Goal: Task Accomplishment & Management: Manage account settings

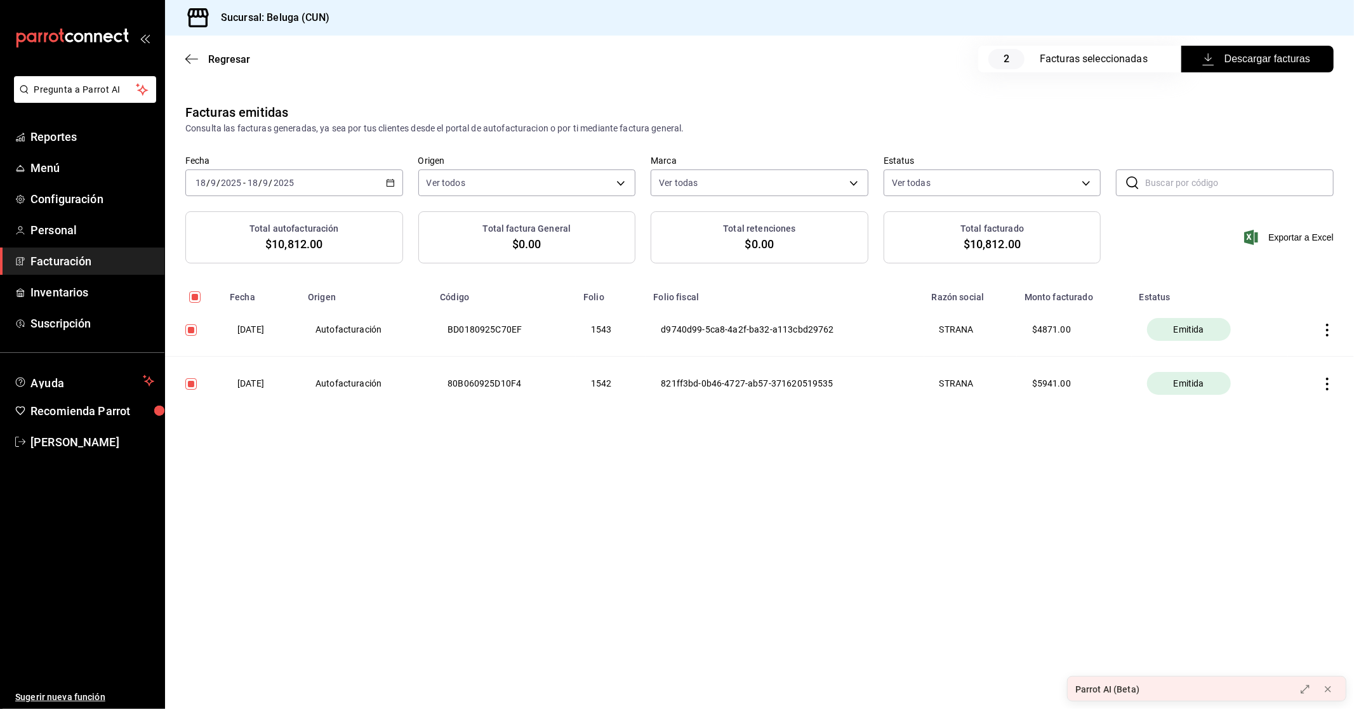
click at [79, 258] on span "Facturación" at bounding box center [92, 261] width 124 height 17
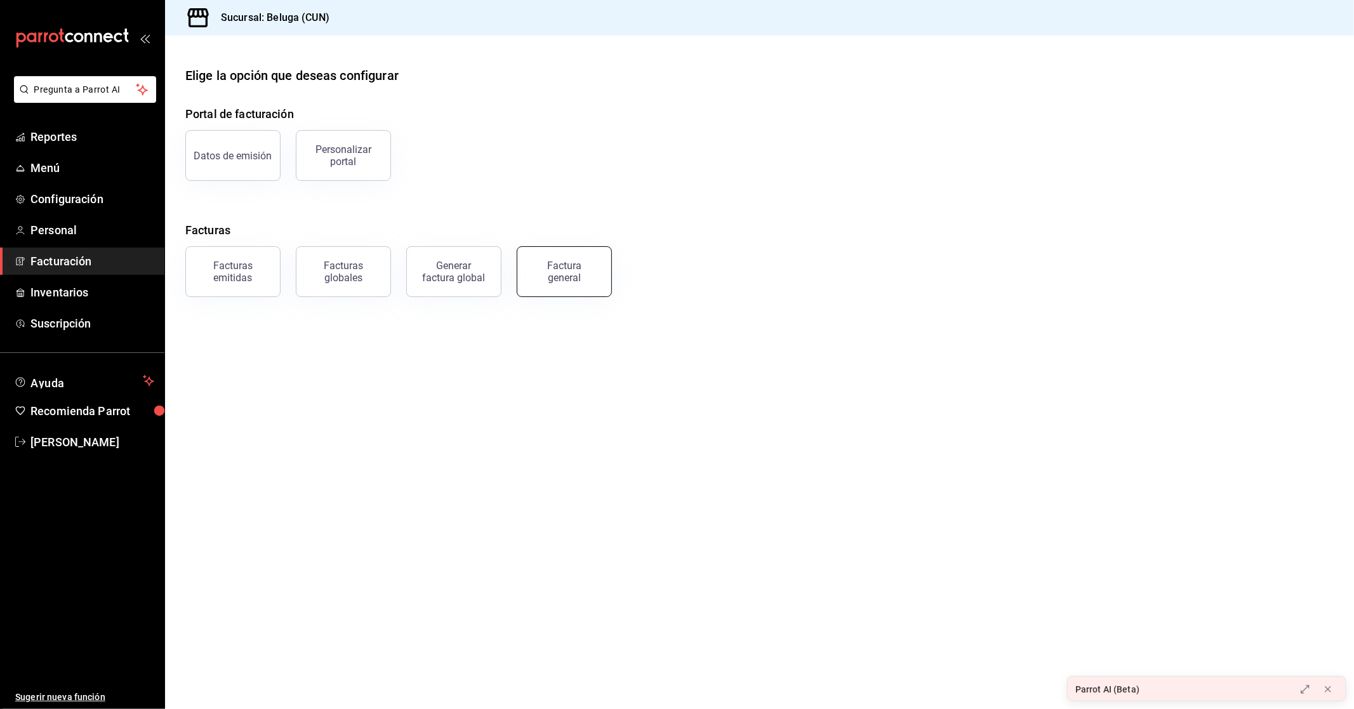
click at [598, 272] on button "Factura general" at bounding box center [564, 271] width 95 height 51
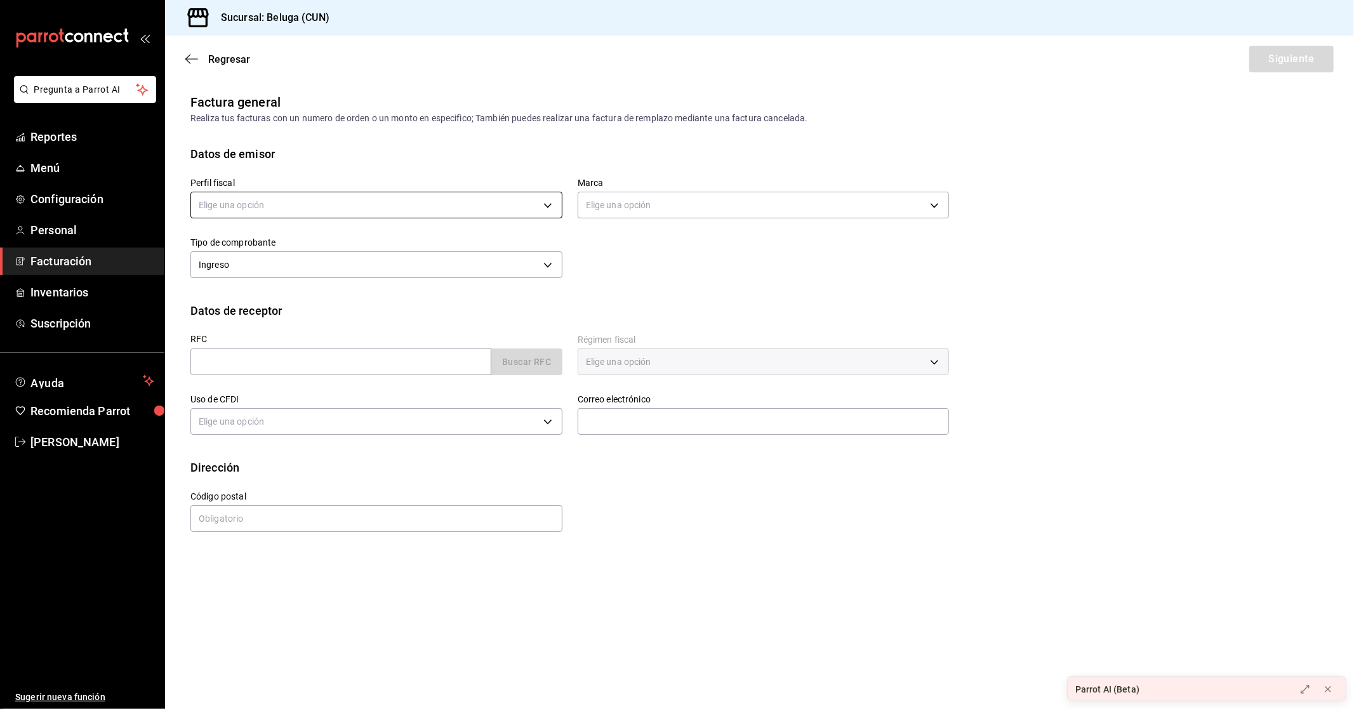
click at [548, 204] on body "Pregunta a Parrot AI Reportes Menú Configuración Personal Facturación Inventari…" at bounding box center [677, 354] width 1354 height 709
click at [270, 275] on li "STRANA" at bounding box center [376, 269] width 371 height 23
type input "0e3eb79f-b3aa-4b7a-a40b-5438678f8732"
type input "90810656-3b3d-4791-b9ad-32ddd7495a71"
click at [332, 359] on input "text" at bounding box center [340, 361] width 301 height 27
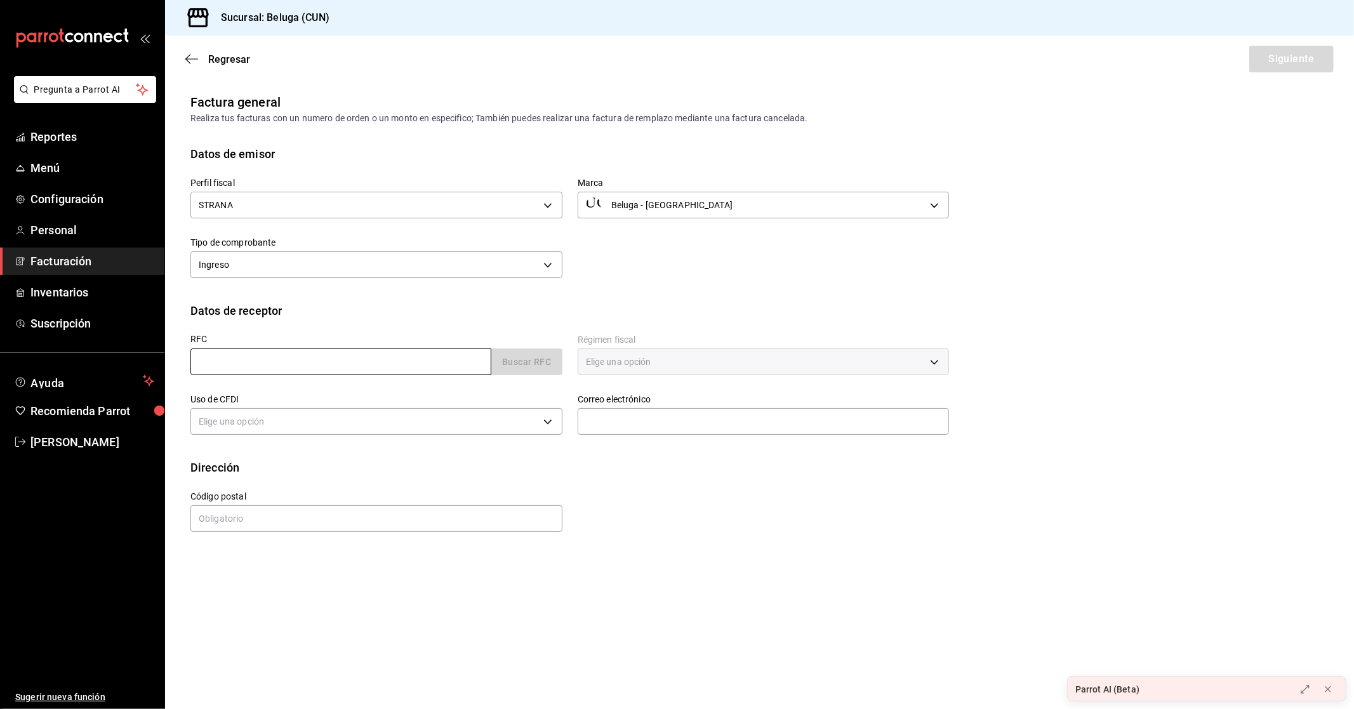
type input "STR161006RV8"
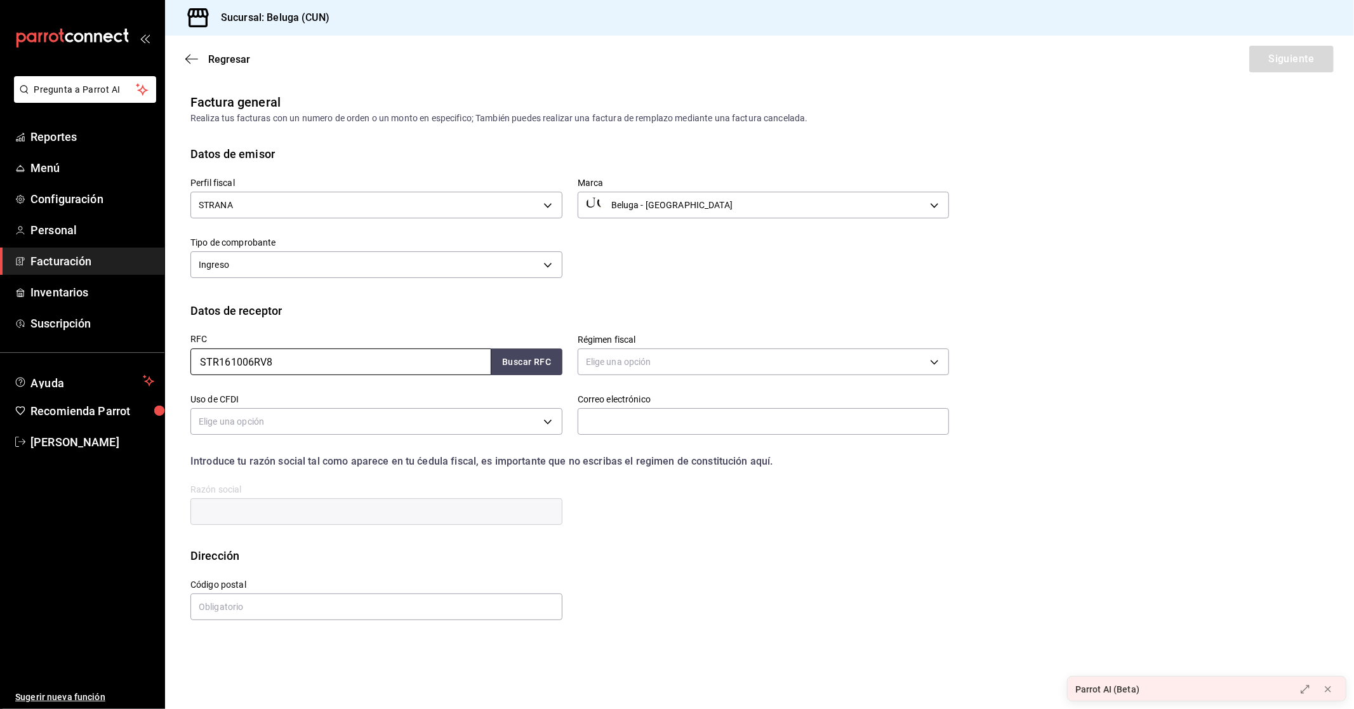
drag, startPoint x: 298, startPoint y: 360, endPoint x: 159, endPoint y: 352, distance: 139.3
click at [159, 352] on div "Pregunta a Parrot AI Reportes Menú Configuración Personal Facturación Inventari…" at bounding box center [677, 354] width 1354 height 709
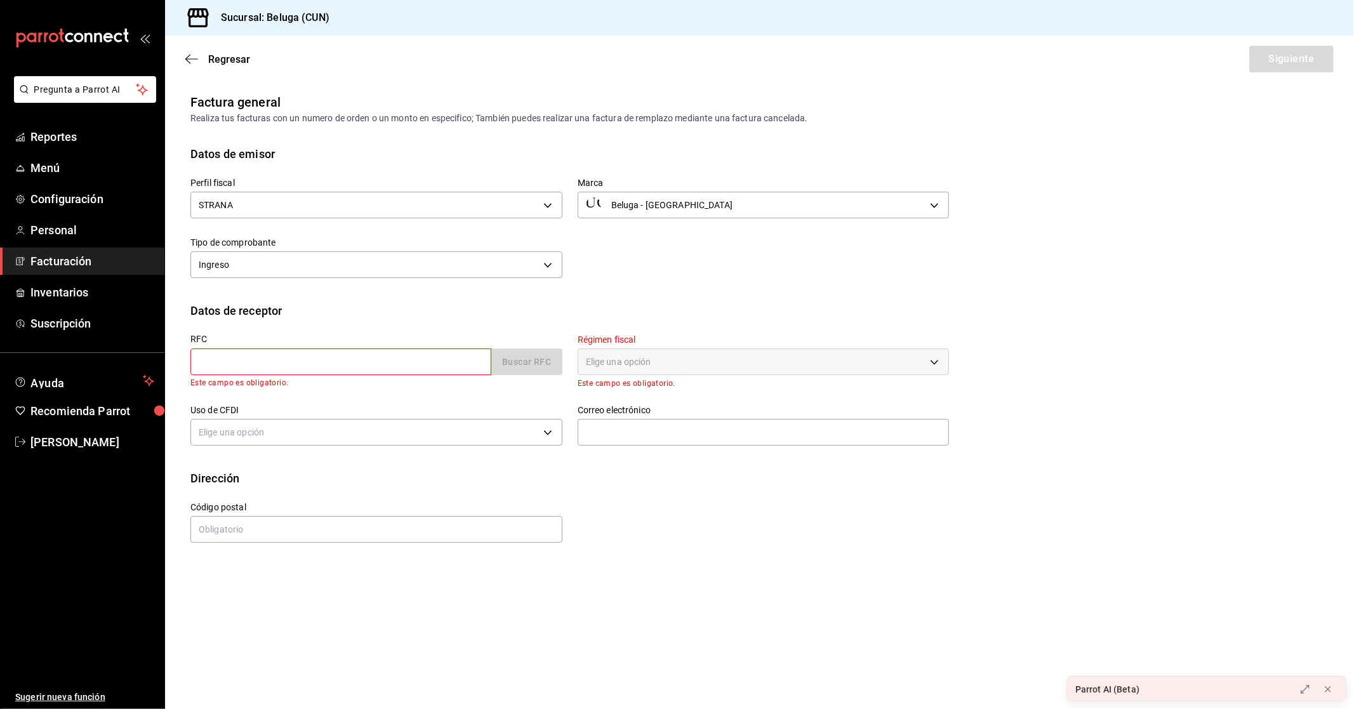
click at [250, 359] on input "text" at bounding box center [340, 361] width 301 height 27
click at [370, 314] on div "Datos de receptor" at bounding box center [759, 310] width 1138 height 17
click at [300, 364] on input "text" at bounding box center [340, 361] width 301 height 27
type input "X"
type input "XAXX010101000"
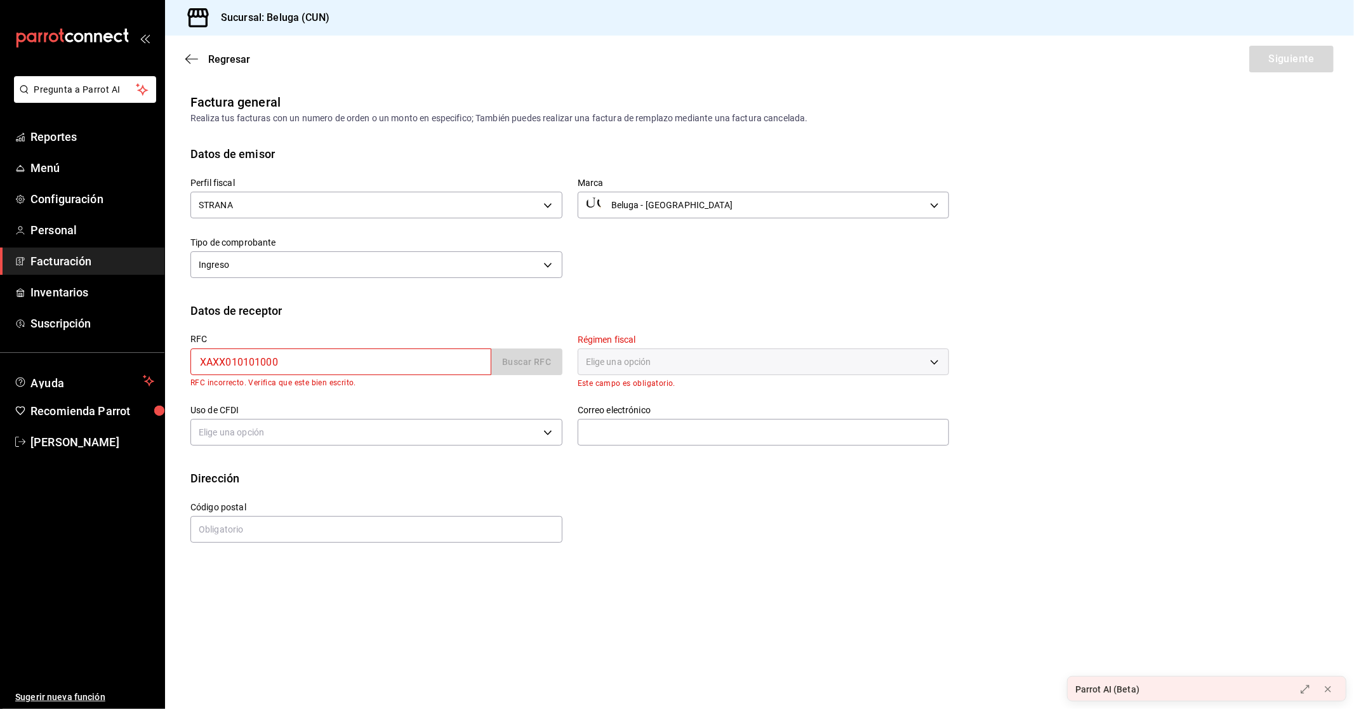
type input "48333"
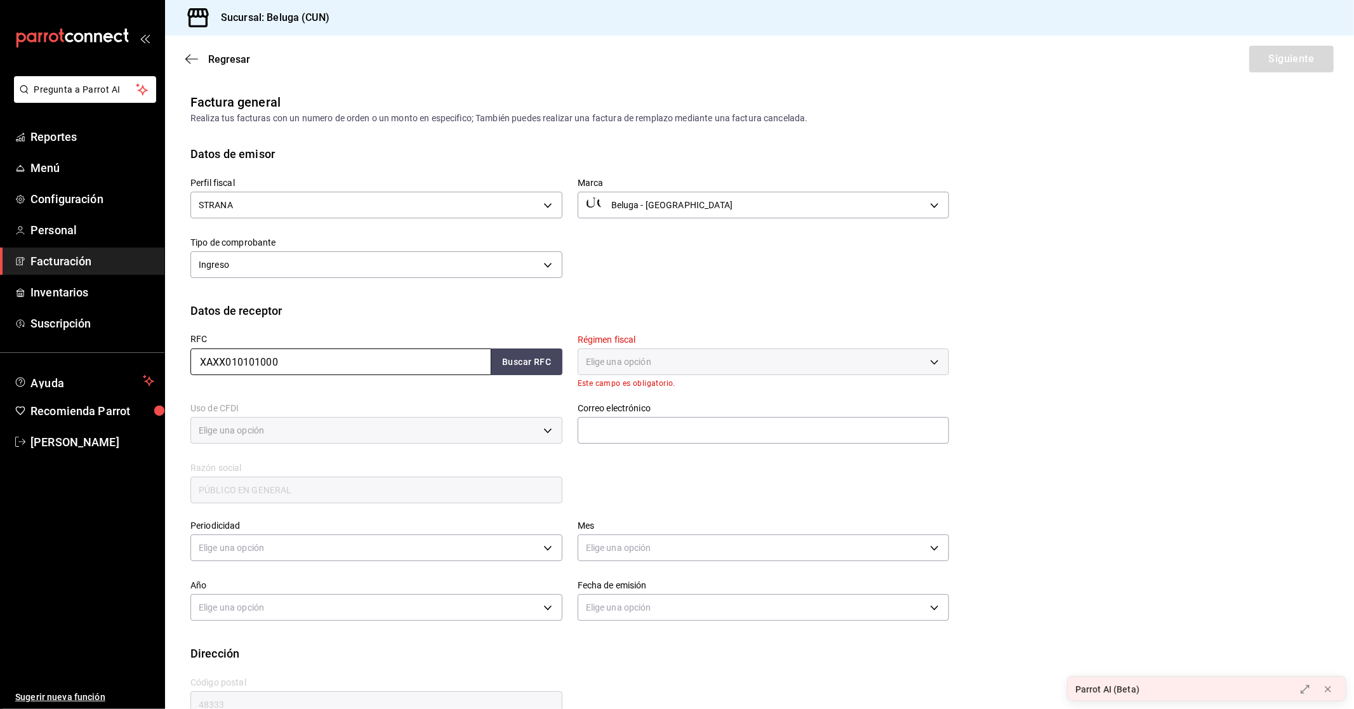
type input "616"
type input "S01"
type input "XAXX010101000"
click at [531, 357] on button "Buscar RFC" at bounding box center [526, 361] width 71 height 27
type input "[EMAIL_ADDRESS][DOMAIN_NAME]"
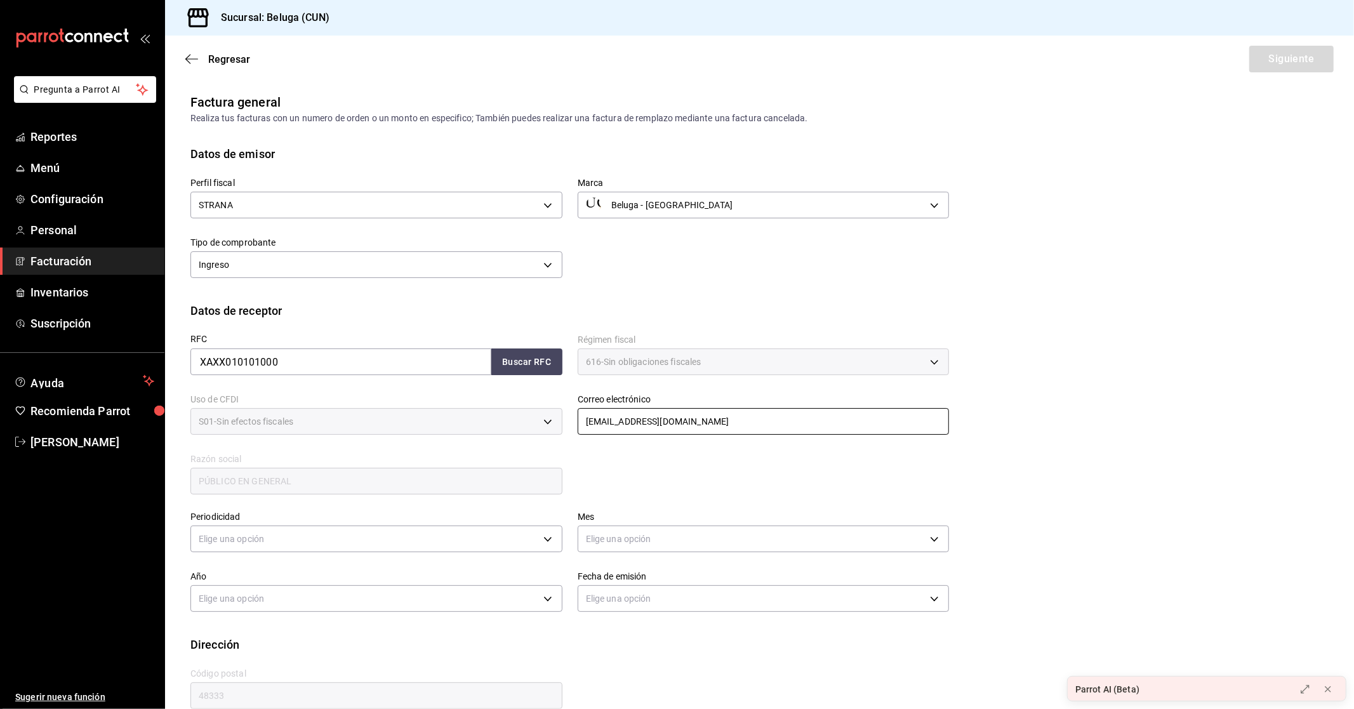
scroll to position [21, 0]
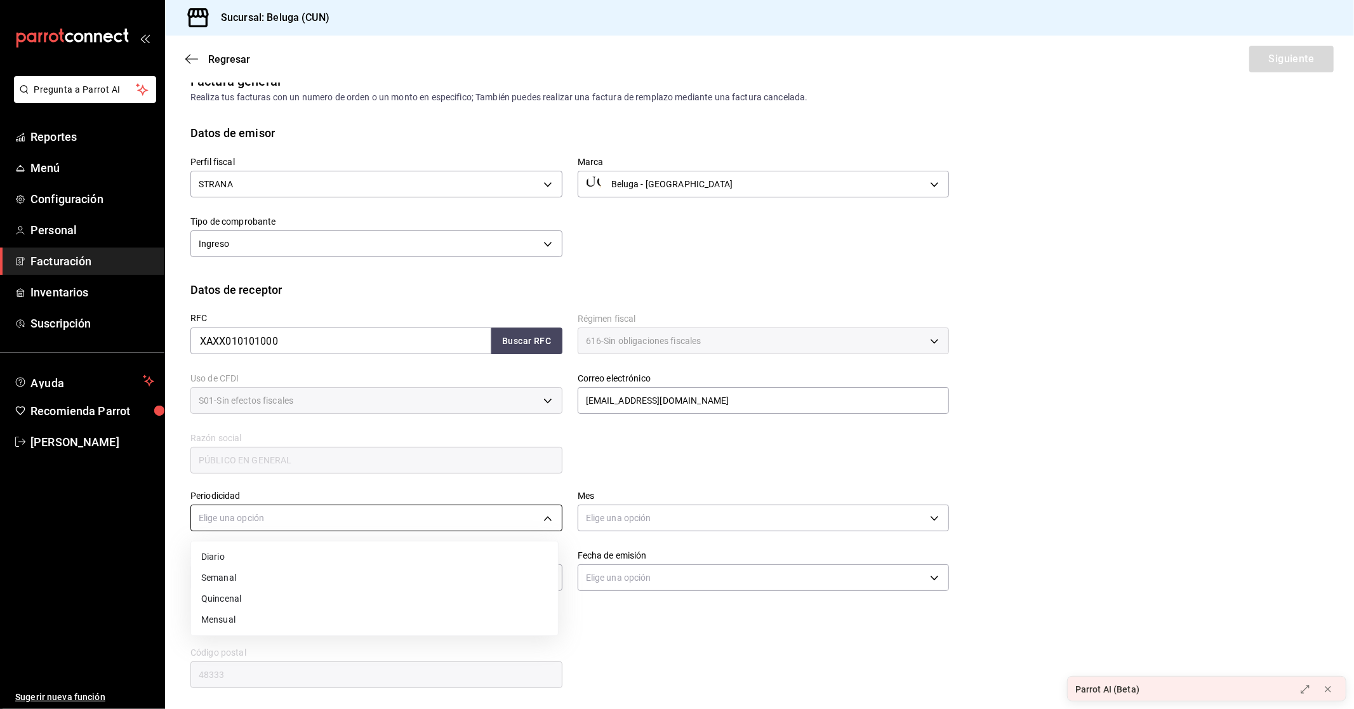
click at [541, 516] on body "Pregunta a Parrot AI Reportes Menú Configuración Personal Facturación Inventari…" at bounding box center [677, 354] width 1354 height 709
click at [216, 560] on li "Diario" at bounding box center [374, 557] width 367 height 21
type input "DAILY"
click at [644, 521] on body "Pregunta a Parrot AI Reportes Menú Configuración Personal Facturación Inventari…" at bounding box center [677, 354] width 1354 height 709
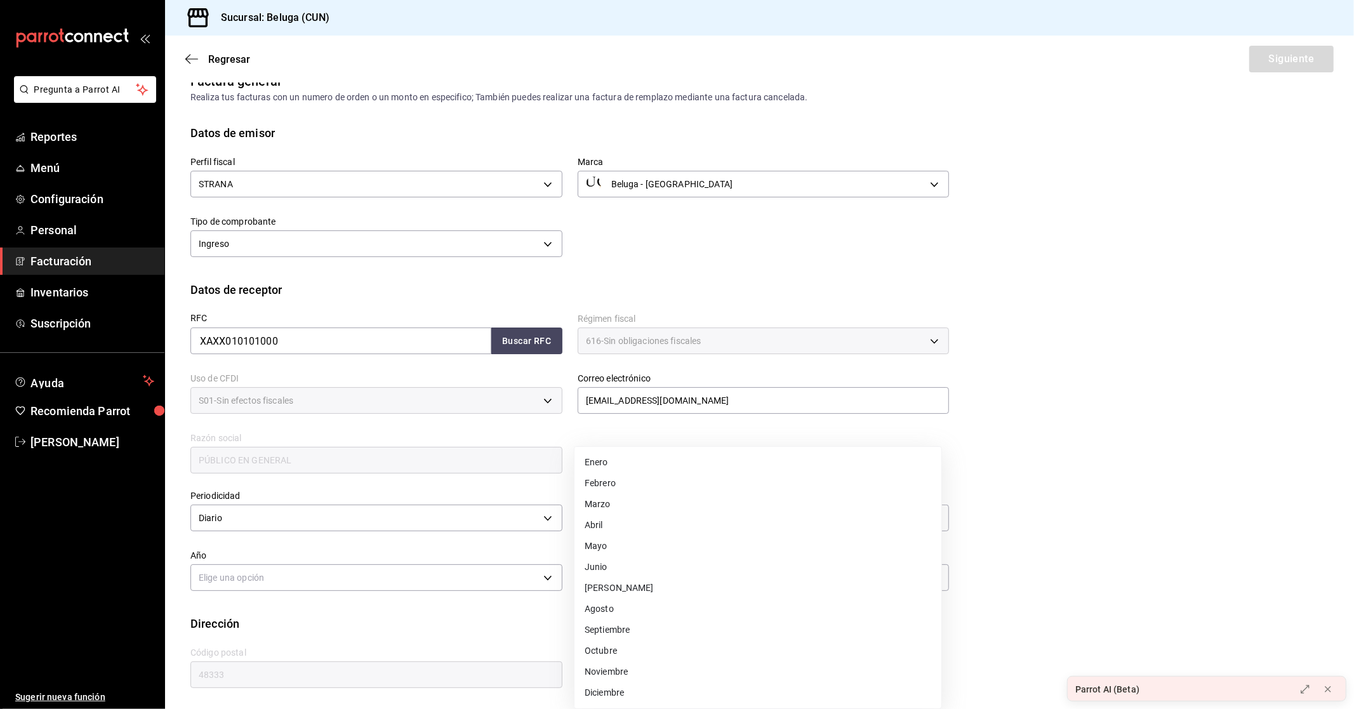
click at [606, 630] on li "Septiembre" at bounding box center [757, 629] width 367 height 21
type input "9"
click at [442, 583] on body "Pregunta a Parrot AI Reportes Menú Configuración Personal Facturación Inventari…" at bounding box center [677, 354] width 1354 height 709
click at [216, 618] on li "2025" at bounding box center [374, 616] width 367 height 21
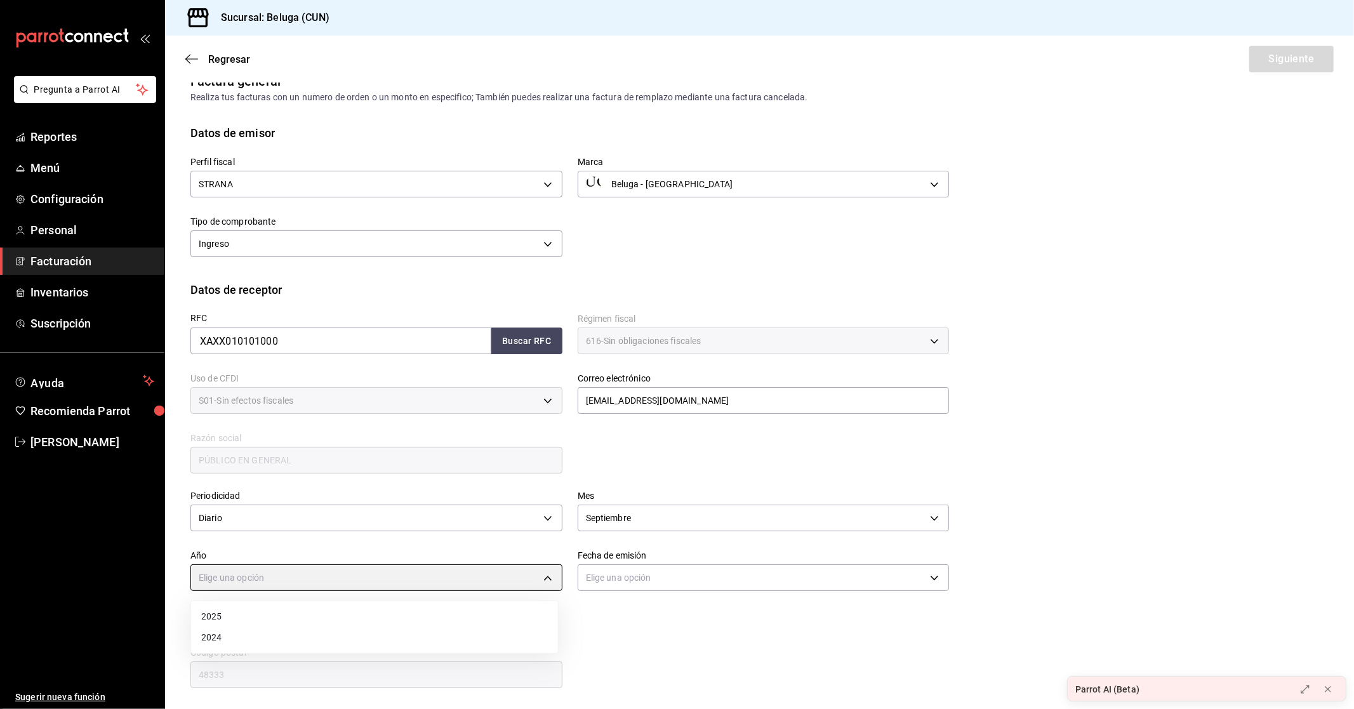
type input "2025"
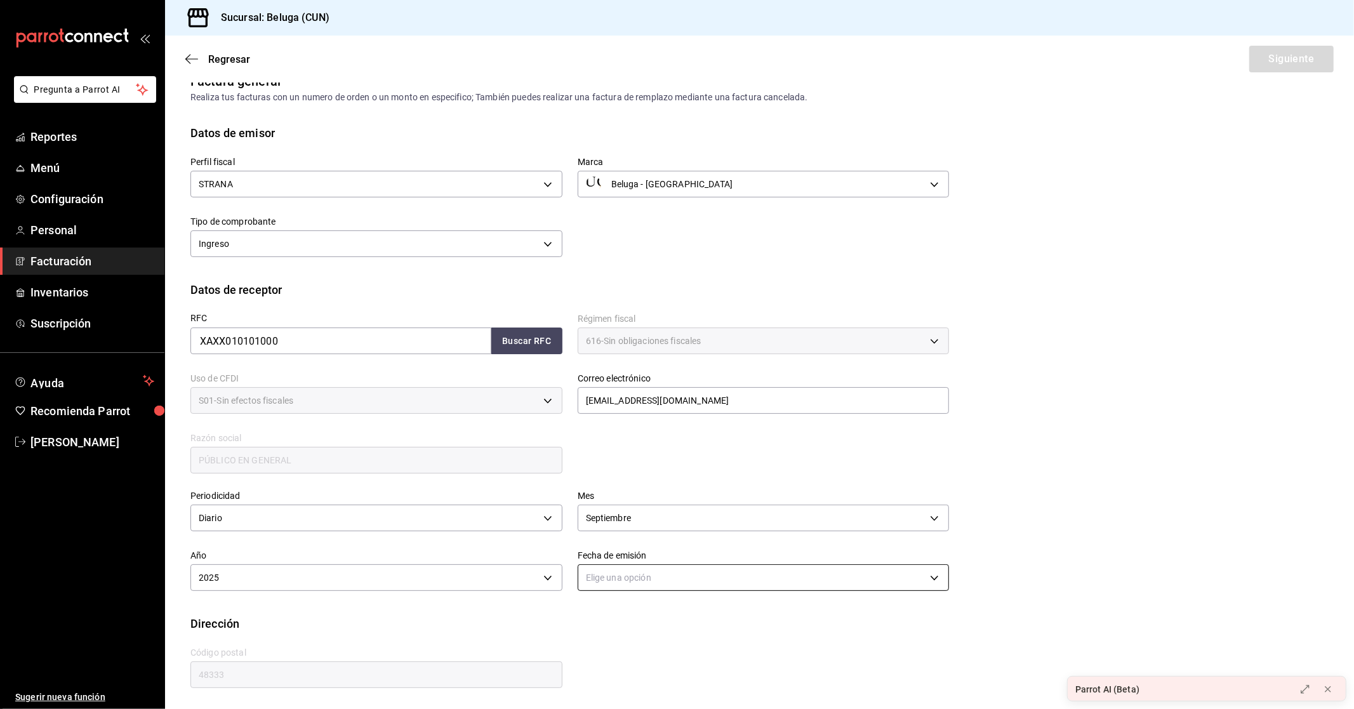
click at [660, 578] on body "Pregunta a Parrot AI Reportes Menú Configuración Personal Facturación Inventari…" at bounding box center [677, 354] width 1354 height 709
click at [616, 618] on li "Hoy" at bounding box center [757, 616] width 367 height 21
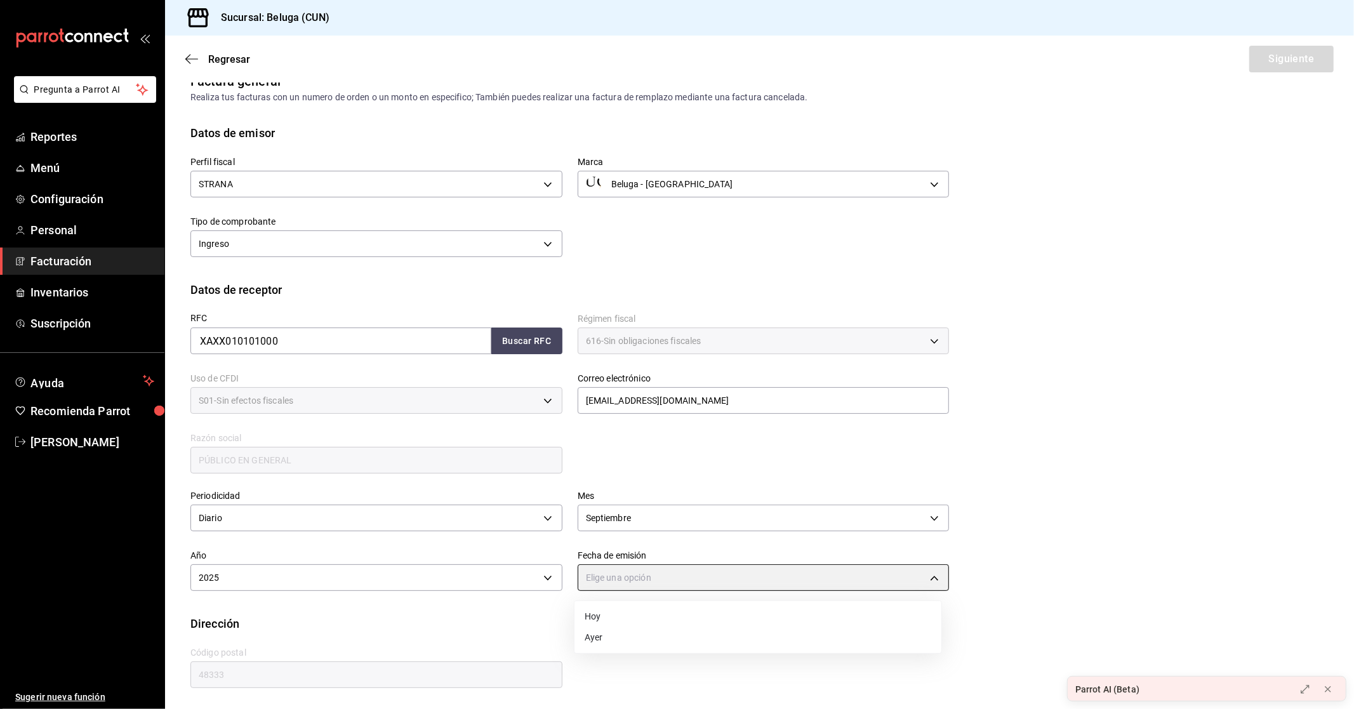
type input "[DATE]"
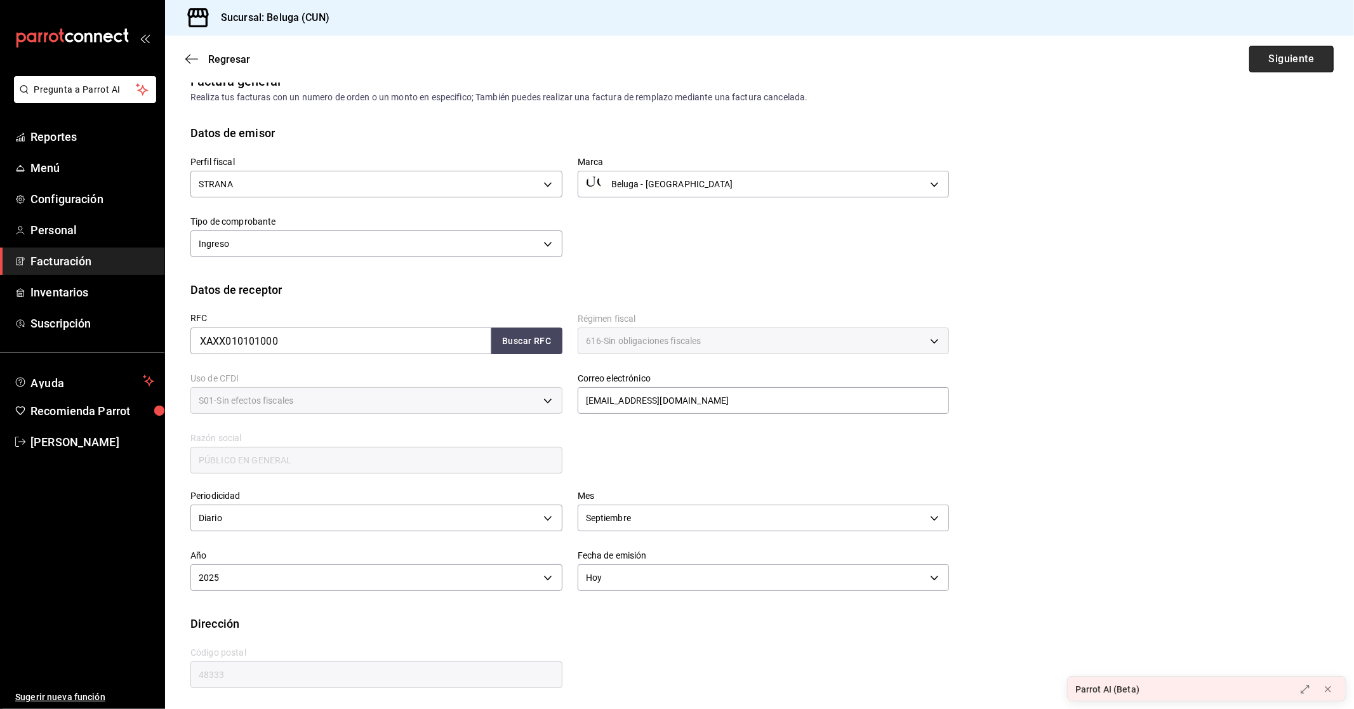
click at [1275, 58] on button "Siguiente" at bounding box center [1291, 59] width 84 height 27
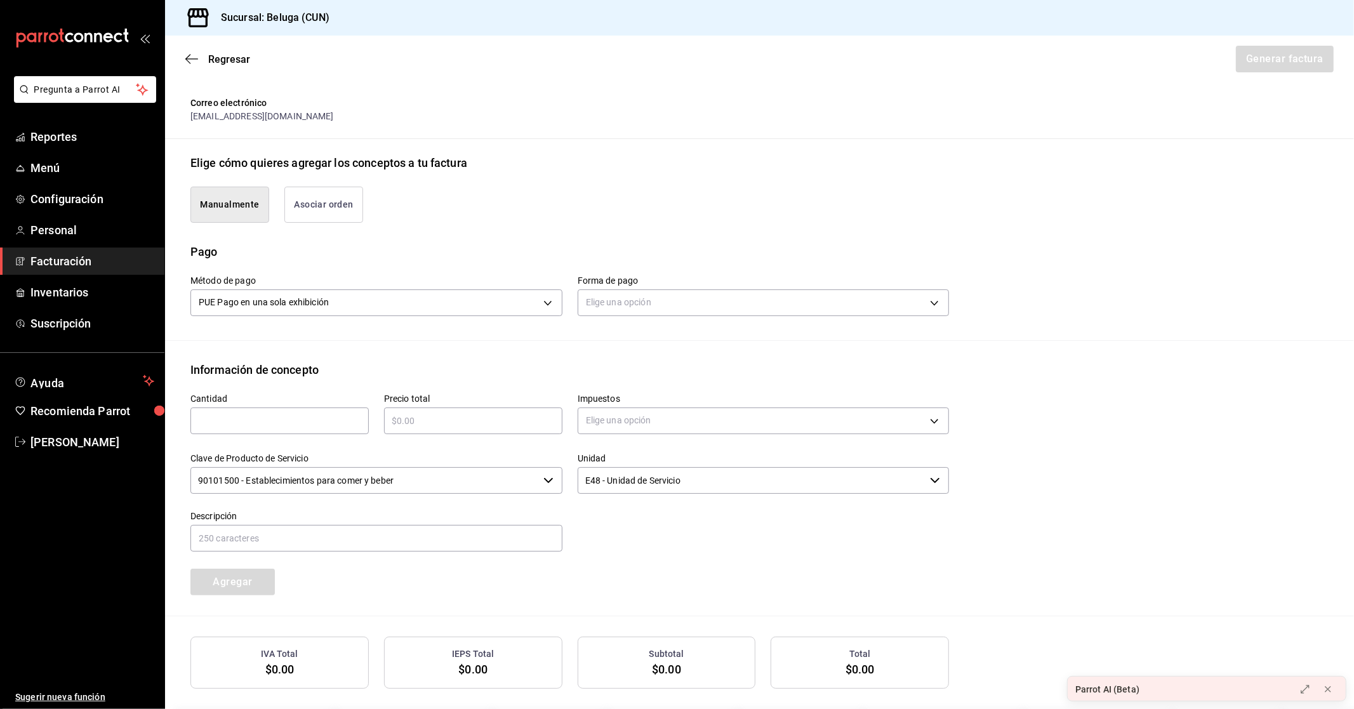
scroll to position [232, 0]
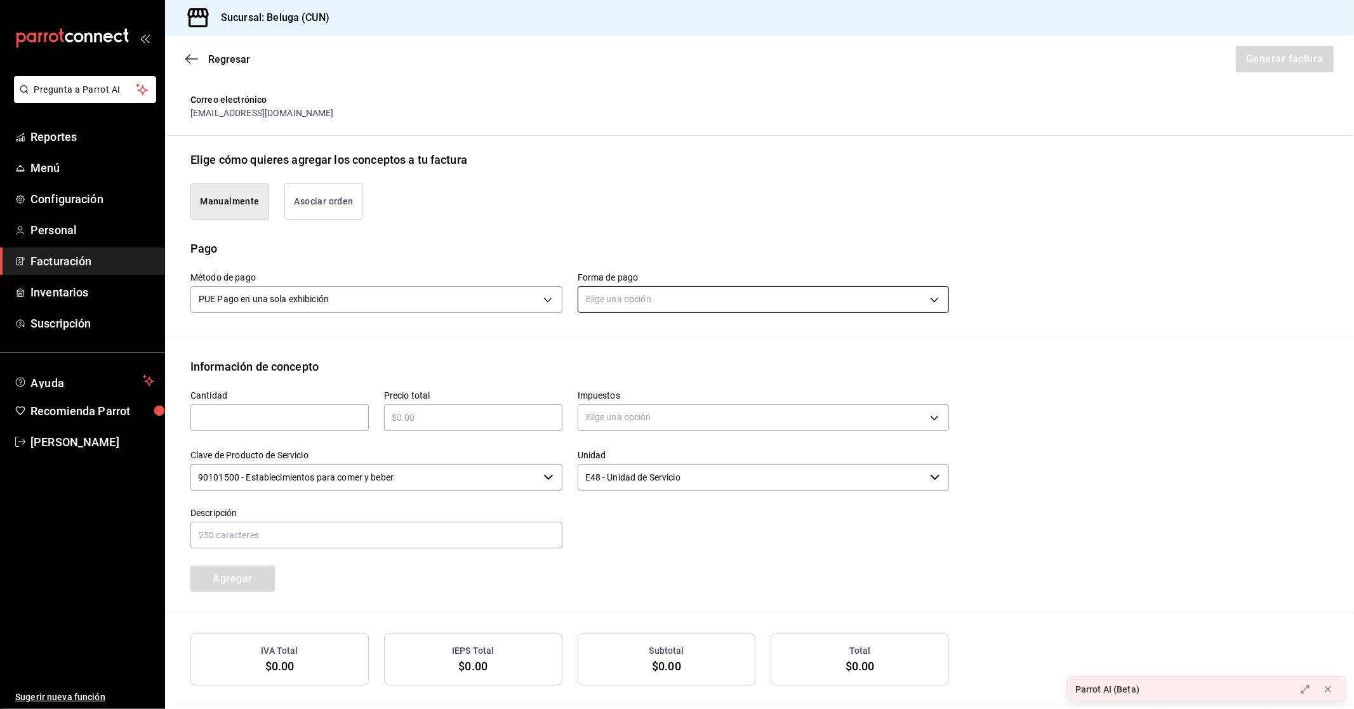
click at [934, 295] on body "Pregunta a Parrot AI Reportes Menú Configuración Personal Facturación Inventari…" at bounding box center [677, 354] width 1354 height 709
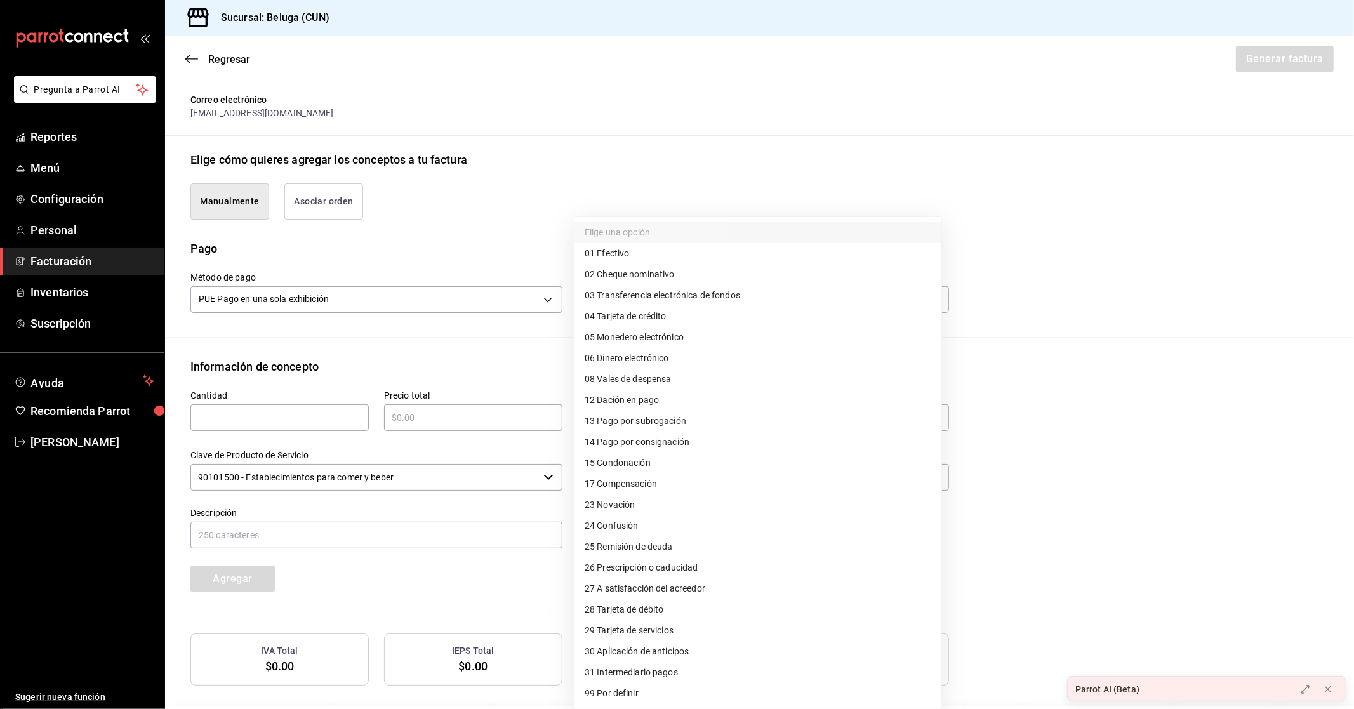
click at [1117, 325] on div at bounding box center [677, 354] width 1354 height 709
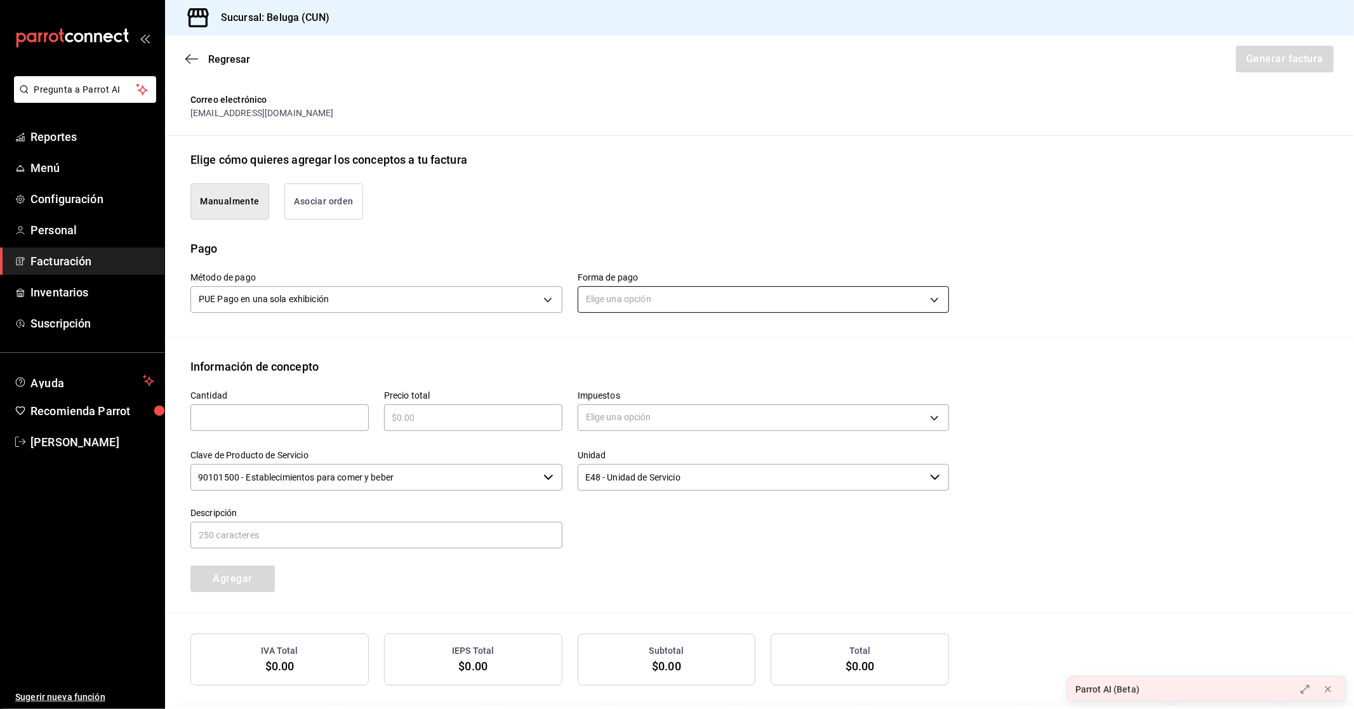
click at [911, 293] on body "Pregunta a Parrot AI Reportes Menú Configuración Personal Facturación Inventari…" at bounding box center [677, 354] width 1354 height 709
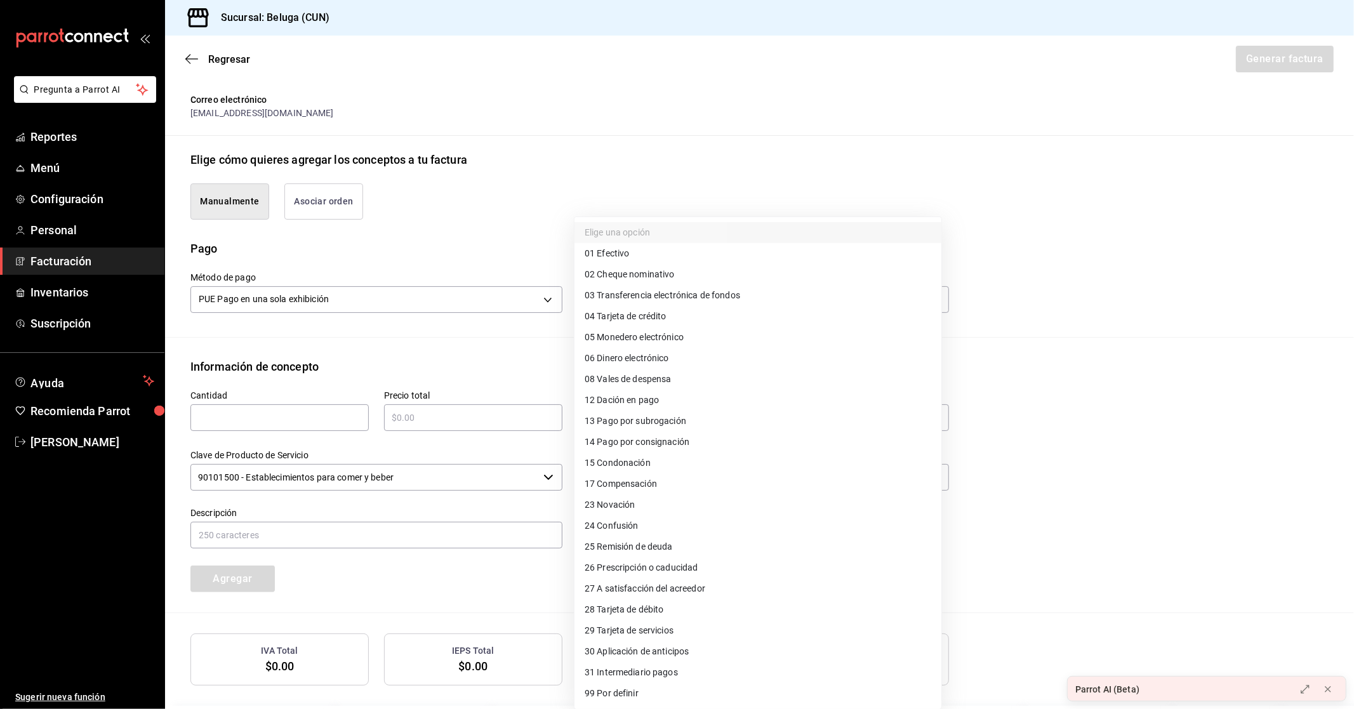
click at [646, 319] on span "04 Tarjeta de crédito" at bounding box center [626, 316] width 82 height 13
type input "04"
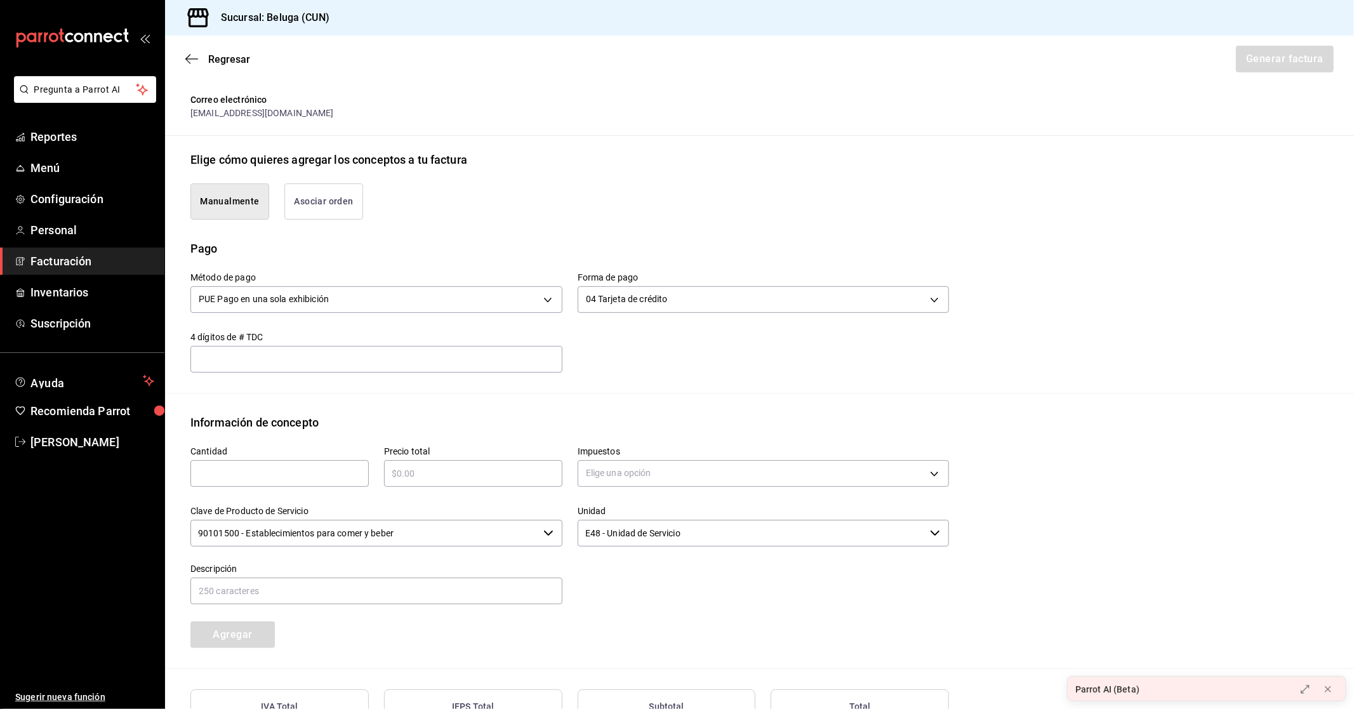
click at [338, 367] on div "​" at bounding box center [376, 359] width 372 height 27
click at [369, 389] on div "Método de pago PUE Pago en una sola exhibición PUE Forma de pago 04 Tarjeta de …" at bounding box center [759, 325] width 1138 height 136
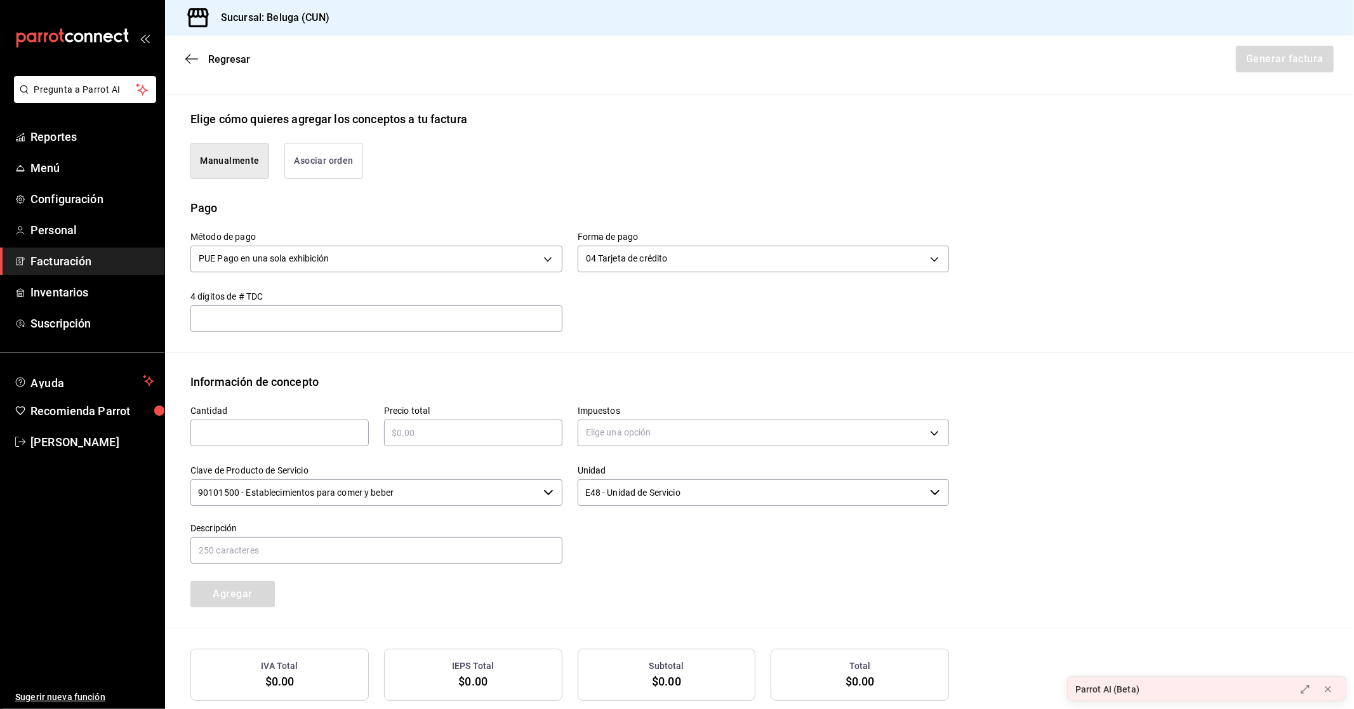
scroll to position [340, 0]
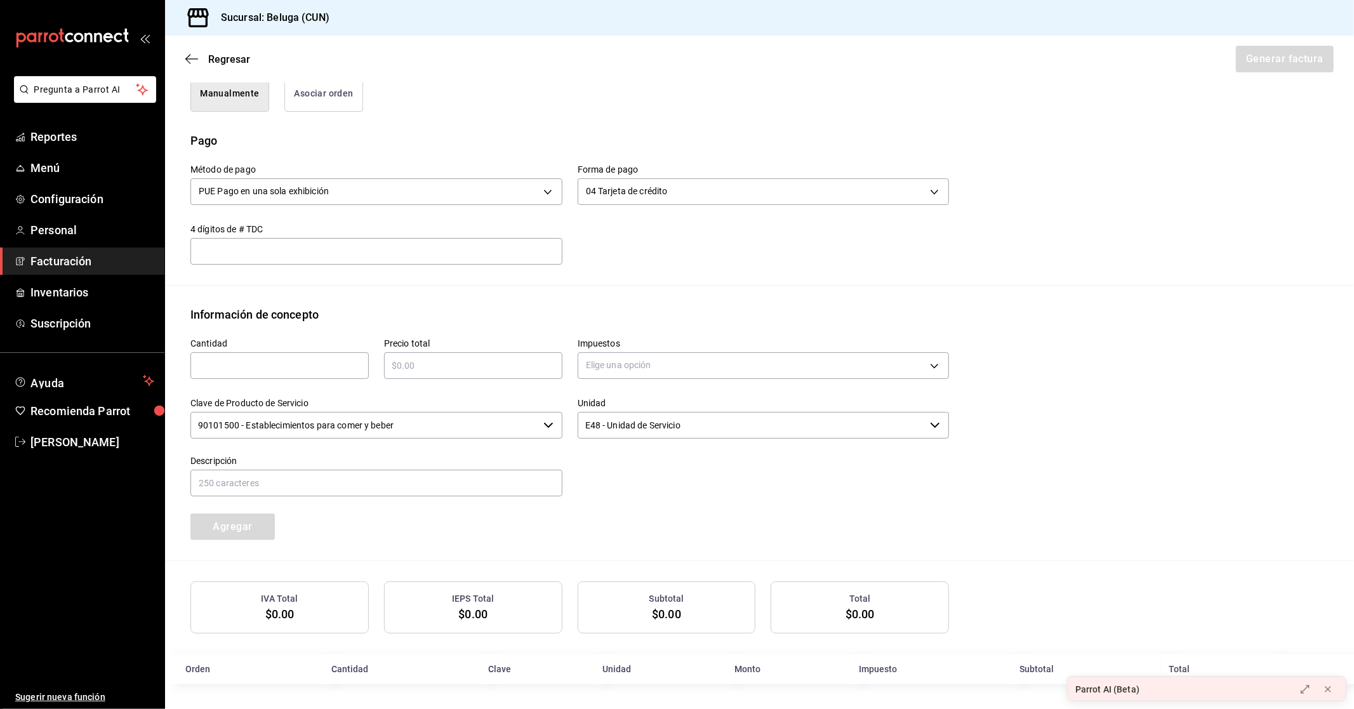
click at [315, 364] on input "text" at bounding box center [279, 365] width 178 height 15
type input "1"
click at [444, 307] on div "Información de concepto" at bounding box center [759, 314] width 1138 height 17
click at [434, 361] on input "text" at bounding box center [473, 365] width 178 height 15
type input "$9659.2"
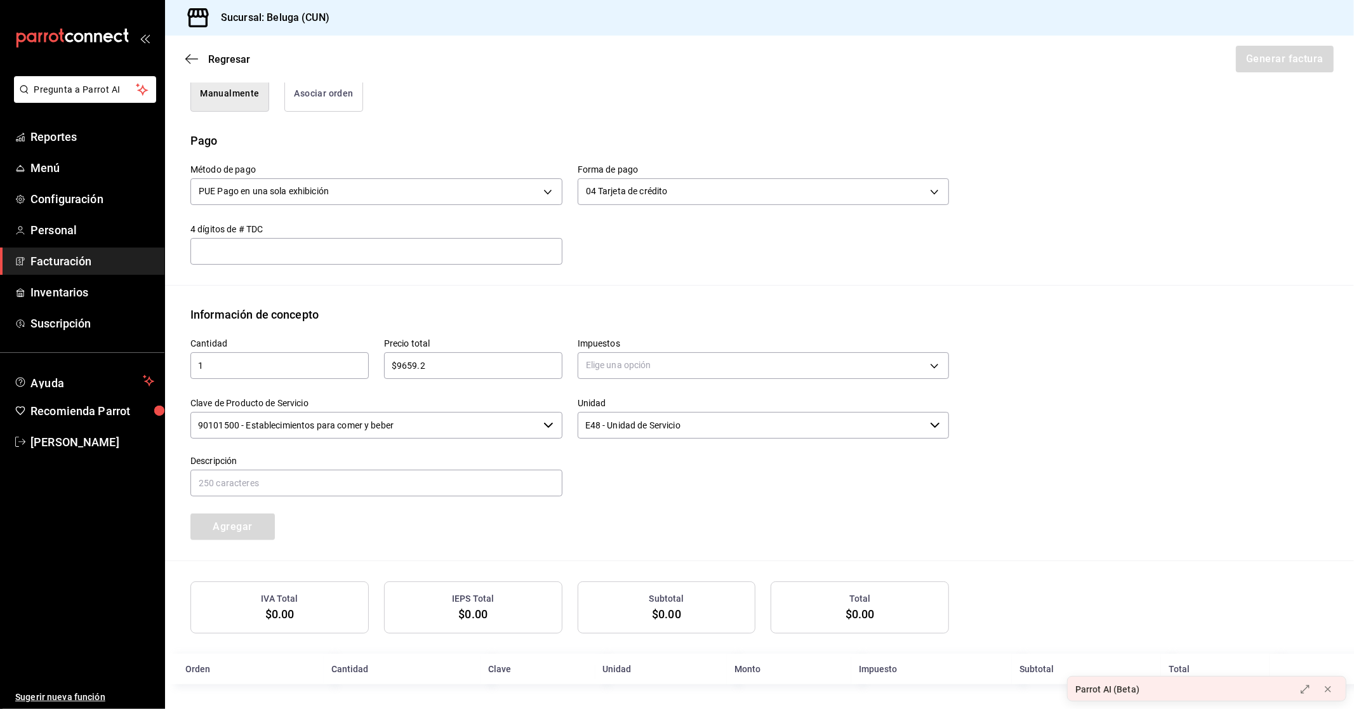
click at [600, 339] on label "Impuestos" at bounding box center [764, 343] width 372 height 9
click at [635, 358] on body "Pregunta a Parrot AI Reportes Menú Configuración Personal Facturación Inventari…" at bounding box center [677, 354] width 1354 height 709
click at [600, 423] on span "IVA 0%" at bounding box center [598, 425] width 27 height 13
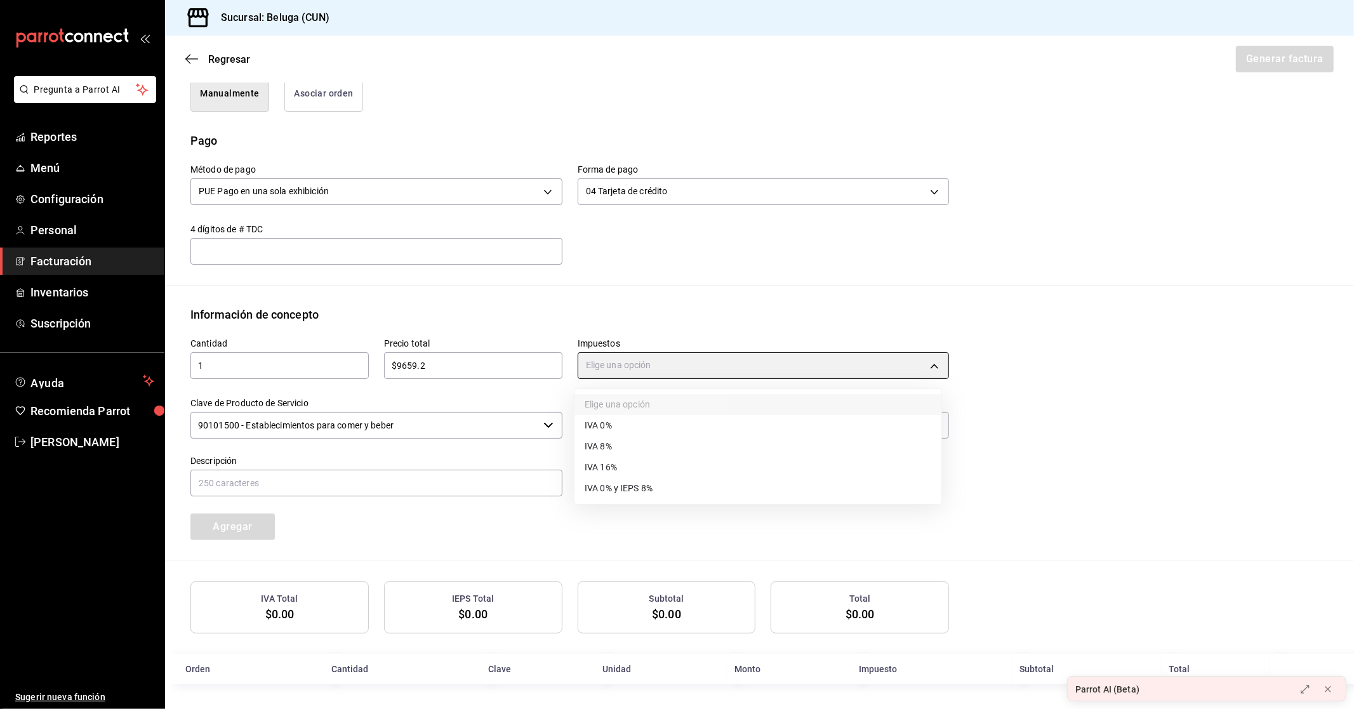
type input "IVA_0"
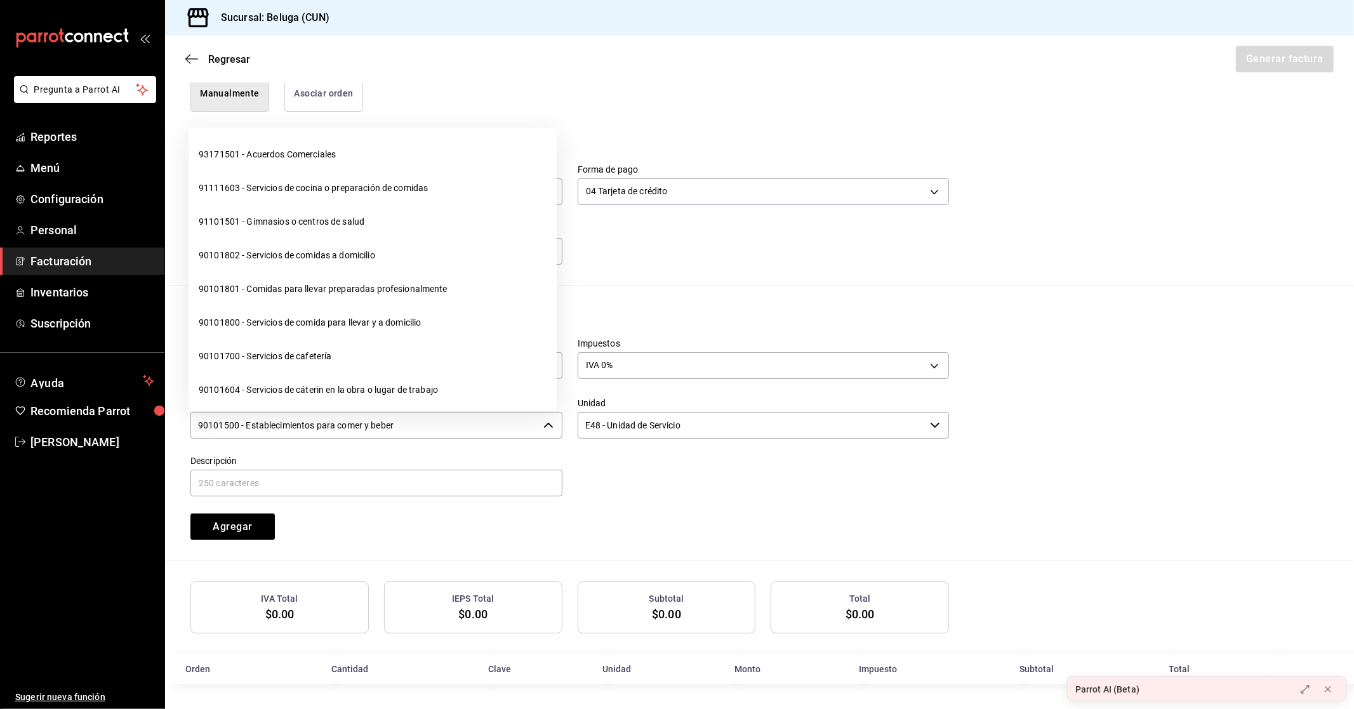
click at [515, 430] on input "90101500 - Establecimientos para comer y beber" at bounding box center [364, 425] width 348 height 27
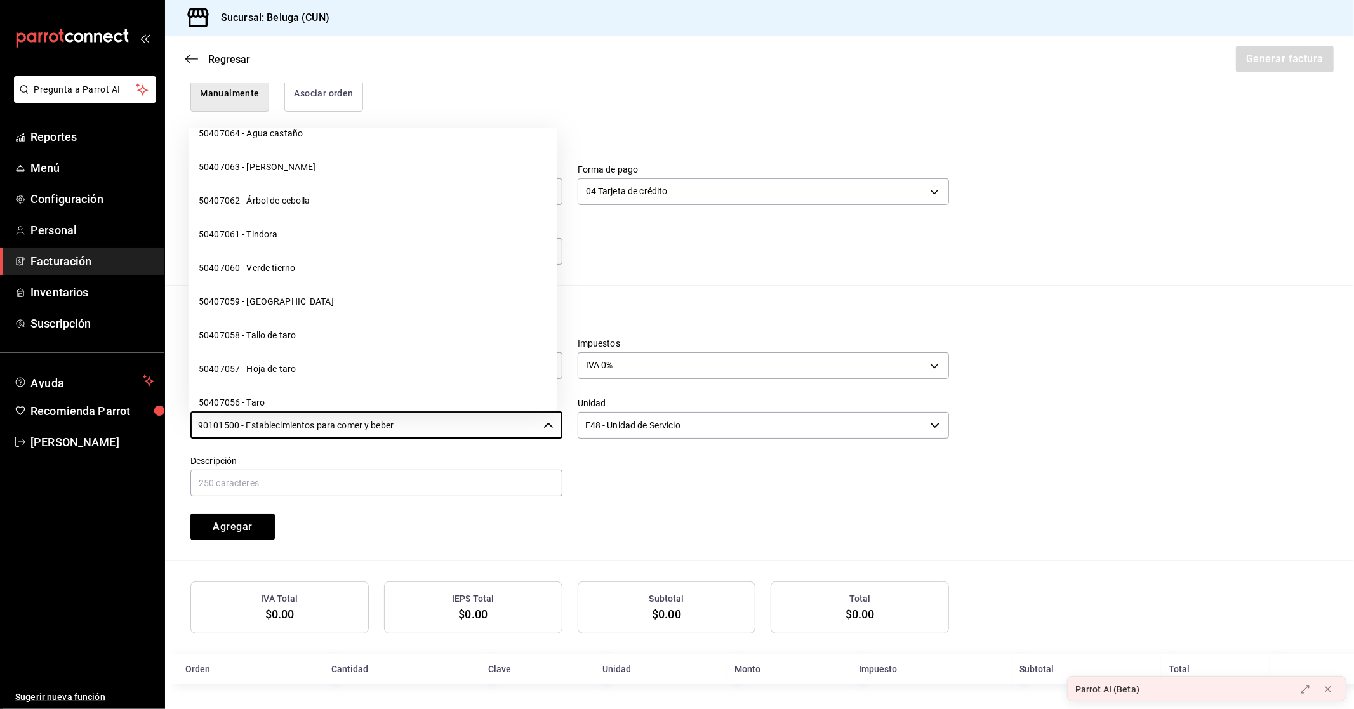
scroll to position [1946, 0]
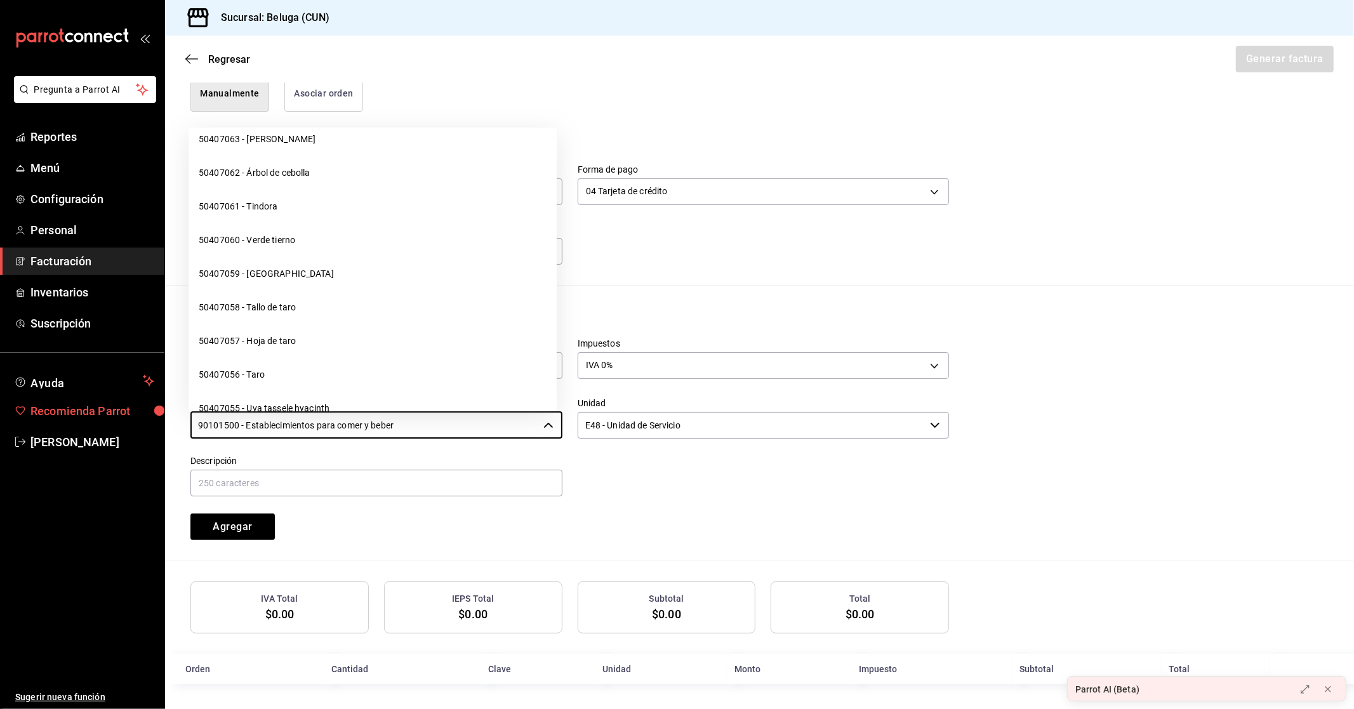
drag, startPoint x: 401, startPoint y: 423, endPoint x: 95, endPoint y: 417, distance: 306.0
click at [95, 417] on div "Pregunta a Parrot AI Reportes Menú Configuración Personal Facturación Inventari…" at bounding box center [677, 354] width 1354 height 709
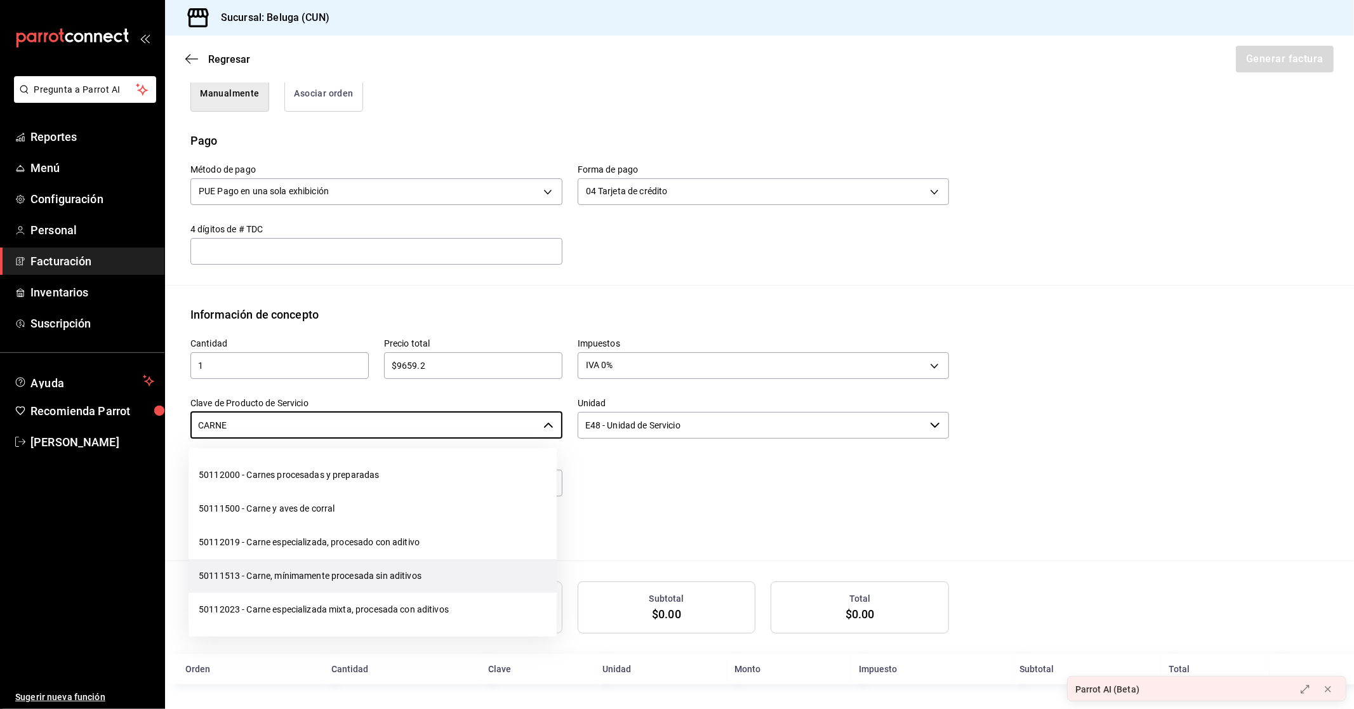
click at [319, 576] on li "50111513 - Carne, mínimamente procesada sin aditivos" at bounding box center [373, 576] width 368 height 34
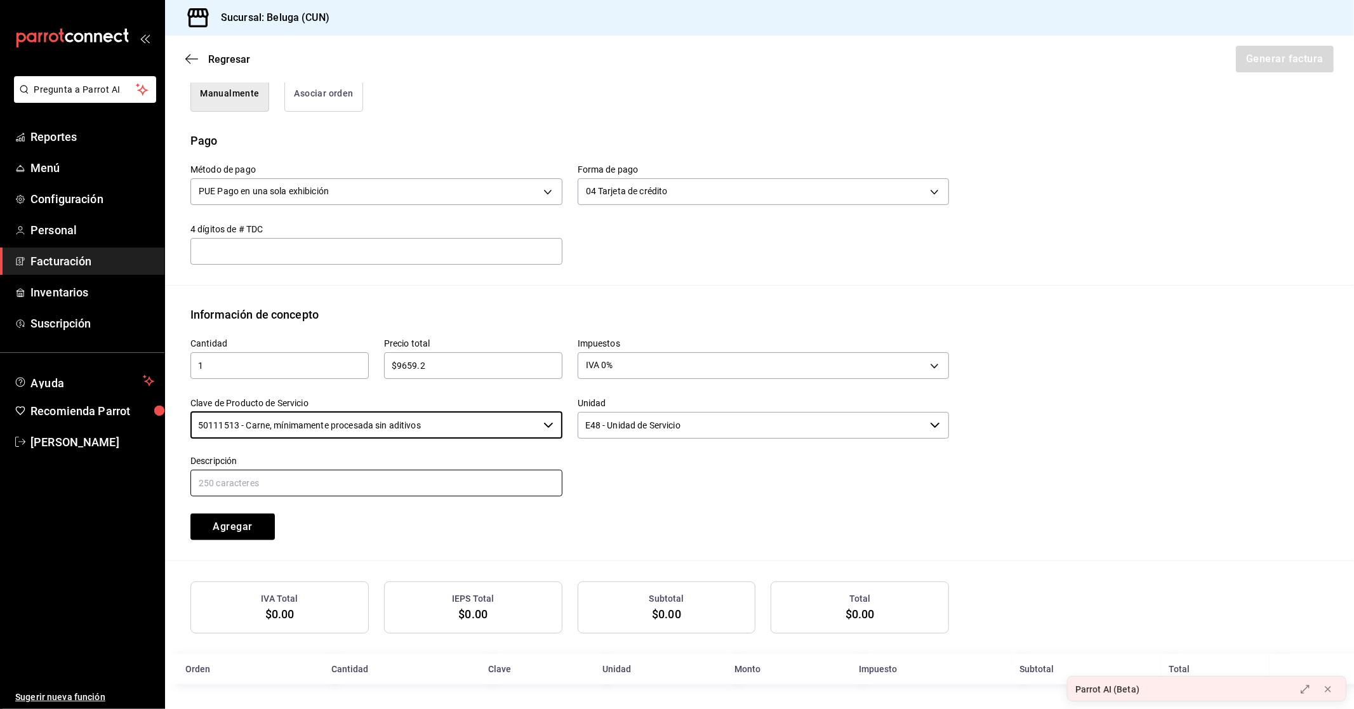
type input "50111513 - Carne, mínimamente procesada sin aditivos"
click at [378, 484] on input "text" at bounding box center [376, 483] width 372 height 27
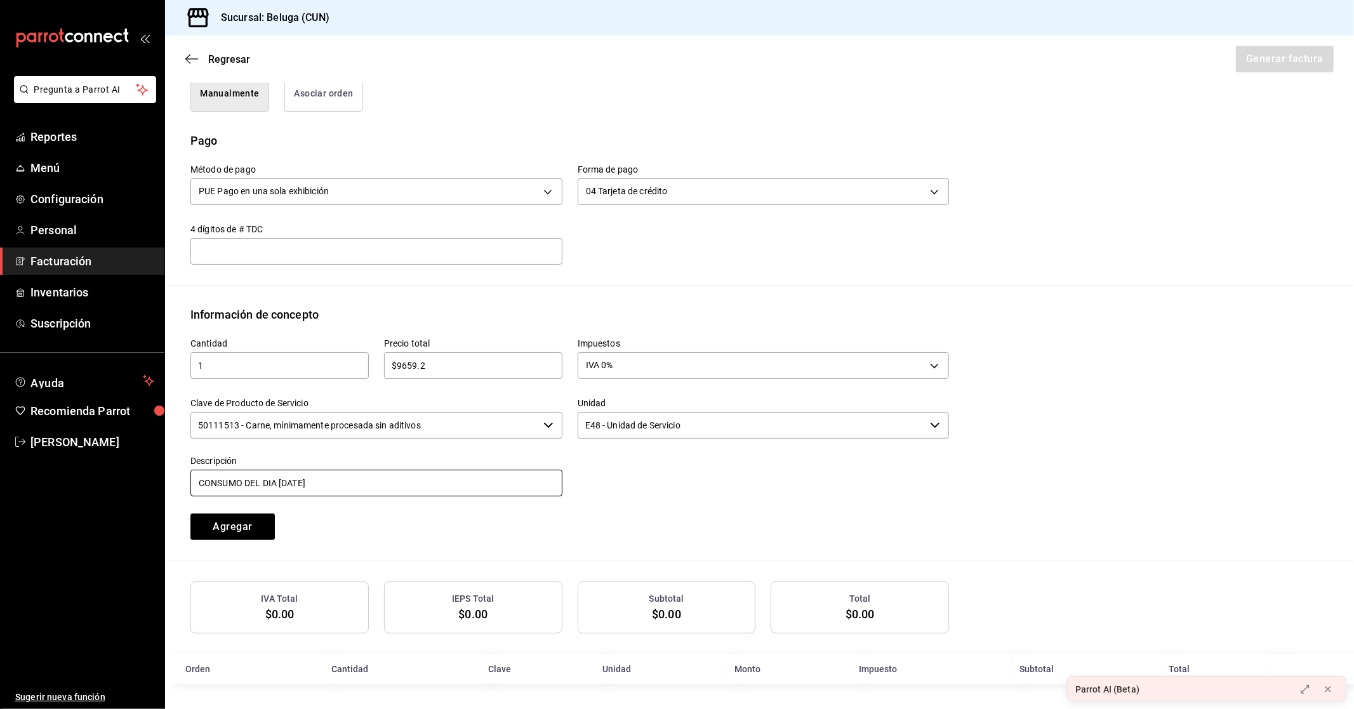
type input "CONSUMO DEL DIA [DATE]"
click at [331, 511] on div "Agregar" at bounding box center [272, 519] width 194 height 42
drag, startPoint x: 341, startPoint y: 486, endPoint x: 164, endPoint y: 472, distance: 178.3
click at [164, 472] on div "Pregunta a Parrot AI Reportes Menú Configuración Personal Facturación Inventari…" at bounding box center [677, 354] width 1354 height 709
click at [623, 475] on div at bounding box center [755, 470] width 387 height 58
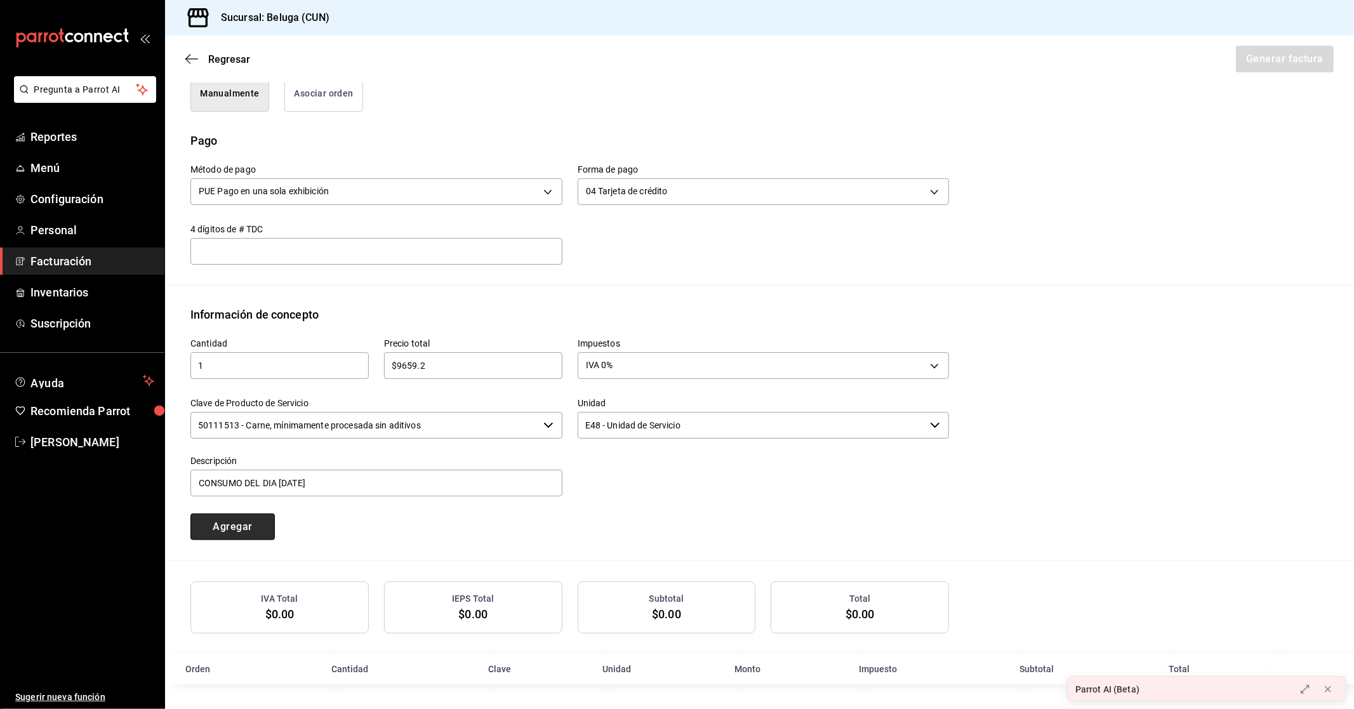
click at [216, 525] on button "Agregar" at bounding box center [232, 526] width 84 height 27
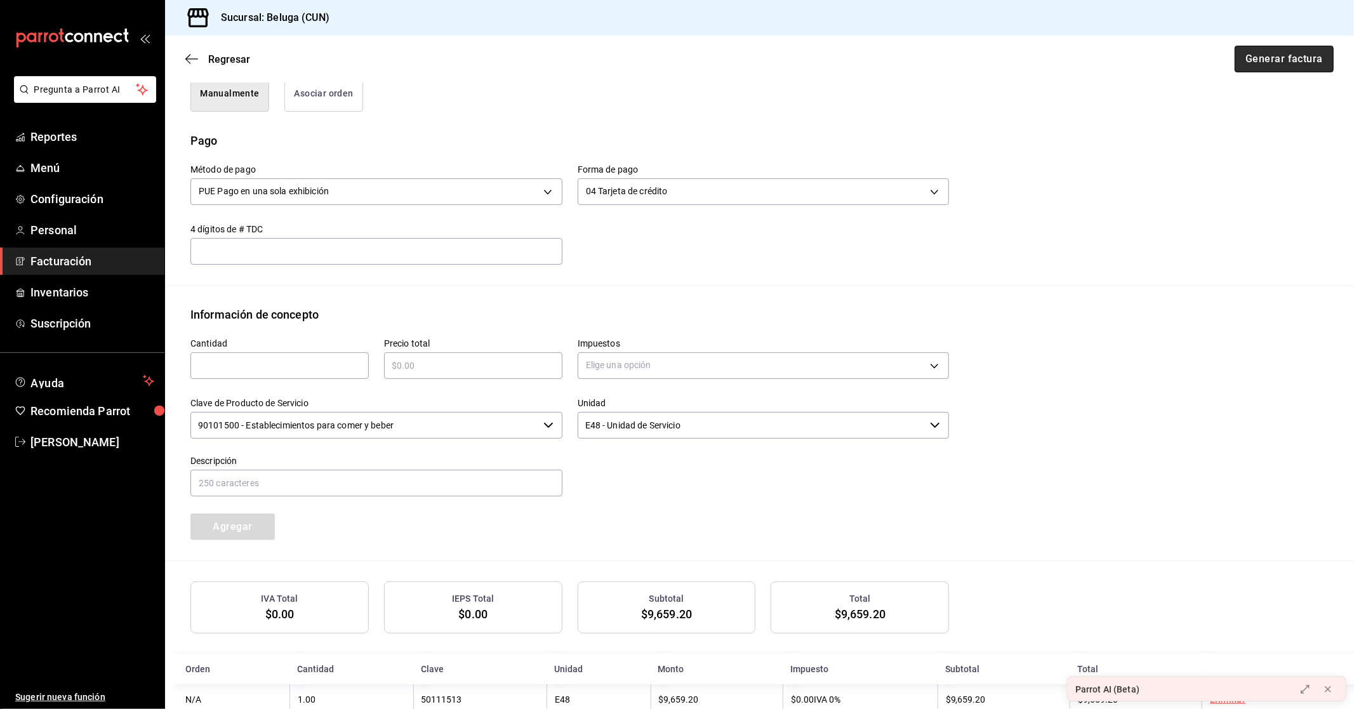
click at [1285, 58] on button "Generar factura" at bounding box center [1284, 59] width 99 height 27
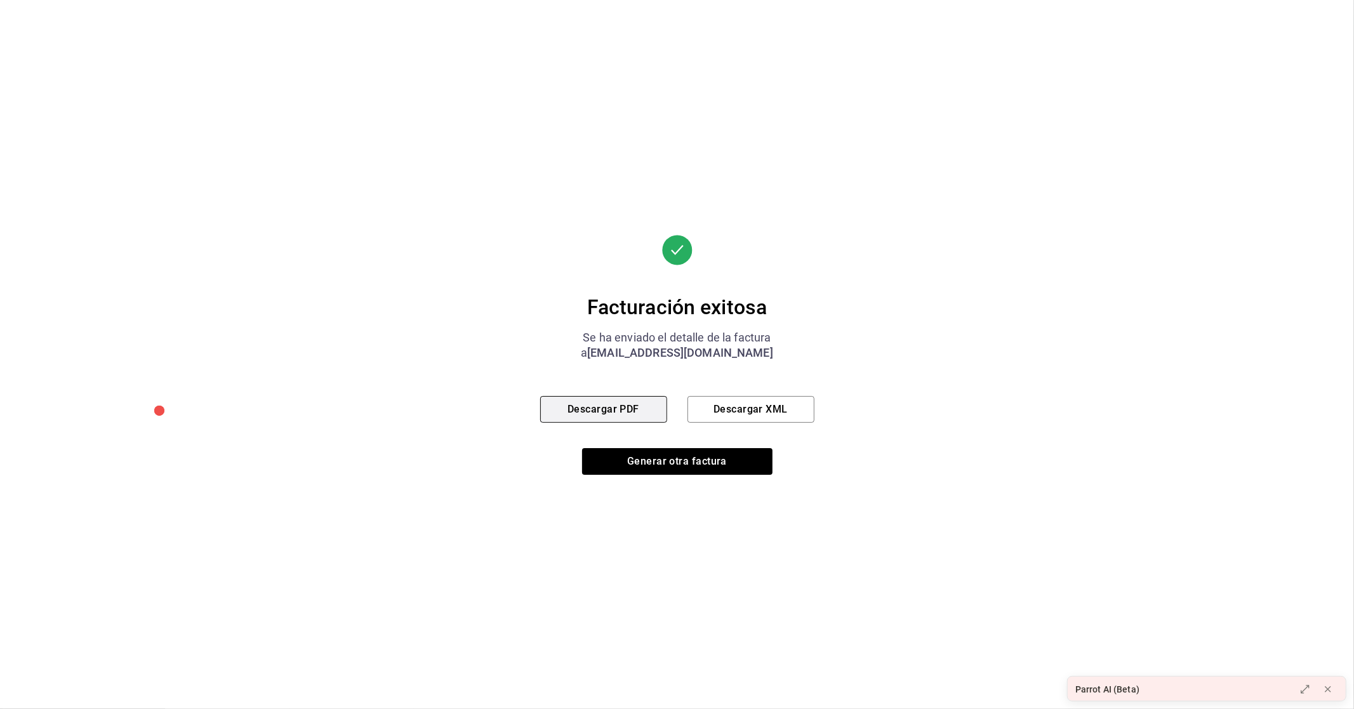
click at [594, 413] on button "Descargar PDF" at bounding box center [603, 409] width 127 height 27
click at [632, 461] on button "Generar otra factura" at bounding box center [677, 461] width 190 height 27
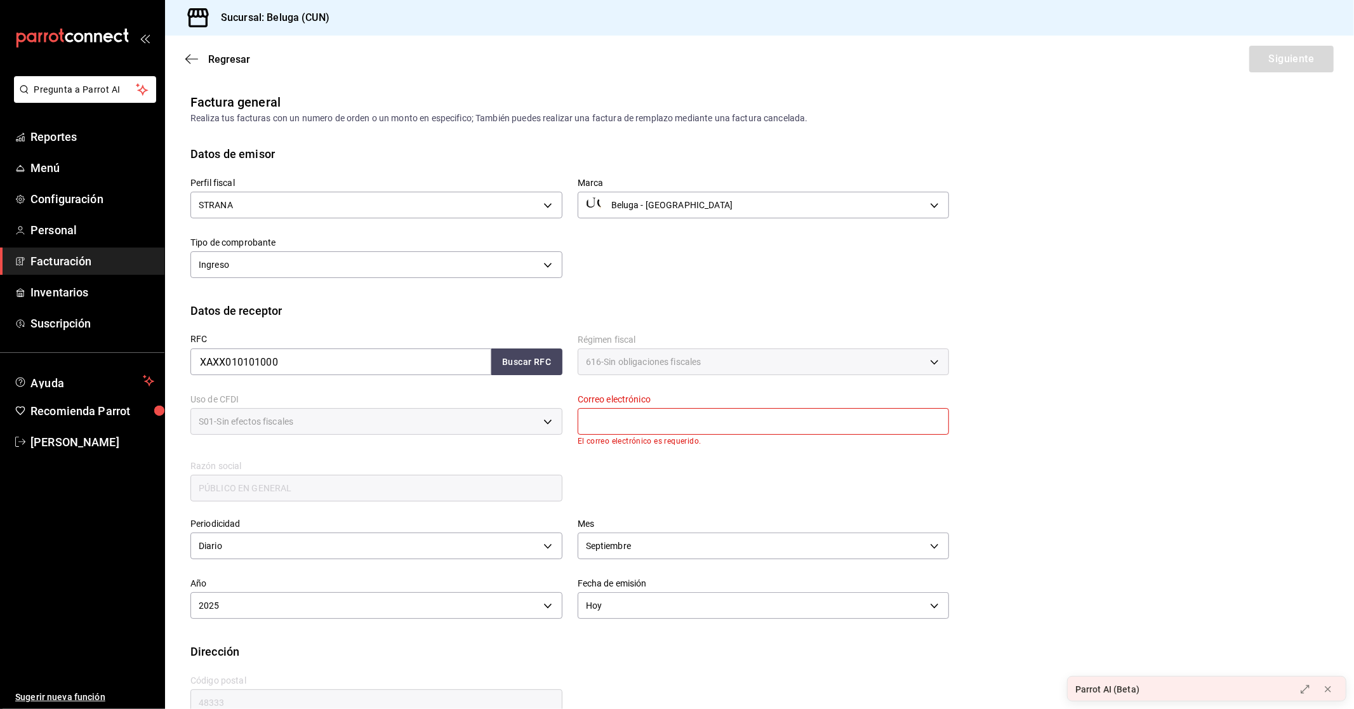
click at [614, 422] on input "text" at bounding box center [764, 421] width 372 height 27
type input "[EMAIL_ADDRESS][DOMAIN_NAME]"
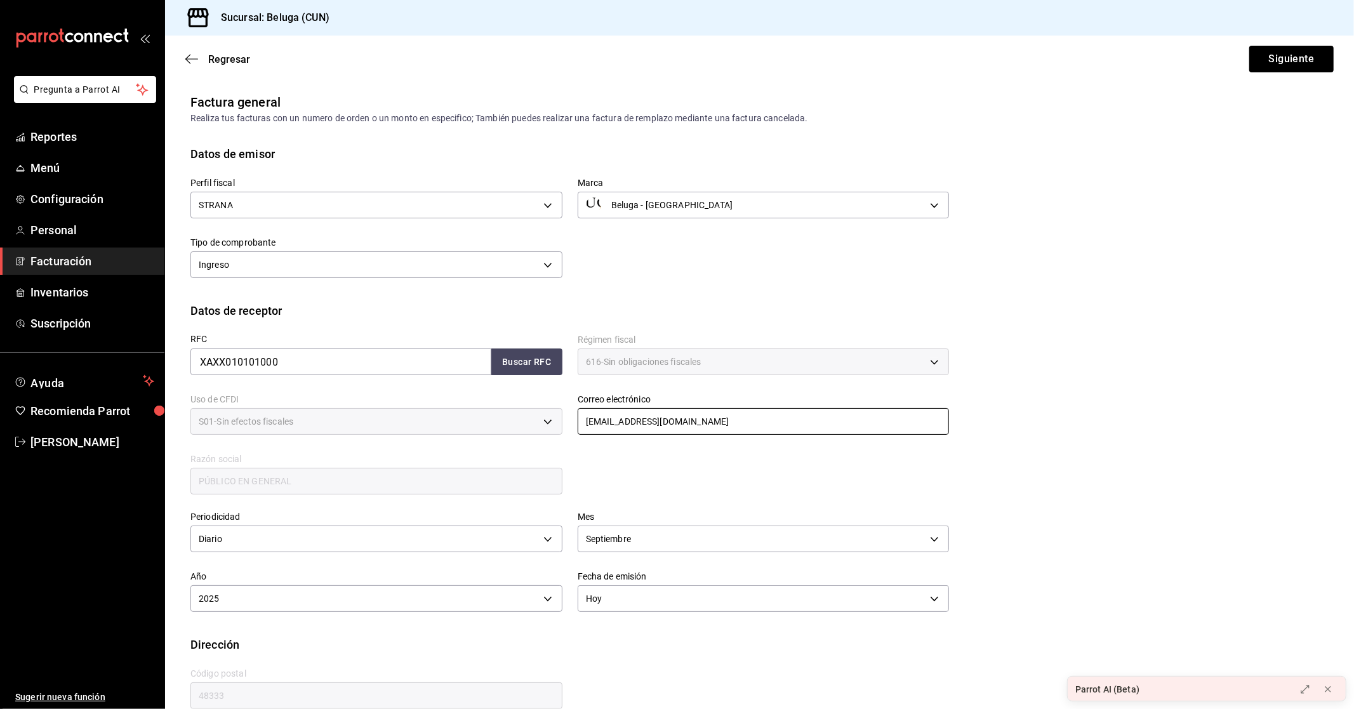
scroll to position [21, 0]
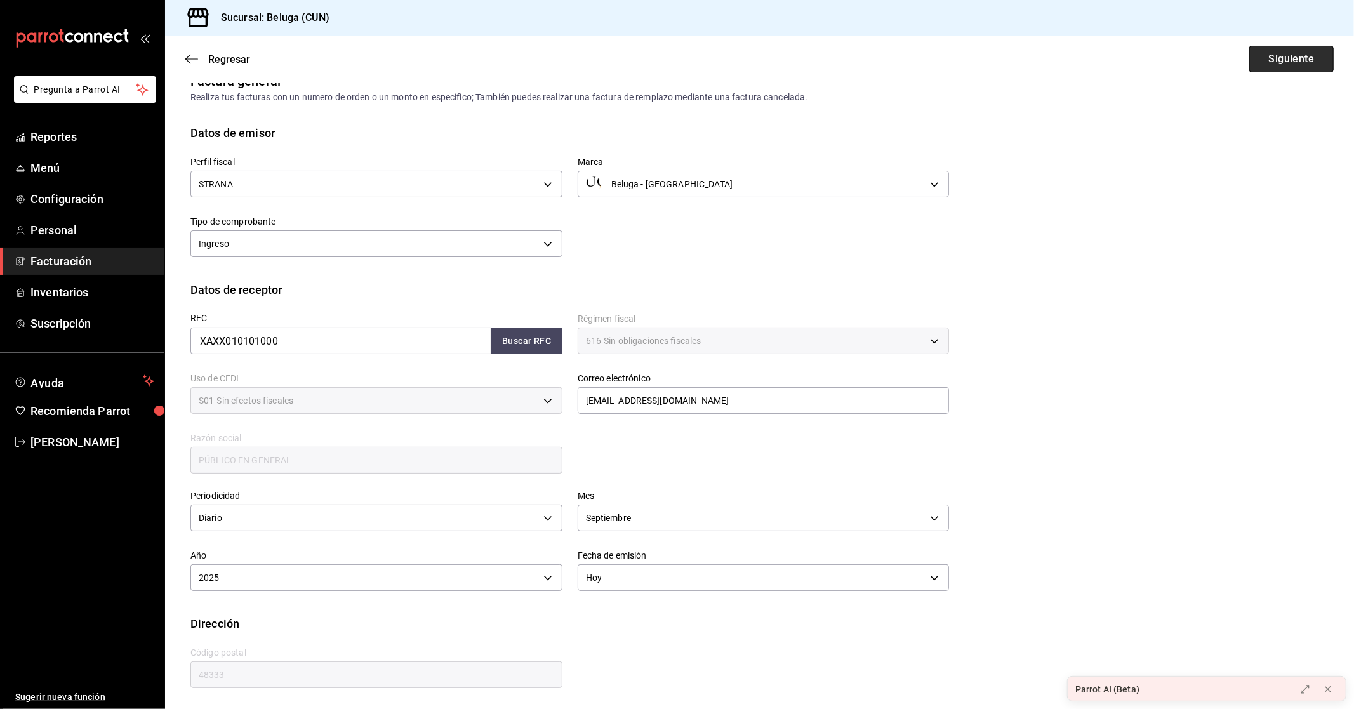
click at [1273, 56] on button "Siguiente" at bounding box center [1291, 59] width 84 height 27
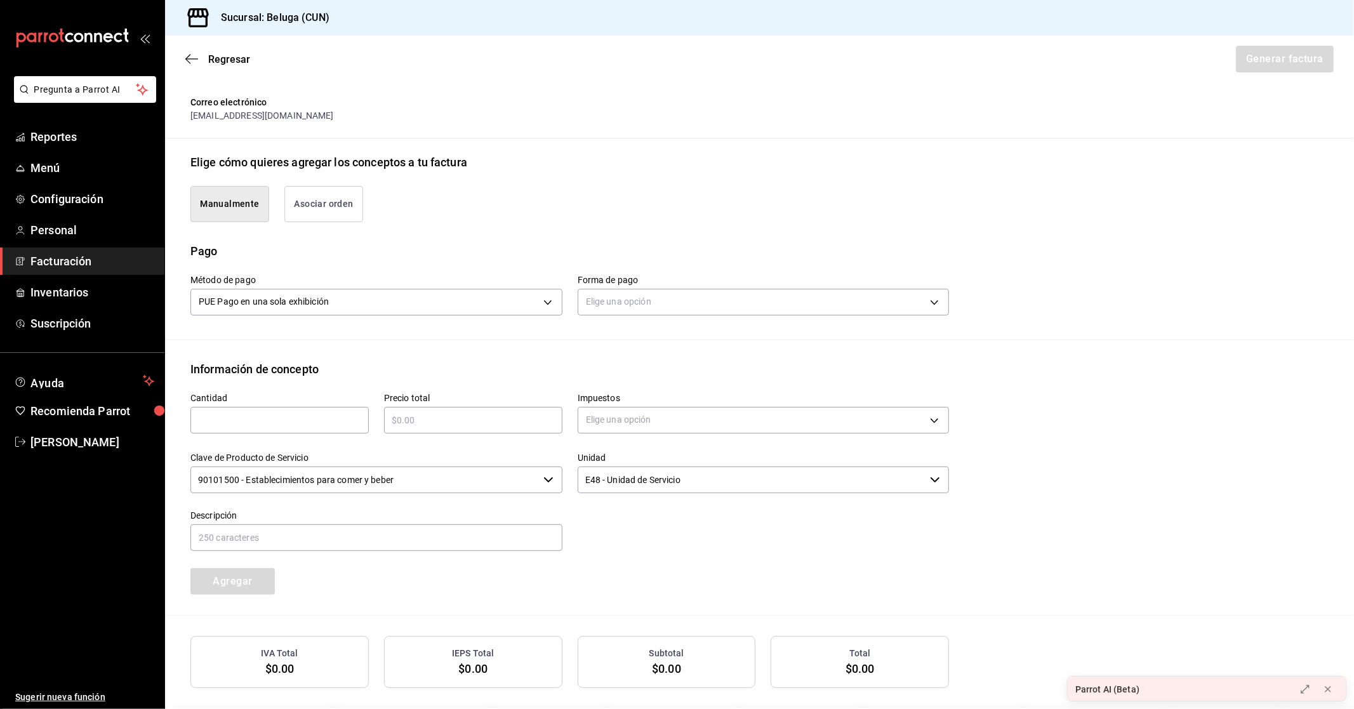
scroll to position [284, 0]
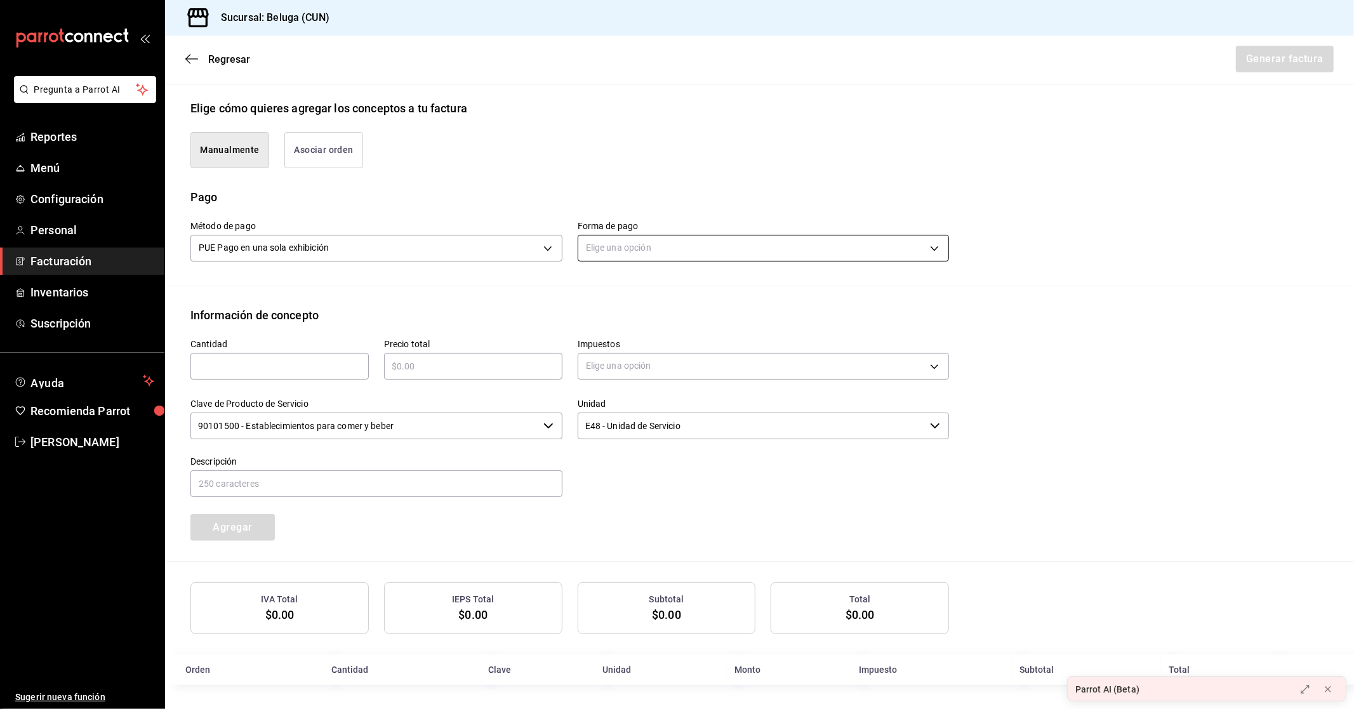
click at [642, 244] on body "Pregunta a Parrot AI Reportes Menú Configuración Personal Facturación Inventari…" at bounding box center [677, 354] width 1354 height 709
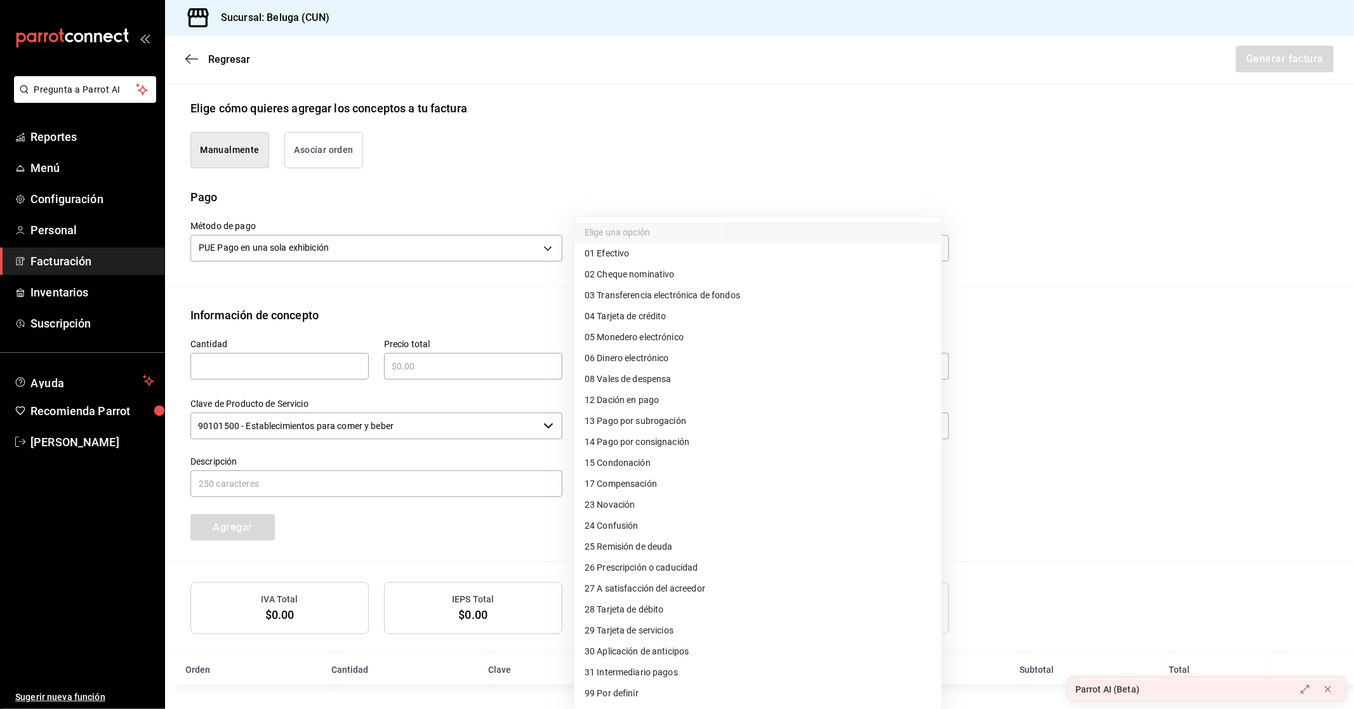
click at [642, 607] on span "28 Tarjeta de débito" at bounding box center [624, 609] width 79 height 13
type input "28"
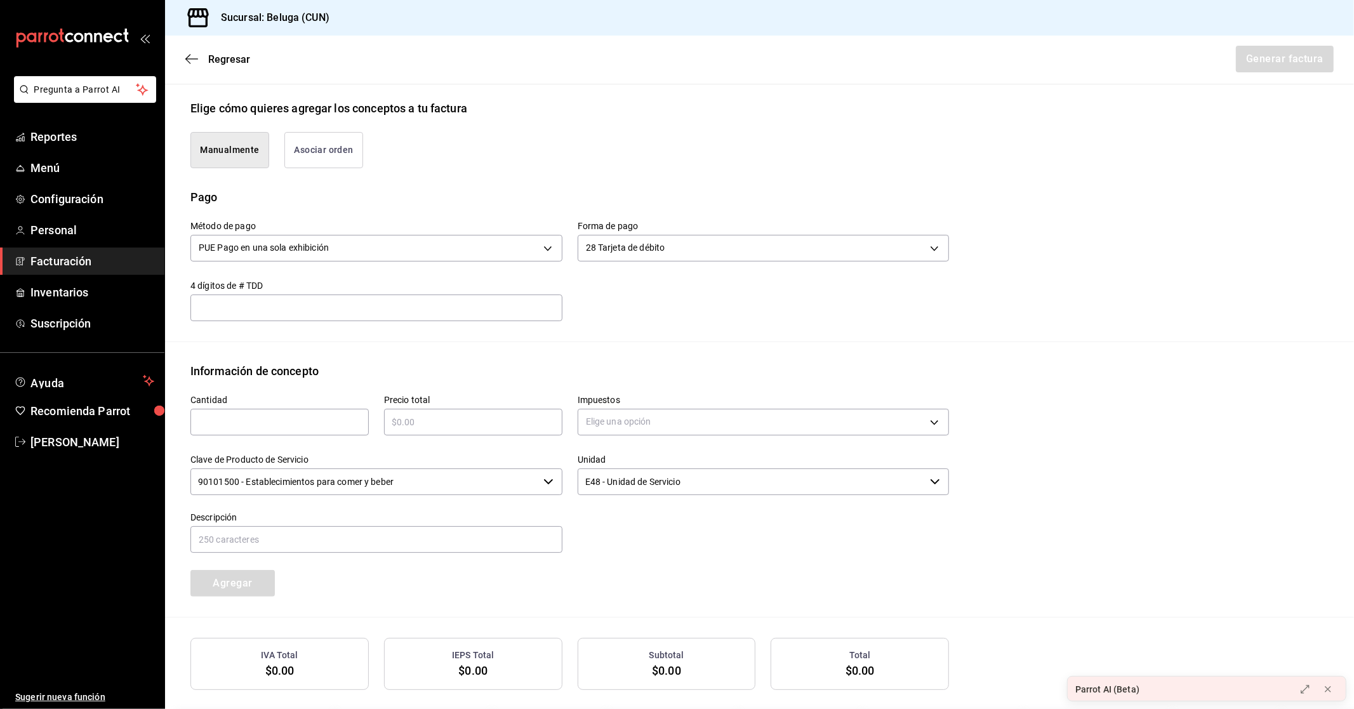
click at [277, 425] on input "text" at bounding box center [279, 421] width 178 height 15
type input "1"
click at [443, 419] on input "text" at bounding box center [473, 421] width 178 height 15
type input "$2414.8"
click at [518, 369] on div "Información de concepto" at bounding box center [759, 370] width 1138 height 17
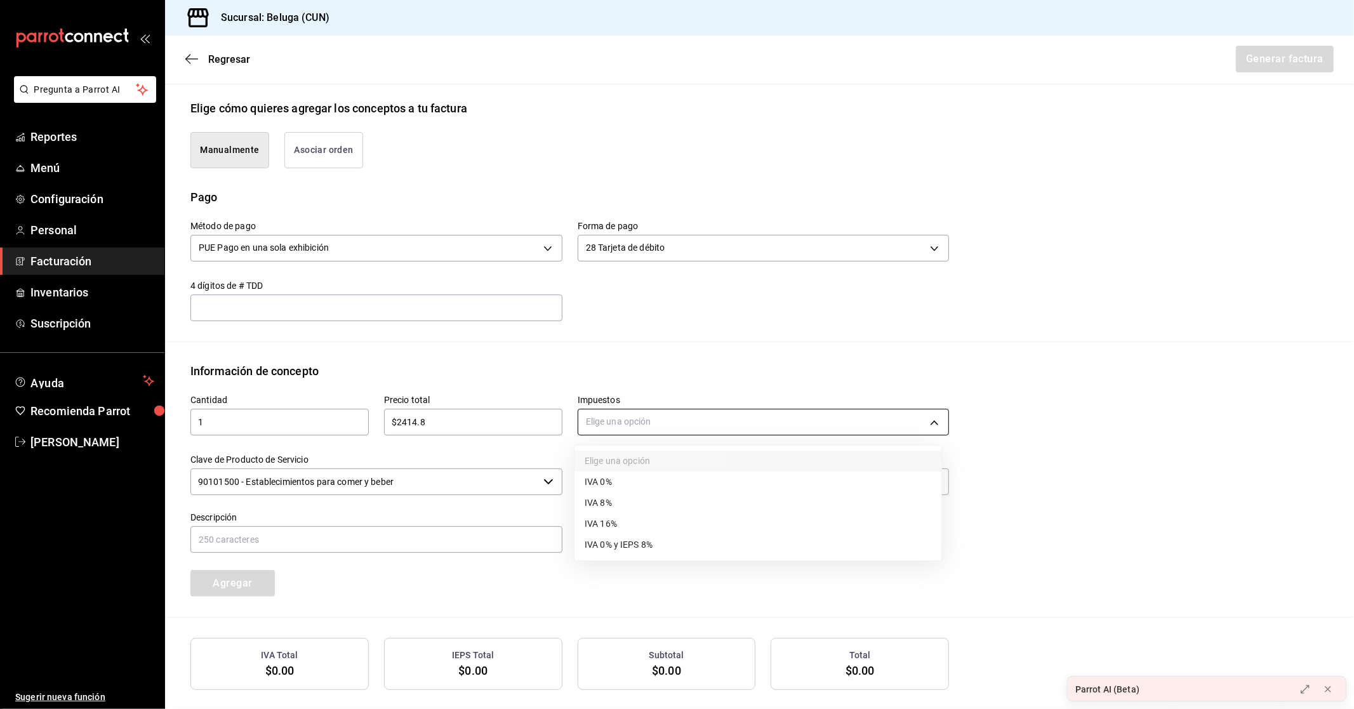
click at [618, 421] on body "Pregunta a Parrot AI Reportes Menú Configuración Personal Facturación Inventari…" at bounding box center [677, 354] width 1354 height 709
click at [597, 482] on span "IVA 0%" at bounding box center [598, 481] width 27 height 13
type input "IVA_0"
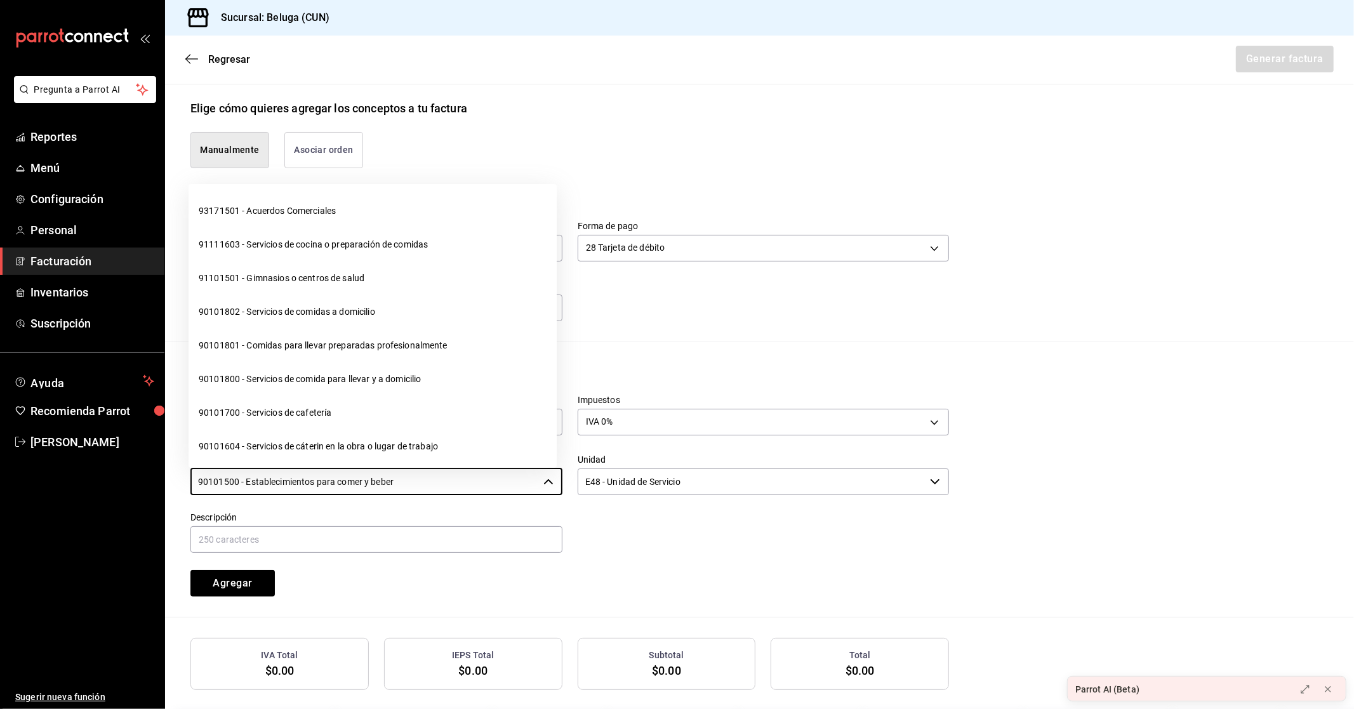
drag, startPoint x: 459, startPoint y: 480, endPoint x: 115, endPoint y: 470, distance: 344.2
click at [117, 470] on div "Pregunta a Parrot AI Reportes Menú Configuración Personal Facturación Inventari…" at bounding box center [677, 354] width 1354 height 709
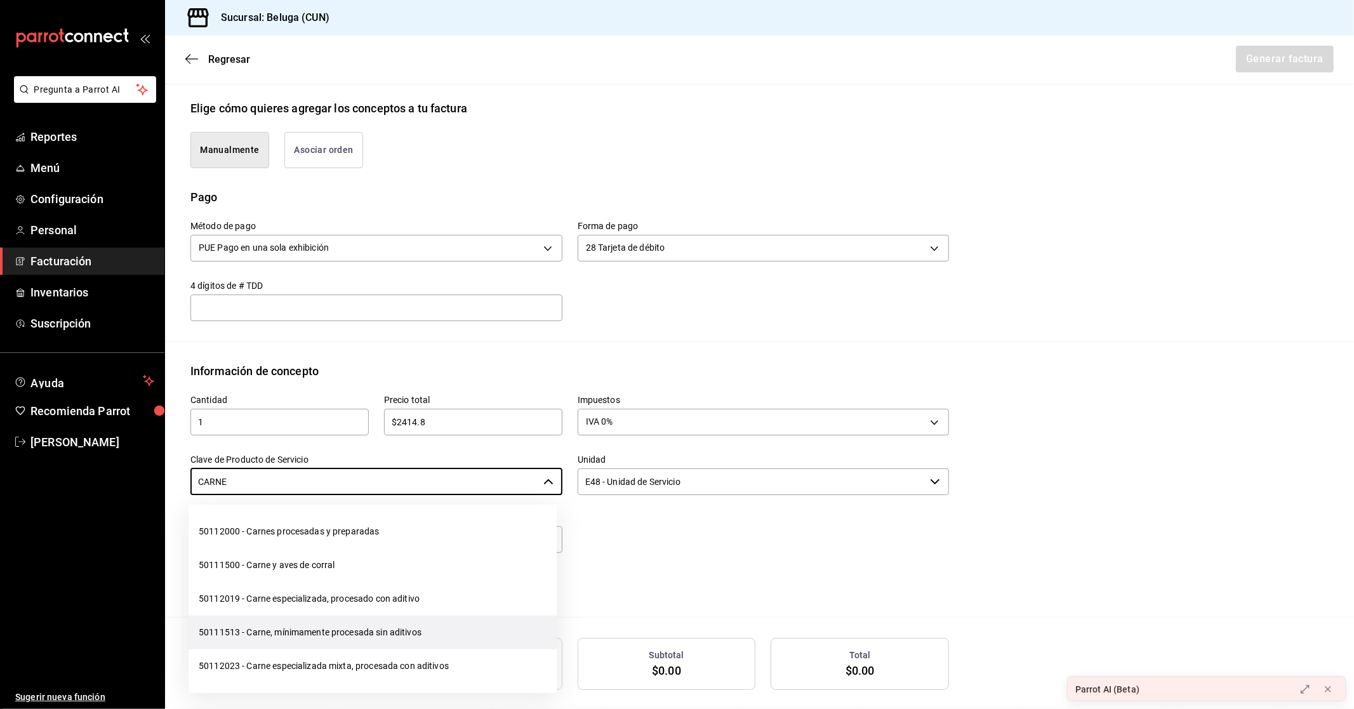
click at [305, 633] on li "50111513 - Carne, mínimamente procesada sin aditivos" at bounding box center [373, 633] width 368 height 34
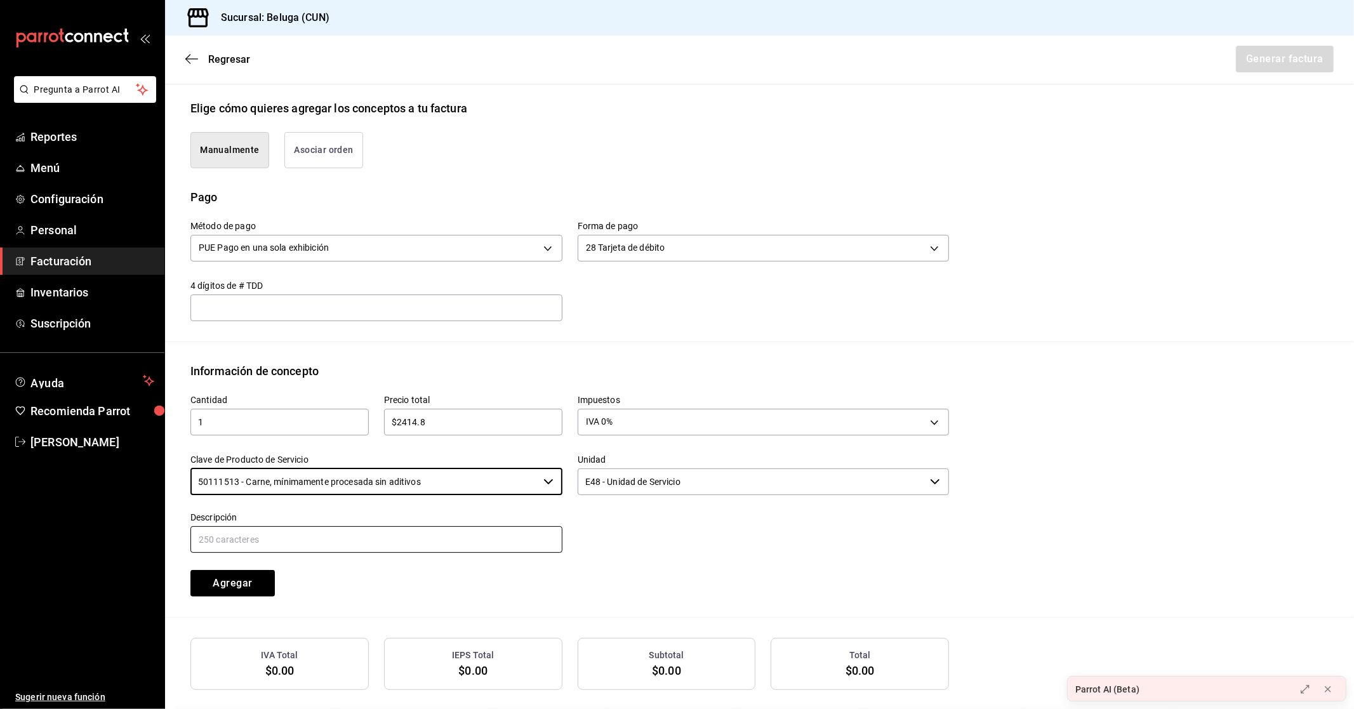
type input "50111513 - Carne, mínimamente procesada sin aditivos"
click at [242, 540] on input "text" at bounding box center [376, 539] width 372 height 27
paste input "CONSUMO DEL DIA [DATE]"
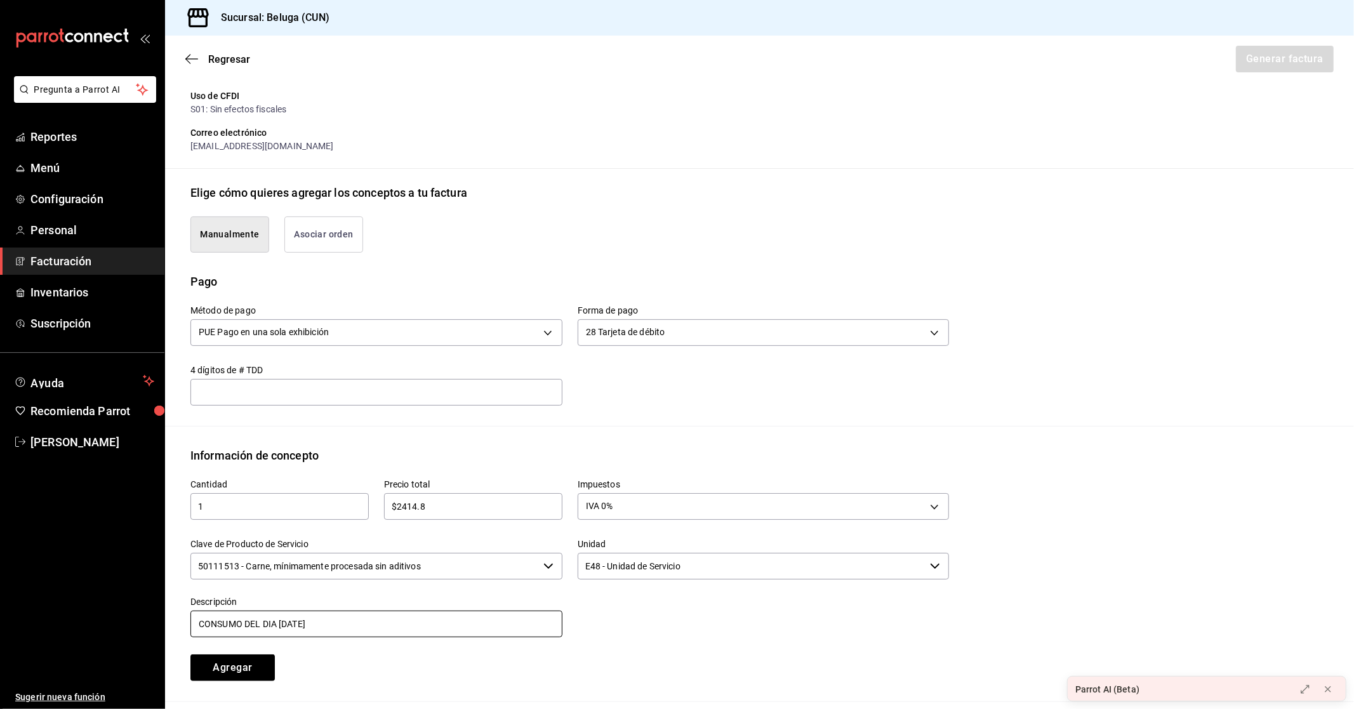
scroll to position [340, 0]
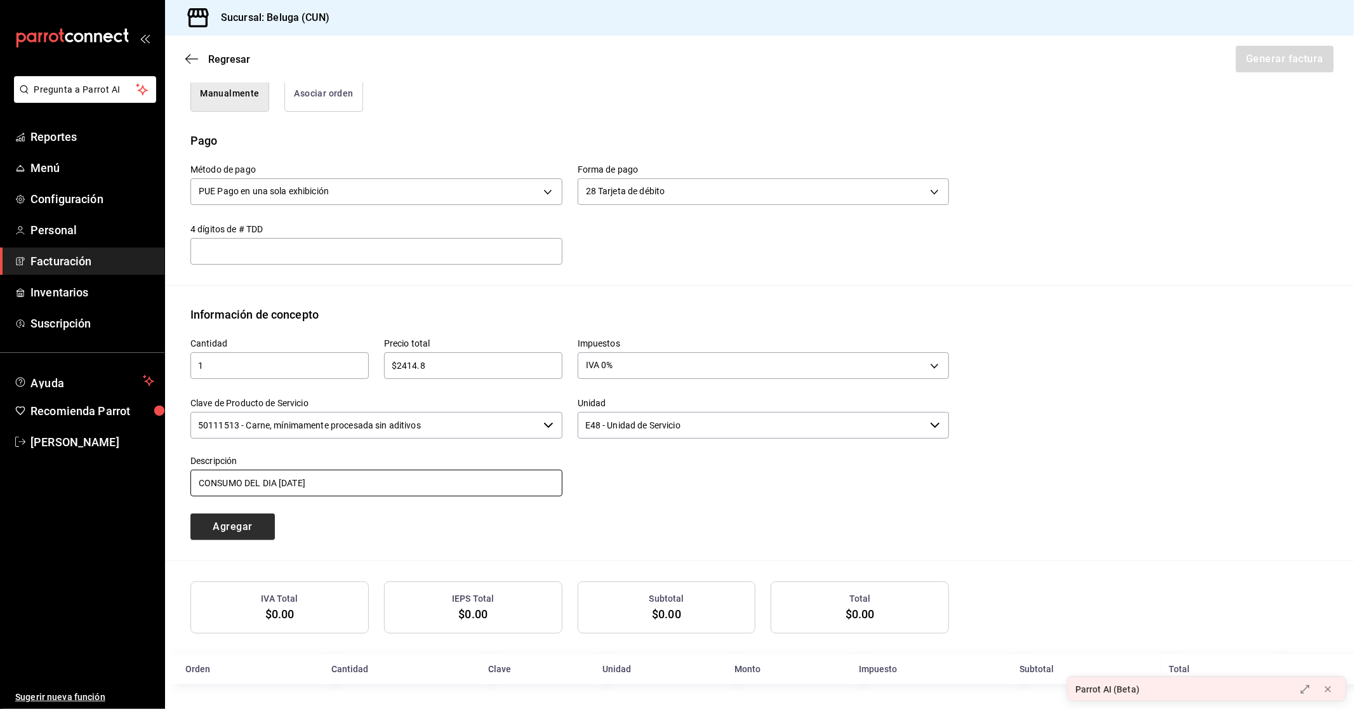
type input "CONSUMO DEL DIA [DATE]"
click at [237, 524] on button "Agregar" at bounding box center [232, 526] width 84 height 27
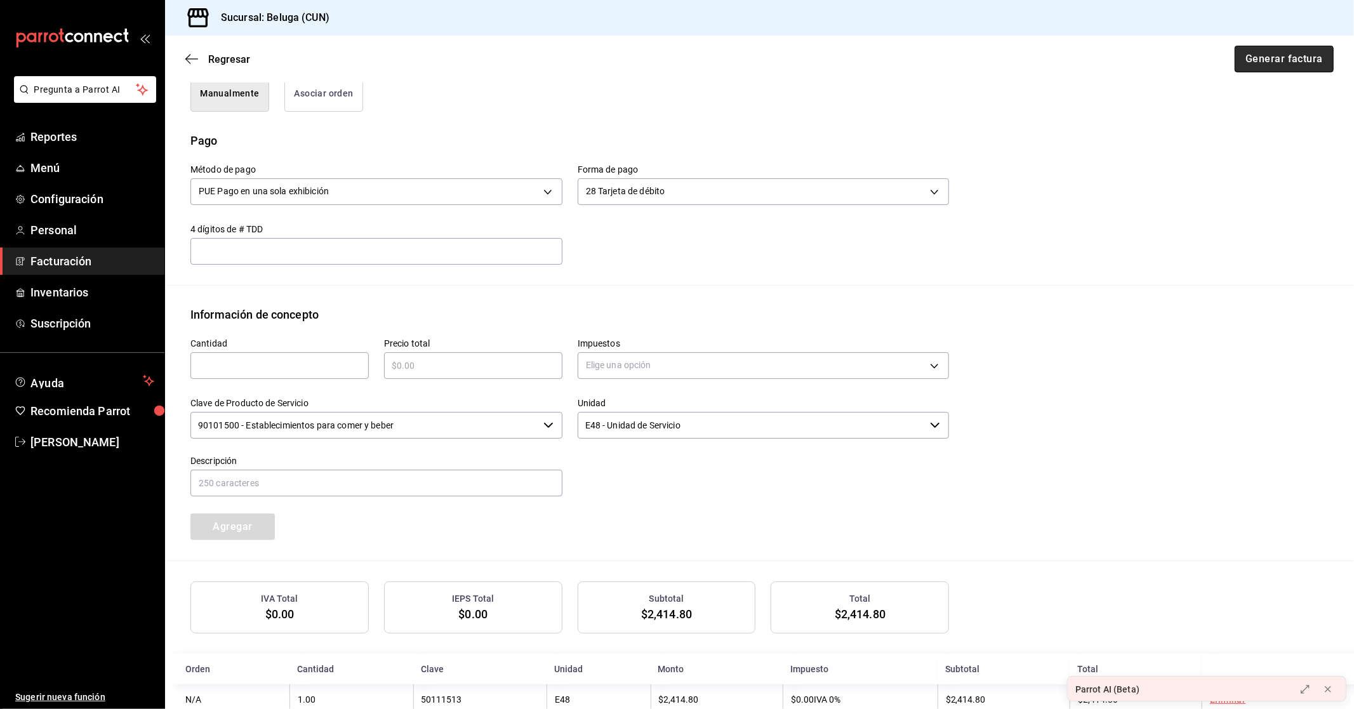
click at [1249, 65] on button "Generar factura" at bounding box center [1284, 59] width 99 height 27
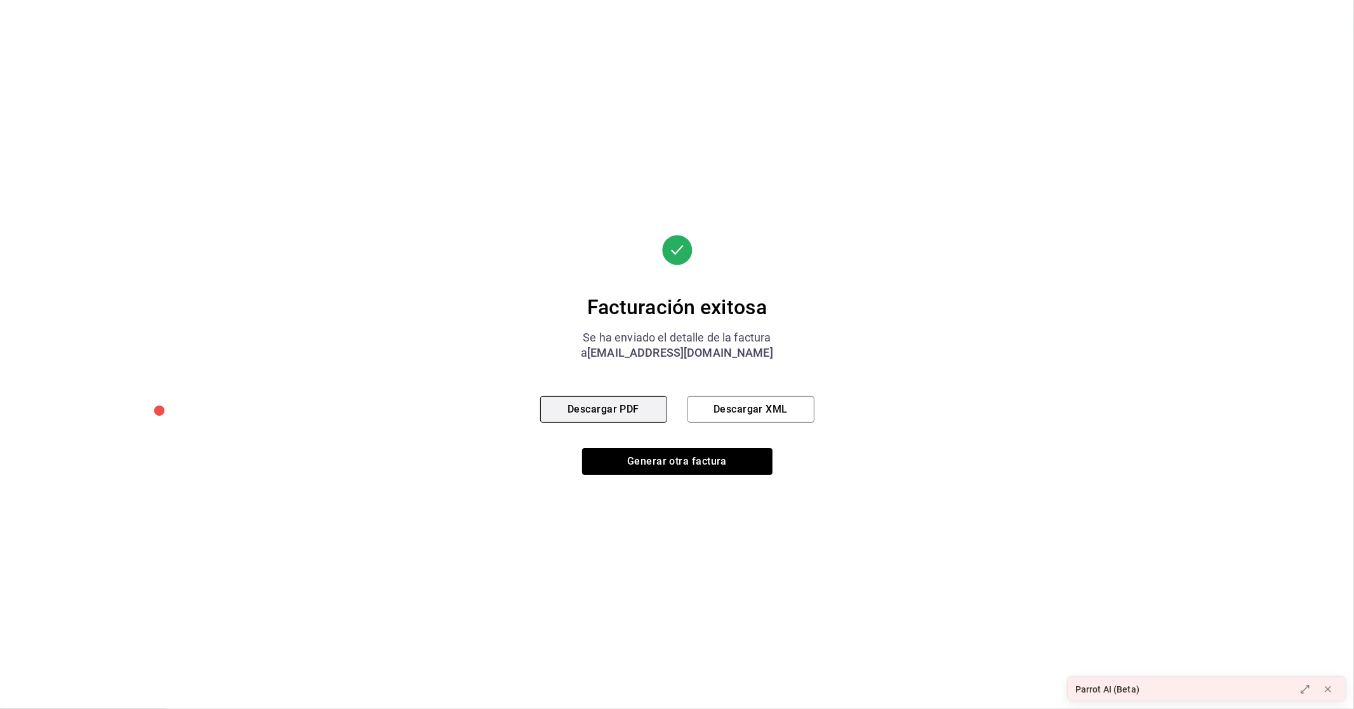
click at [576, 407] on button "Descargar PDF" at bounding box center [603, 409] width 127 height 27
click at [654, 461] on button "Generar otra factura" at bounding box center [677, 461] width 190 height 27
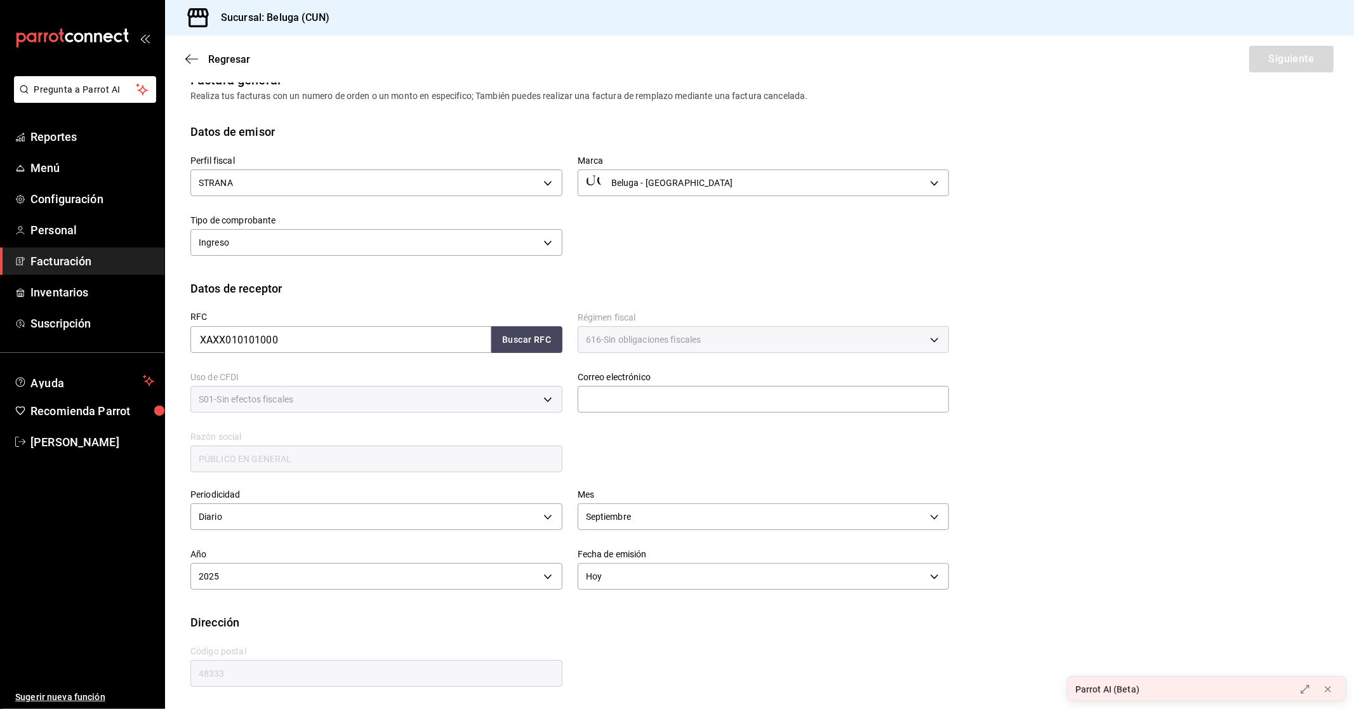
scroll to position [0, 0]
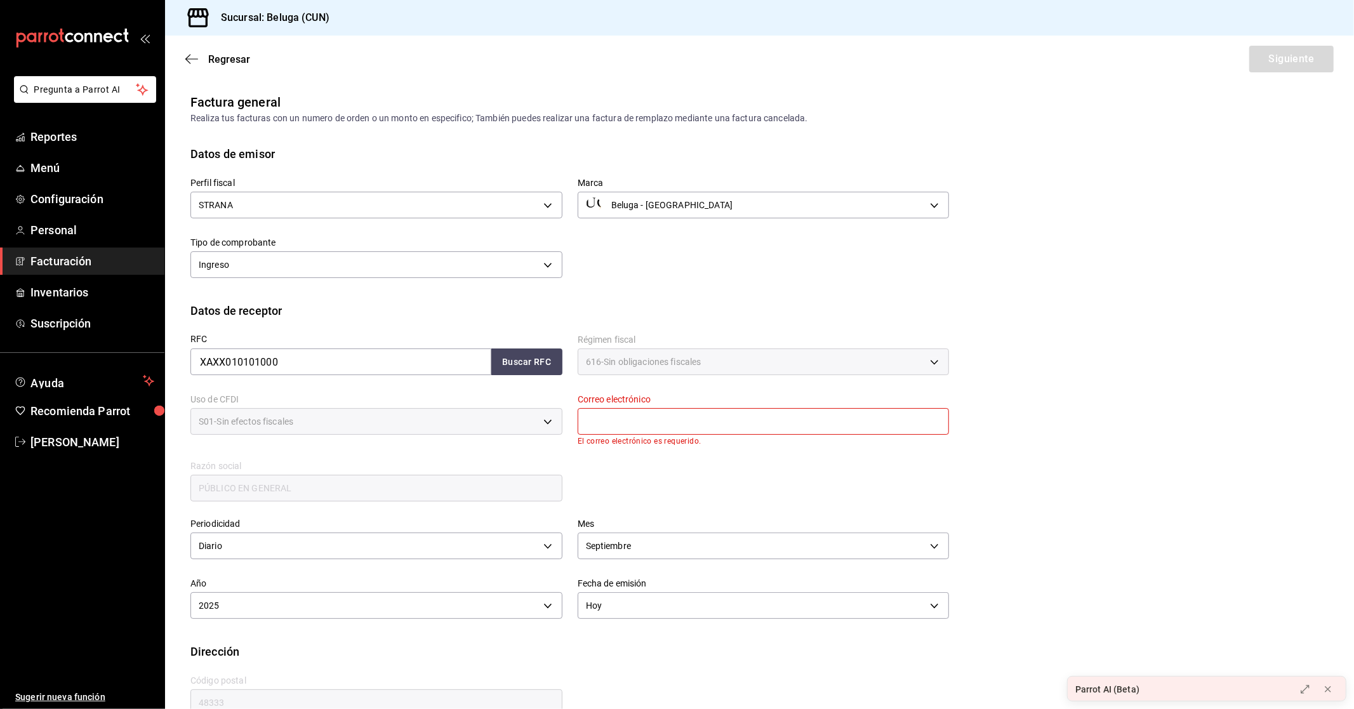
click at [630, 421] on input "text" at bounding box center [764, 421] width 372 height 27
type input "[EMAIL_ADDRESS][DOMAIN_NAME]"
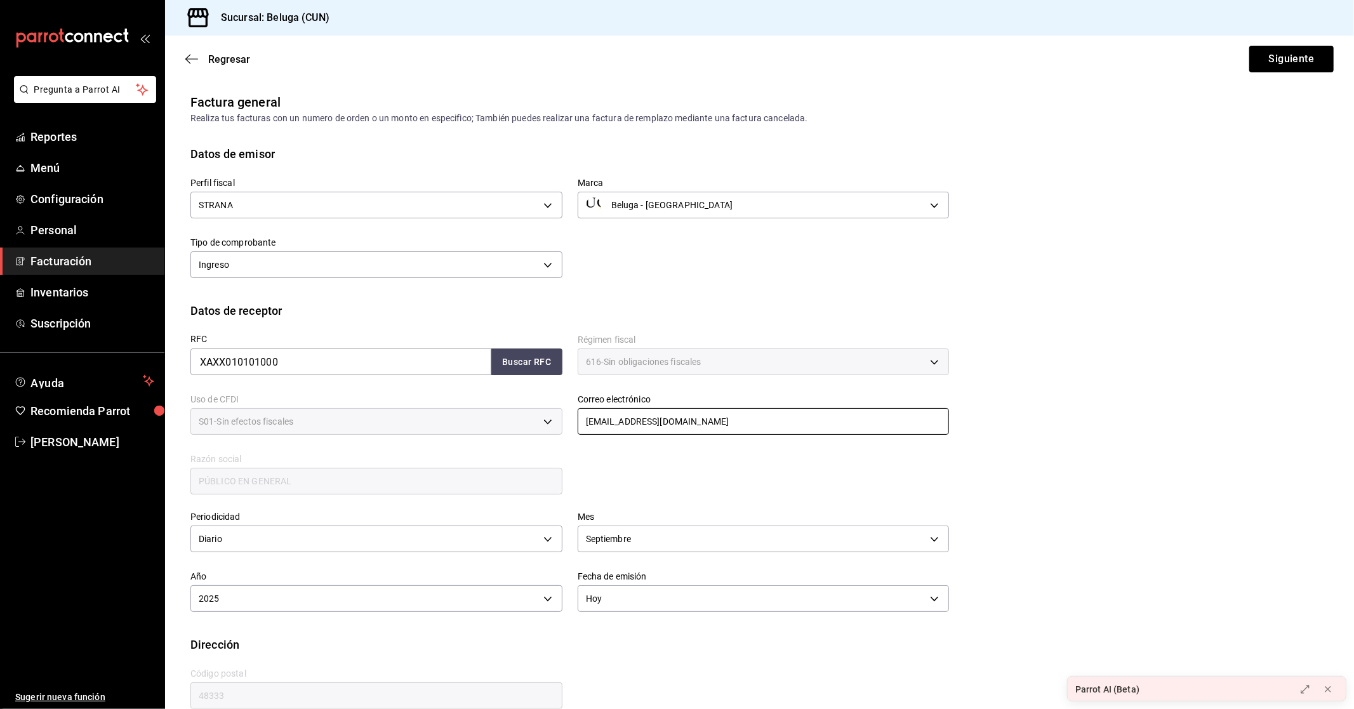
scroll to position [21, 0]
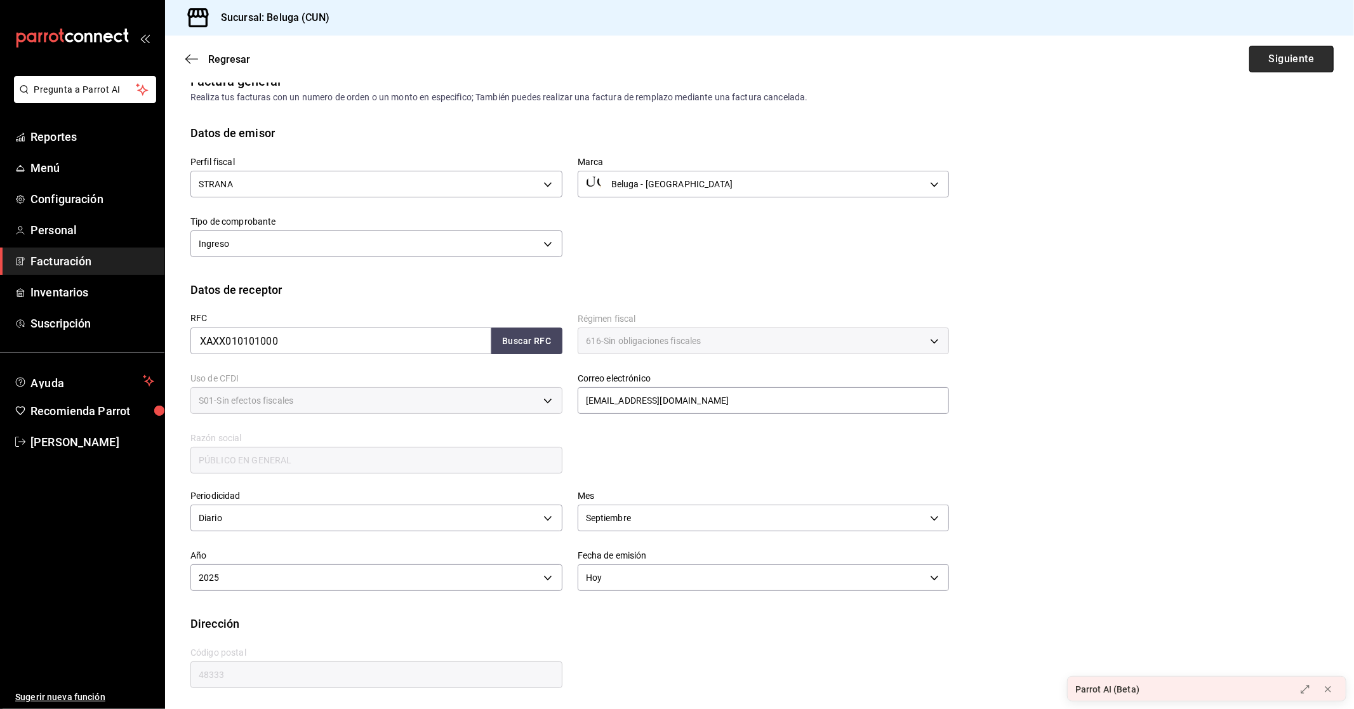
click at [1273, 60] on button "Siguiente" at bounding box center [1291, 59] width 84 height 27
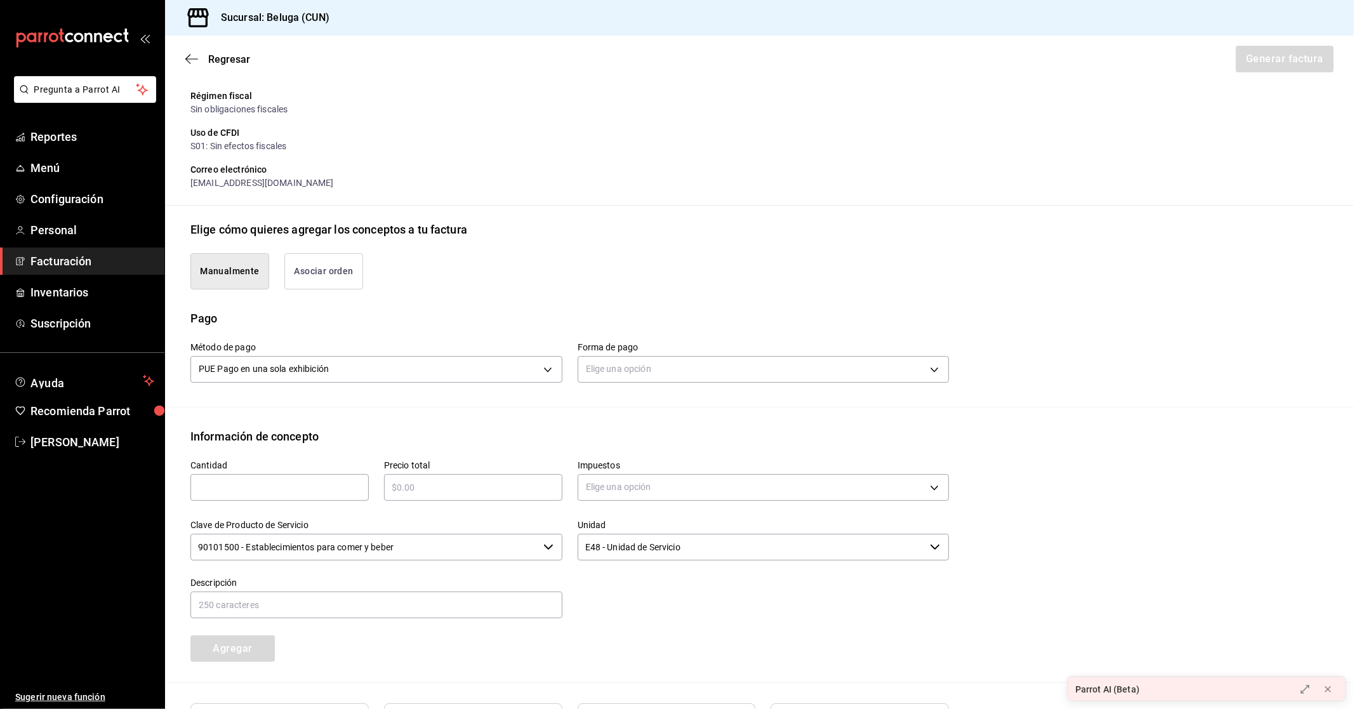
scroll to position [232, 0]
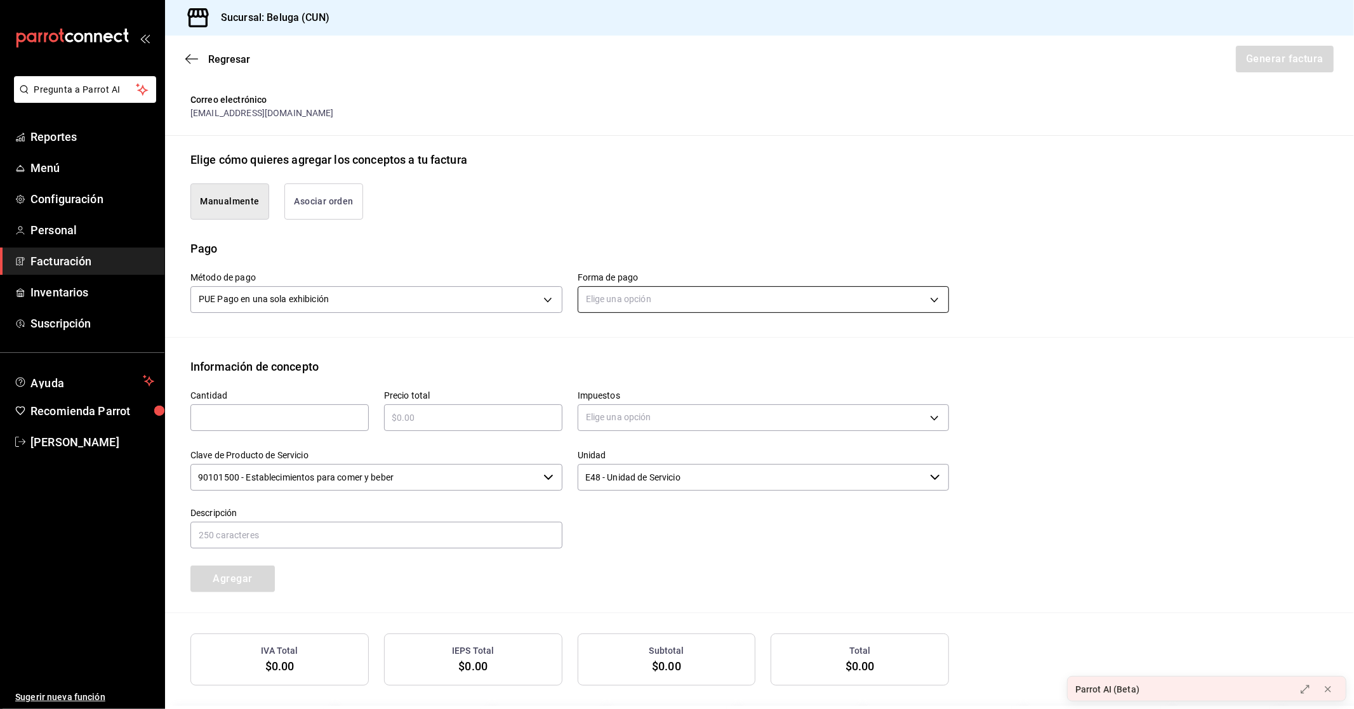
click at [801, 286] on body "Pregunta a Parrot AI Reportes Menú Configuración Personal Facturación Inventari…" at bounding box center [677, 354] width 1354 height 709
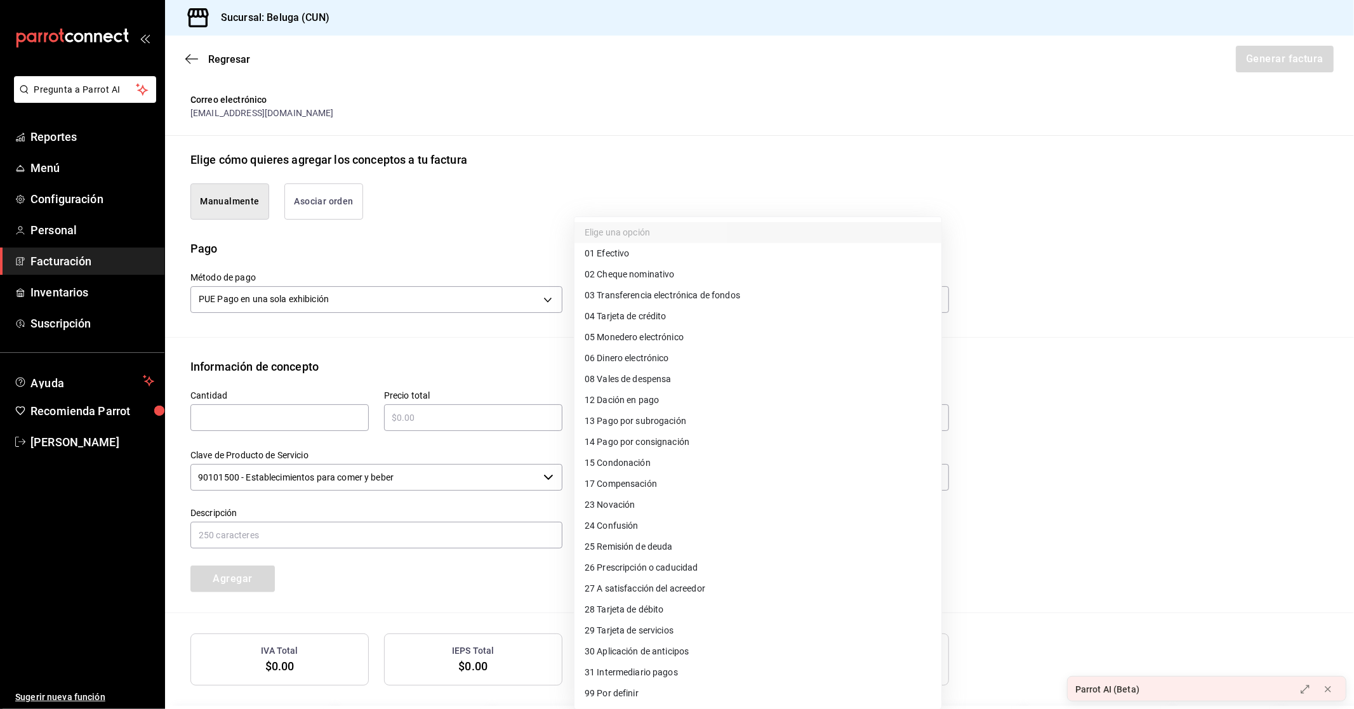
click at [662, 311] on span "04 Tarjeta de crédito" at bounding box center [626, 316] width 82 height 13
type input "04"
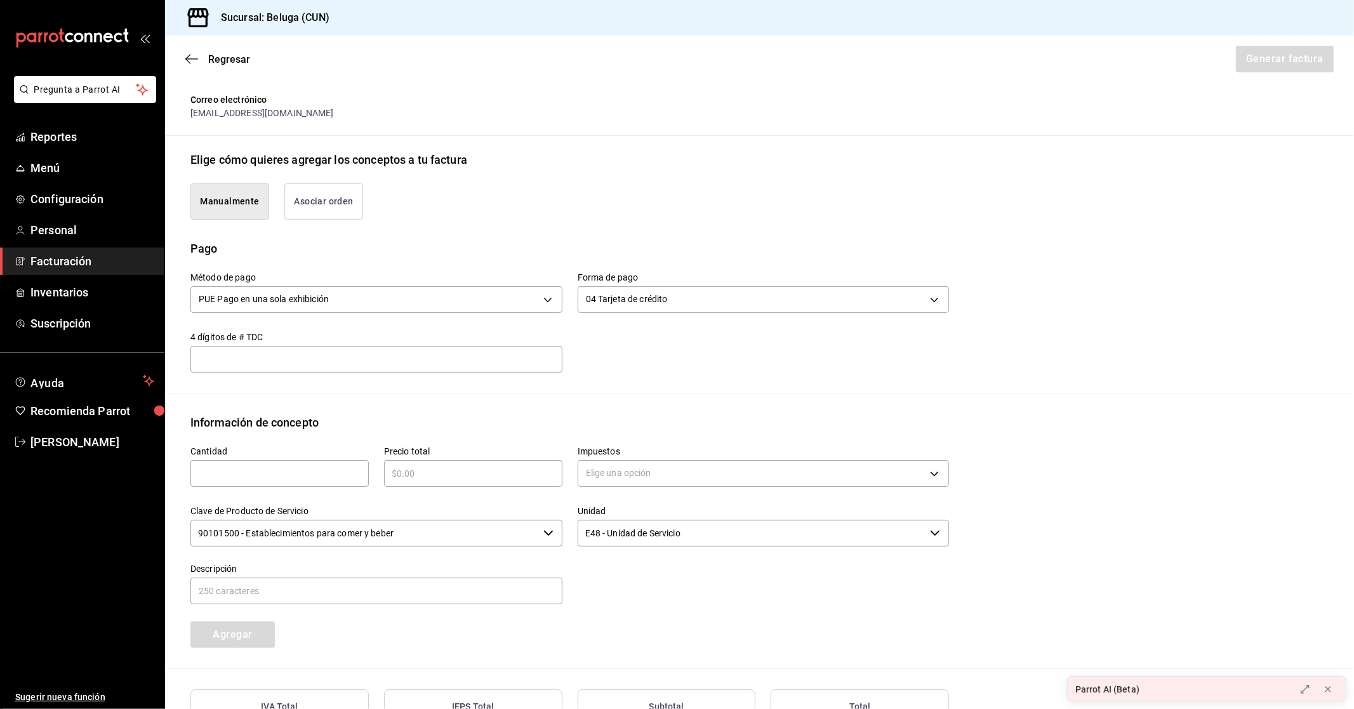
click at [270, 470] on input "text" at bounding box center [279, 473] width 178 height 15
type input "1"
click at [395, 470] on input "text" at bounding box center [473, 473] width 178 height 15
type input "$17340.87"
click at [637, 463] on body "Pregunta a Parrot AI Reportes Menú Configuración Personal Facturación Inventari…" at bounding box center [677, 354] width 1354 height 709
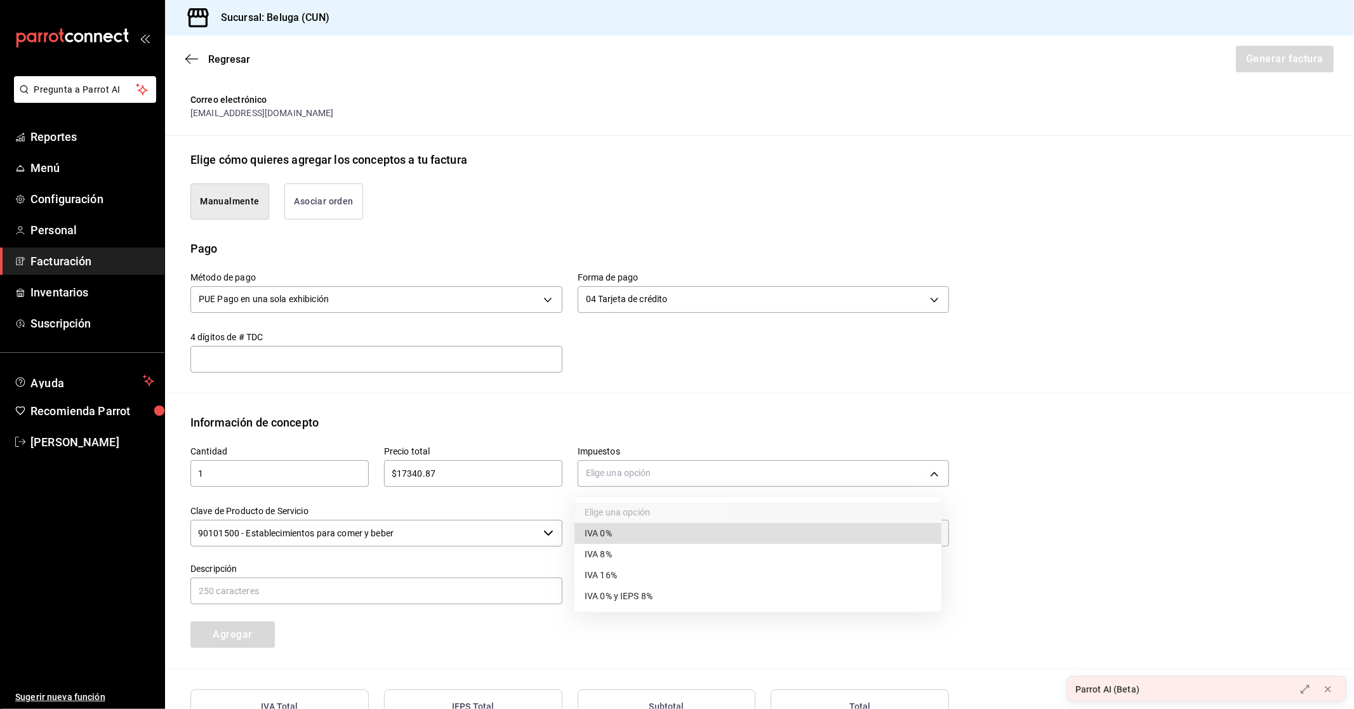
click at [611, 576] on span "IVA 16%" at bounding box center [601, 575] width 32 height 13
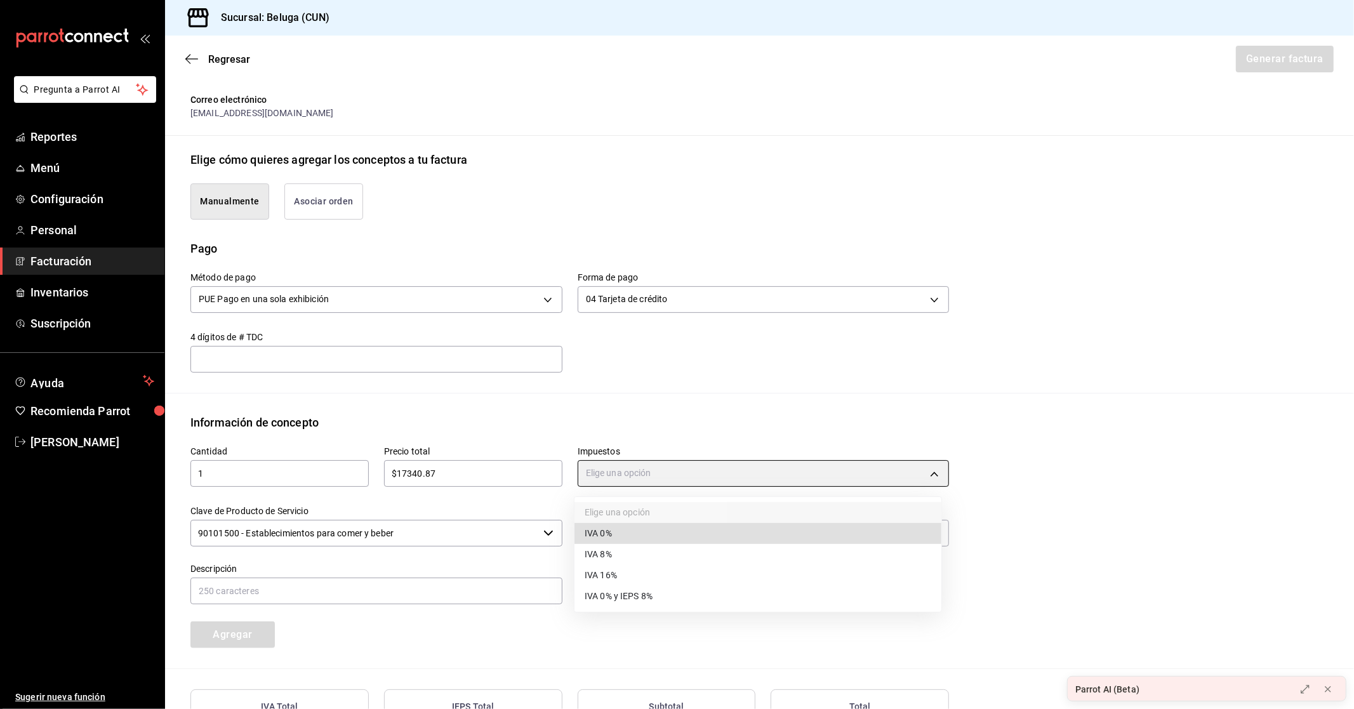
type input "IVA_16"
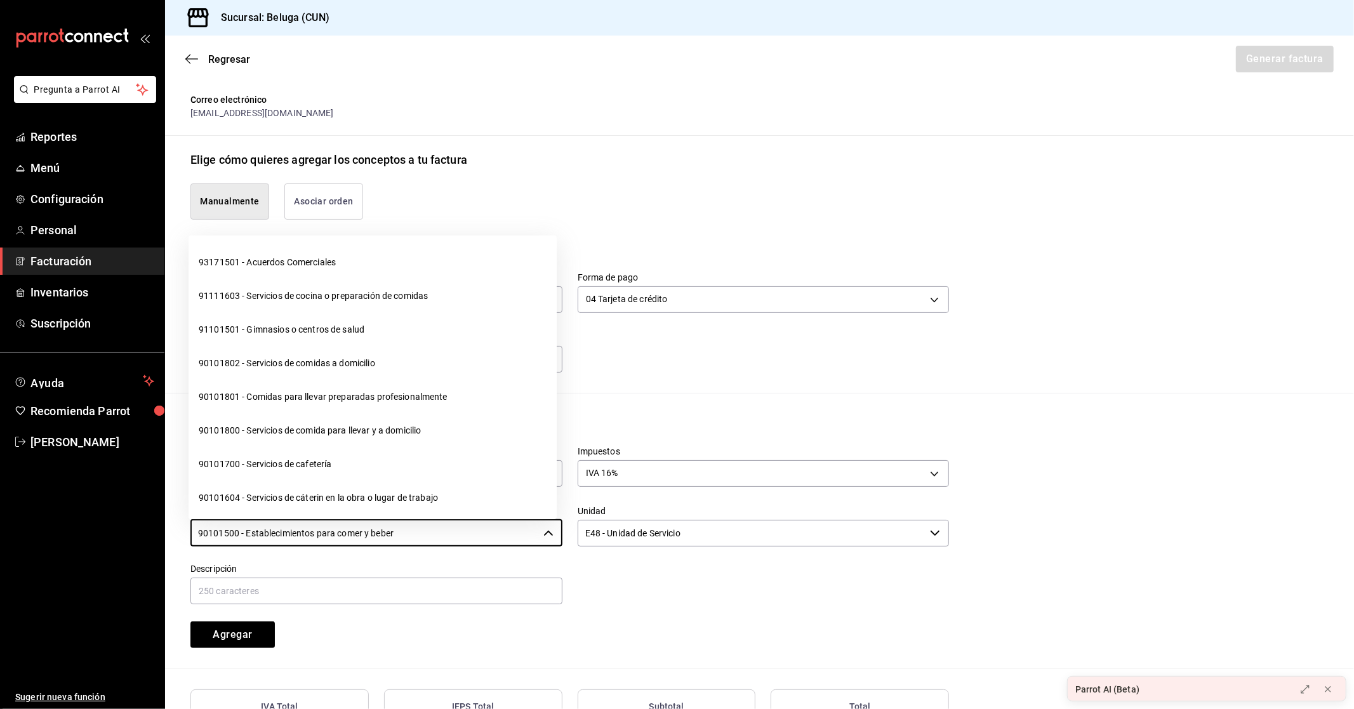
drag, startPoint x: 416, startPoint y: 531, endPoint x: 169, endPoint y: 516, distance: 247.3
click at [169, 516] on div "Información de concepto Cantidad 1 ​ Precio total $17340.87 ​ Impuestos IVA 16%…" at bounding box center [759, 541] width 1189 height 255
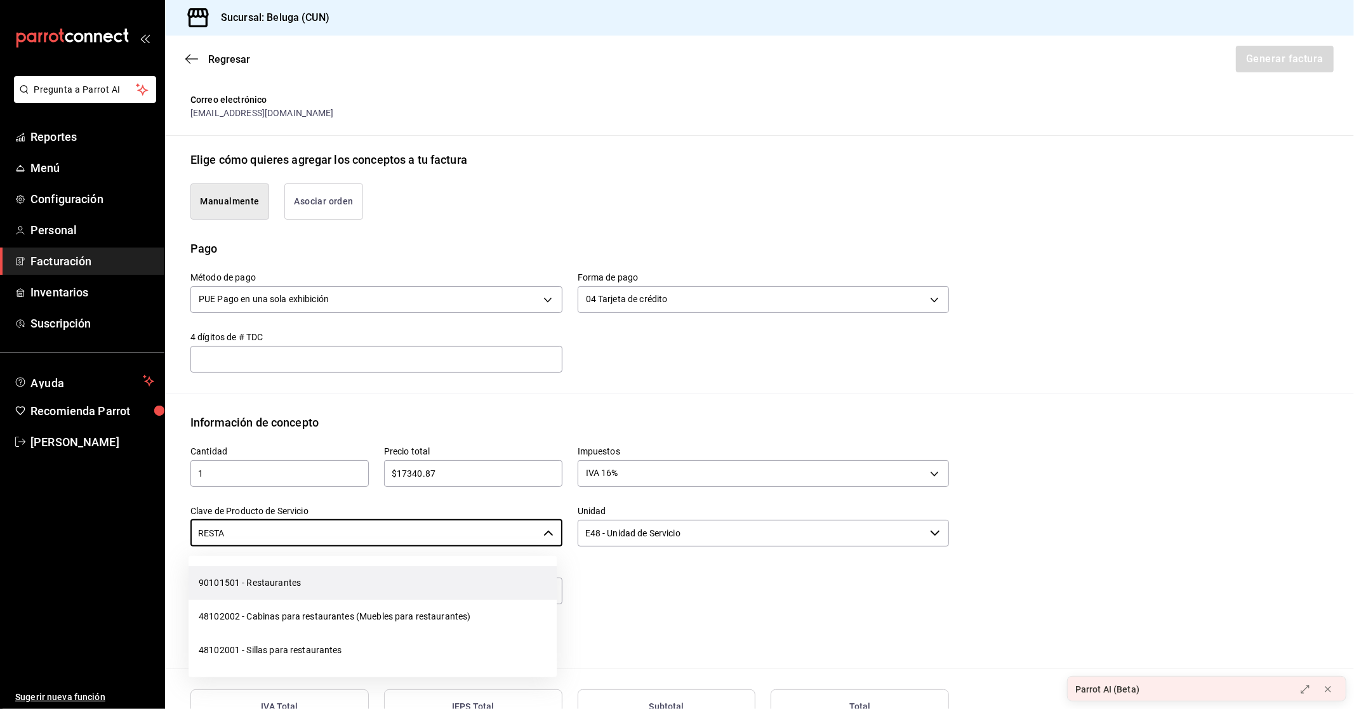
click at [263, 584] on li "90101501 - Restaurantes" at bounding box center [373, 583] width 368 height 34
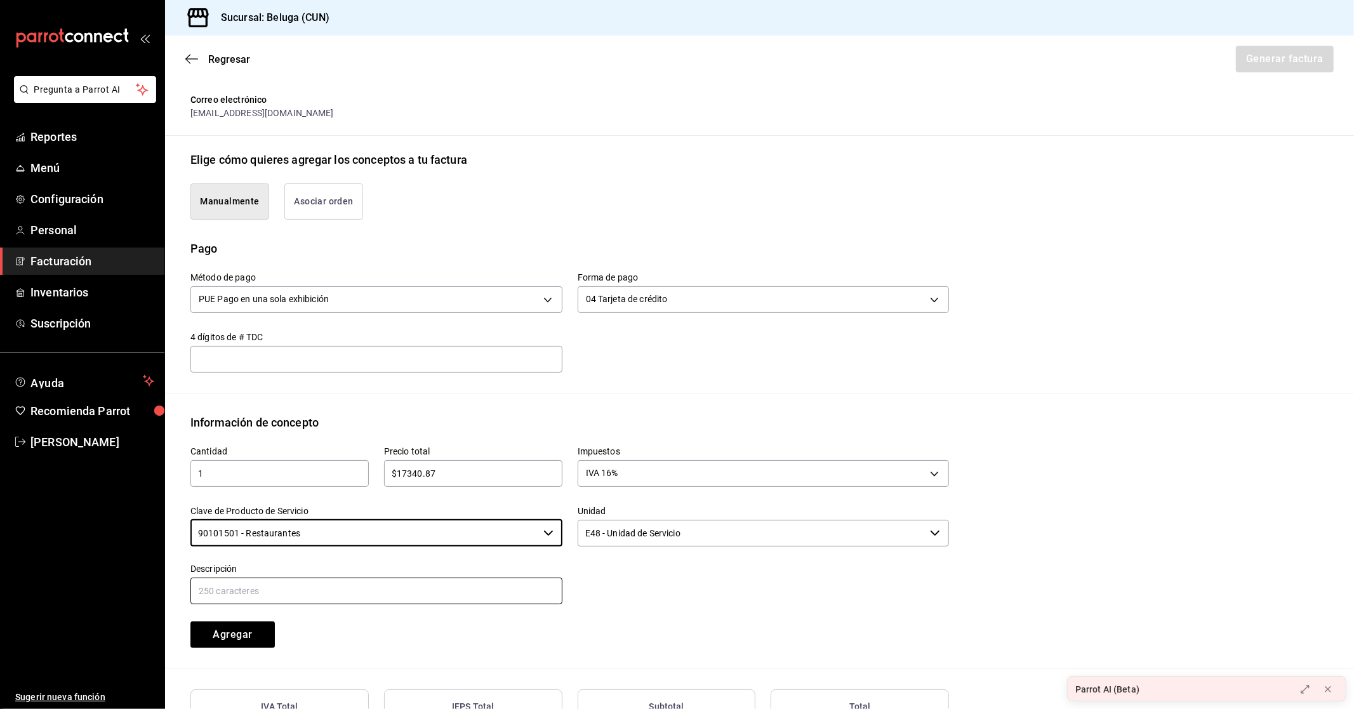
type input "90101501 - Restaurantes"
click at [296, 588] on input "text" at bounding box center [376, 591] width 372 height 27
paste input "CONSUMO DEL DIA [DATE]"
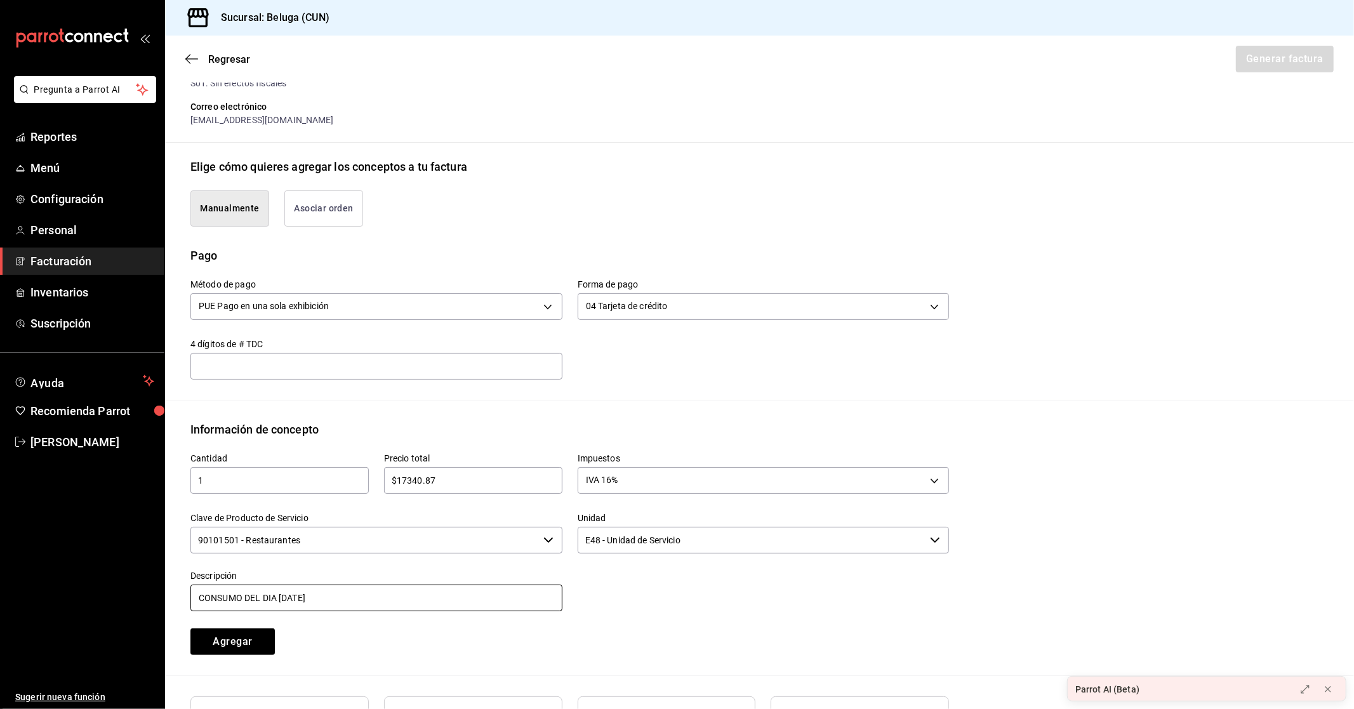
scroll to position [340, 0]
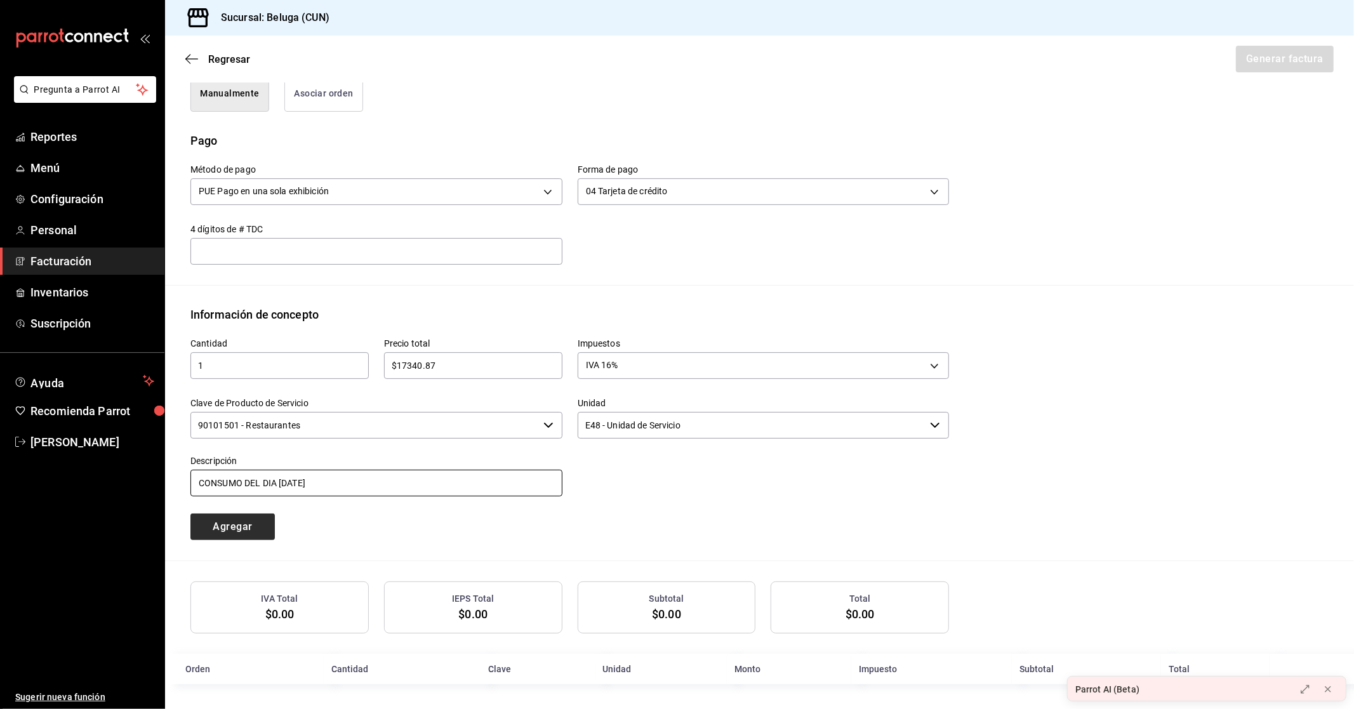
type input "CONSUMO DEL DIA [DATE]"
click at [244, 524] on button "Agregar" at bounding box center [232, 526] width 84 height 27
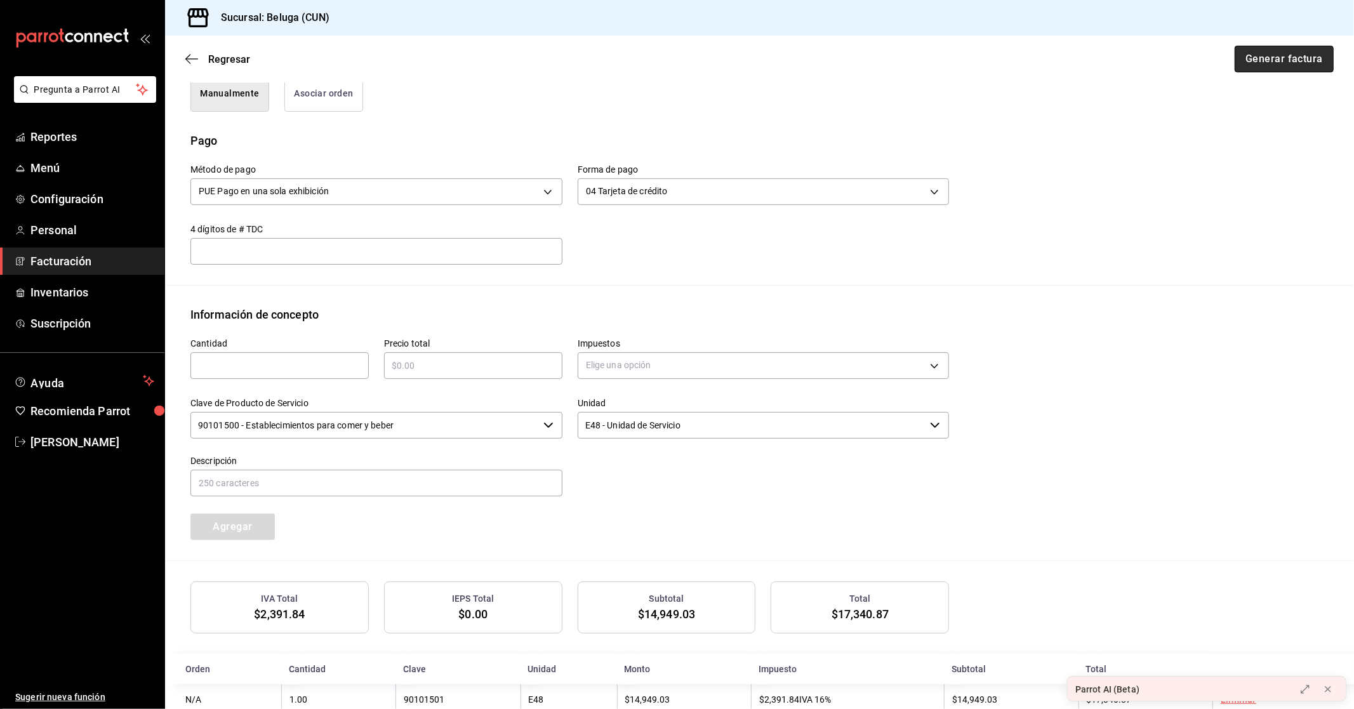
click at [1247, 62] on button "Generar factura" at bounding box center [1284, 59] width 99 height 27
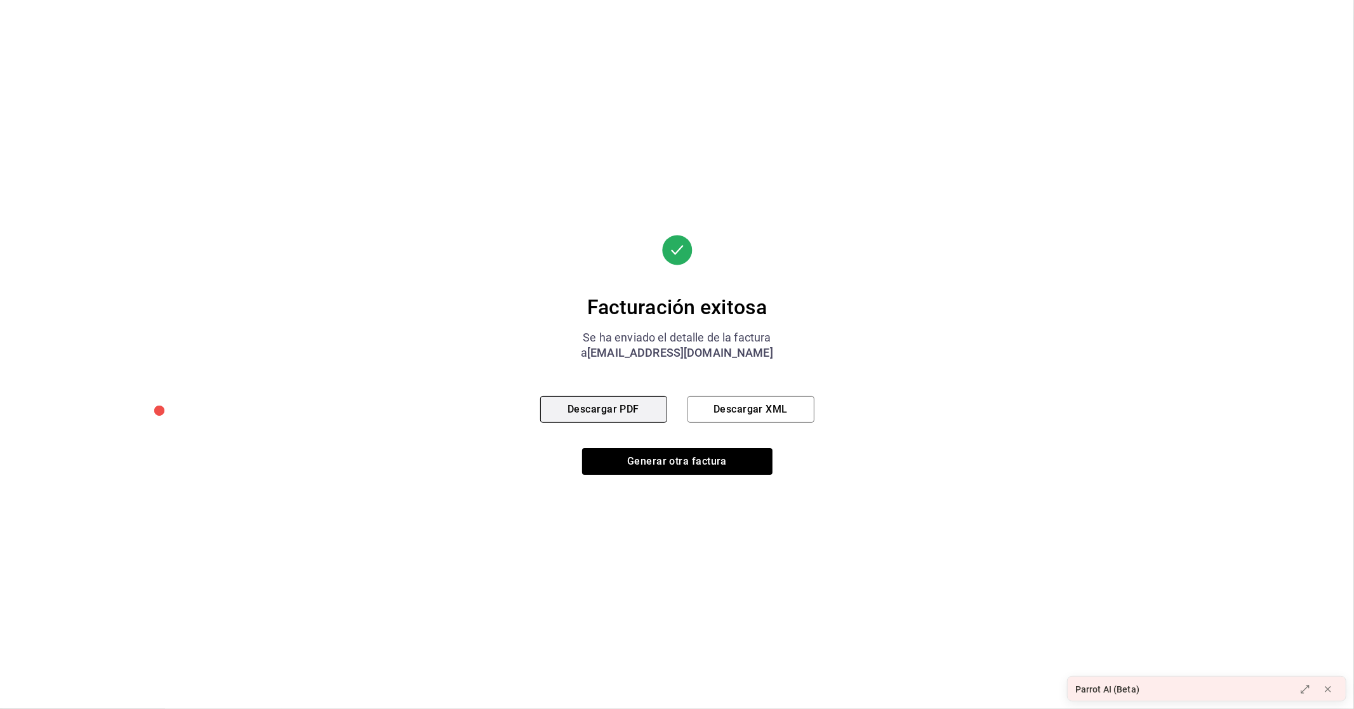
click at [604, 408] on button "Descargar PDF" at bounding box center [603, 409] width 127 height 27
click at [670, 460] on button "Generar otra factura" at bounding box center [677, 461] width 190 height 27
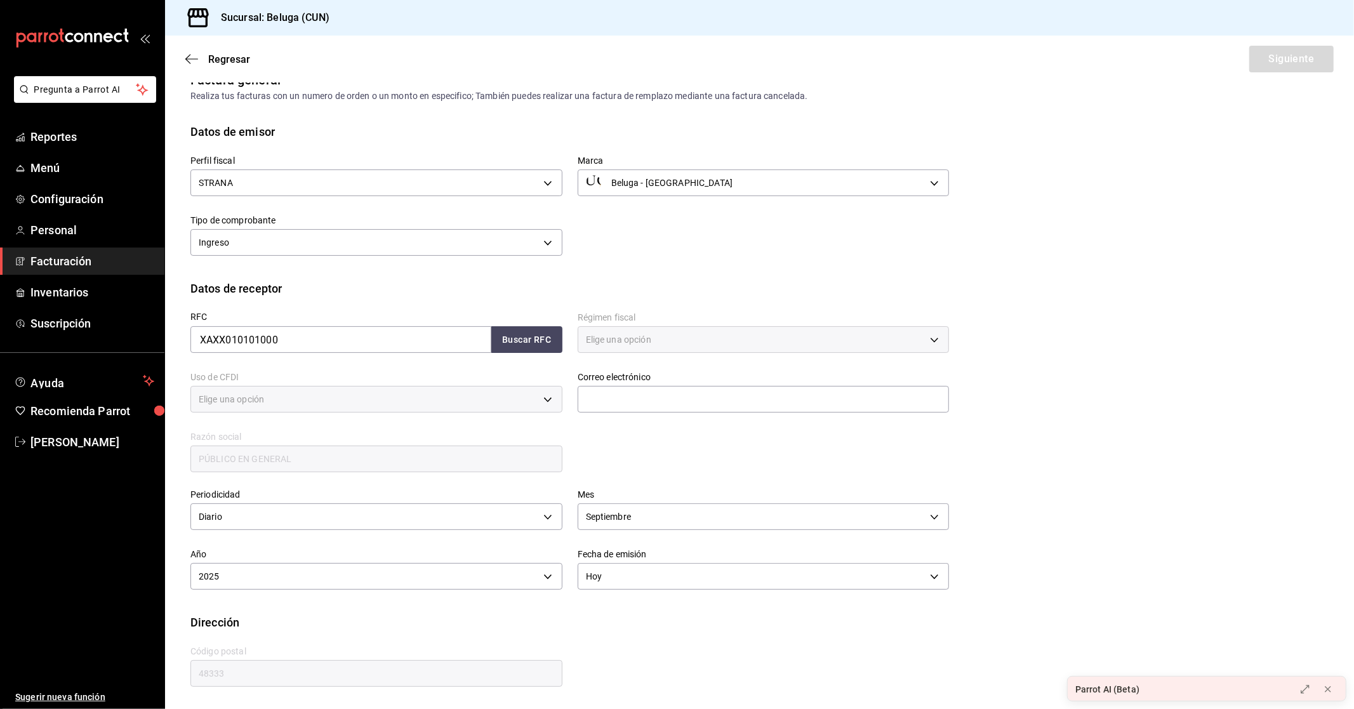
type input "616"
type input "S01"
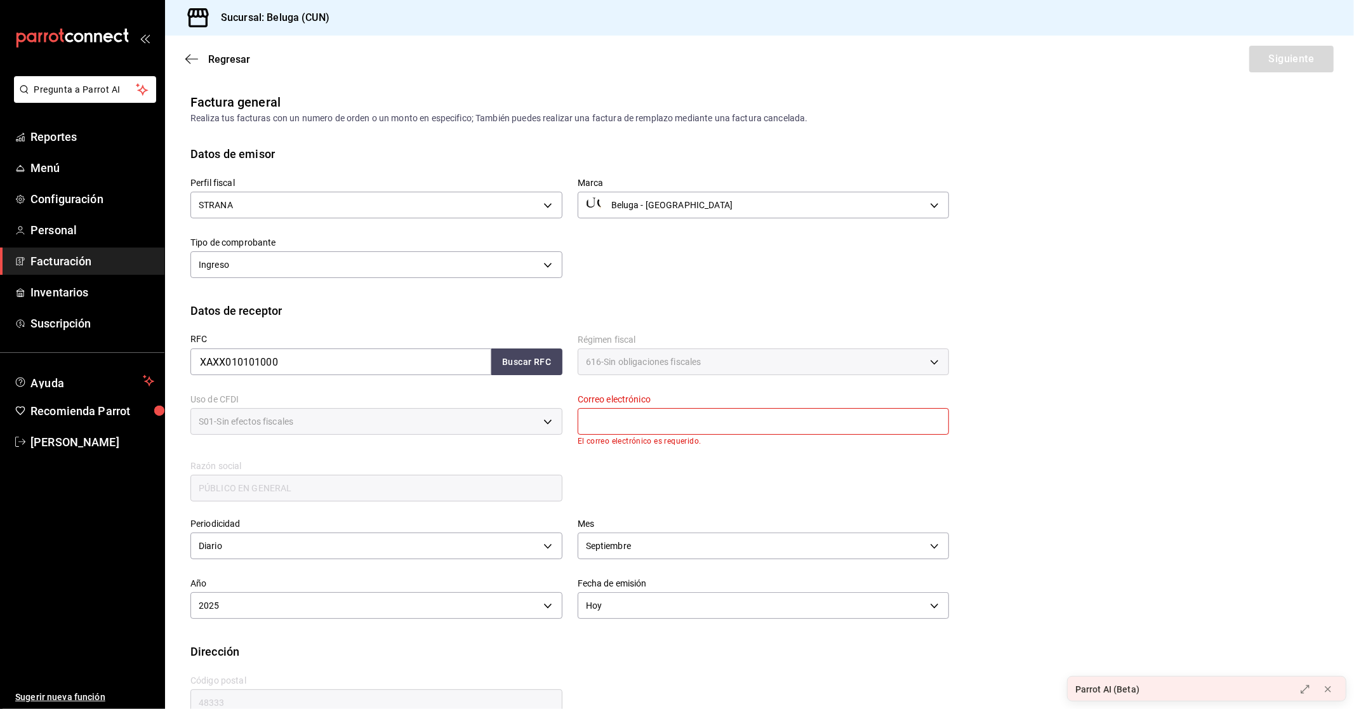
click at [656, 422] on input "text" at bounding box center [764, 421] width 372 height 27
type input "[EMAIL_ADDRESS][DOMAIN_NAME]"
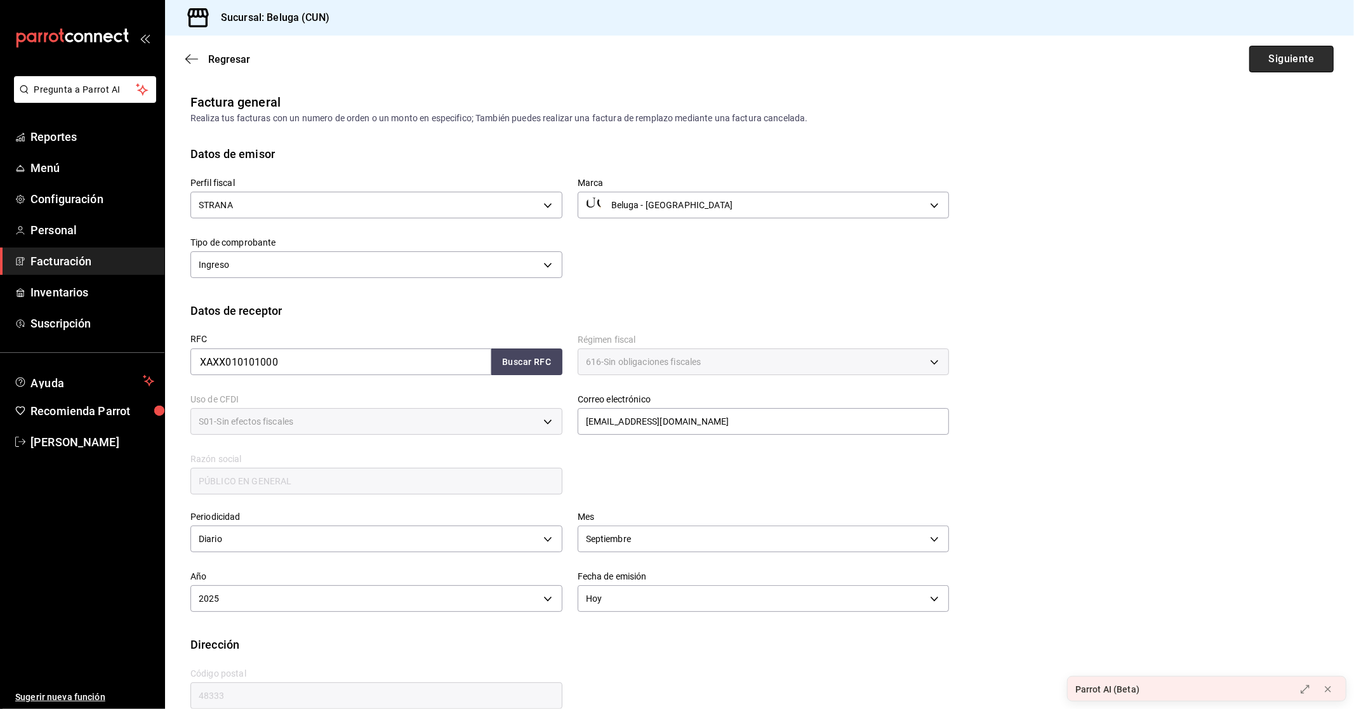
click at [1291, 60] on button "Siguiente" at bounding box center [1291, 59] width 84 height 27
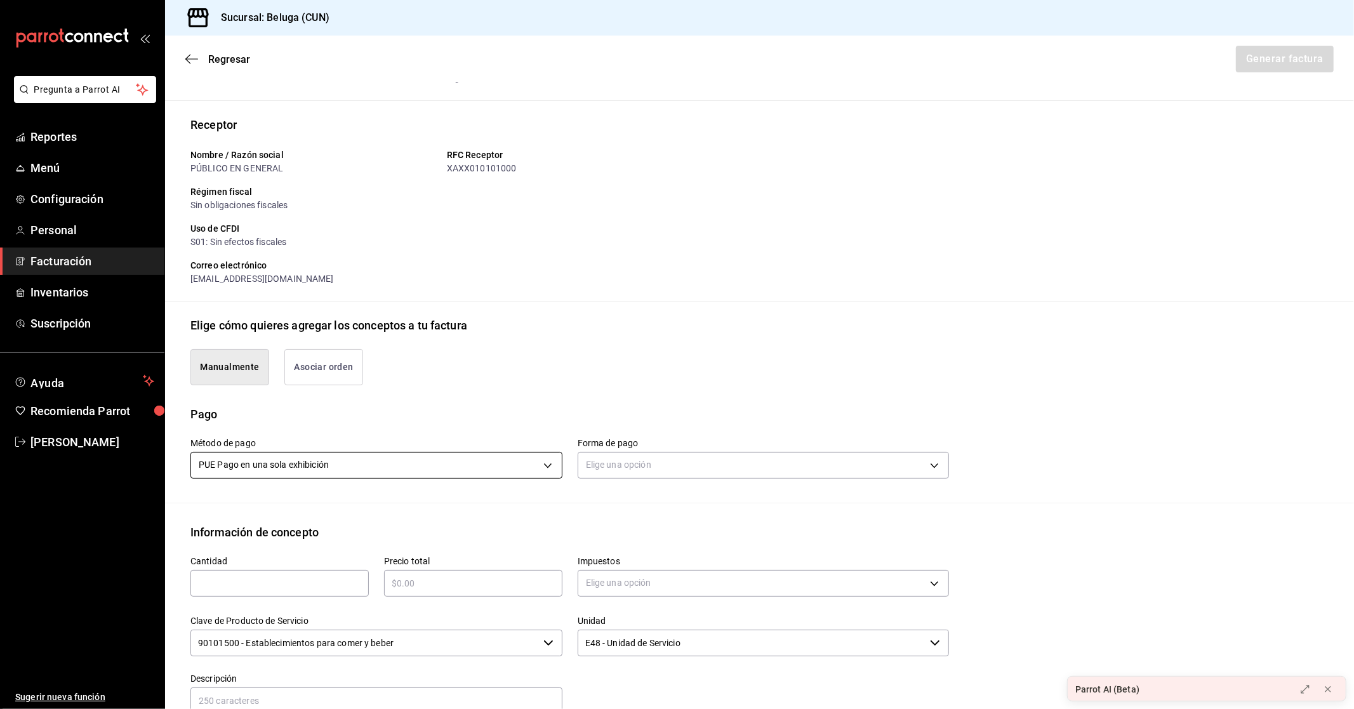
scroll to position [141, 0]
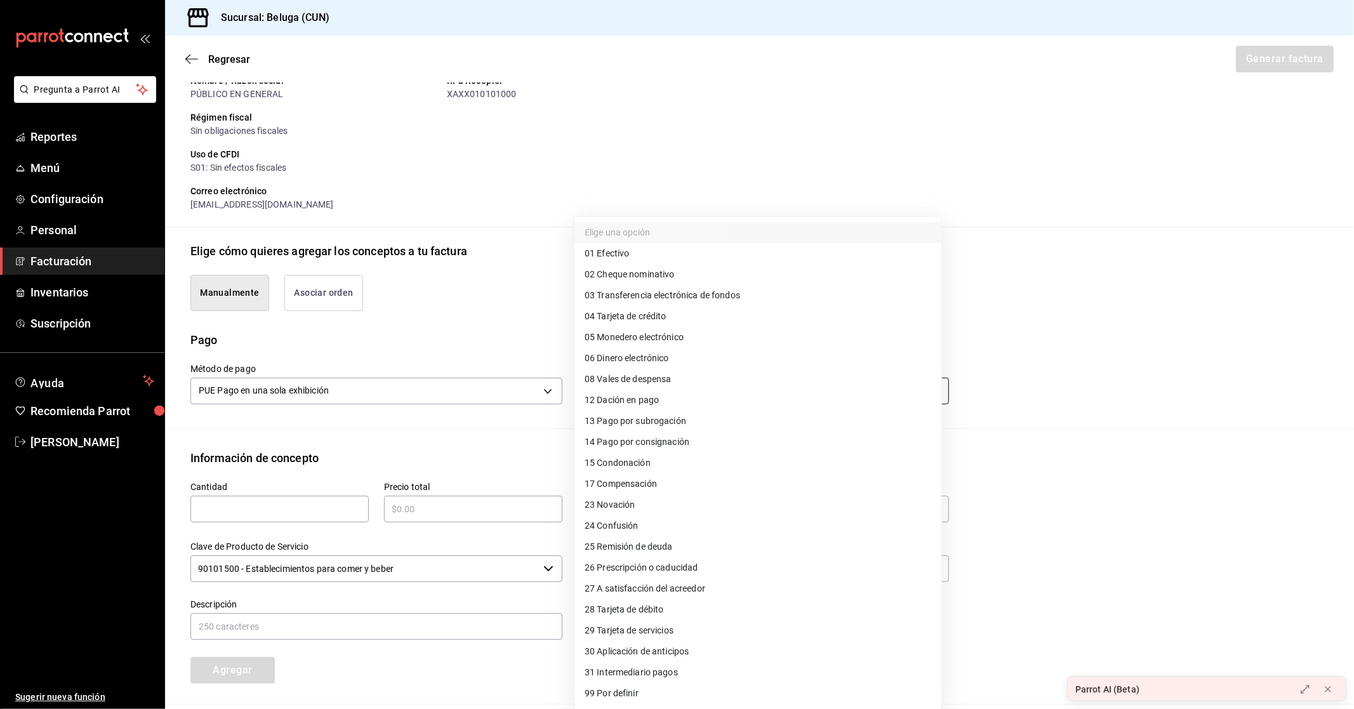
click at [692, 387] on body "Pregunta a Parrot AI Reportes Menú Configuración Personal Facturación Inventari…" at bounding box center [677, 354] width 1354 height 709
click at [641, 607] on span "28 Tarjeta de débito" at bounding box center [624, 609] width 79 height 13
type input "28"
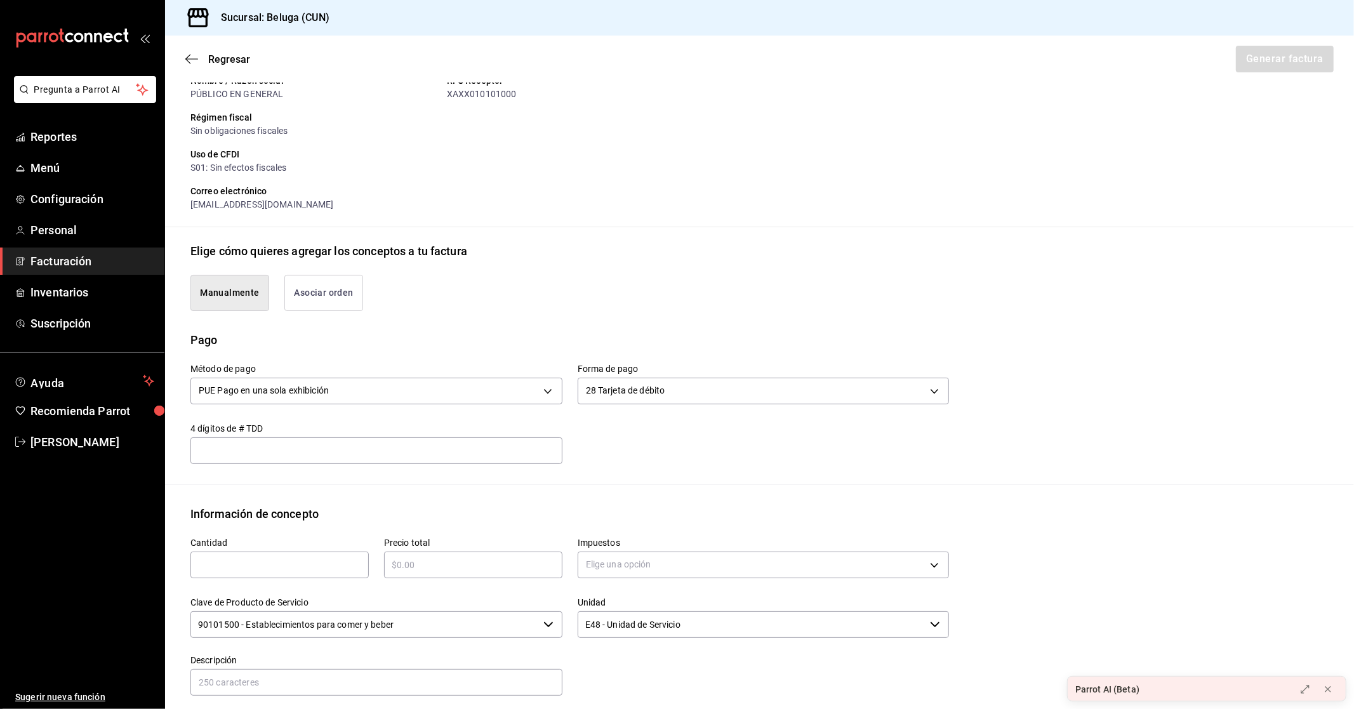
click at [244, 567] on input "text" at bounding box center [279, 564] width 178 height 15
type input "1"
click at [505, 484] on div "Pago Método de pago PUE Pago en una sola exhibición PUE Forma de pago 28 Tarjet…" at bounding box center [759, 408] width 1189 height 154
click at [428, 559] on input "text" at bounding box center [473, 564] width 178 height 15
type input "$9758.62"
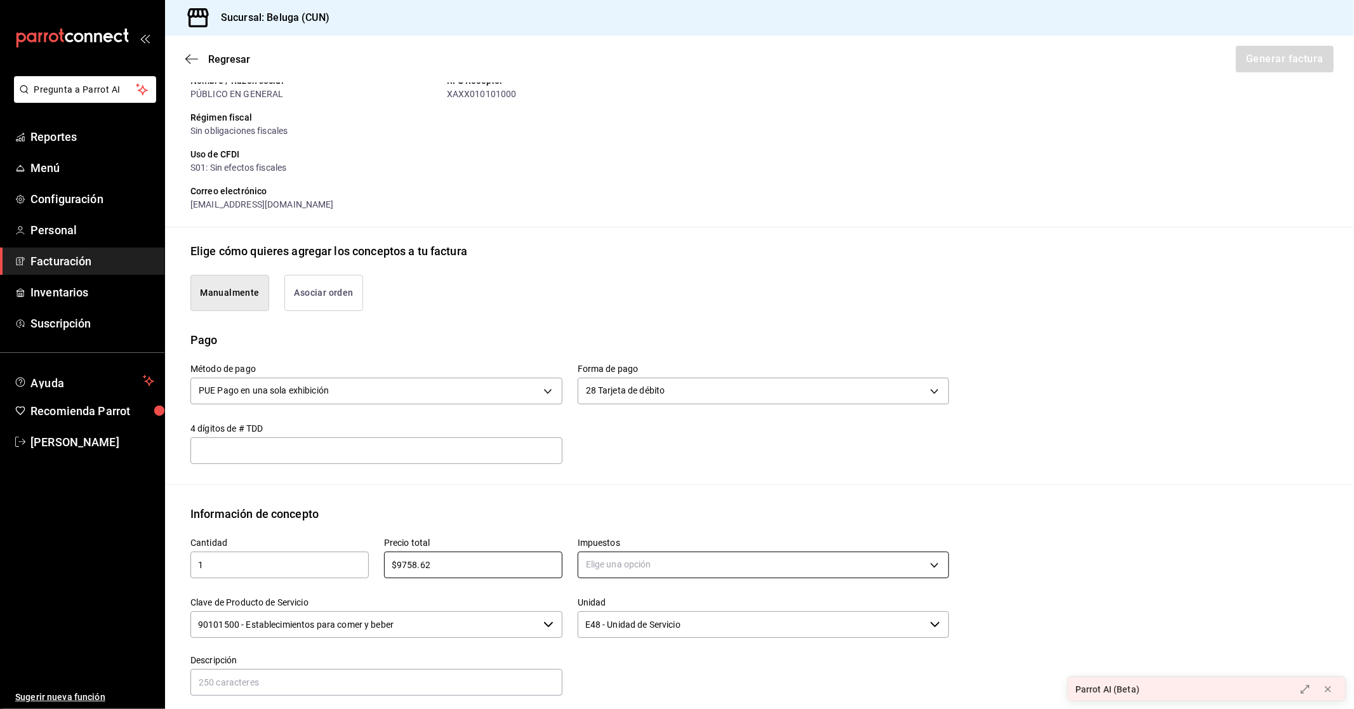
click at [605, 560] on body "Pregunta a Parrot AI Reportes Menú Configuración Personal Facturación Inventari…" at bounding box center [677, 354] width 1354 height 709
click at [610, 664] on span "IVA 16%" at bounding box center [601, 666] width 32 height 13
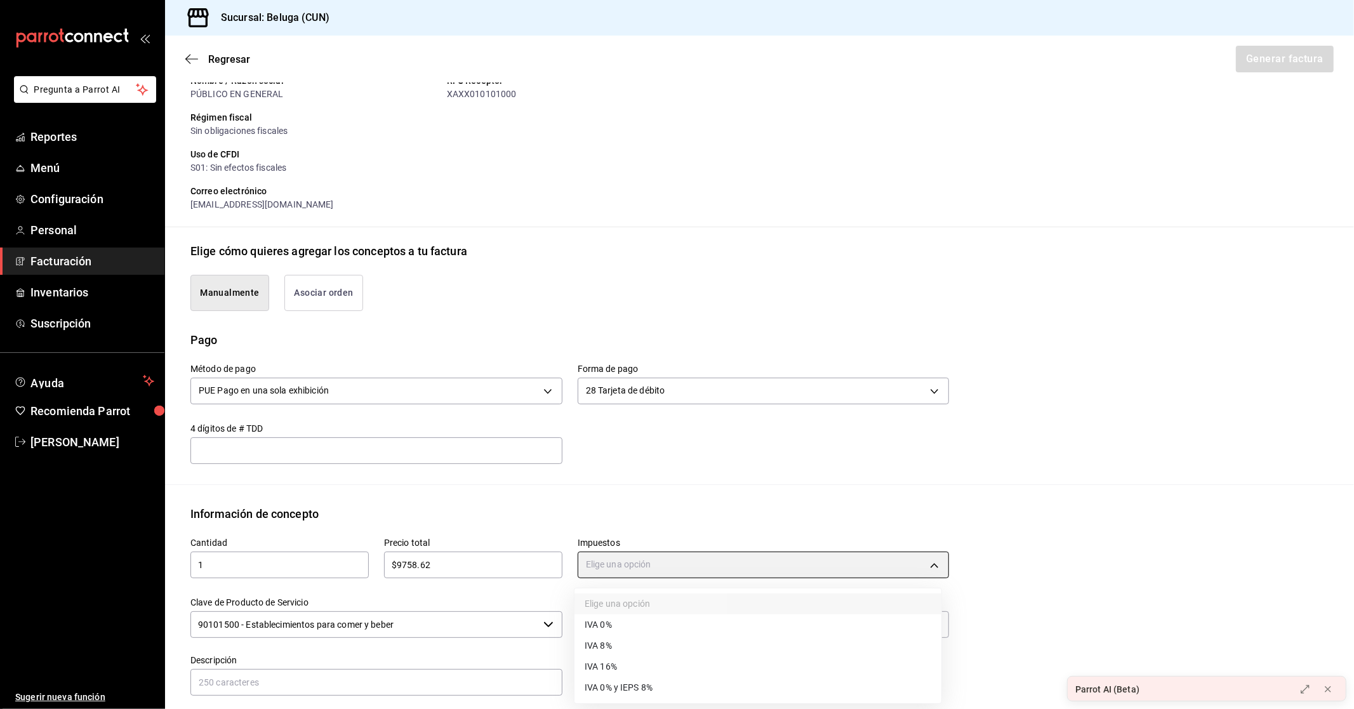
type input "IVA_16"
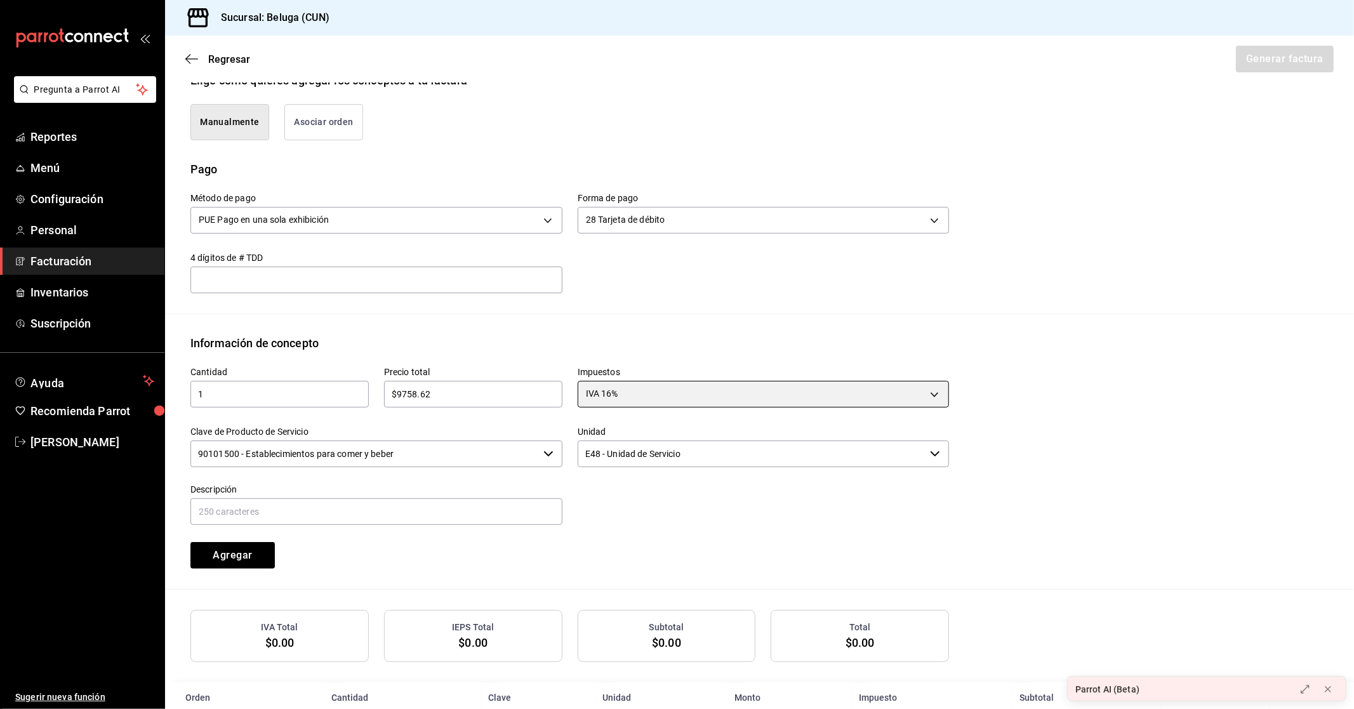
scroll to position [340, 0]
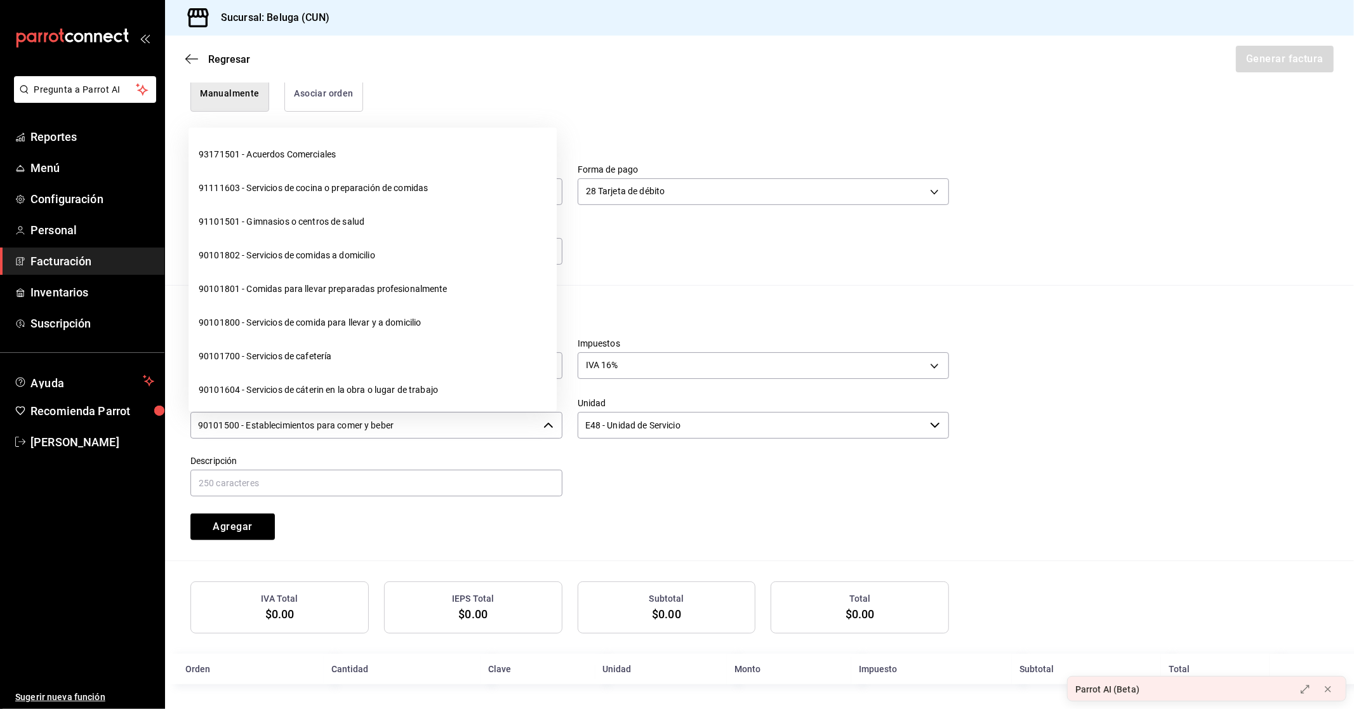
click at [453, 421] on input "90101500 - Establecimientos para comer y beber" at bounding box center [364, 425] width 348 height 27
drag, startPoint x: 420, startPoint y: 428, endPoint x: 0, endPoint y: 371, distance: 424.0
click at [0, 371] on div "Pregunta a Parrot AI Reportes Menú Configuración Personal Facturación Inventari…" at bounding box center [677, 354] width 1354 height 709
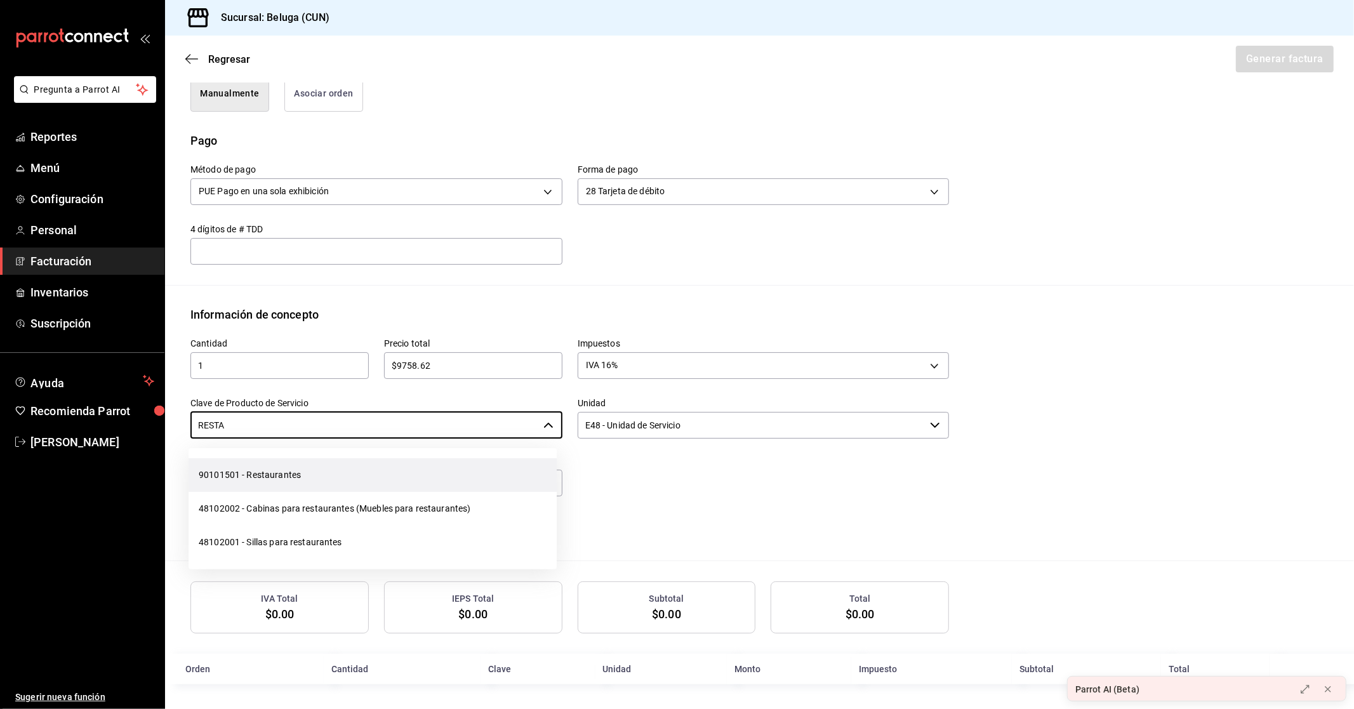
click at [276, 474] on li "90101501 - Restaurantes" at bounding box center [373, 475] width 368 height 34
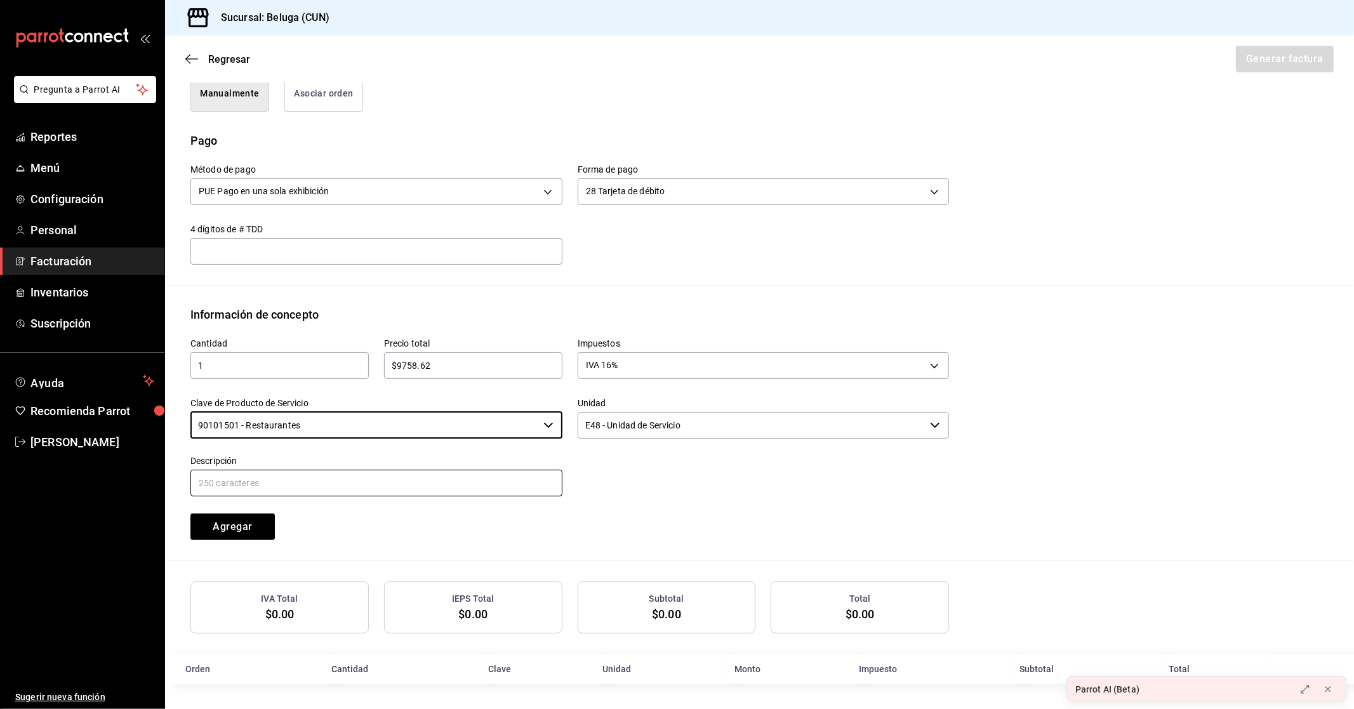
type input "90101501 - Restaurantes"
click at [446, 482] on input "text" at bounding box center [376, 483] width 372 height 27
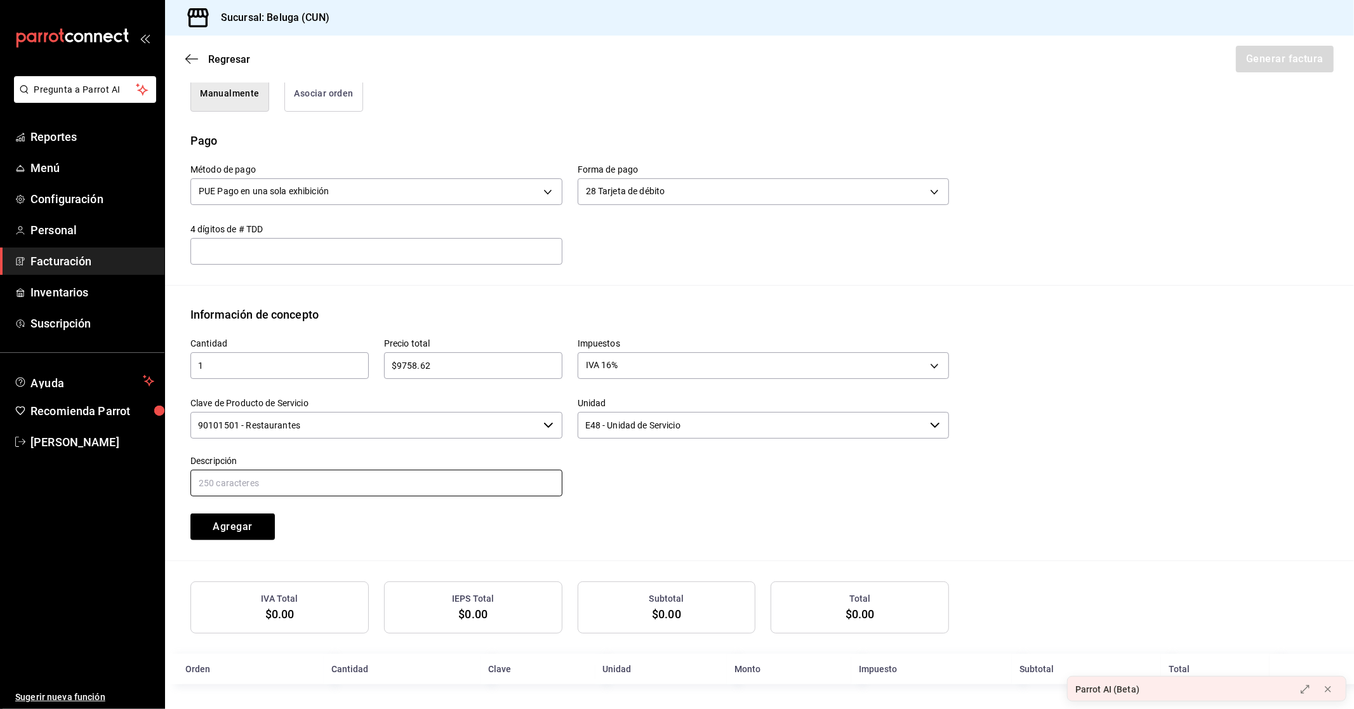
paste input "CONSUMO DEL DIA [DATE]"
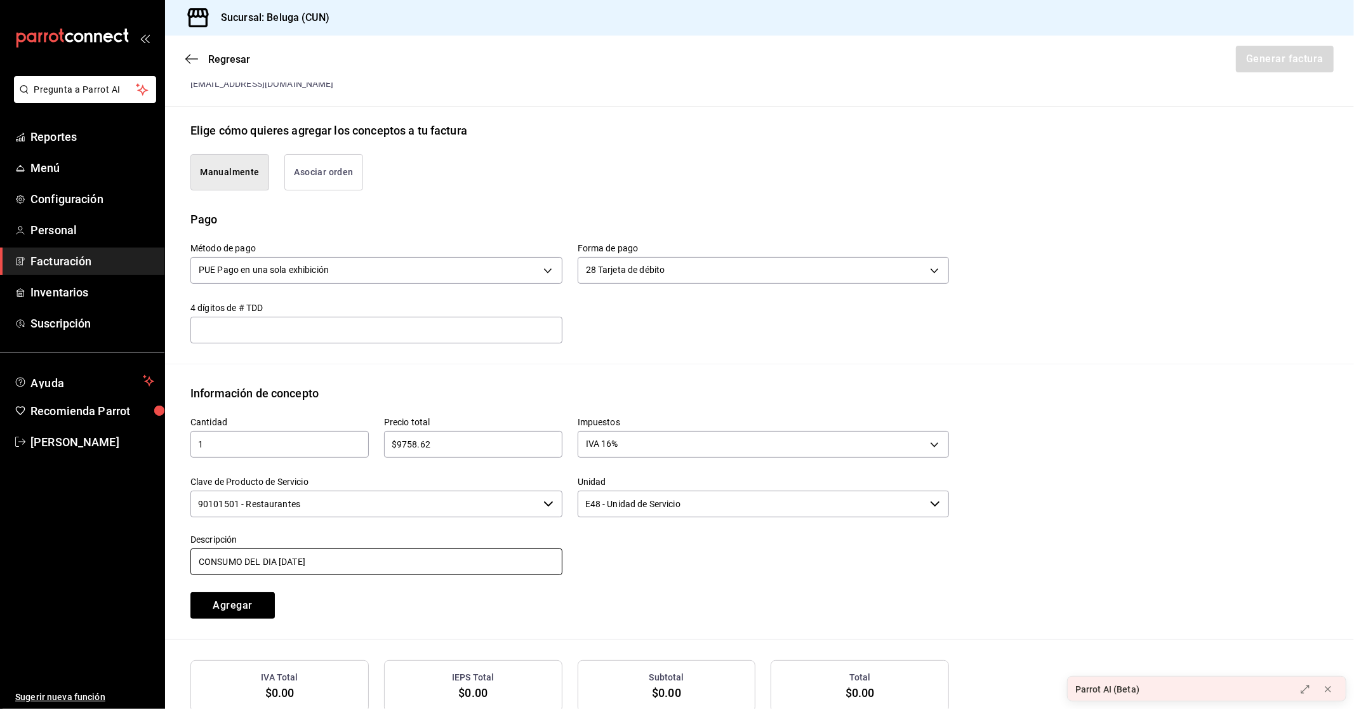
scroll to position [282, 0]
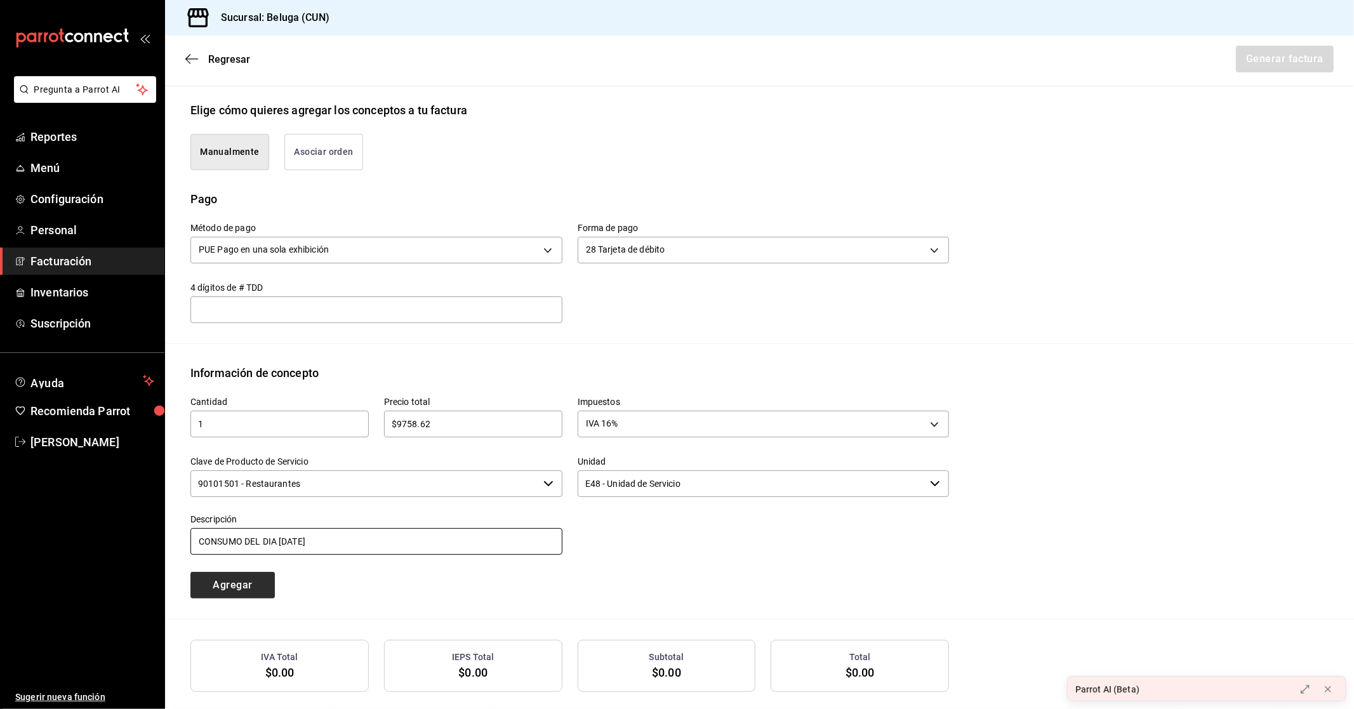
type input "CONSUMO DEL DIA [DATE]"
click at [242, 587] on button "Agregar" at bounding box center [232, 585] width 84 height 27
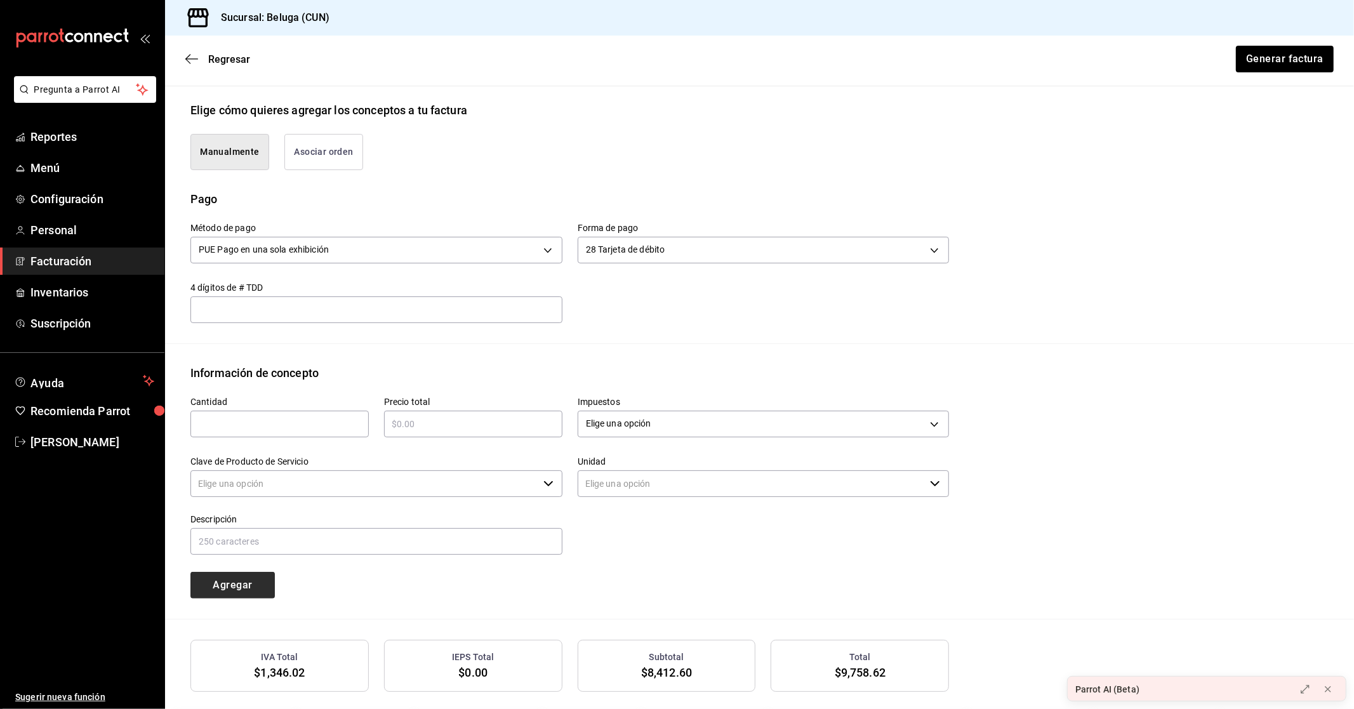
type input "90101500 - Establecimientos para comer y beber"
type input "E48 - Unidad de Servicio"
click at [1278, 51] on button "Generar factura" at bounding box center [1284, 59] width 99 height 27
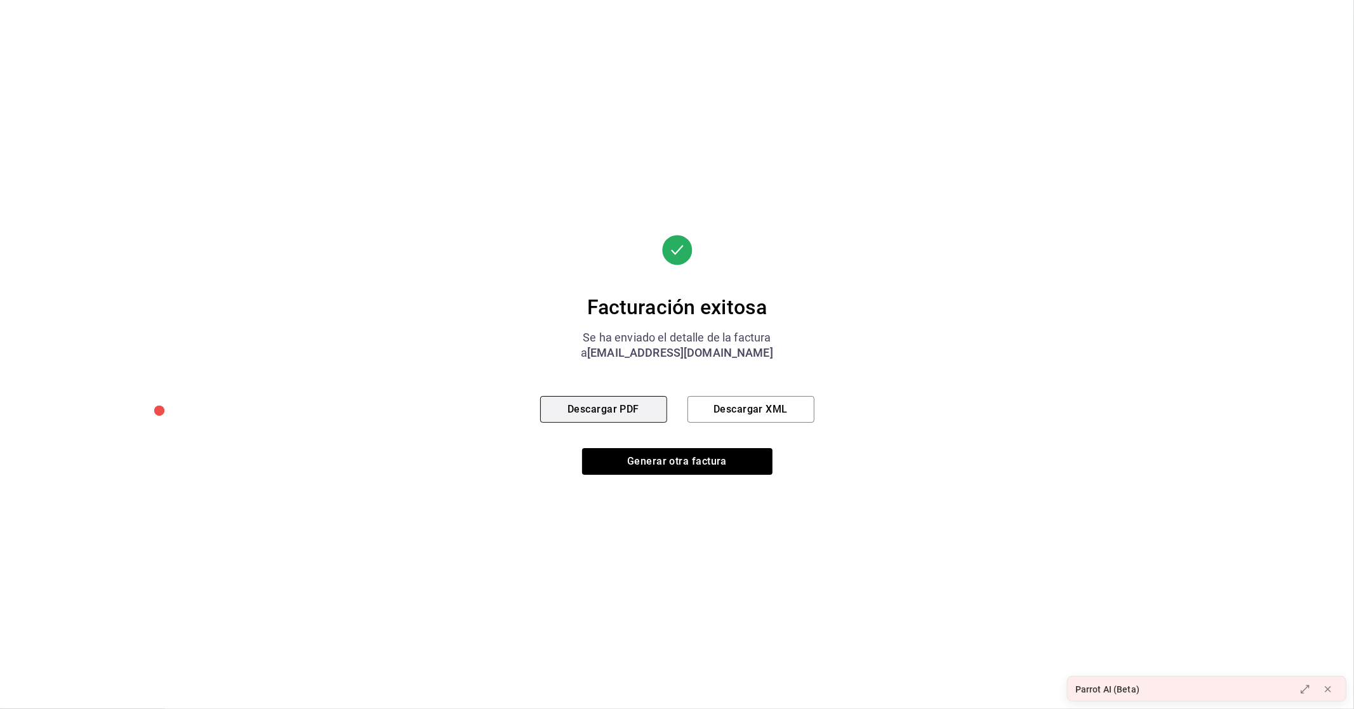
click at [579, 414] on button "Descargar PDF" at bounding box center [603, 409] width 127 height 27
click at [640, 460] on button "Generar otra factura" at bounding box center [677, 461] width 190 height 27
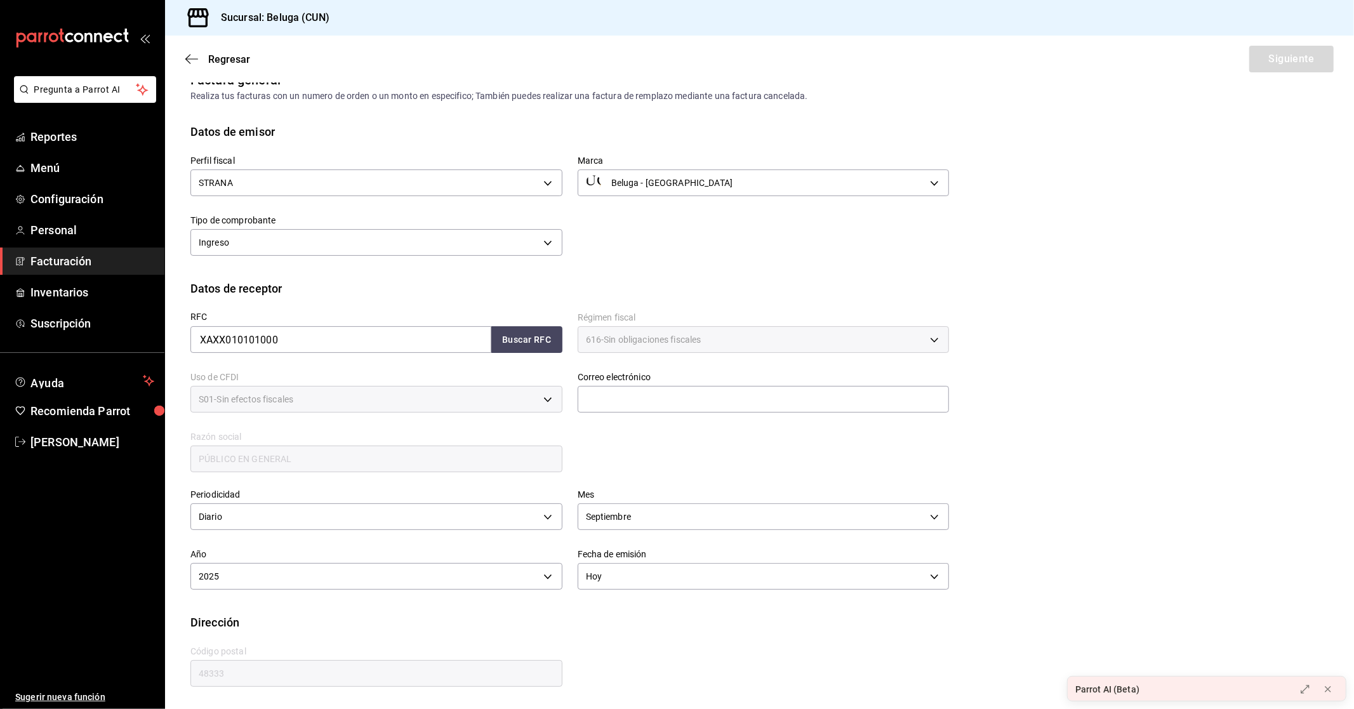
scroll to position [0, 0]
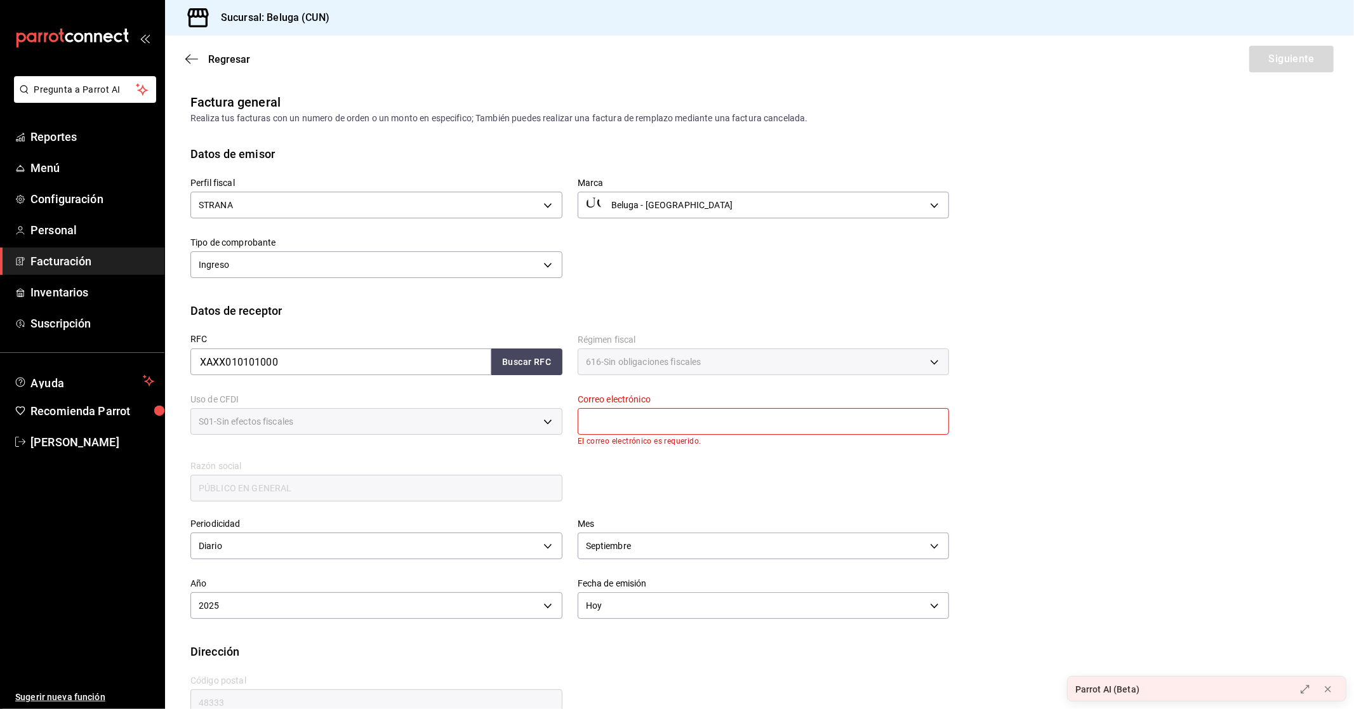
click at [769, 424] on input "text" at bounding box center [764, 421] width 372 height 27
type input "[EMAIL_ADDRESS][DOMAIN_NAME]"
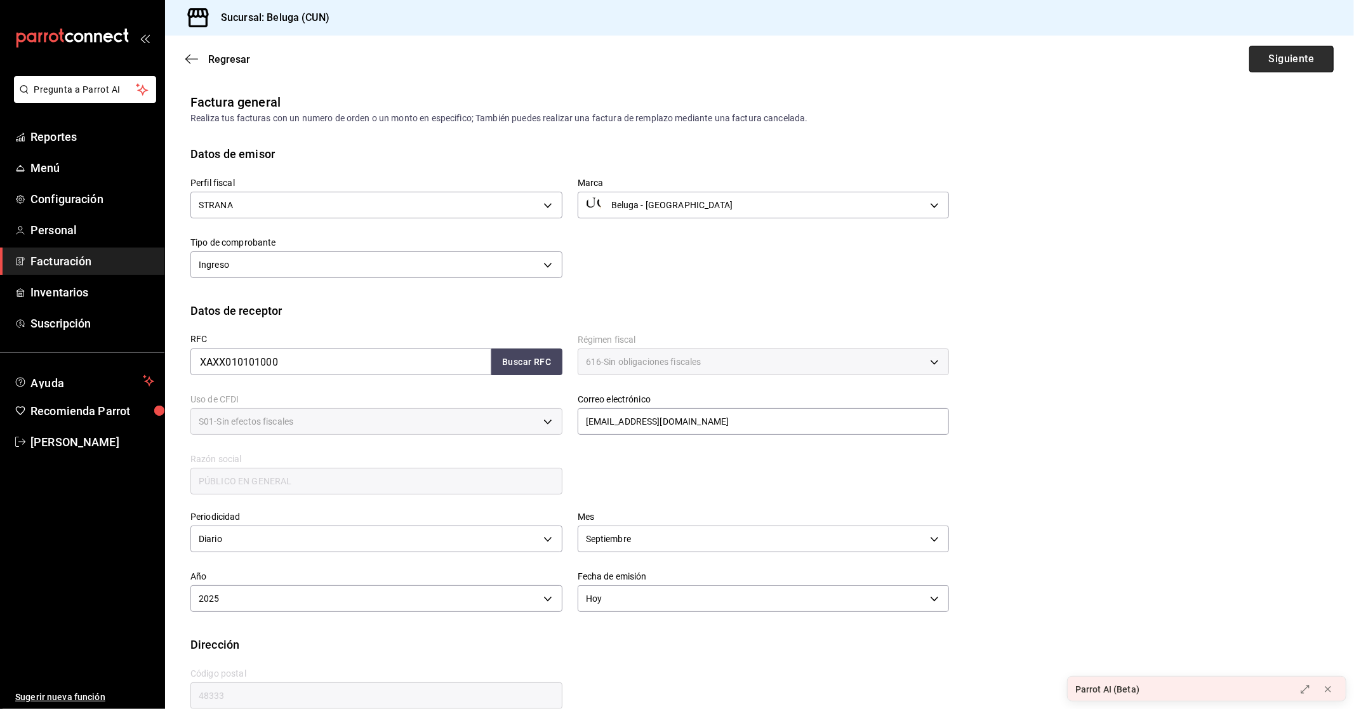
click at [1261, 62] on button "Siguiente" at bounding box center [1291, 59] width 84 height 27
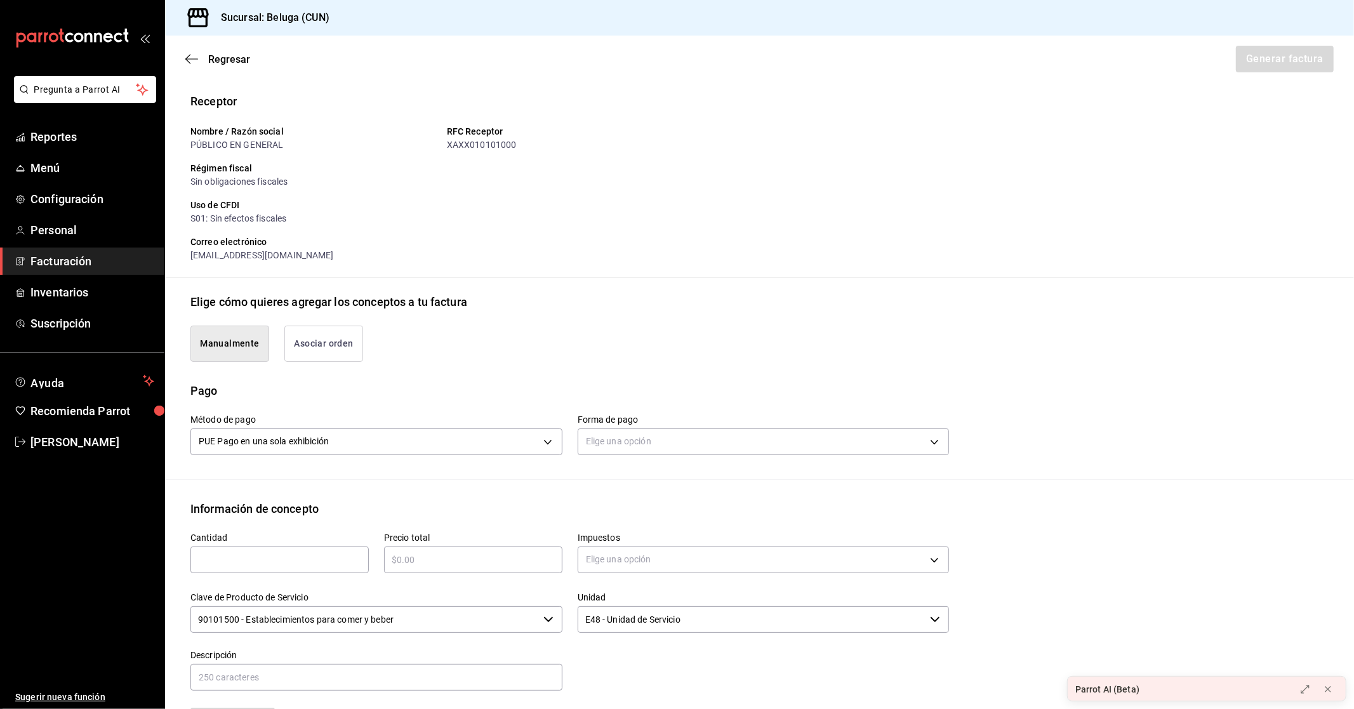
scroll to position [211, 0]
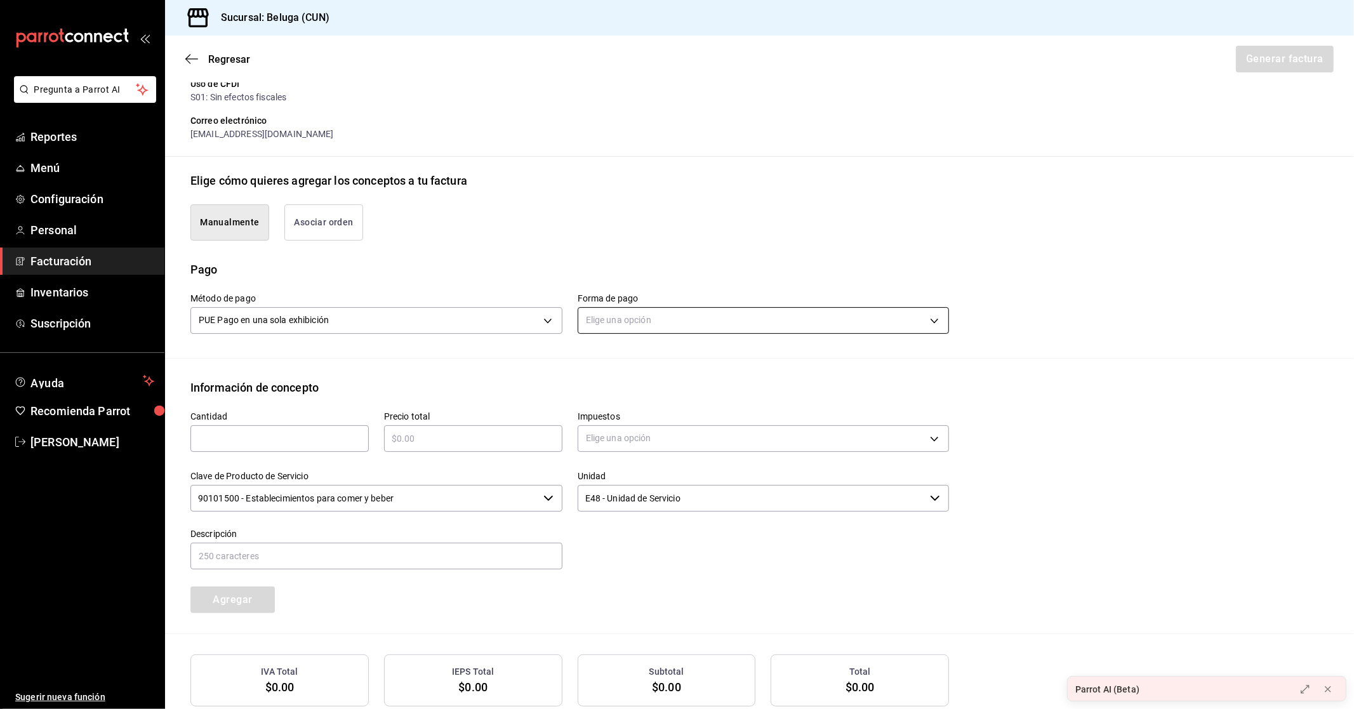
click at [639, 319] on body "Pregunta a Parrot AI Reportes Menú Configuración Personal Facturación Inventari…" at bounding box center [677, 354] width 1354 height 709
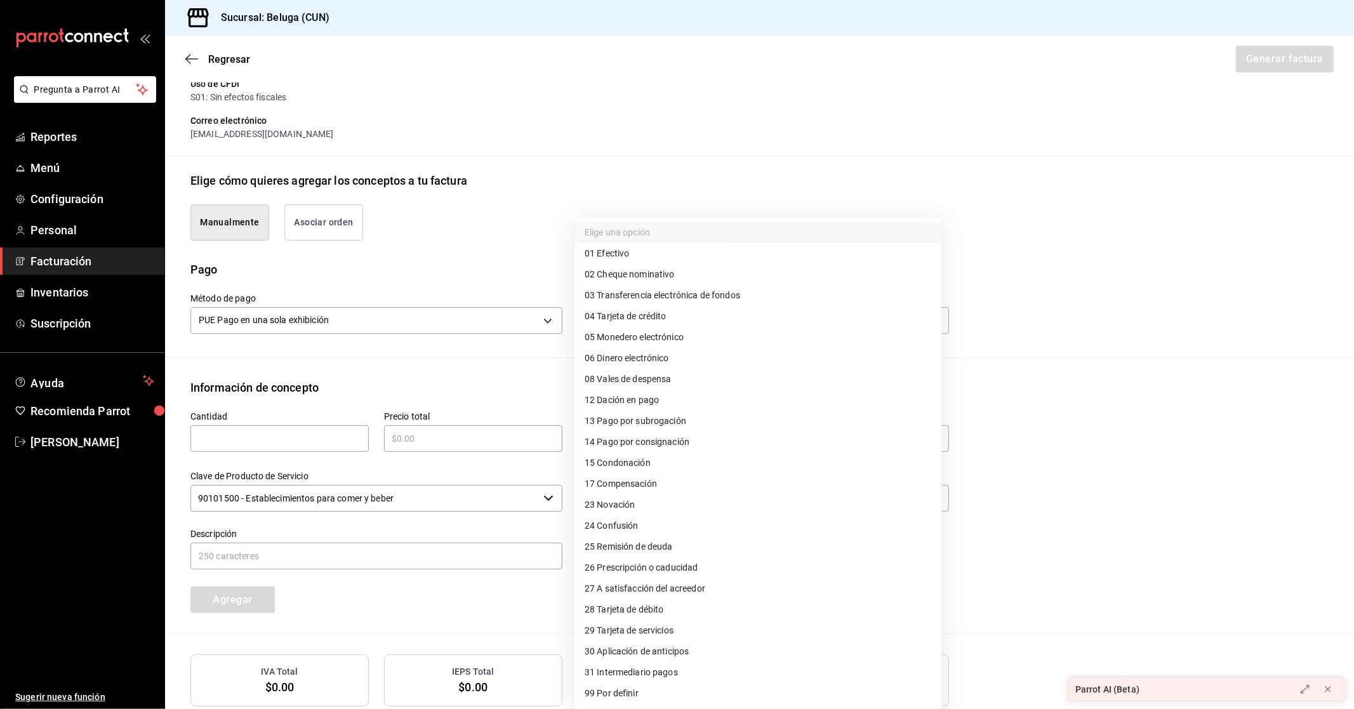
click at [672, 322] on li "04 Tarjeta de crédito" at bounding box center [757, 316] width 367 height 21
type input "04"
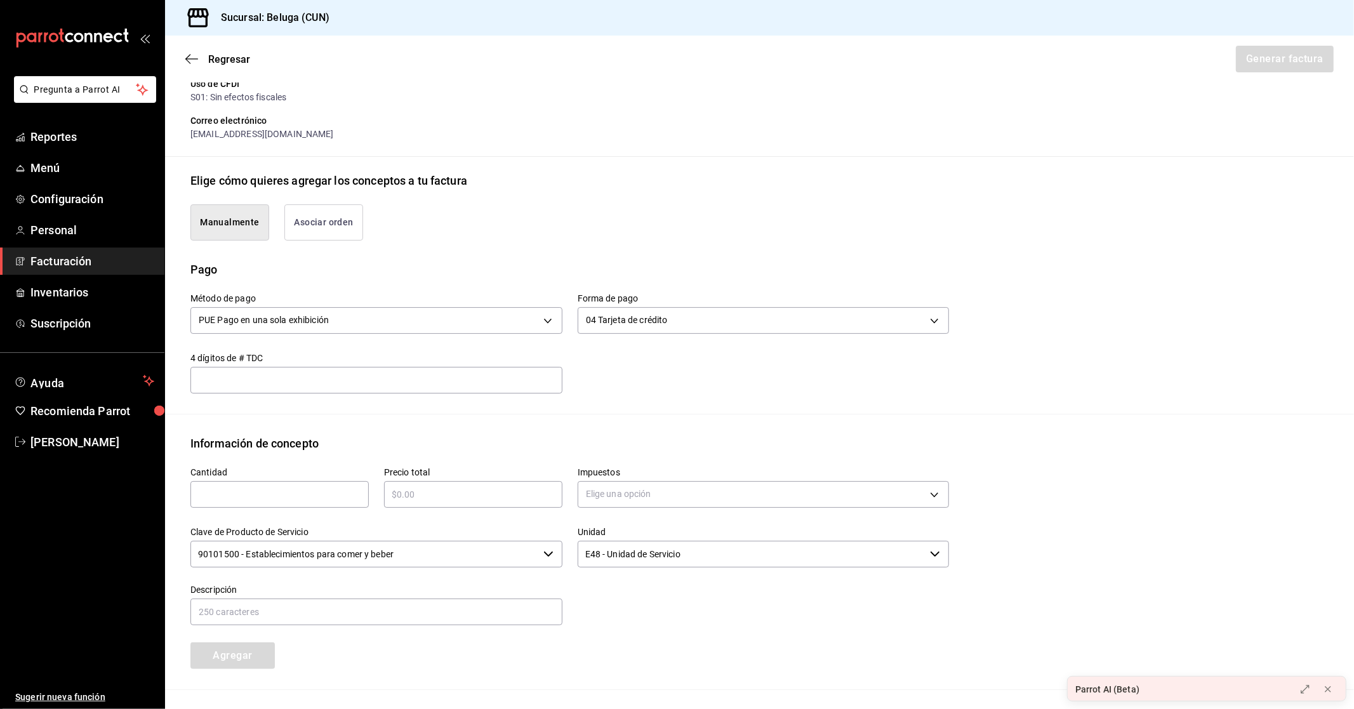
click at [242, 493] on input "text" at bounding box center [279, 494] width 178 height 15
type input "1"
click at [443, 487] on input "text" at bounding box center [473, 494] width 178 height 15
type input "$9404.80"
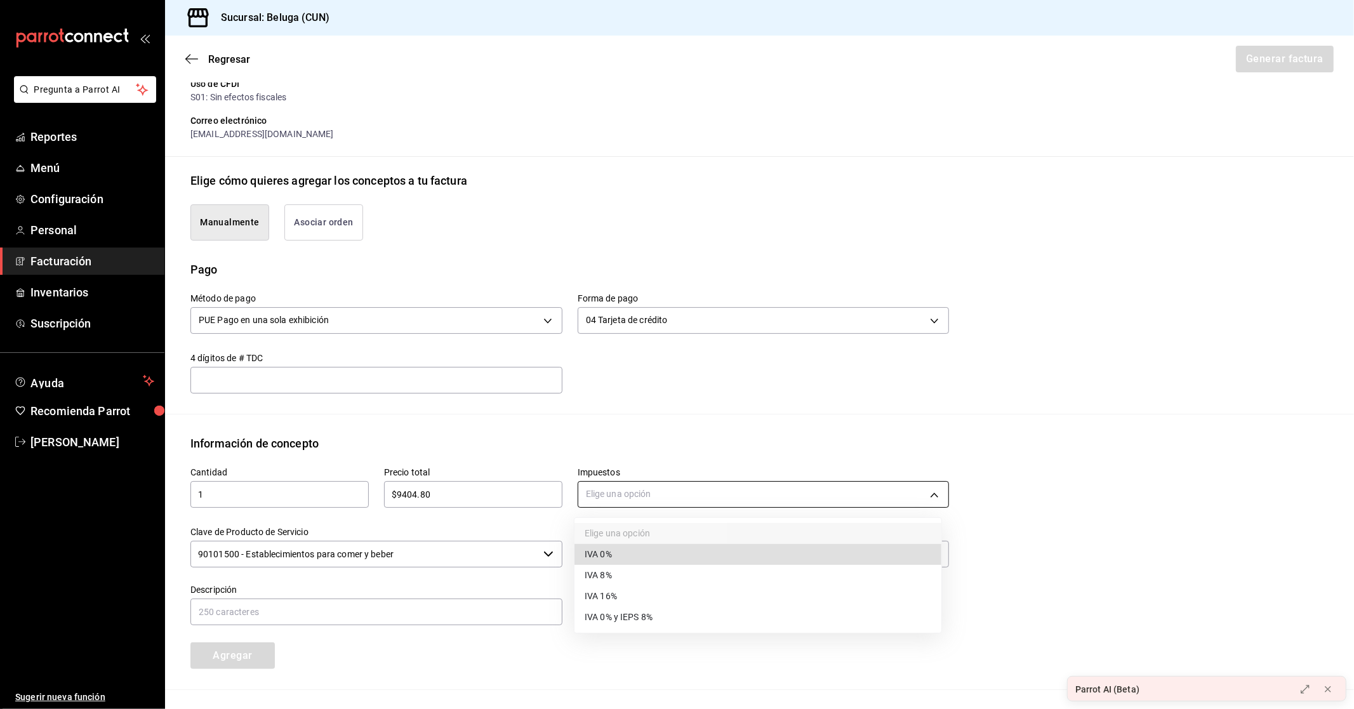
click at [664, 496] on body "Pregunta a Parrot AI Reportes Menú Configuración Personal Facturación Inventari…" at bounding box center [677, 354] width 1354 height 709
click at [607, 557] on span "IVA 0%" at bounding box center [598, 554] width 27 height 13
type input "IVA_0"
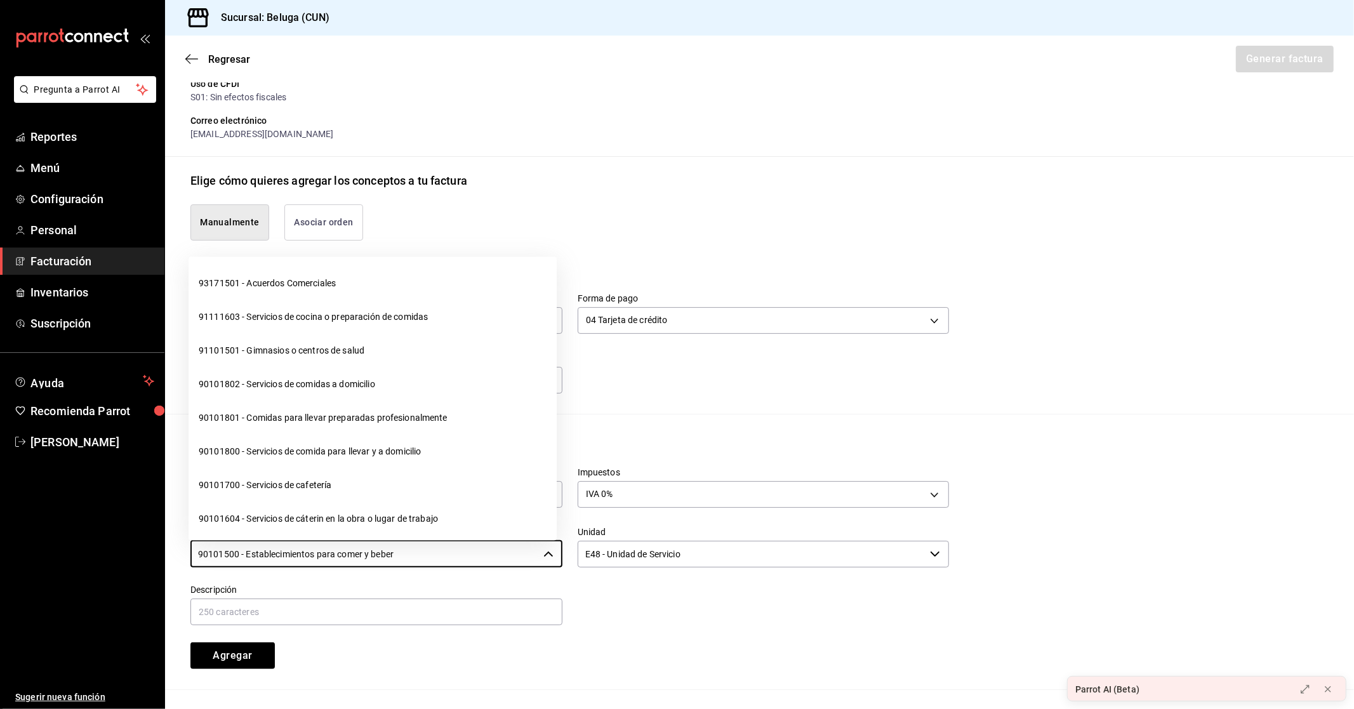
drag, startPoint x: 407, startPoint y: 551, endPoint x: 150, endPoint y: 543, distance: 256.5
click at [150, 543] on div "Pregunta a Parrot AI Reportes Menú Configuración Personal Facturación Inventari…" at bounding box center [677, 354] width 1354 height 709
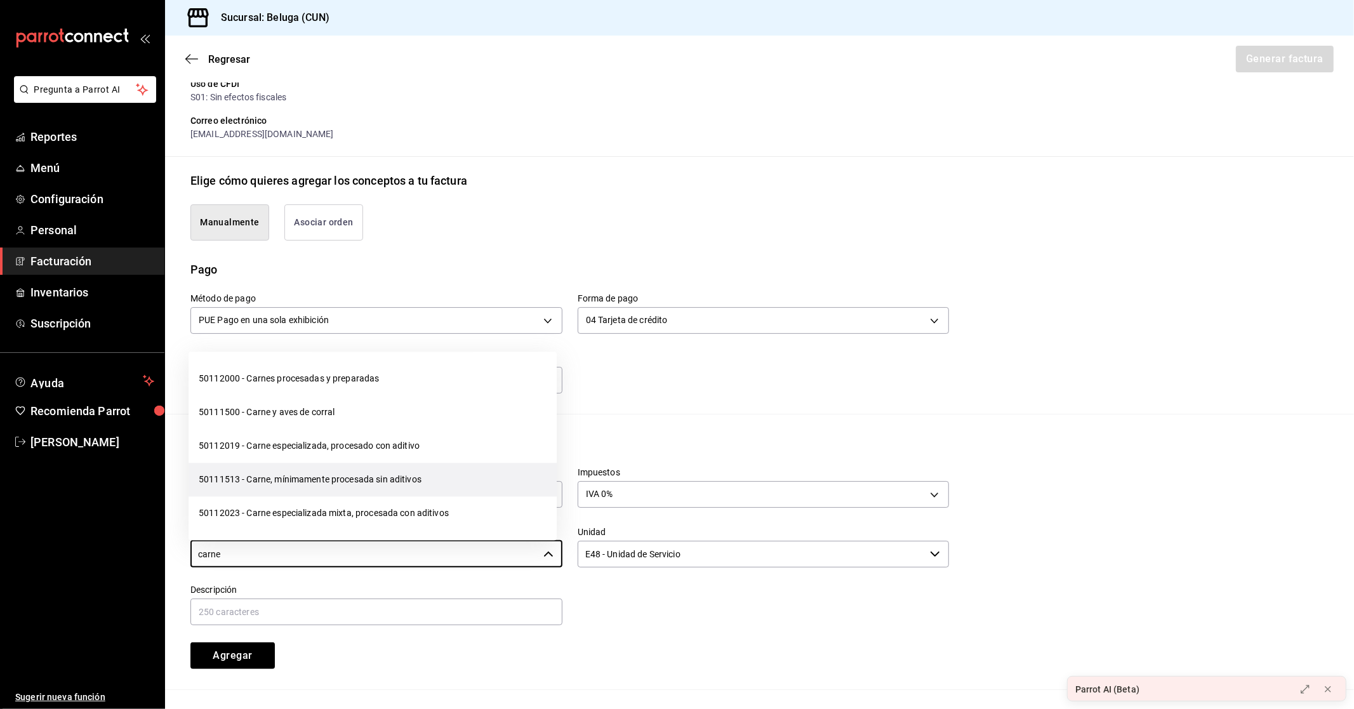
click at [324, 480] on li "50111513 - Carne, mínimamente procesada sin aditivos" at bounding box center [373, 480] width 368 height 34
type input "50111513 - Carne, mínimamente procesada sin aditivos"
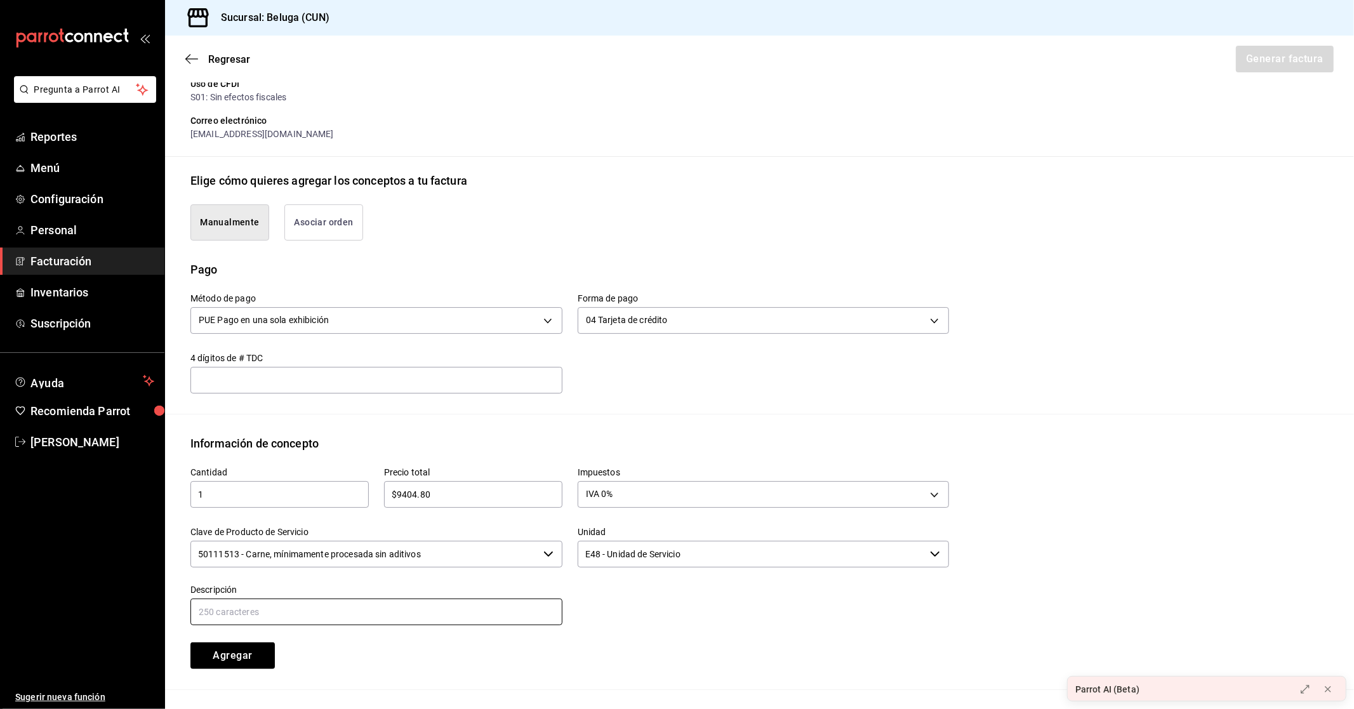
click at [294, 607] on input "text" at bounding box center [376, 612] width 372 height 27
type input "c"
drag, startPoint x: 333, startPoint y: 616, endPoint x: 195, endPoint y: 616, distance: 138.4
click at [195, 616] on input "CONSUMO DEL DIA [DATE]" at bounding box center [376, 612] width 372 height 27
type input "CONSUMO DEL DIA [DATE]"
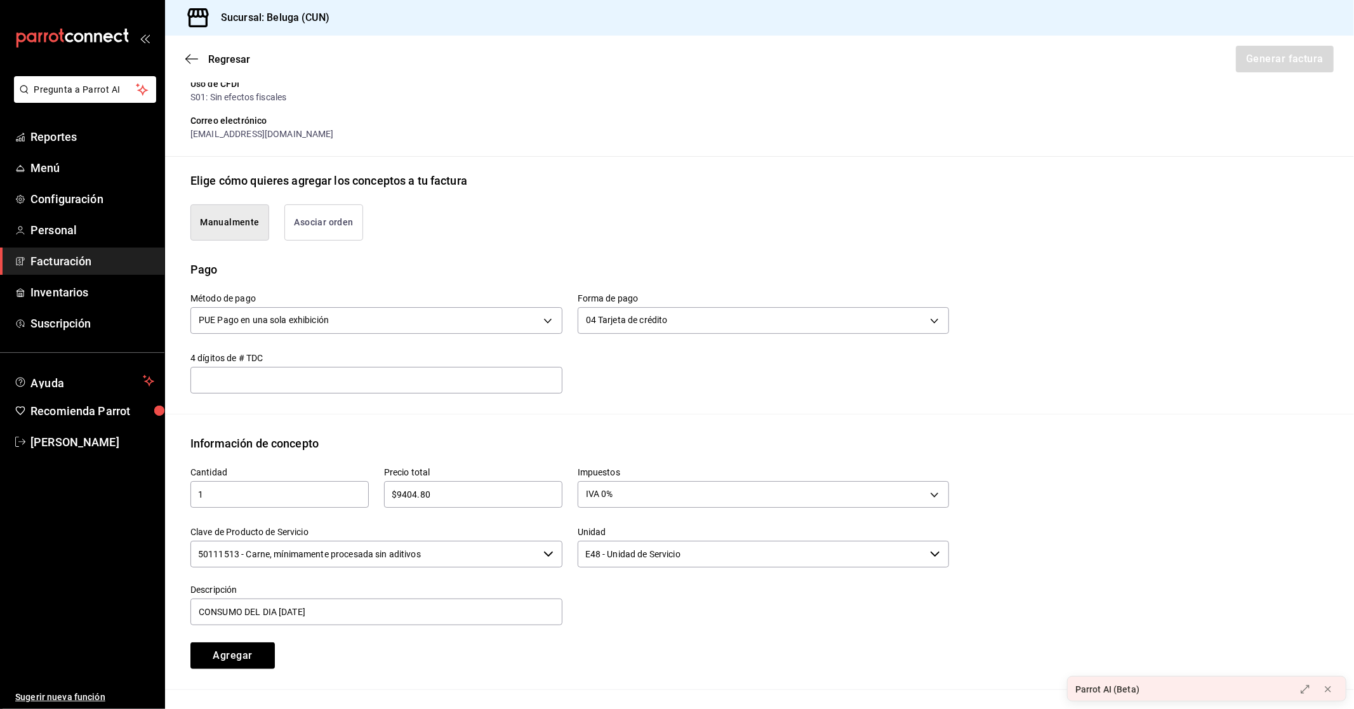
click at [362, 575] on div "Descripción CONSUMO DEL DIA [DATE]" at bounding box center [368, 598] width 387 height 58
click at [256, 656] on button "Agregar" at bounding box center [232, 655] width 84 height 27
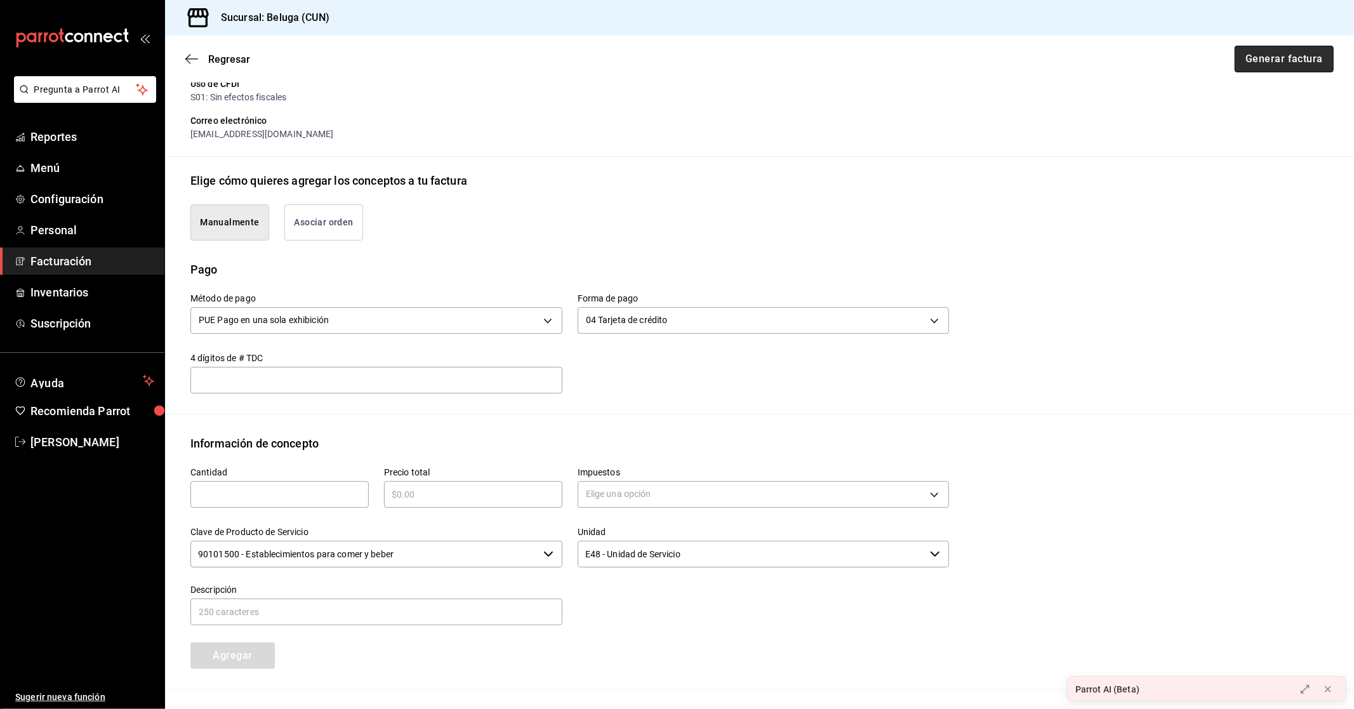
click at [1283, 51] on button "Generar factura" at bounding box center [1284, 59] width 99 height 27
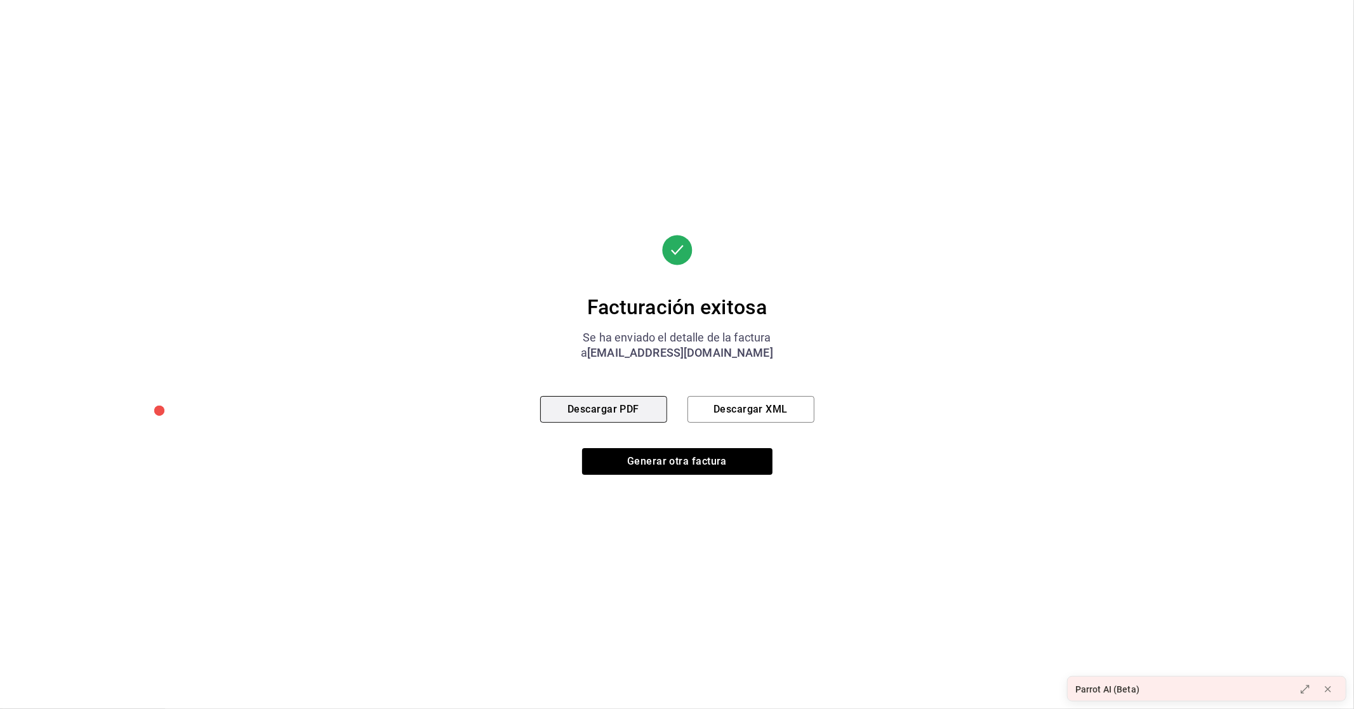
click at [624, 408] on button "Descargar PDF" at bounding box center [603, 409] width 127 height 27
click at [658, 458] on button "Generar otra factura" at bounding box center [677, 461] width 190 height 27
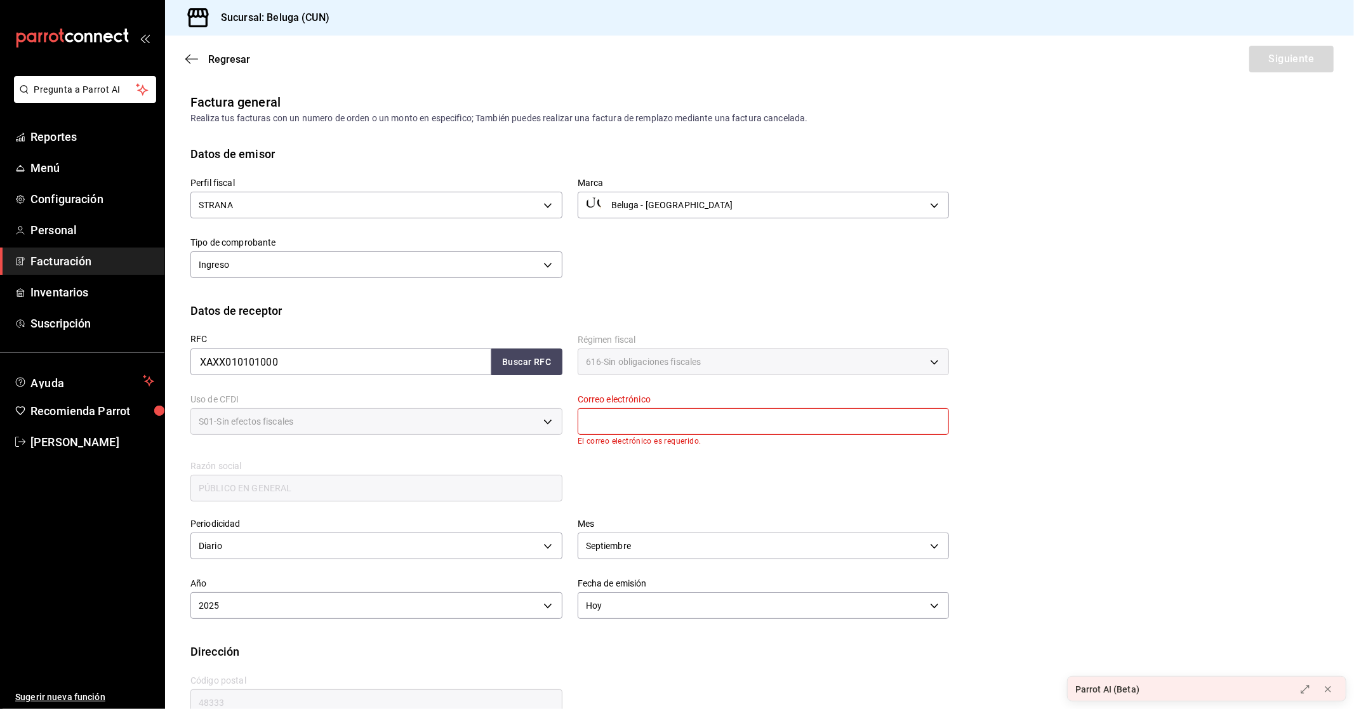
click at [753, 421] on input "text" at bounding box center [764, 421] width 372 height 27
type input "[EMAIL_ADDRESS][DOMAIN_NAME]"
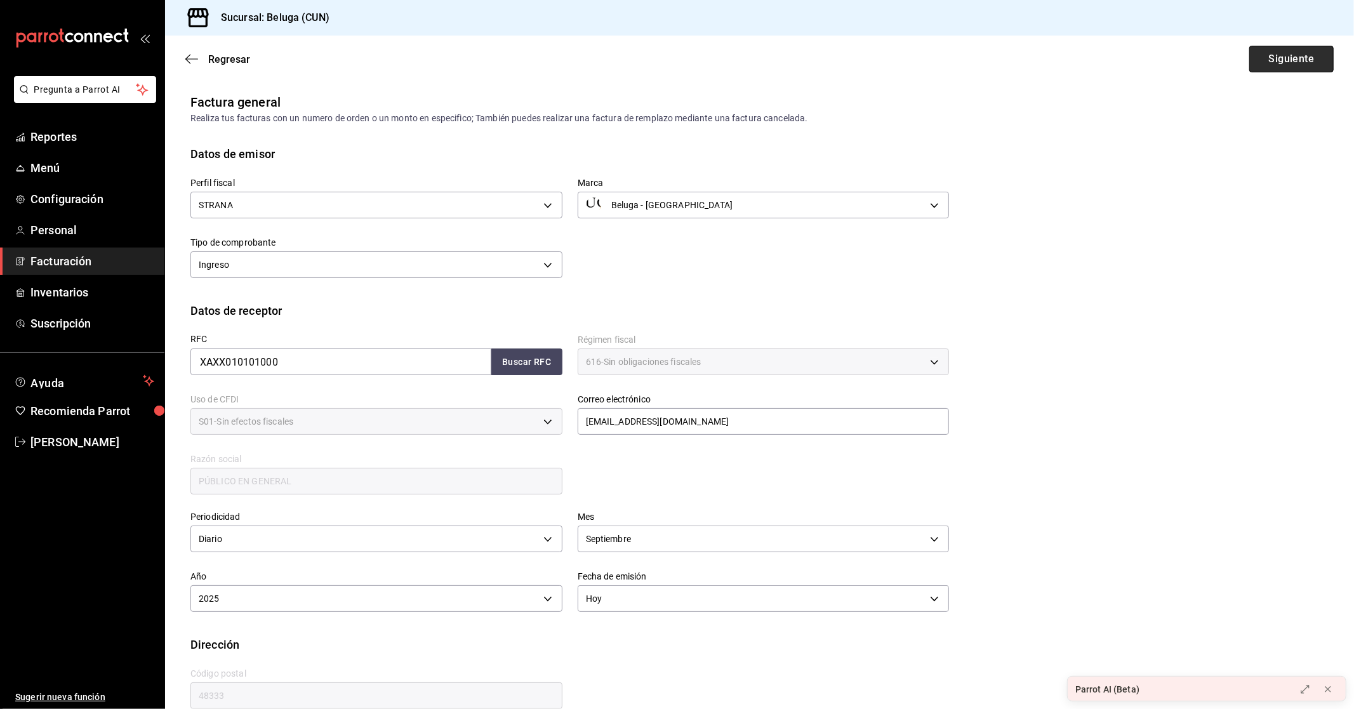
click at [1289, 70] on button "Siguiente" at bounding box center [1291, 59] width 84 height 27
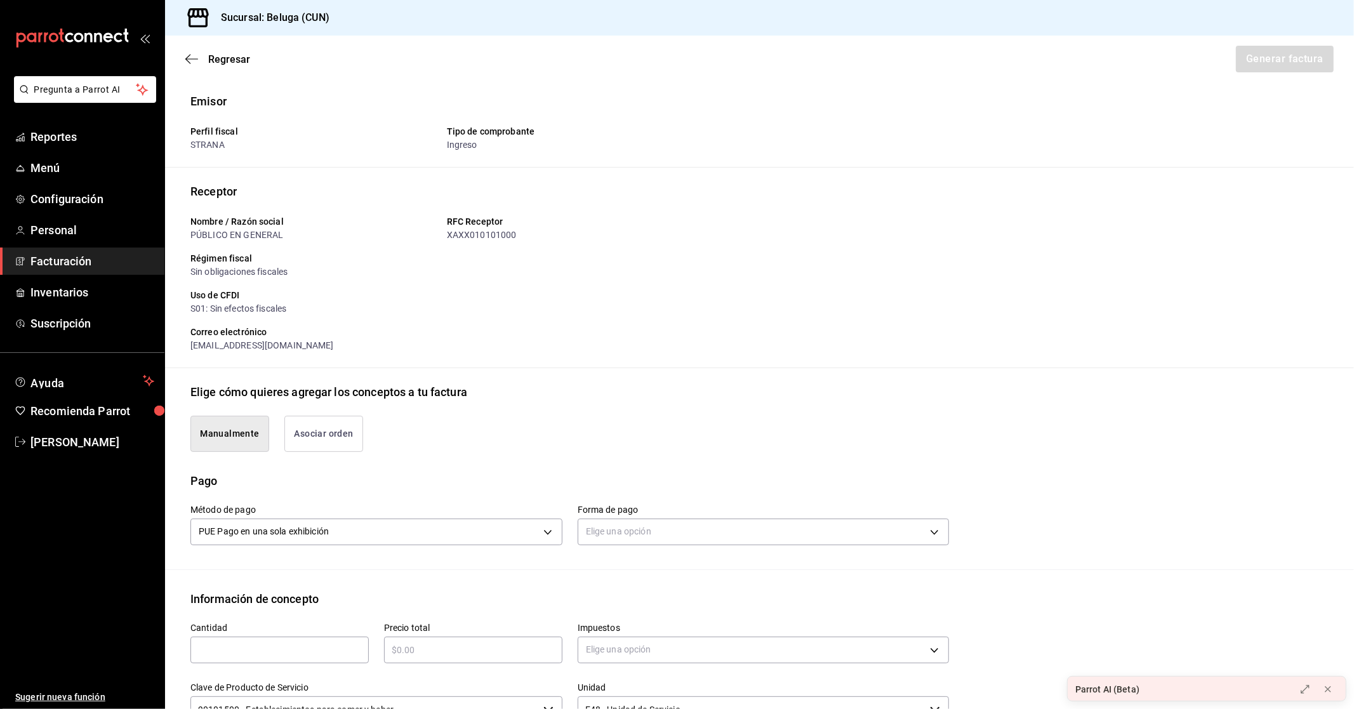
scroll to position [141, 0]
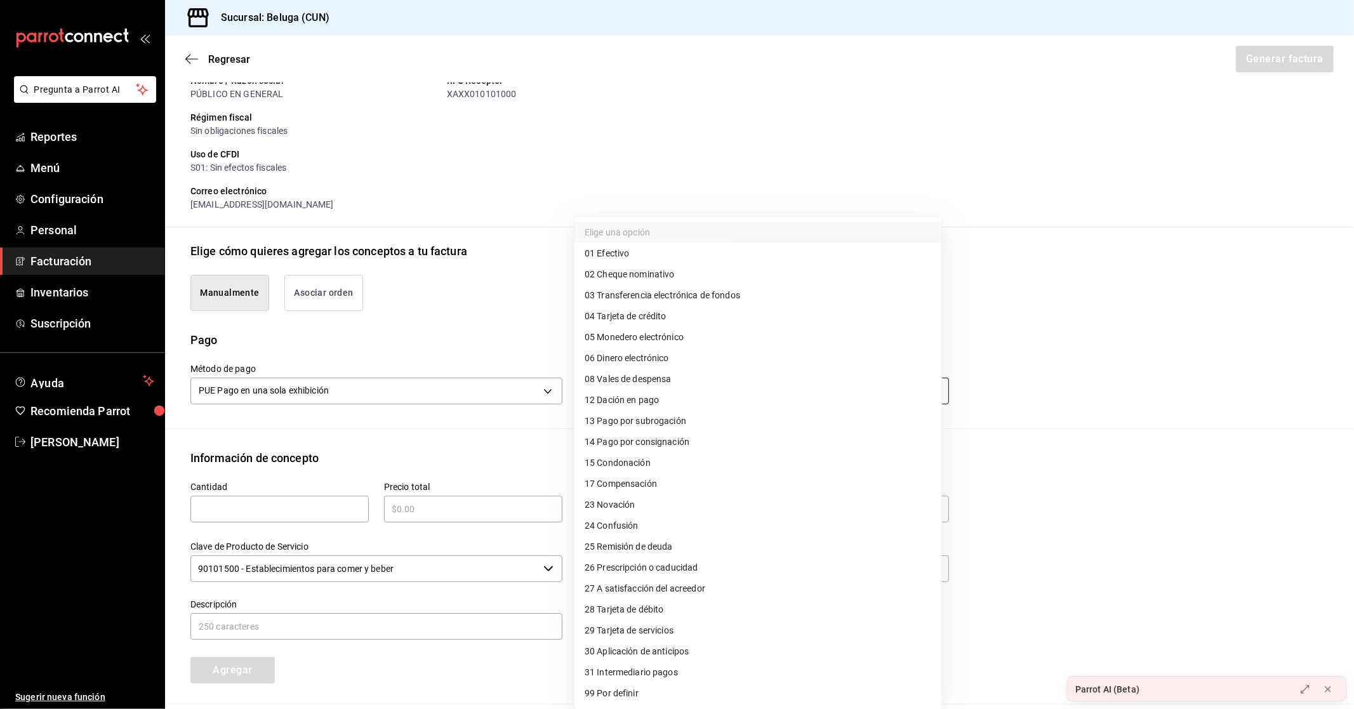
click at [658, 385] on body "Pregunta a Parrot AI Reportes Menú Configuración Personal Facturación Inventari…" at bounding box center [677, 354] width 1354 height 709
click at [635, 613] on span "28 Tarjeta de débito" at bounding box center [624, 609] width 79 height 13
type input "28"
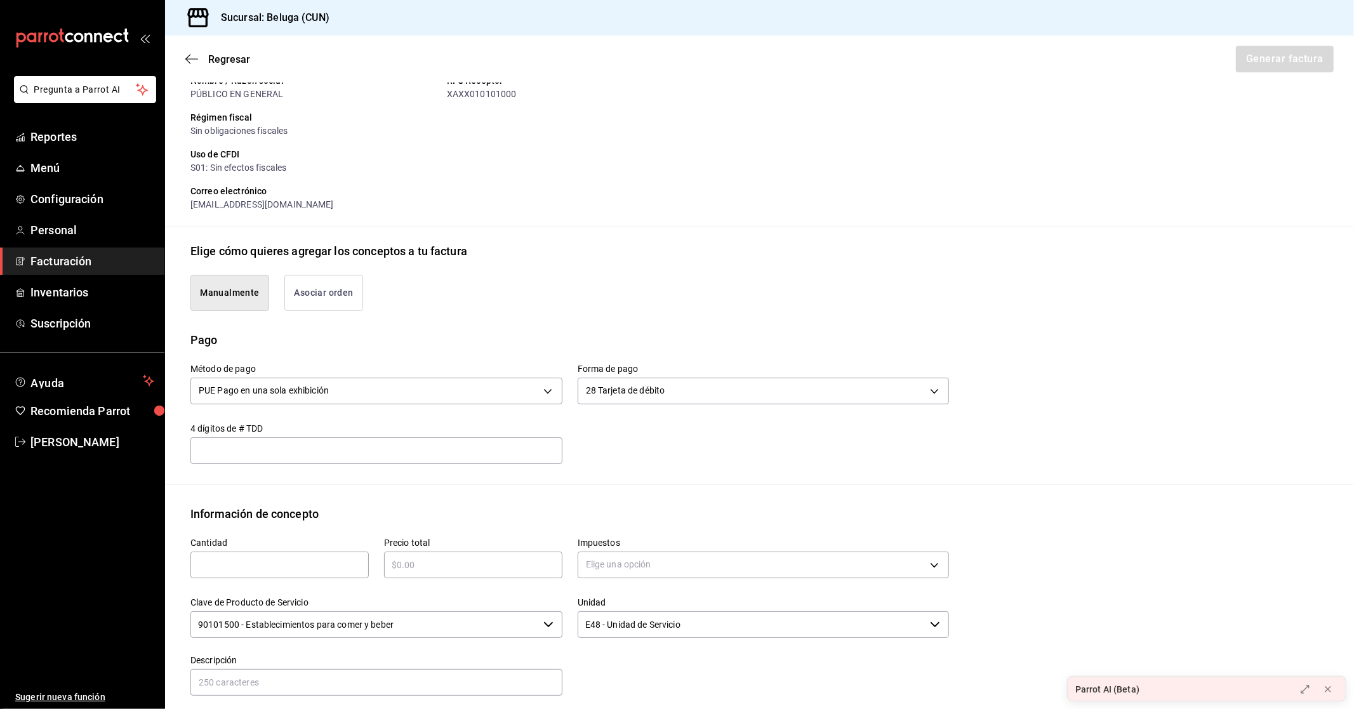
click at [258, 570] on input "text" at bounding box center [279, 564] width 178 height 15
type input "1"
click at [448, 573] on div "​" at bounding box center [473, 565] width 178 height 27
type input "$2351.2"
click at [608, 562] on body "Pregunta a Parrot AI Reportes Menú Configuración Personal Facturación Inventari…" at bounding box center [677, 354] width 1354 height 709
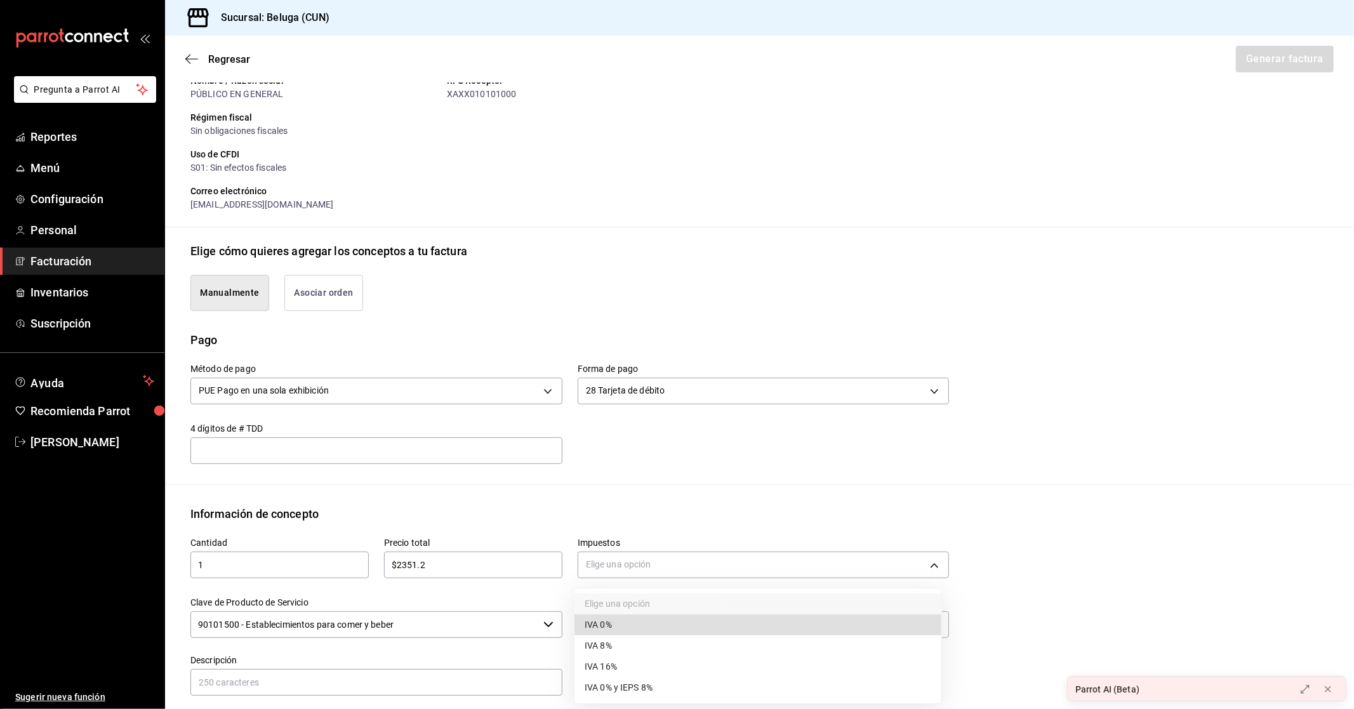
click at [606, 623] on span "IVA 0%" at bounding box center [598, 624] width 27 height 13
type input "IVA_0"
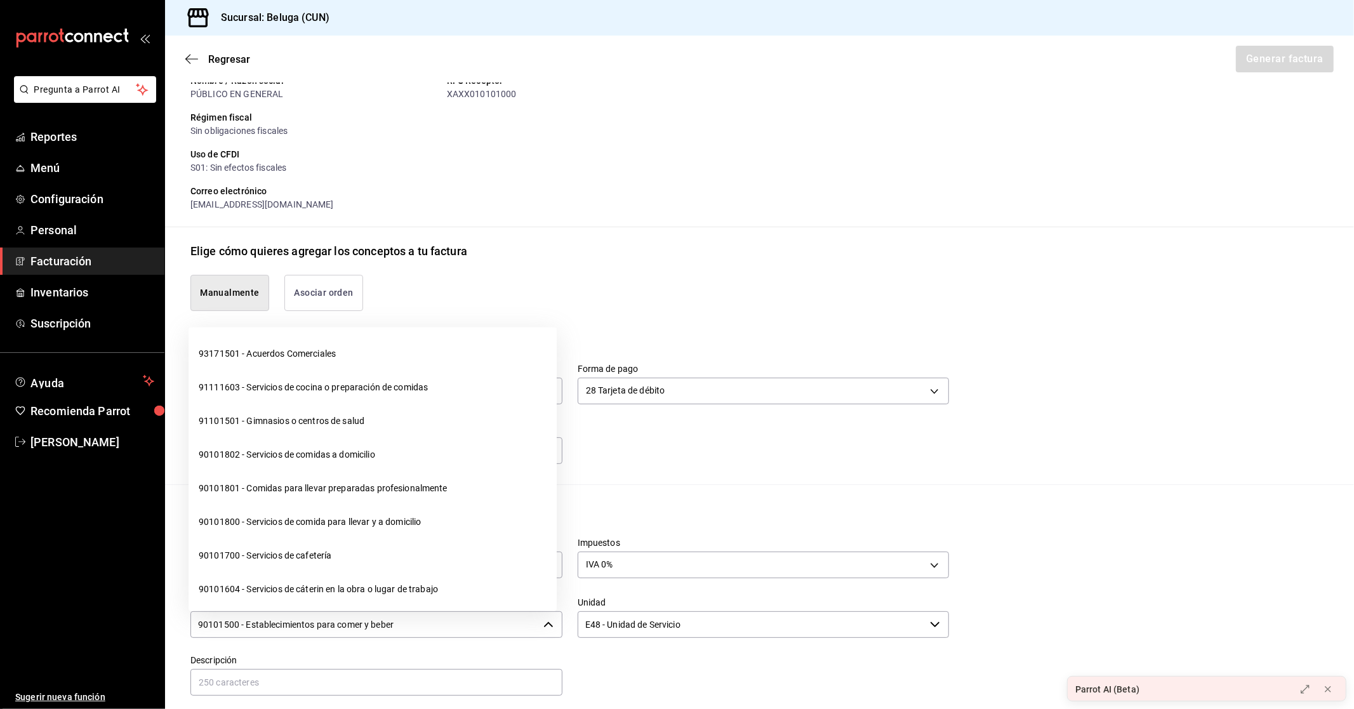
click at [444, 626] on input "90101500 - Establecimientos para comer y beber" at bounding box center [364, 624] width 348 height 27
drag, startPoint x: 394, startPoint y: 632, endPoint x: 162, endPoint y: 627, distance: 232.4
click at [162, 627] on div "Pregunta a Parrot AI Reportes Menú Configuración Personal Facturación Inventari…" at bounding box center [677, 354] width 1354 height 709
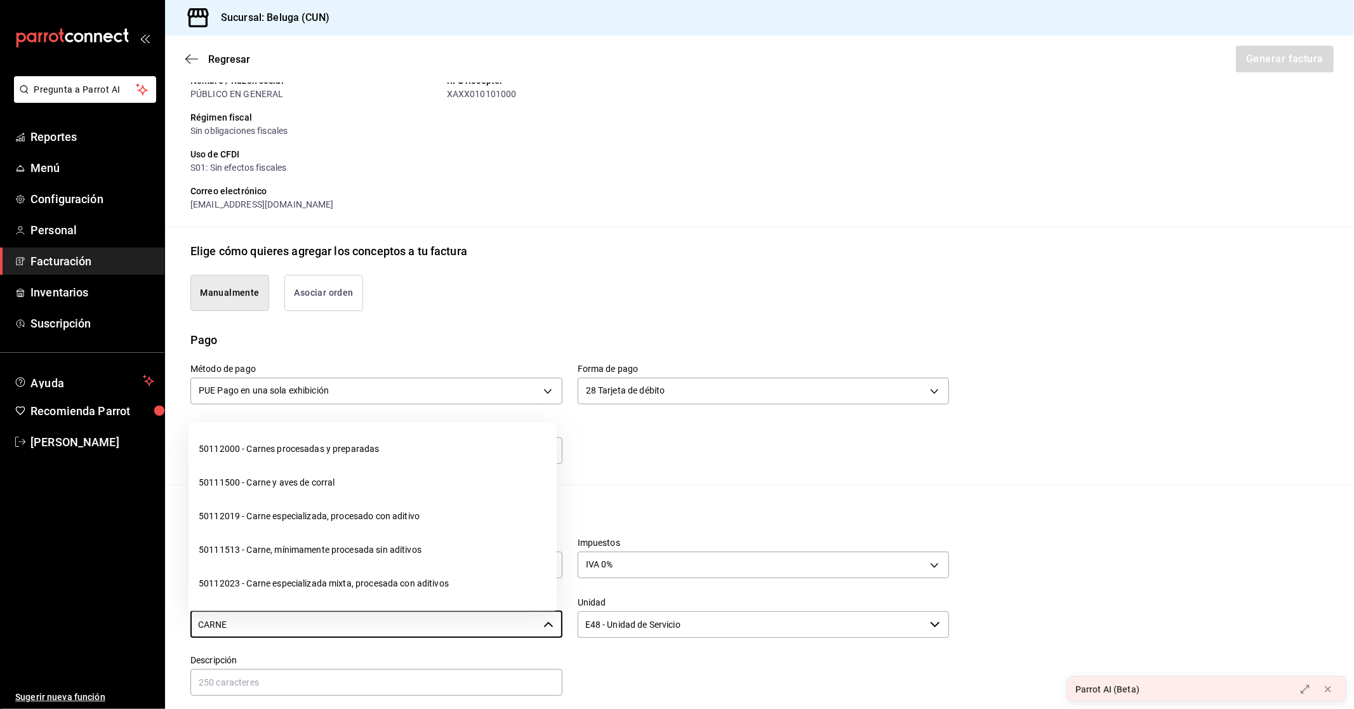
click at [287, 550] on li "50111513 - Carne, mínimamente procesada sin aditivos" at bounding box center [373, 551] width 368 height 34
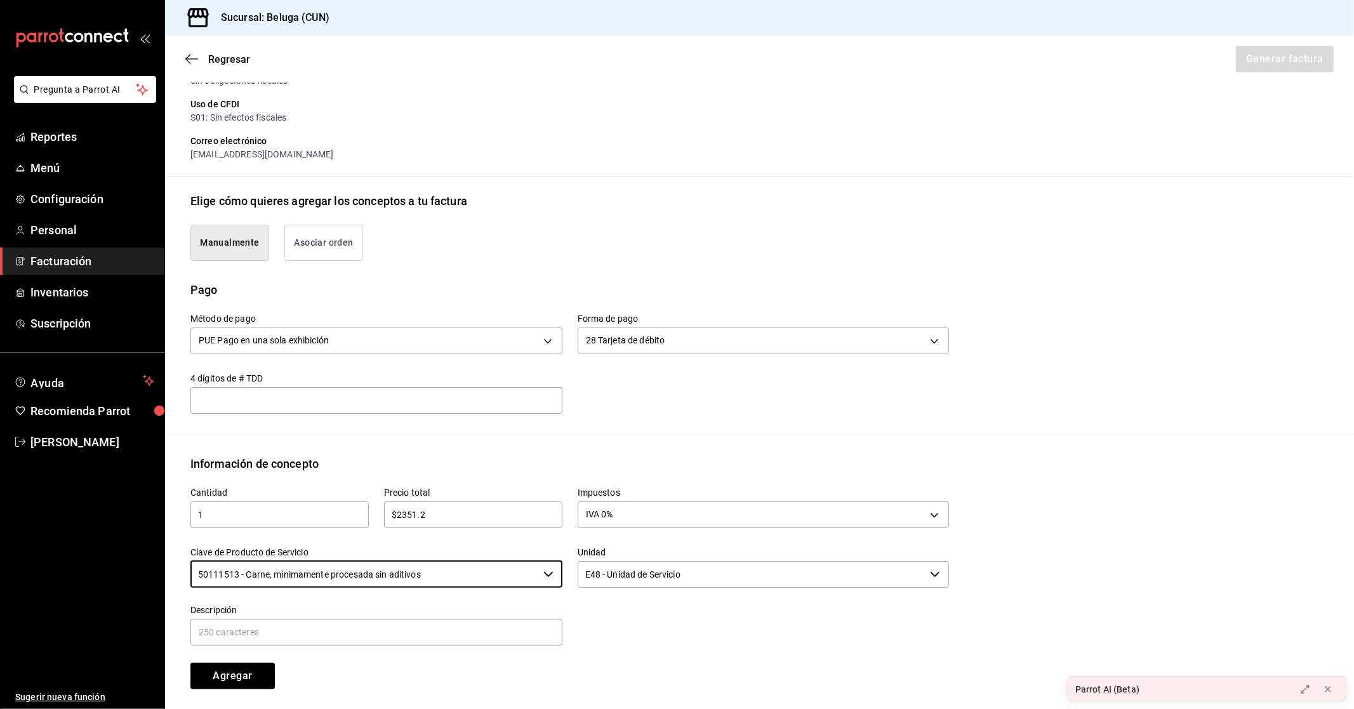
scroll to position [211, 0]
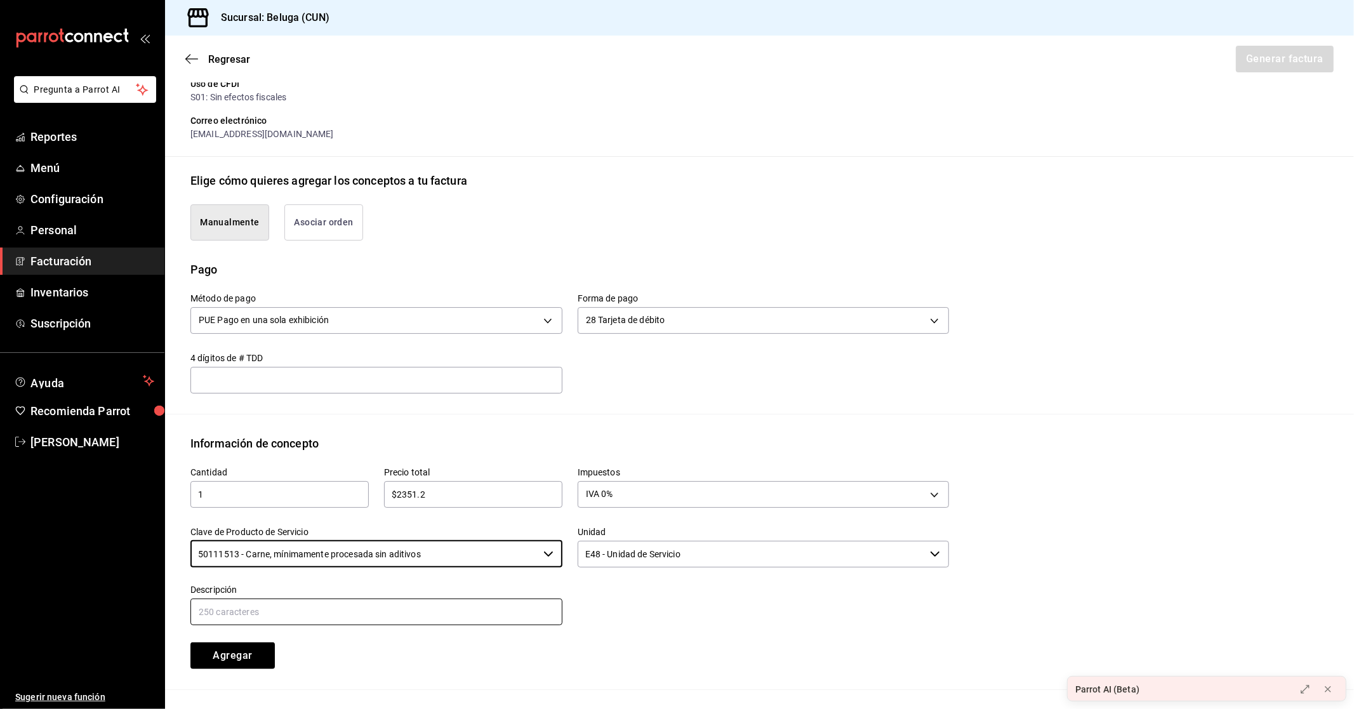
type input "50111513 - Carne, mínimamente procesada sin aditivos"
click at [301, 610] on input "text" at bounding box center [376, 612] width 372 height 27
paste input "CONSUMO DEL DIA [DATE]"
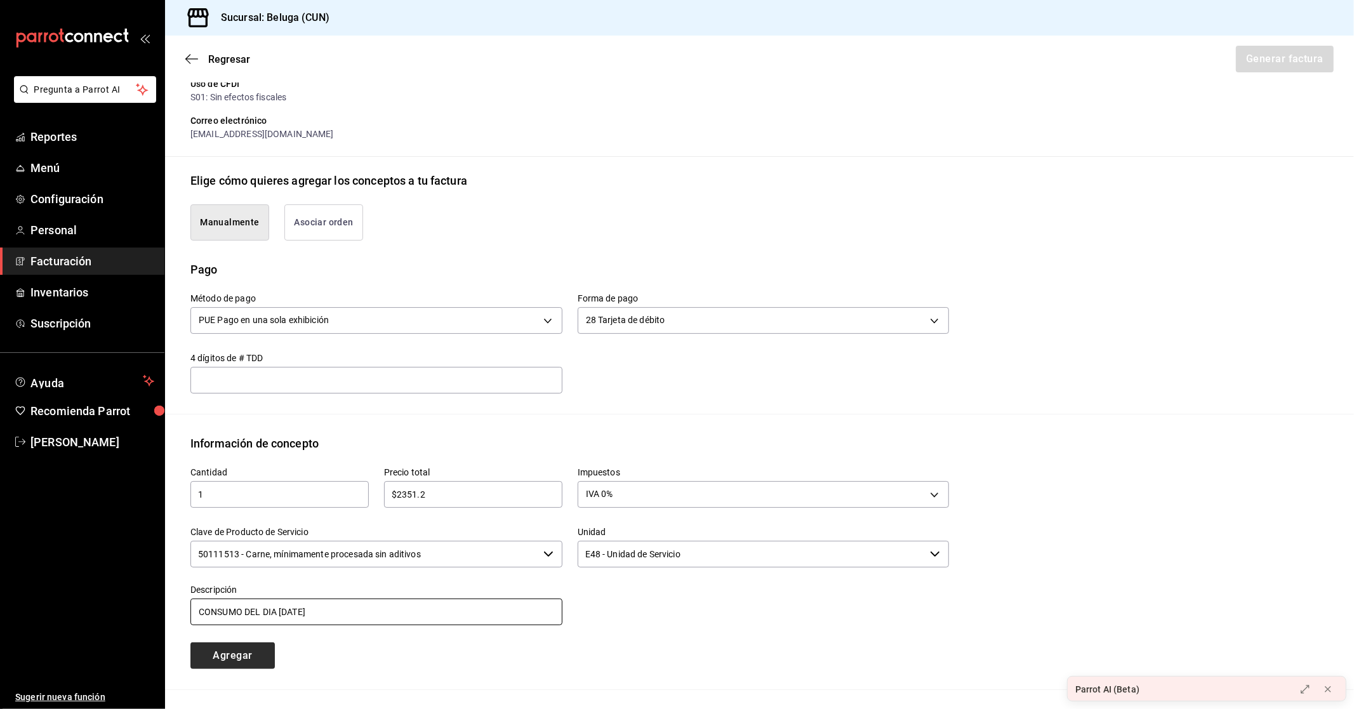
type input "CONSUMO DEL DIA [DATE]"
click at [245, 657] on button "Agregar" at bounding box center [232, 655] width 84 height 27
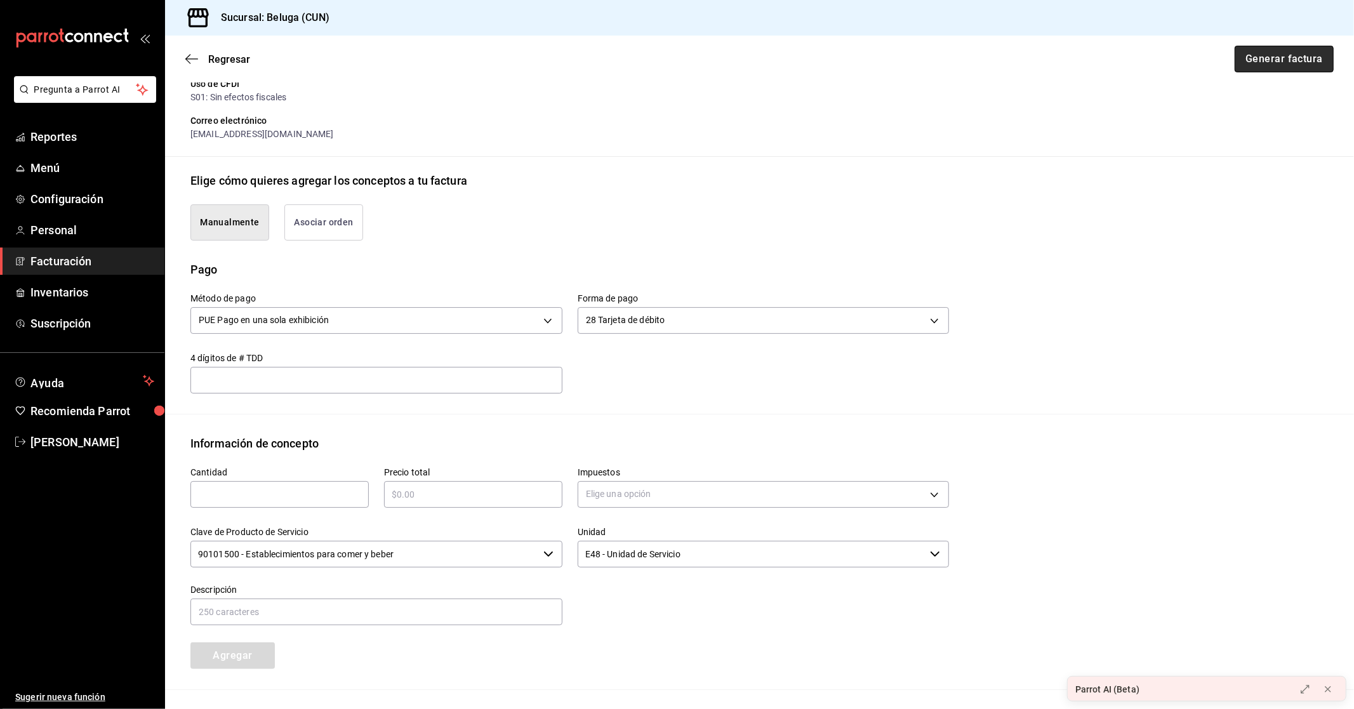
click at [1245, 60] on button "Generar factura" at bounding box center [1284, 59] width 99 height 27
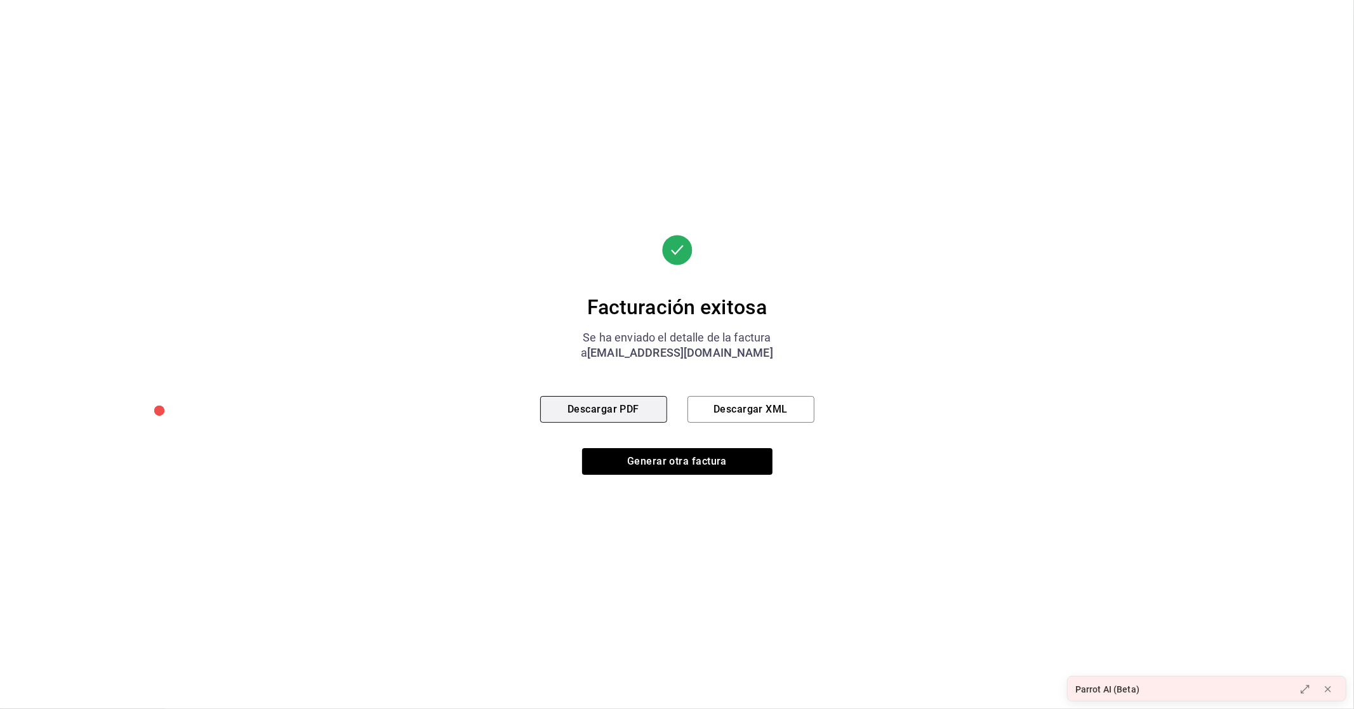
click at [604, 410] on button "Descargar PDF" at bounding box center [603, 409] width 127 height 27
click at [626, 454] on button "Generar otra factura" at bounding box center [677, 461] width 190 height 27
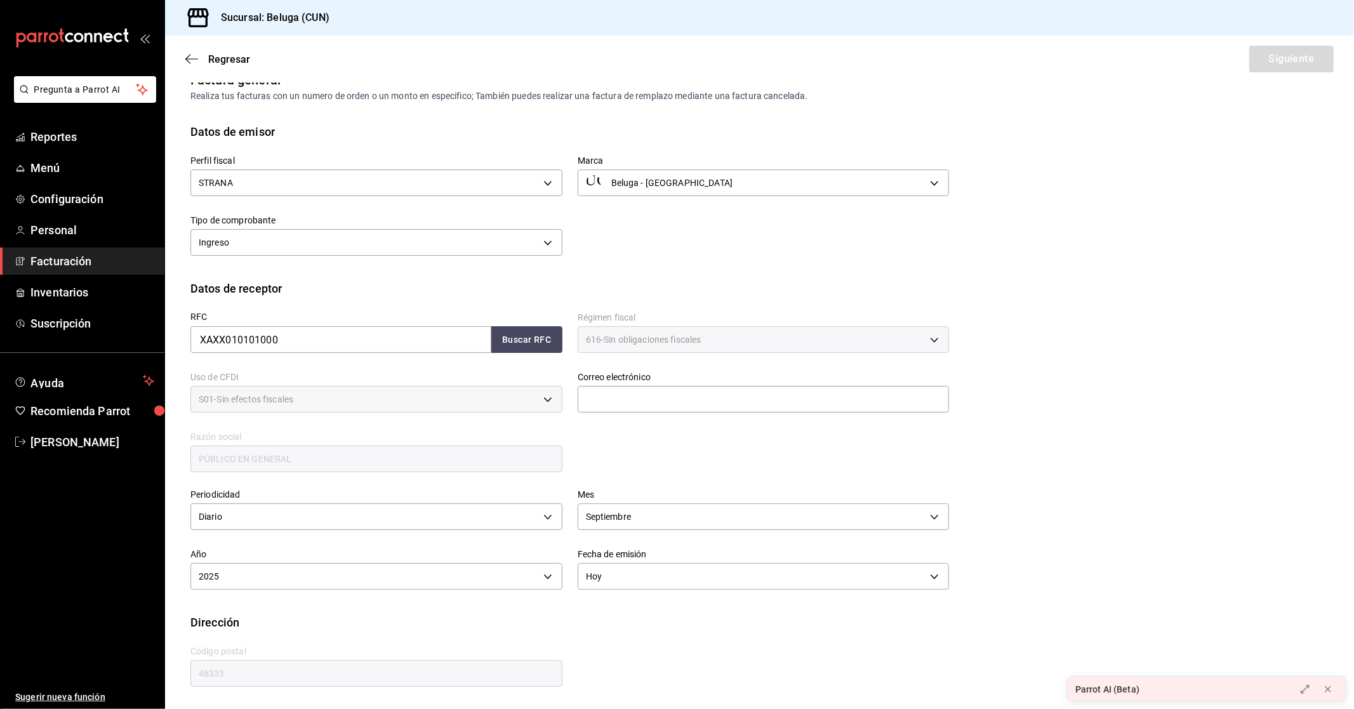
type input "616"
type input "S01"
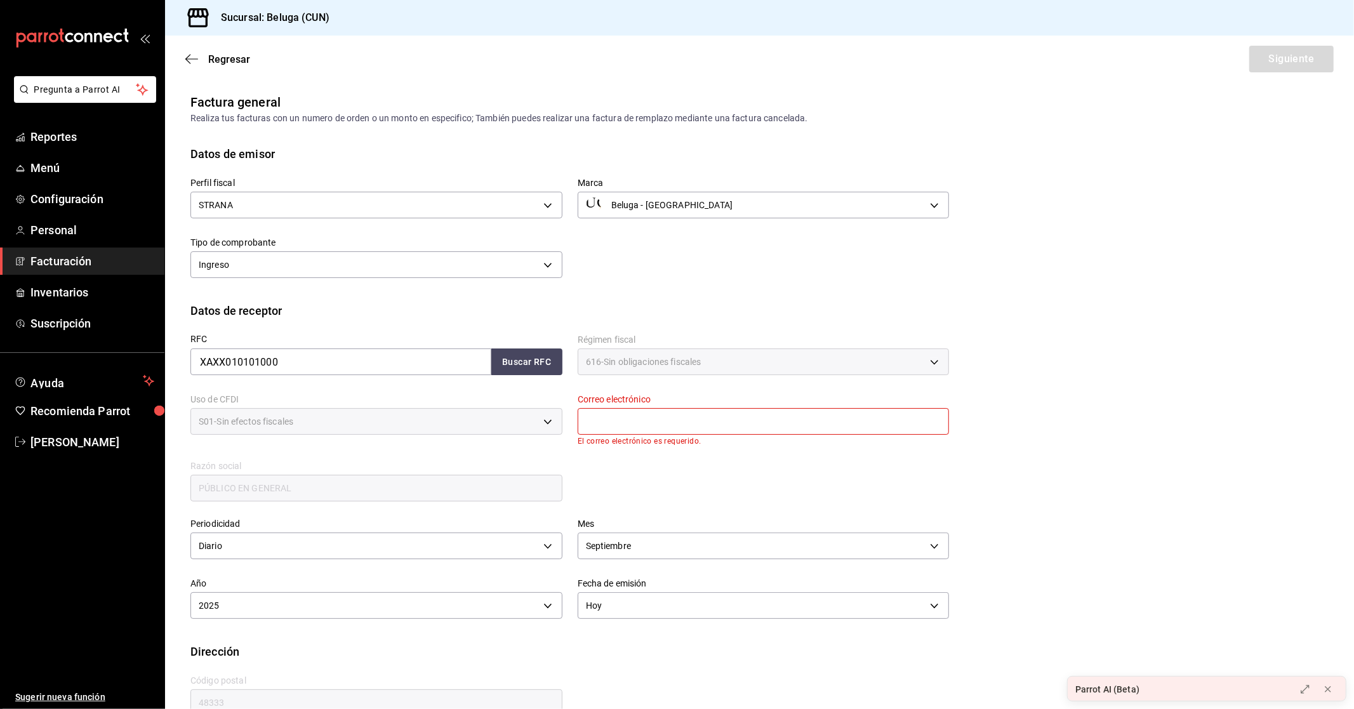
click at [666, 414] on input "text" at bounding box center [764, 421] width 372 height 27
type input "[EMAIL_ADDRESS][DOMAIN_NAME]"
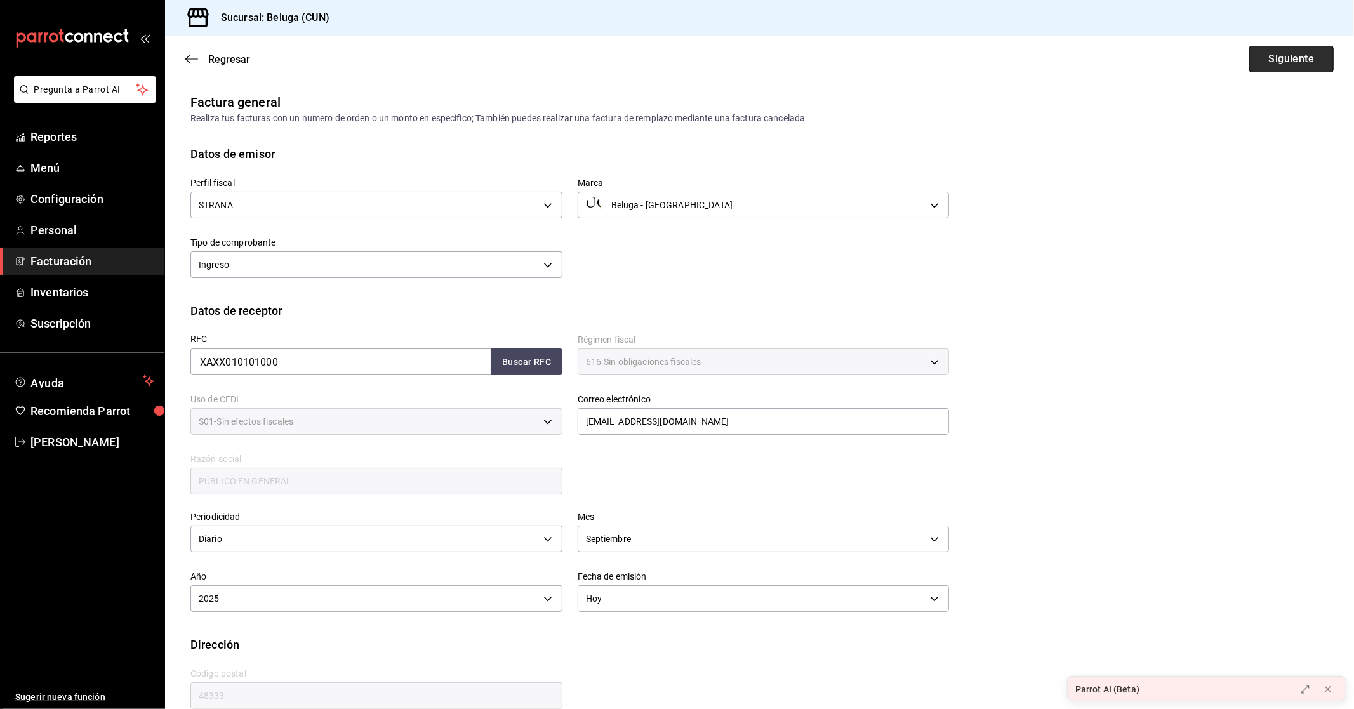
click at [1280, 60] on button "Siguiente" at bounding box center [1291, 59] width 84 height 27
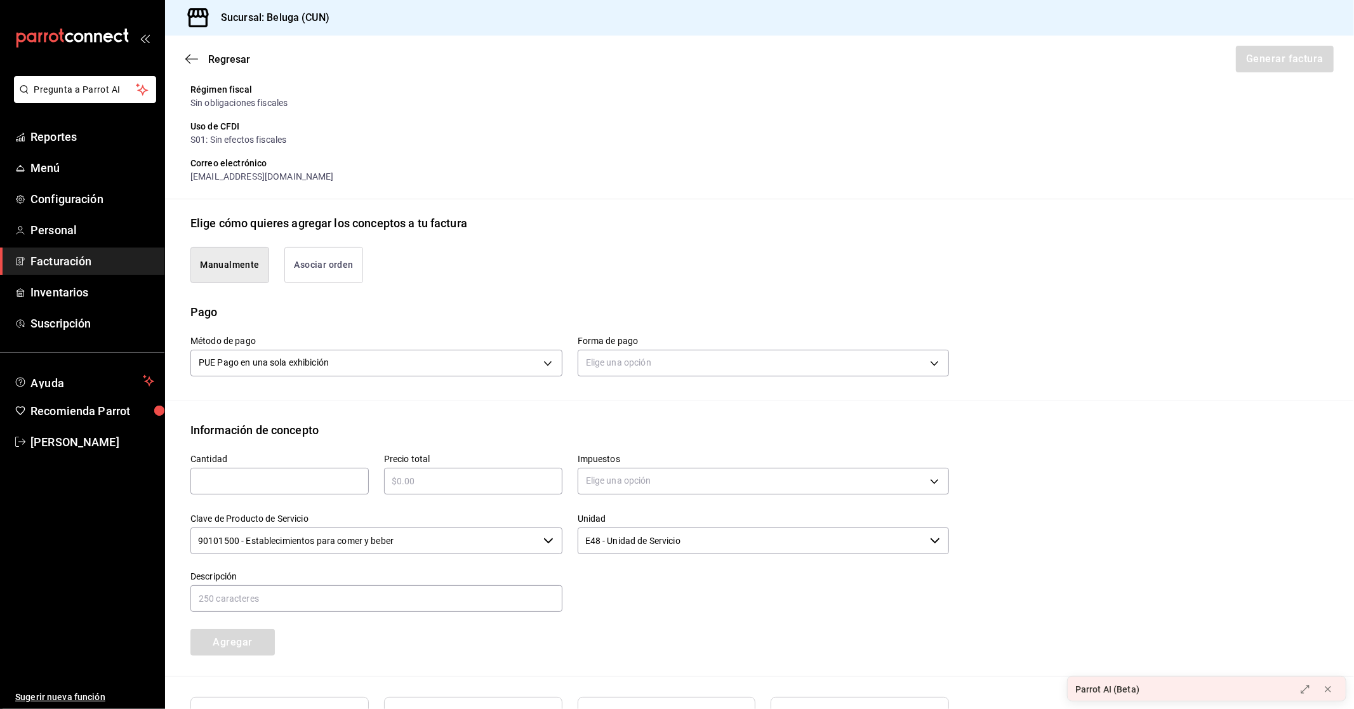
scroll to position [211, 0]
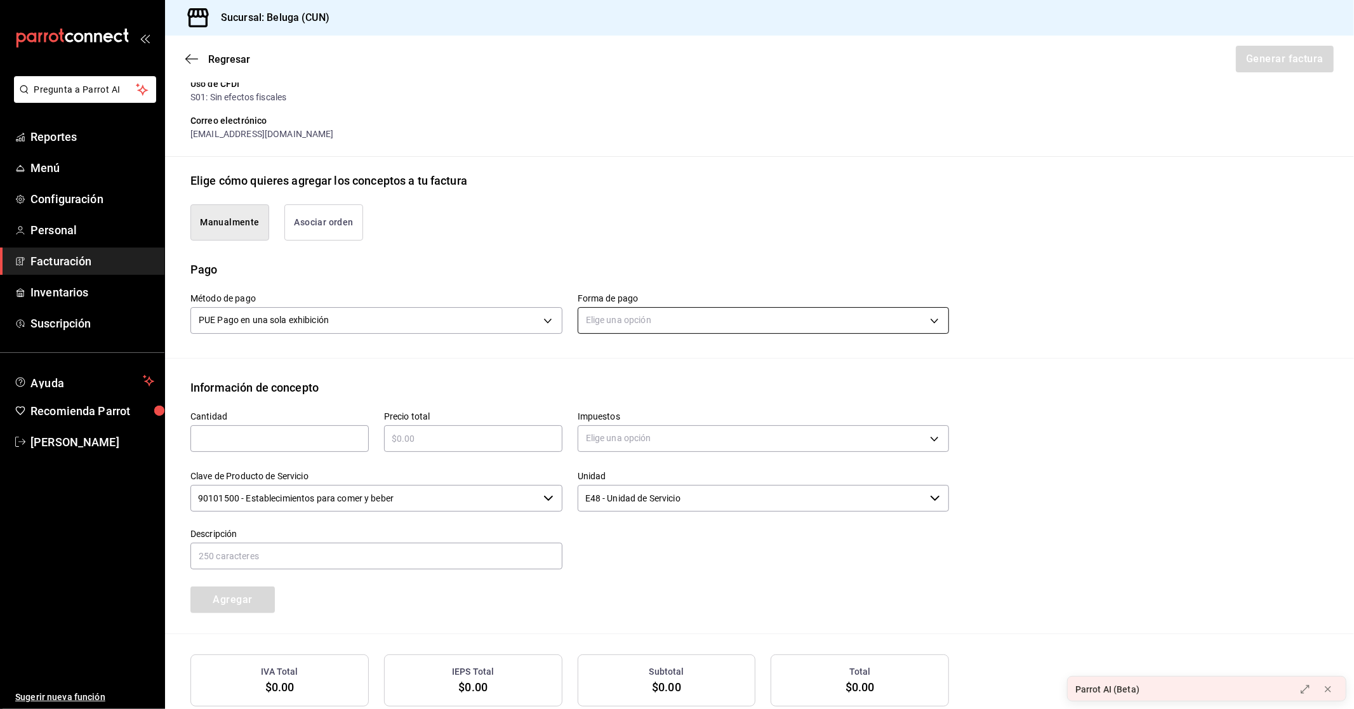
click at [688, 319] on body "Pregunta a Parrot AI Reportes Menú Configuración Personal Facturación Inventari…" at bounding box center [677, 354] width 1354 height 709
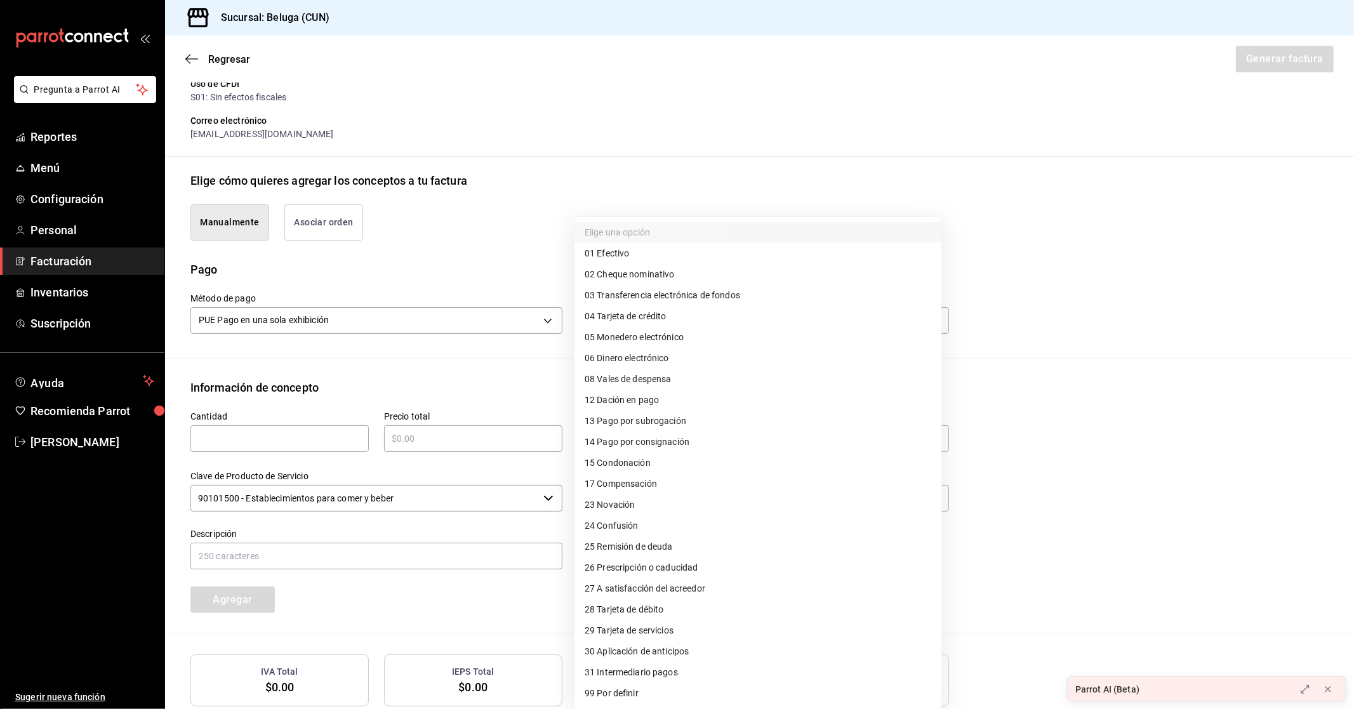
click at [646, 324] on li "04 Tarjeta de crédito" at bounding box center [757, 316] width 367 height 21
type input "04"
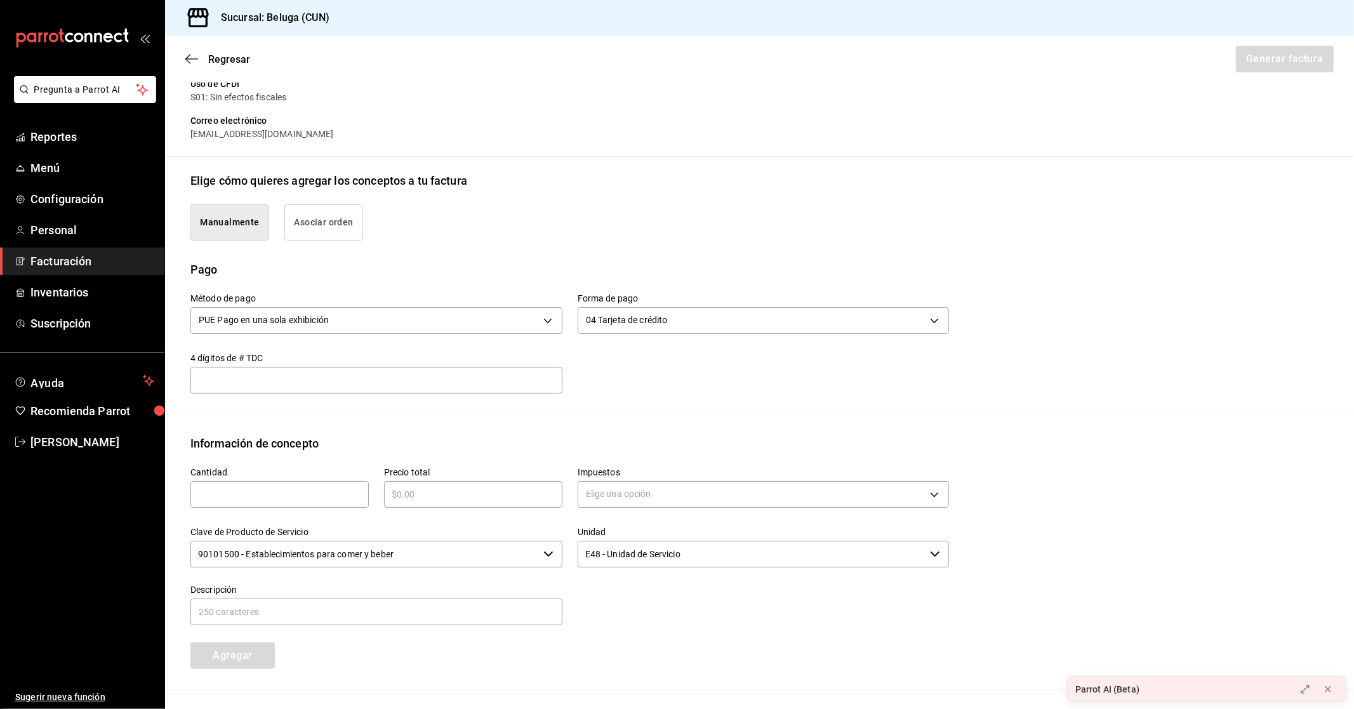
click at [265, 500] on input "text" at bounding box center [279, 494] width 178 height 15
type input "1"
click at [465, 485] on div "​" at bounding box center [473, 494] width 178 height 27
type input "$56170.52"
click at [625, 486] on body "Pregunta a Parrot AI Reportes Menú Configuración Personal Facturación Inventari…" at bounding box center [677, 354] width 1354 height 709
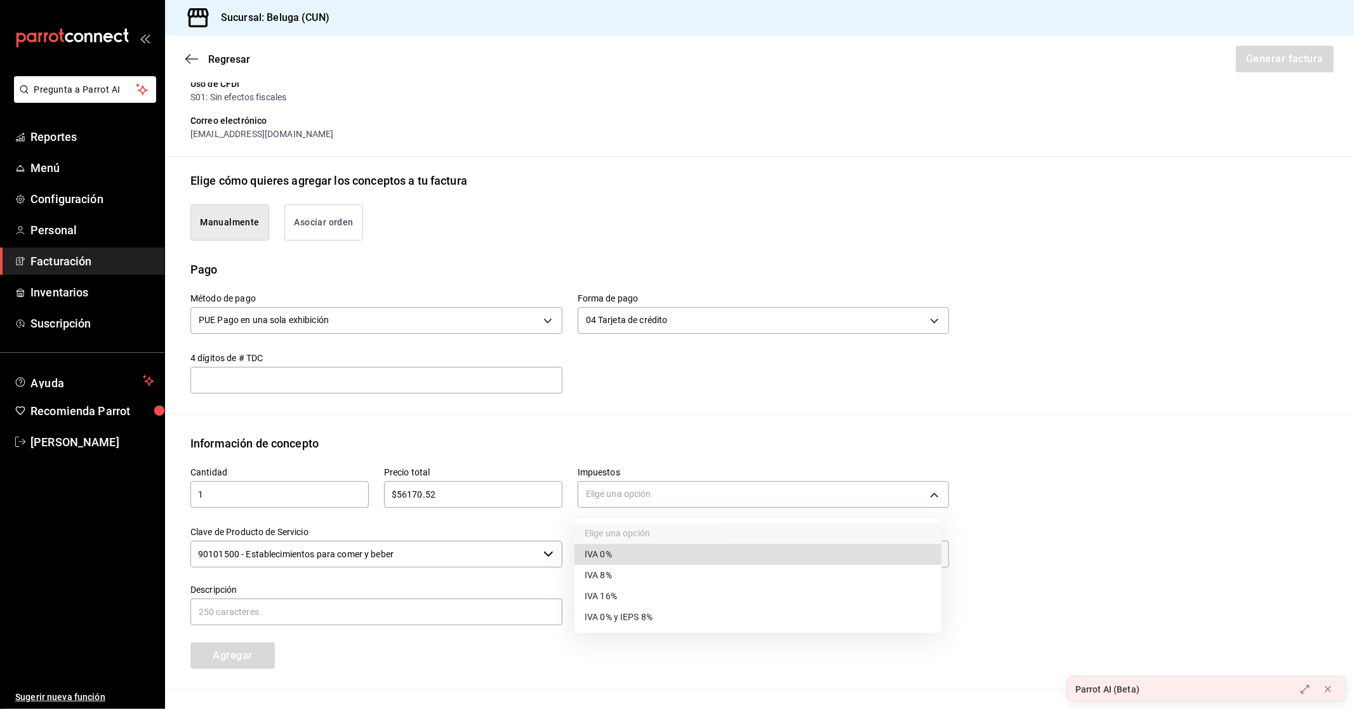
click at [613, 593] on span "IVA 16%" at bounding box center [601, 596] width 32 height 13
type input "IVA_16"
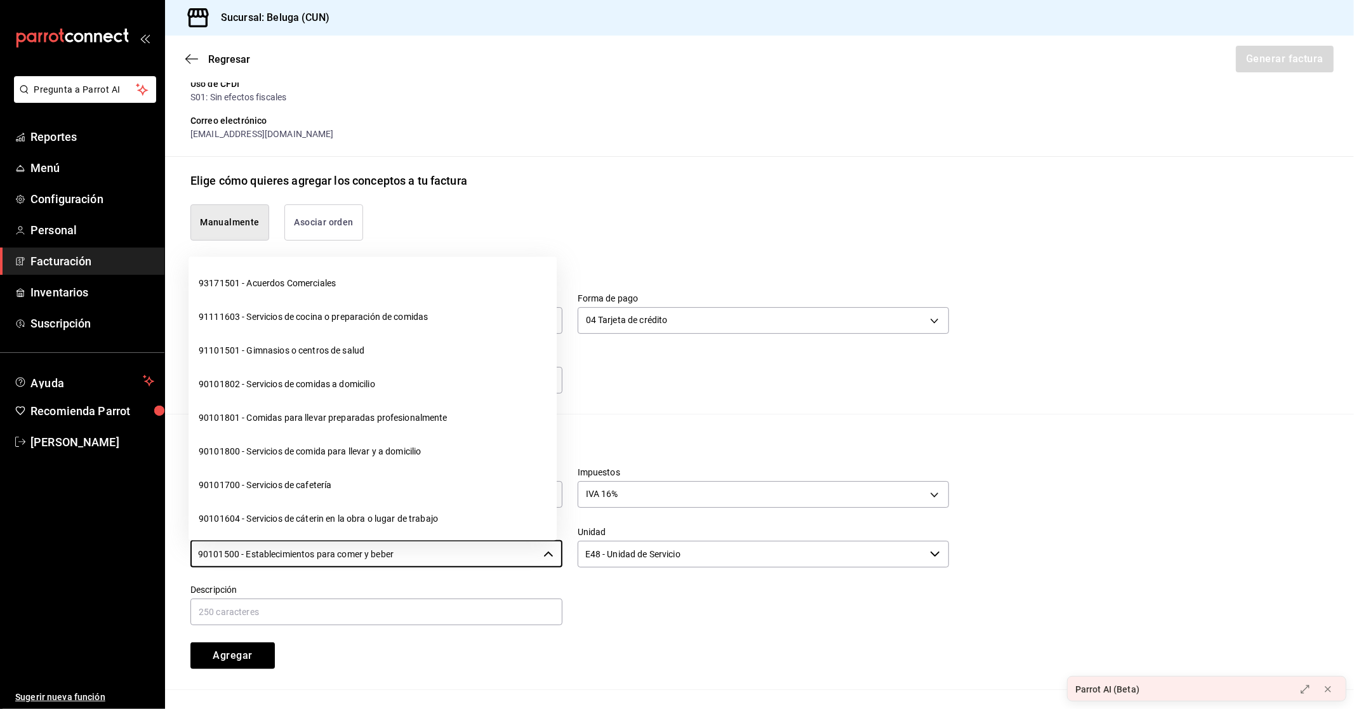
drag, startPoint x: 351, startPoint y: 569, endPoint x: 173, endPoint y: 589, distance: 179.4
click at [173, 589] on div "Información de concepto Cantidad 1 ​ Precio total $56170.52 ​ Impuestos IVA 16%…" at bounding box center [759, 562] width 1189 height 255
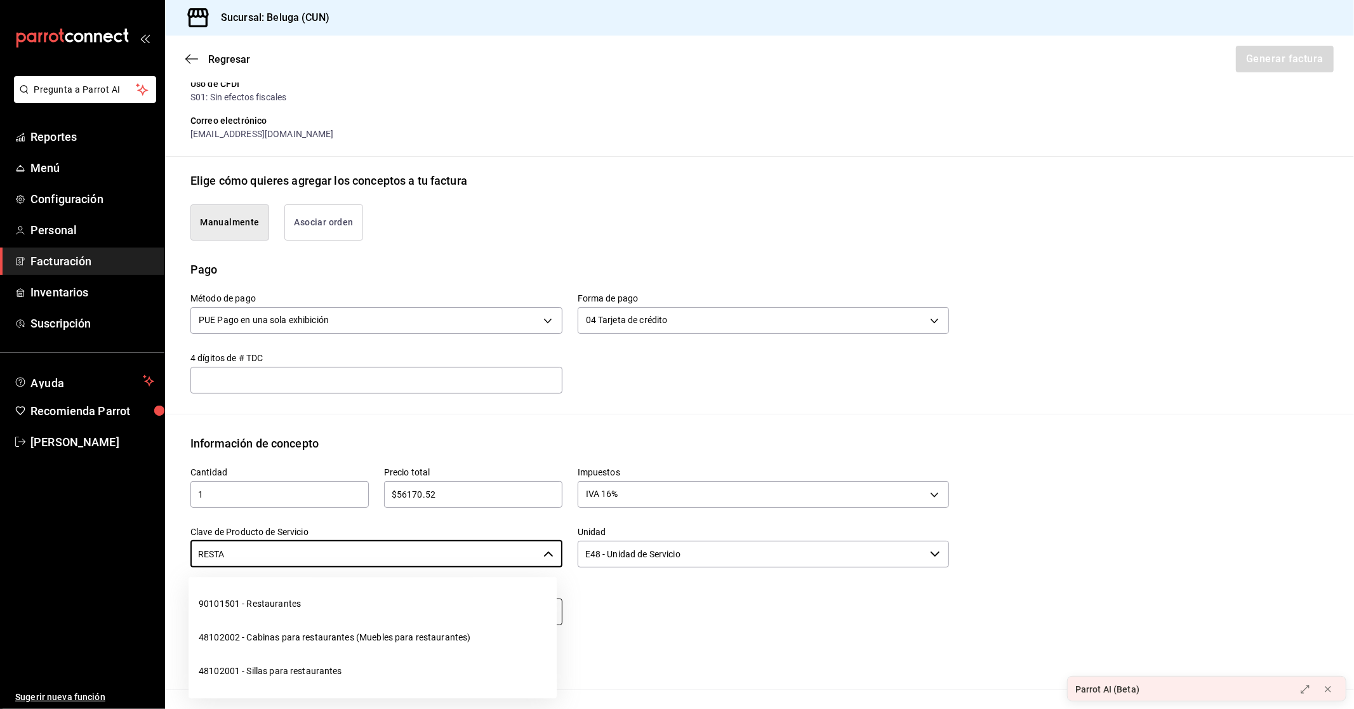
click at [267, 598] on li "90101501 - Restaurantes" at bounding box center [373, 604] width 368 height 34
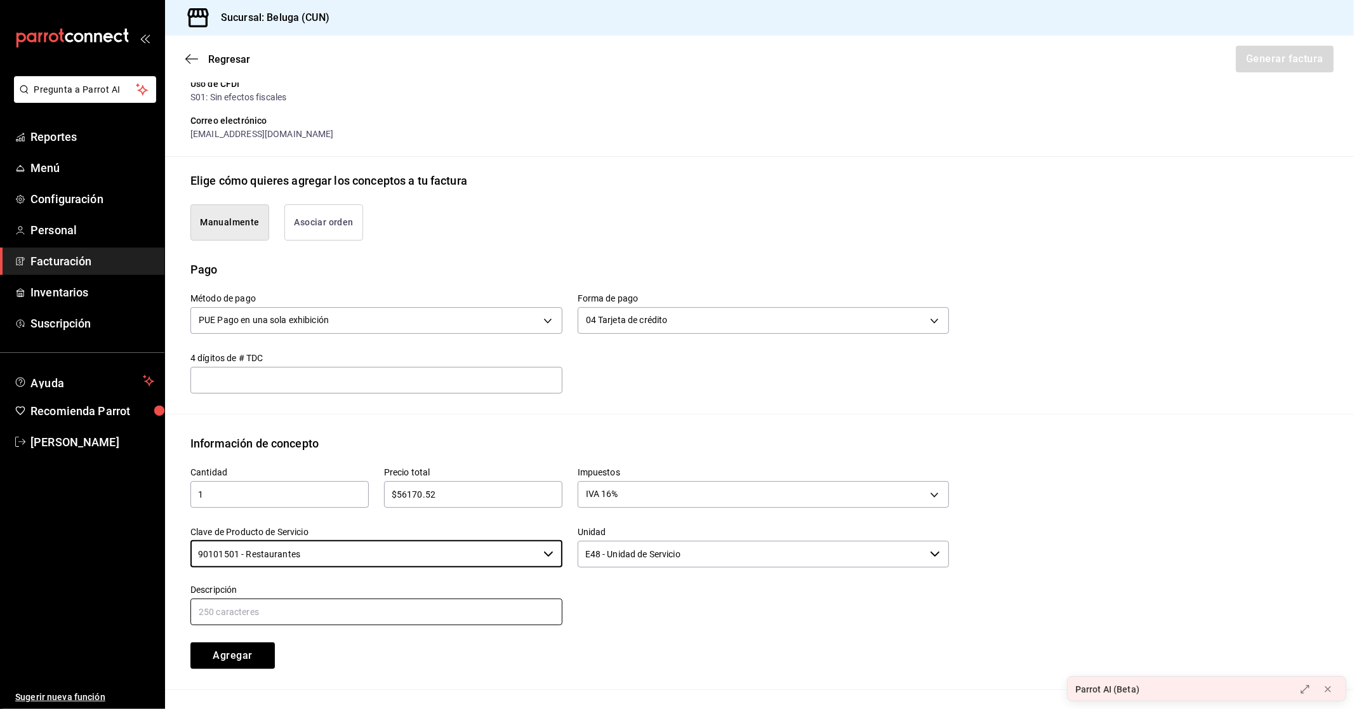
type input "90101501 - Restaurantes"
click at [385, 606] on input "text" at bounding box center [376, 612] width 372 height 27
paste input "CONSUMO DEL DIA [DATE]"
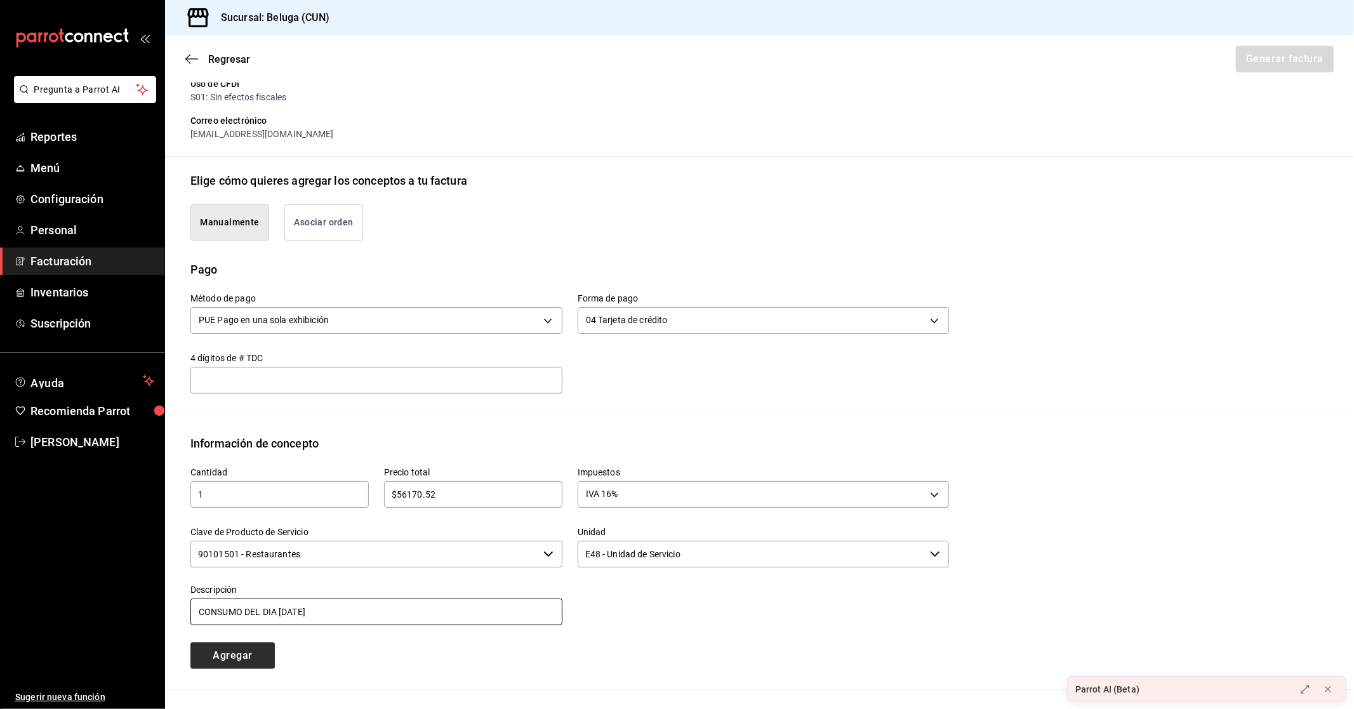
type input "CONSUMO DEL DIA [DATE]"
click at [255, 654] on button "Agregar" at bounding box center [232, 655] width 84 height 27
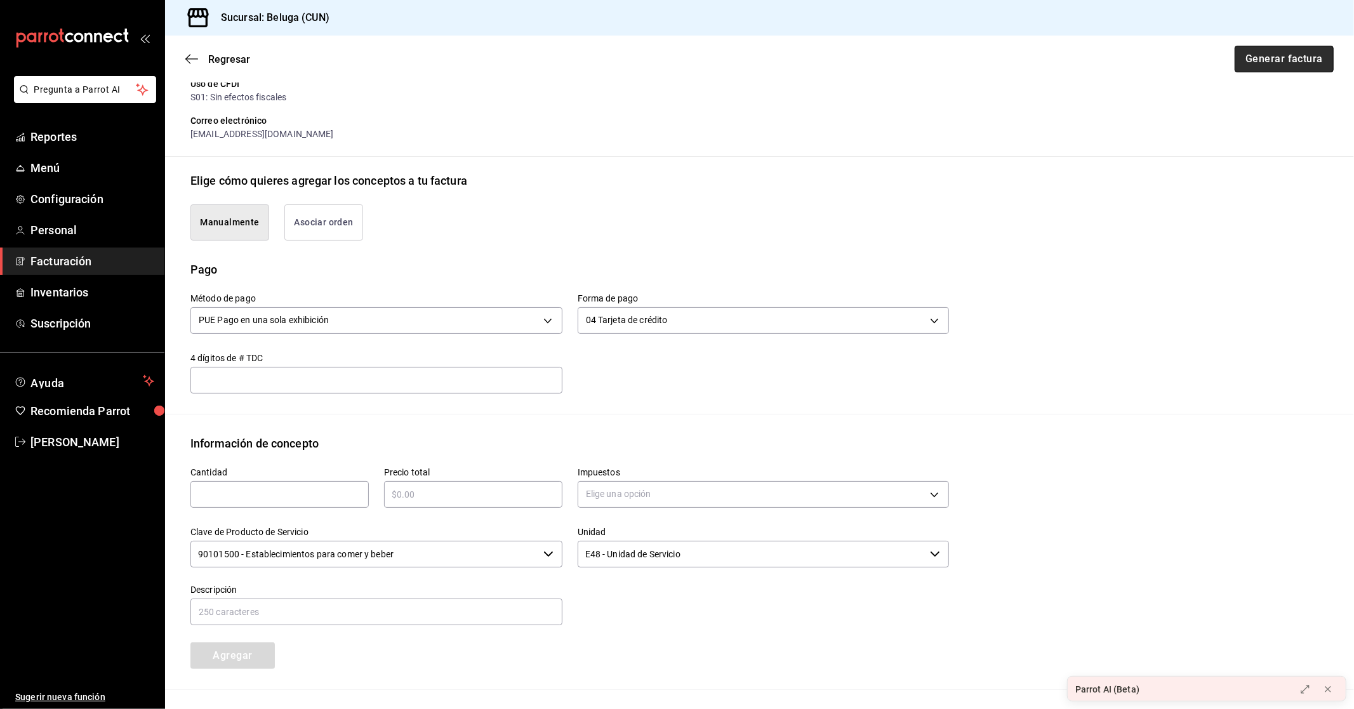
click at [1236, 53] on button "Generar factura" at bounding box center [1284, 59] width 99 height 27
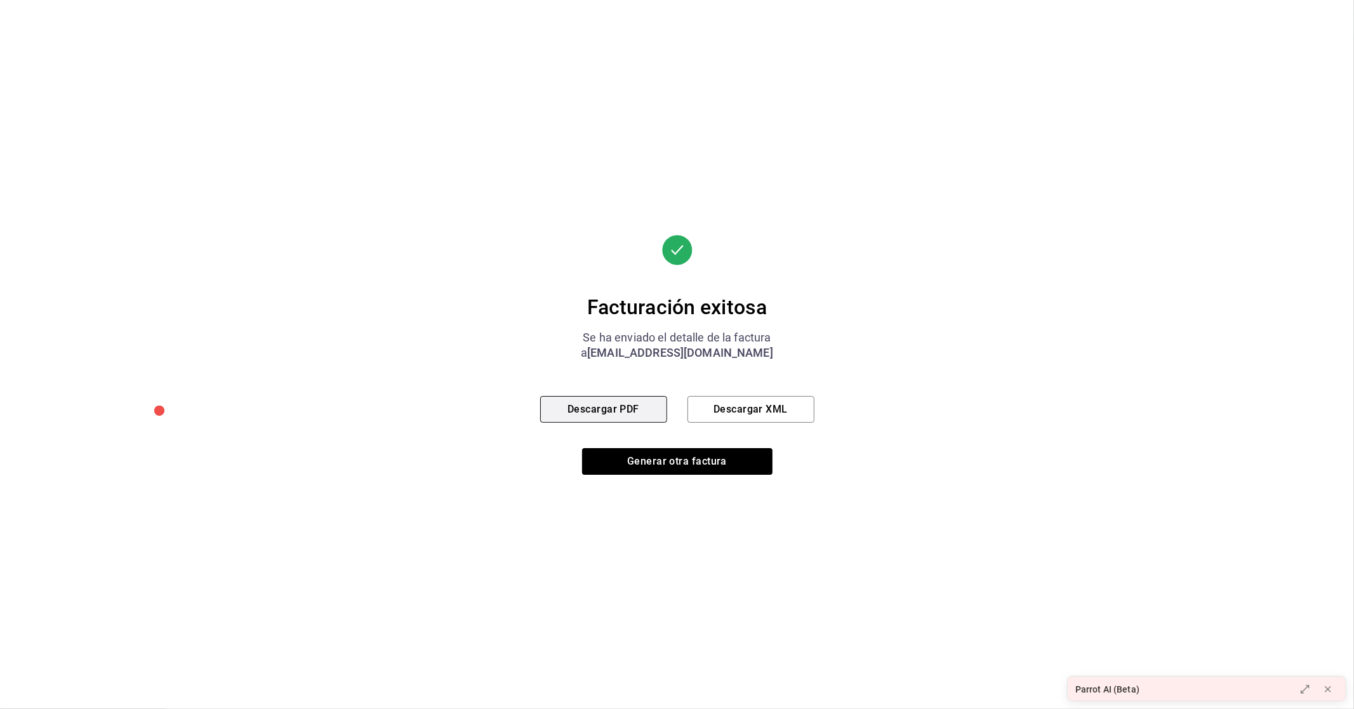
click at [636, 413] on button "Descargar PDF" at bounding box center [603, 409] width 127 height 27
click at [662, 461] on button "Generar otra factura" at bounding box center [677, 461] width 190 height 27
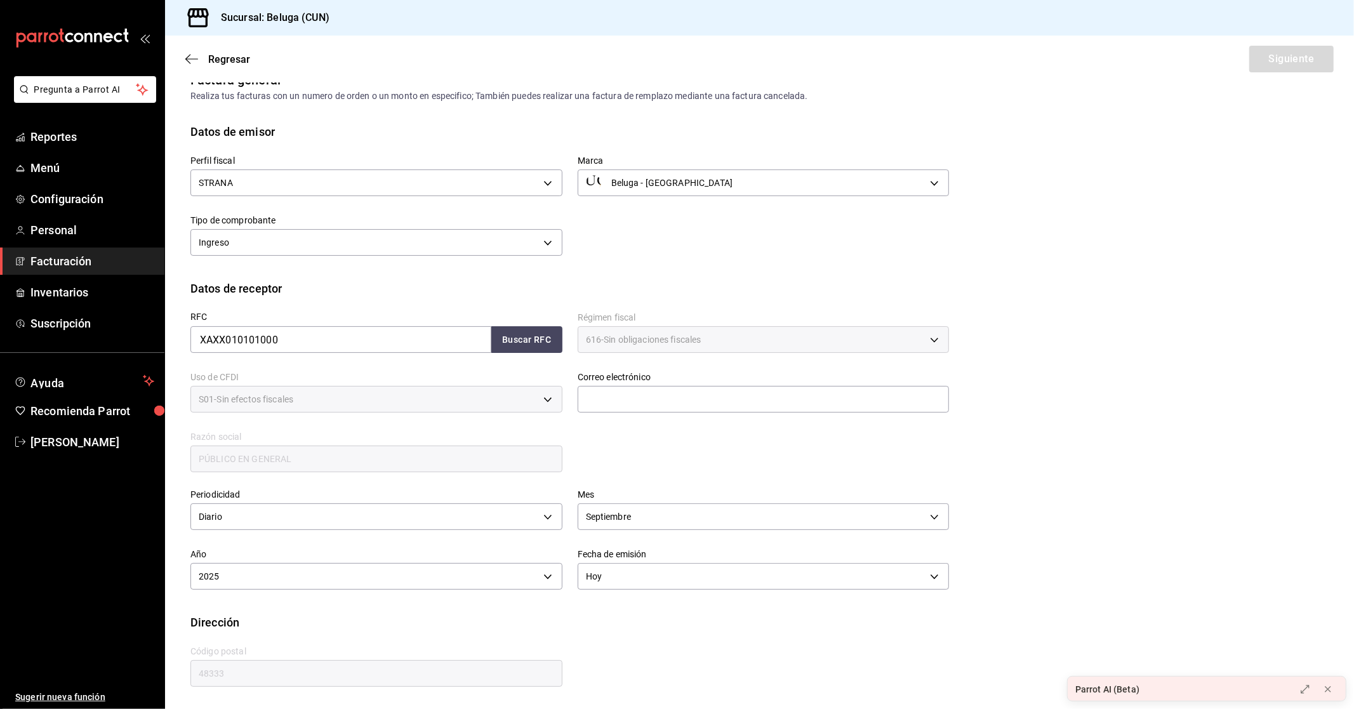
scroll to position [0, 0]
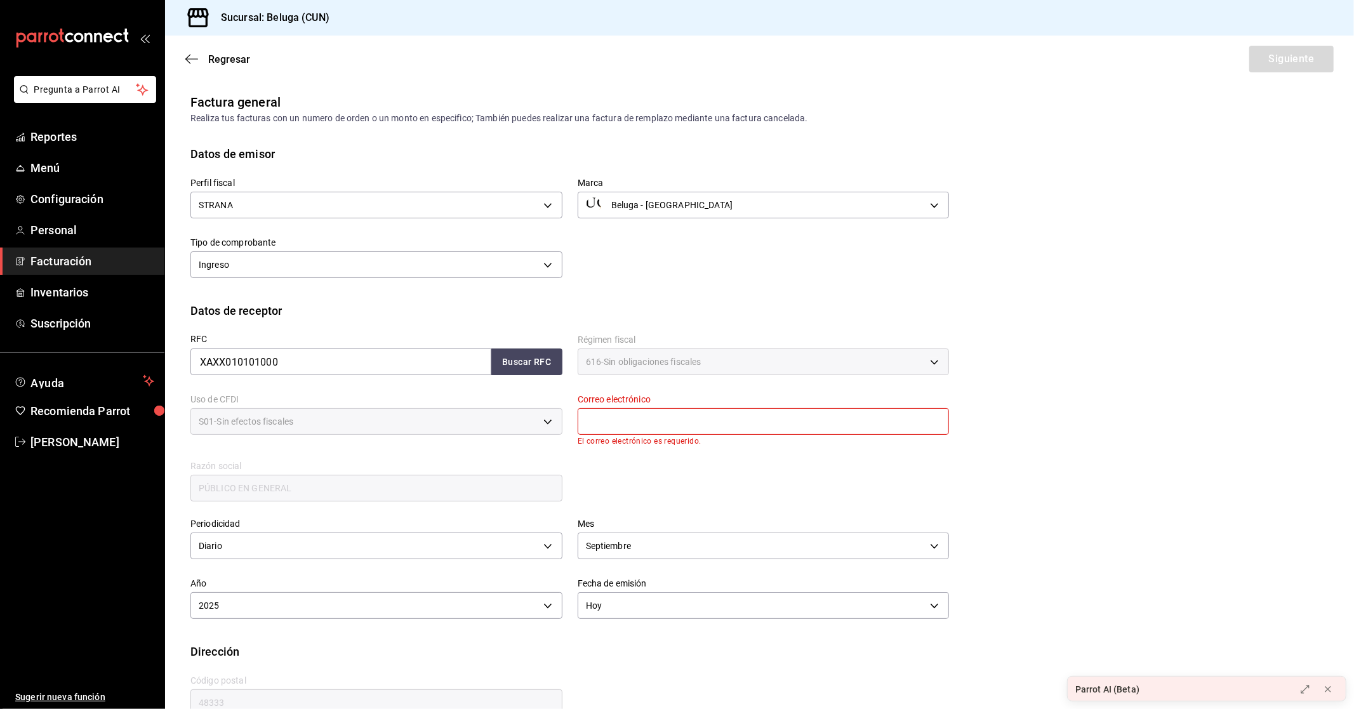
click at [692, 427] on input "text" at bounding box center [764, 421] width 372 height 27
type input "[EMAIL_ADDRESS][DOMAIN_NAME]"
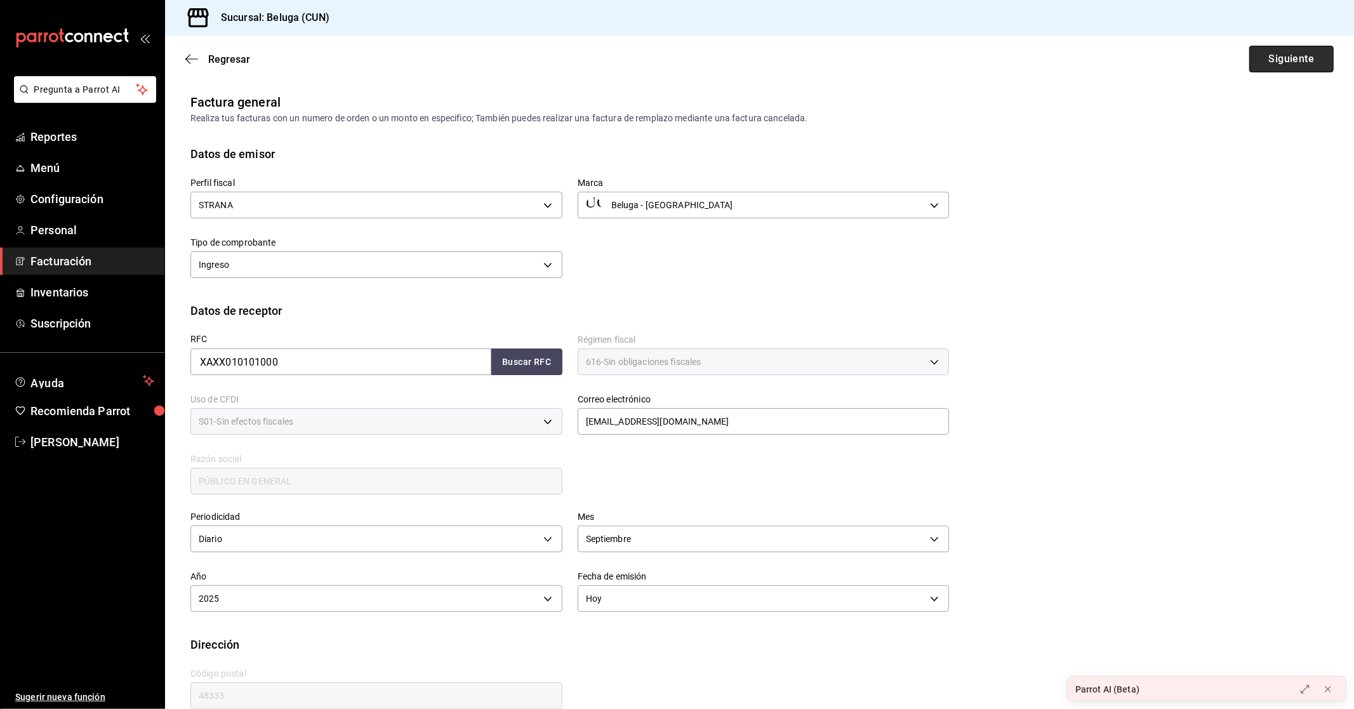
click at [1286, 58] on button "Siguiente" at bounding box center [1291, 59] width 84 height 27
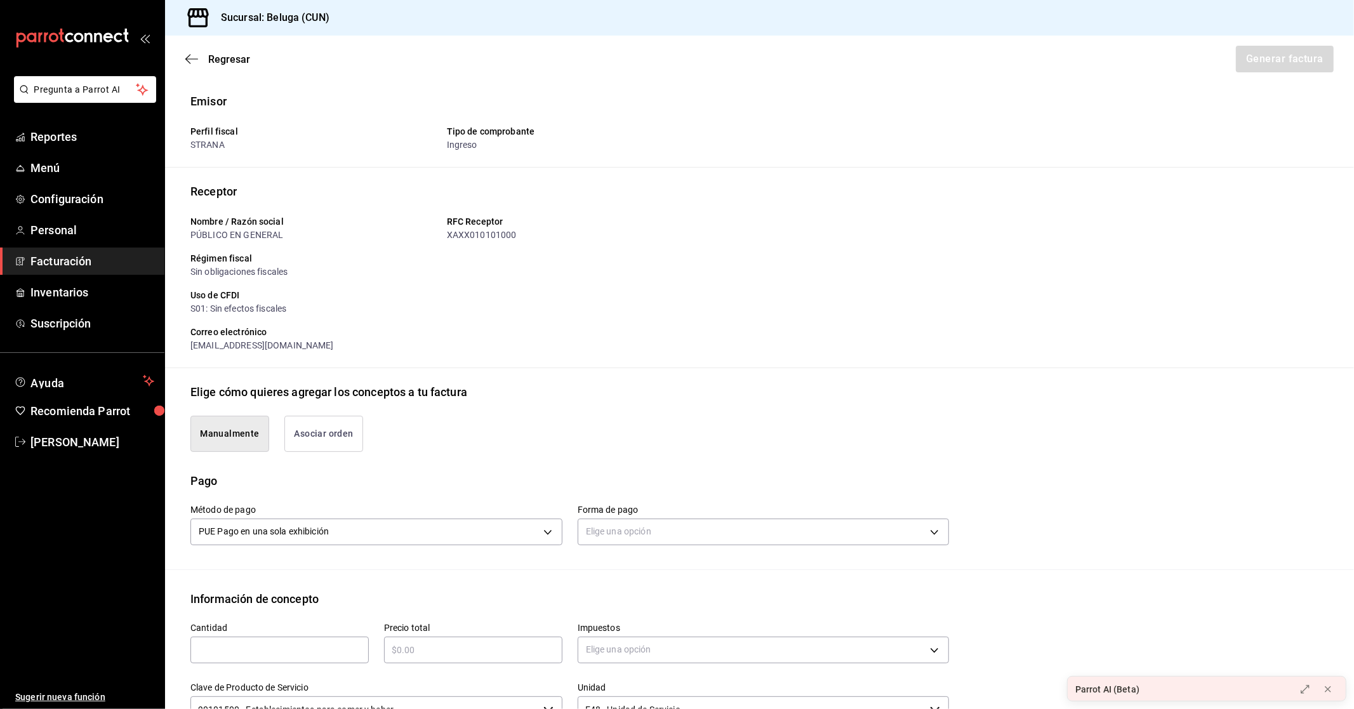
scroll to position [70, 0]
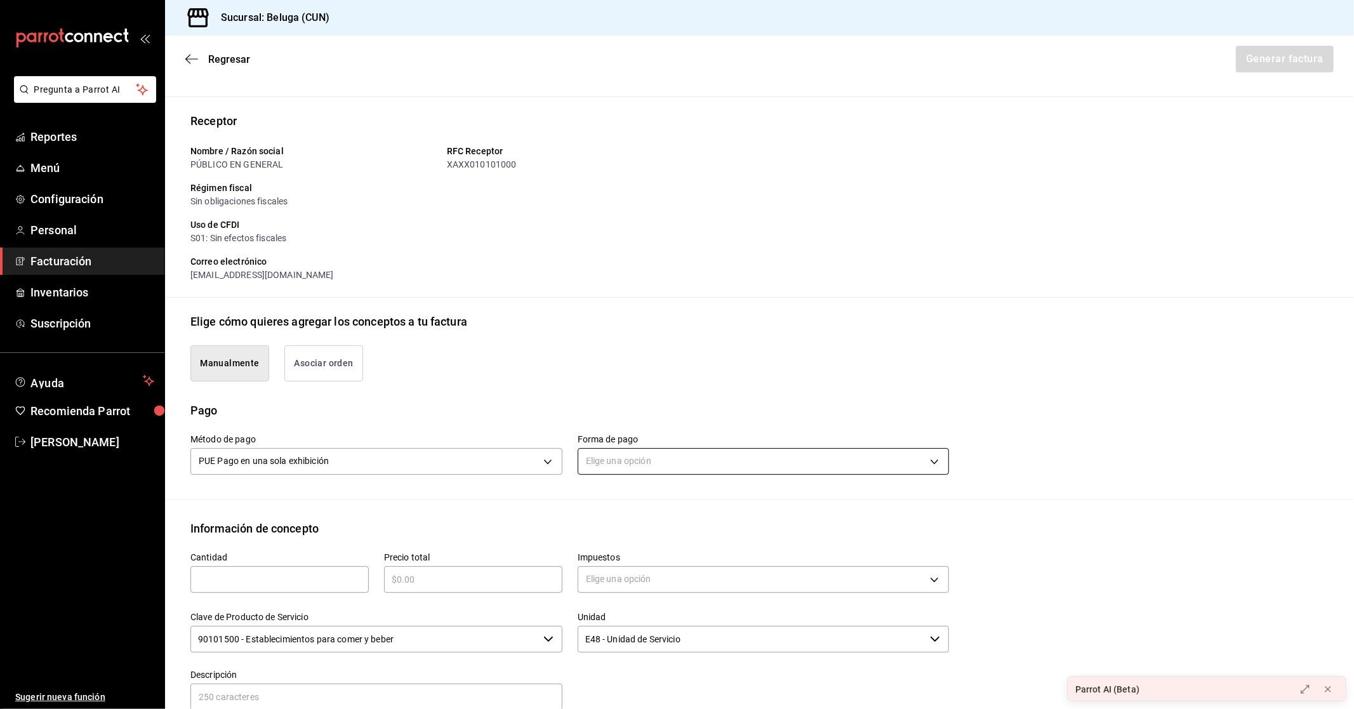
click at [835, 458] on body "Pregunta a Parrot AI Reportes Menú Configuración Personal Facturación Inventari…" at bounding box center [677, 354] width 1354 height 709
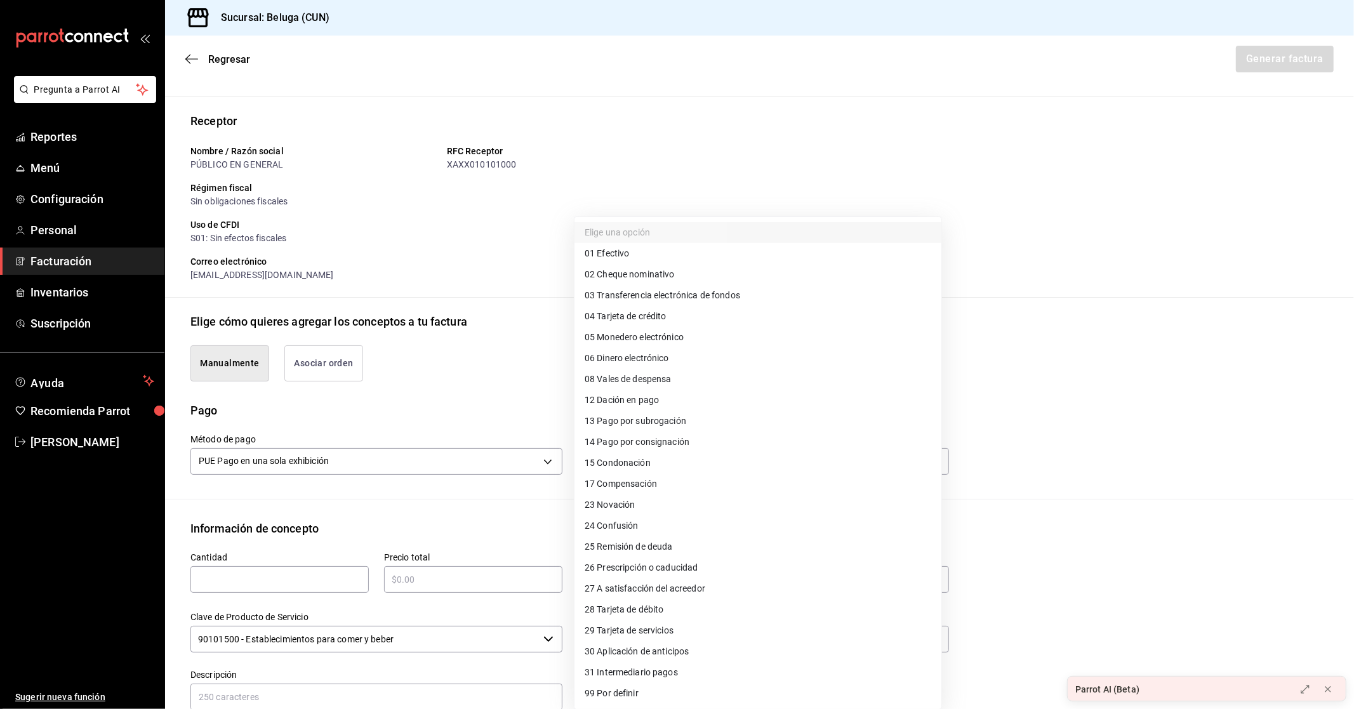
click at [651, 609] on span "28 Tarjeta de débito" at bounding box center [624, 609] width 79 height 13
type input "28"
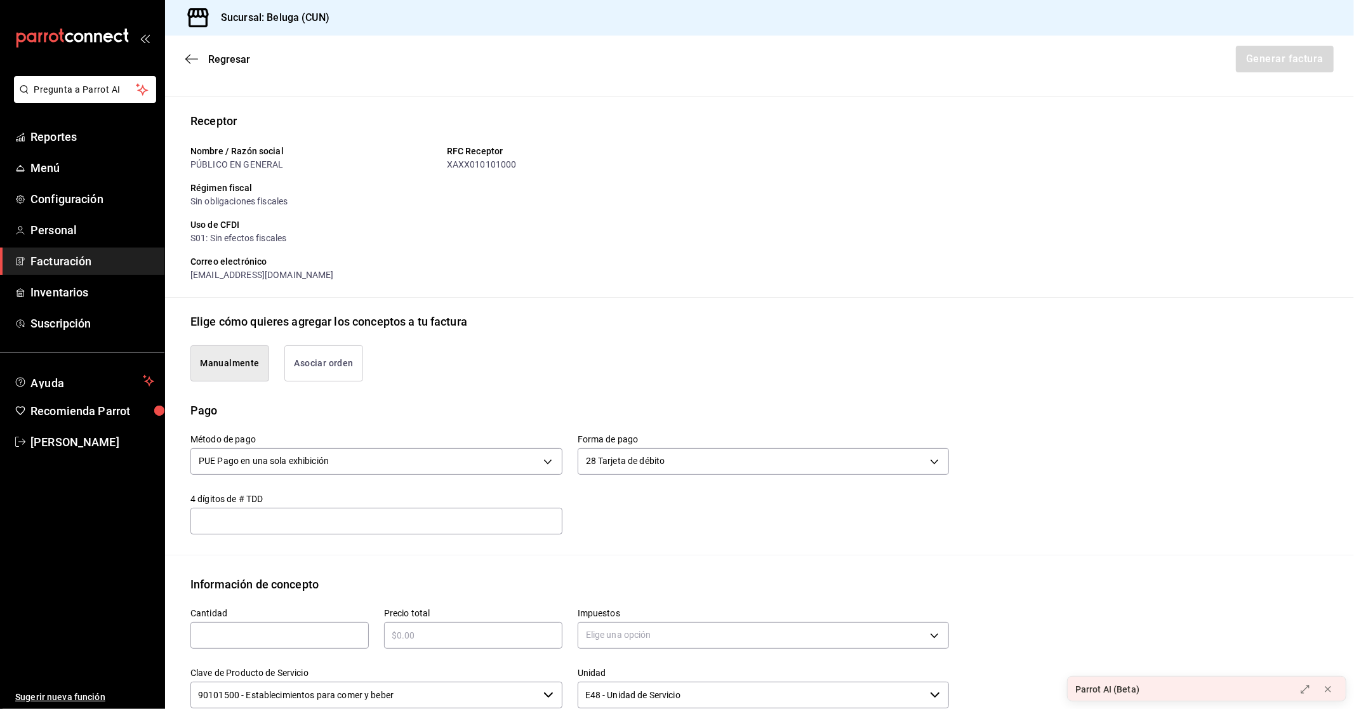
click at [289, 638] on input "text" at bounding box center [279, 635] width 178 height 15
type input "1"
click at [486, 626] on div "​" at bounding box center [473, 635] width 178 height 27
type input "$20203.55"
click at [755, 639] on body "Pregunta a Parrot AI Reportes Menú Configuración Personal Facturación Inventari…" at bounding box center [677, 354] width 1354 height 709
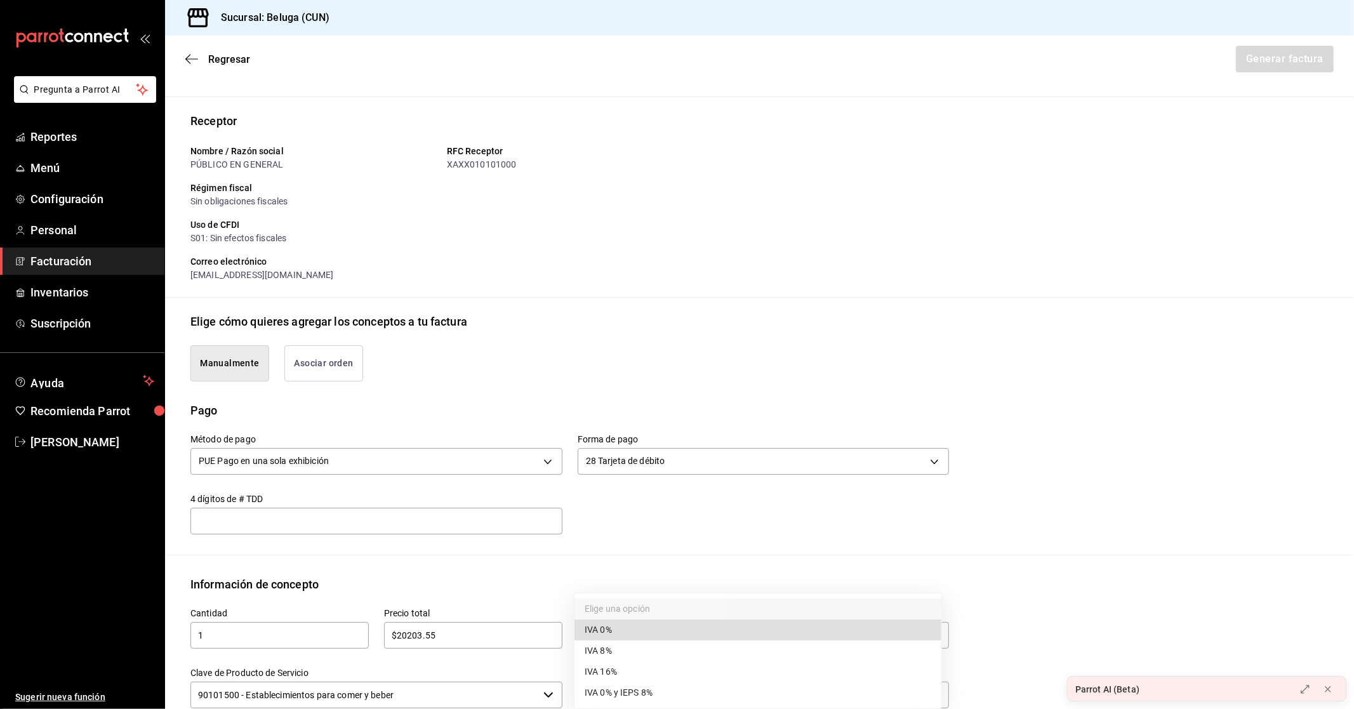
click at [633, 677] on li "IVA 16%" at bounding box center [757, 671] width 367 height 21
type input "IVA_16"
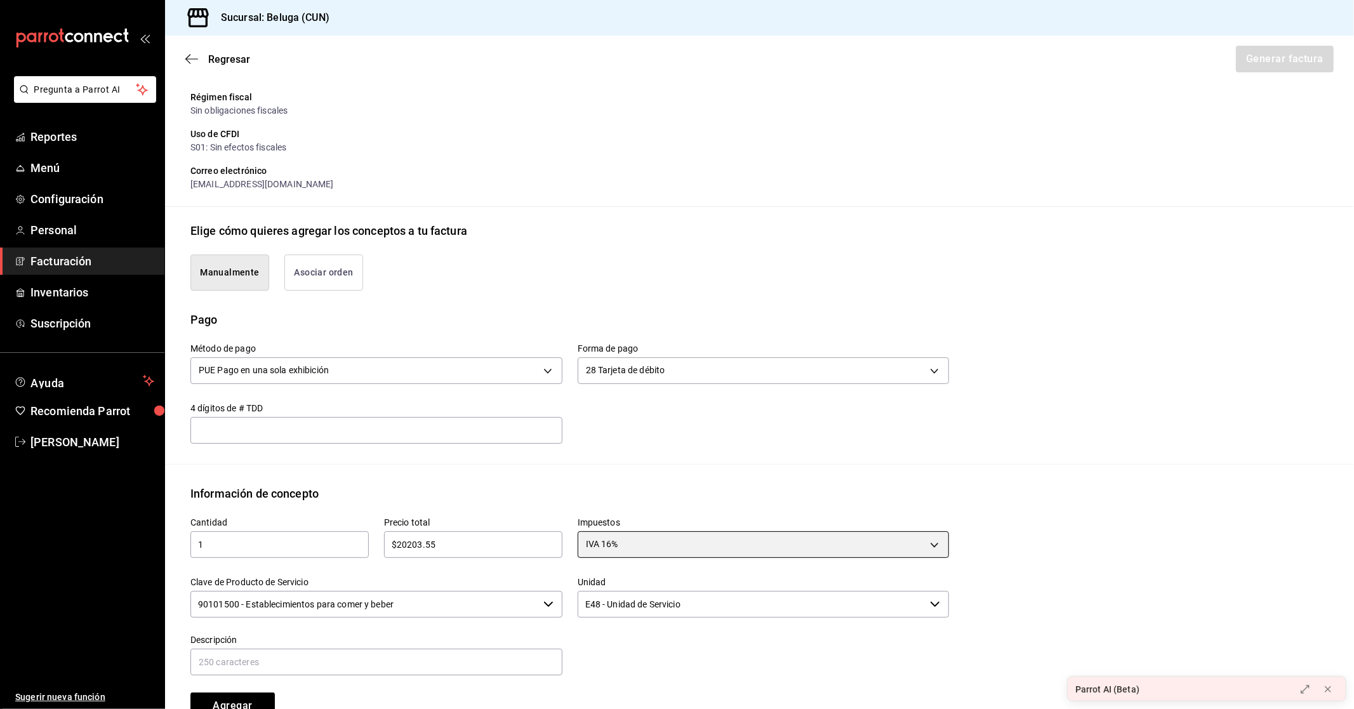
scroll to position [282, 0]
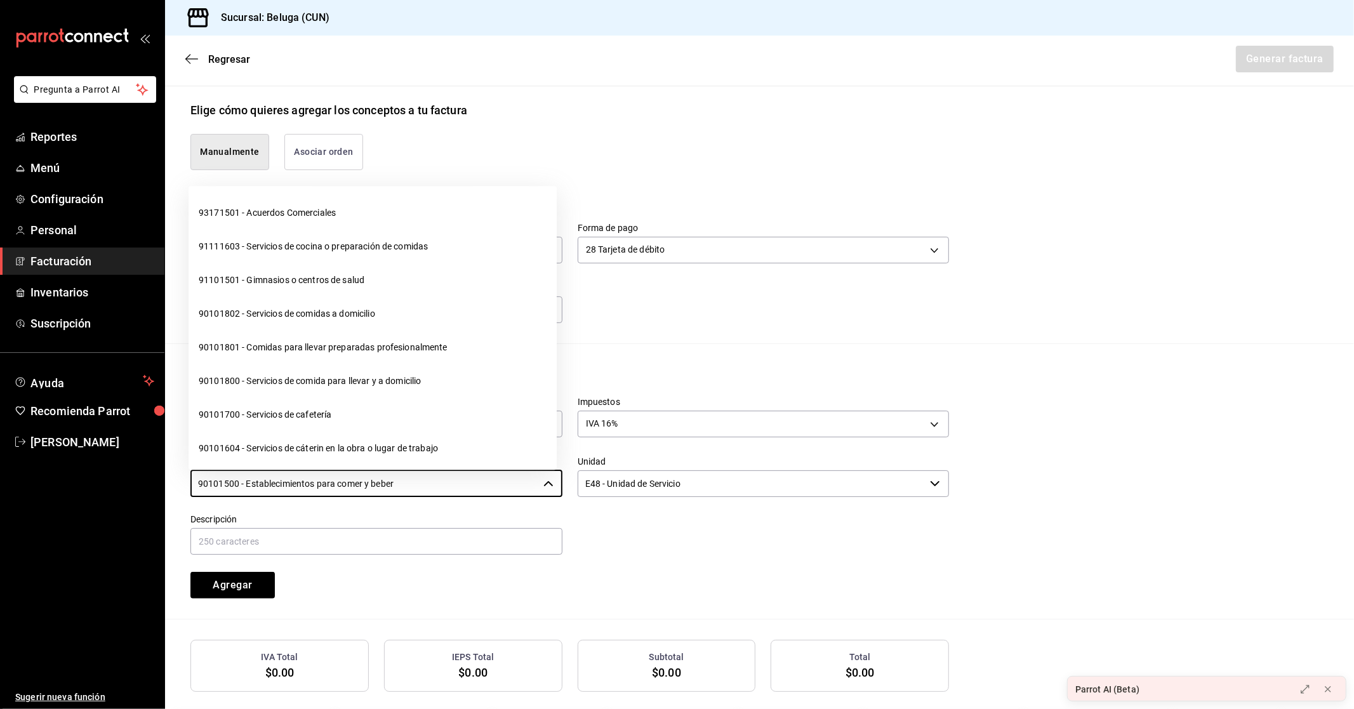
drag, startPoint x: 444, startPoint y: 483, endPoint x: 179, endPoint y: 468, distance: 265.8
click at [180, 468] on body "Pregunta a Parrot AI Reportes Menú Configuración Personal Facturación Inventari…" at bounding box center [677, 354] width 1354 height 709
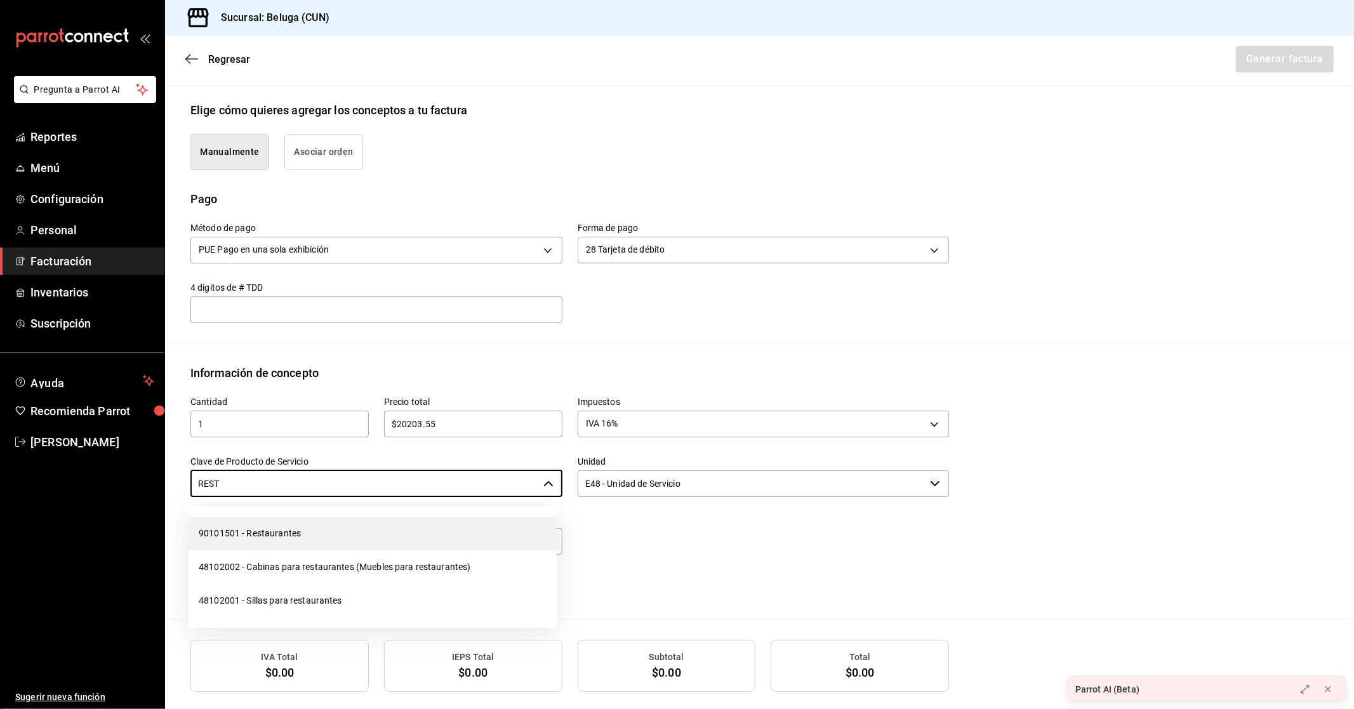
click at [281, 531] on li "90101501 - Restaurantes" at bounding box center [373, 534] width 368 height 34
type input "90101501 - Restaurantes"
click at [262, 542] on input "text" at bounding box center [376, 541] width 372 height 27
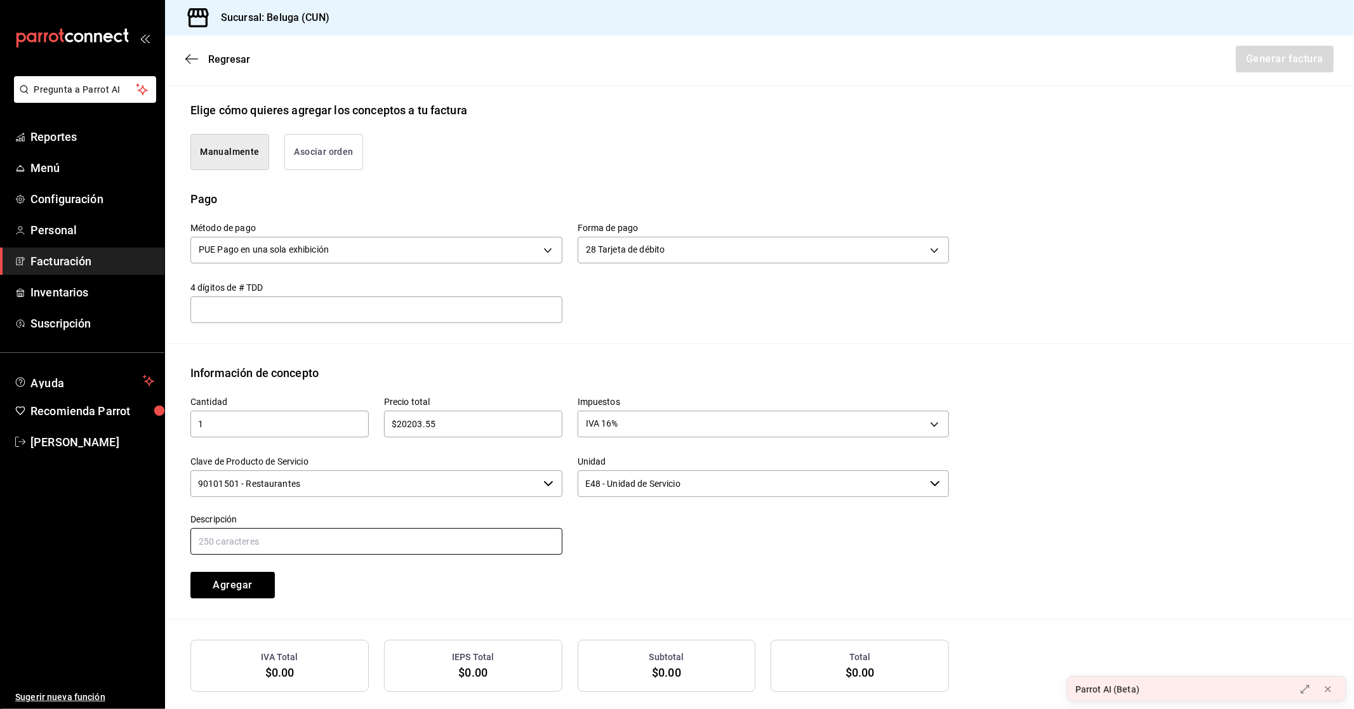
paste input "CONSUMO DEL DIA [DATE]"
type input "CONSUMO DEL DIA [DATE]"
click at [235, 581] on button "Agregar" at bounding box center [232, 585] width 84 height 27
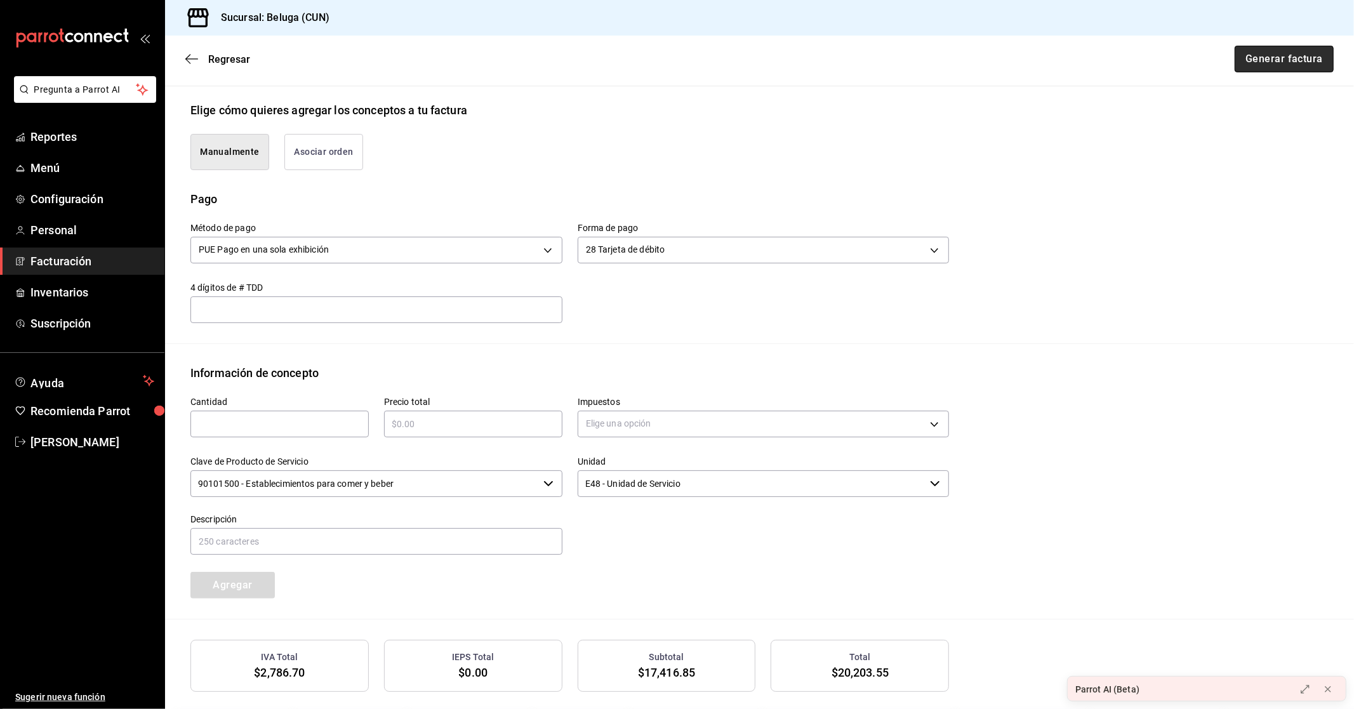
click at [1284, 58] on button "Generar factura" at bounding box center [1284, 59] width 99 height 27
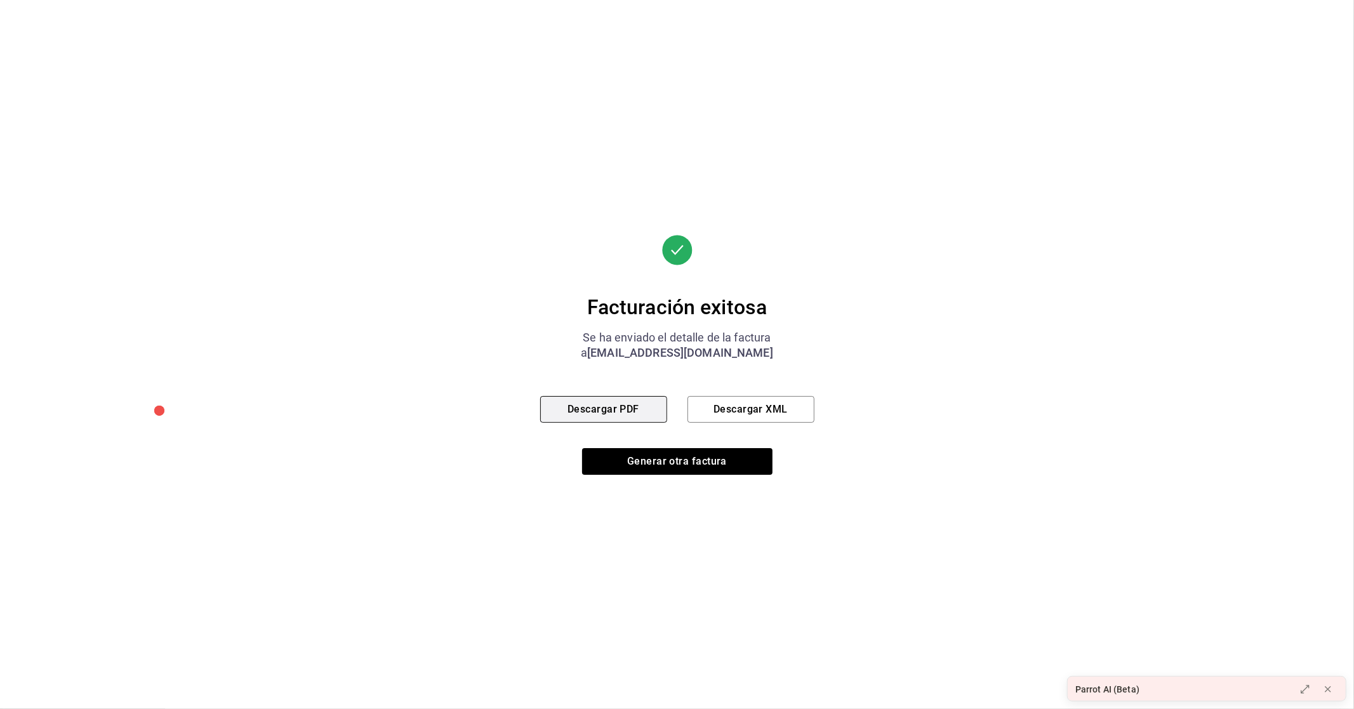
click at [586, 407] on button "Descargar PDF" at bounding box center [603, 409] width 127 height 27
drag, startPoint x: 662, startPoint y: 468, endPoint x: 661, endPoint y: 461, distance: 7.0
click at [663, 468] on button "Generar otra factura" at bounding box center [677, 461] width 190 height 27
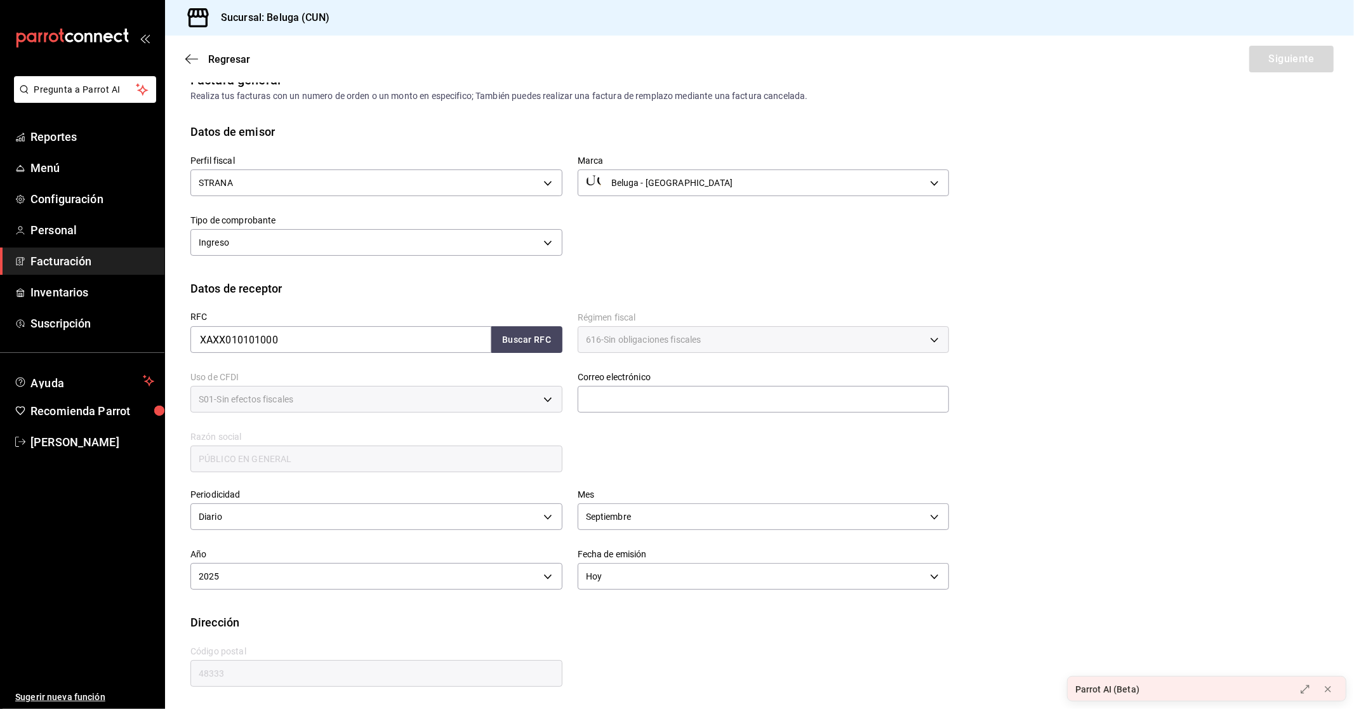
scroll to position [0, 0]
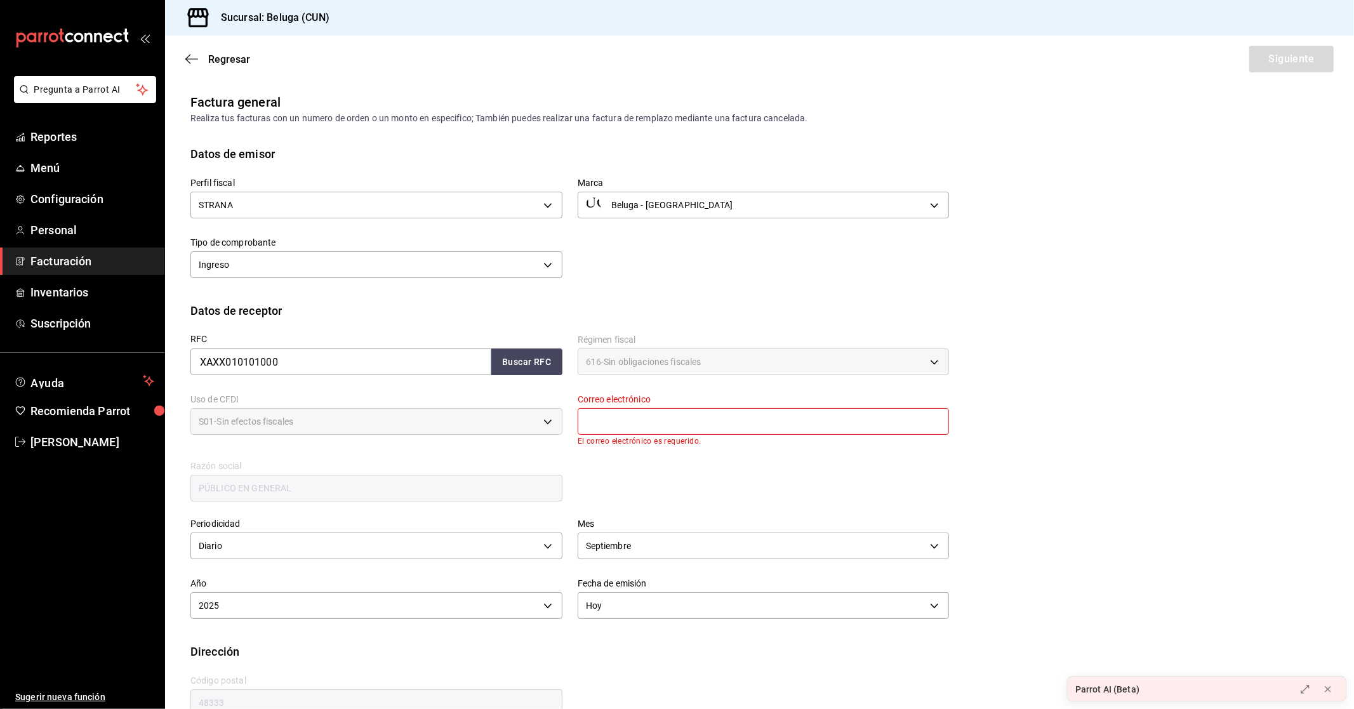
click at [706, 408] on input "text" at bounding box center [764, 421] width 372 height 27
type input "[EMAIL_ADDRESS][DOMAIN_NAME]"
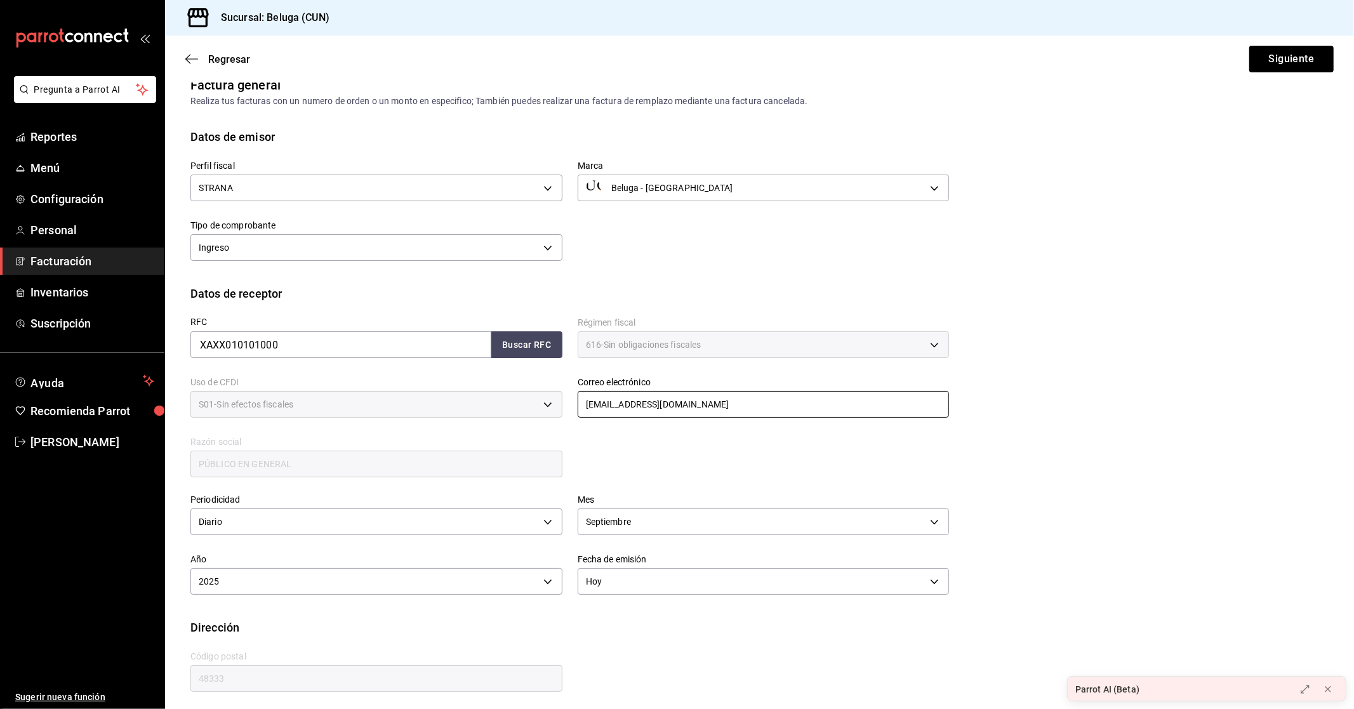
scroll to position [21, 0]
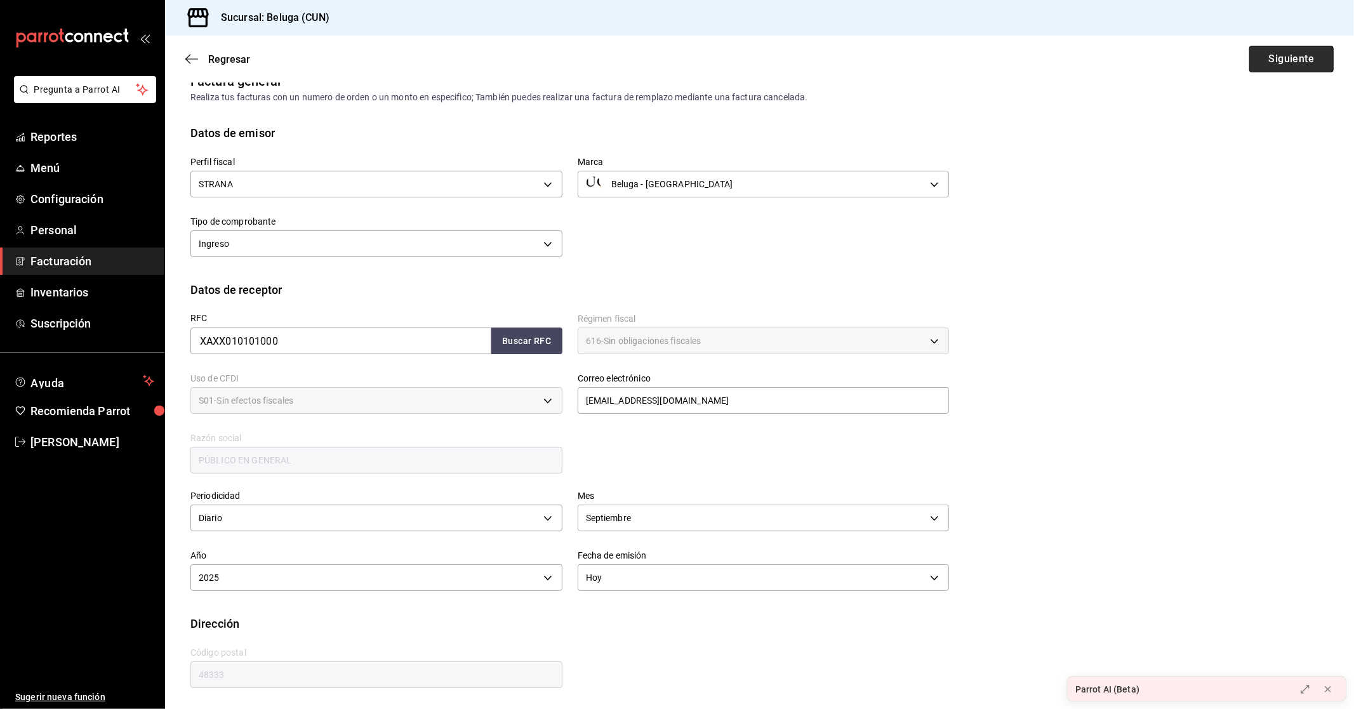
click at [1292, 59] on button "Siguiente" at bounding box center [1291, 59] width 84 height 27
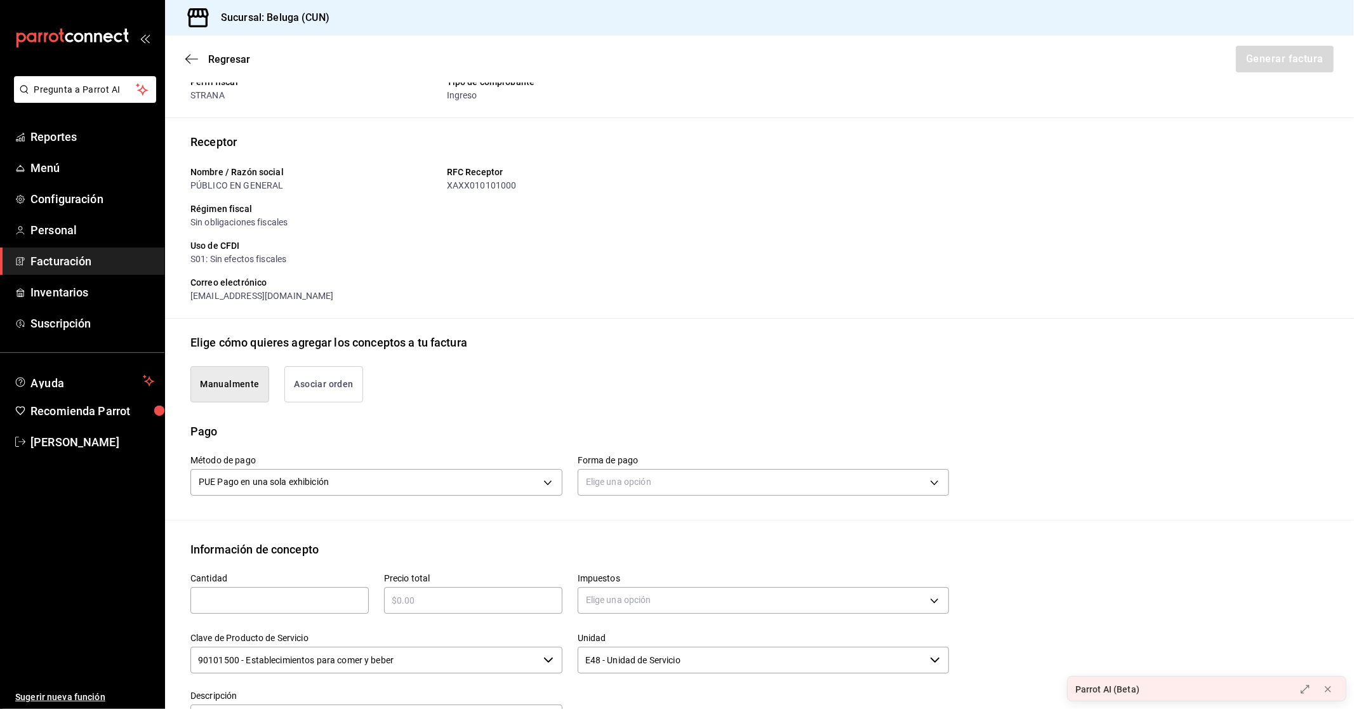
scroll to position [91, 0]
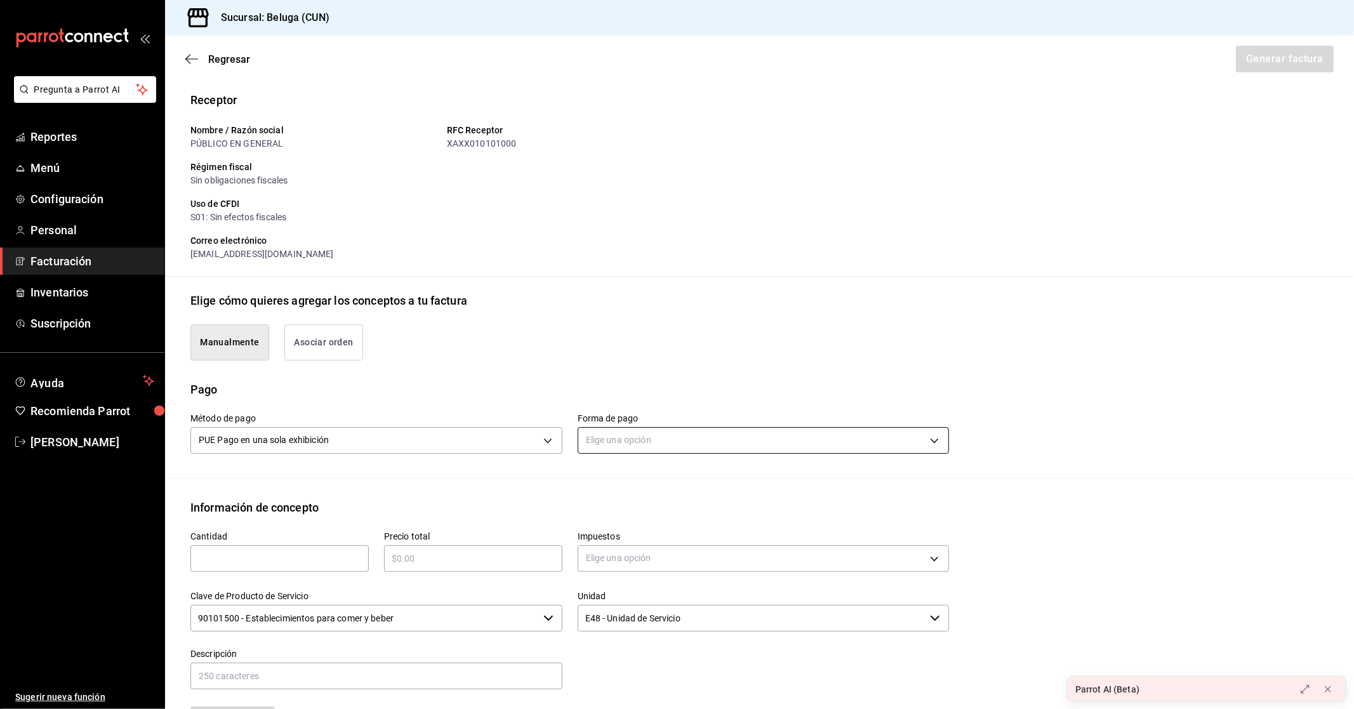
click at [734, 435] on body "Pregunta a Parrot AI Reportes Menú Configuración Personal Facturación Inventari…" at bounding box center [677, 354] width 1354 height 709
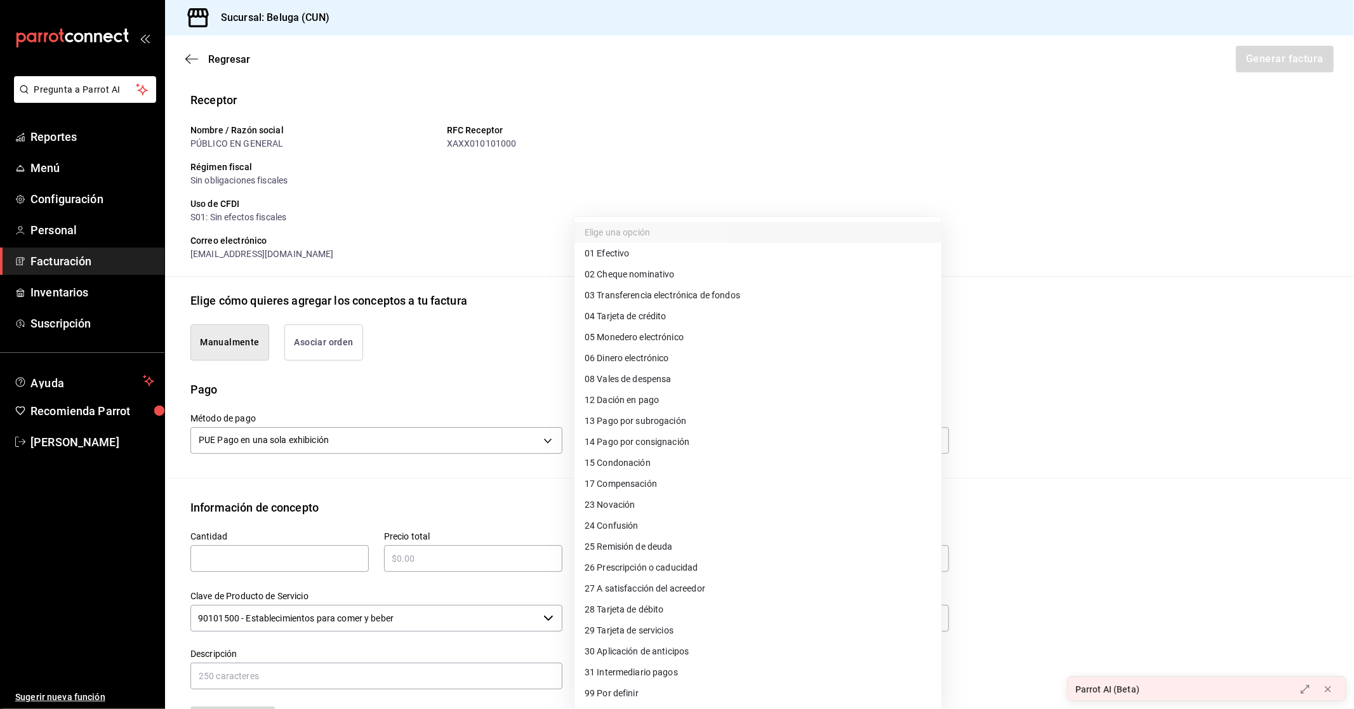
click at [670, 314] on li "04 Tarjeta de crédito" at bounding box center [757, 316] width 367 height 21
type input "04"
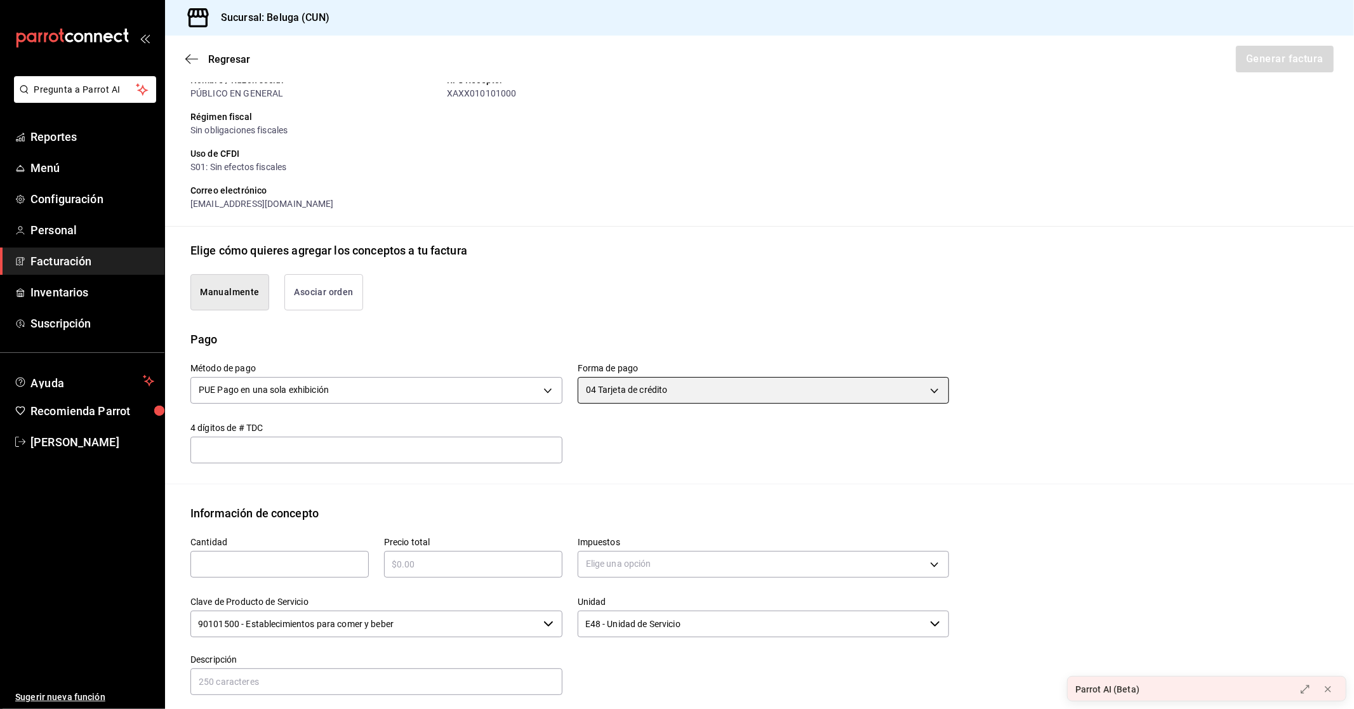
scroll to position [162, 0]
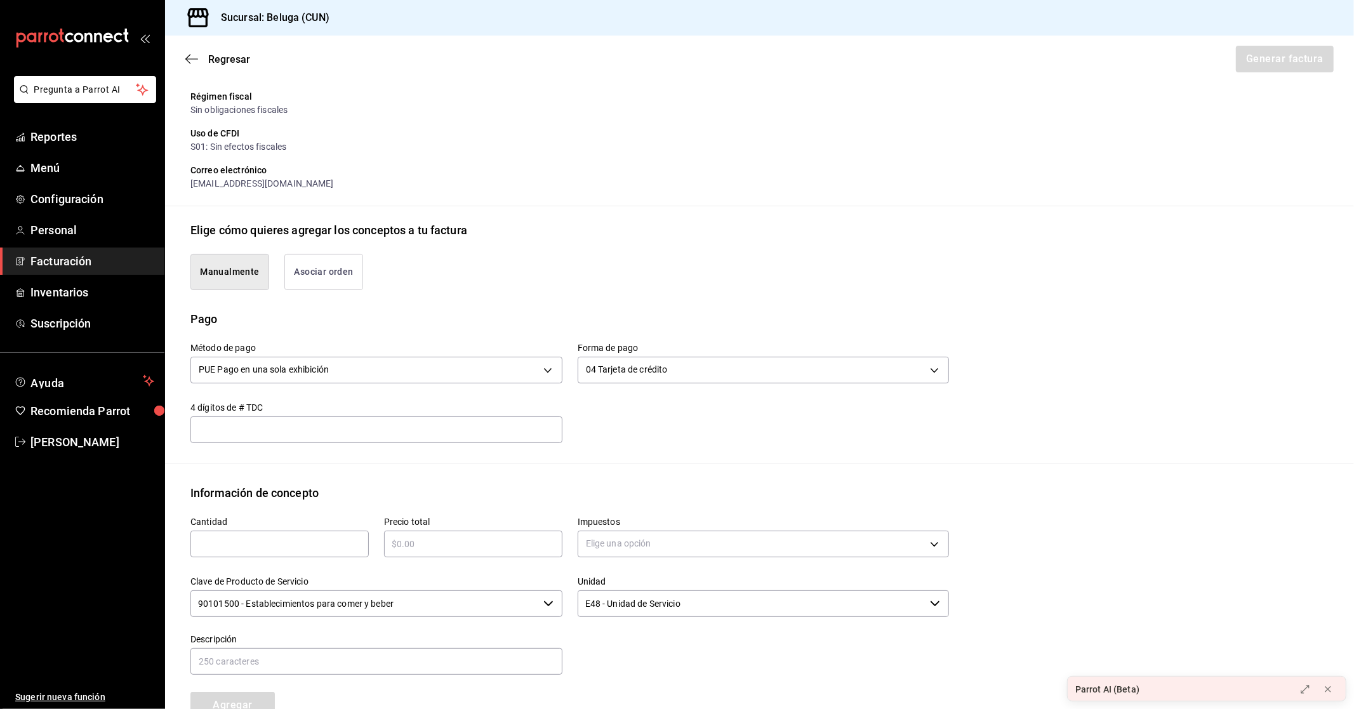
click at [255, 541] on input "text" at bounding box center [279, 543] width 178 height 15
type input "1"
click at [471, 554] on div "Precio total ​" at bounding box center [466, 531] width 194 height 60
drag, startPoint x: 467, startPoint y: 545, endPoint x: 455, endPoint y: 543, distance: 11.6
click at [467, 545] on input "text" at bounding box center [473, 543] width 178 height 15
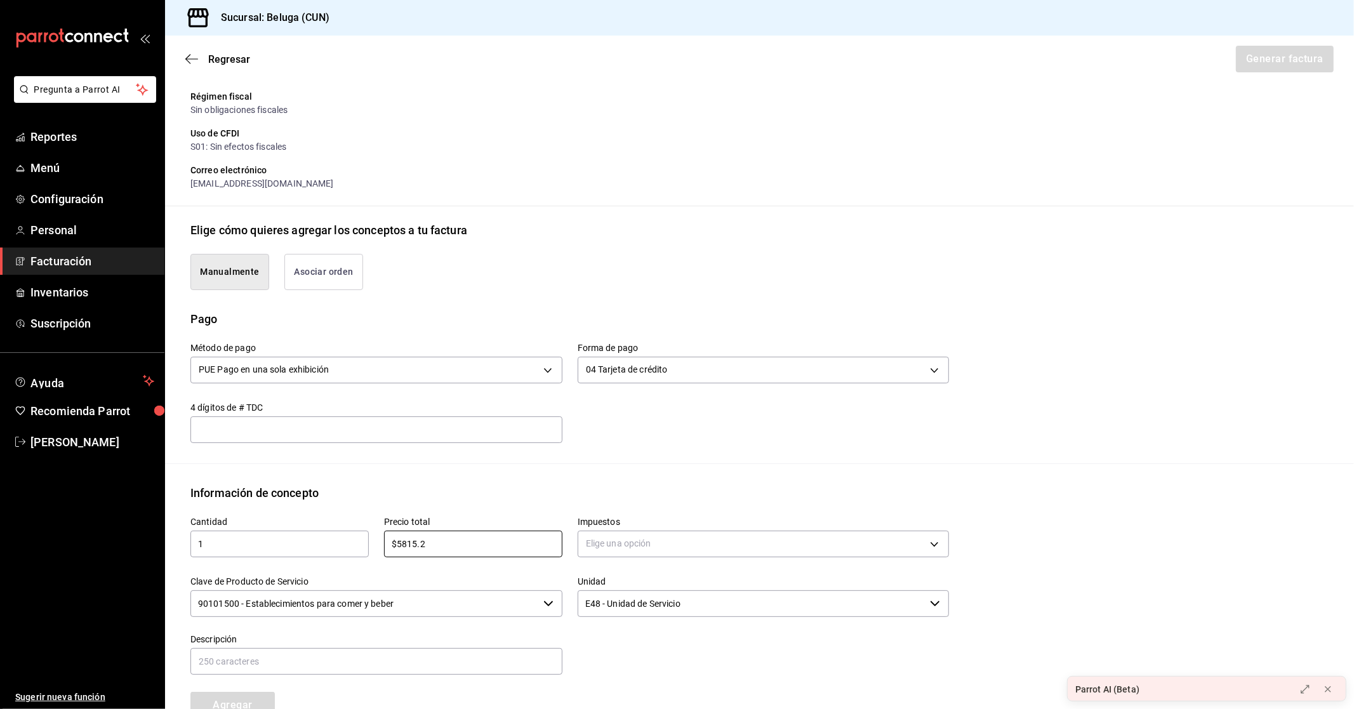
type input "$5815.2"
click at [538, 454] on div "Método de pago PUE Pago en una sola exhibición PUE Forma de pago 04 Tarjeta de …" at bounding box center [759, 396] width 1138 height 136
click at [715, 540] on body "Pregunta a Parrot AI Reportes Menú Configuración Personal Facturación Inventari…" at bounding box center [677, 354] width 1354 height 709
click at [616, 606] on li "IVA 0%" at bounding box center [757, 603] width 367 height 21
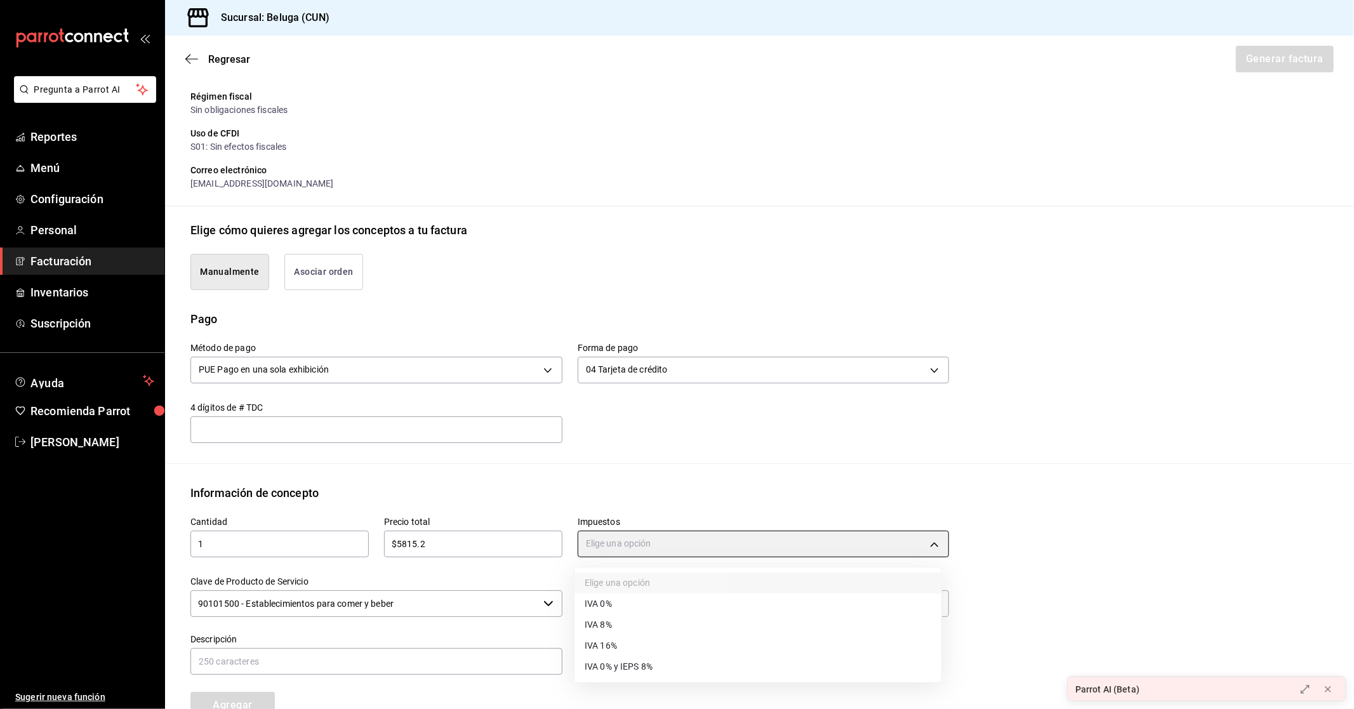
type input "IVA_0"
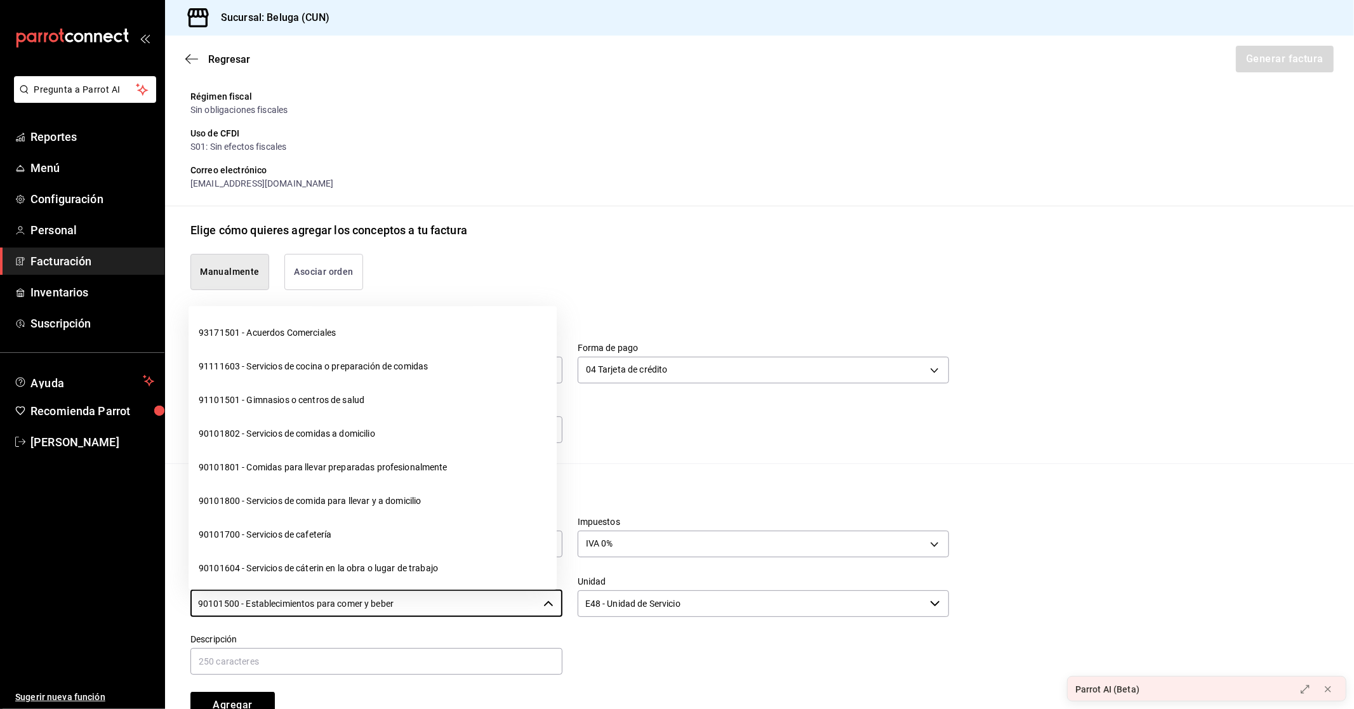
drag, startPoint x: 463, startPoint y: 604, endPoint x: 85, endPoint y: 597, distance: 378.4
click at [97, 600] on div "Pregunta a Parrot AI Reportes Menú Configuración Personal Facturación Inventari…" at bounding box center [677, 354] width 1354 height 709
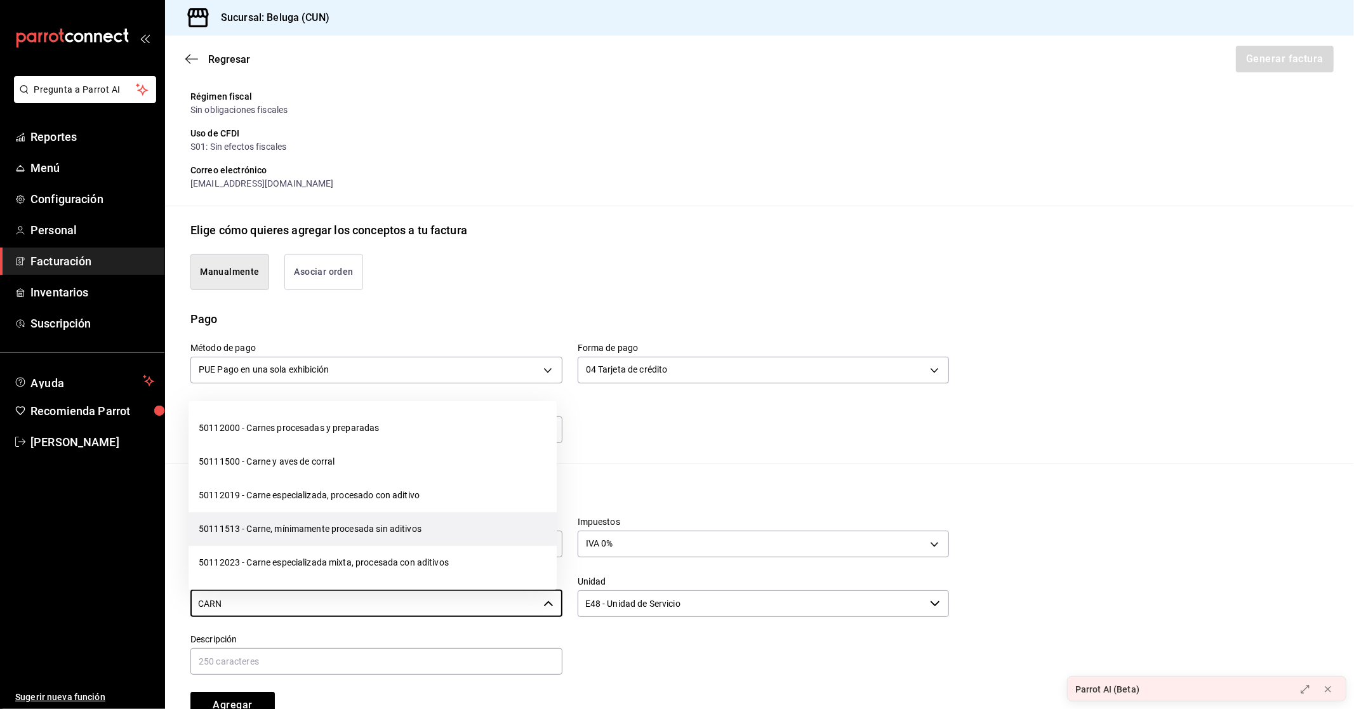
click at [328, 529] on li "50111513 - Carne, mínimamente procesada sin aditivos" at bounding box center [373, 529] width 368 height 34
type input "50111513 - Carne, mínimamente procesada sin aditivos"
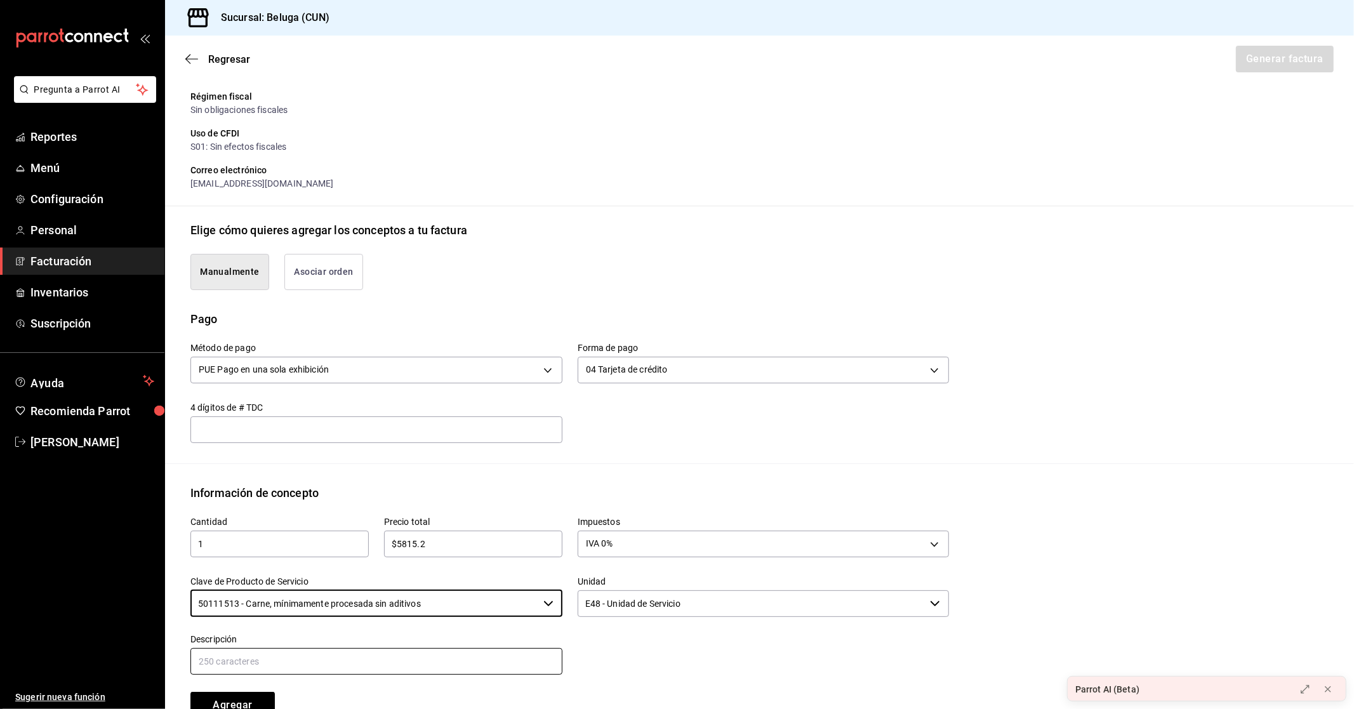
click at [279, 658] on input "text" at bounding box center [376, 661] width 372 height 27
drag, startPoint x: 331, startPoint y: 658, endPoint x: 180, endPoint y: 637, distance: 152.5
click at [180, 637] on div "Descripción CONSUMO DEL DIA [DATE]" at bounding box center [368, 648] width 387 height 58
type input "CONSUMO DEL DIA [DATE]"
click at [439, 630] on div "Descripción CONSUMO DEL DIA [DATE]" at bounding box center [368, 648] width 387 height 58
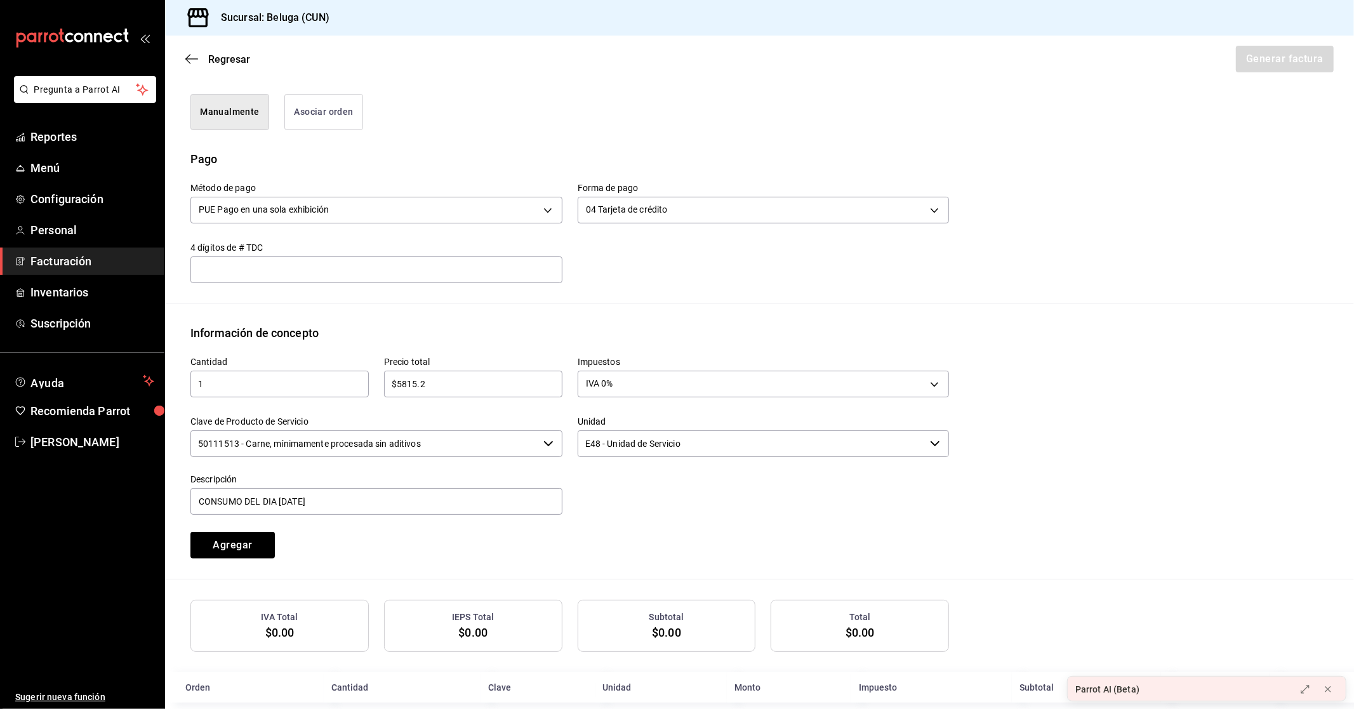
scroll to position [340, 0]
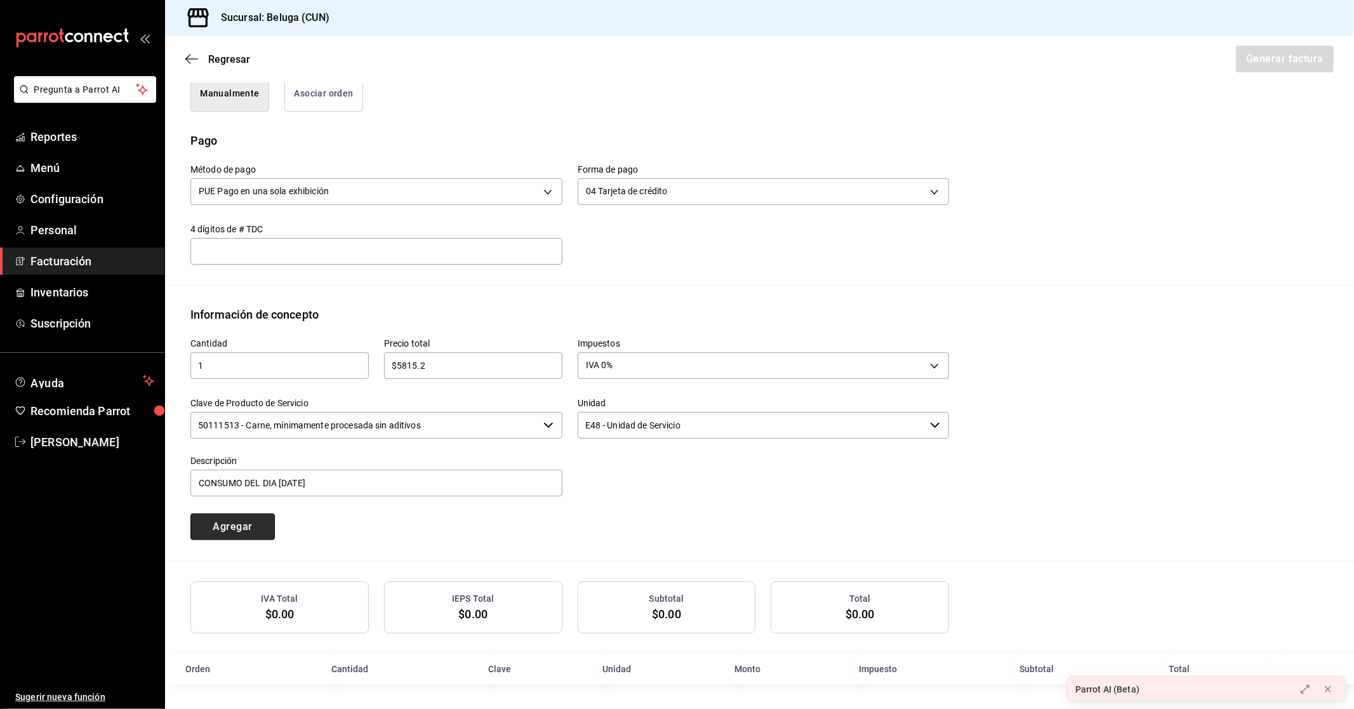
click at [256, 519] on button "Agregar" at bounding box center [232, 526] width 84 height 27
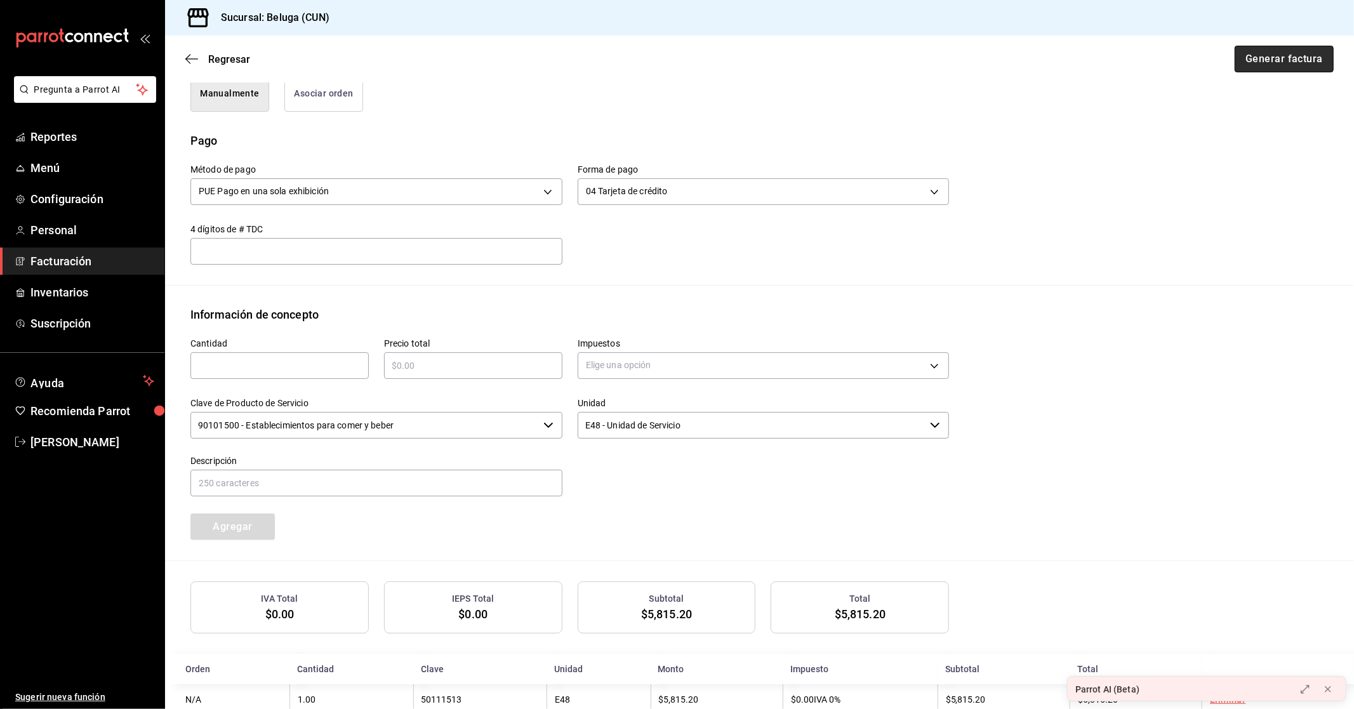
click at [1266, 55] on button "Generar factura" at bounding box center [1284, 59] width 99 height 27
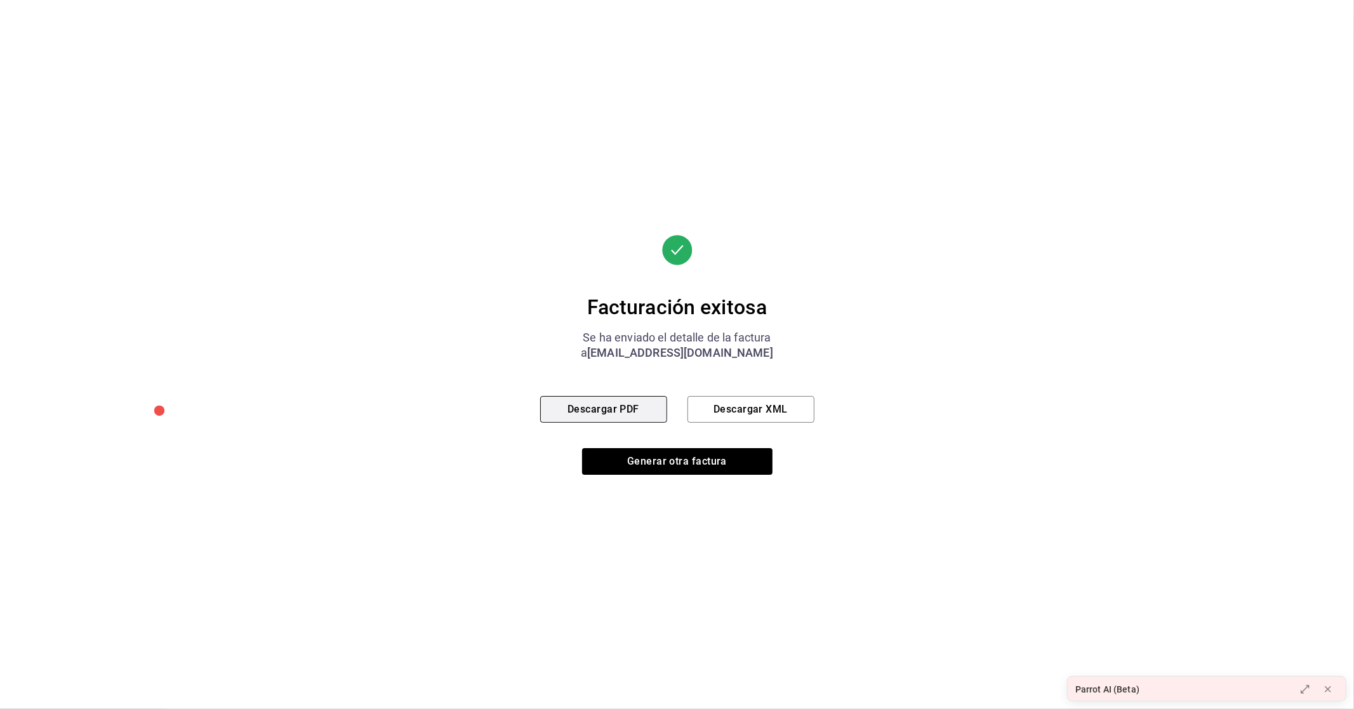
click at [632, 400] on button "Descargar PDF" at bounding box center [603, 409] width 127 height 27
click at [642, 460] on button "Generar otra factura" at bounding box center [677, 461] width 190 height 27
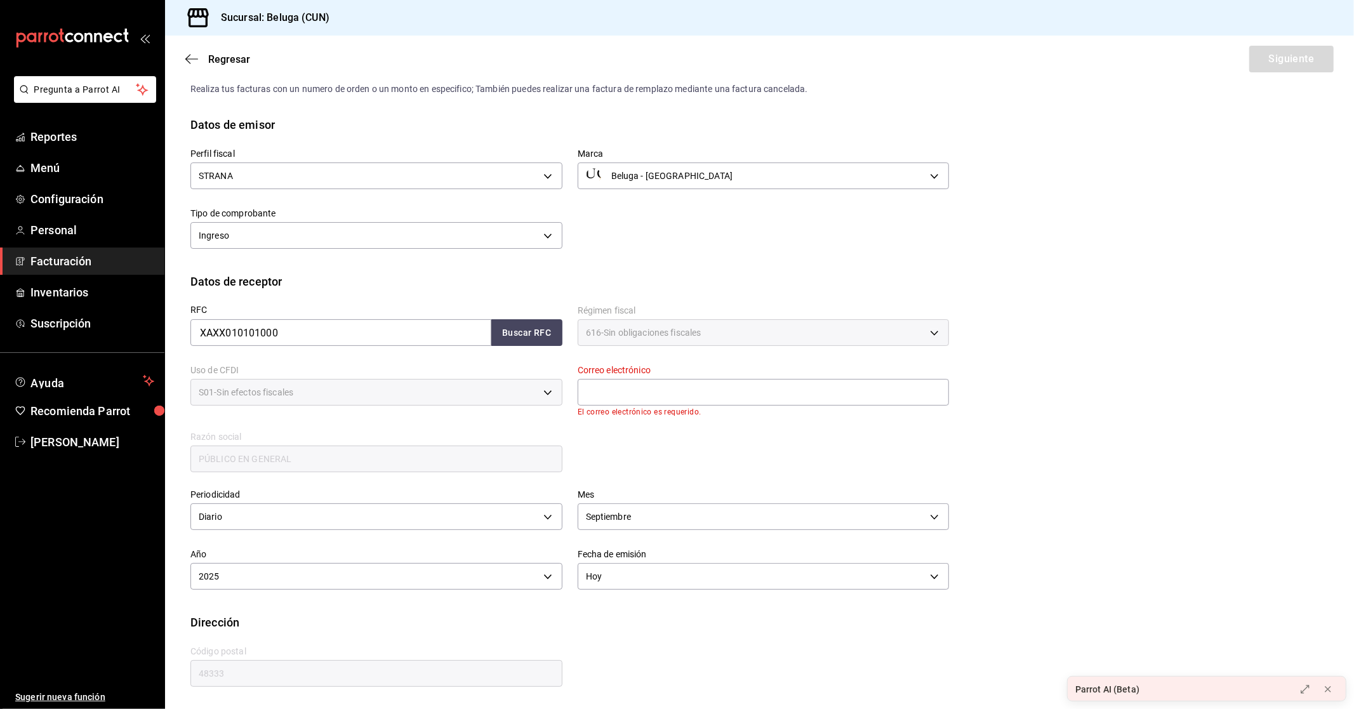
scroll to position [0, 0]
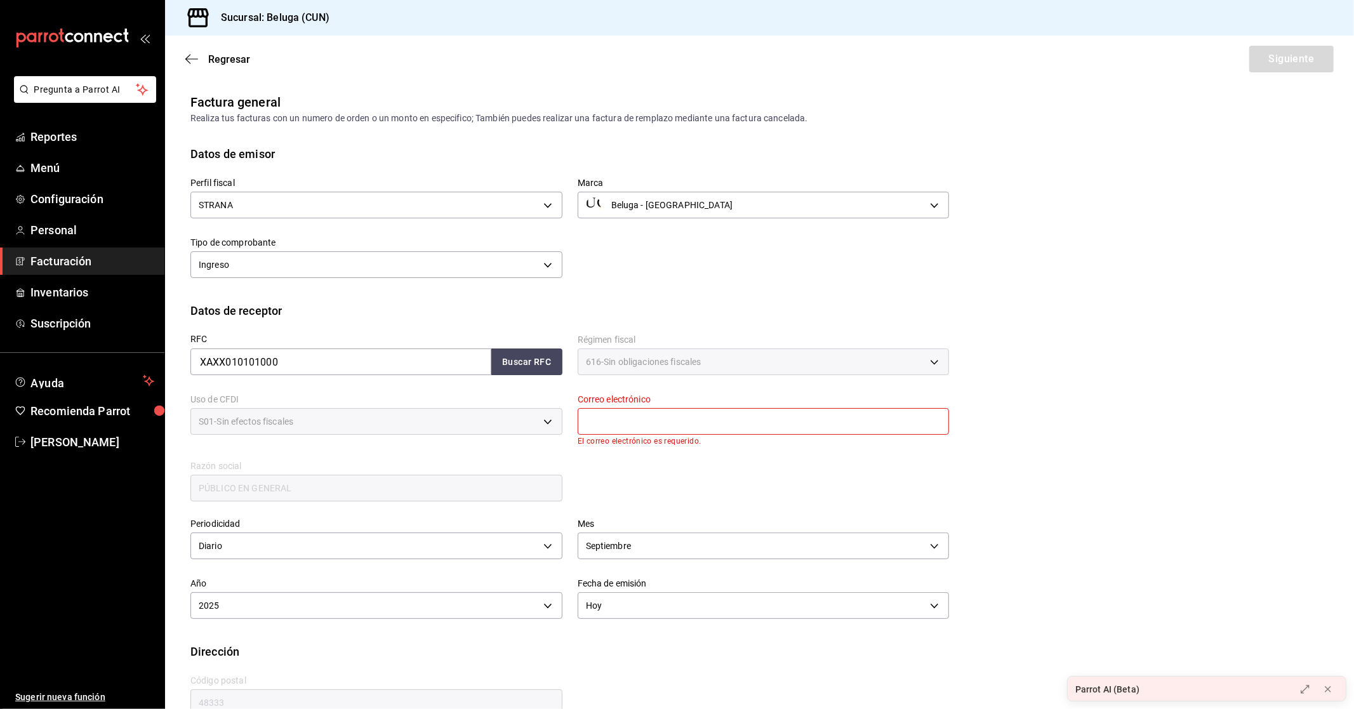
click at [682, 421] on input "text" at bounding box center [764, 421] width 372 height 27
type input "[EMAIL_ADDRESS][DOMAIN_NAME]"
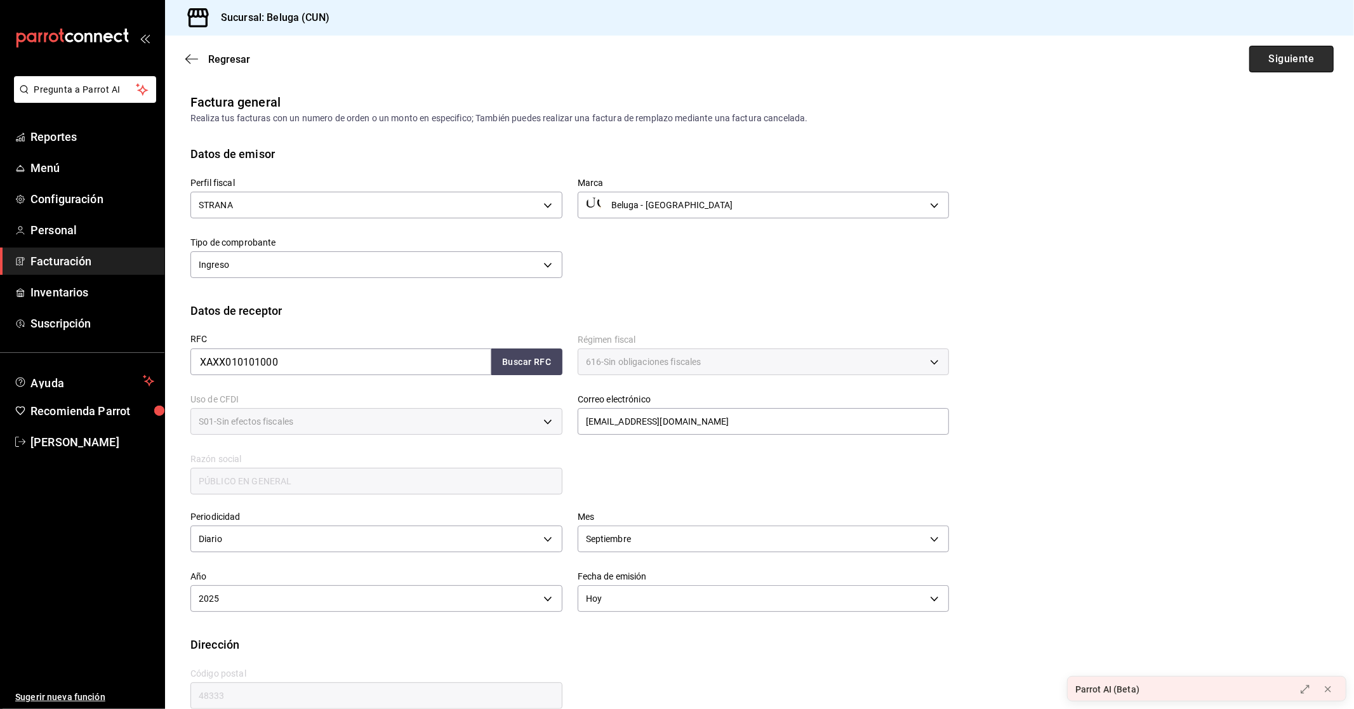
click at [1312, 56] on button "Siguiente" at bounding box center [1291, 59] width 84 height 27
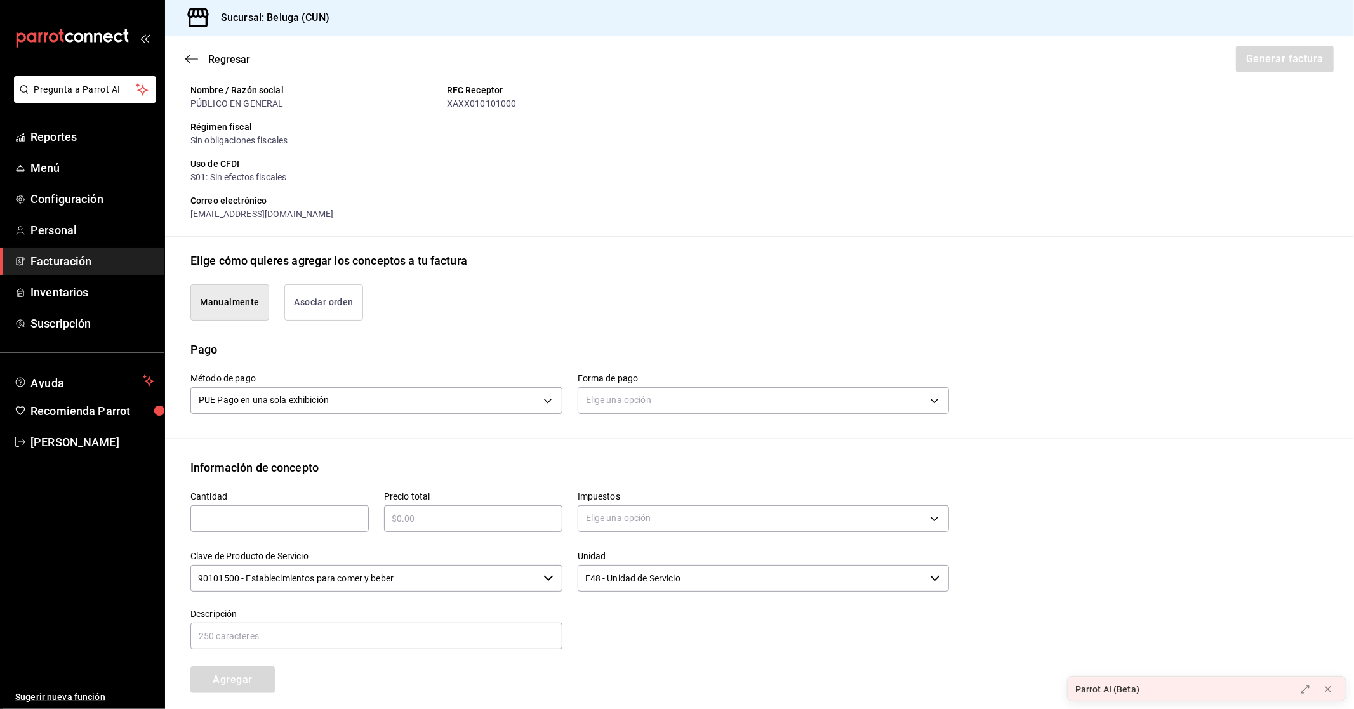
scroll to position [141, 0]
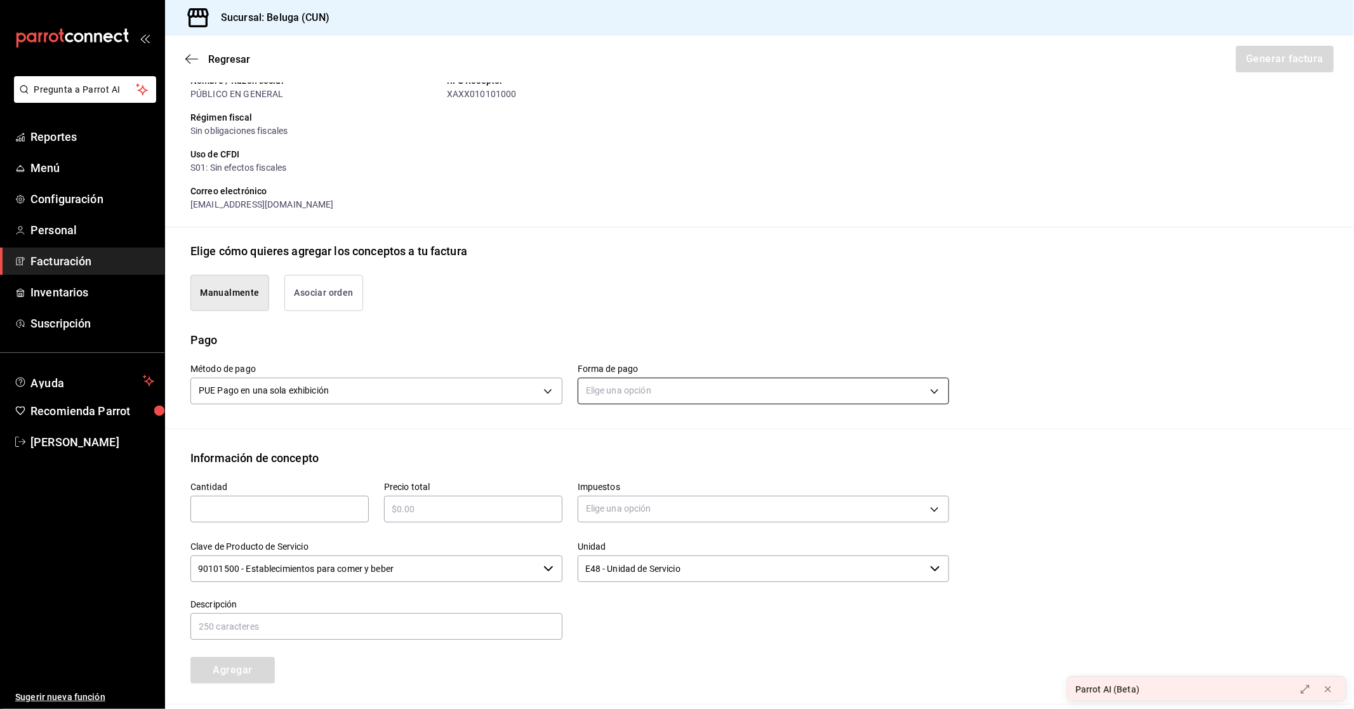
click at [735, 394] on body "Pregunta a Parrot AI Reportes Menú Configuración Personal Facturación Inventari…" at bounding box center [677, 354] width 1354 height 709
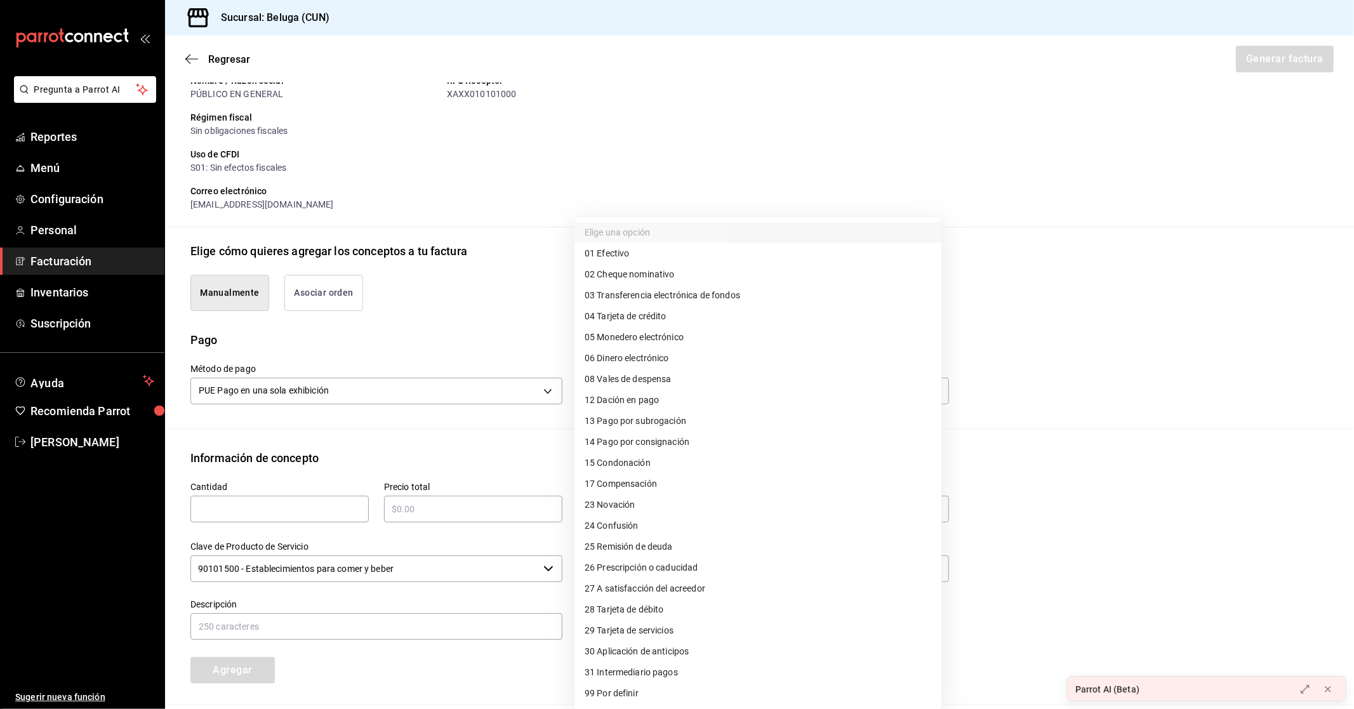
click at [665, 607] on li "28 Tarjeta de débito" at bounding box center [757, 609] width 367 height 21
type input "28"
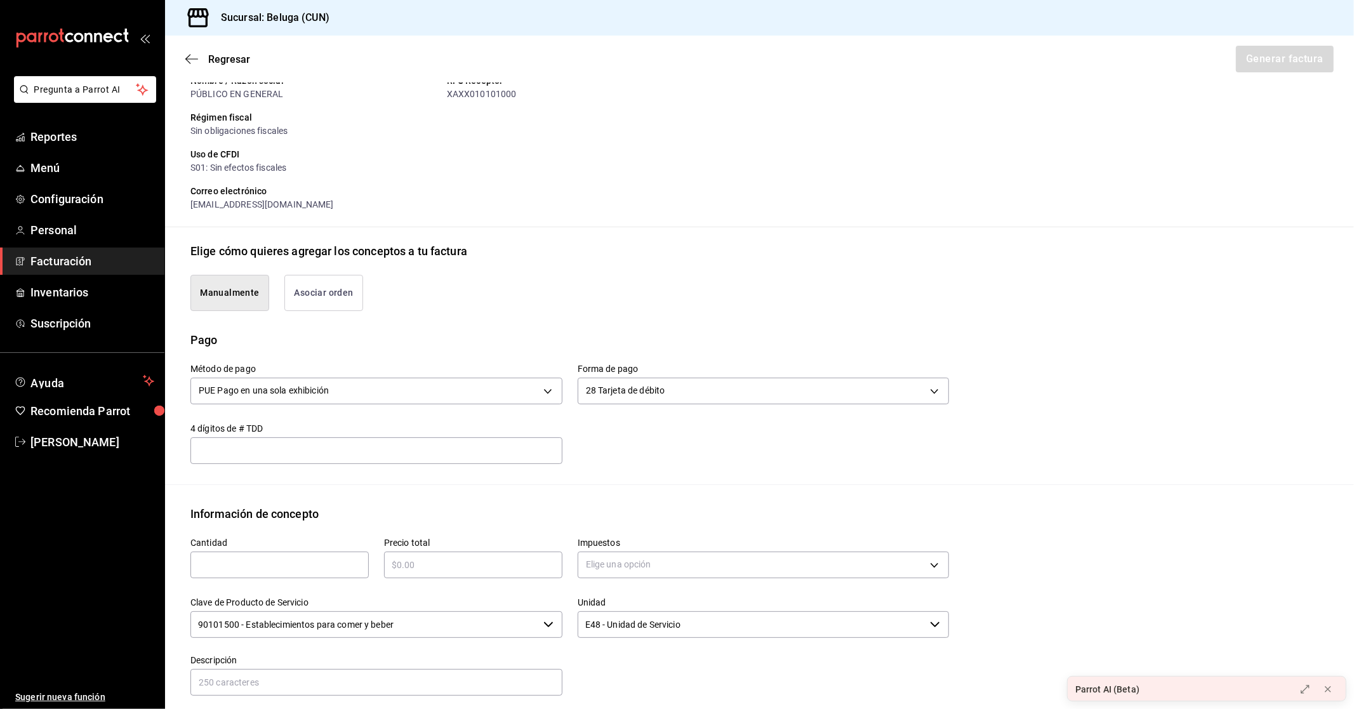
click at [244, 557] on input "text" at bounding box center [279, 564] width 178 height 15
type input "1"
click at [448, 562] on input "text" at bounding box center [473, 564] width 178 height 15
type input "$1453.2"
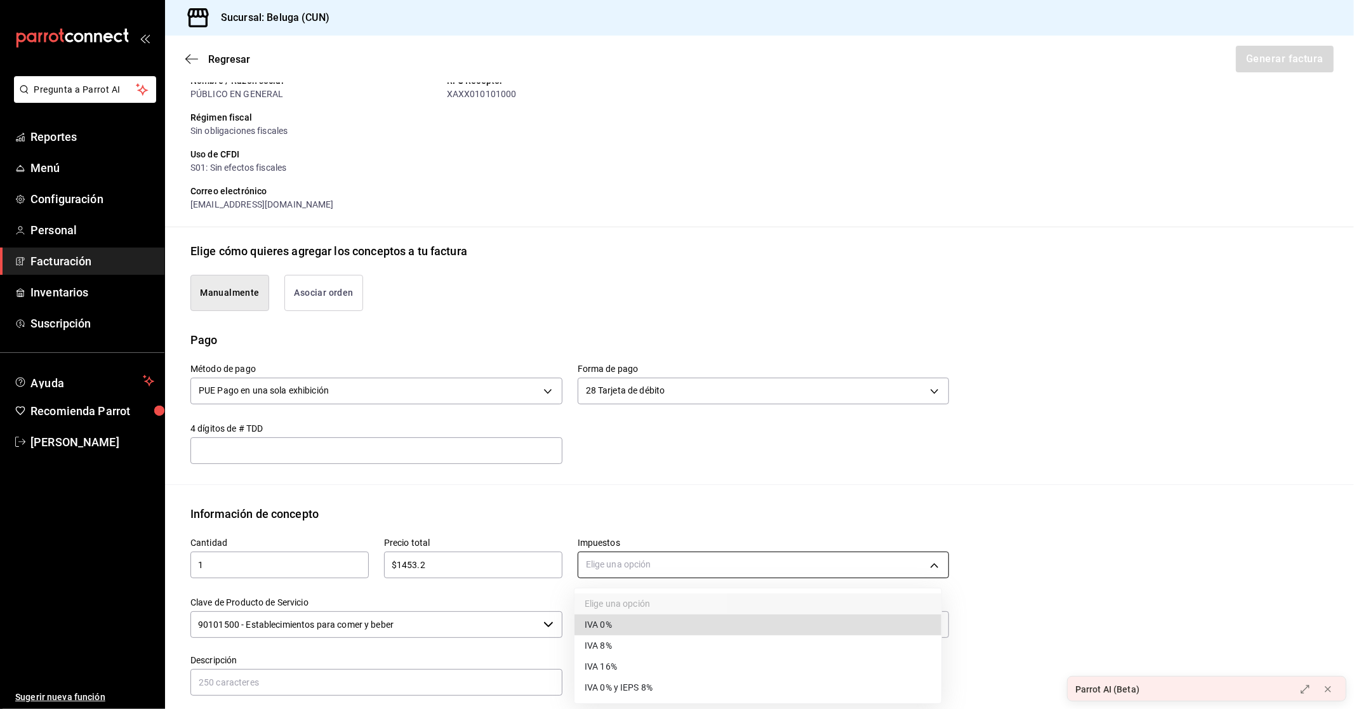
click at [686, 561] on body "Pregunta a Parrot AI Reportes Menú Configuración Personal Facturación Inventari…" at bounding box center [677, 354] width 1354 height 709
click at [620, 621] on li "IVA 0%" at bounding box center [757, 624] width 367 height 21
type input "IVA_0"
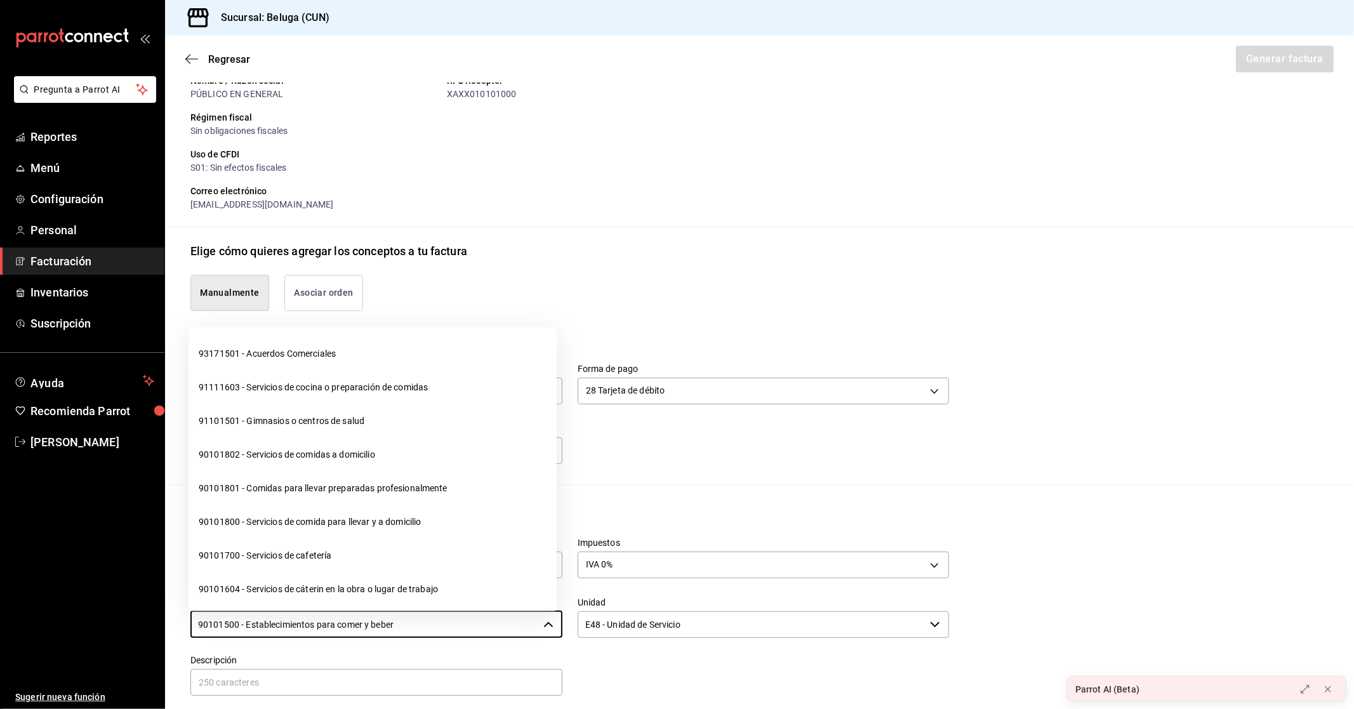
drag, startPoint x: 282, startPoint y: 632, endPoint x: 0, endPoint y: 619, distance: 282.1
click at [0, 619] on div "Pregunta a Parrot AI Reportes Menú Configuración Personal Facturación Inventari…" at bounding box center [677, 354] width 1354 height 709
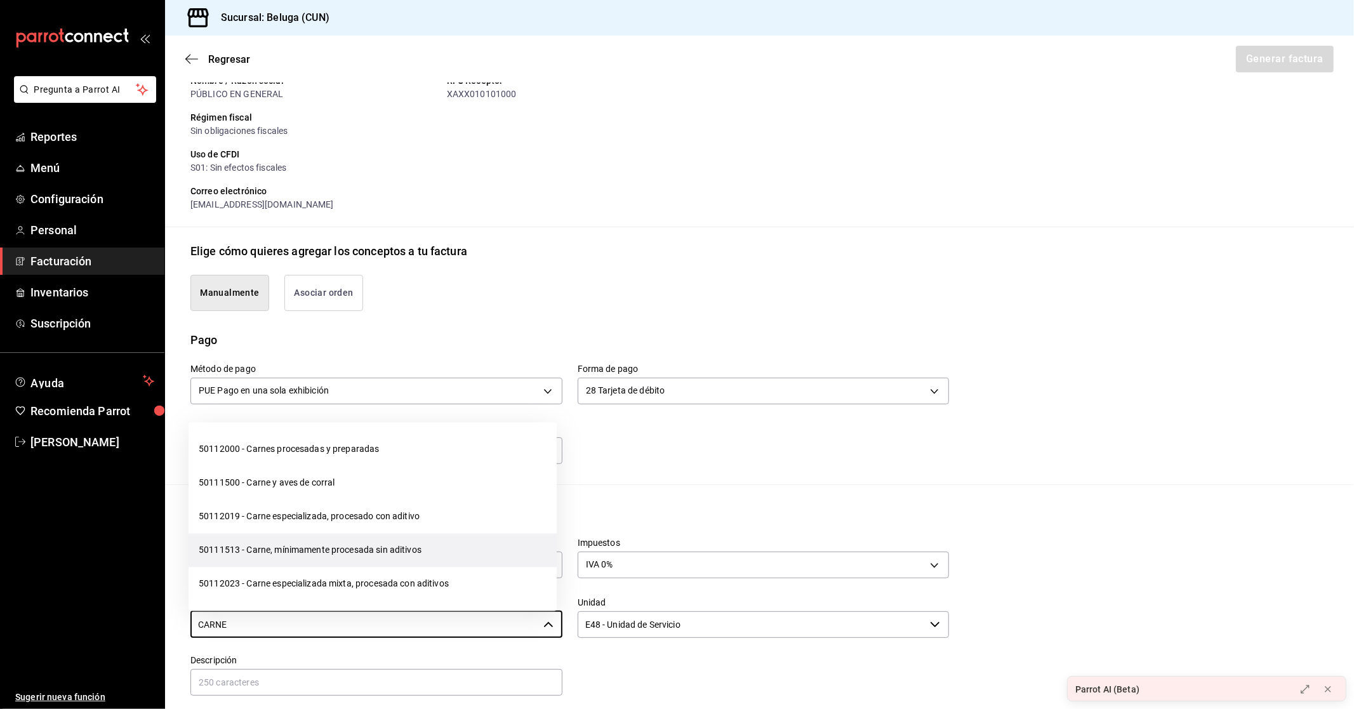
click at [299, 550] on li "50111513 - Carne, mínimamente procesada sin aditivos" at bounding box center [373, 551] width 368 height 34
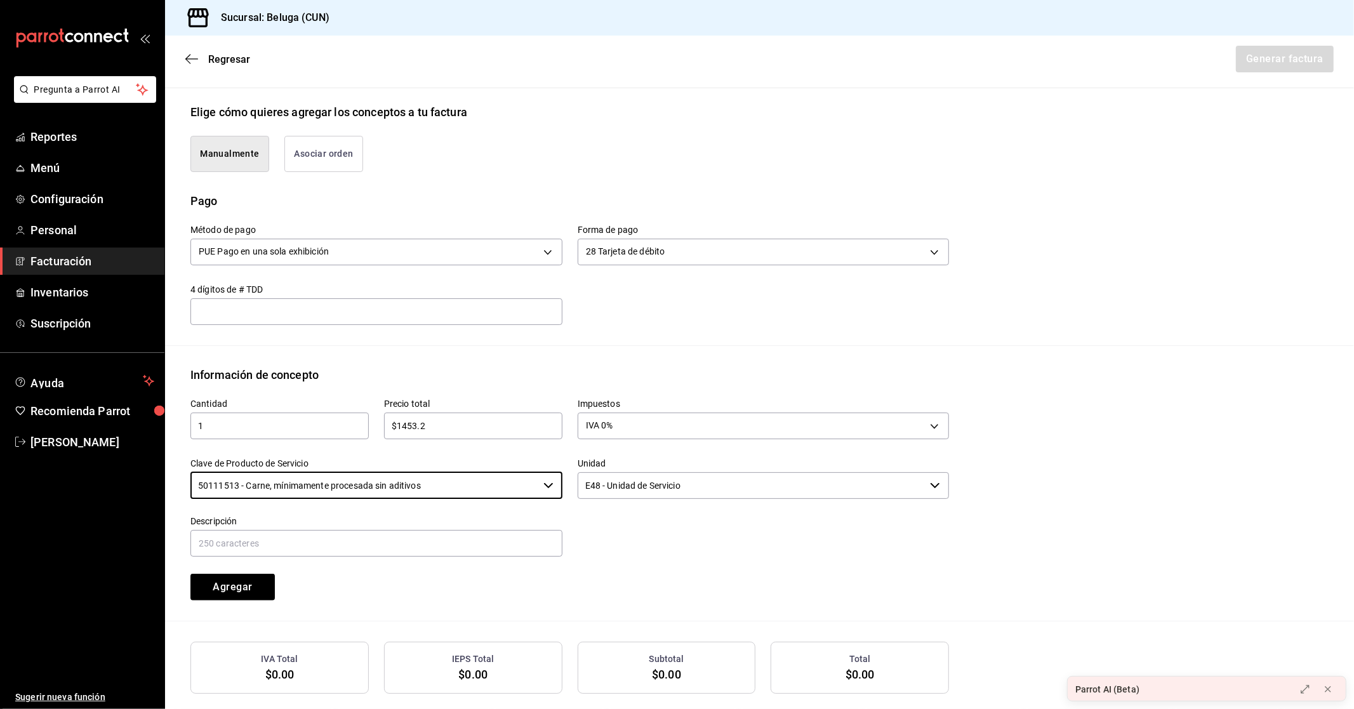
scroll to position [282, 0]
type input "50111513 - Carne, mínimamente procesada sin aditivos"
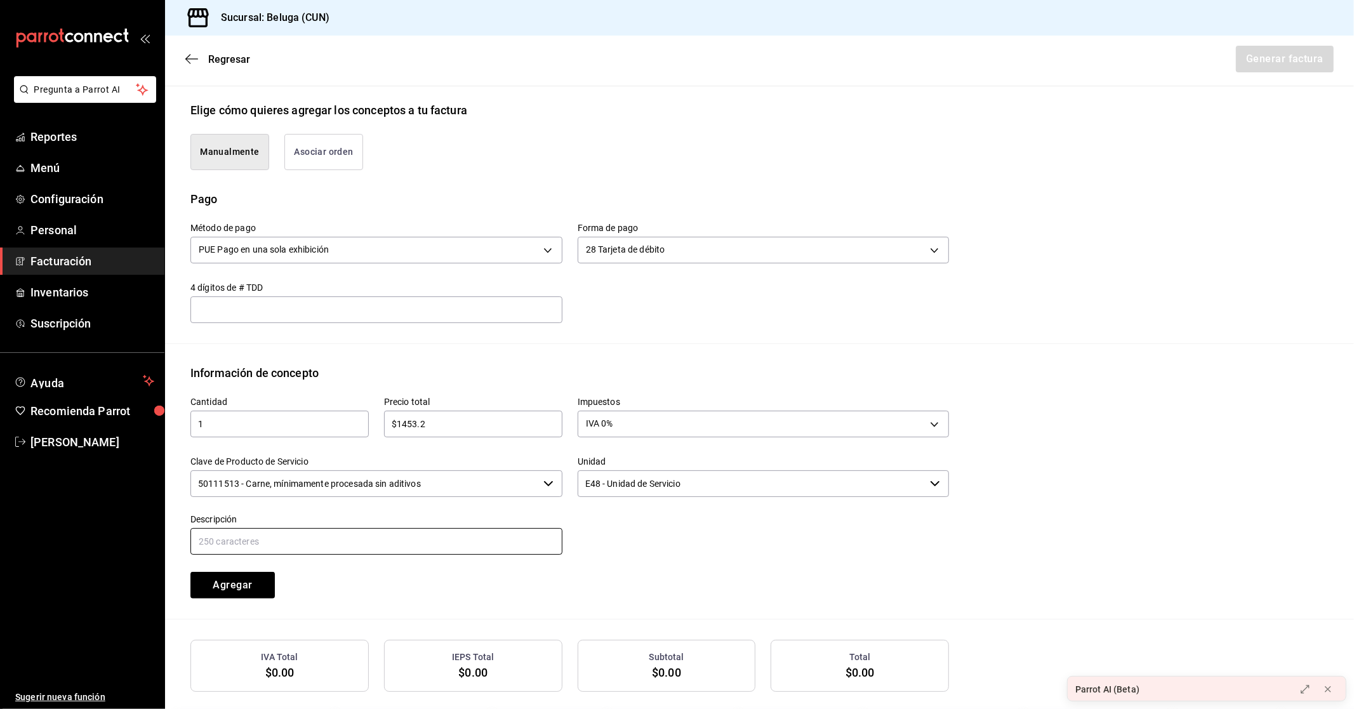
click at [376, 540] on input "text" at bounding box center [376, 541] width 372 height 27
paste input "CONSUMO DEL DIA [DATE]"
type input "CONSUMO DEL DIA [DATE]"
click at [743, 559] on div "Cantidad 1 ​ Precio total $1453.2 ​ Impuestos IVA 0% IVA_0 Clave de Producto de…" at bounding box center [562, 489] width 774 height 217
click at [441, 416] on input "$1453.2" at bounding box center [473, 423] width 178 height 15
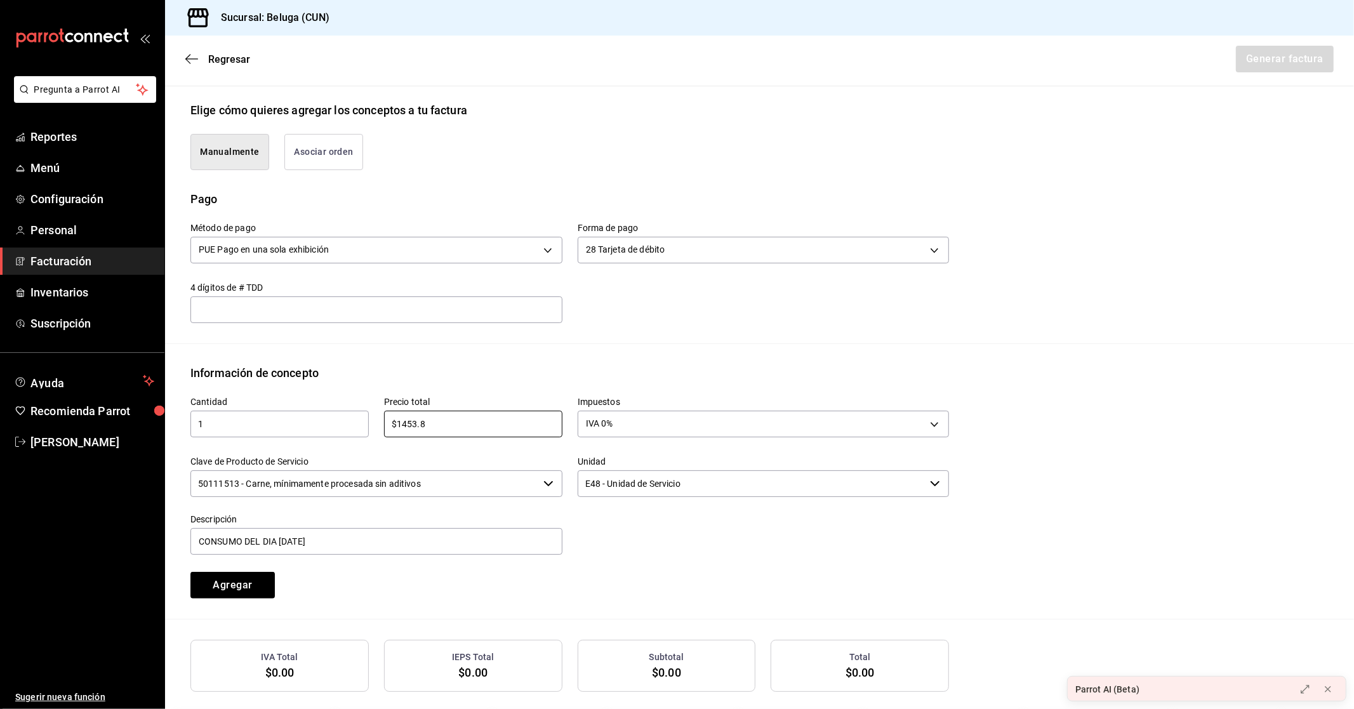
type input "$1453.8"
click at [480, 574] on div "Cantidad 1 ​ Precio total $1453.8 ​ Impuestos IVA 0% IVA_0 Clave de Producto de…" at bounding box center [562, 489] width 774 height 217
click at [258, 575] on button "Agregar" at bounding box center [232, 585] width 84 height 27
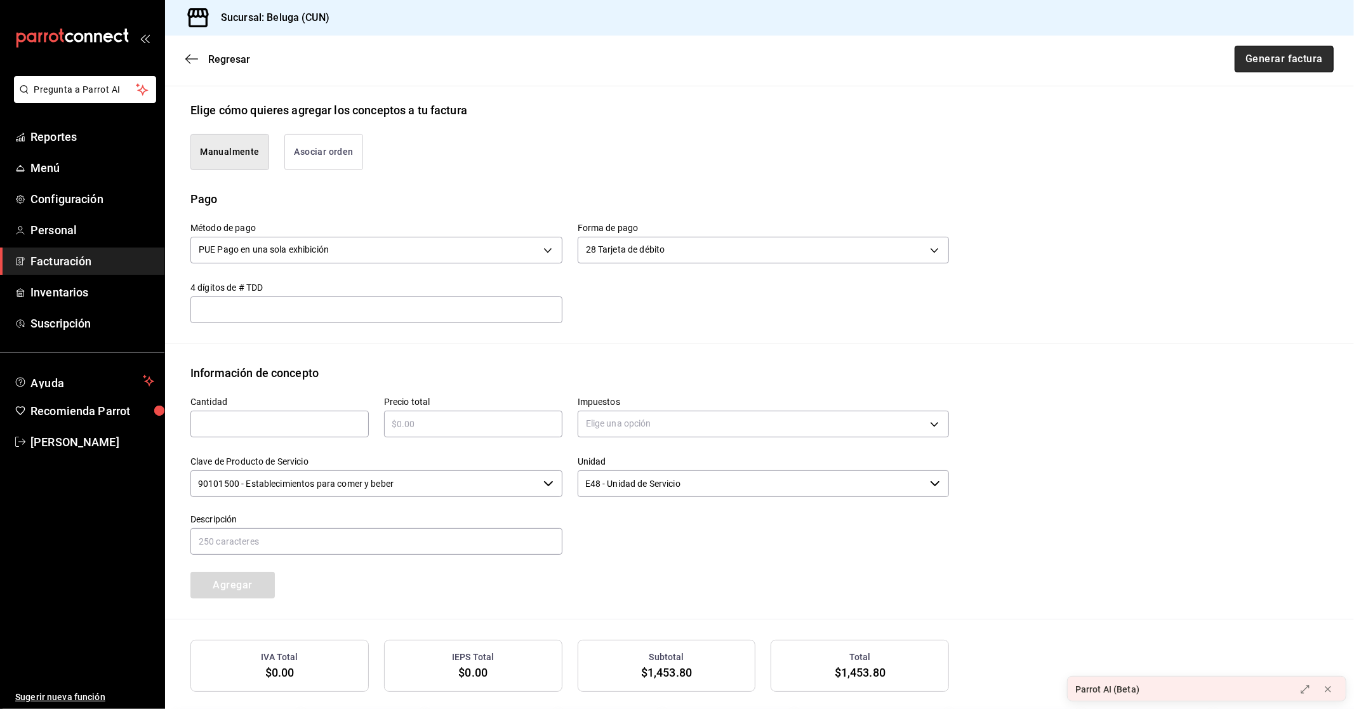
click at [1278, 58] on button "Generar factura" at bounding box center [1284, 59] width 99 height 27
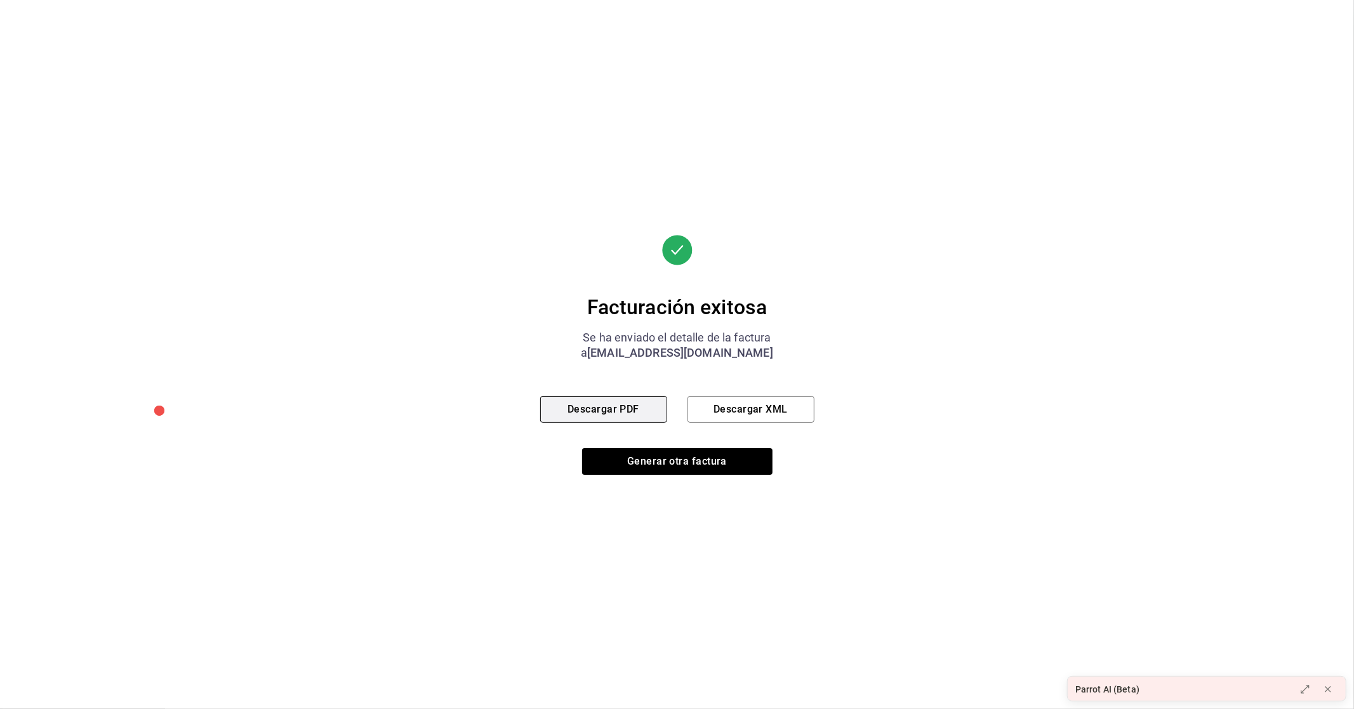
click at [628, 413] on button "Descargar PDF" at bounding box center [603, 409] width 127 height 27
click at [658, 461] on button "Generar otra factura" at bounding box center [677, 461] width 190 height 27
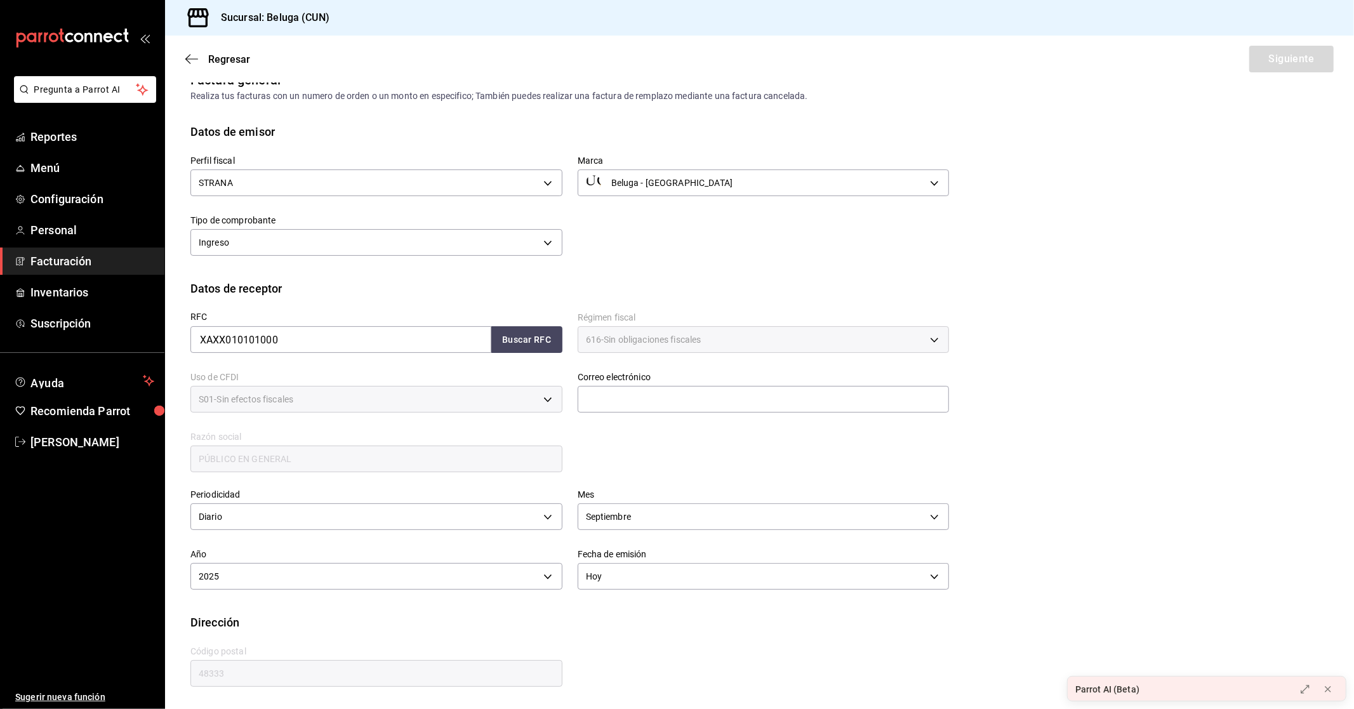
scroll to position [0, 0]
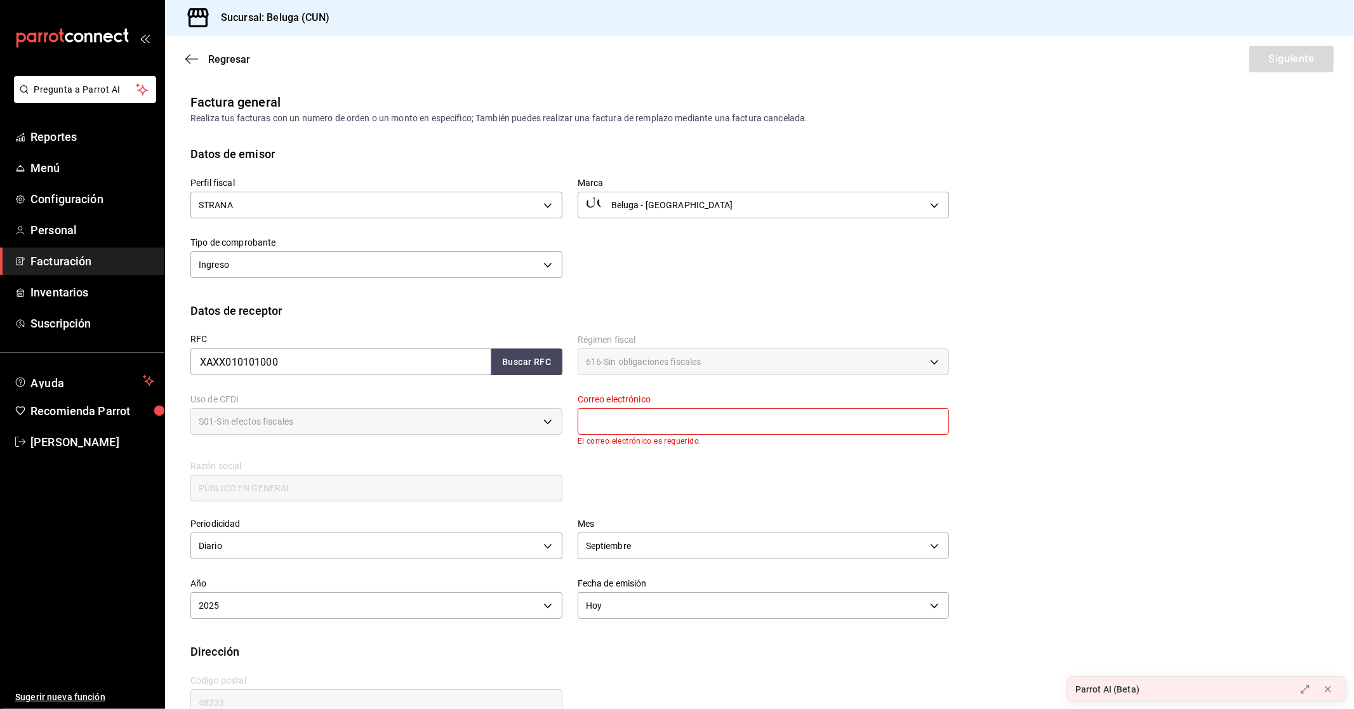
click at [632, 421] on input "text" at bounding box center [764, 421] width 372 height 27
type input "[EMAIL_ADDRESS][DOMAIN_NAME]"
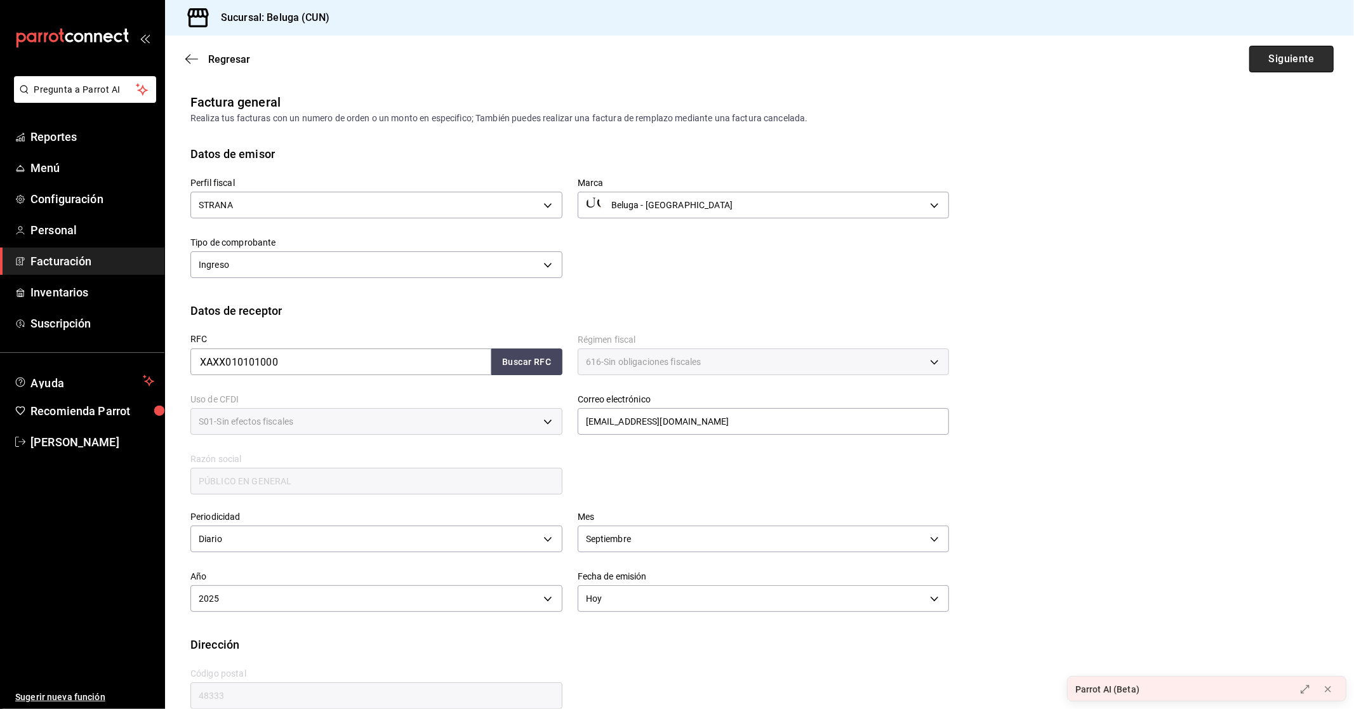
click at [1282, 60] on button "Siguiente" at bounding box center [1291, 59] width 84 height 27
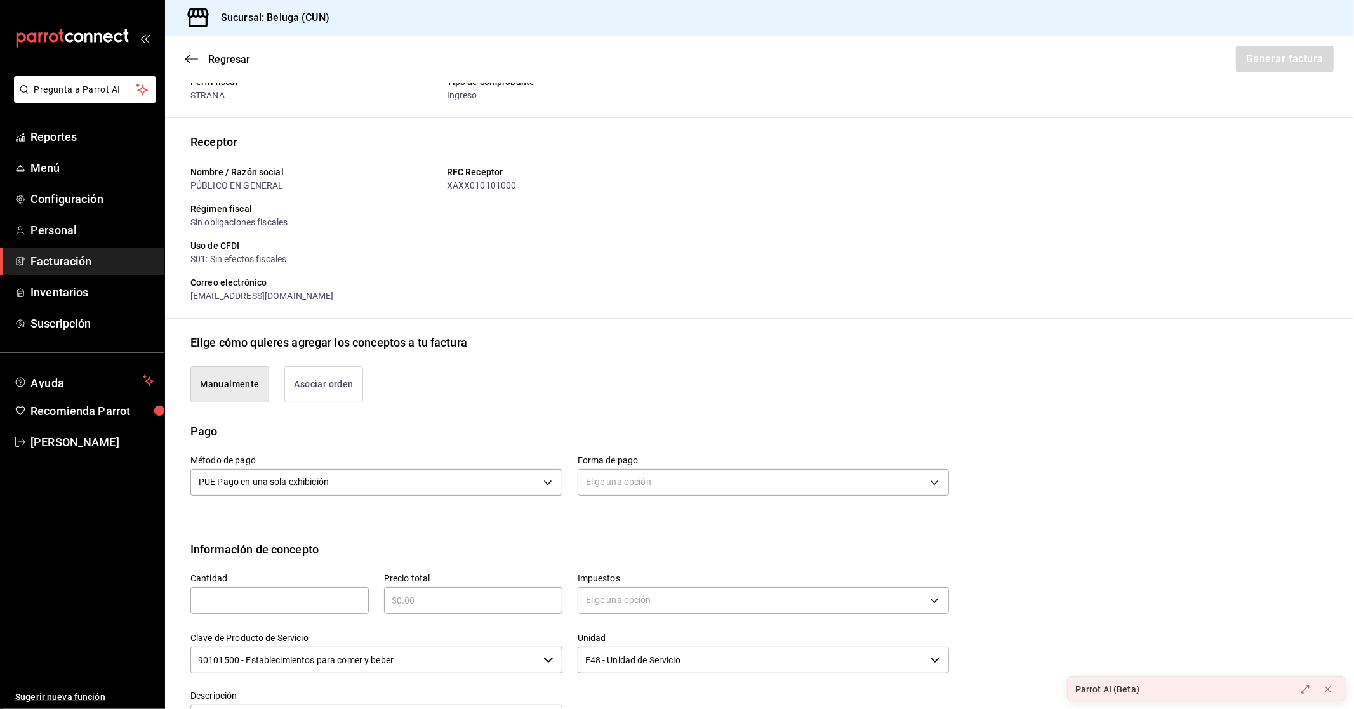
scroll to position [70, 0]
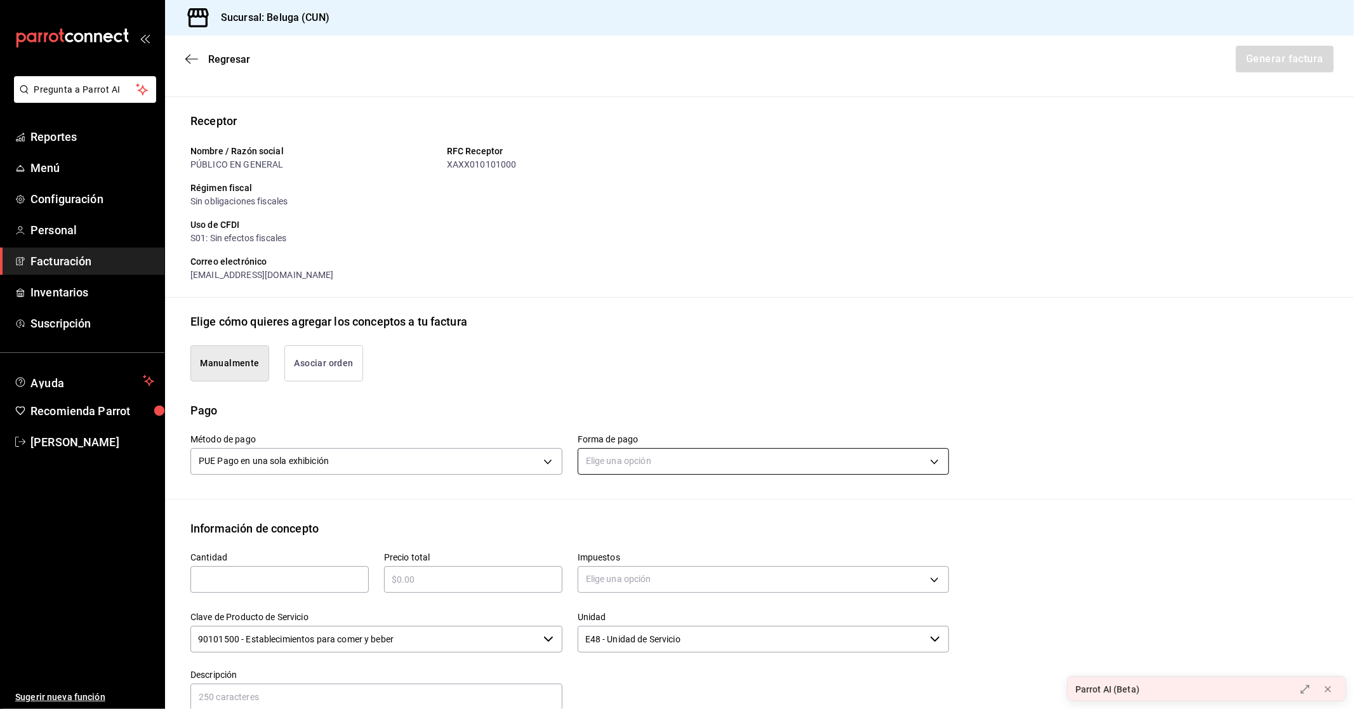
click at [633, 456] on body "Pregunta a Parrot AI Reportes Menú Configuración Personal Facturación Inventari…" at bounding box center [677, 354] width 1354 height 709
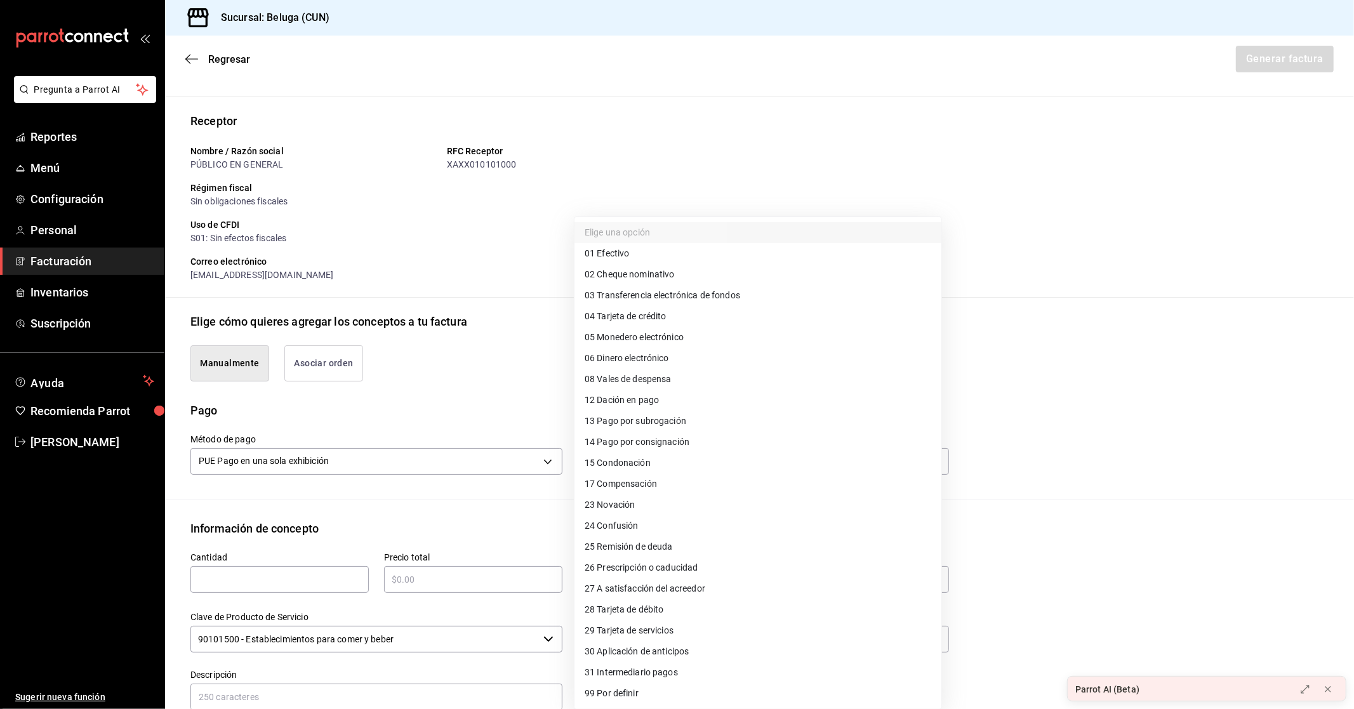
click at [660, 320] on span "04 Tarjeta de crédito" at bounding box center [626, 316] width 82 height 13
type input "04"
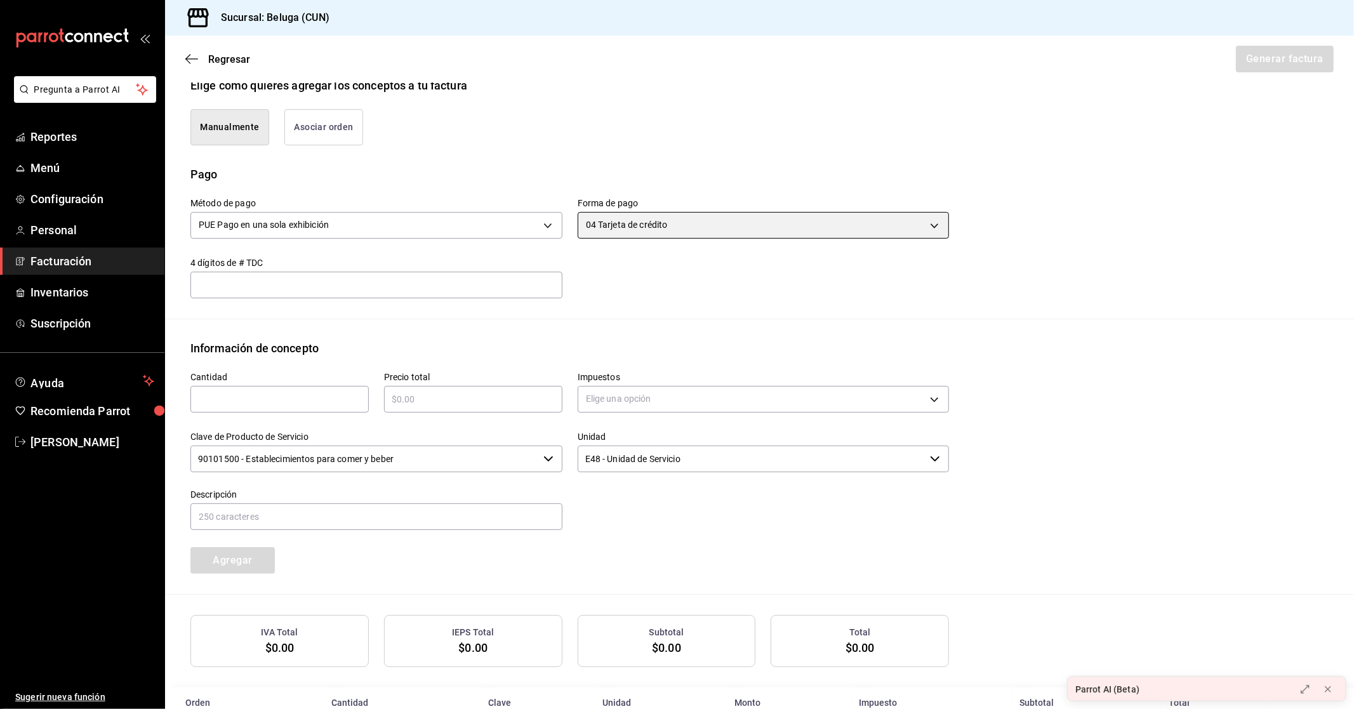
scroll to position [340, 0]
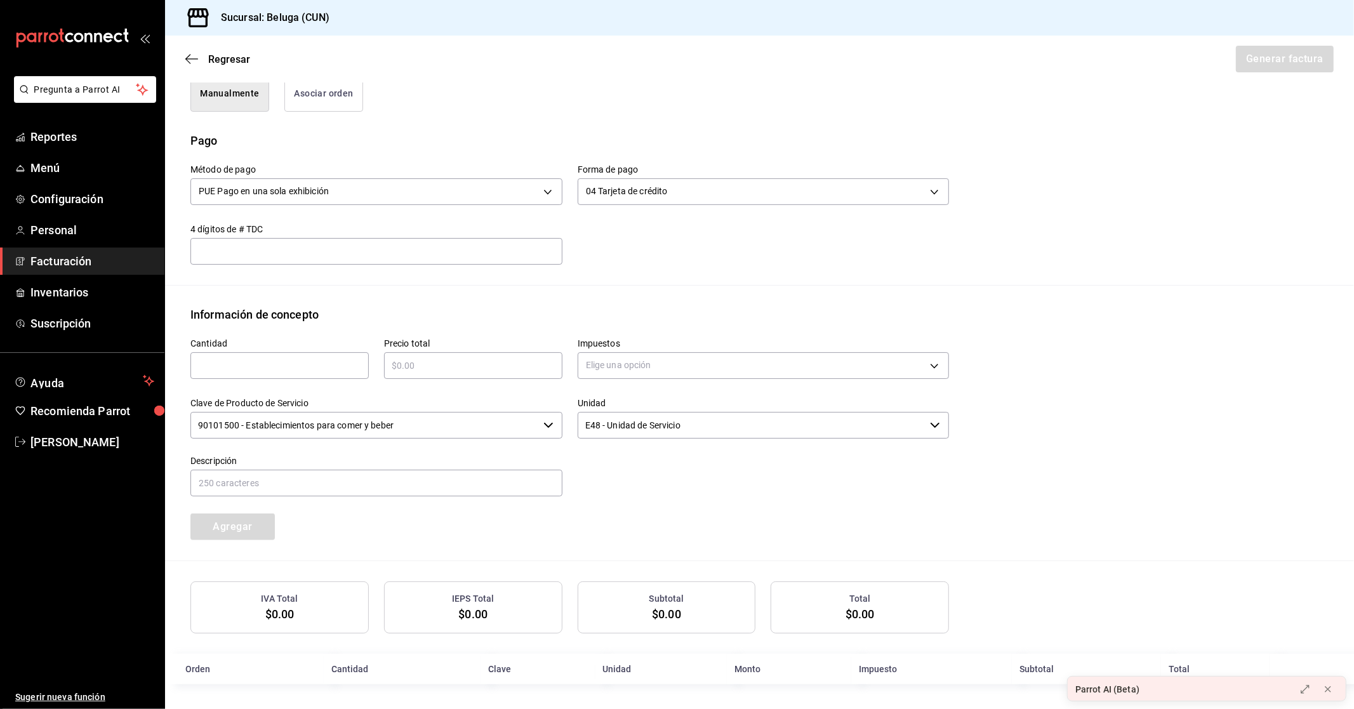
click at [250, 365] on input "text" at bounding box center [279, 365] width 178 height 15
type input "1"
click at [420, 361] on input "text" at bounding box center [473, 365] width 178 height 15
type input "$41684.75"
click at [658, 360] on body "Pregunta a Parrot AI Reportes Menú Configuración Personal Facturación Inventari…" at bounding box center [677, 354] width 1354 height 709
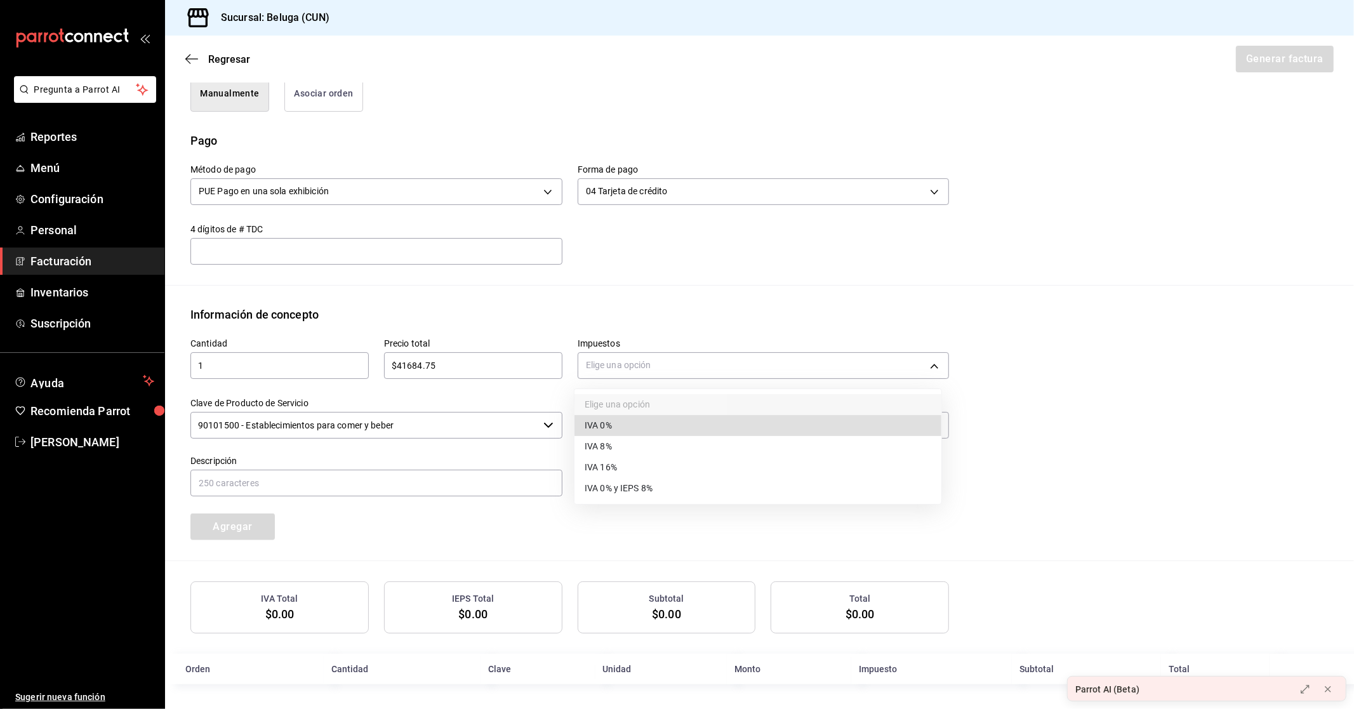
click at [611, 468] on span "IVA 16%" at bounding box center [601, 467] width 32 height 13
type input "IVA_16"
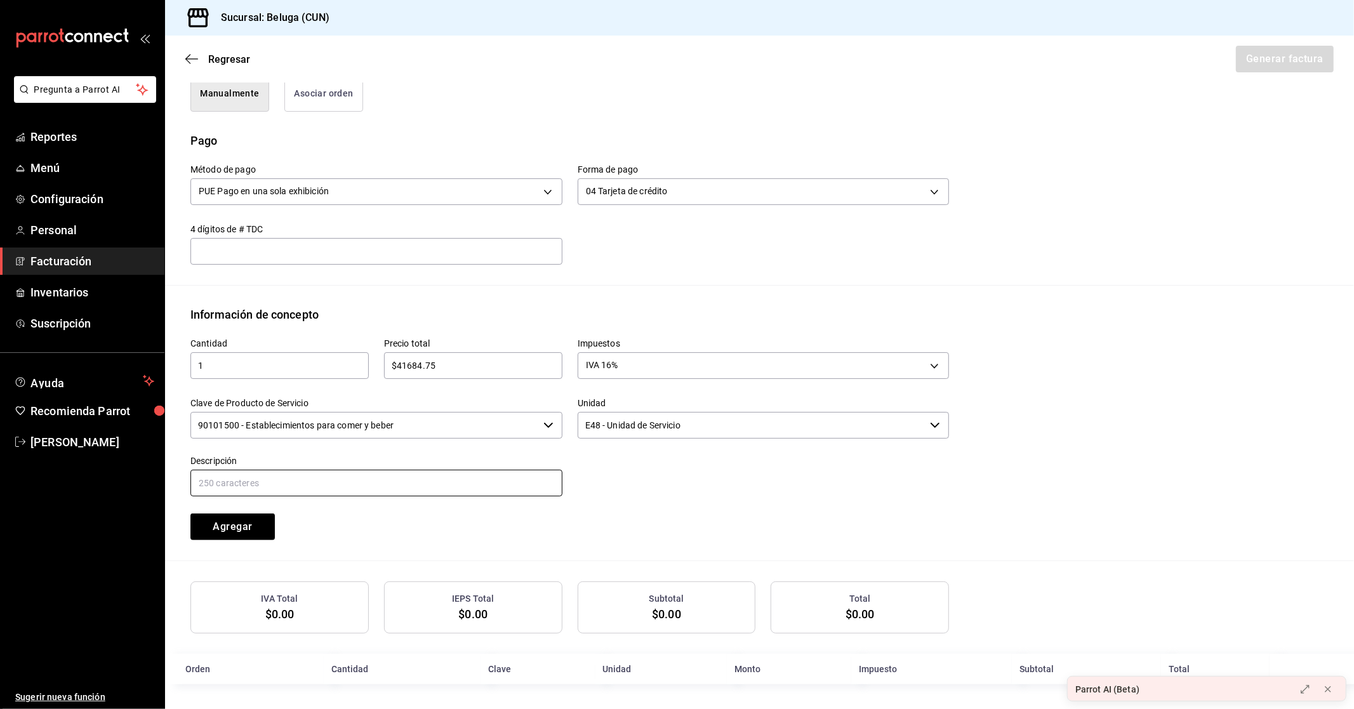
drag, startPoint x: 330, startPoint y: 479, endPoint x: 337, endPoint y: 479, distance: 7.0
click at [330, 479] on input "text" at bounding box center [376, 483] width 372 height 27
type input "R"
paste input "CONSUMO DEL DIA [DATE]"
type input "CONSUMO DEL DIA [DATE]"
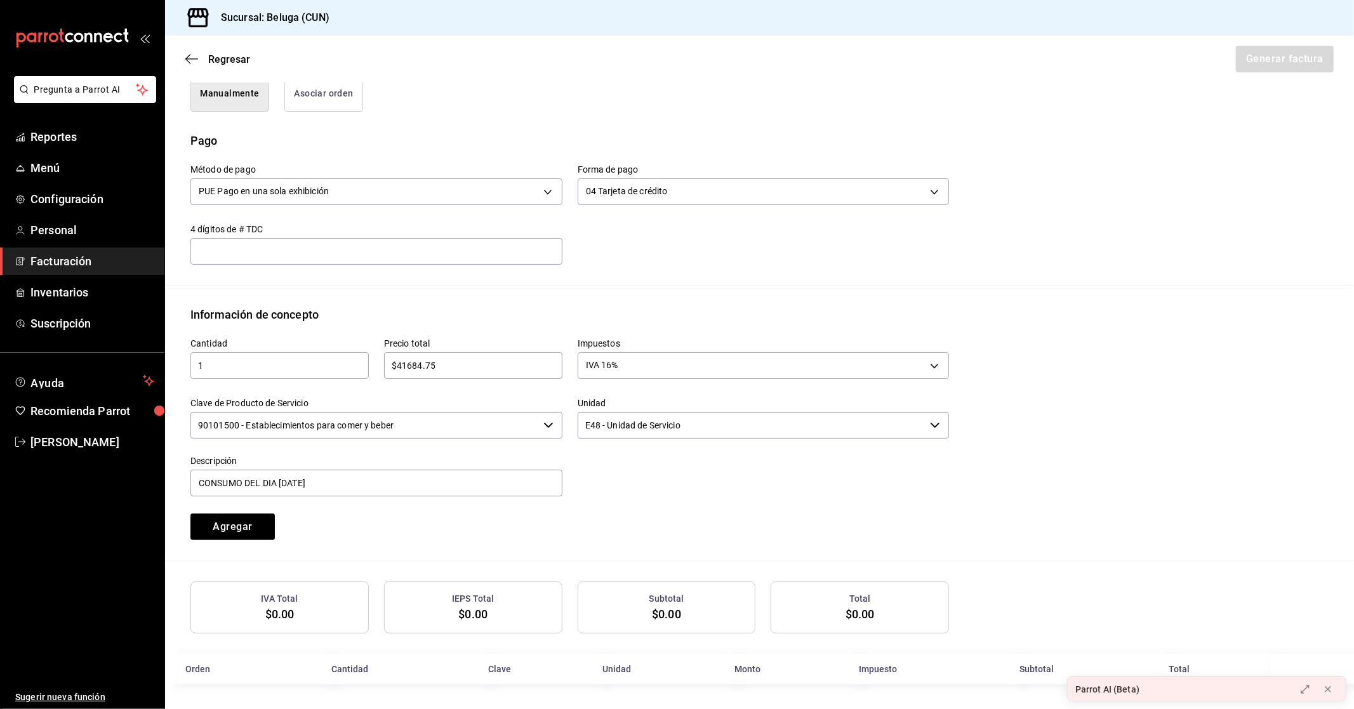
click at [456, 419] on input "90101500 - Establecimientos para comer y beber" at bounding box center [364, 425] width 348 height 27
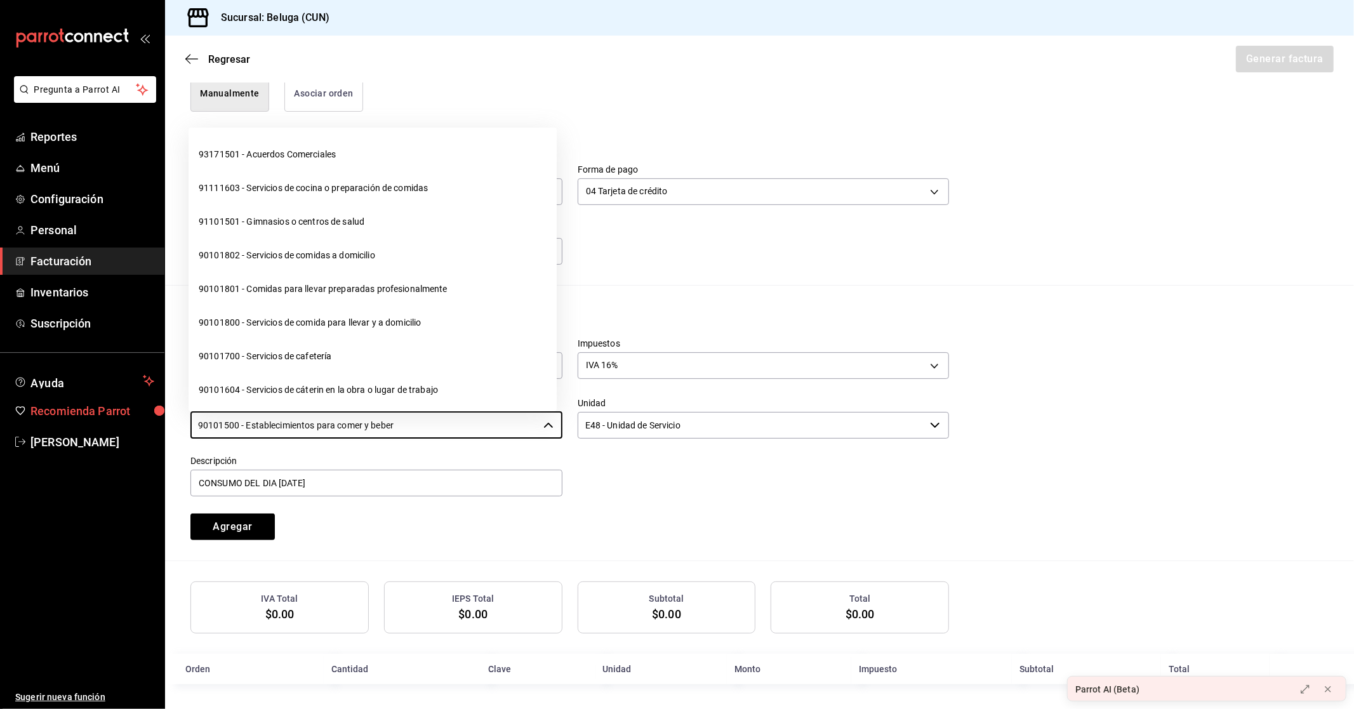
drag, startPoint x: 413, startPoint y: 424, endPoint x: 124, endPoint y: 421, distance: 288.2
click at [119, 423] on div "Pregunta a Parrot AI Reportes Menú Configuración Personal Facturación Inventari…" at bounding box center [677, 354] width 1354 height 709
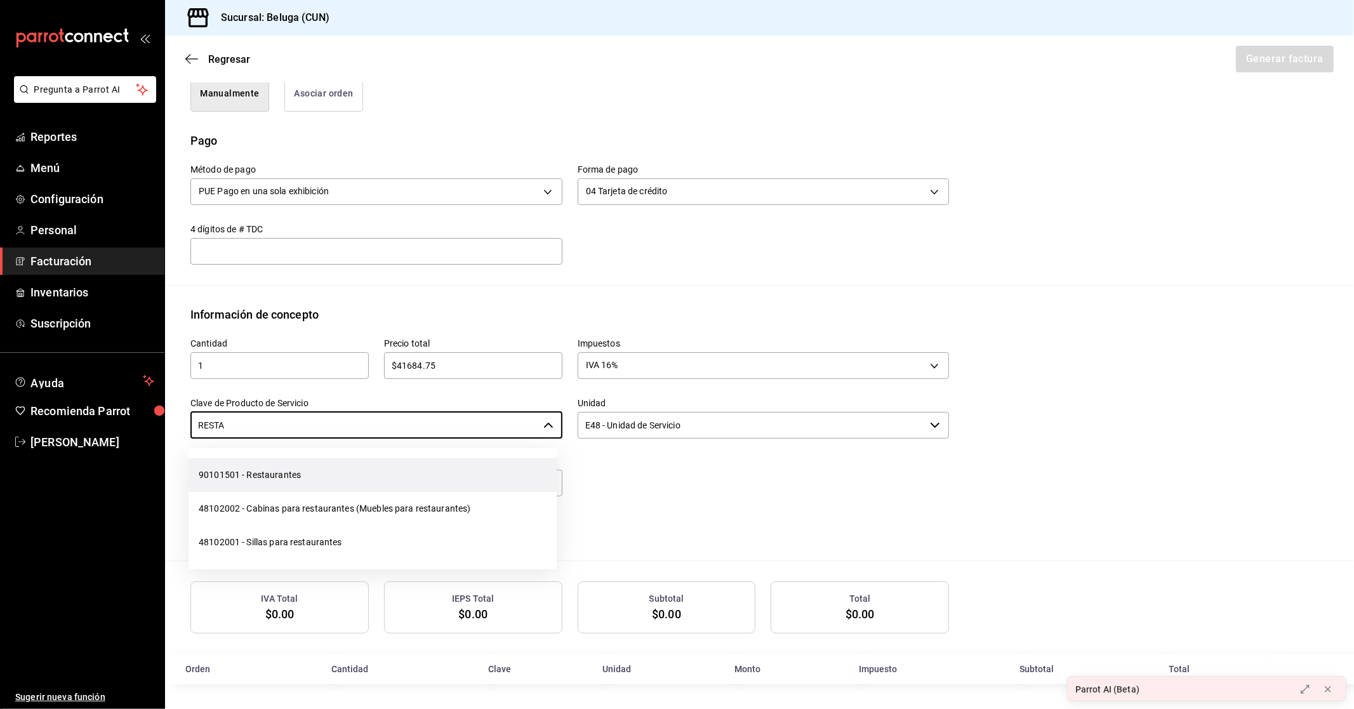
click at [290, 474] on li "90101501 - Restaurantes" at bounding box center [373, 475] width 368 height 34
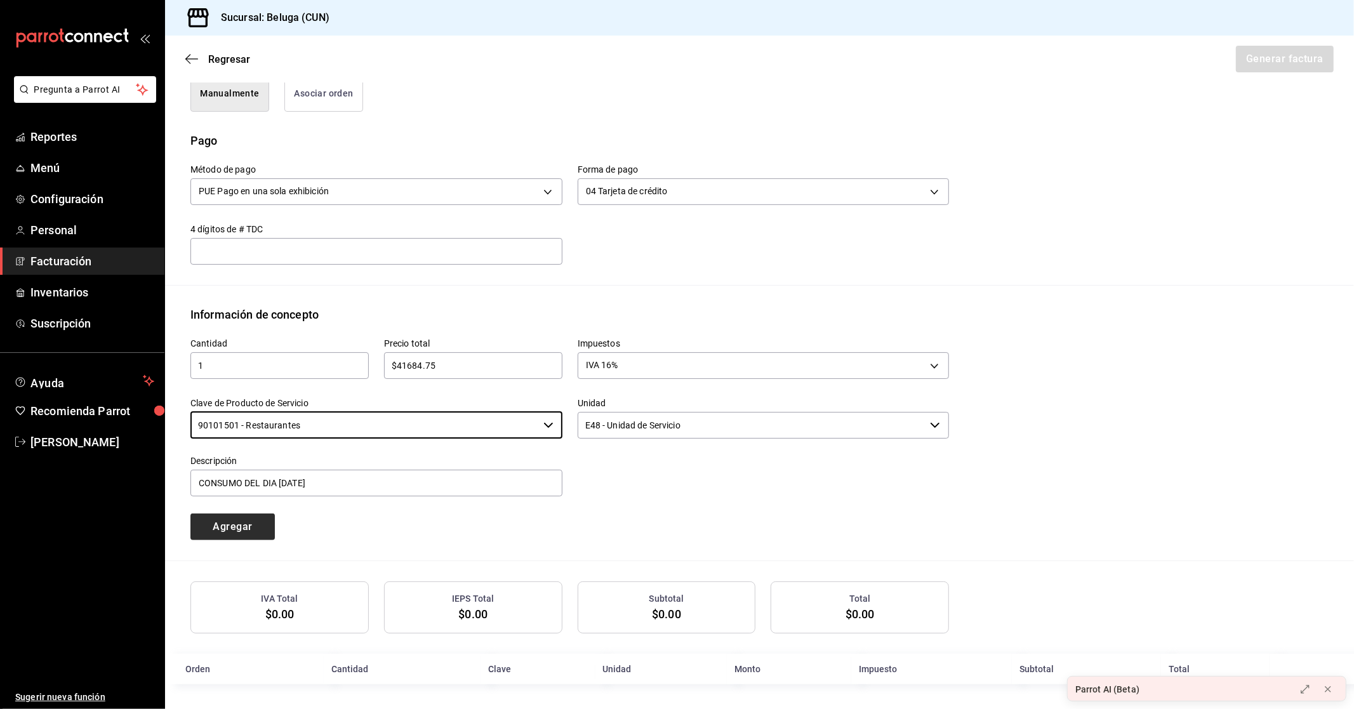
type input "90101501 - Restaurantes"
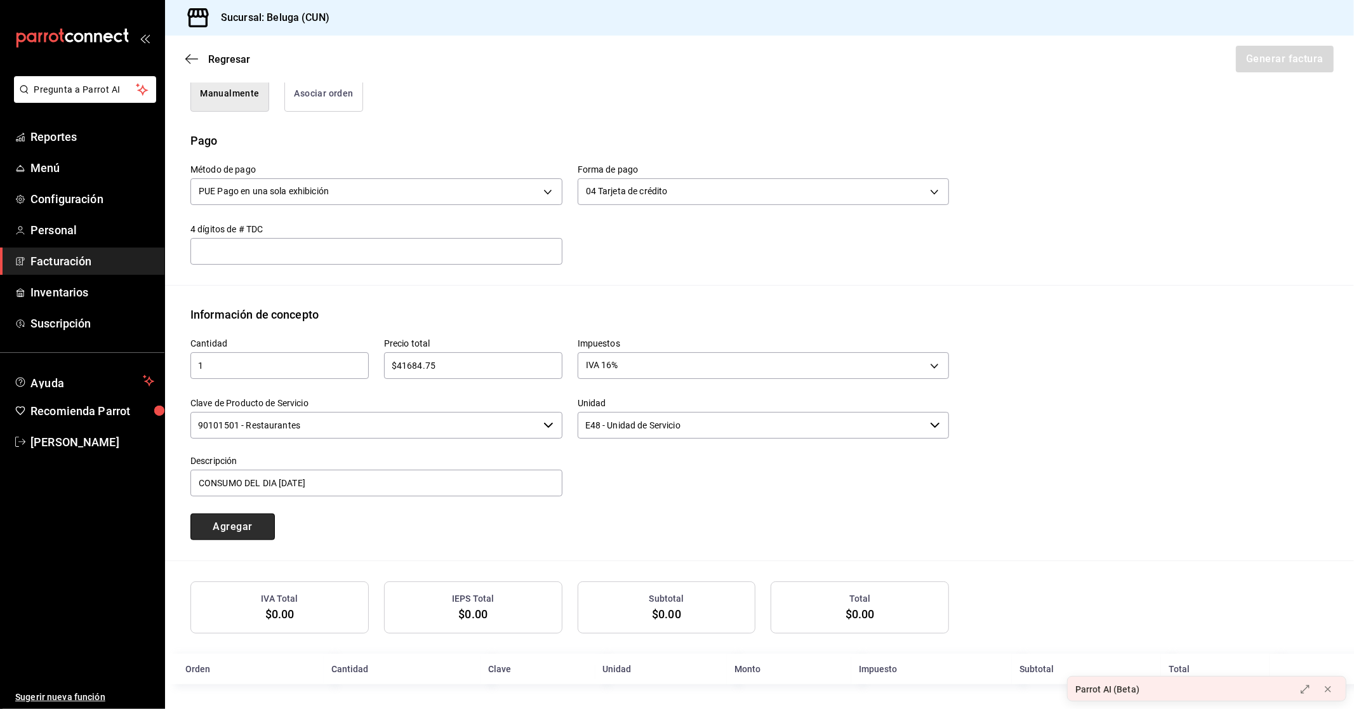
click at [251, 527] on button "Agregar" at bounding box center [232, 526] width 84 height 27
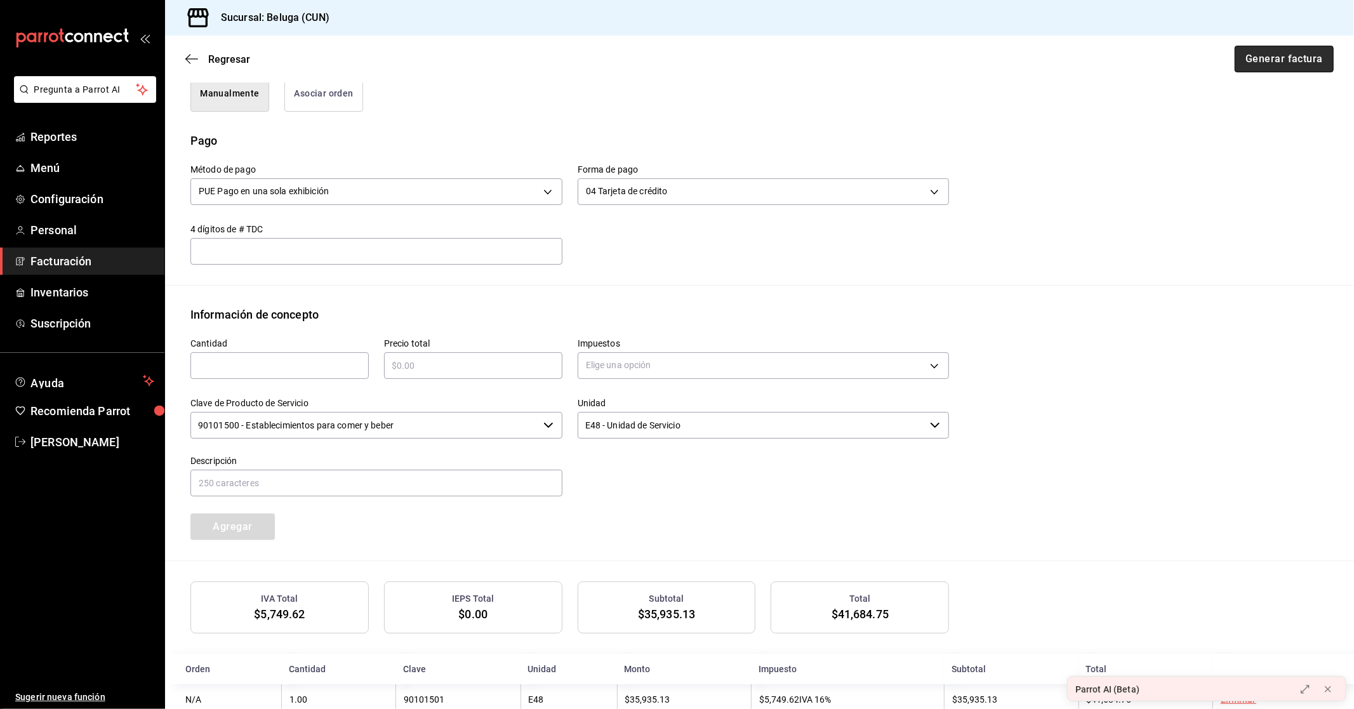
click at [1259, 60] on button "Generar factura" at bounding box center [1284, 59] width 99 height 27
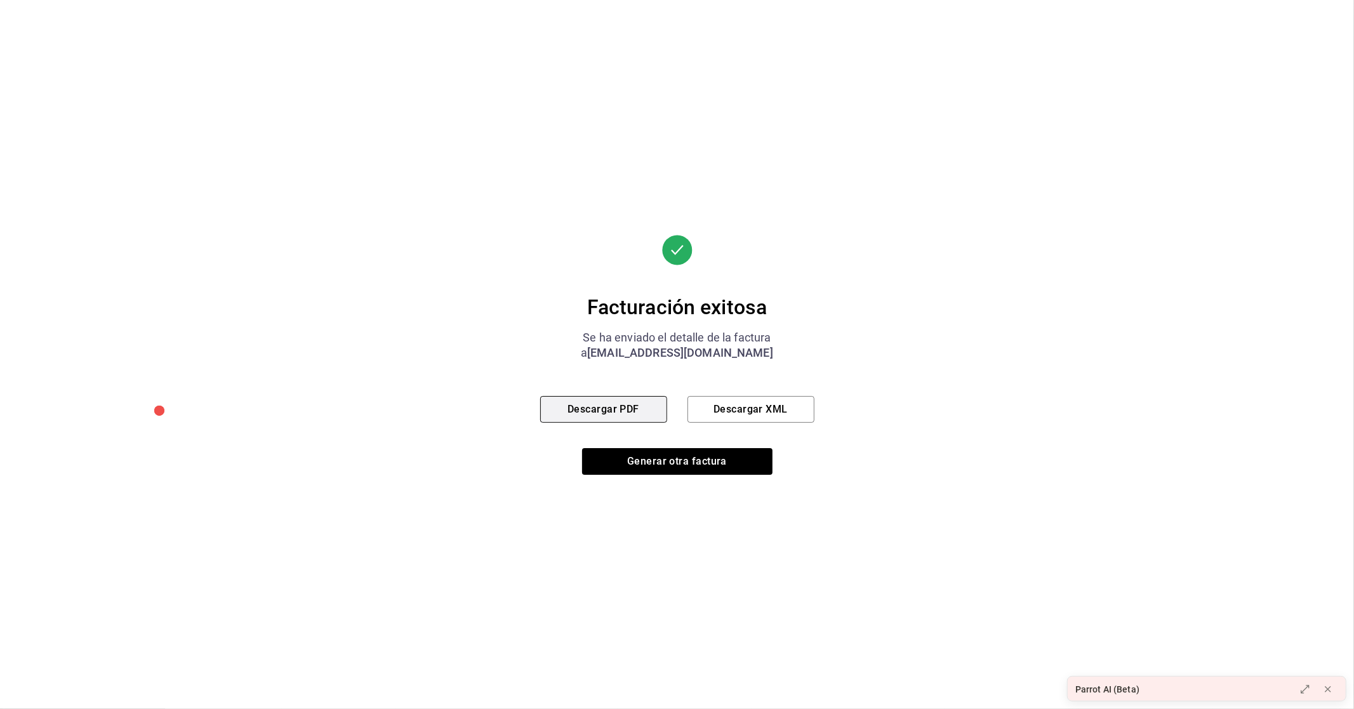
click at [620, 403] on button "Descargar PDF" at bounding box center [603, 409] width 127 height 27
click at [649, 461] on button "Generar otra factura" at bounding box center [677, 461] width 190 height 27
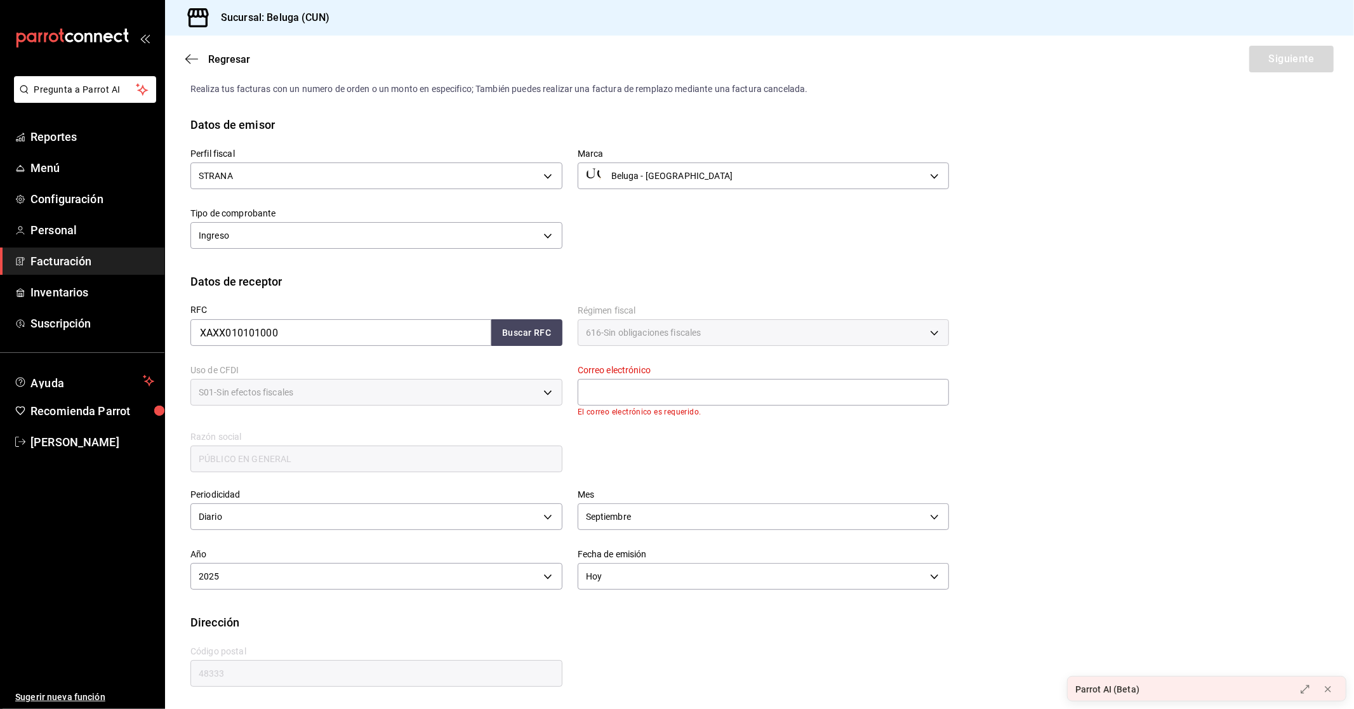
scroll to position [0, 0]
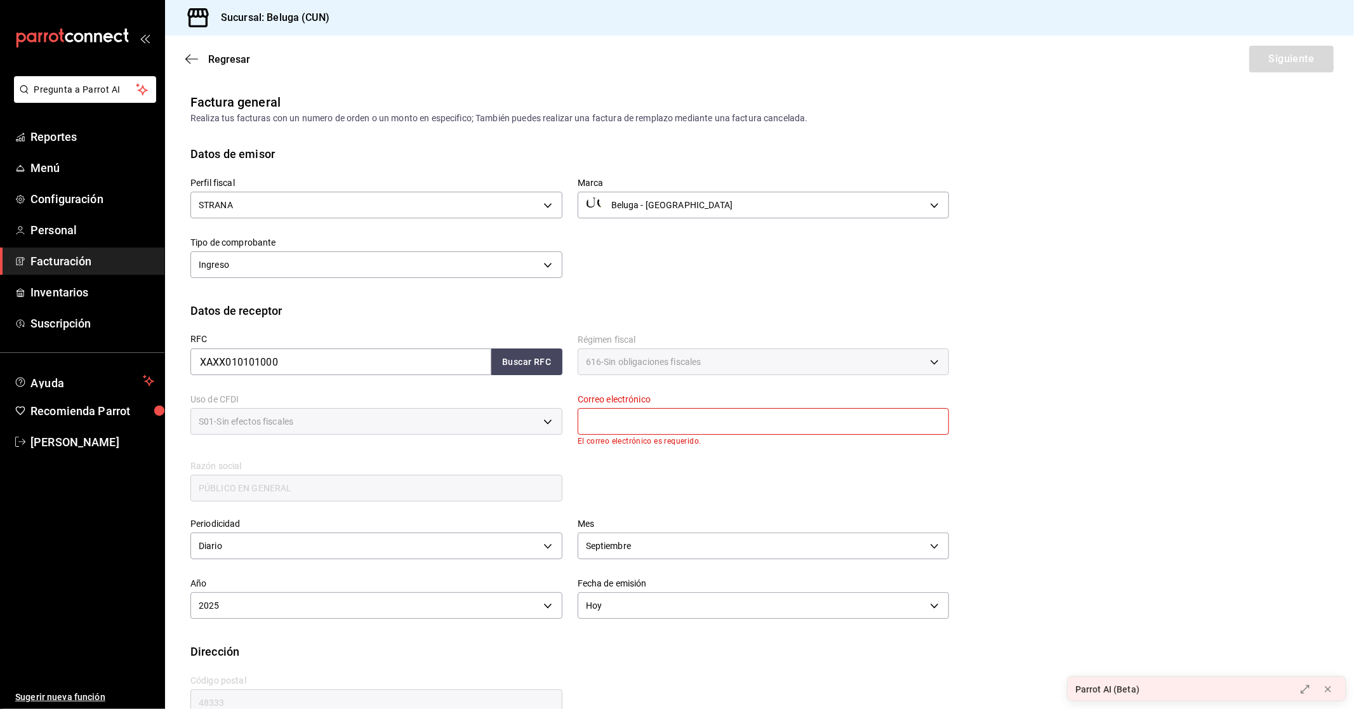
click at [664, 418] on input "text" at bounding box center [764, 421] width 372 height 27
type input "[EMAIL_ADDRESS][DOMAIN_NAME]"
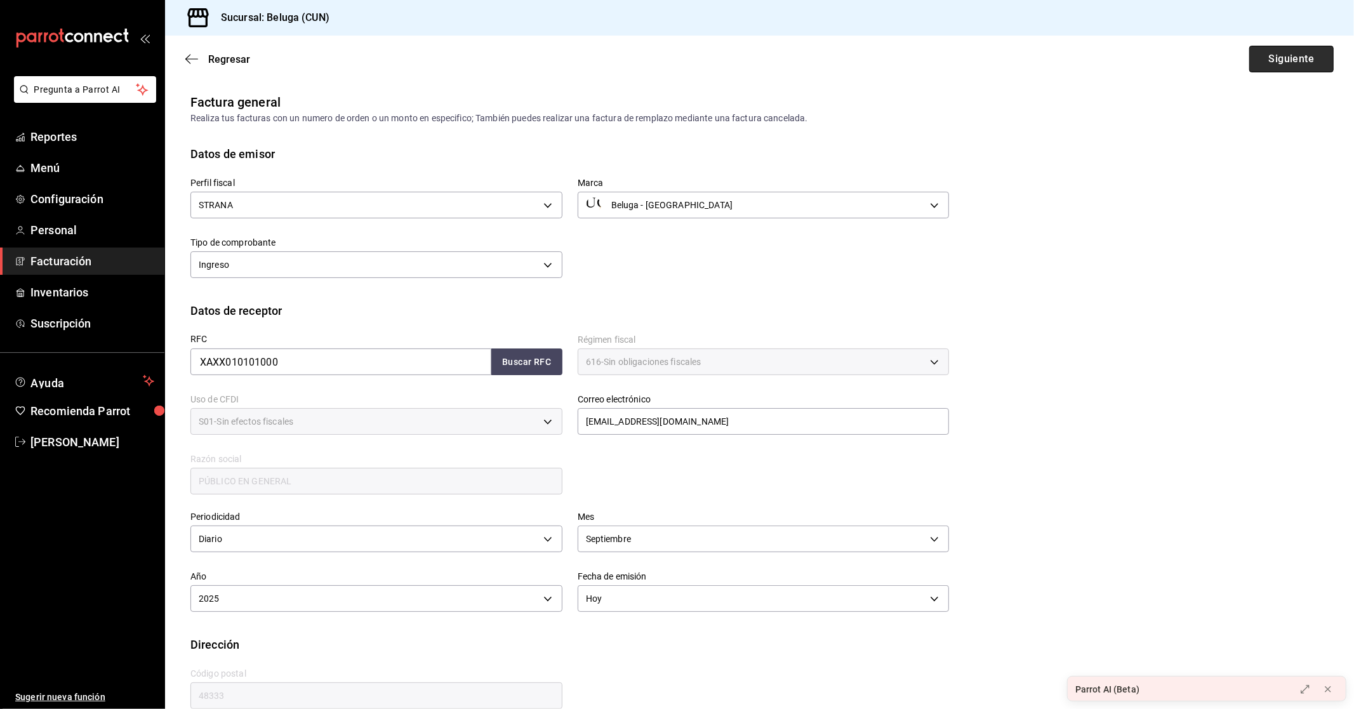
click at [1285, 60] on button "Siguiente" at bounding box center [1291, 59] width 84 height 27
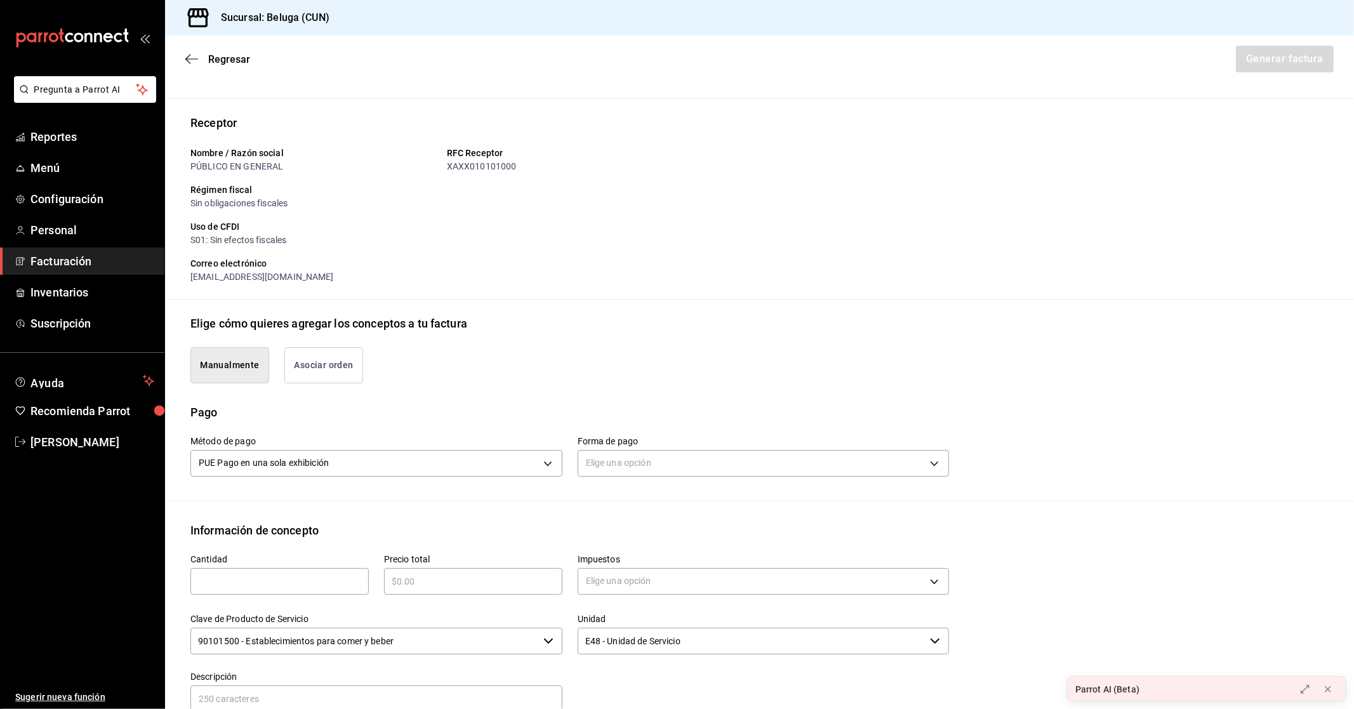
scroll to position [141, 0]
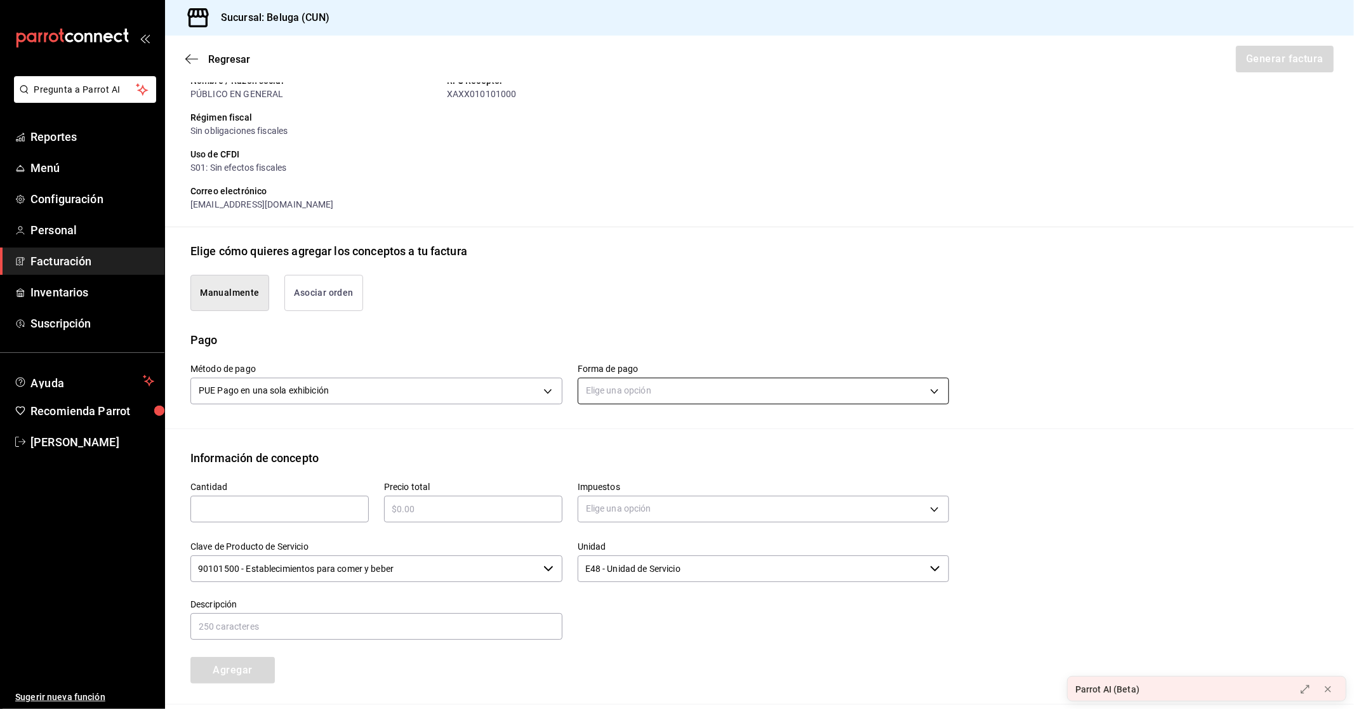
click at [719, 394] on body "Pregunta a Parrot AI Reportes Menú Configuración Personal Facturación Inventari…" at bounding box center [677, 354] width 1354 height 709
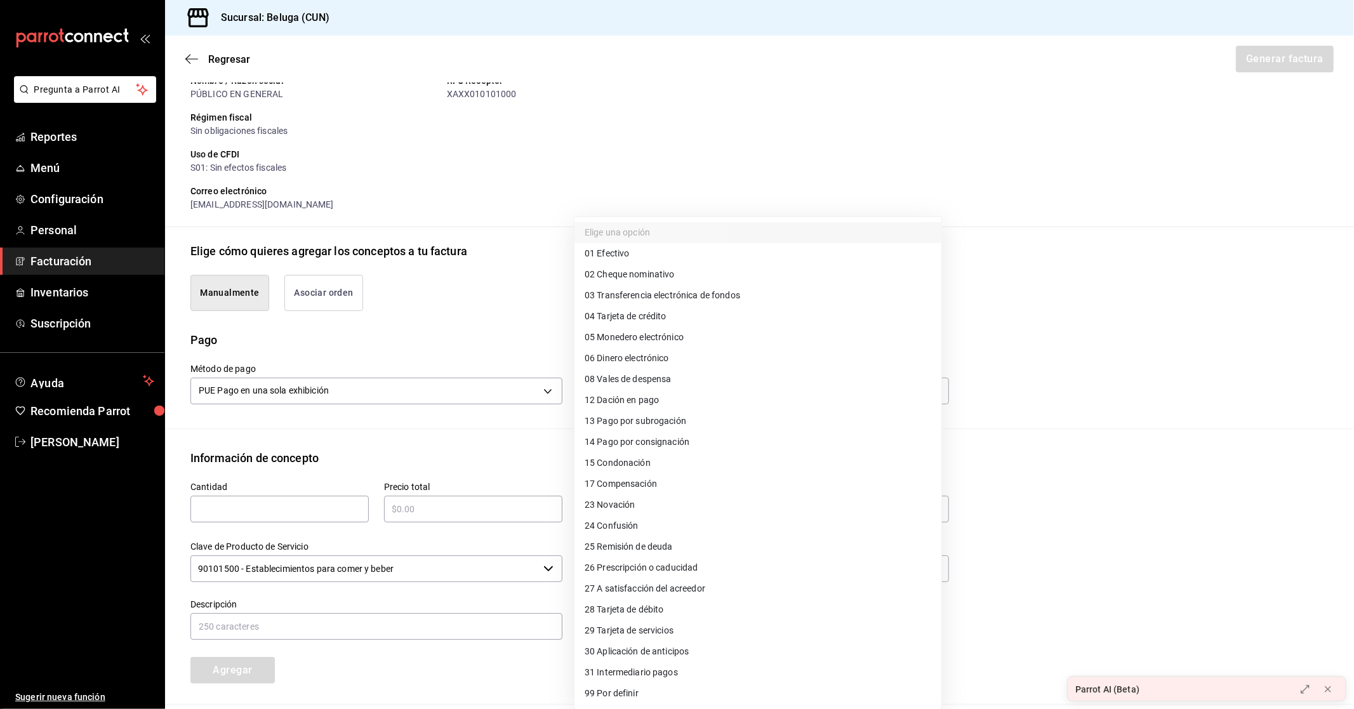
click at [646, 607] on span "28 Tarjeta de débito" at bounding box center [624, 609] width 79 height 13
type input "28"
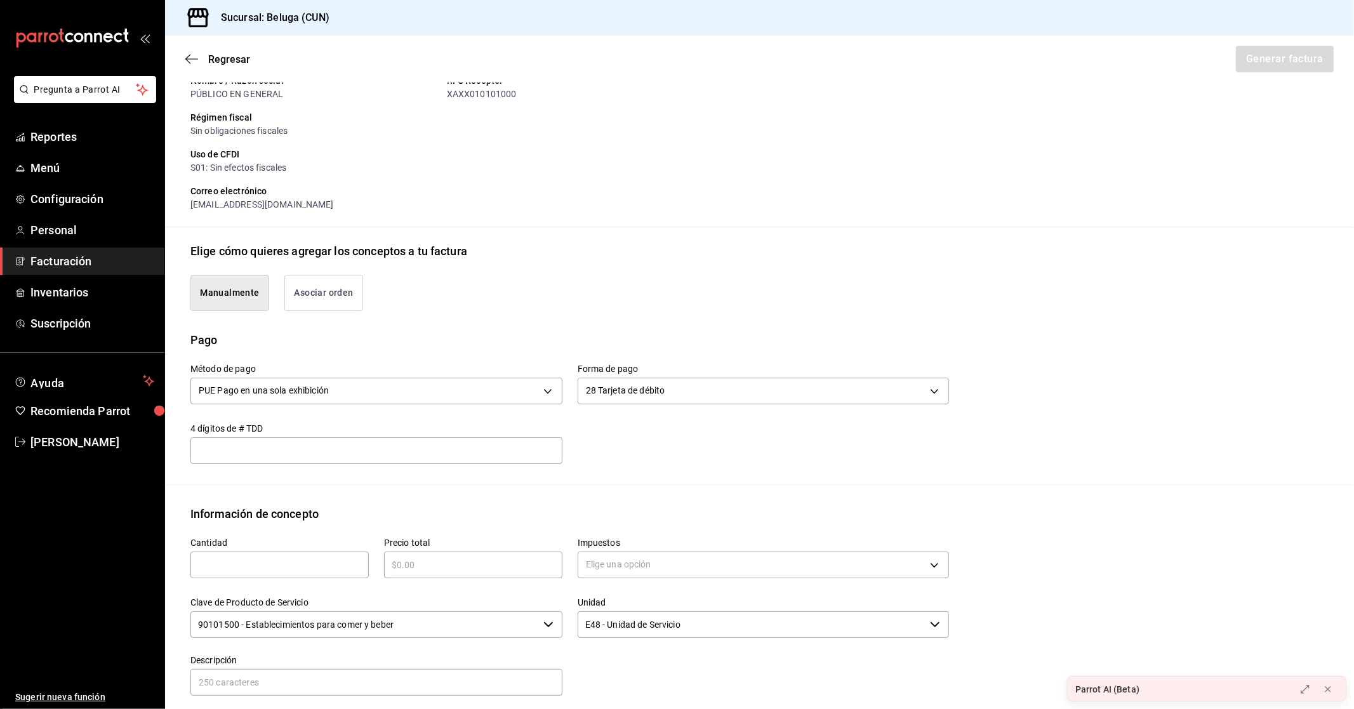
click at [308, 573] on div "​" at bounding box center [279, 565] width 178 height 27
type input "1"
click at [496, 568] on input "text" at bounding box center [473, 564] width 178 height 15
type input "$214.05"
click at [585, 563] on body "Pregunta a Parrot AI Reportes Menú Configuración Personal Facturación Inventari…" at bounding box center [677, 354] width 1354 height 709
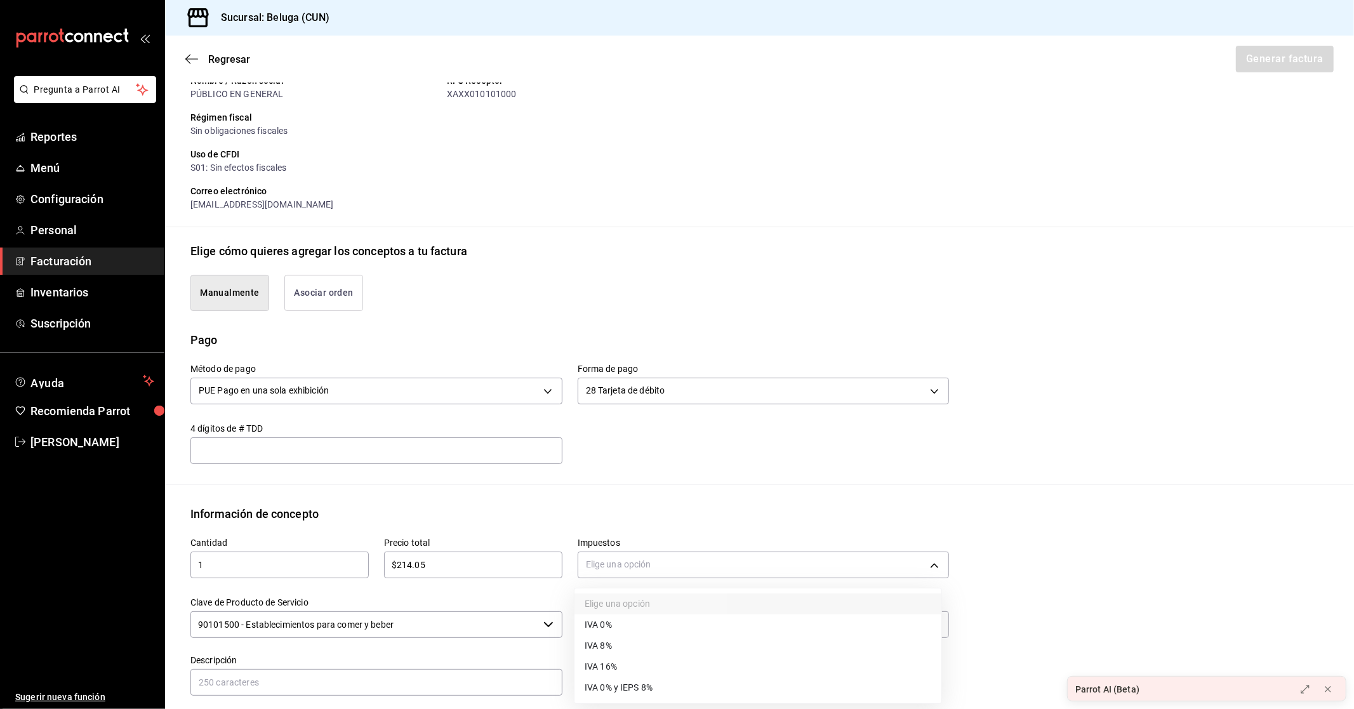
click at [616, 667] on span "IVA 16%" at bounding box center [601, 666] width 32 height 13
type input "IVA_16"
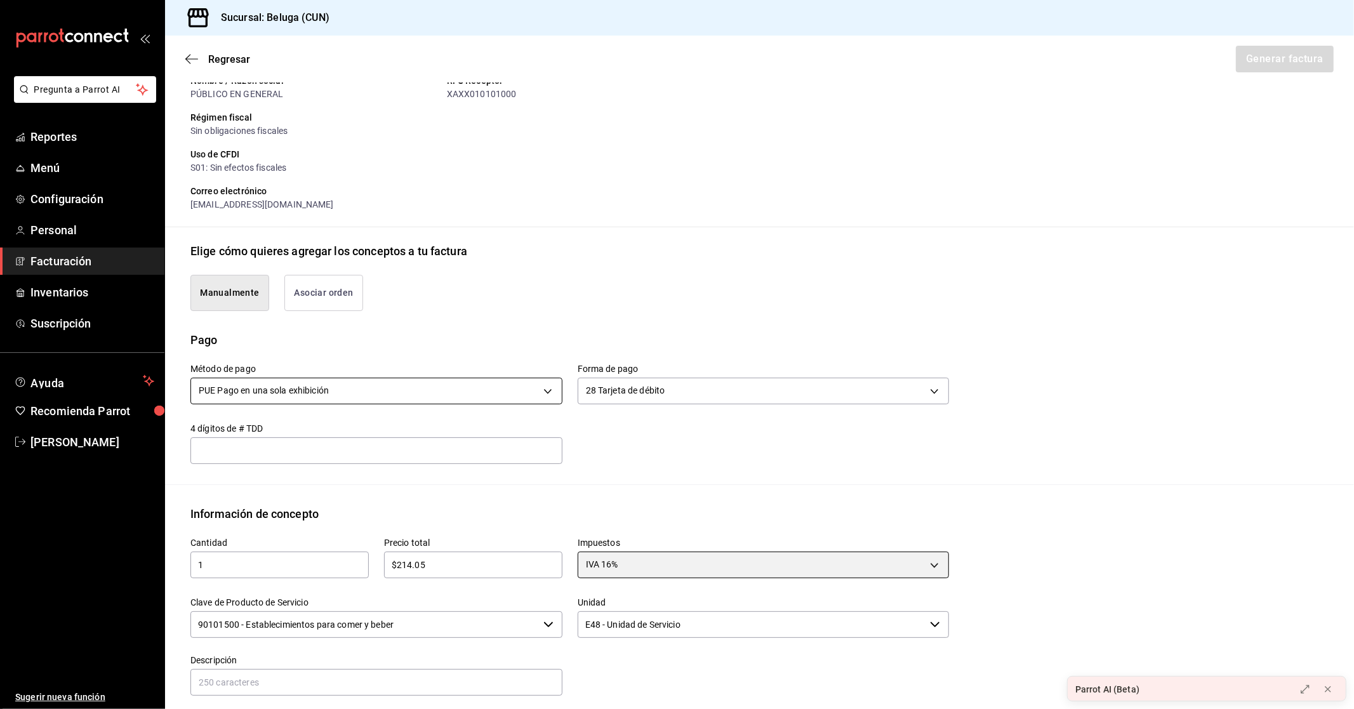
scroll to position [282, 0]
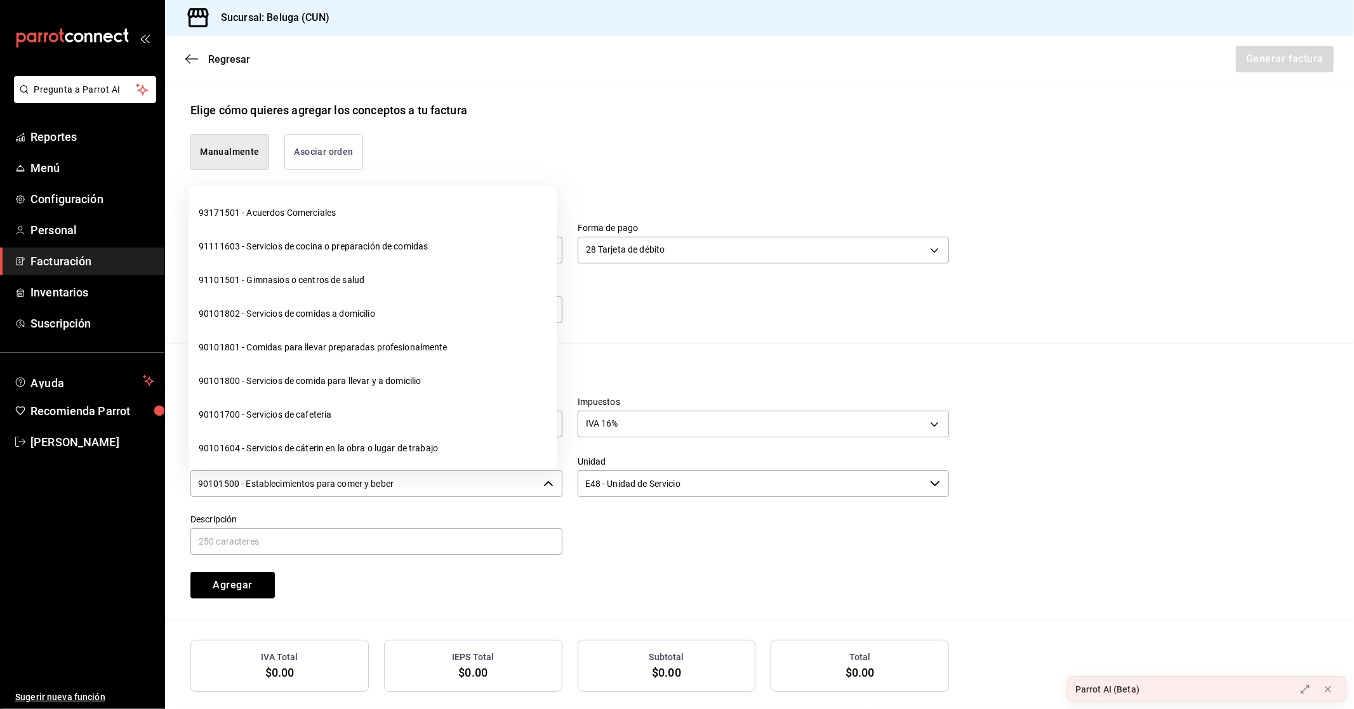
click at [420, 489] on input "90101500 - Establecimientos para comer y beber" at bounding box center [364, 483] width 348 height 27
drag, startPoint x: 416, startPoint y: 489, endPoint x: 104, endPoint y: 477, distance: 311.9
click at [104, 477] on div "Pregunta a Parrot AI Reportes Menú Configuración Personal Facturación Inventari…" at bounding box center [677, 354] width 1354 height 709
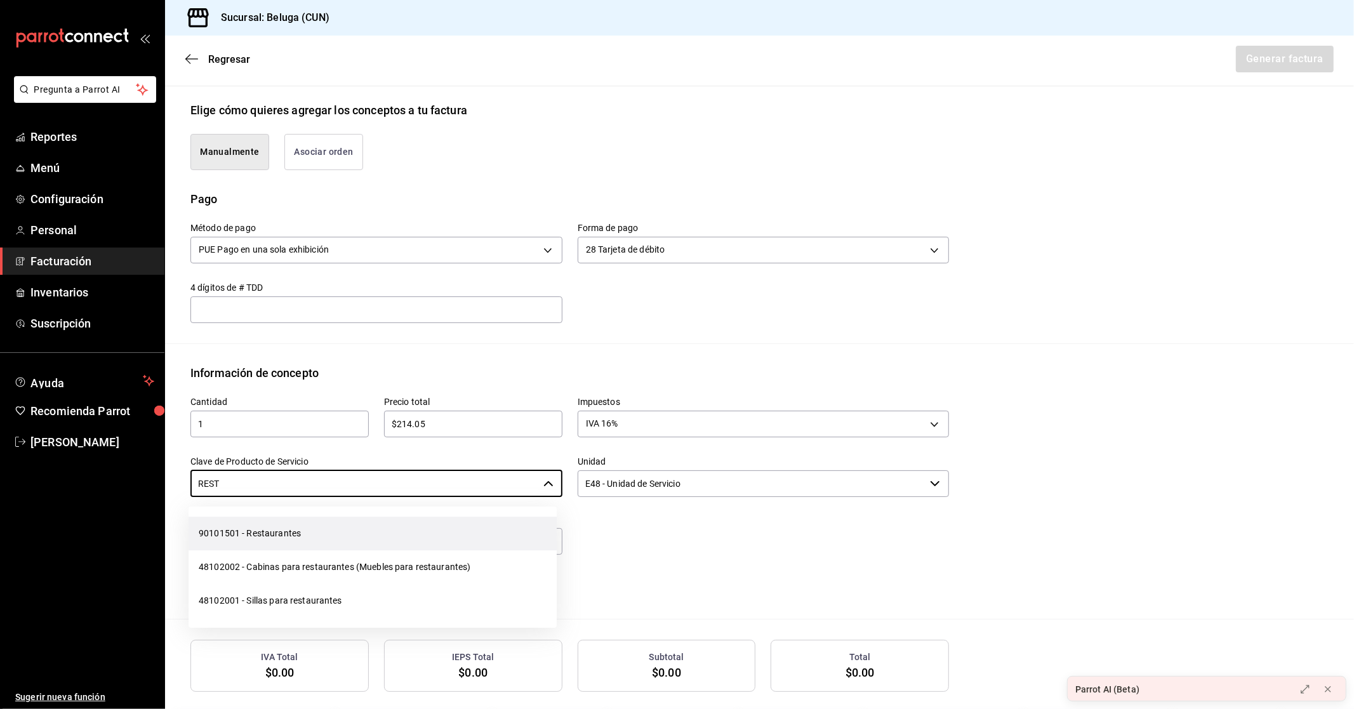
click at [275, 537] on li "90101501 - Restaurantes" at bounding box center [373, 534] width 368 height 34
type input "90101501 - Restaurantes"
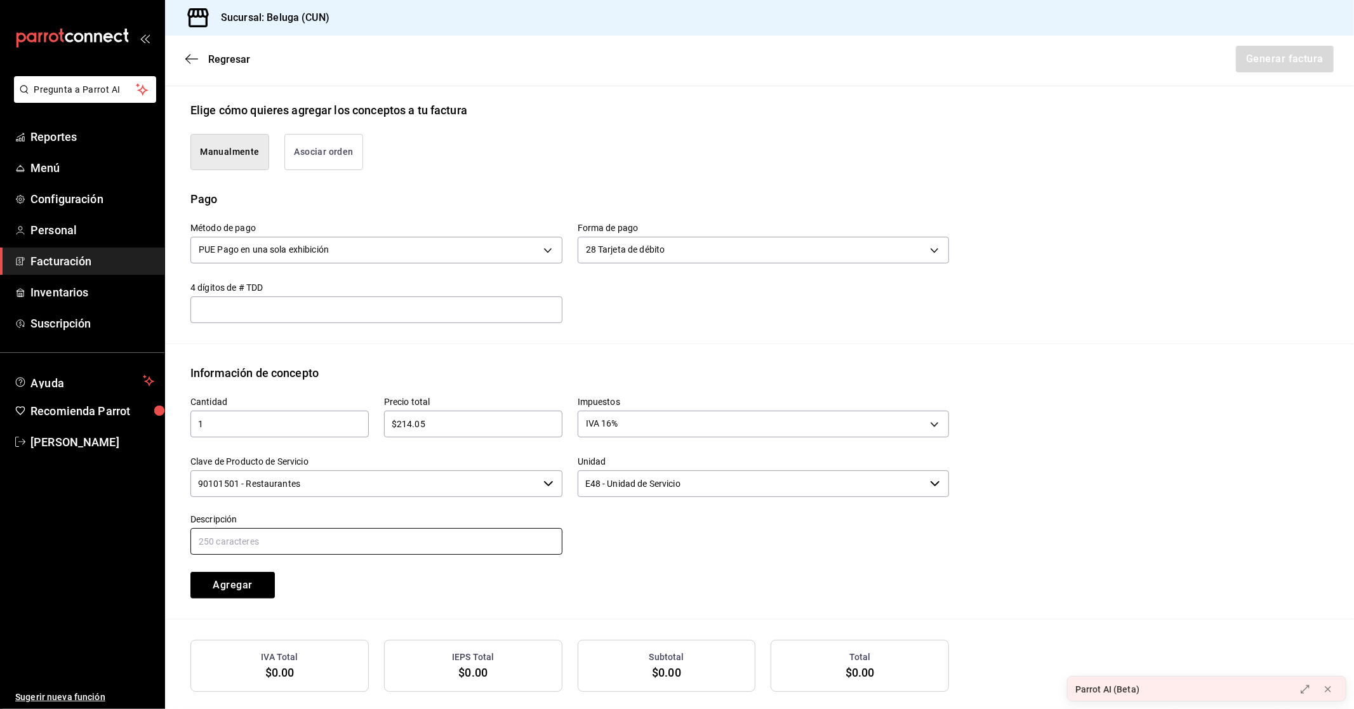
click at [305, 548] on input "text" at bounding box center [376, 541] width 372 height 27
paste input "CONSUMO DEL DIA [DATE]"
click at [286, 540] on input "CONSUMO DEL DIA [DATE]" at bounding box center [376, 541] width 372 height 27
drag, startPoint x: 346, startPoint y: 537, endPoint x: 122, endPoint y: 543, distance: 224.2
click at [124, 543] on div "Pregunta a Parrot AI Reportes Menú Configuración Personal Facturación Inventari…" at bounding box center [677, 354] width 1354 height 709
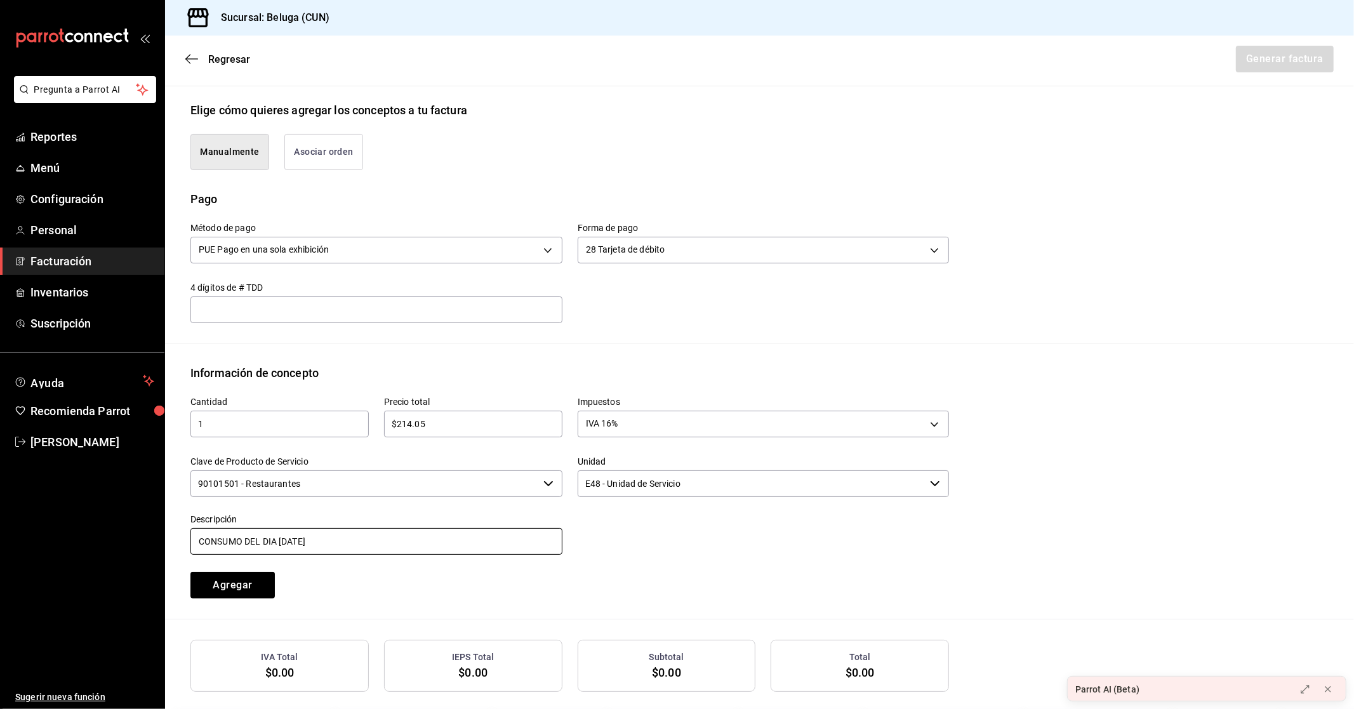
click at [293, 538] on input "CONSUMO DEL DIA [DATE]" at bounding box center [376, 541] width 372 height 27
click at [287, 540] on input "CONSUMO DEL DIA [DATE]" at bounding box center [376, 541] width 372 height 27
type input "CONSUMO DEL DIA [DATE]"
click at [227, 591] on button "Agregar" at bounding box center [232, 585] width 84 height 27
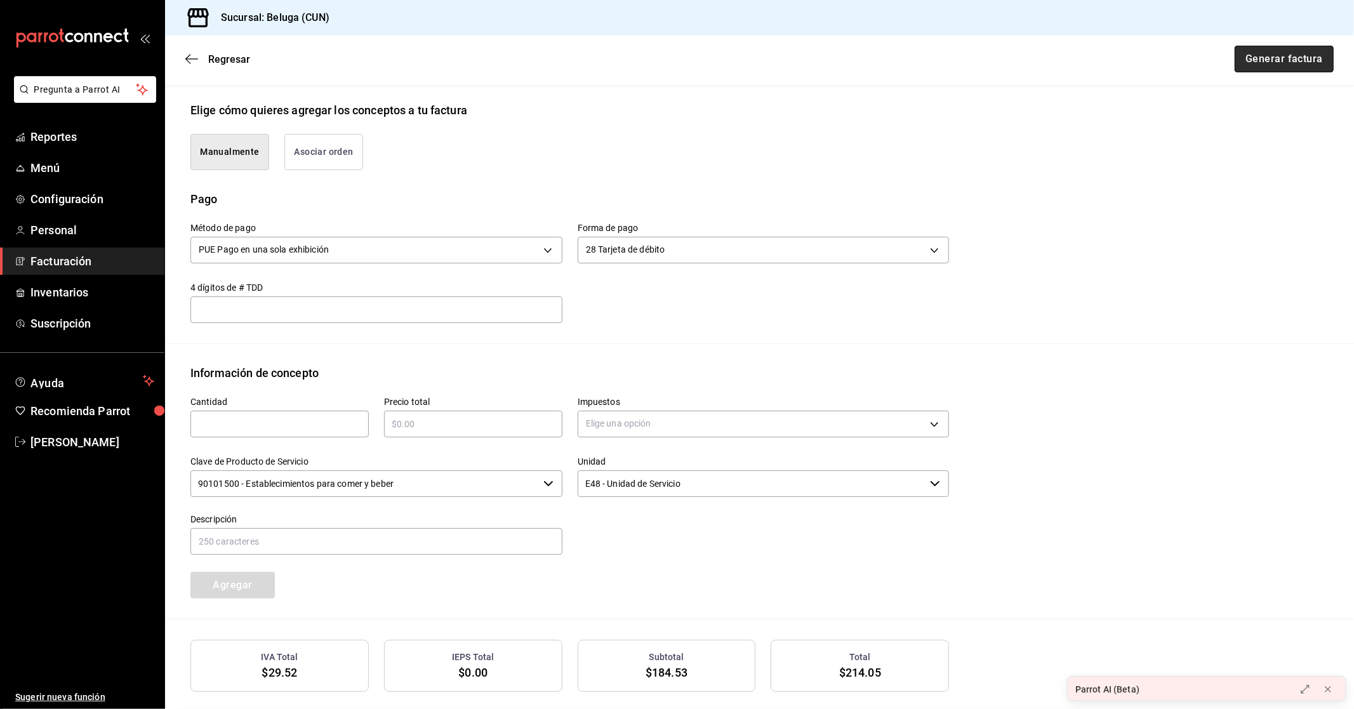
click at [1255, 59] on button "Generar factura" at bounding box center [1284, 59] width 99 height 27
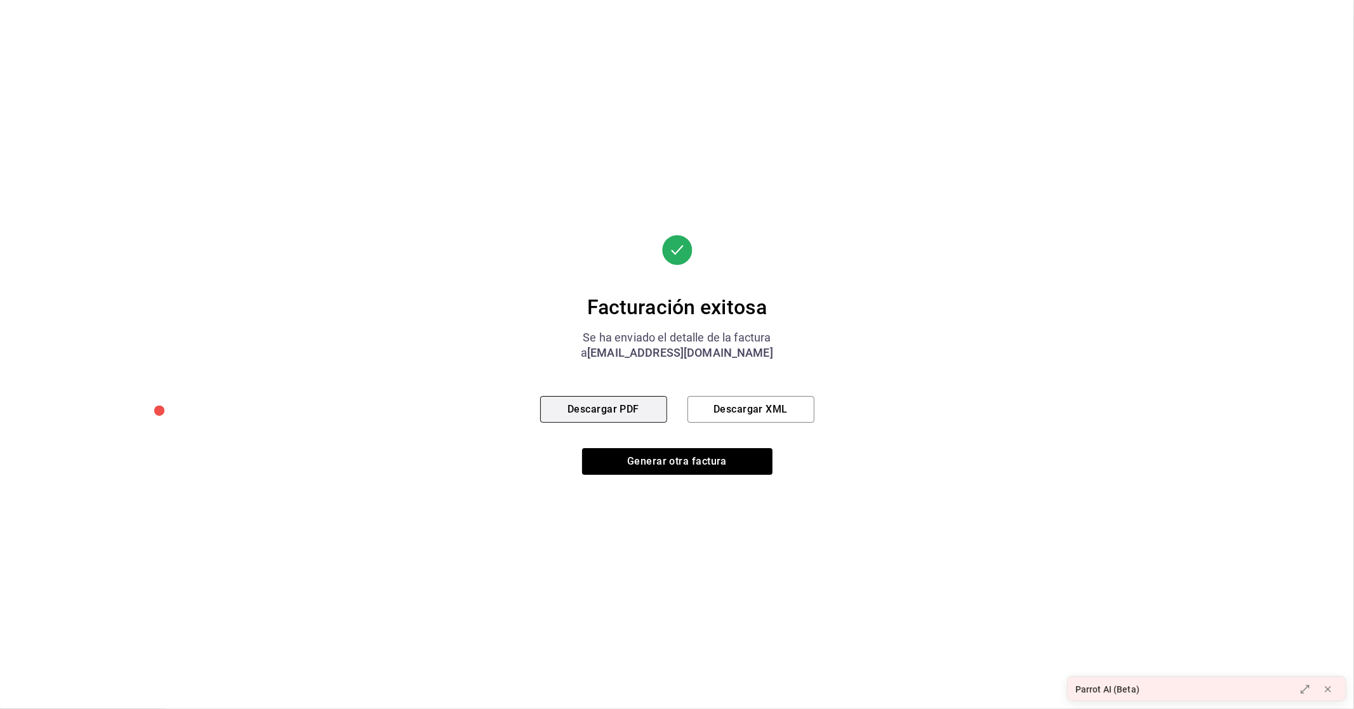
click at [624, 407] on button "Descargar PDF" at bounding box center [603, 409] width 127 height 27
click at [641, 458] on button "Generar otra factura" at bounding box center [677, 461] width 190 height 27
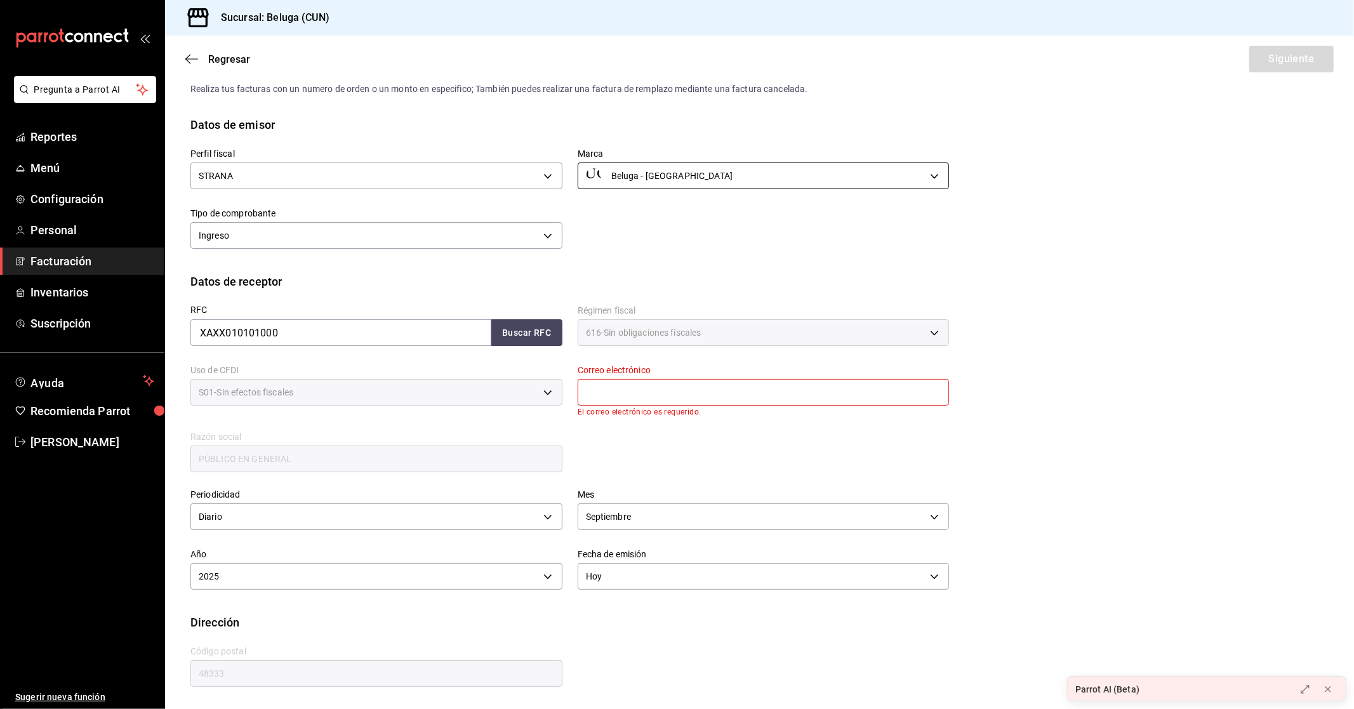
scroll to position [0, 0]
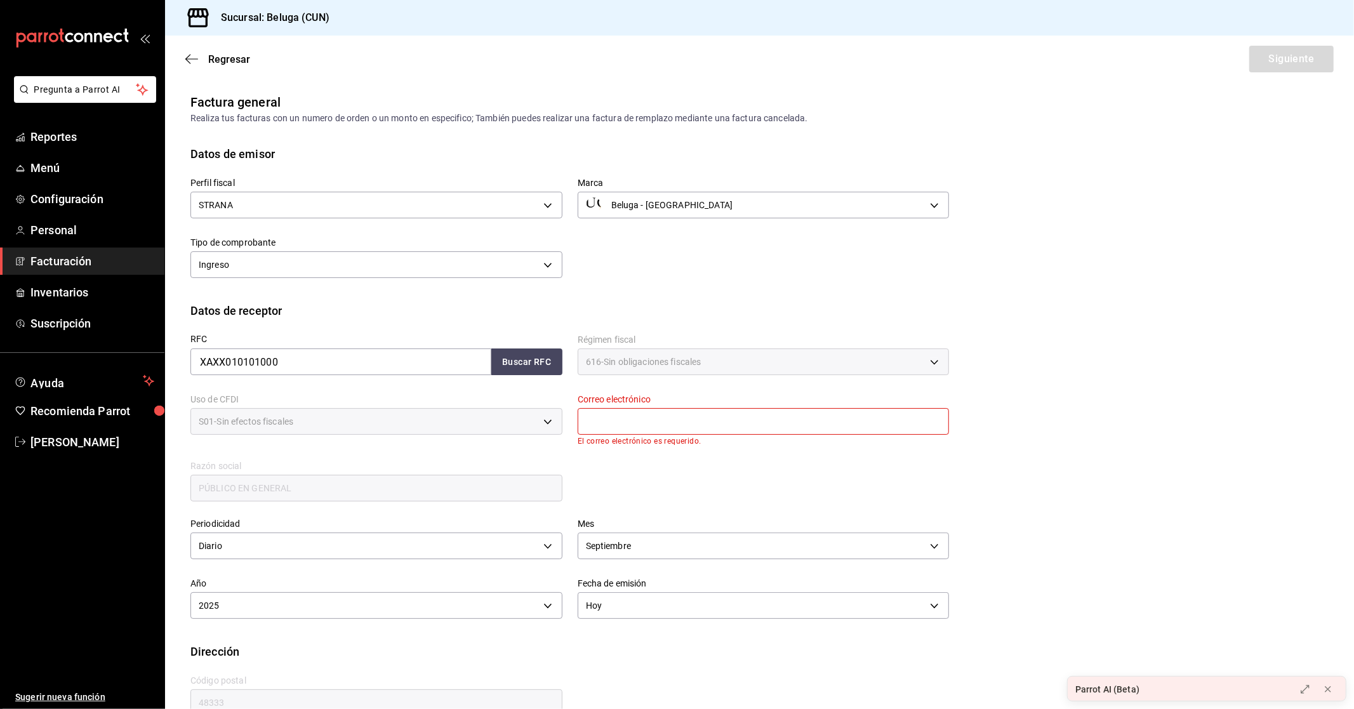
click at [707, 427] on input "text" at bounding box center [764, 421] width 372 height 27
type input "[EMAIL_ADDRESS][DOMAIN_NAME]"
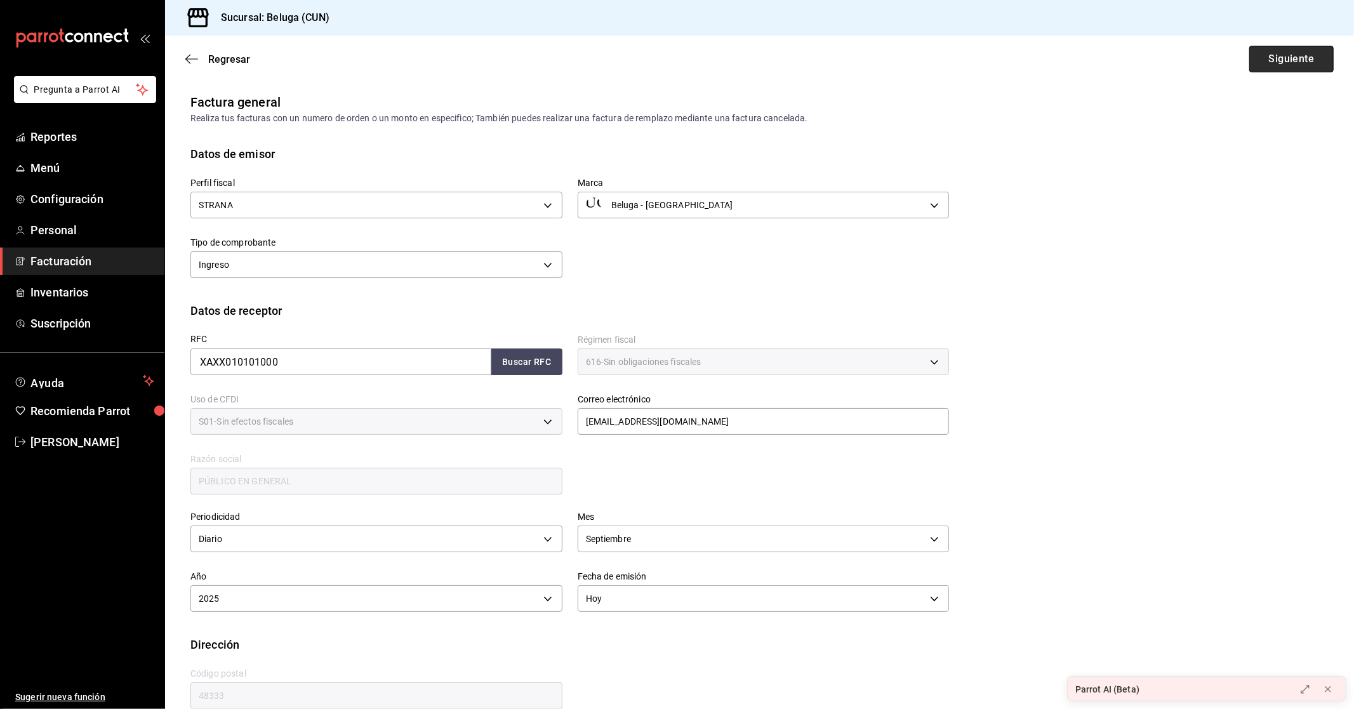
click at [1283, 61] on button "Siguiente" at bounding box center [1291, 59] width 84 height 27
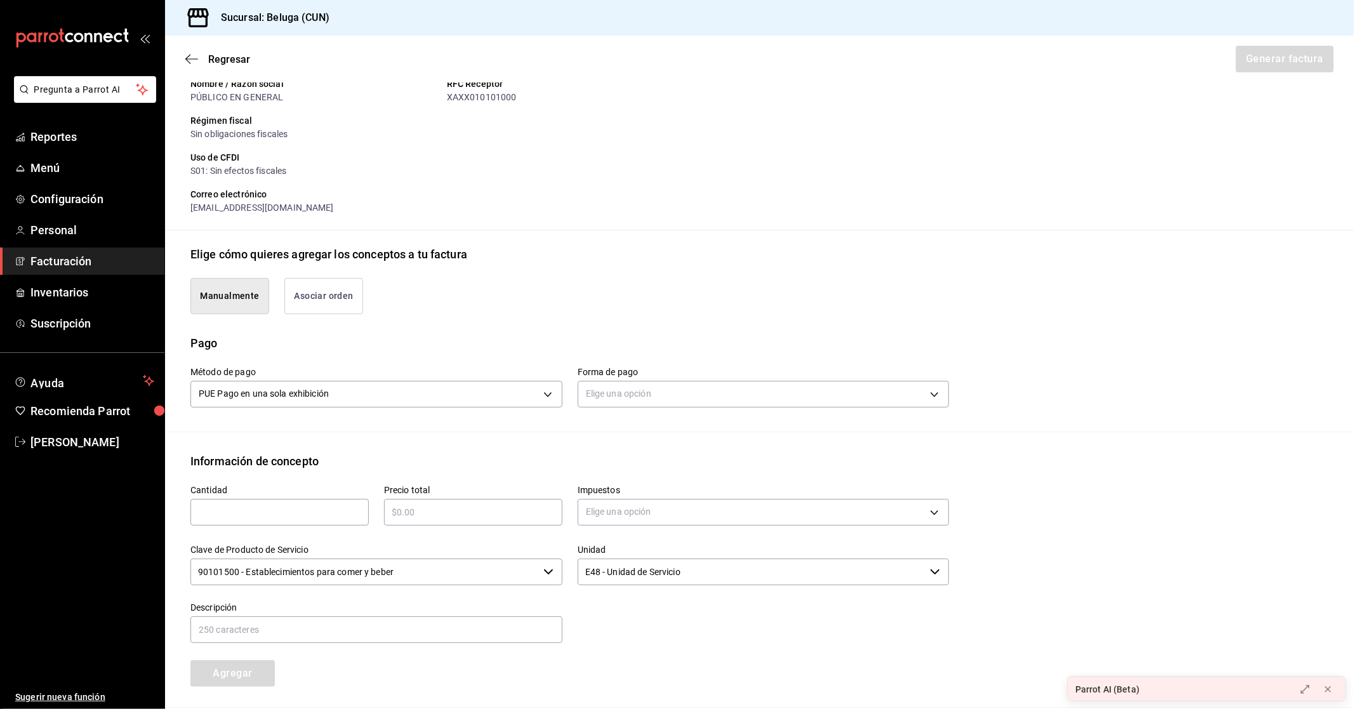
scroll to position [211, 0]
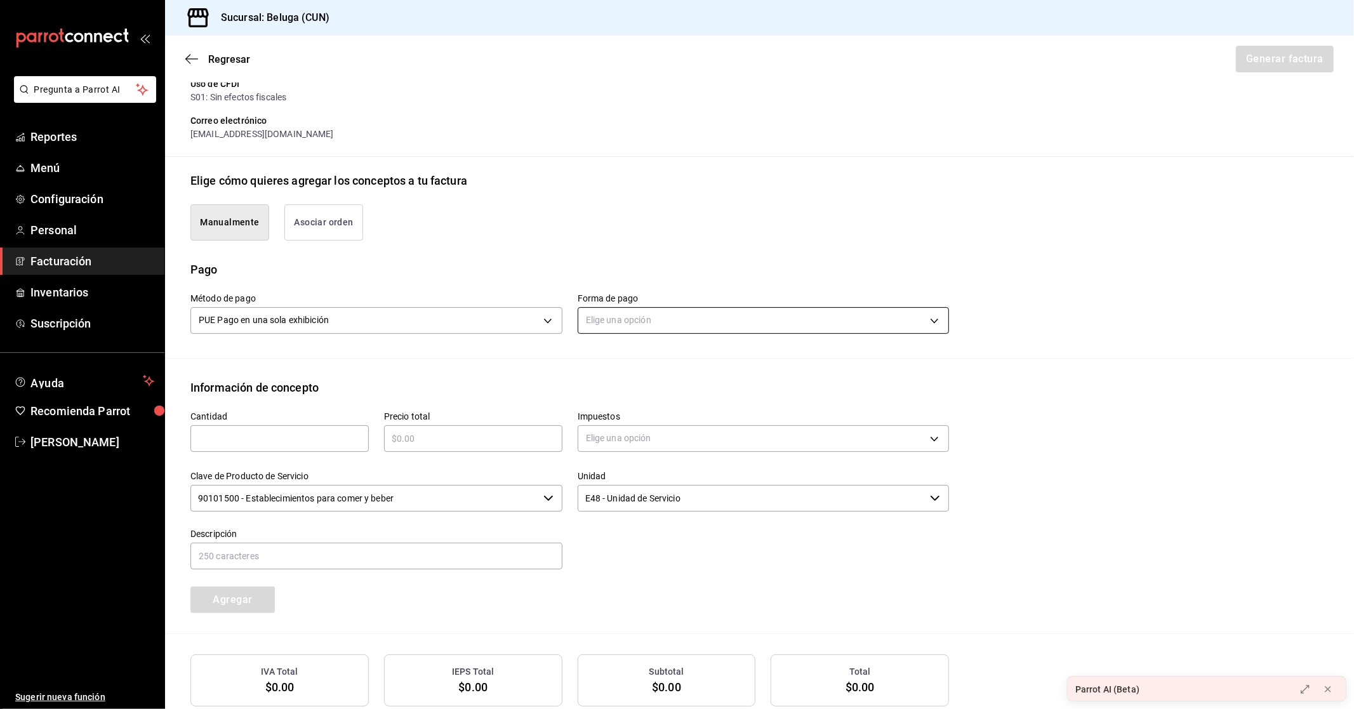
click at [770, 315] on body "Pregunta a Parrot AI Reportes Menú Configuración Personal Facturación Inventari…" at bounding box center [677, 354] width 1354 height 709
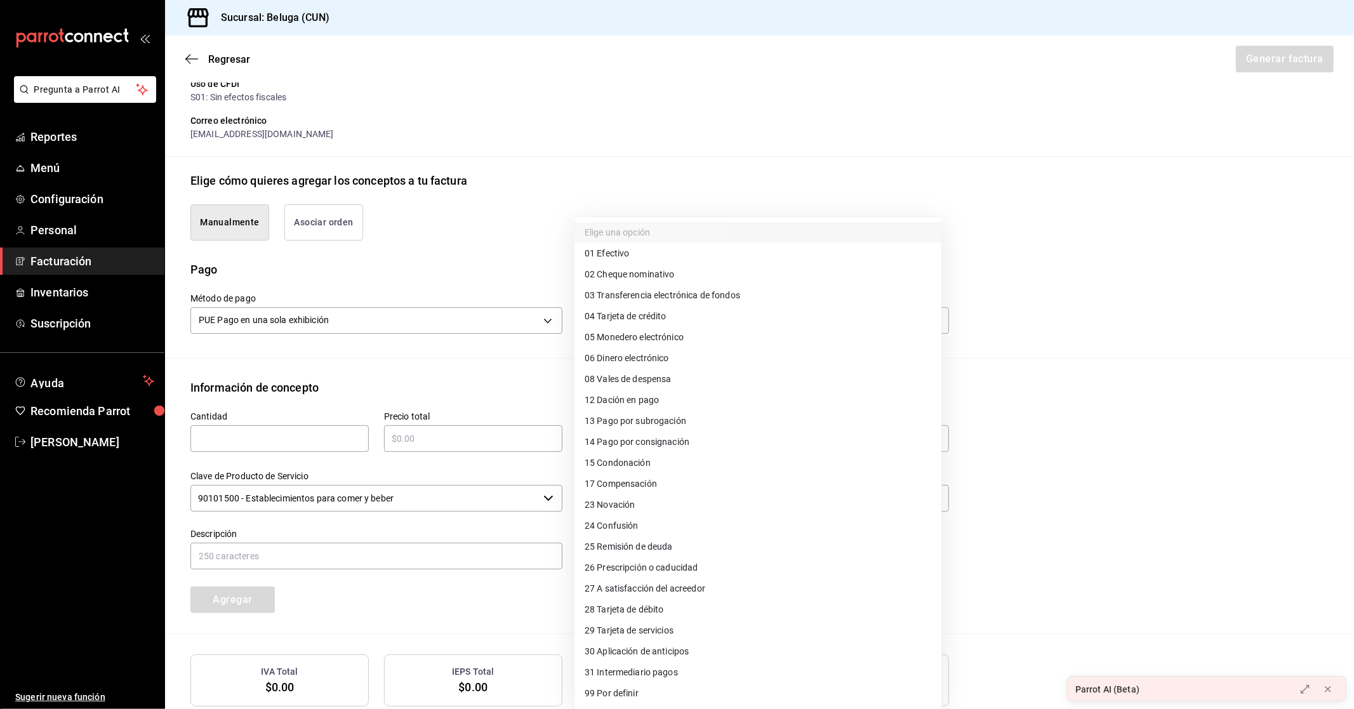
click at [635, 310] on span "04 Tarjeta de crédito" at bounding box center [626, 316] width 82 height 13
type input "04"
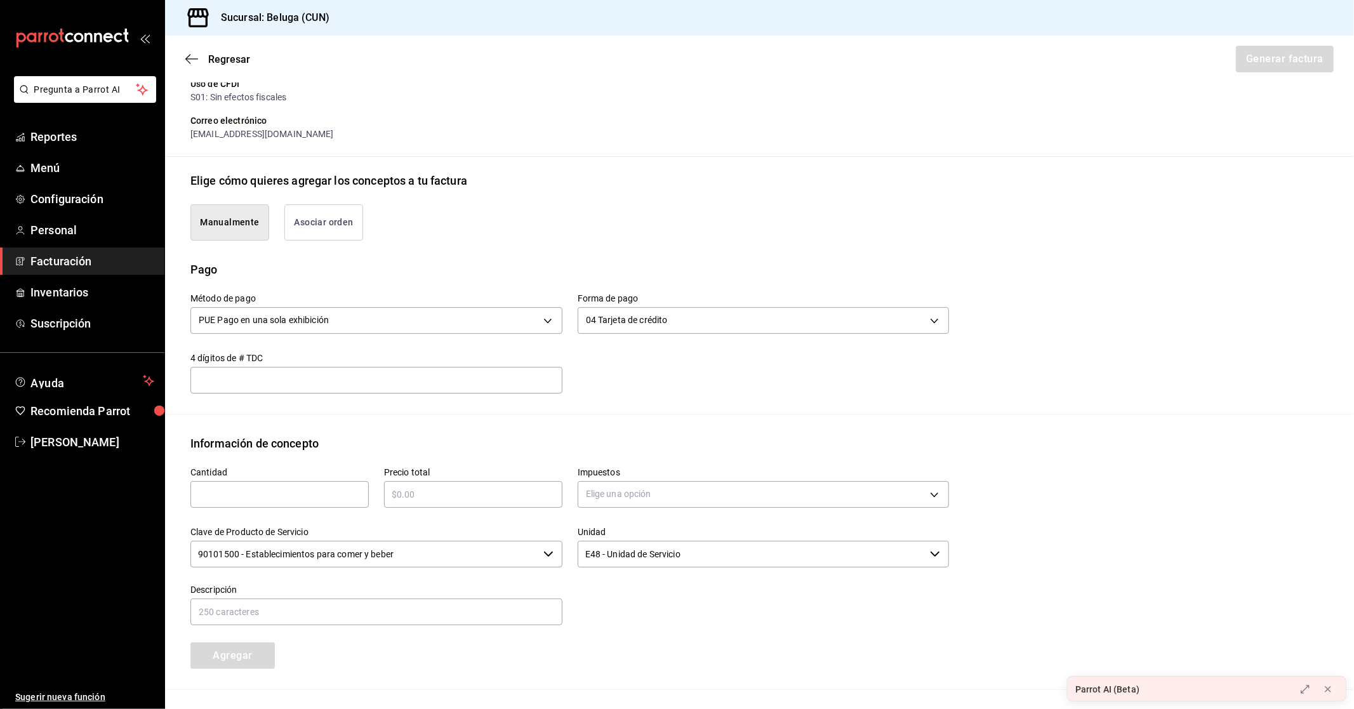
click at [255, 498] on input "text" at bounding box center [279, 494] width 178 height 15
type input "1"
click at [462, 492] on input "text" at bounding box center [473, 494] width 178 height 15
type input "$4933.6"
click at [608, 493] on body "Pregunta a Parrot AI Reportes Menú Configuración Personal Facturación Inventari…" at bounding box center [677, 354] width 1354 height 709
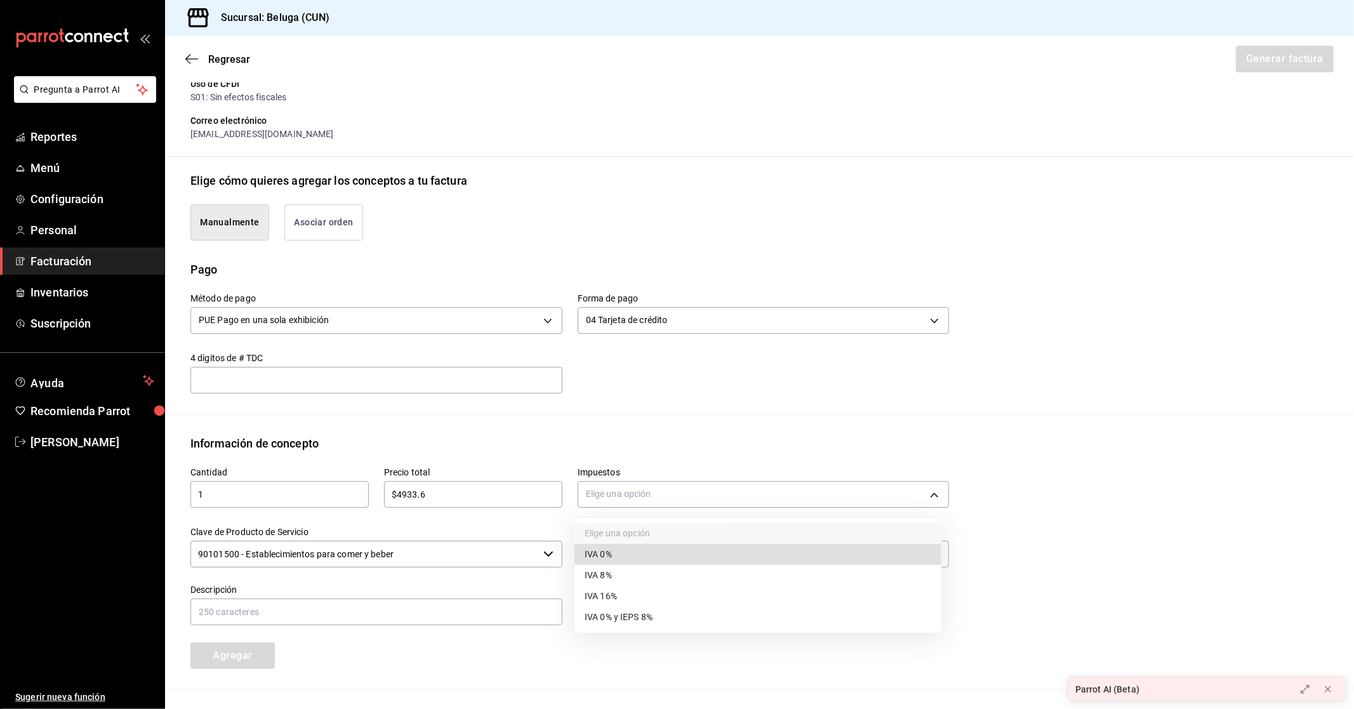
click at [603, 550] on span "IVA 0%" at bounding box center [598, 554] width 27 height 13
type input "IVA_0"
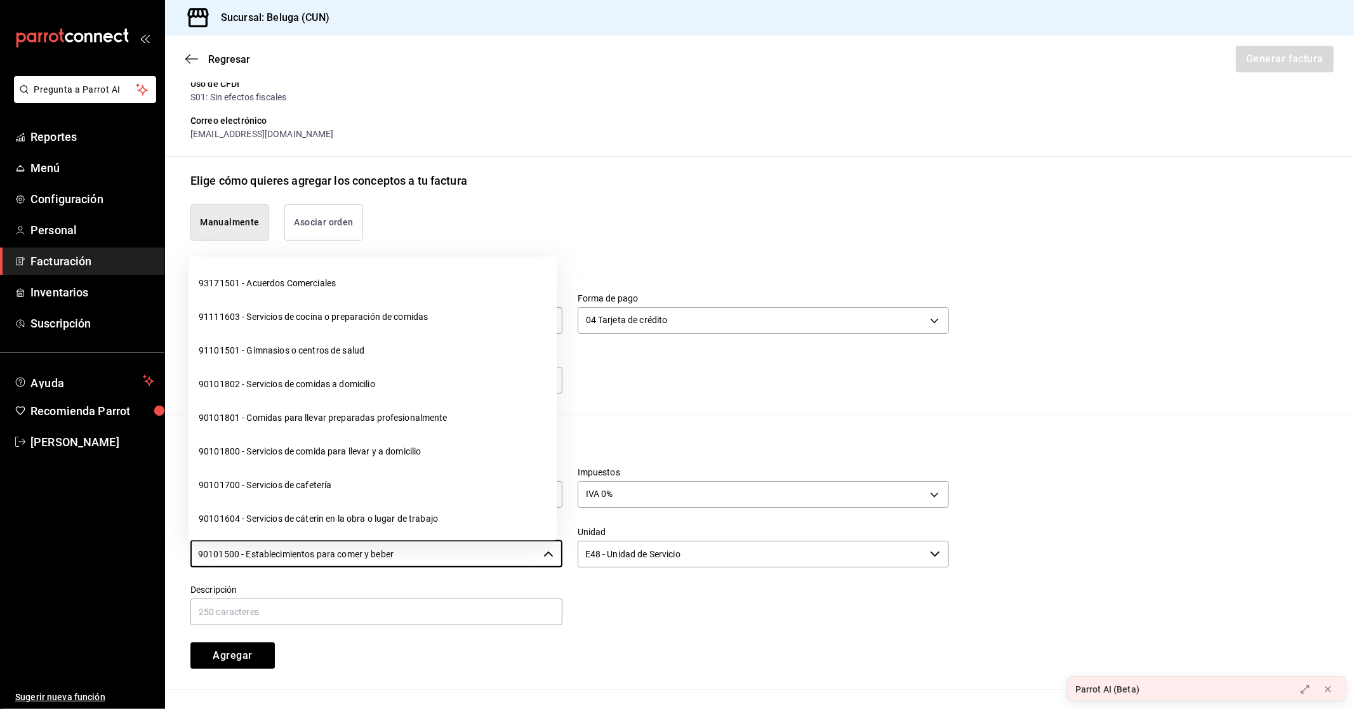
drag, startPoint x: 331, startPoint y: 559, endPoint x: 132, endPoint y: 555, distance: 199.4
click at [134, 555] on div "Pregunta a Parrot AI Reportes Menú Configuración Personal Facturación Inventari…" at bounding box center [677, 354] width 1354 height 709
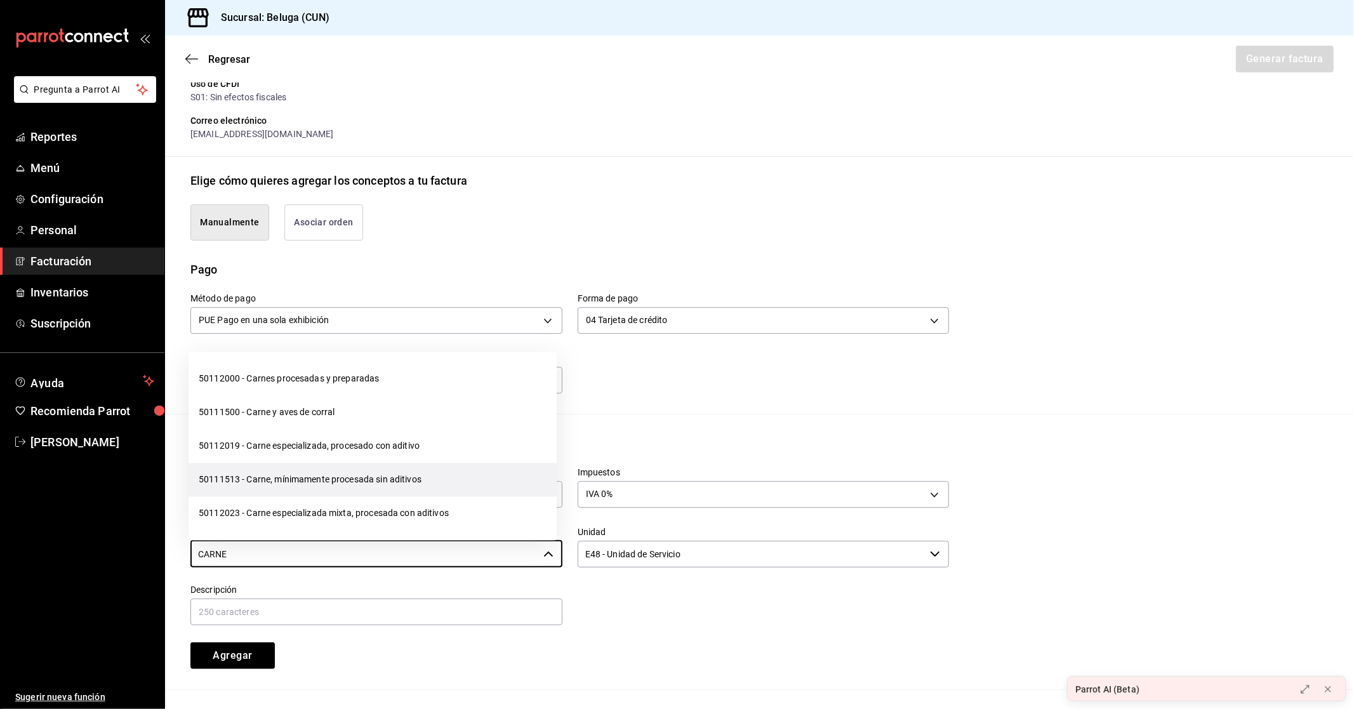
click at [292, 483] on li "50111513 - Carne, mínimamente procesada sin aditivos" at bounding box center [373, 480] width 368 height 34
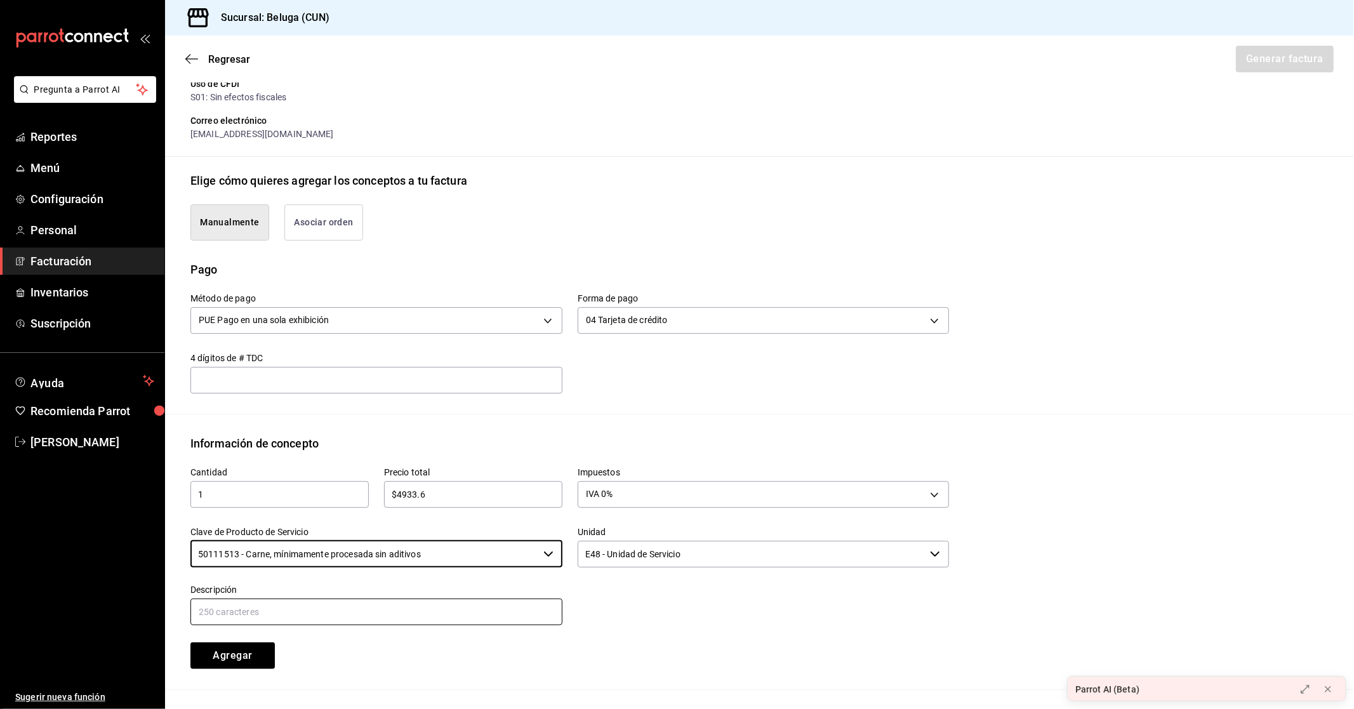
type input "50111513 - Carne, mínimamente procesada sin aditivos"
click at [376, 610] on input "text" at bounding box center [376, 612] width 372 height 27
paste input "CONSUMO DEL DIA [DATE]"
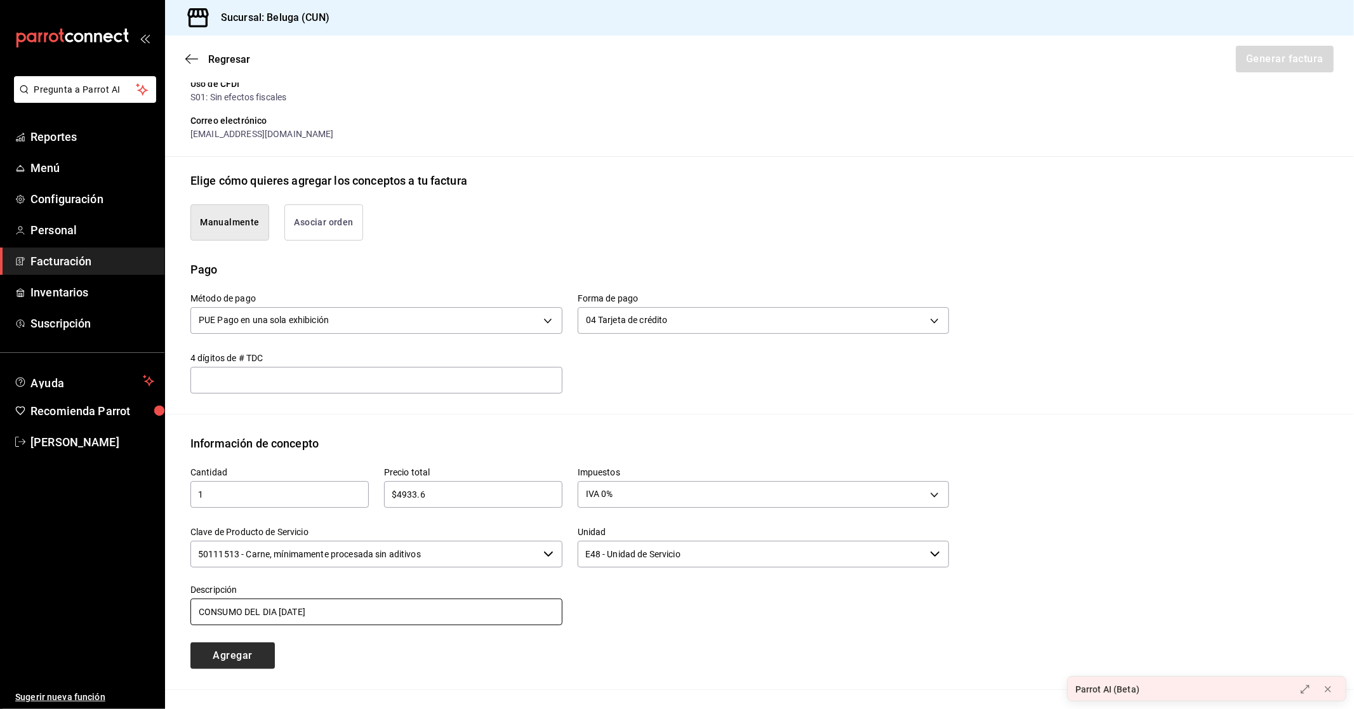
type input "CONSUMO DEL DIA [DATE]"
click at [235, 660] on button "Agregar" at bounding box center [232, 655] width 84 height 27
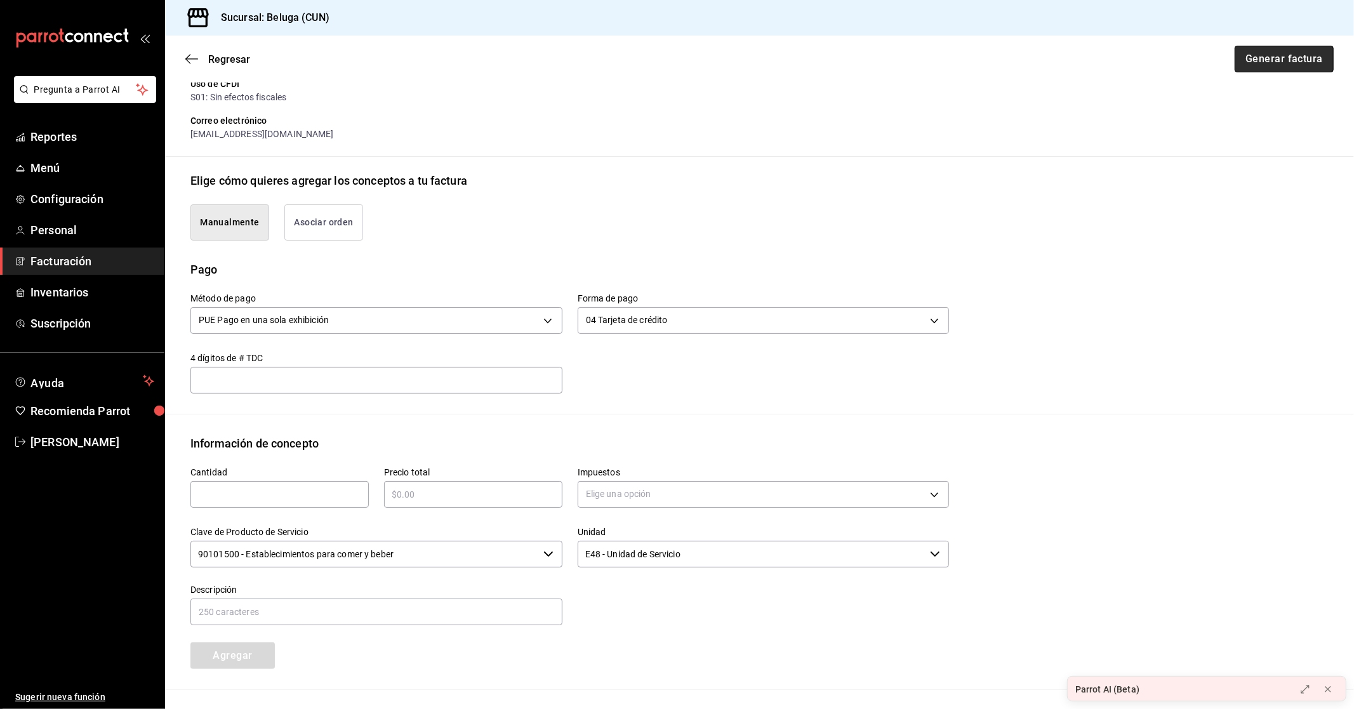
click at [1267, 57] on button "Generar factura" at bounding box center [1284, 59] width 99 height 27
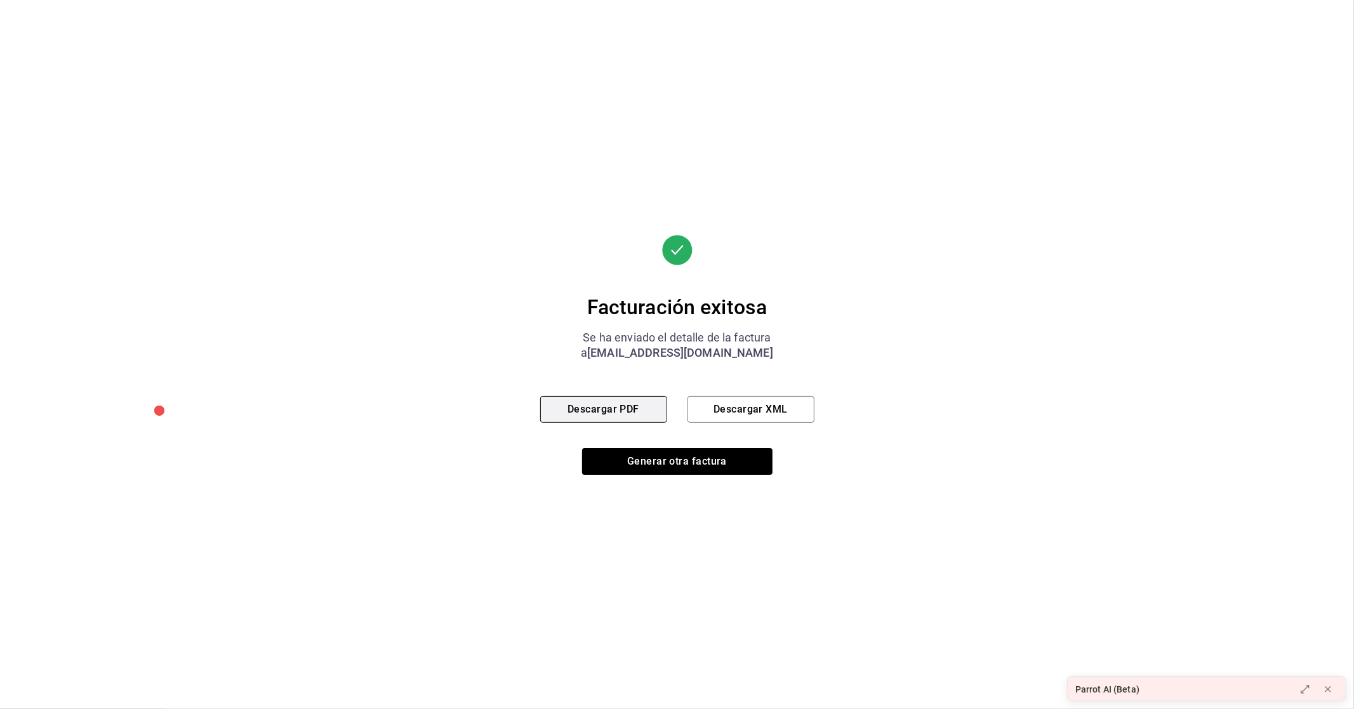
click at [607, 409] on button "Descargar PDF" at bounding box center [603, 409] width 127 height 27
click at [646, 448] on button "Generar otra factura" at bounding box center [677, 461] width 190 height 27
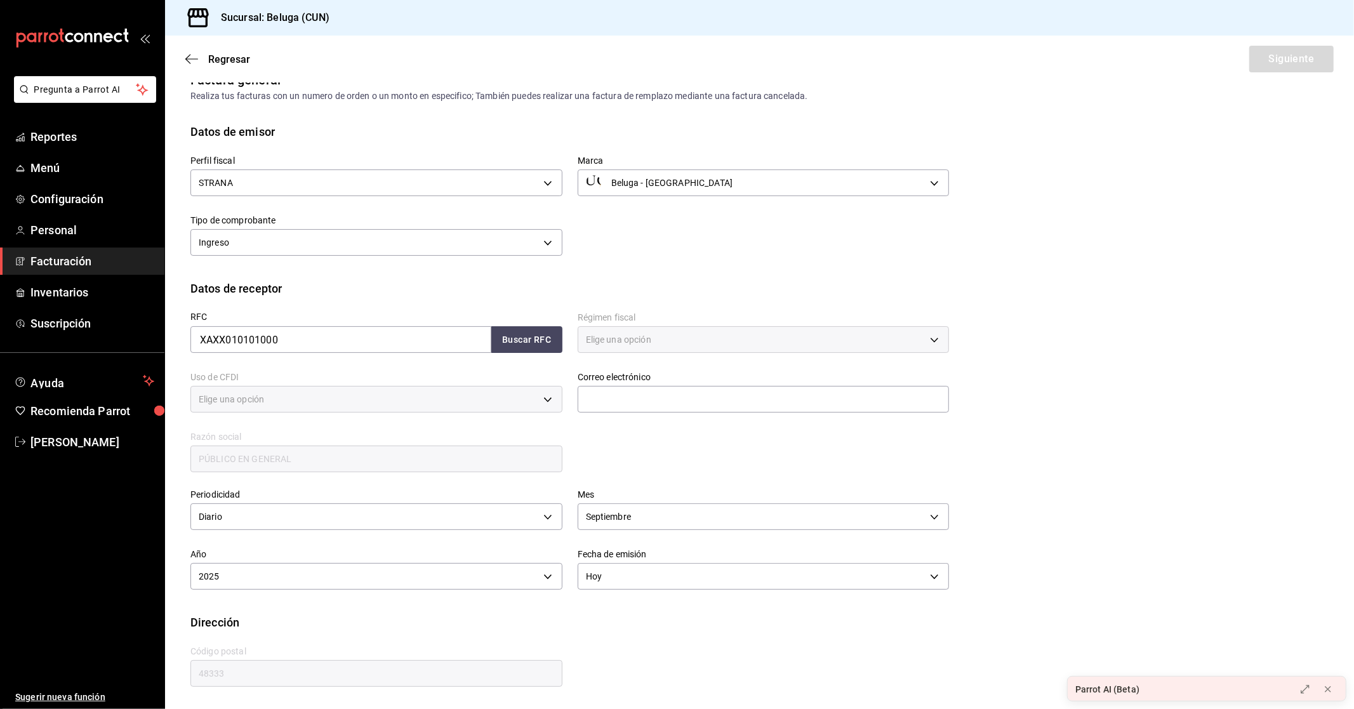
type input "616"
type input "S01"
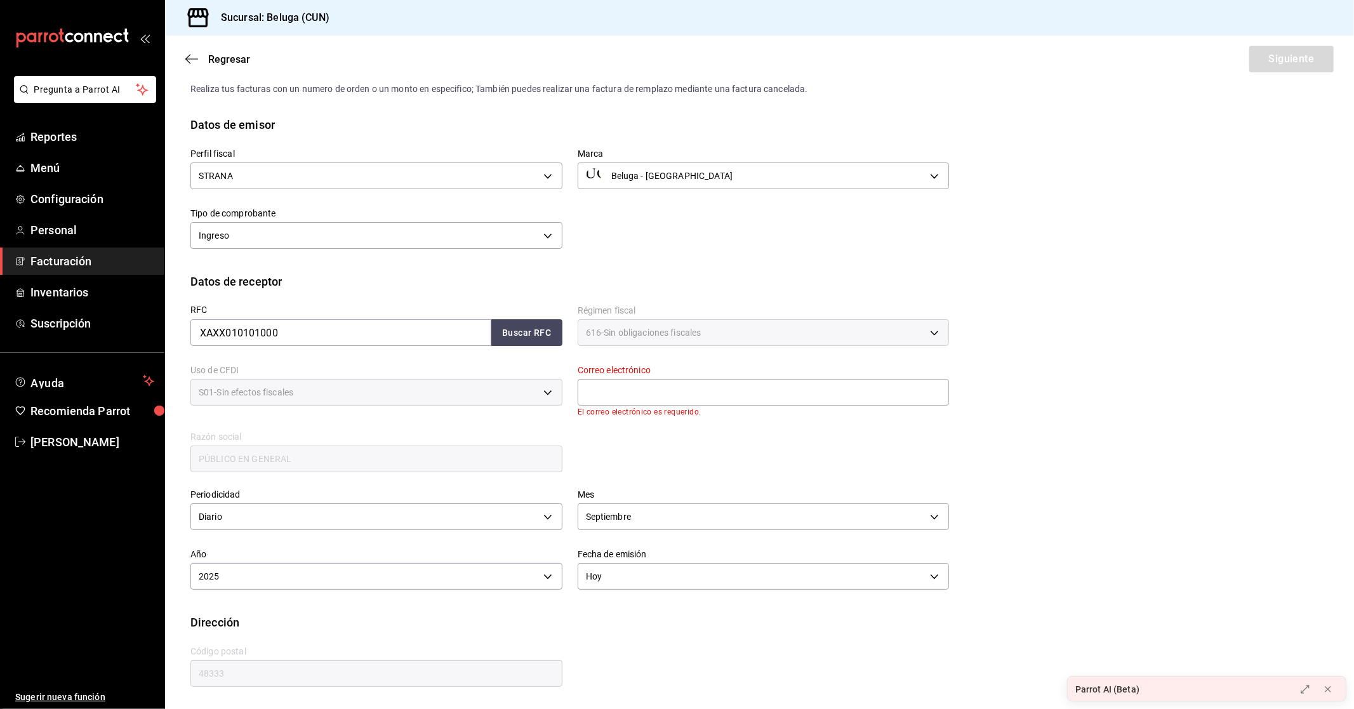
scroll to position [0, 0]
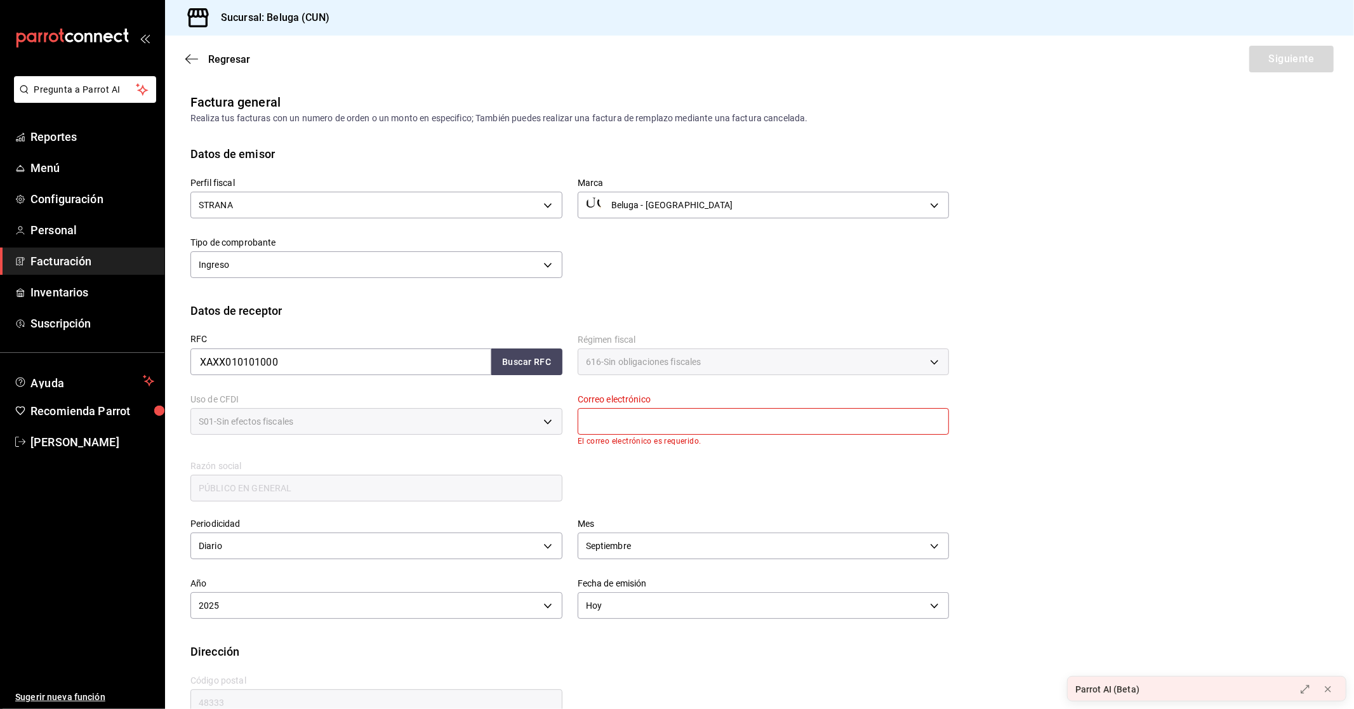
click at [781, 420] on input "text" at bounding box center [764, 421] width 372 height 27
type input "[EMAIL_ADDRESS][DOMAIN_NAME]"
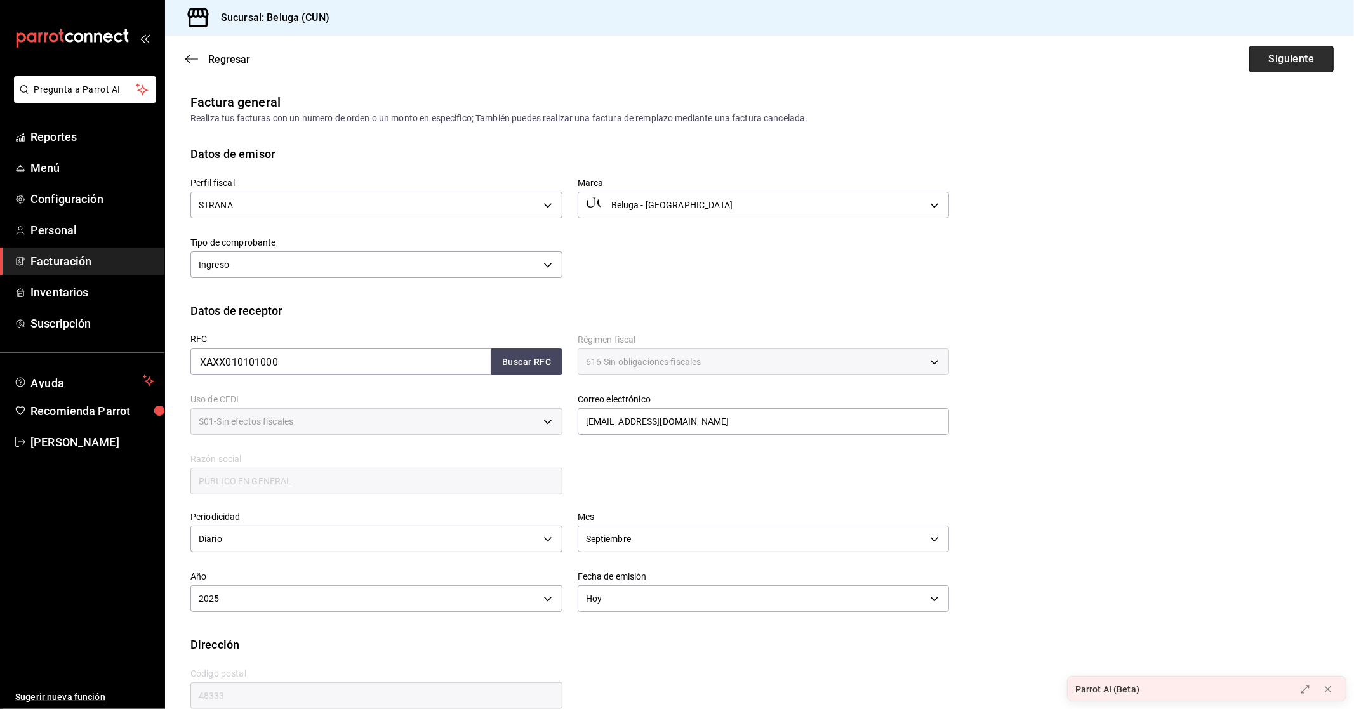
click at [1271, 65] on button "Siguiente" at bounding box center [1291, 59] width 84 height 27
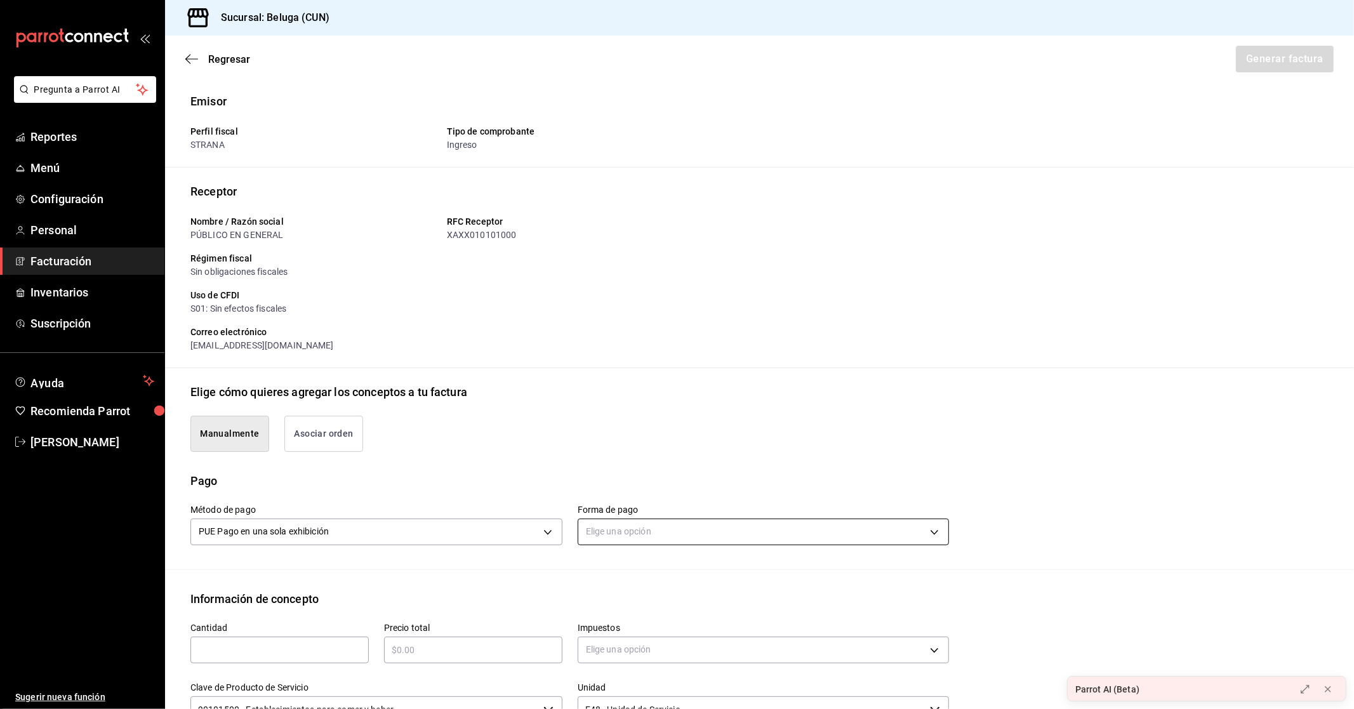
click at [637, 524] on body "Pregunta a Parrot AI Reportes Menú Configuración Personal Facturación Inventari…" at bounding box center [677, 354] width 1354 height 709
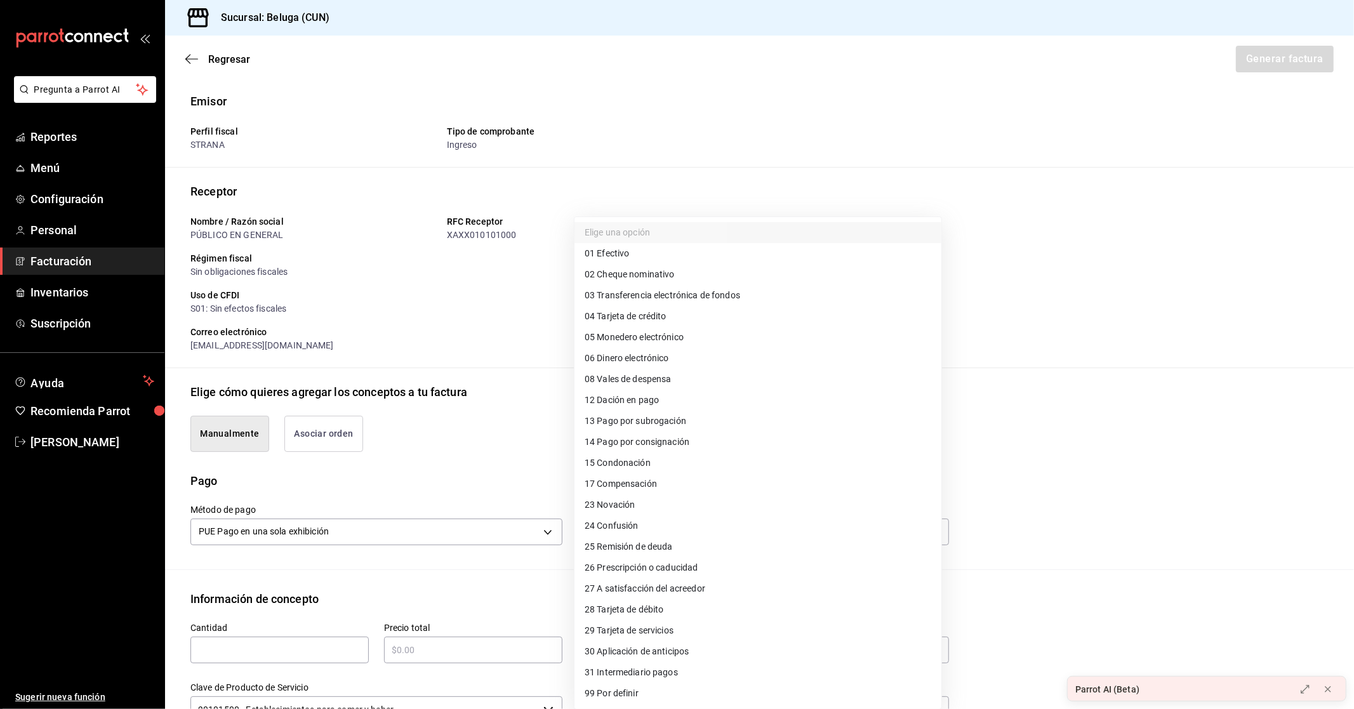
click at [664, 608] on span "28 Tarjeta de débito" at bounding box center [624, 609] width 79 height 13
type input "28"
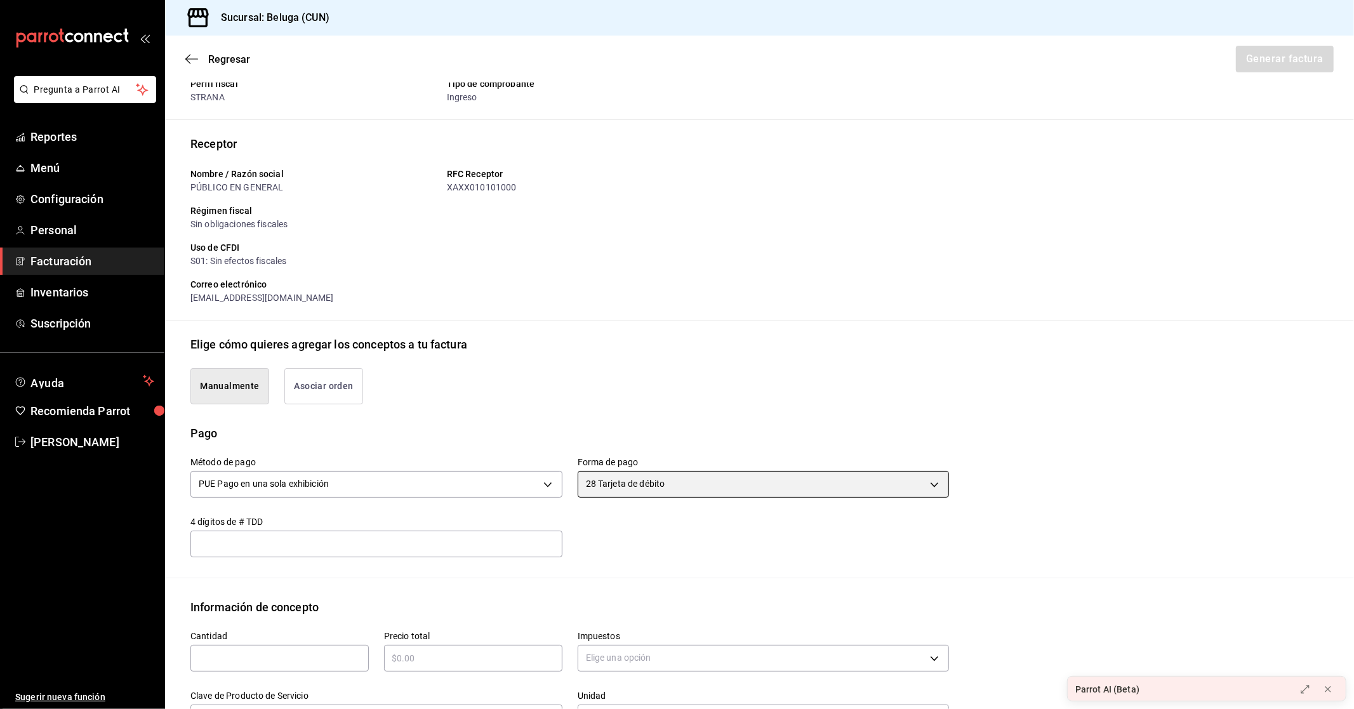
scroll to position [141, 0]
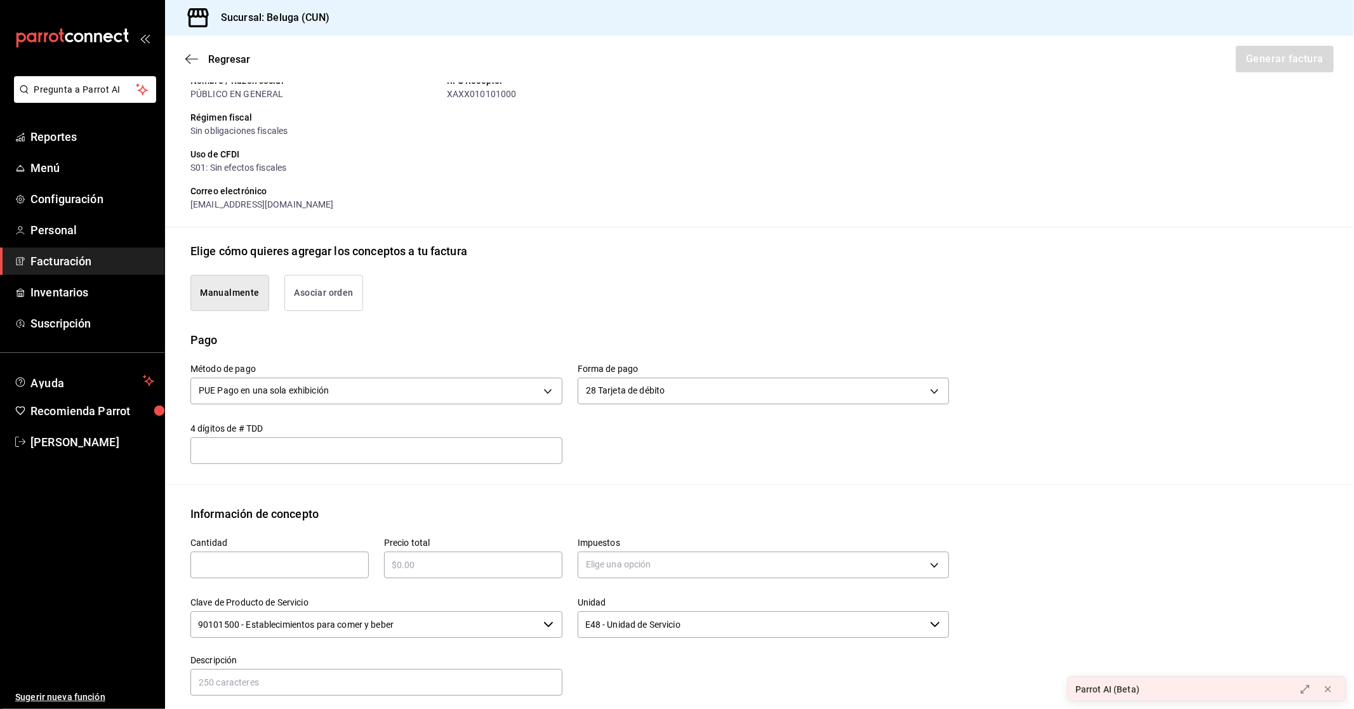
click at [281, 563] on input "text" at bounding box center [279, 564] width 178 height 15
type input "1"
click at [408, 564] on input "text" at bounding box center [473, 564] width 178 height 15
type input "$1233.4"
click at [619, 559] on body "Pregunta a Parrot AI Reportes Menú Configuración Personal Facturación Inventari…" at bounding box center [677, 354] width 1354 height 709
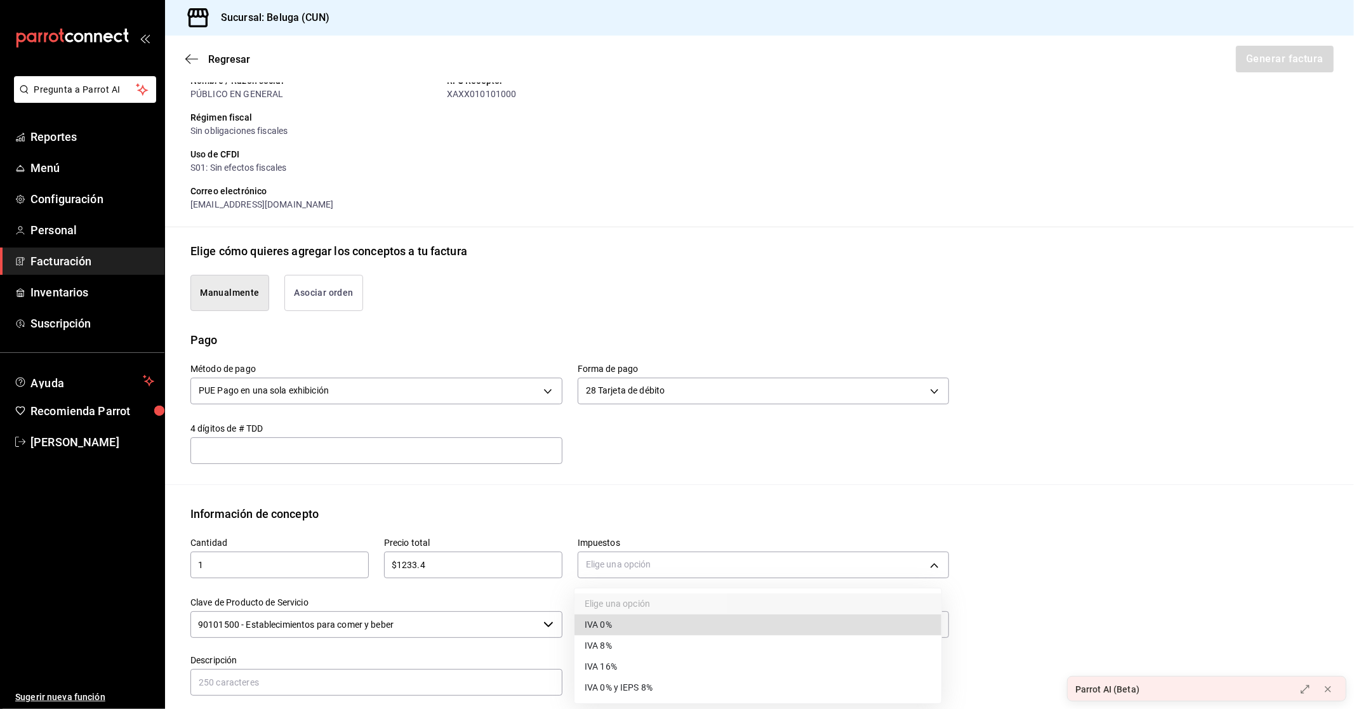
click at [607, 621] on span "IVA 0%" at bounding box center [598, 624] width 27 height 13
type input "IVA_0"
click at [517, 626] on input "90101500 - Establecimientos para comer y beber" at bounding box center [364, 624] width 348 height 27
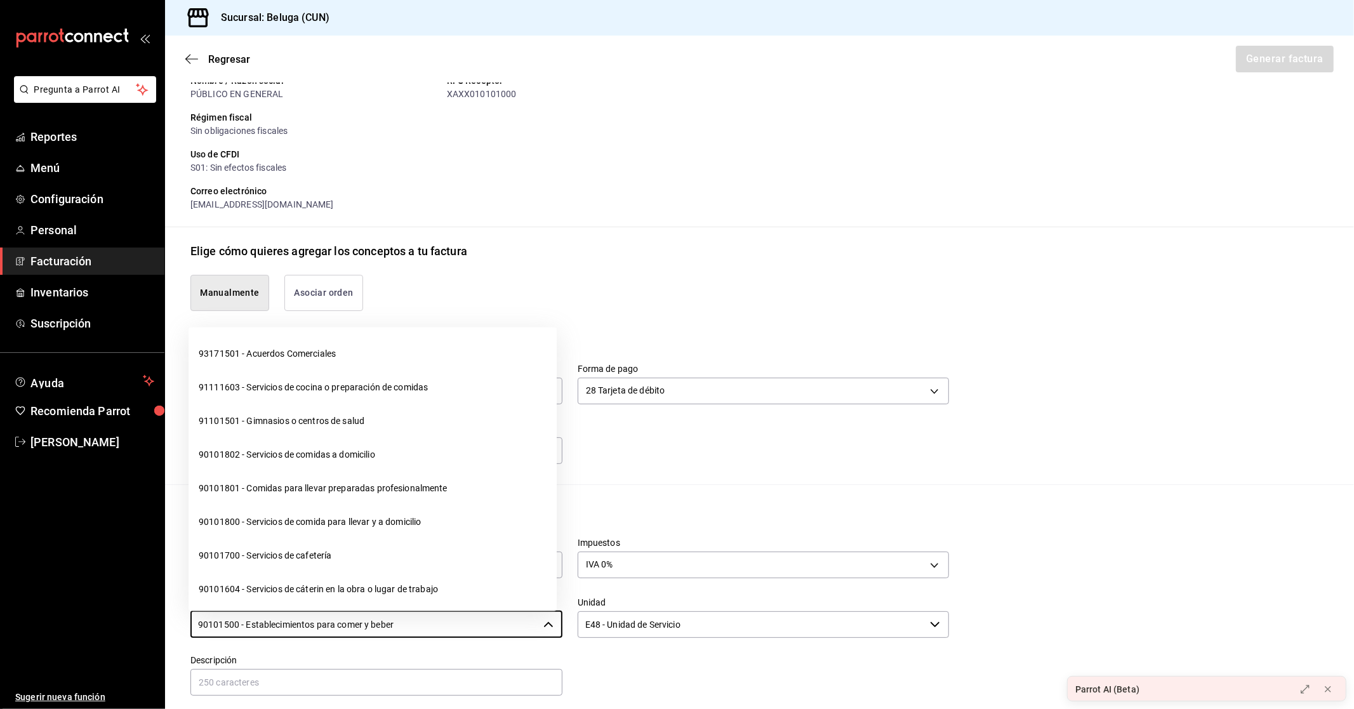
drag, startPoint x: 413, startPoint y: 625, endPoint x: 129, endPoint y: 604, distance: 284.5
click at [129, 604] on div "Pregunta a Parrot AI Reportes Menú Configuración Personal Facturación Inventari…" at bounding box center [677, 354] width 1354 height 709
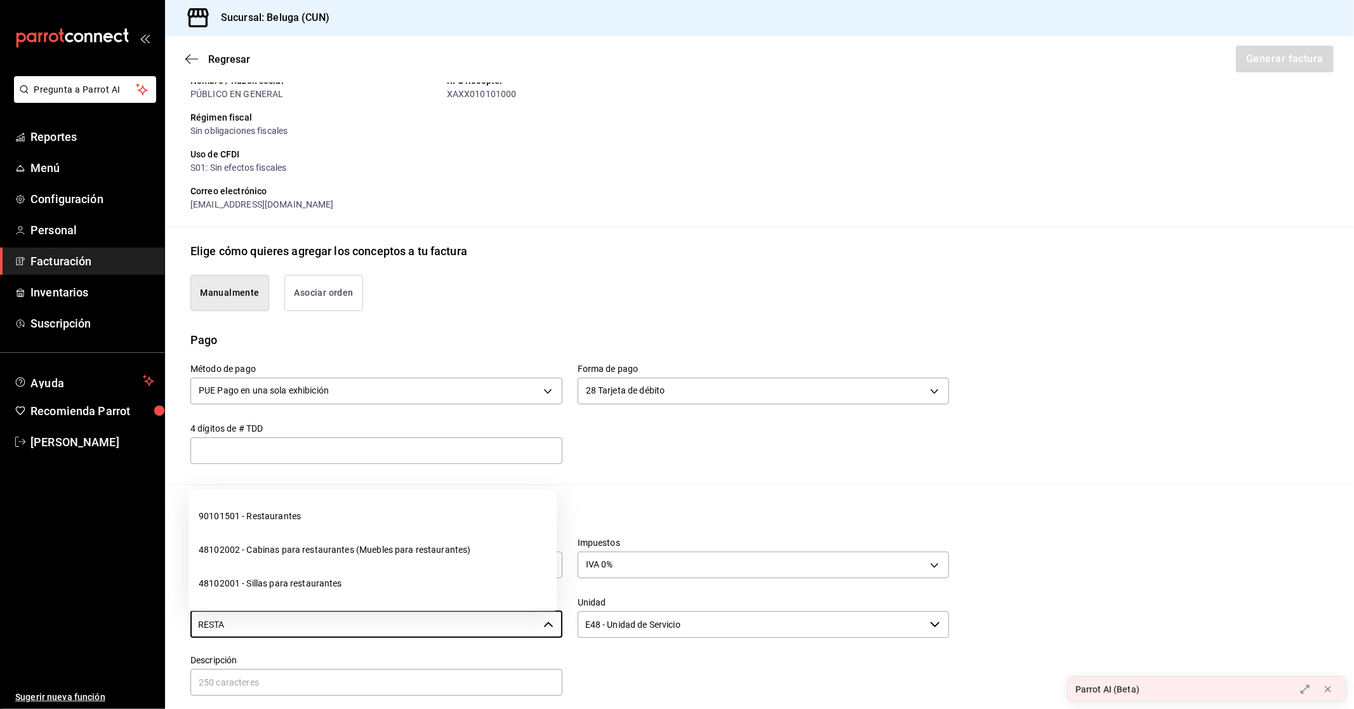
click at [254, 515] on li "90101501 - Restaurantes" at bounding box center [373, 517] width 368 height 34
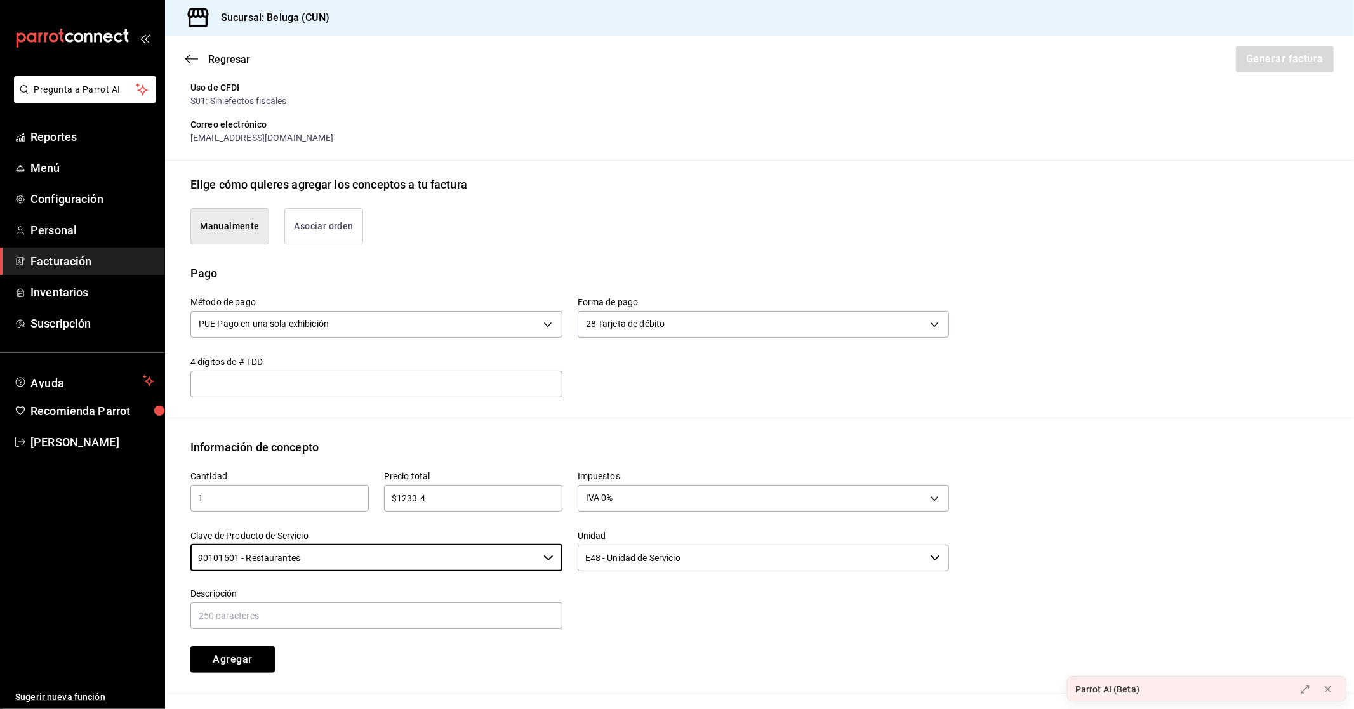
scroll to position [282, 0]
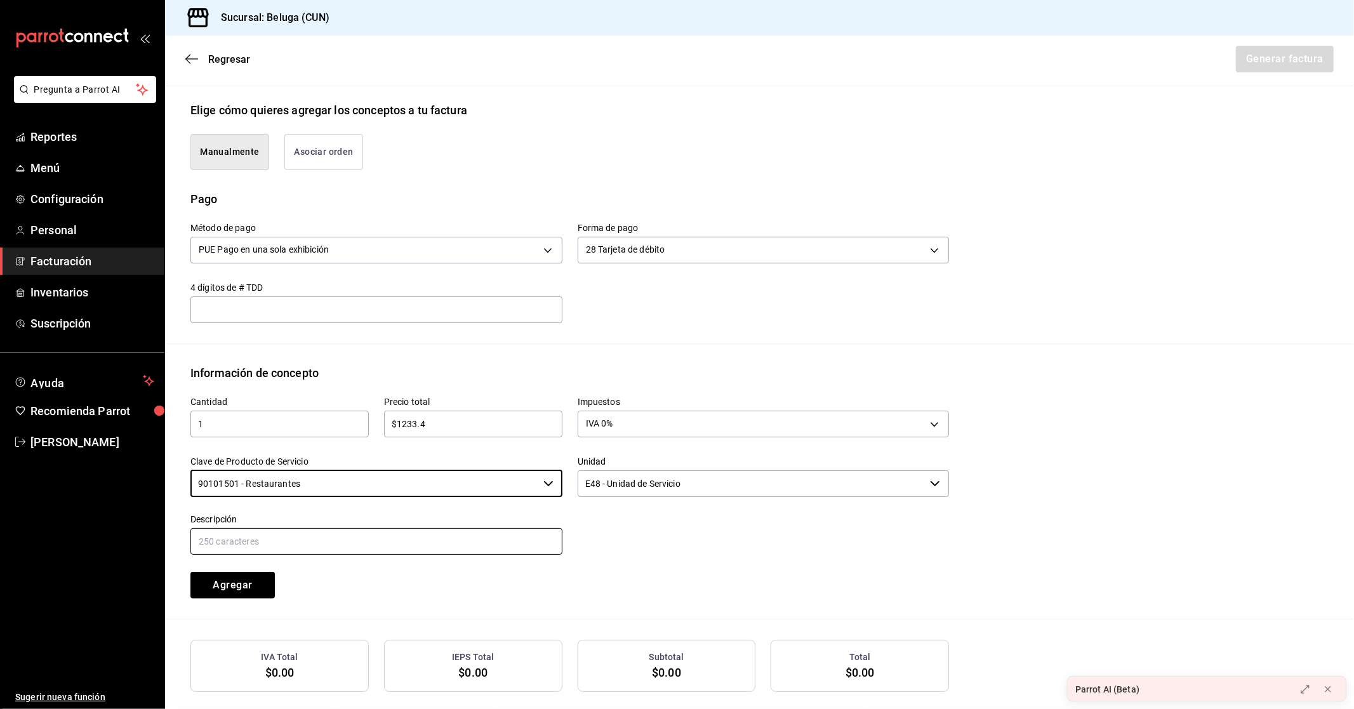
type input "90101501 - Restaurantes"
click at [345, 543] on input "text" at bounding box center [376, 541] width 372 height 27
paste input "CONSUMO DEL DIA [DATE]"
type input "CONSUMO DEL DIA [DATE]"
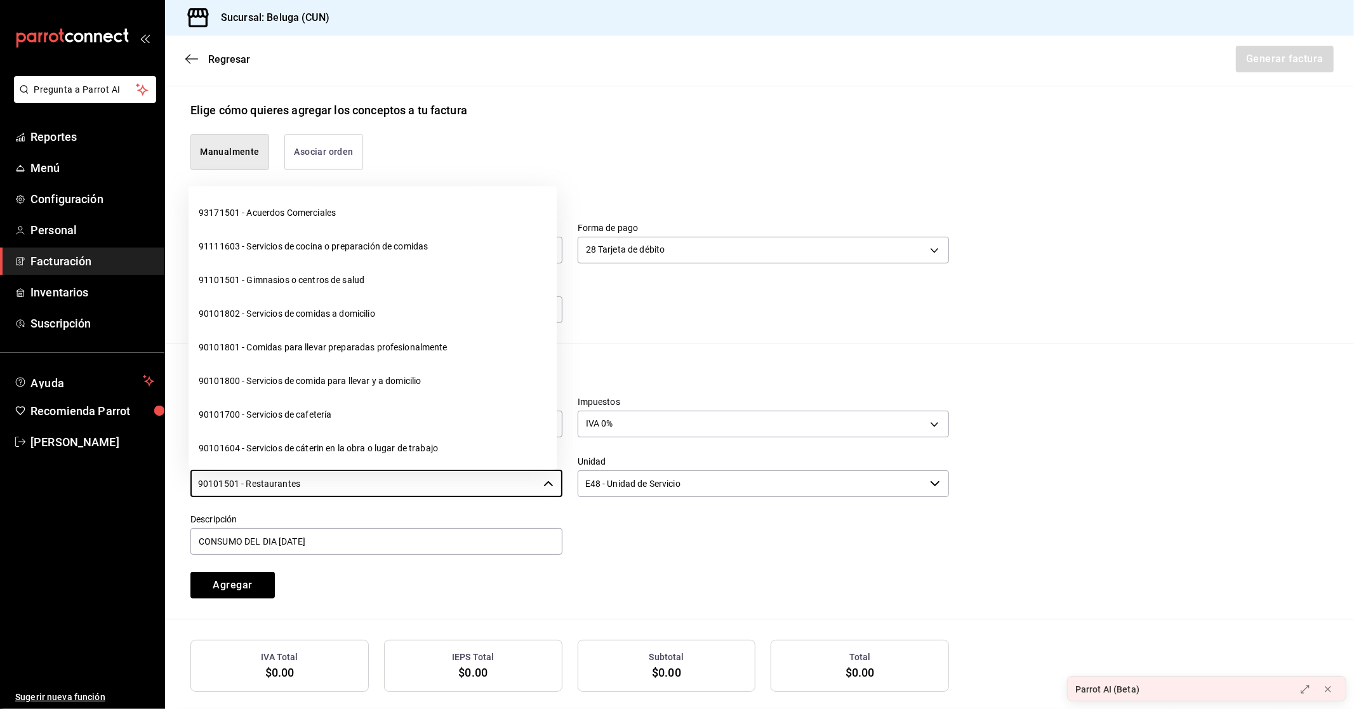
drag, startPoint x: 327, startPoint y: 486, endPoint x: 133, endPoint y: 485, distance: 193.6
click at [133, 485] on div "Pregunta a Parrot AI Reportes Menú Configuración Personal Facturación Inventari…" at bounding box center [677, 354] width 1354 height 709
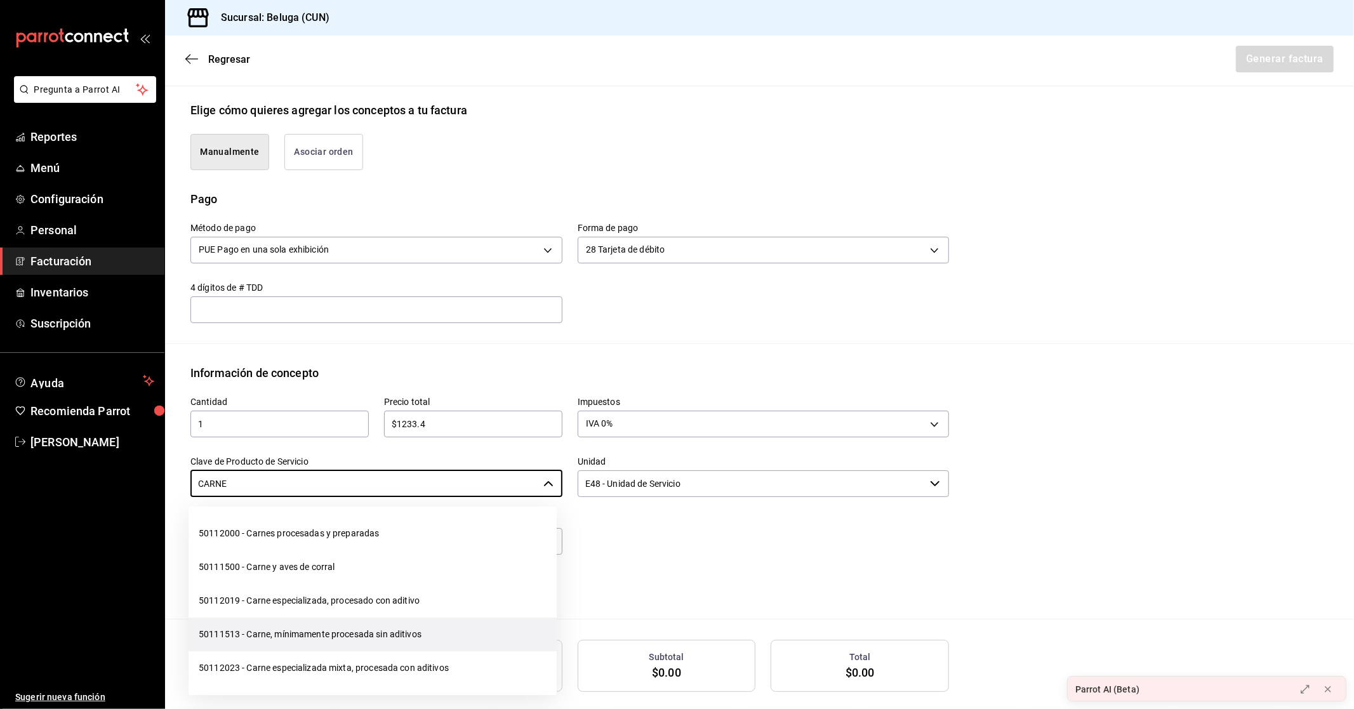
click at [347, 631] on li "50111513 - Carne, mínimamente procesada sin aditivos" at bounding box center [373, 635] width 368 height 34
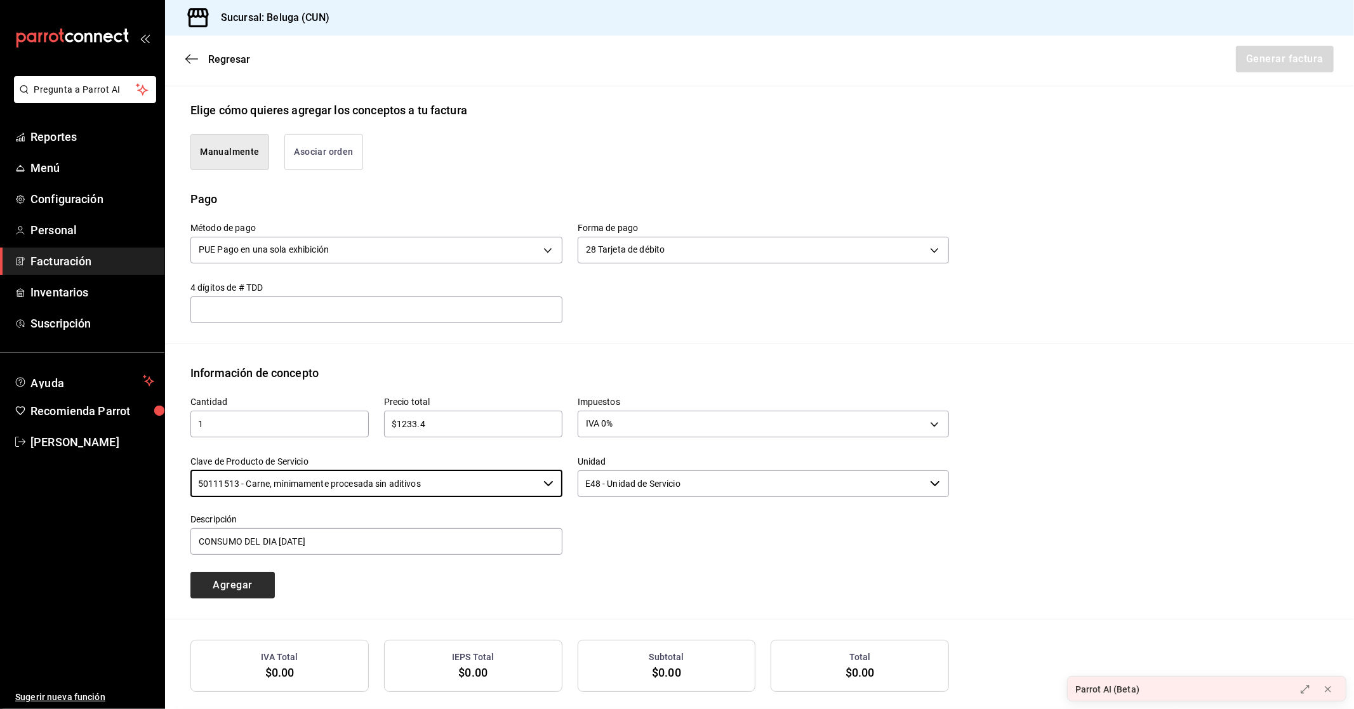
type input "50111513 - Carne, mínimamente procesada sin aditivos"
click at [240, 585] on button "Agregar" at bounding box center [232, 585] width 84 height 27
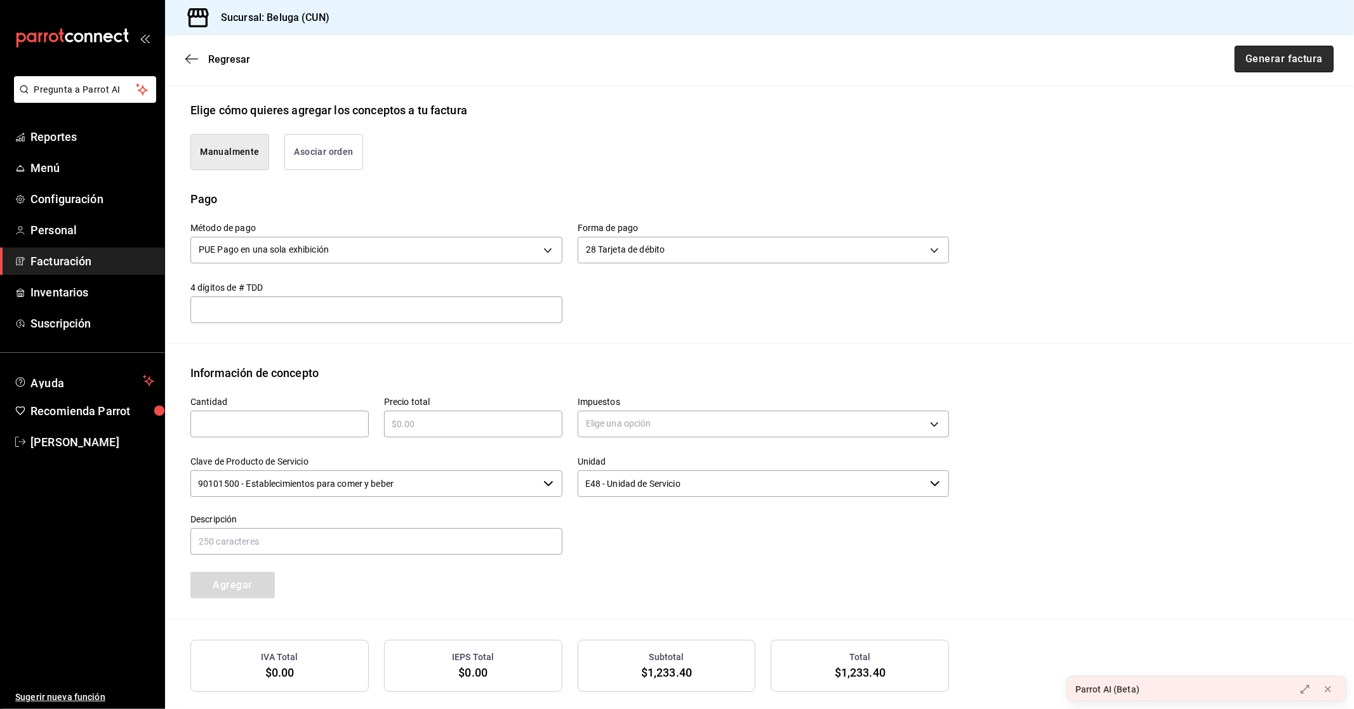
click at [1290, 62] on button "Generar factura" at bounding box center [1284, 59] width 99 height 27
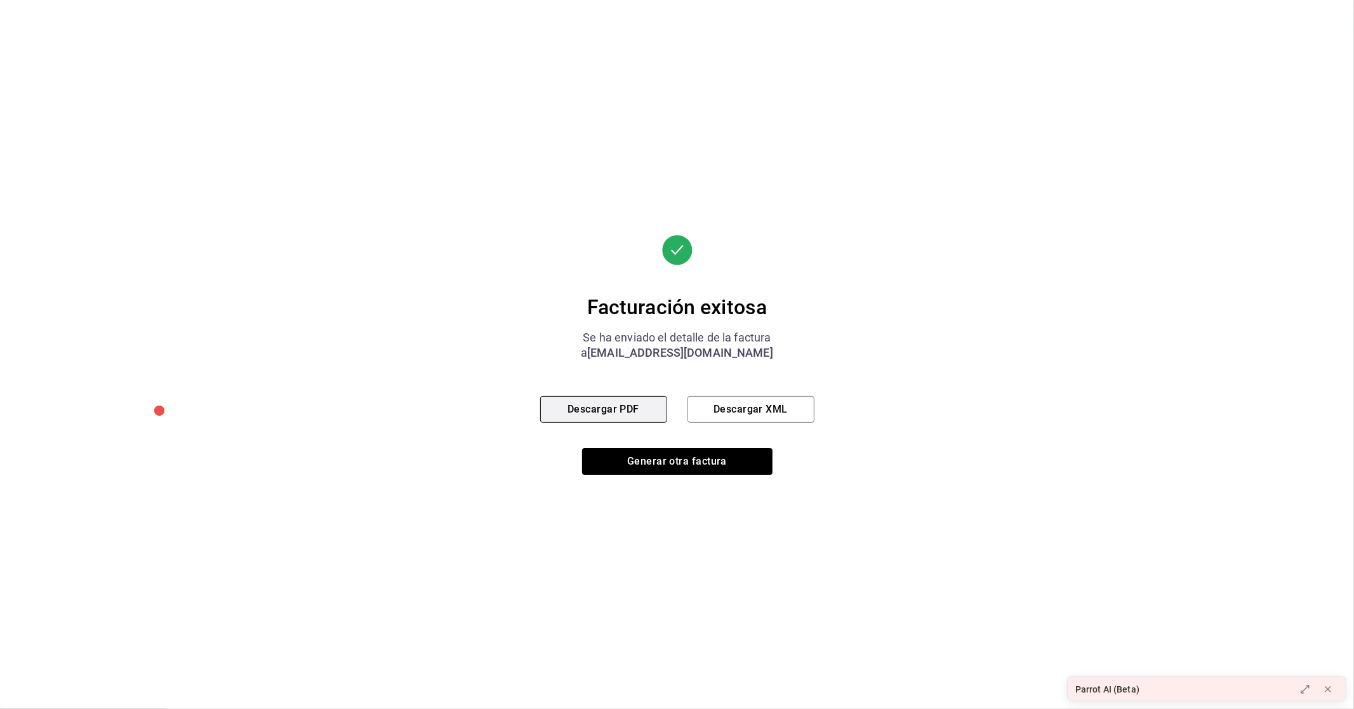
click at [623, 409] on button "Descargar PDF" at bounding box center [603, 409] width 127 height 27
drag, startPoint x: 635, startPoint y: 447, endPoint x: 637, endPoint y: 461, distance: 14.1
click at [635, 449] on div "Facturación exitosa Se ha enviado el detalle de la factura a [EMAIL_ADDRESS][DO…" at bounding box center [677, 355] width 274 height 240
click at [637, 461] on button "Generar otra factura" at bounding box center [677, 461] width 190 height 27
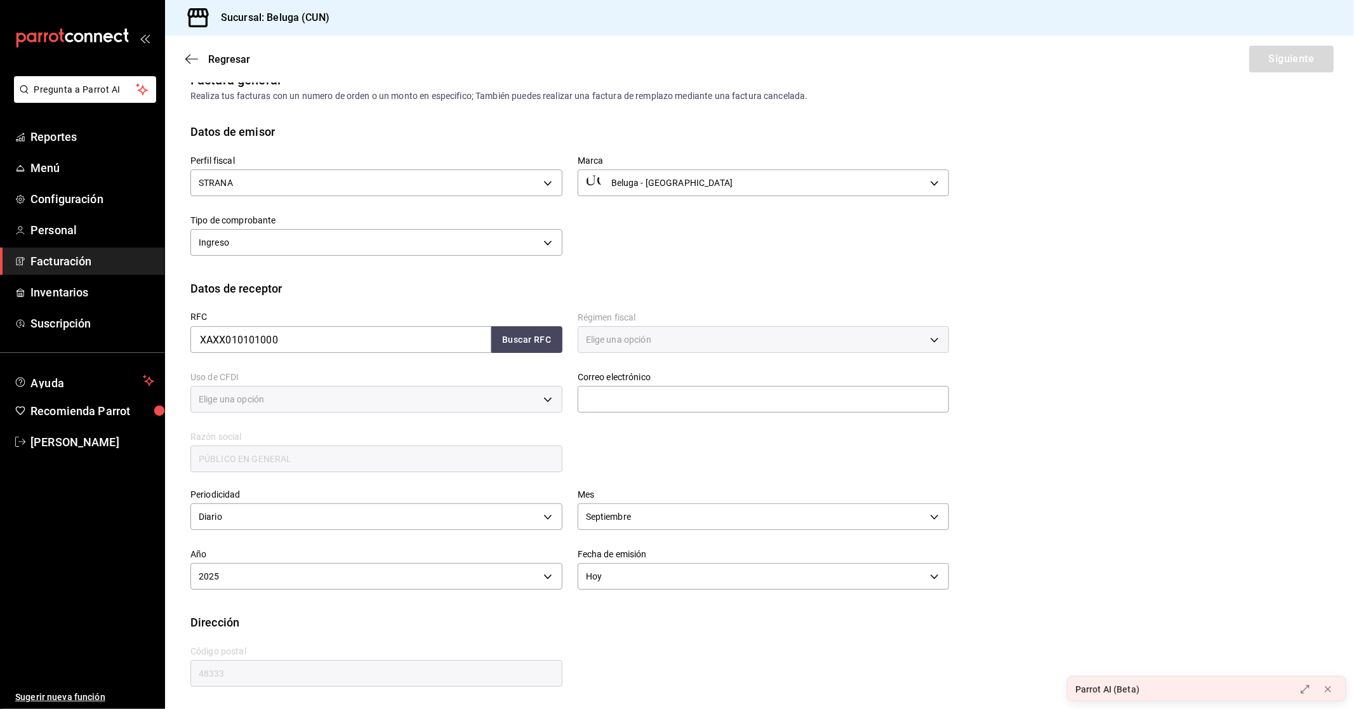
type input "616"
type input "S01"
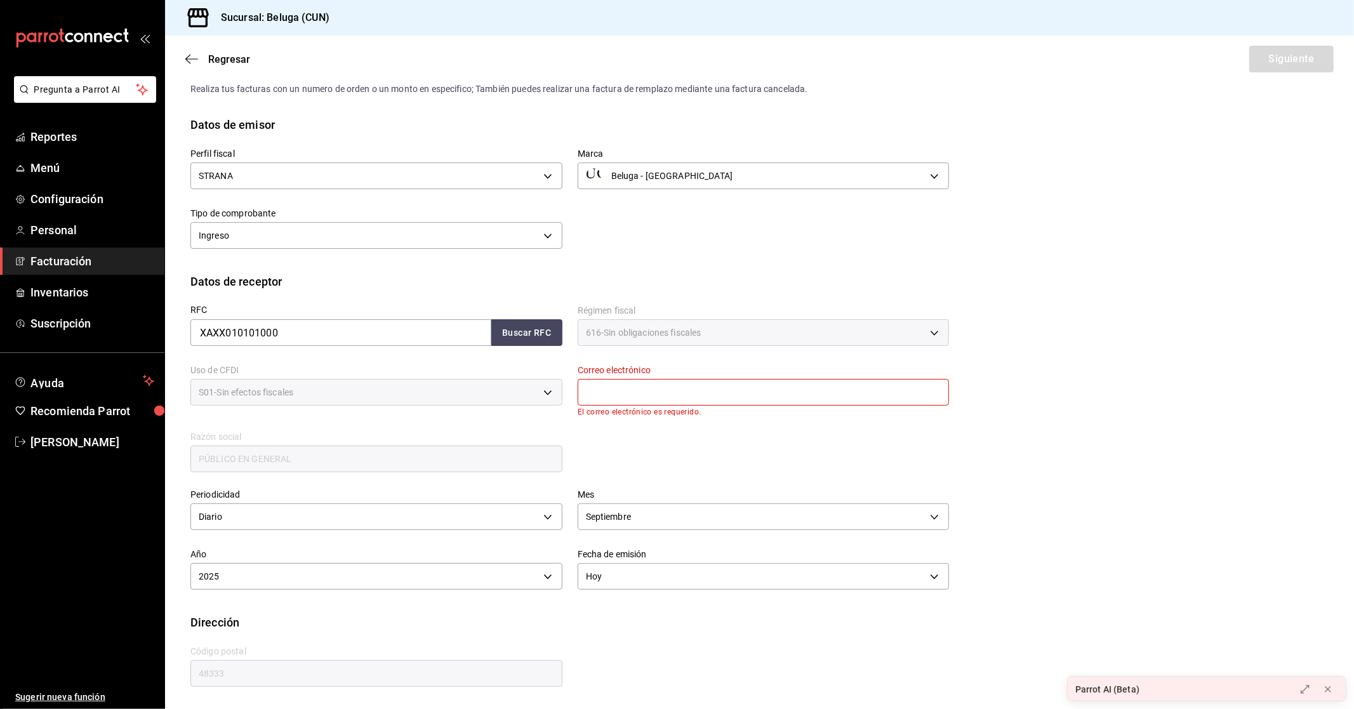
scroll to position [0, 0]
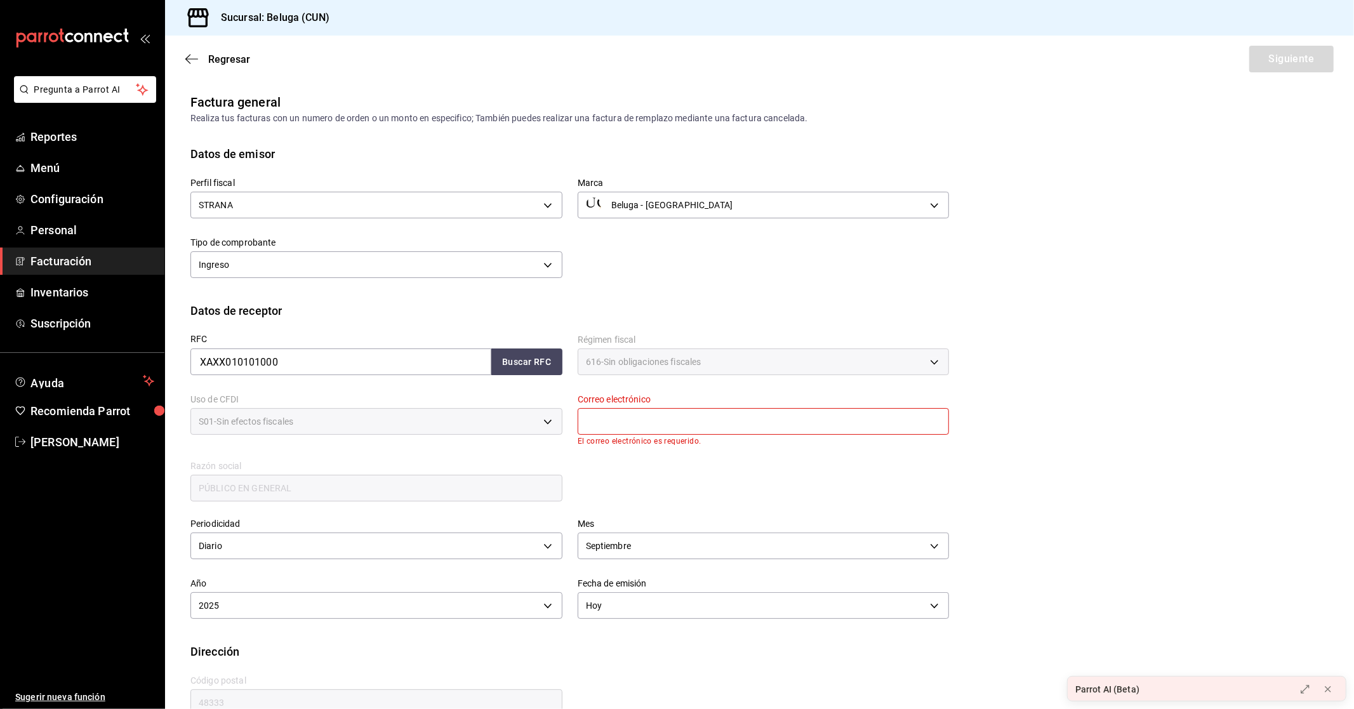
click at [705, 417] on input "text" at bounding box center [764, 421] width 372 height 27
type input "[EMAIL_ADDRESS][DOMAIN_NAME]"
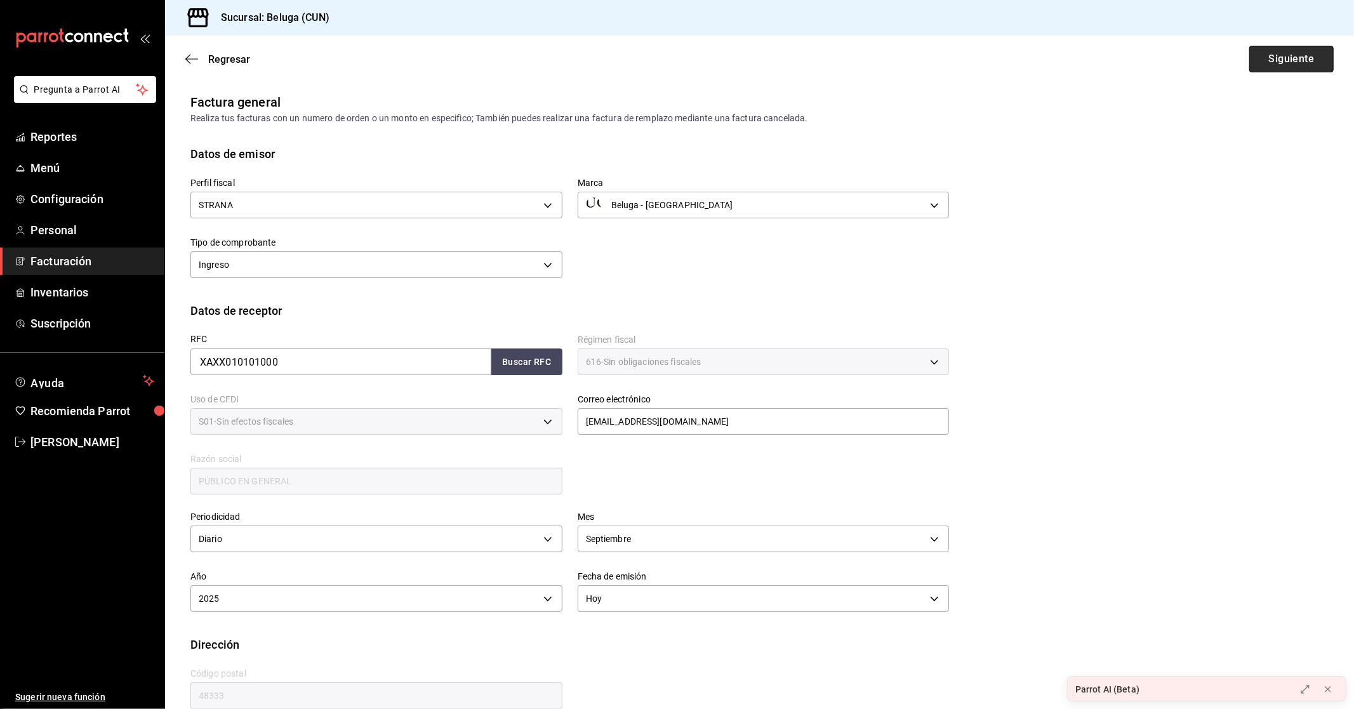
click at [1283, 50] on button "Siguiente" at bounding box center [1291, 59] width 84 height 27
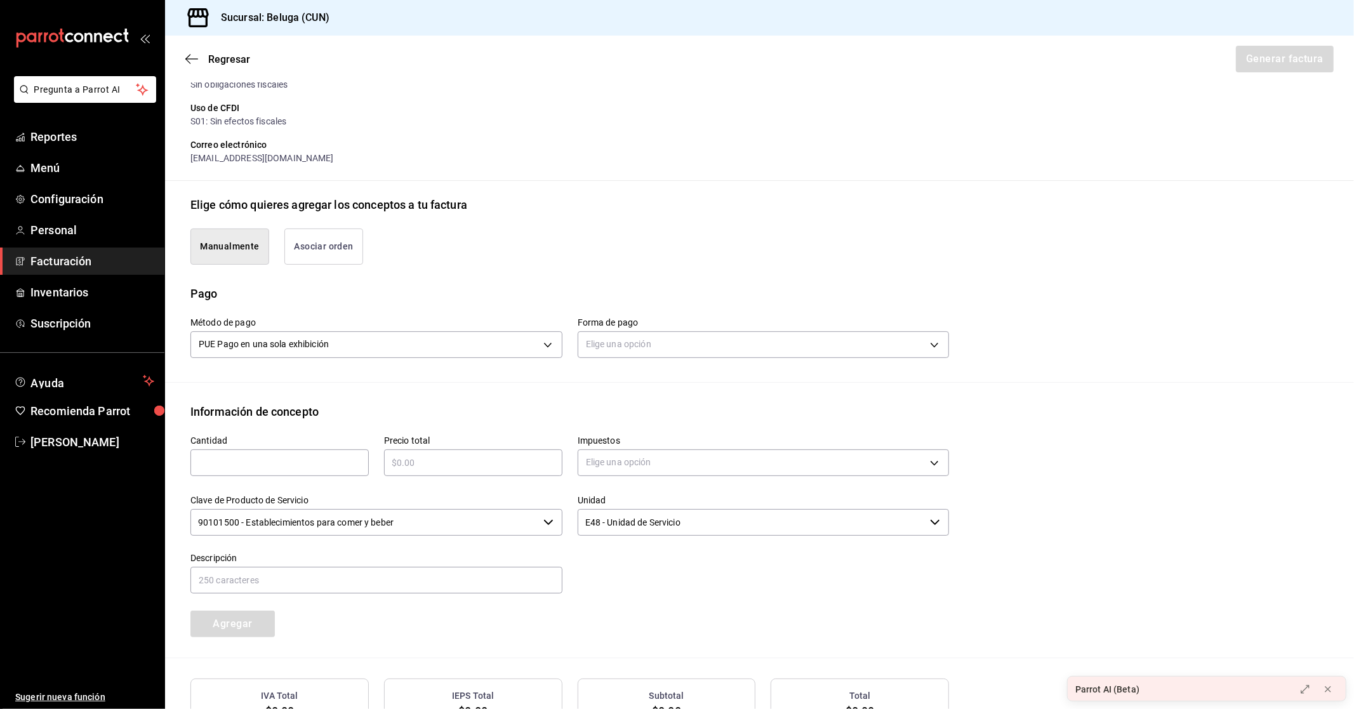
scroll to position [211, 0]
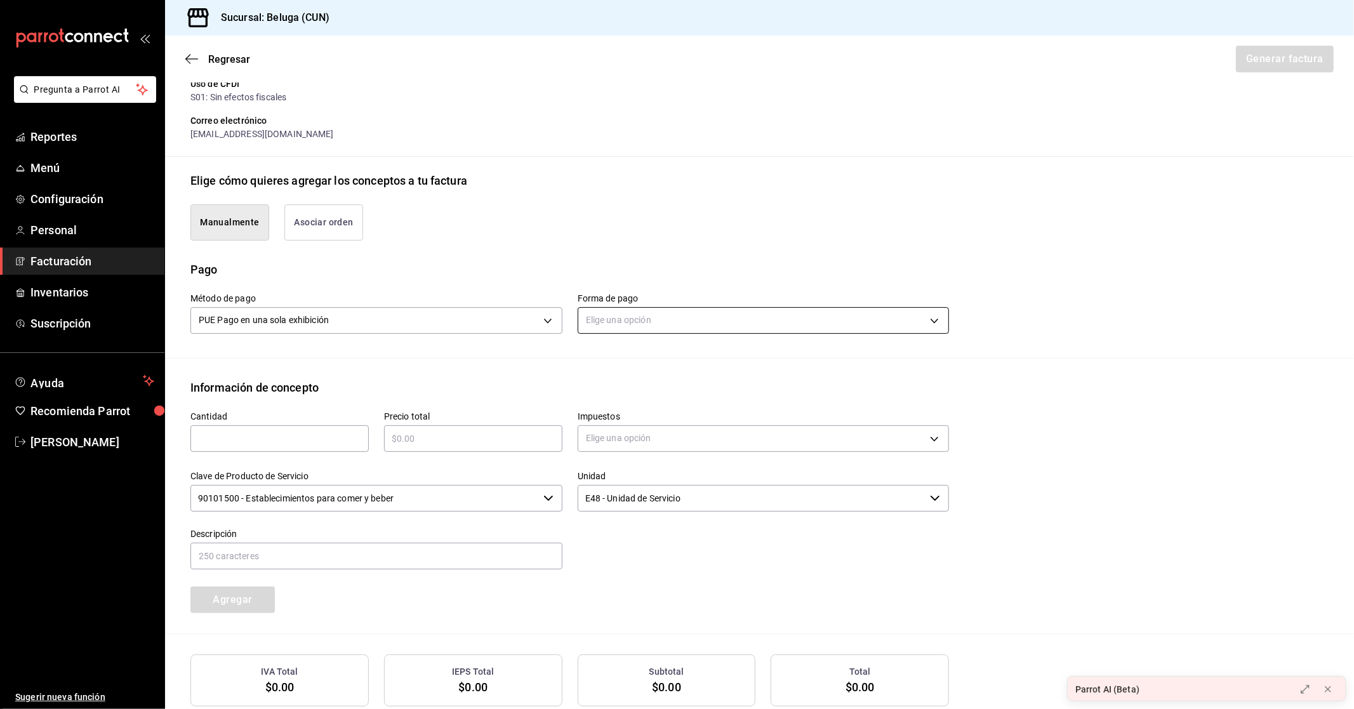
click at [682, 321] on body "Pregunta a Parrot AI Reportes Menú Configuración Personal Facturación Inventari…" at bounding box center [677, 354] width 1354 height 709
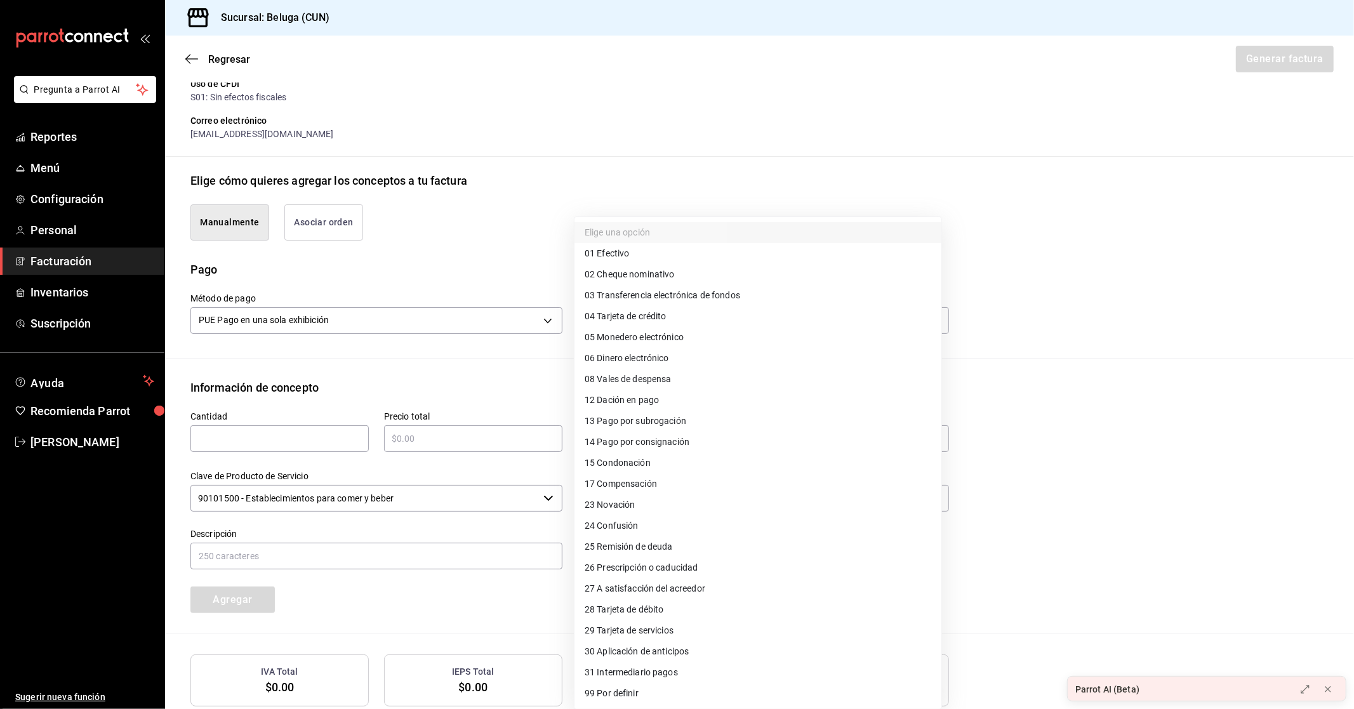
click at [669, 322] on li "04 Tarjeta de crédito" at bounding box center [757, 316] width 367 height 21
type input "04"
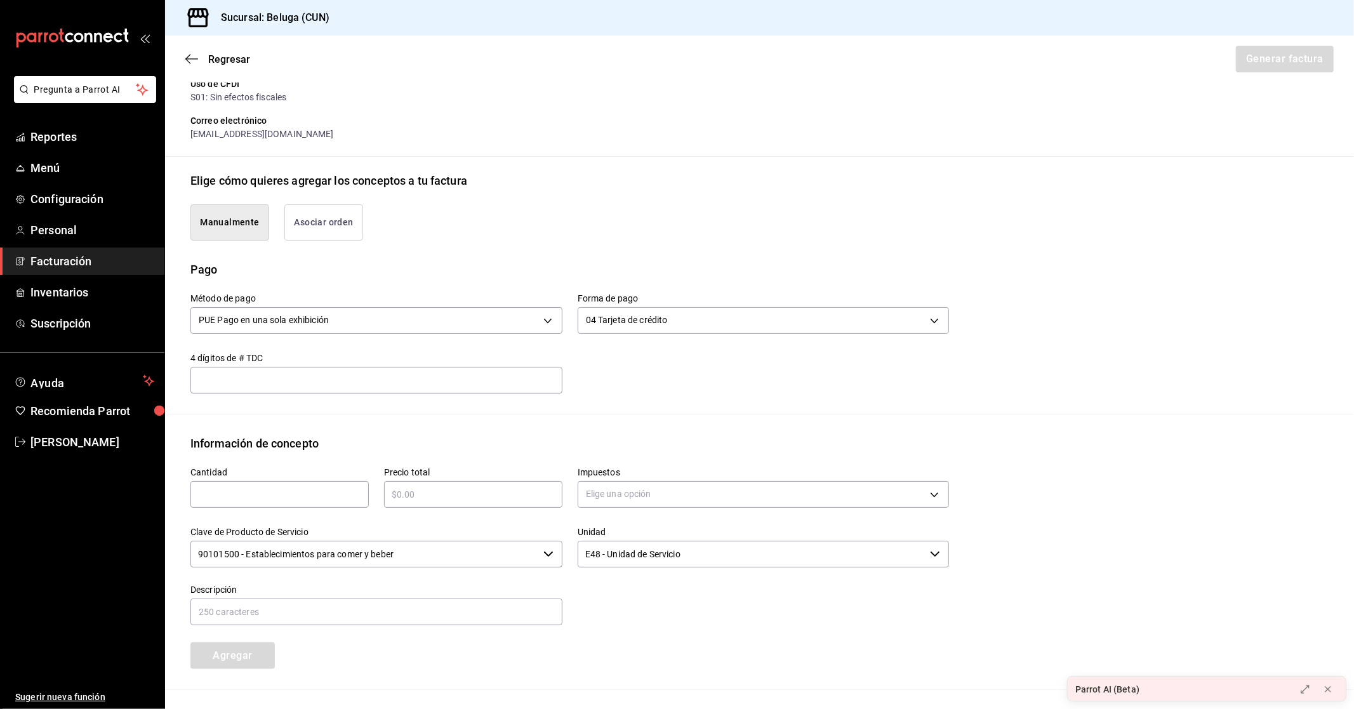
click at [273, 490] on input "text" at bounding box center [279, 494] width 178 height 15
type input "1"
click at [455, 494] on input "text" at bounding box center [473, 494] width 178 height 15
type input "$28587.15"
click at [673, 495] on body "Pregunta a Parrot AI Reportes Menú Configuración Personal Facturación Inventari…" at bounding box center [677, 354] width 1354 height 709
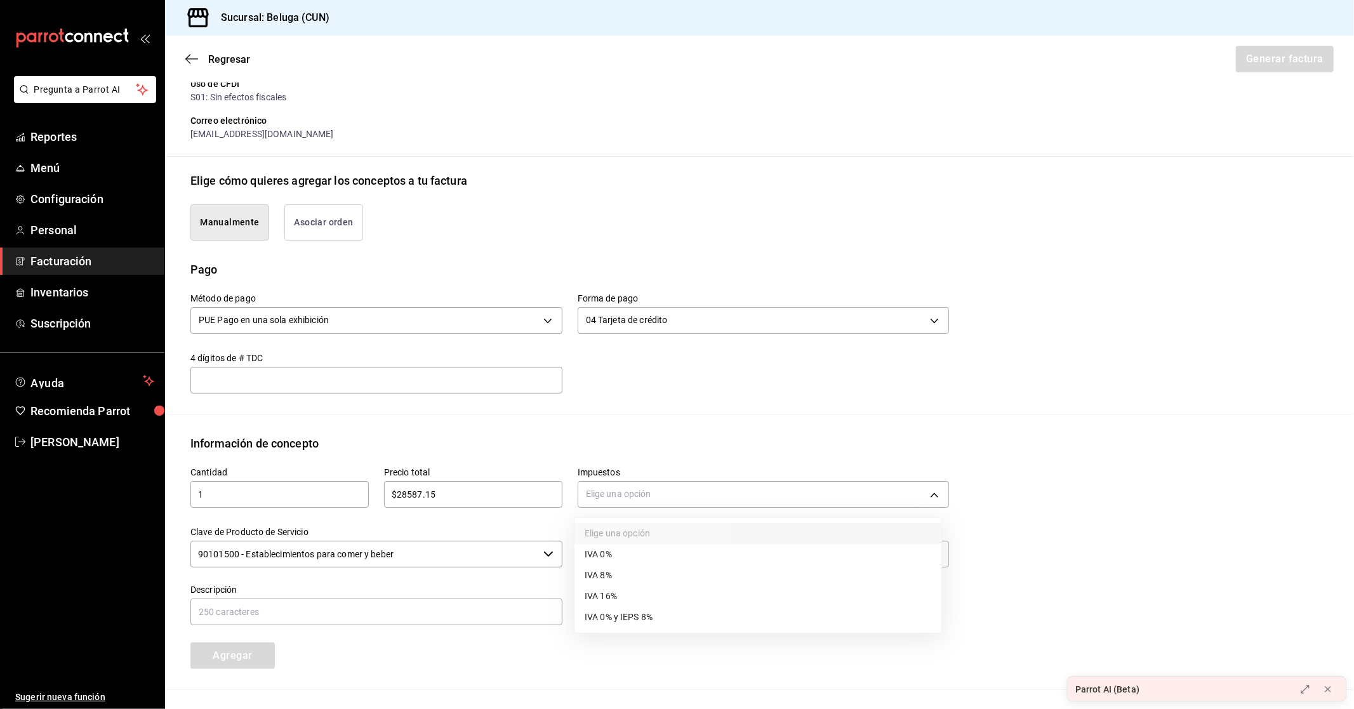
click at [614, 593] on span "IVA 16%" at bounding box center [601, 596] width 32 height 13
type input "IVA_16"
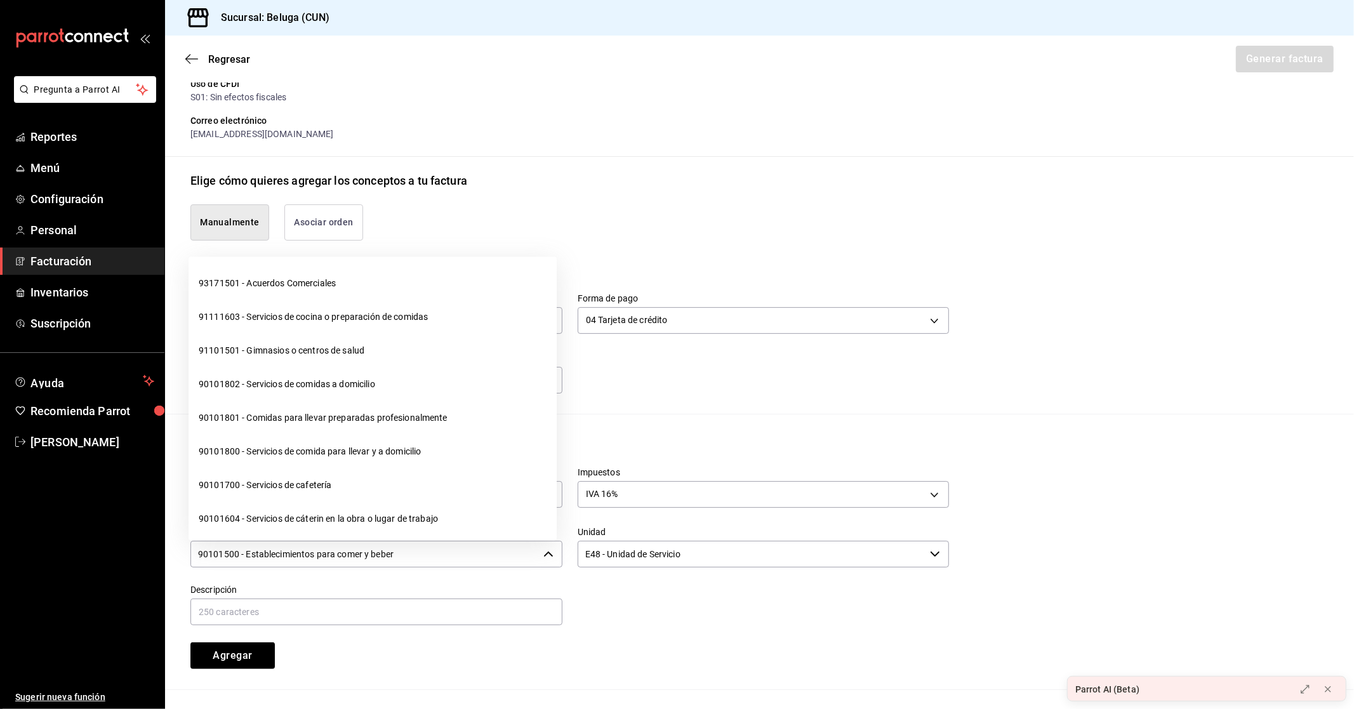
click at [487, 550] on input "90101500 - Establecimientos para comer y beber" at bounding box center [364, 554] width 348 height 27
drag, startPoint x: 465, startPoint y: 554, endPoint x: 146, endPoint y: 540, distance: 319.6
click at [151, 541] on div "Pregunta a Parrot AI Reportes Menú Configuración Personal Facturación Inventari…" at bounding box center [677, 354] width 1354 height 709
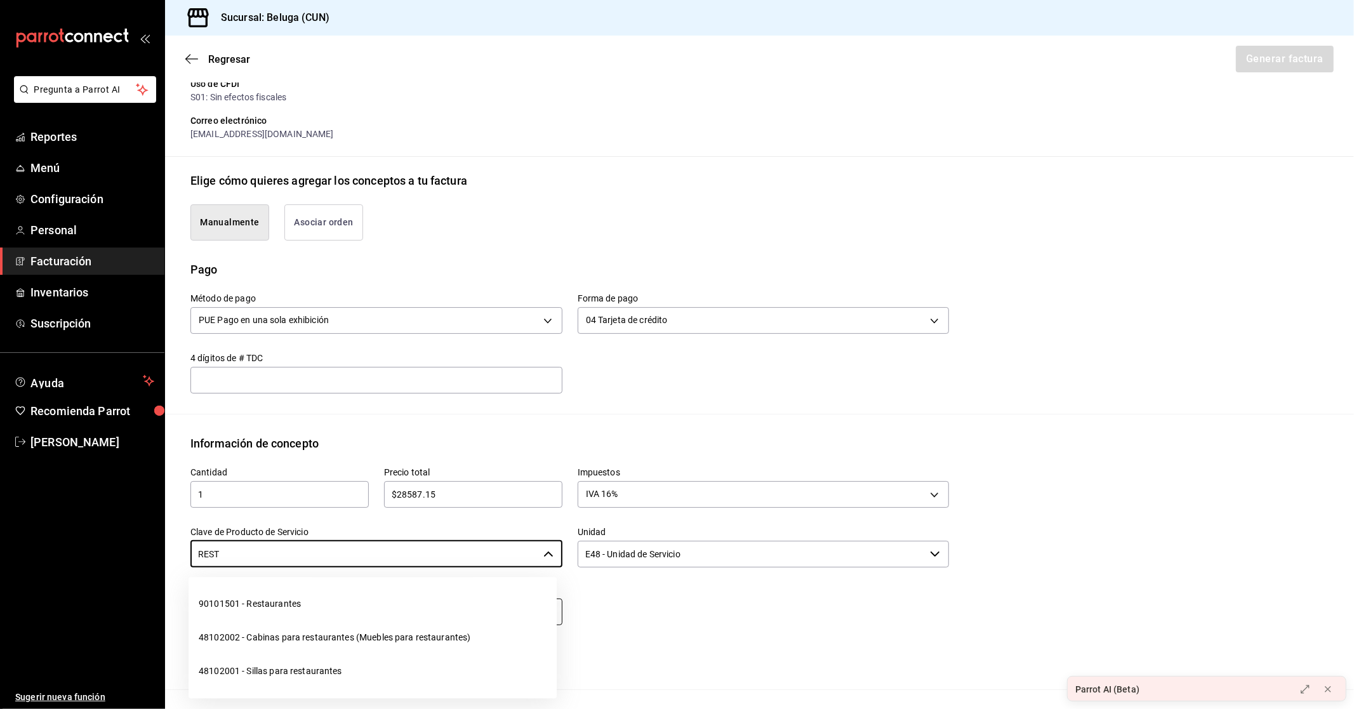
click at [300, 599] on li "90101501 - Restaurantes" at bounding box center [373, 604] width 368 height 34
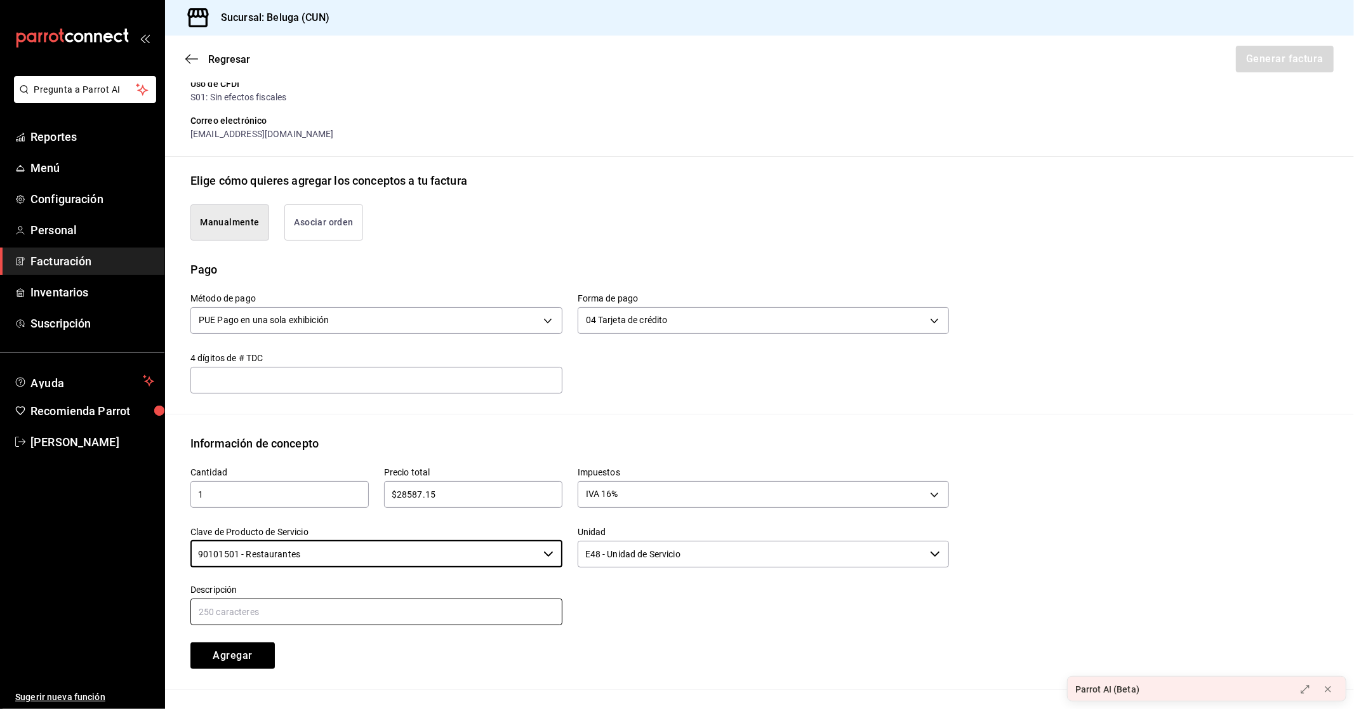
type input "90101501 - Restaurantes"
click at [453, 606] on input "text" at bounding box center [376, 612] width 372 height 27
paste input "CONSUMO DEL DIA [DATE]"
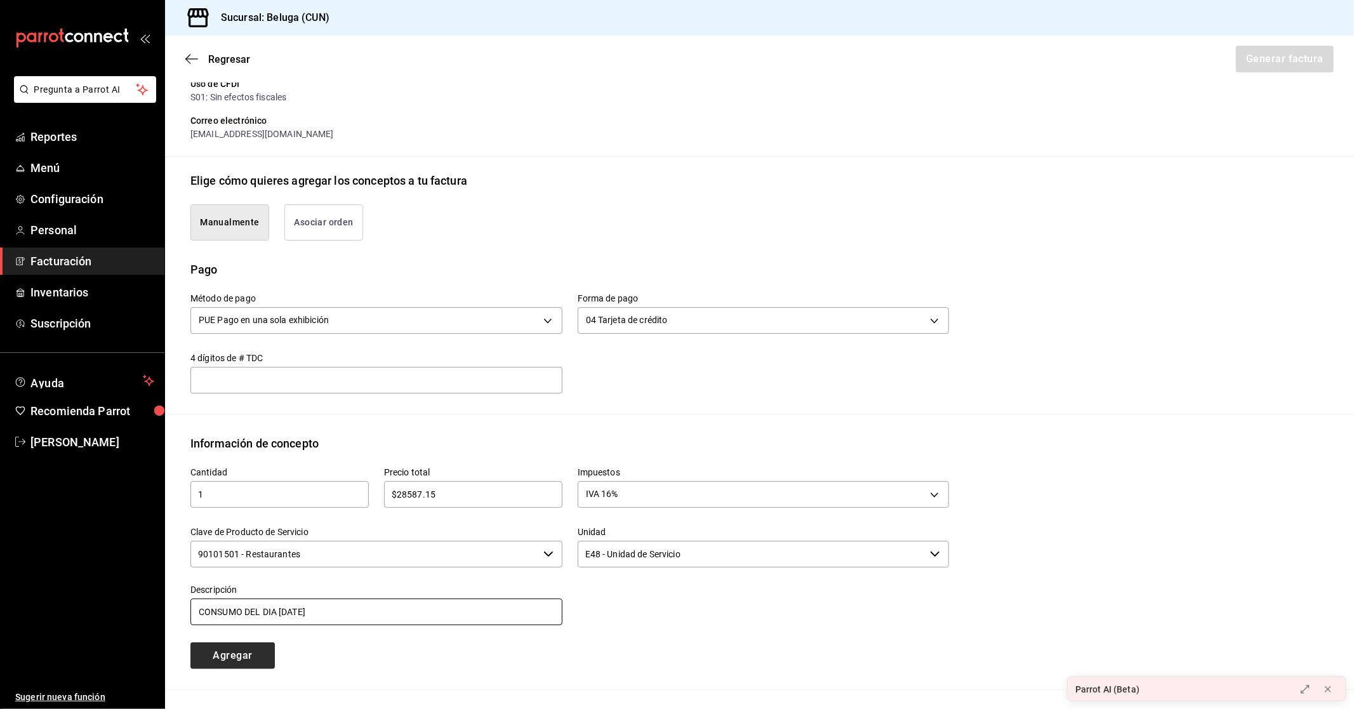
type input "CONSUMO DEL DIA [DATE]"
click at [246, 654] on button "Agregar" at bounding box center [232, 655] width 84 height 27
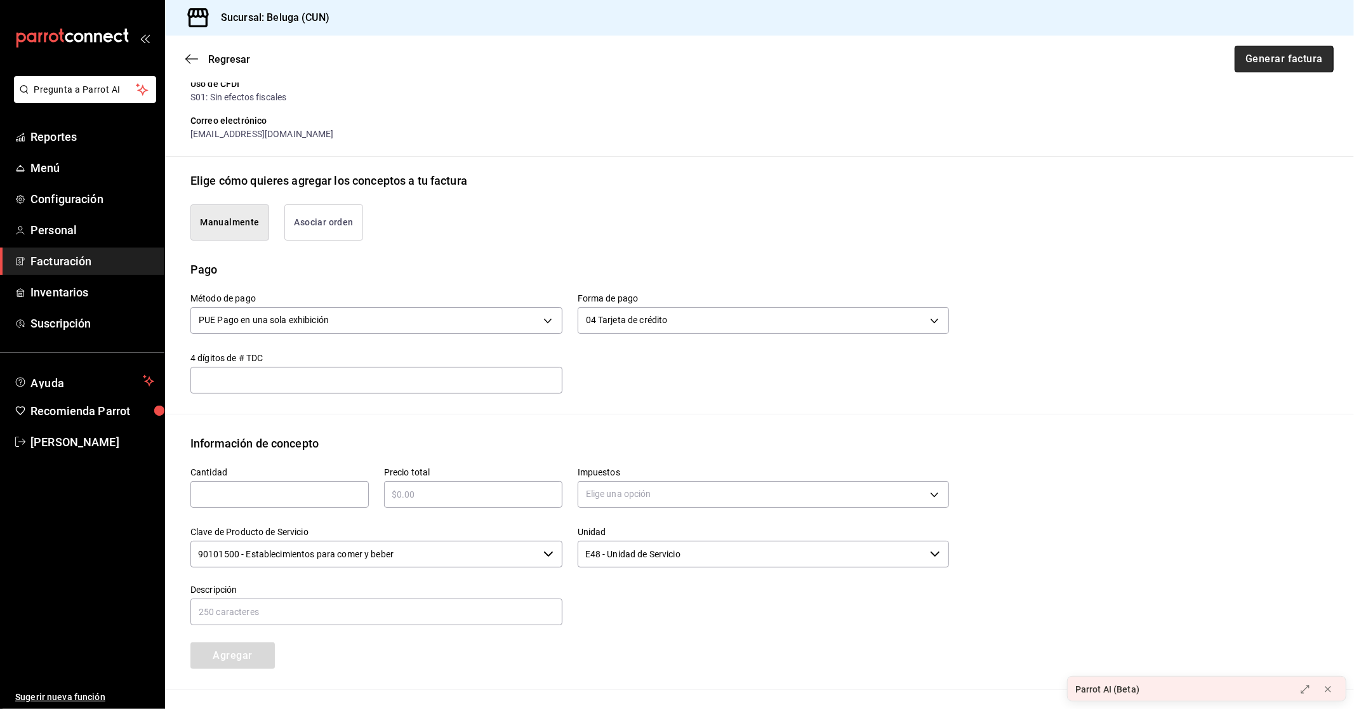
click at [1261, 59] on button "Generar factura" at bounding box center [1284, 59] width 99 height 27
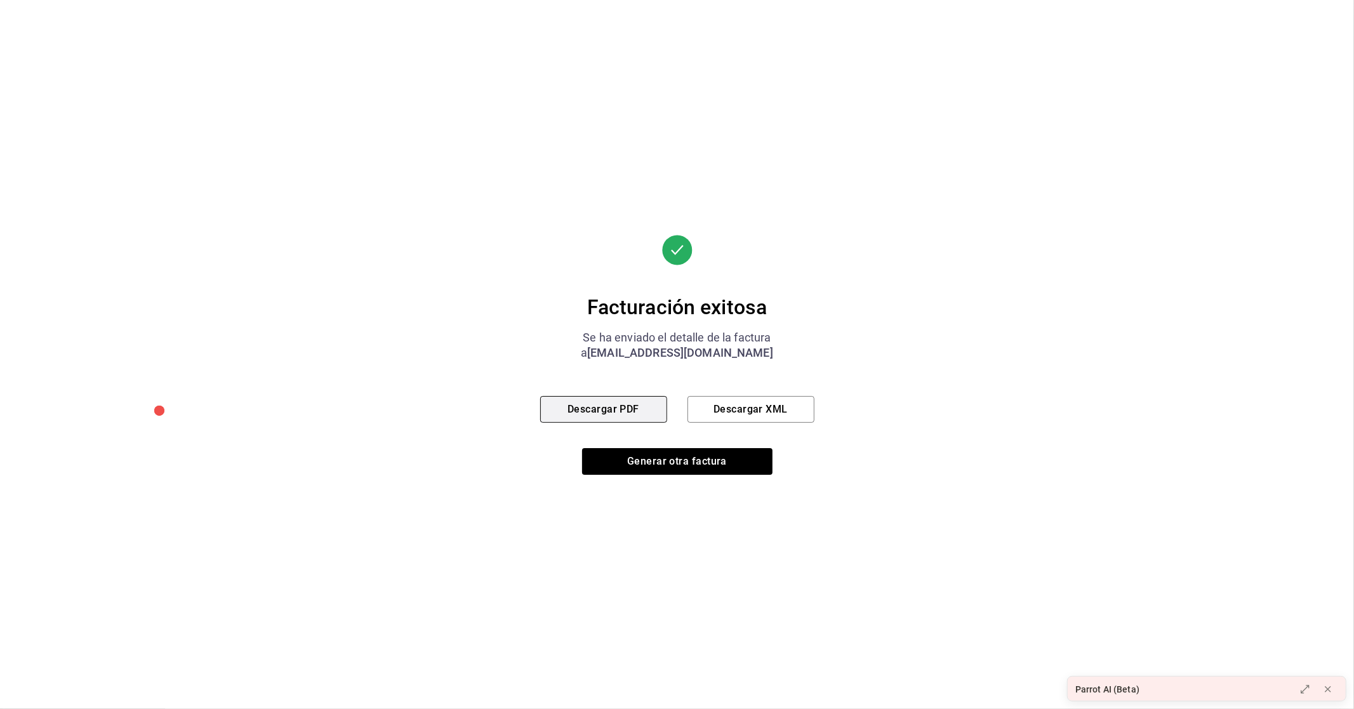
click at [617, 411] on button "Descargar PDF" at bounding box center [603, 409] width 127 height 27
click at [693, 464] on button "Generar otra factura" at bounding box center [677, 461] width 190 height 27
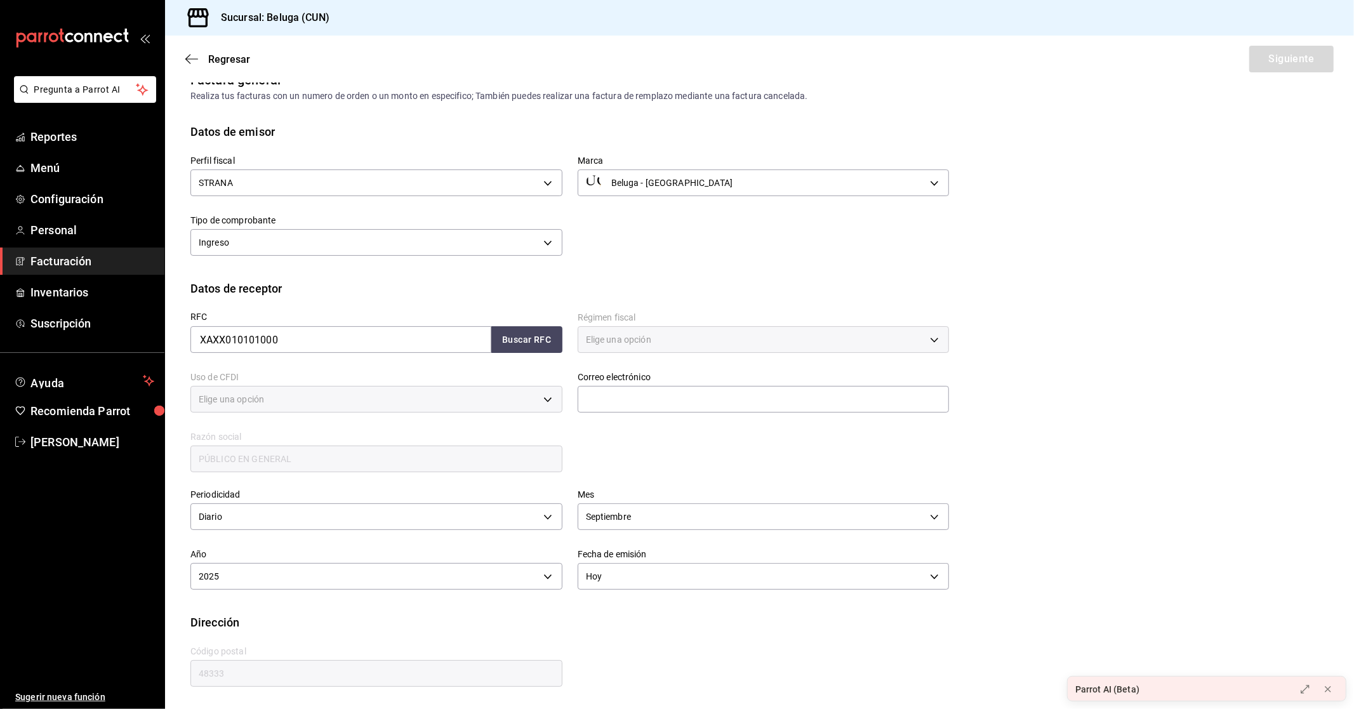
type input "616"
type input "S01"
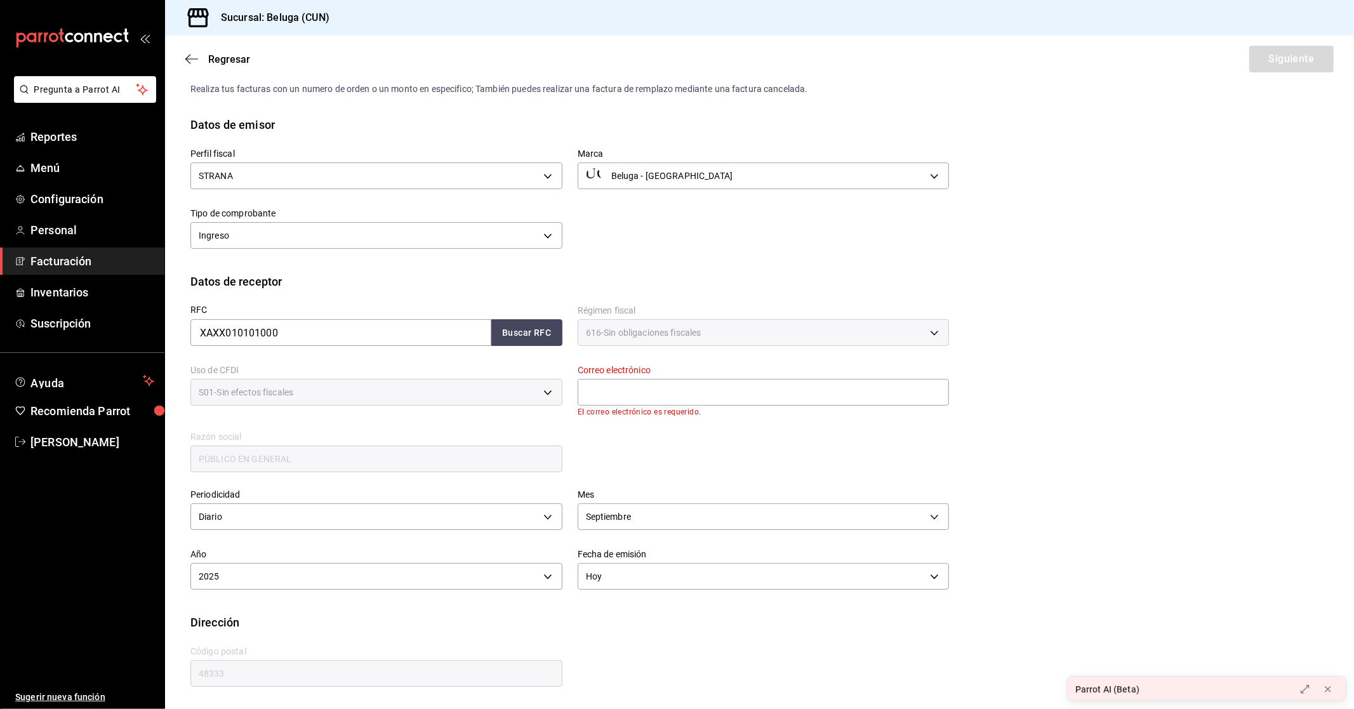
scroll to position [0, 0]
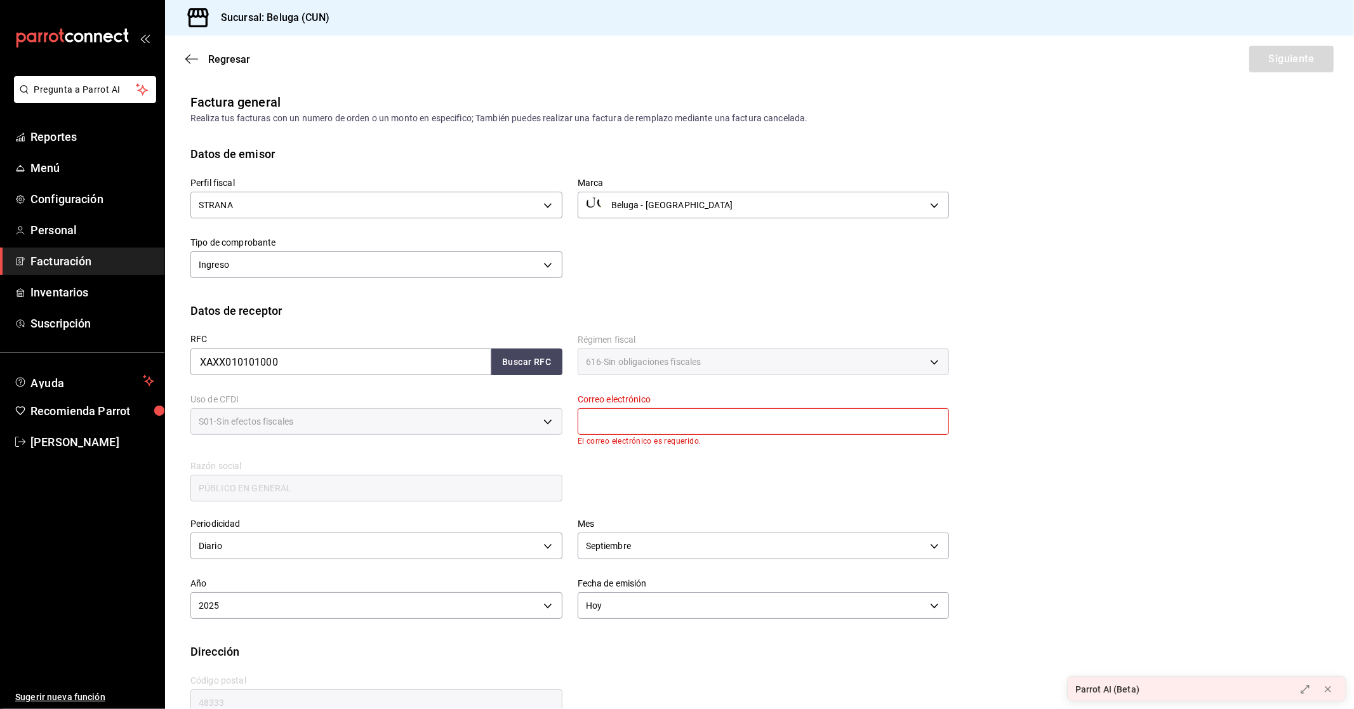
click at [690, 434] on input "text" at bounding box center [764, 421] width 372 height 27
type input "[EMAIL_ADDRESS][DOMAIN_NAME]"
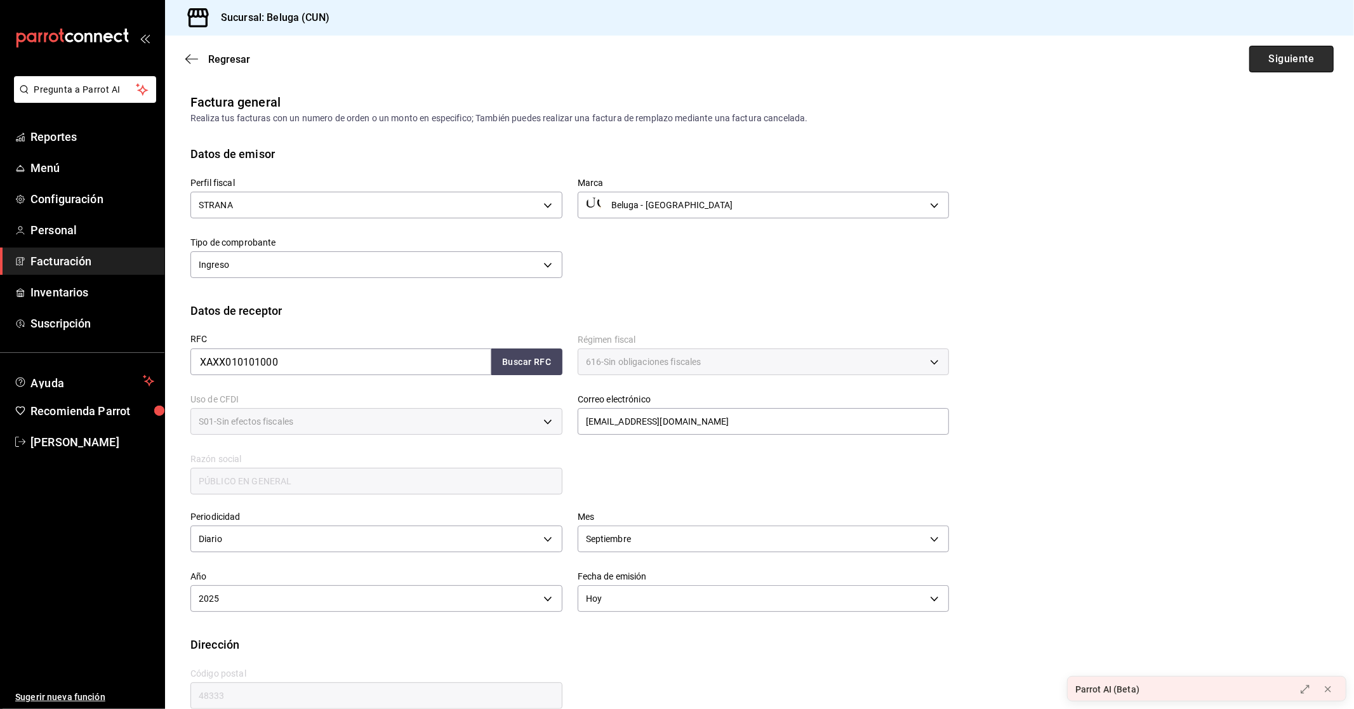
click at [1274, 57] on button "Siguiente" at bounding box center [1291, 59] width 84 height 27
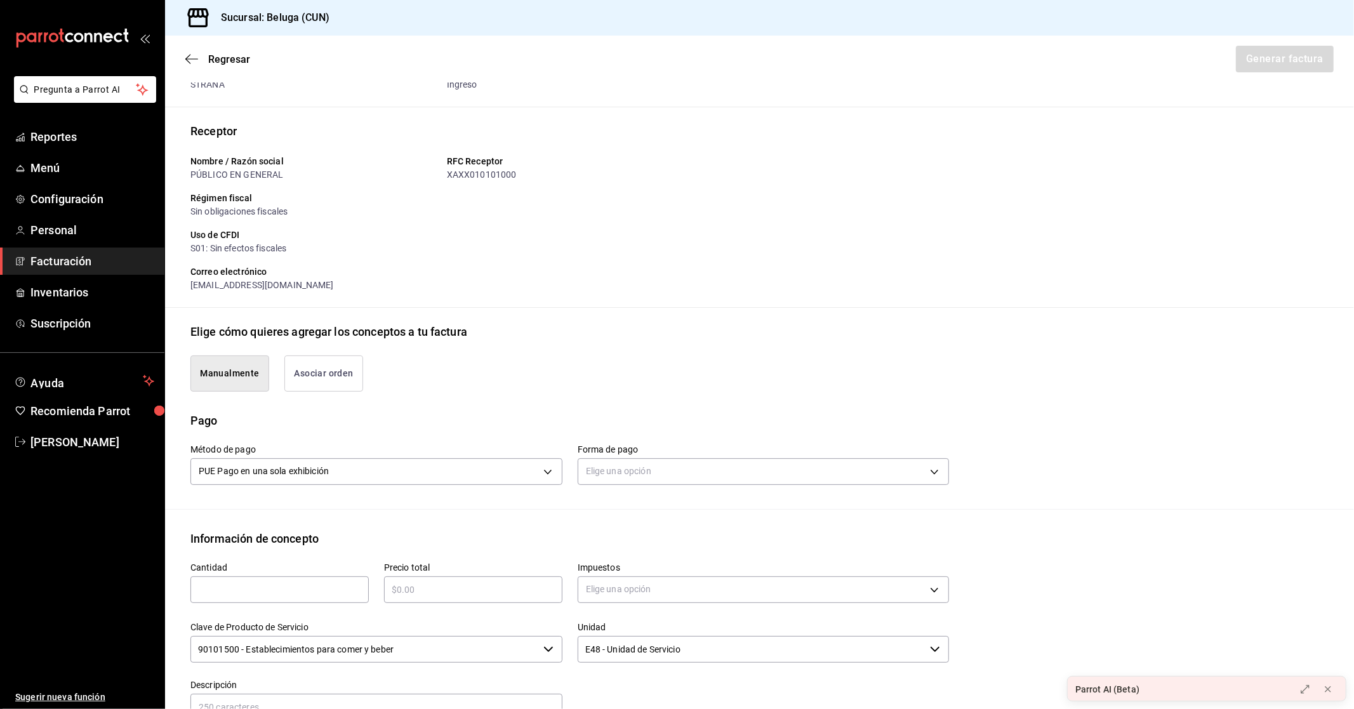
scroll to position [141, 0]
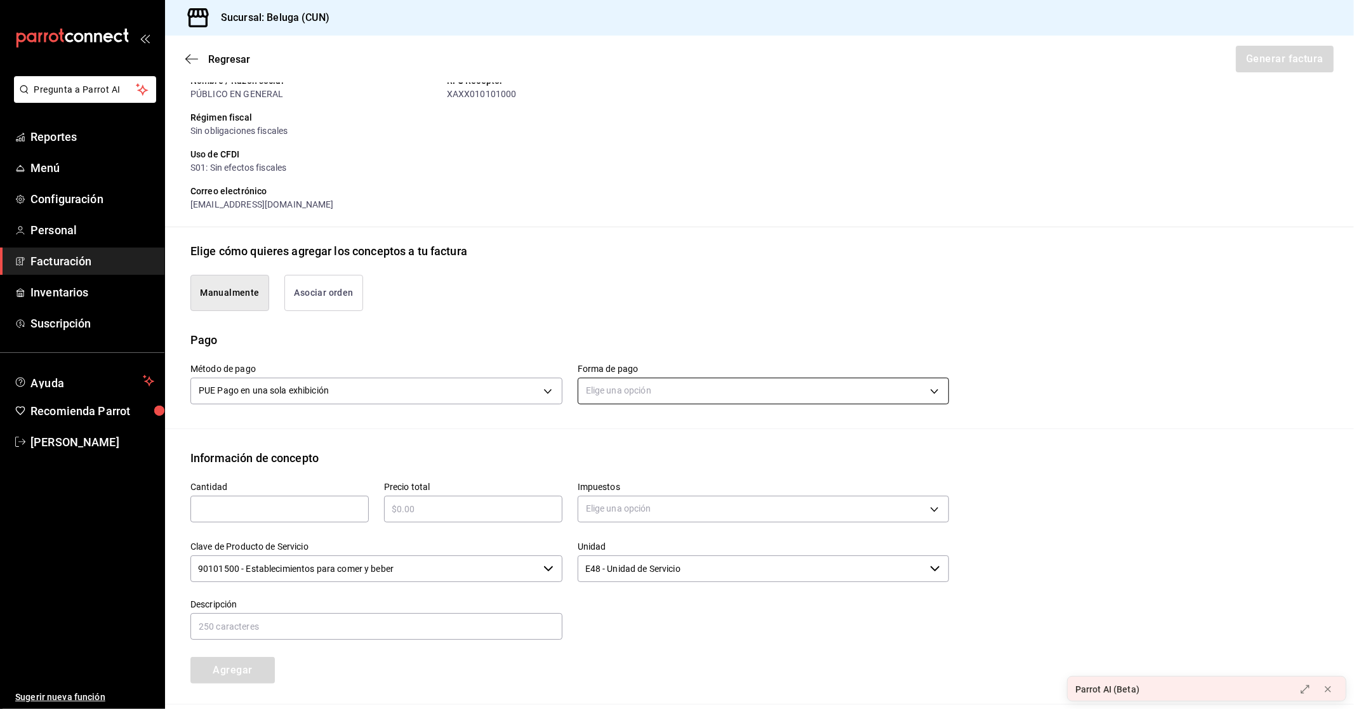
click at [696, 391] on body "Pregunta a Parrot AI Reportes Menú Configuración Personal Facturación Inventari…" at bounding box center [677, 354] width 1354 height 709
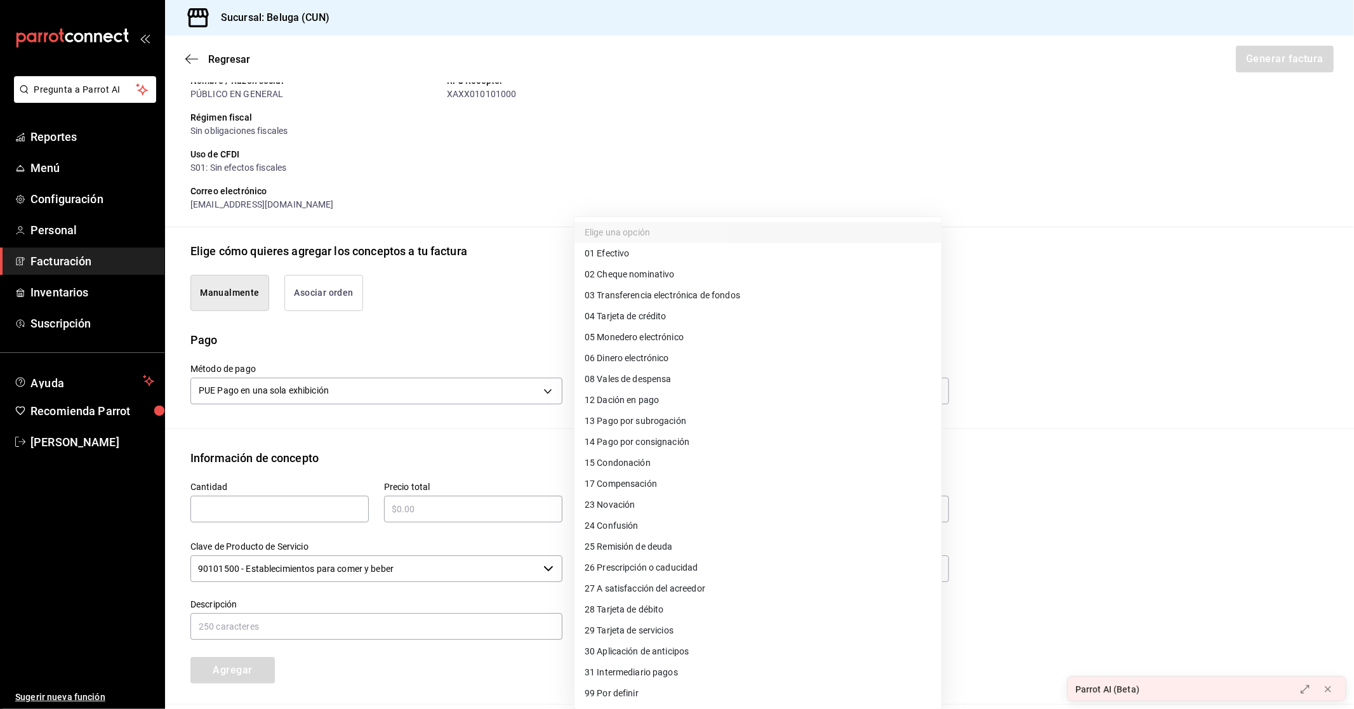
click at [673, 617] on li "28 Tarjeta de débito" at bounding box center [757, 609] width 367 height 21
type input "28"
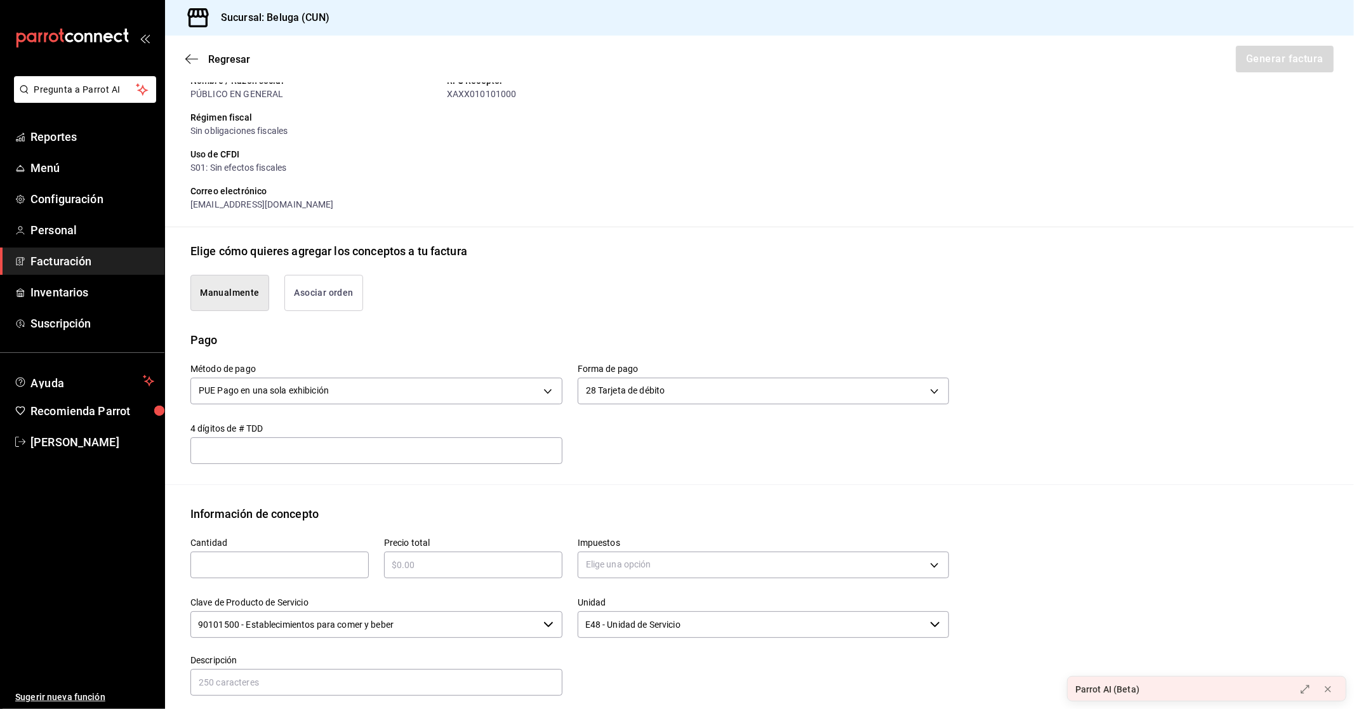
click at [258, 557] on input "text" at bounding box center [279, 564] width 178 height 15
type input "1"
click at [477, 563] on input "text" at bounding box center [473, 564] width 178 height 15
type input "$7885.95"
click at [620, 562] on body "Pregunta a Parrot AI Reportes Menú Configuración Personal Facturación Inventari…" at bounding box center [677, 354] width 1354 height 709
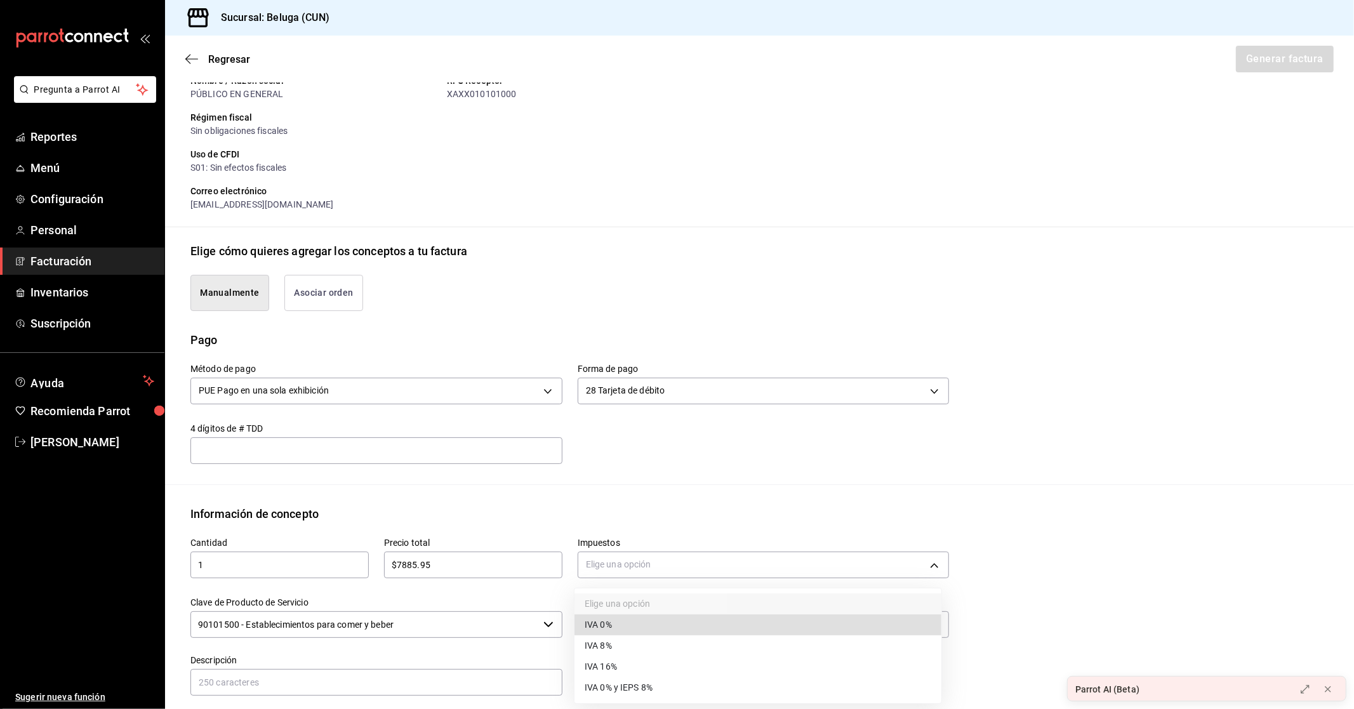
click at [605, 663] on span "IVA 16%" at bounding box center [601, 666] width 32 height 13
type input "IVA_16"
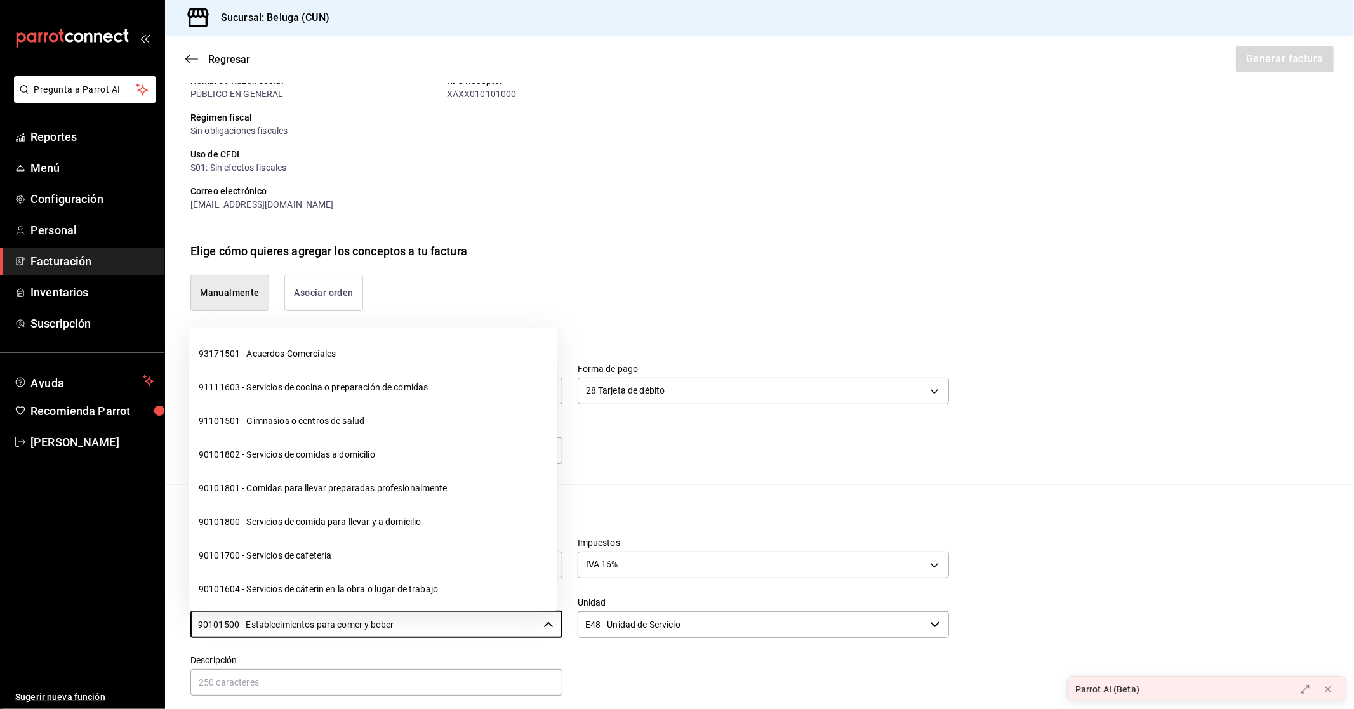
drag, startPoint x: 458, startPoint y: 628, endPoint x: 7, endPoint y: 637, distance: 451.4
click at [9, 637] on div "Pregunta a Parrot AI Reportes Menú Configuración Personal Facturación Inventari…" at bounding box center [677, 354] width 1354 height 709
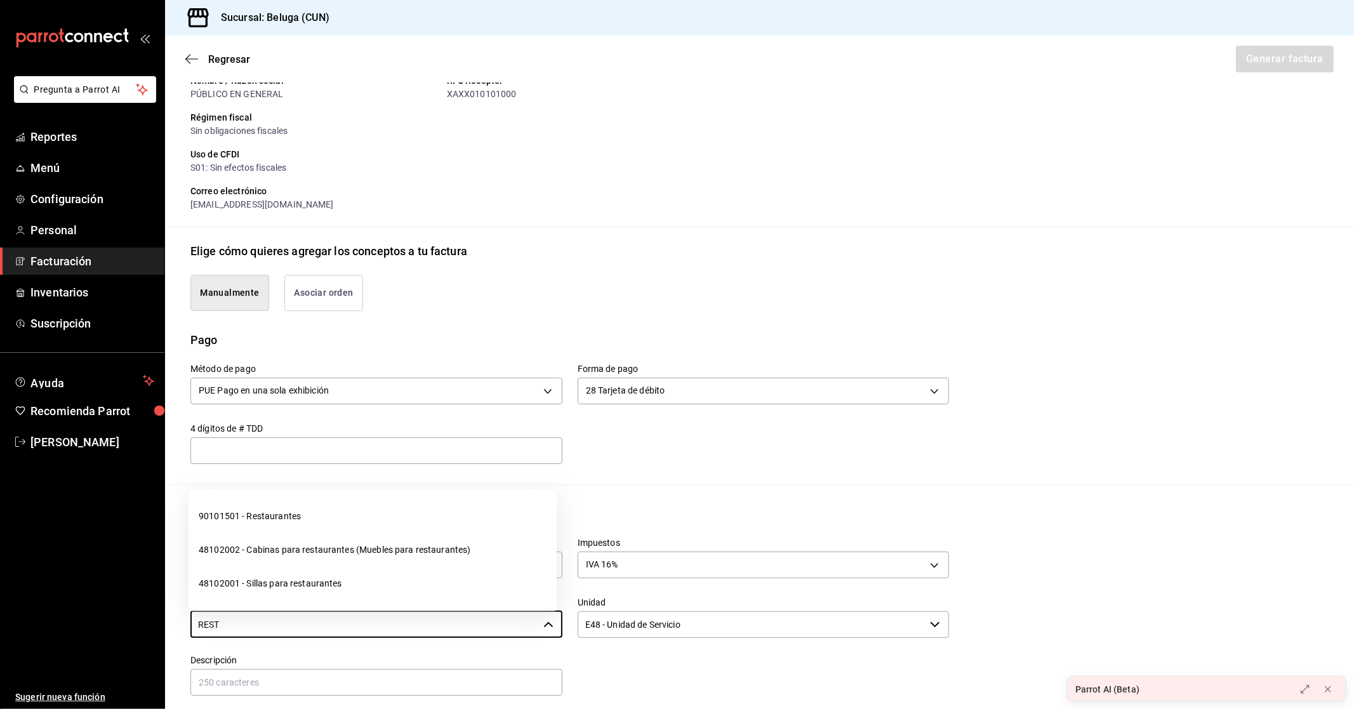
click at [225, 517] on li "90101501 - Restaurantes" at bounding box center [373, 517] width 368 height 34
type input "90101501 - Restaurantes"
click at [401, 683] on input "text" at bounding box center [376, 682] width 372 height 27
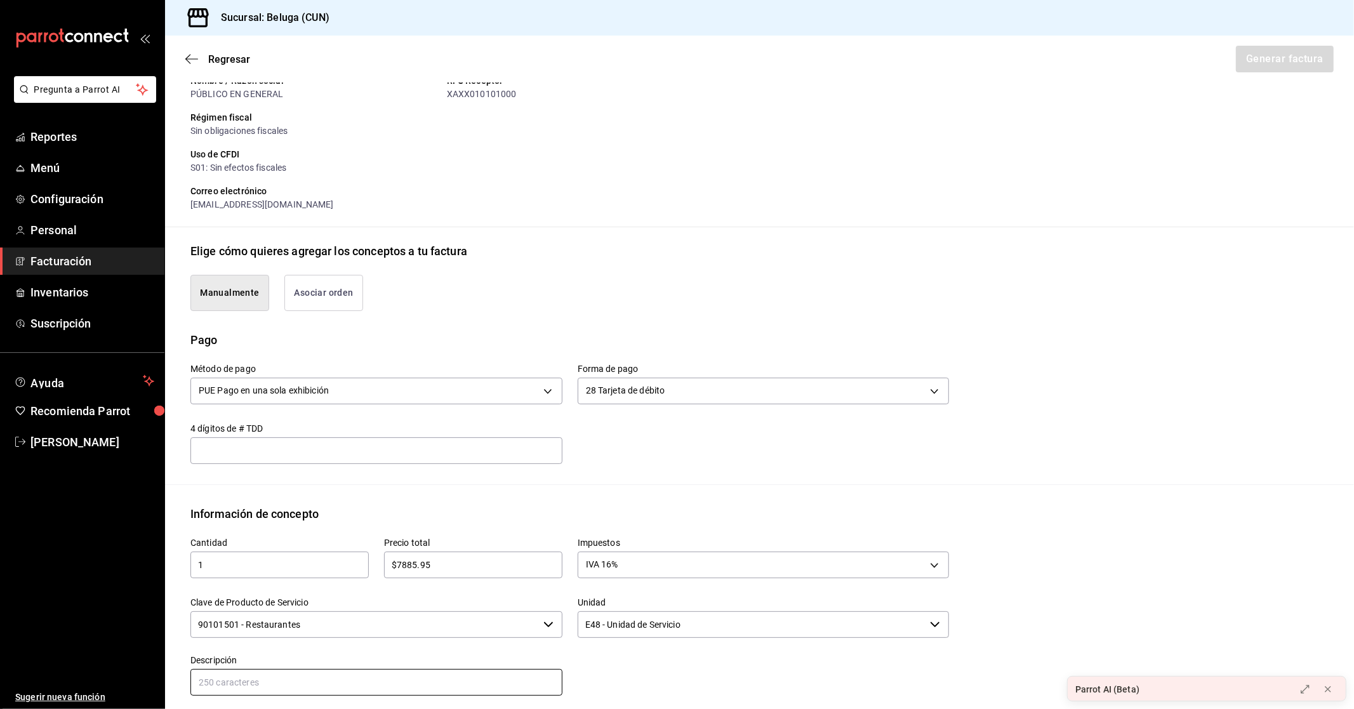
paste input "CONSUMO DEL DIA [DATE]"
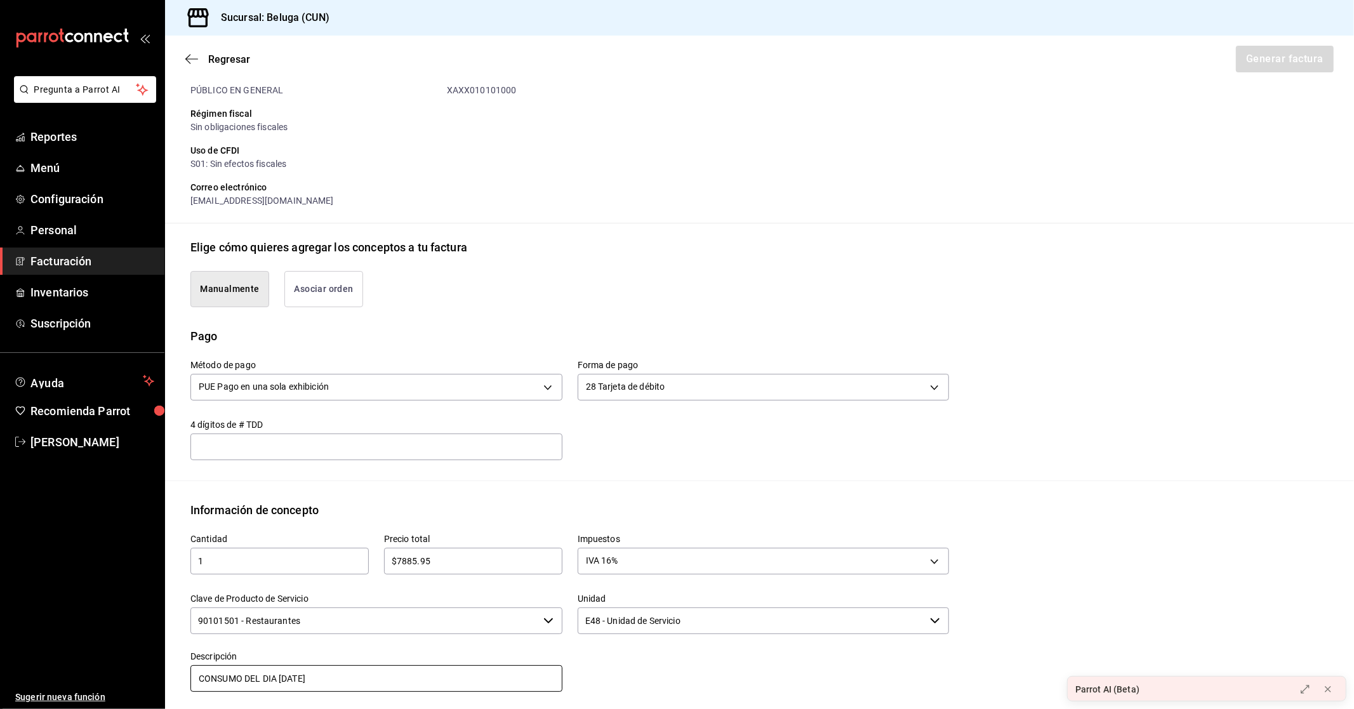
scroll to position [270, 0]
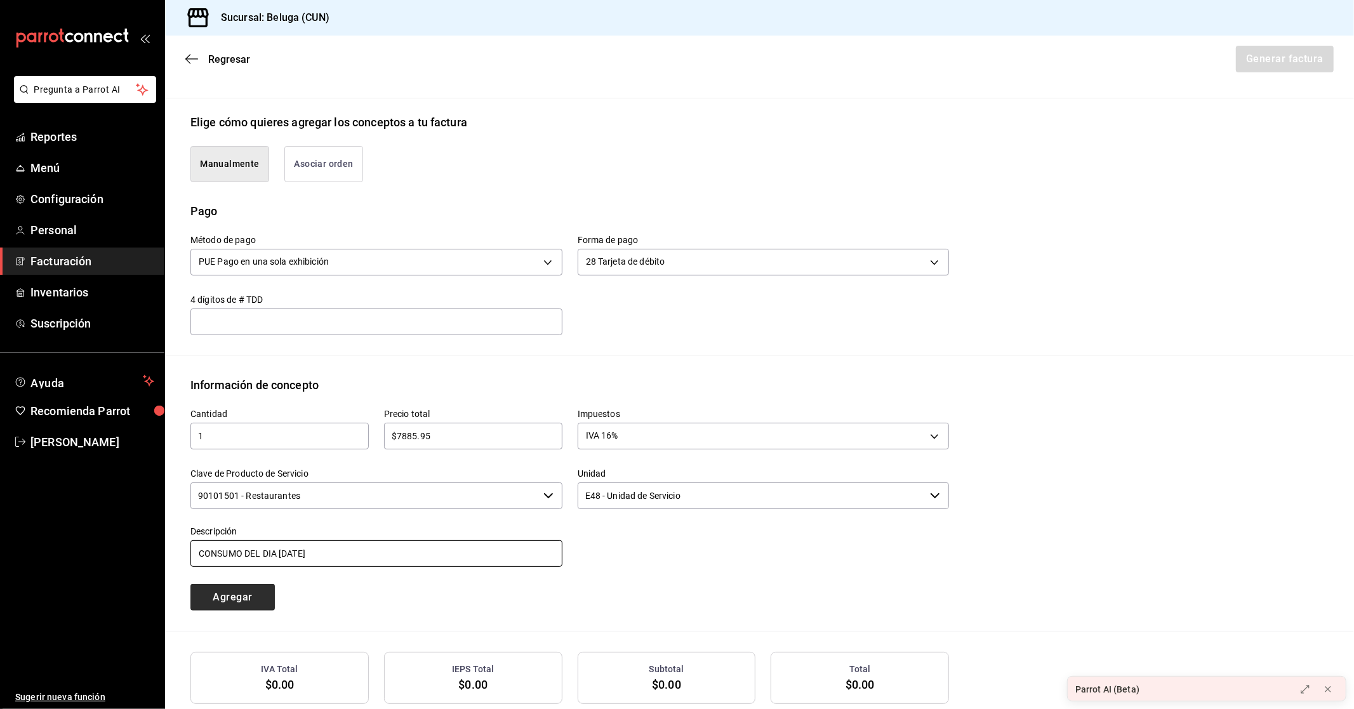
type input "CONSUMO DEL DIA [DATE]"
click at [230, 598] on button "Agregar" at bounding box center [232, 597] width 84 height 27
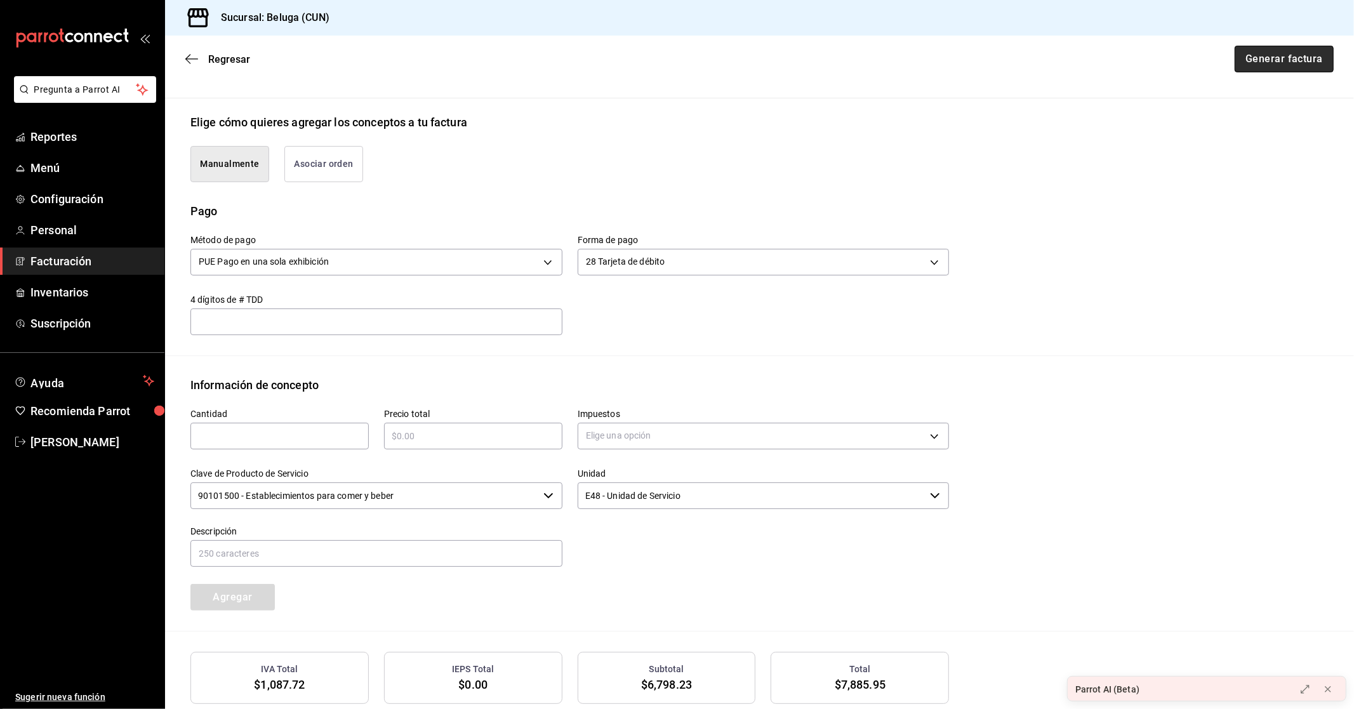
click at [1263, 60] on button "Generar factura" at bounding box center [1284, 59] width 99 height 27
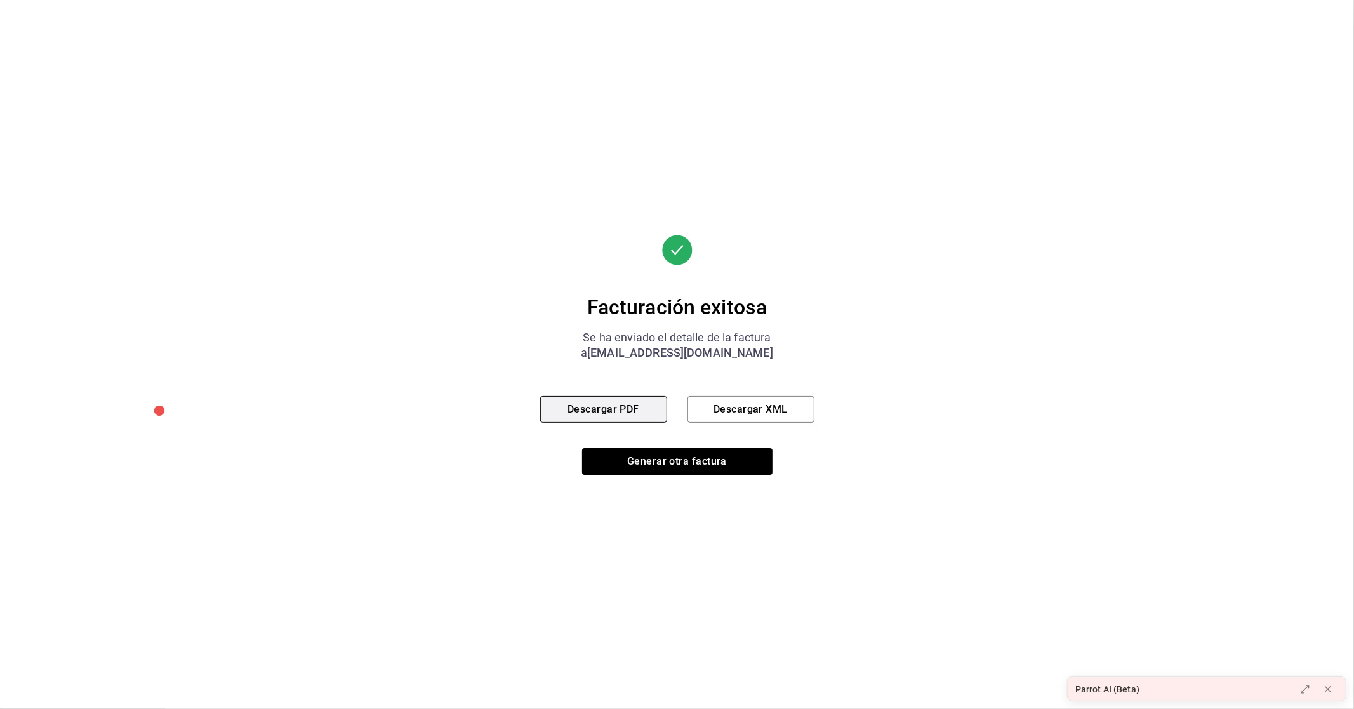
click at [622, 411] on button "Descargar PDF" at bounding box center [603, 409] width 127 height 27
click at [684, 461] on button "Generar otra factura" at bounding box center [677, 461] width 190 height 27
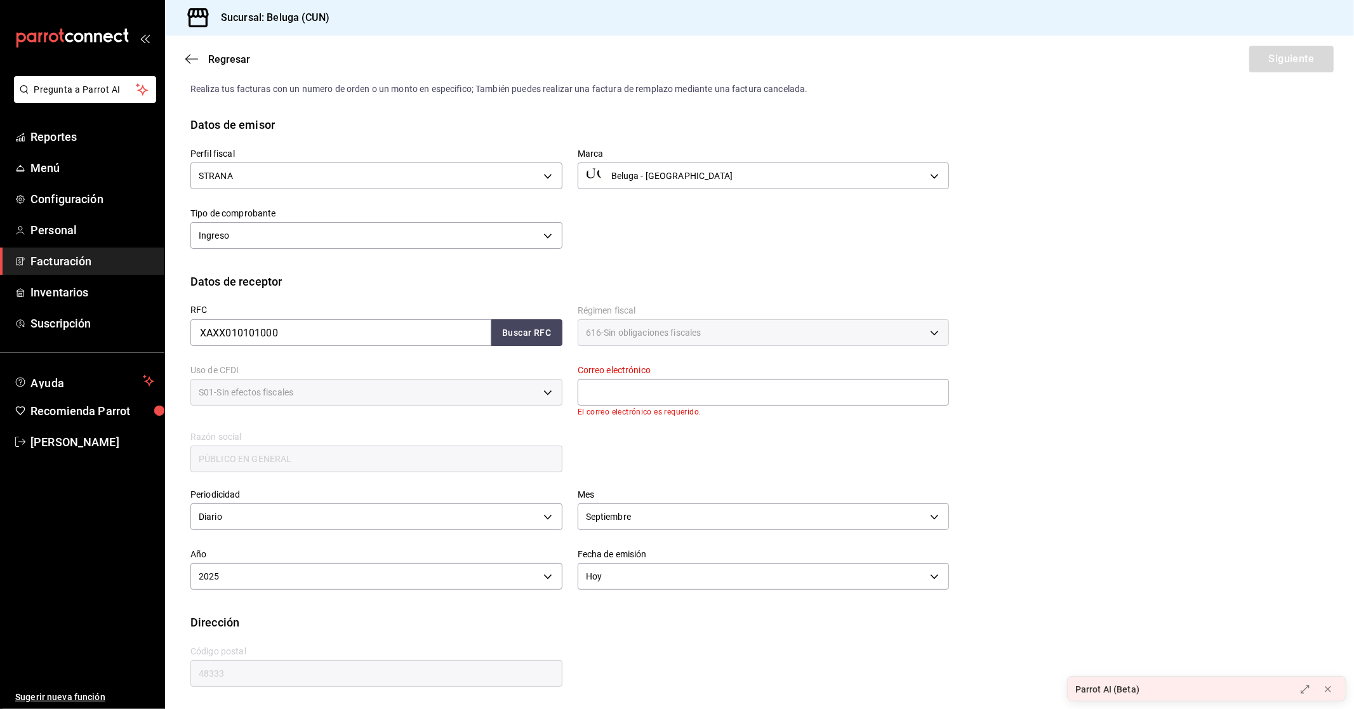
scroll to position [0, 0]
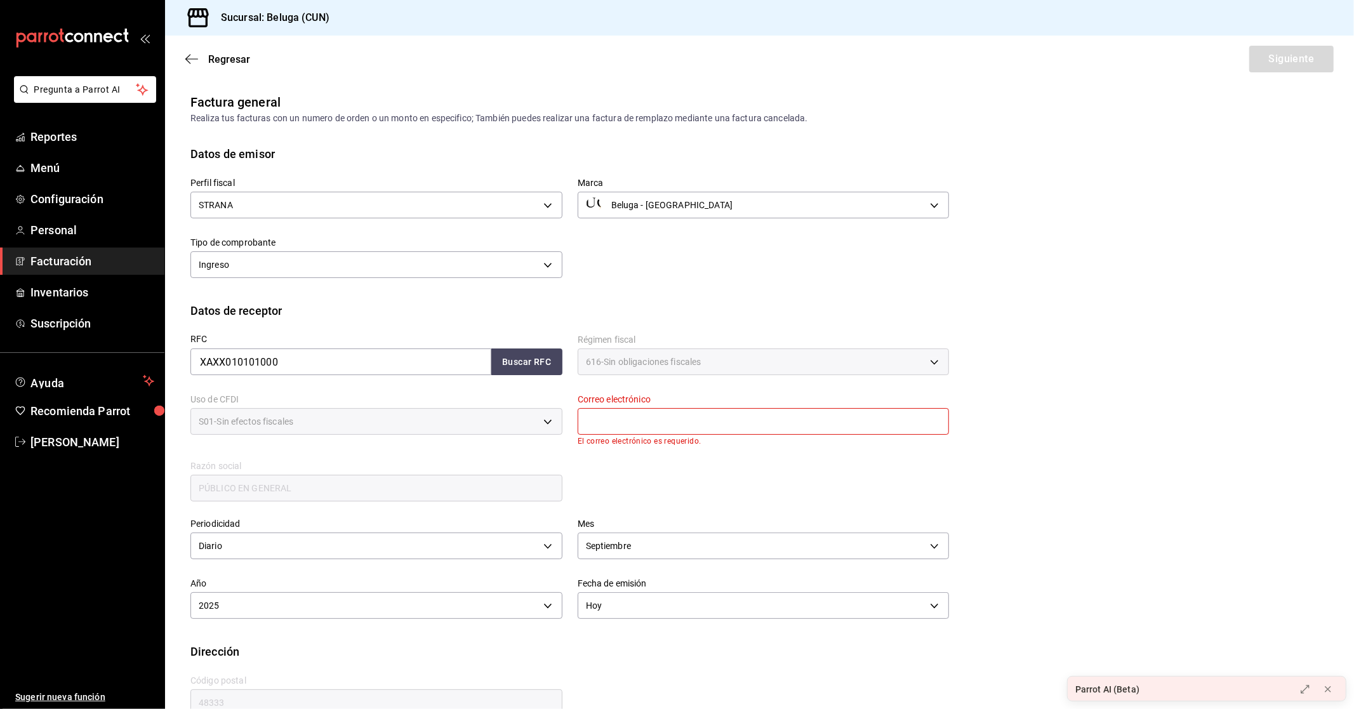
click at [721, 425] on input "text" at bounding box center [764, 421] width 372 height 27
type input "[EMAIL_ADDRESS][DOMAIN_NAME]"
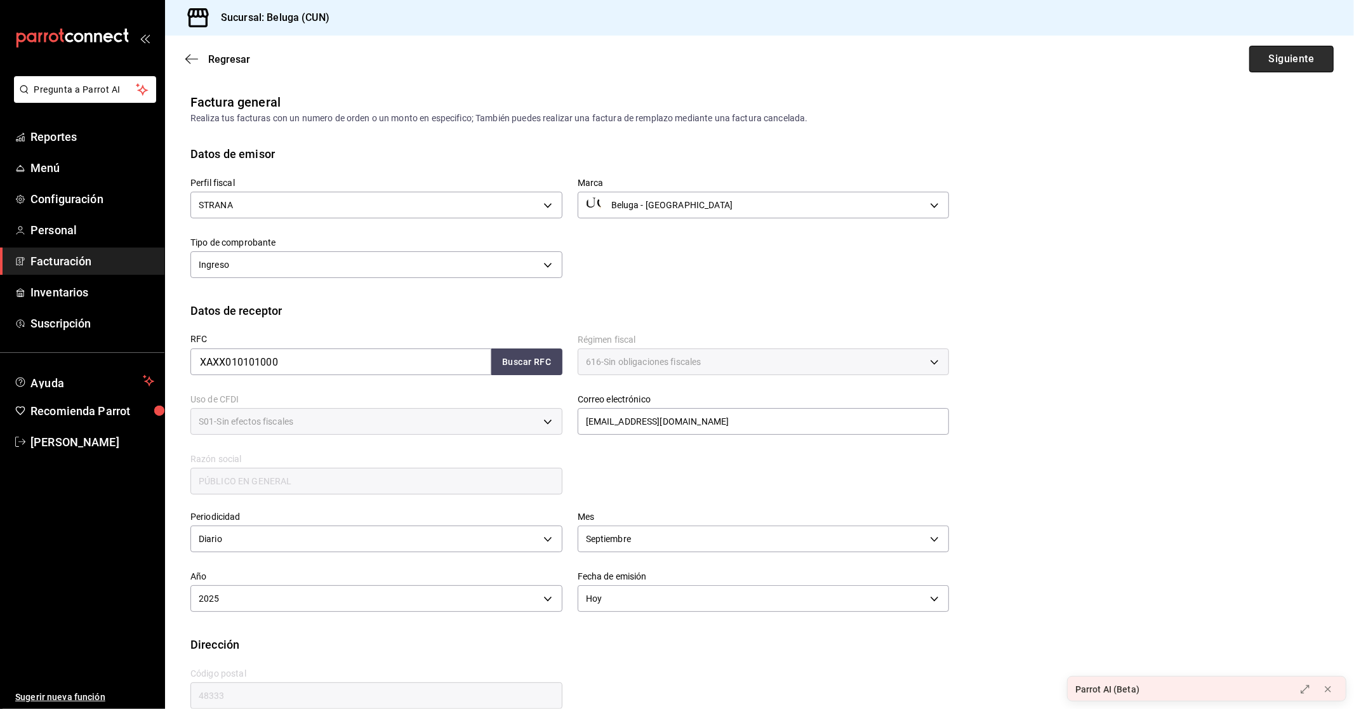
click at [1310, 48] on button "Siguiente" at bounding box center [1291, 59] width 84 height 27
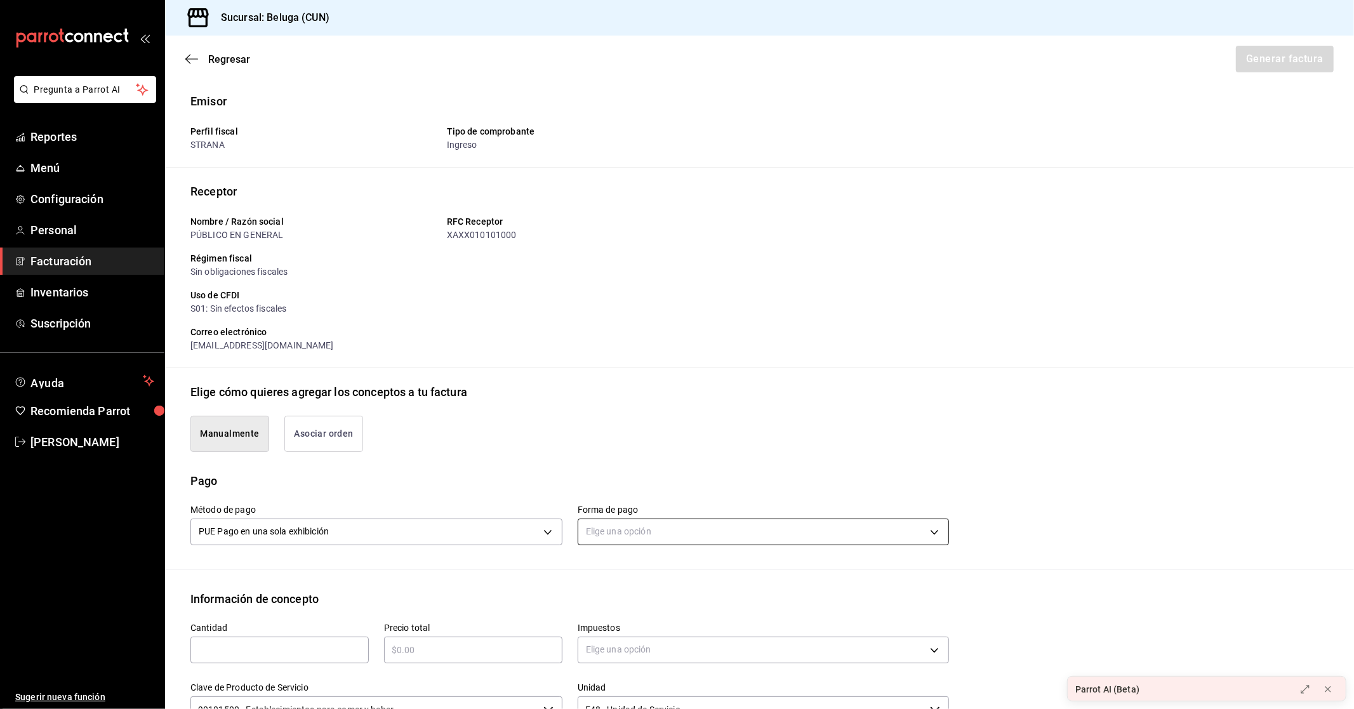
click at [649, 530] on body "Pregunta a Parrot AI Reportes Menú Configuración Personal Facturación Inventari…" at bounding box center [677, 354] width 1354 height 709
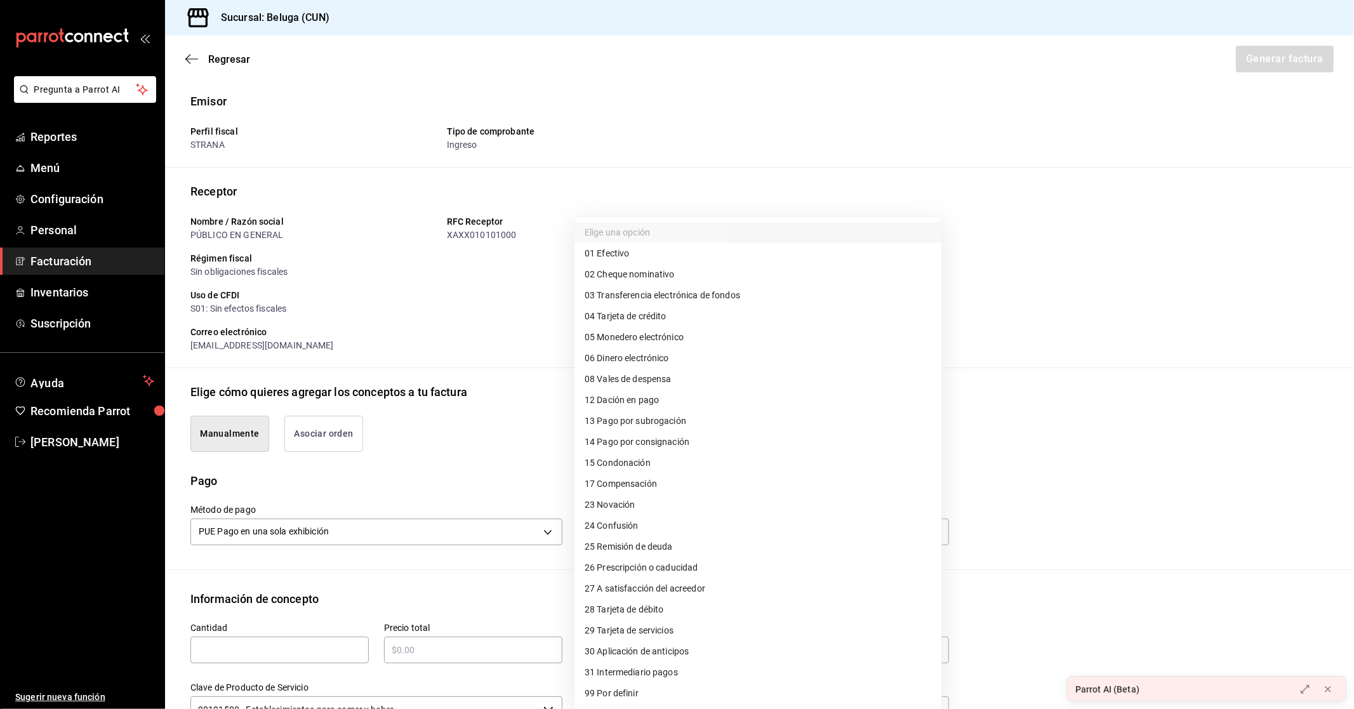
click at [655, 315] on span "04 Tarjeta de crédito" at bounding box center [626, 316] width 82 height 13
type input "04"
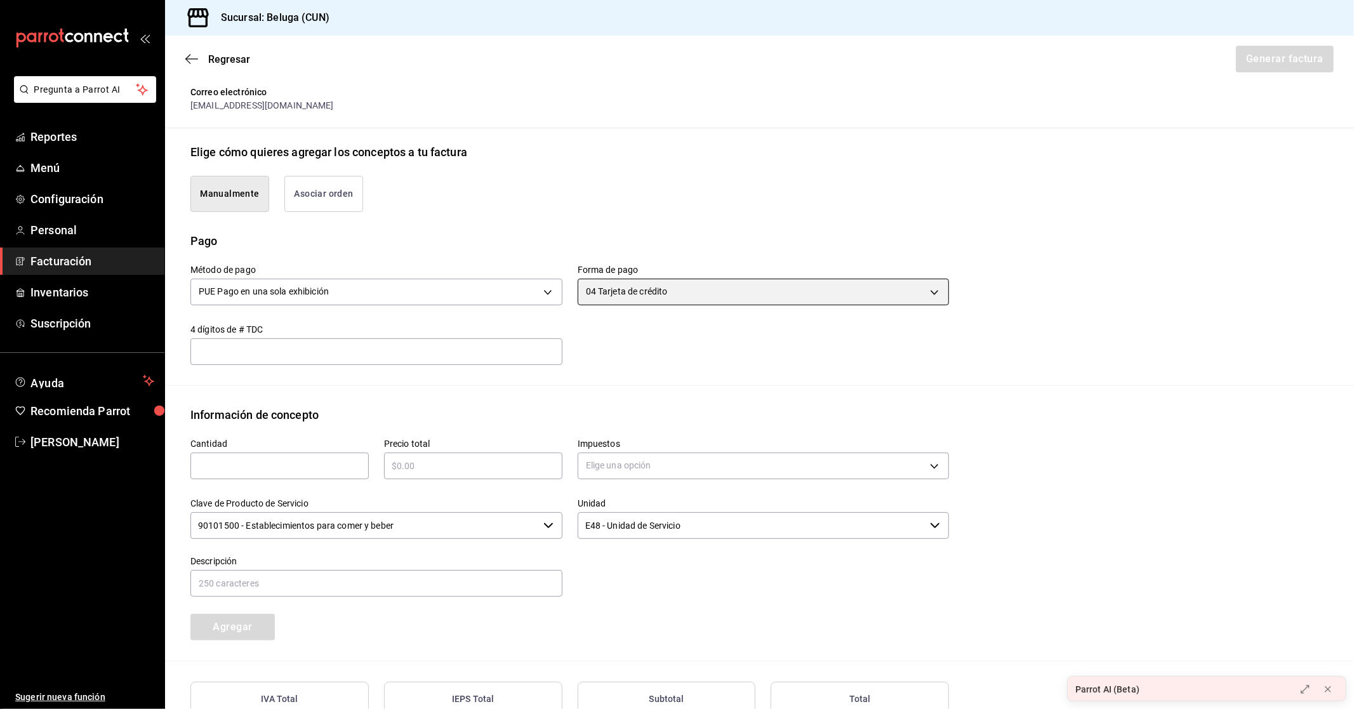
scroll to position [282, 0]
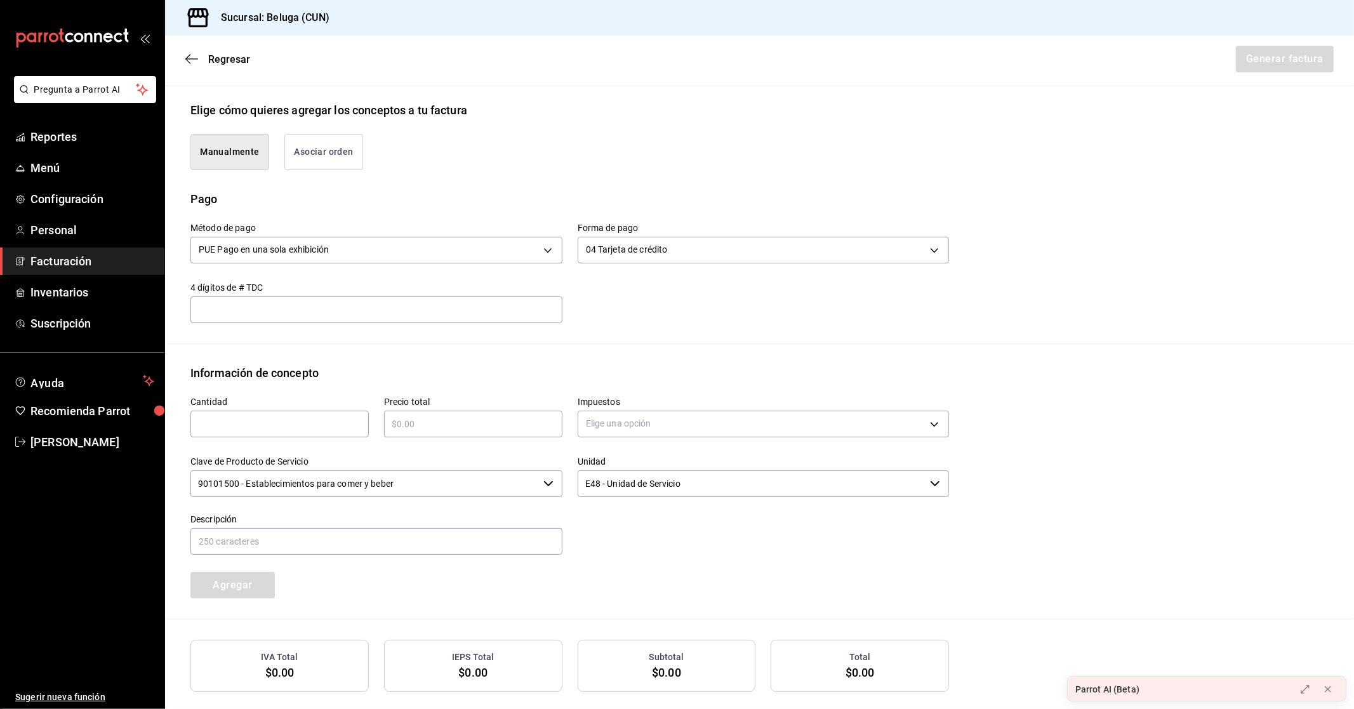
click at [244, 421] on input "text" at bounding box center [279, 423] width 178 height 15
type input "1"
click at [446, 429] on input "text" at bounding box center [473, 423] width 178 height 15
type input "$3049.60"
click at [606, 417] on body "Pregunta a Parrot AI Reportes Menú Configuración Personal Facturación Inventari…" at bounding box center [677, 354] width 1354 height 709
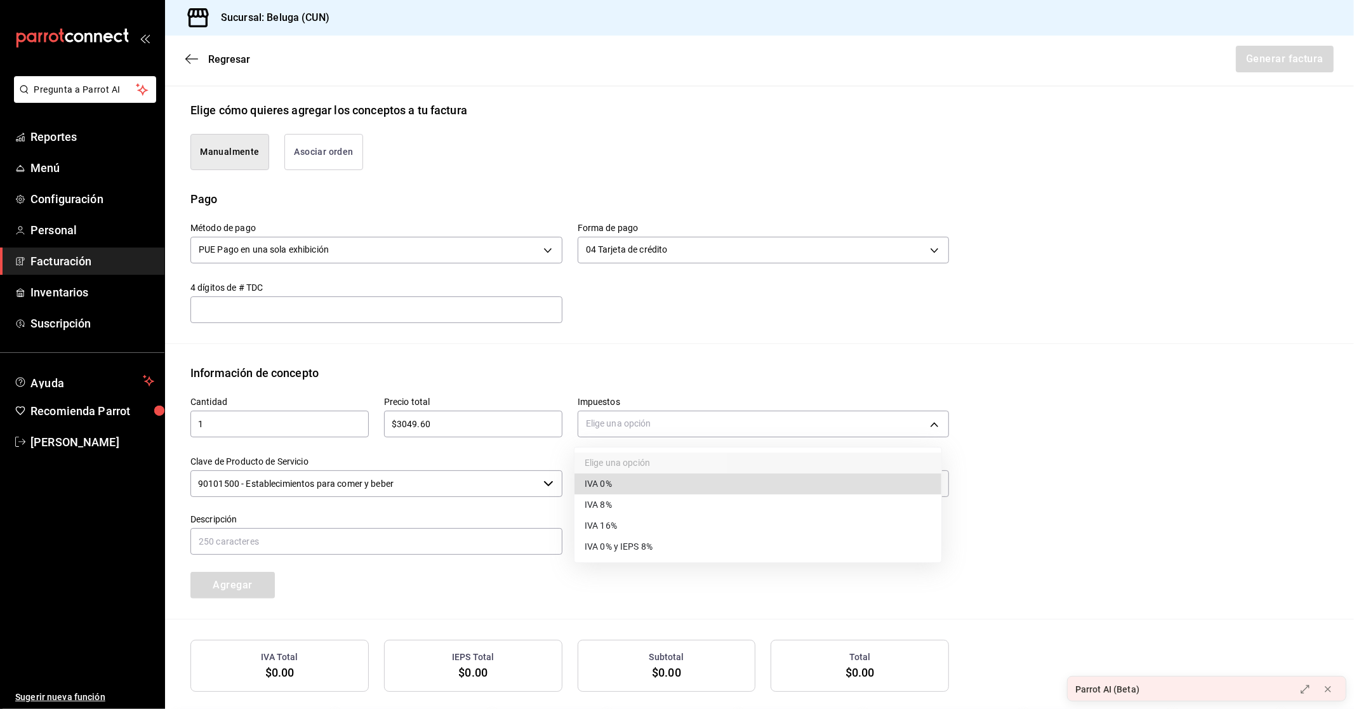
click at [613, 480] on li "IVA 0%" at bounding box center [757, 484] width 367 height 21
type input "IVA_0"
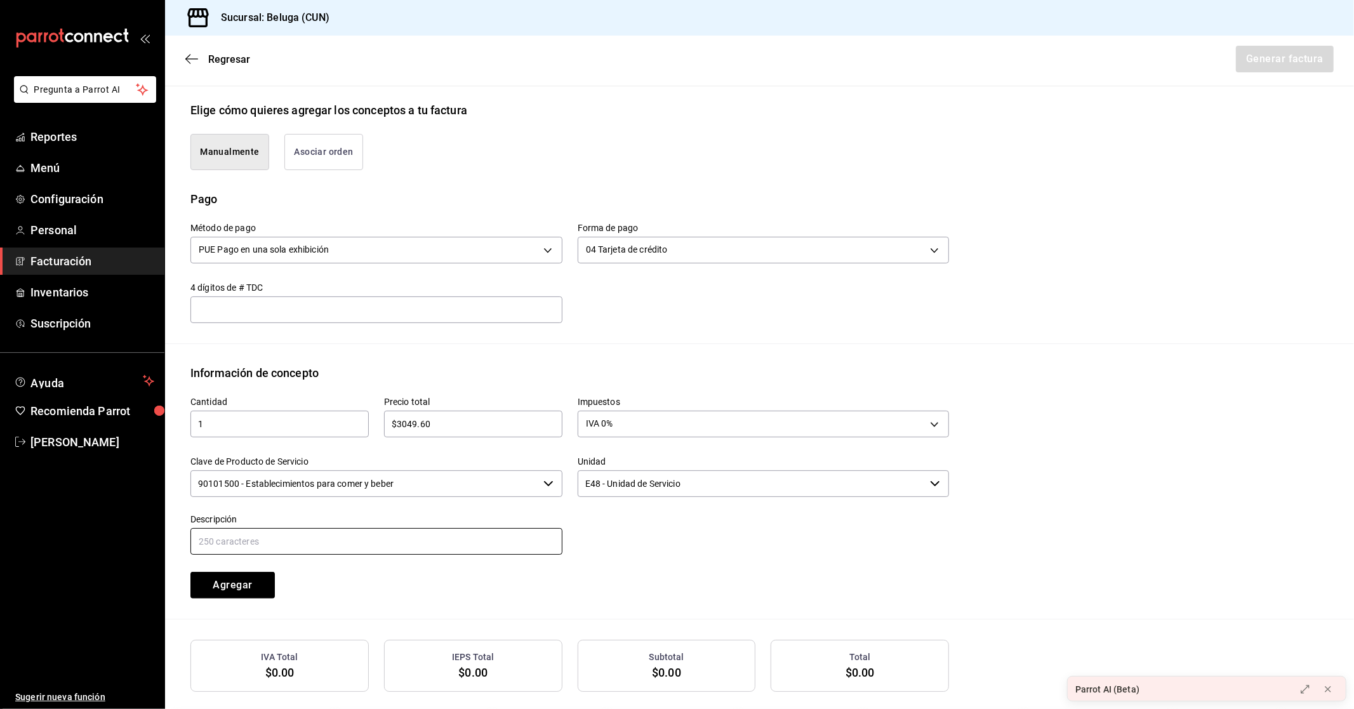
click at [277, 543] on input "text" at bounding box center [376, 541] width 372 height 27
click at [454, 501] on div "Descripción" at bounding box center [368, 528] width 387 height 58
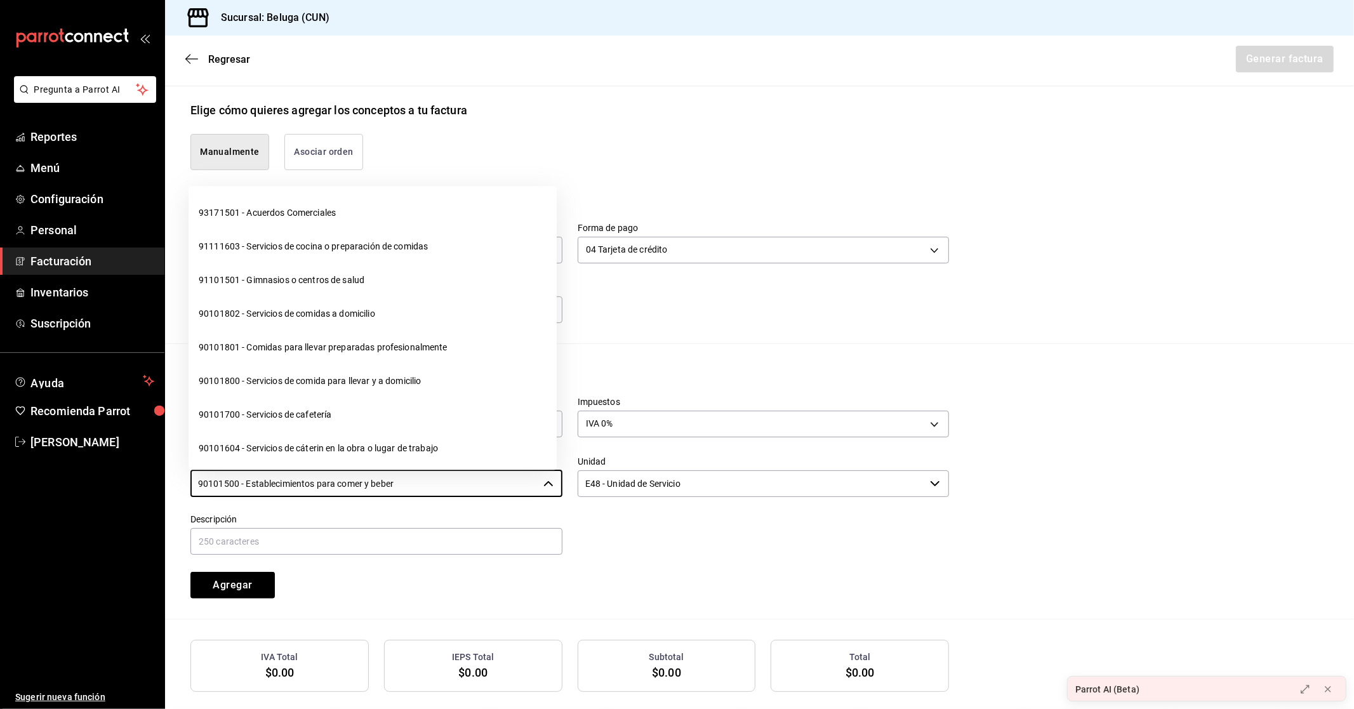
drag, startPoint x: 400, startPoint y: 484, endPoint x: 15, endPoint y: 492, distance: 385.4
click at [15, 492] on div "Pregunta a Parrot AI Reportes Menú Configuración Personal Facturación Inventari…" at bounding box center [677, 354] width 1354 height 709
drag, startPoint x: 241, startPoint y: 487, endPoint x: 165, endPoint y: 490, distance: 76.2
click at [165, 490] on div "Información de concepto Cantidad 1 ​ Precio total $3049.60 ​ Impuestos IVA 0% I…" at bounding box center [759, 491] width 1189 height 255
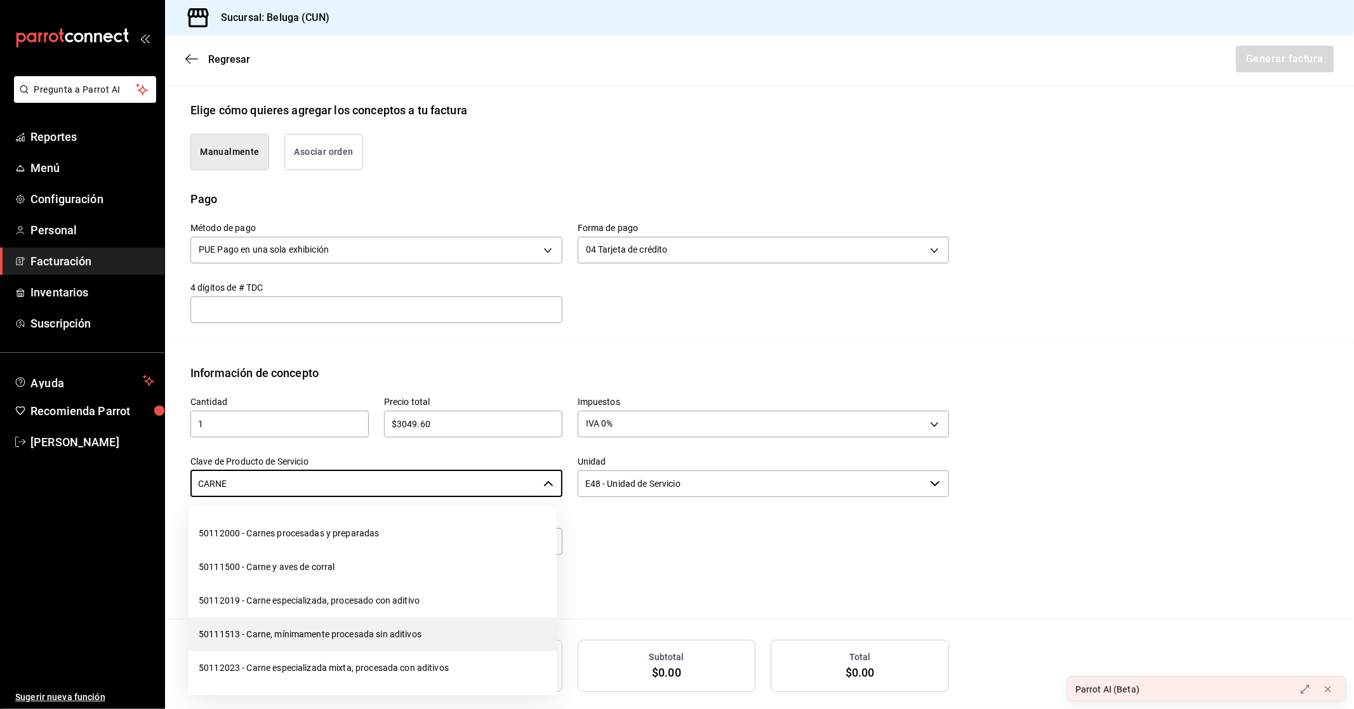
click at [249, 630] on li "50111513 - Carne, mínimamente procesada sin aditivos" at bounding box center [373, 635] width 368 height 34
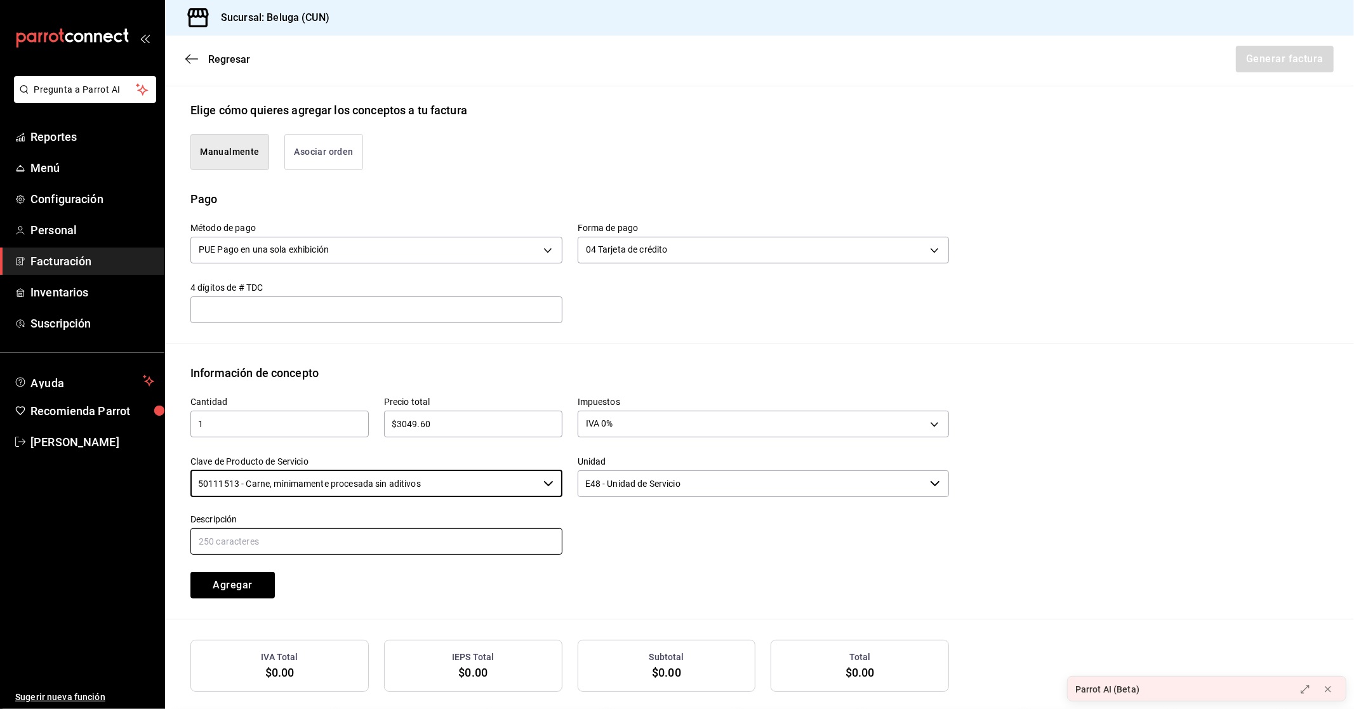
type input "50111513 - Carne, mínimamente procesada sin aditivos"
click at [352, 541] on input "text" at bounding box center [376, 541] width 372 height 27
type input "CONSUMO DEL DIA [DATE]"
click at [422, 540] on input "CONSUMO DEL DIA [DATE]" at bounding box center [376, 541] width 372 height 27
drag, startPoint x: 370, startPoint y: 535, endPoint x: 79, endPoint y: 535, distance: 291.3
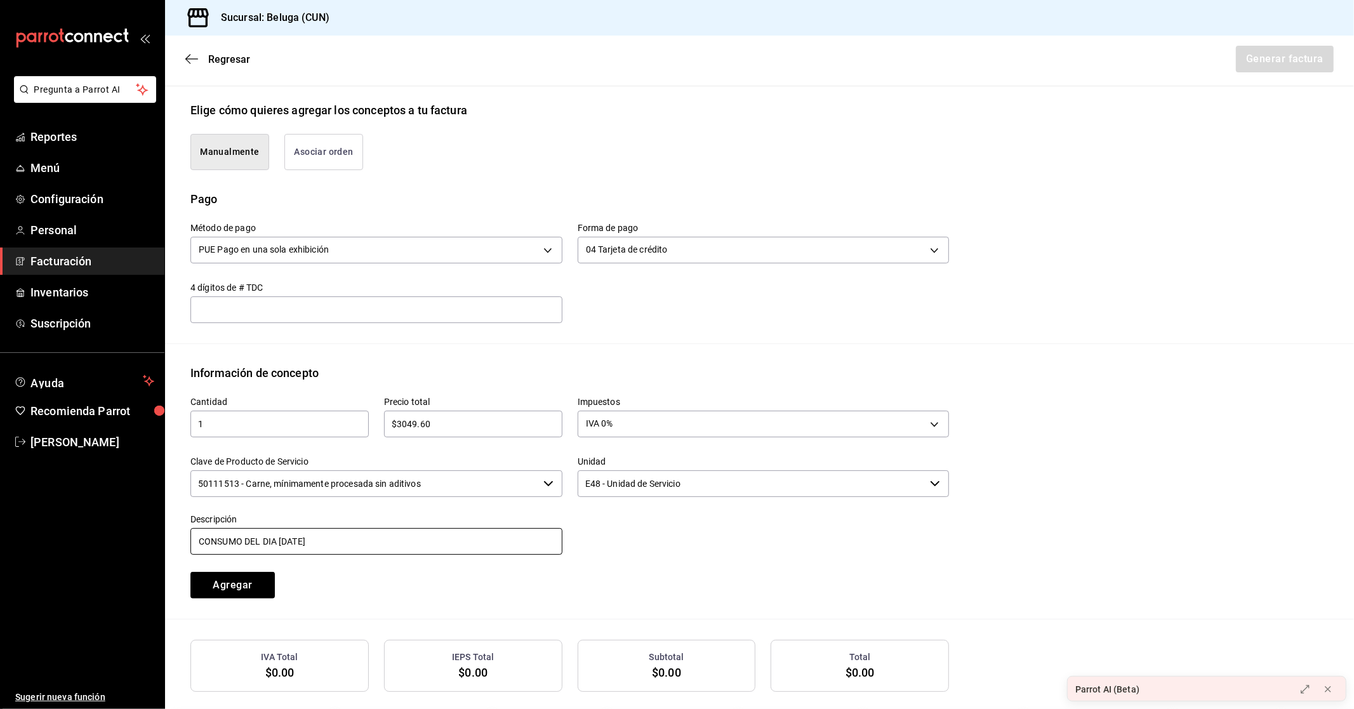
click at [79, 535] on div "Pregunta a Parrot AI Reportes Menú Configuración Personal Facturación Inventari…" at bounding box center [677, 354] width 1354 height 709
click at [427, 536] on input "CONSUMO DEL DIA [DATE]" at bounding box center [376, 541] width 372 height 27
click at [243, 587] on button "Agregar" at bounding box center [232, 585] width 84 height 27
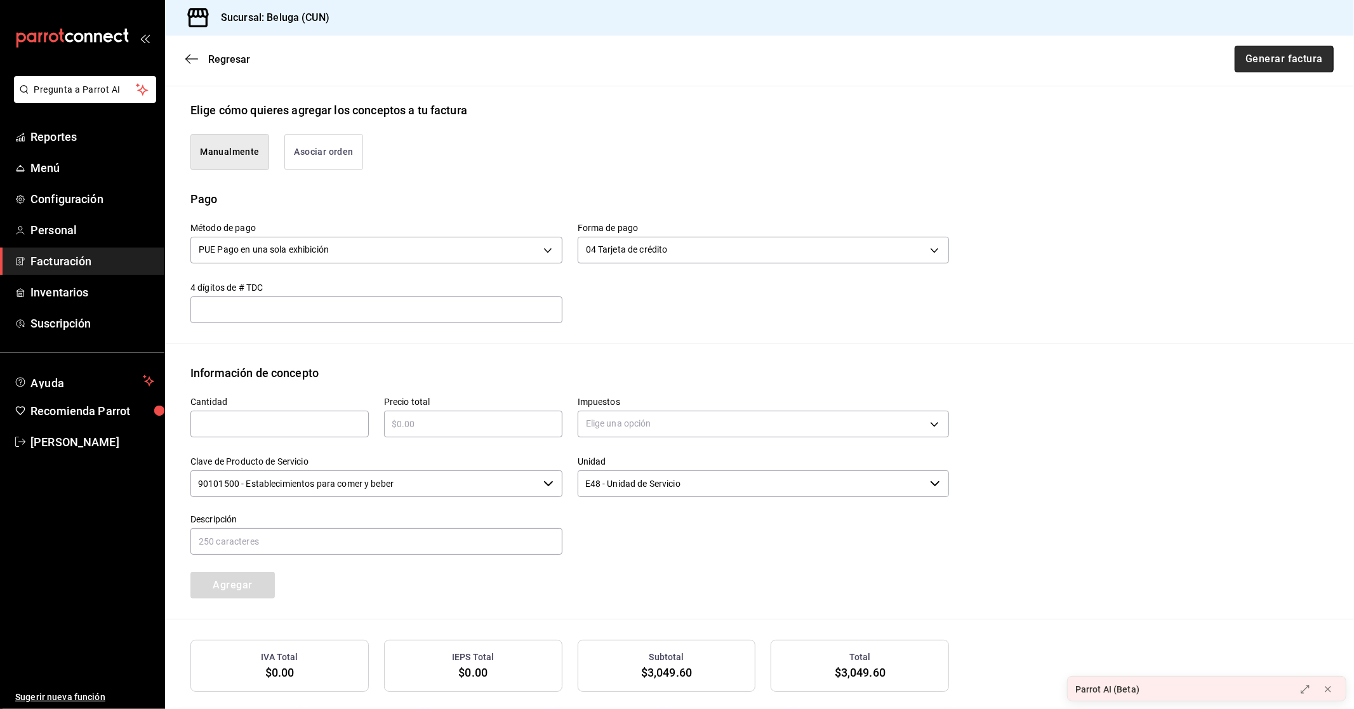
click at [1251, 58] on button "Generar factura" at bounding box center [1284, 59] width 99 height 27
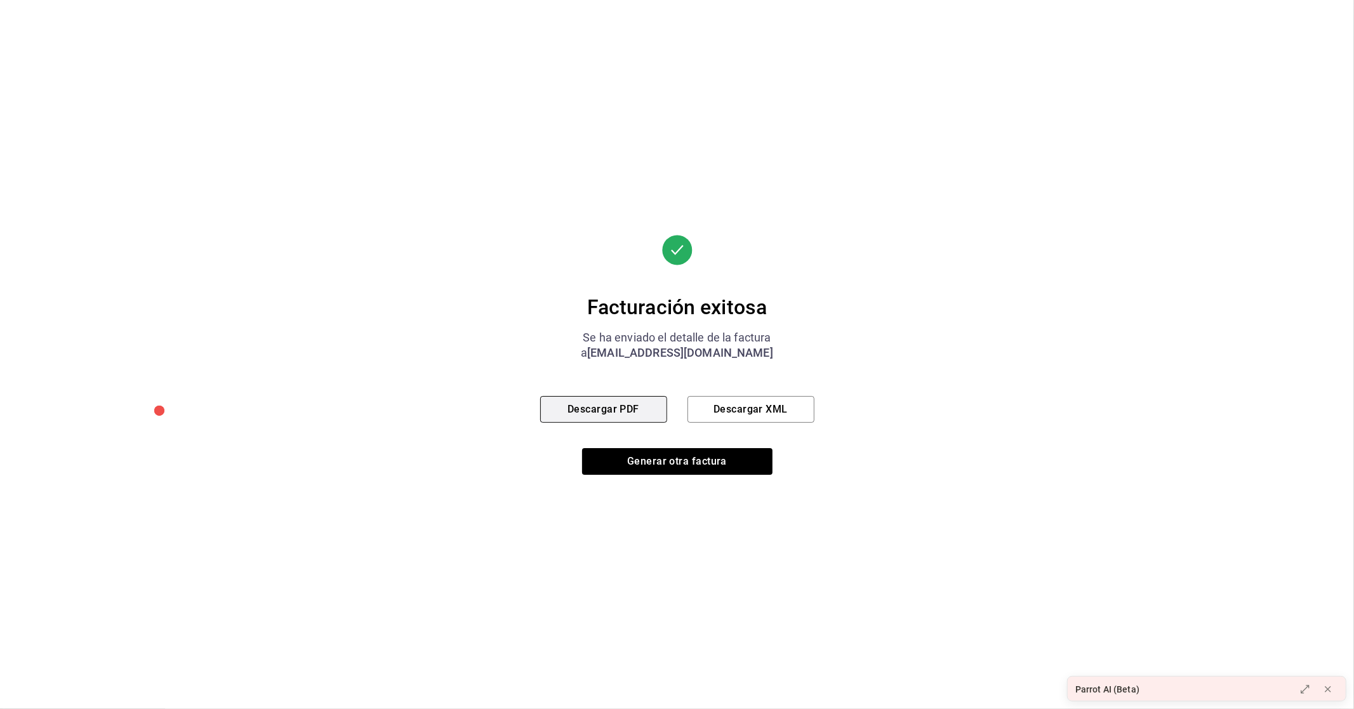
click at [622, 405] on button "Descargar PDF" at bounding box center [603, 409] width 127 height 27
click at [648, 457] on button "Generar otra factura" at bounding box center [677, 461] width 190 height 27
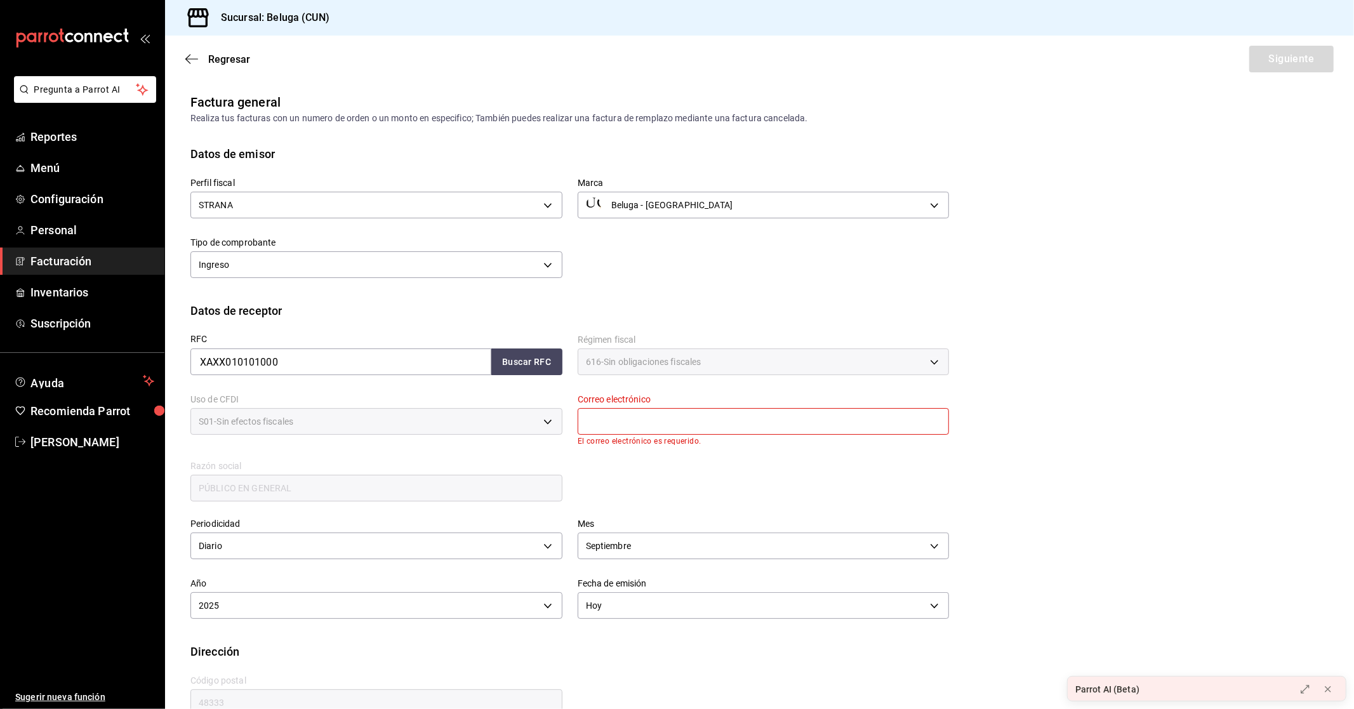
click at [648, 434] on input "text" at bounding box center [764, 421] width 372 height 27
type input "[EMAIL_ADDRESS][DOMAIN_NAME]"
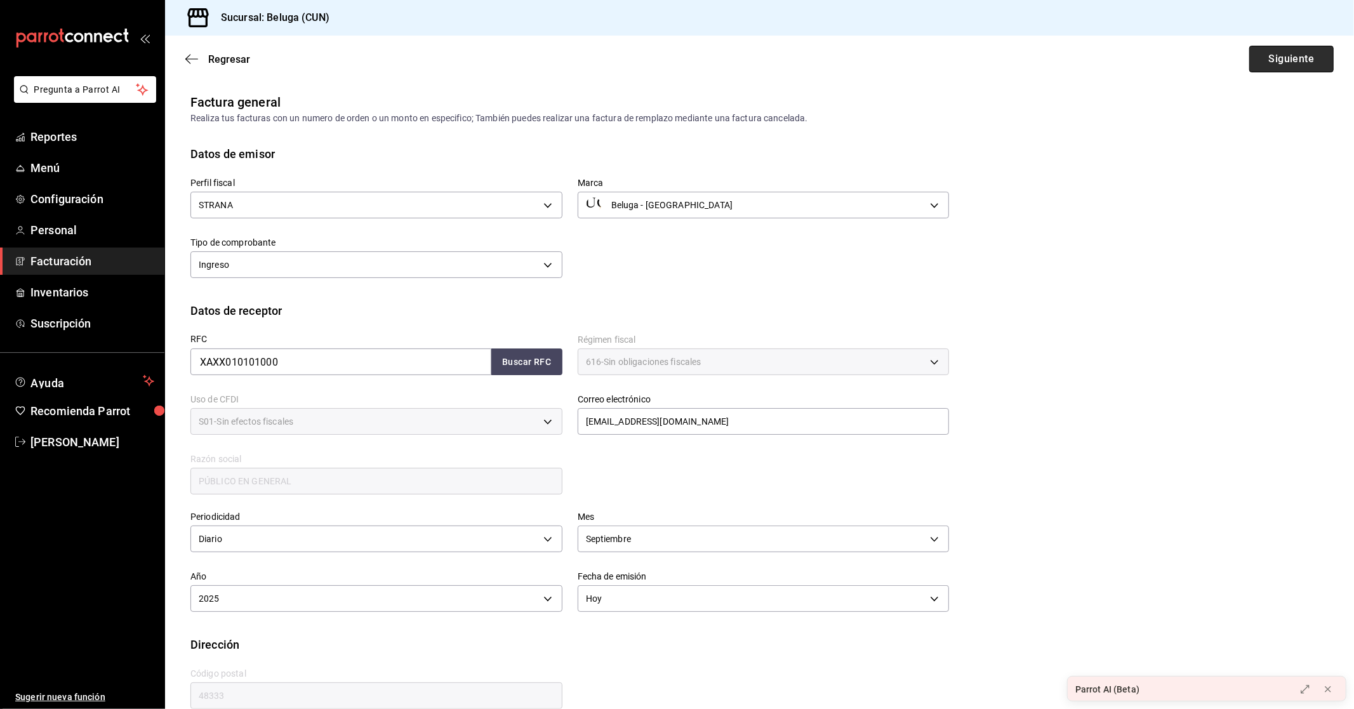
click at [1289, 55] on button "Siguiente" at bounding box center [1291, 59] width 84 height 27
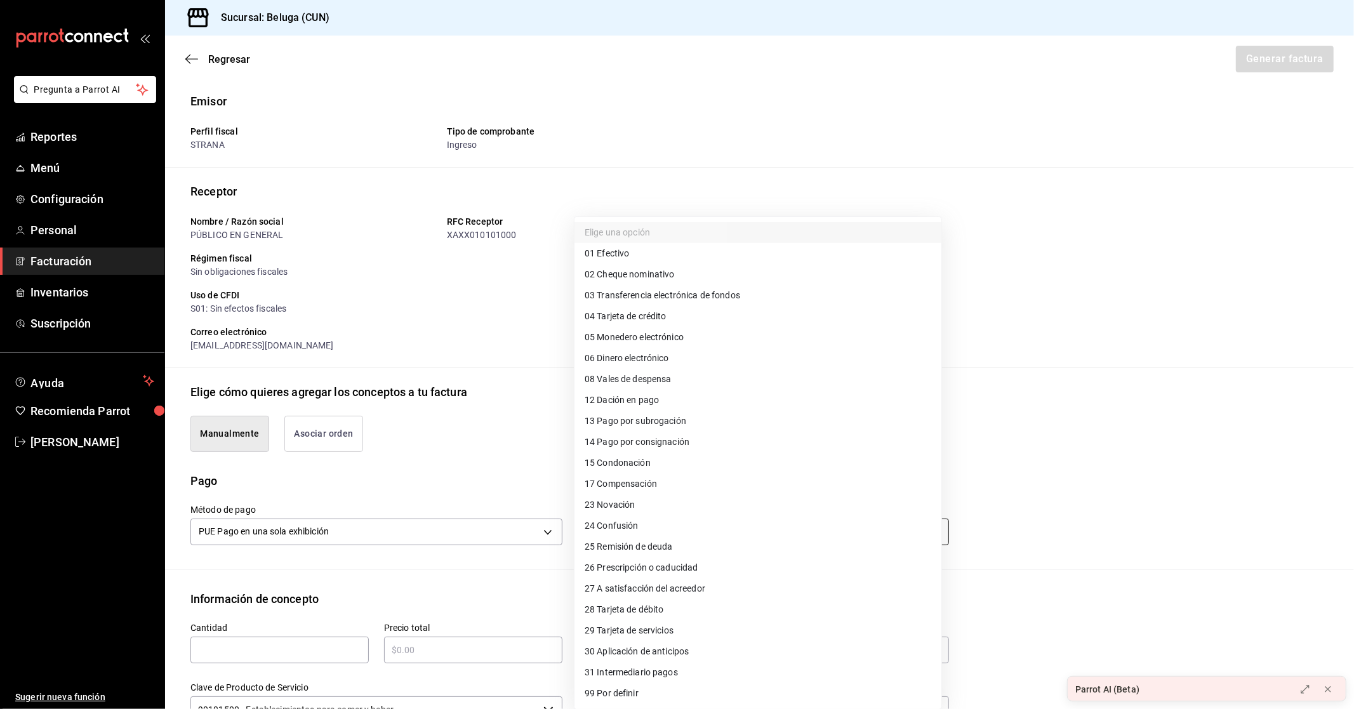
click at [628, 524] on body "Pregunta a Parrot AI Reportes Menú Configuración Personal Facturación Inventari…" at bounding box center [677, 354] width 1354 height 709
click at [632, 604] on span "28 Tarjeta de débito" at bounding box center [624, 609] width 79 height 13
type input "28"
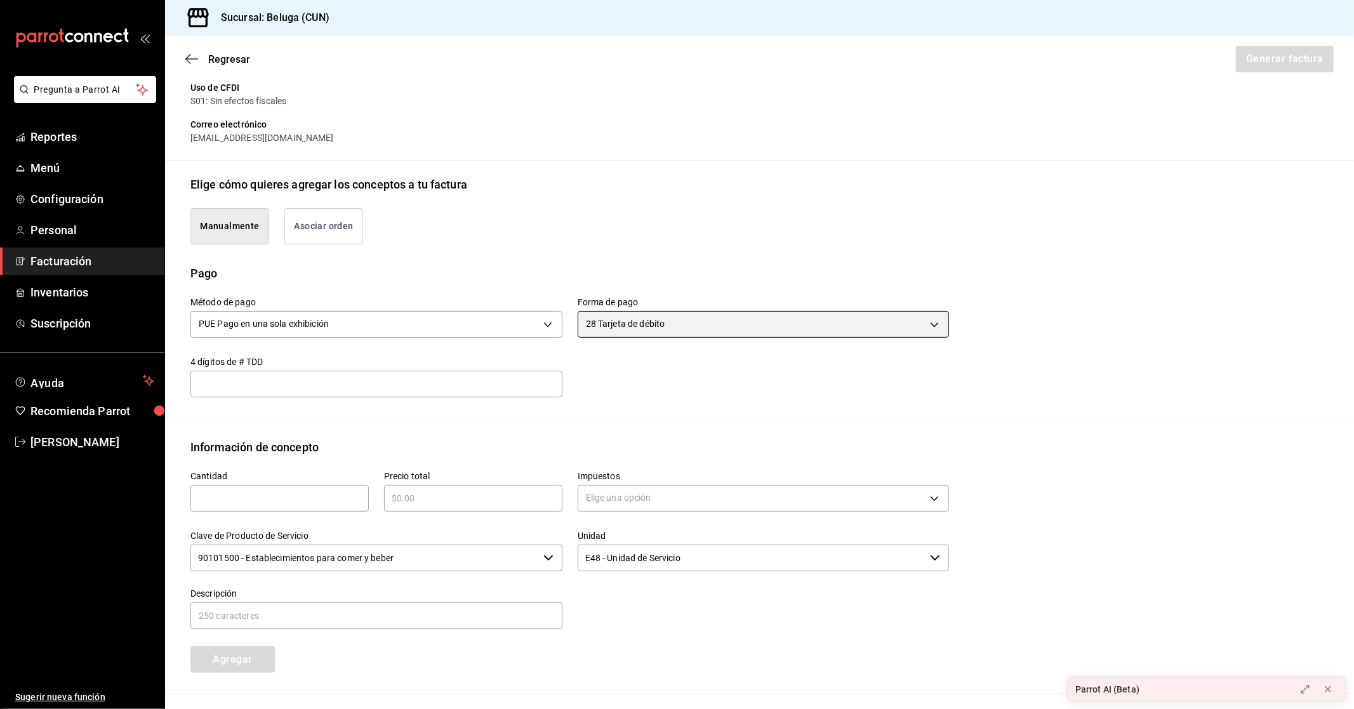
scroll to position [211, 0]
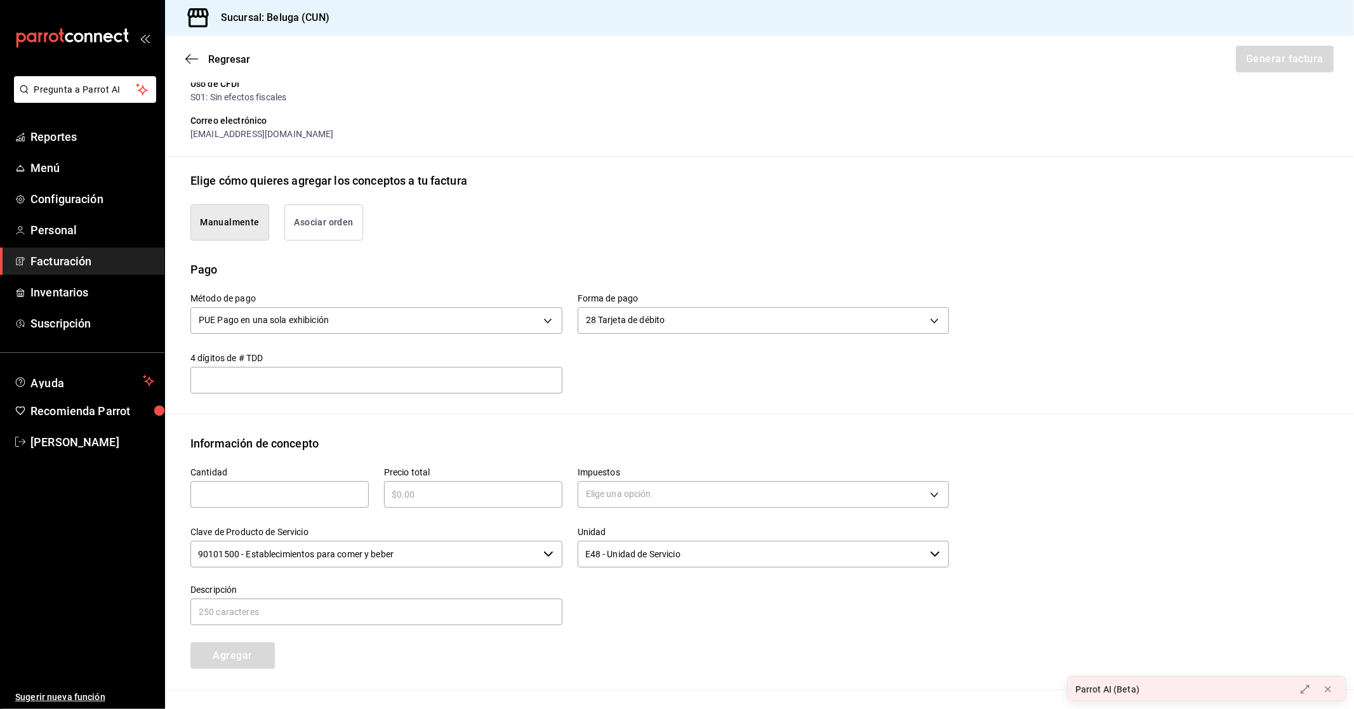
click at [248, 495] on input "text" at bounding box center [279, 494] width 178 height 15
type input "1"
click at [423, 498] on input "text" at bounding box center [473, 494] width 178 height 15
type input "$762.4"
click at [710, 494] on body "Pregunta a Parrot AI Reportes Menú Configuración Personal Facturación Inventari…" at bounding box center [677, 354] width 1354 height 709
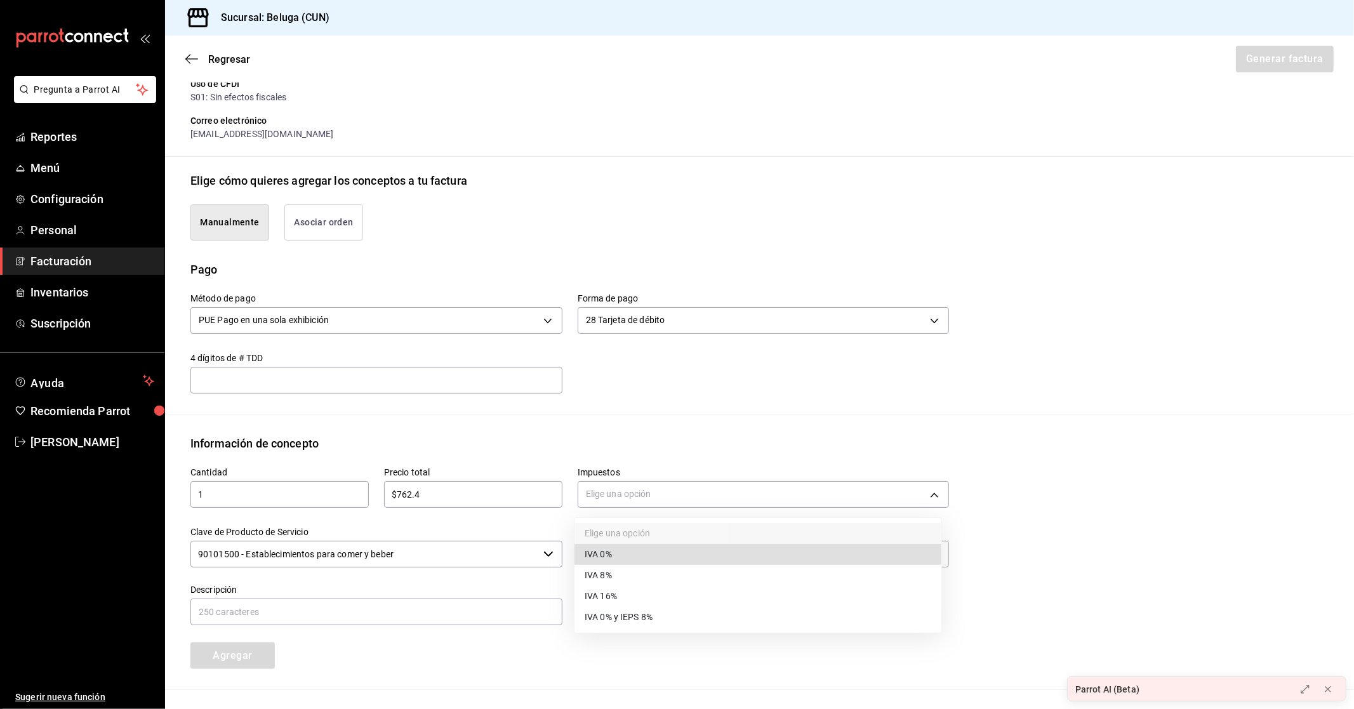
click at [588, 559] on span "IVA 0%" at bounding box center [598, 554] width 27 height 13
type input "IVA_0"
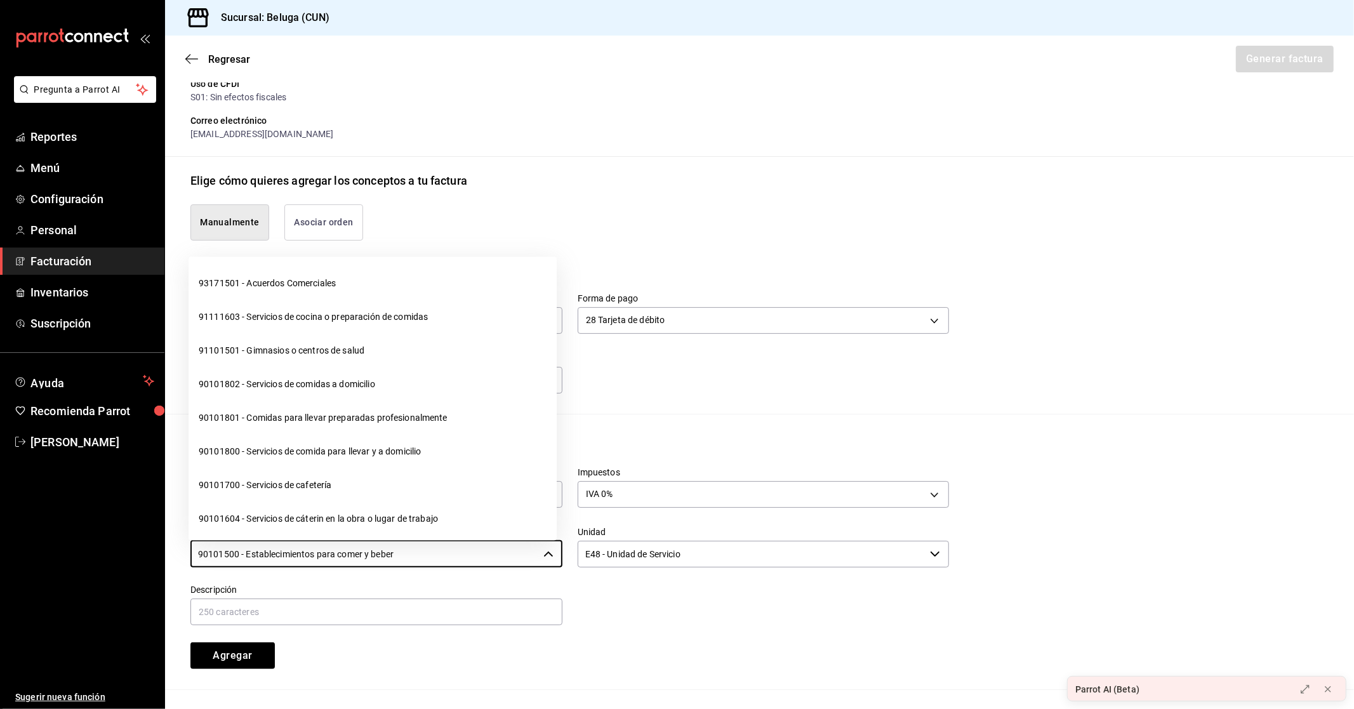
drag, startPoint x: 398, startPoint y: 555, endPoint x: 172, endPoint y: 560, distance: 226.0
click at [172, 560] on div "Información de concepto Cantidad 1 ​ Precio total $762.4 ​ Impuestos IVA 0% IVA…" at bounding box center [759, 562] width 1189 height 255
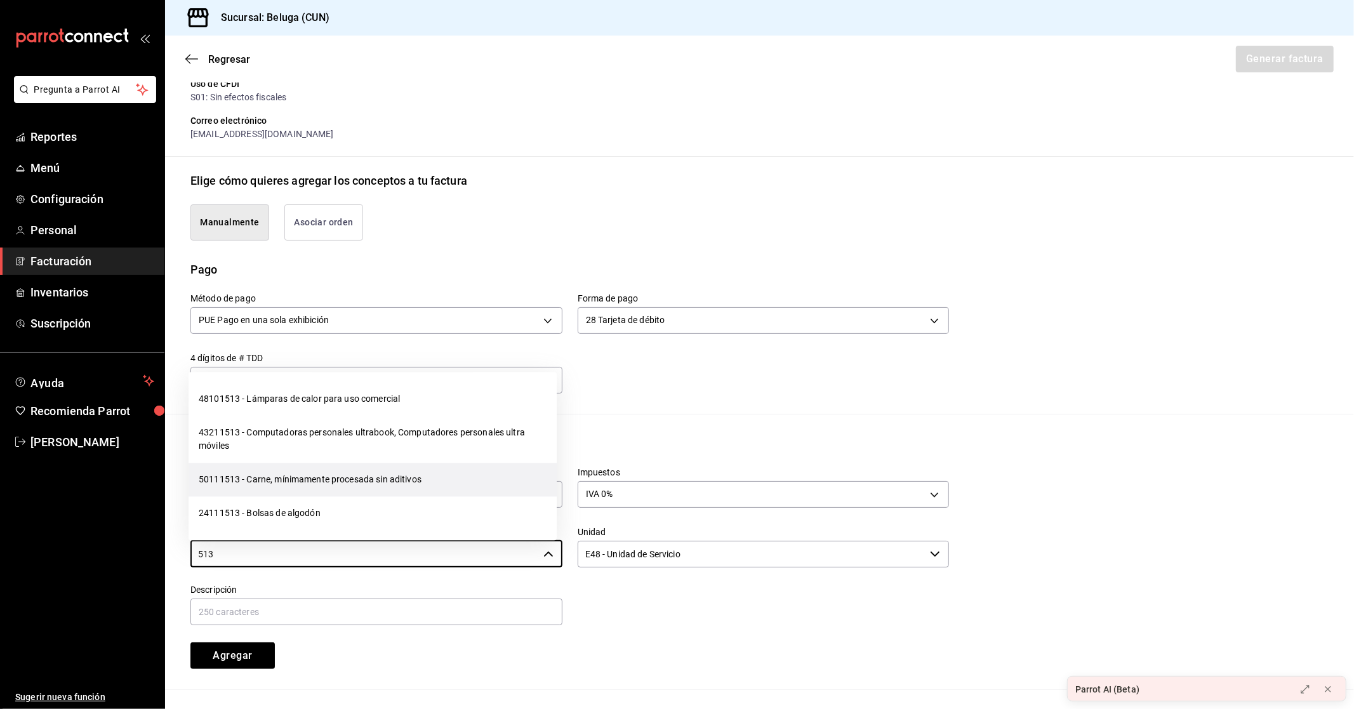
click at [272, 472] on li "50111513 - Carne, mínimamente procesada sin aditivos" at bounding box center [373, 480] width 368 height 34
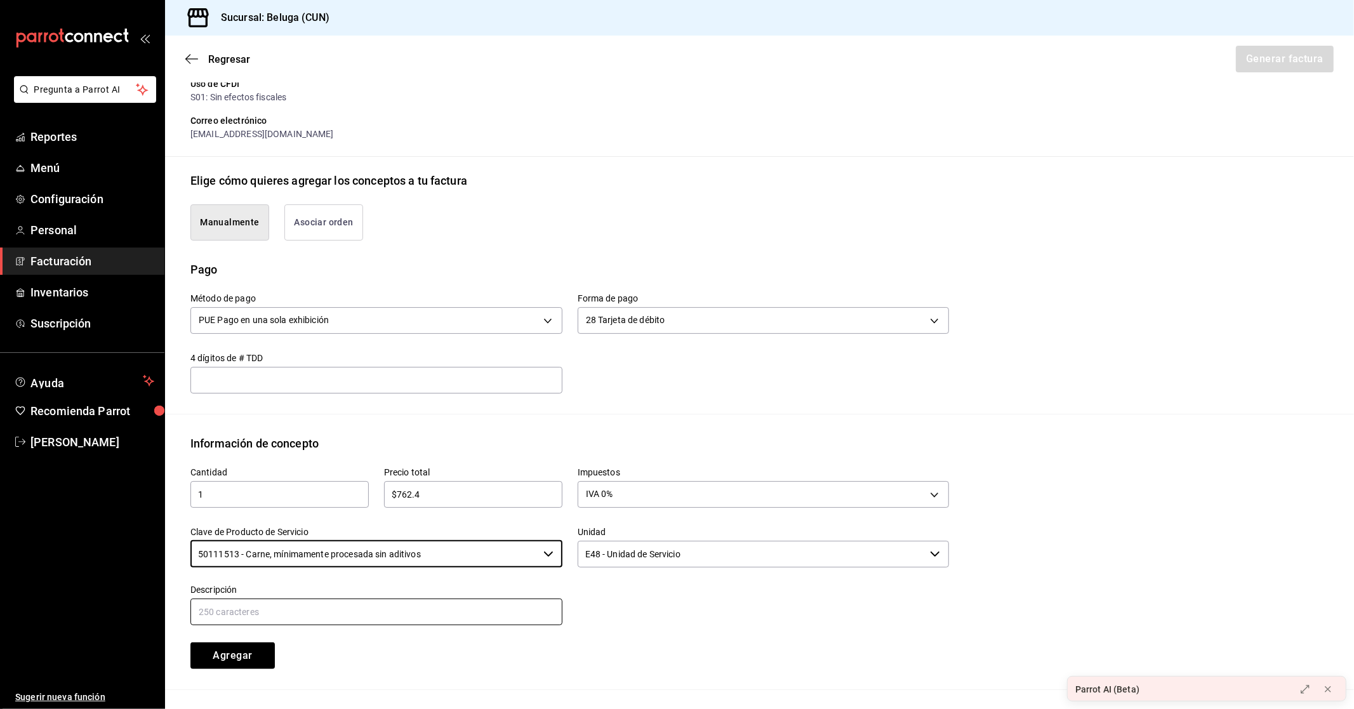
type input "50111513 - Carne, mínimamente procesada sin aditivos"
click at [376, 613] on input "text" at bounding box center [376, 612] width 372 height 27
paste input "CONSUMO DEL DIA [DATE]"
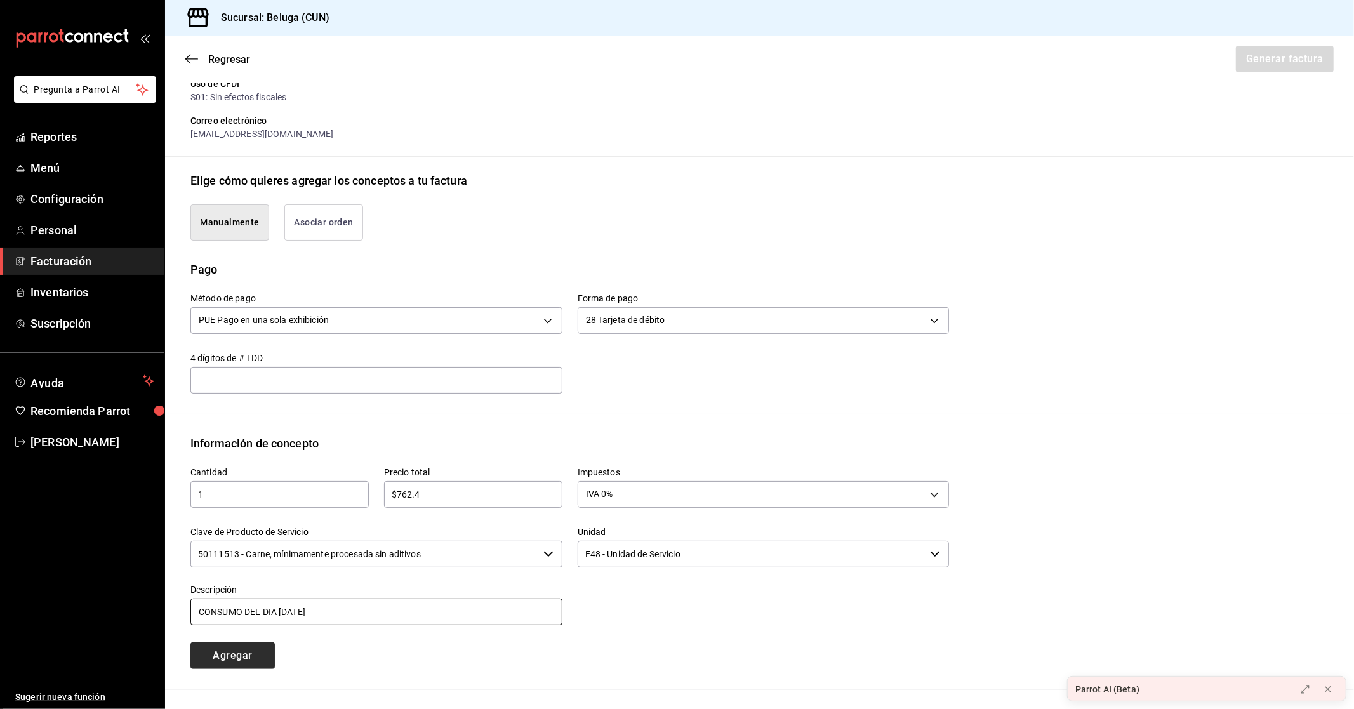
type input "CONSUMO DEL DIA [DATE]"
click at [259, 654] on button "Agregar" at bounding box center [232, 655] width 84 height 27
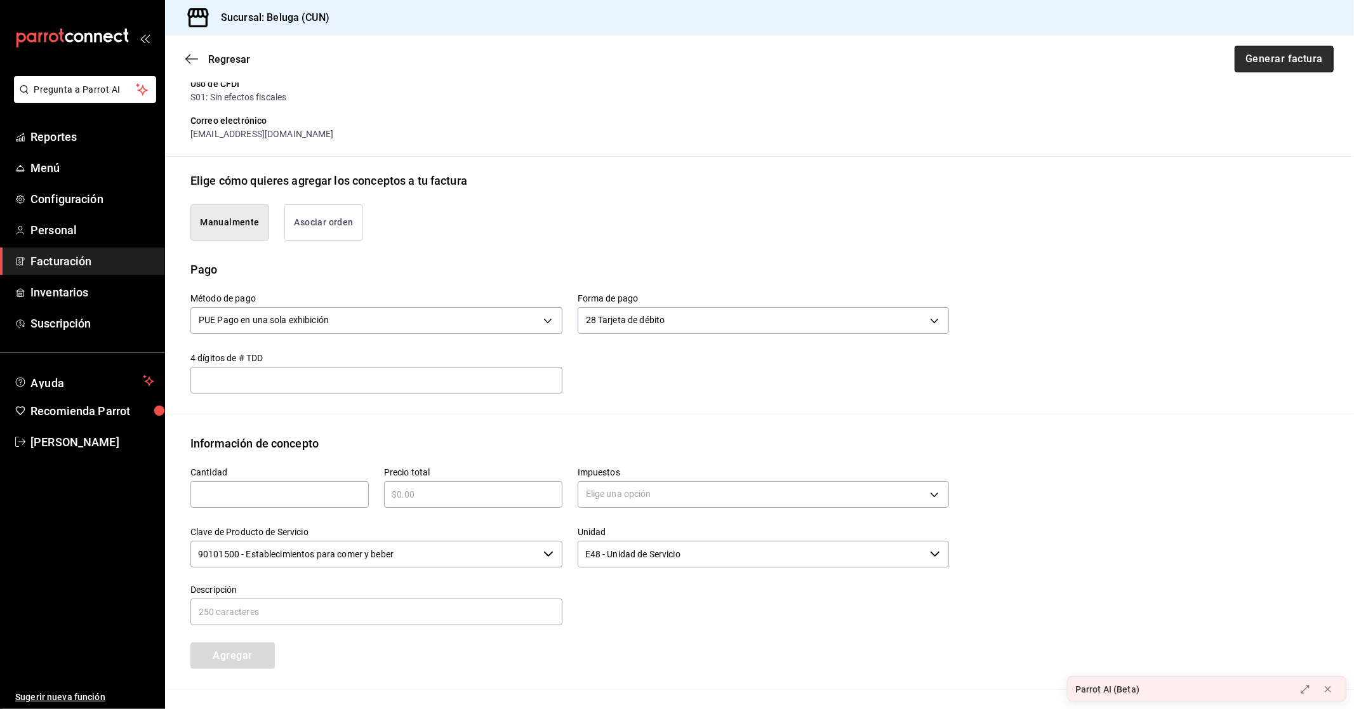
click at [1268, 56] on button "Generar factura" at bounding box center [1284, 59] width 99 height 27
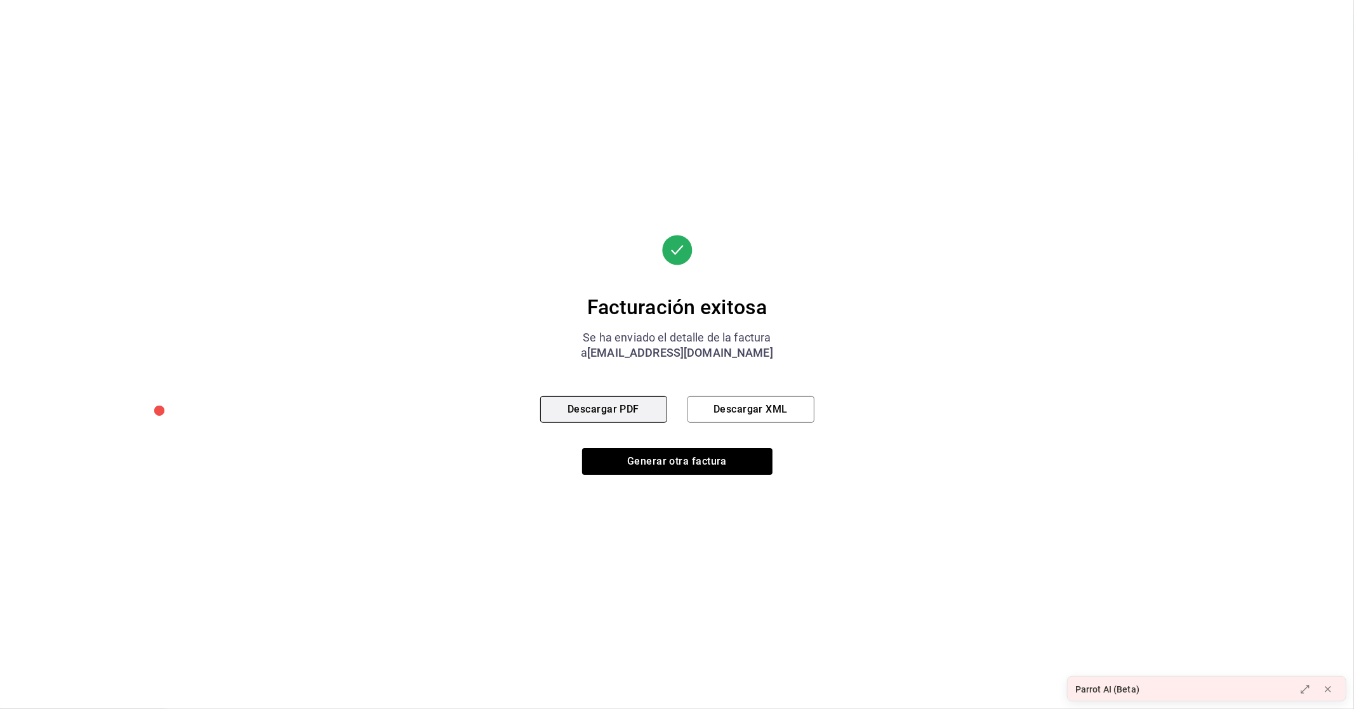
click at [576, 407] on button "Descargar PDF" at bounding box center [603, 409] width 127 height 27
click at [700, 460] on button "Generar otra factura" at bounding box center [677, 461] width 190 height 27
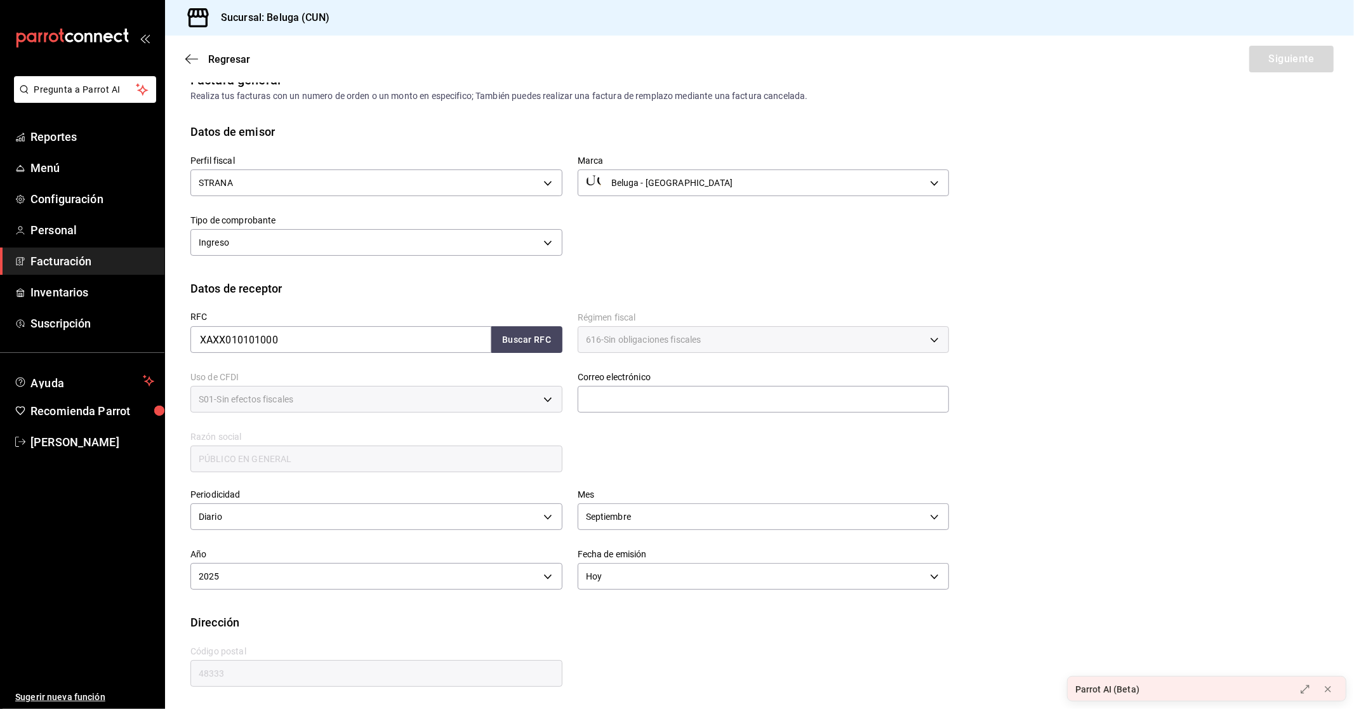
scroll to position [0, 0]
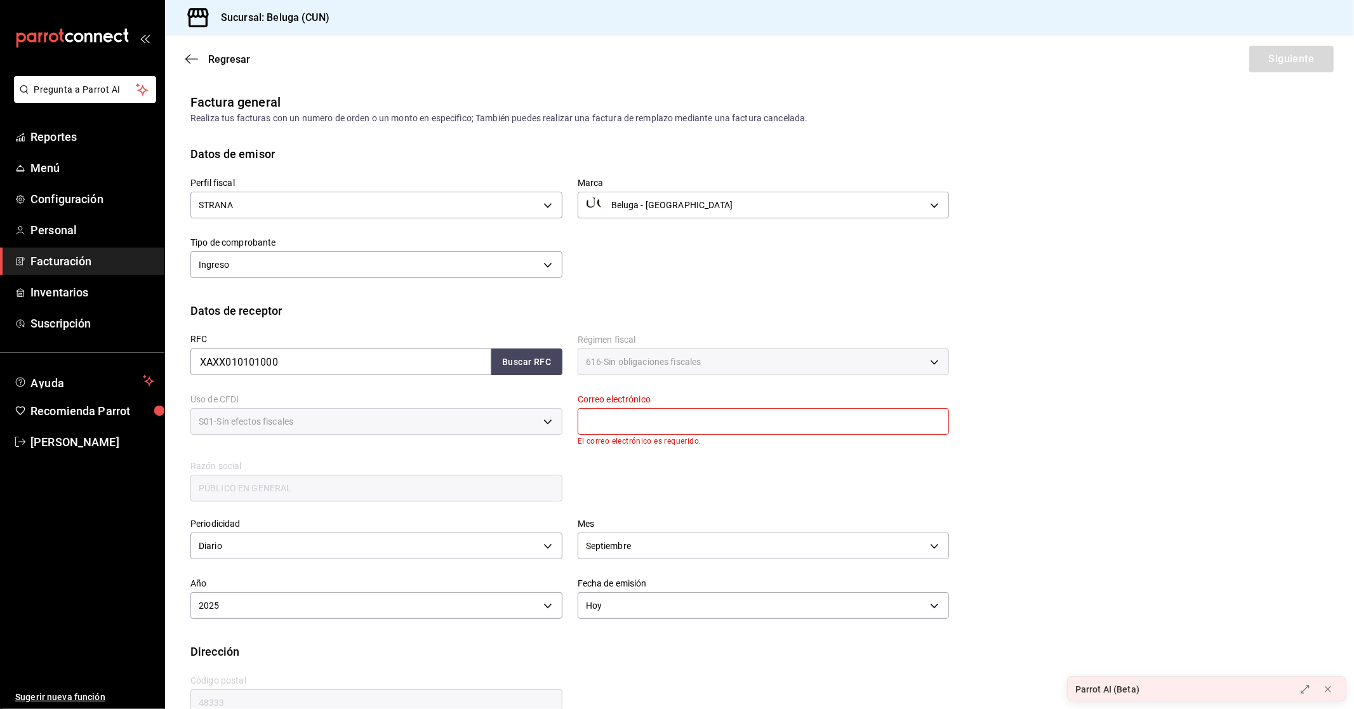
click at [702, 417] on input "text" at bounding box center [764, 421] width 372 height 27
type input "[EMAIL_ADDRESS][DOMAIN_NAME]"
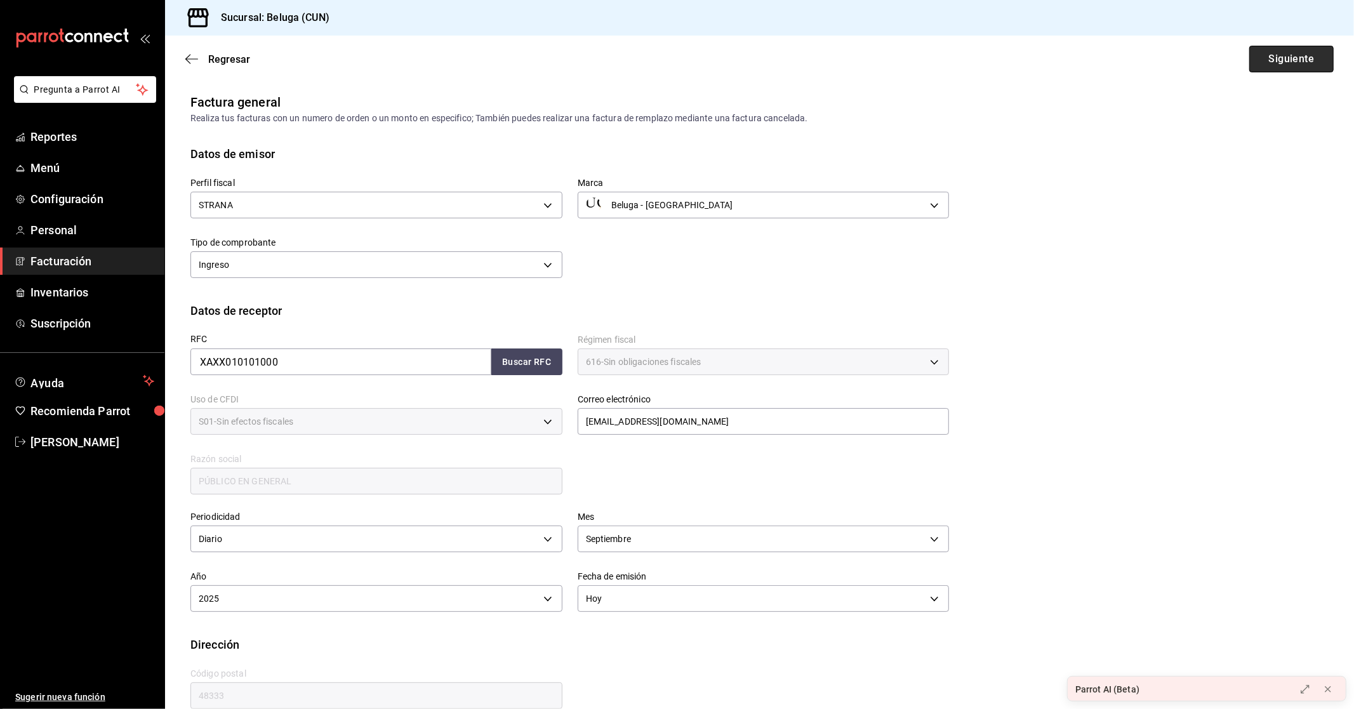
click at [1281, 60] on button "Siguiente" at bounding box center [1291, 59] width 84 height 27
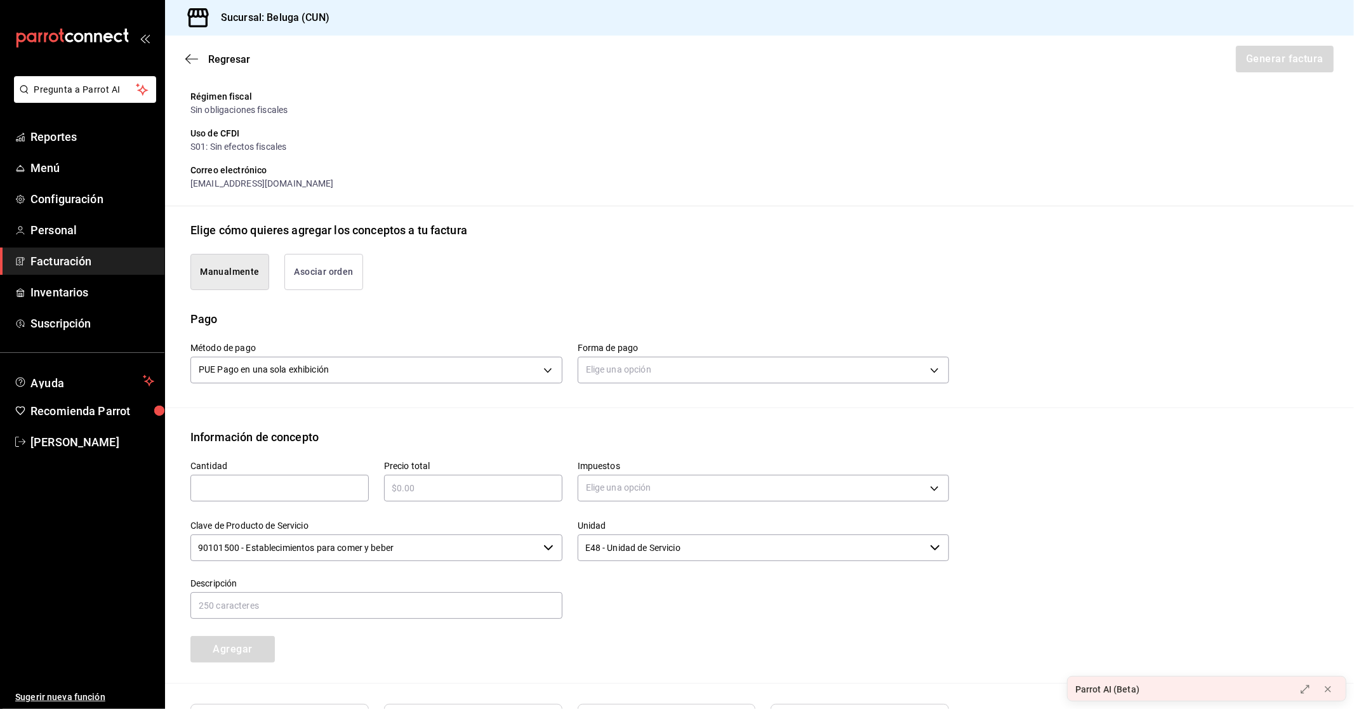
scroll to position [211, 0]
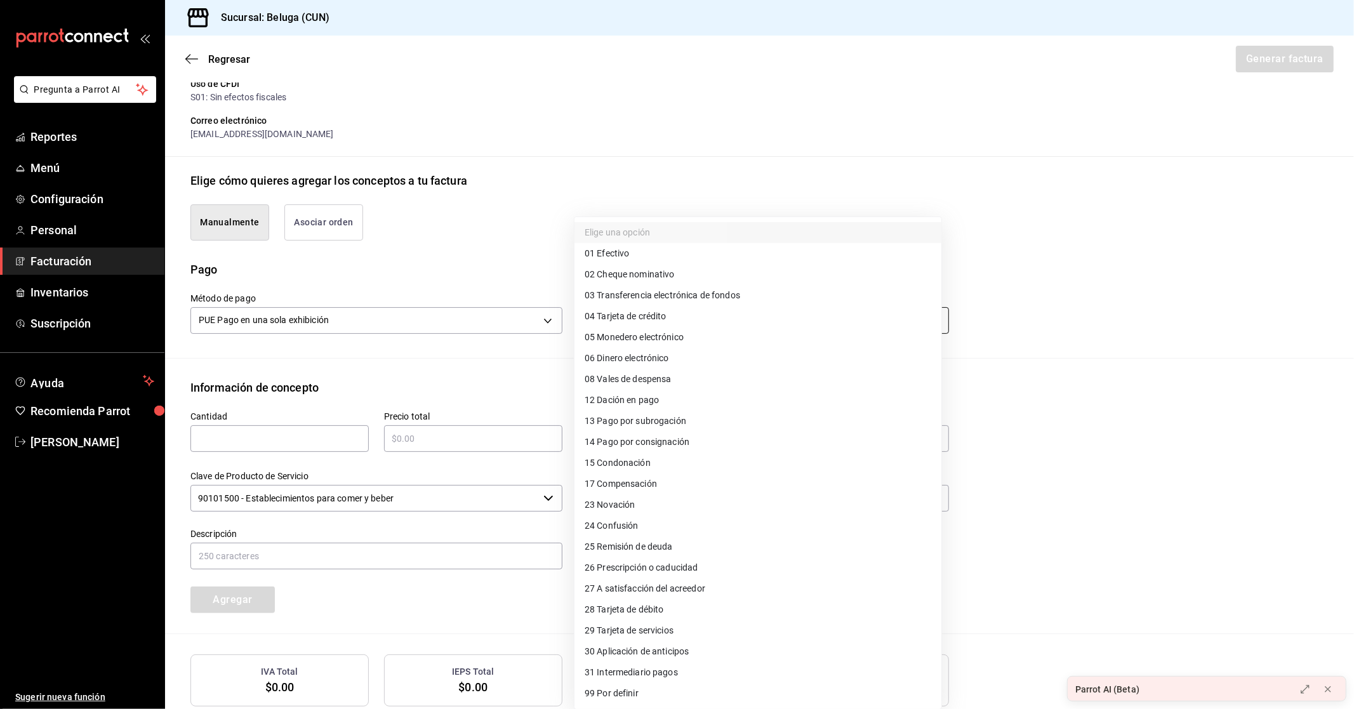
click at [729, 313] on body "Pregunta a Parrot AI Reportes Menú Configuración Personal Facturación Inventari…" at bounding box center [677, 354] width 1354 height 709
click at [644, 316] on span "04 Tarjeta de crédito" at bounding box center [626, 316] width 82 height 13
type input "04"
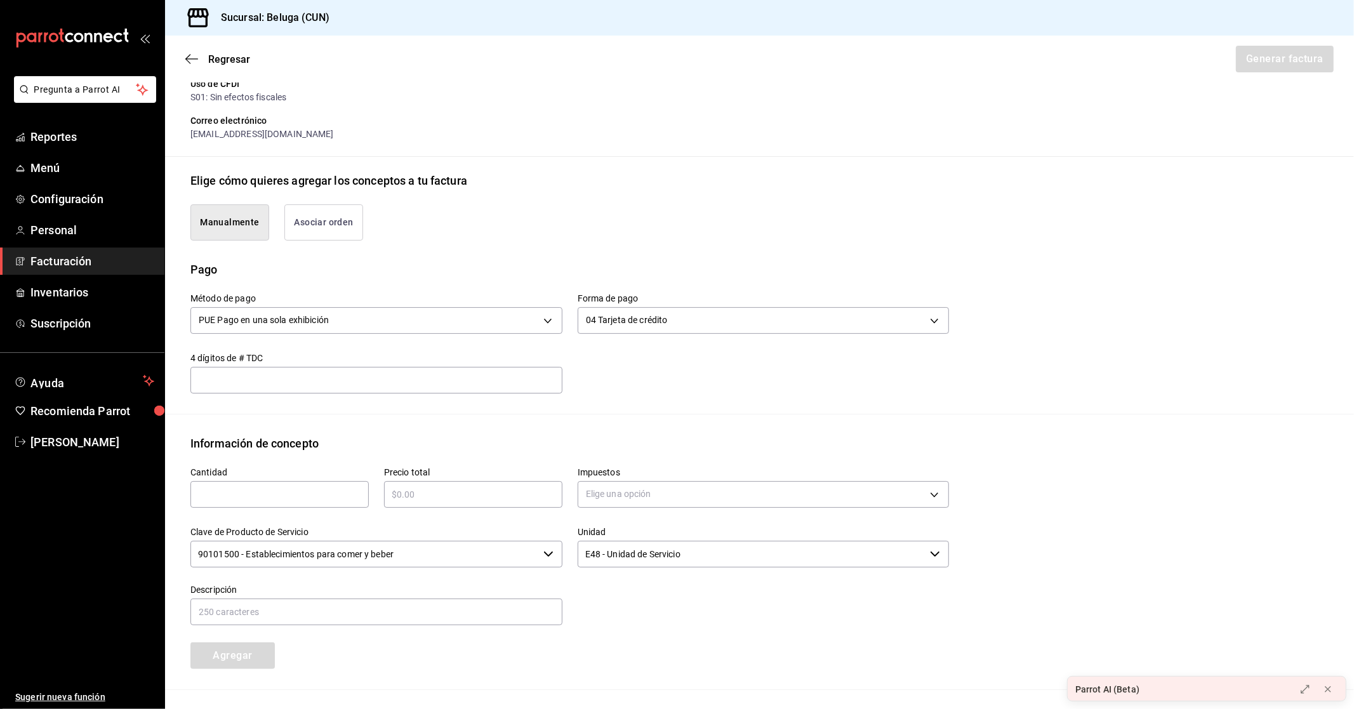
click at [253, 500] on input "text" at bounding box center [279, 494] width 178 height 15
type input "1"
click at [466, 495] on input "text" at bounding box center [473, 494] width 178 height 15
type input "$19480.05"
click at [668, 496] on body "Pregunta a Parrot AI Reportes Menú Configuración Personal Facturación Inventari…" at bounding box center [677, 354] width 1354 height 709
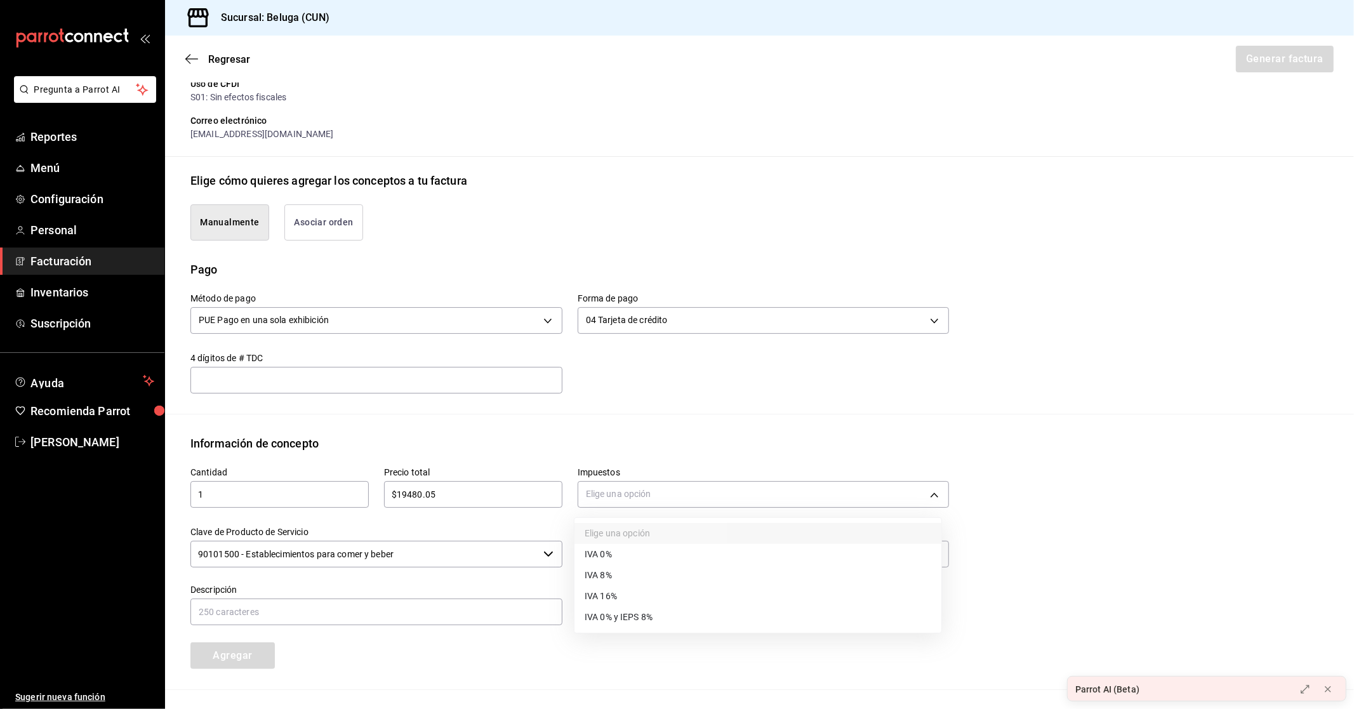
click at [600, 593] on span "IVA 16%" at bounding box center [601, 596] width 32 height 13
type input "IVA_16"
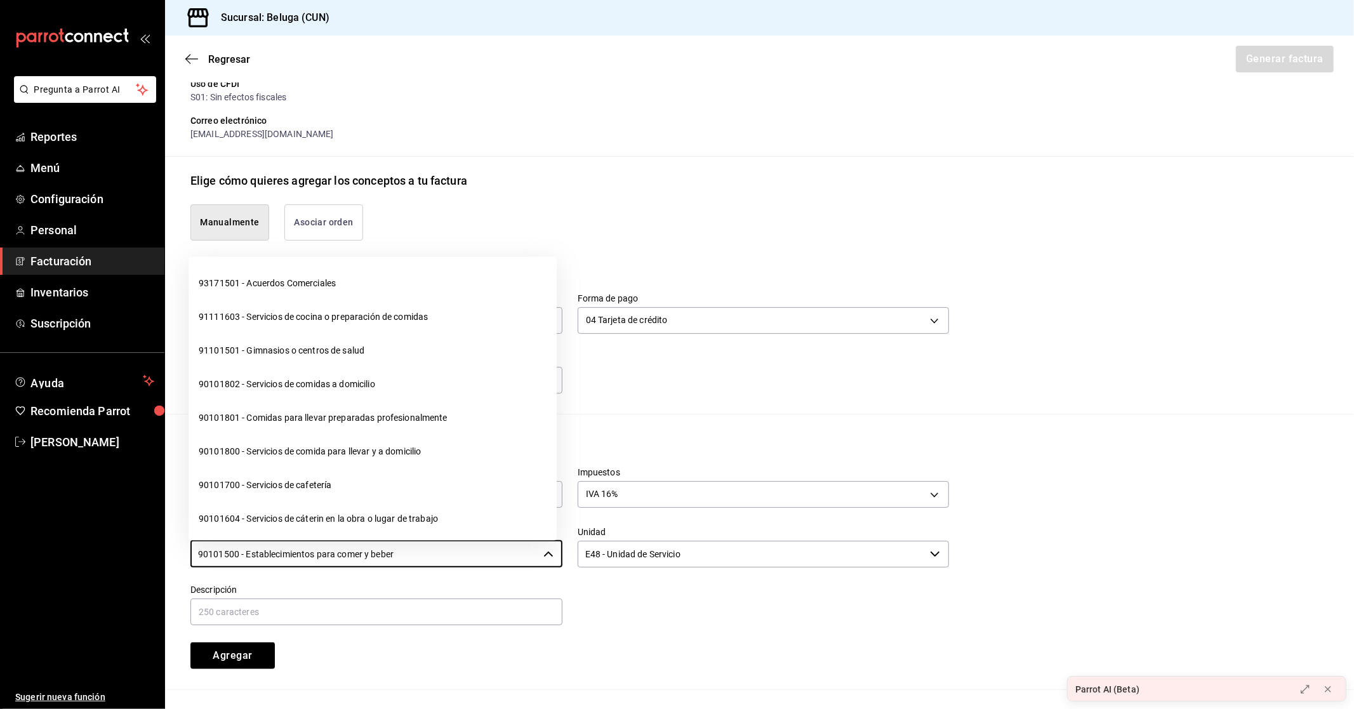
drag, startPoint x: 402, startPoint y: 553, endPoint x: 0, endPoint y: 540, distance: 402.6
click at [0, 540] on div "Pregunta a Parrot AI Reportes Menú Configuración Personal Facturación Inventari…" at bounding box center [677, 354] width 1354 height 709
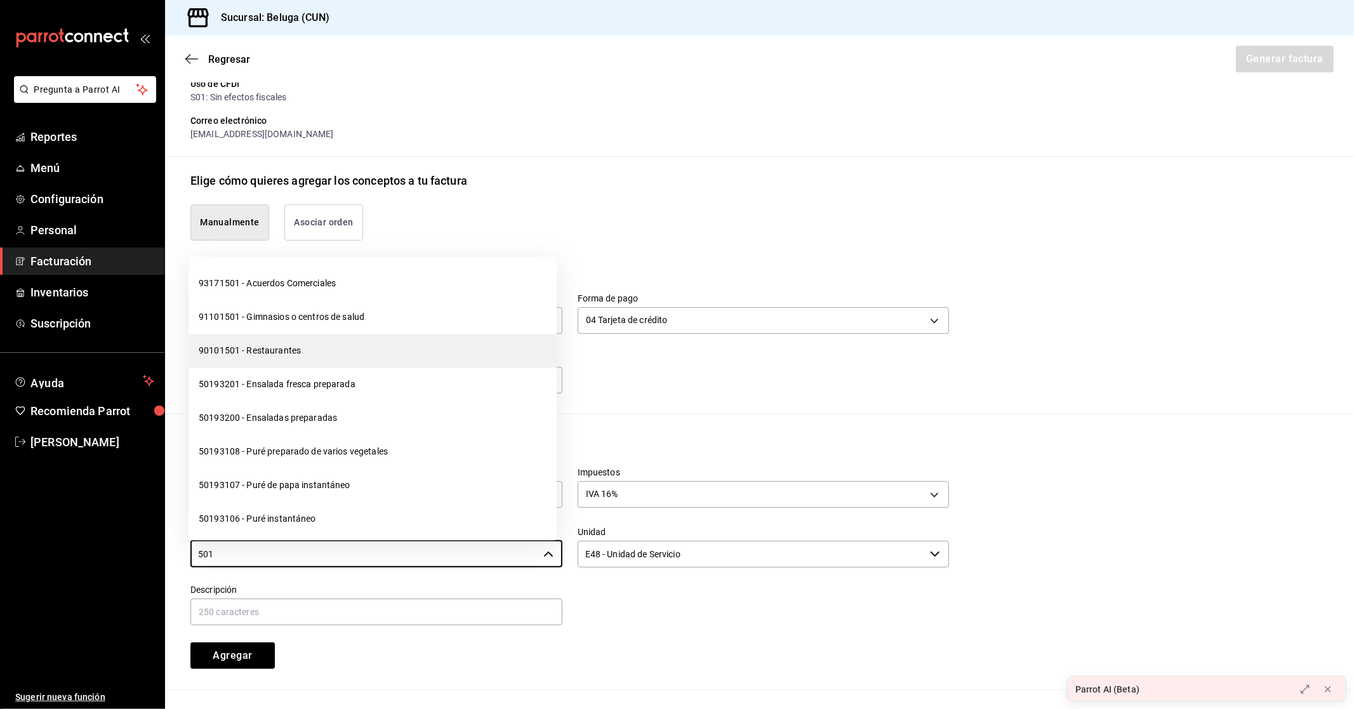
click at [306, 352] on li "90101501 - Restaurantes" at bounding box center [373, 352] width 368 height 34
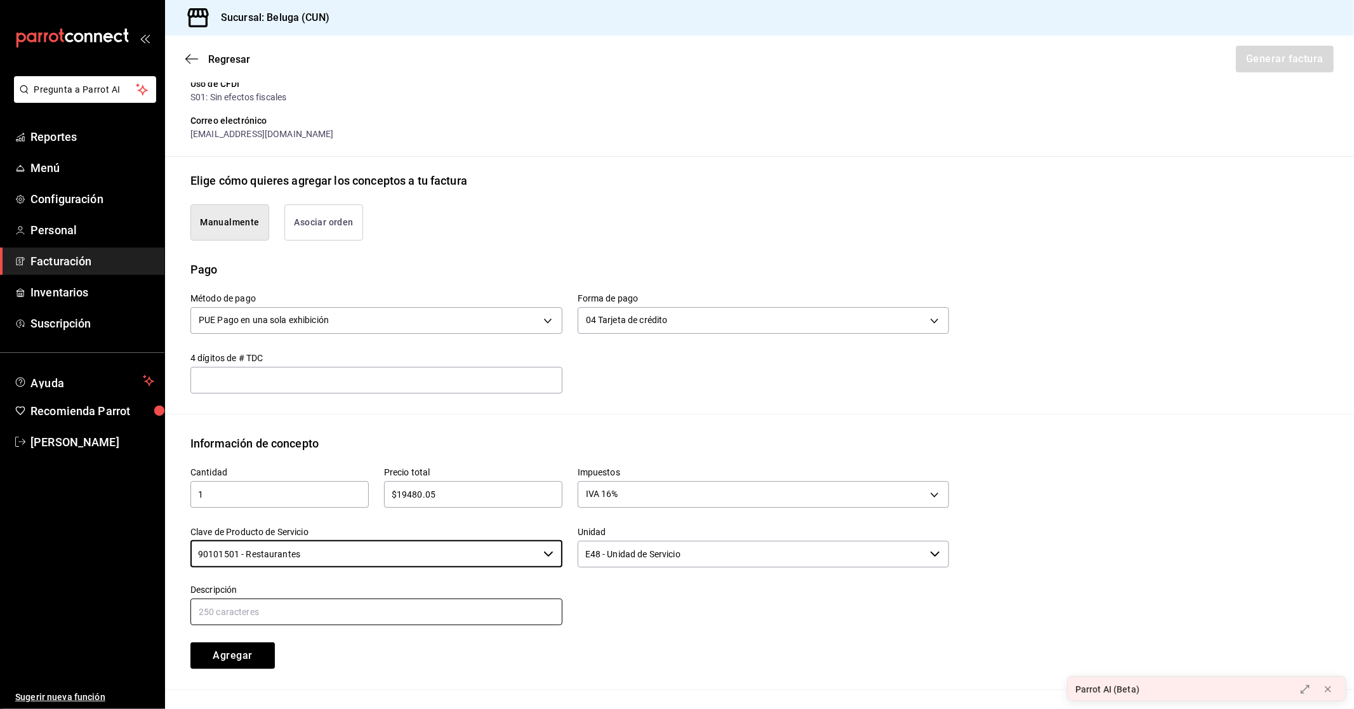
type input "90101501 - Restaurantes"
click at [338, 618] on input "text" at bounding box center [376, 612] width 372 height 27
paste input "CONSUMO DEL DIA [DATE]"
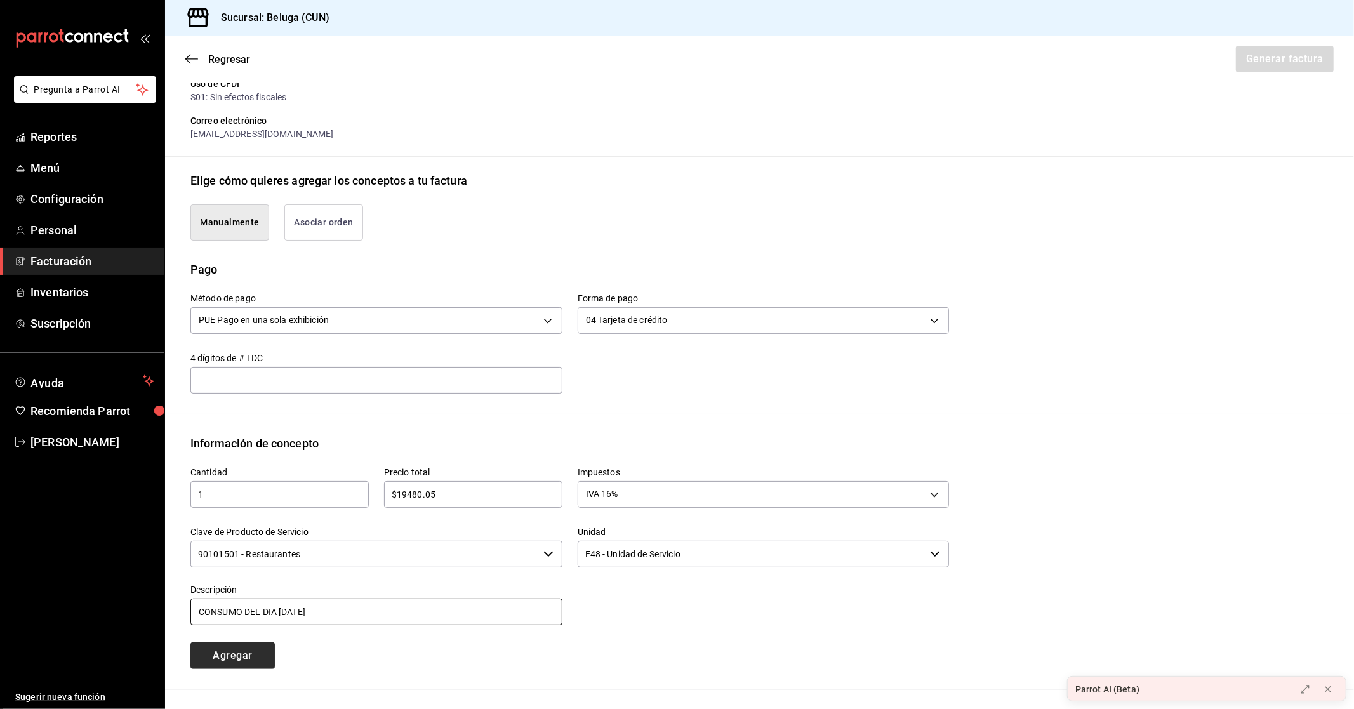
type input "CONSUMO DEL DIA [DATE]"
click at [256, 652] on button "Agregar" at bounding box center [232, 655] width 84 height 27
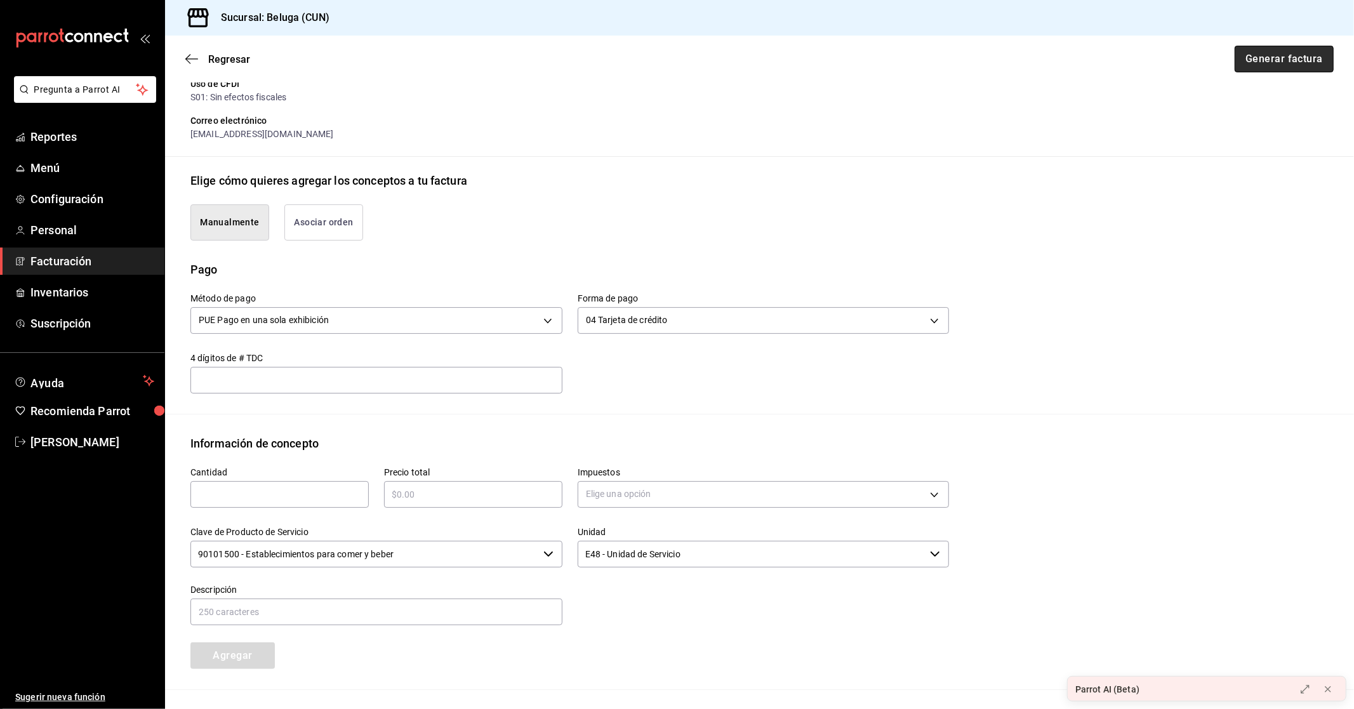
click at [1283, 57] on button "Generar factura" at bounding box center [1284, 59] width 99 height 27
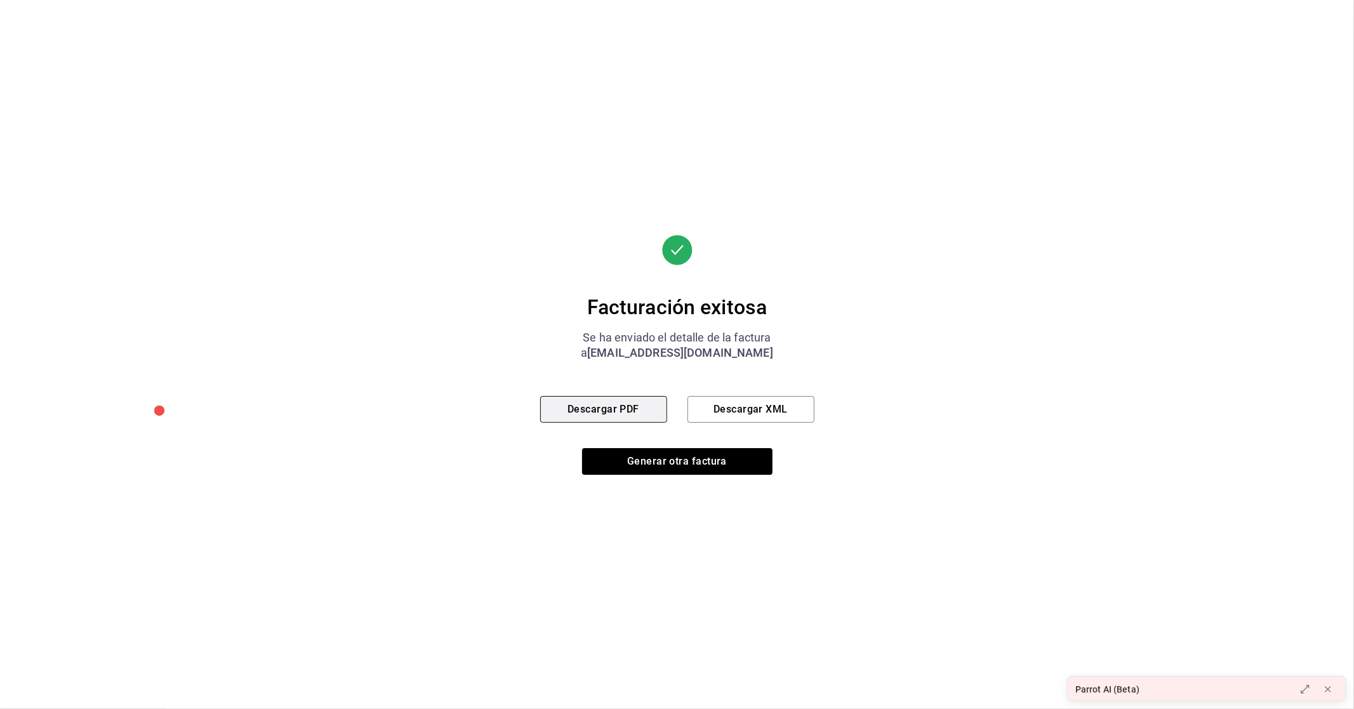
click at [631, 414] on button "Descargar PDF" at bounding box center [603, 409] width 127 height 27
click at [743, 465] on button "Generar otra factura" at bounding box center [677, 461] width 190 height 27
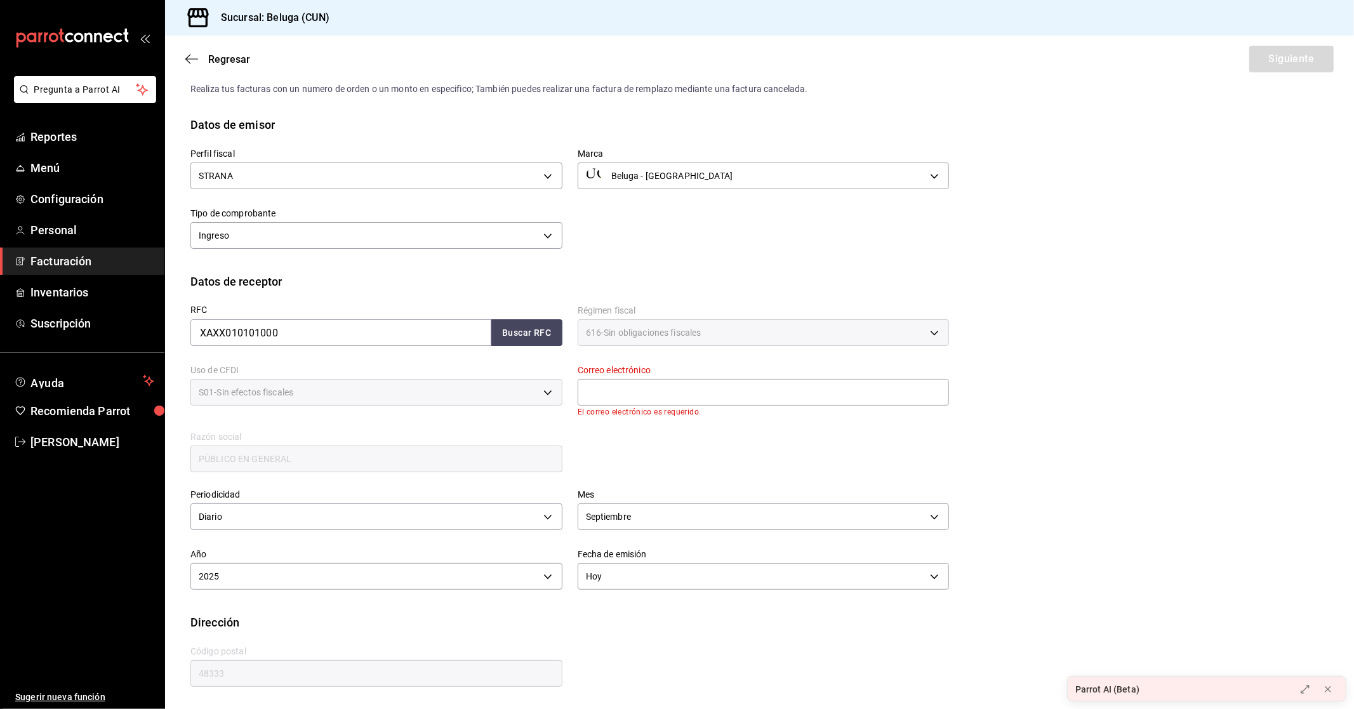
scroll to position [0, 0]
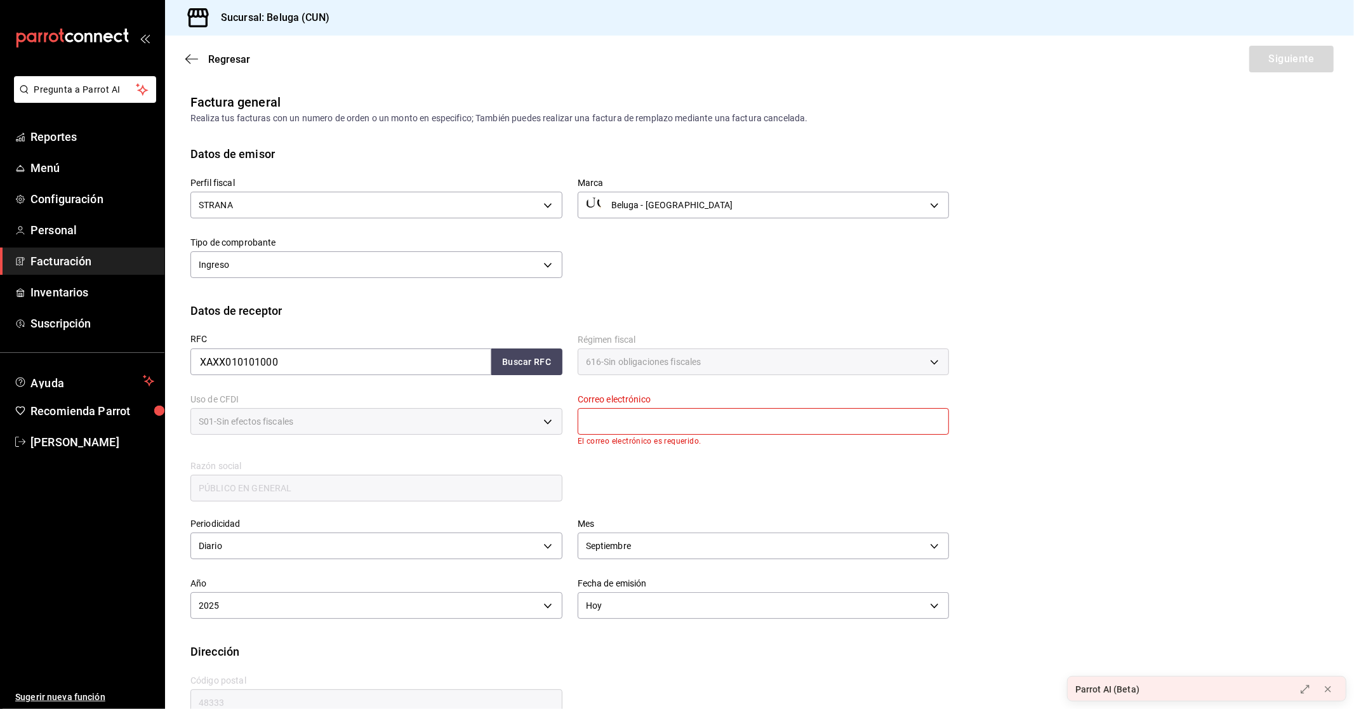
click at [626, 420] on input "text" at bounding box center [764, 421] width 372 height 27
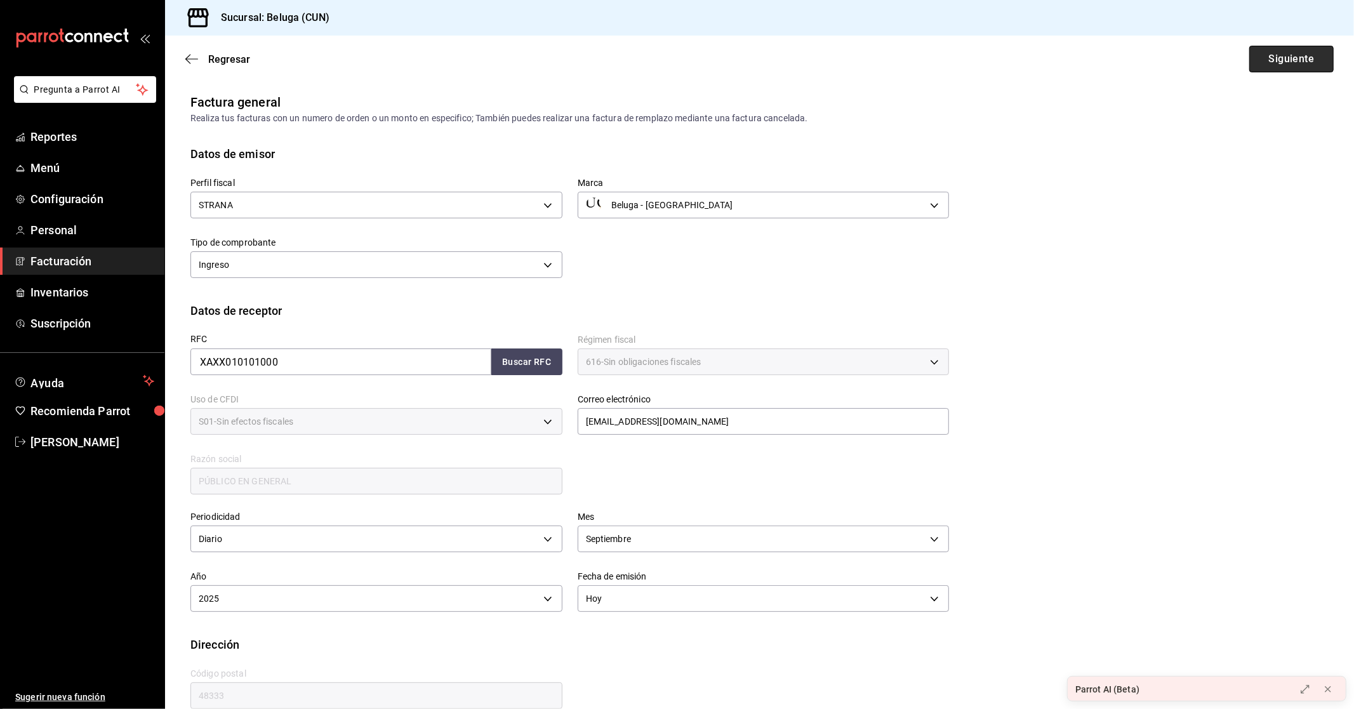
click at [1290, 66] on button "Siguiente" at bounding box center [1291, 59] width 84 height 27
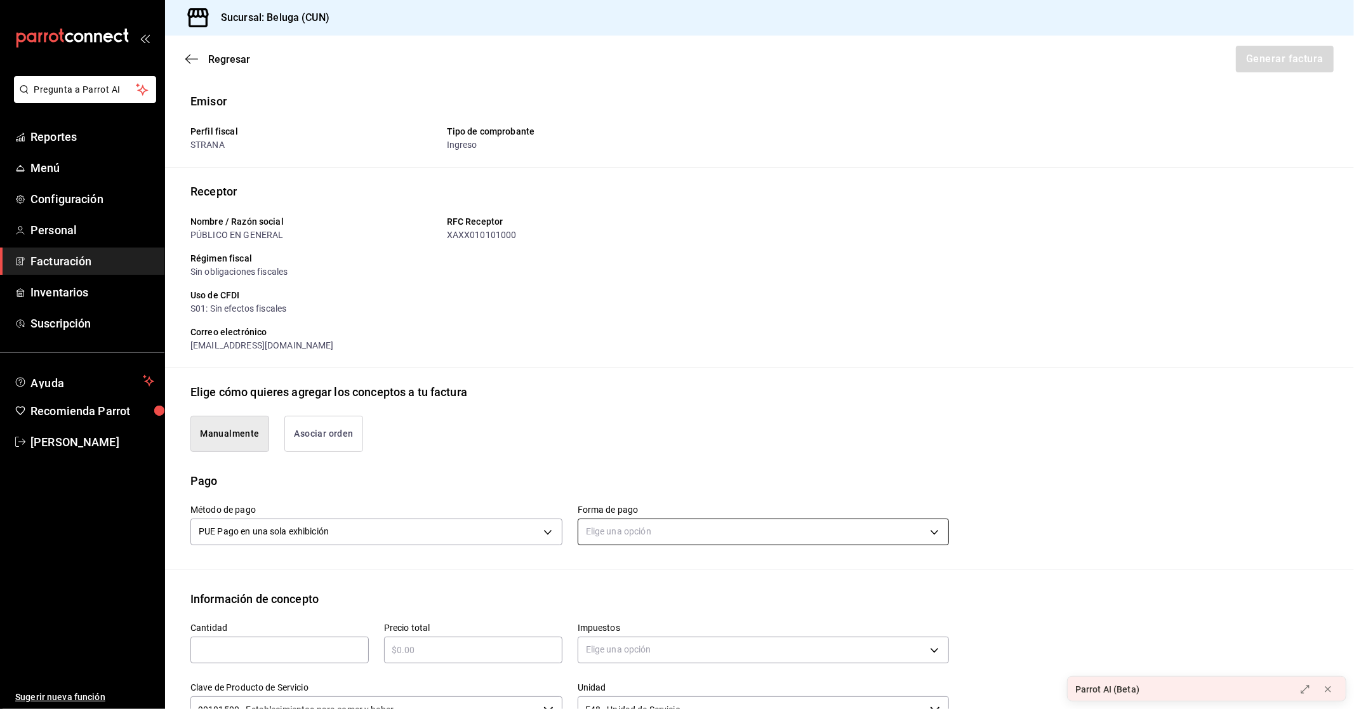
click at [798, 527] on body "Pregunta a Parrot AI Reportes Menú Configuración Personal Facturación Inventari…" at bounding box center [677, 354] width 1354 height 709
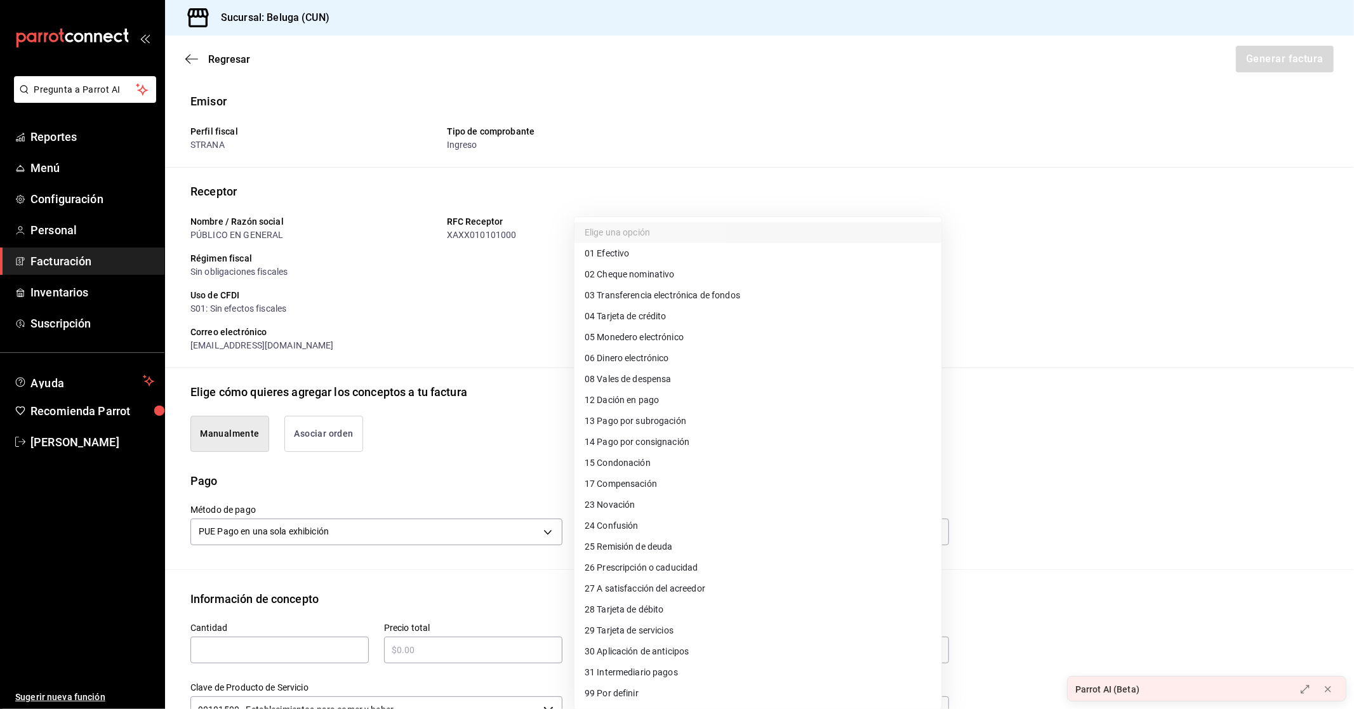
click at [640, 609] on span "28 Tarjeta de débito" at bounding box center [624, 609] width 79 height 13
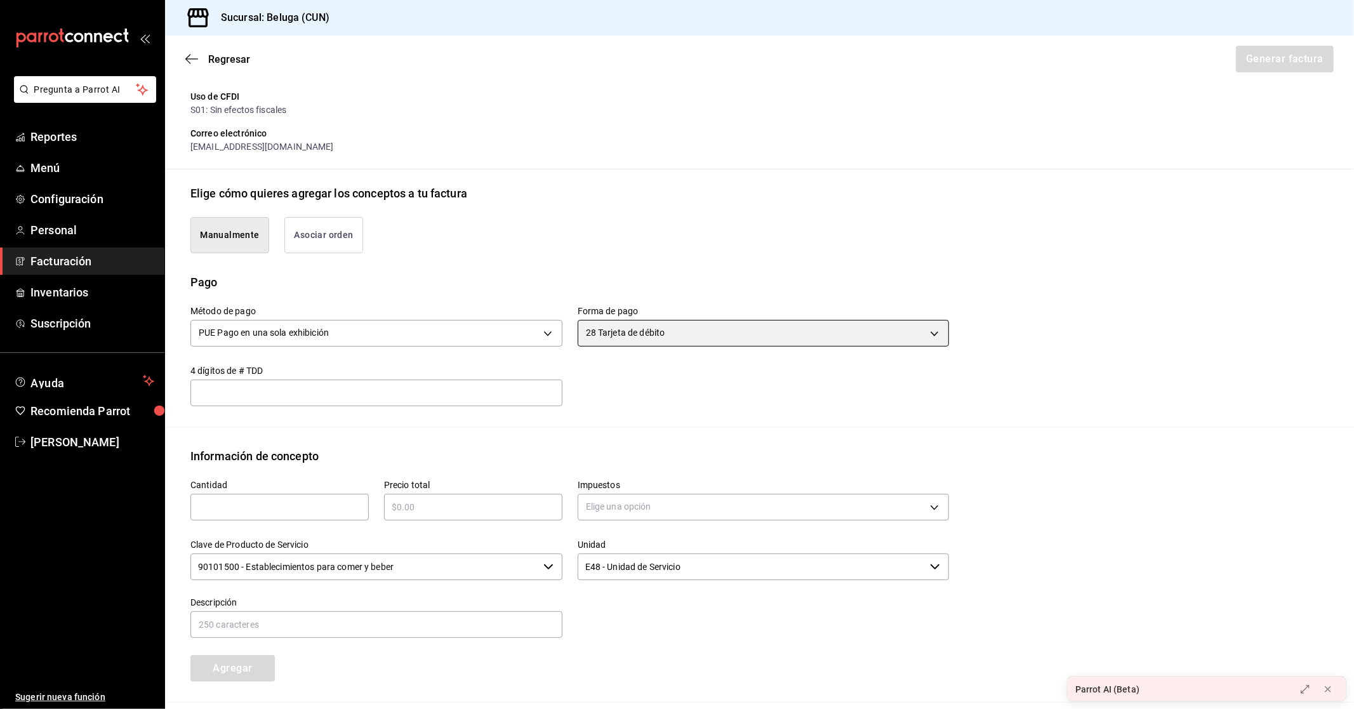
scroll to position [282, 0]
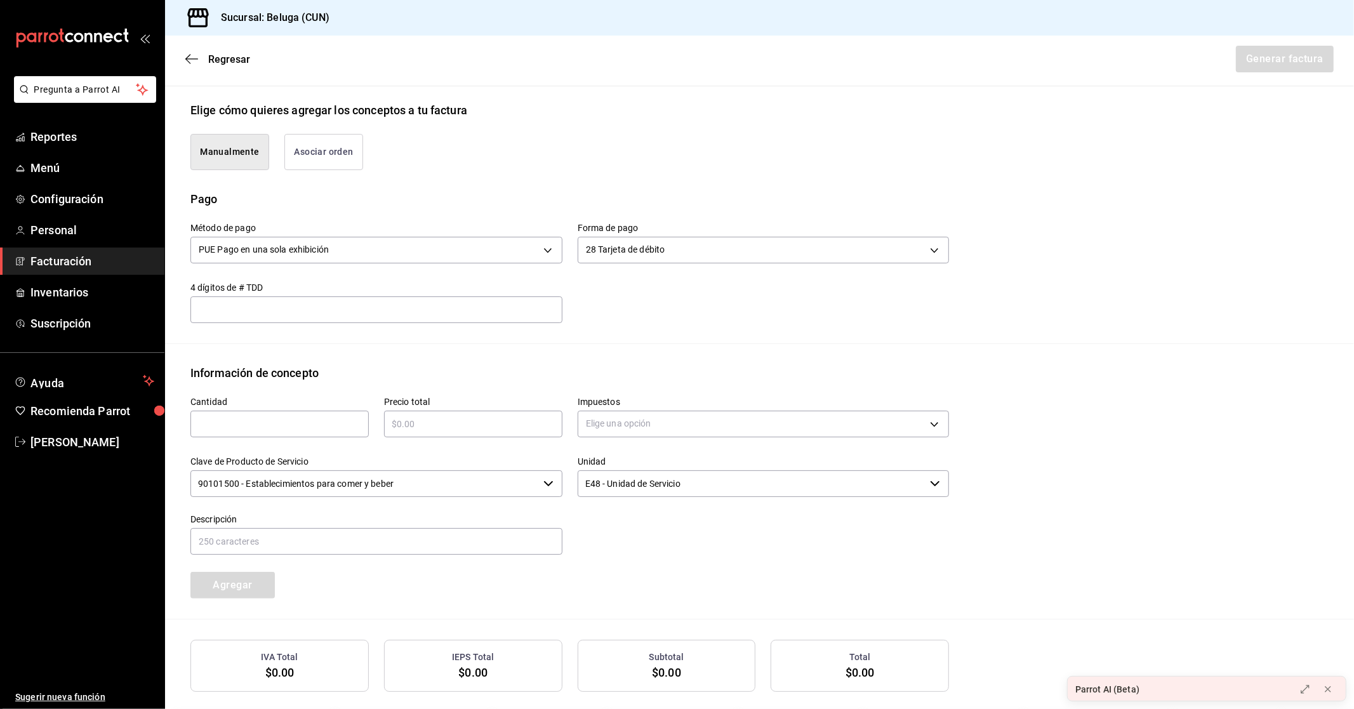
click at [274, 428] on input "text" at bounding box center [279, 423] width 178 height 15
click at [440, 418] on input "text" at bounding box center [473, 423] width 178 height 15
click at [662, 420] on body "Pregunta a Parrot AI Reportes Menú Configuración Personal Facturación Inventari…" at bounding box center [677, 354] width 1354 height 709
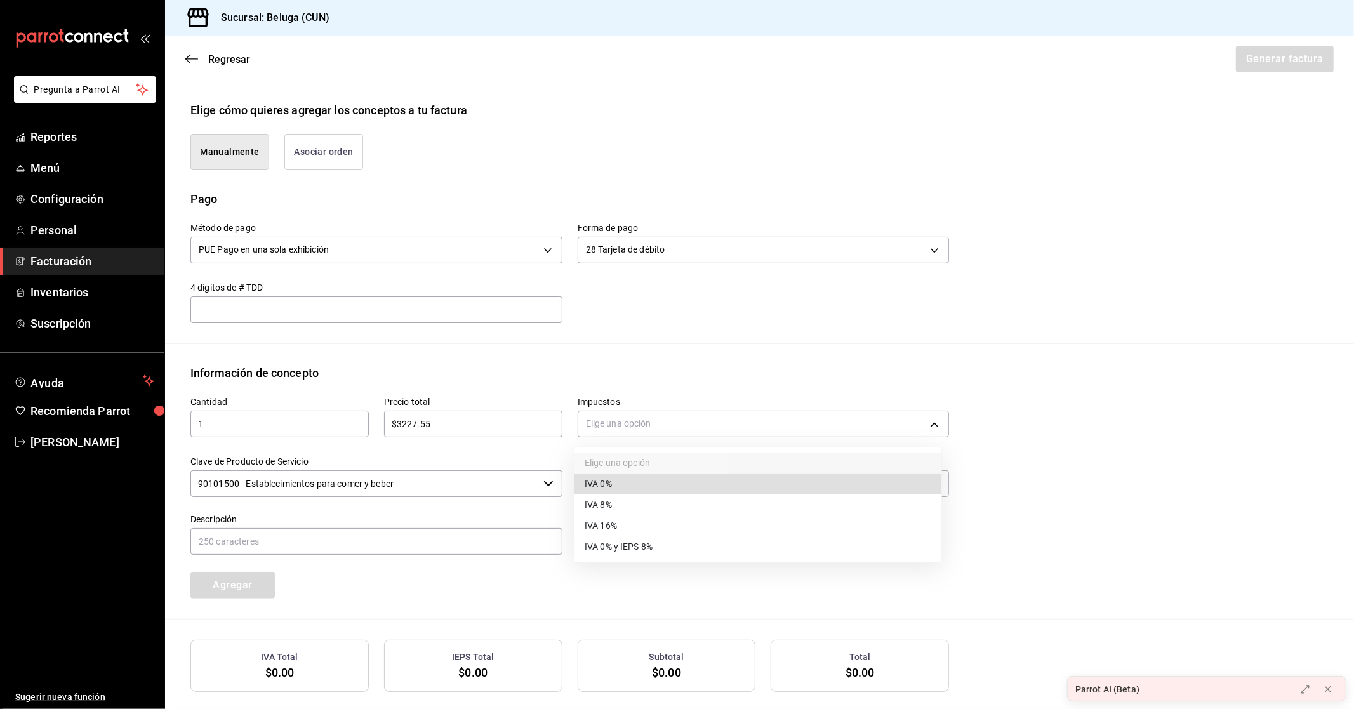
click at [623, 524] on li "IVA 16%" at bounding box center [757, 525] width 367 height 21
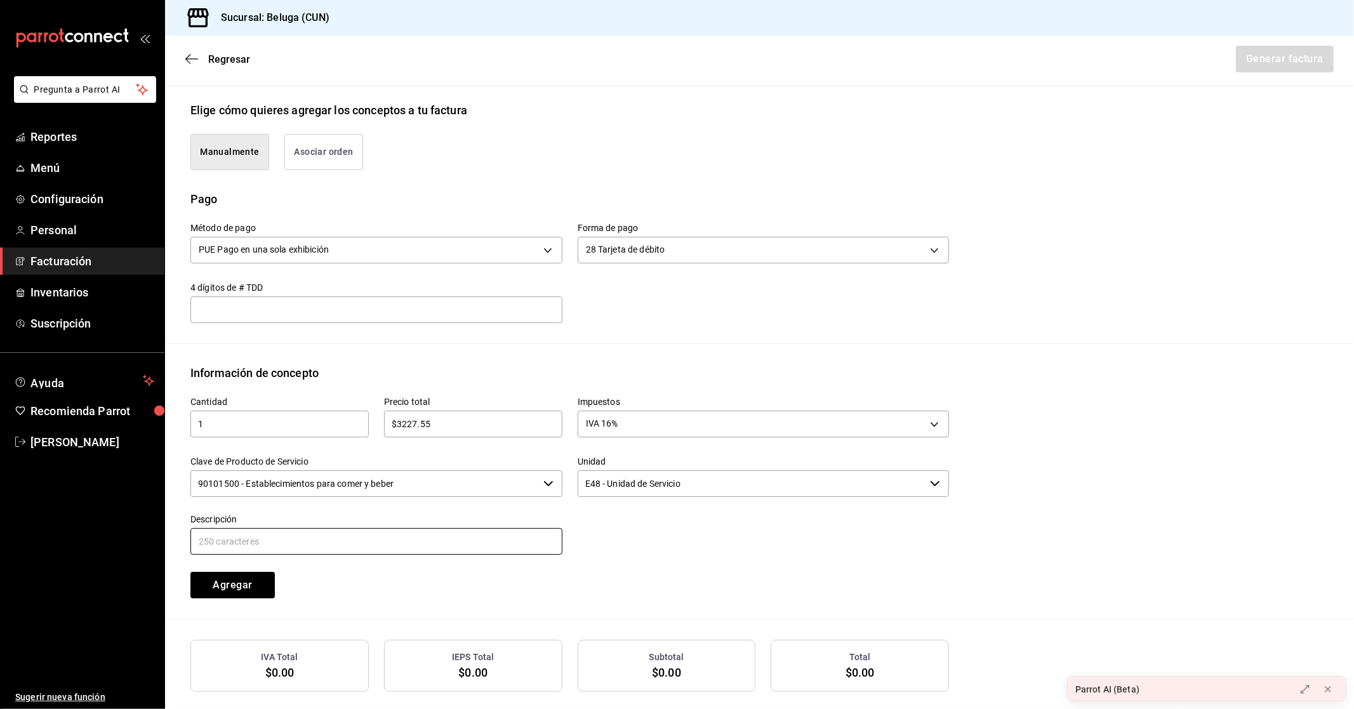
click at [315, 540] on input "text" at bounding box center [376, 541] width 372 height 27
click at [244, 505] on div "Descripción" at bounding box center [368, 528] width 387 height 58
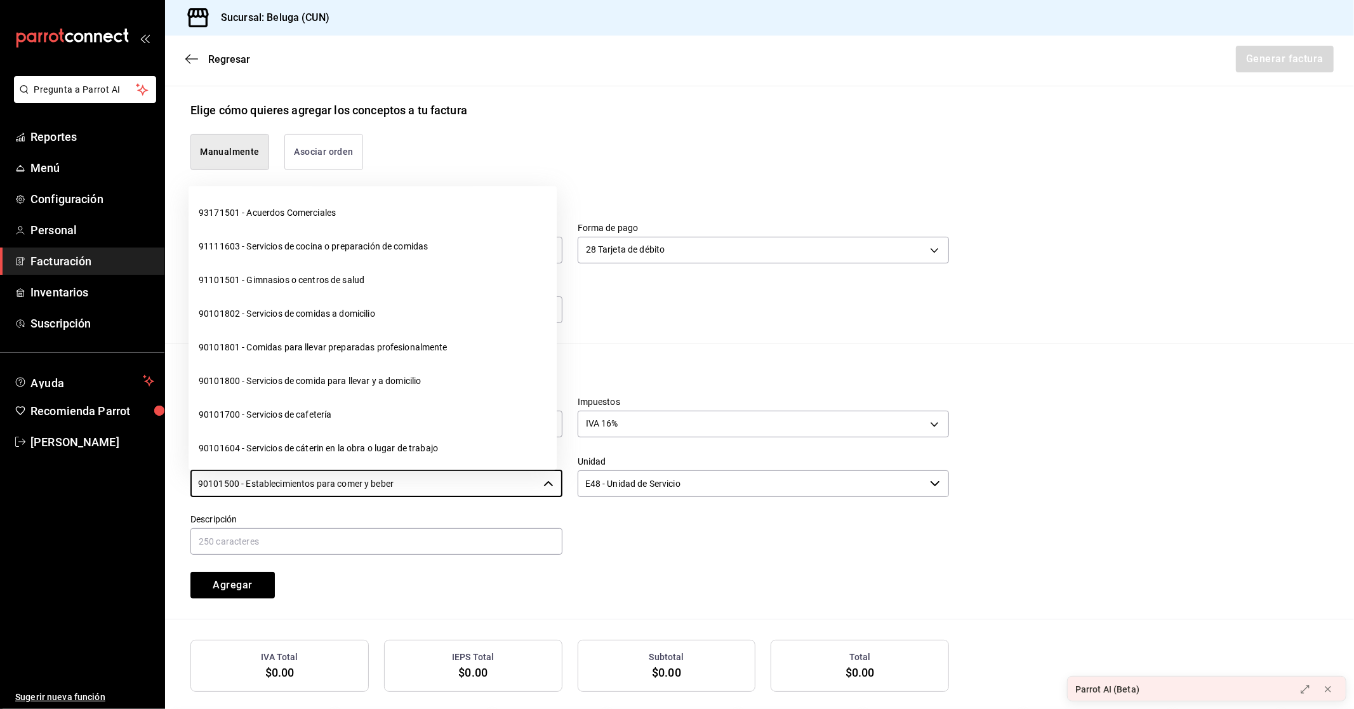
drag, startPoint x: 335, startPoint y: 487, endPoint x: 67, endPoint y: 474, distance: 268.9
click at [68, 474] on div "Pregunta a Parrot AI Reportes Menú Configuración Personal Facturación Inventari…" at bounding box center [677, 354] width 1354 height 709
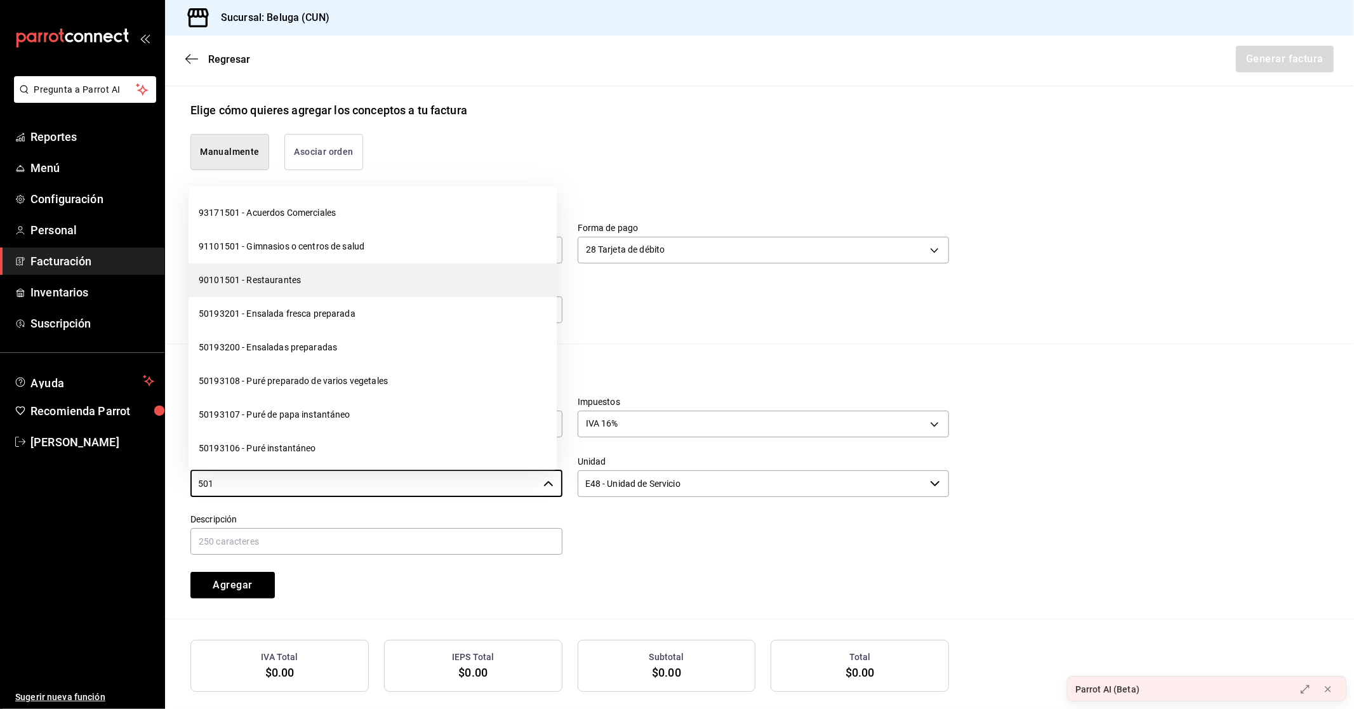
click at [282, 282] on li "90101501 - Restaurantes" at bounding box center [373, 281] width 368 height 34
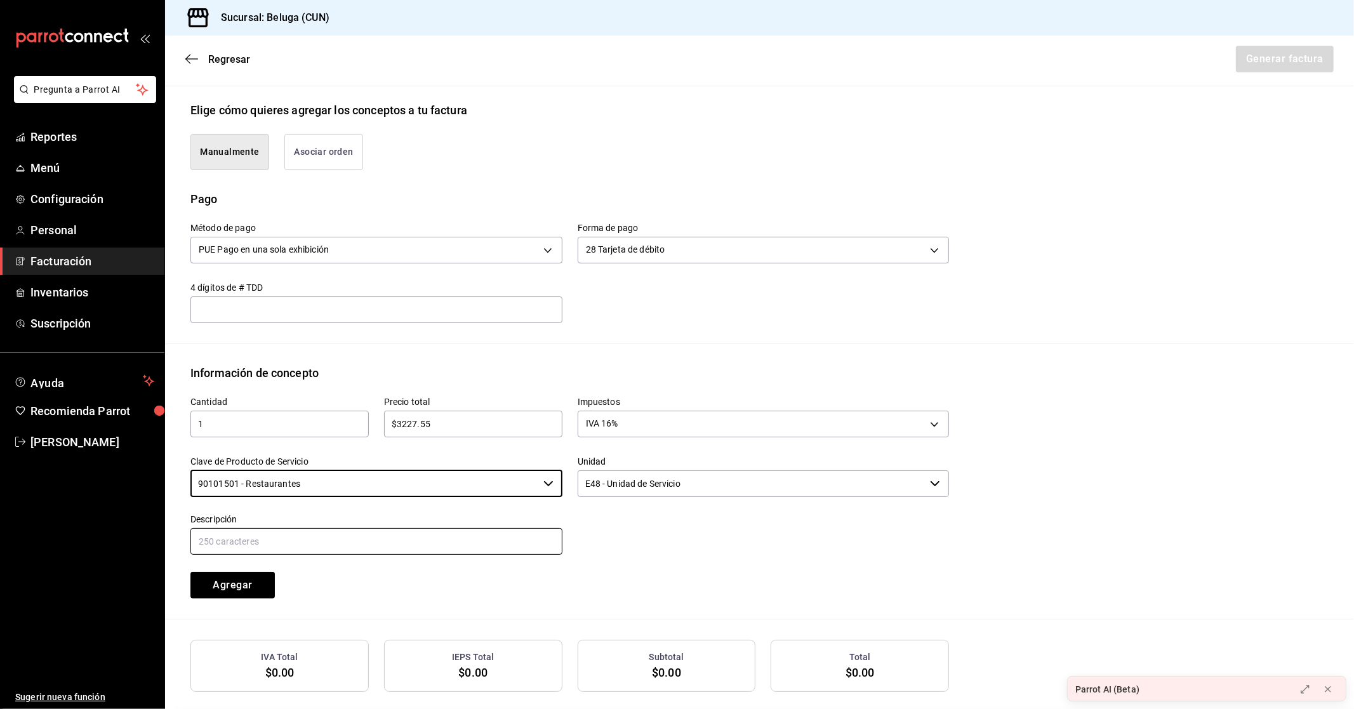
click at [329, 540] on input "text" at bounding box center [376, 541] width 372 height 27
paste input "CONSUMO DEL DIA [DATE]"
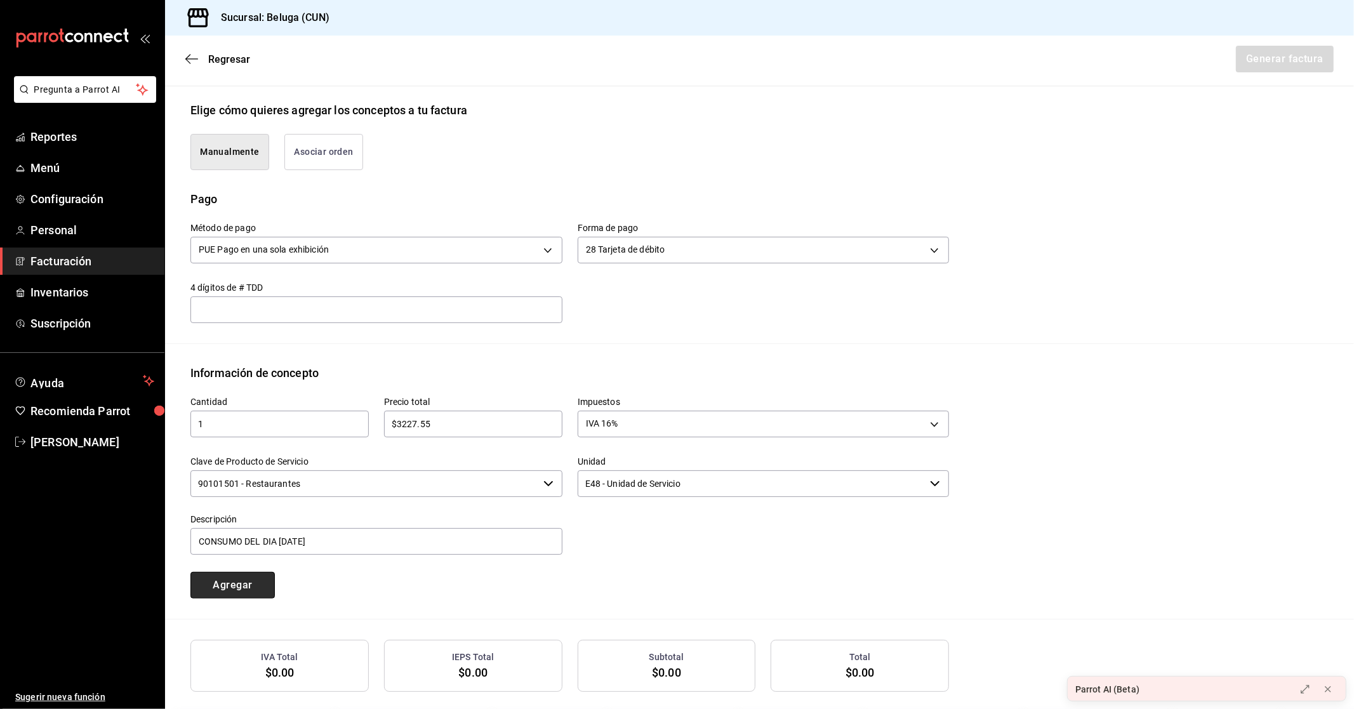
click at [242, 584] on button "Agregar" at bounding box center [232, 585] width 84 height 27
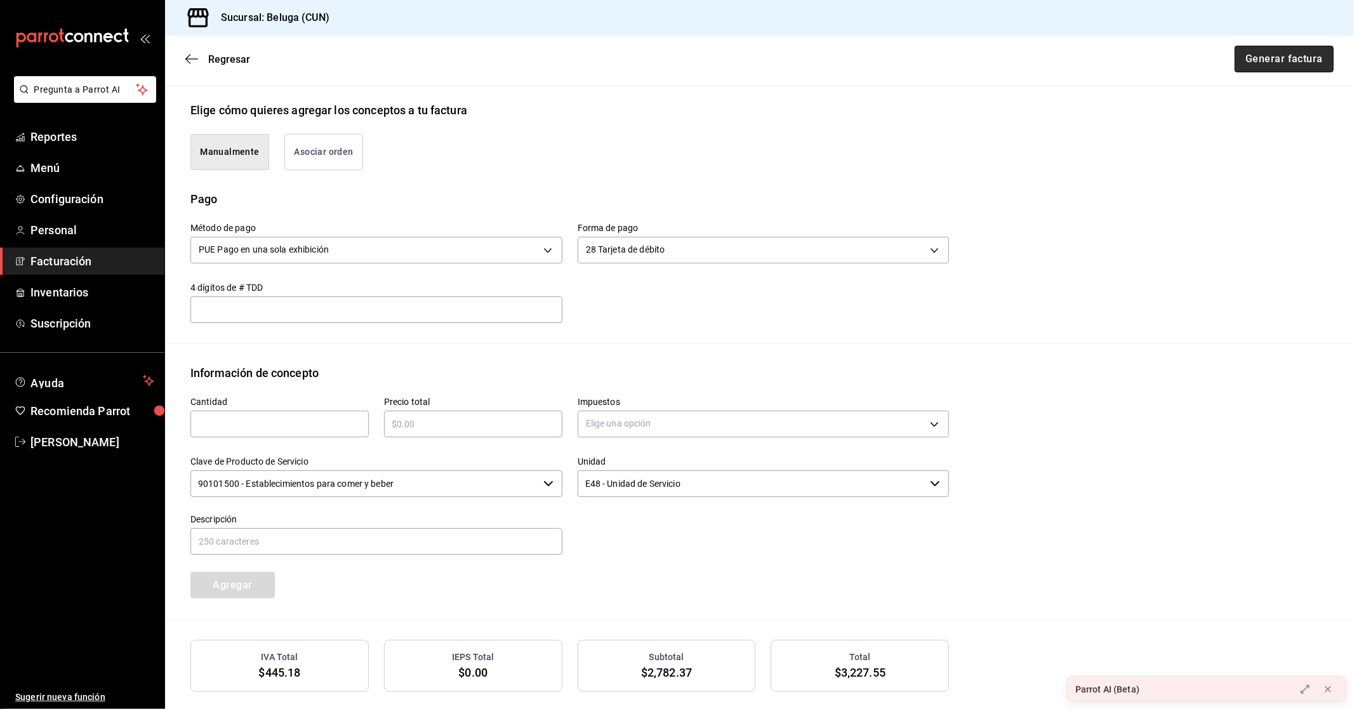
click at [1268, 61] on button "Generar factura" at bounding box center [1284, 59] width 99 height 27
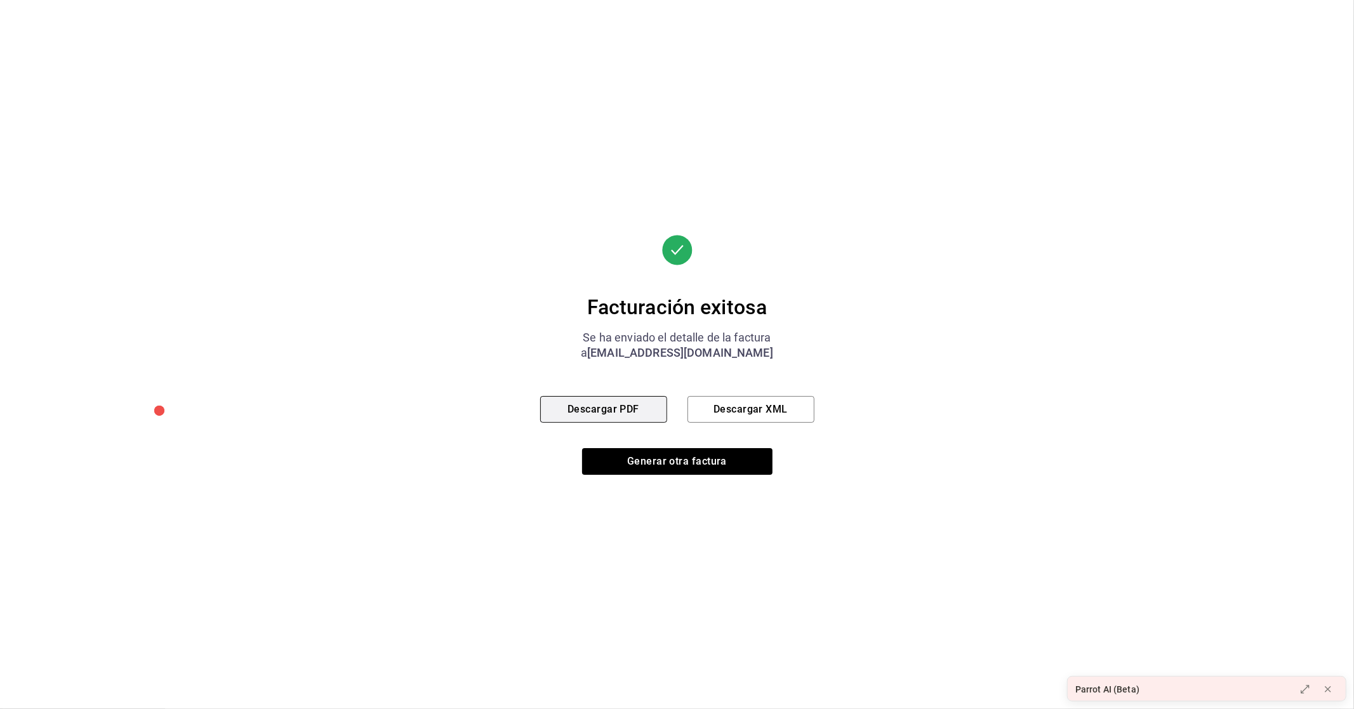
click at [625, 407] on button "Descargar PDF" at bounding box center [603, 409] width 127 height 27
click at [644, 459] on button "Generar otra factura" at bounding box center [677, 461] width 190 height 27
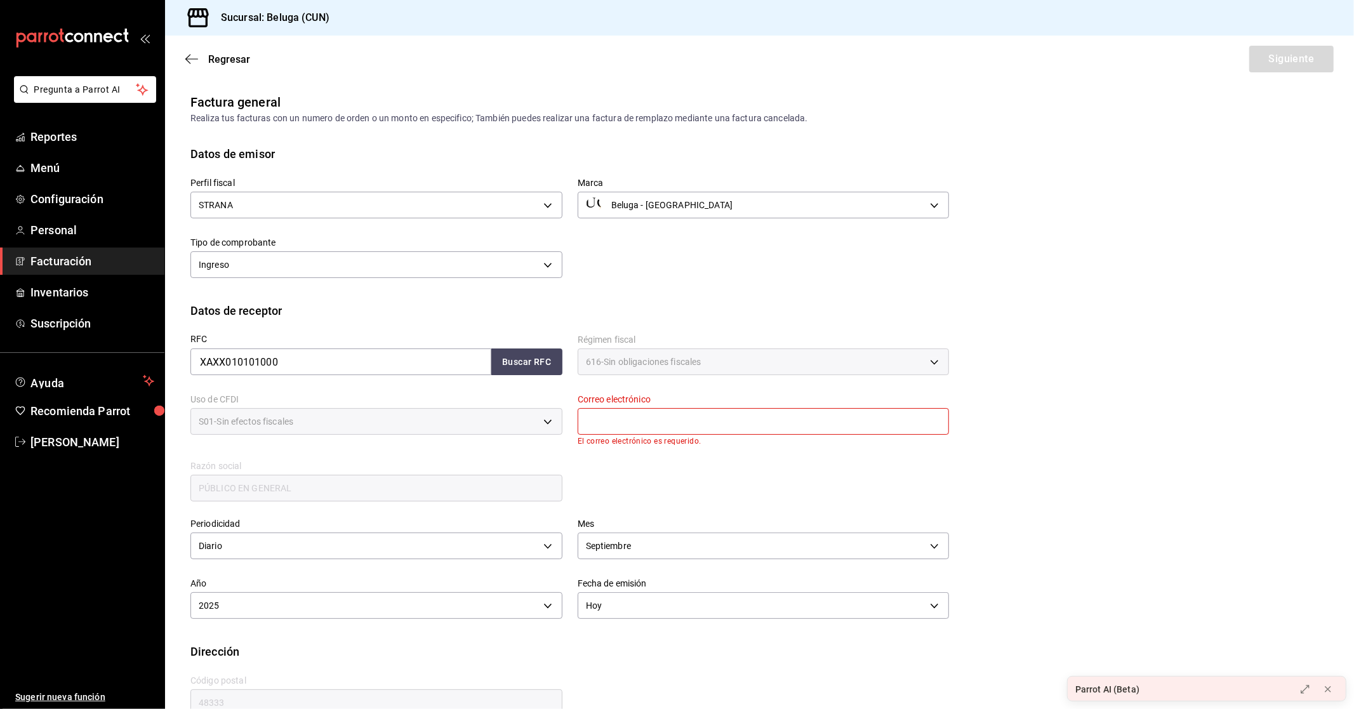
drag, startPoint x: 737, startPoint y: 426, endPoint x: 731, endPoint y: 427, distance: 6.5
click at [737, 425] on input "text" at bounding box center [764, 421] width 372 height 27
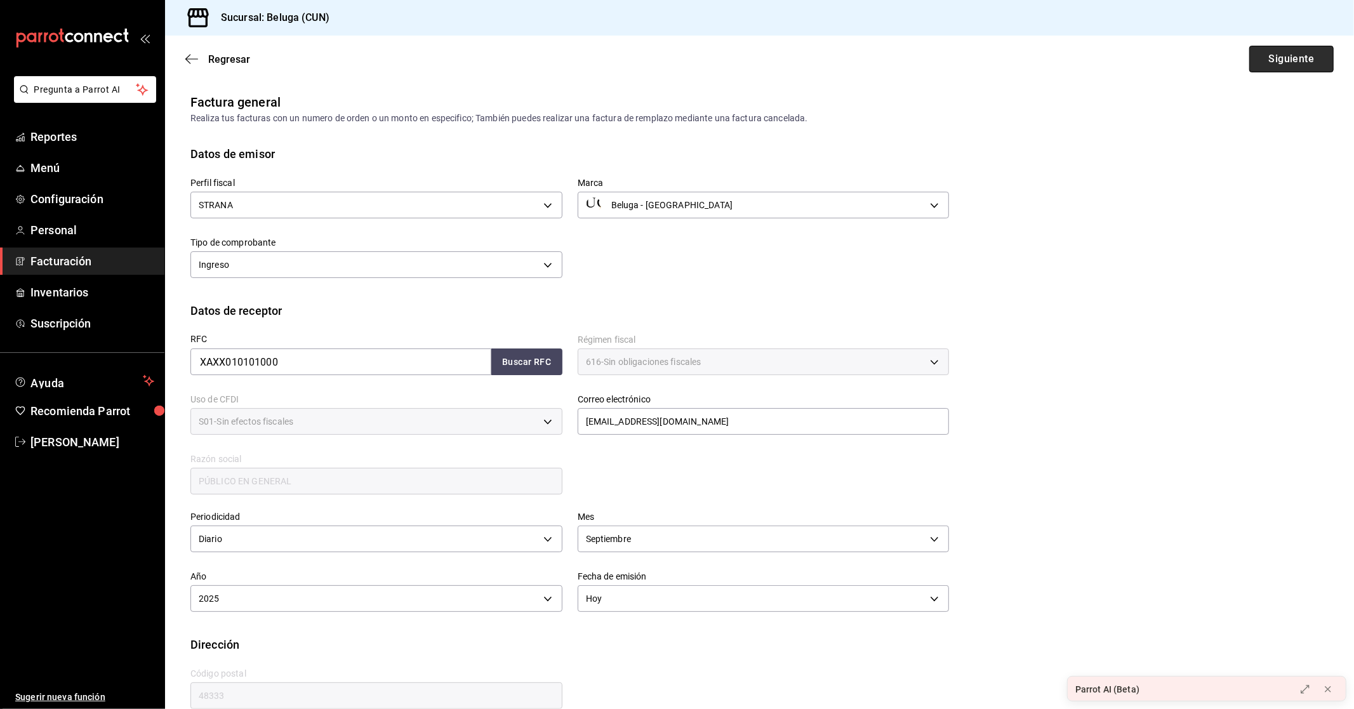
click at [1265, 55] on button "Siguiente" at bounding box center [1291, 59] width 84 height 27
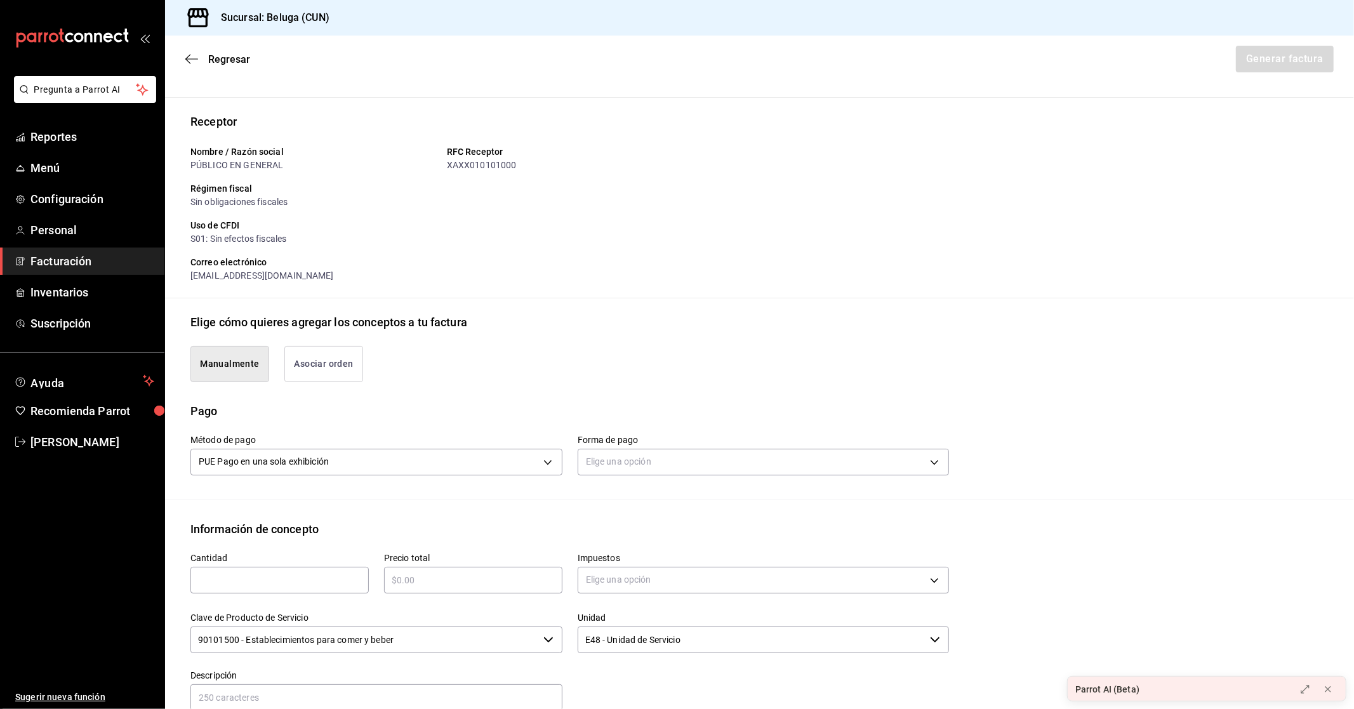
scroll to position [141, 0]
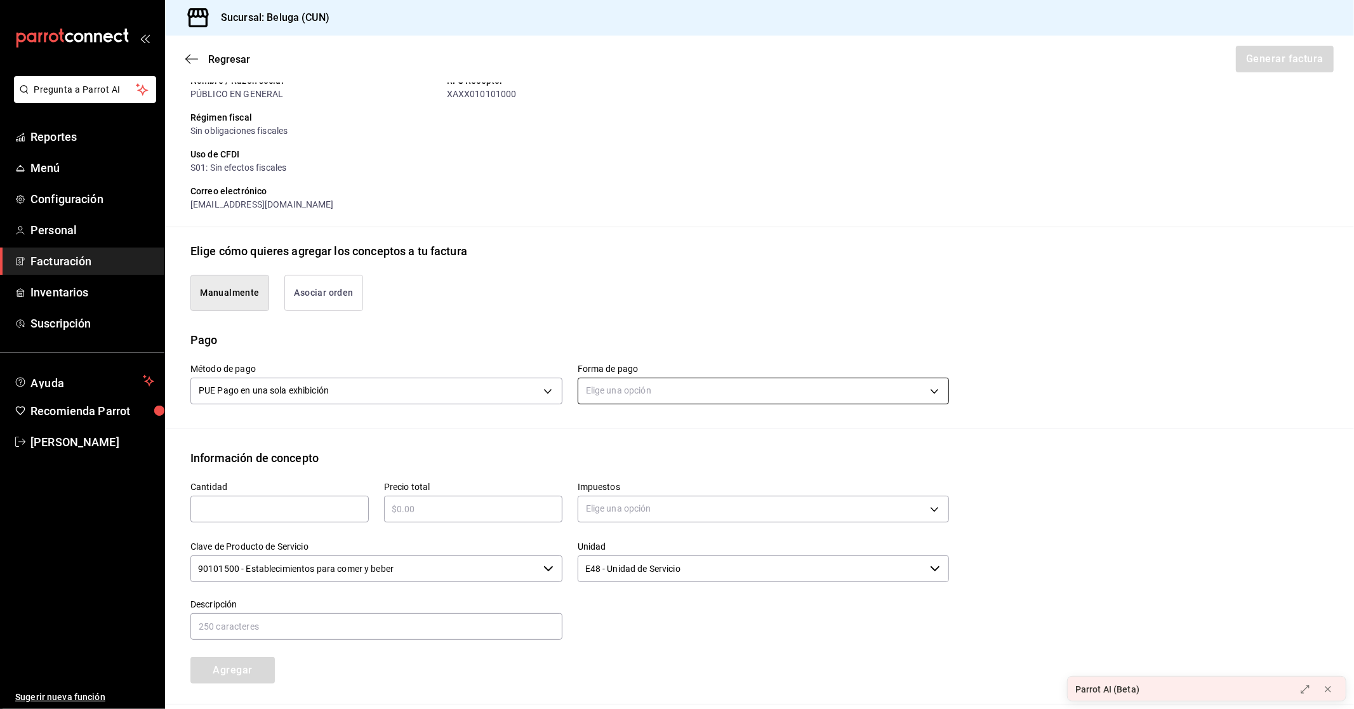
click at [700, 388] on body "Pregunta a Parrot AI Reportes Menú Configuración Personal Facturación Inventari…" at bounding box center [677, 354] width 1354 height 709
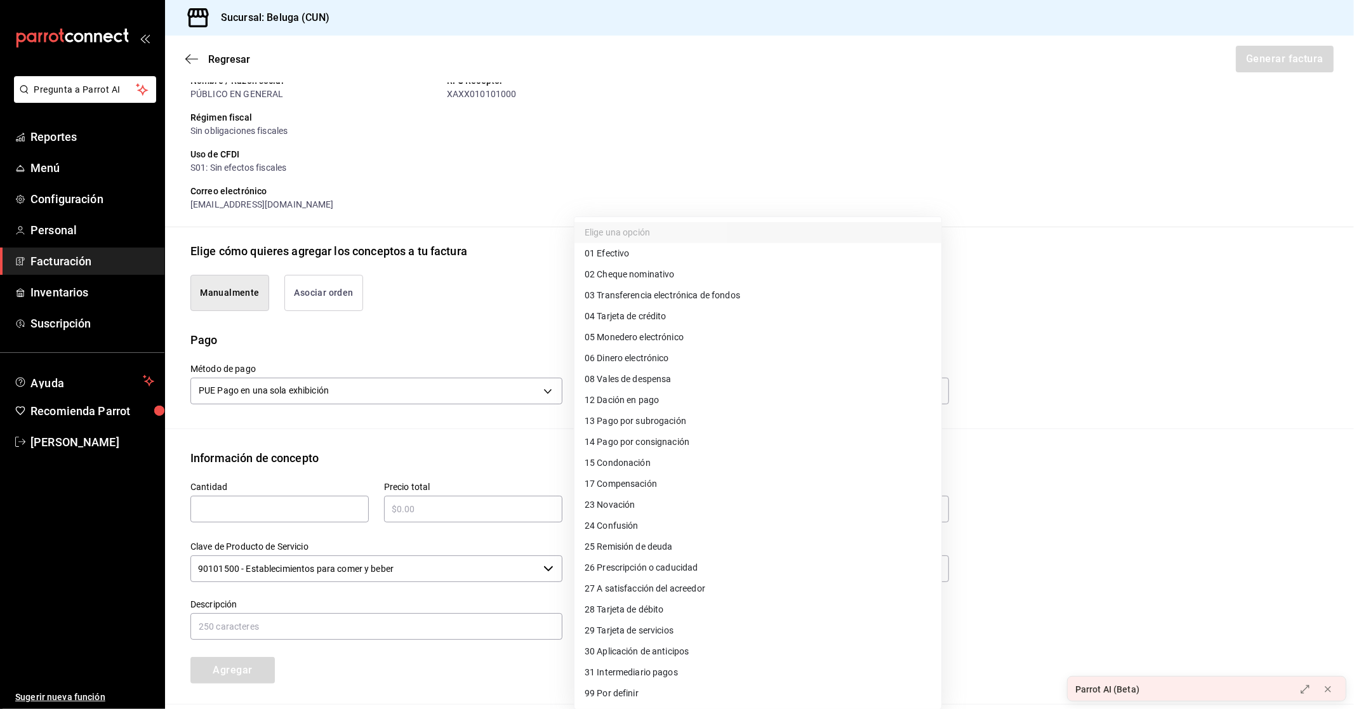
click at [656, 315] on span "04 Tarjeta de crédito" at bounding box center [626, 316] width 82 height 13
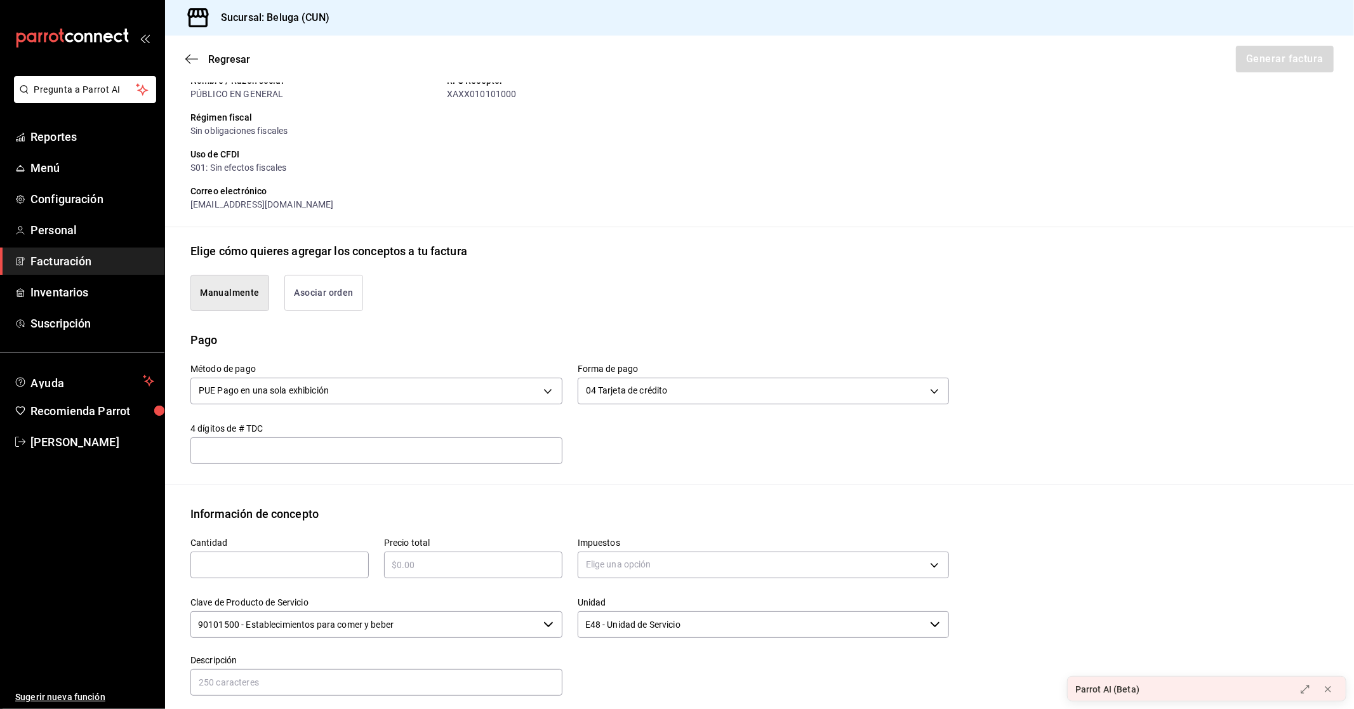
click at [248, 552] on div "​" at bounding box center [279, 565] width 178 height 27
click at [471, 573] on div "​" at bounding box center [473, 565] width 178 height 27
click at [778, 567] on body "Pregunta a Parrot AI Reportes Menú Configuración Personal Facturación Inventari…" at bounding box center [677, 354] width 1354 height 709
click at [607, 629] on span "IVA 0%" at bounding box center [598, 624] width 27 height 13
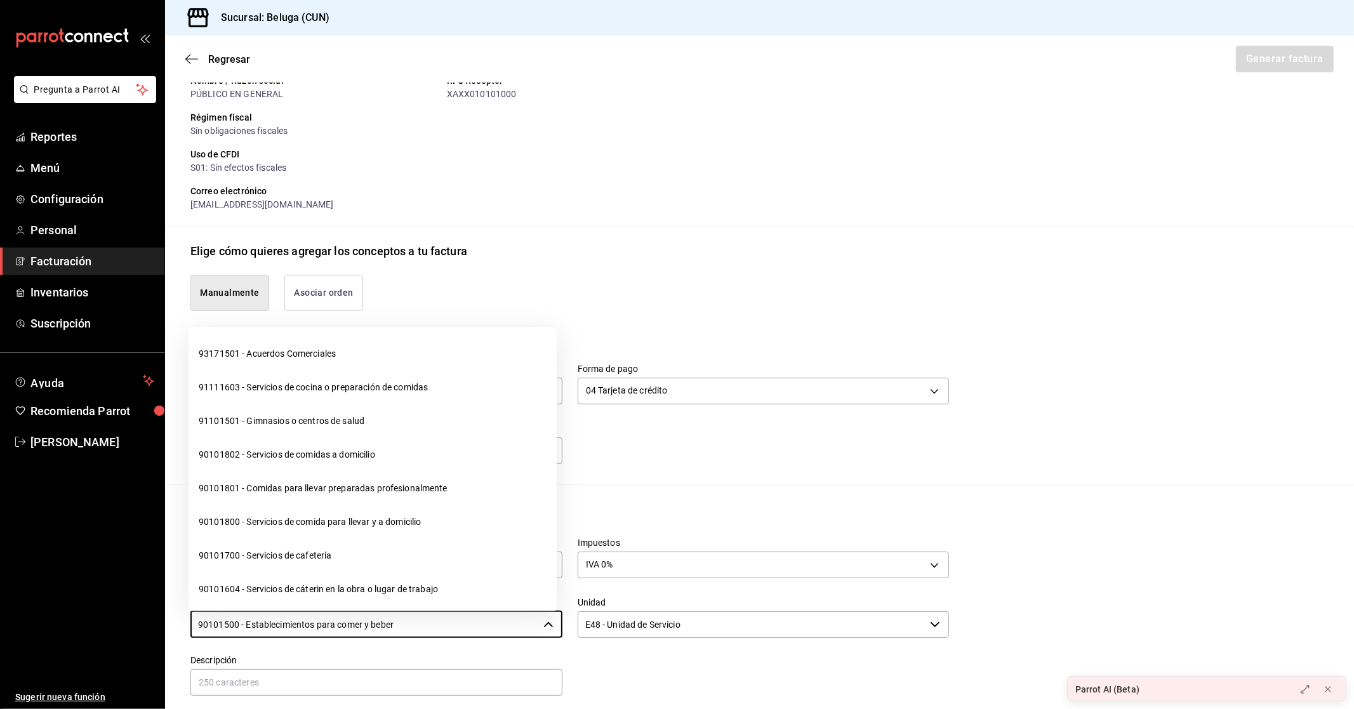
drag, startPoint x: 402, startPoint y: 627, endPoint x: 86, endPoint y: 626, distance: 316.7
click at [86, 626] on div "Pregunta a Parrot AI Reportes Menú Configuración Personal Facturación Inventari…" at bounding box center [677, 354] width 1354 height 709
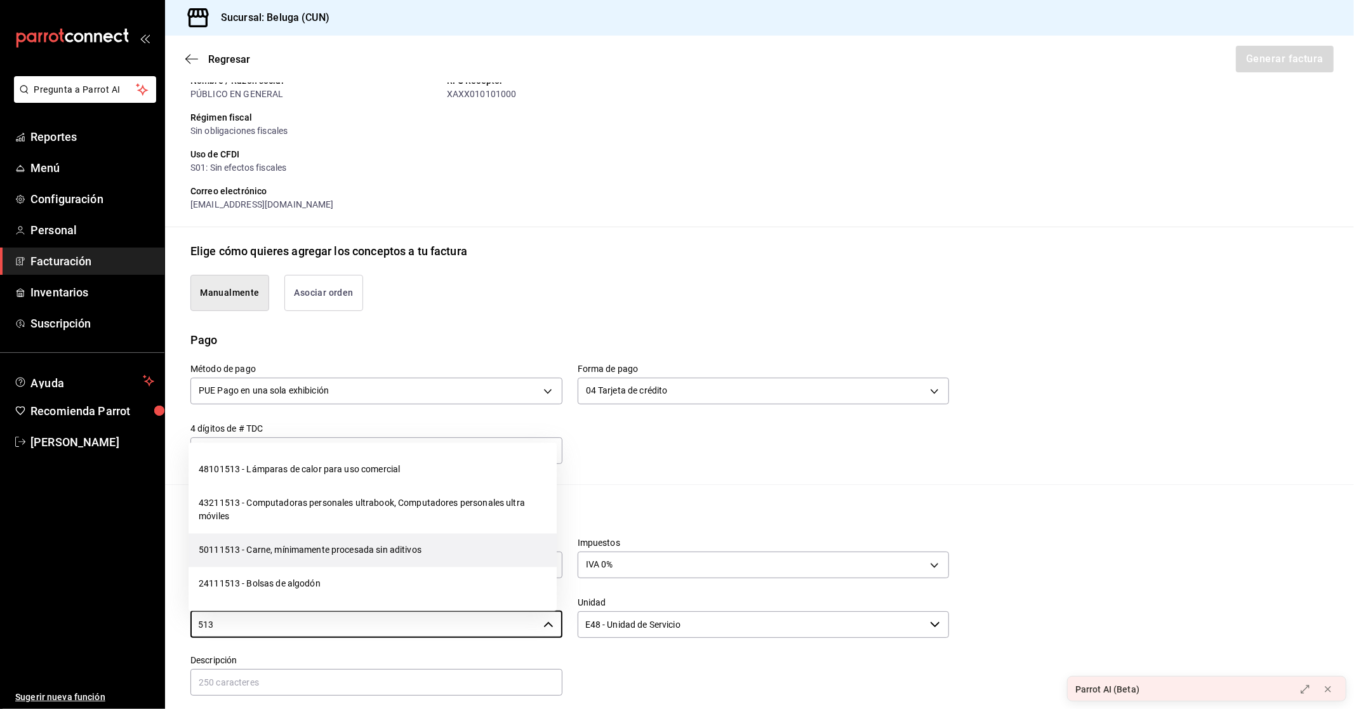
click at [232, 555] on li "50111513 - Carne, mínimamente procesada sin aditivos" at bounding box center [373, 551] width 368 height 34
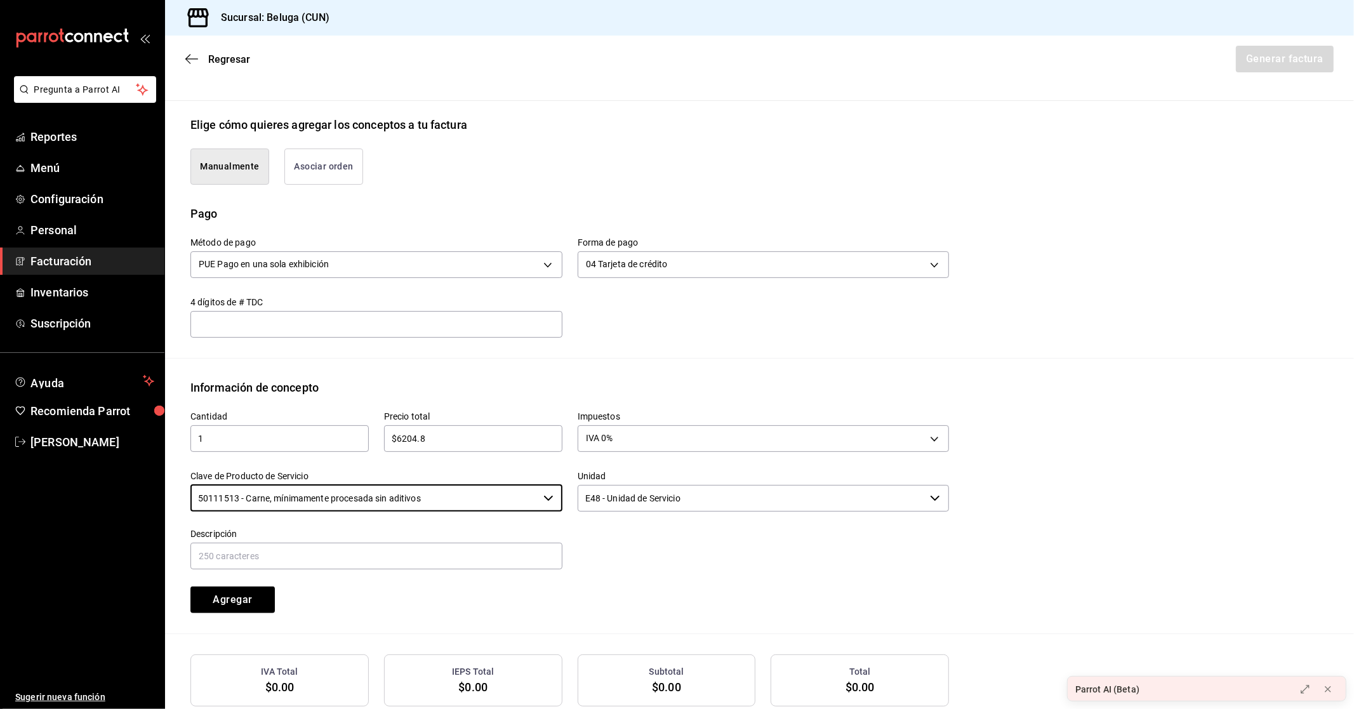
scroll to position [282, 0]
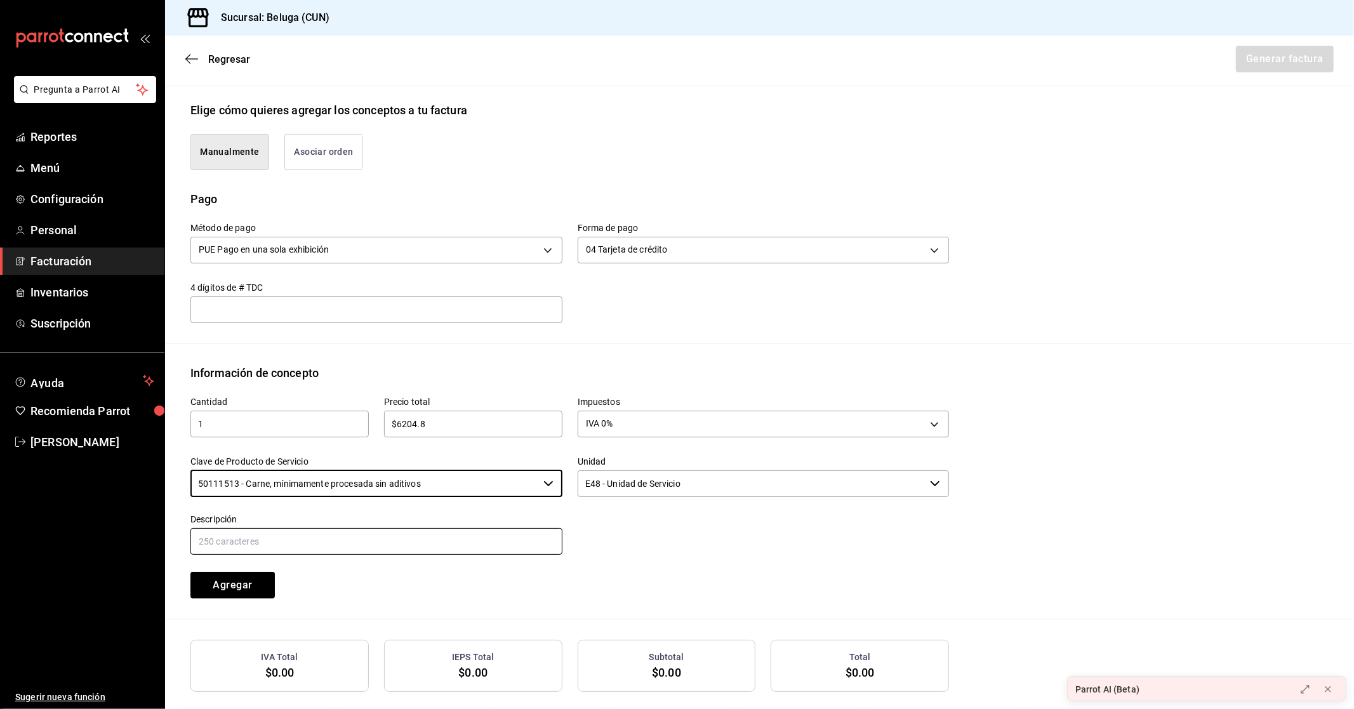
click at [267, 536] on input "text" at bounding box center [376, 541] width 372 height 27
click at [359, 538] on input "CONSUMO DEL DIA [DATE]" at bounding box center [376, 541] width 372 height 27
drag, startPoint x: 351, startPoint y: 540, endPoint x: 159, endPoint y: 526, distance: 192.8
click at [159, 526] on div "Pregunta a Parrot AI Reportes Menú Configuración Personal Facturación Inventari…" at bounding box center [677, 354] width 1354 height 709
click at [397, 542] on input "CONSUMO DEL DIA [DATE]" at bounding box center [376, 541] width 372 height 27
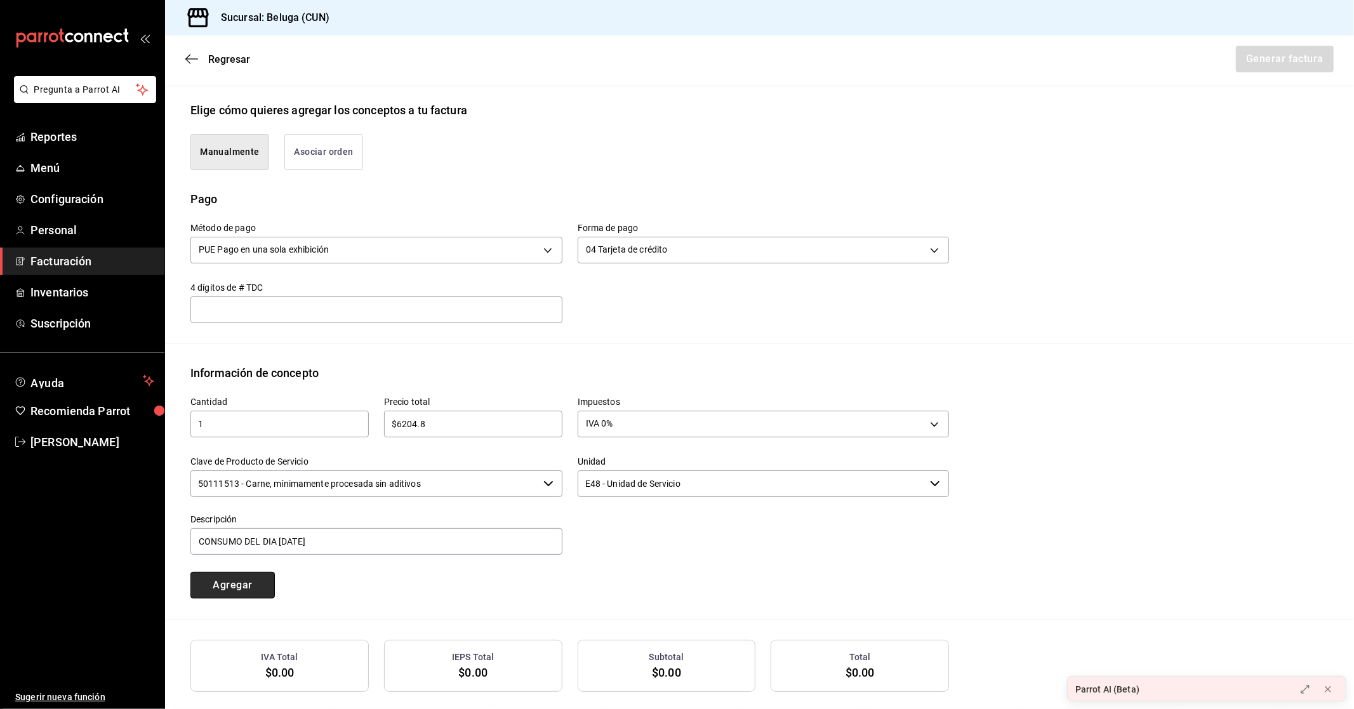
click at [244, 586] on button "Agregar" at bounding box center [232, 585] width 84 height 27
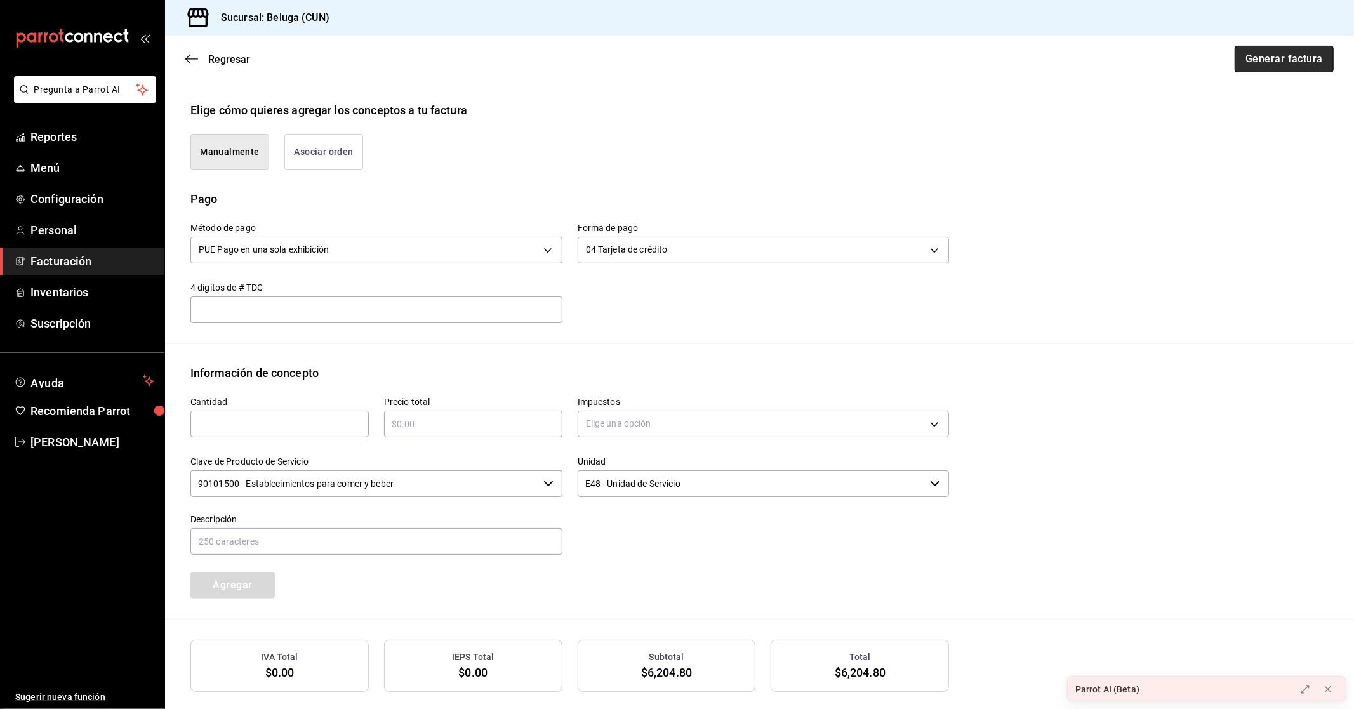
click at [1261, 52] on button "Generar factura" at bounding box center [1284, 59] width 99 height 27
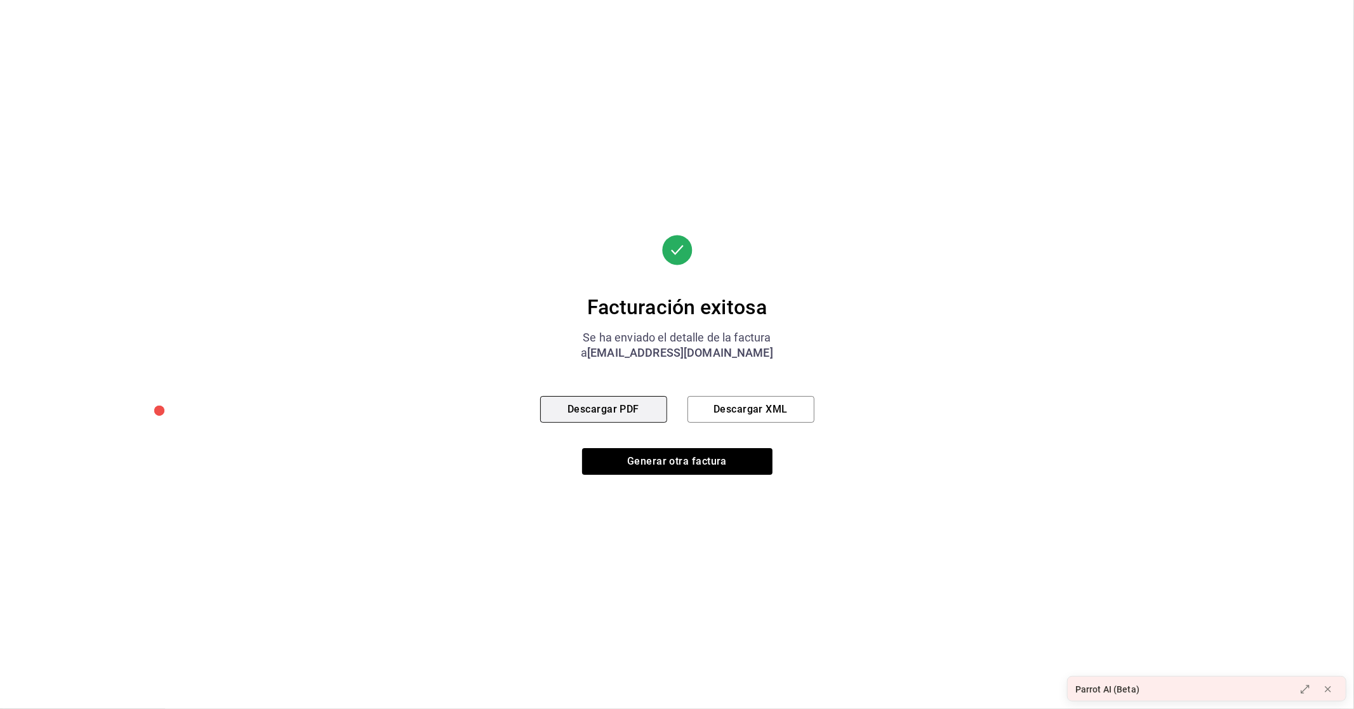
click at [647, 403] on button "Descargar PDF" at bounding box center [603, 409] width 127 height 27
click at [679, 462] on button "Generar otra factura" at bounding box center [677, 461] width 190 height 27
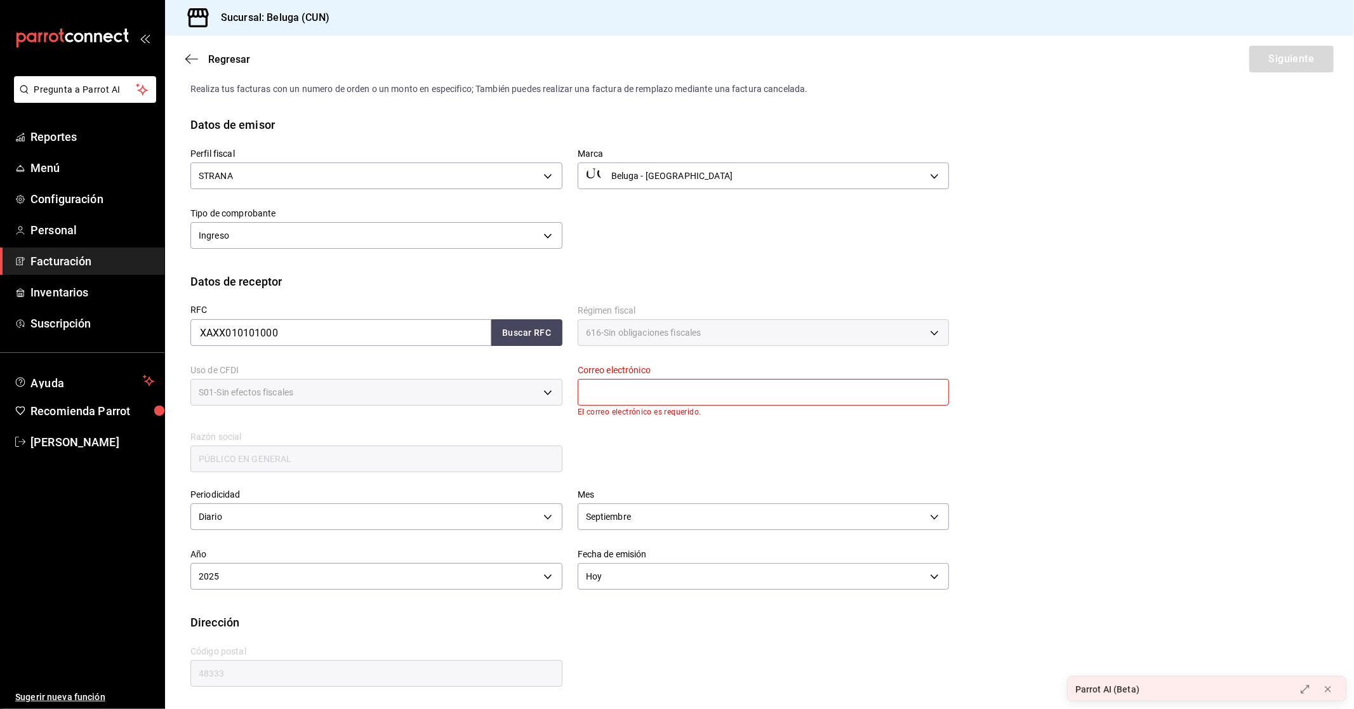
scroll to position [0, 0]
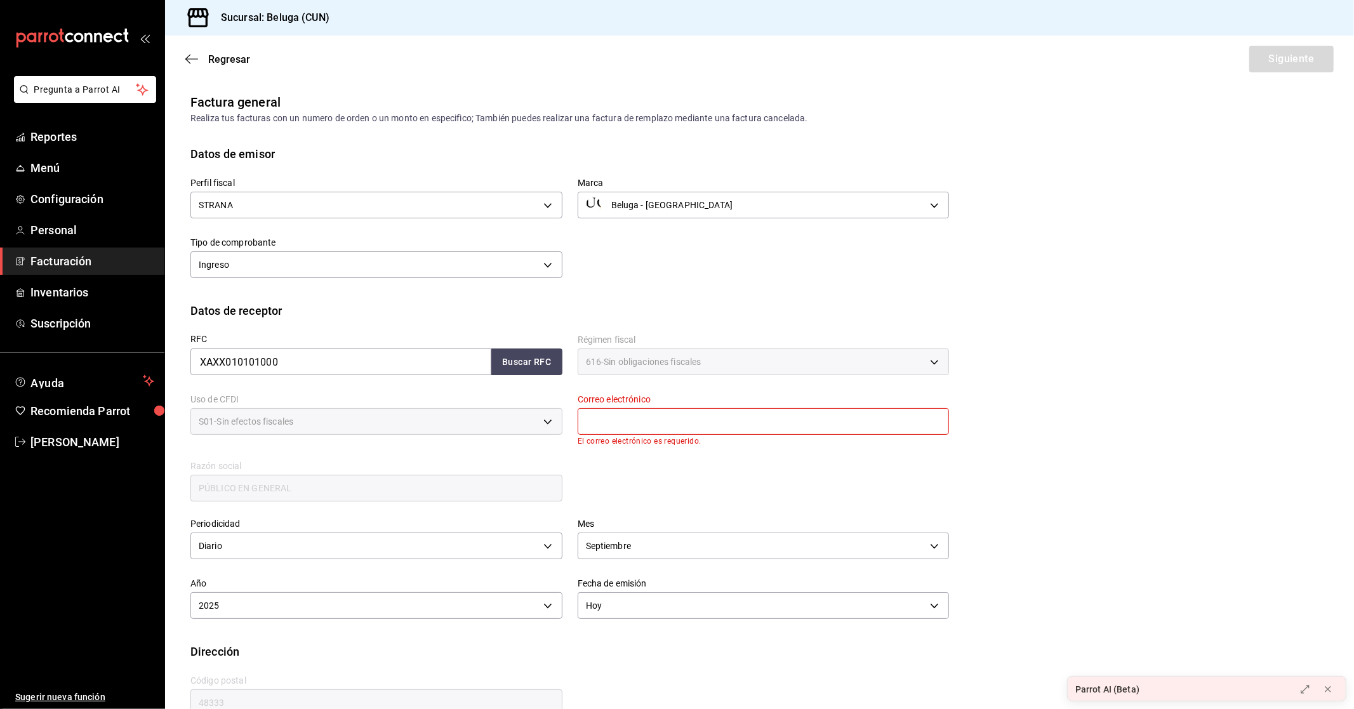
click at [811, 420] on input "text" at bounding box center [764, 421] width 372 height 27
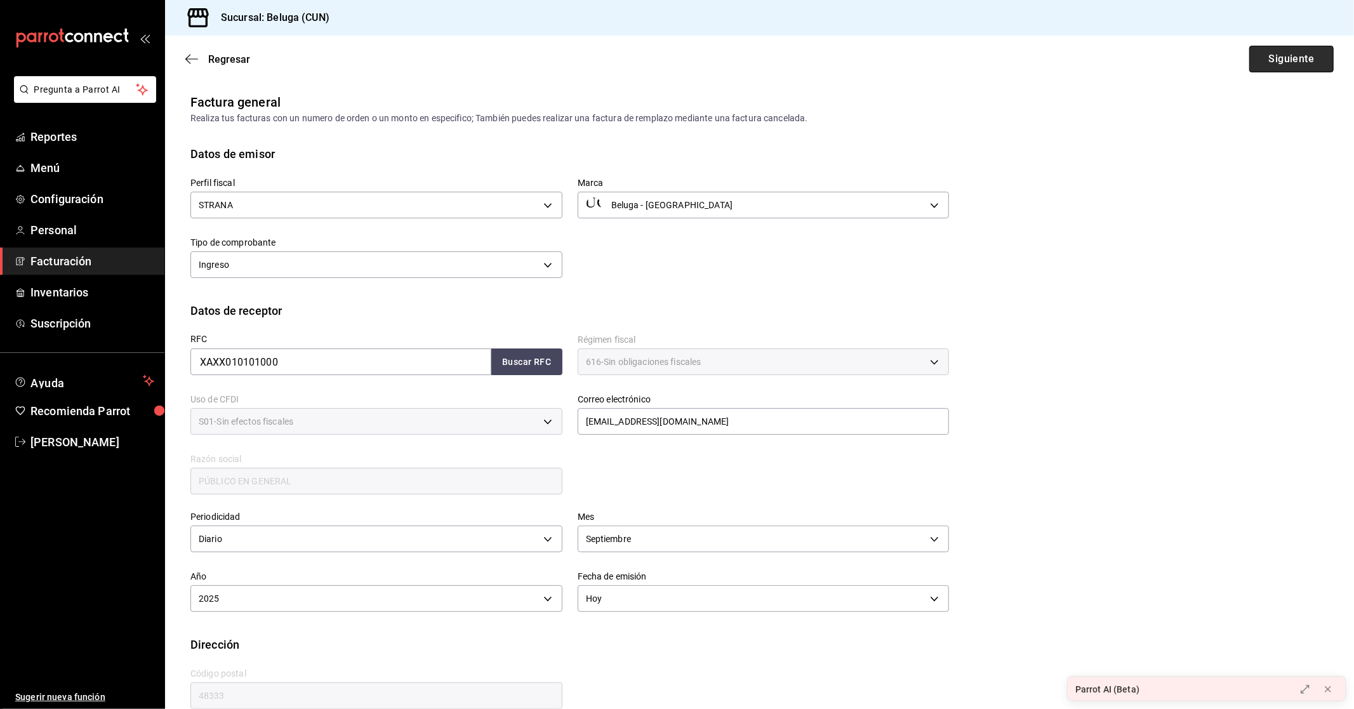
click at [1266, 59] on button "Siguiente" at bounding box center [1291, 59] width 84 height 27
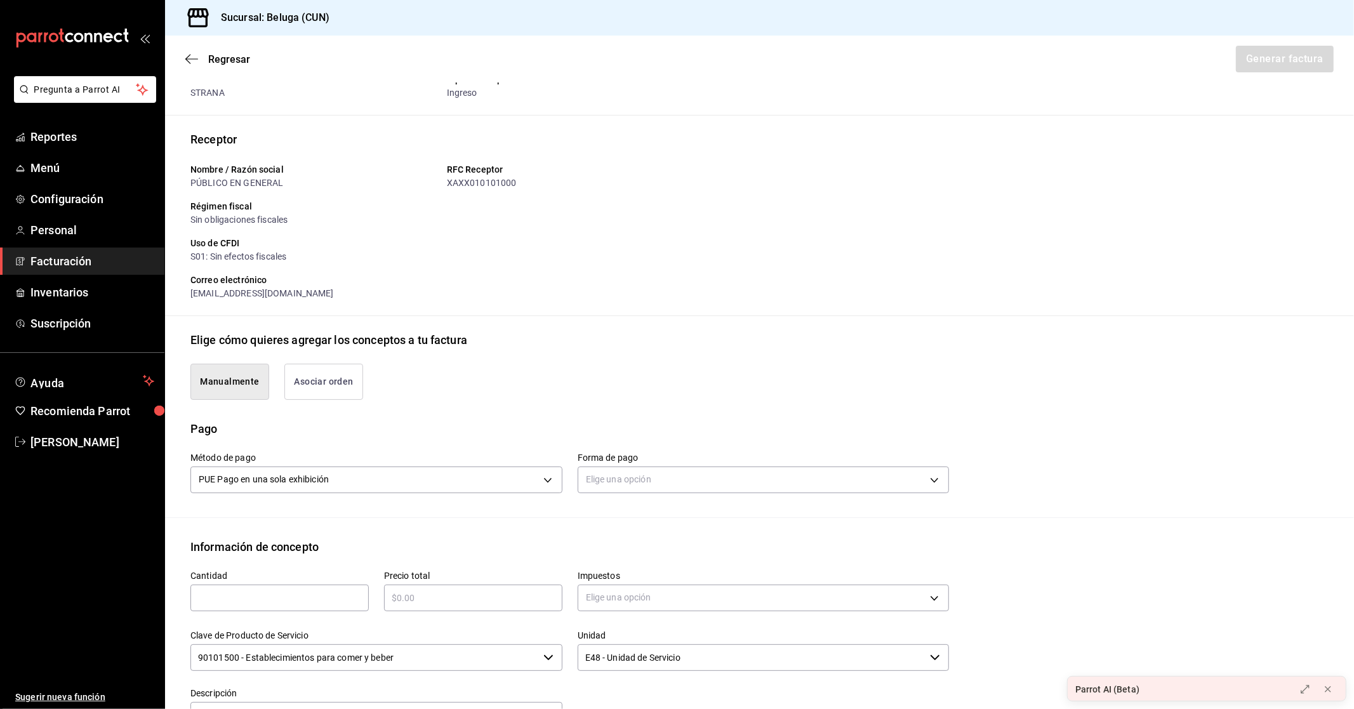
scroll to position [141, 0]
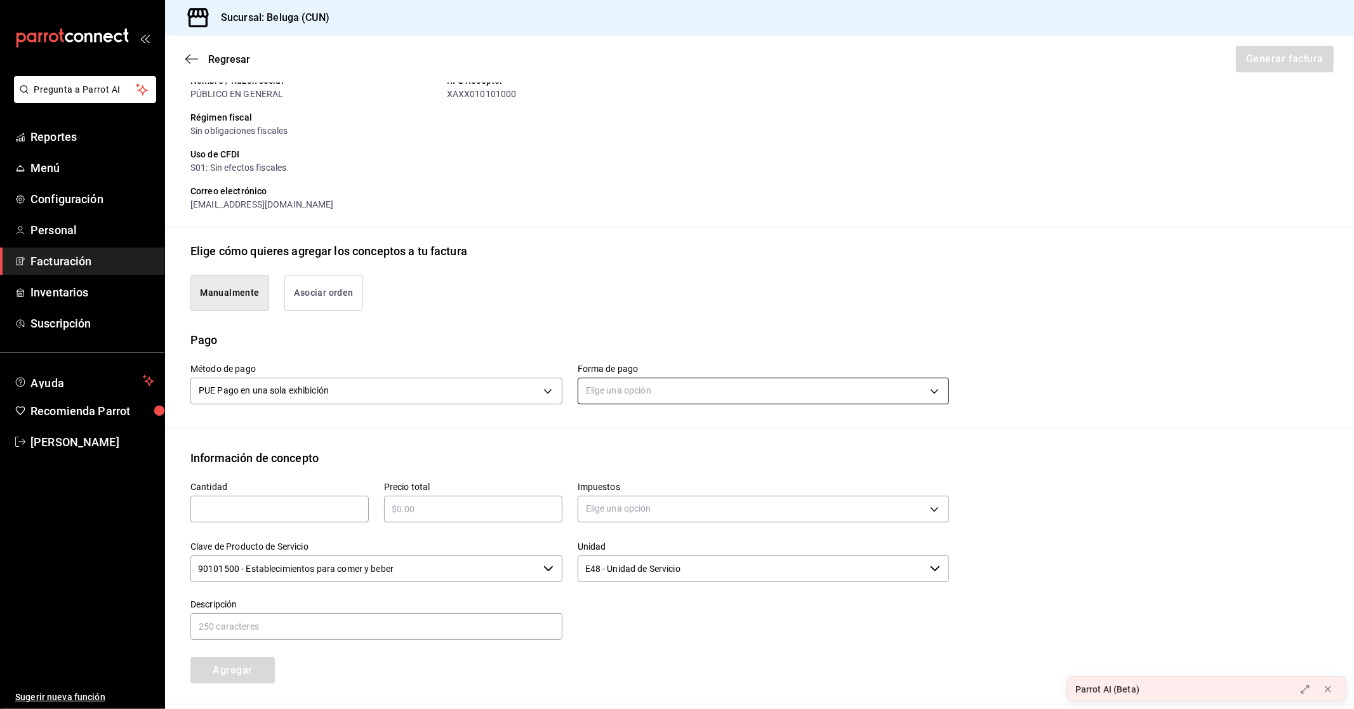
click at [722, 383] on body "Pregunta a Parrot AI Reportes Menú Configuración Personal Facturación Inventari…" at bounding box center [677, 354] width 1354 height 709
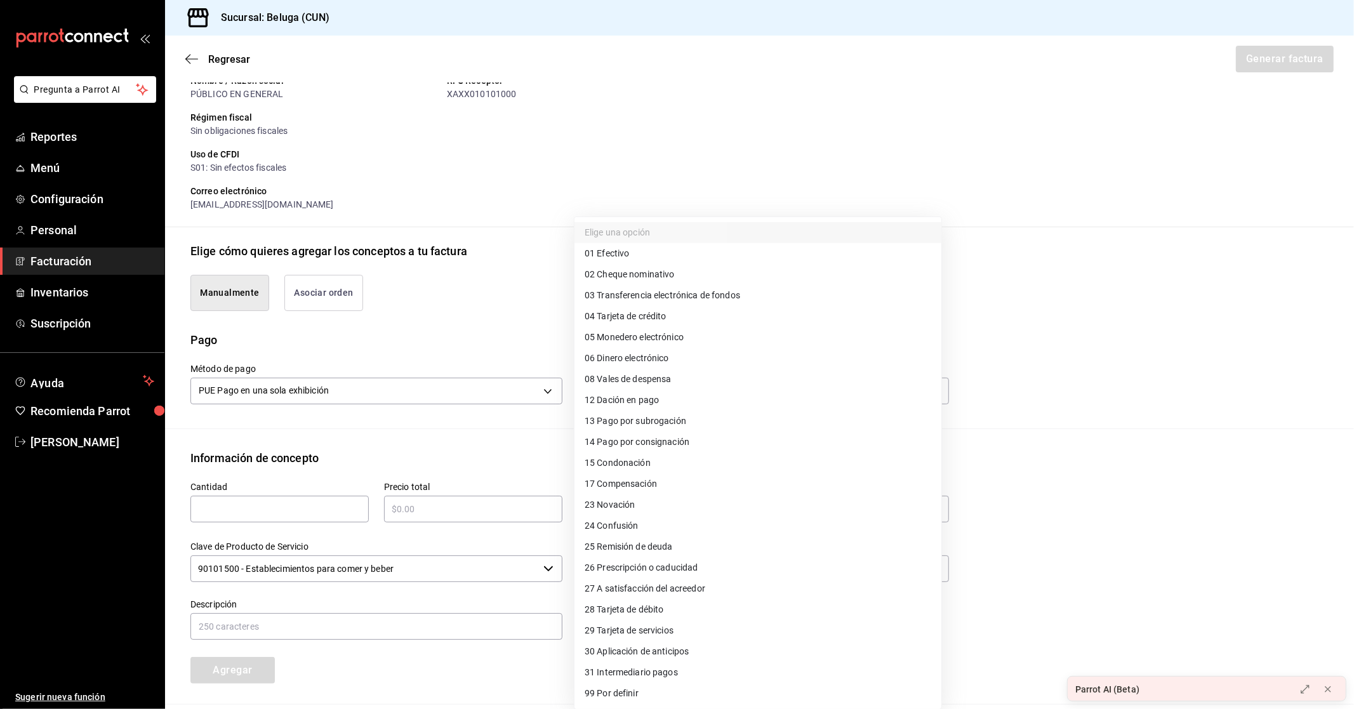
click at [629, 607] on span "28 Tarjeta de débito" at bounding box center [624, 609] width 79 height 13
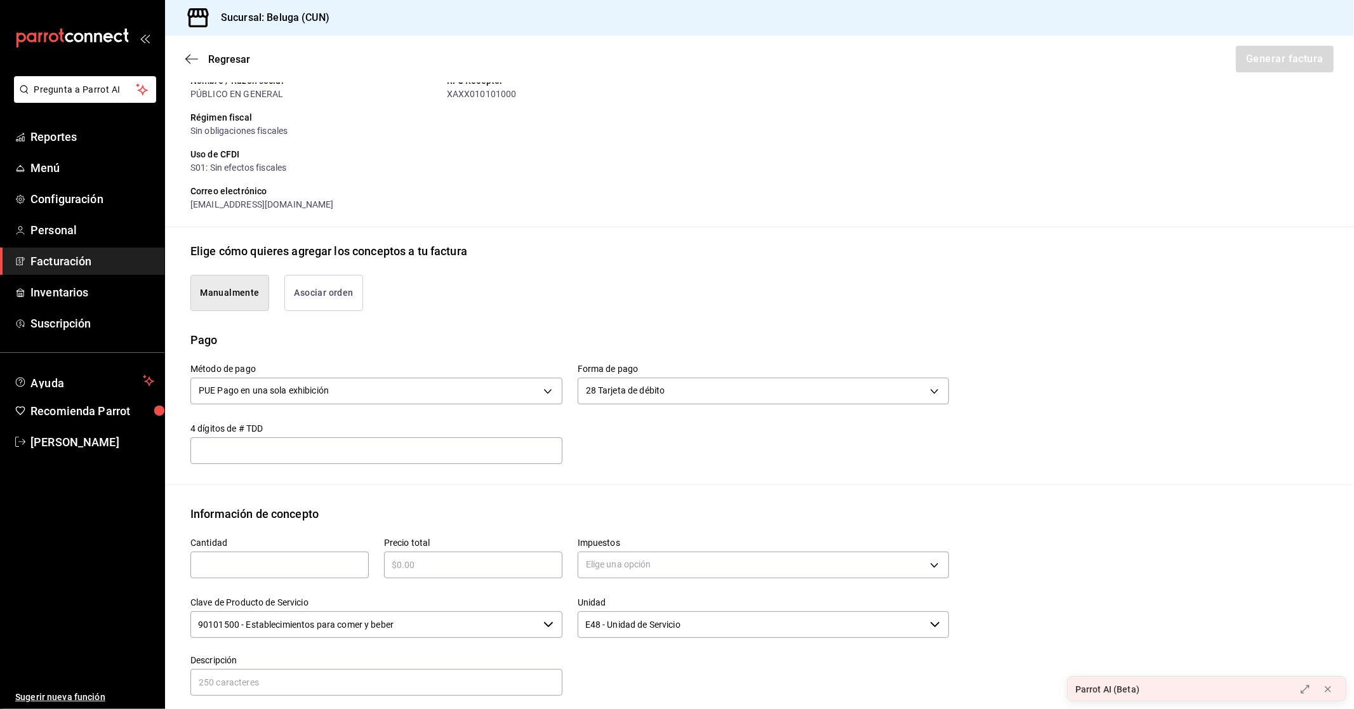
click at [246, 555] on div "​" at bounding box center [279, 565] width 178 height 27
click at [414, 565] on input "text" at bounding box center [473, 564] width 178 height 15
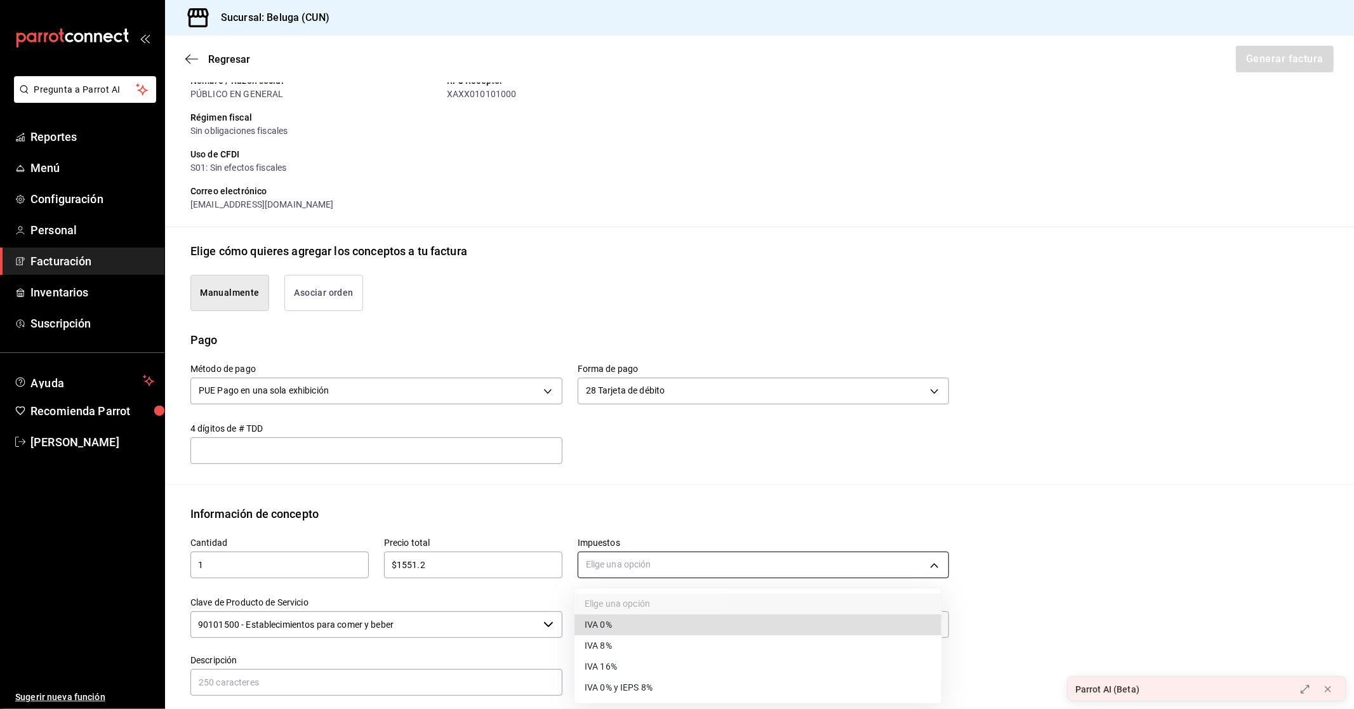
click at [601, 560] on body "Pregunta a Parrot AI Reportes Menú Configuración Personal Facturación Inventari…" at bounding box center [677, 354] width 1354 height 709
click at [604, 630] on span "IVA 0%" at bounding box center [598, 624] width 27 height 13
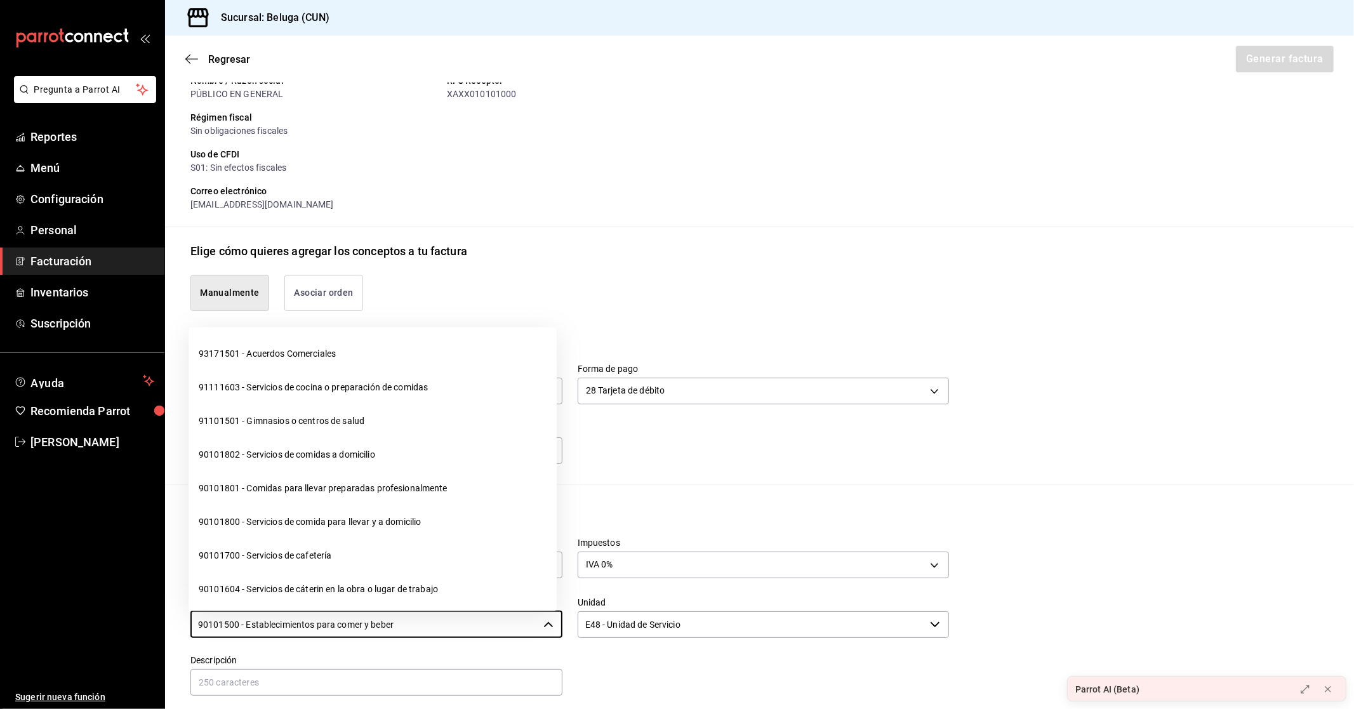
drag, startPoint x: 396, startPoint y: 629, endPoint x: 24, endPoint y: 616, distance: 372.2
click at [24, 616] on div "Pregunta a Parrot AI Reportes Menú Configuración Personal Facturación Inventari…" at bounding box center [677, 354] width 1354 height 709
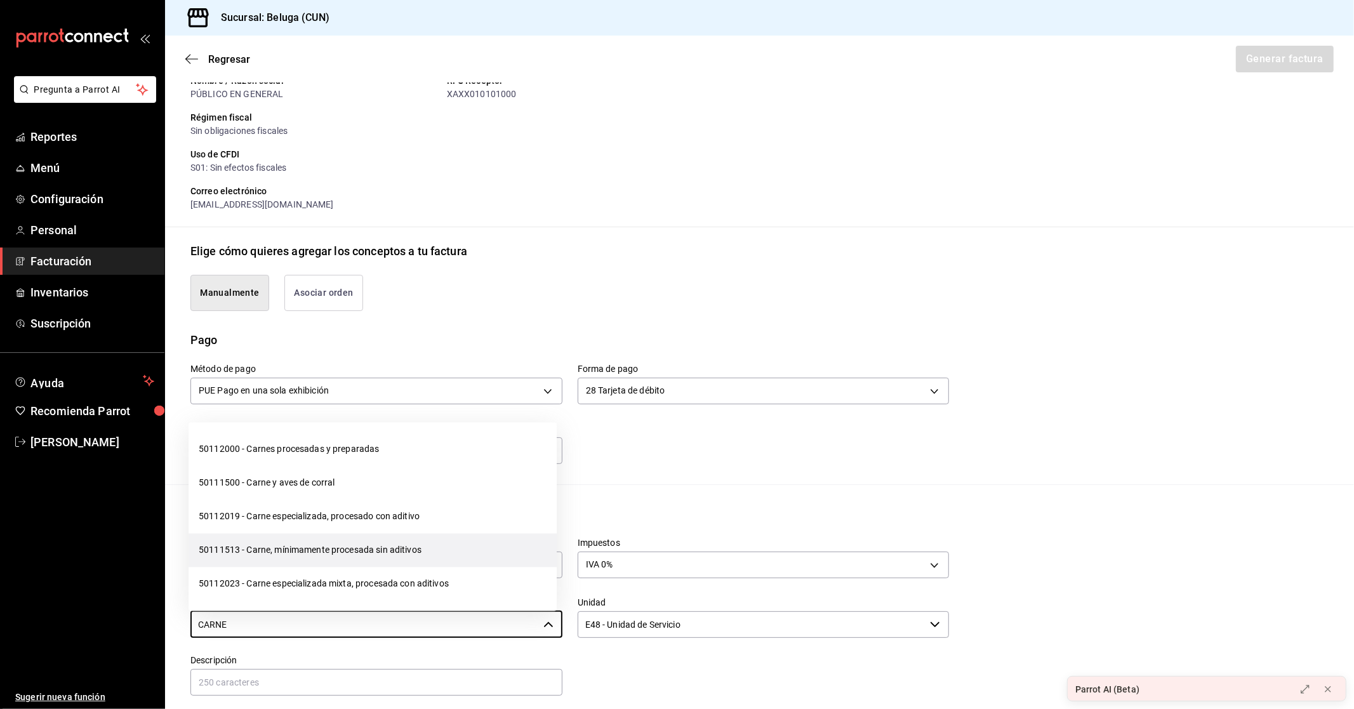
drag, startPoint x: 277, startPoint y: 555, endPoint x: 300, endPoint y: 551, distance: 23.2
click at [277, 554] on li "50111513 - Carne, mínimamente procesada sin aditivos" at bounding box center [373, 551] width 368 height 34
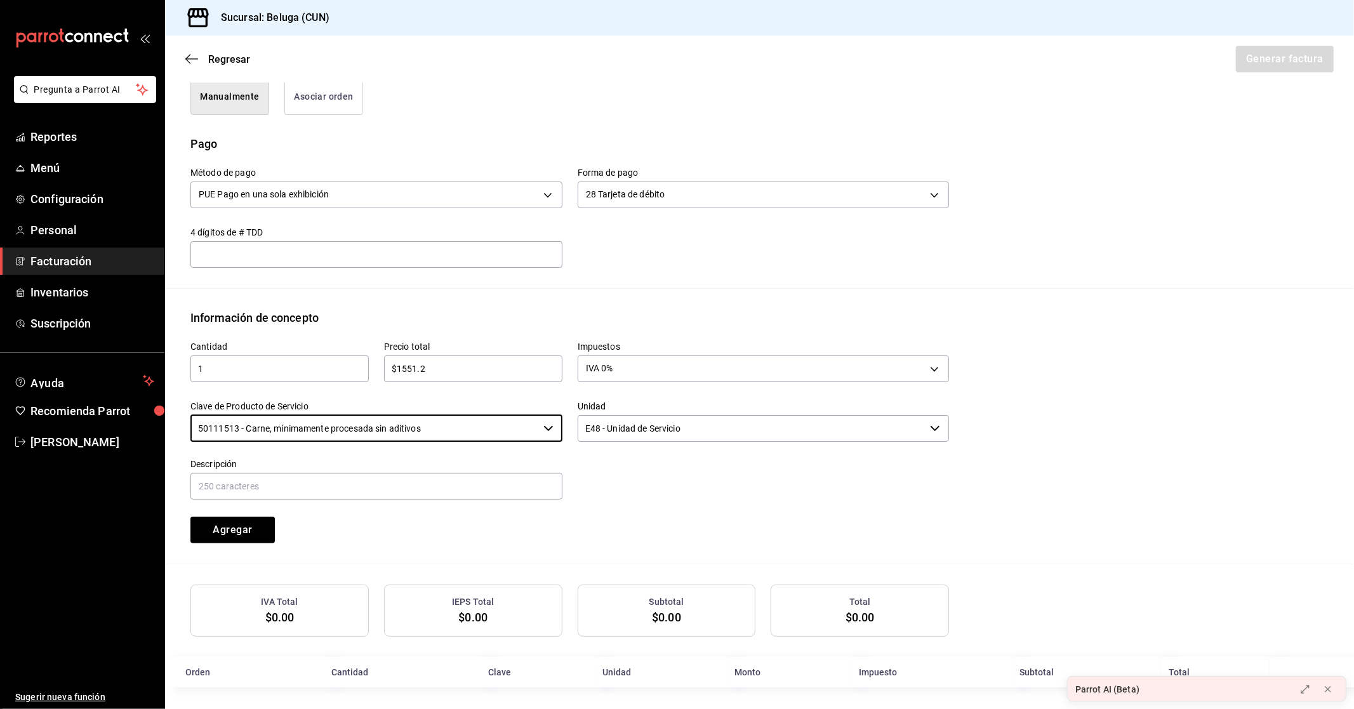
scroll to position [340, 0]
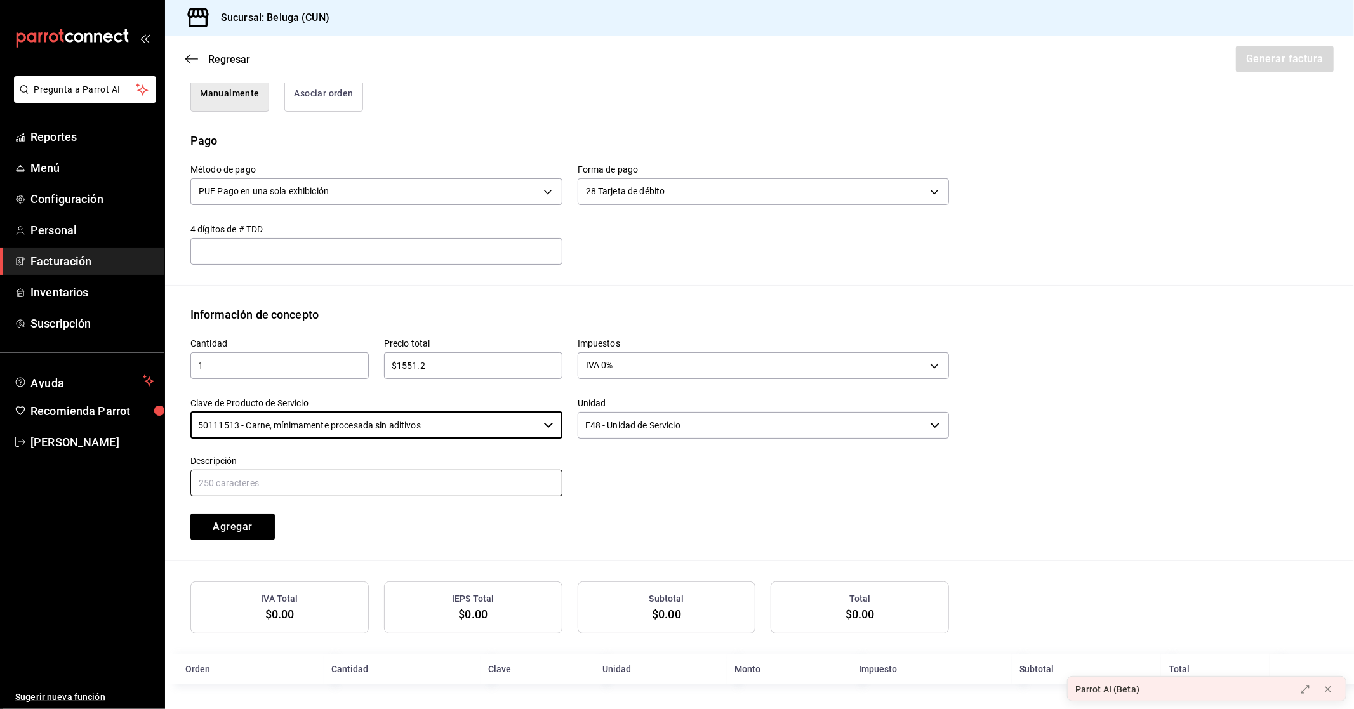
click at [328, 485] on input "text" at bounding box center [376, 483] width 372 height 27
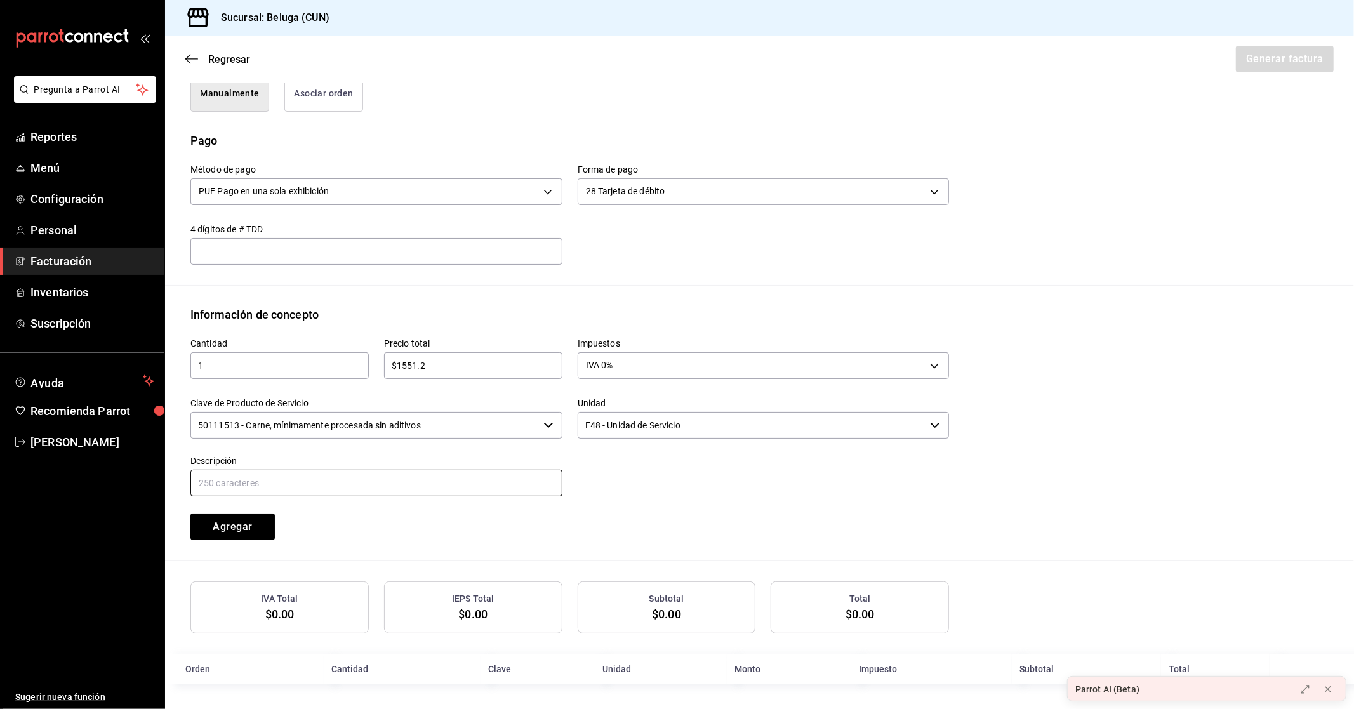
paste input "CONSUMO DEL DIA [DATE]"
click at [251, 524] on button "Agregar" at bounding box center [232, 526] width 84 height 27
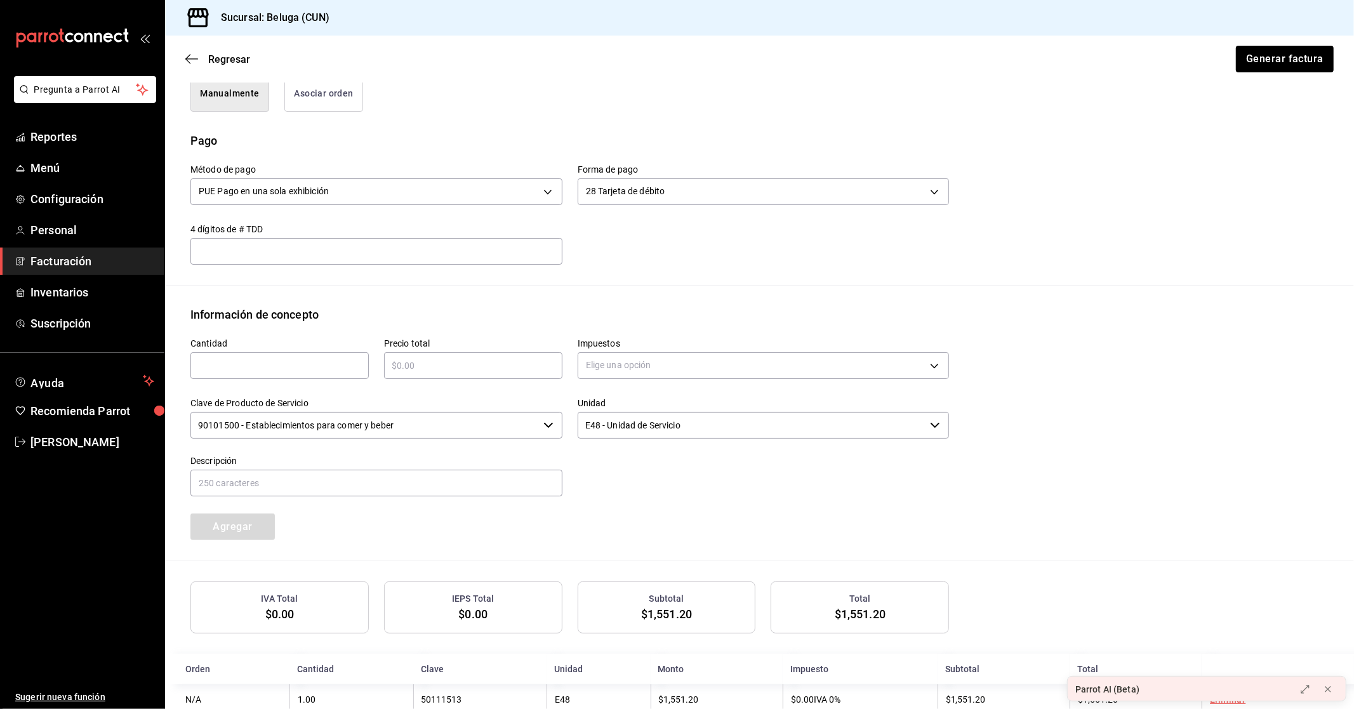
click at [298, 365] on input "text" at bounding box center [279, 365] width 178 height 15
click at [439, 365] on input "text" at bounding box center [473, 365] width 178 height 15
click at [617, 366] on body "Pregunta a Parrot AI Reportes Menú Configuración Personal Facturación Inventari…" at bounding box center [677, 354] width 1354 height 709
click at [610, 425] on span "IVA 0%" at bounding box center [598, 425] width 27 height 13
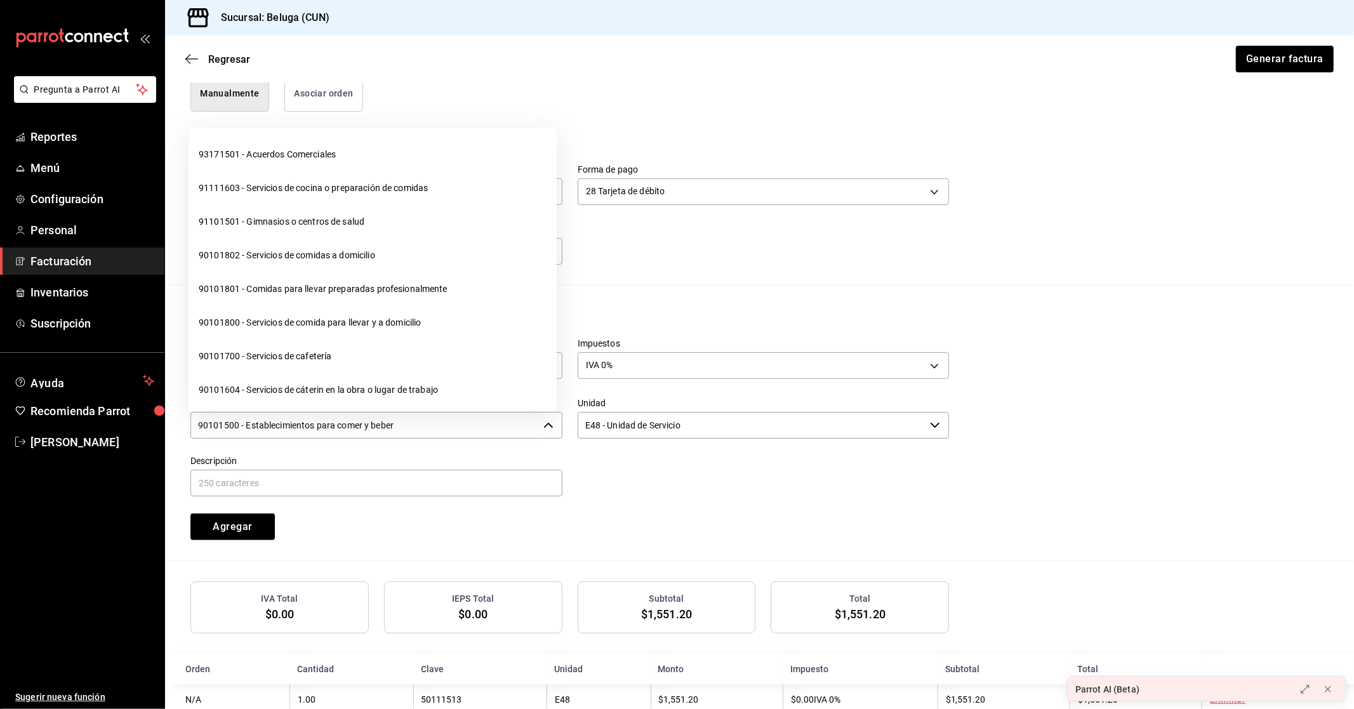
drag, startPoint x: 439, startPoint y: 421, endPoint x: 432, endPoint y: 422, distance: 6.4
click at [432, 422] on input "90101500 - Establecimientos para comer y beber" at bounding box center [364, 425] width 348 height 27
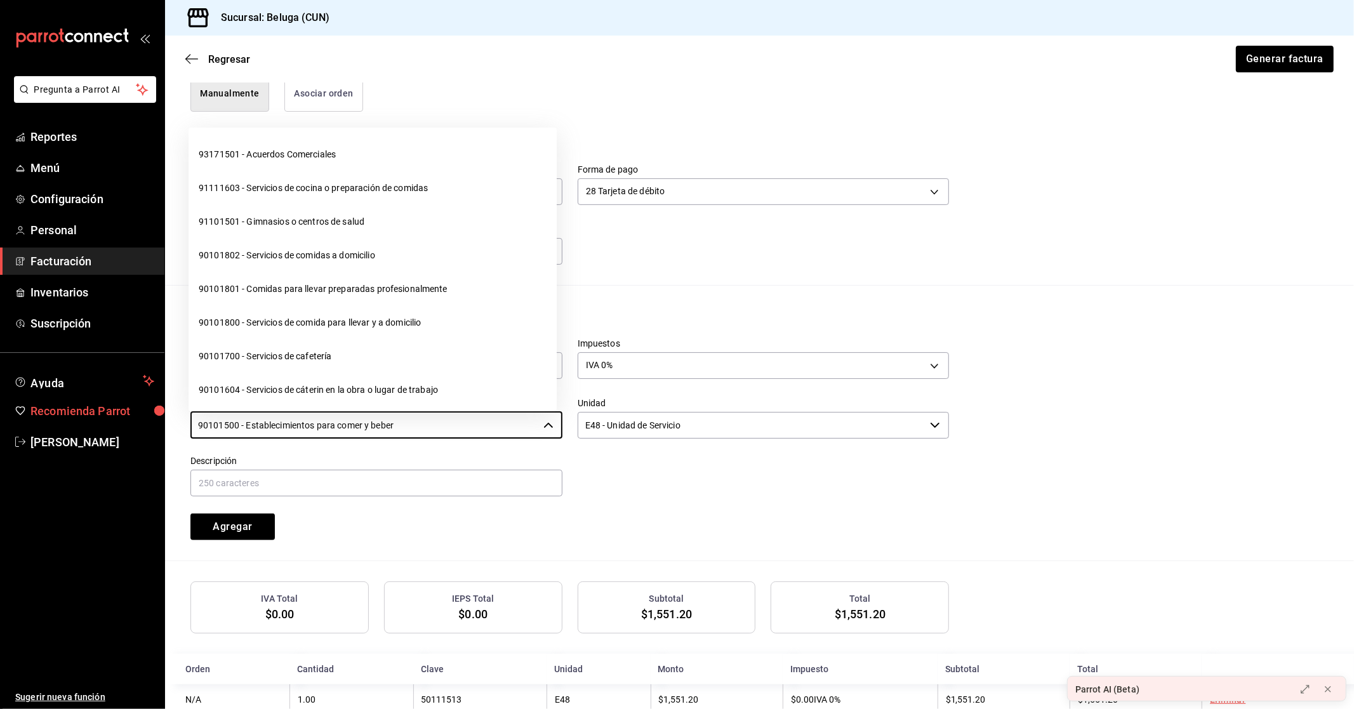
drag, startPoint x: 432, startPoint y: 422, endPoint x: 86, endPoint y: 407, distance: 346.9
click at [88, 406] on div "Pregunta a Parrot AI Reportes Menú Configuración Personal Facturación Inventari…" at bounding box center [677, 354] width 1354 height 709
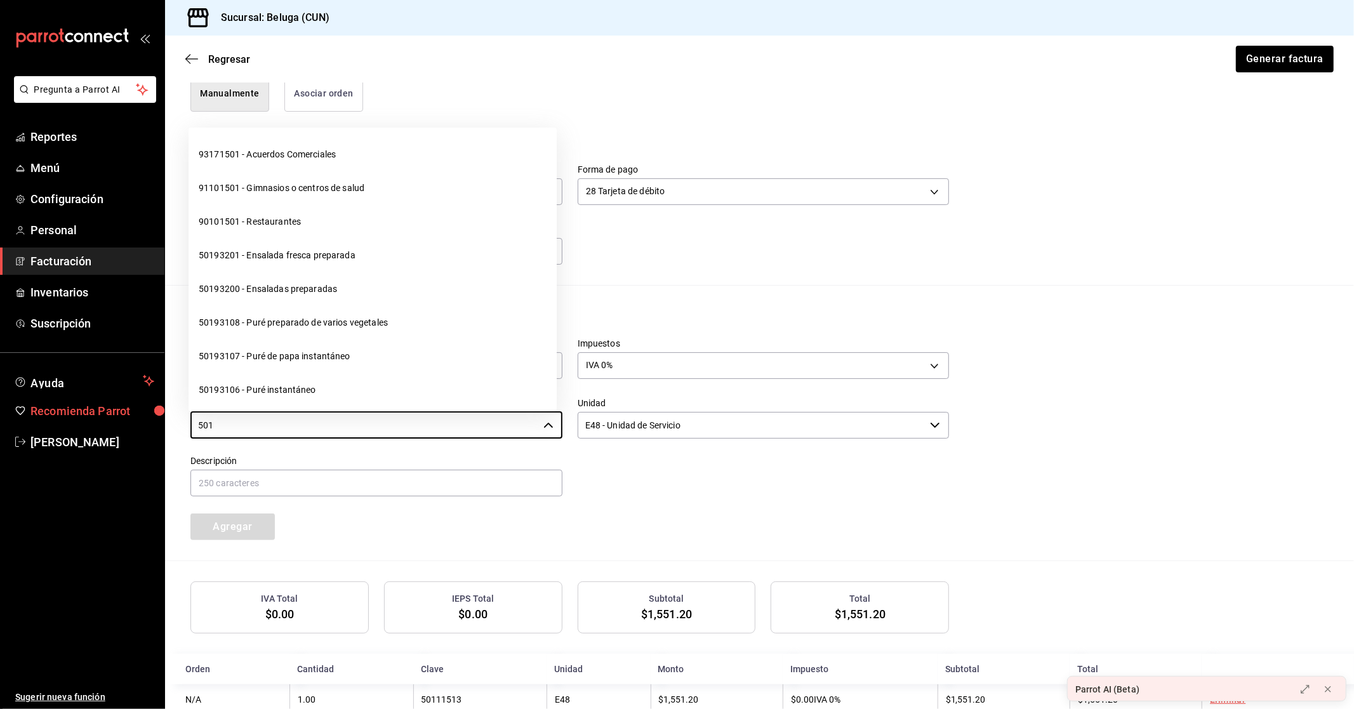
drag, startPoint x: 208, startPoint y: 423, endPoint x: 141, endPoint y: 422, distance: 67.3
click at [141, 422] on div "Pregunta a Parrot AI Reportes Menú Configuración Personal Facturación Inventari…" at bounding box center [677, 354] width 1354 height 709
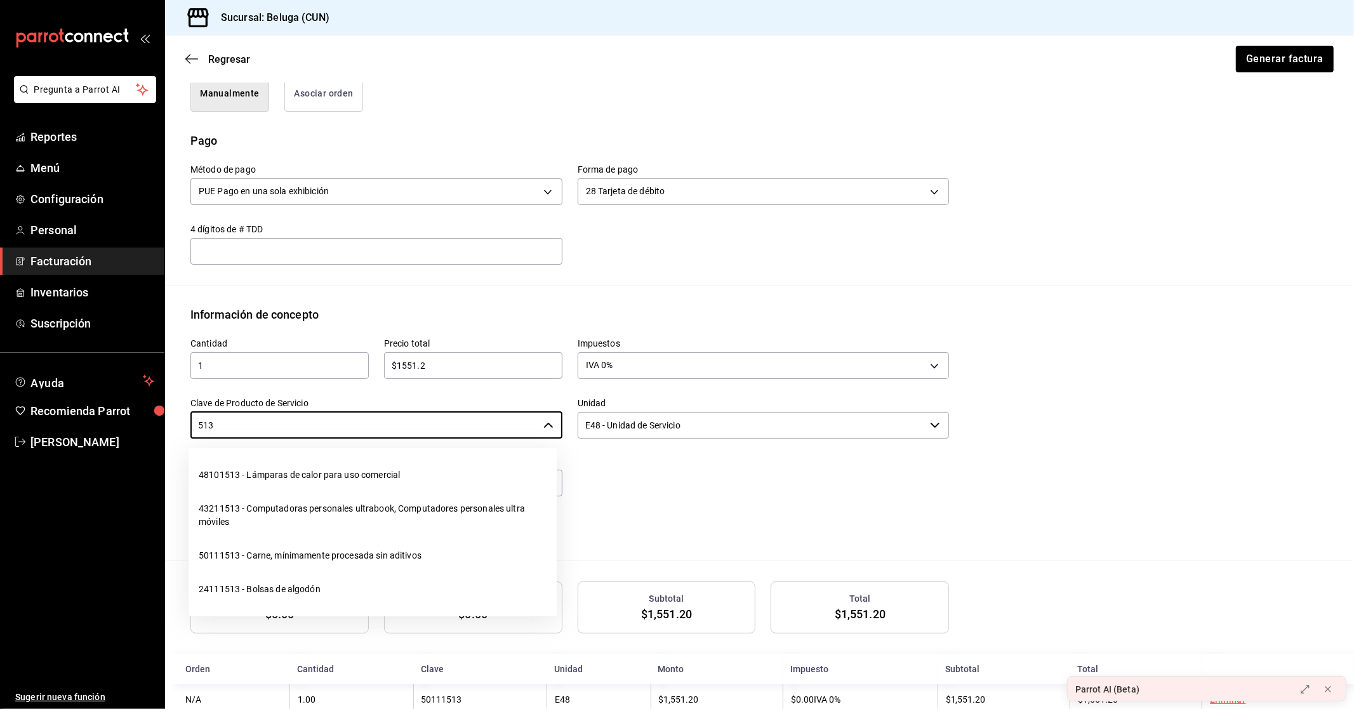
click at [262, 550] on li "50111513 - Carne, mínimamente procesada sin aditivos" at bounding box center [373, 556] width 368 height 34
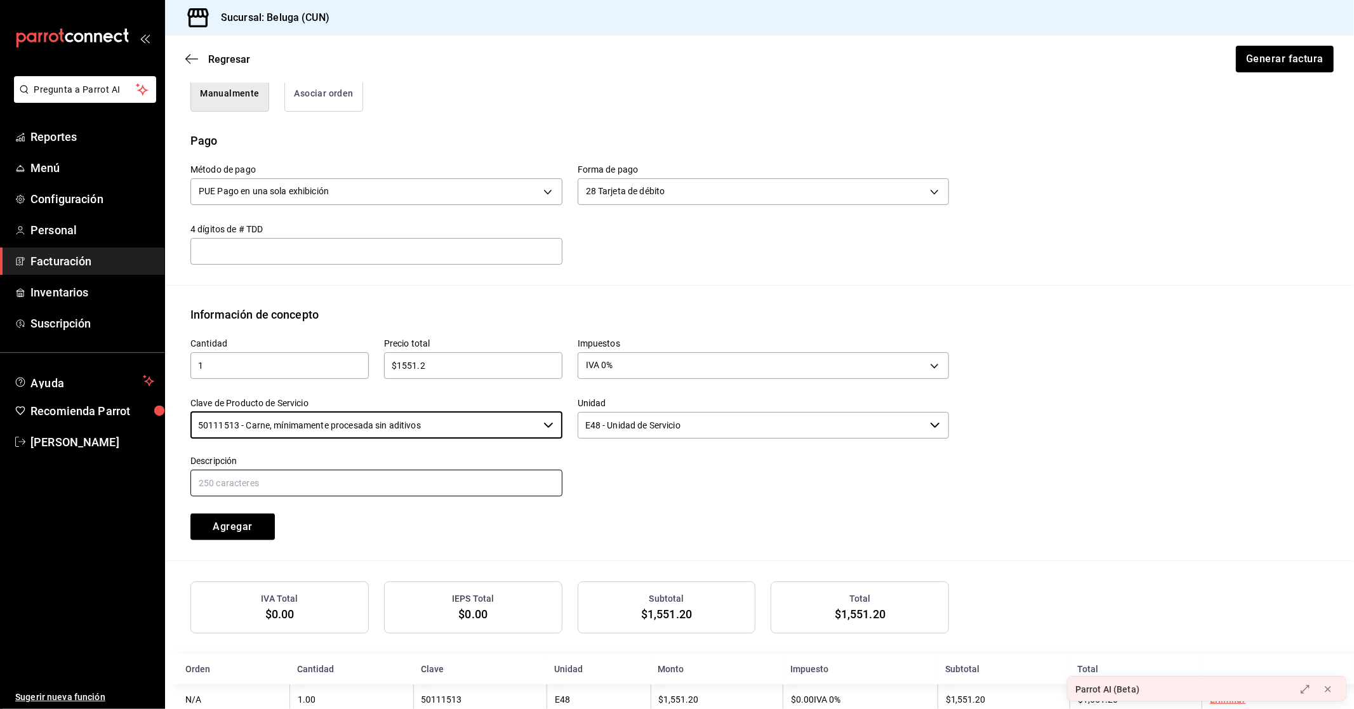
click at [442, 482] on input "text" at bounding box center [376, 483] width 372 height 27
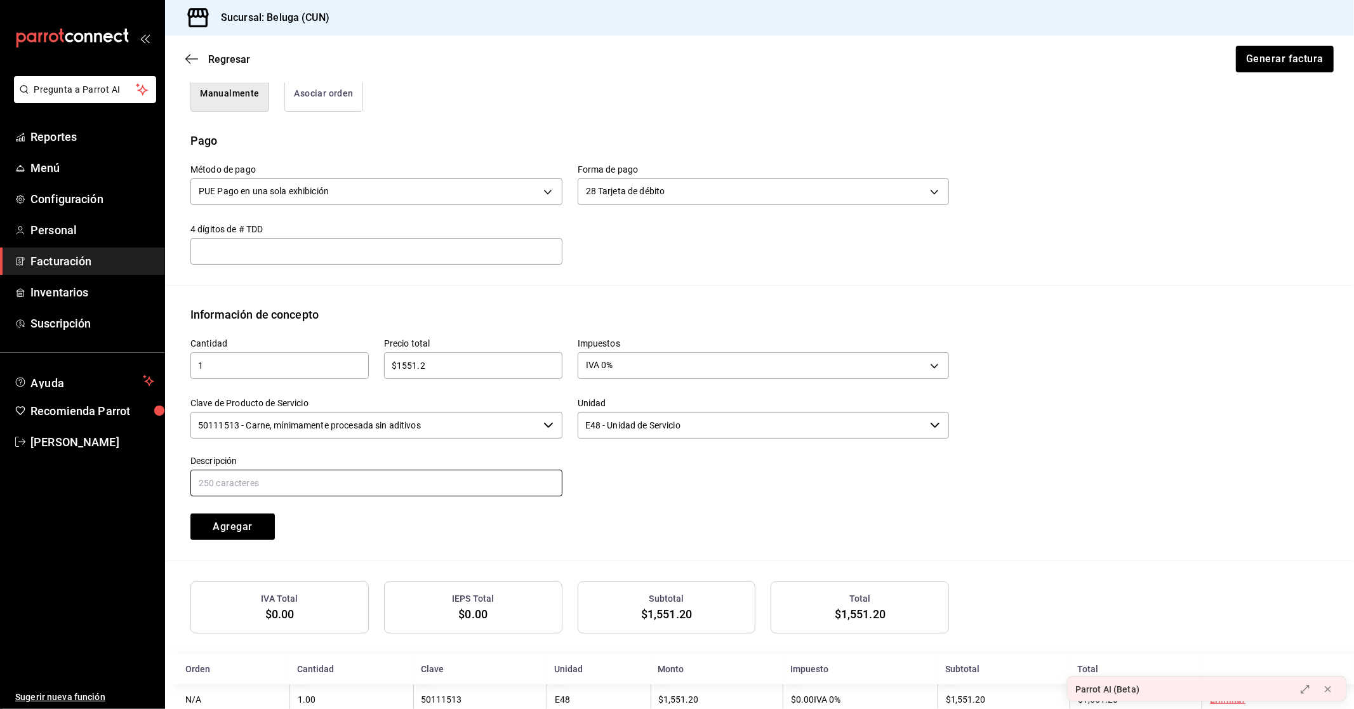
paste input "CONSUMO DEL DIA [DATE]"
click at [254, 533] on button "Agregar" at bounding box center [232, 526] width 84 height 27
click at [1292, 57] on button "Generar factura" at bounding box center [1284, 59] width 99 height 27
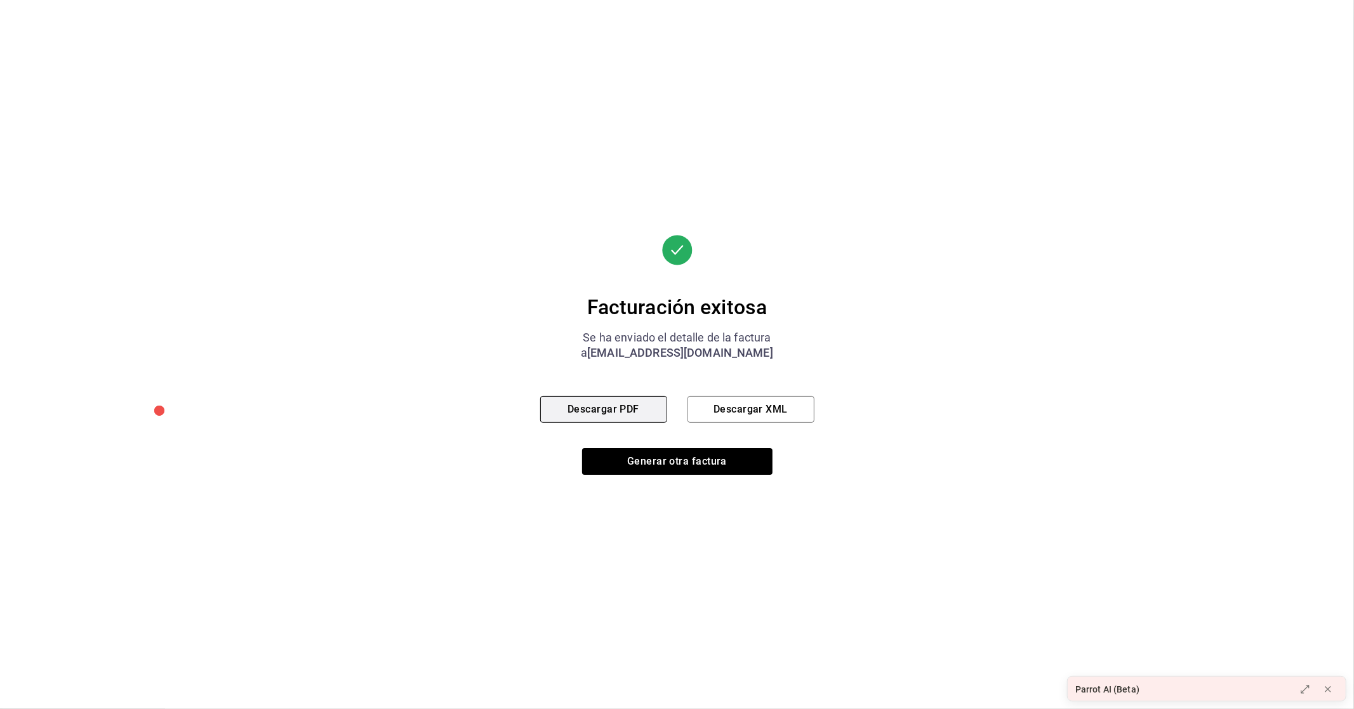
click at [628, 409] on button "Descargar PDF" at bounding box center [603, 409] width 127 height 27
click at [654, 462] on button "Generar otra factura" at bounding box center [677, 461] width 190 height 27
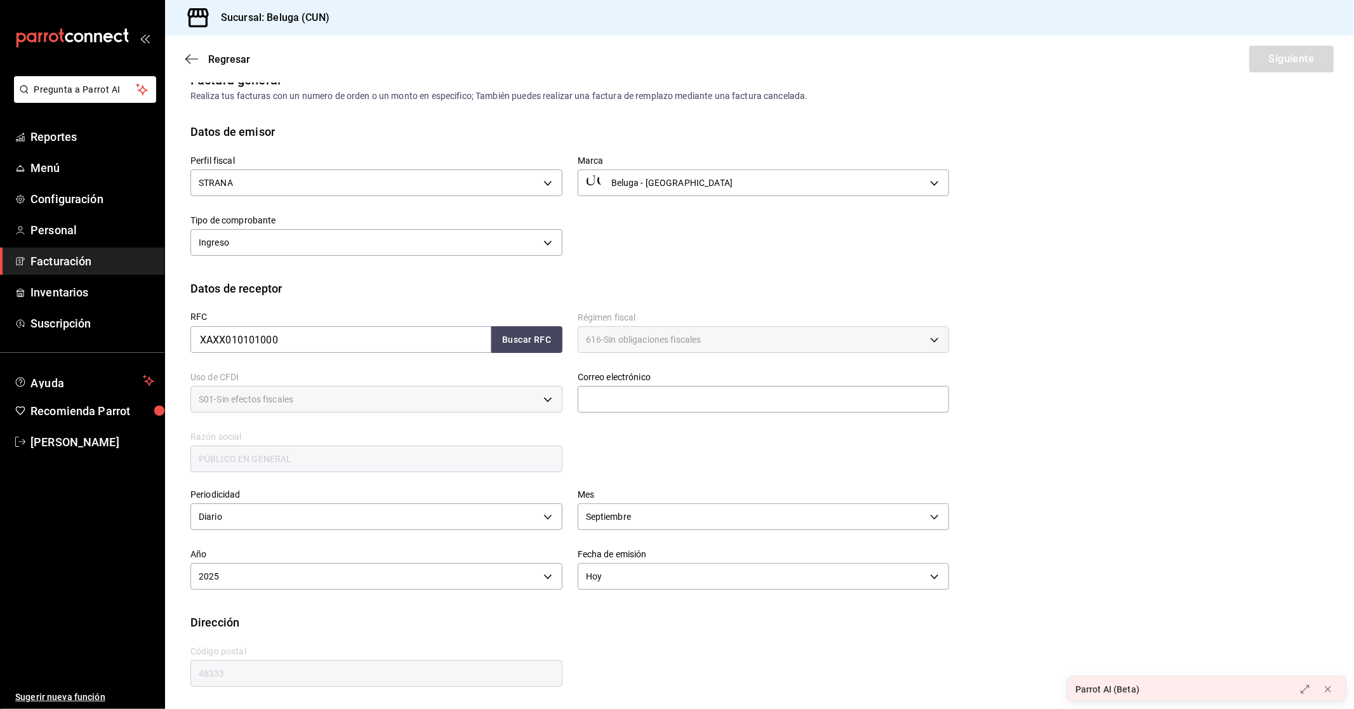
scroll to position [0, 0]
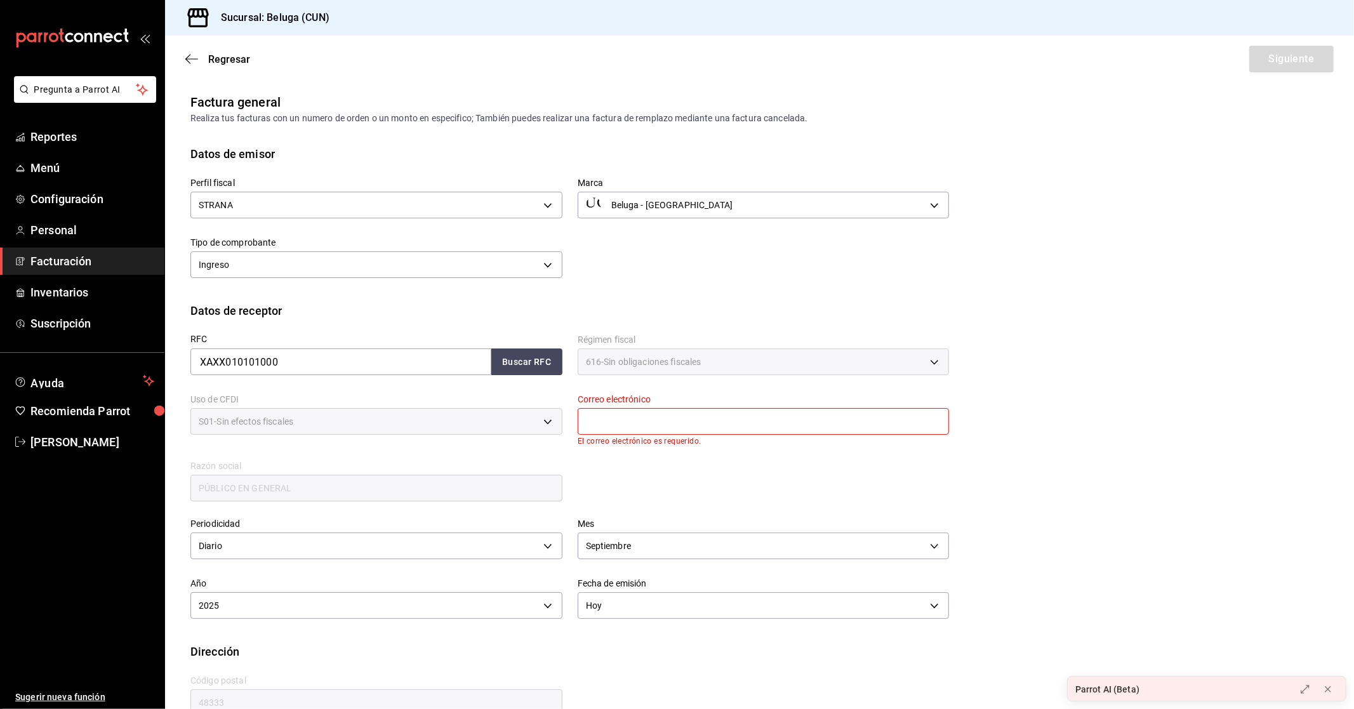
click at [670, 427] on input "text" at bounding box center [764, 421] width 372 height 27
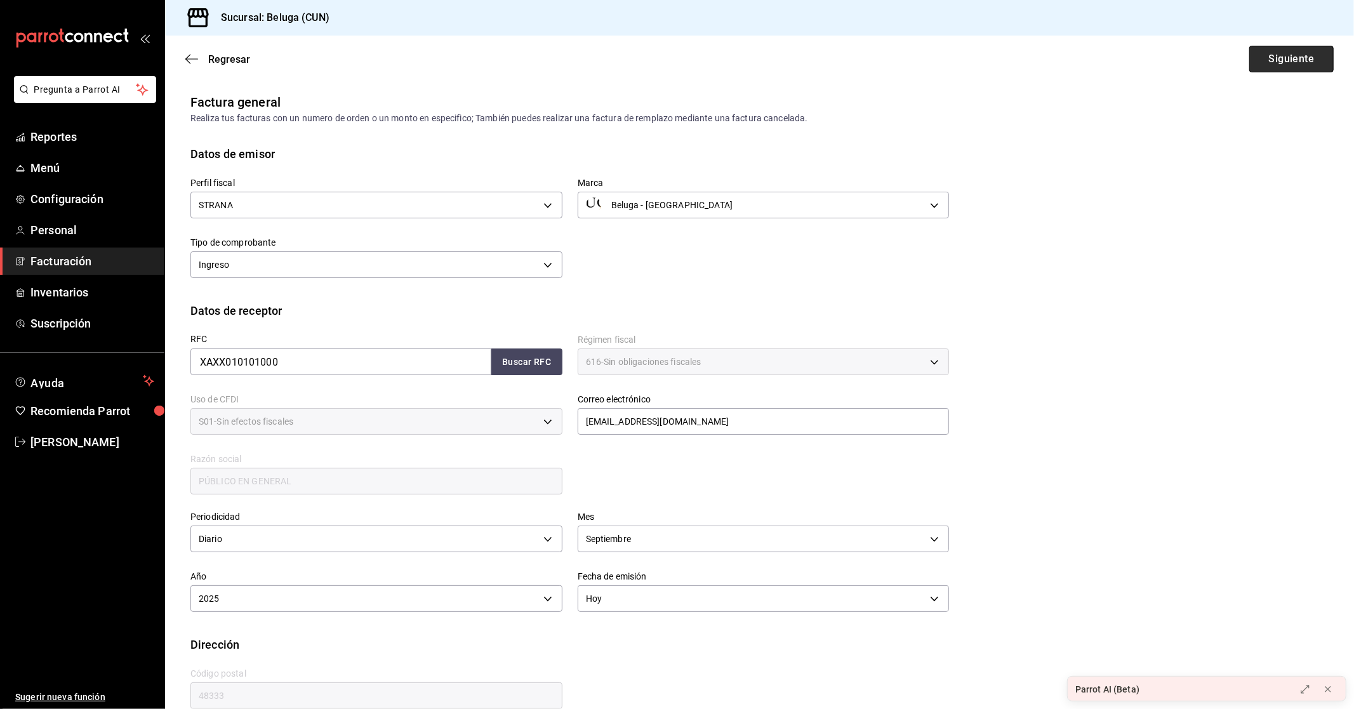
click at [1303, 51] on button "Siguiente" at bounding box center [1291, 59] width 84 height 27
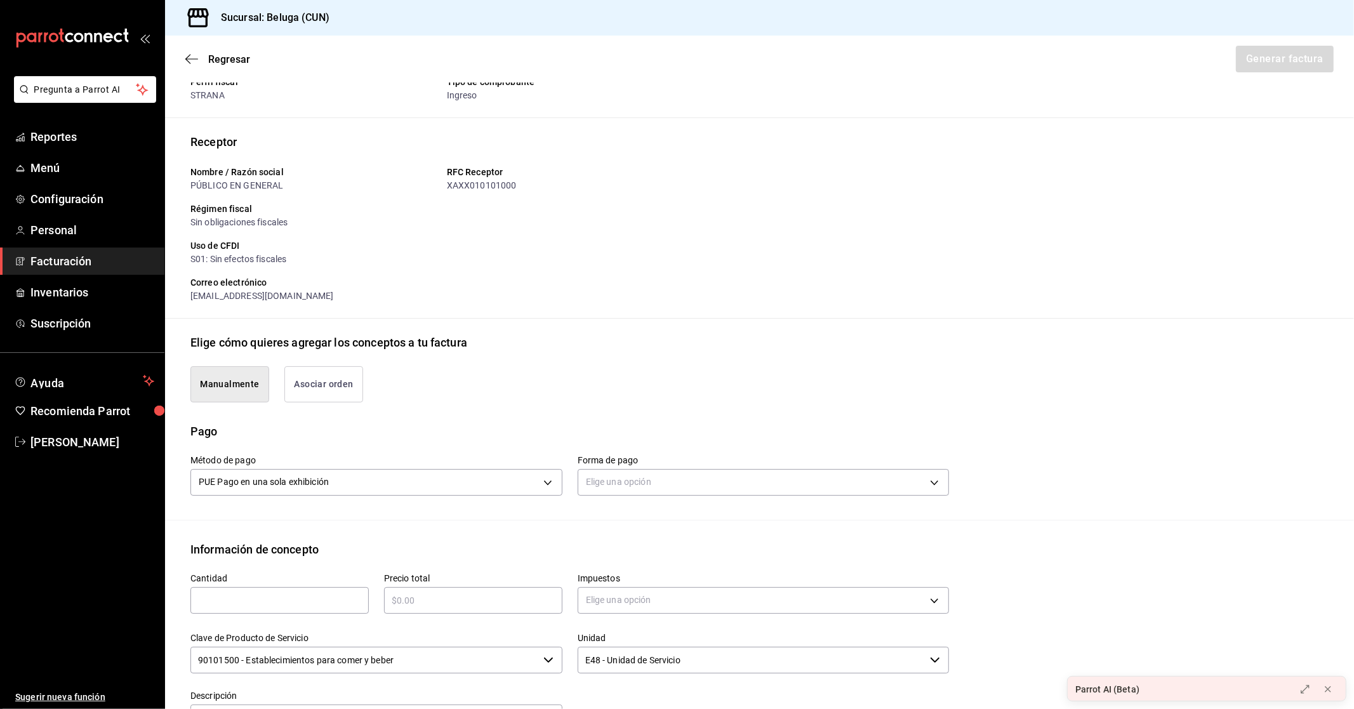
scroll to position [70, 0]
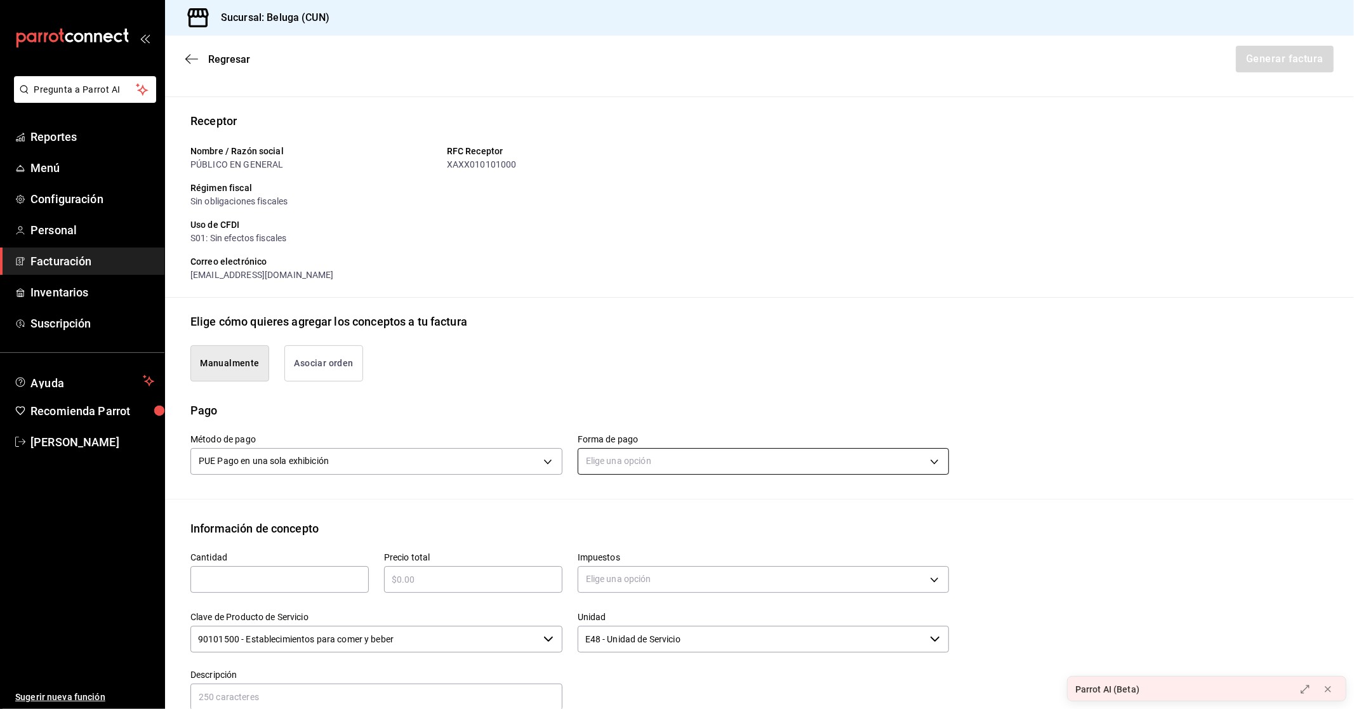
click at [666, 458] on body "Pregunta a Parrot AI Reportes Menú Configuración Personal Facturación Inventari…" at bounding box center [677, 354] width 1354 height 709
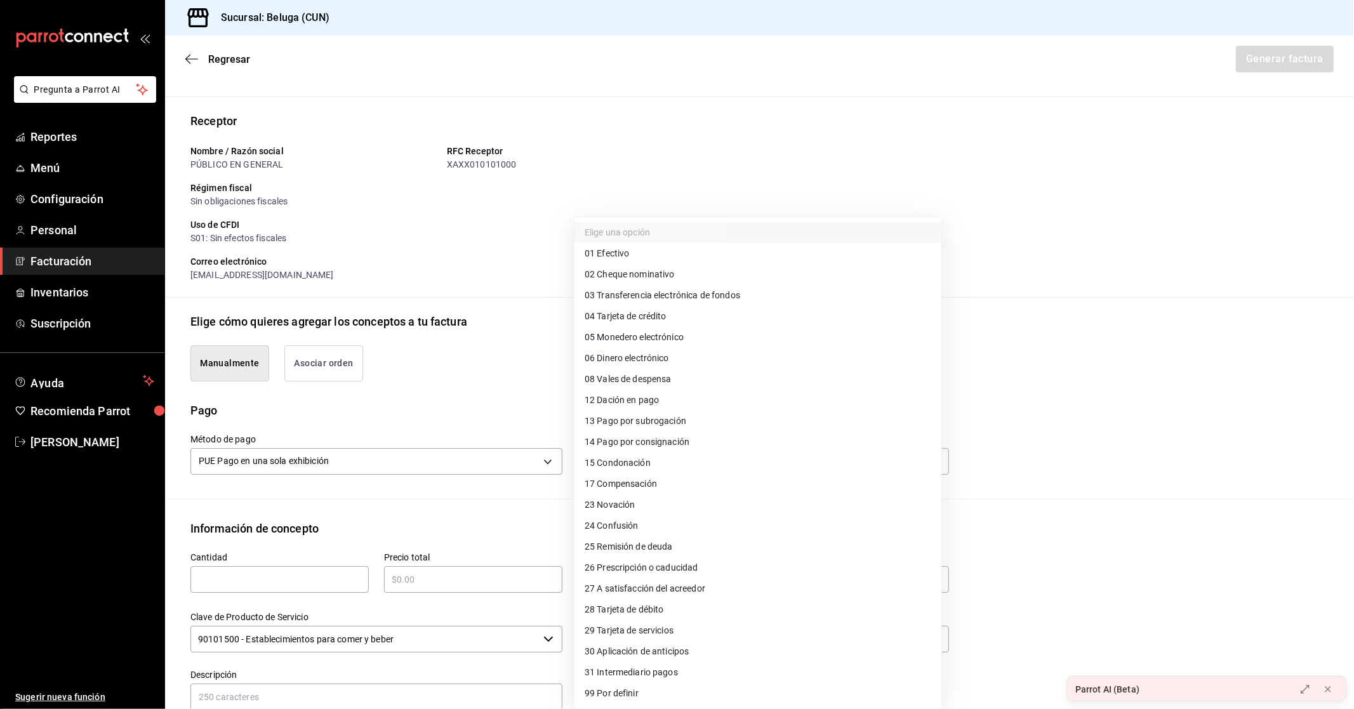
click at [665, 310] on span "04 Tarjeta de crédito" at bounding box center [626, 316] width 82 height 13
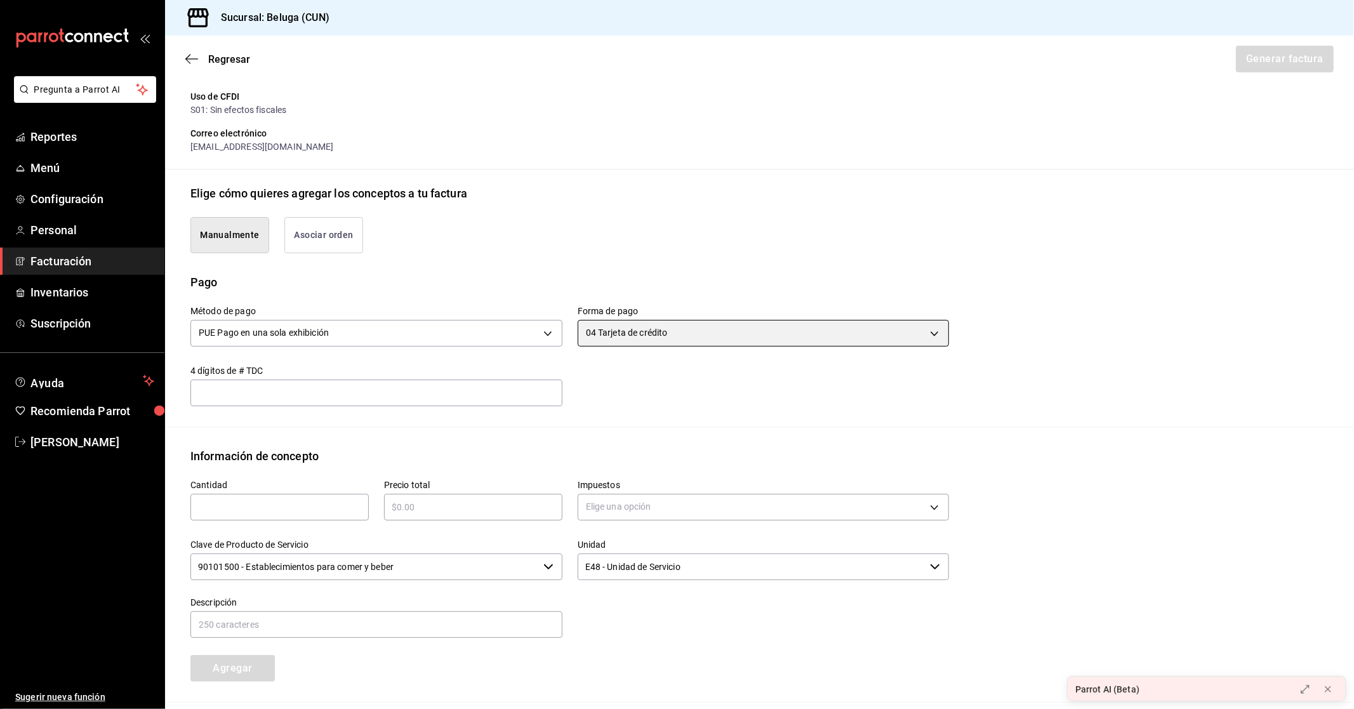
scroll to position [211, 0]
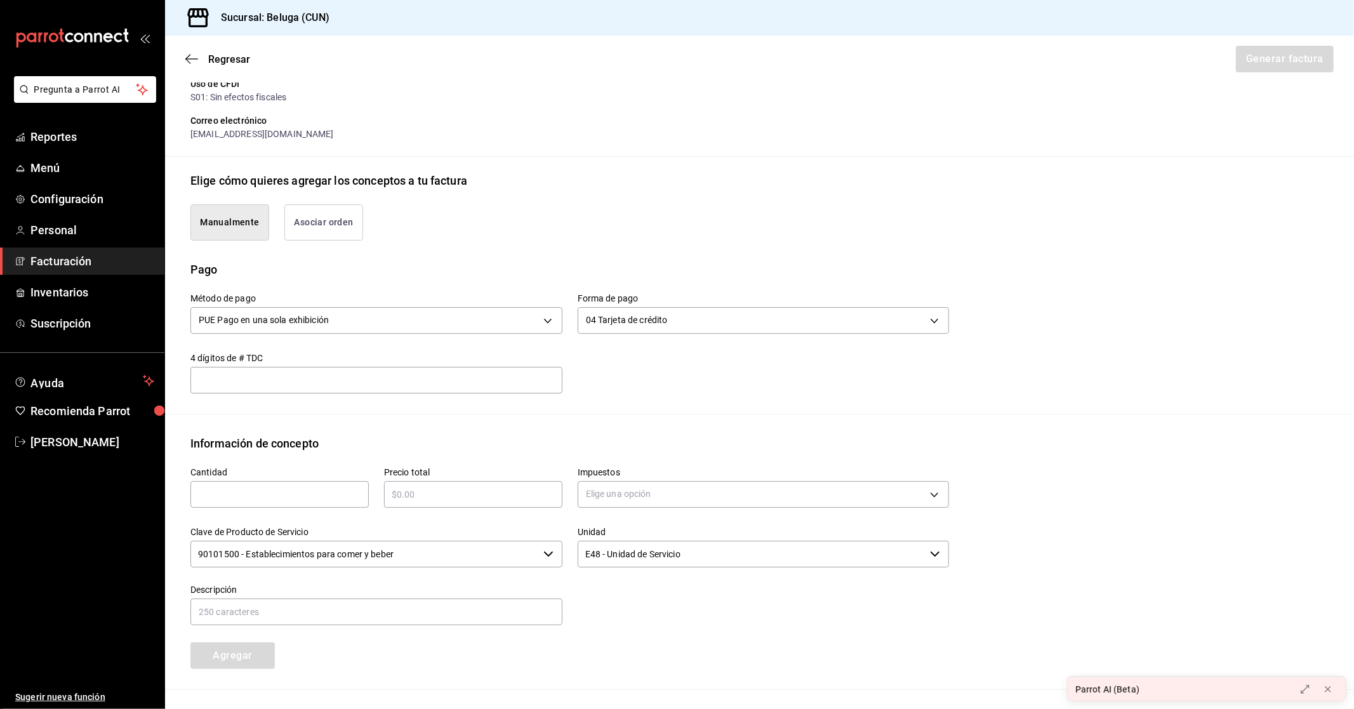
click at [265, 487] on input "text" at bounding box center [279, 494] width 178 height 15
click at [473, 493] on input "text" at bounding box center [473, 494] width 178 height 15
click at [605, 495] on body "Pregunta a Parrot AI Reportes Menú Configuración Personal Facturación Inventari…" at bounding box center [677, 354] width 1354 height 709
click at [607, 594] on span "IVA 16%" at bounding box center [601, 596] width 32 height 13
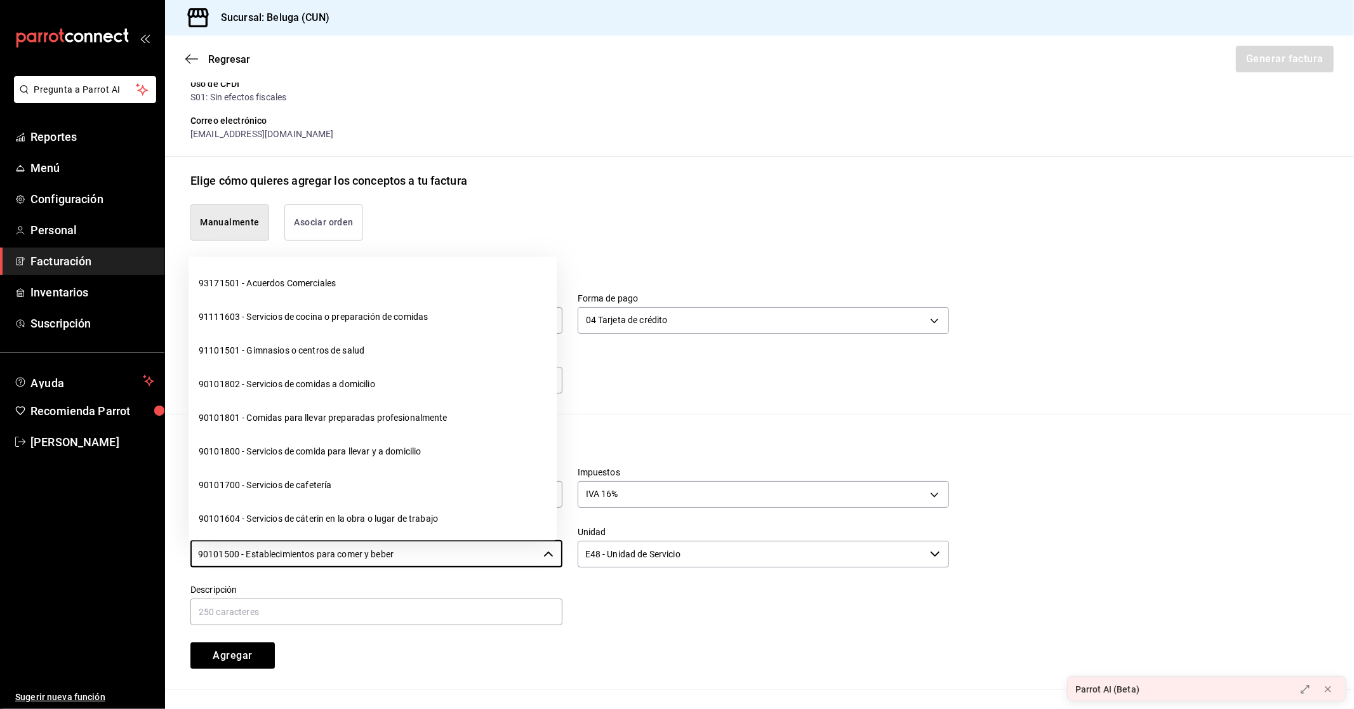
drag, startPoint x: 403, startPoint y: 553, endPoint x: 0, endPoint y: 522, distance: 404.3
click at [0, 522] on div "Pregunta a Parrot AI Reportes Menú Configuración Personal Facturación Inventari…" at bounding box center [677, 354] width 1354 height 709
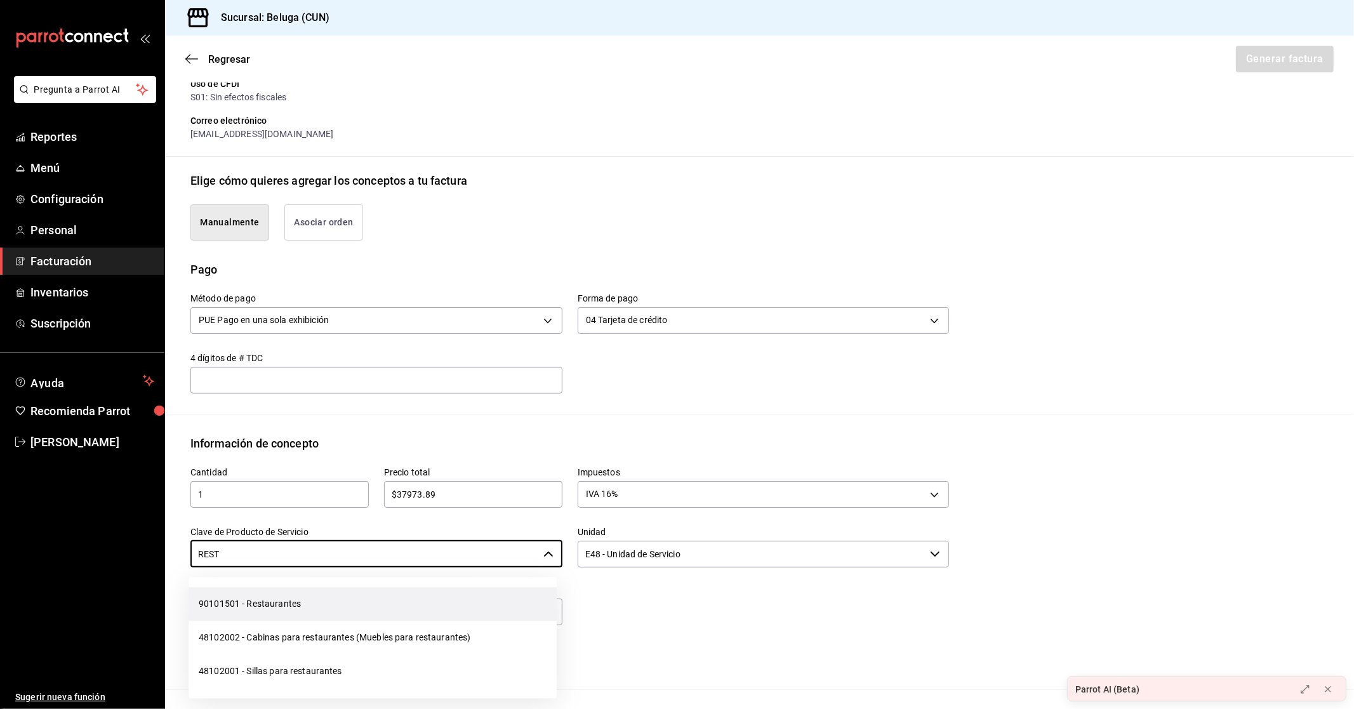
click at [291, 610] on li "90101501 - Restaurantes" at bounding box center [373, 604] width 368 height 34
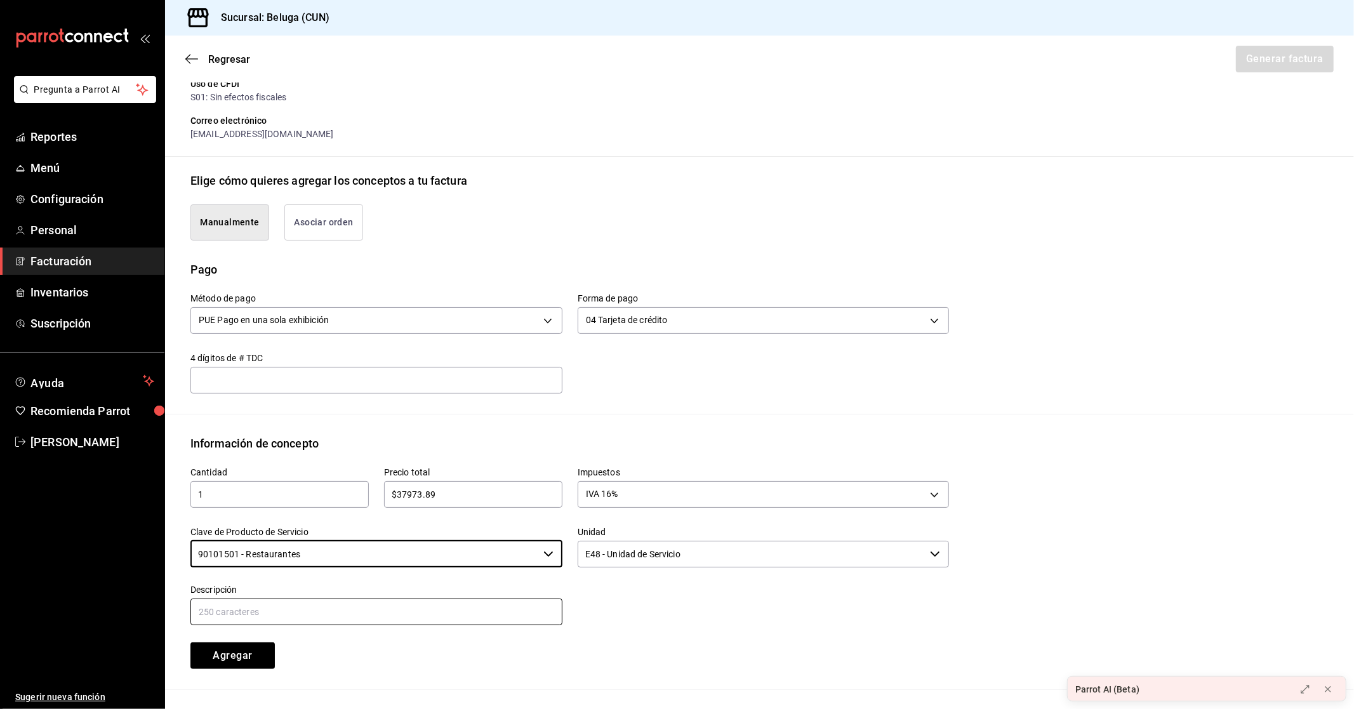
click at [413, 611] on input "text" at bounding box center [376, 612] width 372 height 27
paste input "CONSUMO DEL DIA [DATE]"
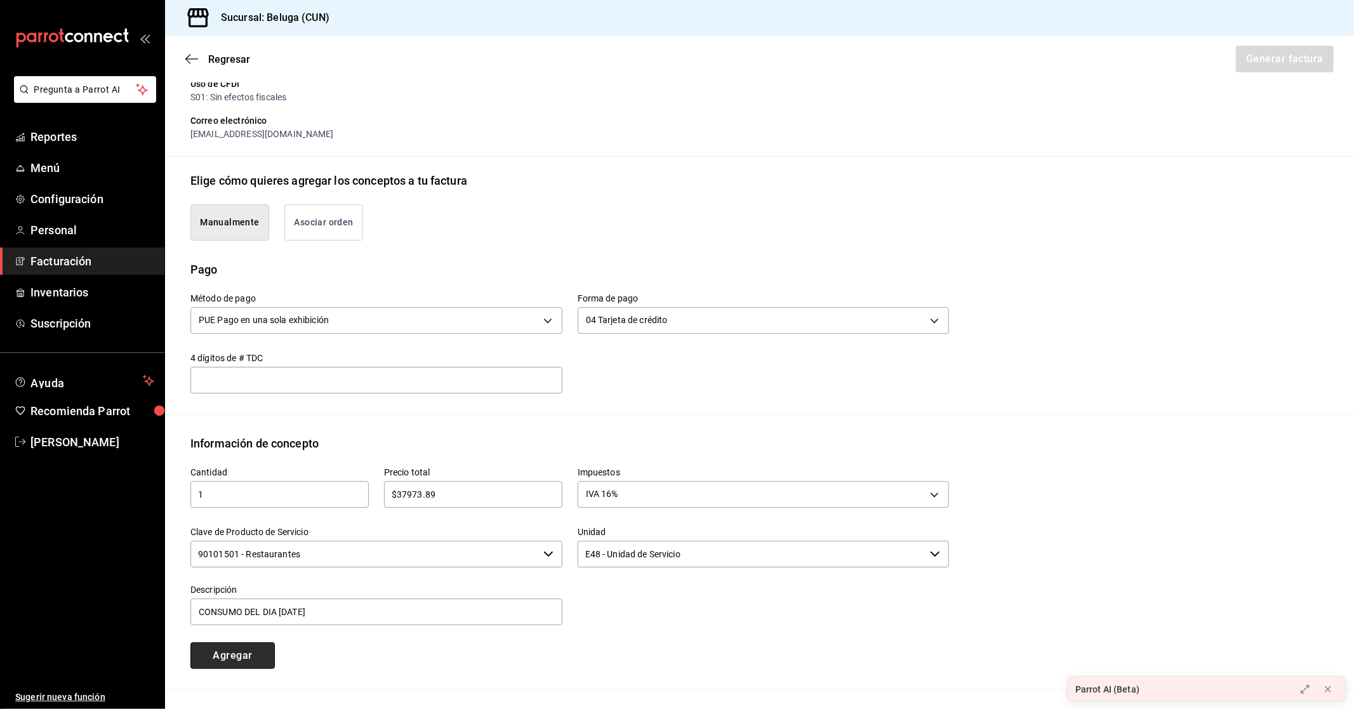
click at [260, 645] on button "Agregar" at bounding box center [232, 655] width 84 height 27
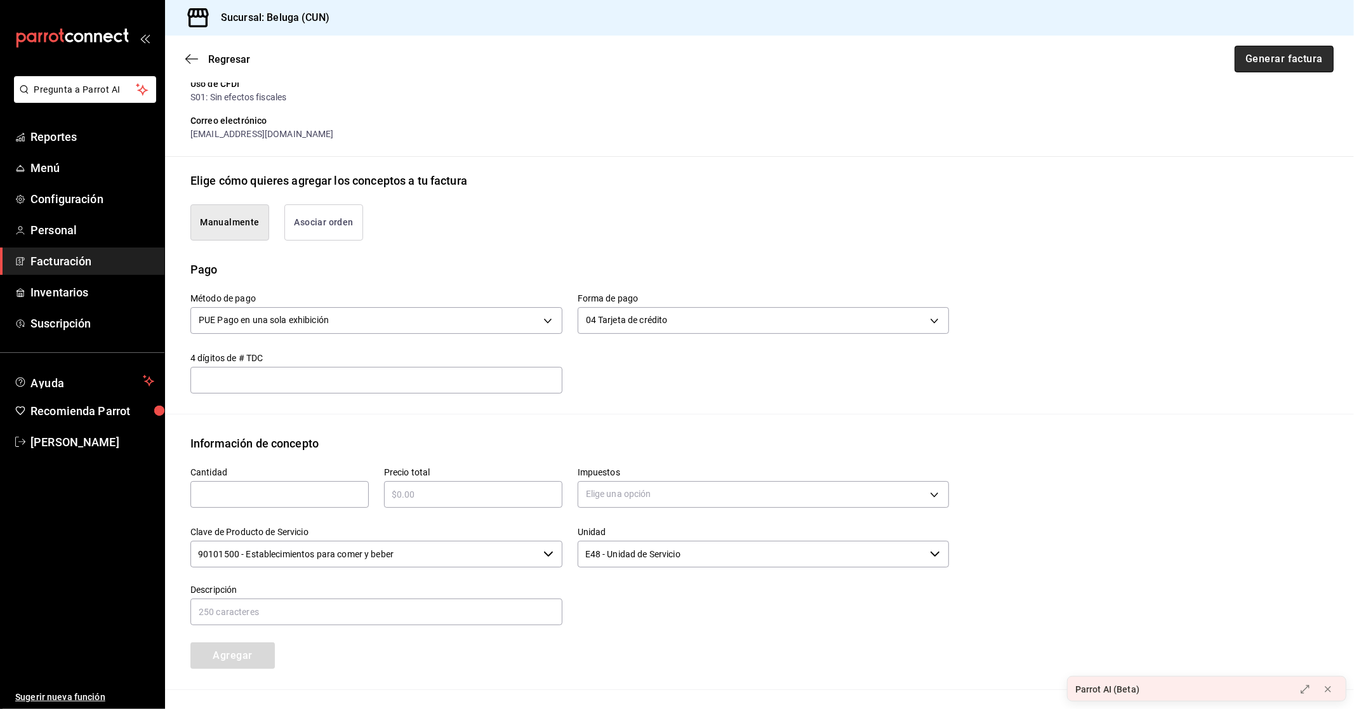
click at [1283, 59] on button "Generar factura" at bounding box center [1284, 59] width 99 height 27
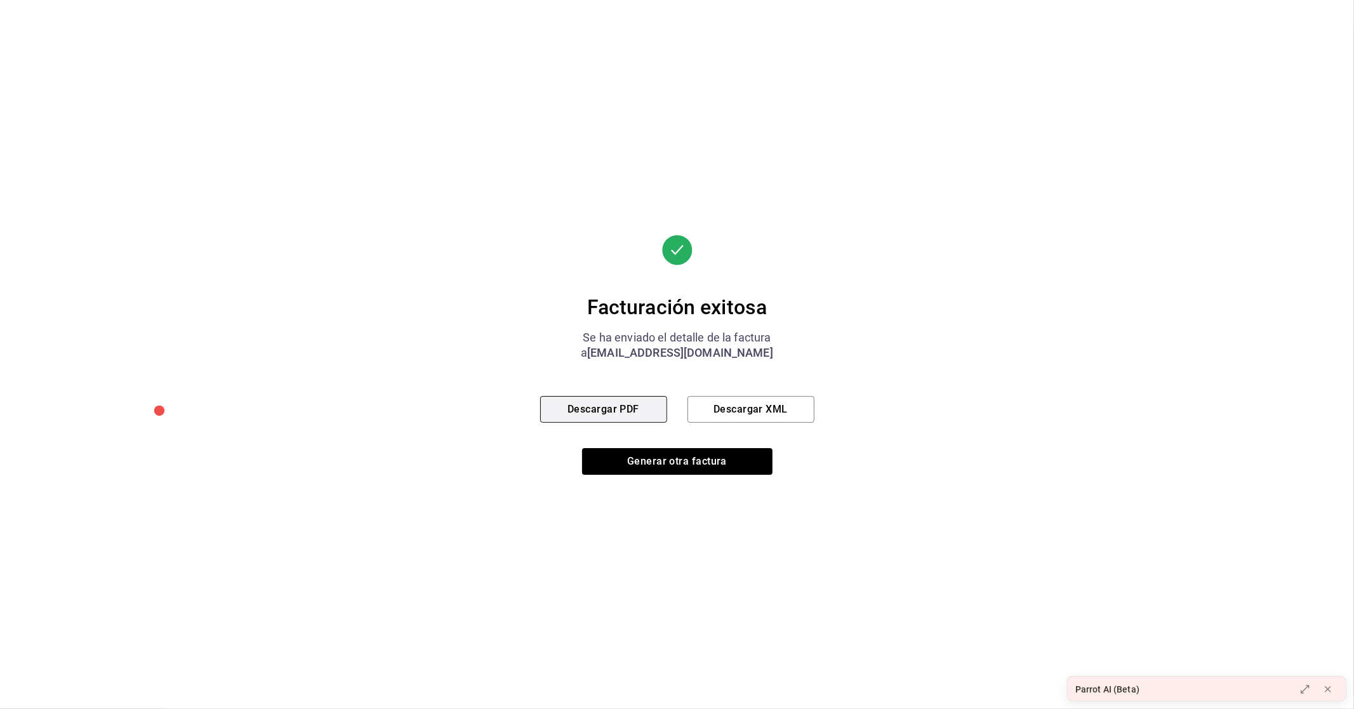
click at [614, 410] on button "Descargar PDF" at bounding box center [603, 409] width 127 height 27
click at [682, 459] on button "Generar otra factura" at bounding box center [677, 461] width 190 height 27
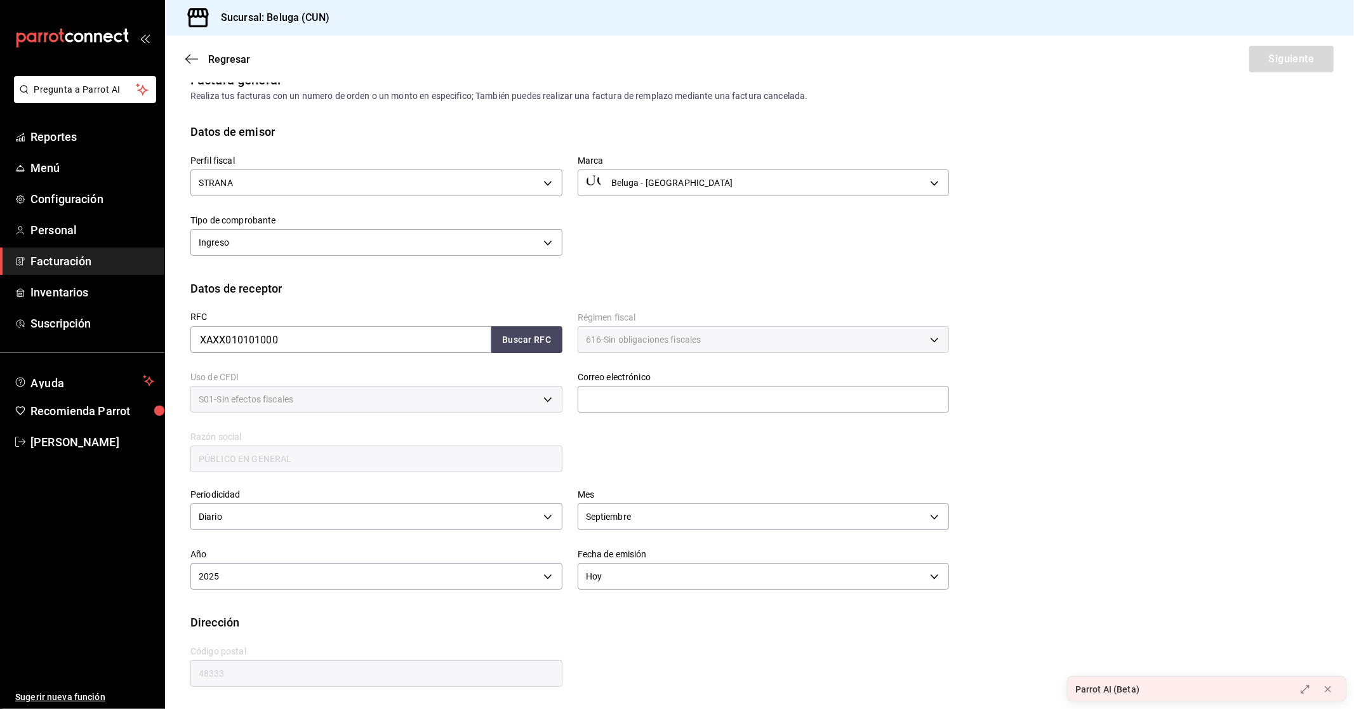
scroll to position [0, 0]
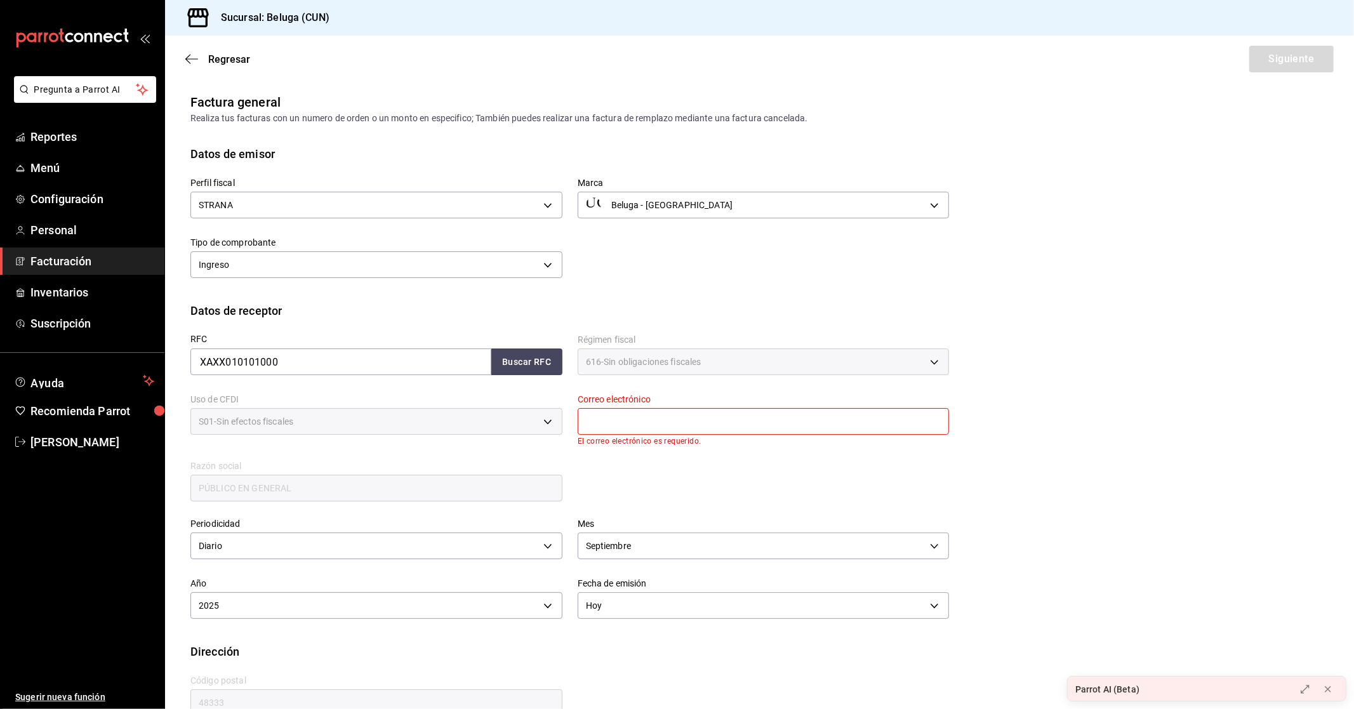
click at [640, 421] on input "text" at bounding box center [764, 421] width 372 height 27
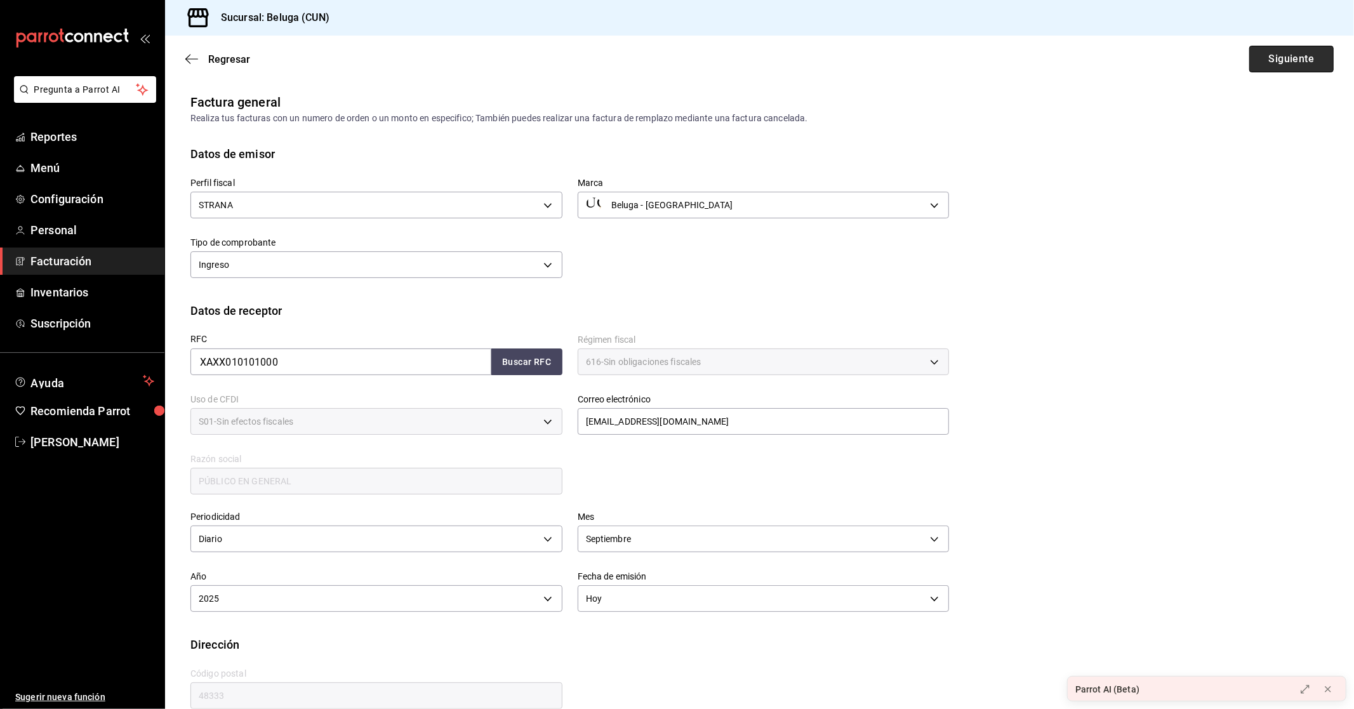
click at [1255, 62] on button "Siguiente" at bounding box center [1291, 59] width 84 height 27
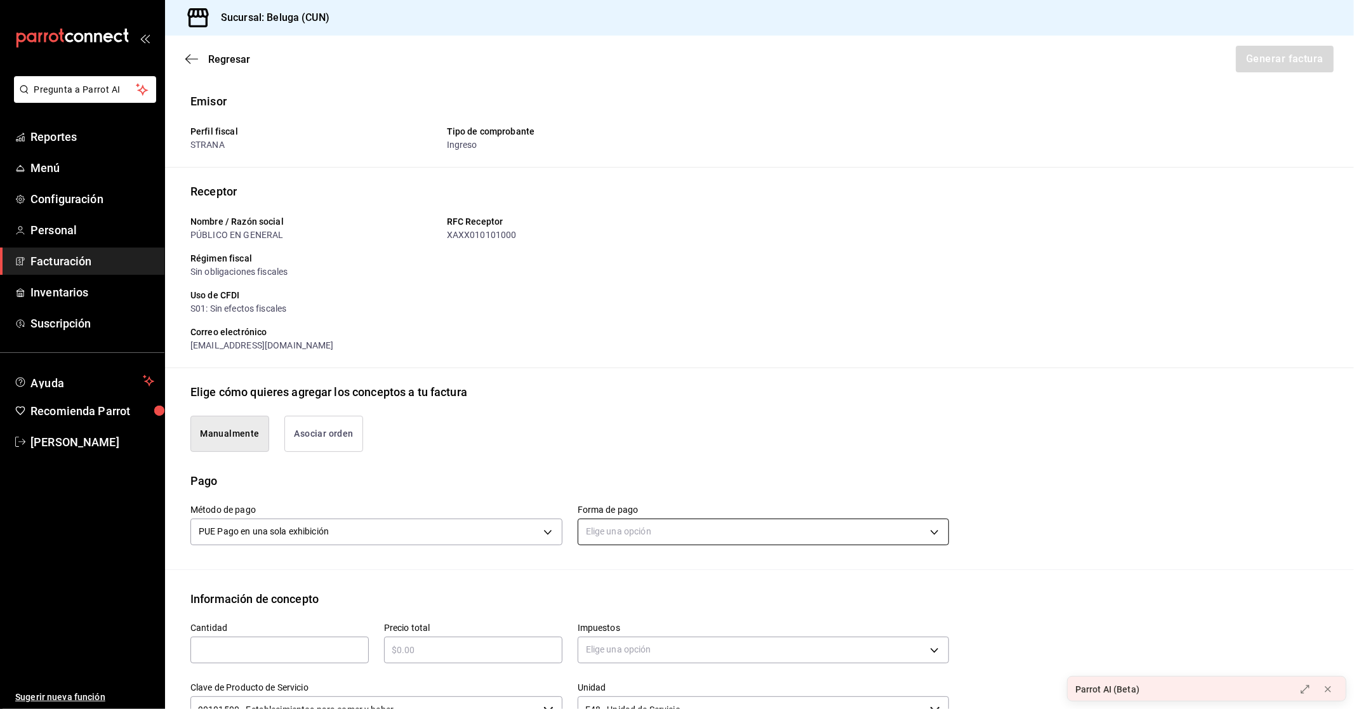
click at [669, 524] on body "Pregunta a Parrot AI Reportes Menú Configuración Personal Facturación Inventari…" at bounding box center [677, 354] width 1354 height 709
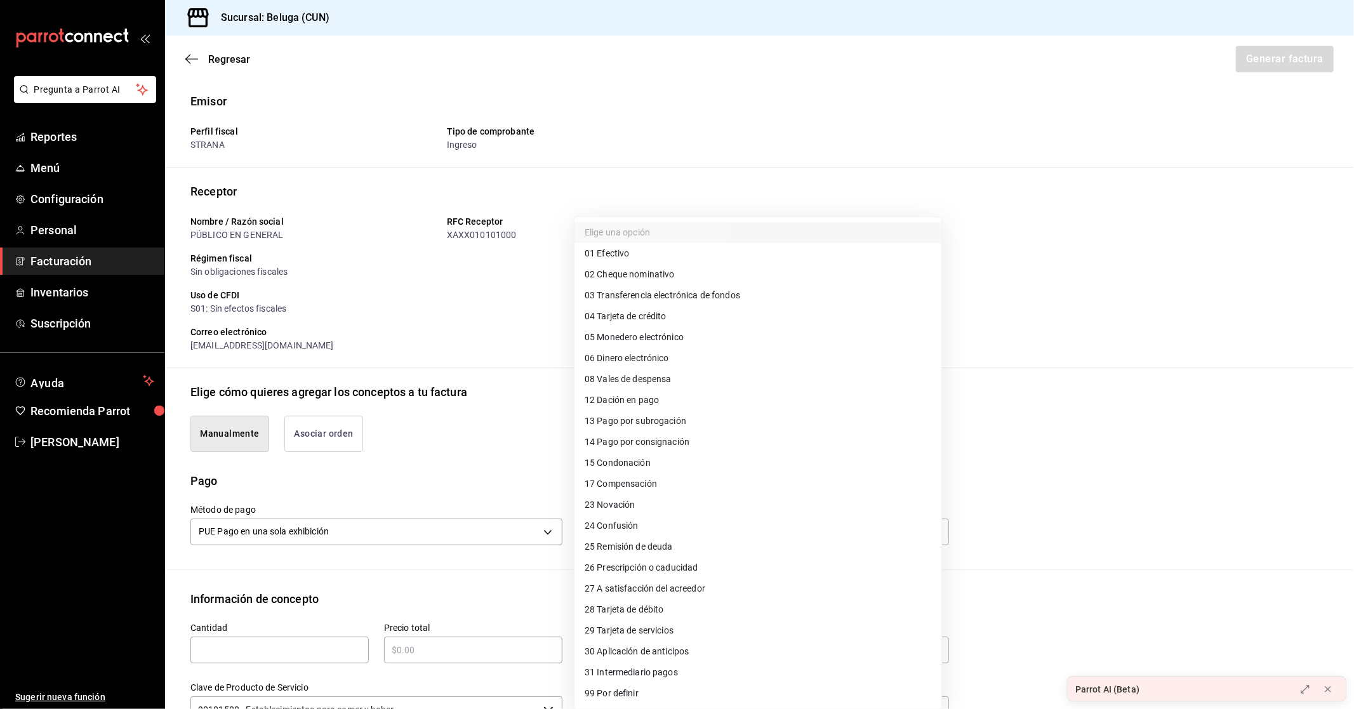
click at [649, 610] on span "28 Tarjeta de débito" at bounding box center [624, 609] width 79 height 13
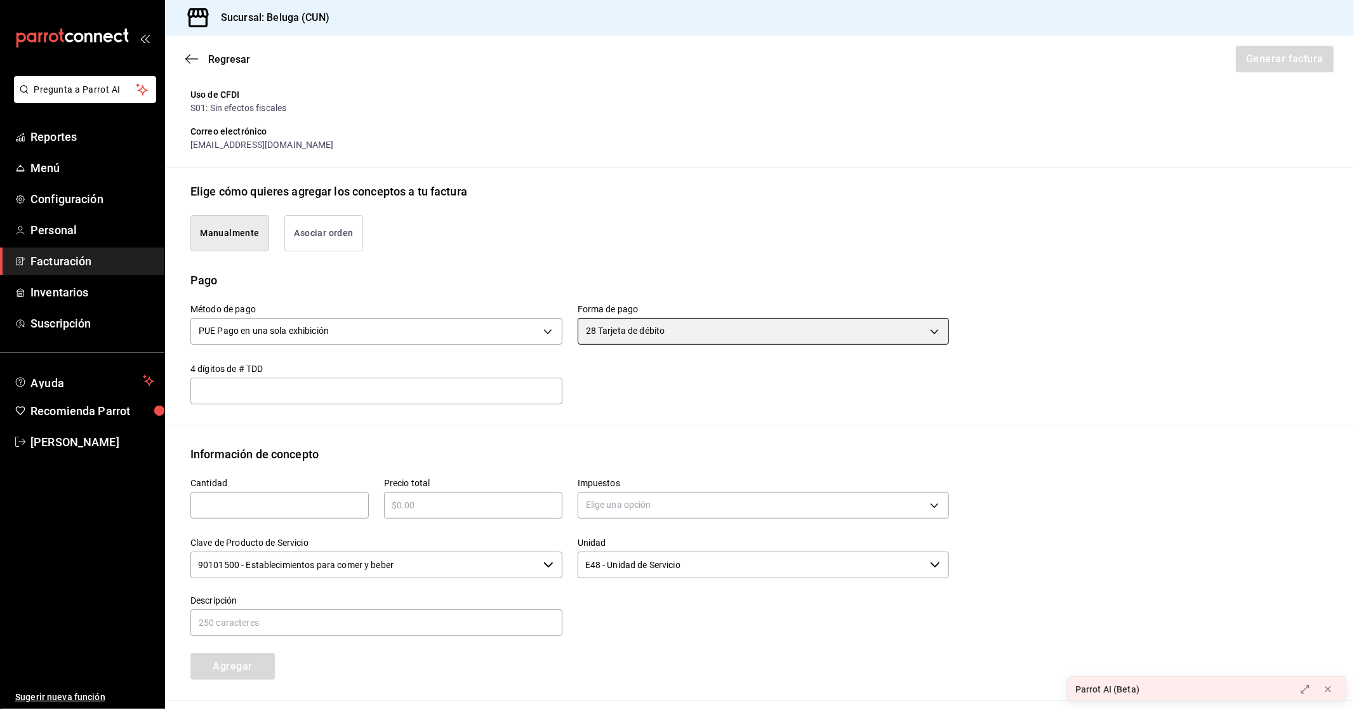
scroll to position [211, 0]
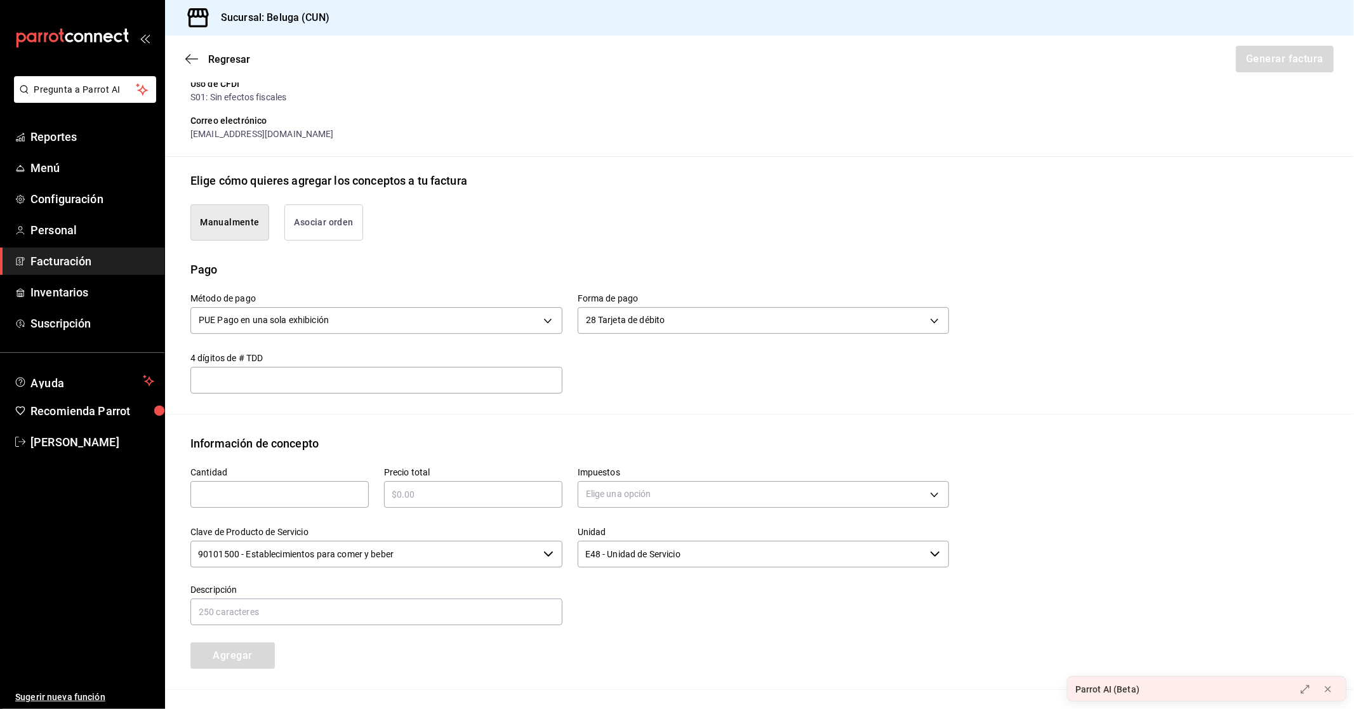
click at [275, 500] on input "text" at bounding box center [279, 494] width 178 height 15
click at [447, 496] on input "text" at bounding box center [473, 494] width 178 height 15
click at [636, 489] on body "Pregunta a Parrot AI Reportes Menú Configuración Personal Facturación Inventari…" at bounding box center [677, 354] width 1354 height 709
click at [611, 588] on li "IVA 16%" at bounding box center [757, 596] width 367 height 21
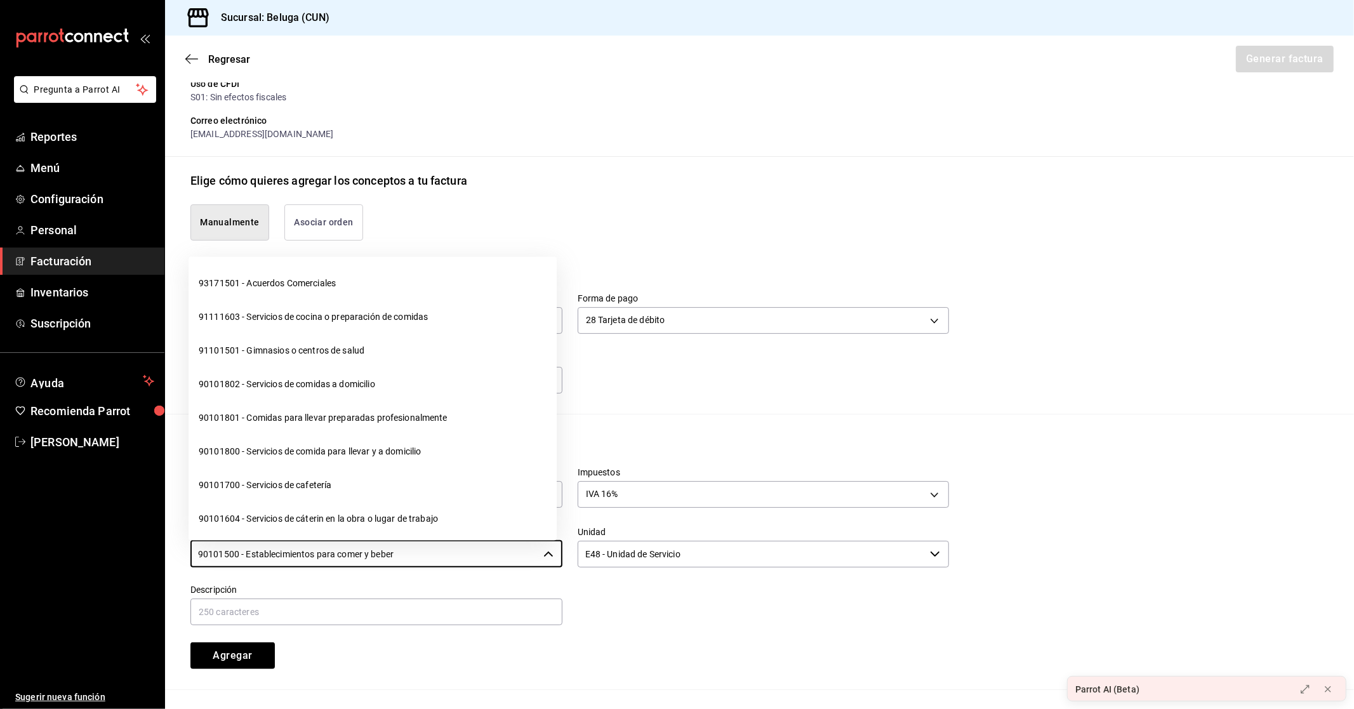
drag, startPoint x: 414, startPoint y: 555, endPoint x: 96, endPoint y: 530, distance: 319.0
click at [95, 538] on div "Pregunta a Parrot AI Reportes Menú Configuración Personal Facturación Inventari…" at bounding box center [677, 354] width 1354 height 709
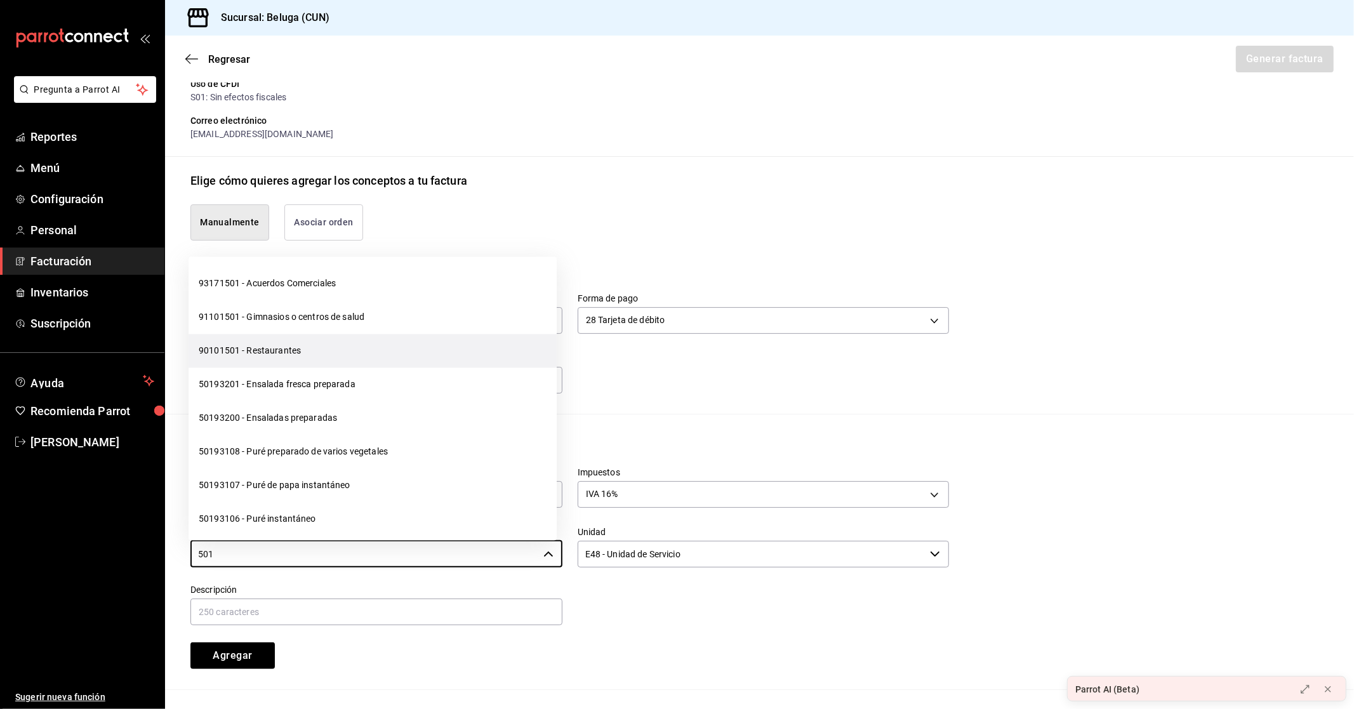
click at [242, 355] on li "90101501 - Restaurantes" at bounding box center [373, 352] width 368 height 34
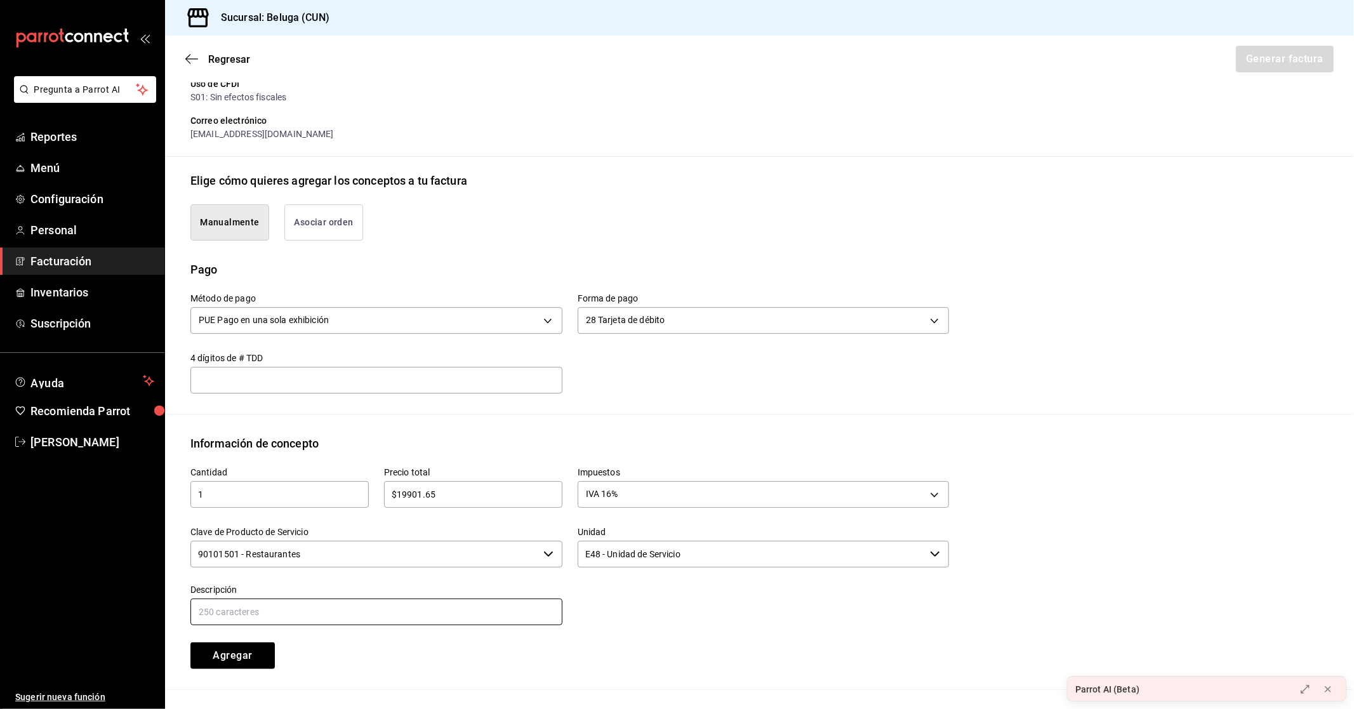
click at [432, 607] on input "text" at bounding box center [376, 612] width 372 height 27
paste input "CONSUMO DEL DIA [DATE]"
click at [232, 651] on button "Agregar" at bounding box center [232, 655] width 84 height 27
click at [1315, 58] on button "Generar factura" at bounding box center [1284, 59] width 99 height 27
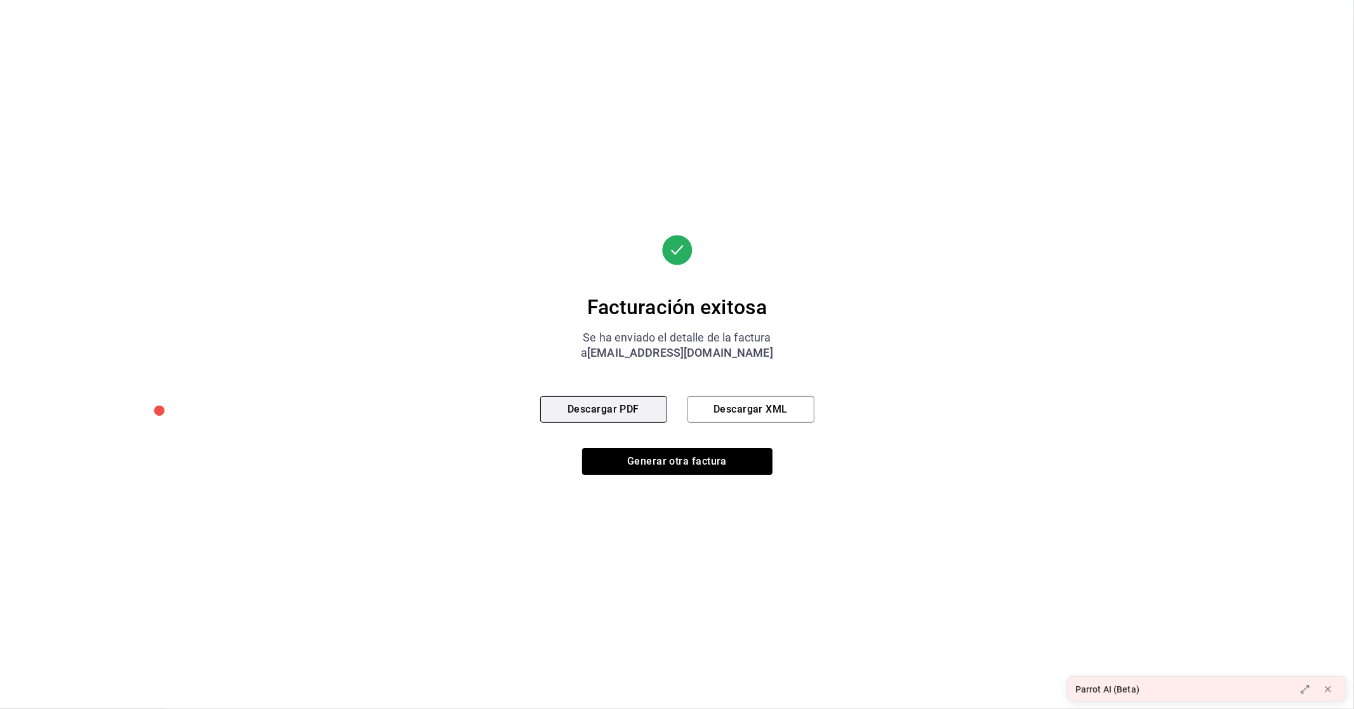
click at [567, 410] on button "Descargar PDF" at bounding box center [603, 409] width 127 height 27
click at [635, 467] on button "Generar otra factura" at bounding box center [677, 461] width 190 height 27
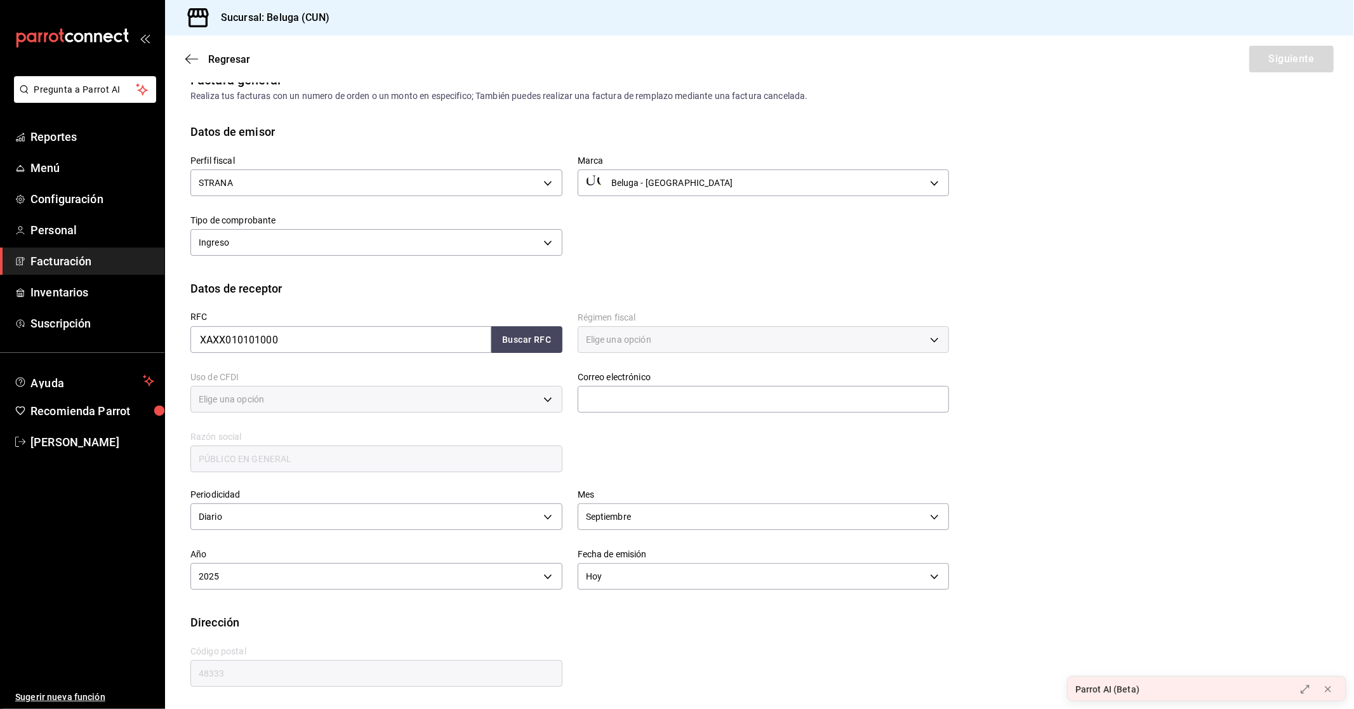
scroll to position [0, 0]
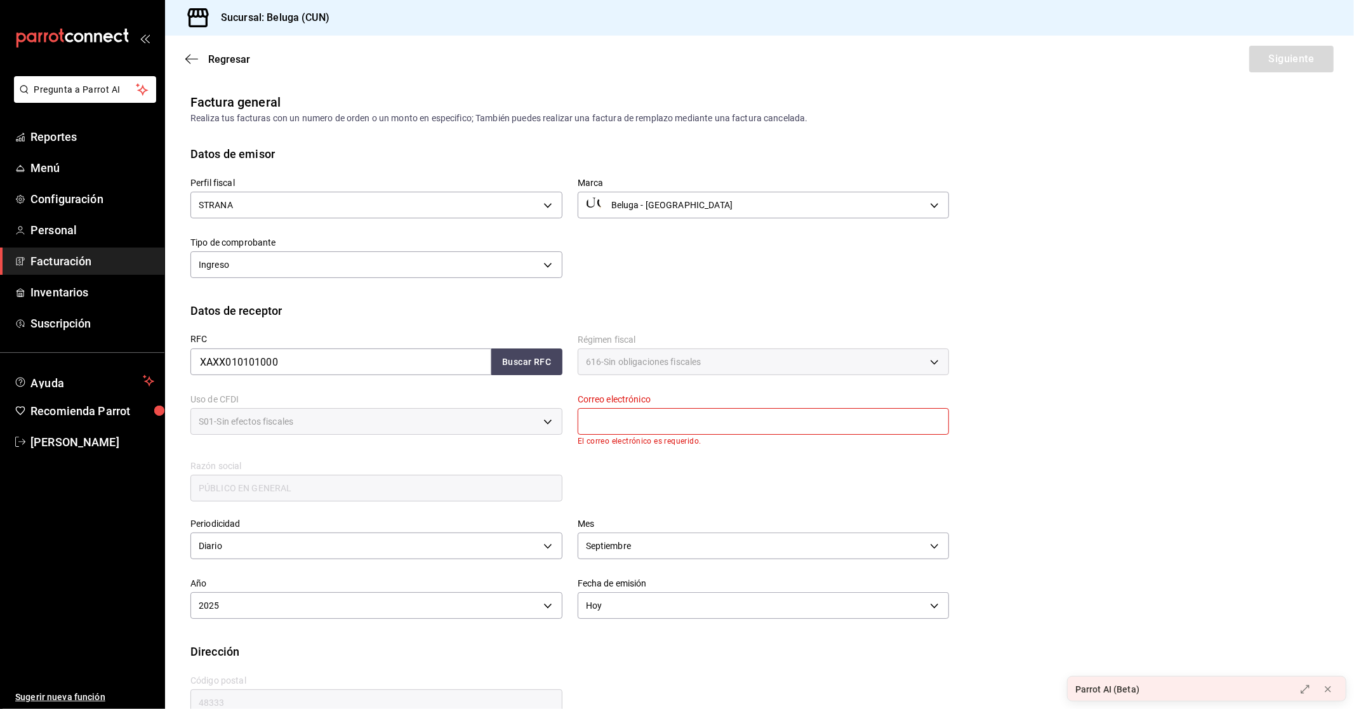
click at [692, 420] on input "text" at bounding box center [764, 421] width 372 height 27
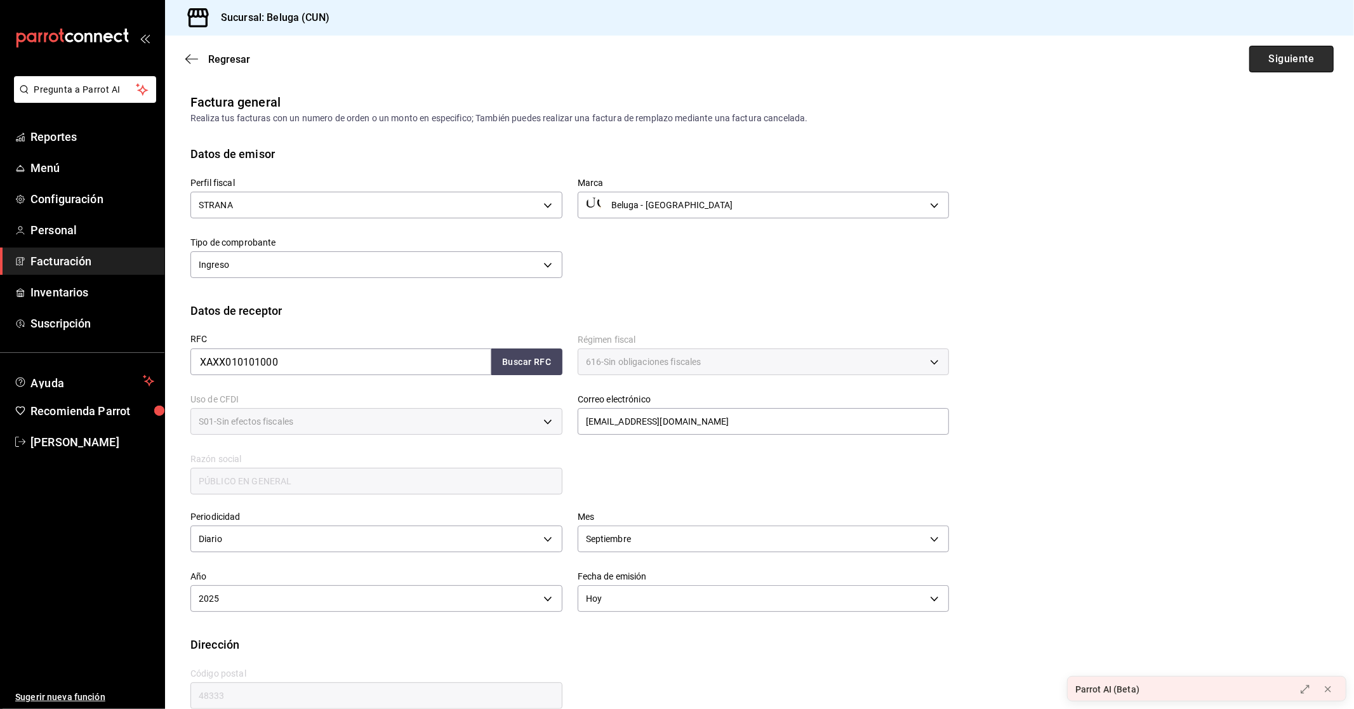
click at [1295, 57] on button "Siguiente" at bounding box center [1291, 59] width 84 height 27
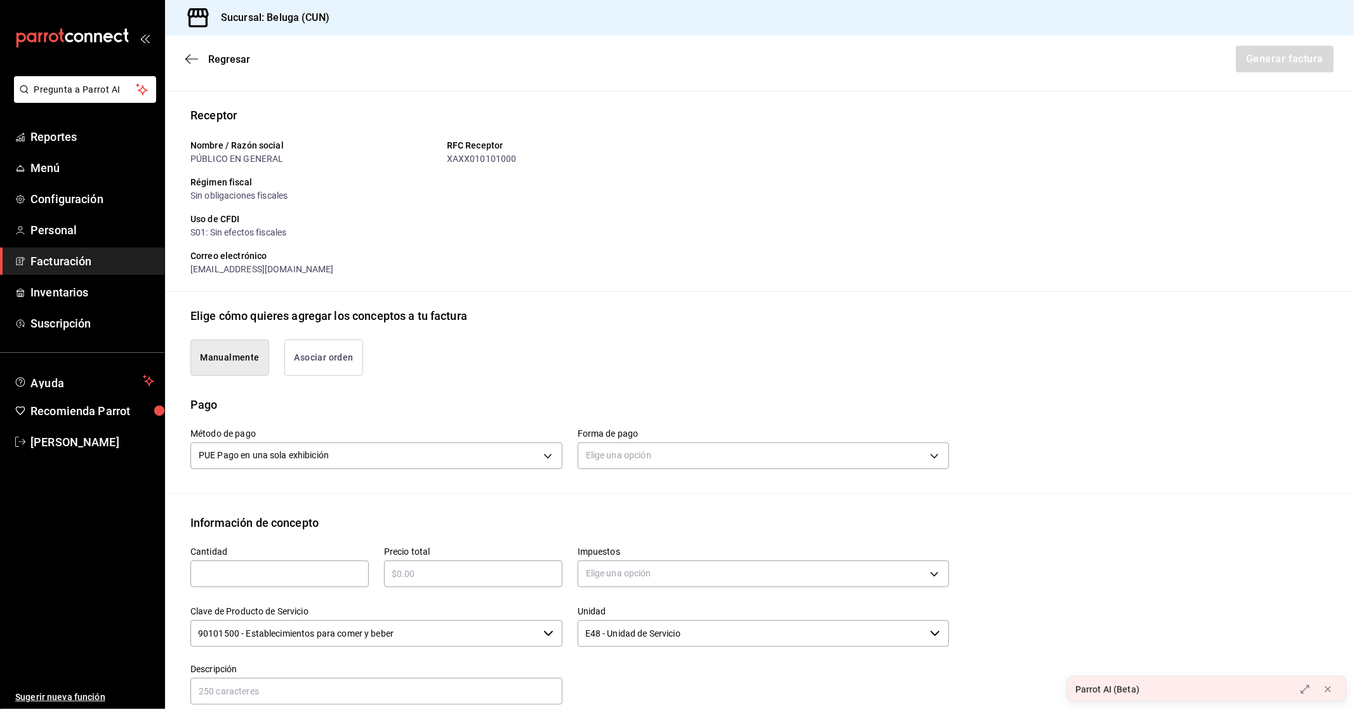
scroll to position [141, 0]
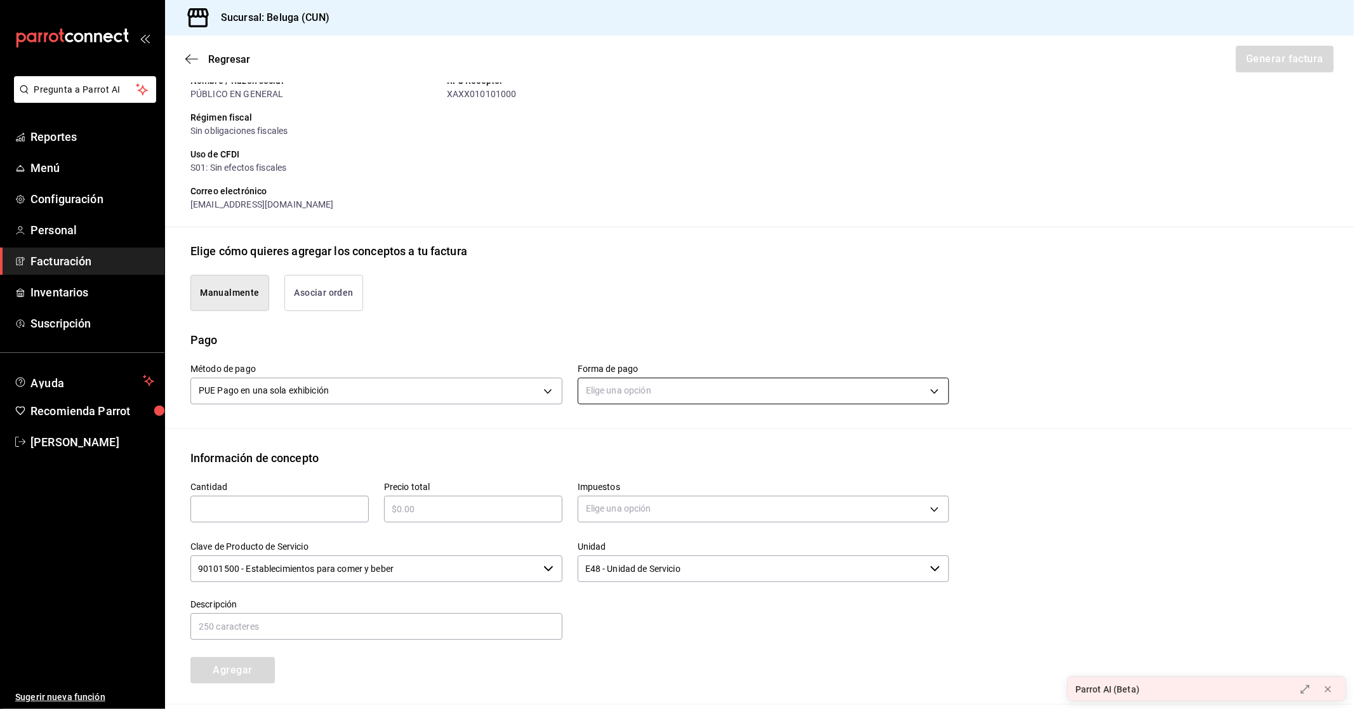
click at [656, 394] on body "Pregunta a Parrot AI Reportes Menú Configuración Personal Facturación Inventari…" at bounding box center [677, 354] width 1354 height 709
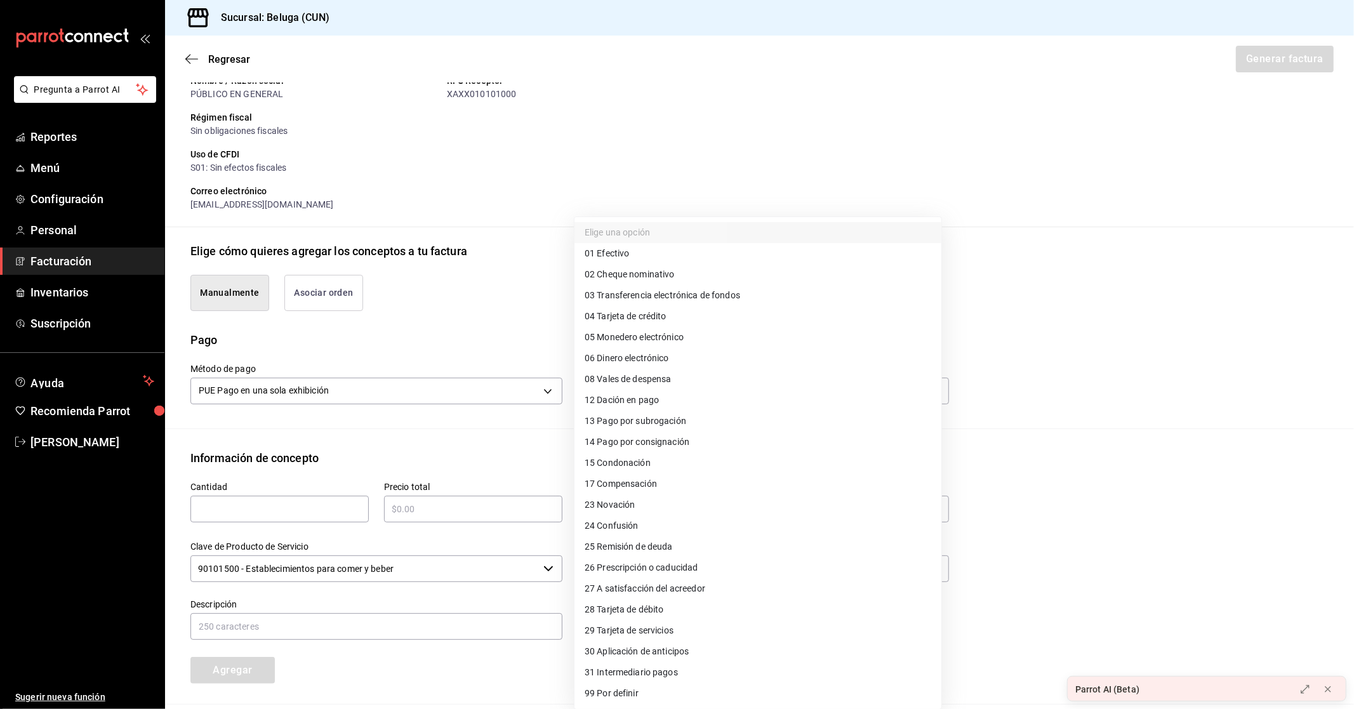
click at [652, 322] on span "04 Tarjeta de crédito" at bounding box center [626, 316] width 82 height 13
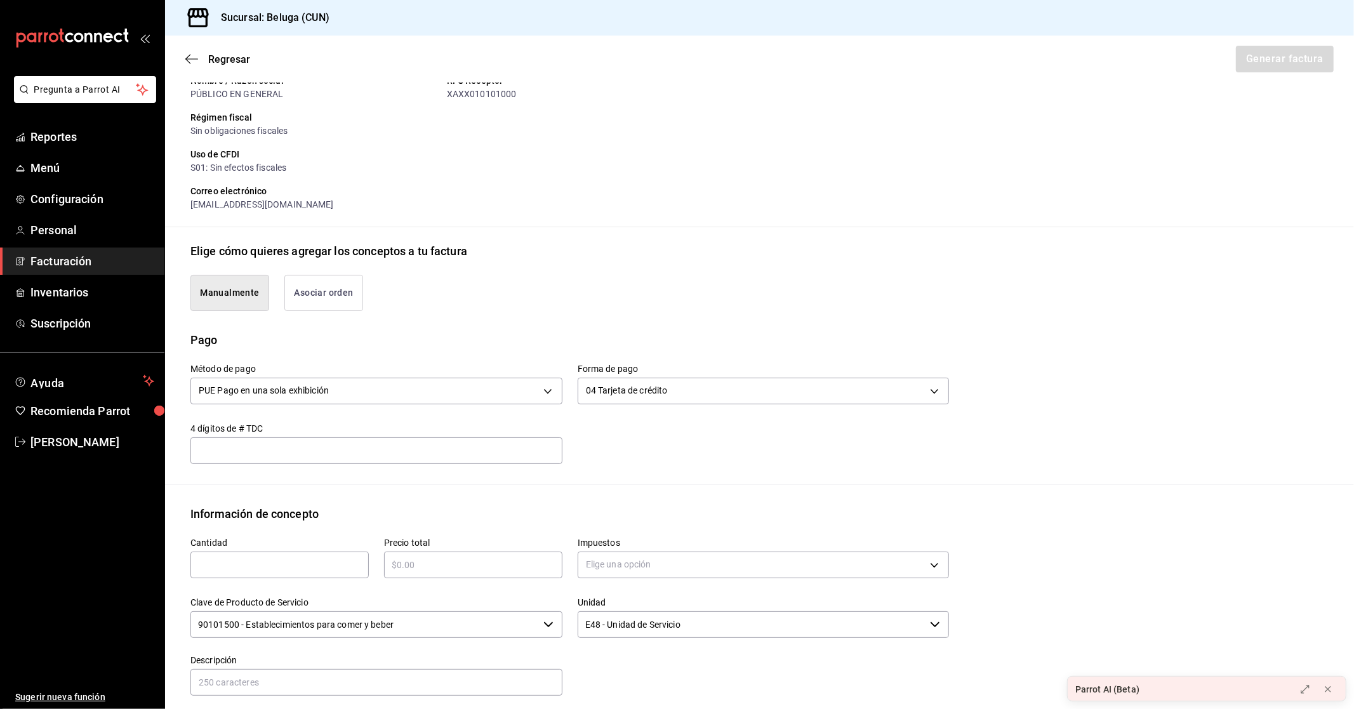
click at [293, 562] on input "text" at bounding box center [279, 564] width 178 height 15
click at [423, 549] on div "Precio total ​" at bounding box center [473, 558] width 178 height 41
click at [426, 559] on input "text" at bounding box center [473, 564] width 178 height 15
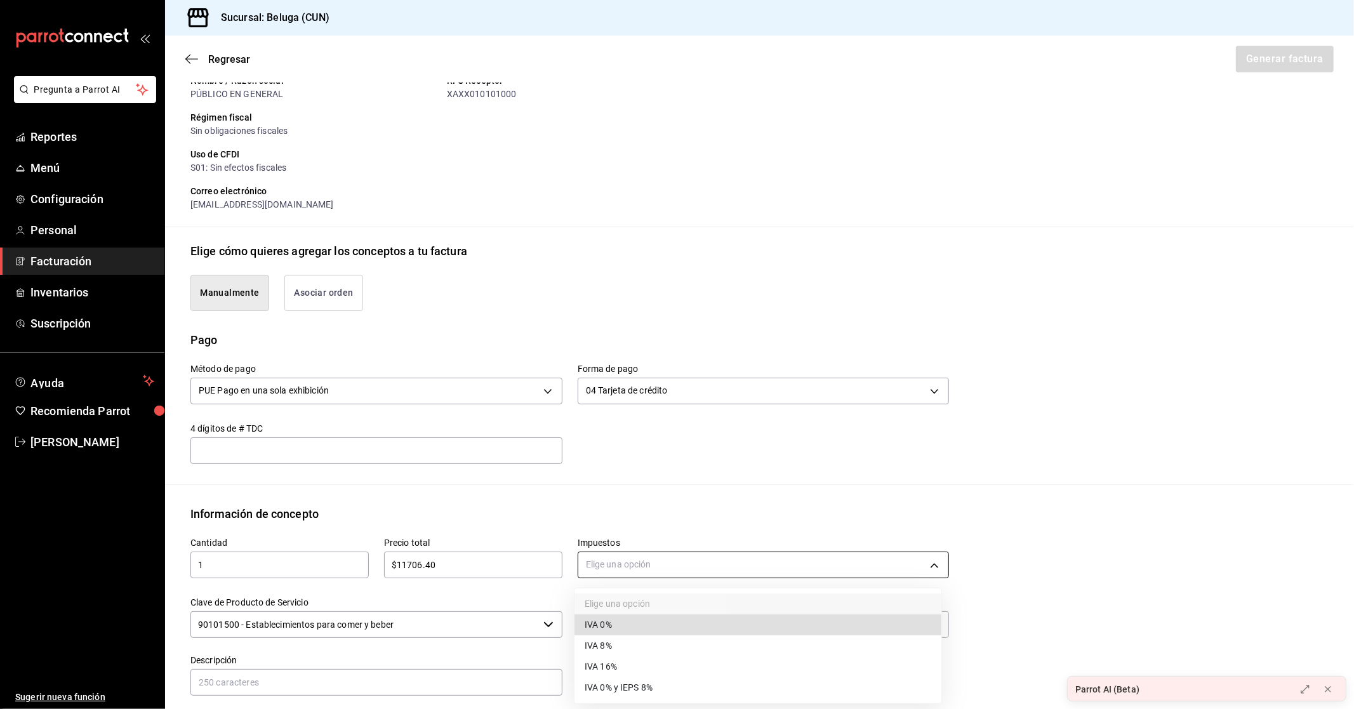
click at [649, 563] on body "Pregunta a Parrot AI Reportes Menú Configuración Personal Facturación Inventari…" at bounding box center [677, 354] width 1354 height 709
click at [611, 626] on span "IVA 0%" at bounding box center [598, 624] width 27 height 13
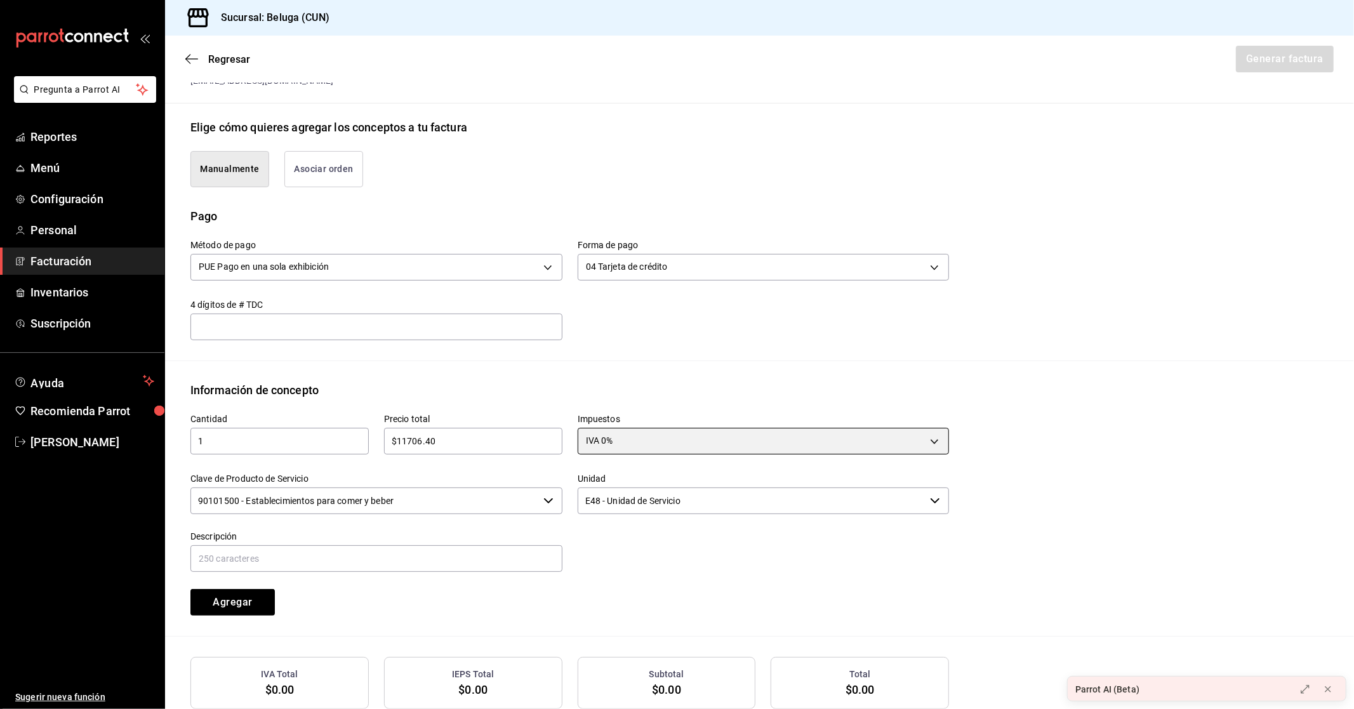
scroll to position [282, 0]
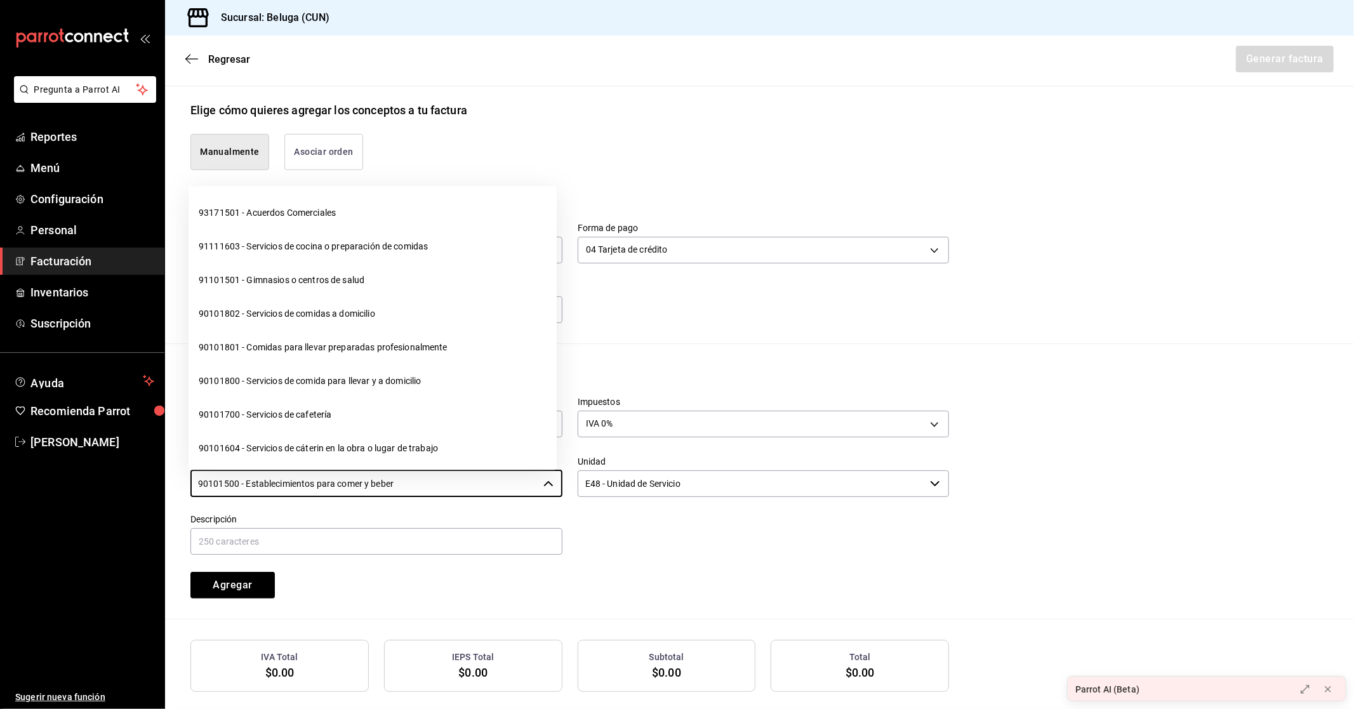
drag, startPoint x: 389, startPoint y: 486, endPoint x: 34, endPoint y: 519, distance: 357.0
click at [34, 519] on div "Pregunta a Parrot AI Reportes Menú Configuración Personal Facturación Inventari…" at bounding box center [677, 354] width 1354 height 709
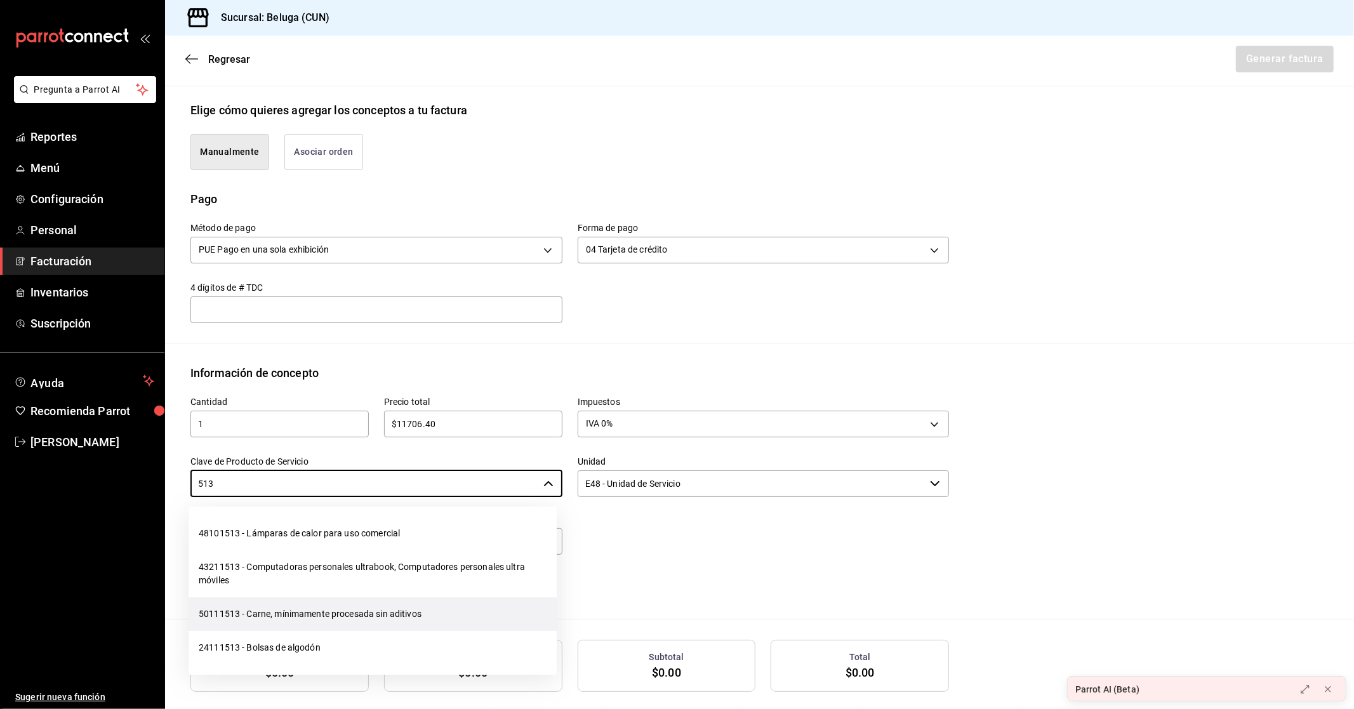
click at [237, 604] on li "50111513 - Carne, mínimamente procesada sin aditivos" at bounding box center [373, 614] width 368 height 34
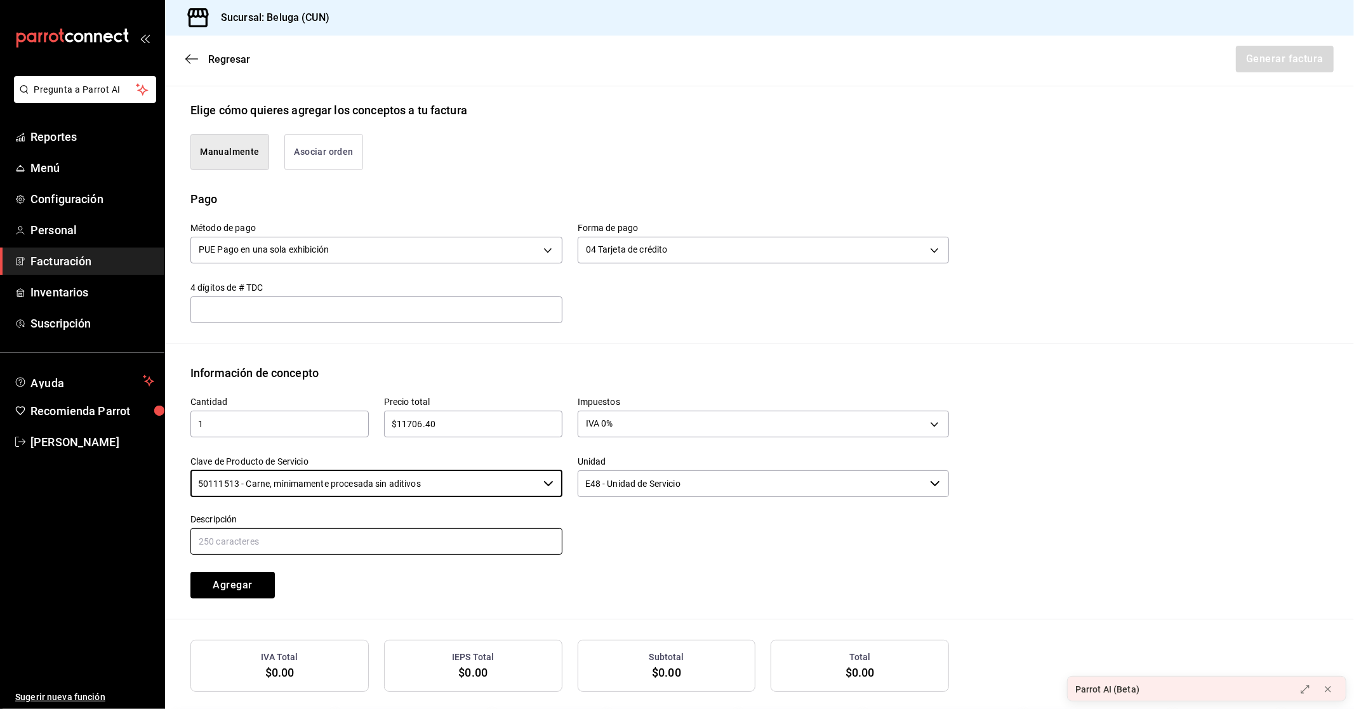
click at [483, 541] on input "text" at bounding box center [376, 541] width 372 height 27
drag, startPoint x: 350, startPoint y: 543, endPoint x: 173, endPoint y: 527, distance: 177.7
click at [170, 527] on div "Información de concepto Cantidad 1 ​ Precio total $11706.40 ​ Impuestos IVA 0% …" at bounding box center [759, 491] width 1189 height 255
click at [473, 536] on input "CONSUMO DEL DIA [DATE]" at bounding box center [376, 541] width 372 height 27
click at [246, 584] on button "Agregar" at bounding box center [232, 585] width 84 height 27
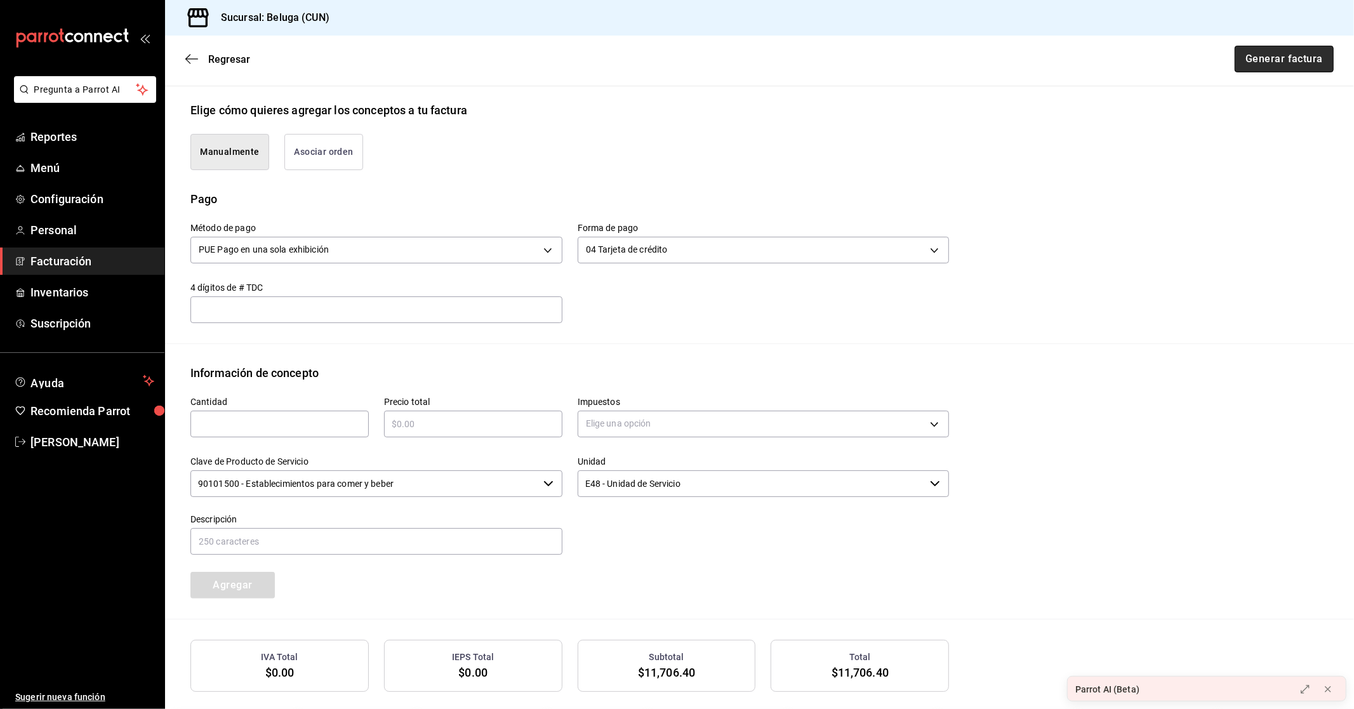
click at [1278, 53] on button "Generar factura" at bounding box center [1284, 59] width 99 height 27
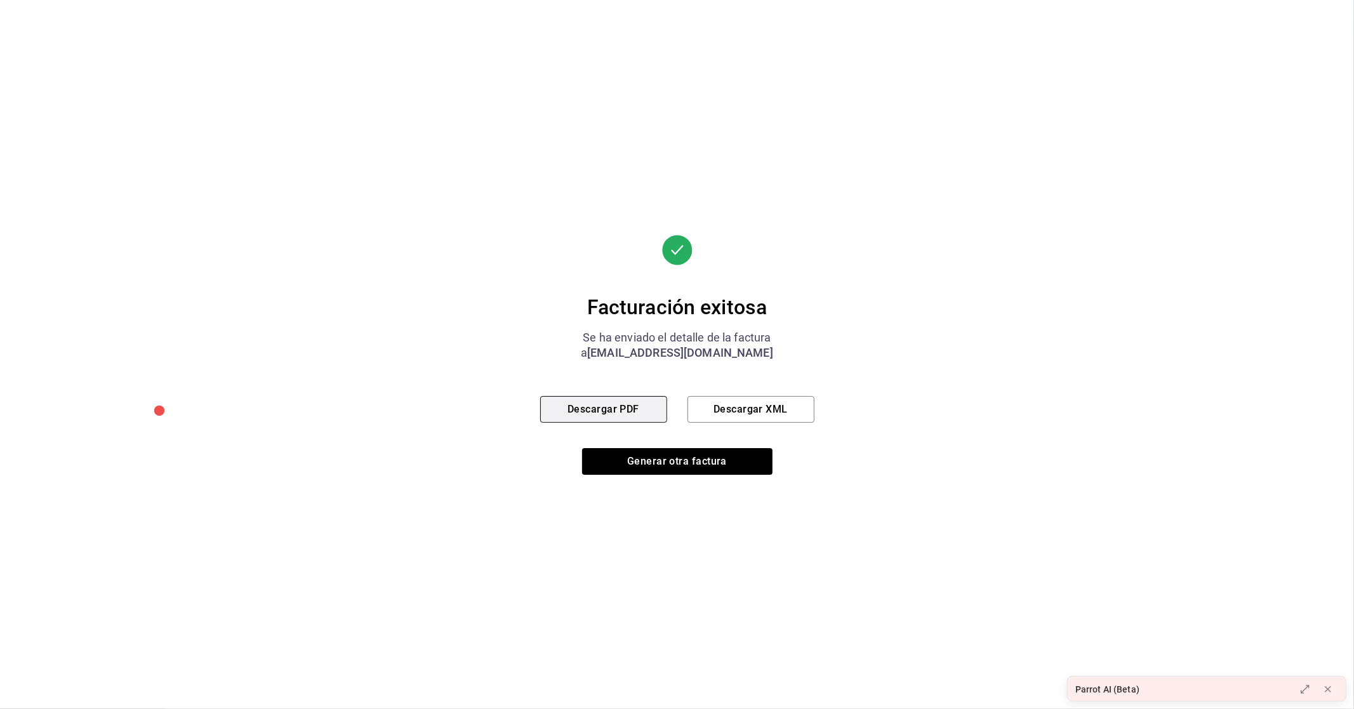
click at [612, 411] on button "Descargar PDF" at bounding box center [603, 409] width 127 height 27
click at [655, 459] on button "Generar otra factura" at bounding box center [677, 461] width 190 height 27
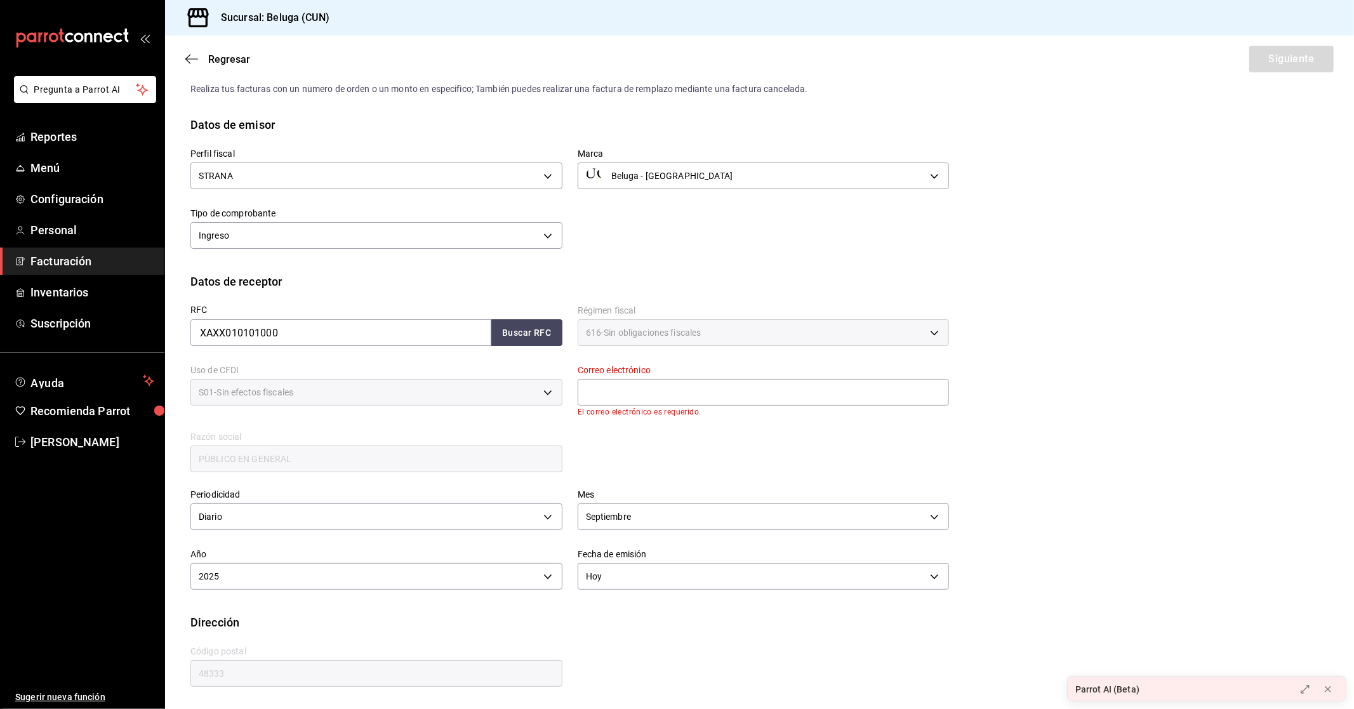
scroll to position [0, 0]
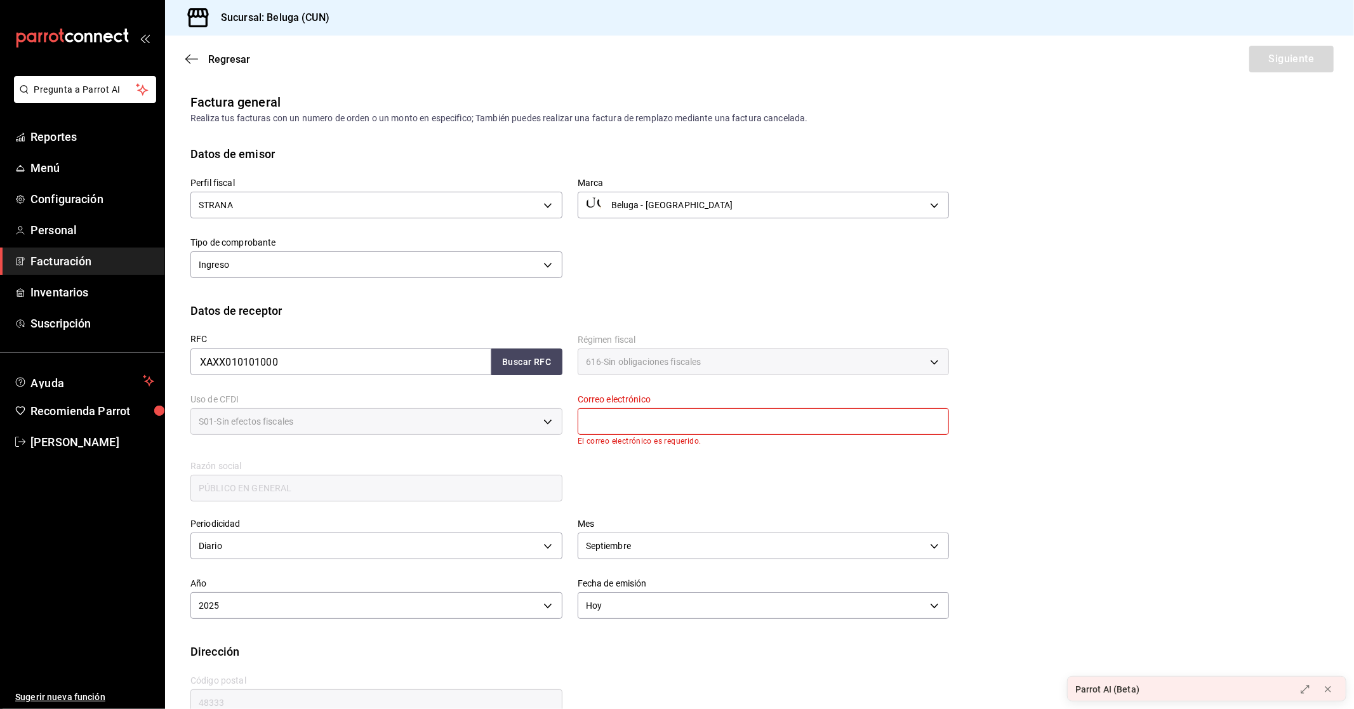
click at [614, 428] on input "text" at bounding box center [764, 421] width 372 height 27
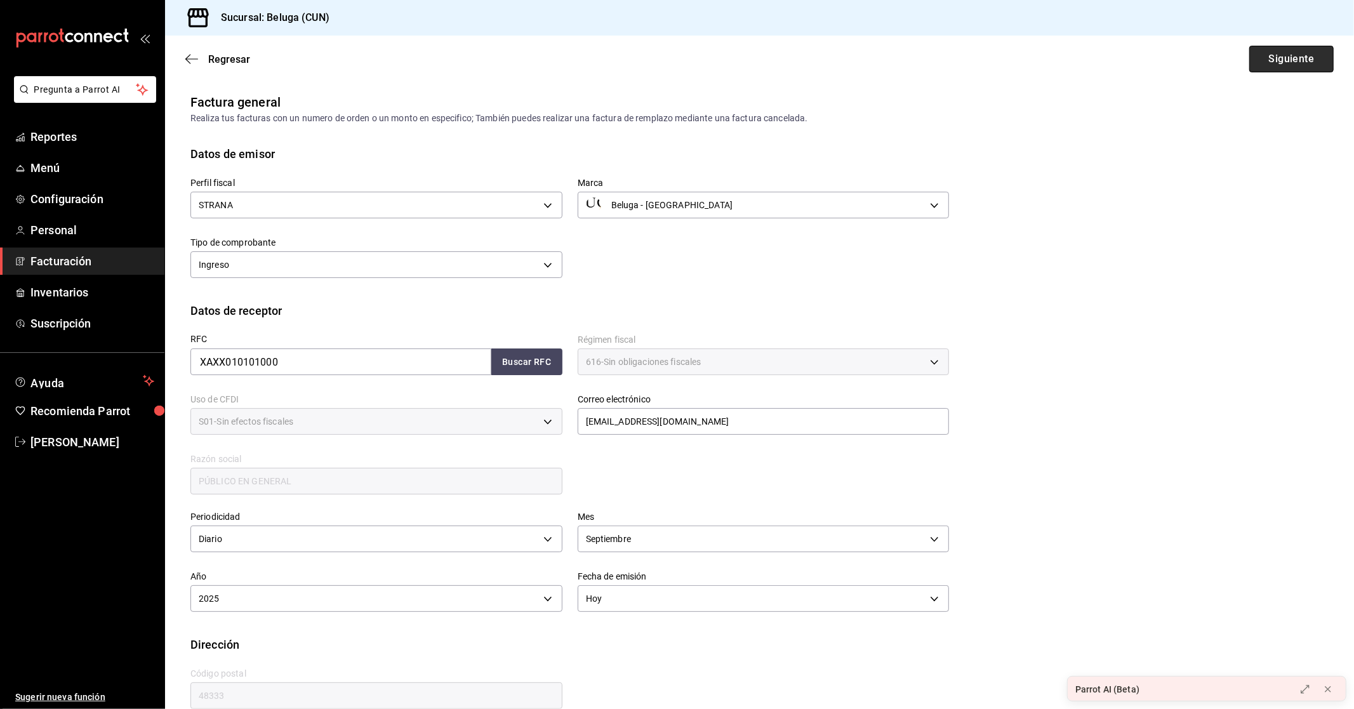
drag, startPoint x: 1289, startPoint y: 64, endPoint x: 1283, endPoint y: 60, distance: 7.4
click at [1289, 63] on button "Siguiente" at bounding box center [1291, 59] width 84 height 27
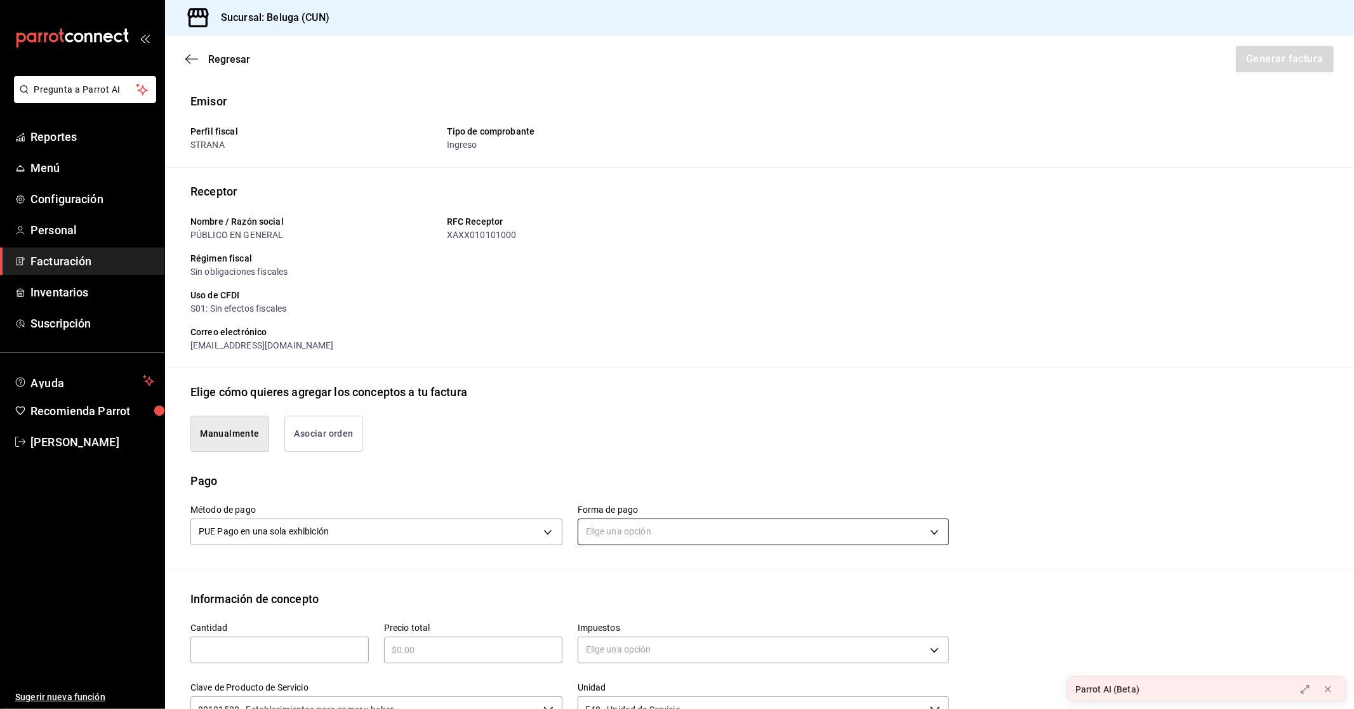
click at [605, 526] on body "Pregunta a Parrot AI Reportes Menú Configuración Personal Facturación Inventari…" at bounding box center [677, 354] width 1354 height 709
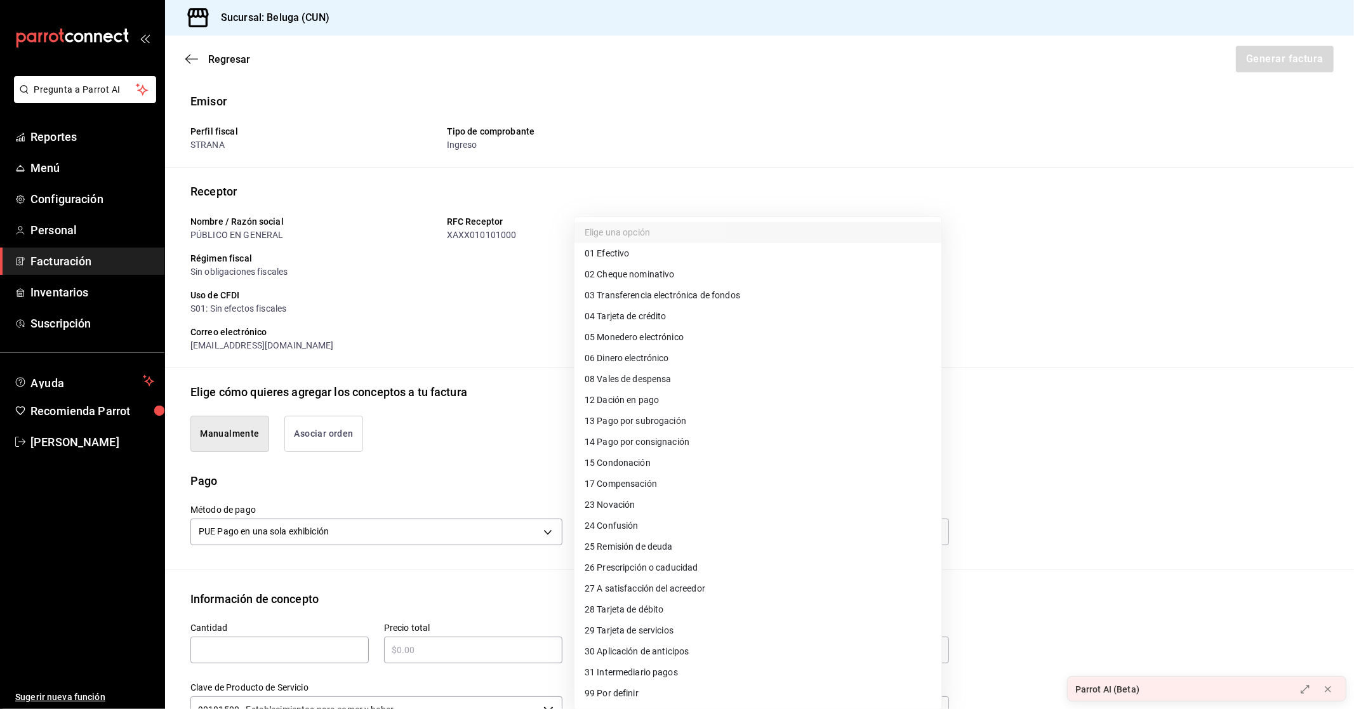
click at [641, 611] on span "28 Tarjeta de débito" at bounding box center [624, 609] width 79 height 13
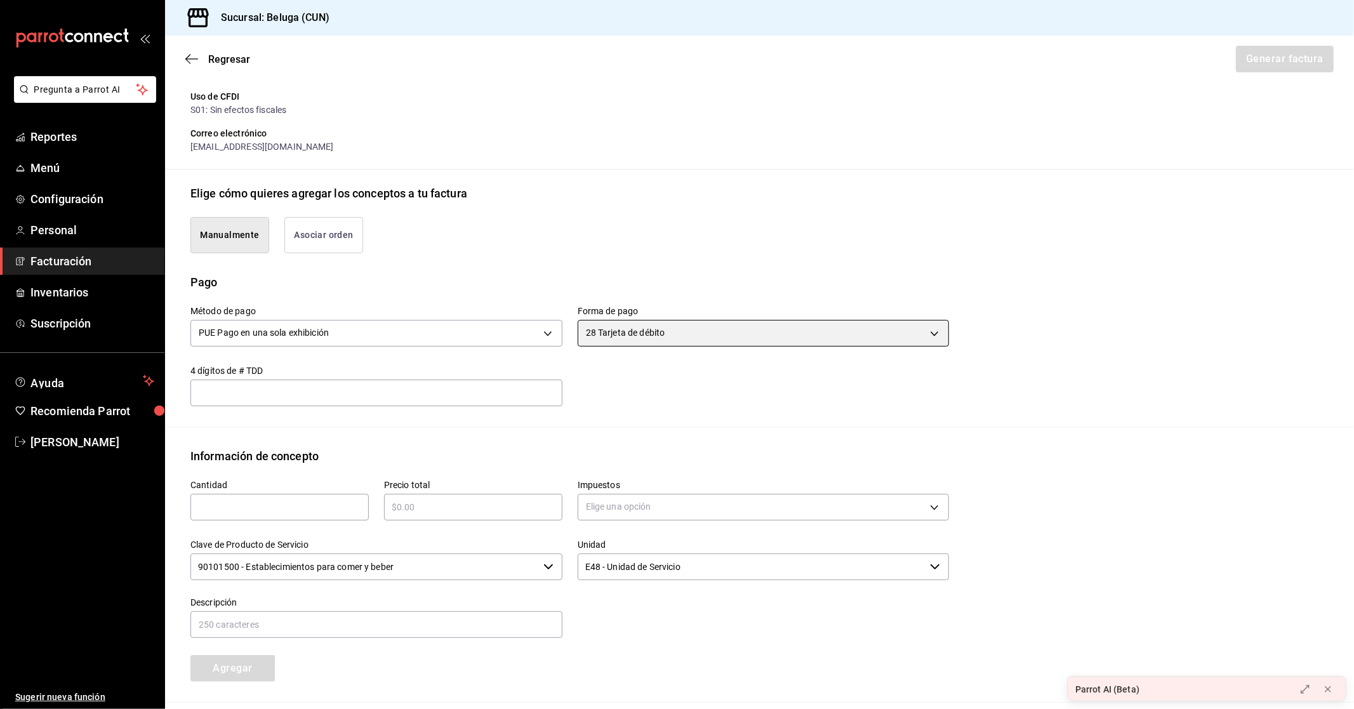
scroll to position [211, 0]
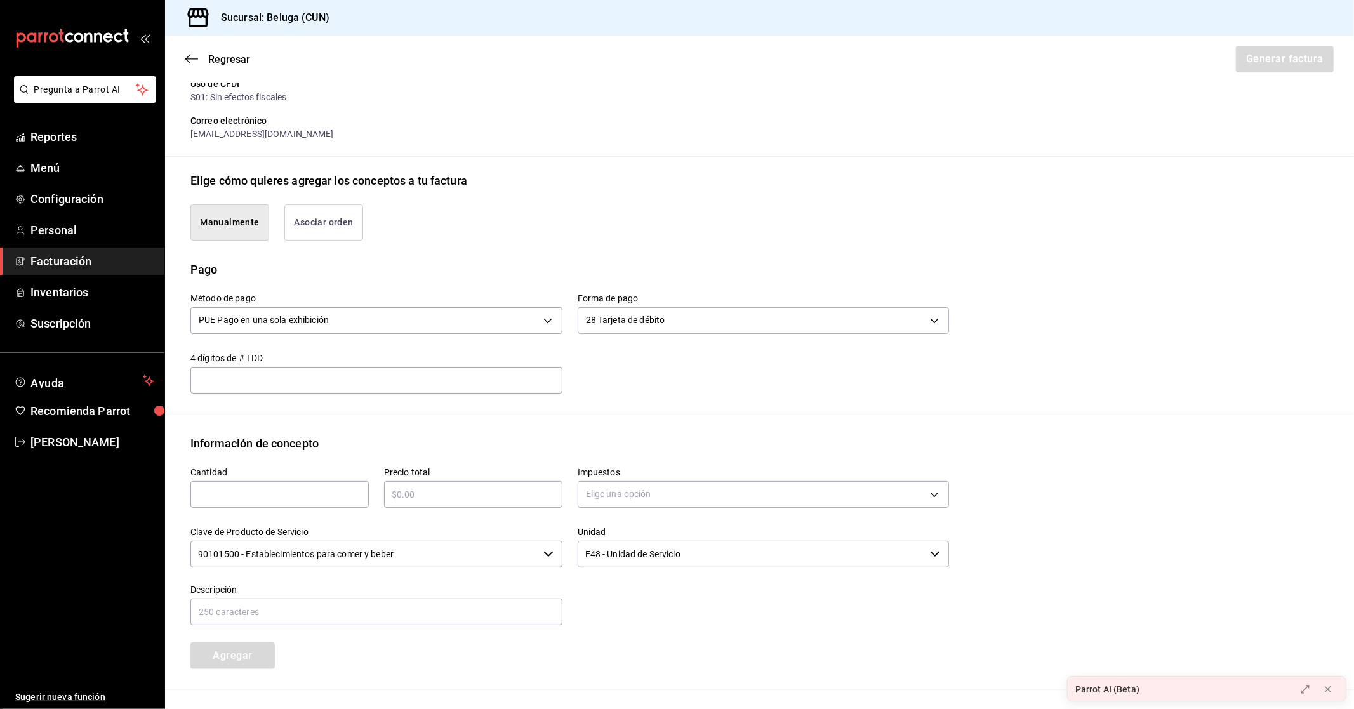
click at [282, 487] on input "text" at bounding box center [279, 494] width 178 height 15
click at [516, 487] on input "text" at bounding box center [473, 494] width 178 height 15
click at [655, 493] on body "Pregunta a Parrot AI Reportes Menú Configuración Personal Facturación Inventari…" at bounding box center [677, 354] width 1354 height 709
click at [603, 557] on span "IVA 0%" at bounding box center [598, 554] width 27 height 13
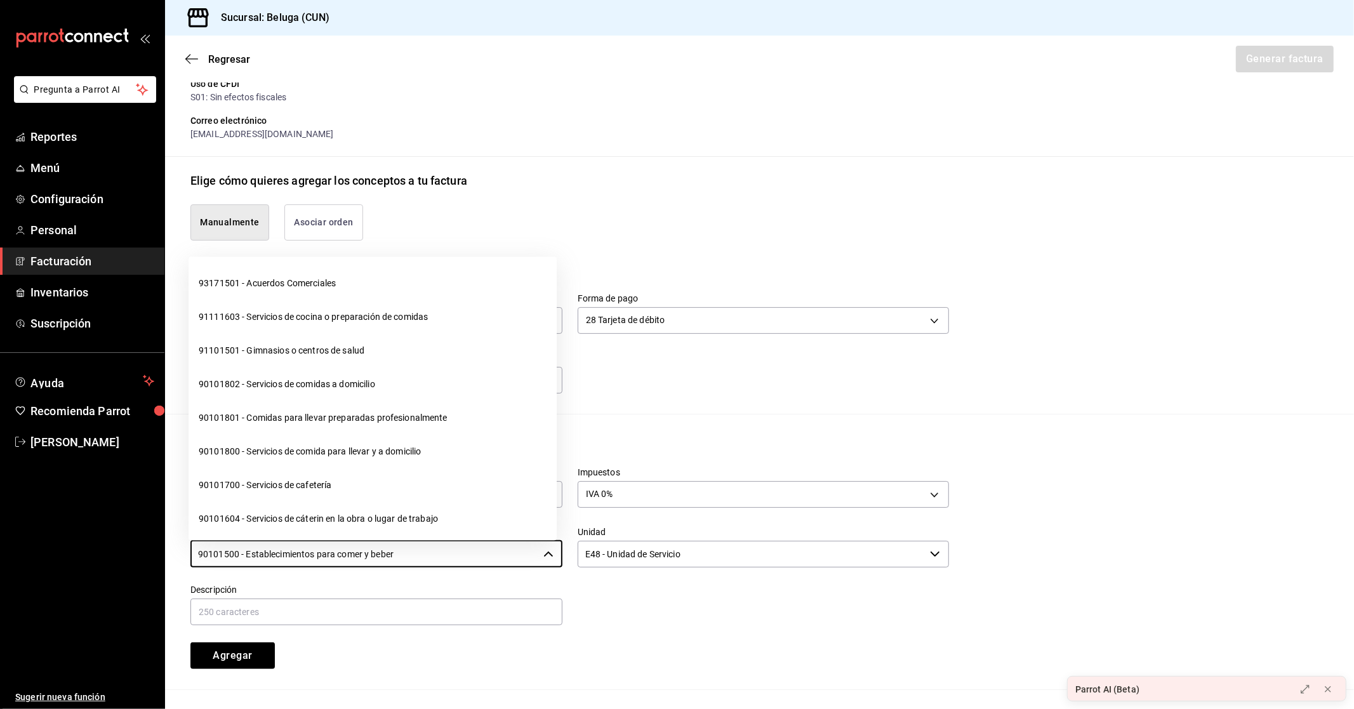
drag, startPoint x: 407, startPoint y: 553, endPoint x: 115, endPoint y: 553, distance: 292.6
click at [115, 553] on div "Pregunta a Parrot AI Reportes Menú Configuración Personal Facturación Inventari…" at bounding box center [677, 354] width 1354 height 709
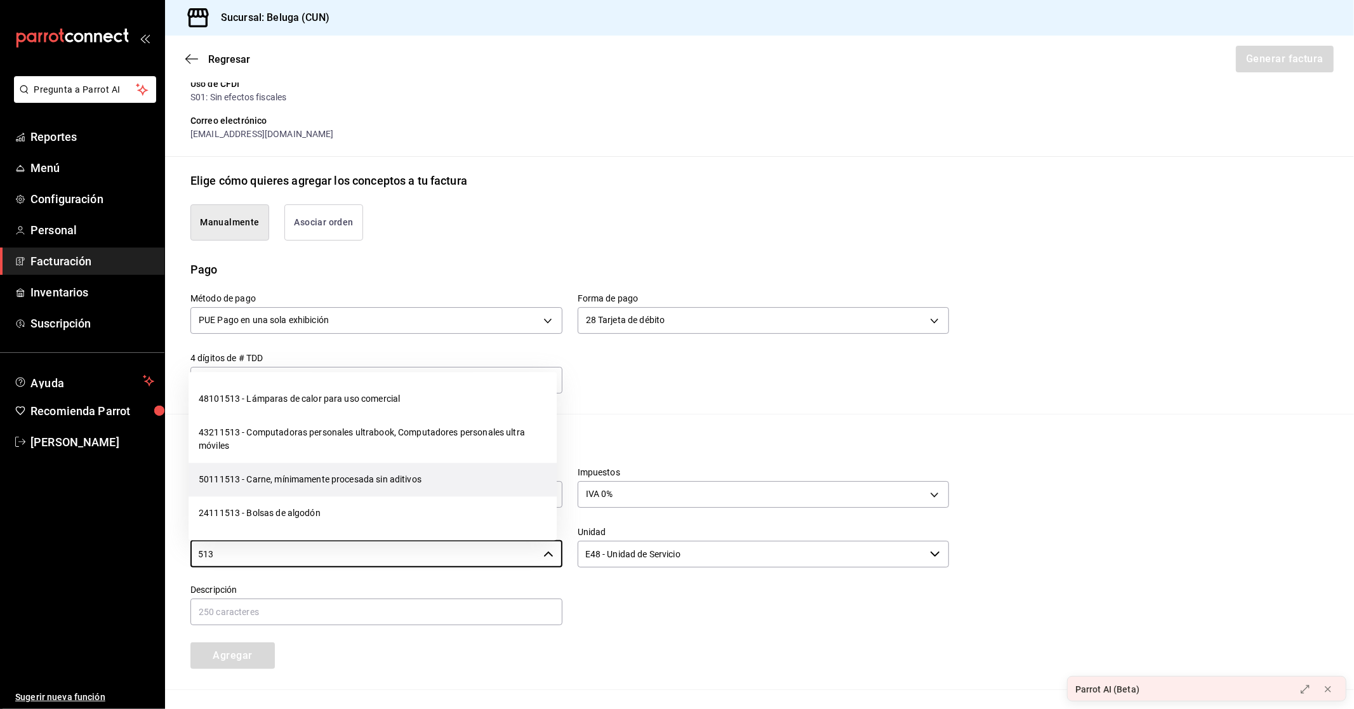
click at [326, 479] on li "50111513 - Carne, mínimamente procesada sin aditivos" at bounding box center [373, 480] width 368 height 34
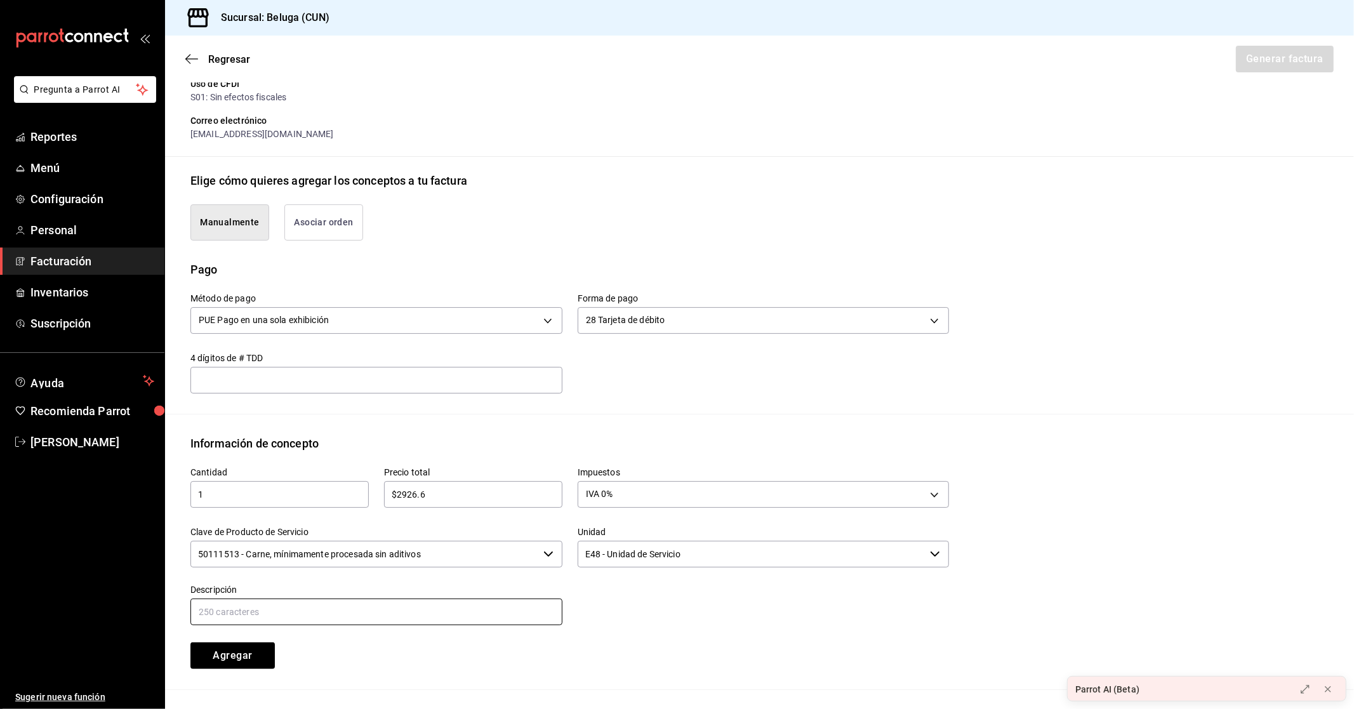
click at [451, 602] on input "text" at bounding box center [376, 612] width 372 height 27
paste input "CONSUMO DEL DIA [DATE]"
click at [254, 655] on button "Agregar" at bounding box center [232, 655] width 84 height 27
click at [1268, 49] on button "Generar factura" at bounding box center [1284, 59] width 99 height 27
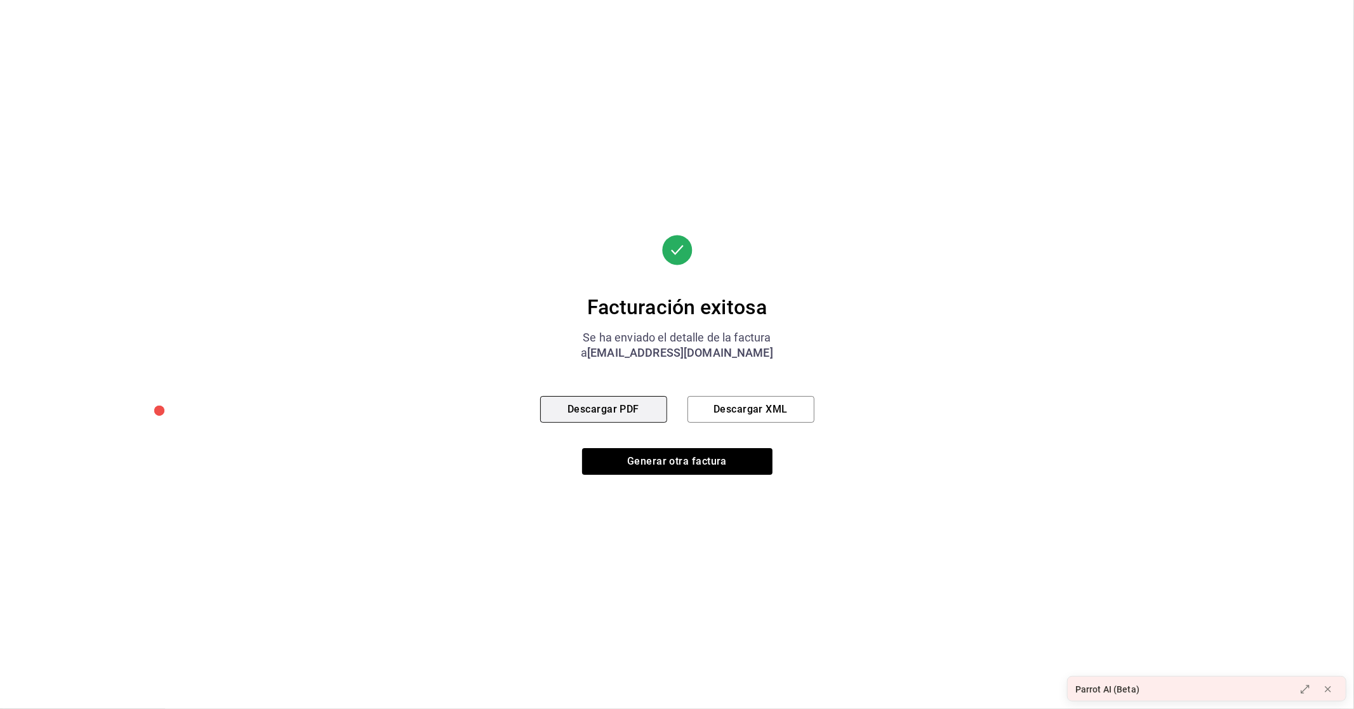
click at [645, 407] on button "Descargar PDF" at bounding box center [603, 409] width 127 height 27
click at [665, 458] on button "Generar otra factura" at bounding box center [677, 461] width 190 height 27
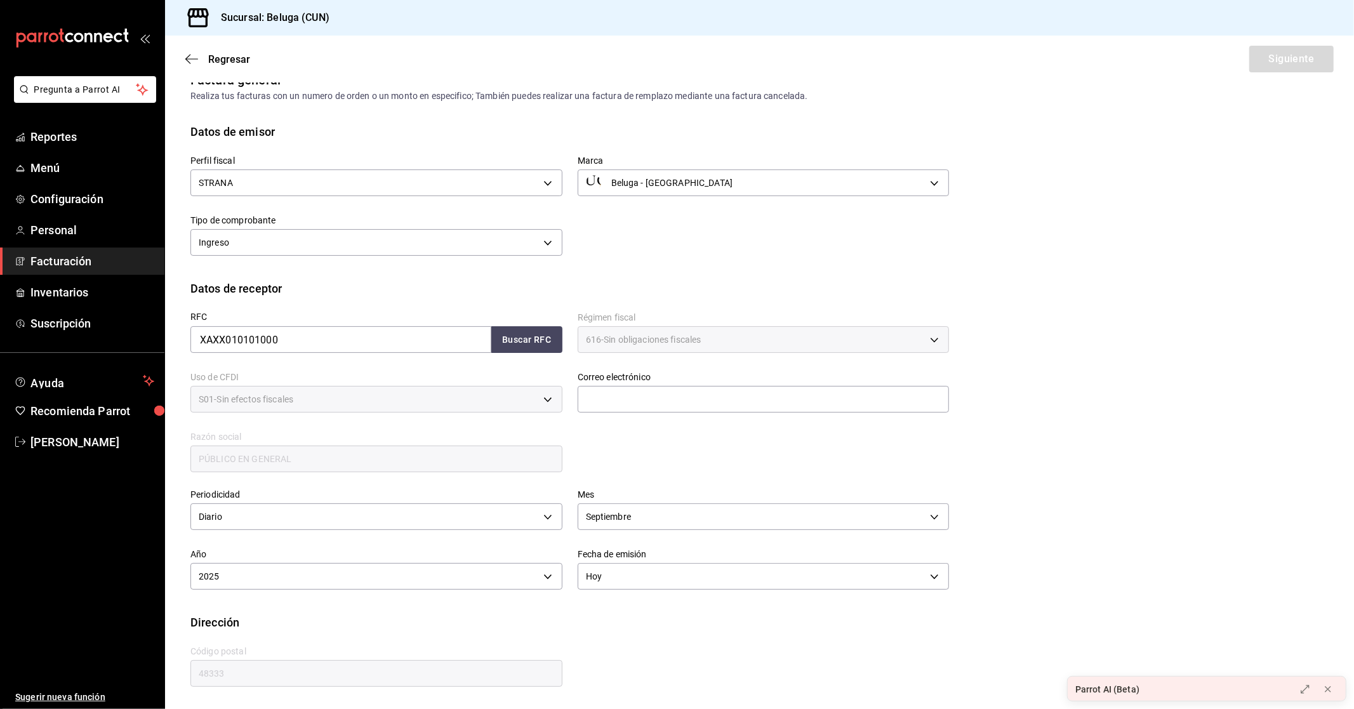
scroll to position [0, 0]
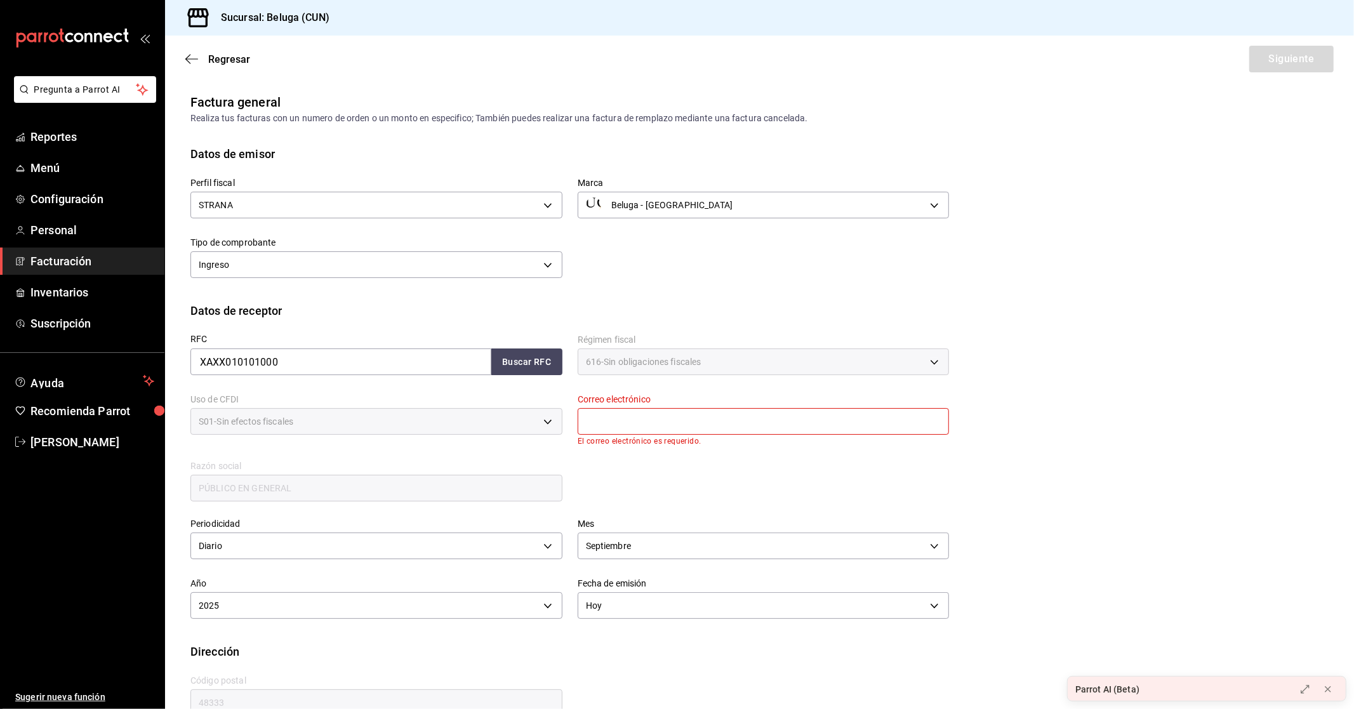
click at [635, 417] on input "text" at bounding box center [764, 421] width 372 height 27
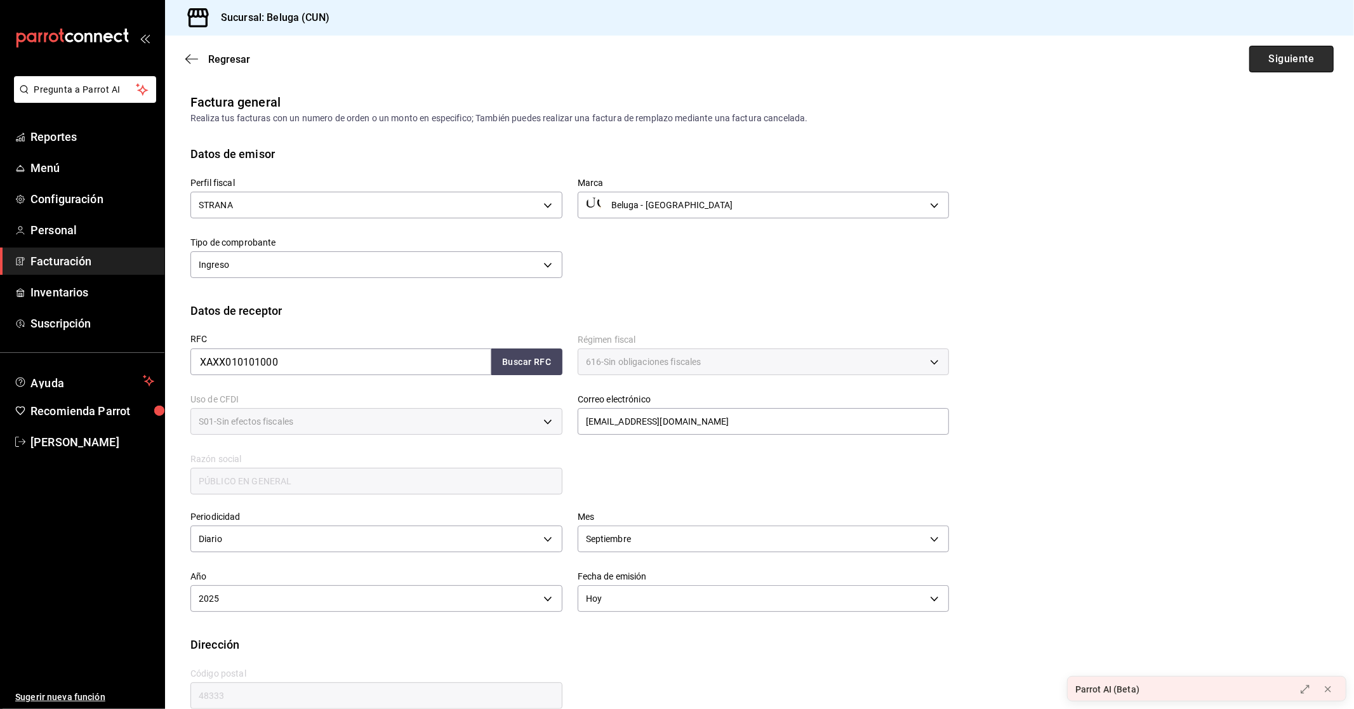
click at [1299, 64] on button "Siguiente" at bounding box center [1291, 59] width 84 height 27
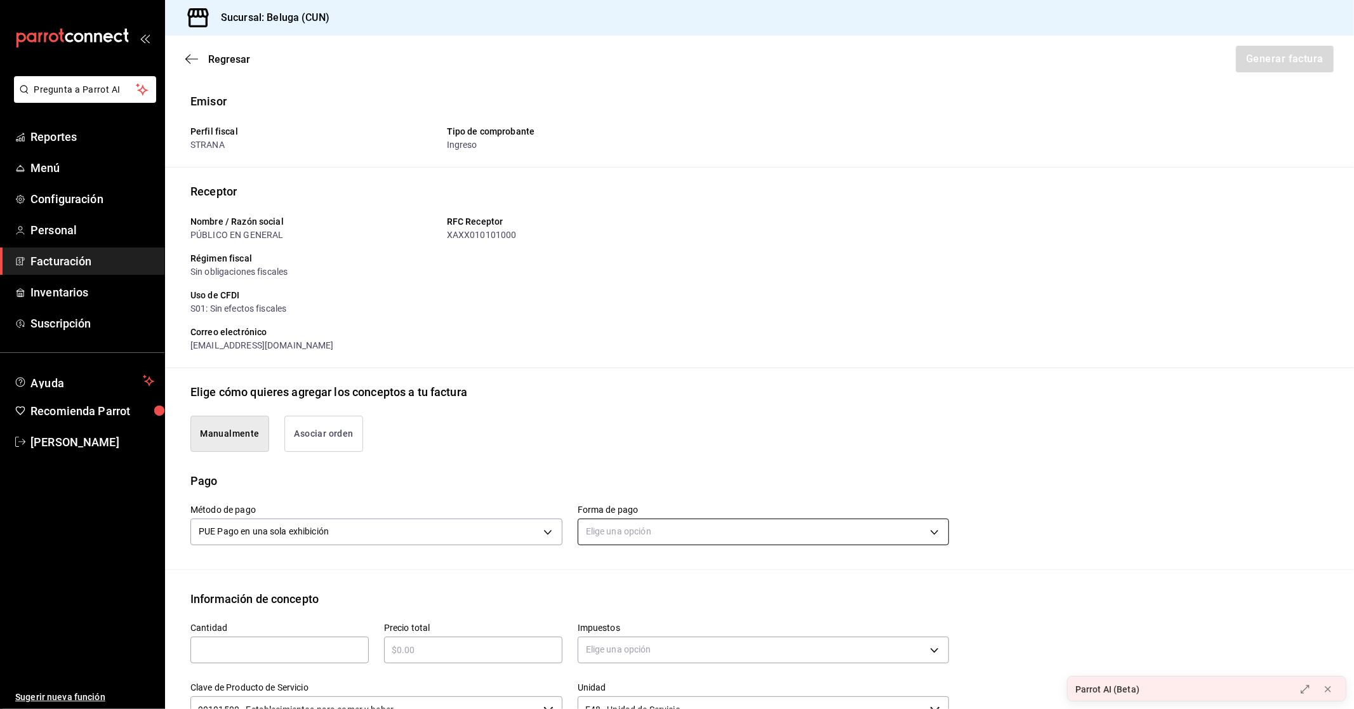
click at [711, 524] on body "Pregunta a Parrot AI Reportes Menú Configuración Personal Facturación Inventari…" at bounding box center [677, 354] width 1354 height 709
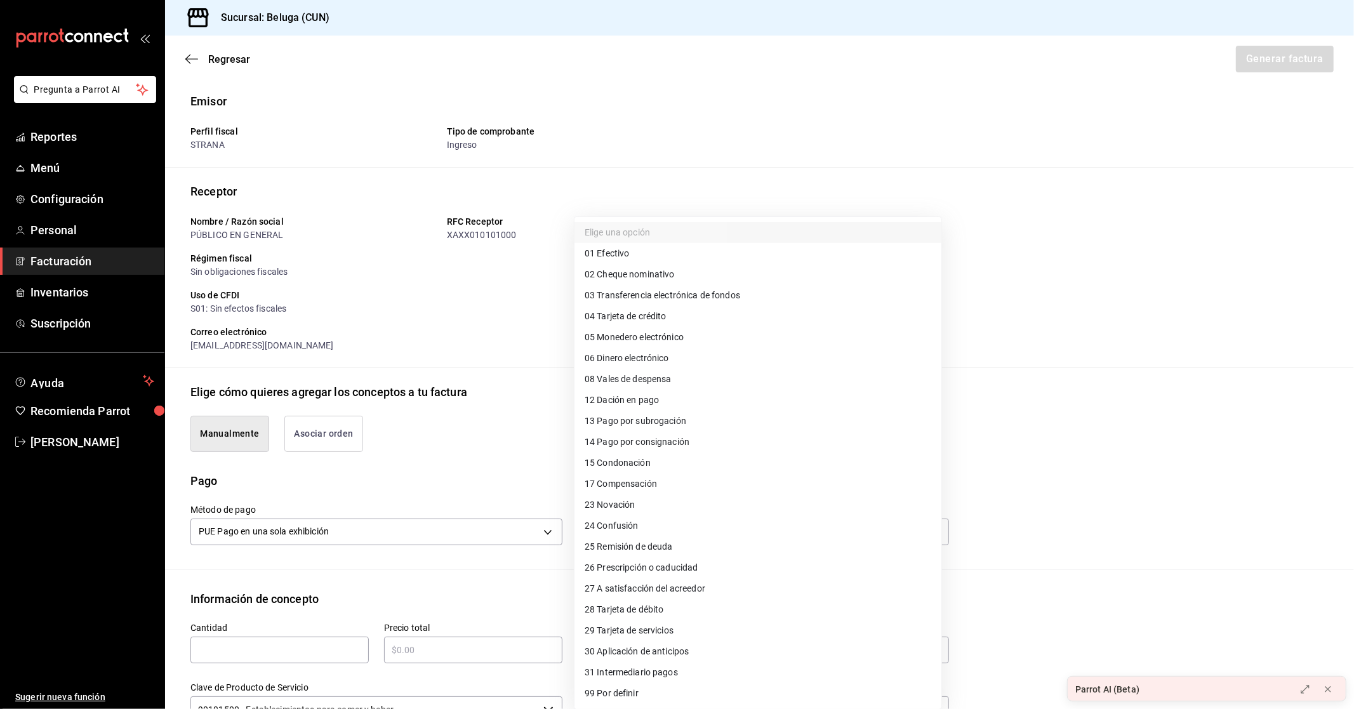
click at [673, 313] on li "04 Tarjeta de crédito" at bounding box center [757, 316] width 367 height 21
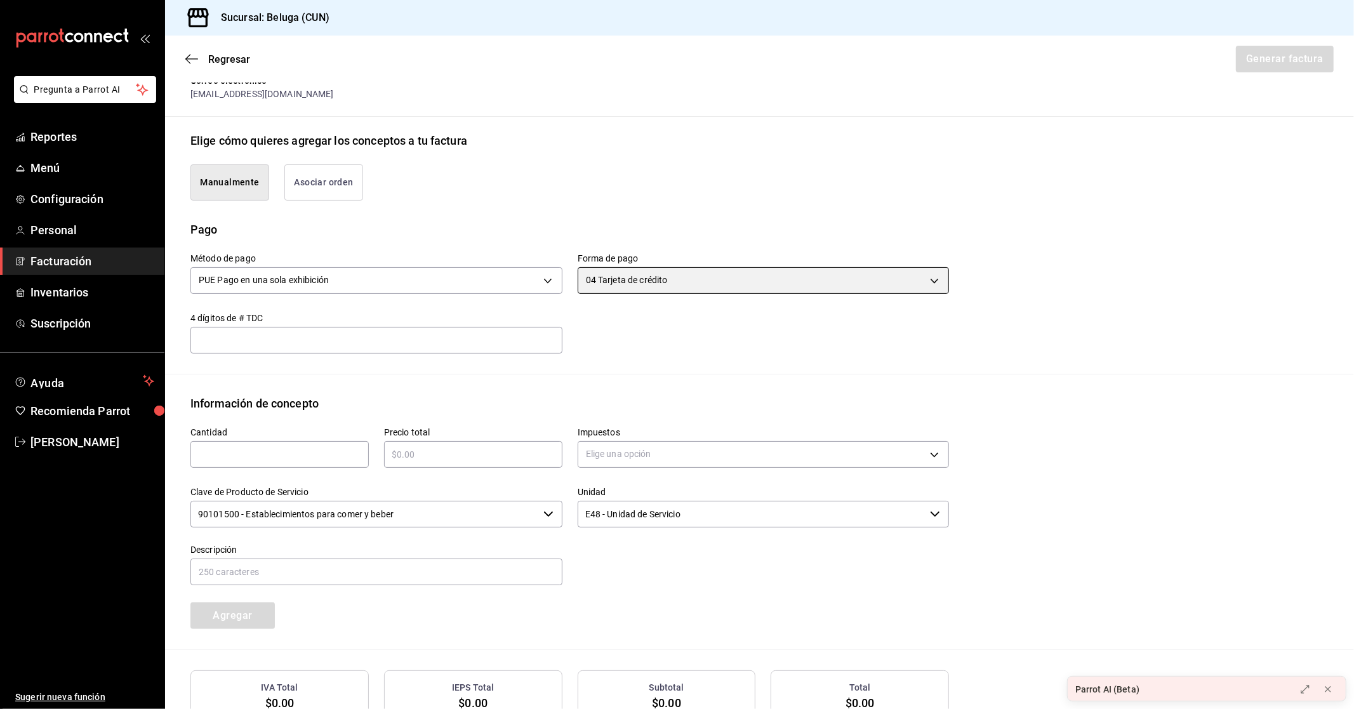
scroll to position [282, 0]
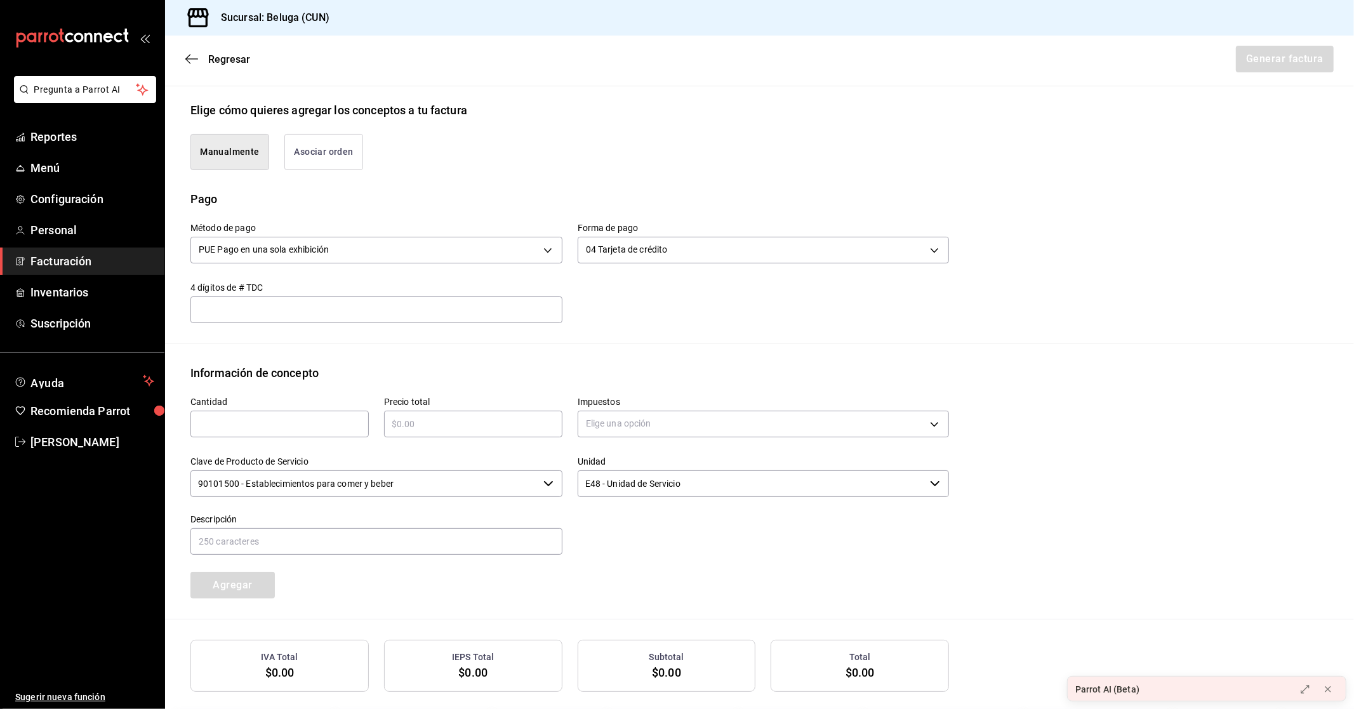
click at [268, 424] on input "text" at bounding box center [279, 423] width 178 height 15
click at [455, 420] on input "text" at bounding box center [473, 423] width 178 height 15
click at [632, 422] on body "Pregunta a Parrot AI Reportes Menú Configuración Personal Facturación Inventari…" at bounding box center [677, 354] width 1354 height 709
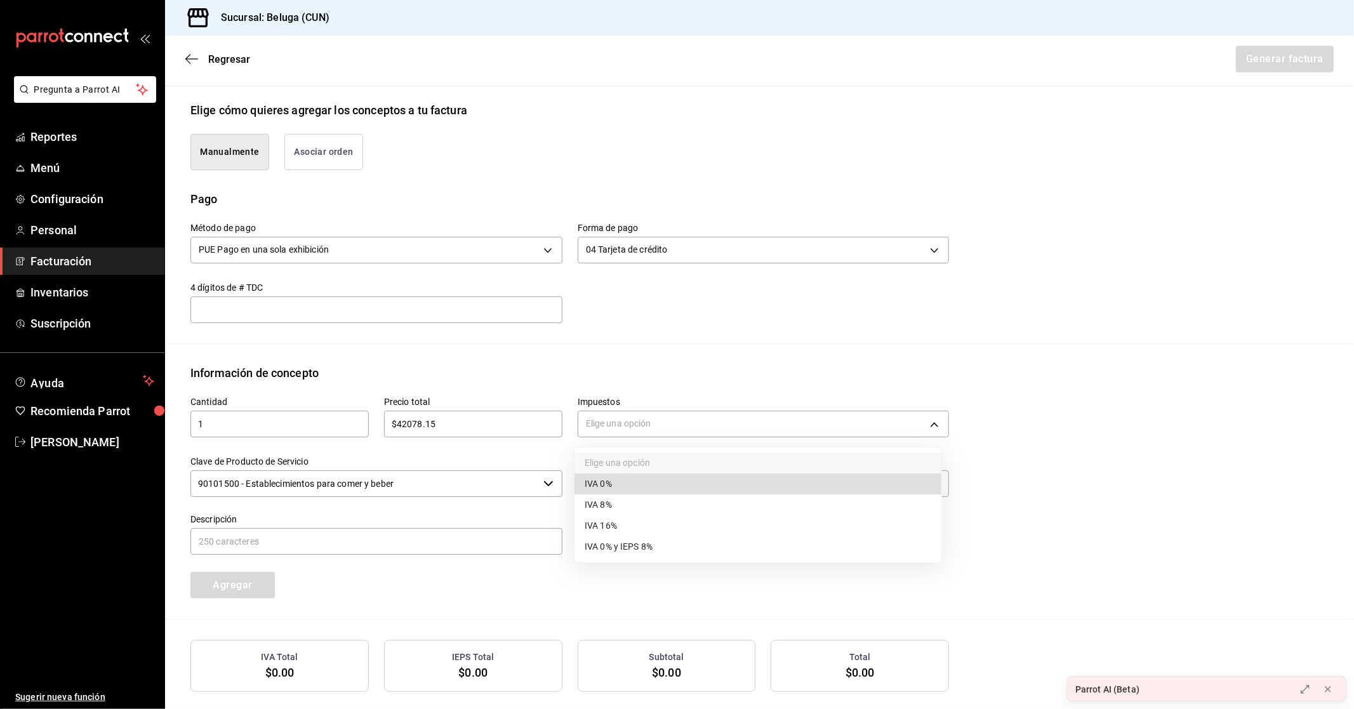
click at [607, 525] on span "IVA 16%" at bounding box center [601, 525] width 32 height 13
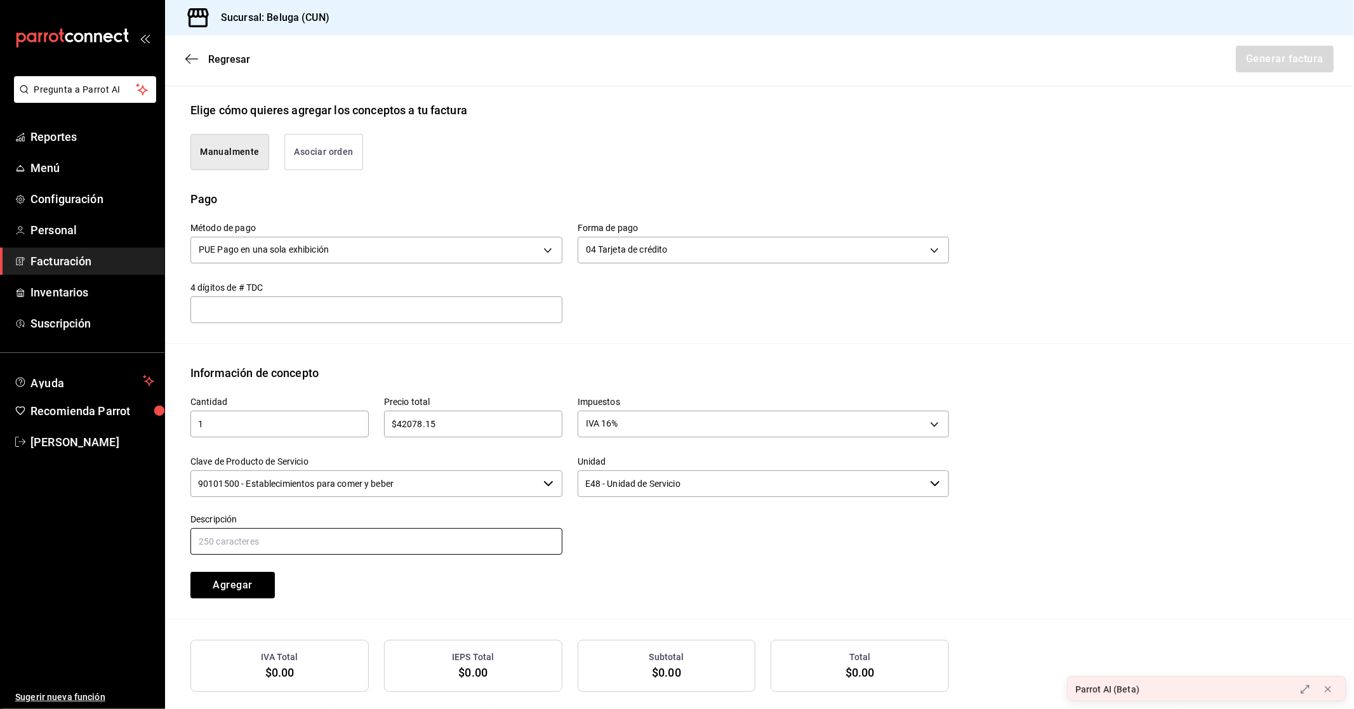
click at [324, 540] on input "text" at bounding box center [376, 541] width 372 height 27
drag, startPoint x: 224, startPoint y: 542, endPoint x: 72, endPoint y: 537, distance: 151.8
click at [72, 537] on div "Pregunta a Parrot AI Reportes Menú Configuración Personal Facturación Inventari…" at bounding box center [677, 354] width 1354 height 709
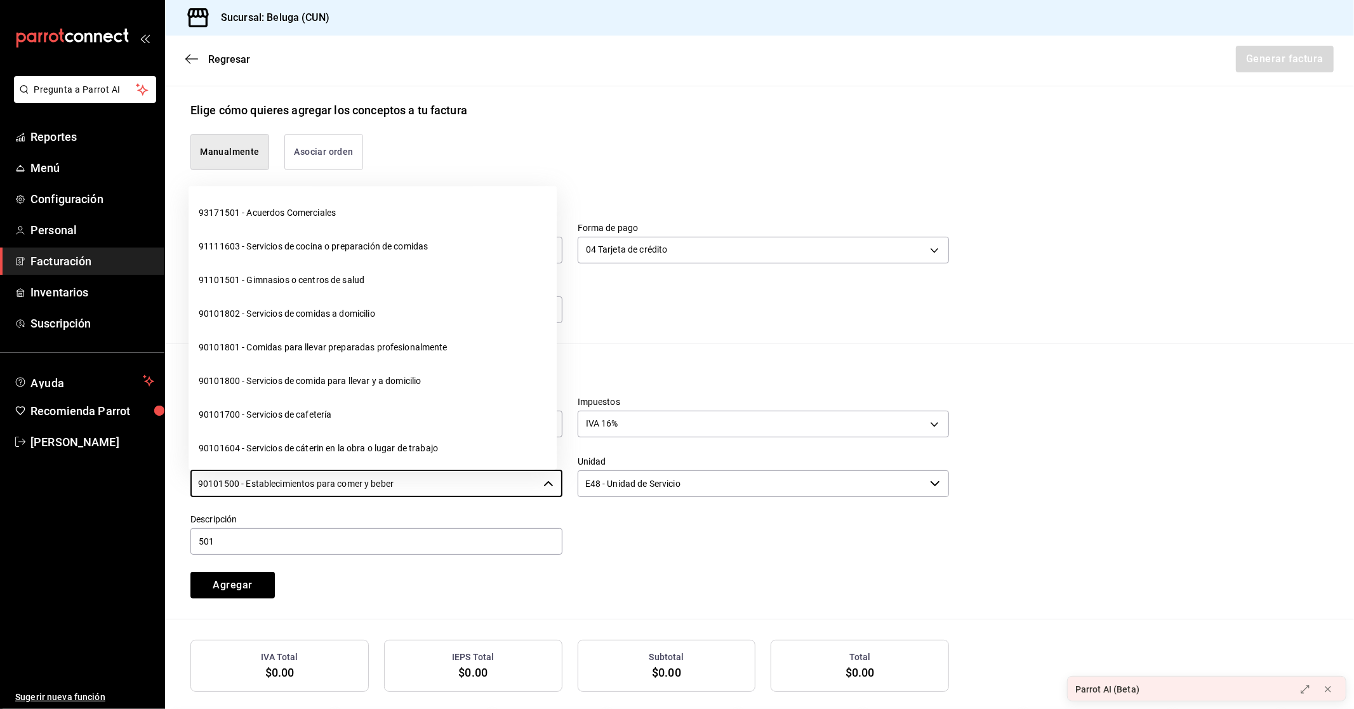
drag, startPoint x: 414, startPoint y: 484, endPoint x: 84, endPoint y: 463, distance: 330.1
click at [85, 463] on div "Pregunta a Parrot AI Reportes Menú Configuración Personal Facturación Inventari…" at bounding box center [677, 354] width 1354 height 709
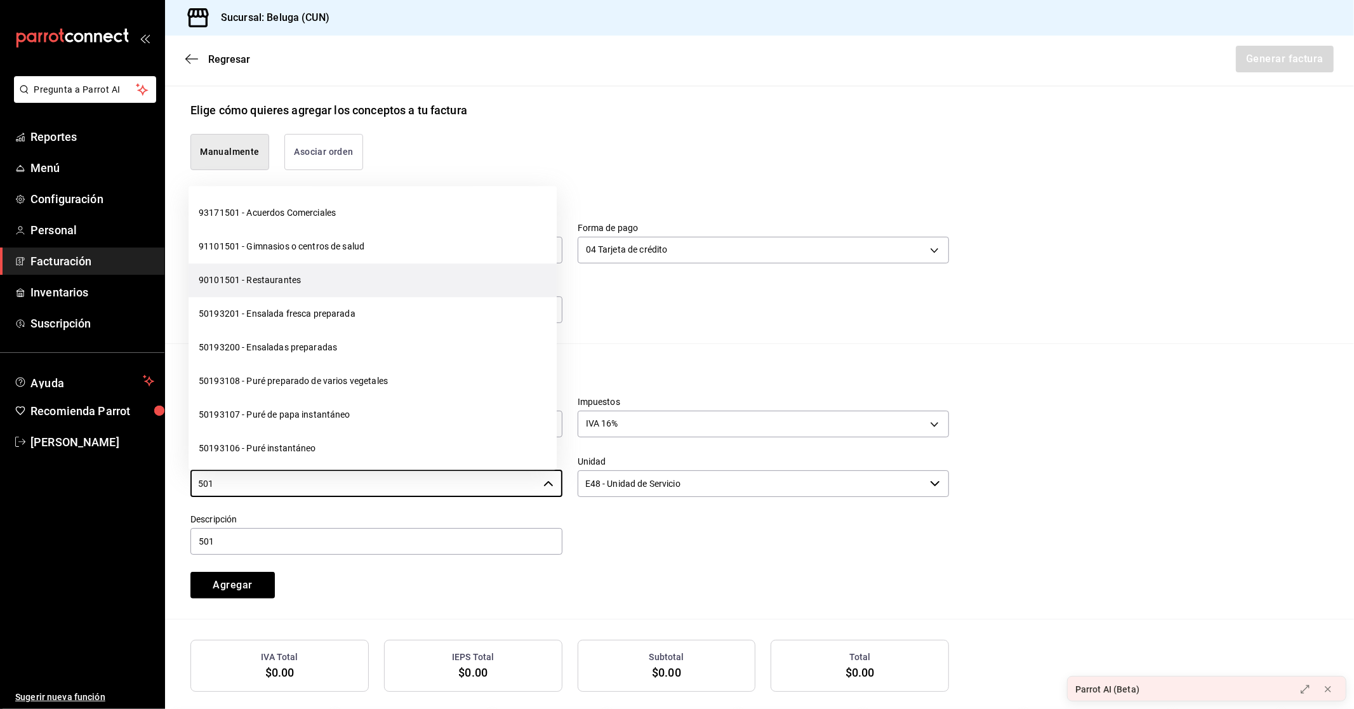
click at [300, 284] on li "90101501 - Restaurantes" at bounding box center [373, 281] width 368 height 34
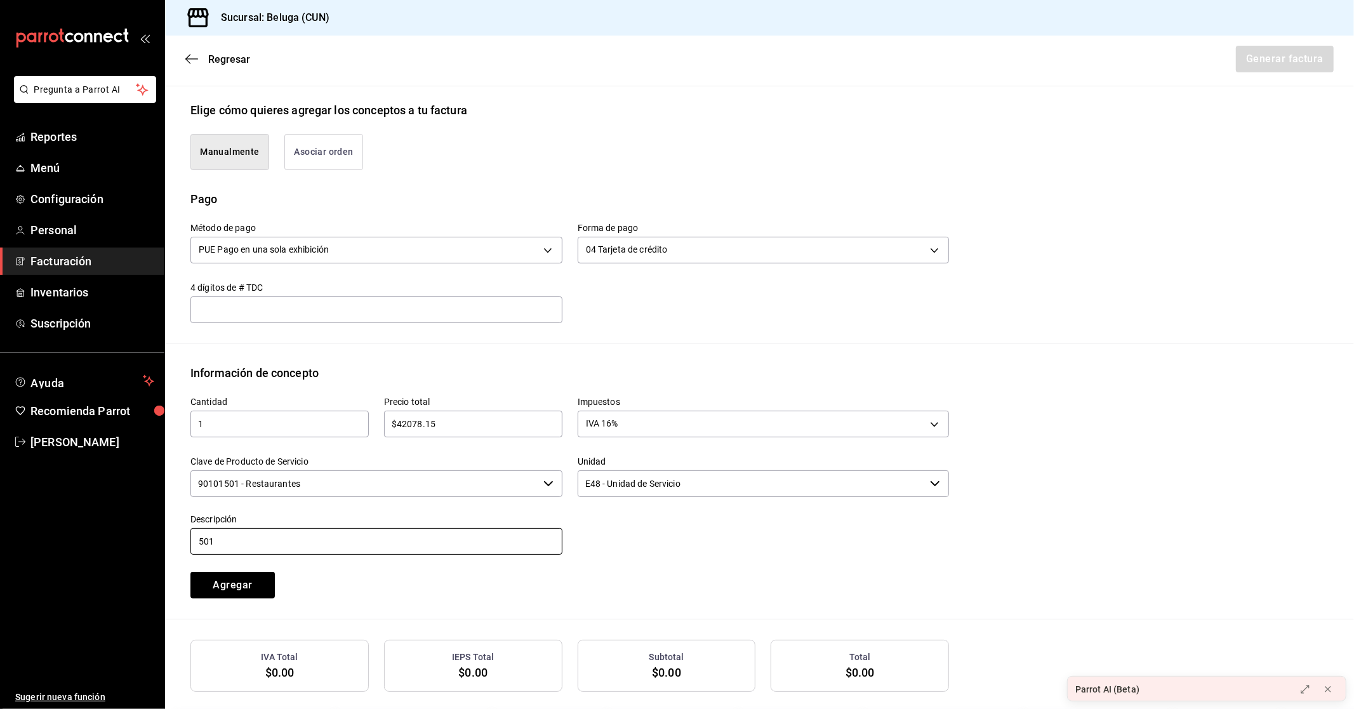
drag, startPoint x: 217, startPoint y: 540, endPoint x: 104, endPoint y: 540, distance: 113.0
click at [105, 540] on div "Pregunta a Parrot AI Reportes Menú Configuración Personal Facturación Inventari…" at bounding box center [677, 354] width 1354 height 709
paste input "CONSUMO DEL DIA [DATE]"
click at [265, 581] on button "Agregar" at bounding box center [232, 585] width 84 height 27
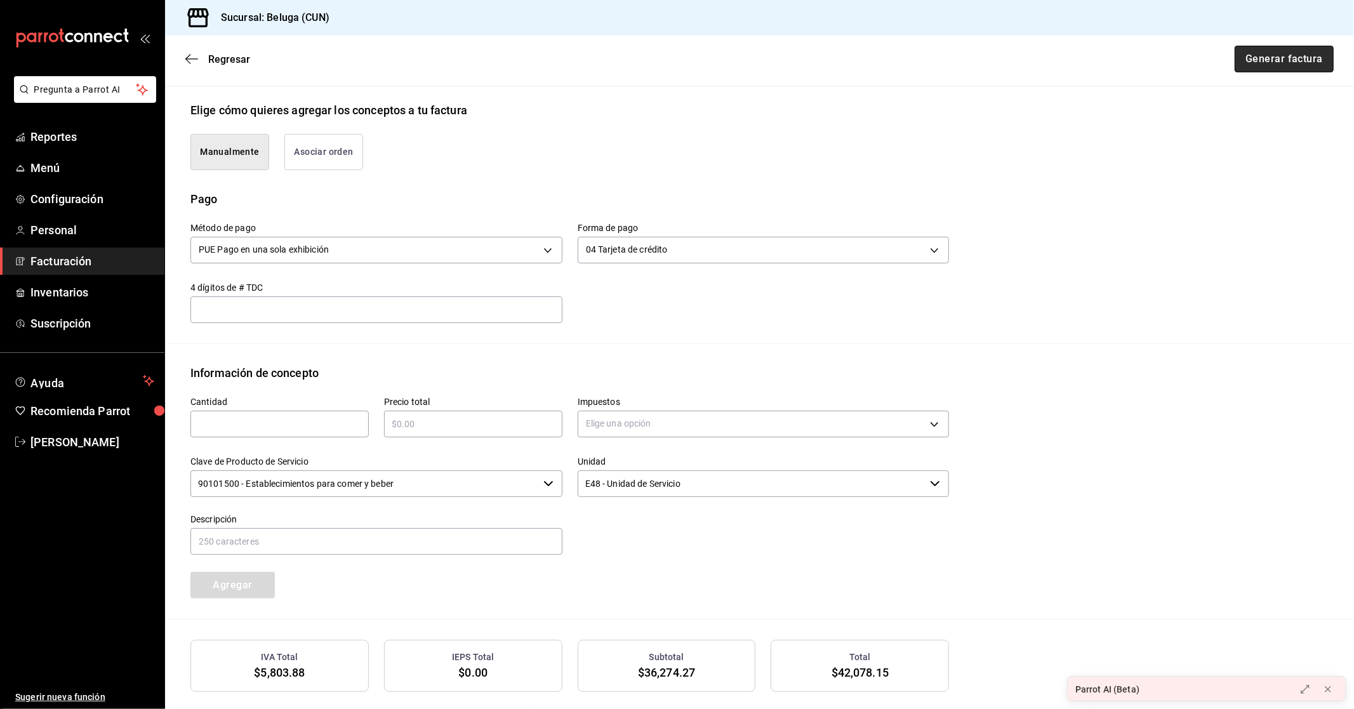
click at [1257, 58] on button "Generar factura" at bounding box center [1284, 59] width 99 height 27
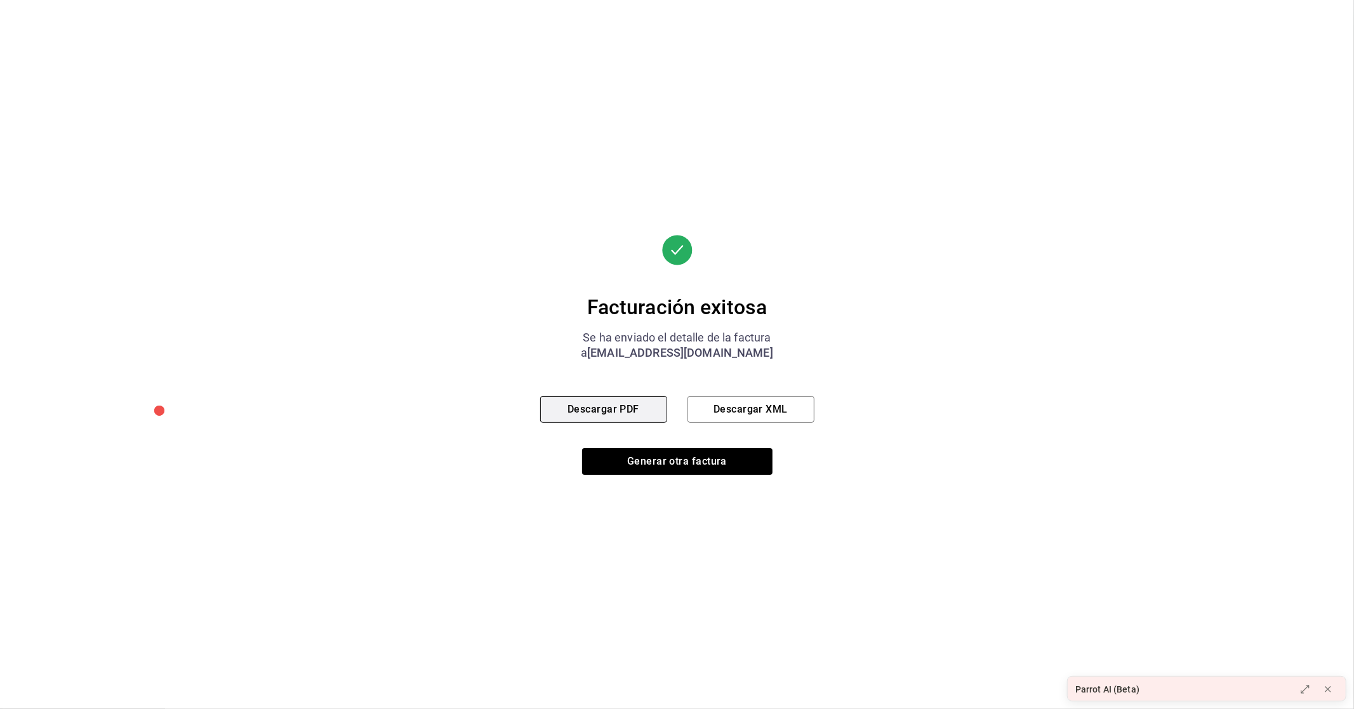
click at [606, 408] on button "Descargar PDF" at bounding box center [603, 409] width 127 height 27
click at [695, 464] on button "Generar otra factura" at bounding box center [677, 461] width 190 height 27
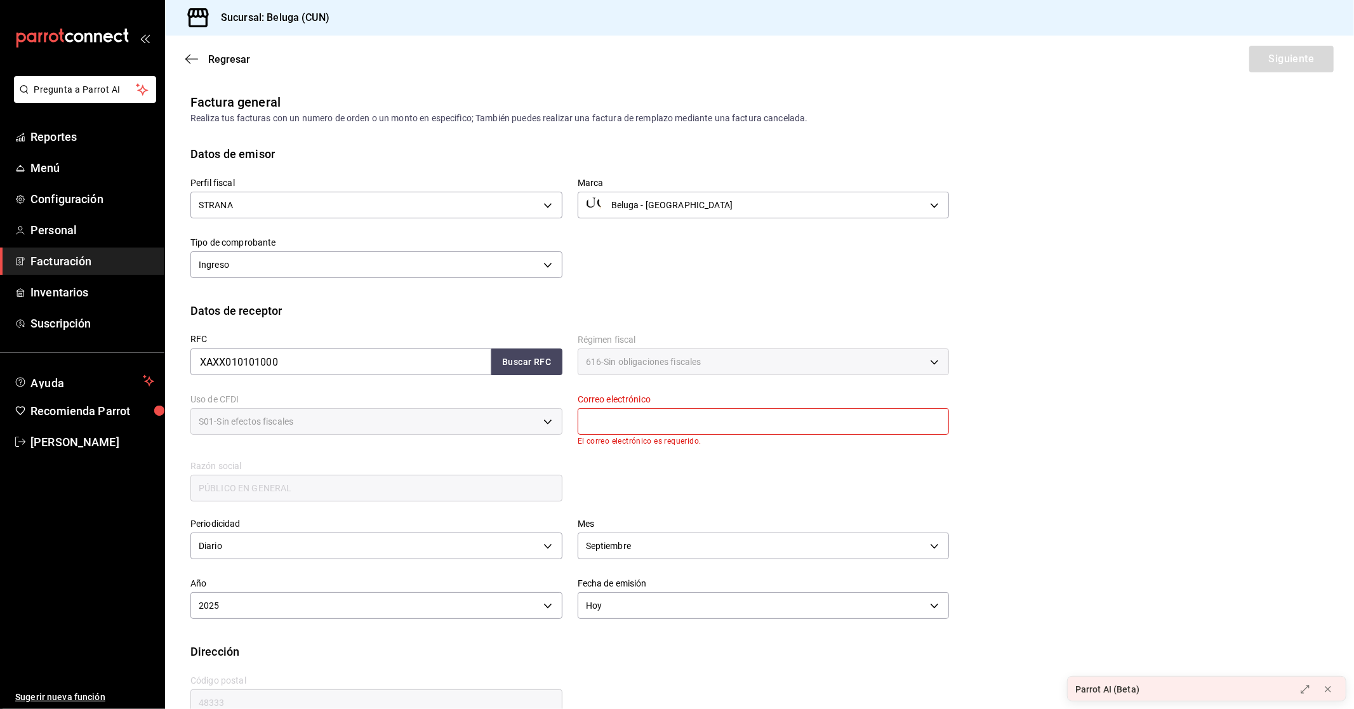
click at [648, 423] on input "text" at bounding box center [764, 421] width 372 height 27
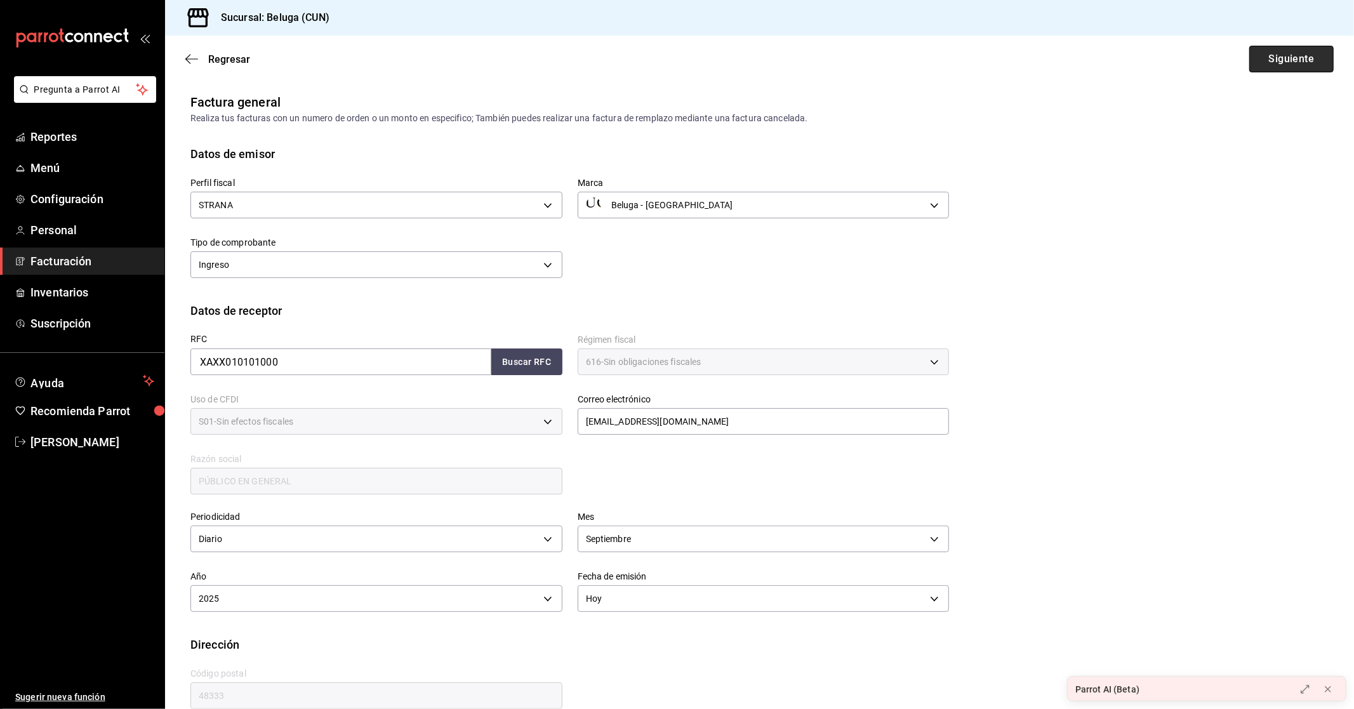
click at [1297, 51] on button "Siguiente" at bounding box center [1291, 59] width 84 height 27
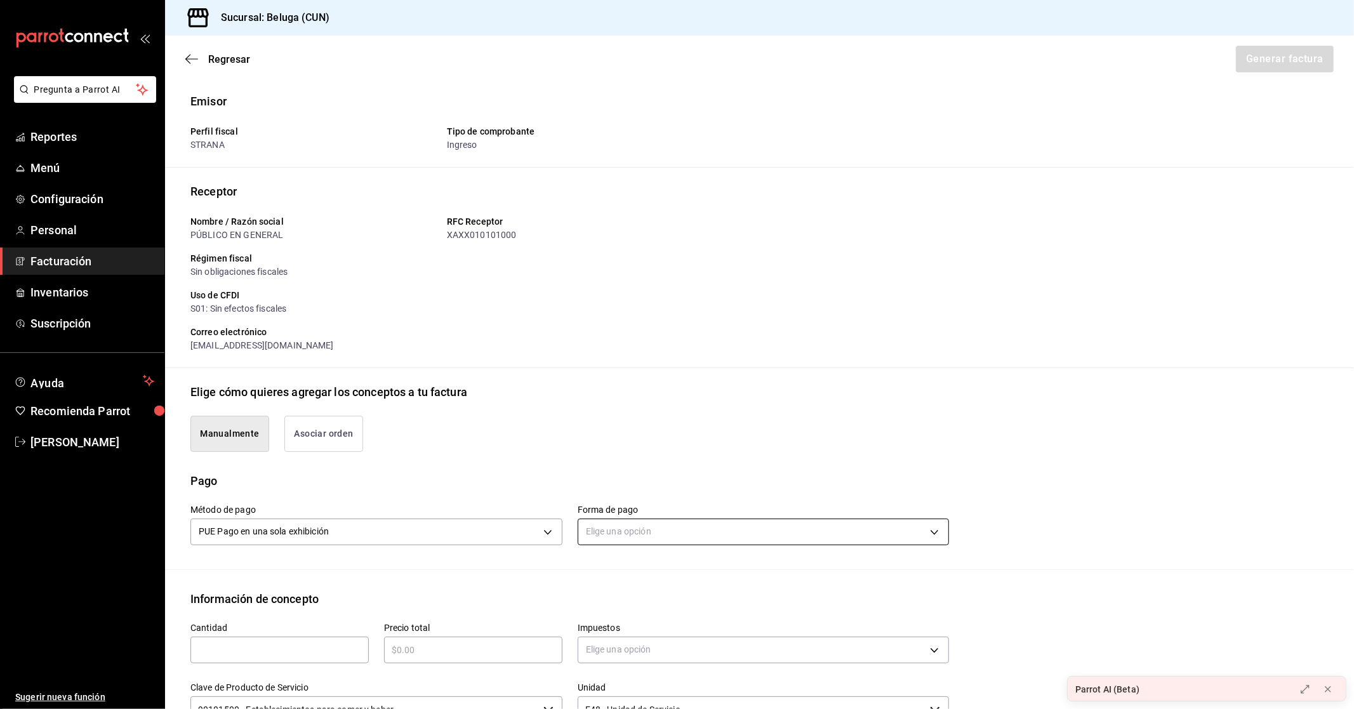
click at [623, 524] on body "Pregunta a Parrot AI Reportes Menú Configuración Personal Facturación Inventari…" at bounding box center [677, 354] width 1354 height 709
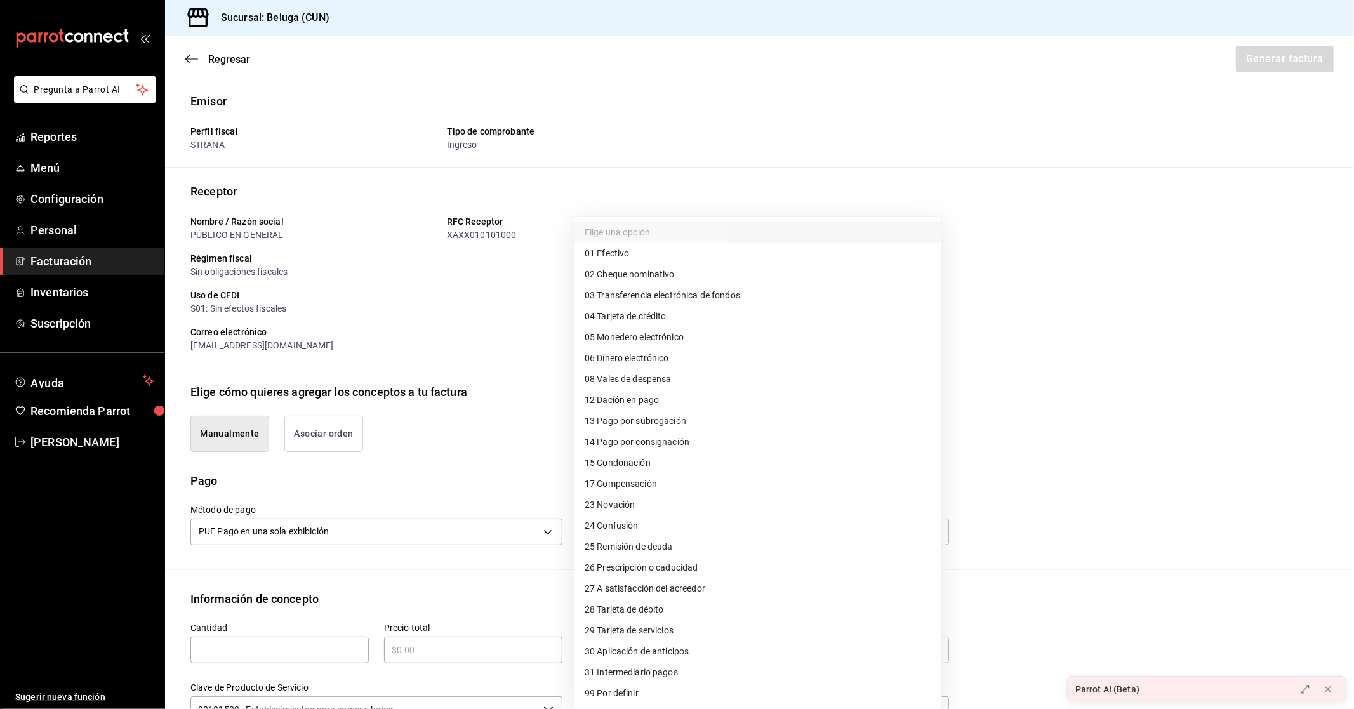
click at [638, 607] on span "28 Tarjeta de débito" at bounding box center [624, 609] width 79 height 13
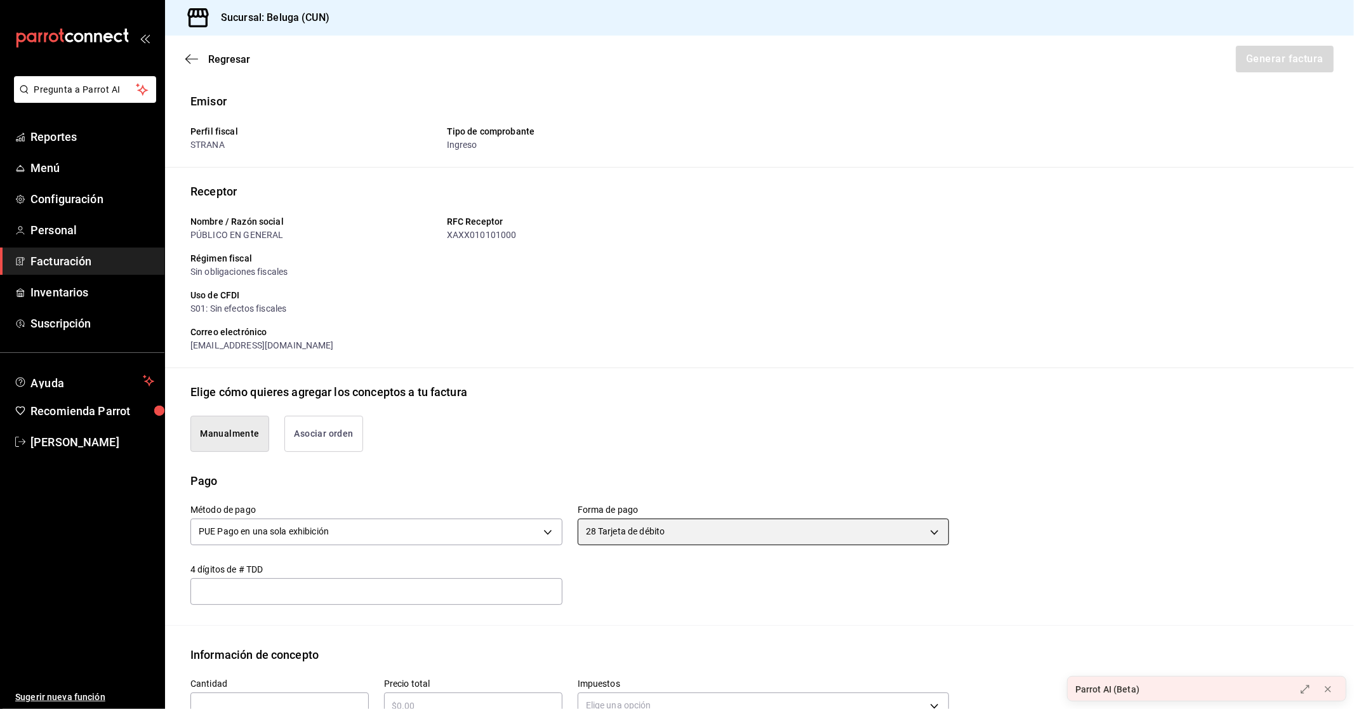
scroll to position [282, 0]
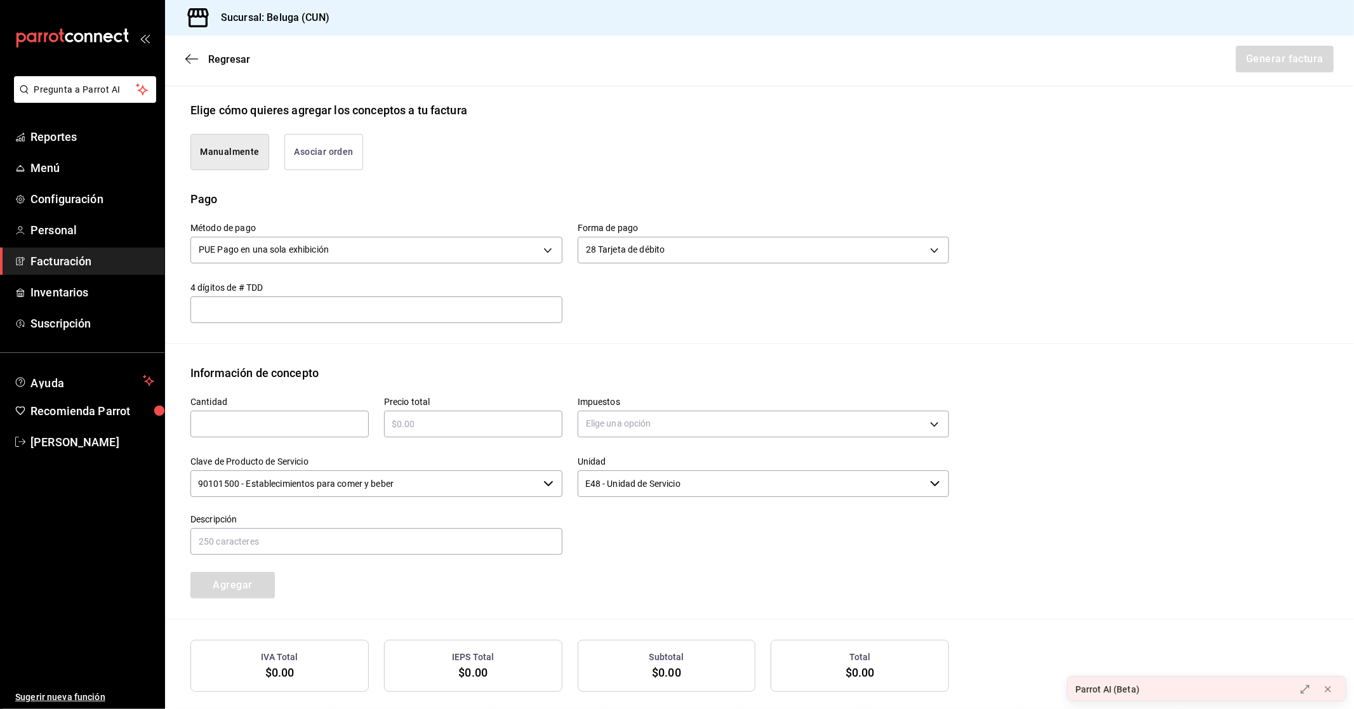
drag, startPoint x: 279, startPoint y: 420, endPoint x: 274, endPoint y: 423, distance: 6.5
click at [279, 420] on input "text" at bounding box center [279, 423] width 178 height 15
click at [435, 413] on div "​" at bounding box center [473, 424] width 178 height 27
click at [637, 417] on body "Pregunta a Parrot AI Reportes Menú Configuración Personal Facturación Inventari…" at bounding box center [677, 354] width 1354 height 709
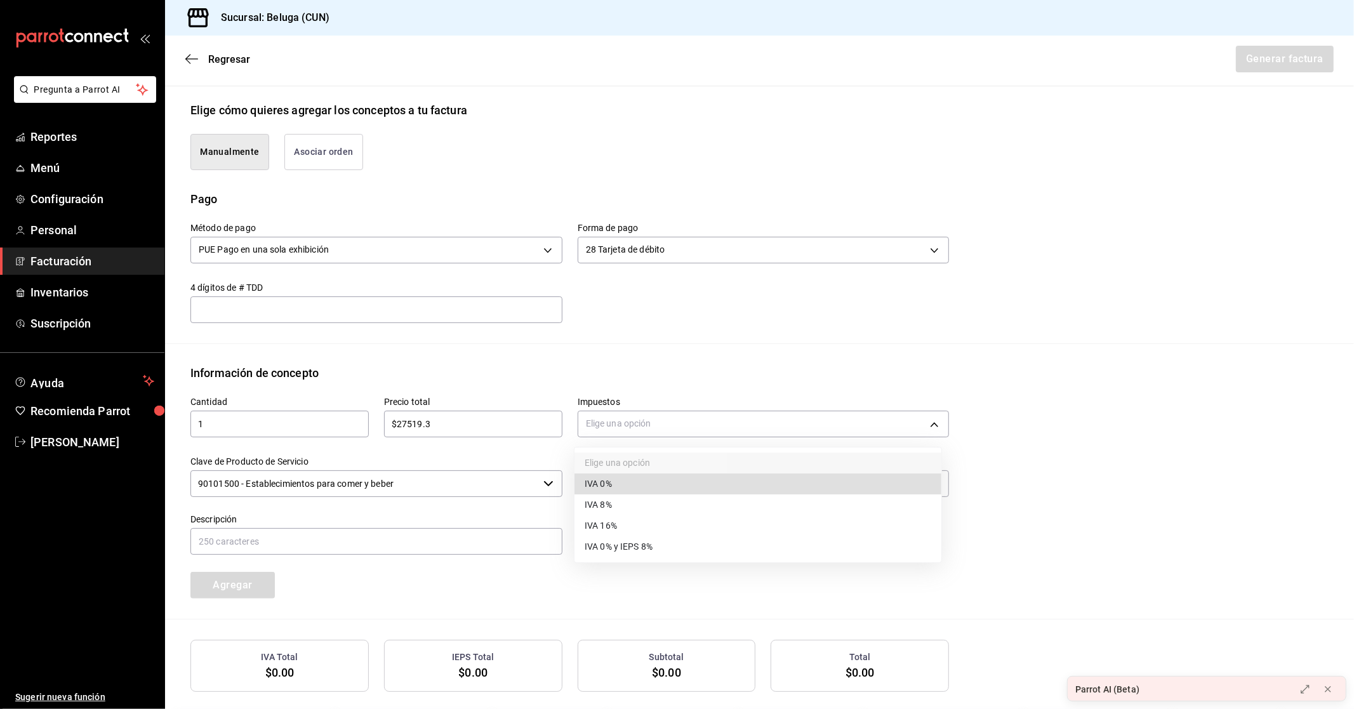
click at [605, 517] on li "IVA 16%" at bounding box center [757, 525] width 367 height 21
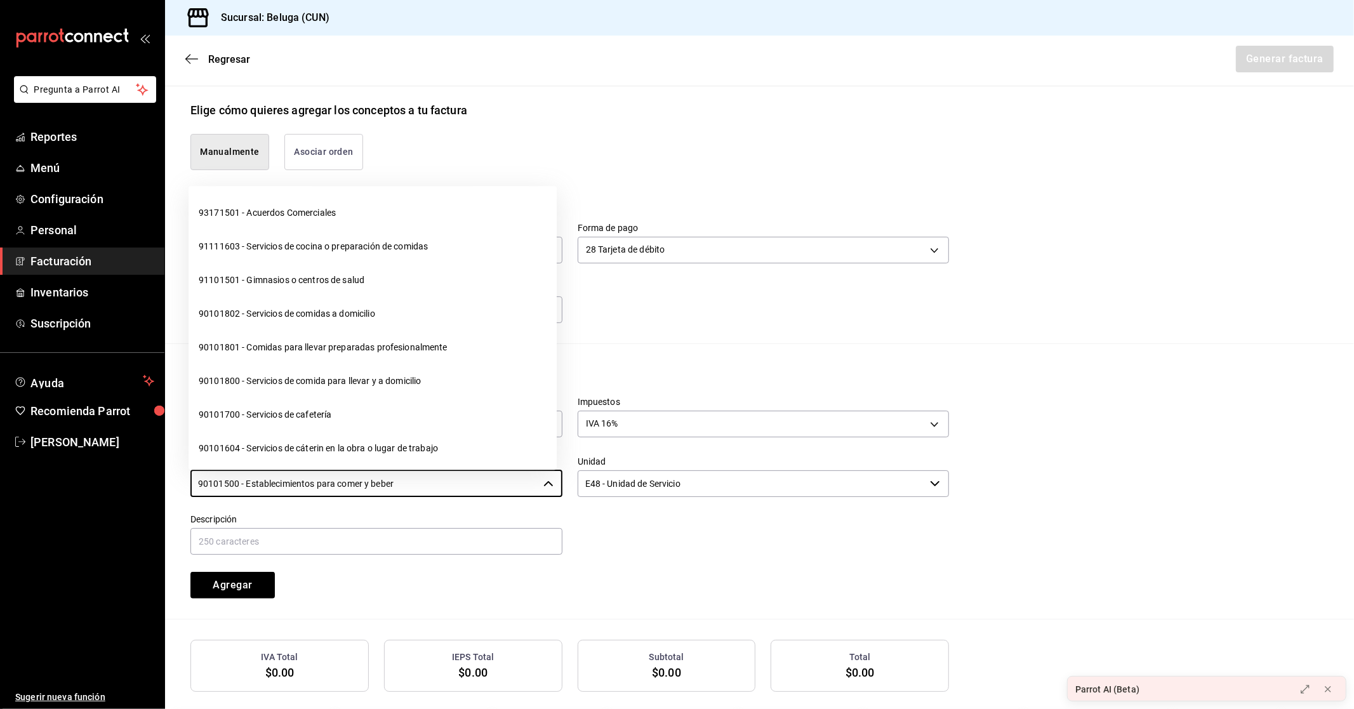
drag, startPoint x: 406, startPoint y: 482, endPoint x: 86, endPoint y: 476, distance: 320.0
click at [89, 477] on div "Pregunta a Parrot AI Reportes Menú Configuración Personal Facturación Inventari…" at bounding box center [677, 354] width 1354 height 709
drag, startPoint x: 262, startPoint y: 277, endPoint x: 267, endPoint y: 305, distance: 28.4
click at [263, 277] on li "90101501 - Restaurantes" at bounding box center [373, 281] width 368 height 34
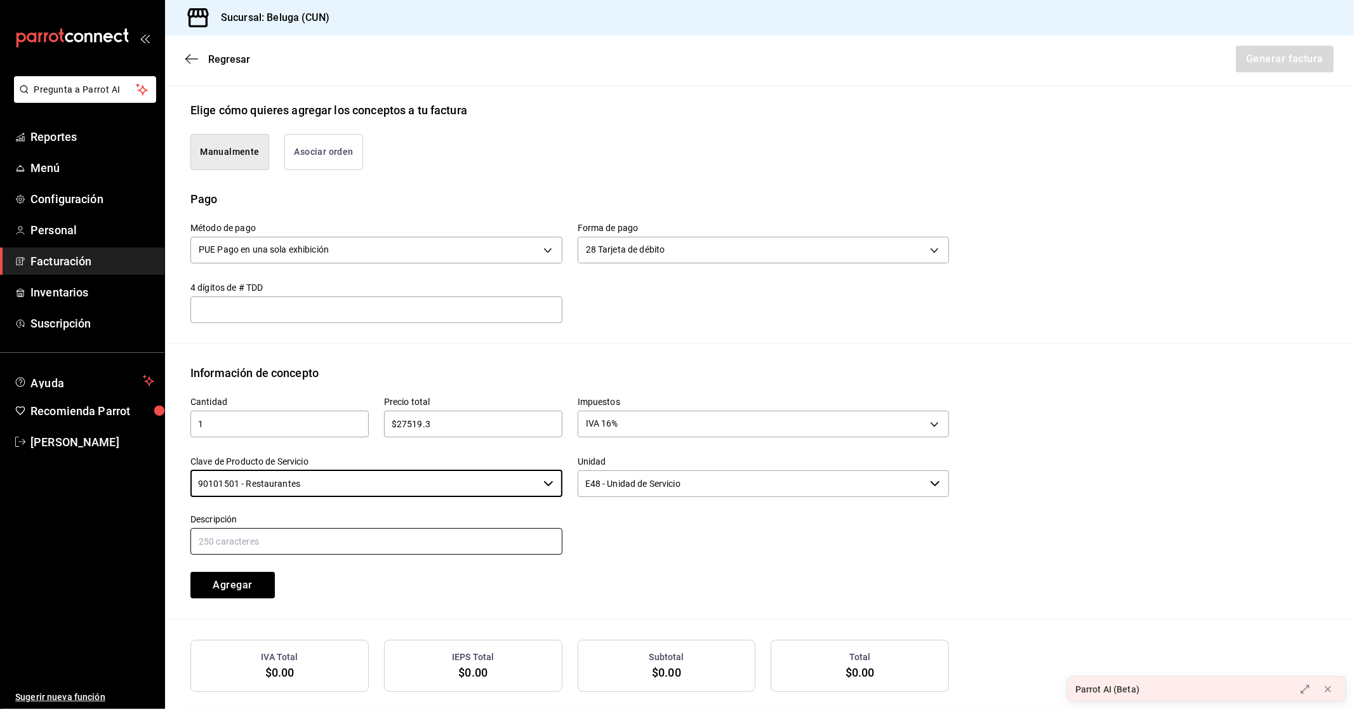
click at [275, 538] on input "text" at bounding box center [376, 541] width 372 height 27
paste input "CONSUMO DEL DIA [DATE]"
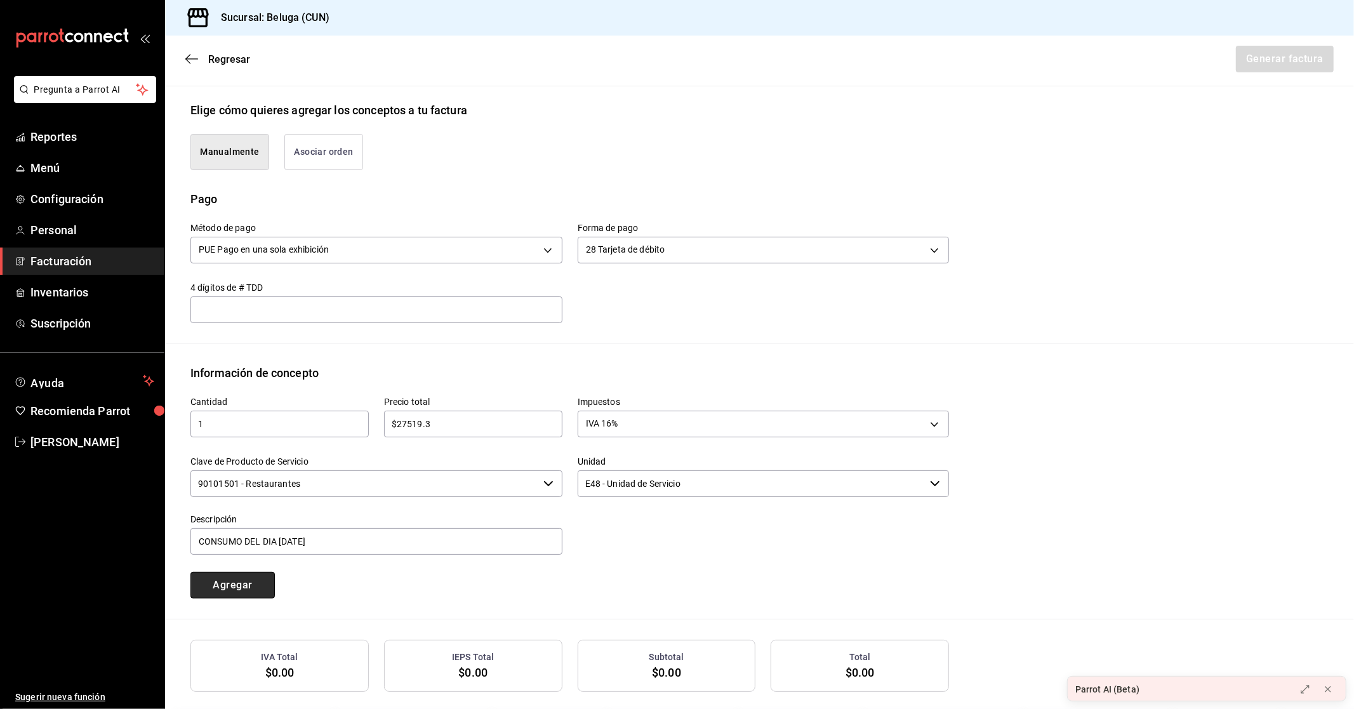
click at [239, 584] on button "Agregar" at bounding box center [232, 585] width 84 height 27
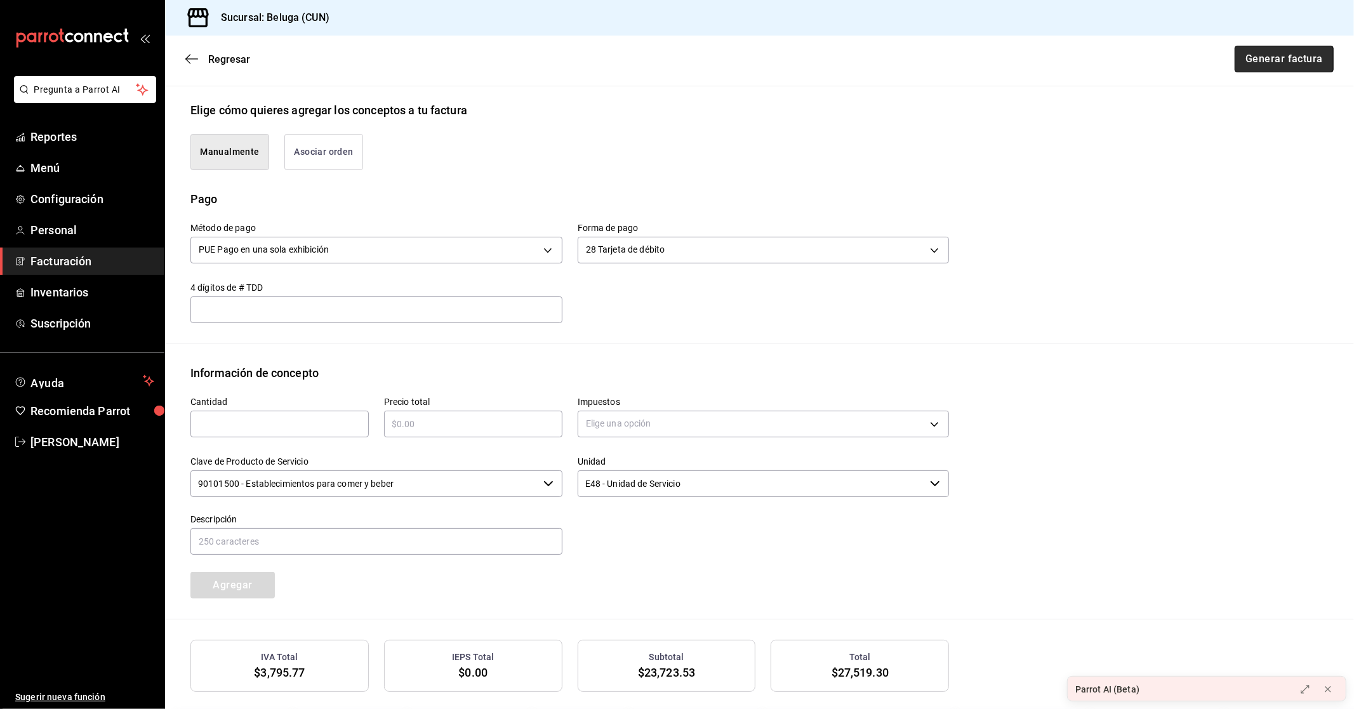
click at [1276, 59] on button "Generar factura" at bounding box center [1284, 59] width 99 height 27
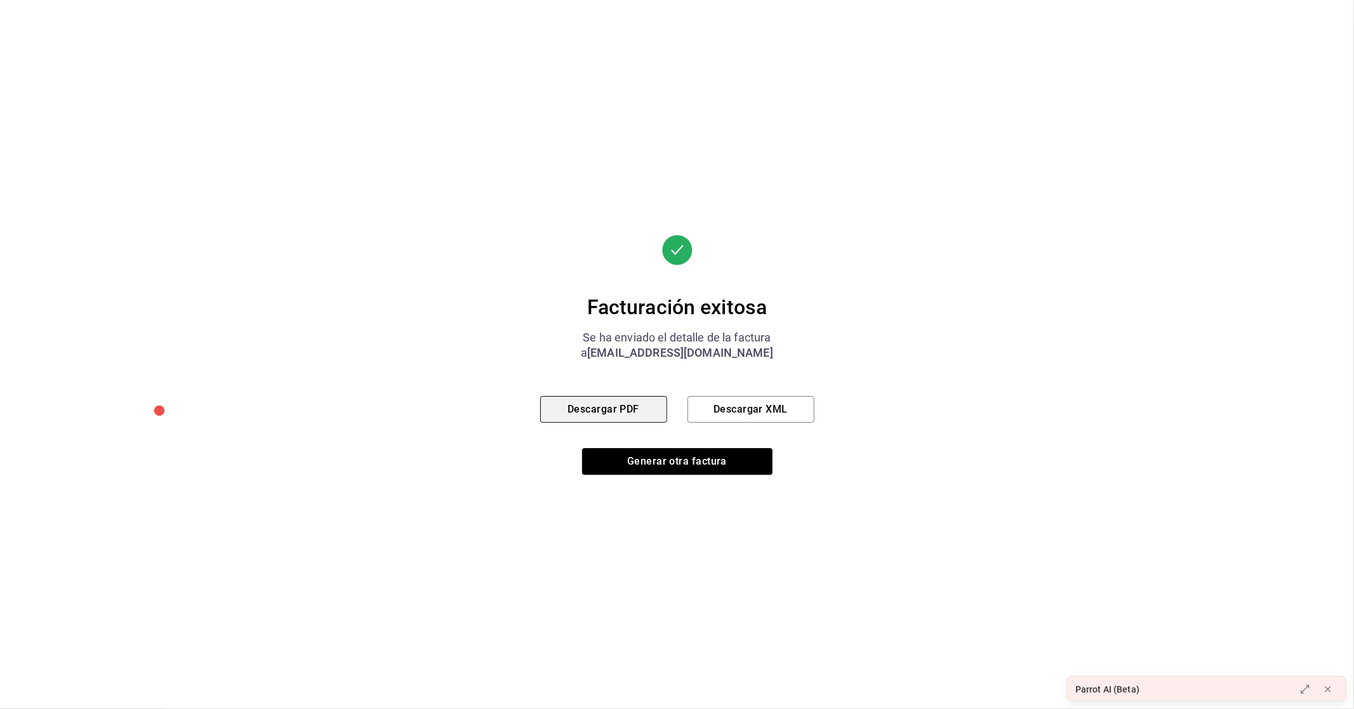
click at [649, 407] on button "Descargar PDF" at bounding box center [603, 409] width 127 height 27
click at [540, 396] on button "Descargar PDF" at bounding box center [603, 409] width 127 height 27
click at [668, 461] on button "Generar otra factura" at bounding box center [677, 461] width 190 height 27
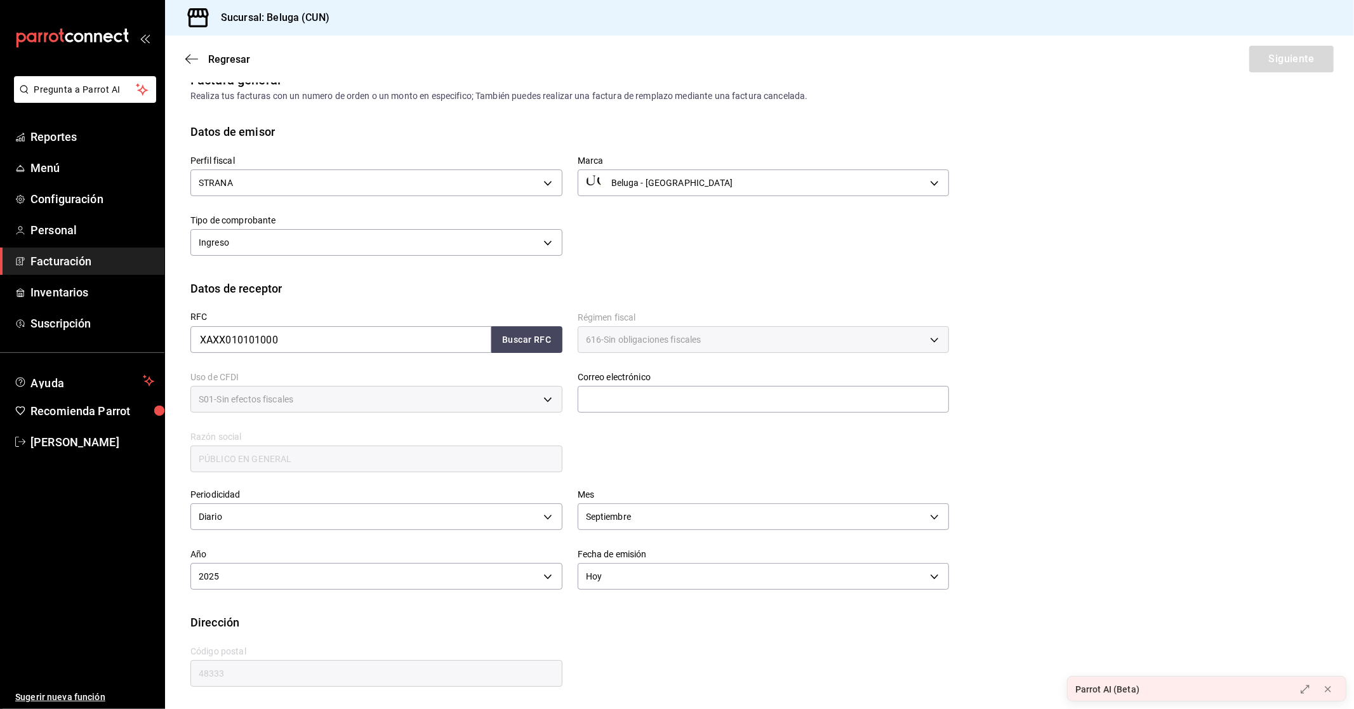
scroll to position [0, 0]
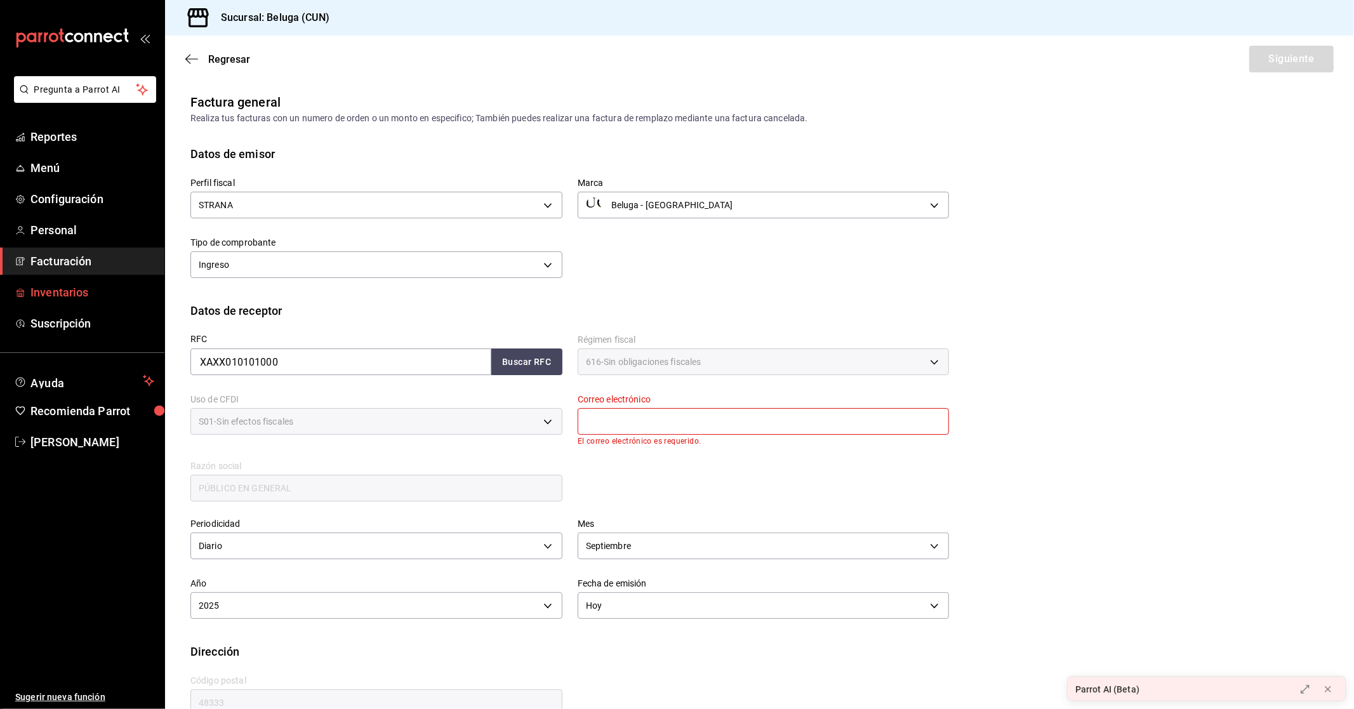
click at [61, 290] on span "Inventarios" at bounding box center [92, 292] width 124 height 17
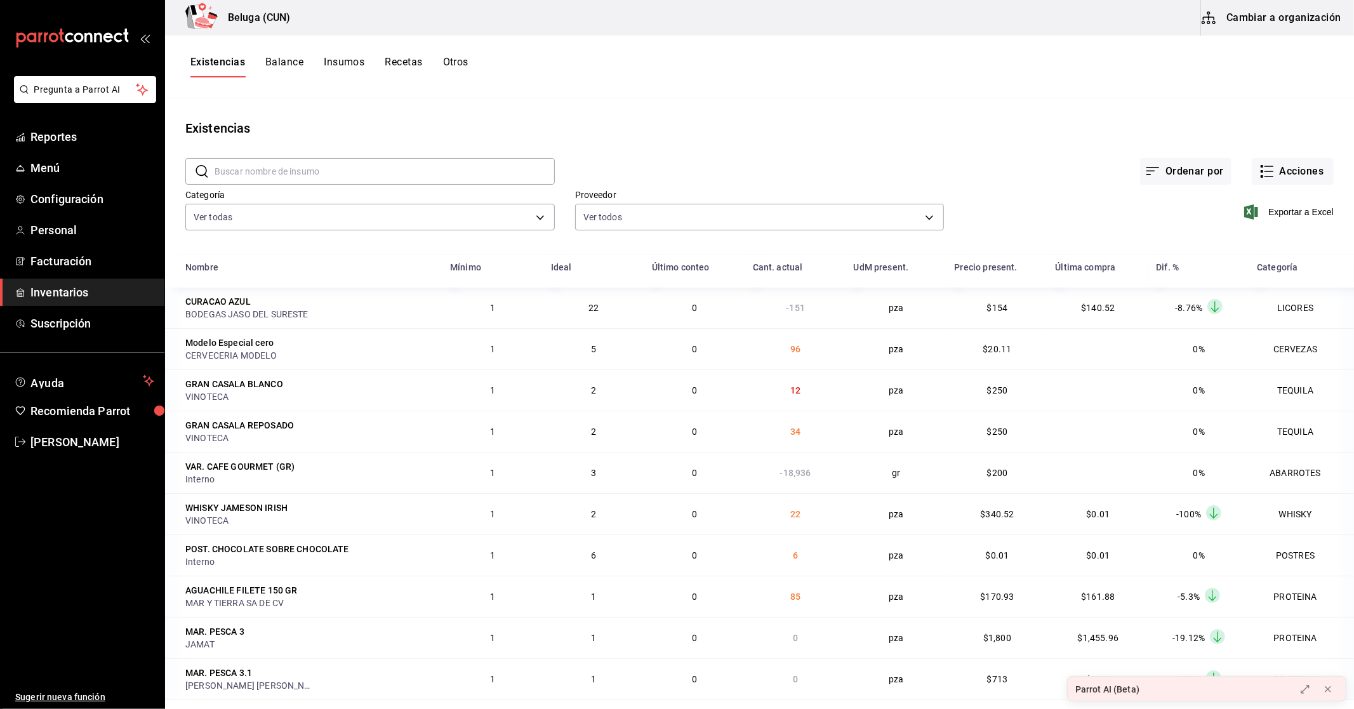
click at [490, 154] on div "​ ​" at bounding box center [360, 161] width 390 height 47
click at [487, 162] on input "text" at bounding box center [385, 171] width 340 height 25
type input "D"
drag, startPoint x: 448, startPoint y: 39, endPoint x: 460, endPoint y: 55, distance: 19.6
click at [451, 46] on div "Existencias Balance Insumos Recetas Otros" at bounding box center [759, 67] width 1189 height 63
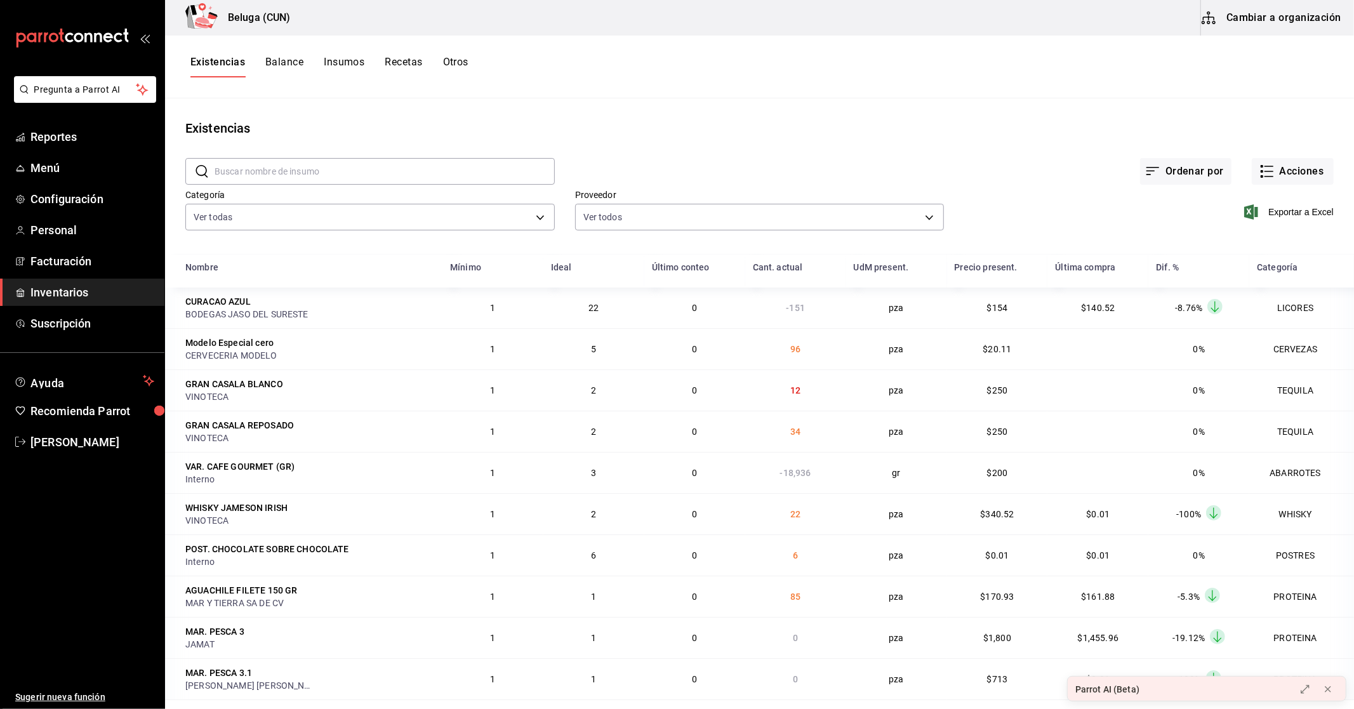
click at [460, 60] on div "Existencias Balance Insumos Recetas Otros" at bounding box center [759, 67] width 1189 height 63
click at [461, 60] on button "Otros" at bounding box center [455, 67] width 25 height 22
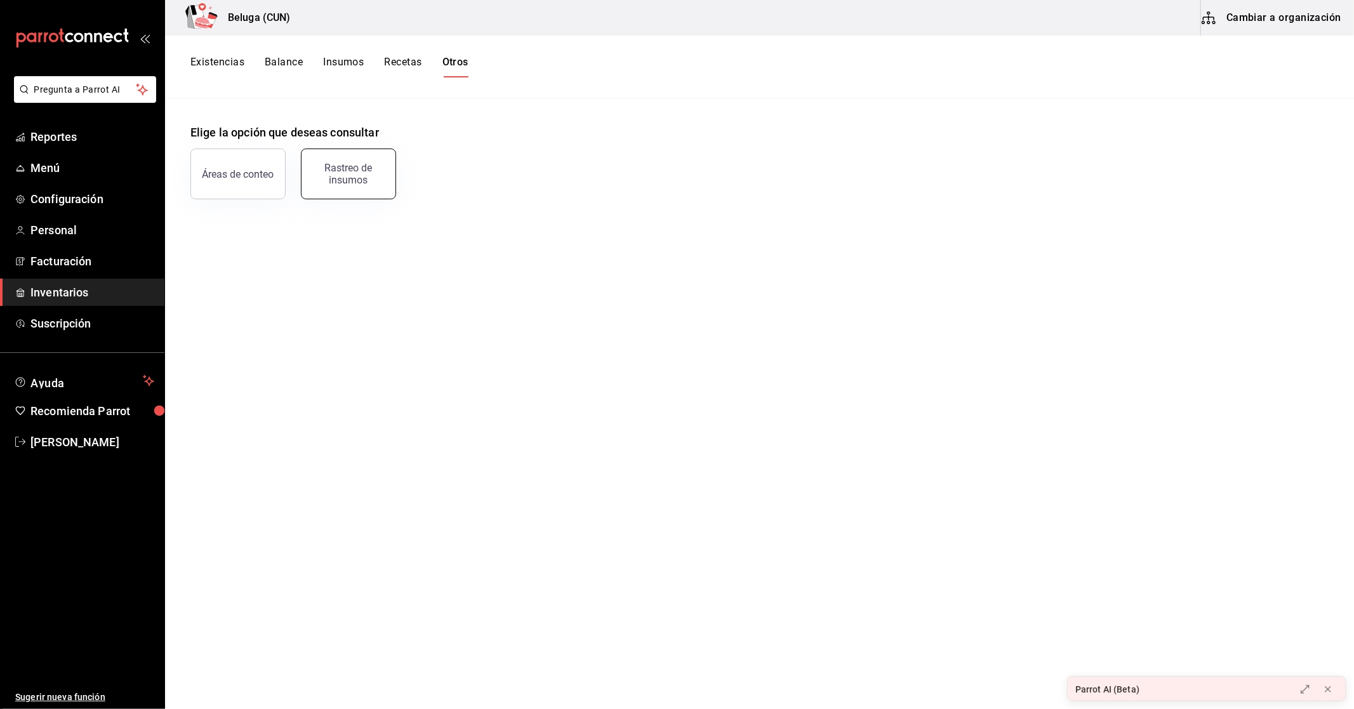
click at [370, 159] on button "Rastreo de insumos" at bounding box center [348, 174] width 95 height 51
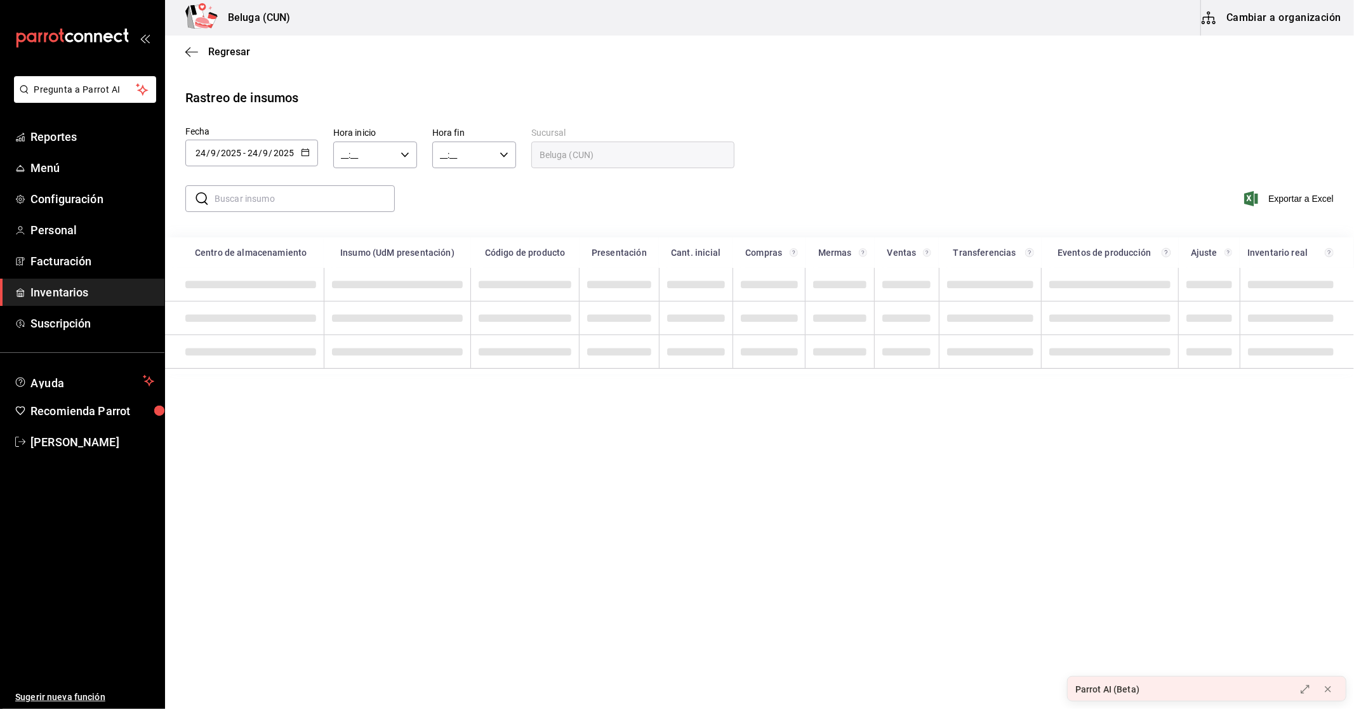
click at [314, 154] on div "2025-09-24 24 / 9 / 2025 - 2025-09-24 24 / 9 / 2025" at bounding box center [251, 153] width 133 height 27
click at [273, 395] on li "Rango de fechas" at bounding box center [245, 393] width 120 height 29
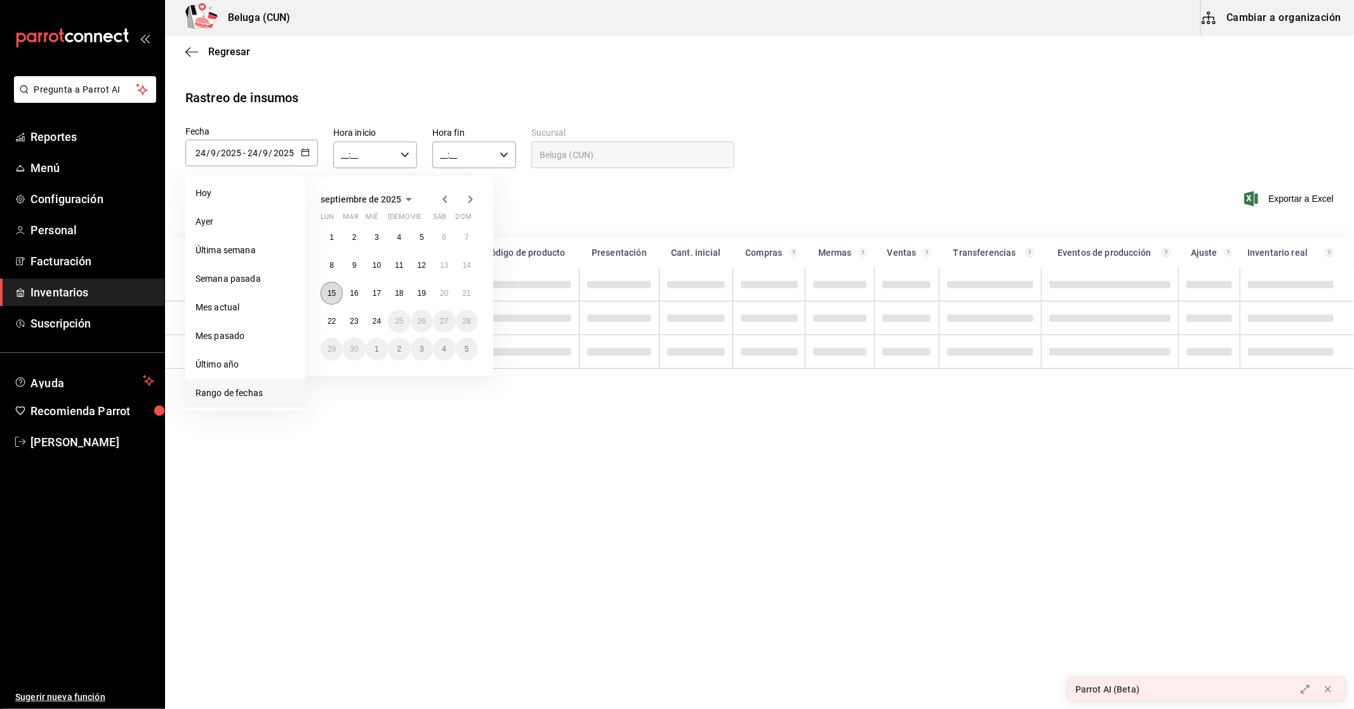
click at [326, 295] on button "15" at bounding box center [332, 293] width 22 height 23
click at [375, 325] on abbr "24" at bounding box center [377, 321] width 8 height 9
type input "2025-09-15"
type input "15"
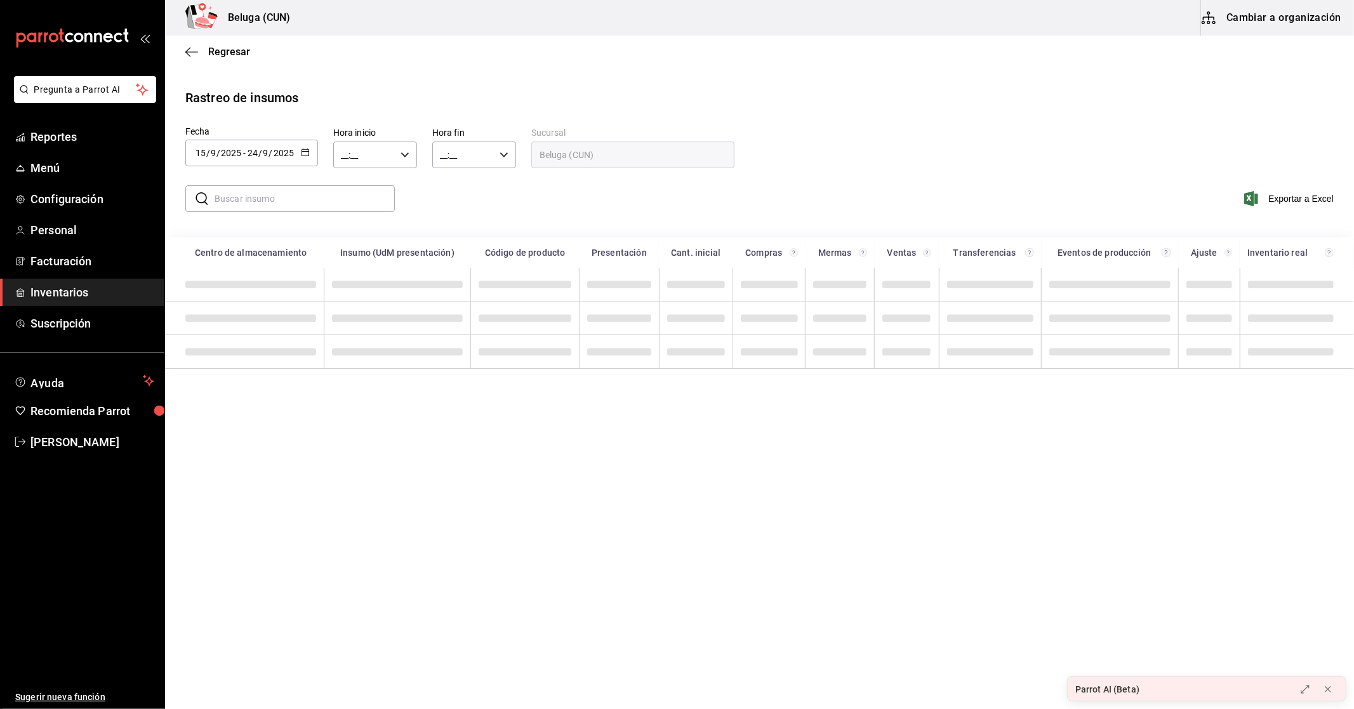
click at [391, 162] on input "__:__" at bounding box center [364, 154] width 62 height 25
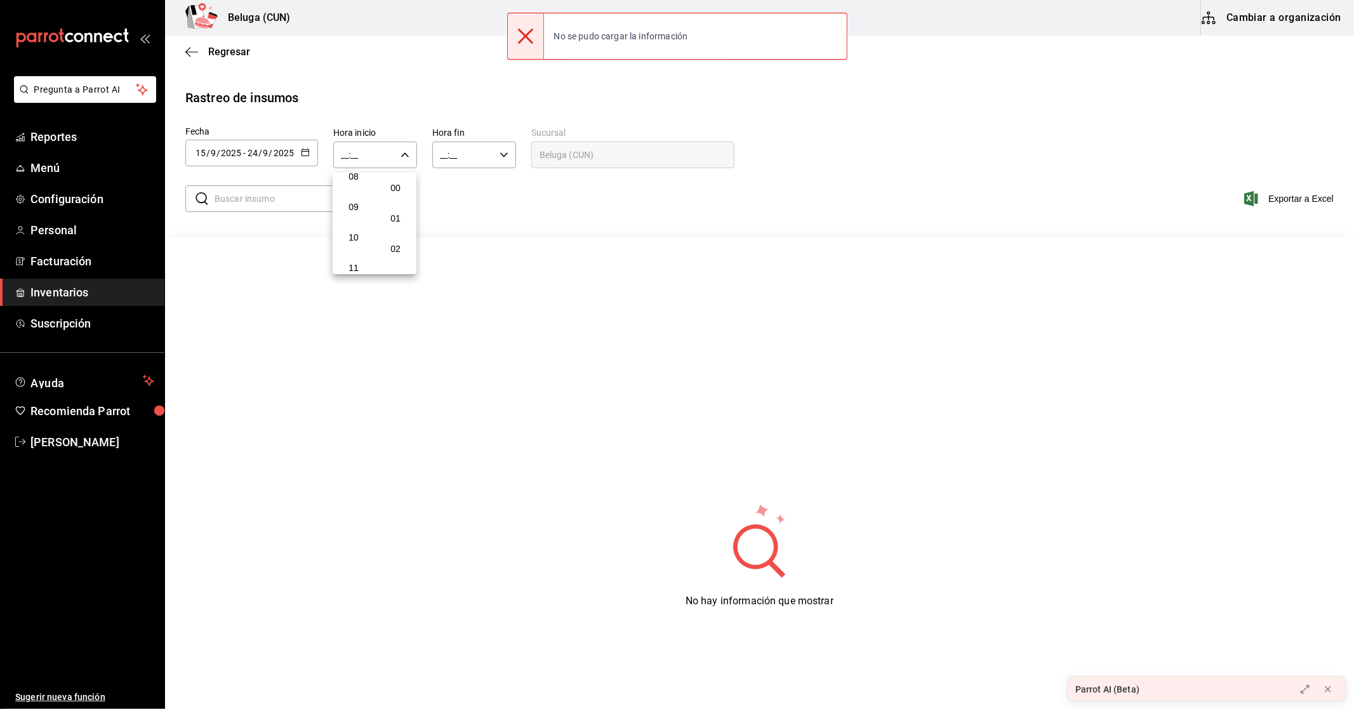
scroll to position [282, 0]
click at [357, 211] on span "10" at bounding box center [354, 211] width 22 height 10
click at [491, 167] on div at bounding box center [677, 354] width 1354 height 709
click at [507, 154] on icon "button" at bounding box center [504, 154] width 9 height 9
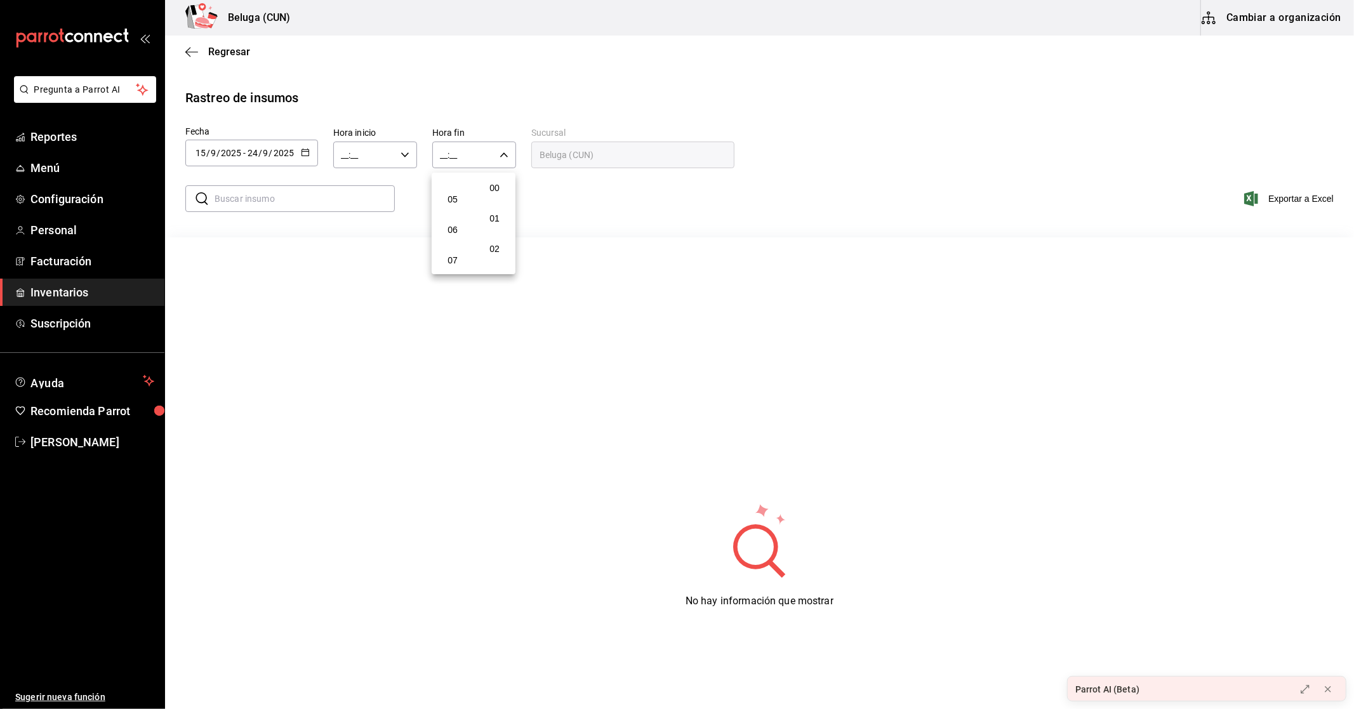
scroll to position [70, 0]
click at [451, 237] on span "04" at bounding box center [453, 239] width 22 height 10
click at [407, 167] on div at bounding box center [677, 354] width 1354 height 709
click at [407, 157] on icon "button" at bounding box center [405, 154] width 9 height 9
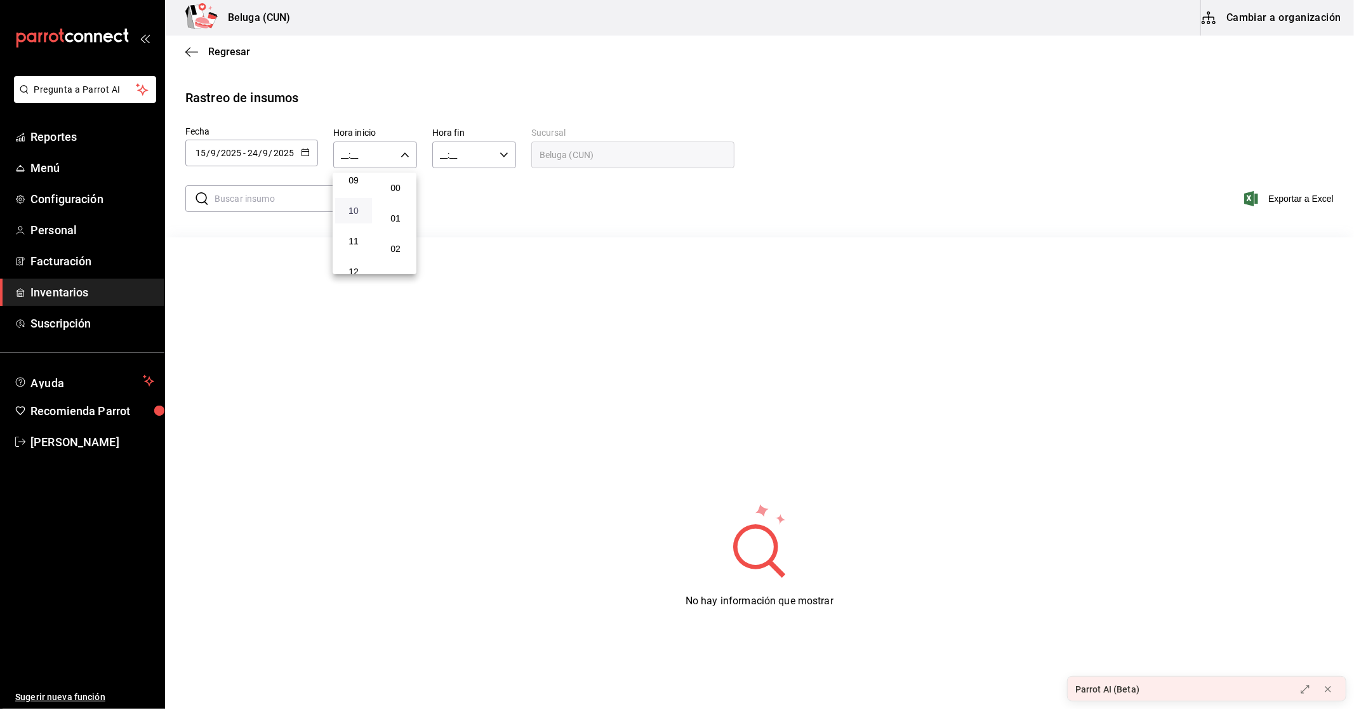
click at [359, 207] on span "10" at bounding box center [354, 211] width 22 height 10
click at [357, 207] on span "10" at bounding box center [354, 211] width 22 height 10
click at [357, 206] on span "10" at bounding box center [354, 211] width 22 height 10
click at [299, 261] on div at bounding box center [677, 354] width 1354 height 709
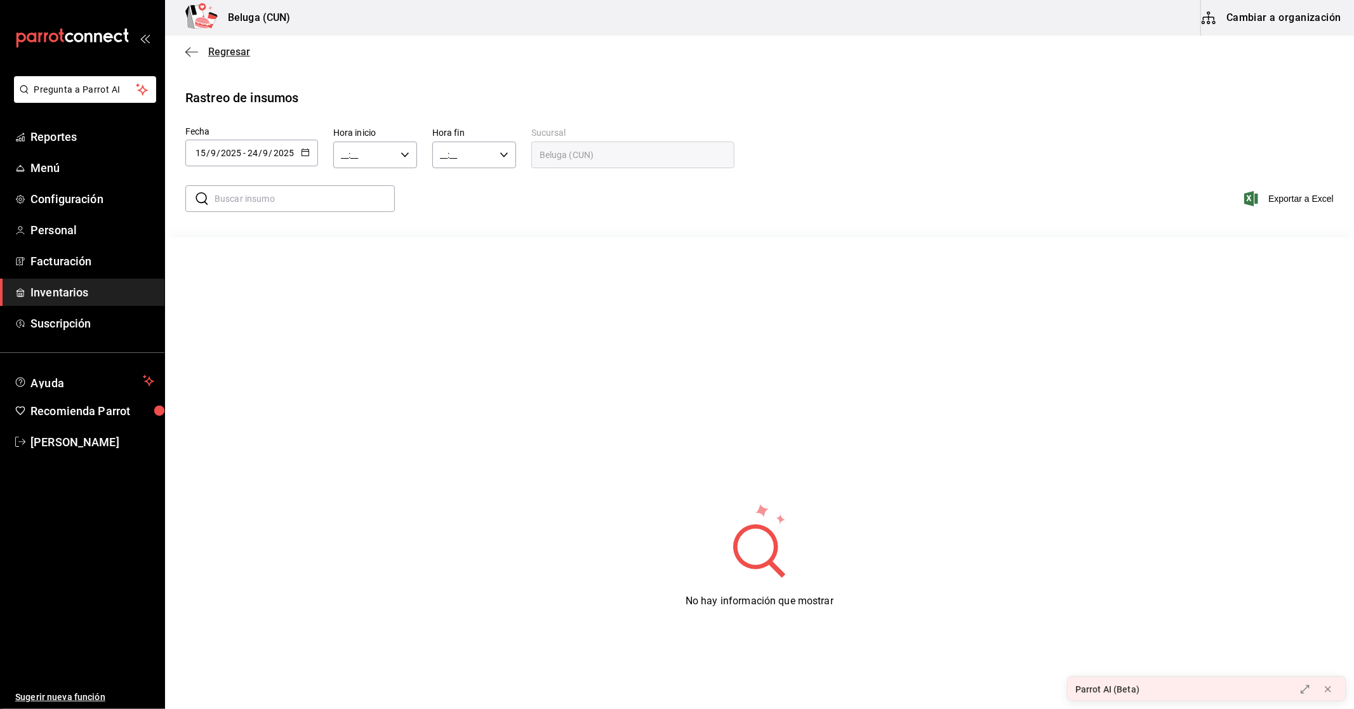
click at [238, 54] on span "Regresar" at bounding box center [229, 52] width 42 height 12
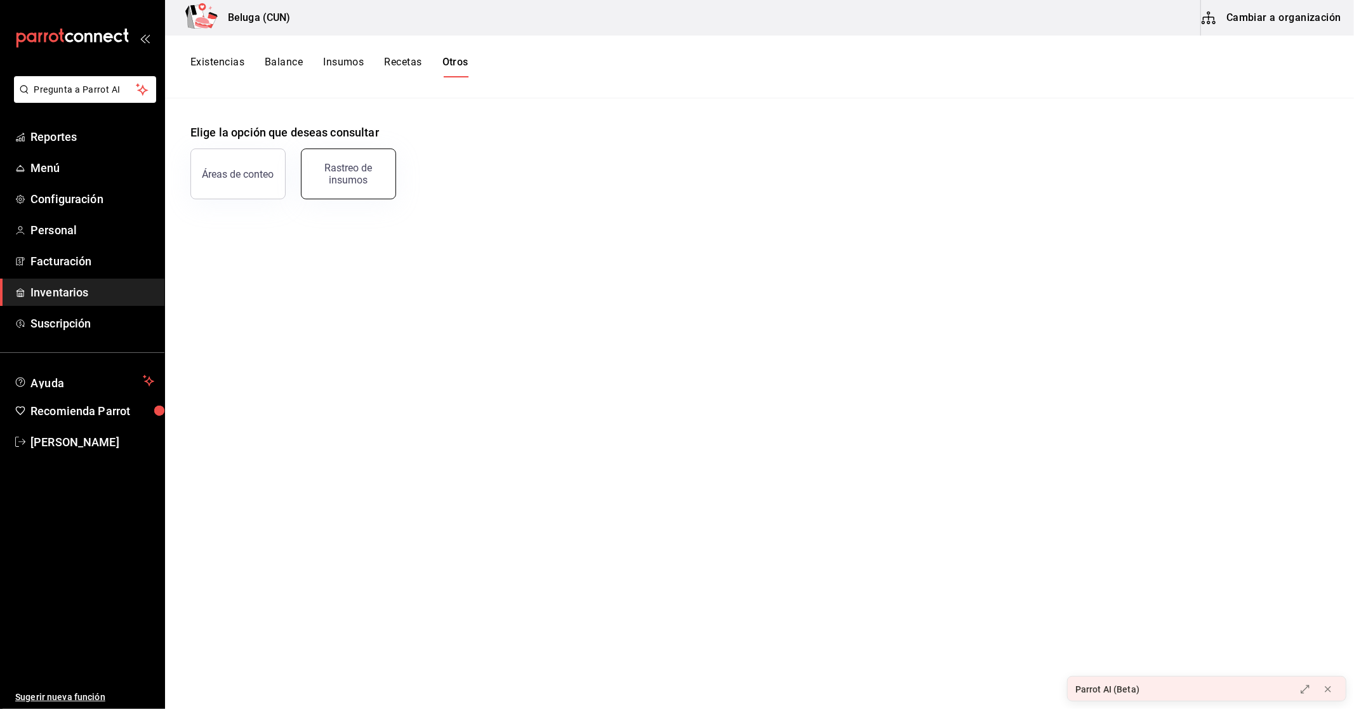
click at [354, 166] on div "Rastreo de insumos" at bounding box center [348, 174] width 79 height 24
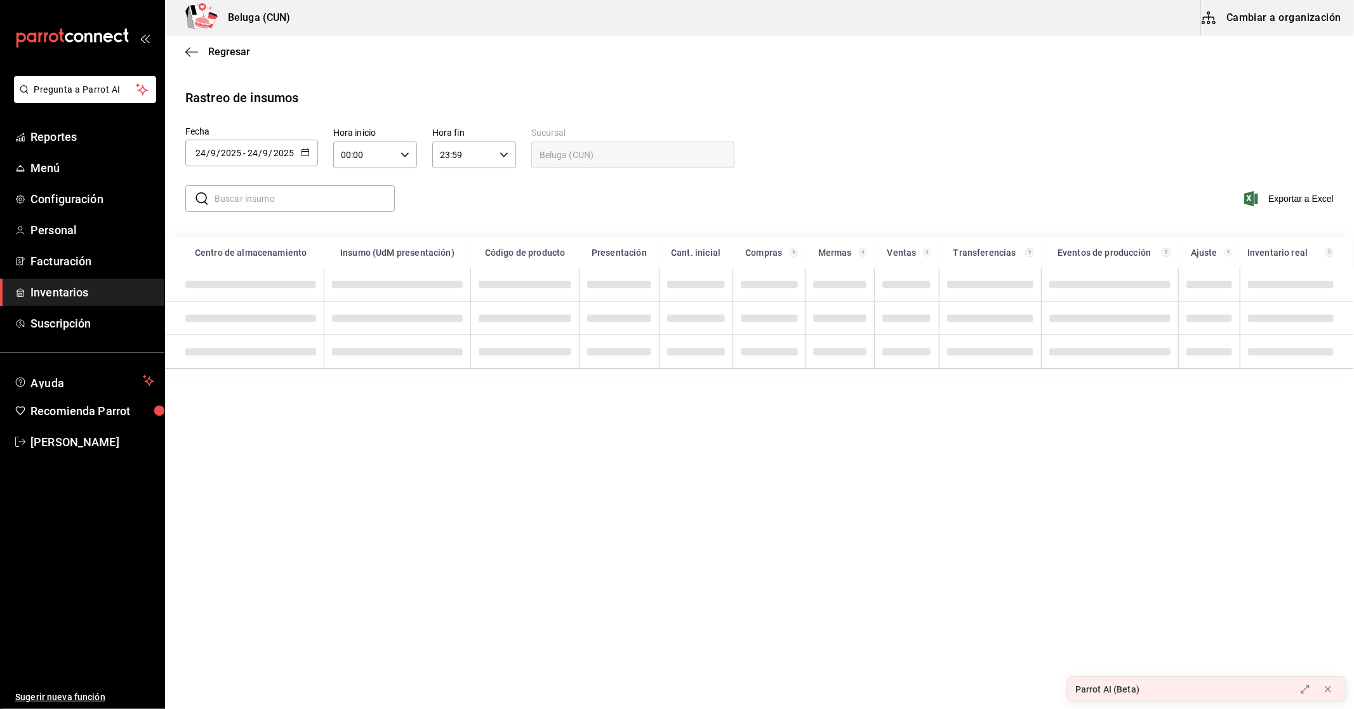
click at [303, 153] on icon "button" at bounding box center [305, 152] width 9 height 9
click at [246, 391] on li "Rango de fechas" at bounding box center [245, 393] width 120 height 29
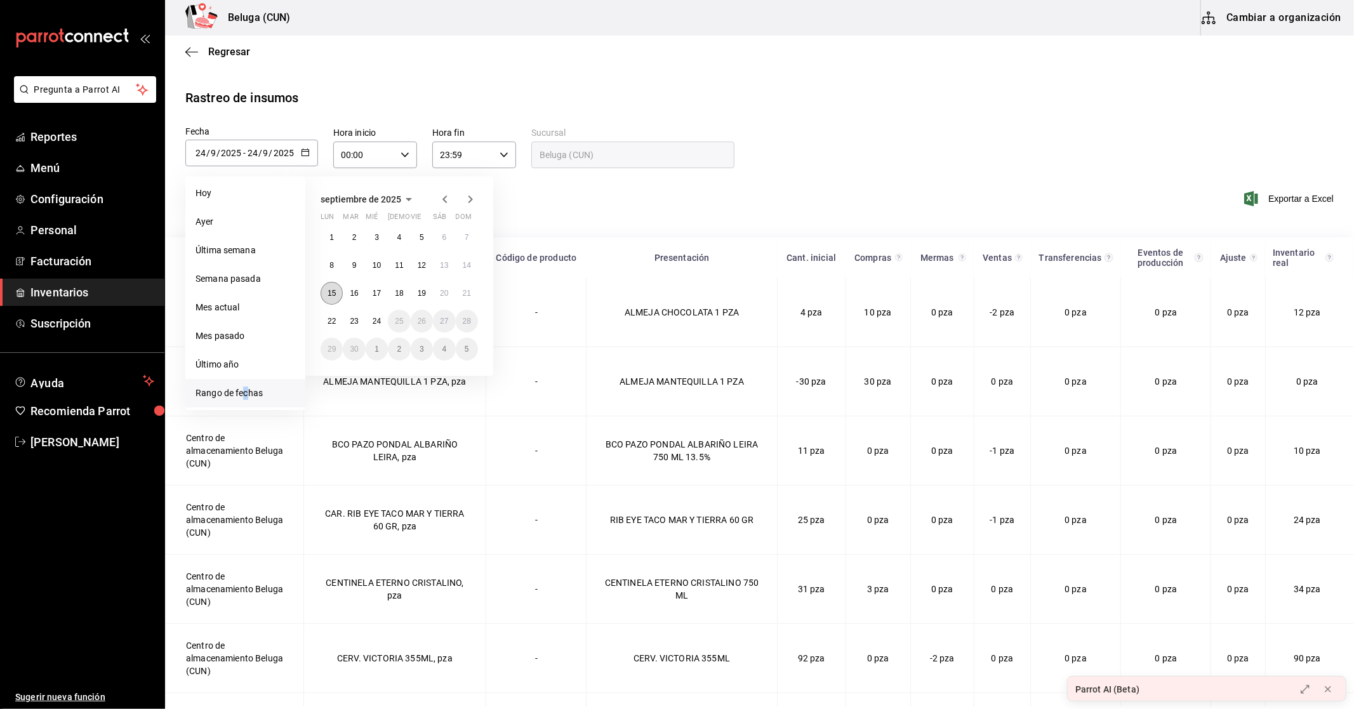
click at [334, 297] on button "15" at bounding box center [332, 293] width 22 height 23
click at [376, 324] on abbr "24" at bounding box center [377, 321] width 8 height 9
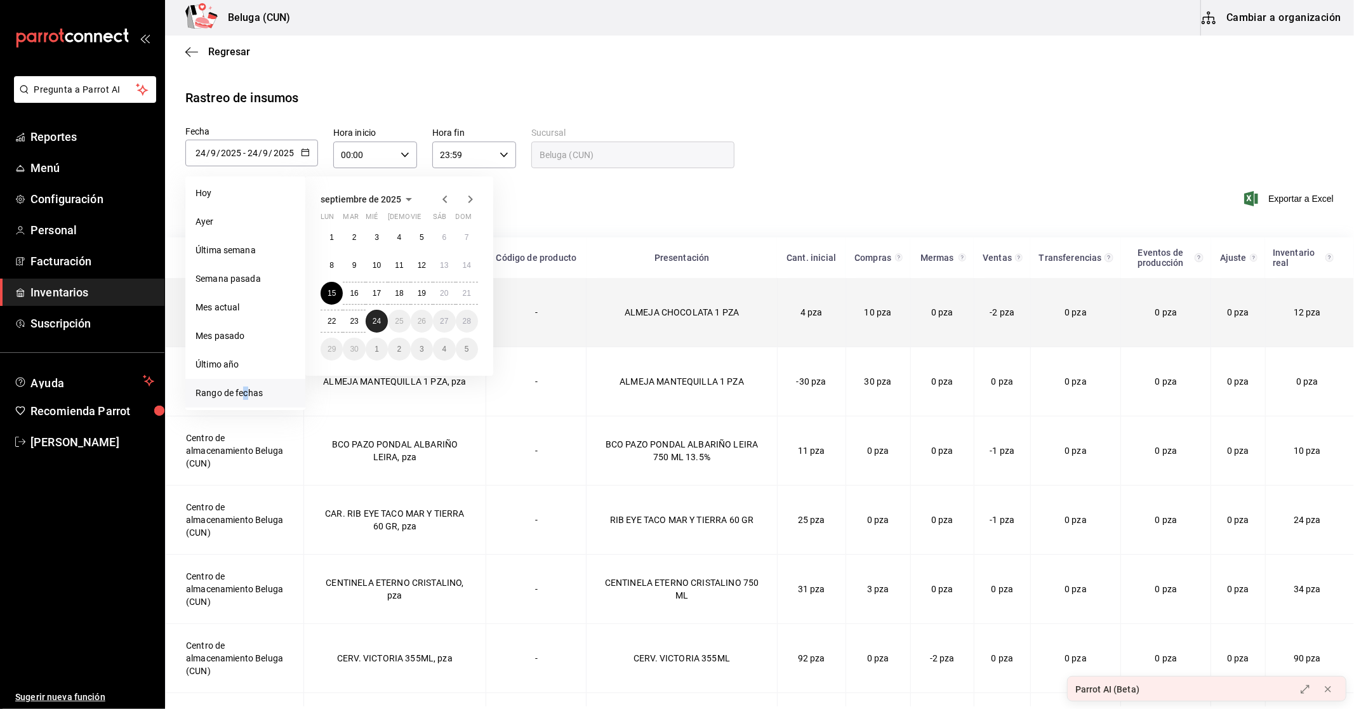
type input "2025-09-15"
type input "15"
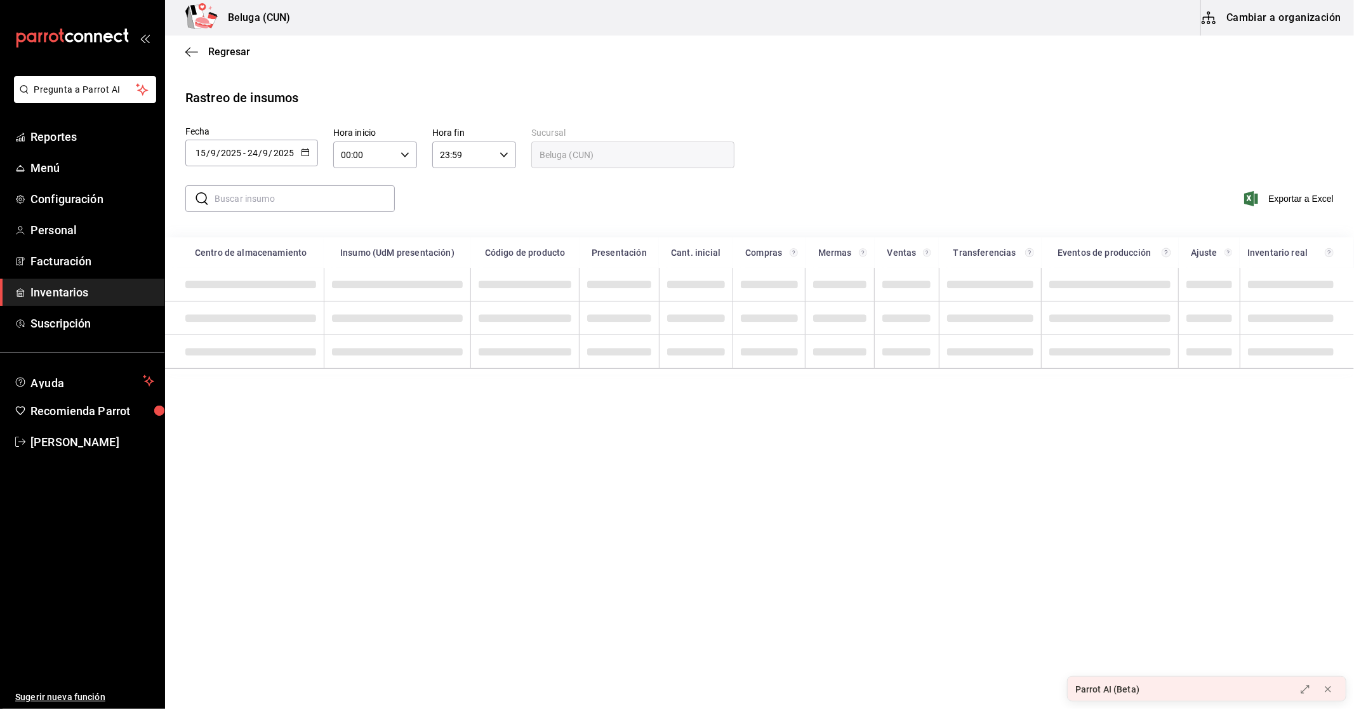
click at [392, 160] on input "00:00" at bounding box center [364, 154] width 62 height 25
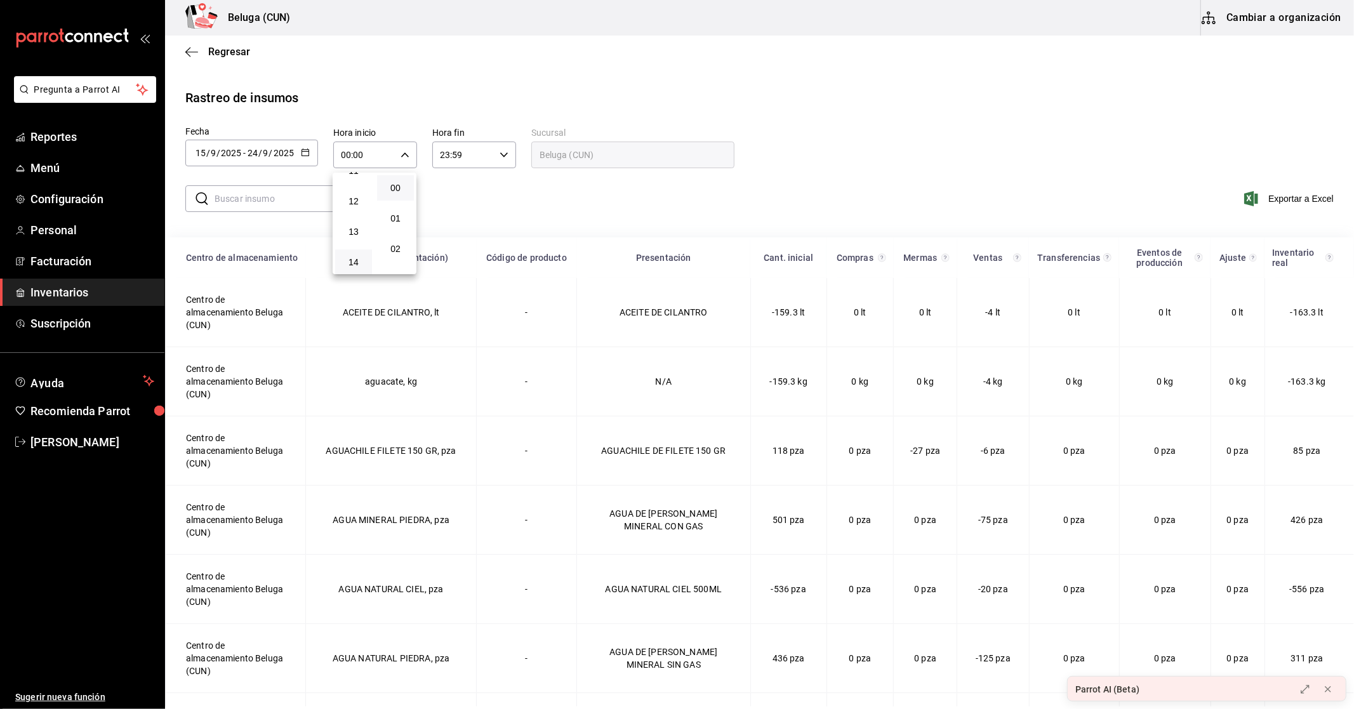
scroll to position [282, 0]
click at [353, 210] on span "10" at bounding box center [354, 211] width 22 height 10
type input "10:00"
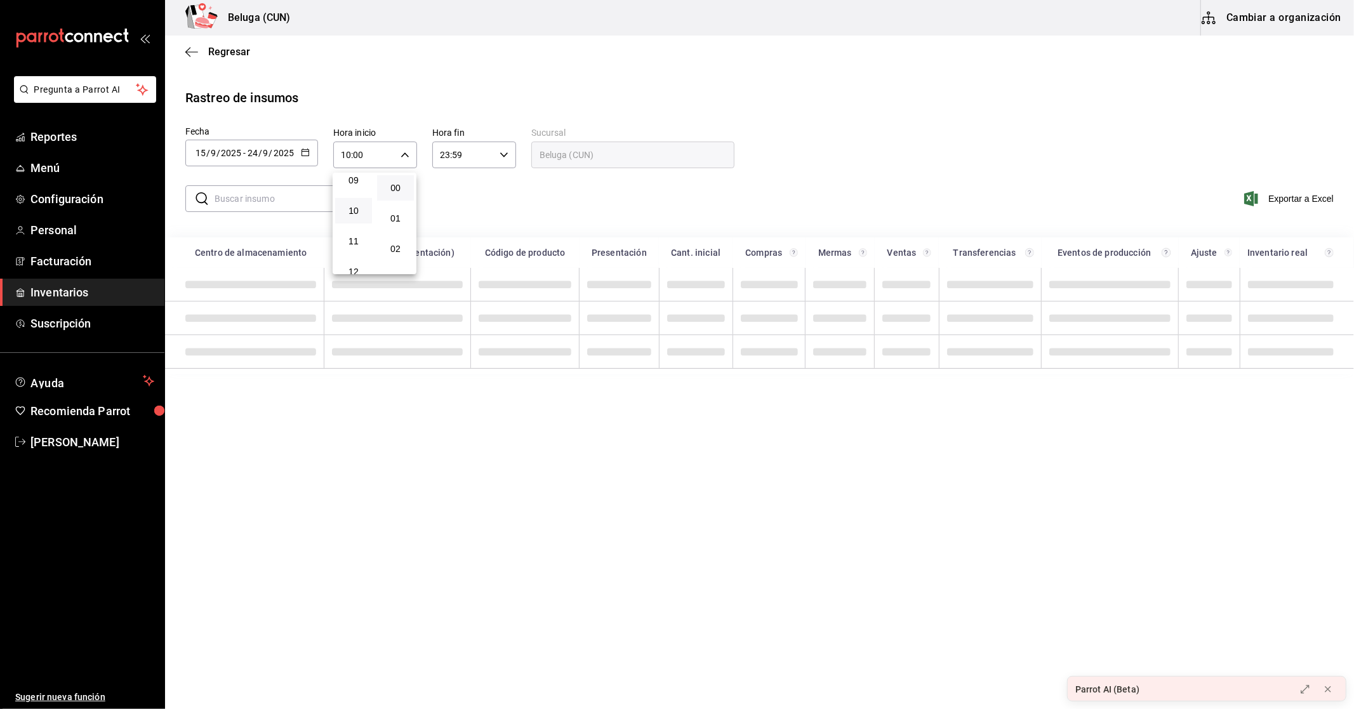
click at [505, 169] on div at bounding box center [677, 354] width 1354 height 709
click at [507, 161] on div "23:59 Hora fin" at bounding box center [474, 155] width 84 height 27
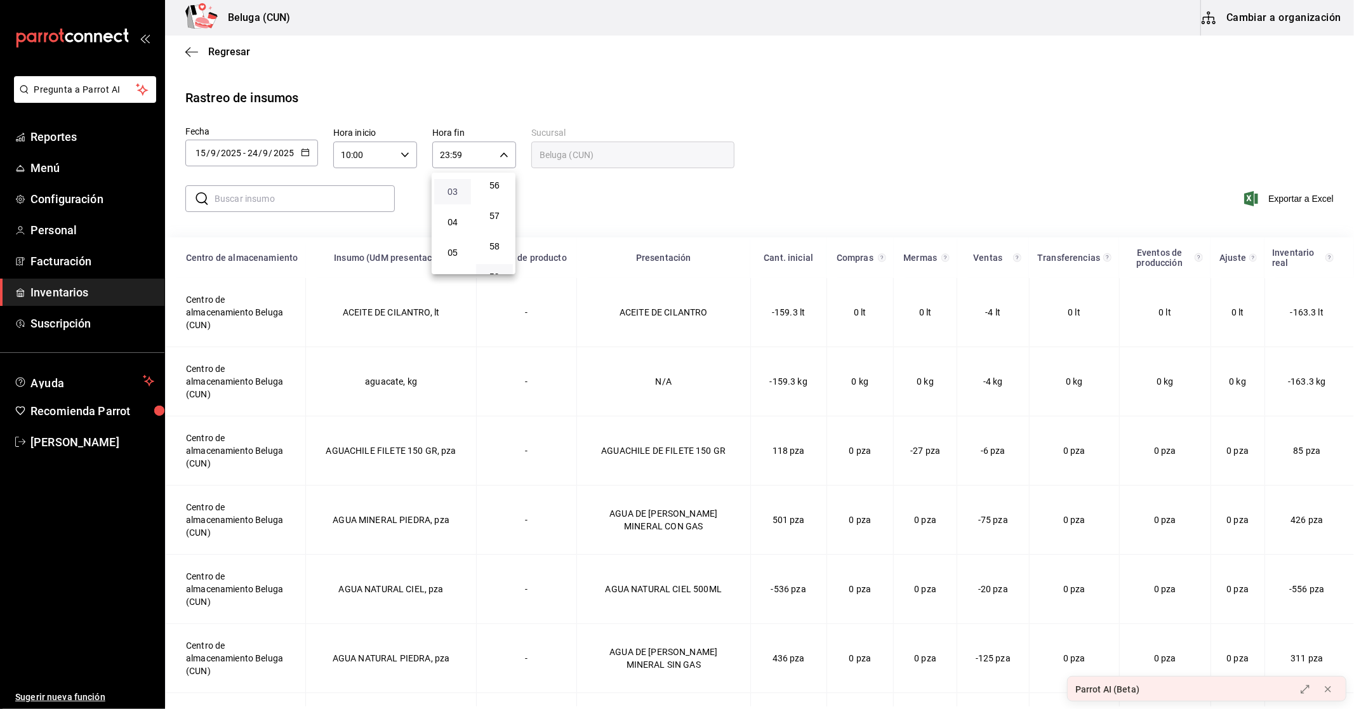
scroll to position [58, 0]
click at [454, 240] on button "04" at bounding box center [452, 251] width 37 height 25
type input "04:59"
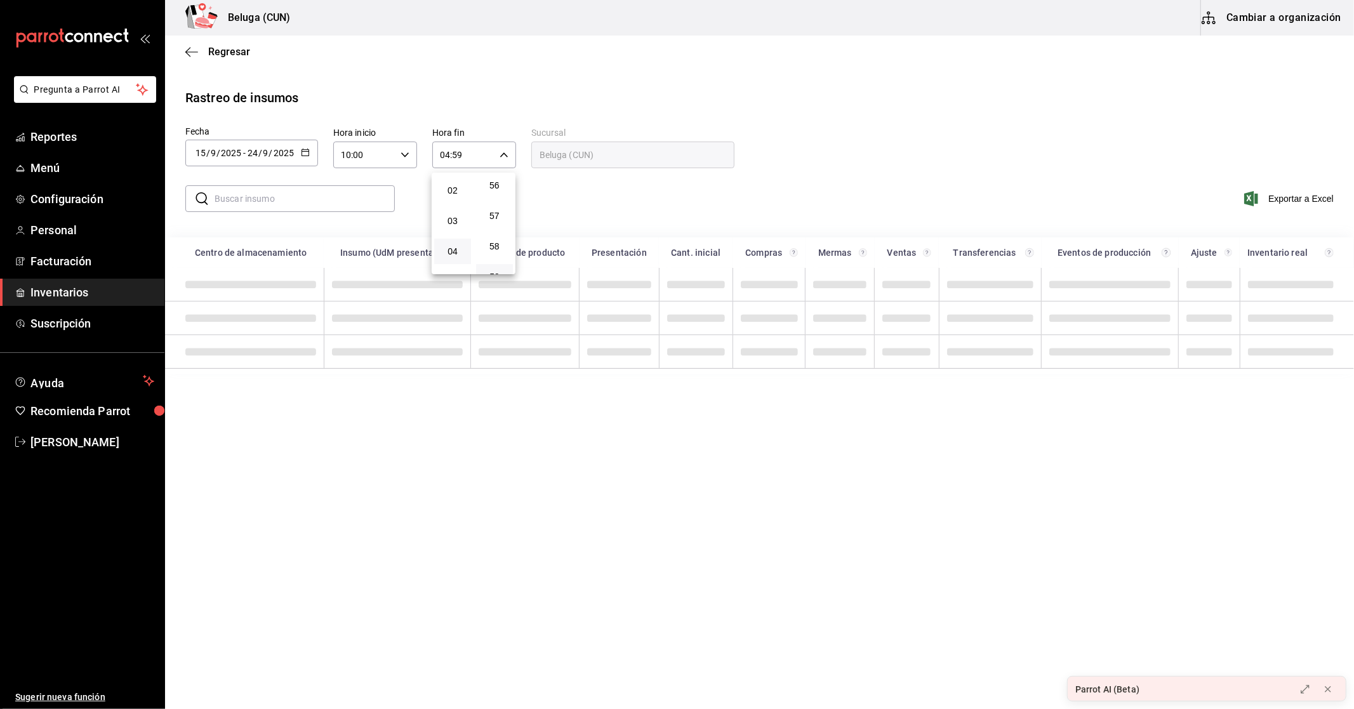
click at [616, 208] on div at bounding box center [677, 354] width 1354 height 709
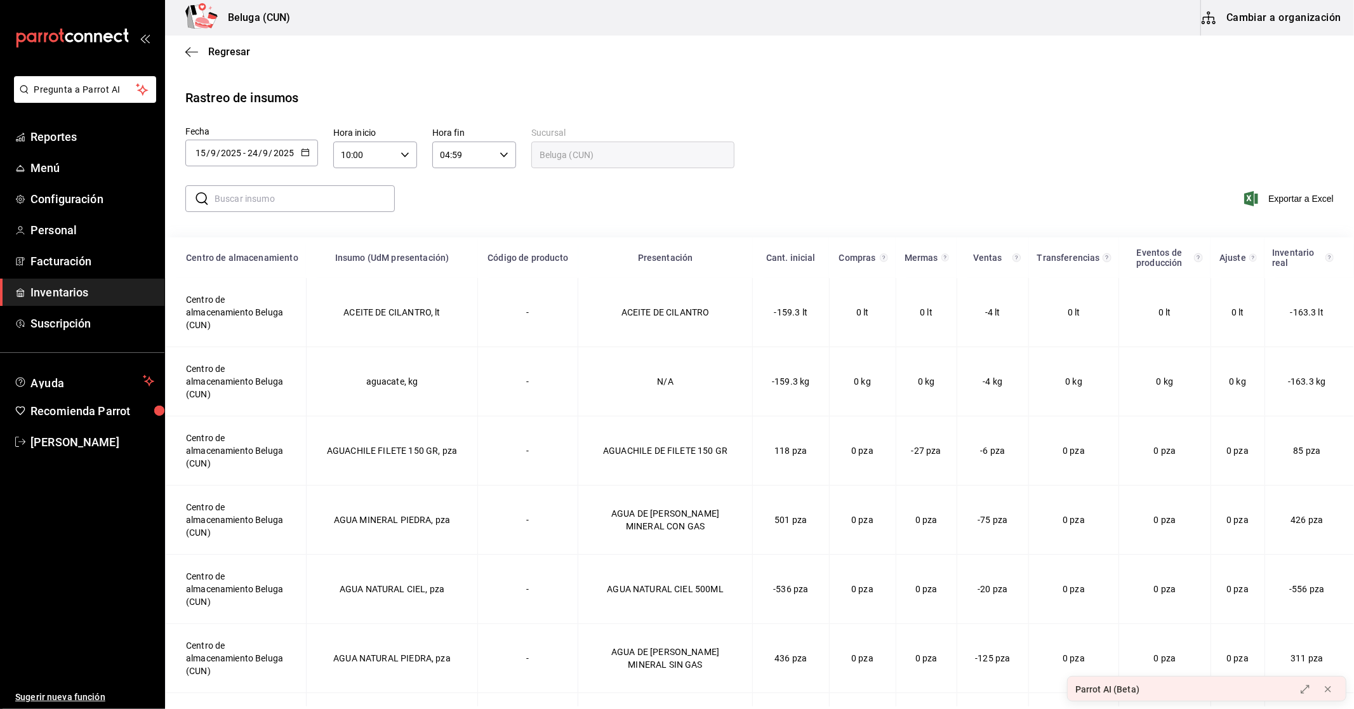
click at [378, 201] on input "text" at bounding box center [305, 198] width 180 height 25
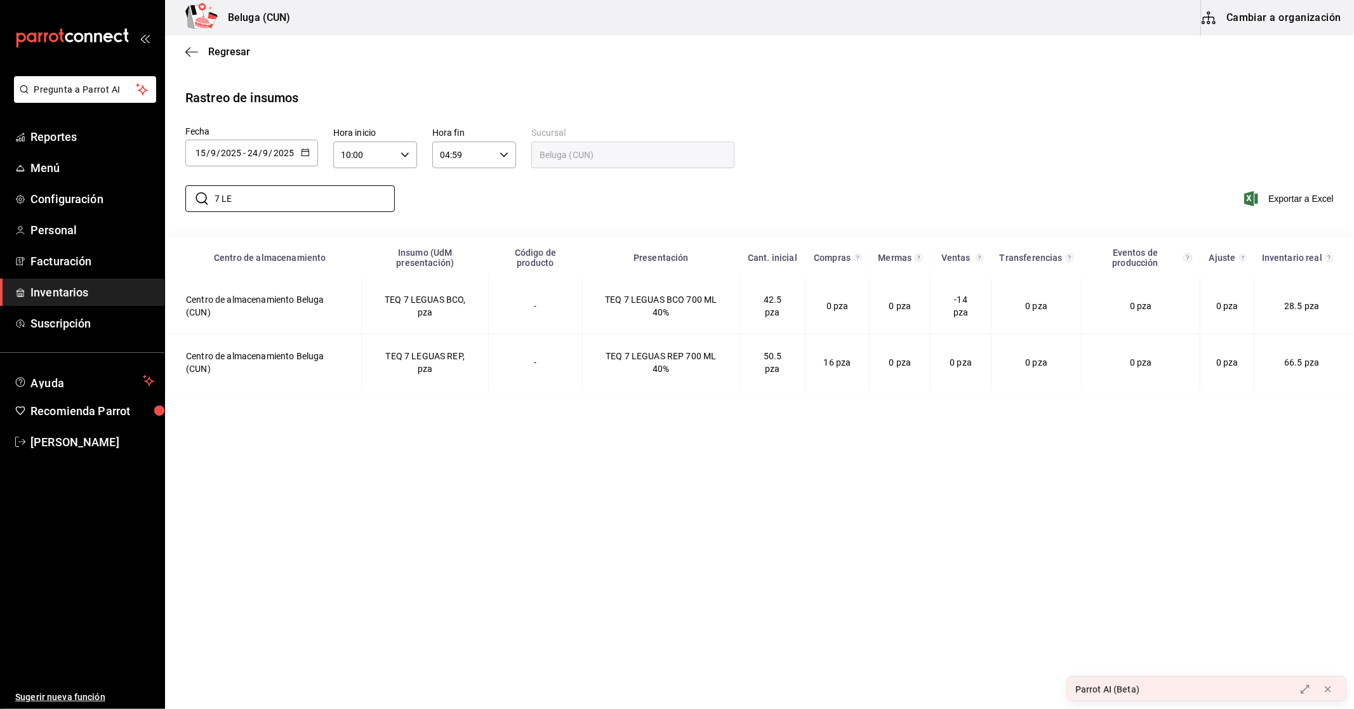
type input "7 LE"
click at [537, 464] on main "Regresar Rastreo de insumos Fecha 2025-09-15 15 / 9 / 2025 - 2025-09-24 24 / 9 …" at bounding box center [759, 371] width 1189 height 671
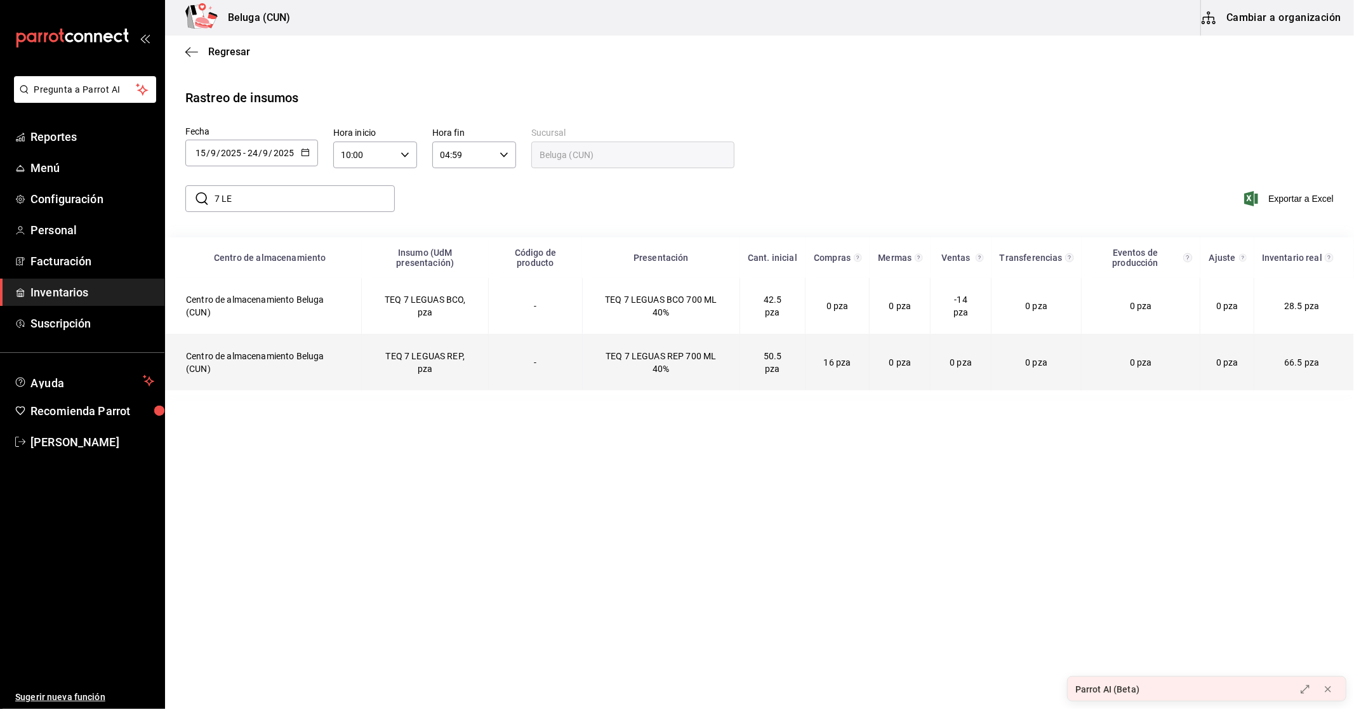
click at [541, 383] on td "-" at bounding box center [536, 363] width 94 height 56
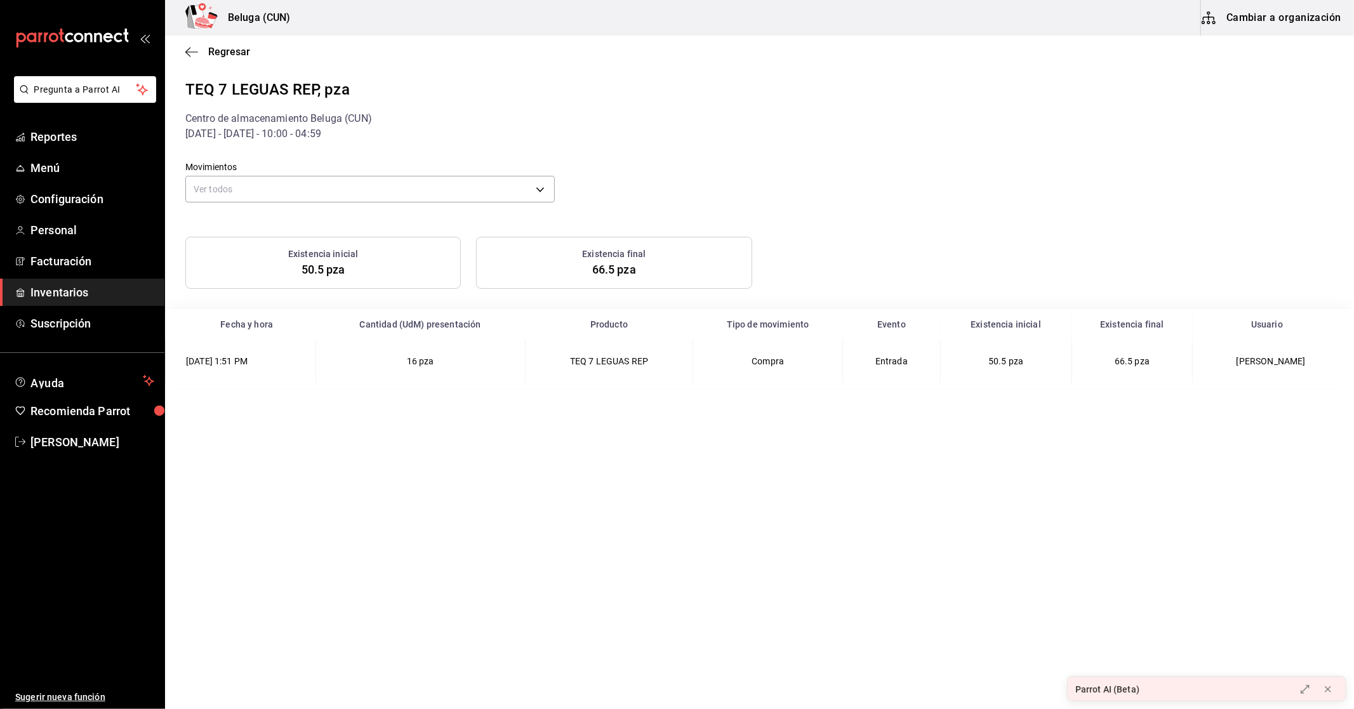
click at [208, 483] on main "Regresar TEQ 7 LEGUAS REP, pza Centro de almacenamiento Beluga (CUN) 15/09/2025…" at bounding box center [759, 371] width 1189 height 671
drag, startPoint x: 418, startPoint y: 361, endPoint x: 491, endPoint y: 361, distance: 73.6
click at [491, 361] on td "16 pza" at bounding box center [419, 361] width 209 height 43
click at [487, 361] on td "16 pza" at bounding box center [419, 361] width 209 height 43
drag, startPoint x: 582, startPoint y: 362, endPoint x: 709, endPoint y: 373, distance: 127.4
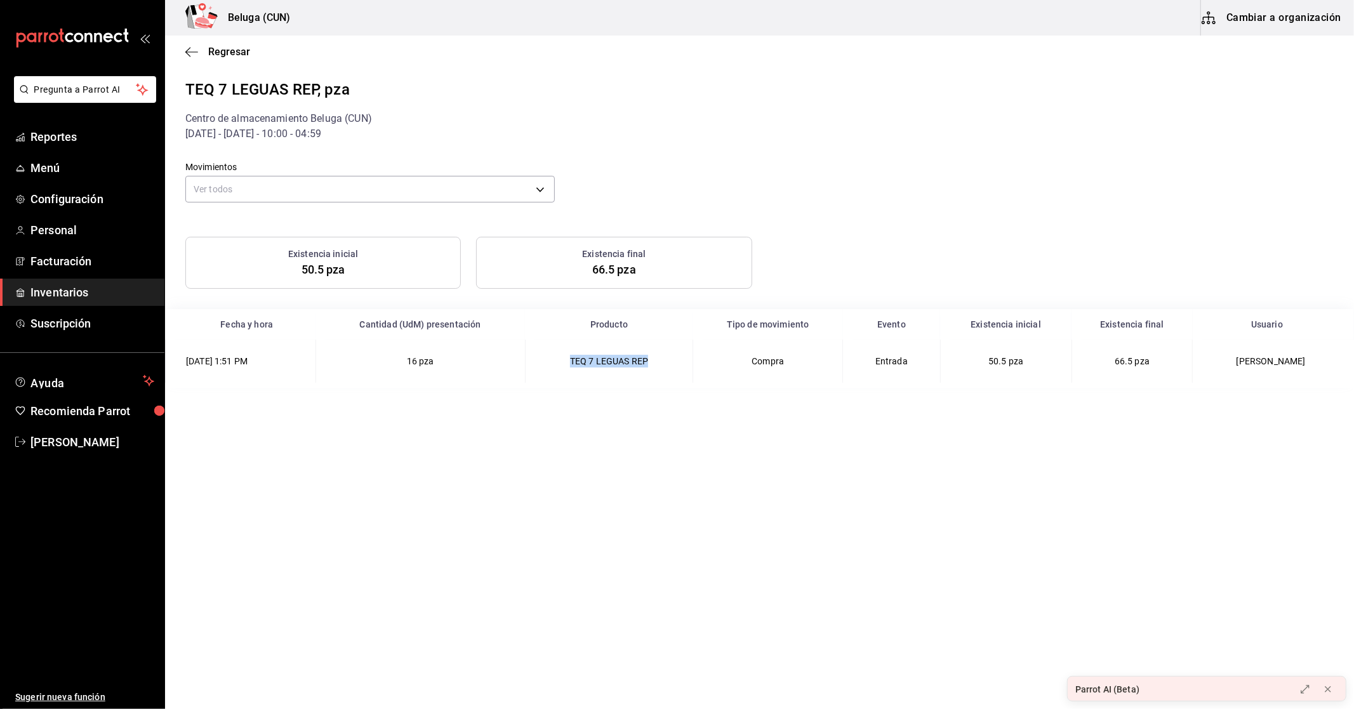
click at [693, 373] on td "TEQ 7 LEGUAS REP" at bounding box center [609, 361] width 168 height 43
click at [693, 371] on td "TEQ 7 LEGUAS REP" at bounding box center [609, 361] width 168 height 43
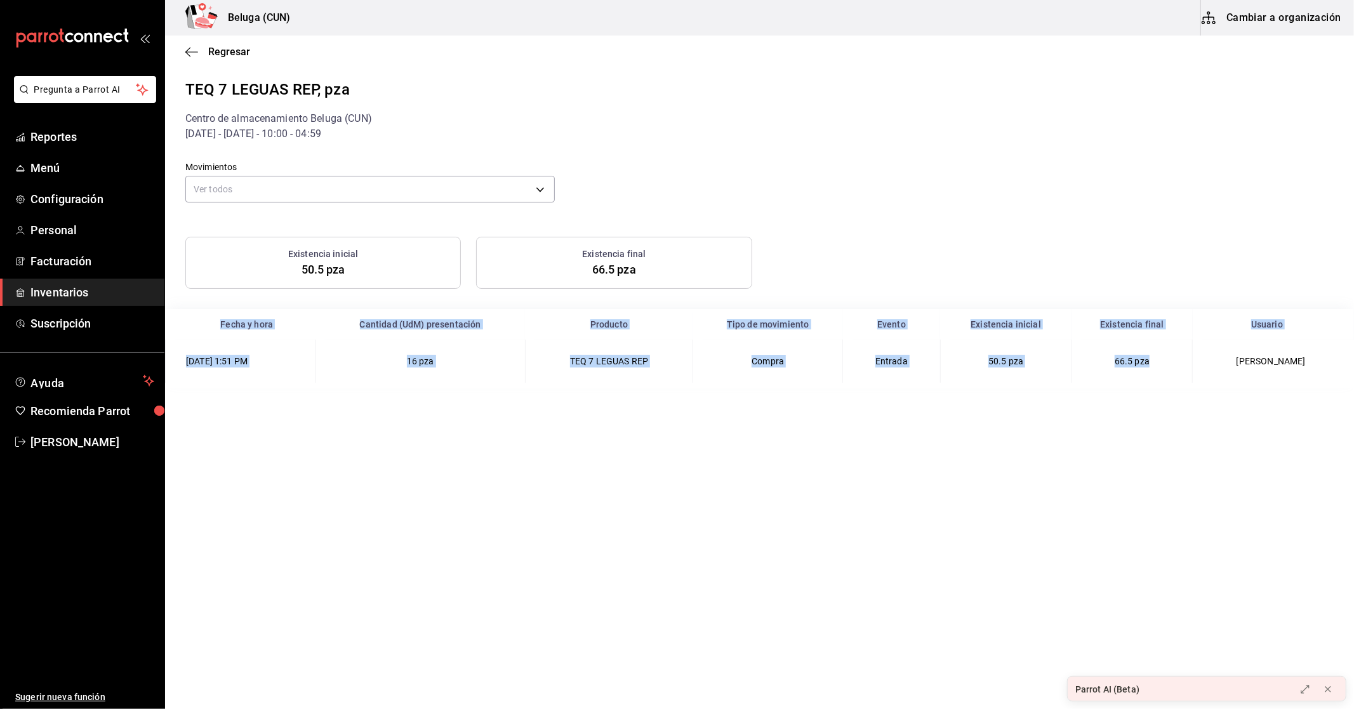
drag, startPoint x: 1168, startPoint y: 366, endPoint x: 672, endPoint y: 390, distance: 496.9
click at [1044, 411] on main "Regresar TEQ 7 LEGUAS REP, pza Centro de almacenamiento Beluga (CUN) 15/09/2025…" at bounding box center [759, 371] width 1189 height 671
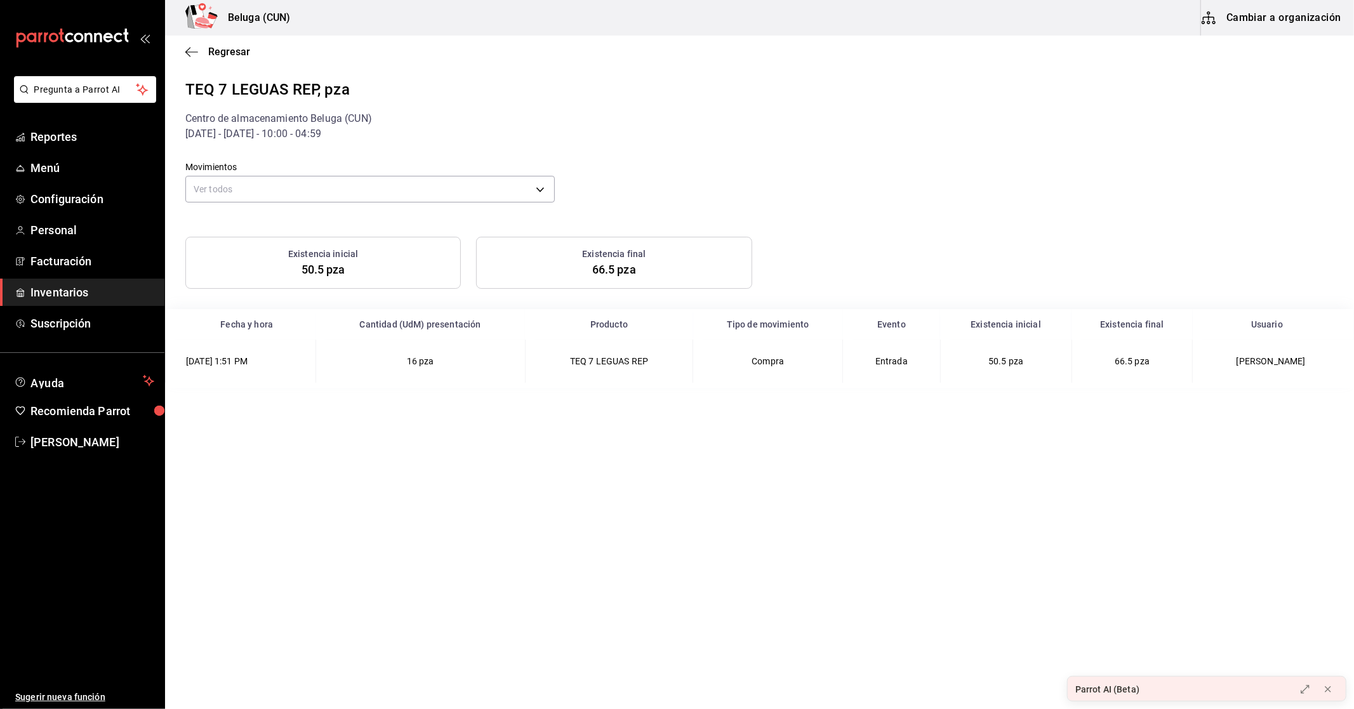
click at [434, 364] on span "16 pza" at bounding box center [420, 361] width 27 height 10
drag, startPoint x: 183, startPoint y: 358, endPoint x: 308, endPoint y: 364, distance: 125.8
click at [308, 364] on td "21/09/2025 1:51 PM" at bounding box center [241, 361] width 150 height 43
click at [710, 548] on main "Regresar TEQ 7 LEGUAS REP, pza Centro de almacenamiento Beluga (CUN) 15/09/2025…" at bounding box center [759, 371] width 1189 height 671
drag, startPoint x: 421, startPoint y: 354, endPoint x: 532, endPoint y: 362, distance: 110.8
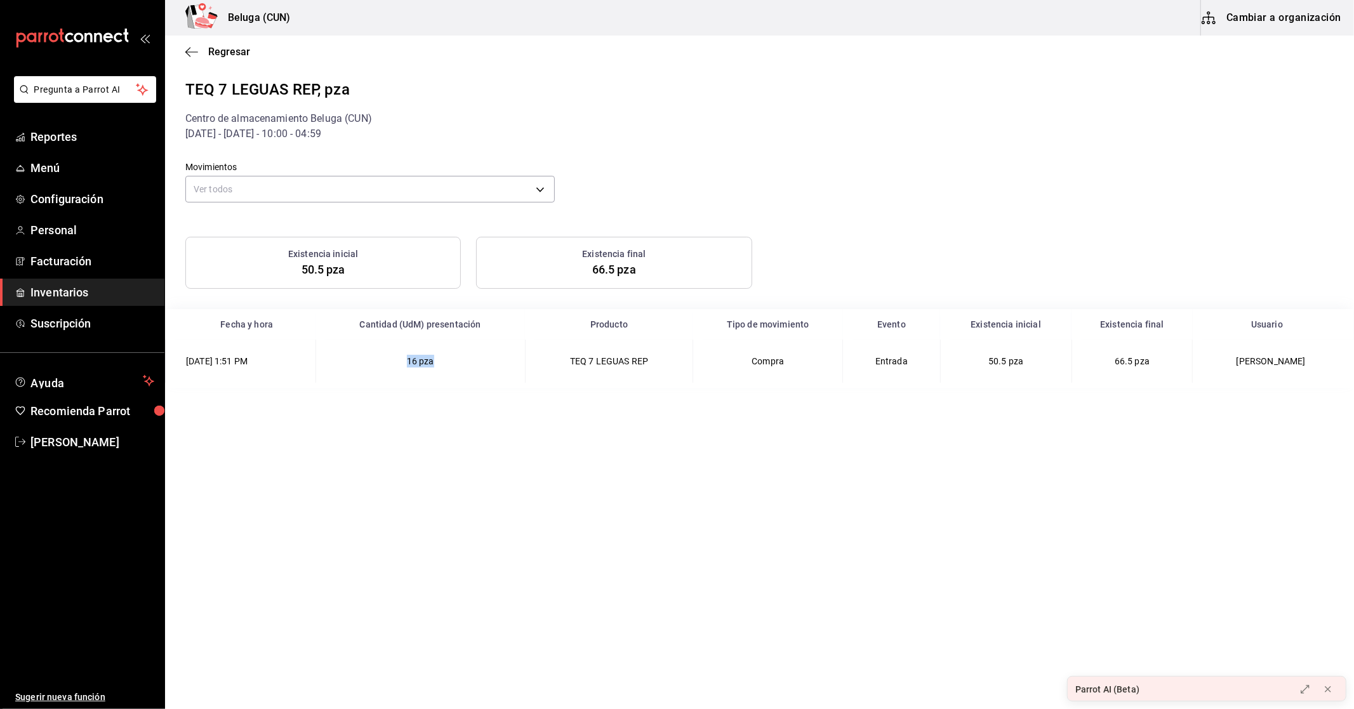
click at [525, 362] on td "16 pza" at bounding box center [419, 361] width 209 height 43
click at [543, 197] on body "Pregunta a Parrot AI Reportes Menú Configuración Personal Facturación Inventari…" at bounding box center [677, 353] width 1354 height 706
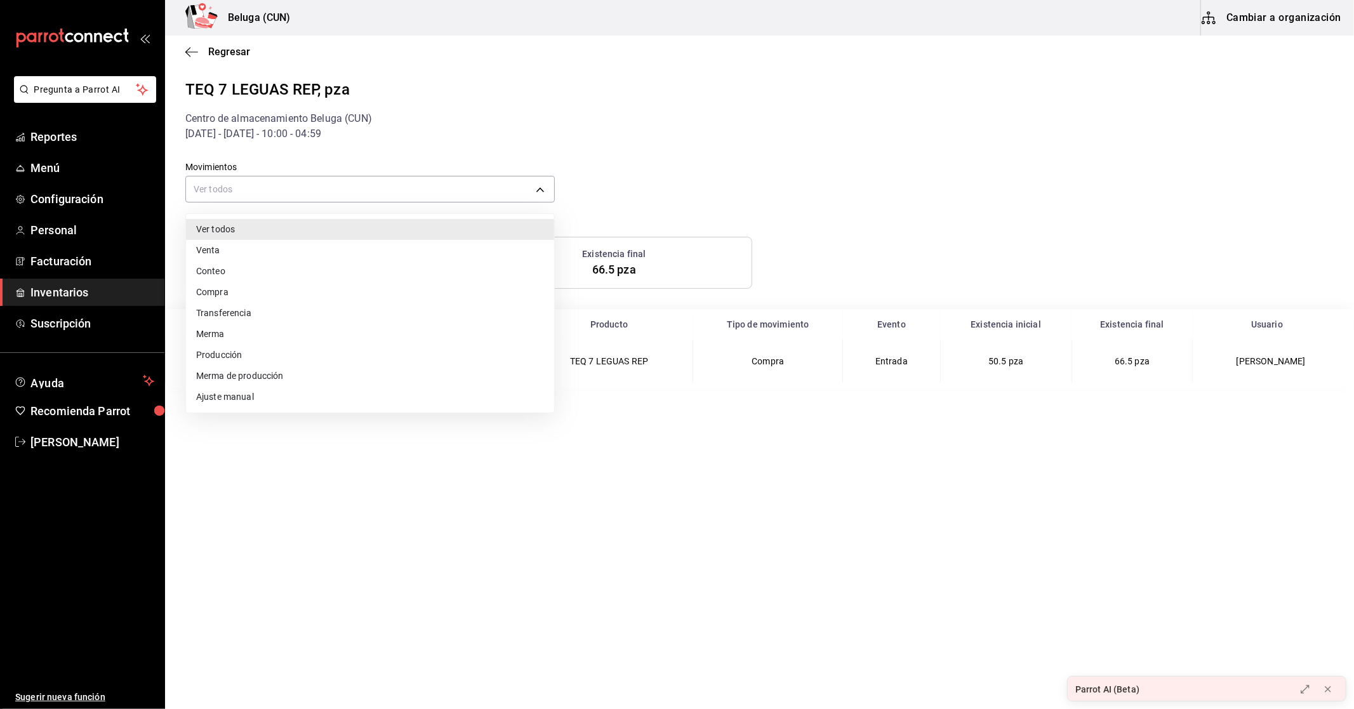
drag, startPoint x: 318, startPoint y: 392, endPoint x: 321, endPoint y: 400, distance: 8.6
click at [318, 401] on li "Ajuste manual" at bounding box center [370, 397] width 368 height 21
type input "MANUAL_ADJUSTMENT"
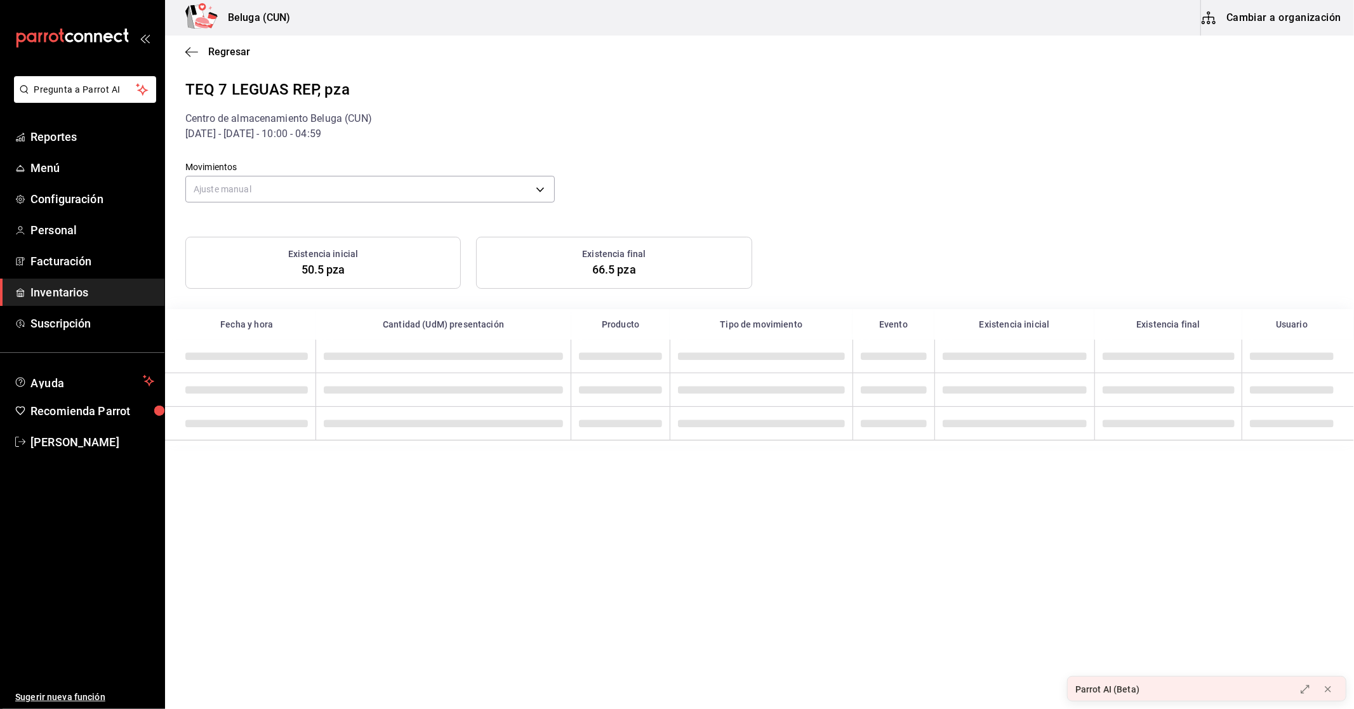
click at [321, 323] on li "Ajuste manual" at bounding box center [324, 317] width 276 height 12
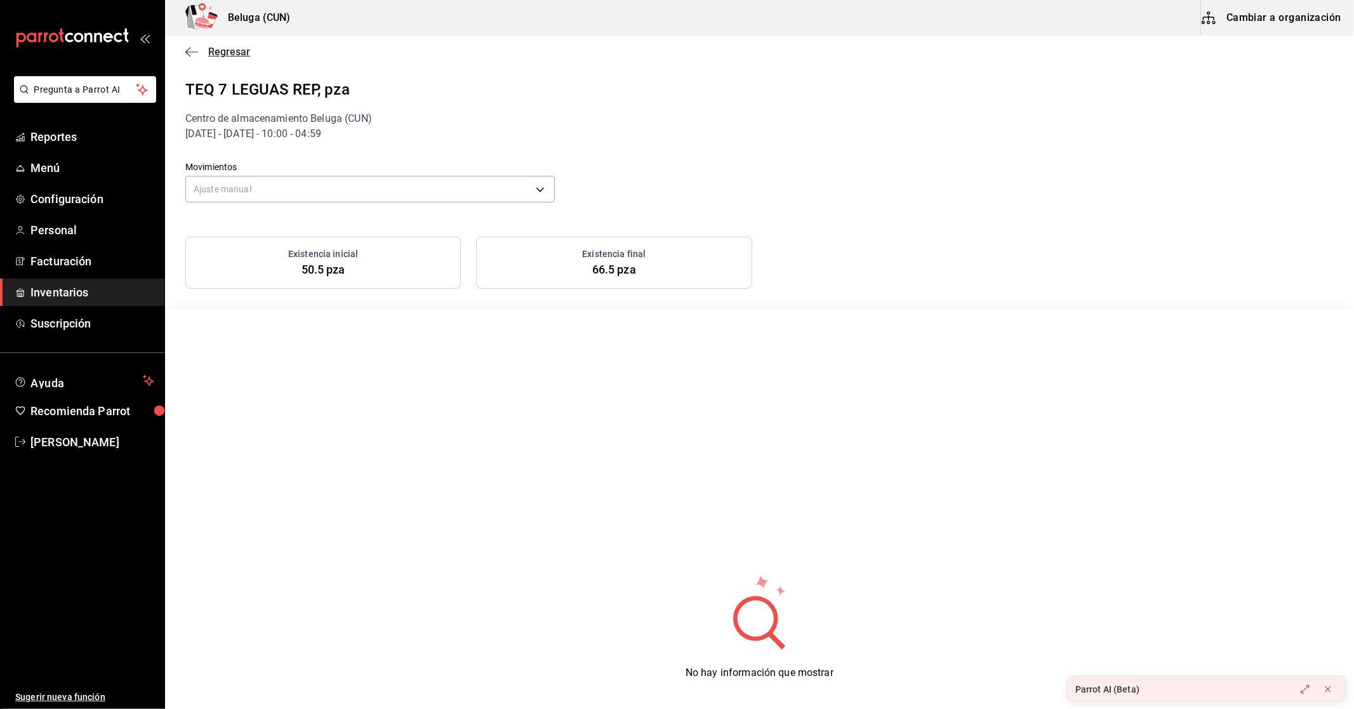
click at [238, 46] on span "Regresar" at bounding box center [229, 52] width 42 height 12
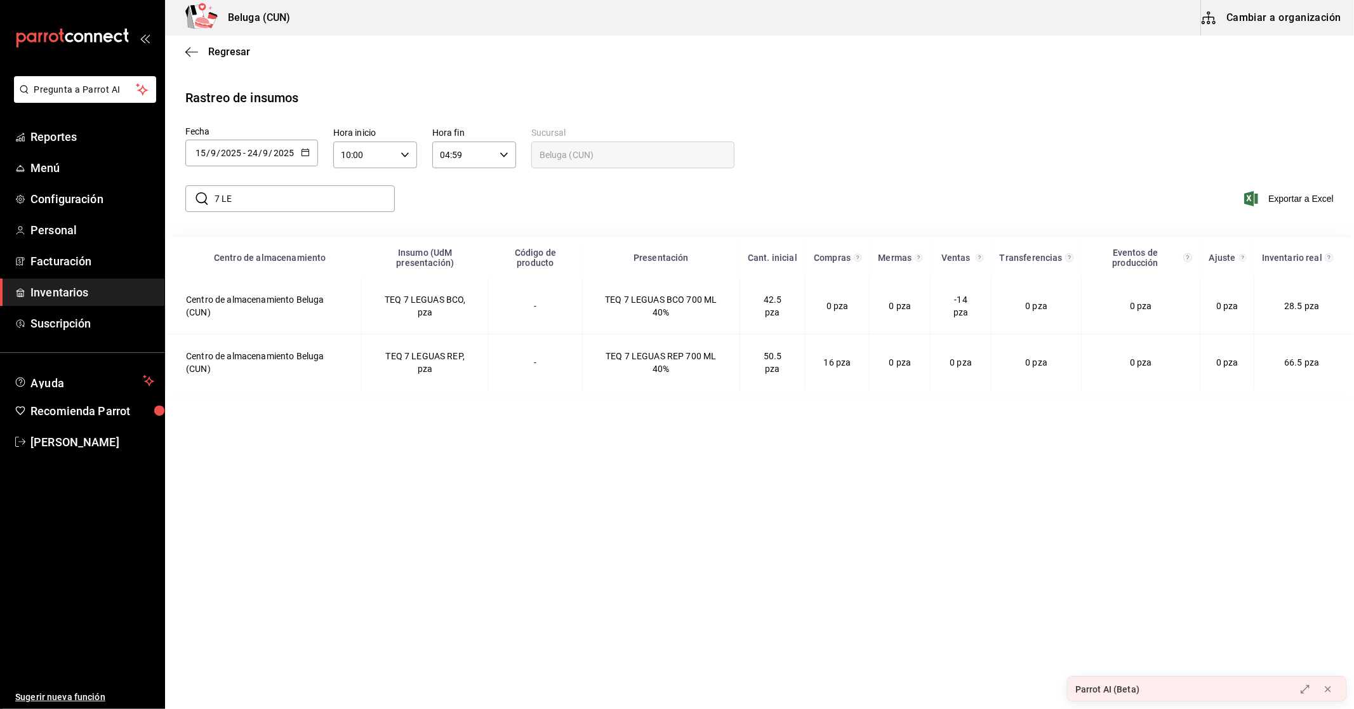
click at [307, 144] on div "2025-09-15 15 / 9 / 2025 - 2025-09-24 24 / 9 / 2025" at bounding box center [251, 153] width 133 height 27
drag, startPoint x: 256, startPoint y: 395, endPoint x: 235, endPoint y: 389, distance: 21.7
click at [256, 394] on li "Rango de fechas" at bounding box center [245, 393] width 120 height 29
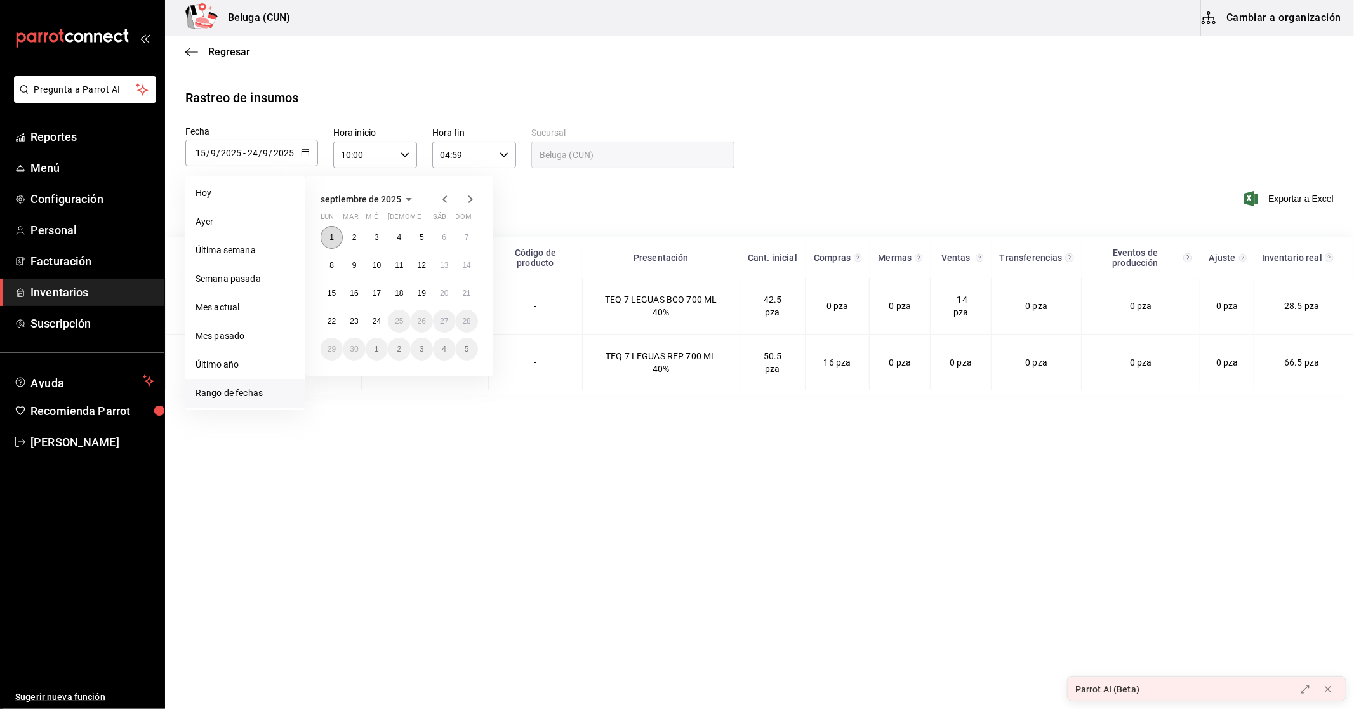
click at [338, 239] on button "1" at bounding box center [332, 237] width 22 height 23
click at [372, 319] on button "24" at bounding box center [377, 321] width 22 height 23
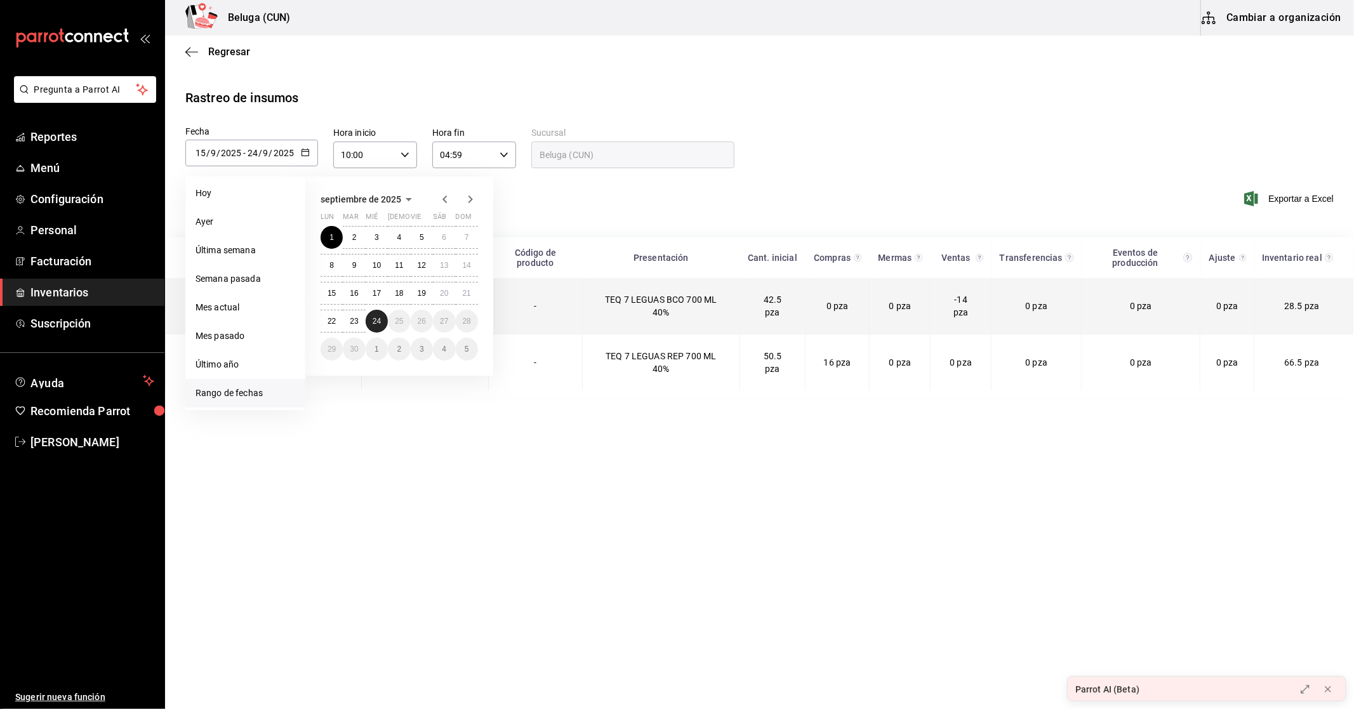
type input "2025-09-01"
type input "1"
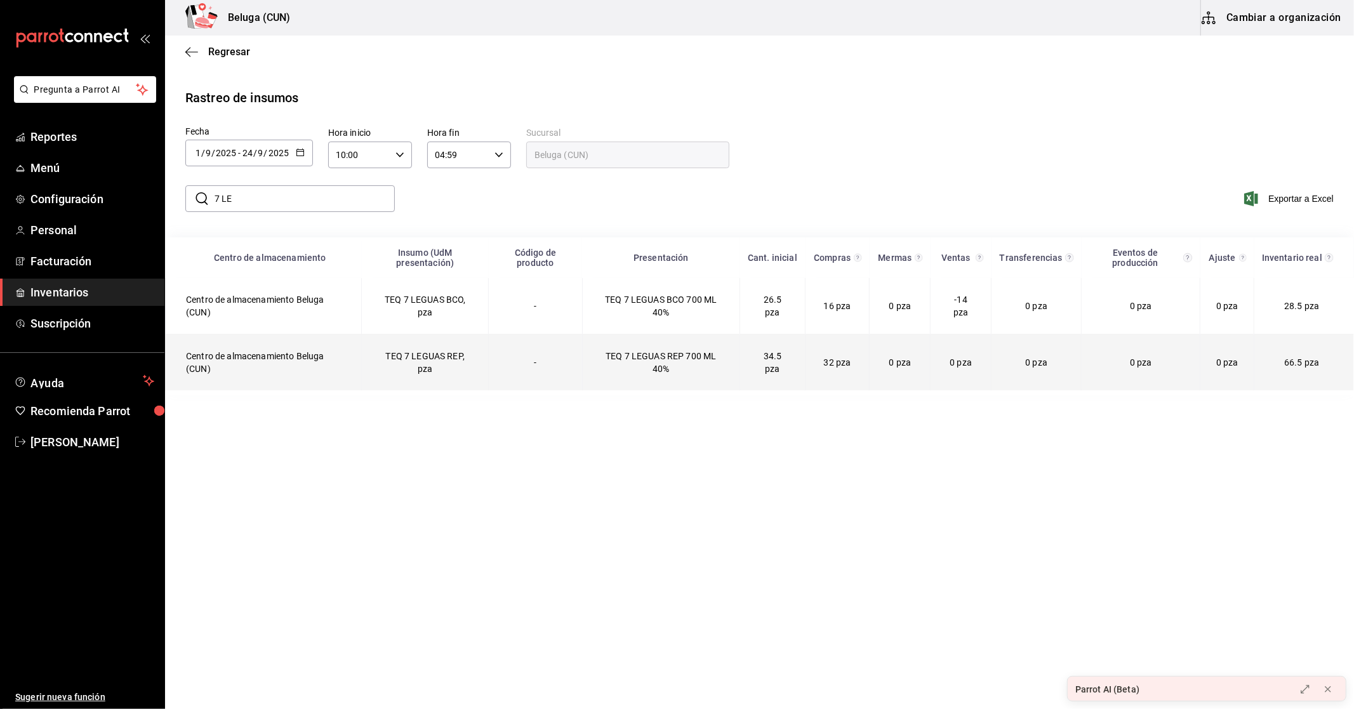
click at [454, 350] on td "TEQ 7 LEGUAS REP, pza" at bounding box center [425, 363] width 127 height 56
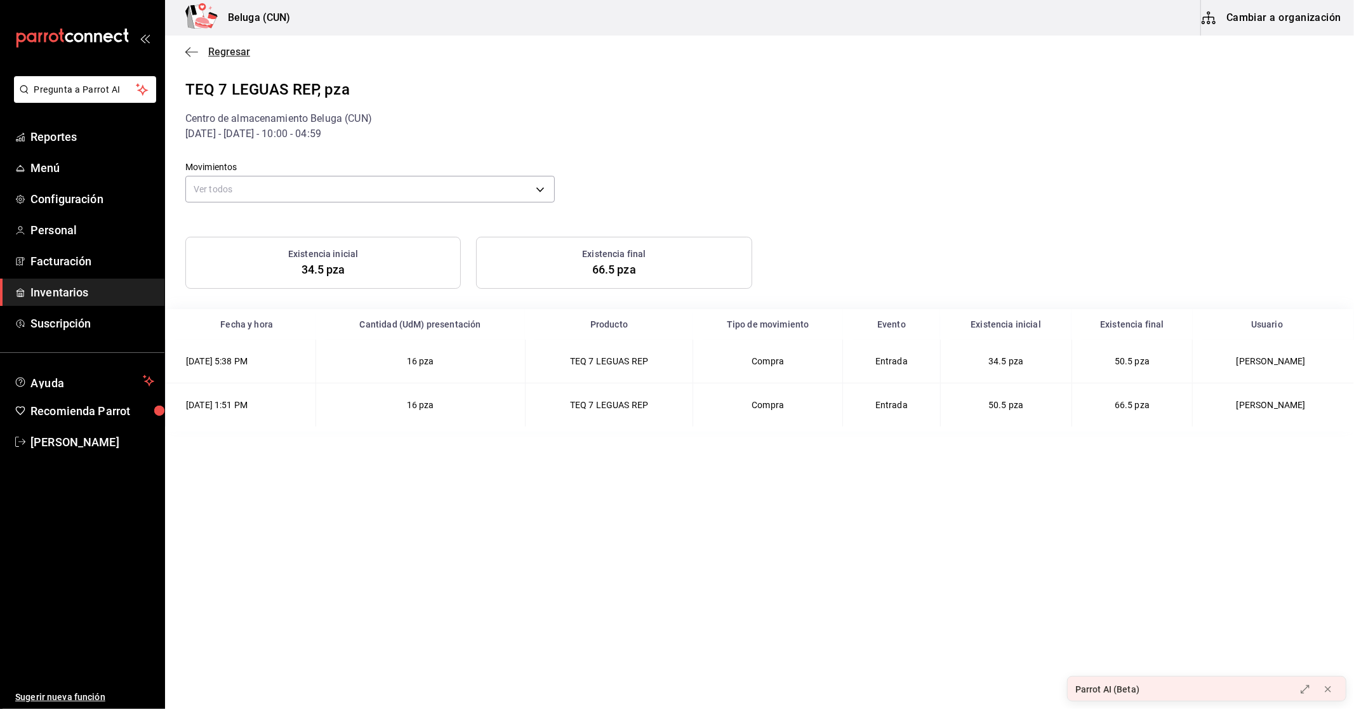
click at [248, 50] on span "Regresar" at bounding box center [229, 52] width 42 height 12
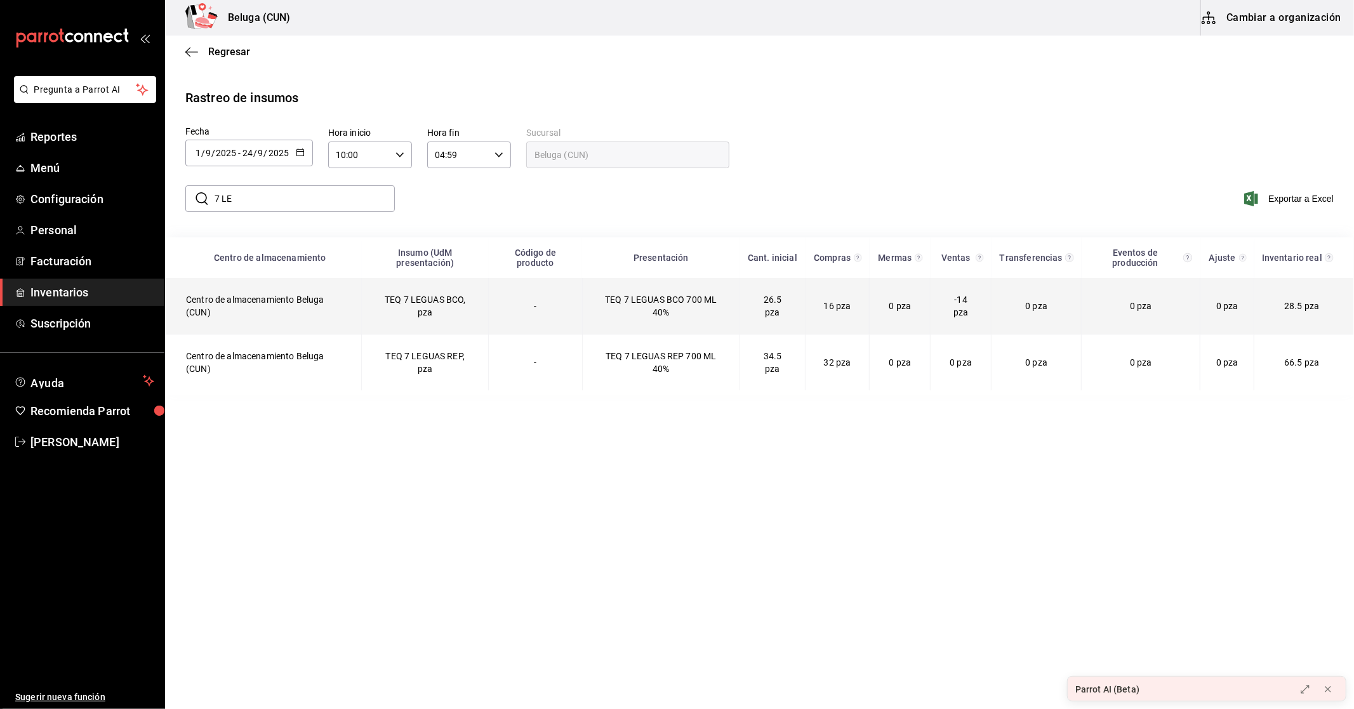
click at [478, 287] on td "TEQ 7 LEGUAS BCO, pza" at bounding box center [425, 306] width 127 height 56
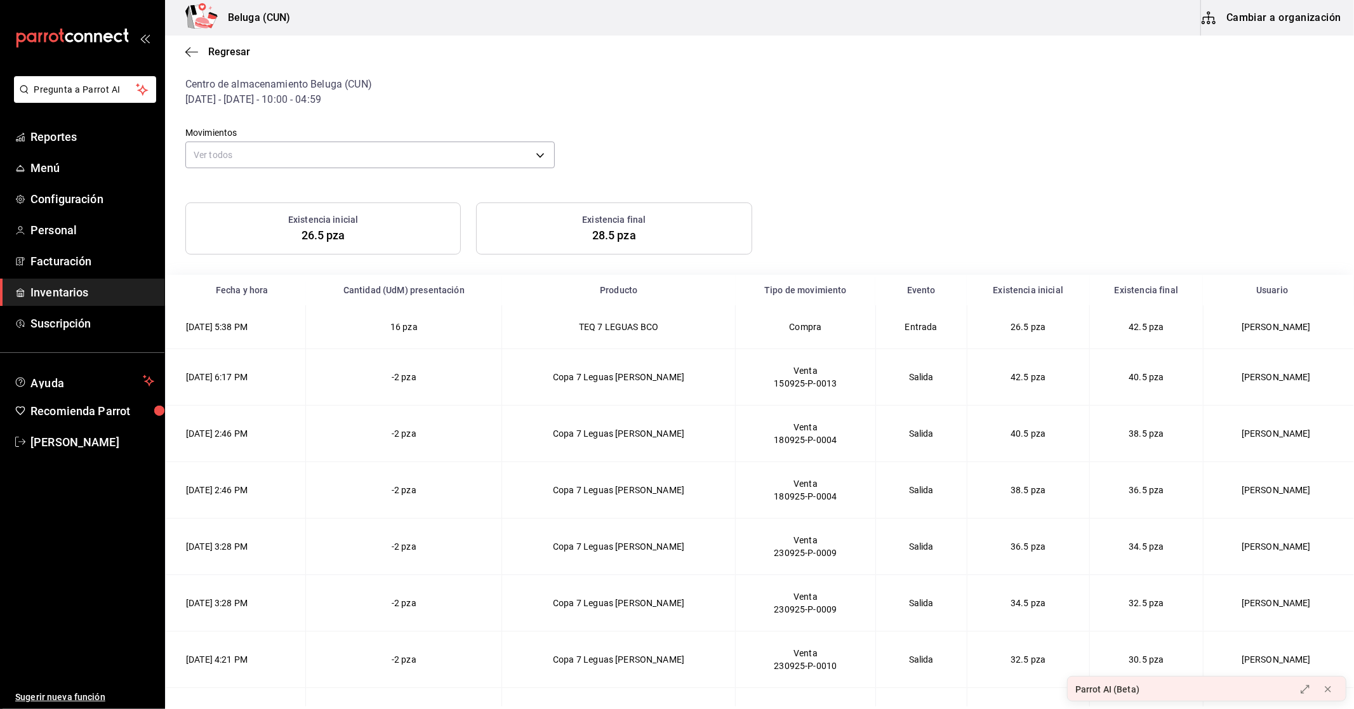
scroll to position [77, 0]
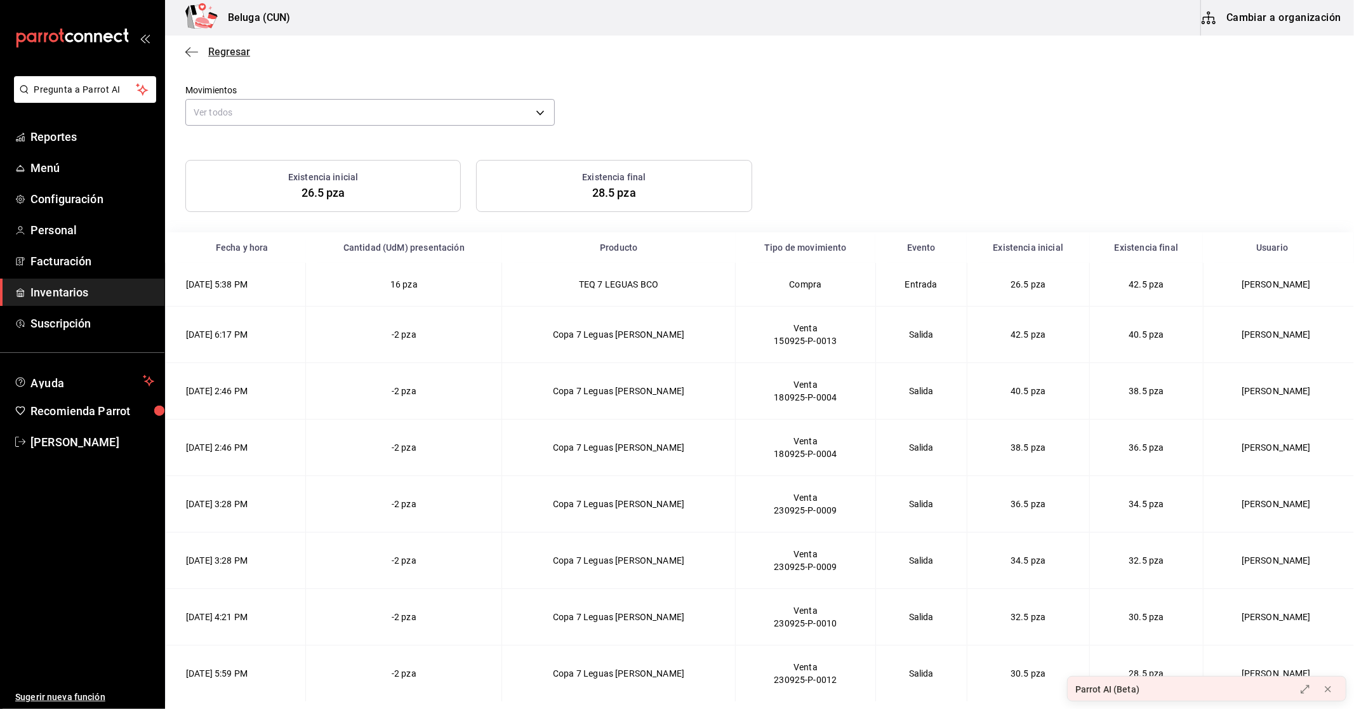
click at [244, 51] on span "Regresar" at bounding box center [229, 52] width 42 height 12
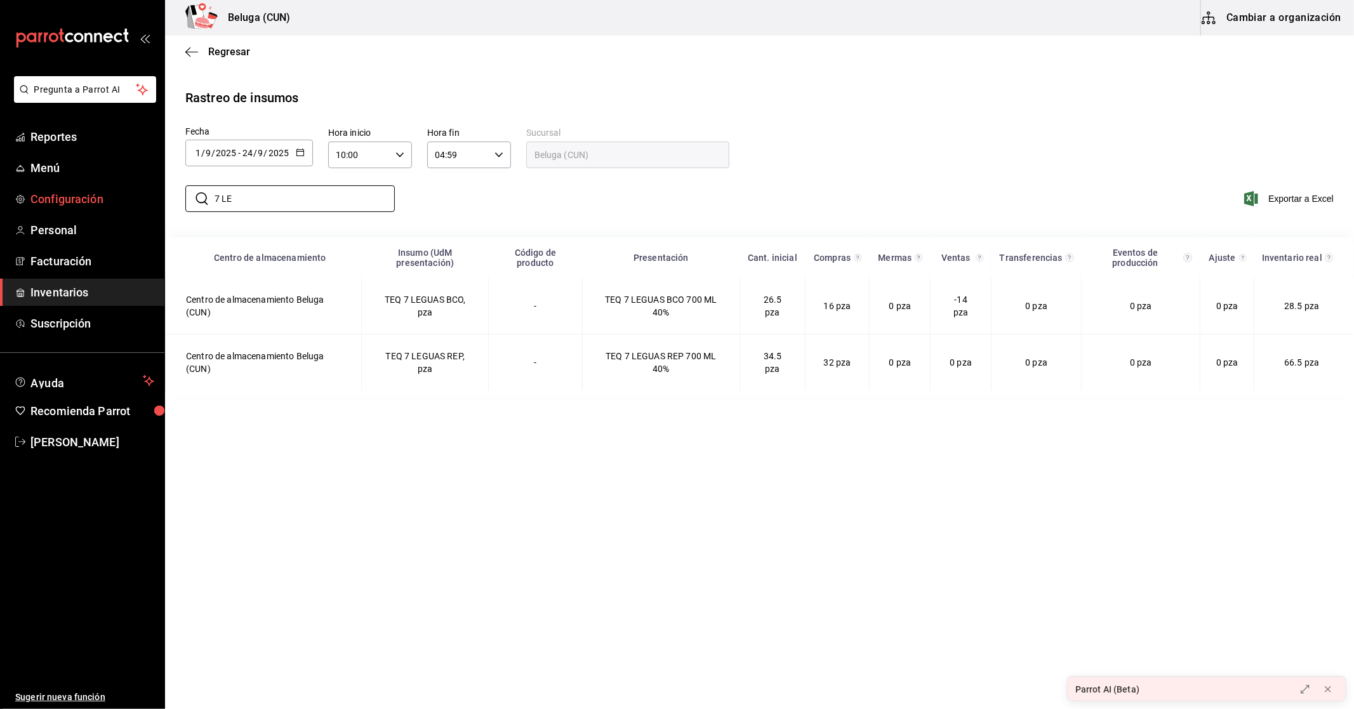
drag, startPoint x: 291, startPoint y: 208, endPoint x: 119, endPoint y: 200, distance: 171.6
click at [119, 200] on div "Pregunta a Parrot AI Reportes Menú Configuración Personal Facturación Inventari…" at bounding box center [677, 353] width 1354 height 706
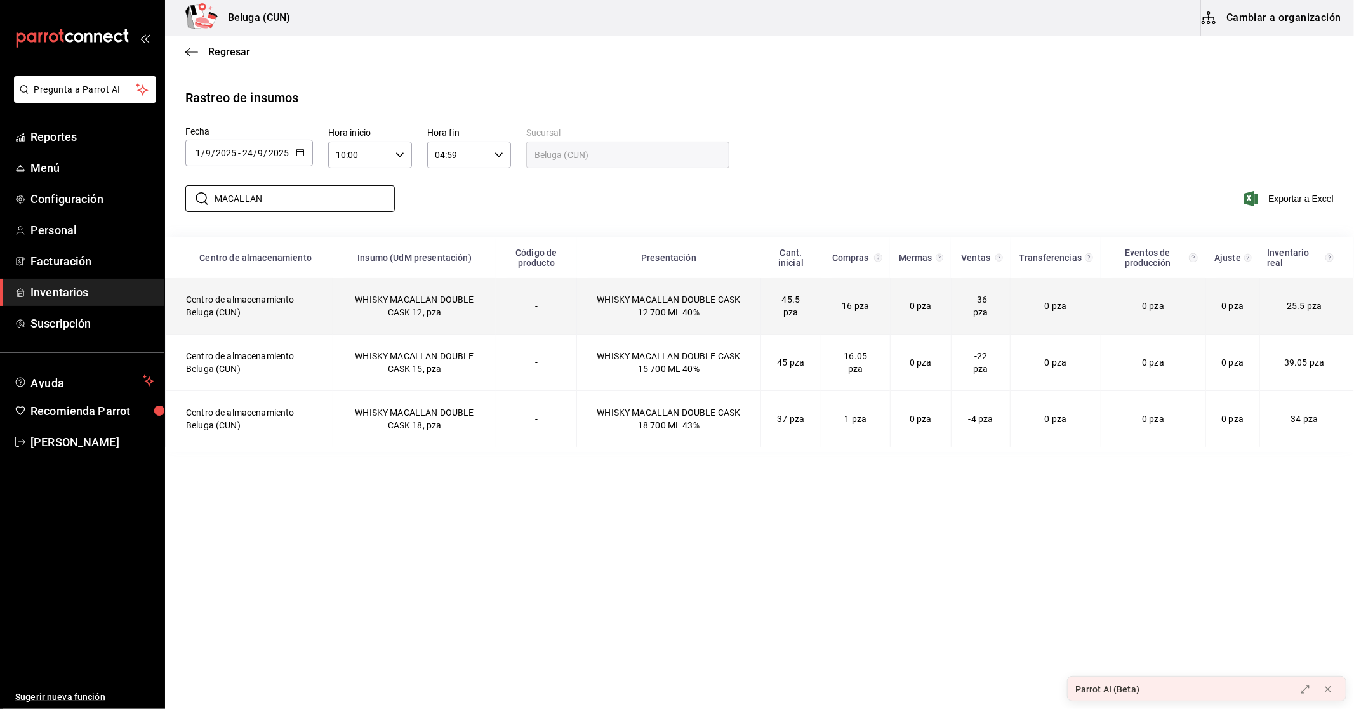
type input "MACALLAN"
click at [508, 319] on td "-" at bounding box center [536, 306] width 81 height 56
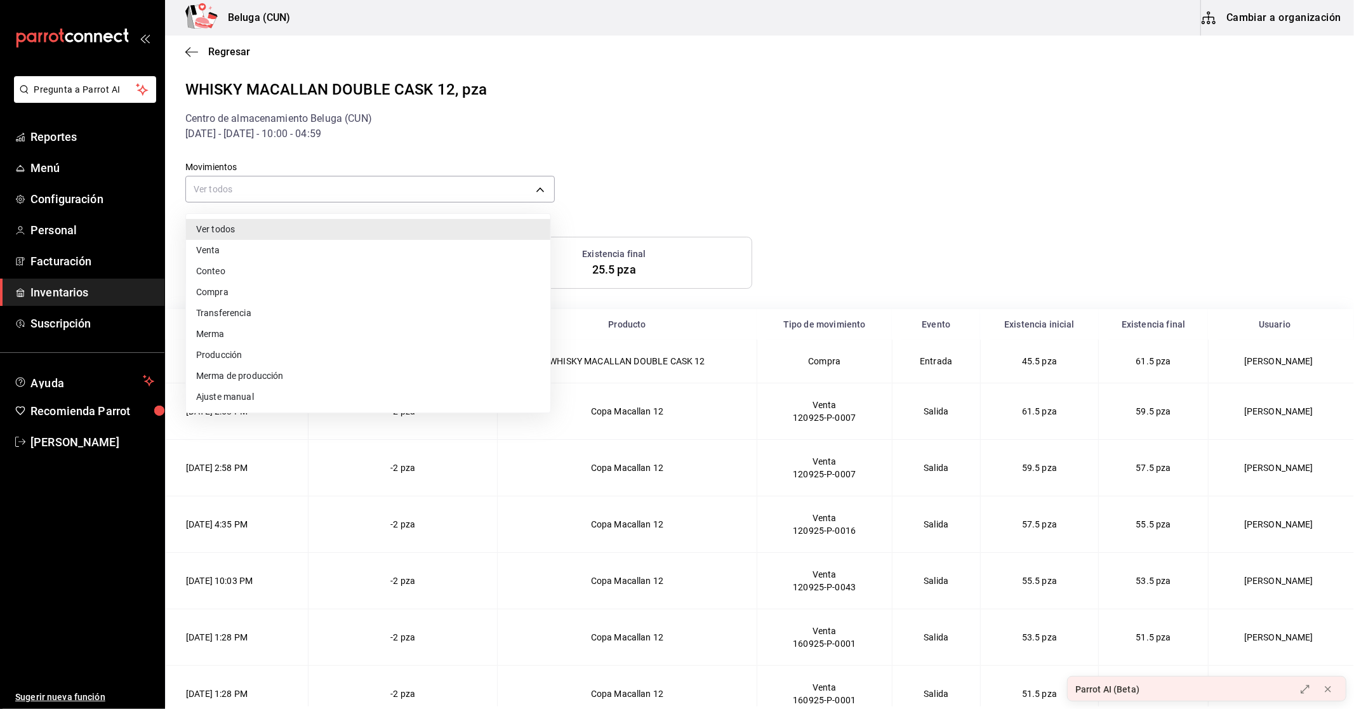
drag, startPoint x: 512, startPoint y: 201, endPoint x: 515, endPoint y: 195, distance: 6.9
click at [512, 199] on body "Pregunta a Parrot AI Reportes Menú Configuración Personal Facturación Inventari…" at bounding box center [677, 353] width 1354 height 706
click at [252, 286] on li "Compra" at bounding box center [368, 292] width 364 height 21
type input "PURCHASE"
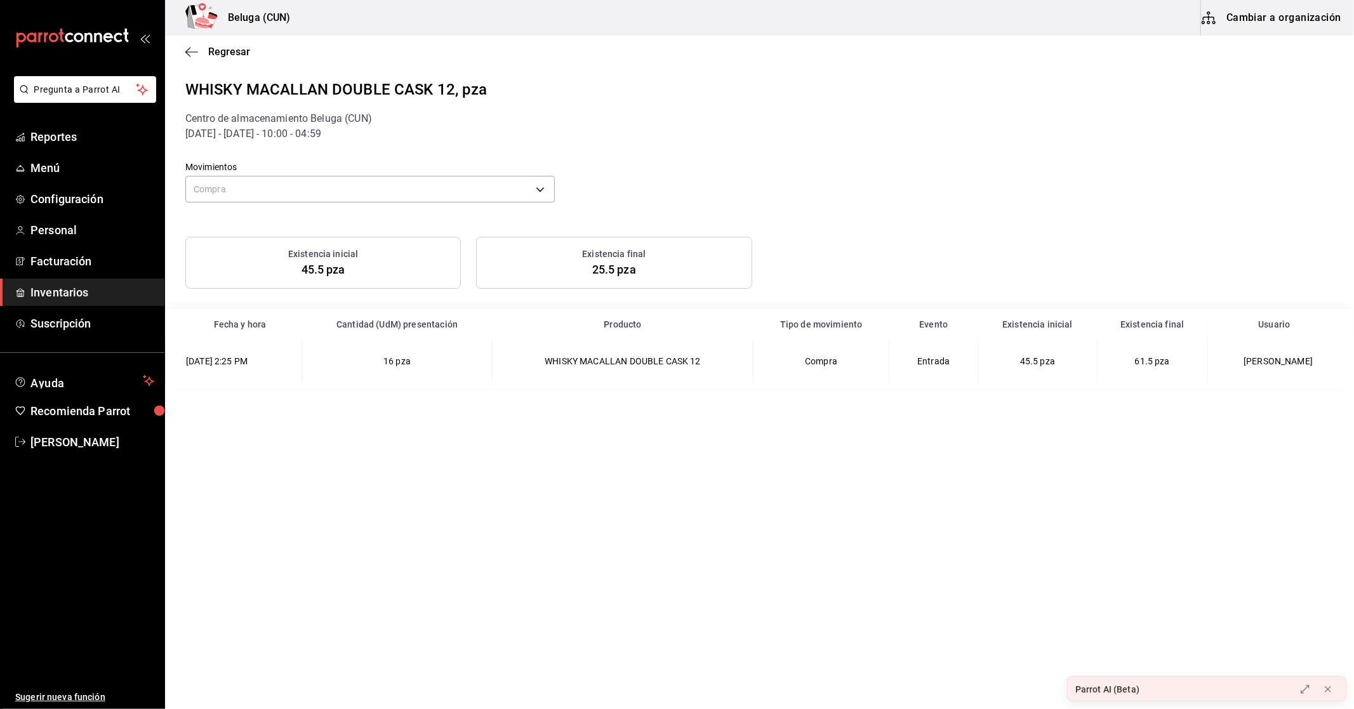
click at [969, 257] on div "Existencia inicial 45.5 pza Existencia final 25.5 pza" at bounding box center [751, 255] width 1163 height 67
click at [362, 185] on body "Pregunta a Parrot AI Reportes Menú Configuración Personal Facturación Inventari…" at bounding box center [677, 353] width 1354 height 706
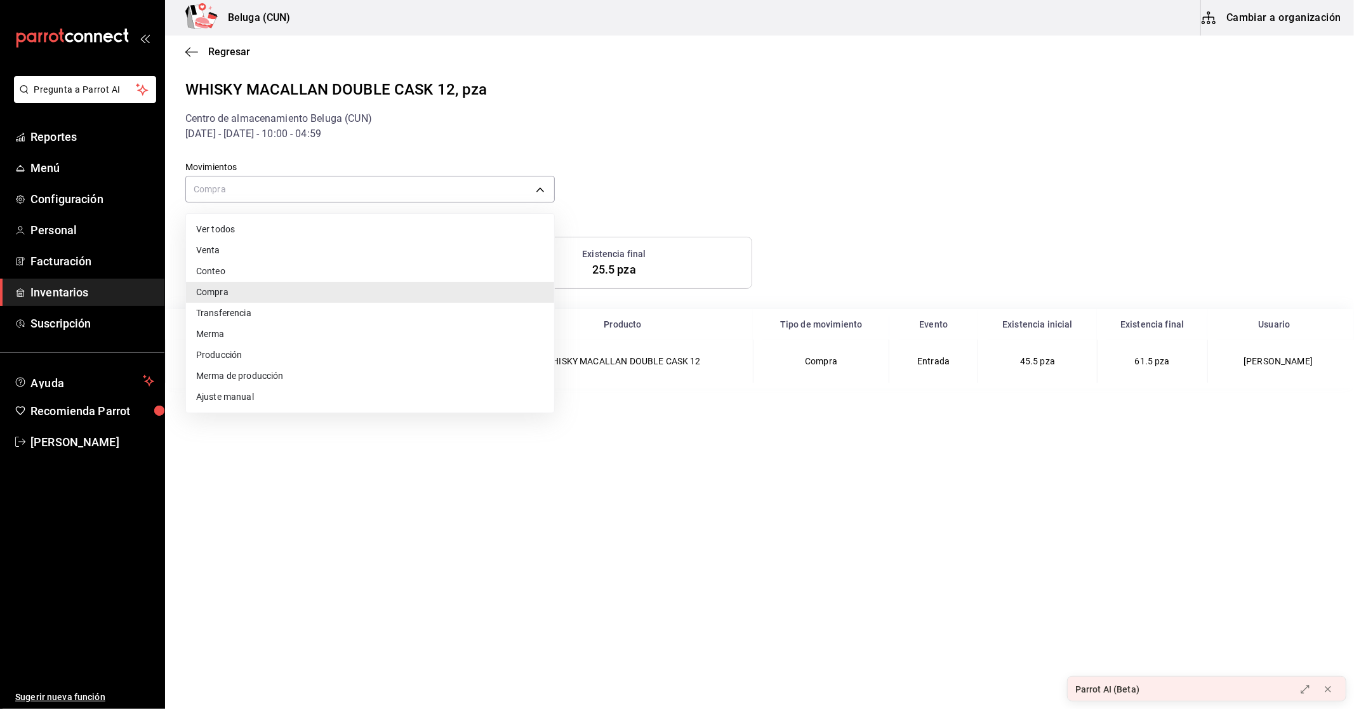
click at [883, 218] on div at bounding box center [677, 354] width 1354 height 709
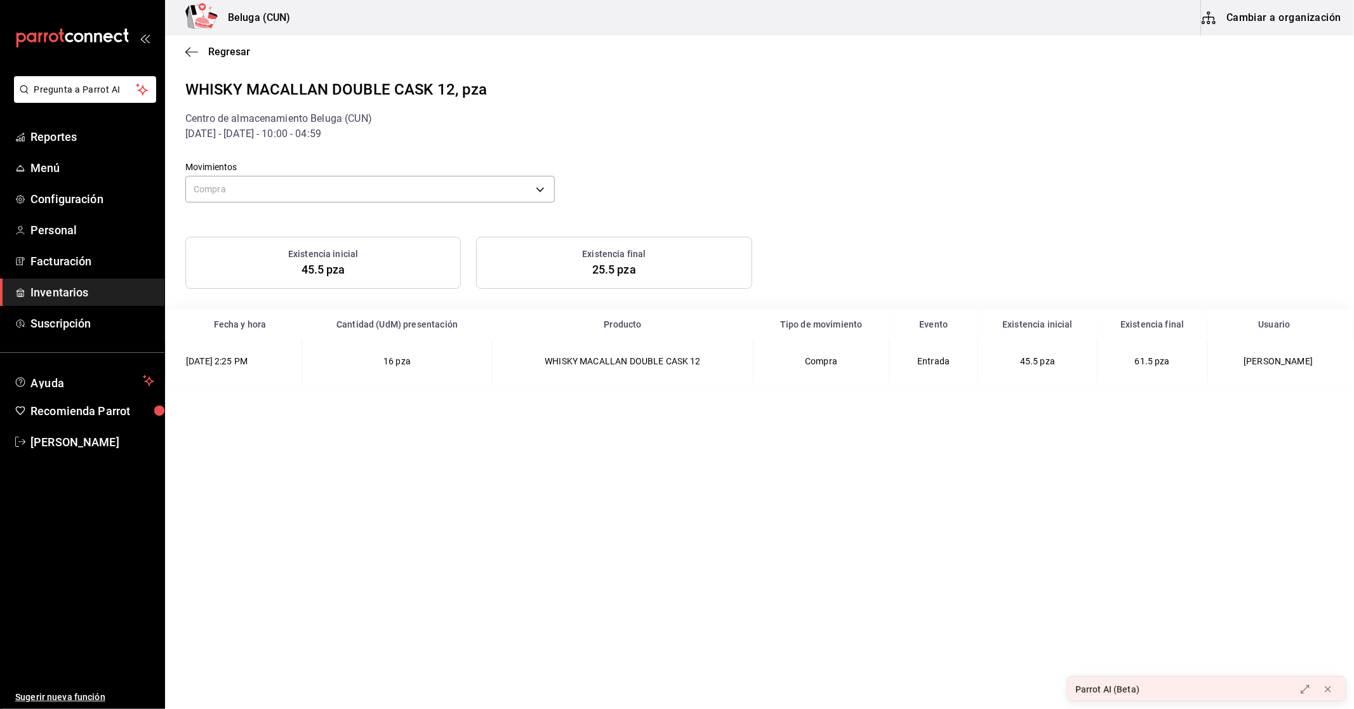
click at [226, 62] on div "Regresar" at bounding box center [759, 52] width 1189 height 32
click at [227, 46] on span "Regresar" at bounding box center [229, 52] width 42 height 12
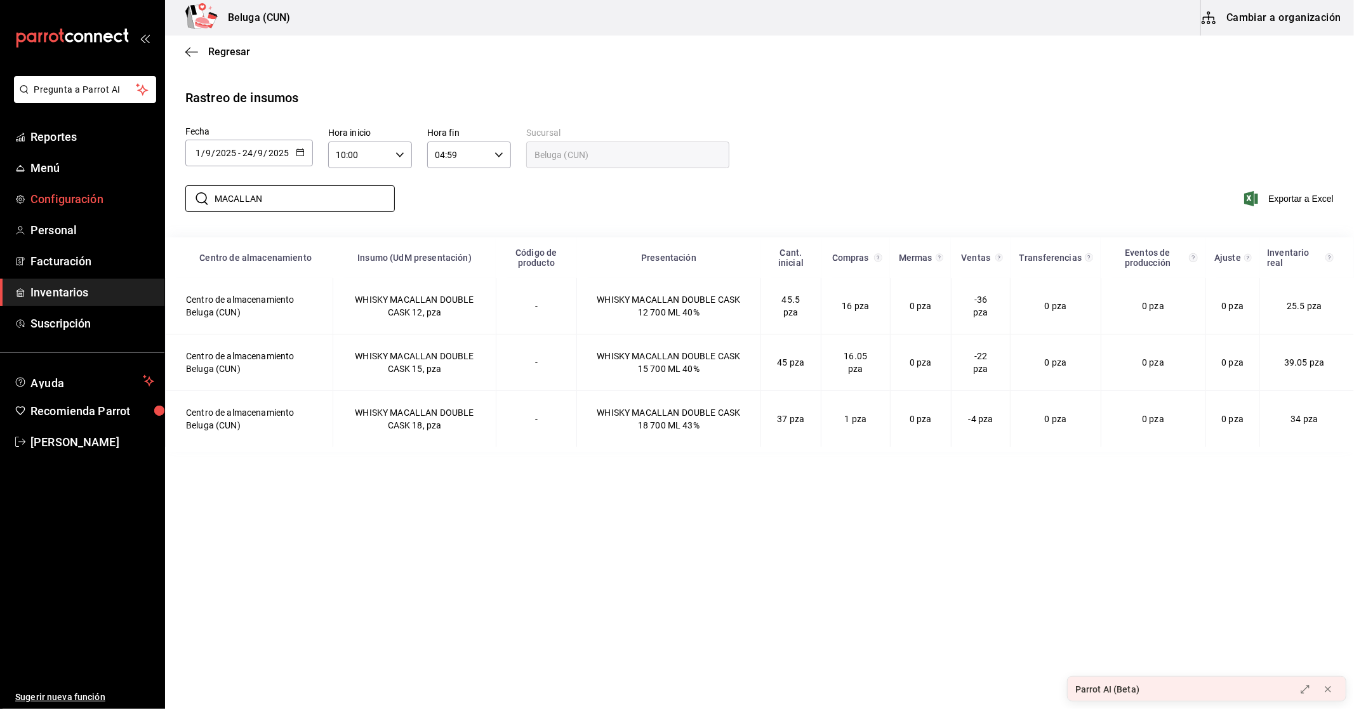
drag, startPoint x: 316, startPoint y: 205, endPoint x: 130, endPoint y: 198, distance: 186.1
click at [130, 198] on div "Pregunta a Parrot AI Reportes Menú Configuración Personal Facturación Inventari…" at bounding box center [677, 353] width 1354 height 706
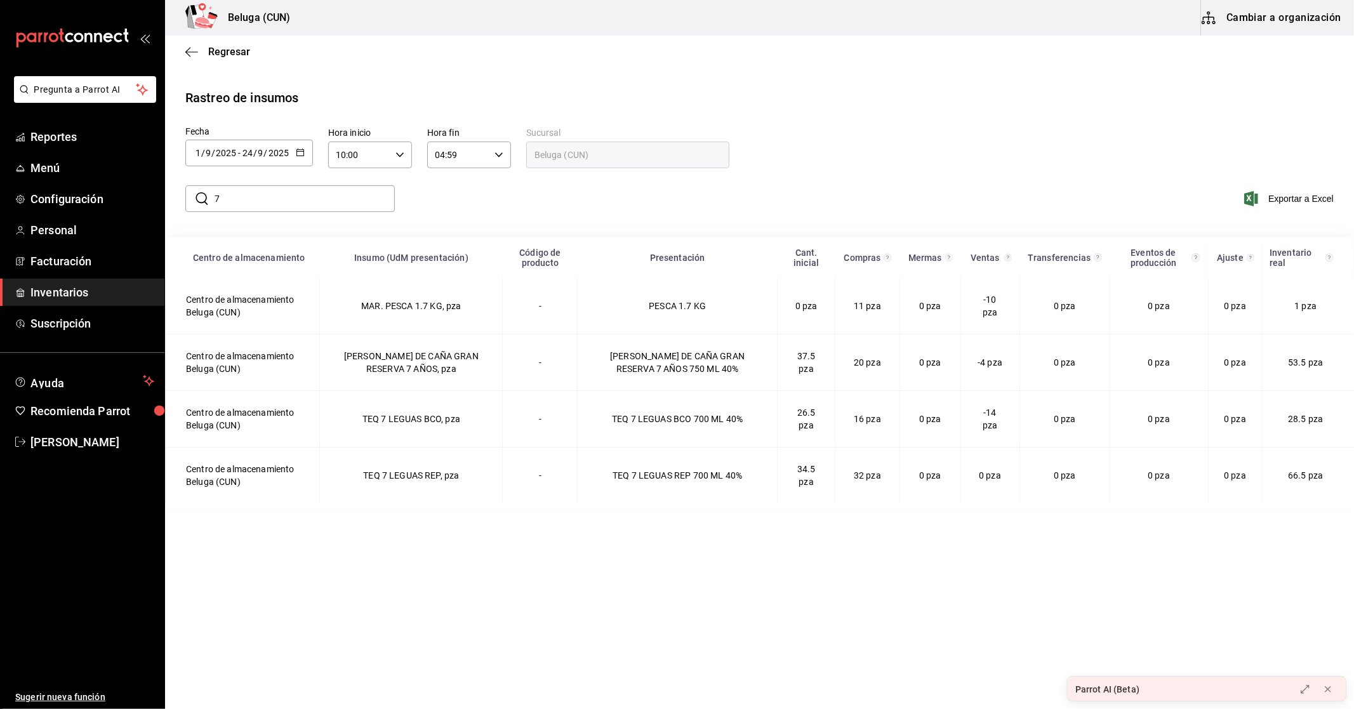
type input "7 le"
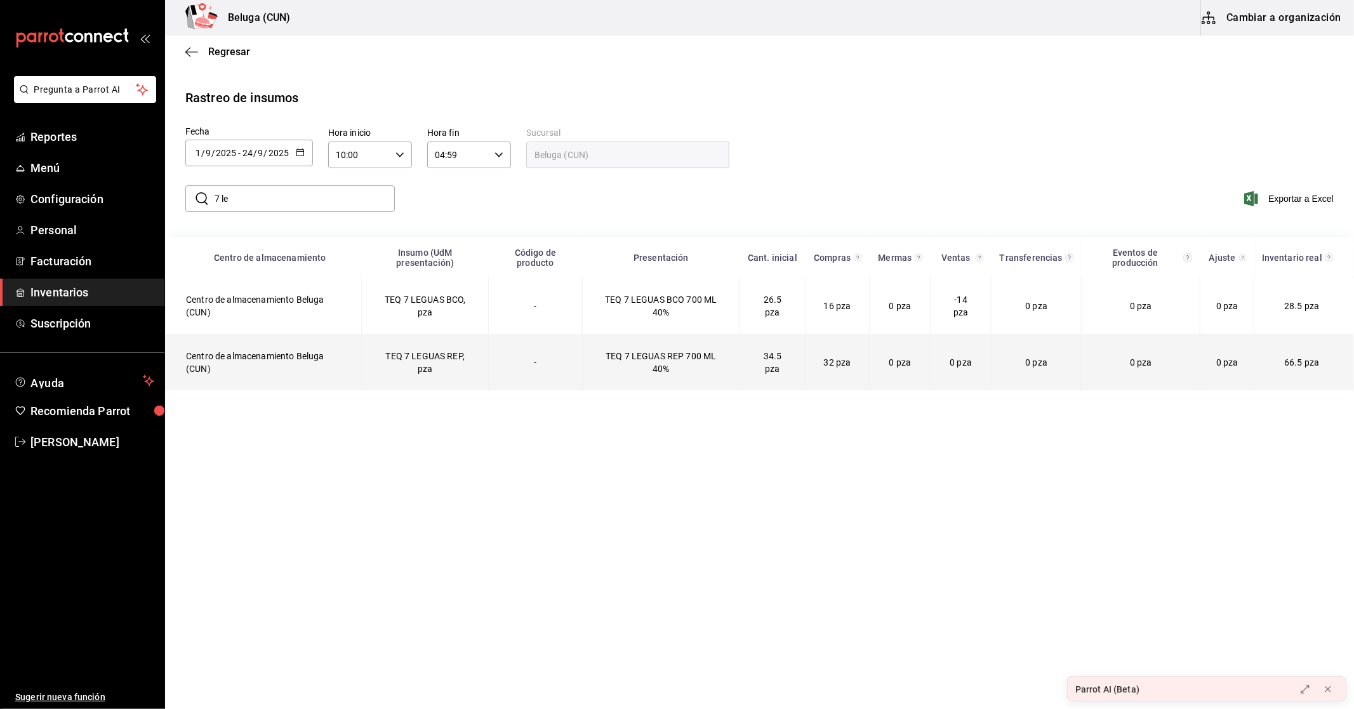
click at [472, 352] on td "TEQ 7 LEGUAS REP, pza" at bounding box center [425, 363] width 127 height 56
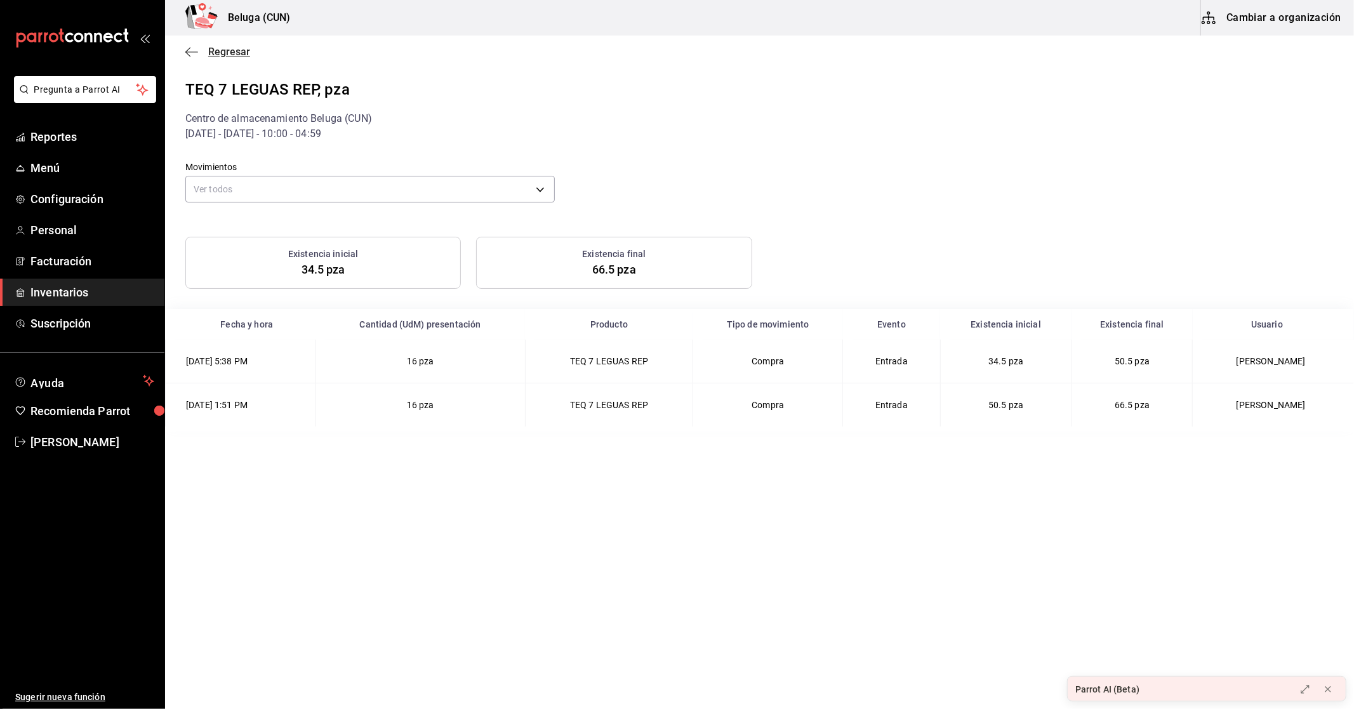
click at [225, 51] on span "Regresar" at bounding box center [229, 52] width 42 height 12
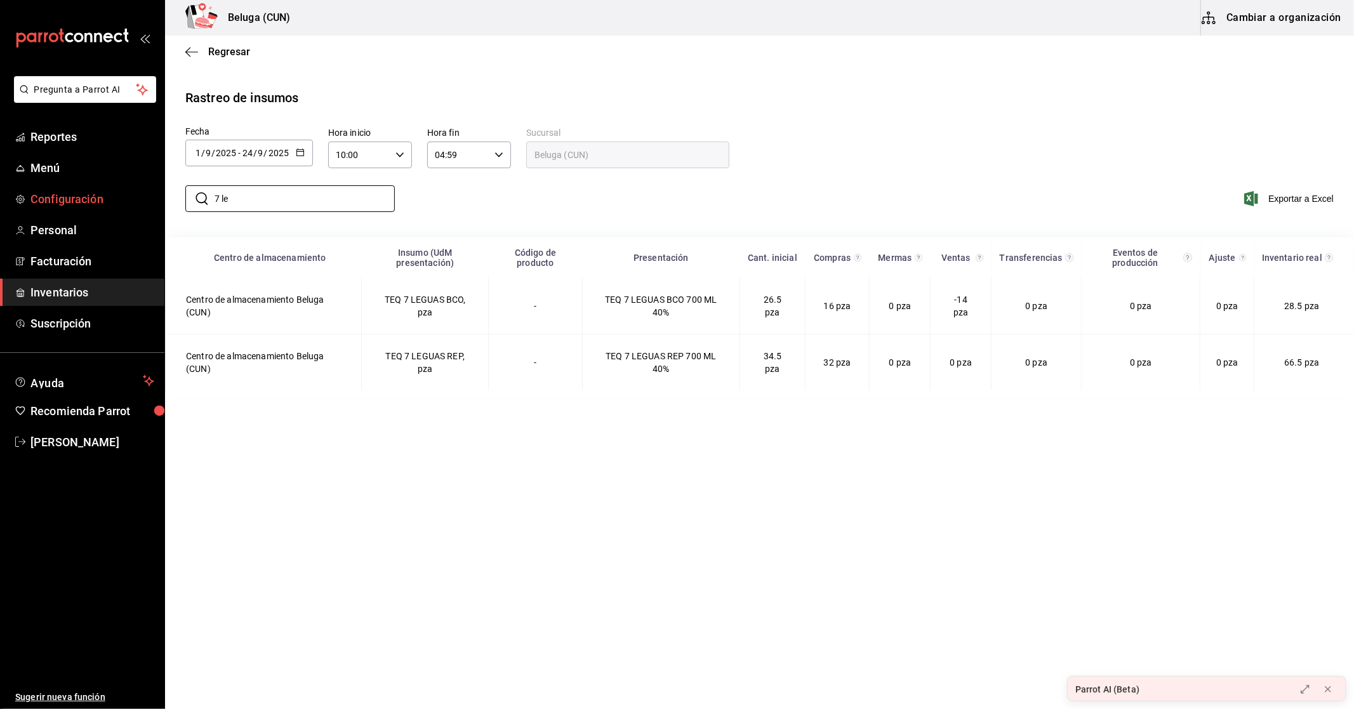
drag, startPoint x: 302, startPoint y: 211, endPoint x: 0, endPoint y: 205, distance: 302.2
click at [0, 205] on div "Pregunta a Parrot AI Reportes Menú Configuración Personal Facturación Inventari…" at bounding box center [677, 353] width 1354 height 706
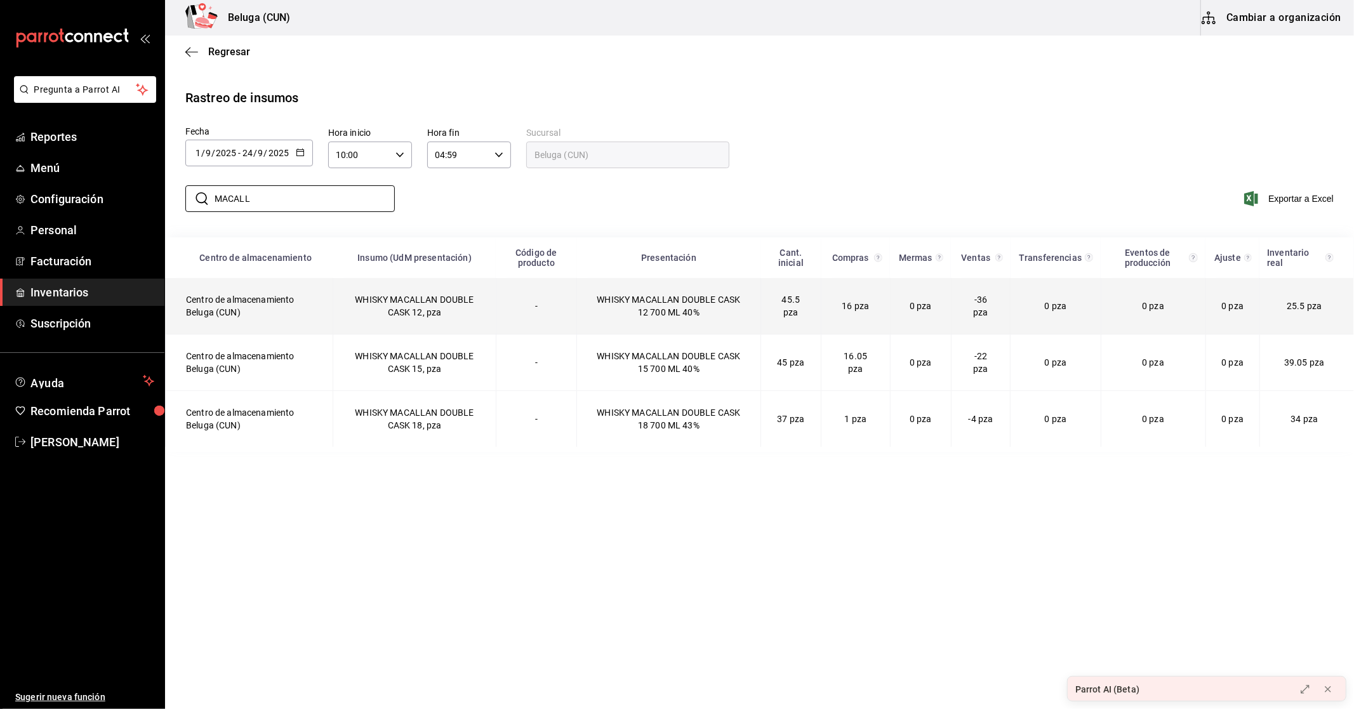
type input "MACALL"
click at [500, 324] on td "-" at bounding box center [536, 306] width 81 height 56
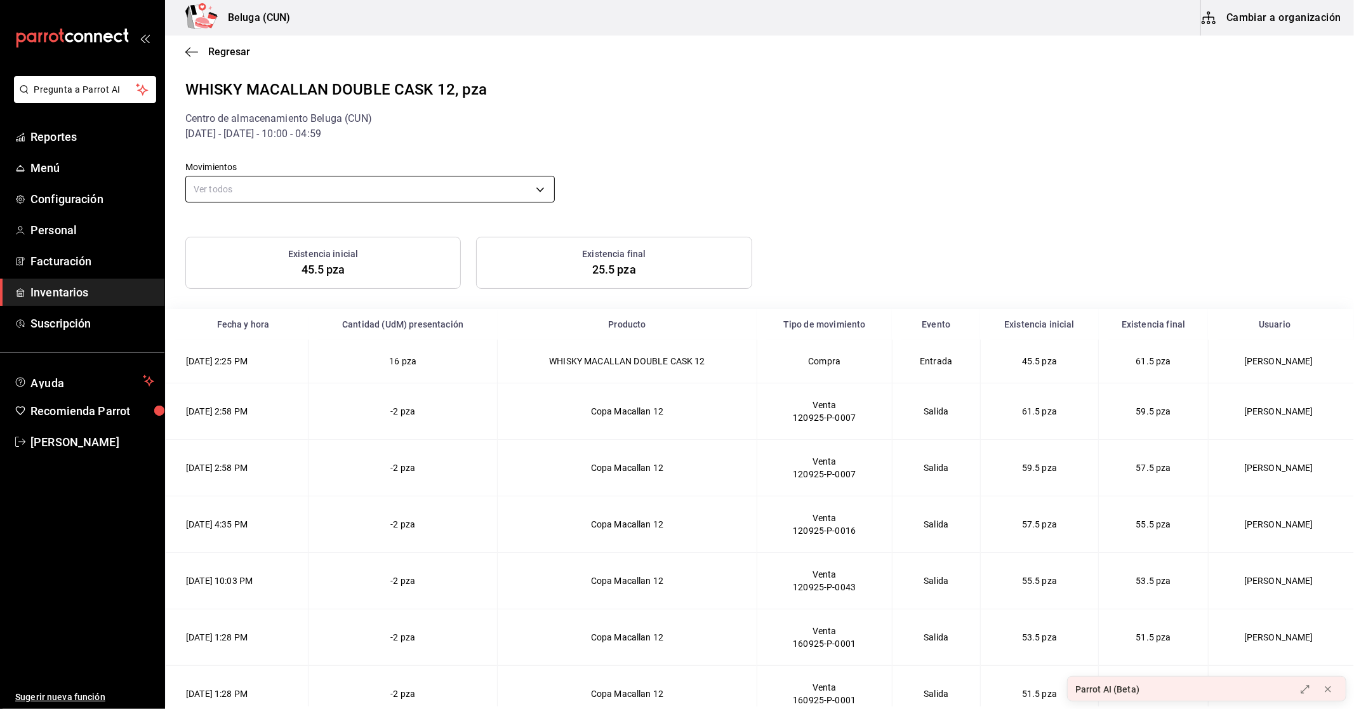
click at [535, 180] on body "Pregunta a Parrot AI Reportes Menú Configuración Personal Facturación Inventari…" at bounding box center [677, 353] width 1354 height 706
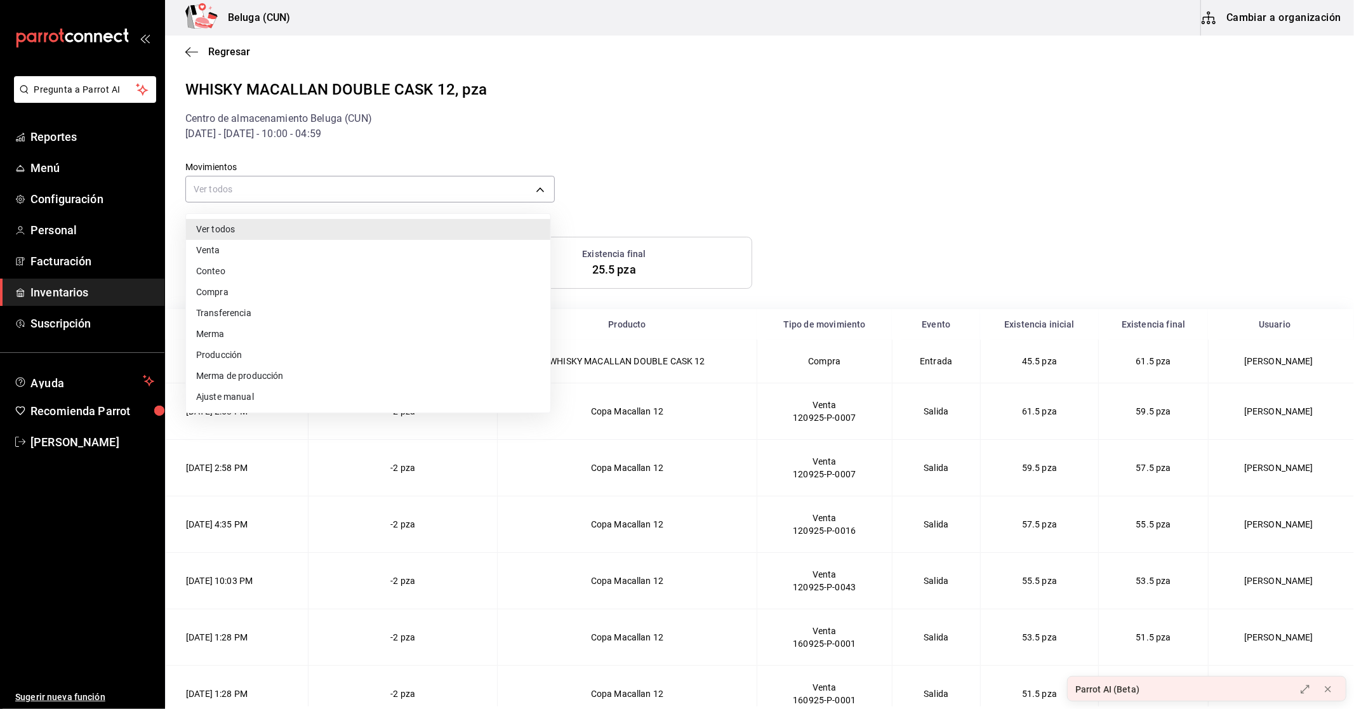
click at [253, 288] on li "Compra" at bounding box center [368, 292] width 364 height 21
type input "PURCHASE"
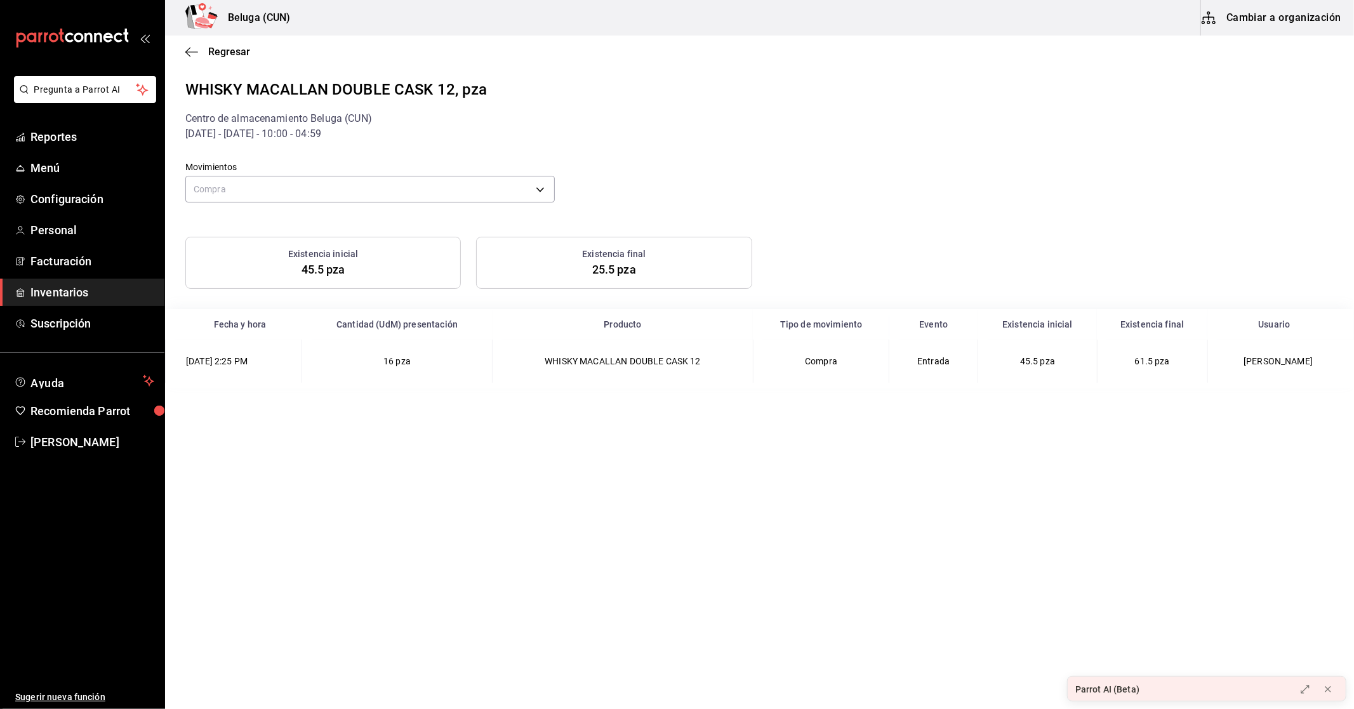
click at [232, 60] on div "Regresar" at bounding box center [759, 52] width 1189 height 32
click at [232, 52] on span "Regresar" at bounding box center [229, 52] width 42 height 12
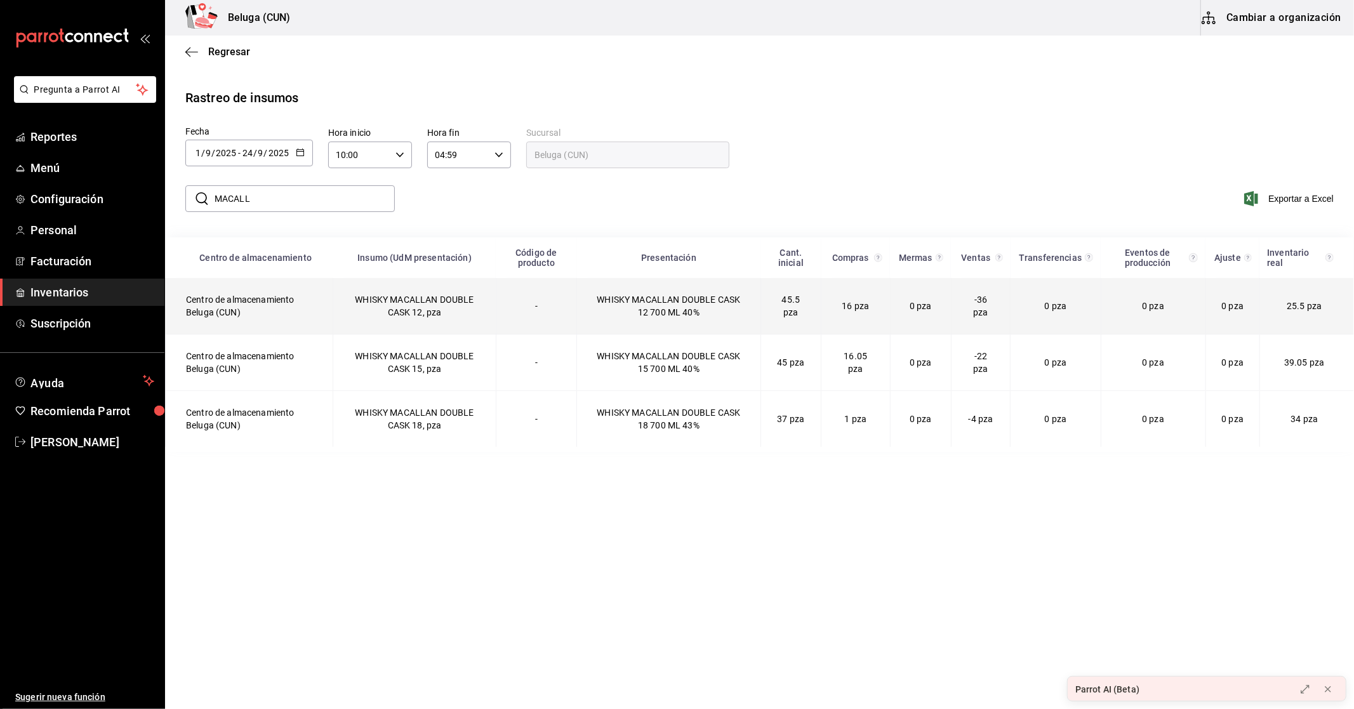
click at [583, 301] on td "WHISKY MACALLAN DOUBLE CASK 12 700 ML 40%" at bounding box center [669, 306] width 184 height 56
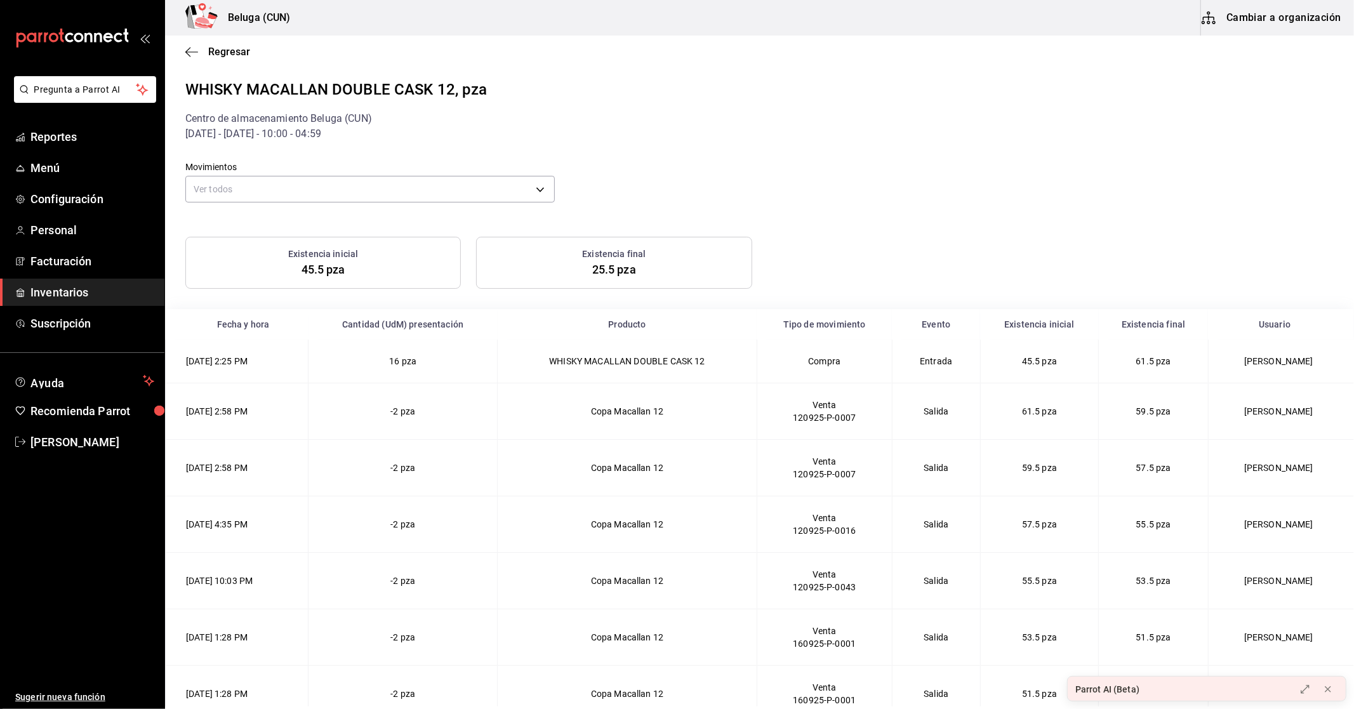
click at [554, 471] on td "Copa Macallan 12" at bounding box center [627, 468] width 259 height 56
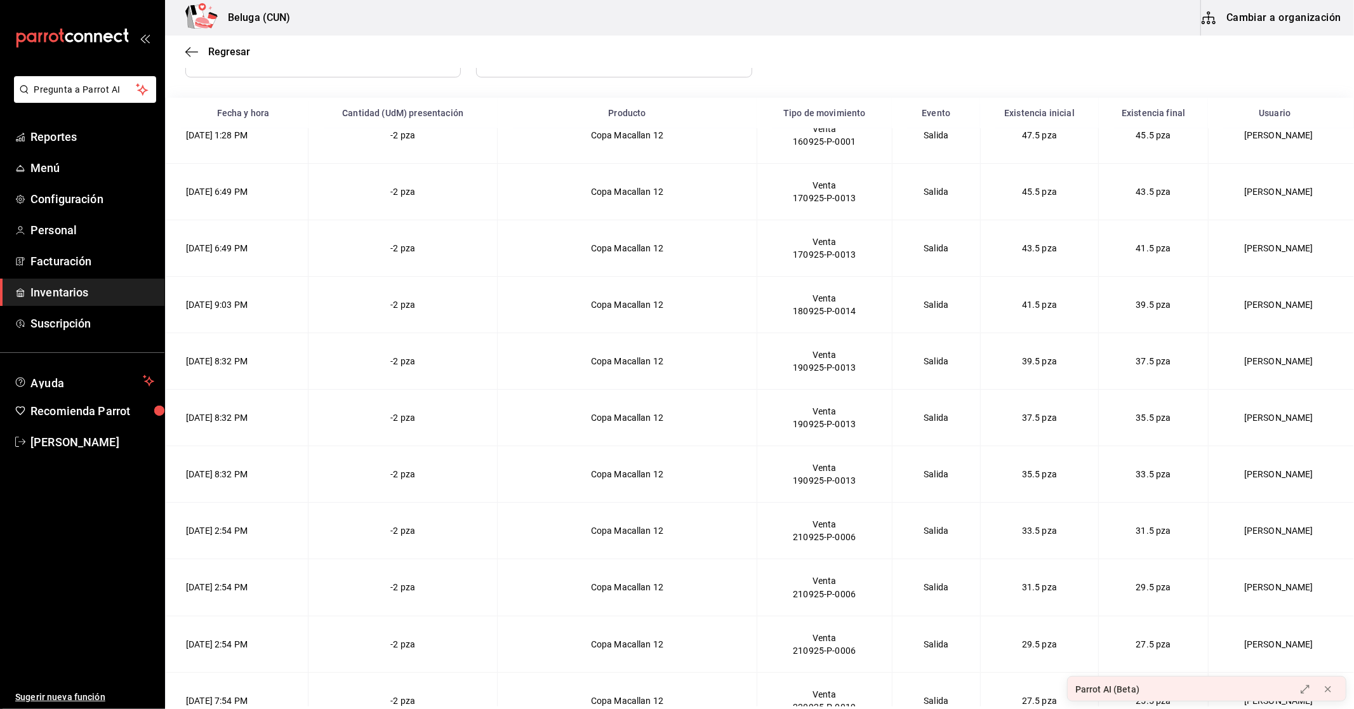
scroll to position [239, 0]
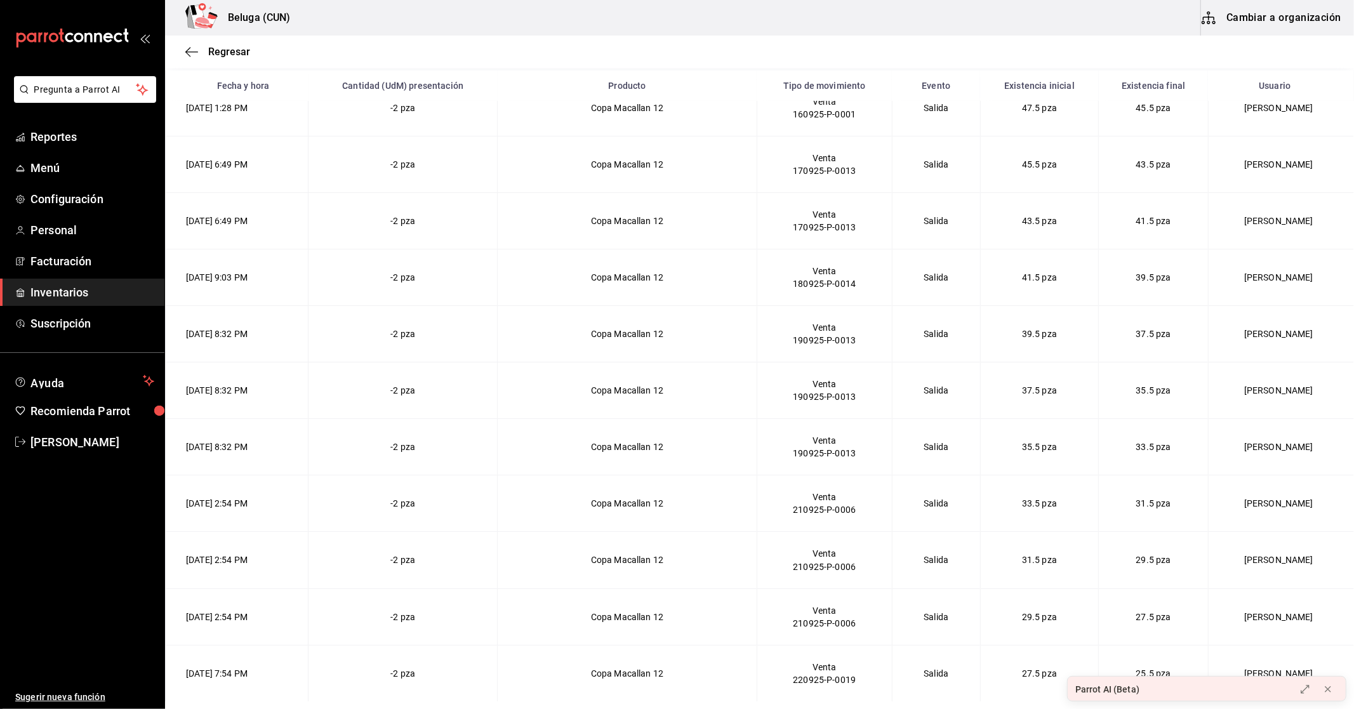
click at [93, 290] on span "Inventarios" at bounding box center [92, 292] width 124 height 17
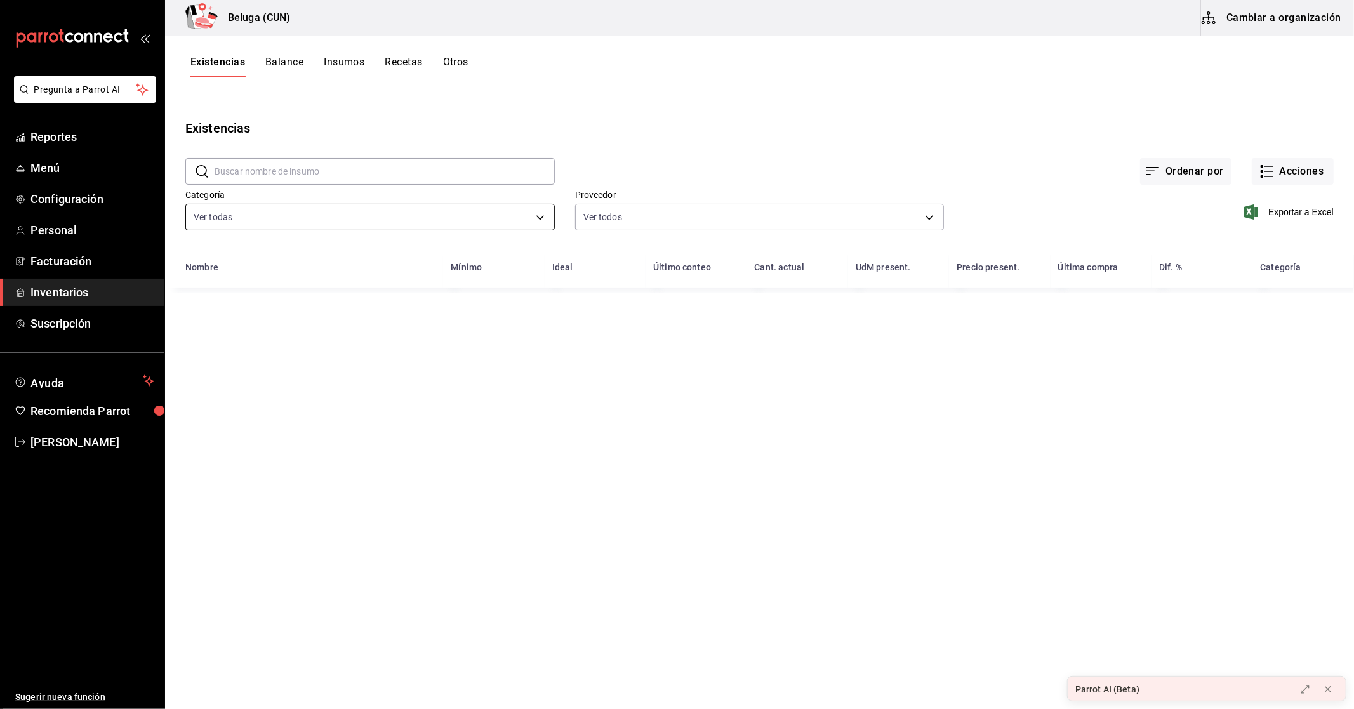
click at [494, 206] on body "Pregunta a Parrot AI Reportes Menú Configuración Personal Facturación Inventari…" at bounding box center [677, 350] width 1354 height 700
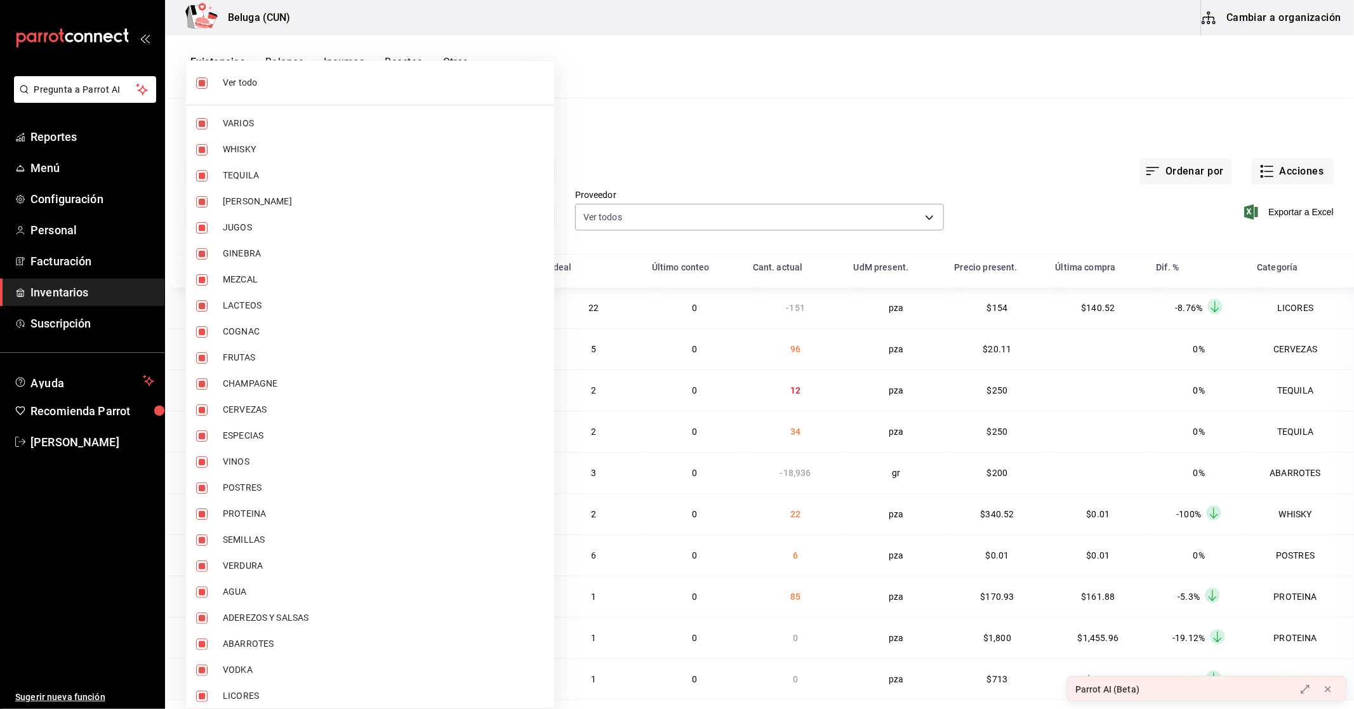
click at [282, 81] on span "Ver todo" at bounding box center [383, 82] width 321 height 13
checkbox input "false"
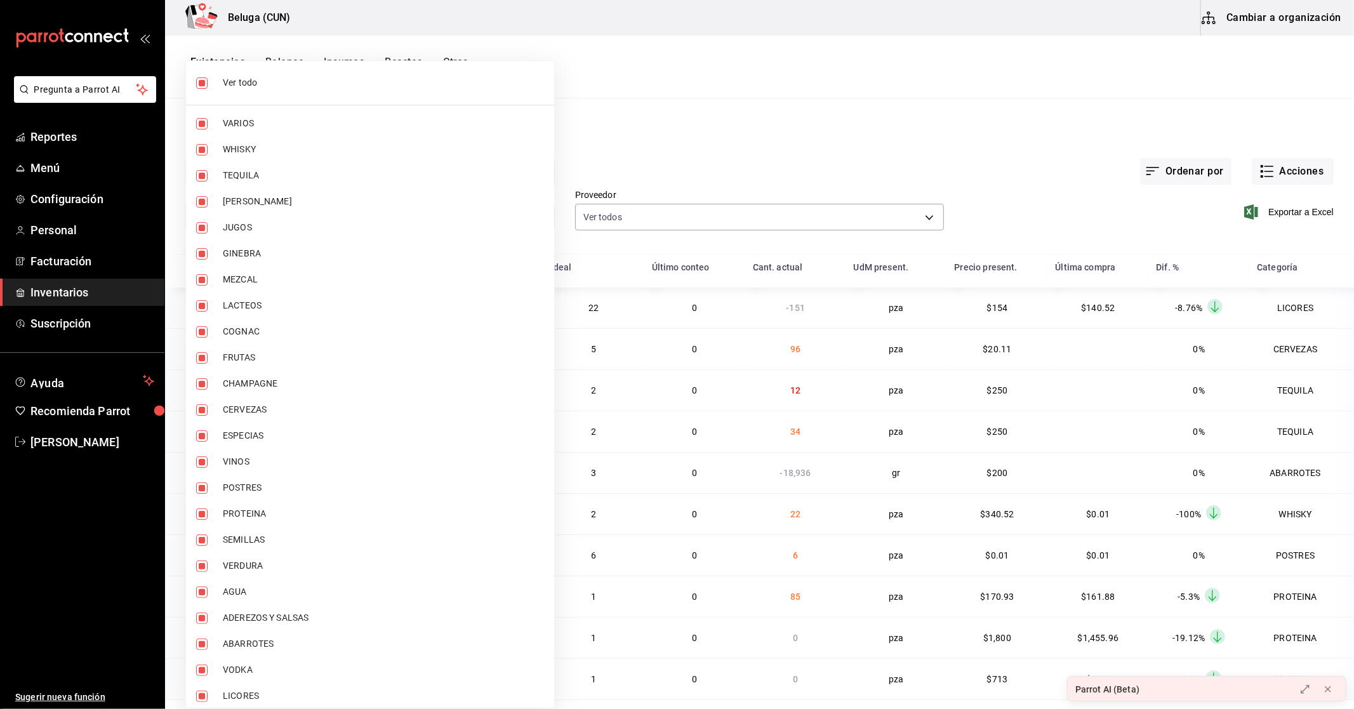
checkbox input "false"
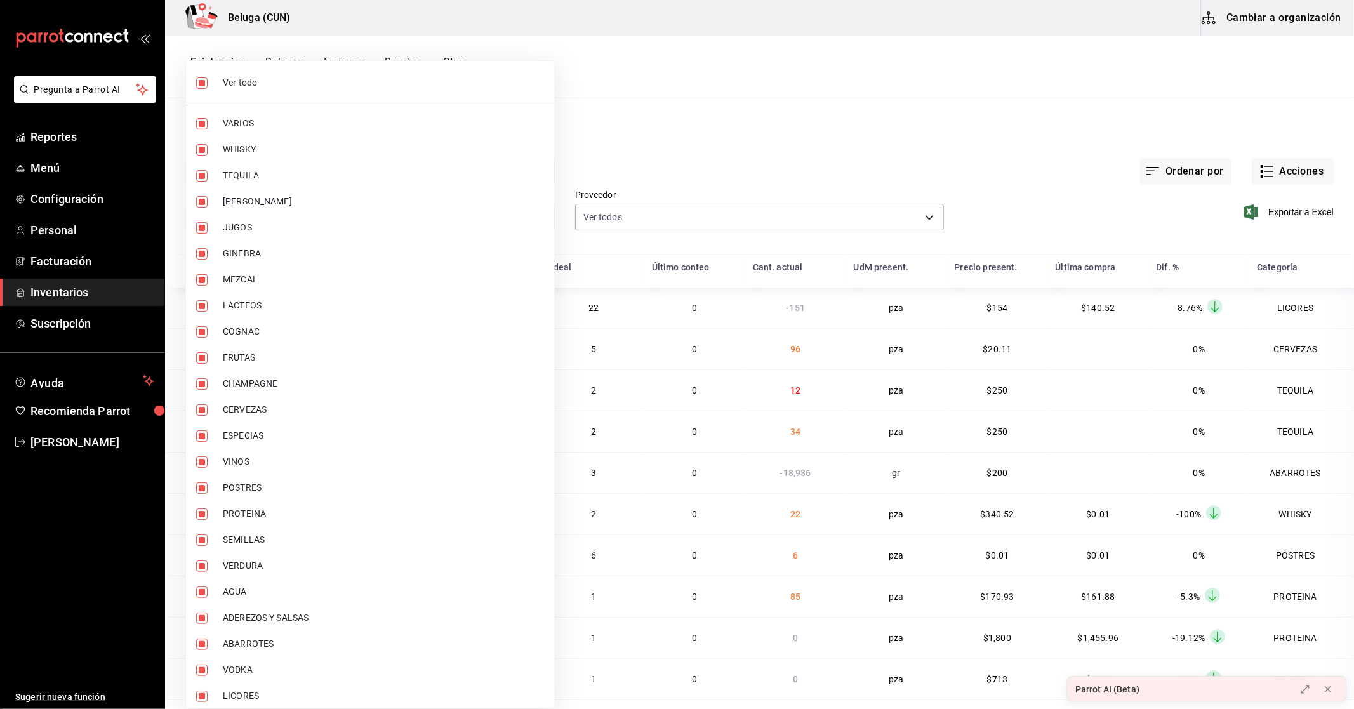
checkbox input "false"
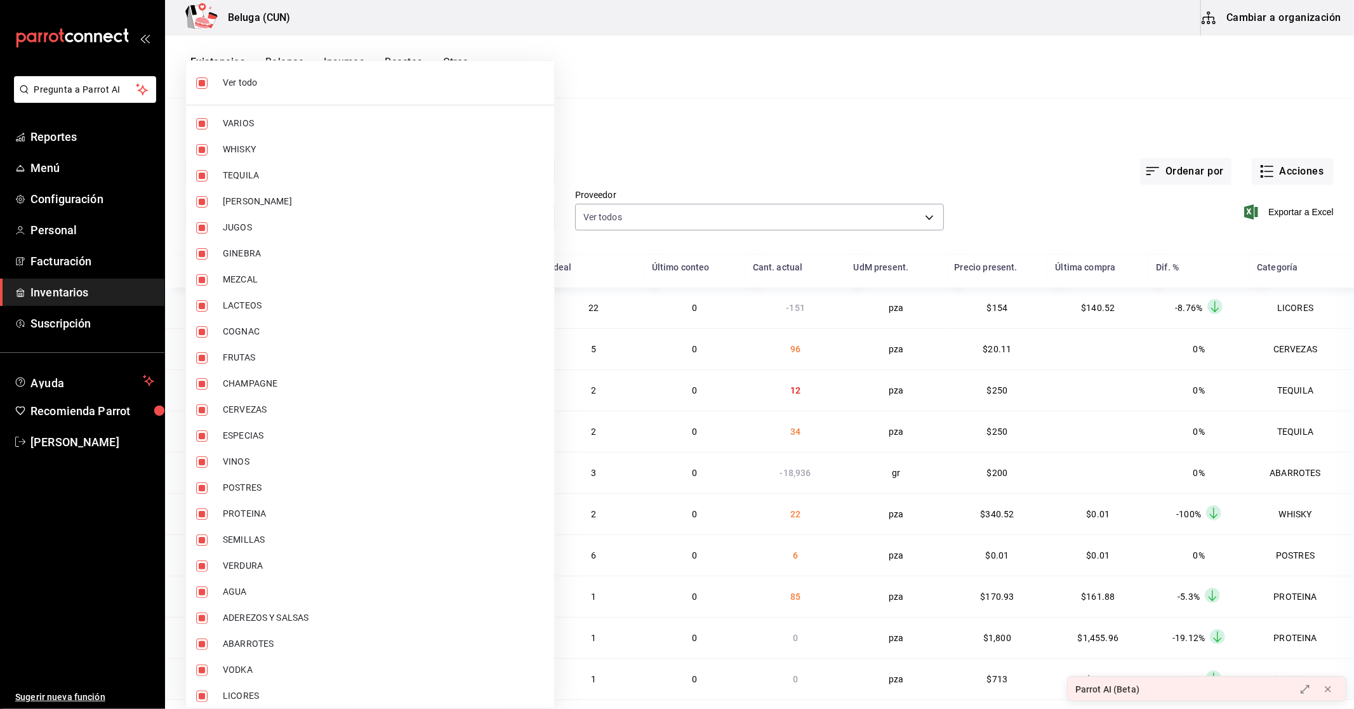
checkbox input "false"
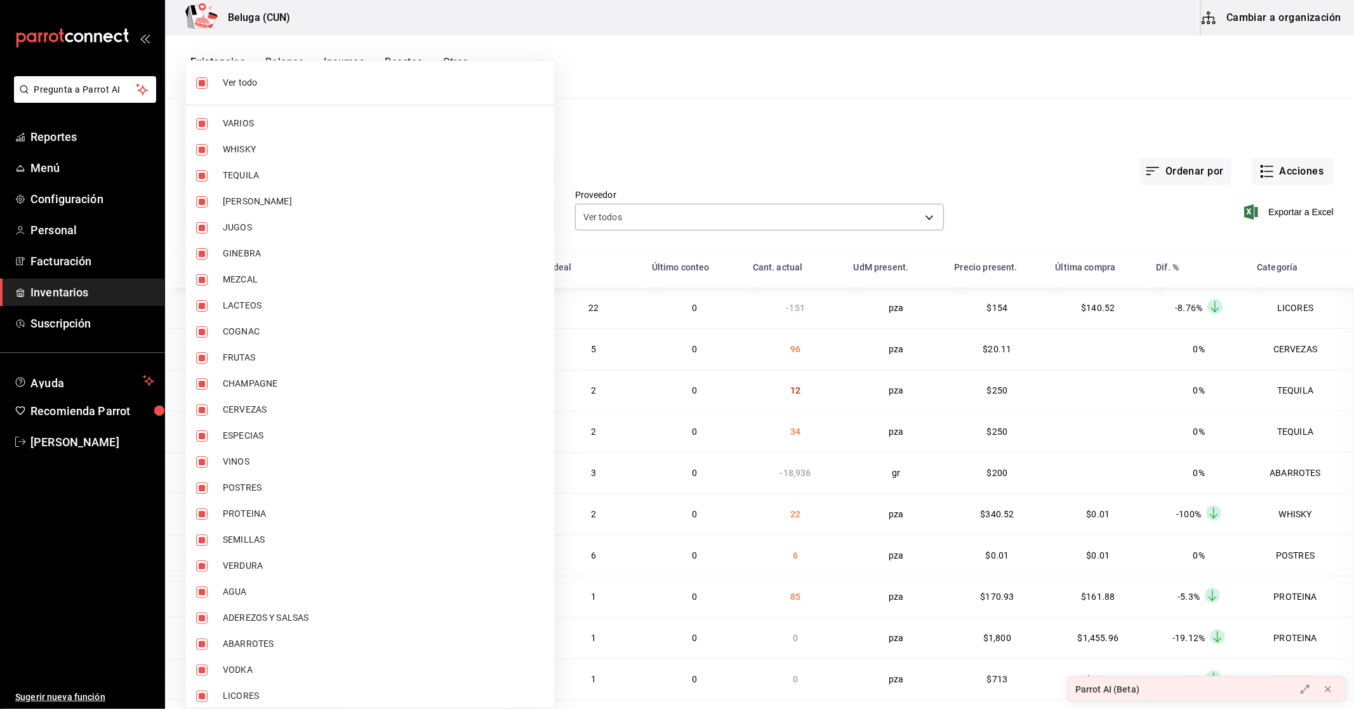
checkbox input "false"
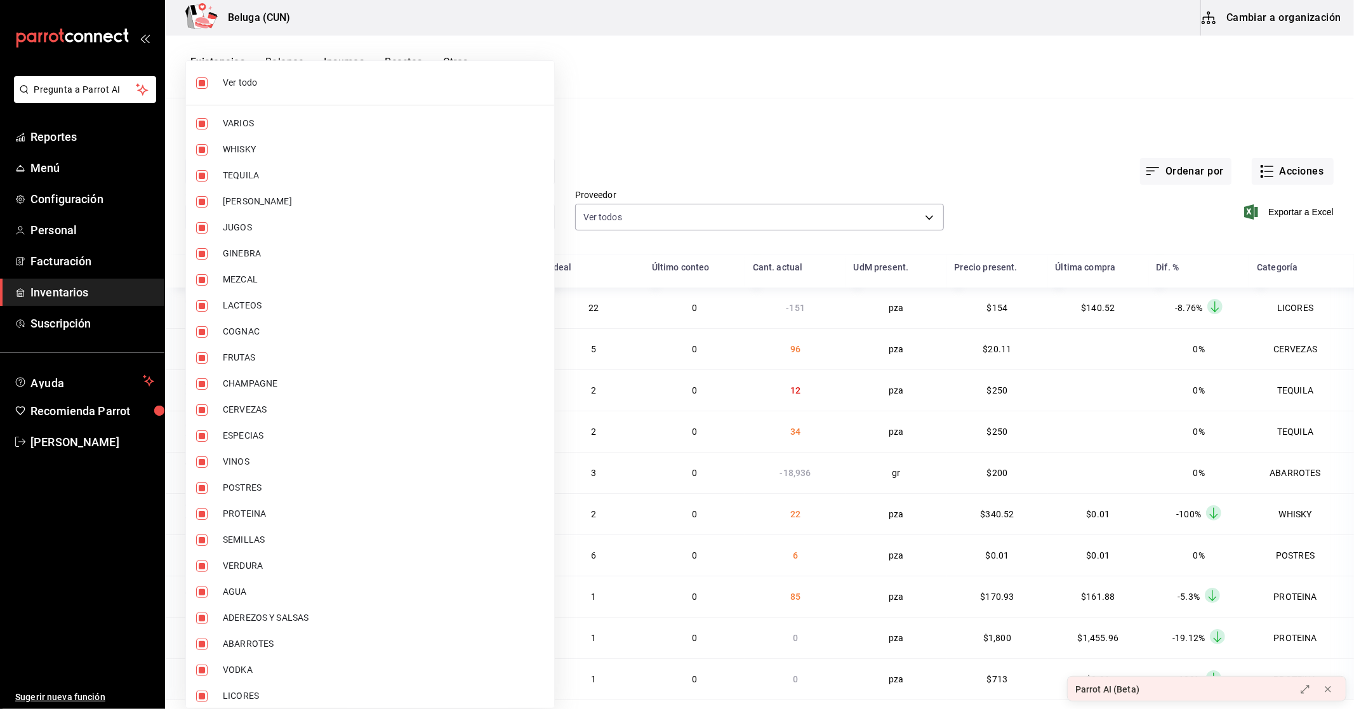
checkbox input "false"
drag, startPoint x: 262, startPoint y: 119, endPoint x: 268, endPoint y: 141, distance: 22.9
click at [262, 119] on span "VARIOS" at bounding box center [383, 123] width 321 height 13
type input "f07f4d25-74ae-45a0-b4c7-416f1c014495"
checkbox input "true"
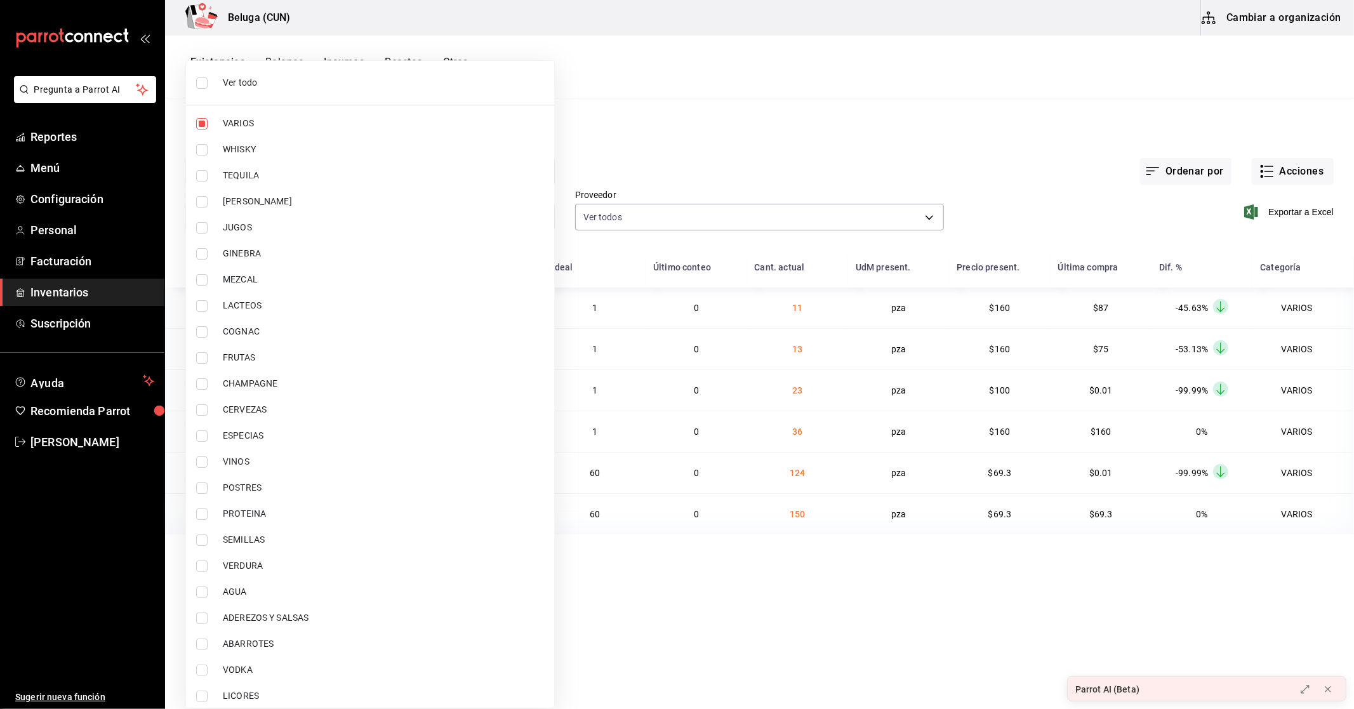
click at [274, 146] on span "WHISKY" at bounding box center [383, 149] width 321 height 13
type input "f07f4d25-74ae-45a0-b4c7-416f1c014495,1b609913-4762-4067-b74a-b69c5b99222b"
checkbox input "true"
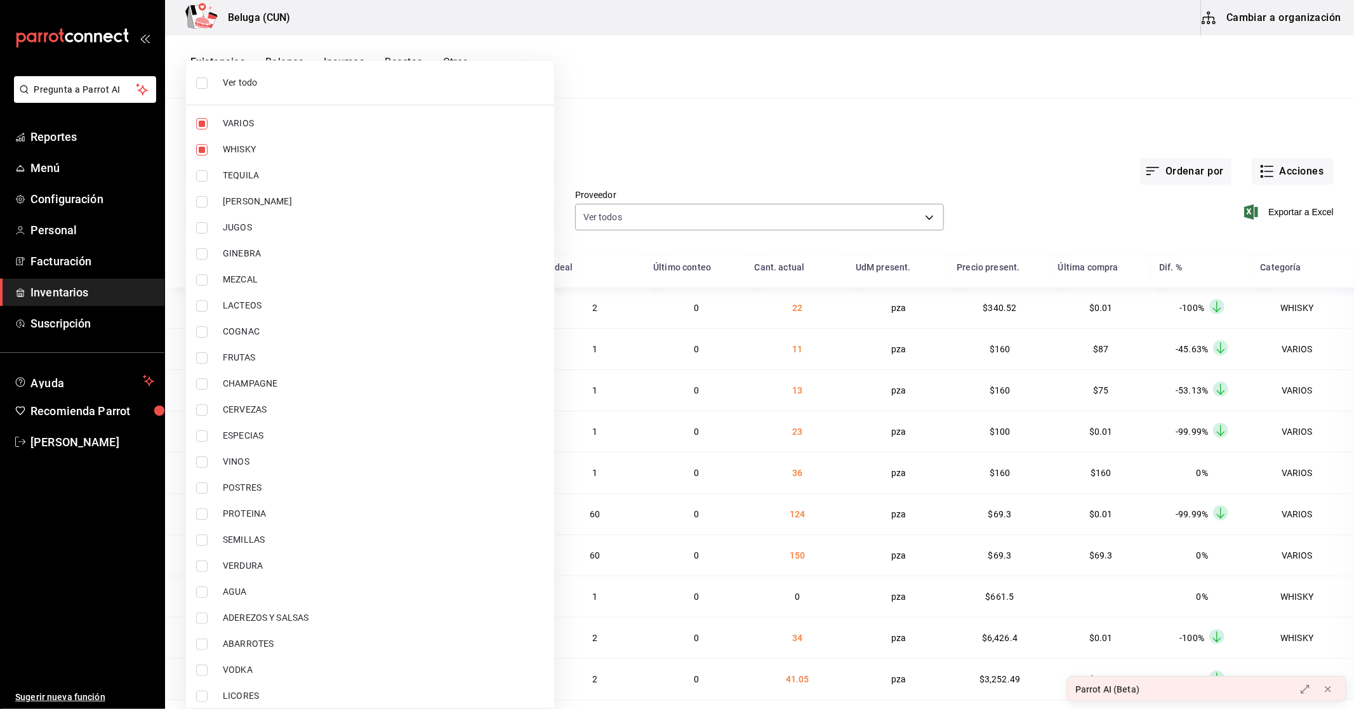
click at [278, 170] on span "TEQUILA" at bounding box center [383, 175] width 321 height 13
type input "f07f4d25-74ae-45a0-b4c7-416f1c014495,1b609913-4762-4067-b74a-b69c5b99222b,83166…"
checkbox input "true"
click at [254, 195] on span "RON" at bounding box center [383, 201] width 321 height 13
click at [271, 226] on span "JUGOS" at bounding box center [383, 227] width 321 height 13
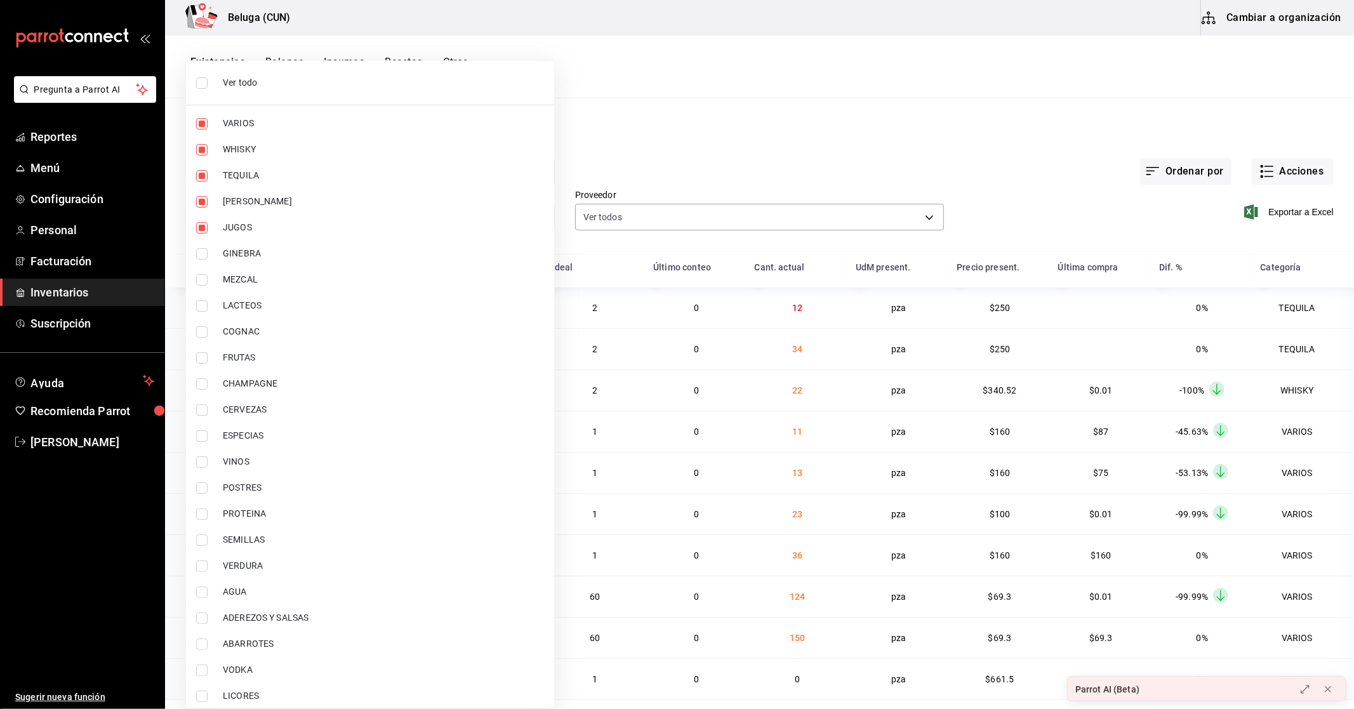
type input "f07f4d25-74ae-45a0-b4c7-416f1c014495,1b609913-4762-4067-b74a-b69c5b99222b,83166…"
checkbox input "true"
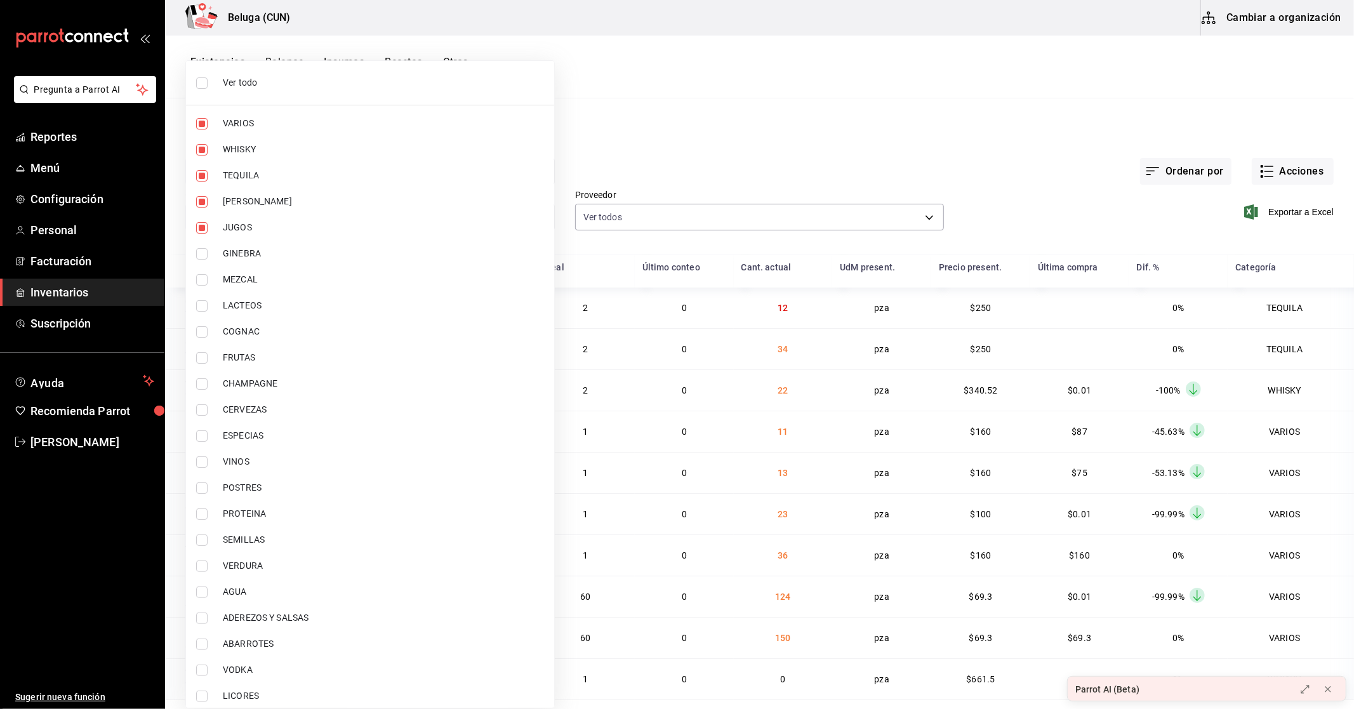
drag, startPoint x: 246, startPoint y: 256, endPoint x: 255, endPoint y: 268, distance: 14.5
click at [249, 256] on span "GINEBRA" at bounding box center [383, 253] width 321 height 13
type input "f07f4d25-74ae-45a0-b4c7-416f1c014495,1b609913-4762-4067-b74a-b69c5b99222b,83166…"
checkbox input "true"
click at [264, 282] on span "MEZCAL" at bounding box center [383, 279] width 321 height 13
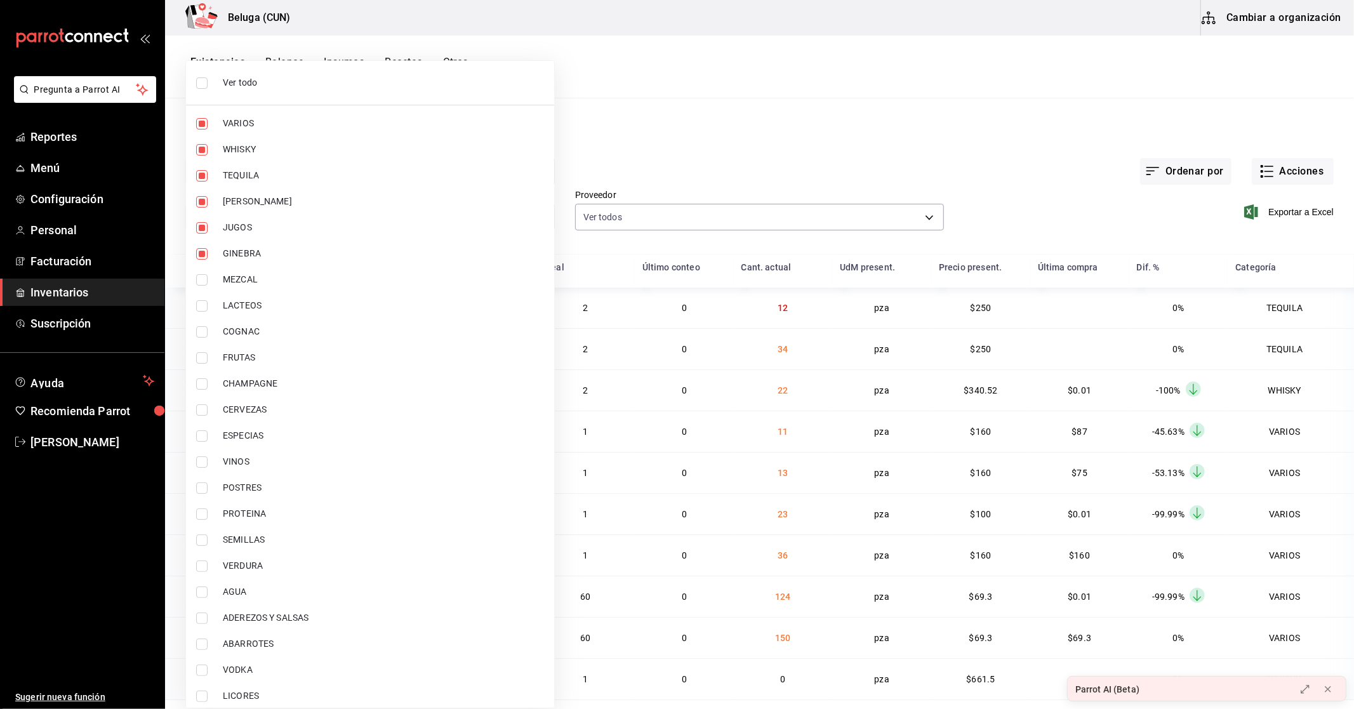
type input "f07f4d25-74ae-45a0-b4c7-416f1c014495,1b609913-4762-4067-b74a-b69c5b99222b,83166…"
checkbox input "true"
drag, startPoint x: 262, startPoint y: 330, endPoint x: 267, endPoint y: 385, distance: 54.8
click at [263, 330] on span "COGNAC" at bounding box center [383, 331] width 321 height 13
type input "f07f4d25-74ae-45a0-b4c7-416f1c014495,1b609913-4762-4067-b74a-b69c5b99222b,83166…"
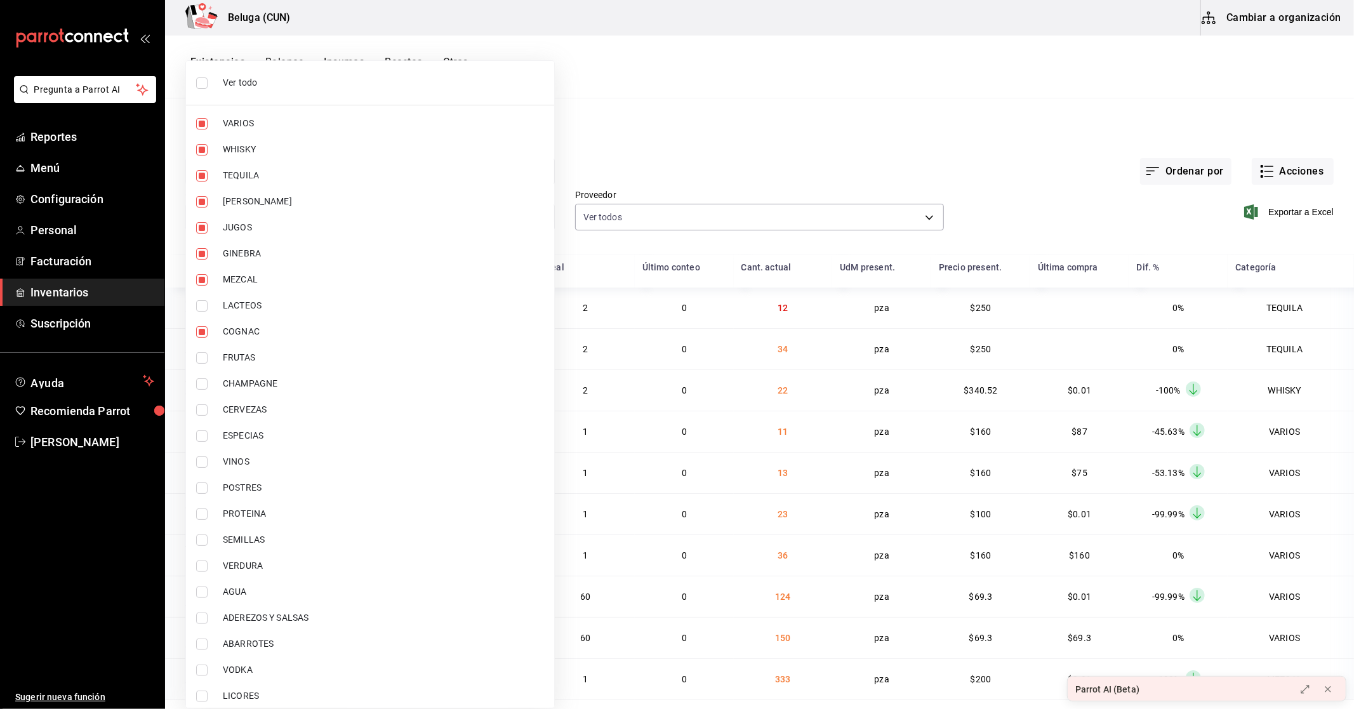
checkbox input "true"
click at [267, 381] on span "CHAMPAGNE" at bounding box center [383, 383] width 321 height 13
type input "f07f4d25-74ae-45a0-b4c7-416f1c014495,1b609913-4762-4067-b74a-b69c5b99222b,83166…"
checkbox input "true"
click at [258, 407] on span "CERVEZAS" at bounding box center [383, 409] width 321 height 13
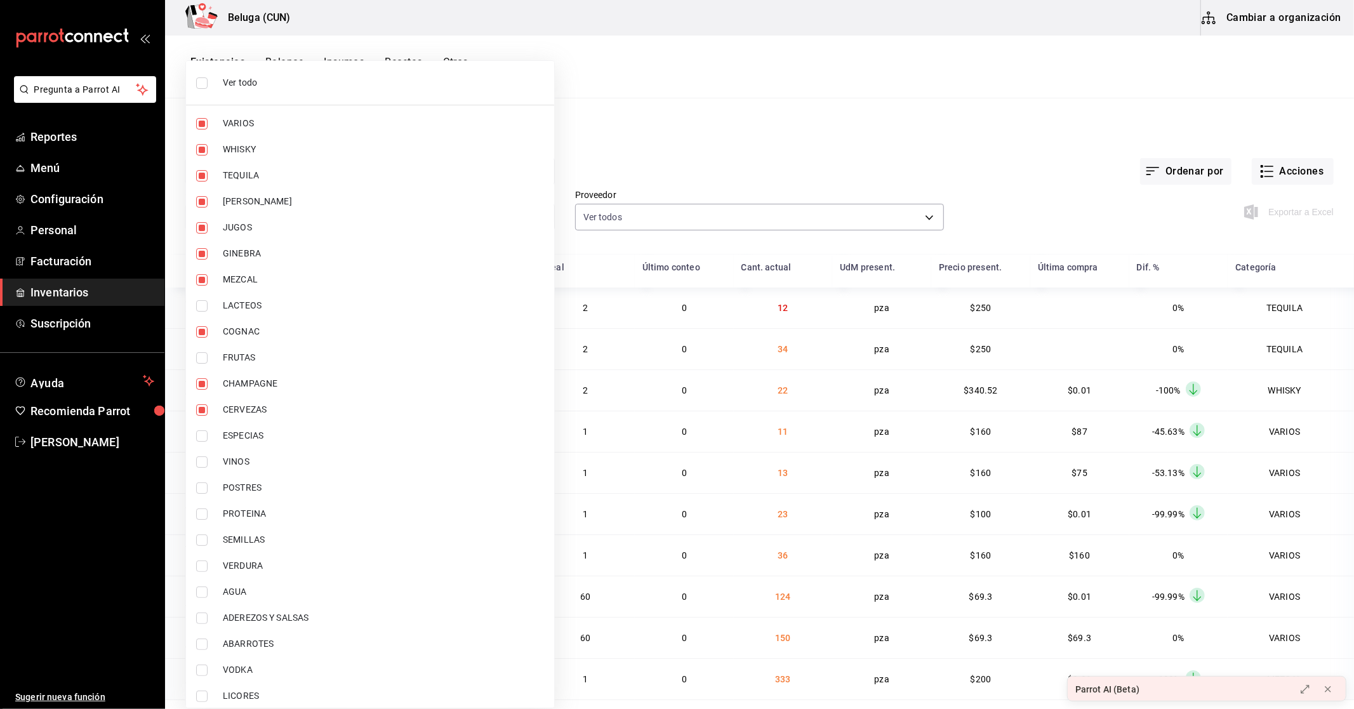
type input "f07f4d25-74ae-45a0-b4c7-416f1c014495,1b609913-4762-4067-b74a-b69c5b99222b,83166…"
checkbox input "true"
drag, startPoint x: 263, startPoint y: 438, endPoint x: 278, endPoint y: 447, distance: 18.0
click at [263, 438] on span "ESPECIAS" at bounding box center [383, 435] width 321 height 13
type input "f07f4d25-74ae-45a0-b4c7-416f1c014495,1b609913-4762-4067-b74a-b69c5b99222b,83166…"
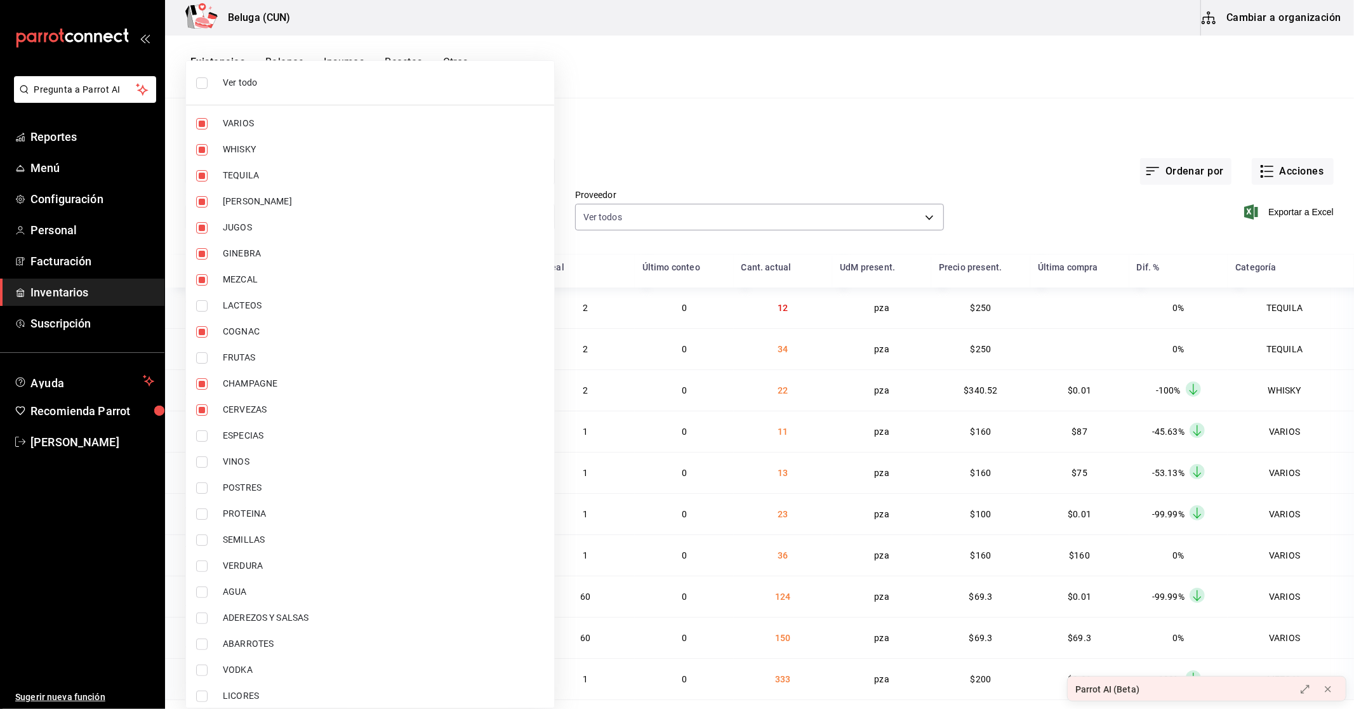
checkbox input "true"
click at [267, 435] on span "ESPECIAS" at bounding box center [383, 435] width 321 height 13
type input "f07f4d25-74ae-45a0-b4c7-416f1c014495,1b609913-4762-4067-b74a-b69c5b99222b,83166…"
checkbox input "false"
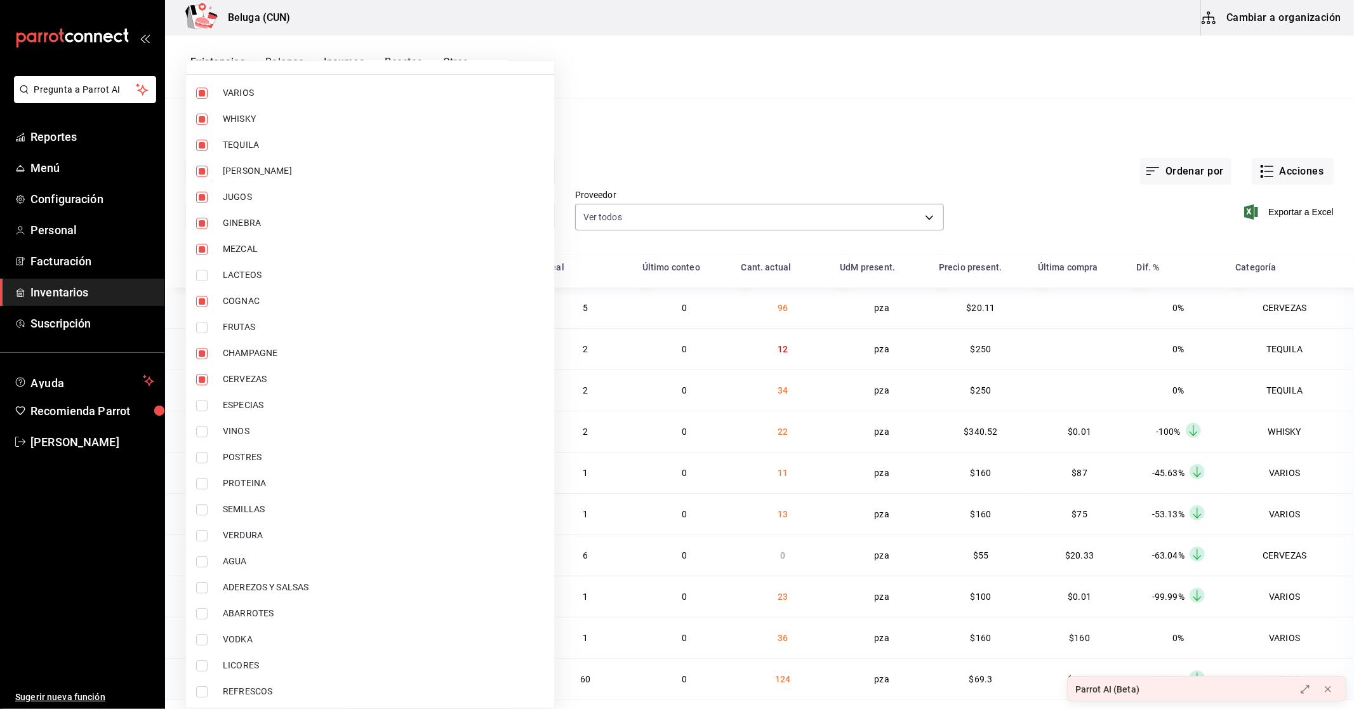
click at [261, 430] on span "VINOS" at bounding box center [383, 431] width 321 height 13
type input "f07f4d25-74ae-45a0-b4c7-416f1c014495,1b609913-4762-4067-b74a-b69c5b99222b,83166…"
checkbox input "true"
click at [269, 453] on span "POSTRES" at bounding box center [383, 457] width 321 height 13
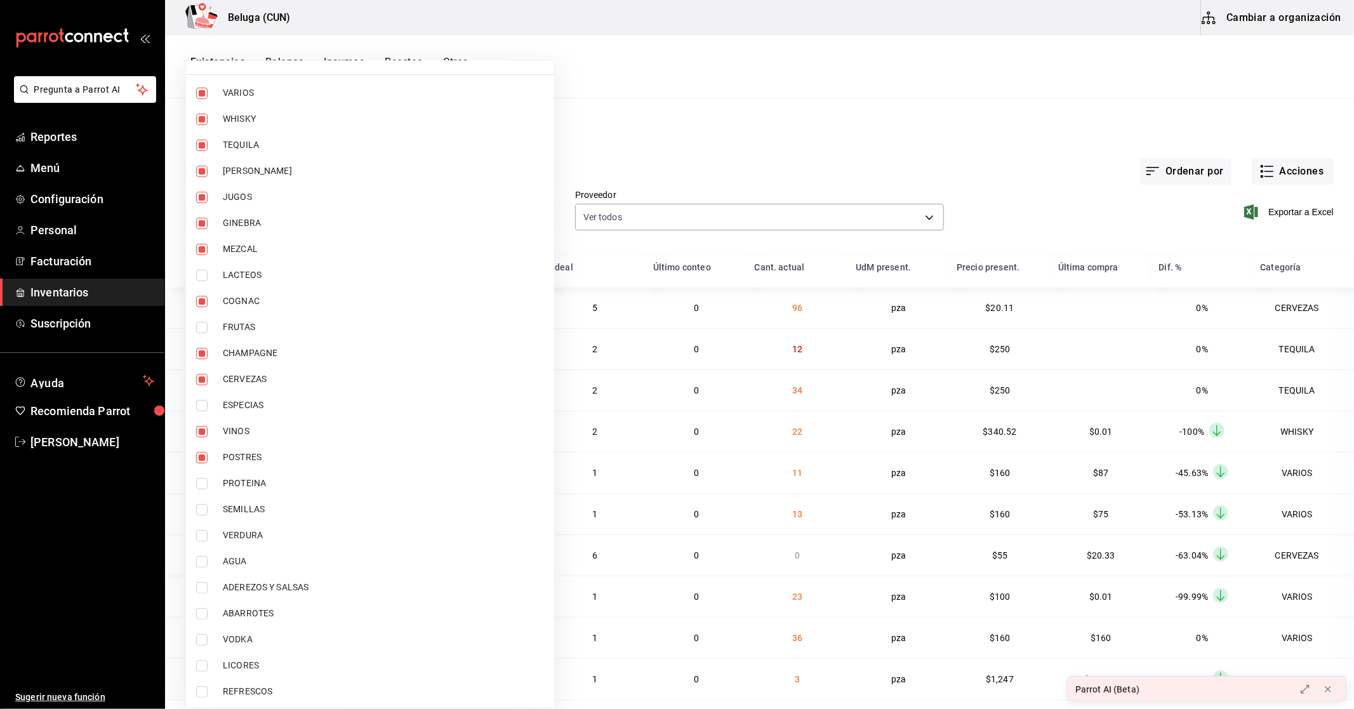
type input "f07f4d25-74ae-45a0-b4c7-416f1c014495,1b609913-4762-4067-b74a-b69c5b99222b,83166…"
checkbox input "true"
click at [275, 480] on span "PROTEINA" at bounding box center [383, 483] width 321 height 13
type input "f07f4d25-74ae-45a0-b4c7-416f1c014495,1b609913-4762-4067-b74a-b69c5b99222b,83166…"
checkbox input "true"
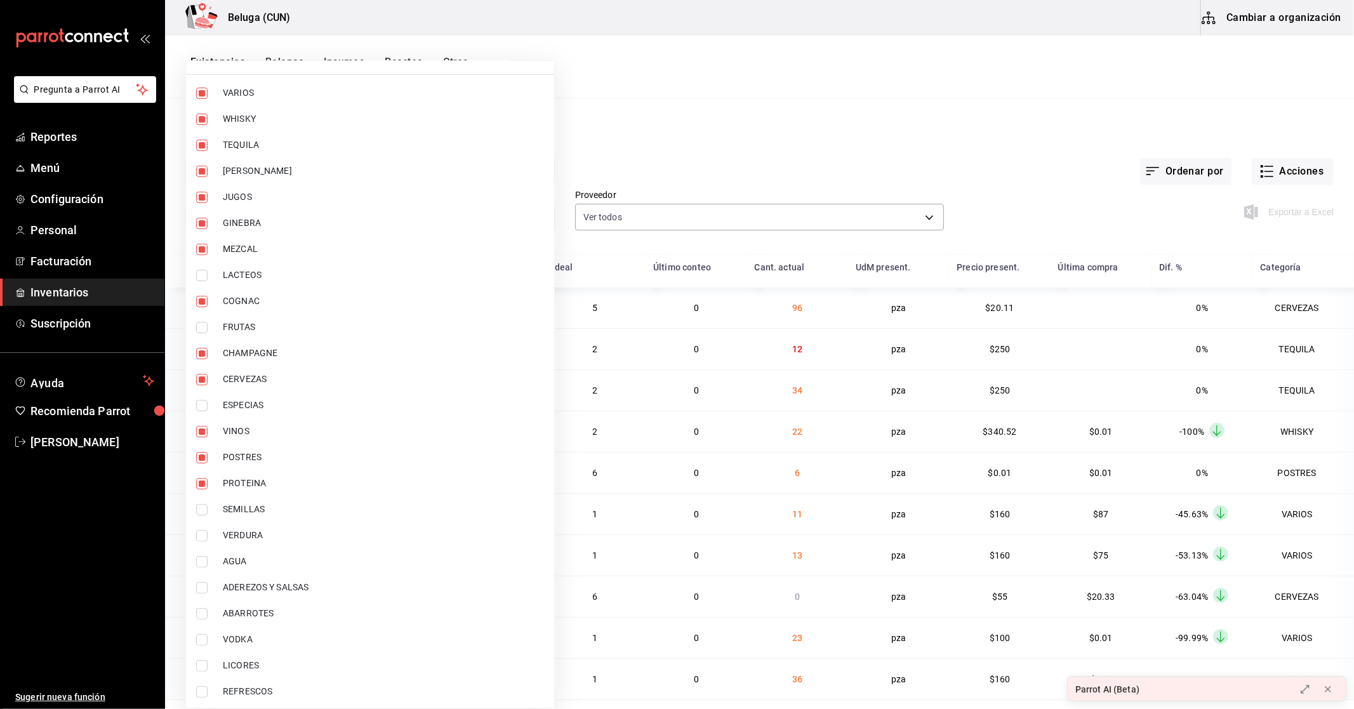
click at [261, 510] on span "SEMILLAS" at bounding box center [383, 509] width 321 height 13
type input "f07f4d25-74ae-45a0-b4c7-416f1c014495,1b609913-4762-4067-b74a-b69c5b99222b,83166…"
checkbox input "true"
click at [268, 510] on span "SEMILLAS" at bounding box center [383, 509] width 321 height 13
type input "f07f4d25-74ae-45a0-b4c7-416f1c014495,1b609913-4762-4067-b74a-b69c5b99222b,83166…"
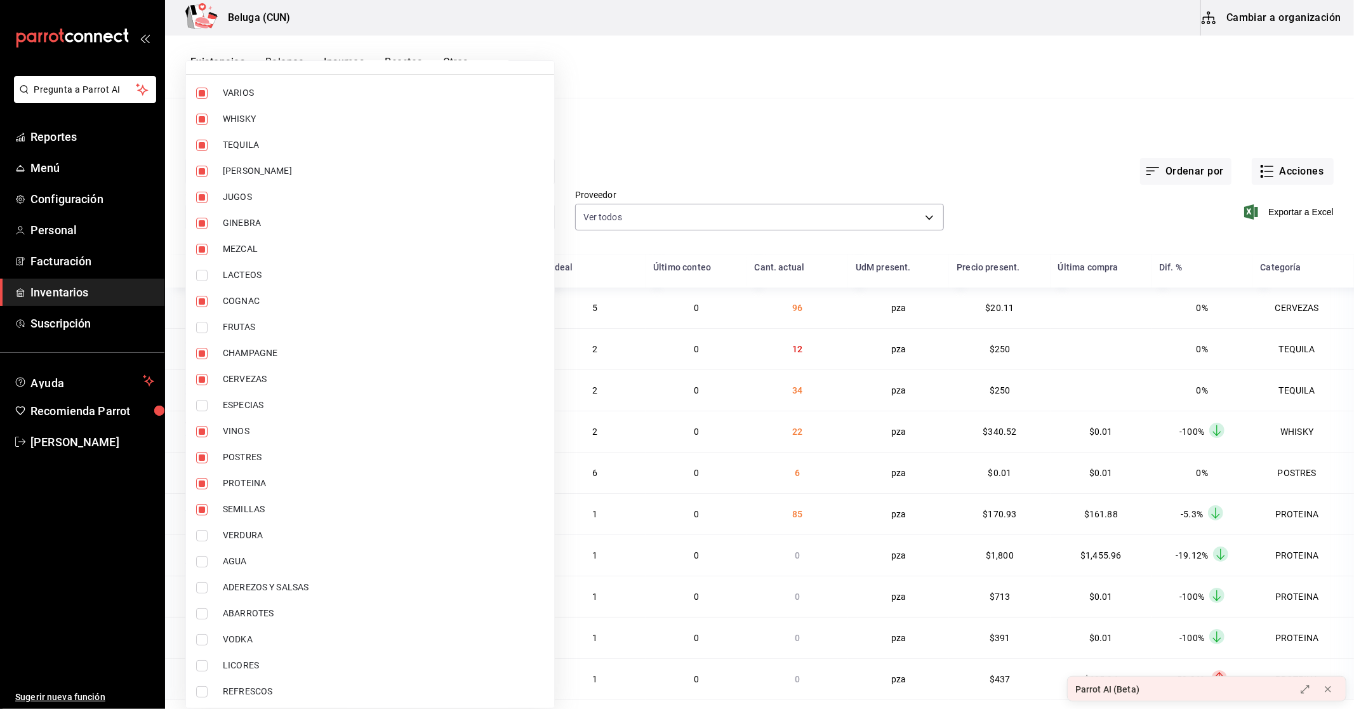
checkbox input "false"
click at [277, 563] on span "AGUA" at bounding box center [383, 561] width 321 height 13
type input "f07f4d25-74ae-45a0-b4c7-416f1c014495,1b609913-4762-4067-b74a-b69c5b99222b,83166…"
checkbox input "true"
click at [258, 640] on span "VODKA" at bounding box center [383, 639] width 321 height 13
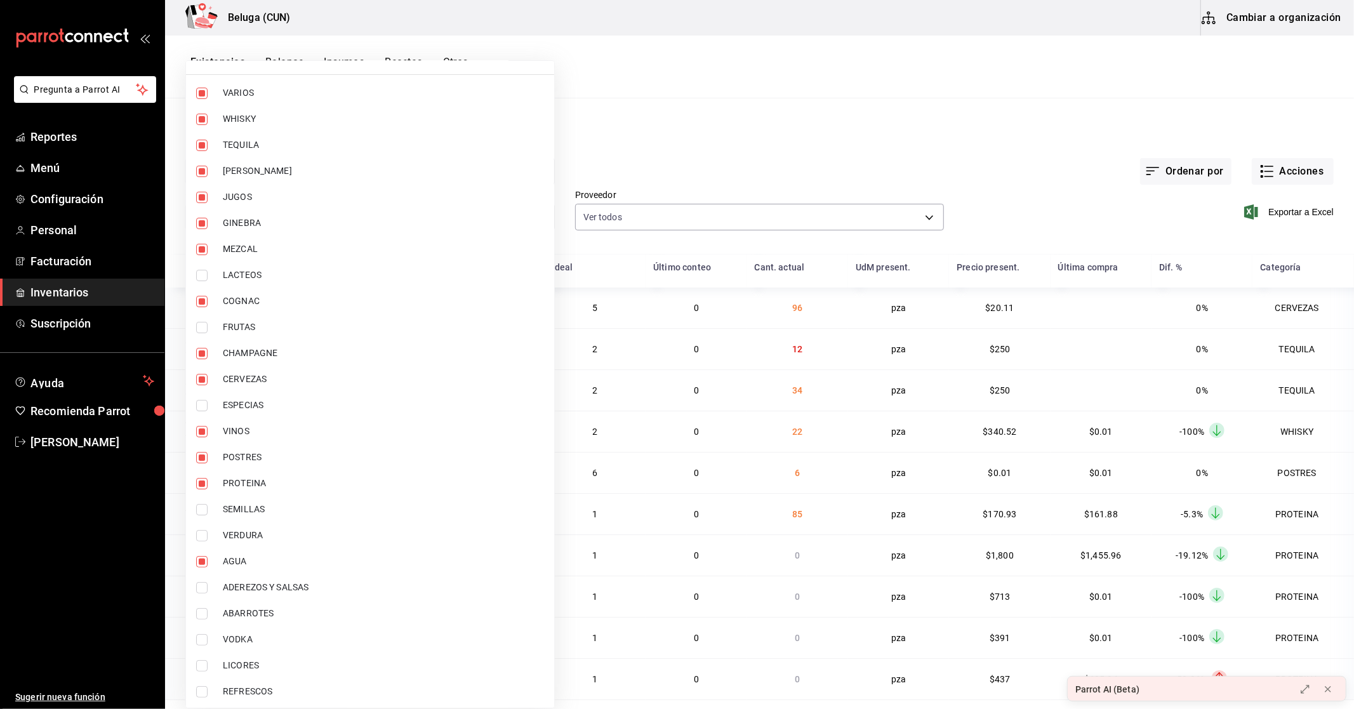
type input "f07f4d25-74ae-45a0-b4c7-416f1c014495,1b609913-4762-4067-b74a-b69c5b99222b,83166…"
checkbox input "true"
click at [261, 665] on span "LICORES" at bounding box center [383, 665] width 321 height 13
type input "f07f4d25-74ae-45a0-b4c7-416f1c014495,1b609913-4762-4067-b74a-b69c5b99222b,83166…"
checkbox input "true"
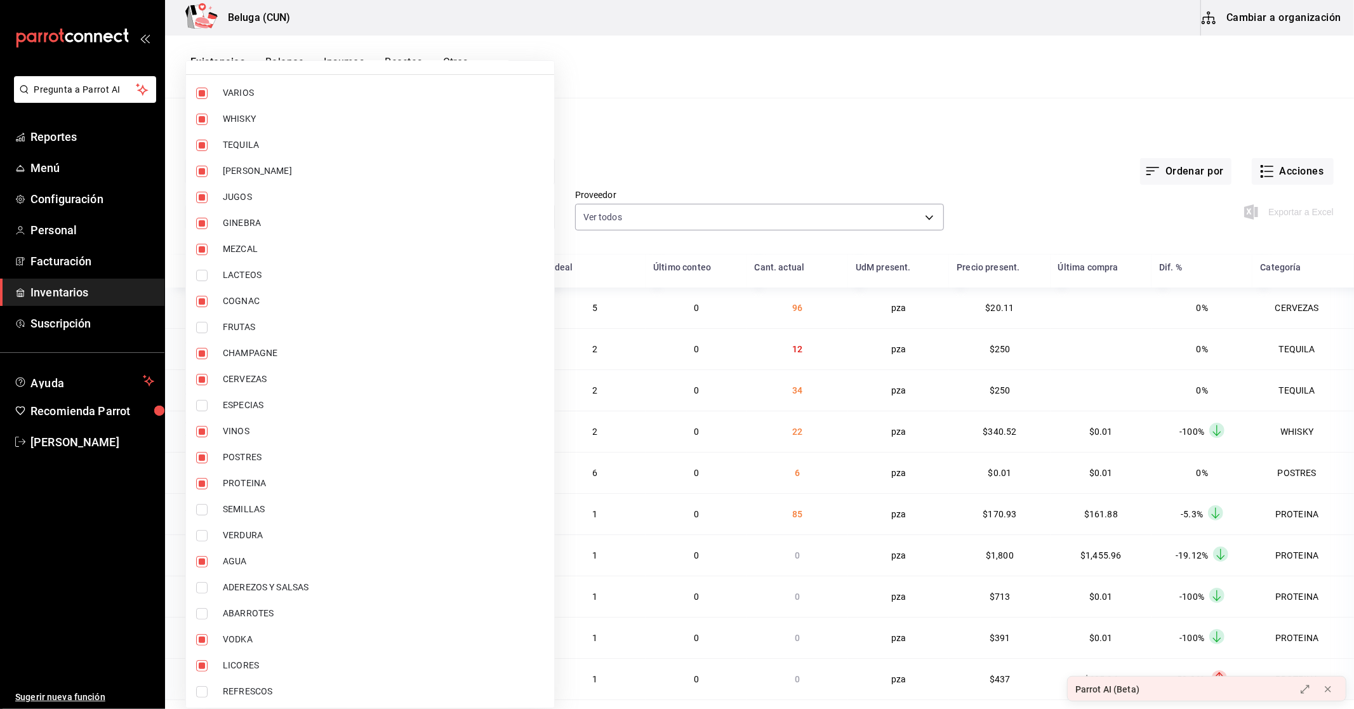
click at [257, 691] on span "REFRESCOS" at bounding box center [383, 691] width 321 height 13
type input "f07f4d25-74ae-45a0-b4c7-416f1c014495,1b609913-4762-4067-b74a-b69c5b99222b,83166…"
checkbox input "true"
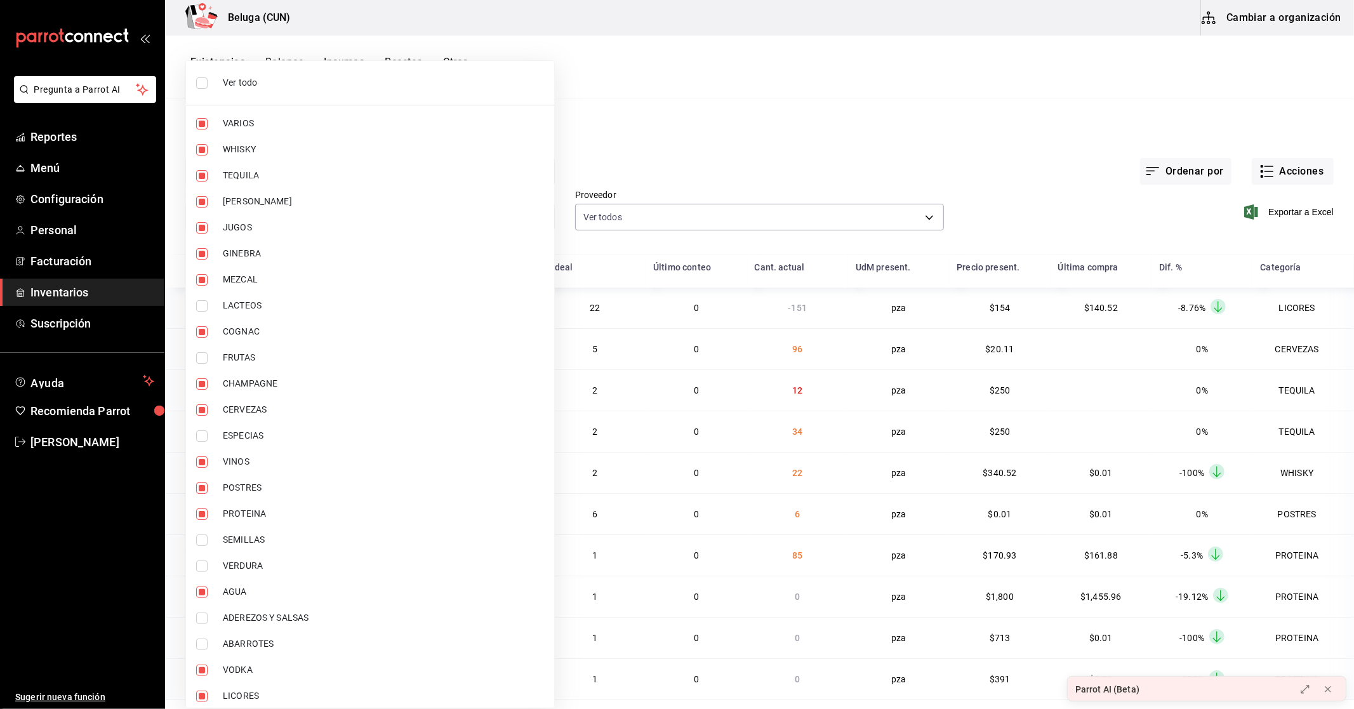
drag, startPoint x: 734, startPoint y: 134, endPoint x: 741, endPoint y: 135, distance: 7.1
click at [737, 134] on div at bounding box center [677, 354] width 1354 height 709
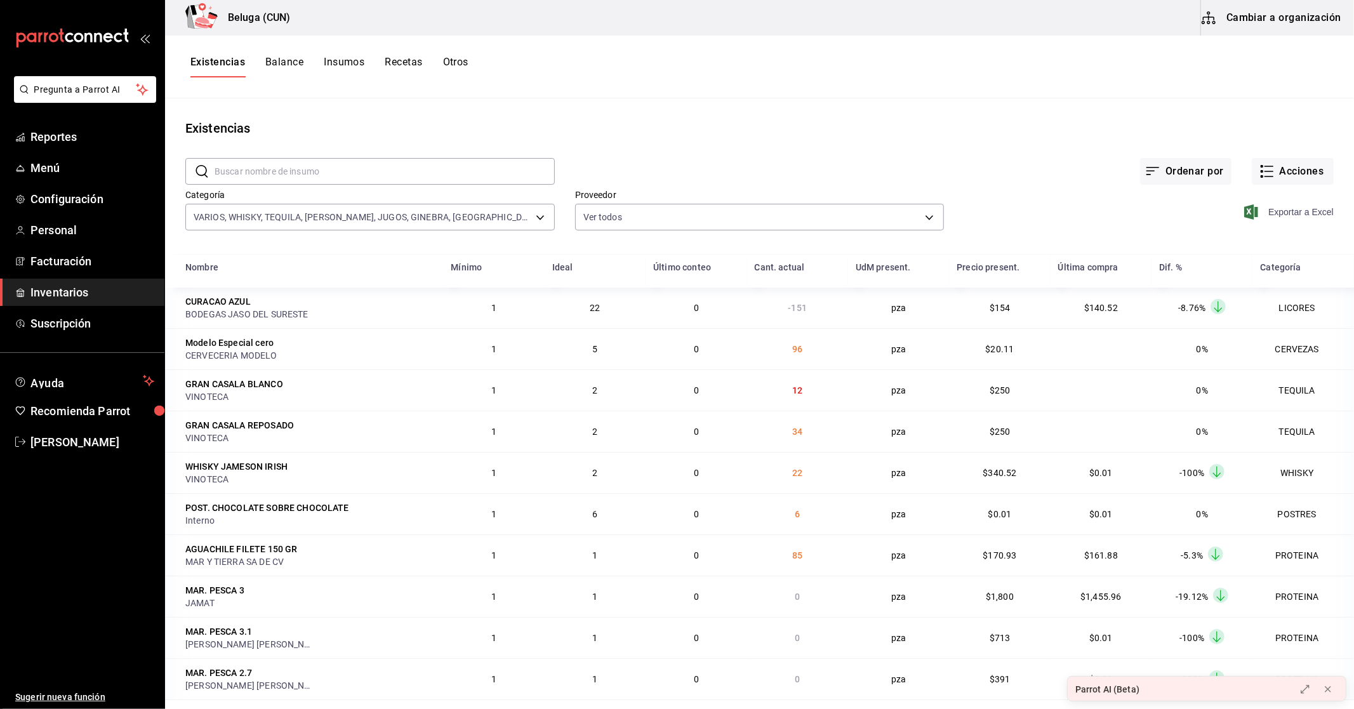
click at [1273, 212] on span "Exportar a Excel" at bounding box center [1290, 211] width 87 height 15
click at [1000, 144] on div "Ordenar por Acciones" at bounding box center [944, 161] width 779 height 47
click at [908, 74] on div "Existencias Balance Insumos Recetas Otros" at bounding box center [759, 67] width 1189 height 22
click at [656, 113] on main "Existencias ​ ​ Ordenar por Acciones Categoría VARIOS, WHISKY, TEQUILA, RON, JU…" at bounding box center [759, 399] width 1189 height 602
click at [80, 127] on link "Reportes" at bounding box center [82, 136] width 164 height 27
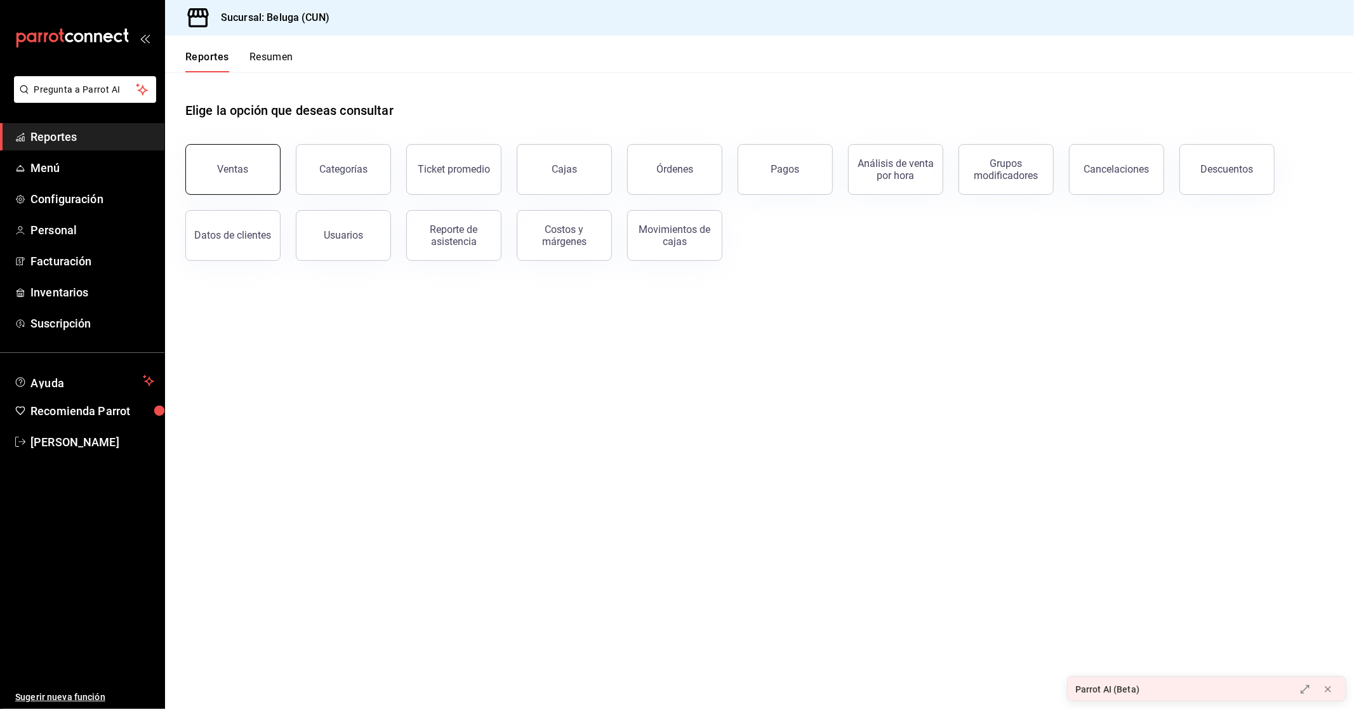
click at [232, 174] on div "Ventas" at bounding box center [233, 169] width 31 height 12
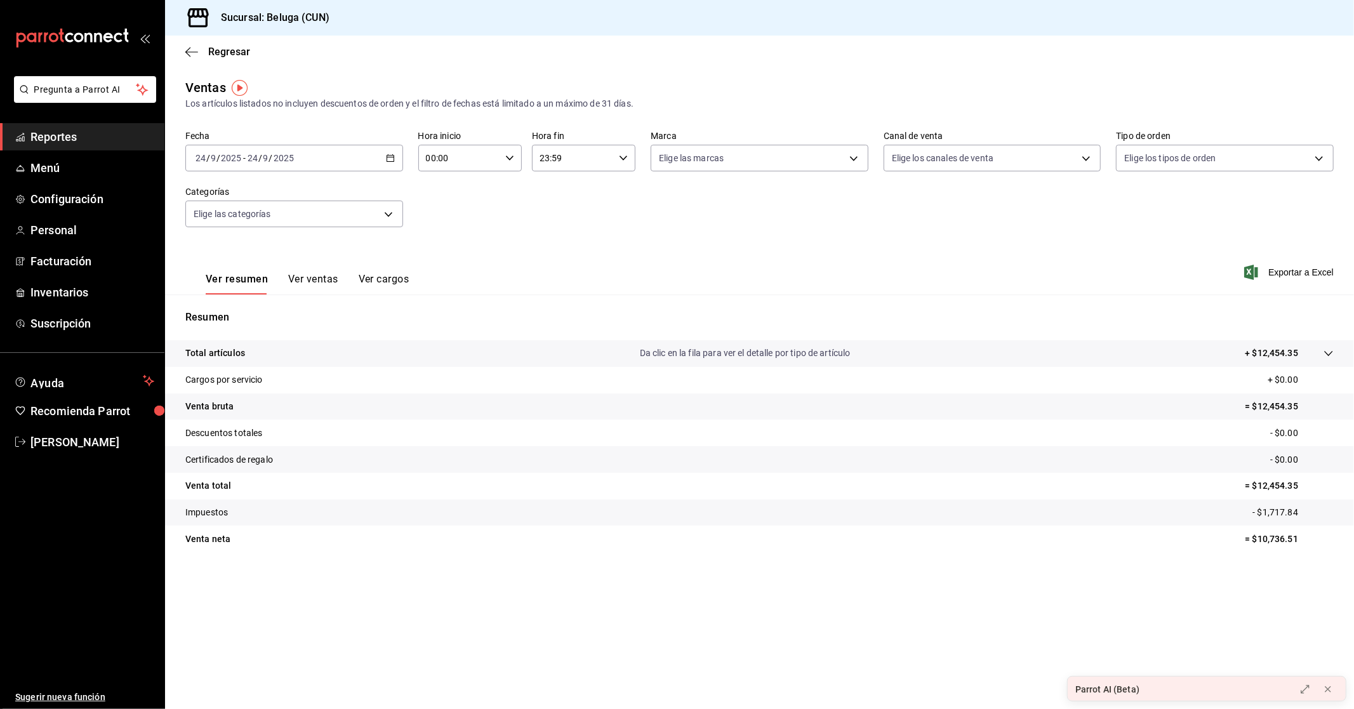
click at [223, 59] on div "Regresar" at bounding box center [759, 52] width 1189 height 32
click at [223, 55] on span "Regresar" at bounding box center [229, 52] width 42 height 12
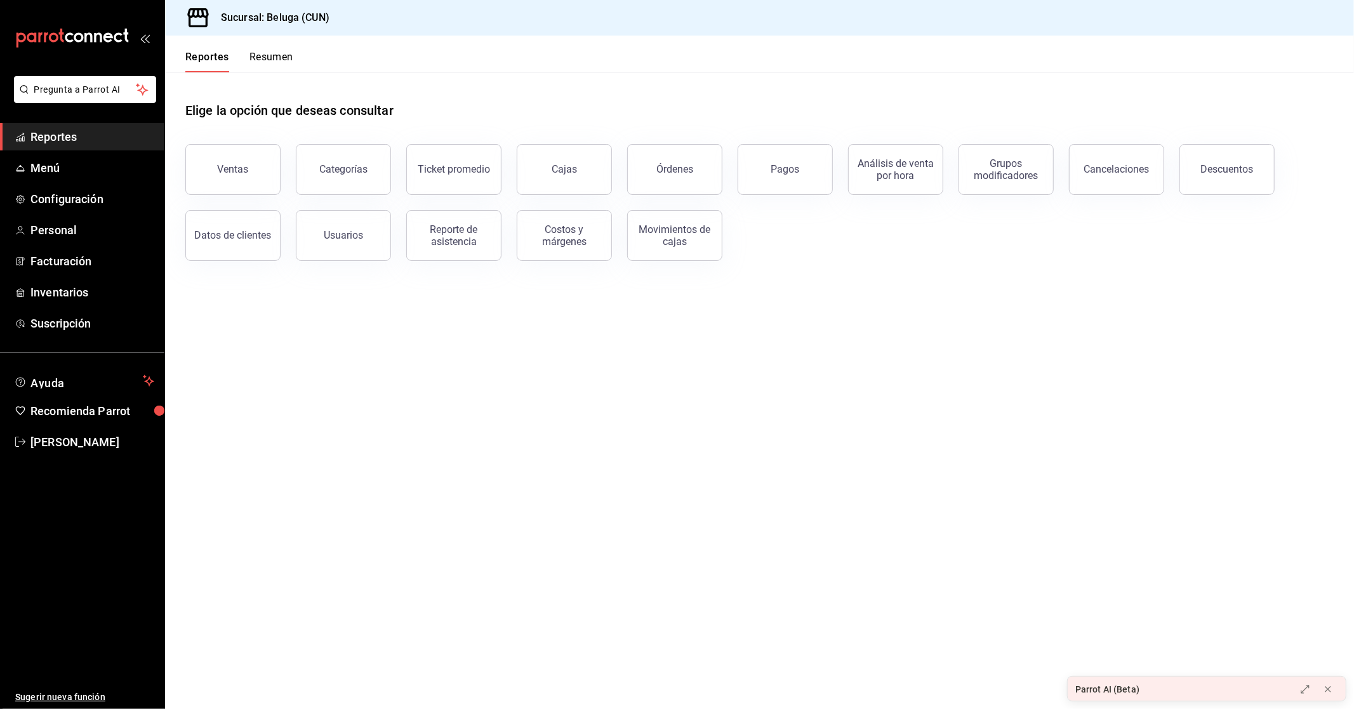
click at [354, 243] on button "Usuarios" at bounding box center [343, 235] width 95 height 51
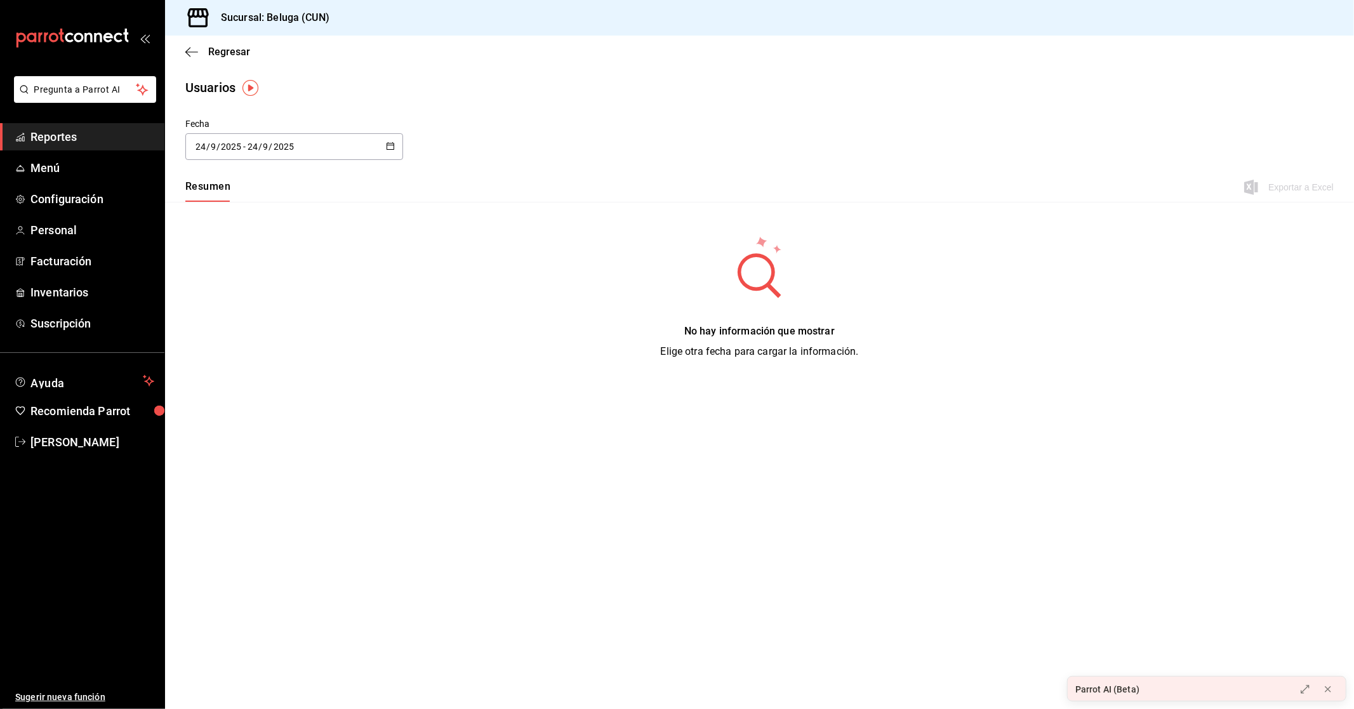
click at [379, 149] on div "2025-09-24 24 / 9 / 2025 - 2025-09-24 24 / 9 / 2025" at bounding box center [294, 146] width 218 height 27
click at [227, 335] on li "Rango de fechas" at bounding box center [245, 329] width 120 height 29
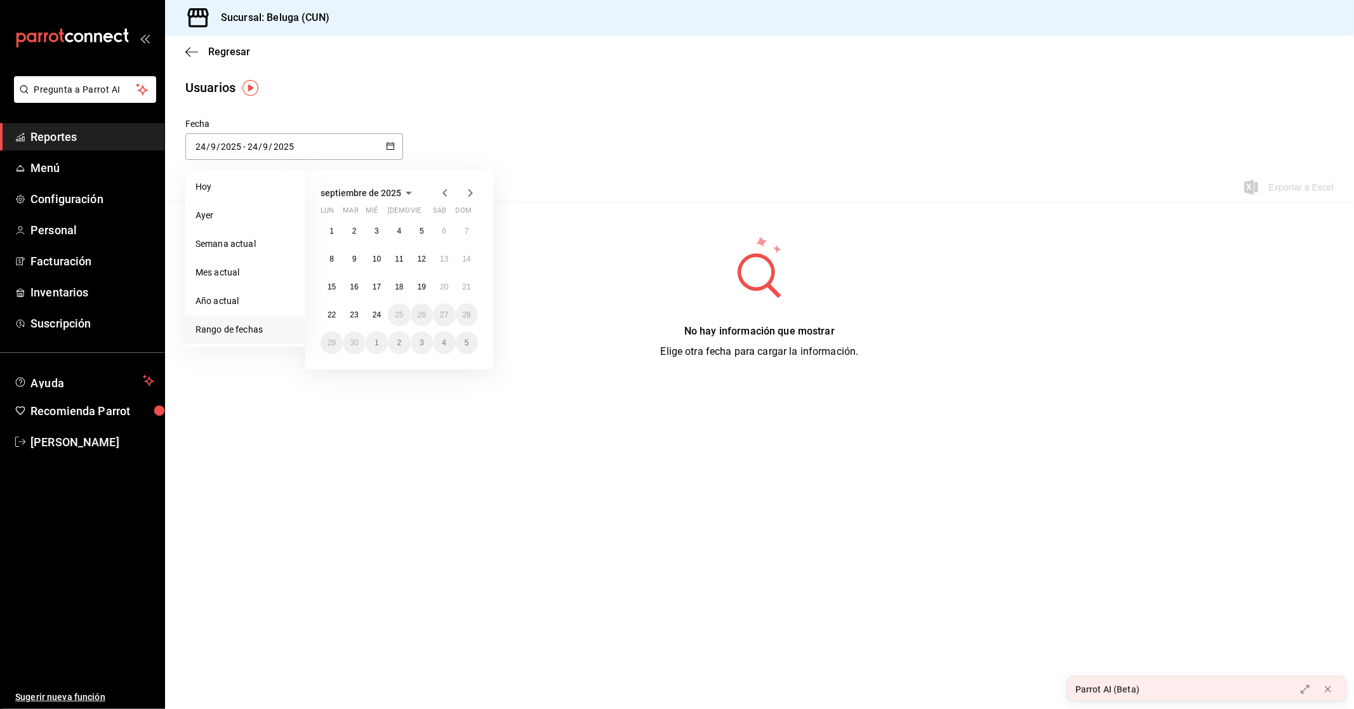
click at [446, 192] on icon "button" at bounding box center [444, 192] width 15 height 15
click at [445, 231] on abbr "2" at bounding box center [444, 231] width 4 height 9
click at [474, 192] on icon "button" at bounding box center [470, 192] width 15 height 15
click at [369, 313] on button "24" at bounding box center [377, 314] width 22 height 23
type input "2025-08-02"
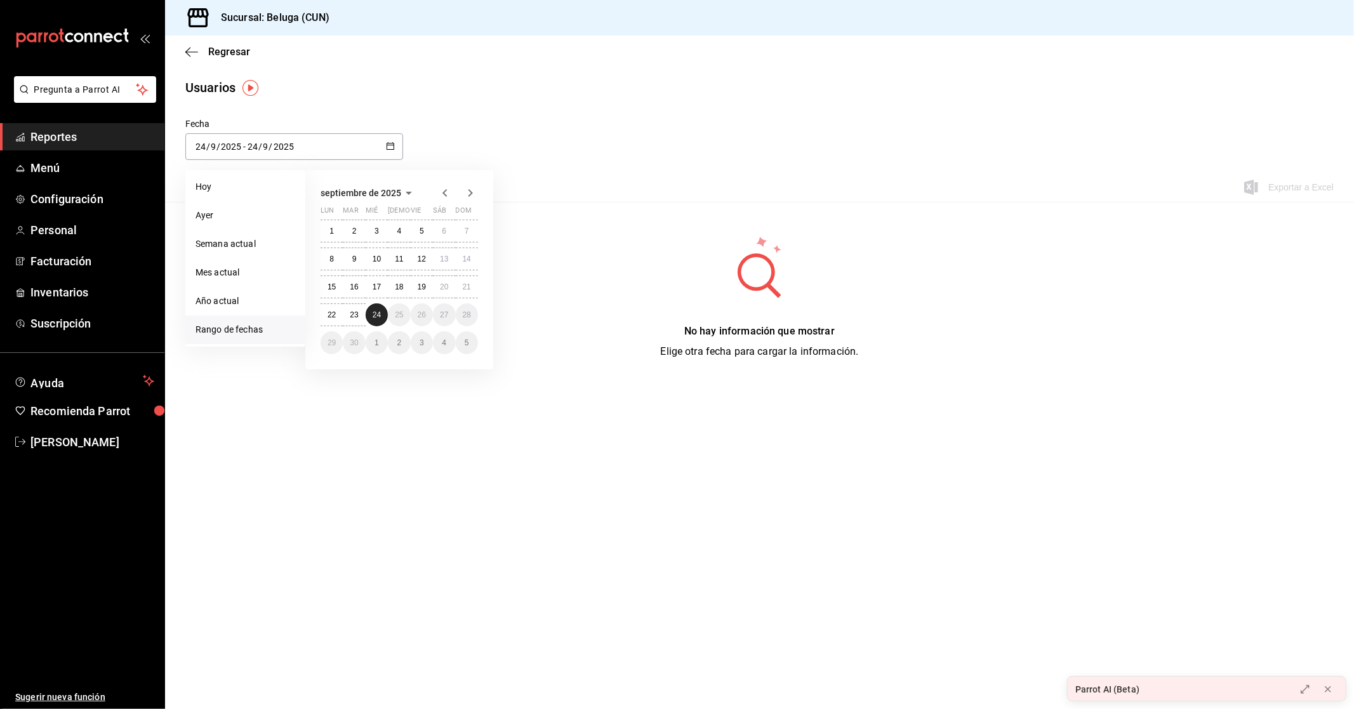
type input "2"
type input "8"
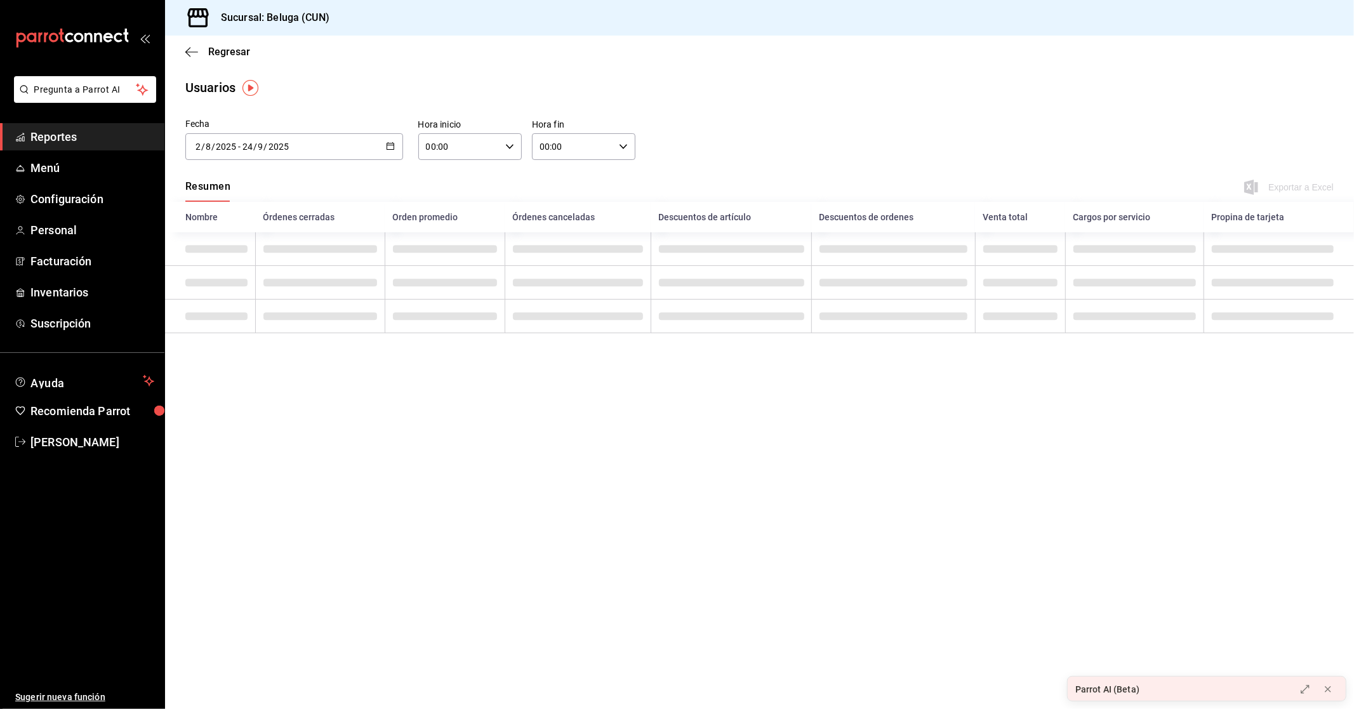
click at [516, 147] on div "00:00 Hora inicio" at bounding box center [469, 146] width 103 height 27
click at [449, 193] on button "10" at bounding box center [444, 202] width 47 height 25
type input "10:00"
drag, startPoint x: 654, startPoint y: 118, endPoint x: 626, endPoint y: 142, distance: 36.5
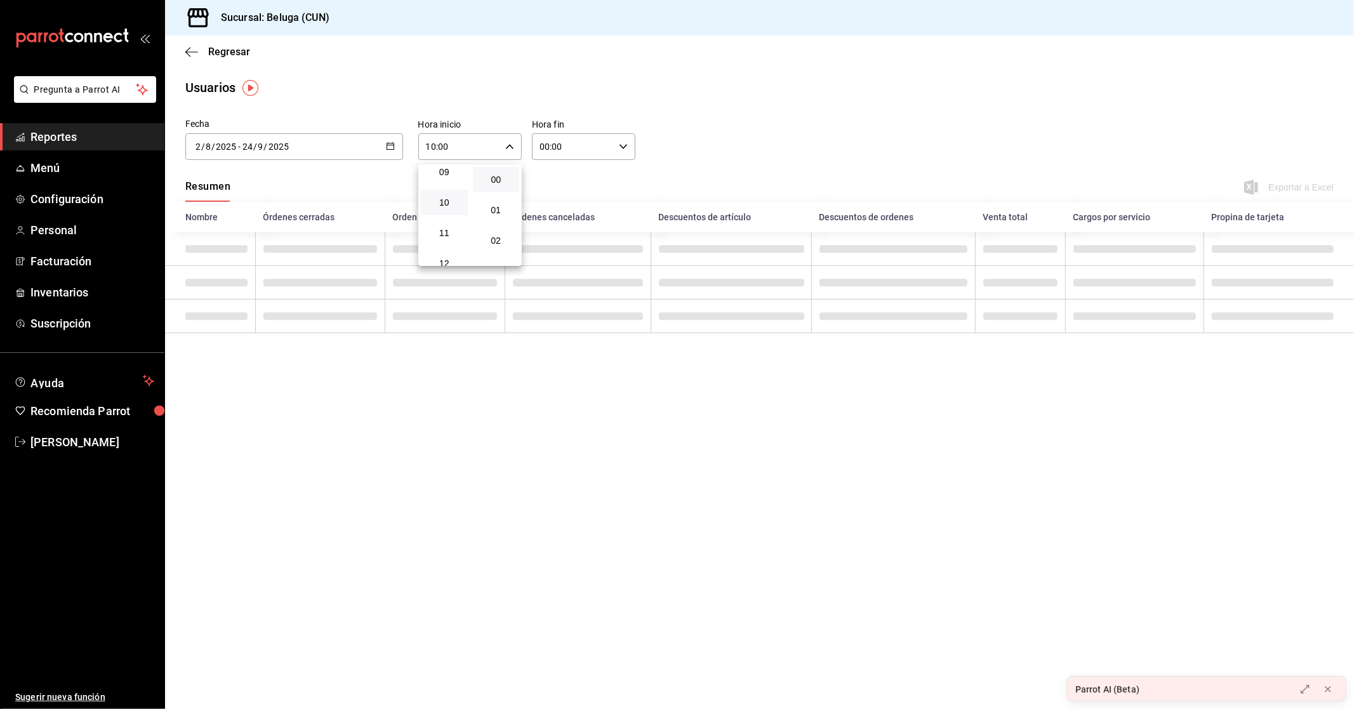
click at [653, 119] on div at bounding box center [677, 354] width 1354 height 709
click at [626, 142] on div "00 01 02 03 04 05 06 07 08 09 10 11 12 13 14 15 16 17 18 19 20 21 22 23 00 01 0…" at bounding box center [677, 356] width 1354 height 705
click at [623, 144] on icon "button" at bounding box center [623, 146] width 9 height 9
drag, startPoint x: 559, startPoint y: 230, endPoint x: 661, endPoint y: 264, distance: 108.4
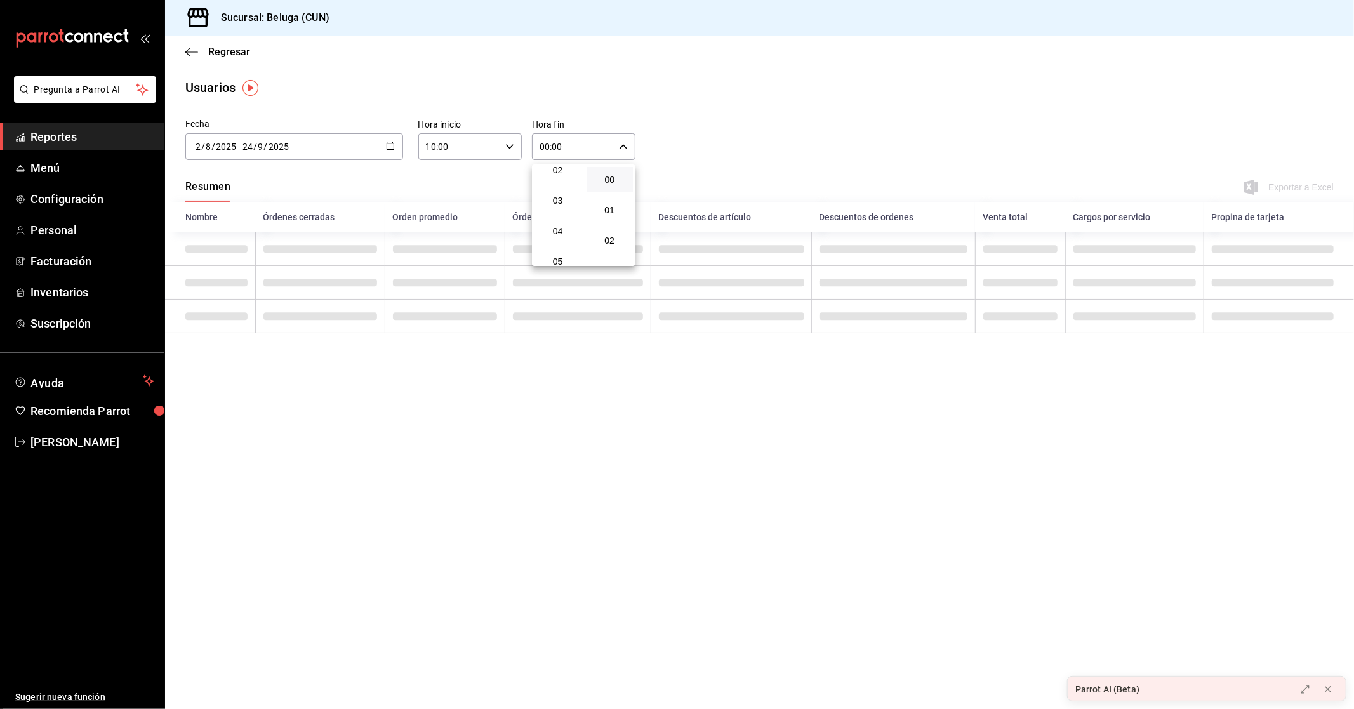
click at [559, 230] on span "04" at bounding box center [558, 231] width 32 height 10
type input "04:00"
click at [722, 164] on div at bounding box center [677, 354] width 1354 height 709
click at [1328, 694] on icon at bounding box center [1328, 689] width 10 height 10
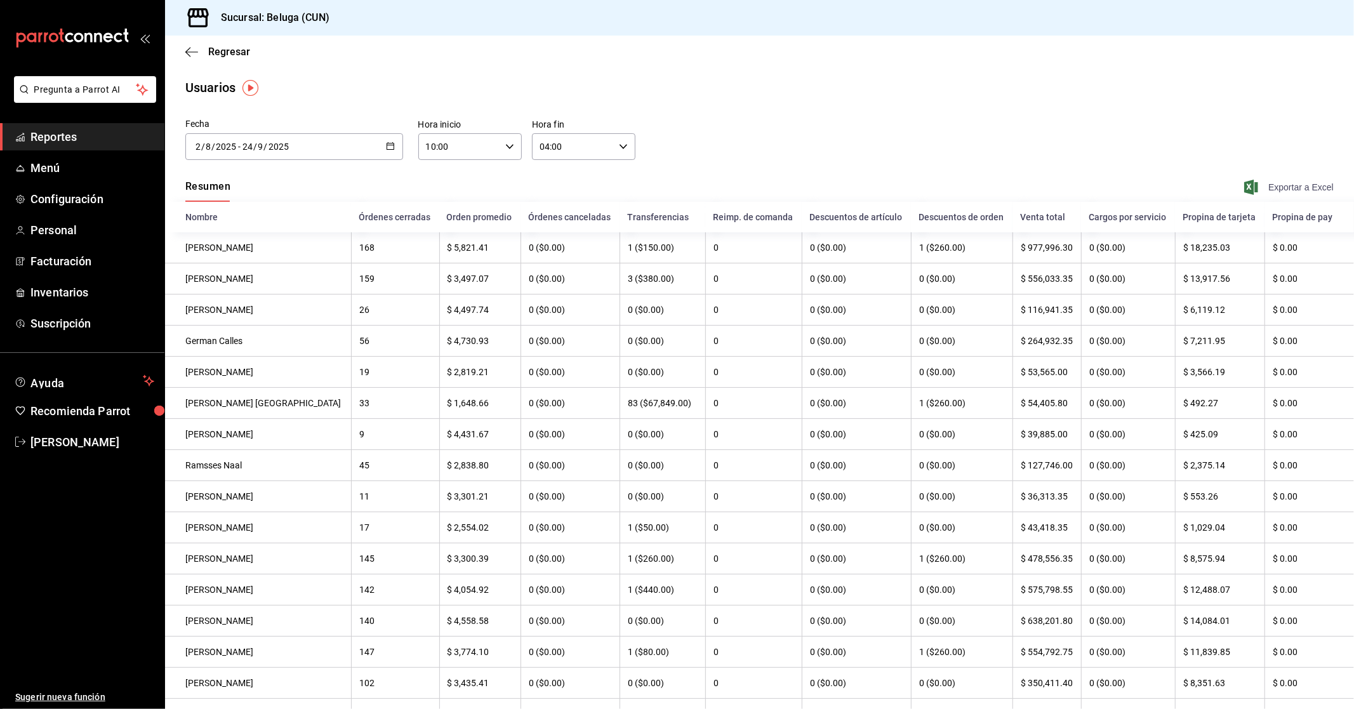
click at [1285, 185] on span "Exportar a Excel" at bounding box center [1290, 187] width 87 height 15
click at [213, 54] on span "Regresar" at bounding box center [229, 52] width 42 height 12
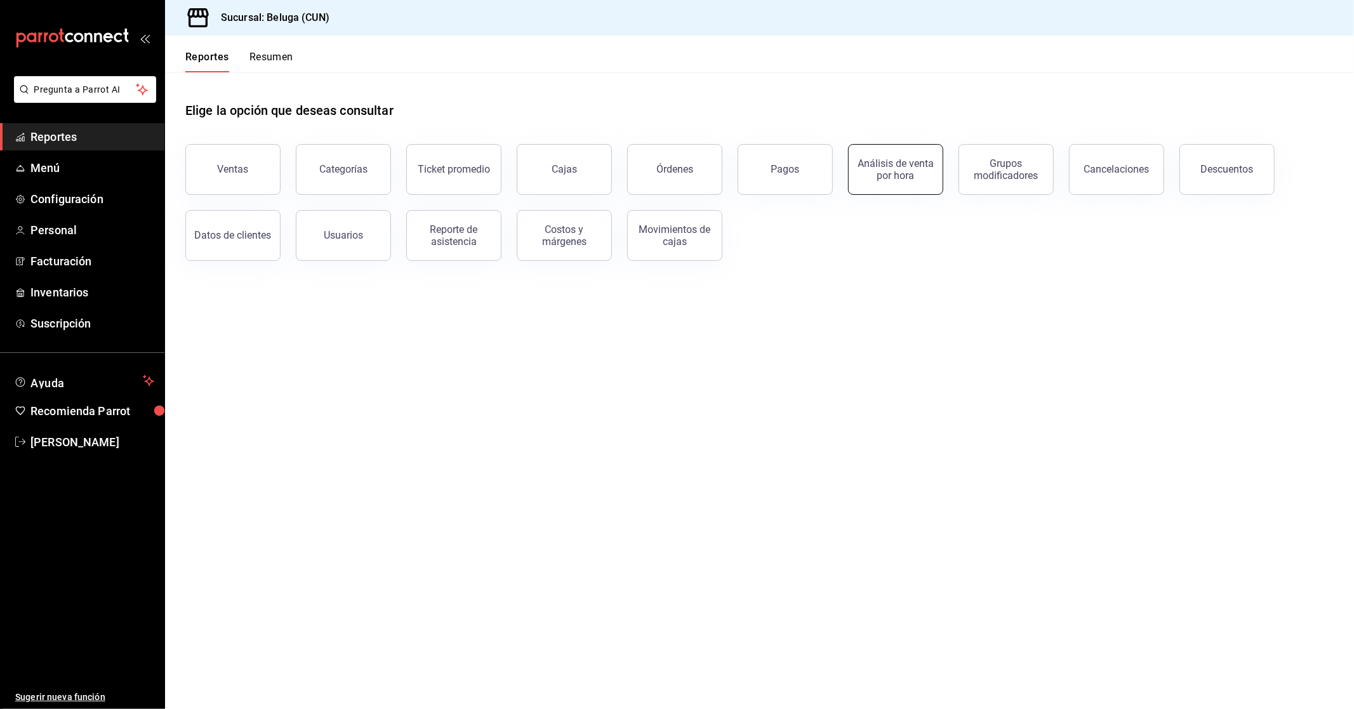
click at [913, 181] on button "Análisis de venta por hora" at bounding box center [895, 169] width 95 height 51
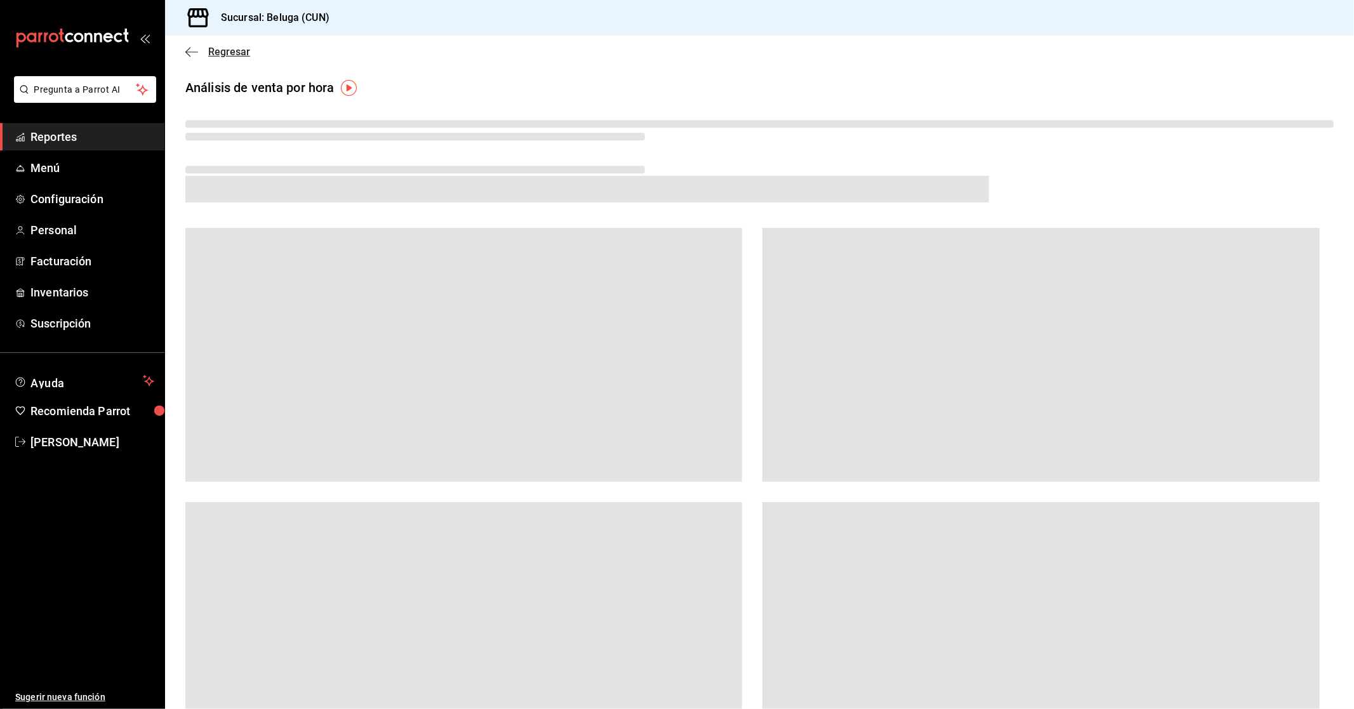
click at [235, 53] on span "Regresar" at bounding box center [229, 52] width 42 height 12
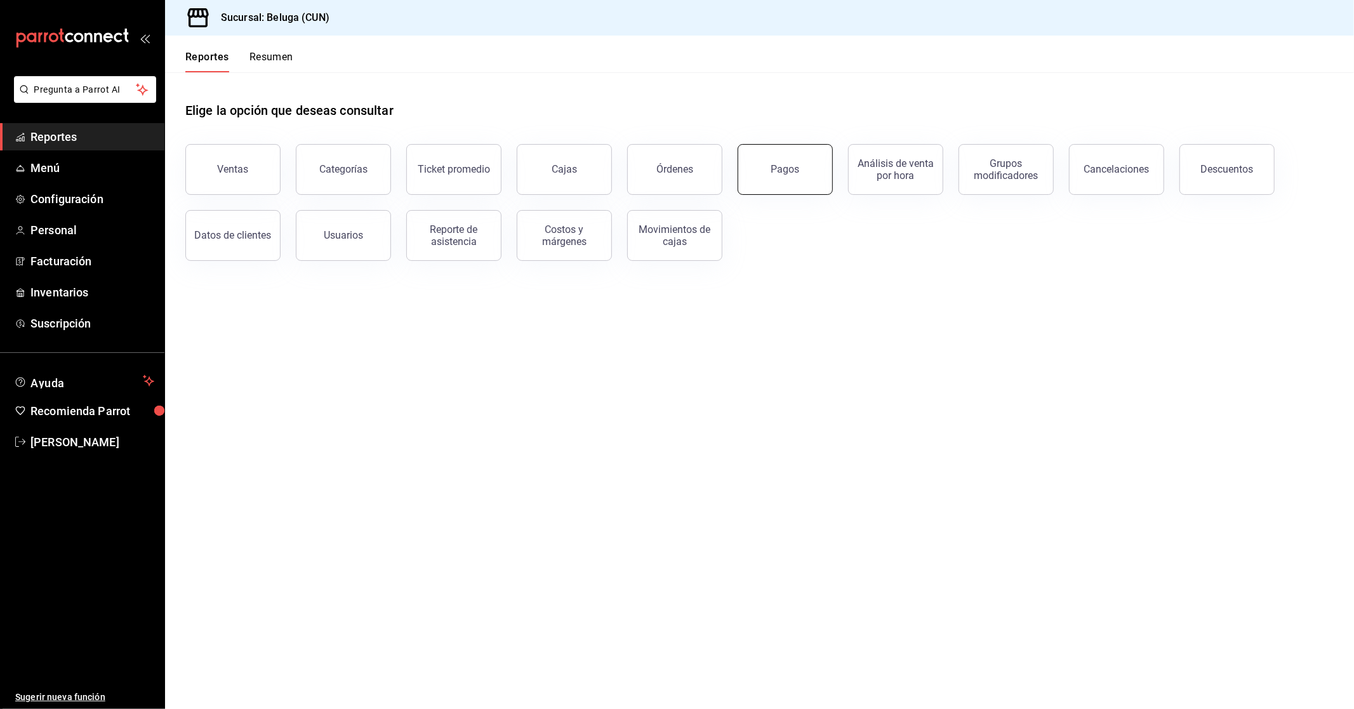
click at [787, 171] on div "Pagos" at bounding box center [785, 169] width 29 height 12
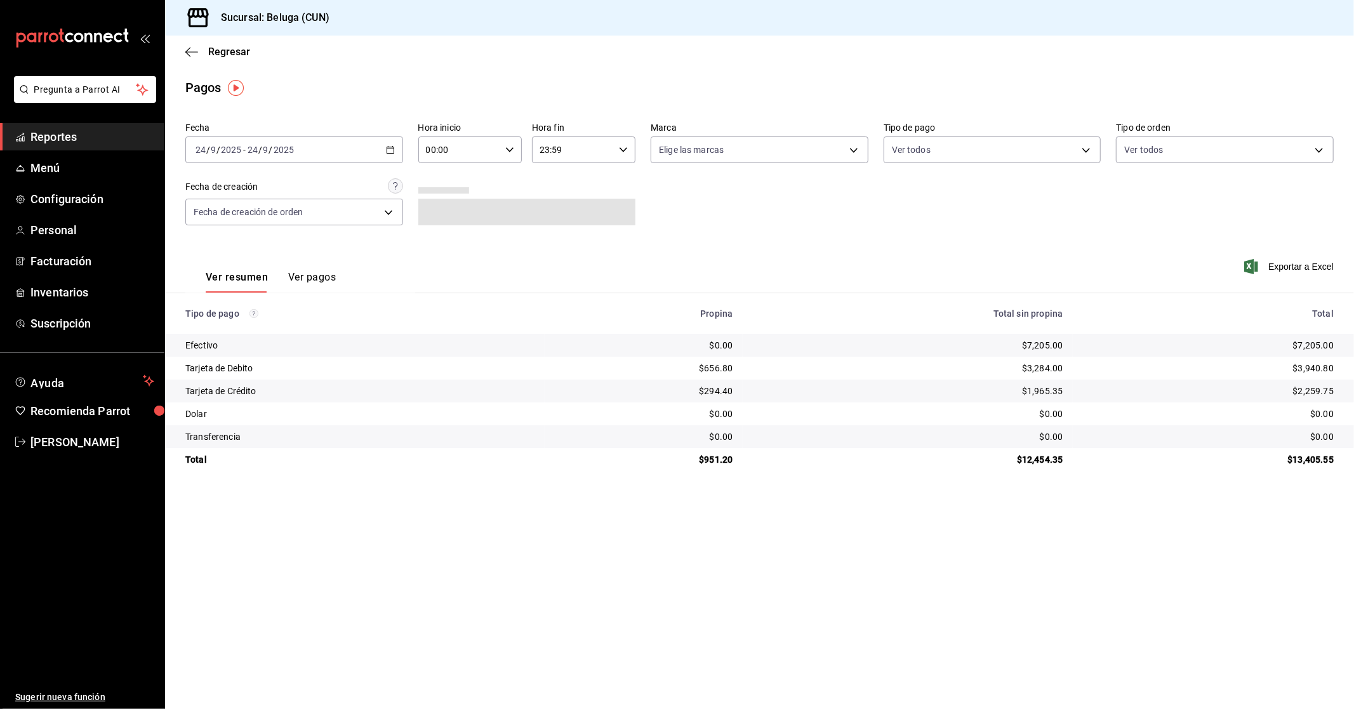
click at [318, 274] on button "Ver pagos" at bounding box center [312, 282] width 48 height 22
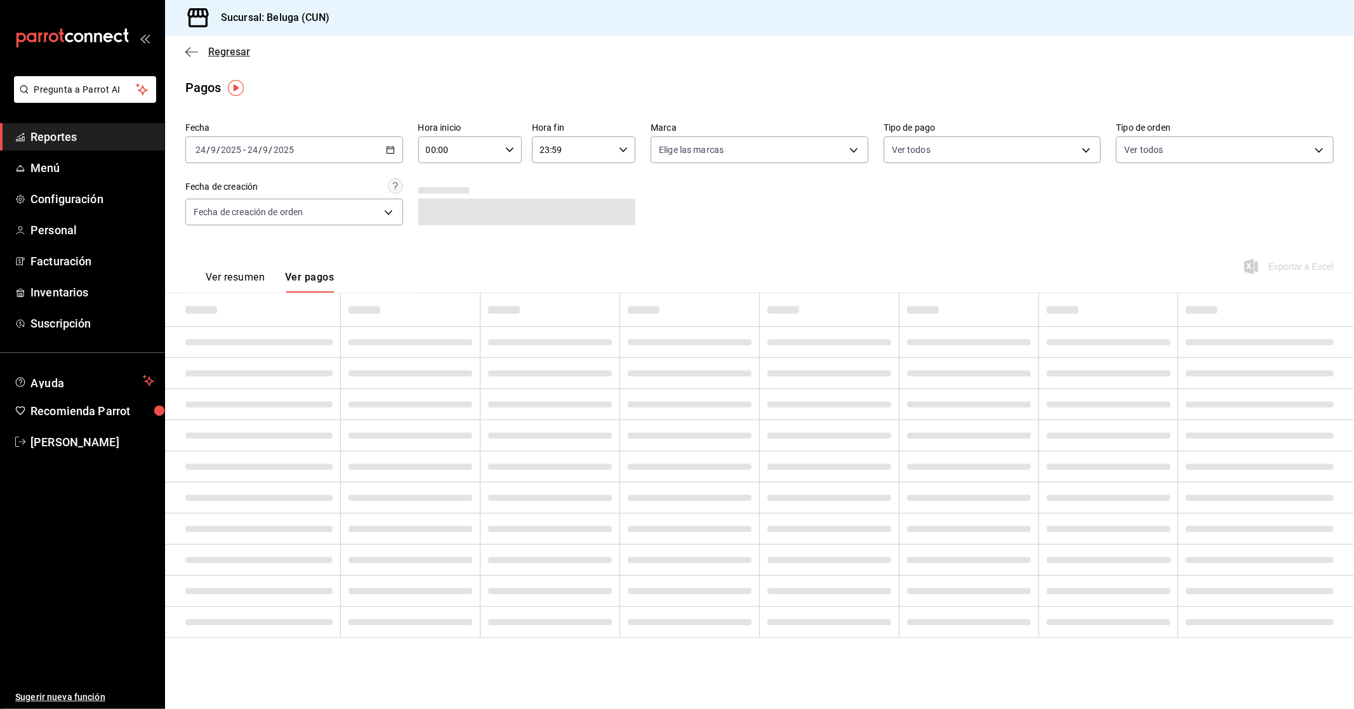
click at [224, 52] on span "Regresar" at bounding box center [229, 52] width 42 height 12
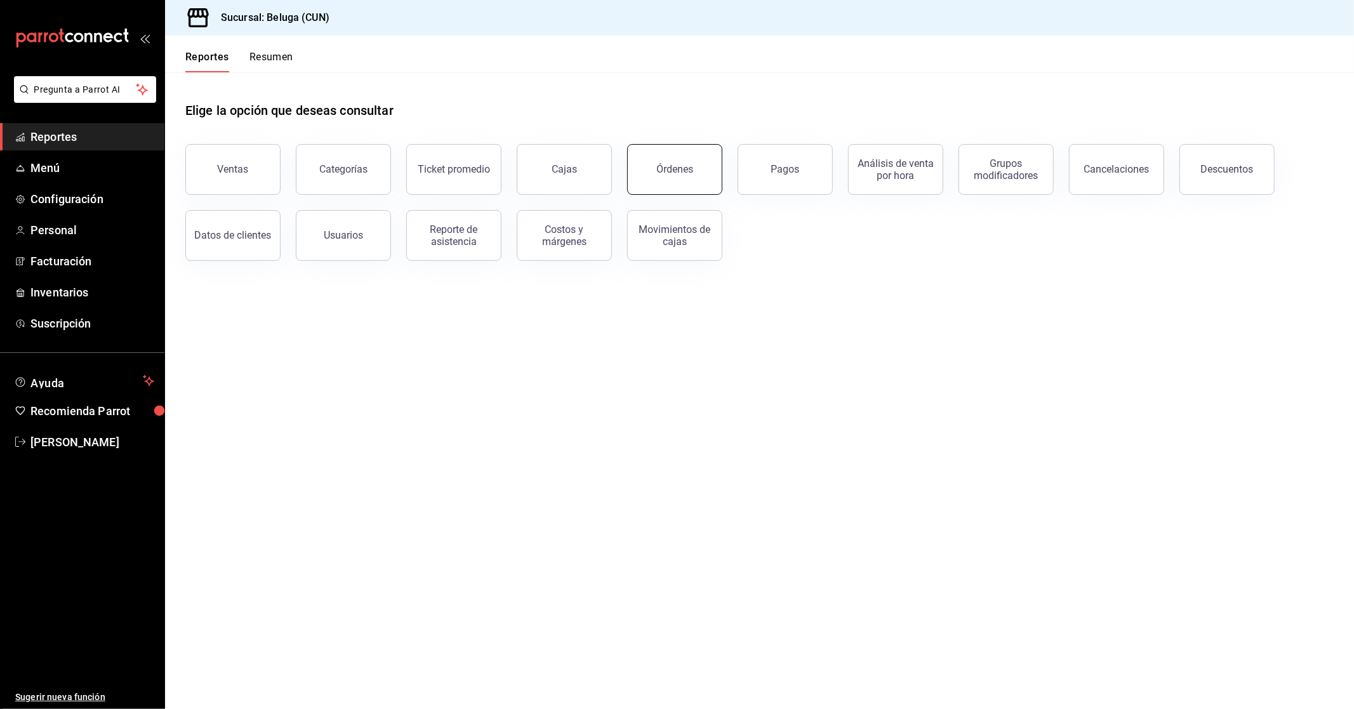
click at [691, 172] on div "Órdenes" at bounding box center [674, 169] width 37 height 12
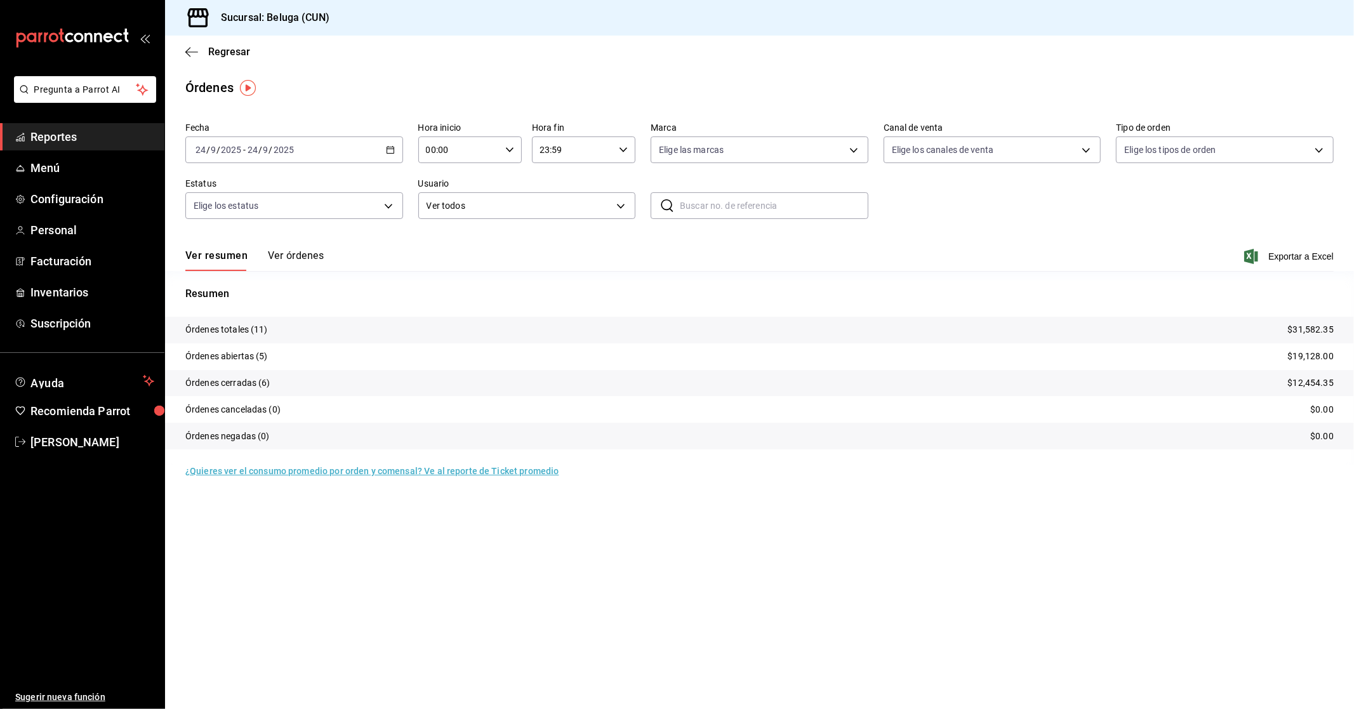
click at [293, 258] on button "Ver órdenes" at bounding box center [296, 260] width 56 height 22
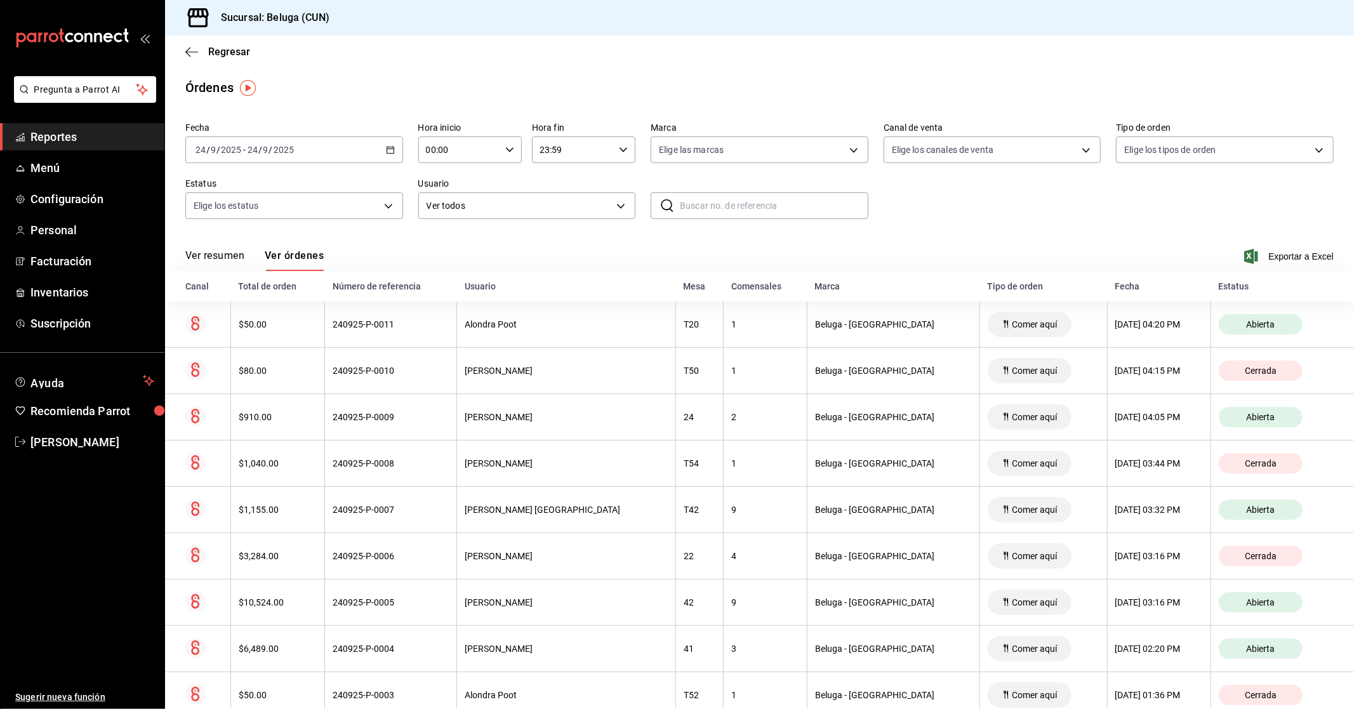
click at [388, 154] on \(Stroke\) "button" at bounding box center [391, 150] width 8 height 7
click at [275, 331] on span "Rango de fechas" at bounding box center [245, 330] width 98 height 13
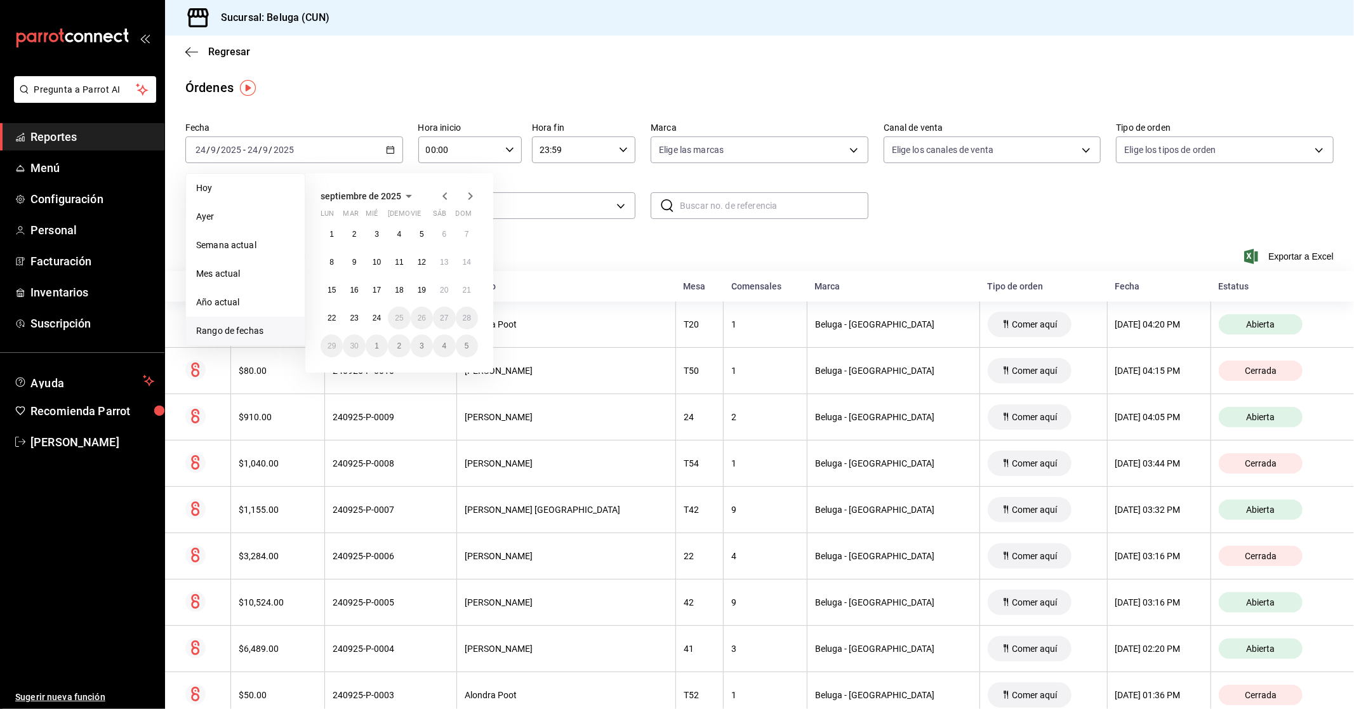
click at [443, 195] on icon "button" at bounding box center [444, 196] width 15 height 15
click at [440, 237] on button "2" at bounding box center [444, 234] width 22 height 23
click at [465, 192] on icon "button" at bounding box center [470, 196] width 15 height 15
click at [383, 316] on button "24" at bounding box center [377, 318] width 22 height 23
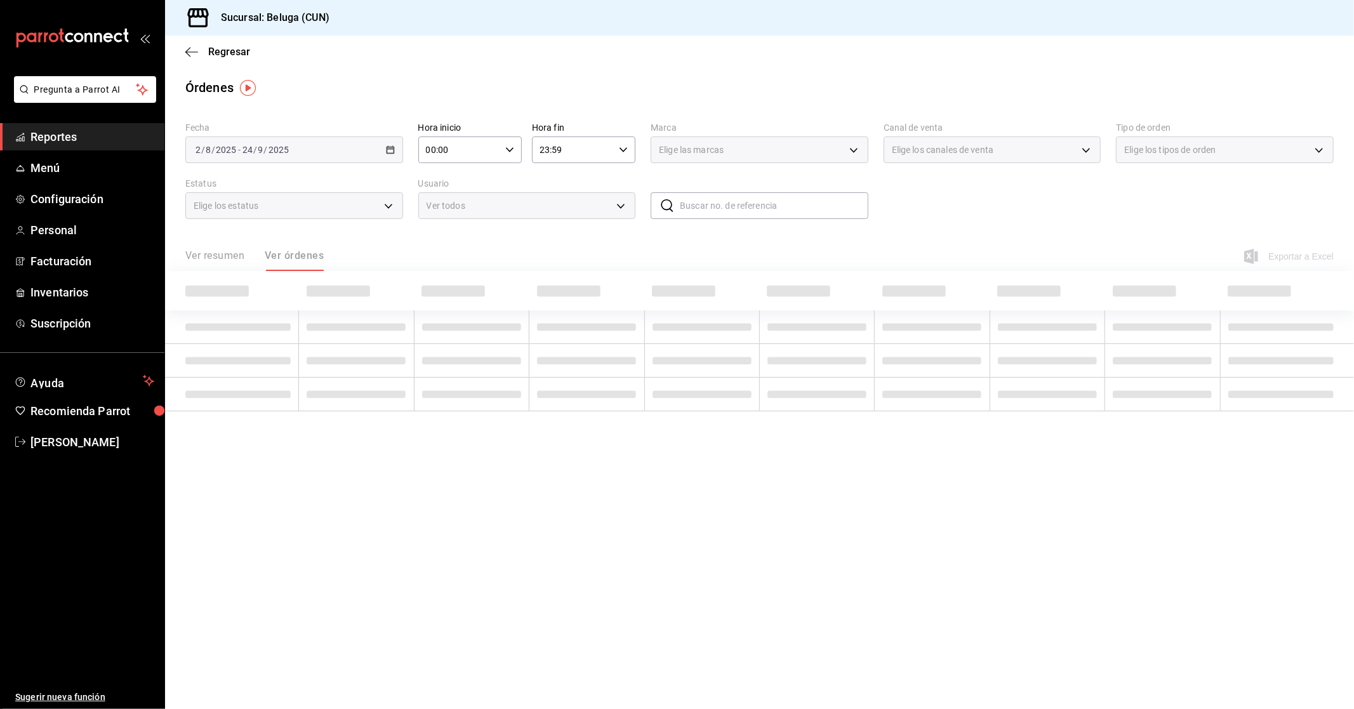
click at [517, 151] on div "00:00 Hora inicio" at bounding box center [469, 149] width 103 height 27
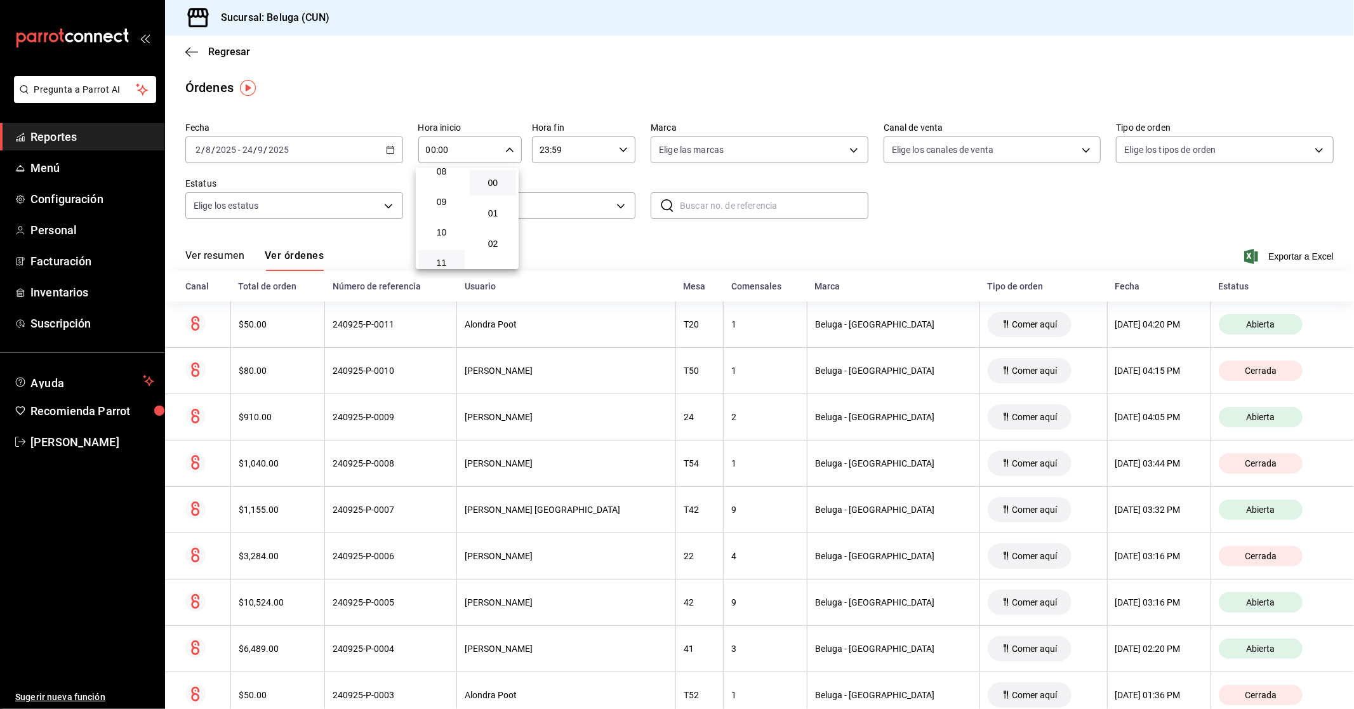
scroll to position [282, 0]
click at [444, 201] on span "10" at bounding box center [441, 206] width 31 height 10
type input "10:00"
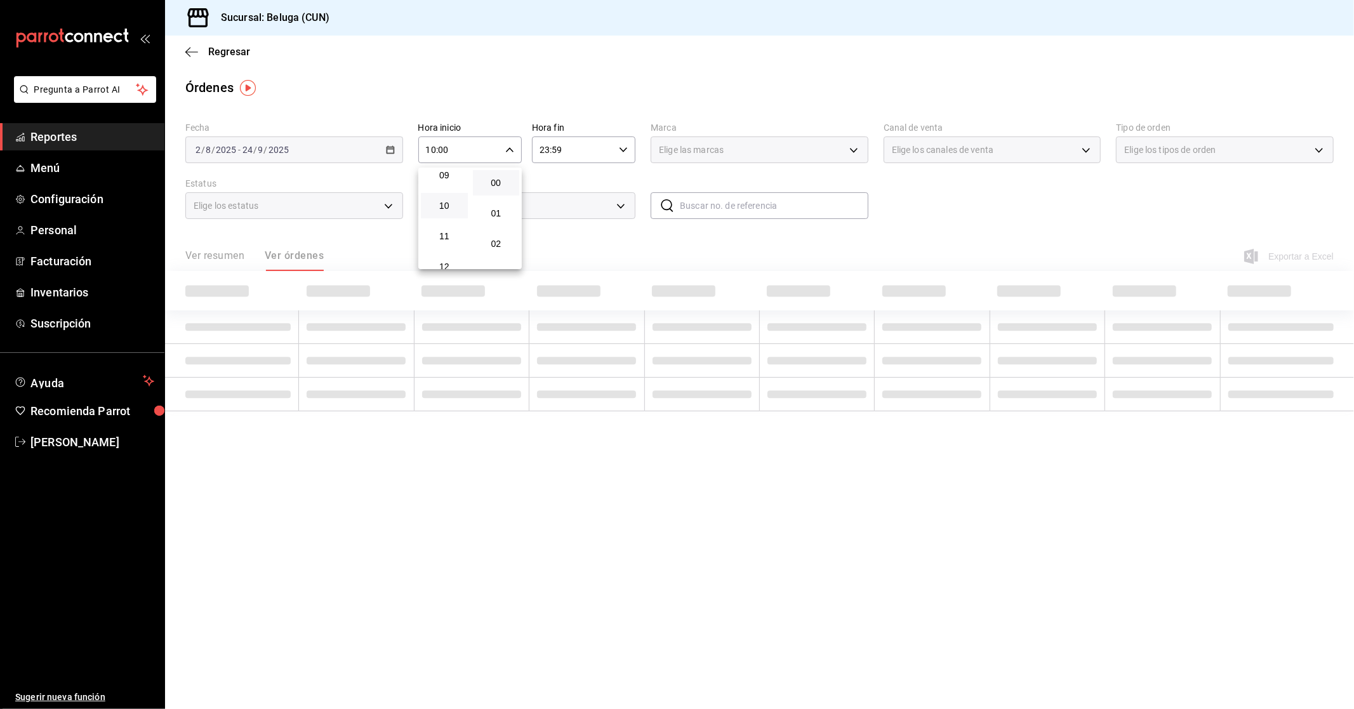
drag, startPoint x: 625, startPoint y: 131, endPoint x: 621, endPoint y: 142, distance: 11.7
click at [625, 134] on div at bounding box center [677, 354] width 1354 height 709
click at [621, 143] on div "00 01 02 03 04 05 06 07 08 09 10 11 12 13 14 15 16 17 18 19 20 21 22 23 00 01 0…" at bounding box center [677, 356] width 1354 height 705
click at [625, 150] on \(Stroke\) "button" at bounding box center [623, 149] width 8 height 4
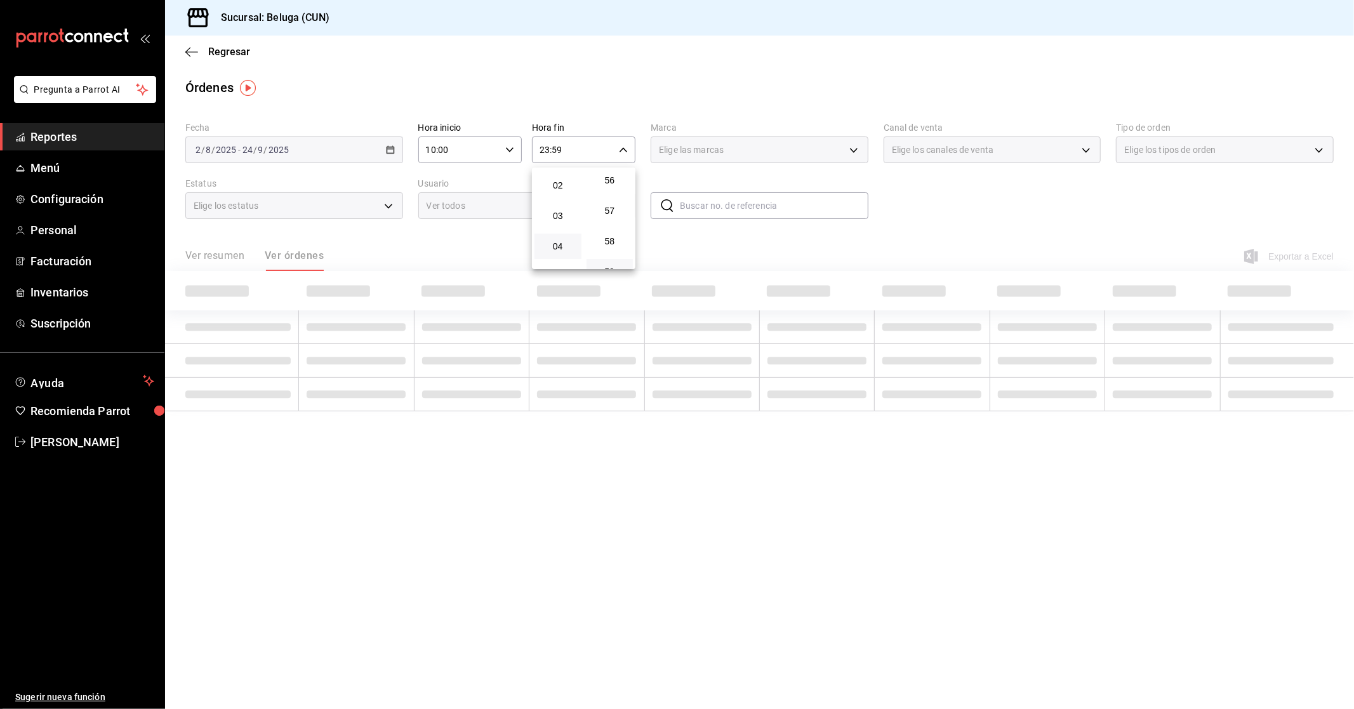
click at [552, 255] on button "04" at bounding box center [557, 246] width 47 height 25
type input "04:59"
click at [925, 216] on div at bounding box center [677, 354] width 1354 height 709
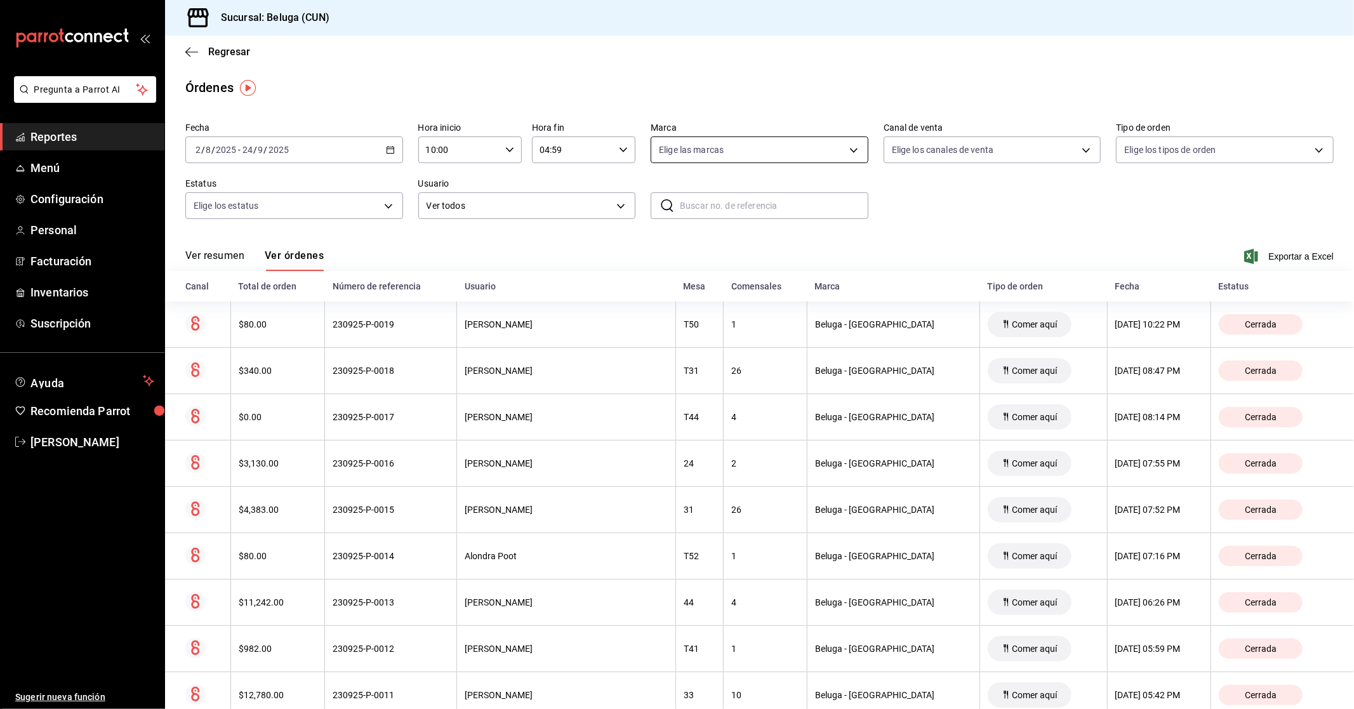
click at [815, 150] on body "Pregunta a Parrot AI Reportes Menú Configuración Personal Facturación Inventari…" at bounding box center [677, 354] width 1354 height 709
click at [816, 150] on div at bounding box center [677, 354] width 1354 height 709
click at [1026, 154] on body "Pregunta a Parrot AI Reportes Menú Configuración Personal Facturación Inventari…" at bounding box center [677, 354] width 1354 height 709
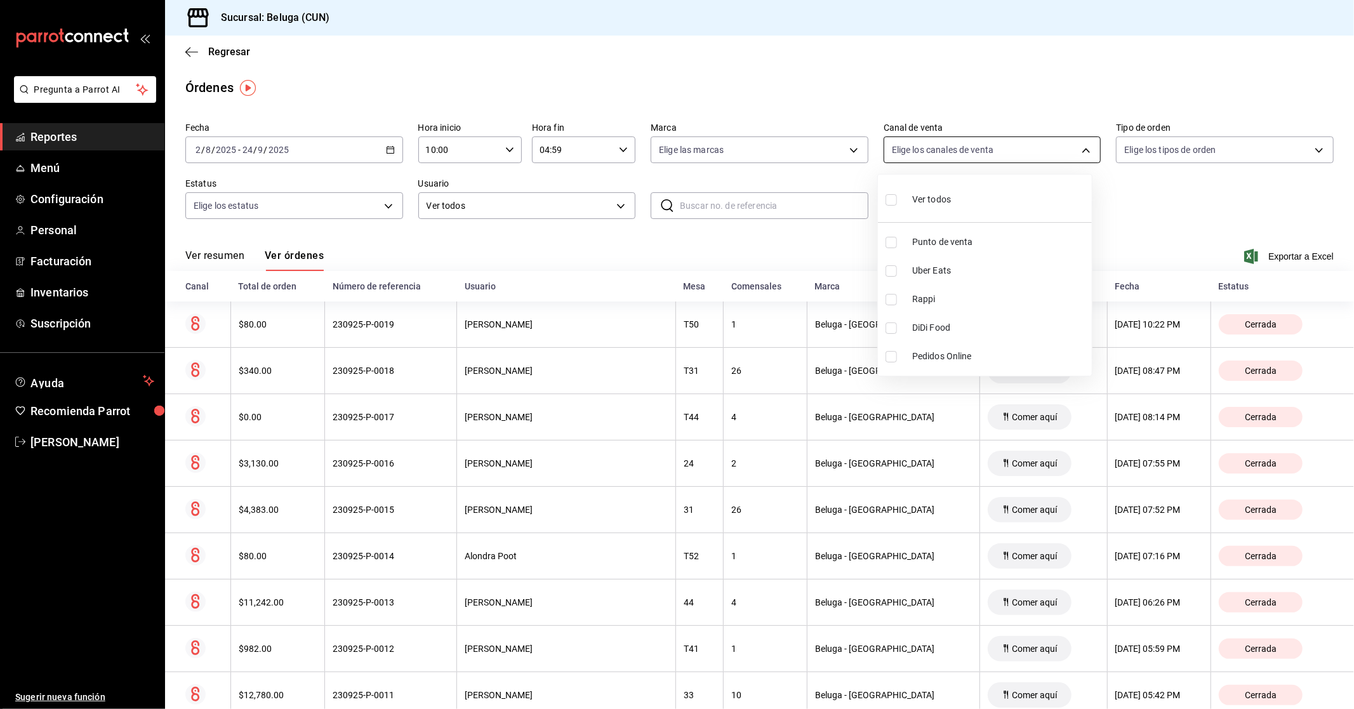
click at [1026, 154] on div at bounding box center [677, 354] width 1354 height 709
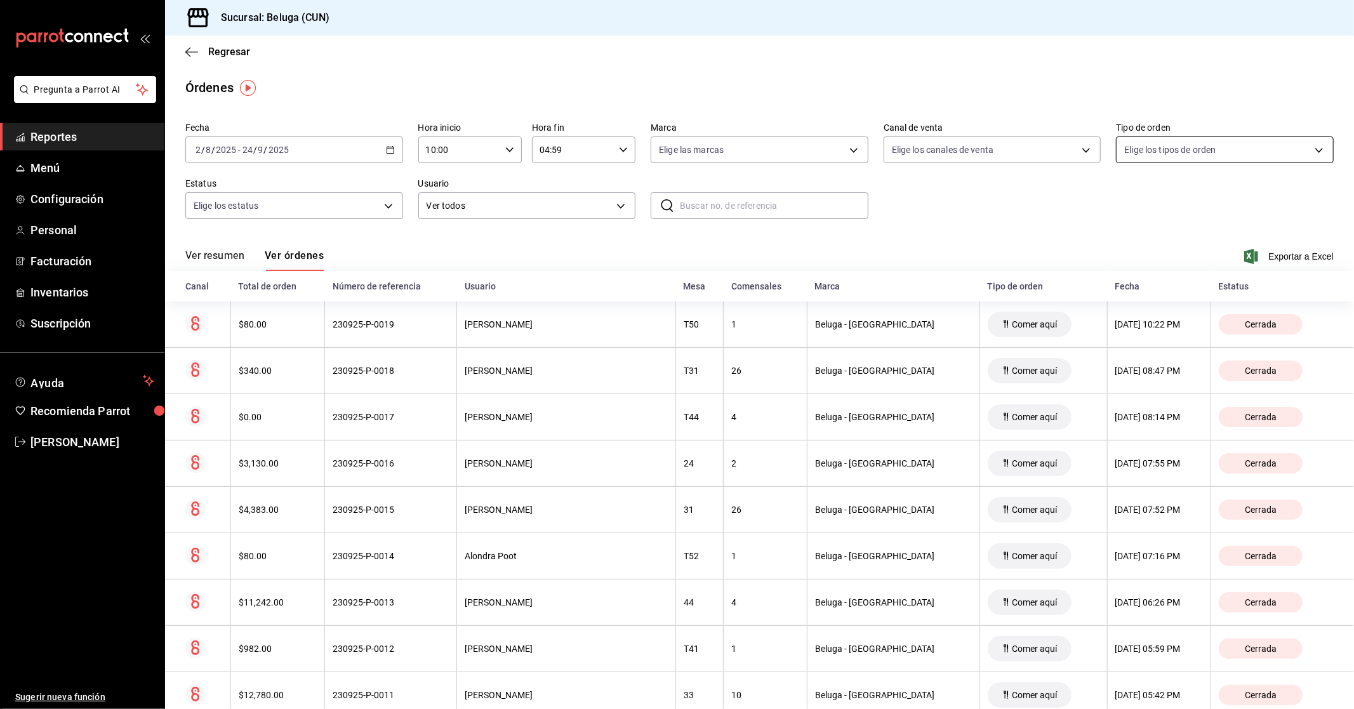
click at [1186, 153] on body "Pregunta a Parrot AI Reportes Menú Configuración Personal Facturación Inventari…" at bounding box center [677, 354] width 1354 height 709
click at [1121, 301] on input "checkbox" at bounding box center [1121, 299] width 11 height 11
checkbox input "true"
type input "de0577b2-79a4-4fe2-9b47-7e48ecf7ea89"
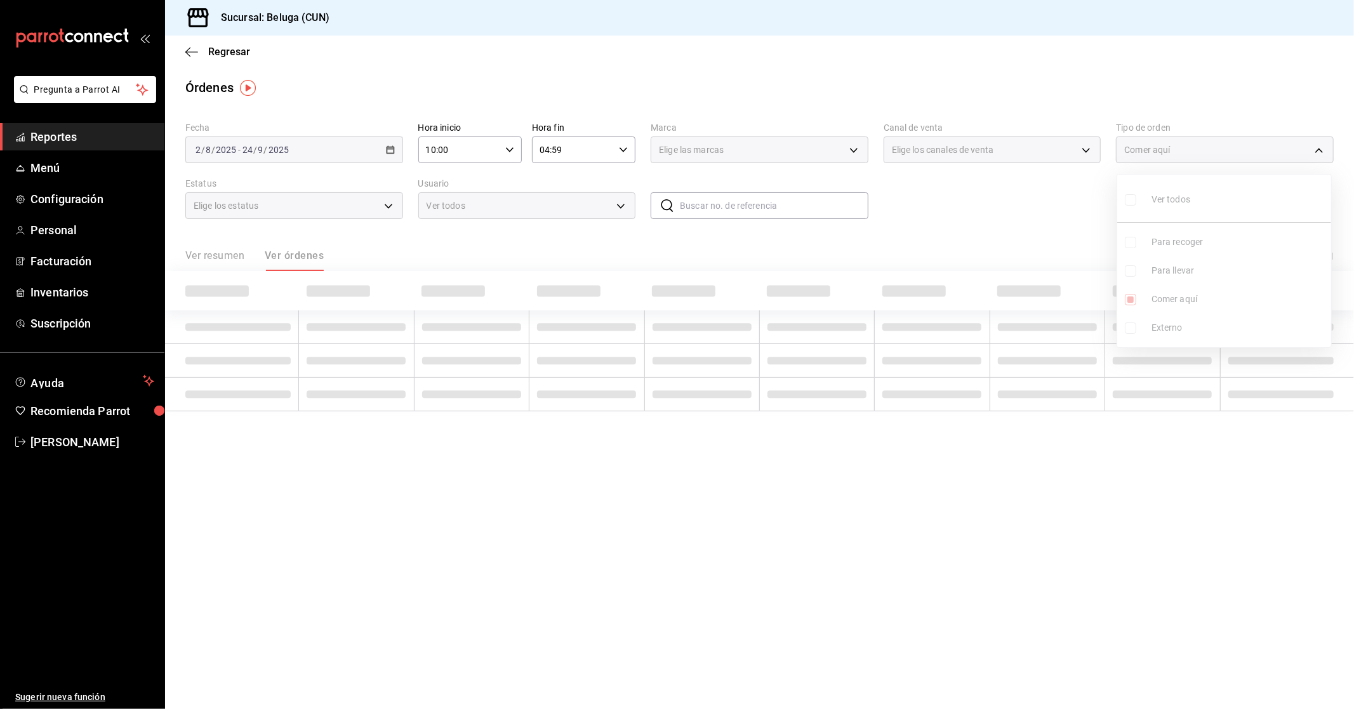
click at [1035, 216] on div at bounding box center [677, 354] width 1354 height 709
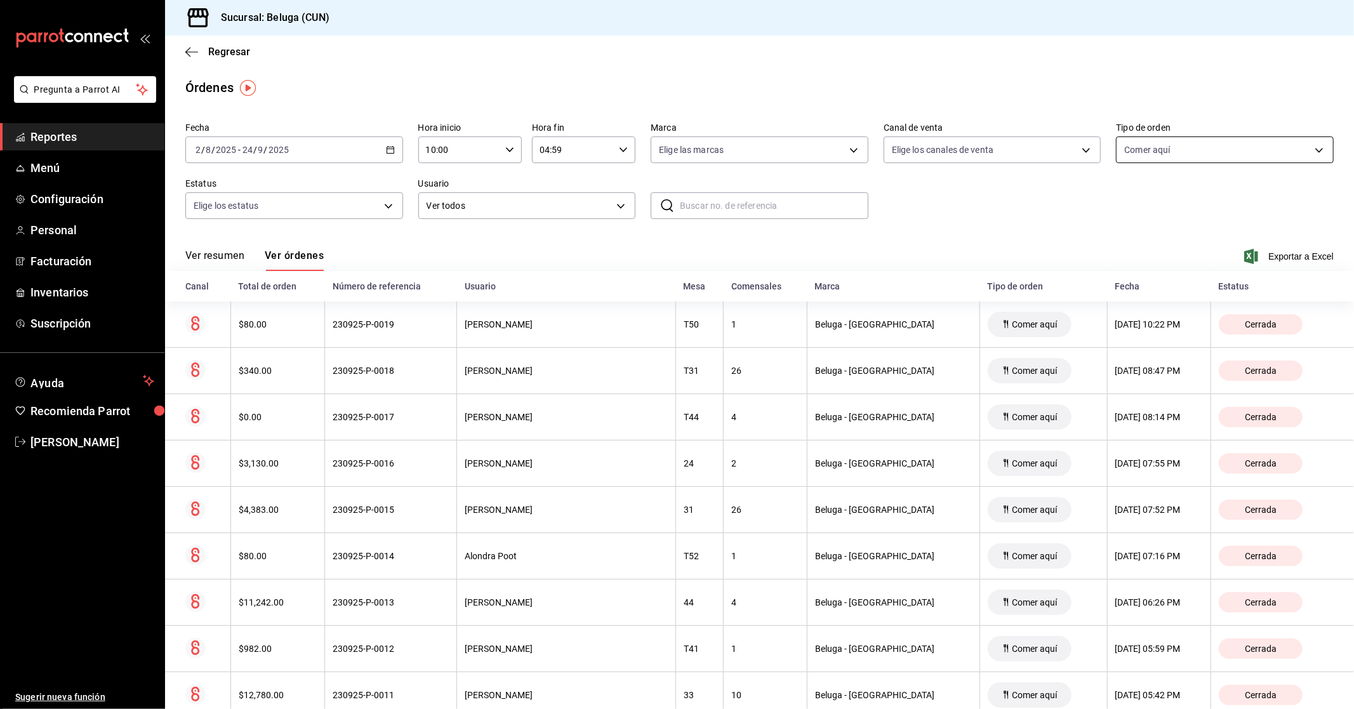
click at [1224, 157] on body "Pregunta a Parrot AI Reportes Menú Configuración Personal Facturación Inventari…" at bounding box center [677, 354] width 1354 height 709
click at [590, 204] on div at bounding box center [677, 354] width 1354 height 709
click at [618, 204] on body "Pregunta a Parrot AI Reportes Menú Configuración Personal Facturación Inventari…" at bounding box center [677, 354] width 1354 height 709
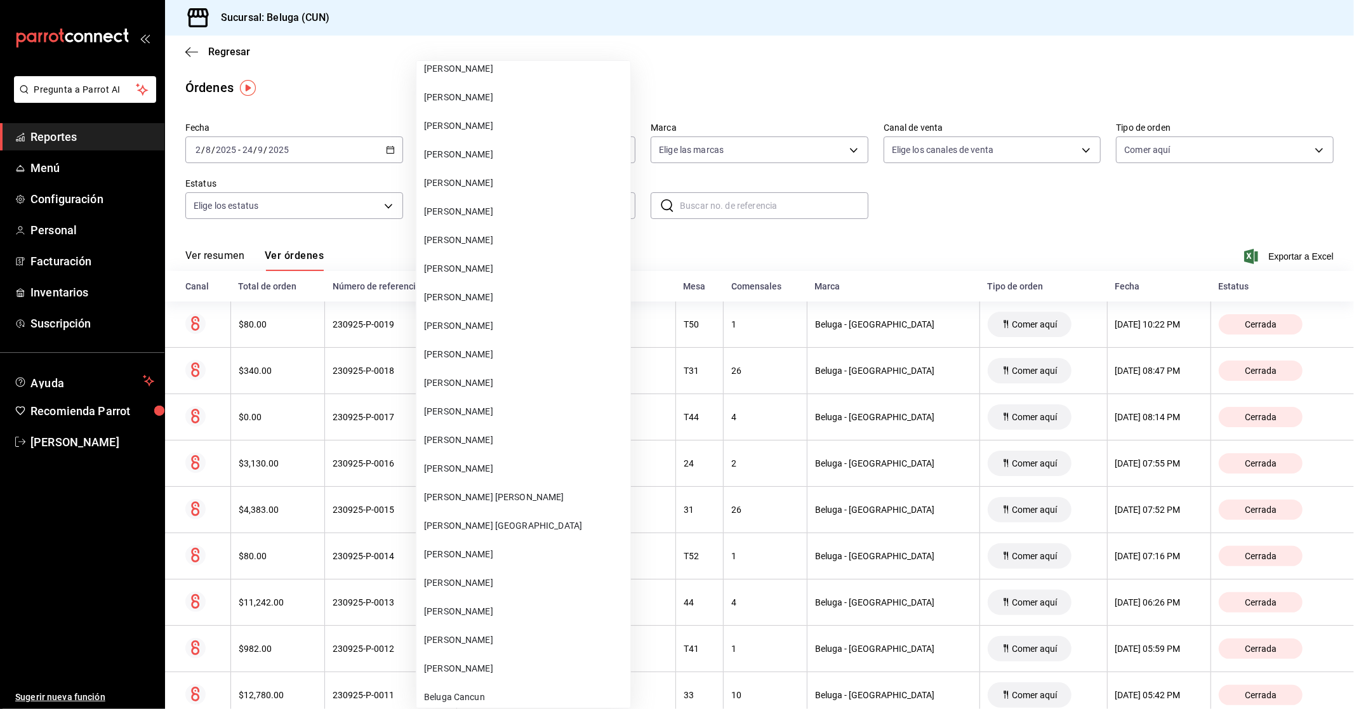
scroll to position [823, 0]
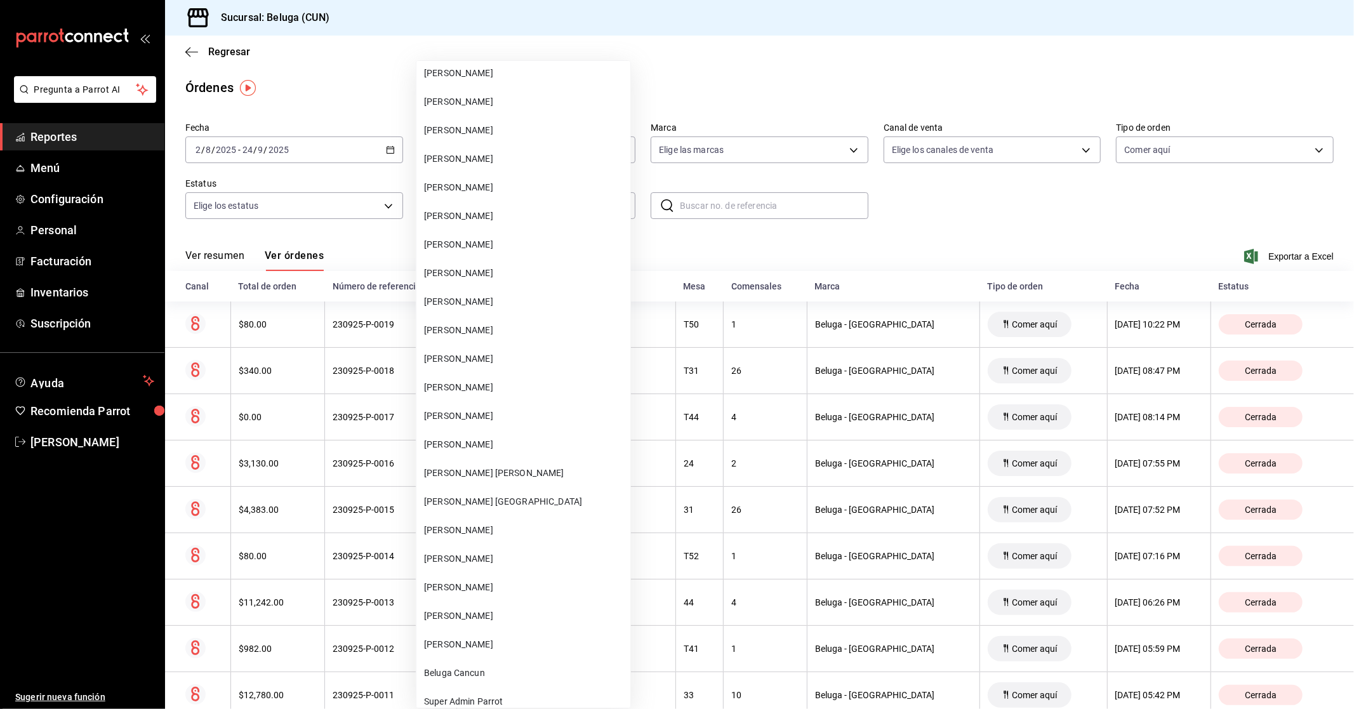
click at [465, 644] on span "Angel Ramirez" at bounding box center [524, 644] width 201 height 13
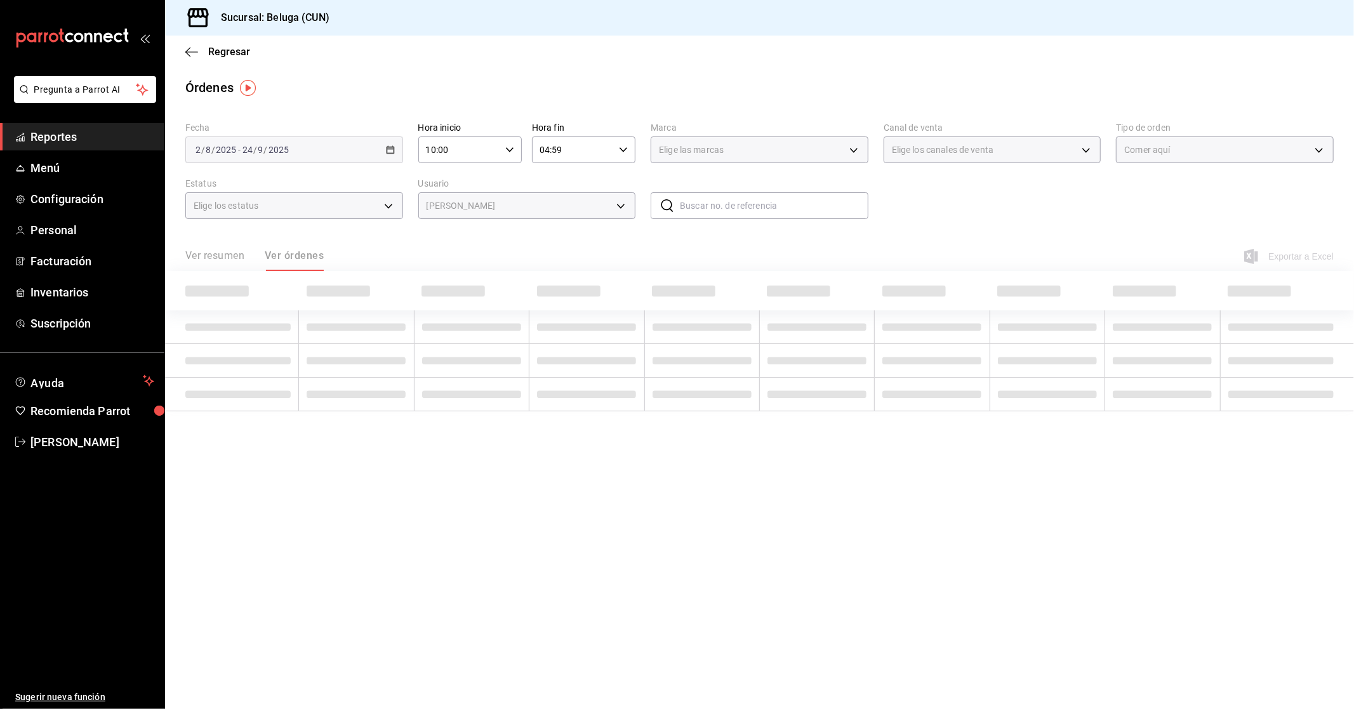
type input "8368be9d-3b7e-4e4d-beaa-a5e1d12de03c"
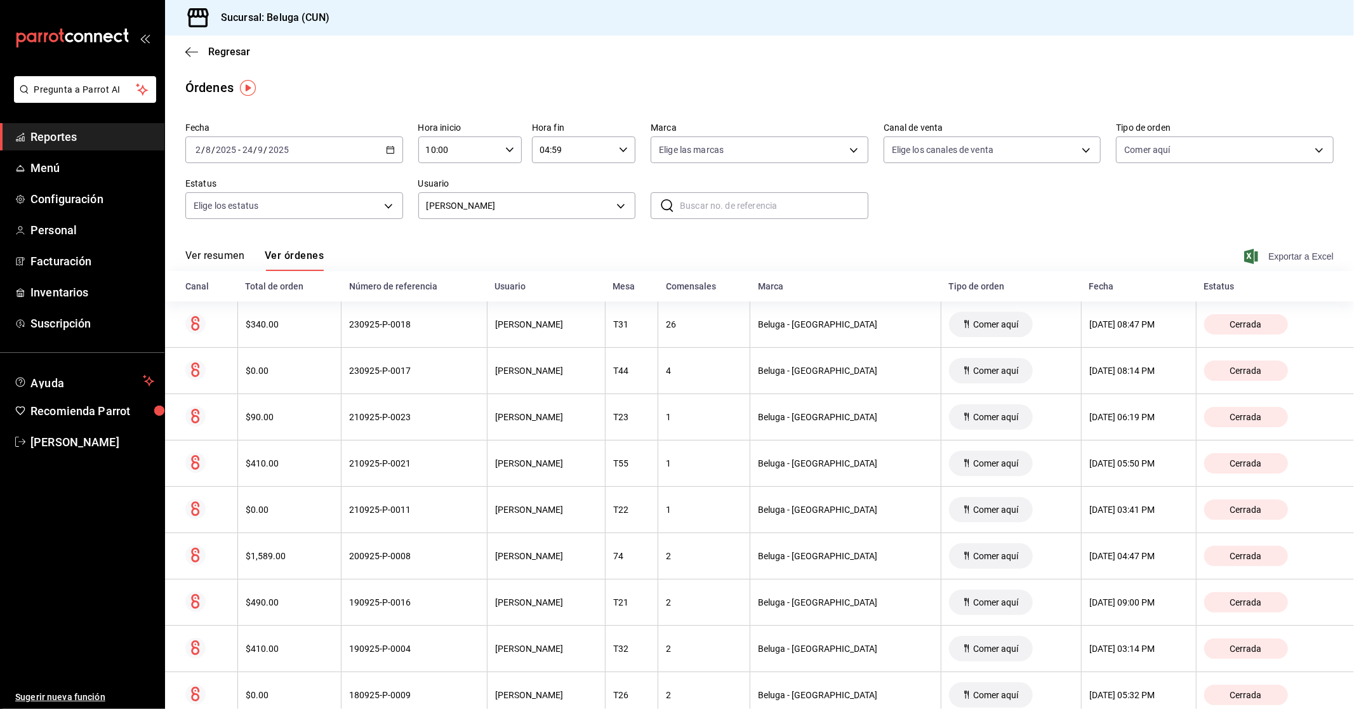
click at [1292, 256] on span "Exportar a Excel" at bounding box center [1290, 256] width 87 height 15
click at [503, 216] on body "Pregunta a Parrot AI Reportes Menú Configuración Personal Facturación Inventari…" at bounding box center [677, 354] width 1354 height 709
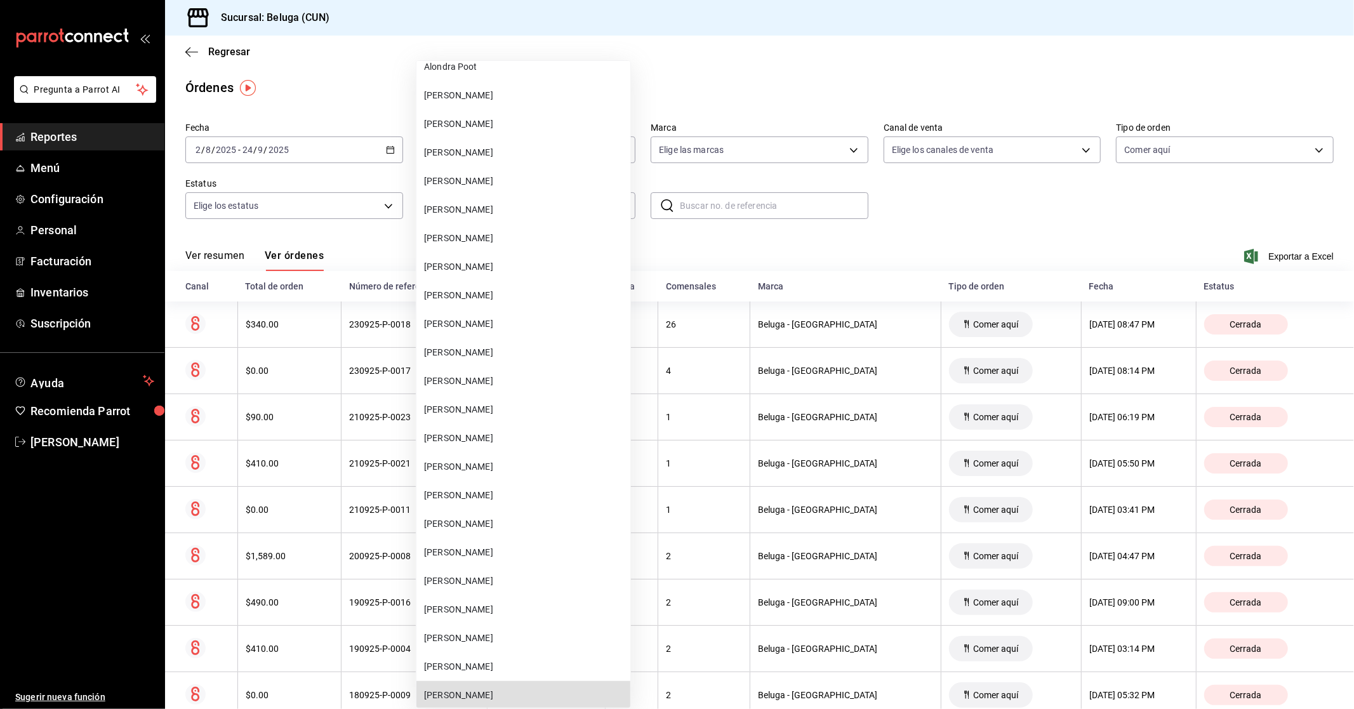
scroll to position [852, 0]
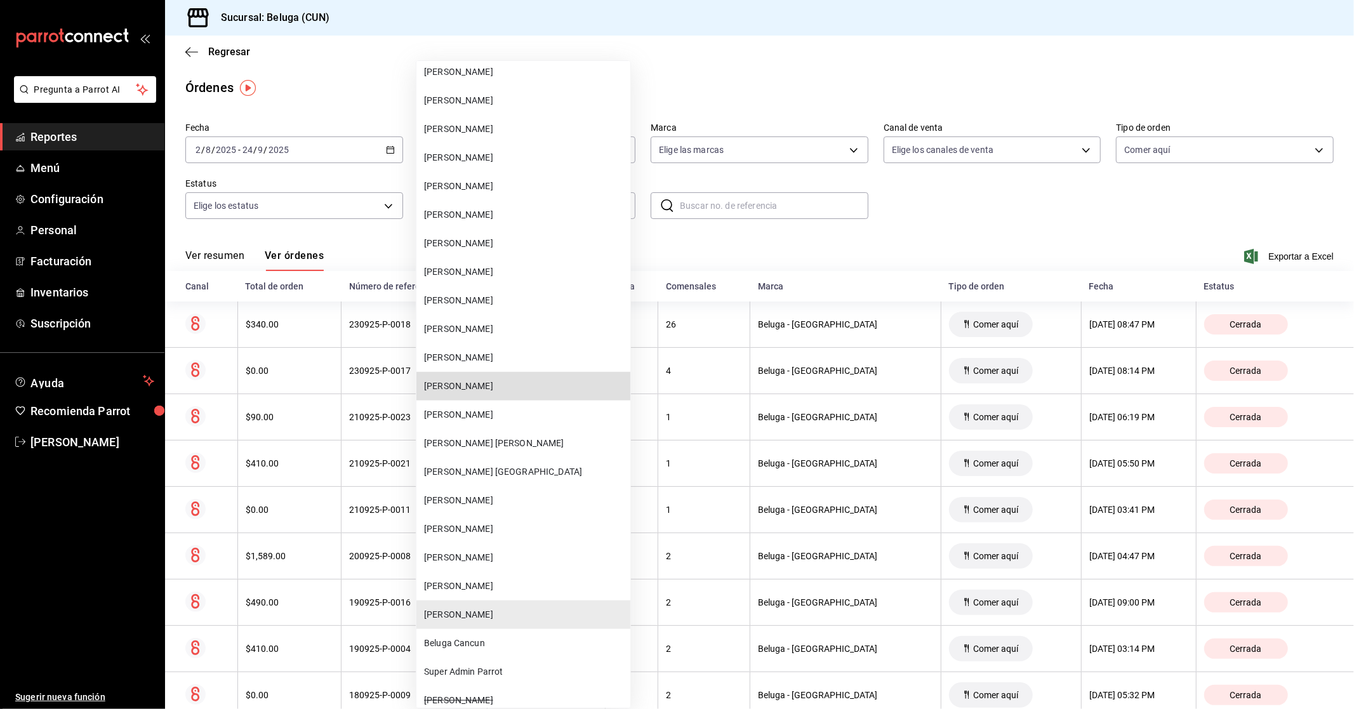
click at [492, 356] on span "Janeth Medina" at bounding box center [524, 357] width 201 height 13
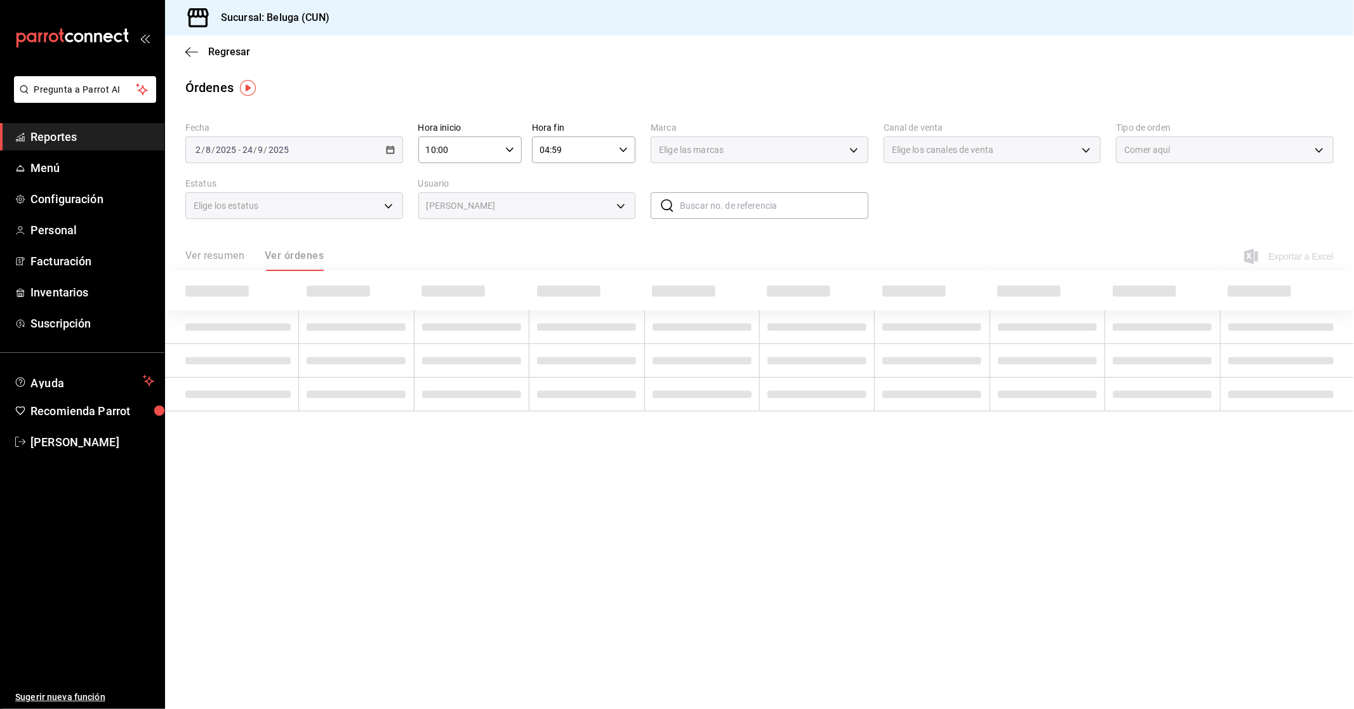
type input "ffe21efb-1d29-4c0b-a46d-e5a8f1ca06d4"
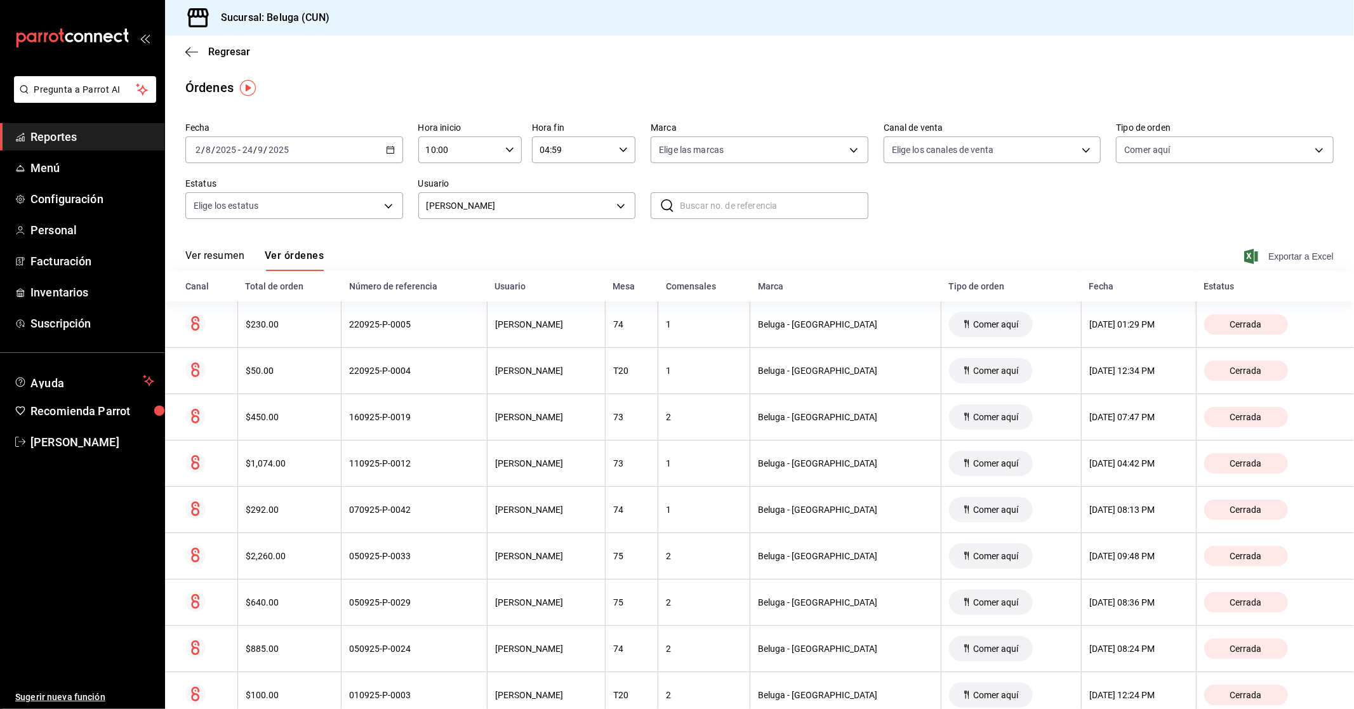
click at [1273, 256] on span "Exportar a Excel" at bounding box center [1290, 256] width 87 height 15
drag, startPoint x: 237, startPoint y: 48, endPoint x: 237, endPoint y: 56, distance: 7.6
click at [237, 56] on span "Regresar" at bounding box center [229, 52] width 42 height 12
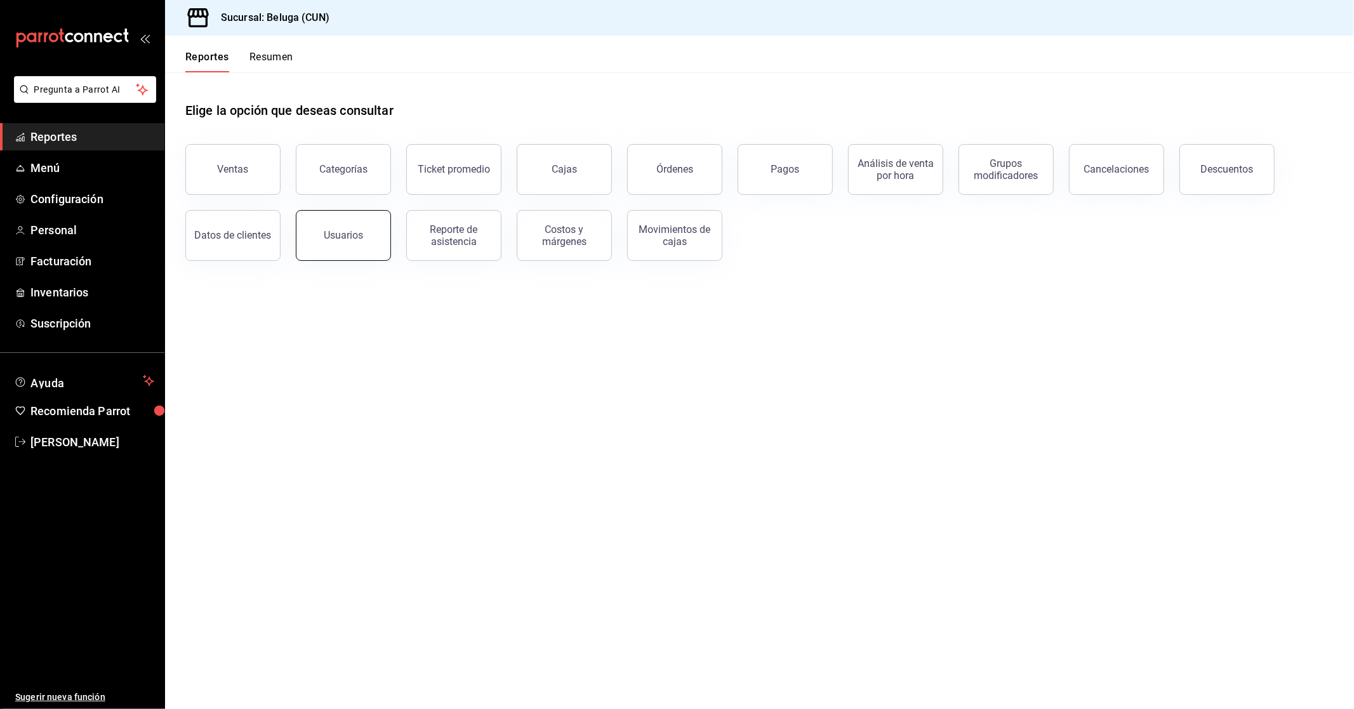
click at [350, 235] on div "Usuarios" at bounding box center [343, 235] width 39 height 12
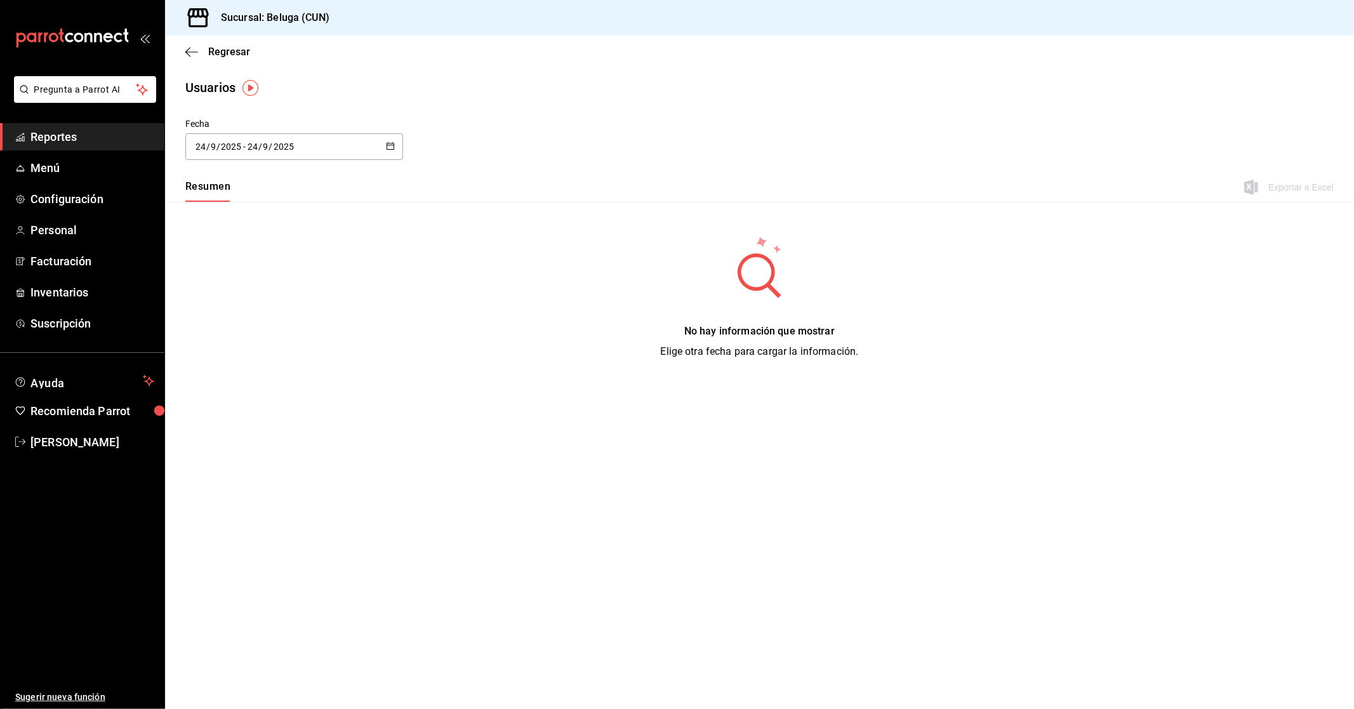
click at [378, 138] on div "2025-09-24 24 / 9 / 2025 - 2025-09-24 24 / 9 / 2025" at bounding box center [294, 146] width 218 height 27
click at [244, 334] on li "Rango de fechas" at bounding box center [245, 329] width 120 height 29
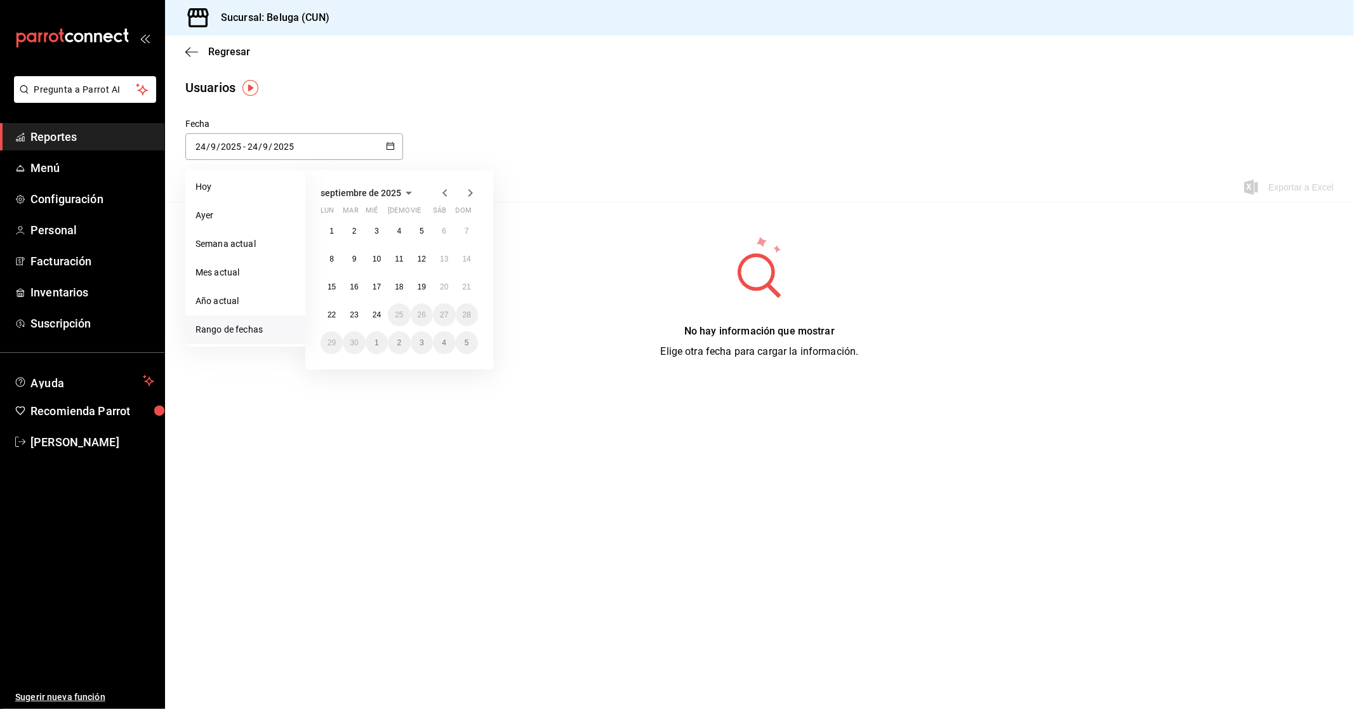
click at [448, 192] on icon "button" at bounding box center [444, 192] width 15 height 15
click at [447, 230] on button "2" at bounding box center [444, 231] width 22 height 23
click at [471, 188] on icon "button" at bounding box center [470, 192] width 15 height 15
click at [380, 314] on abbr "24" at bounding box center [377, 314] width 8 height 9
type input "2025-08-02"
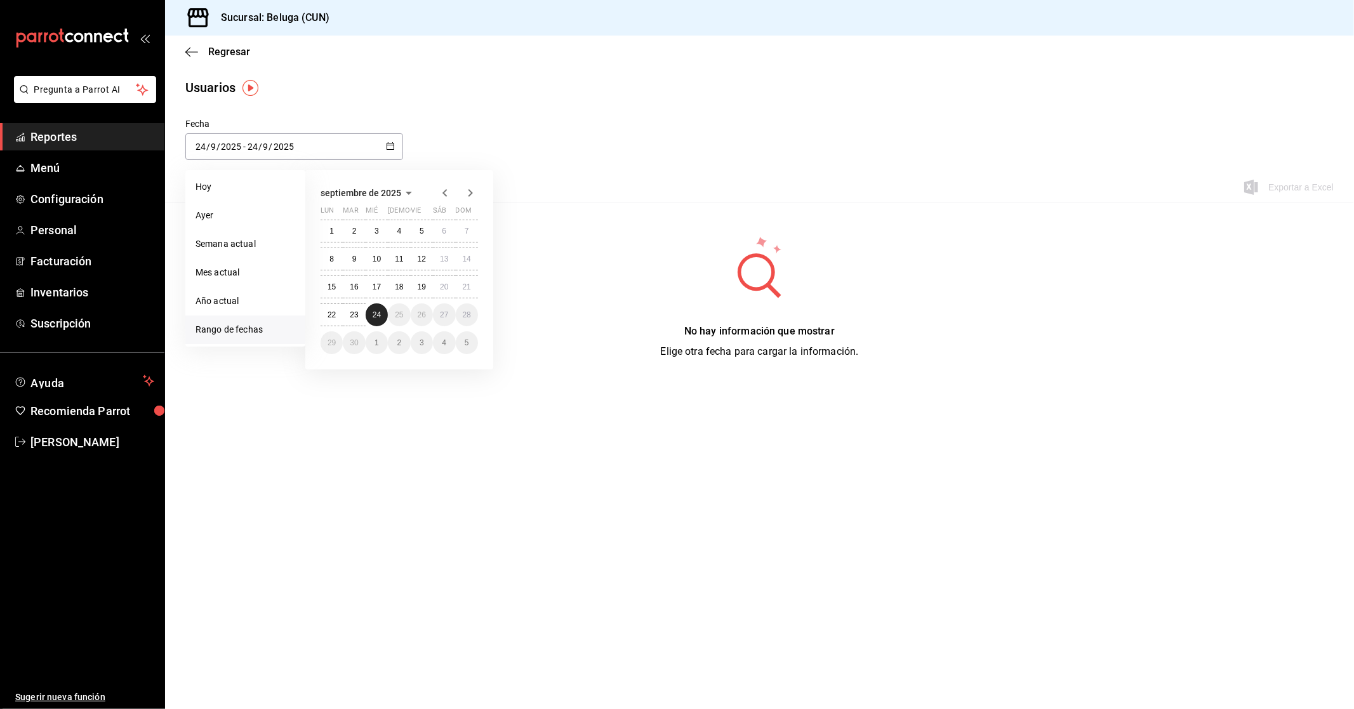
type input "2"
type input "8"
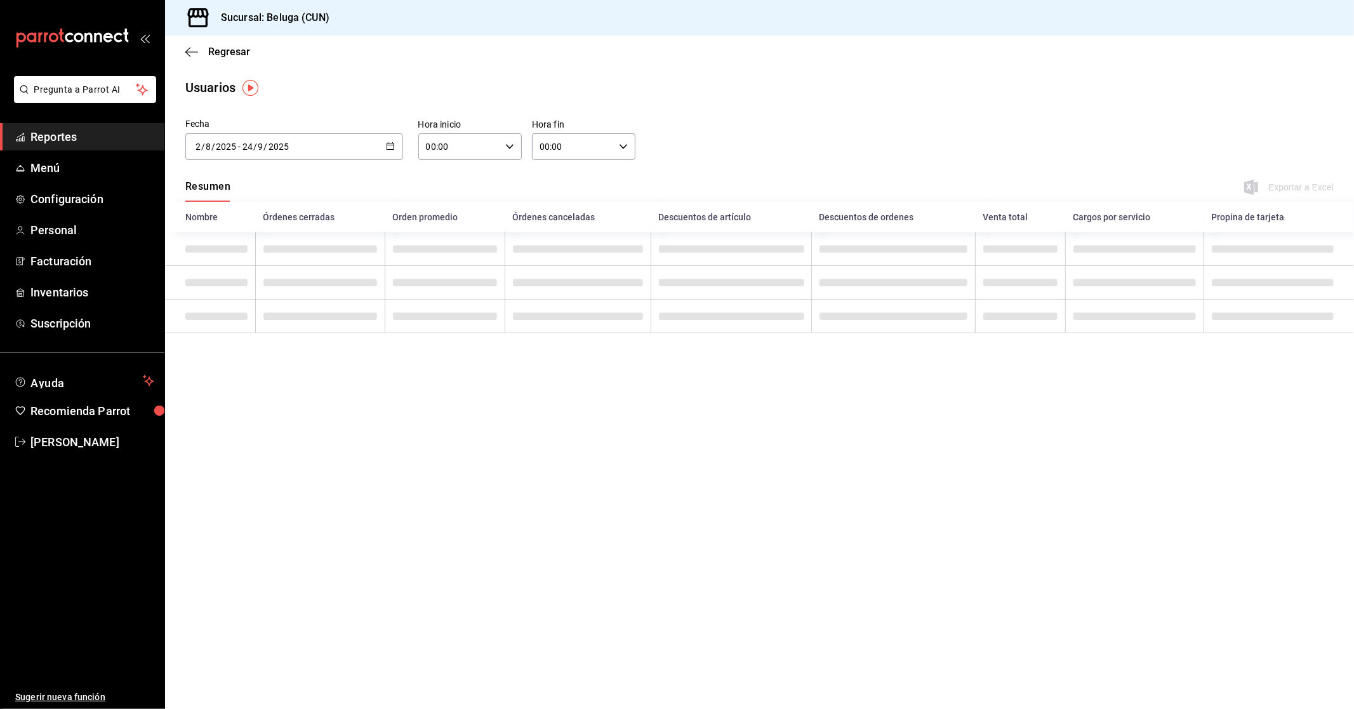
click at [762, 128] on div "Fecha 2025-08-02 2 / 8 / 2025 - 2025-09-24 24 / 9 / 2025 agosto de 2025 lun mar…" at bounding box center [759, 146] width 1189 height 58
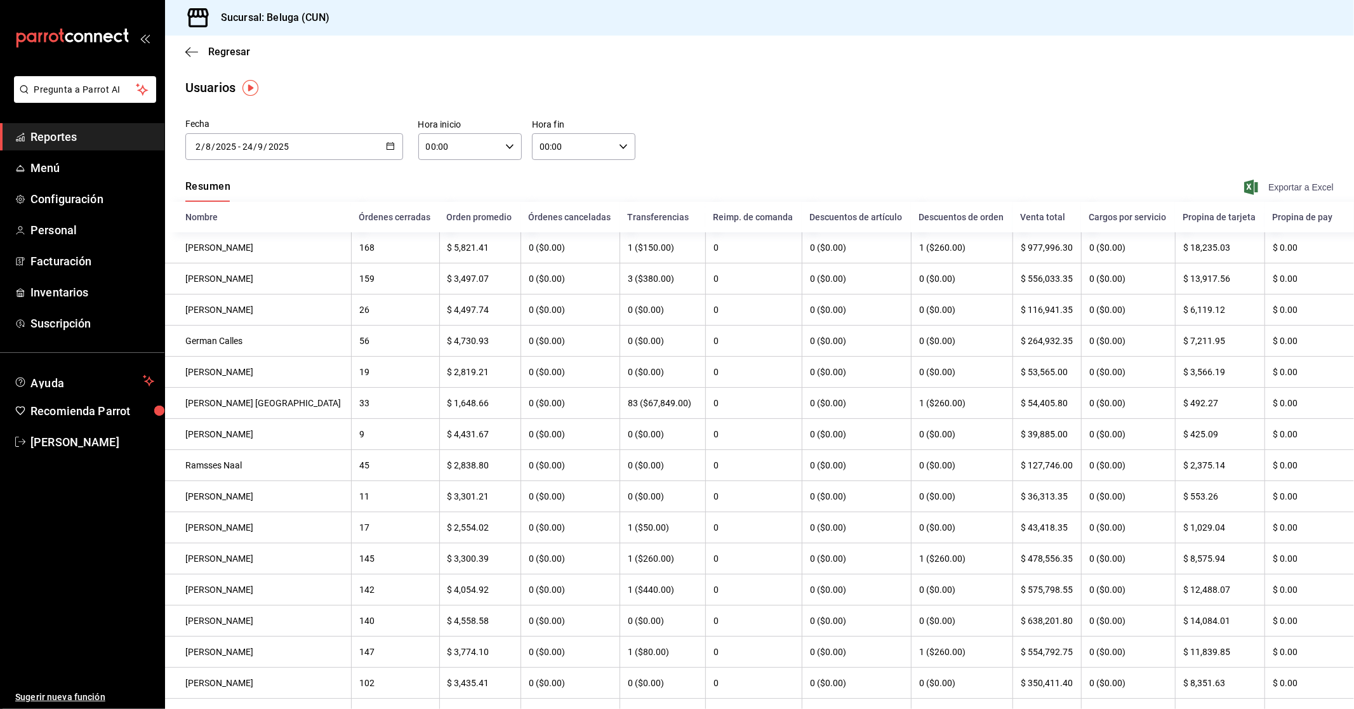
click at [1300, 185] on span "Exportar a Excel" at bounding box center [1290, 187] width 87 height 15
click at [235, 51] on span "Regresar" at bounding box center [229, 52] width 42 height 12
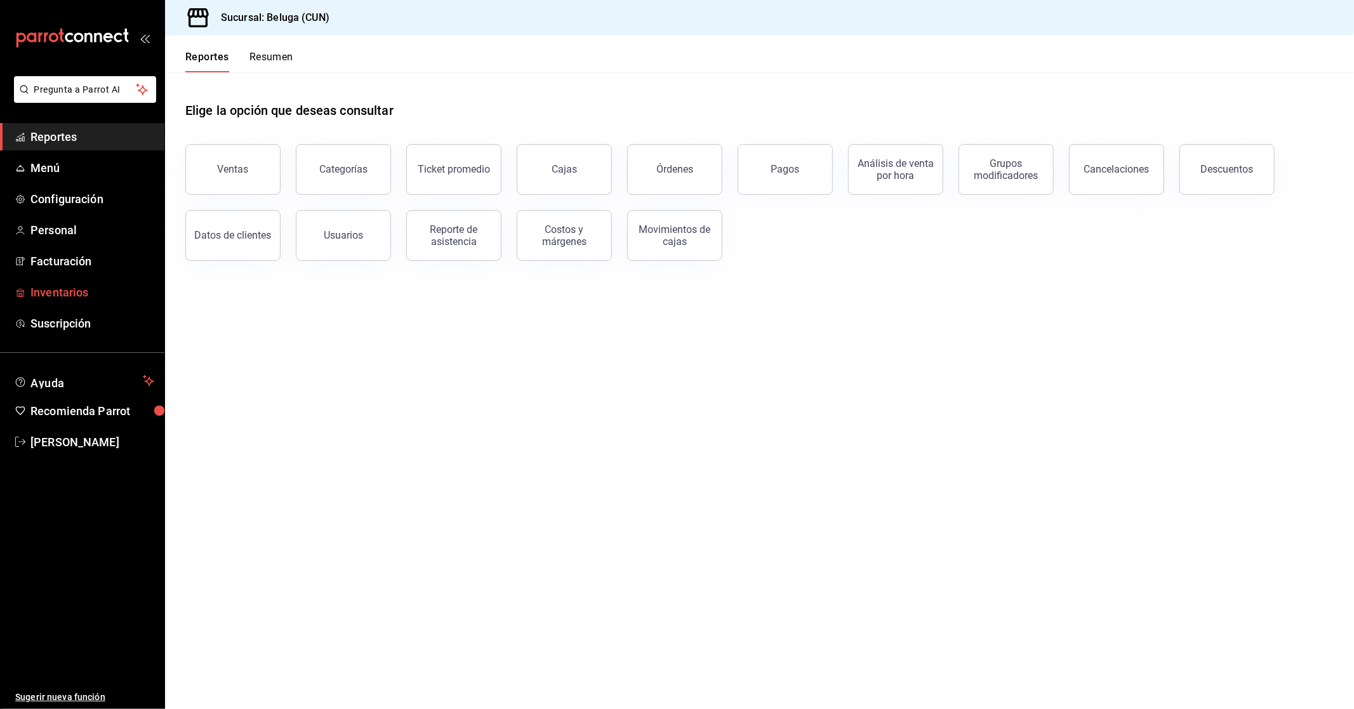
click at [84, 296] on span "Inventarios" at bounding box center [92, 292] width 124 height 17
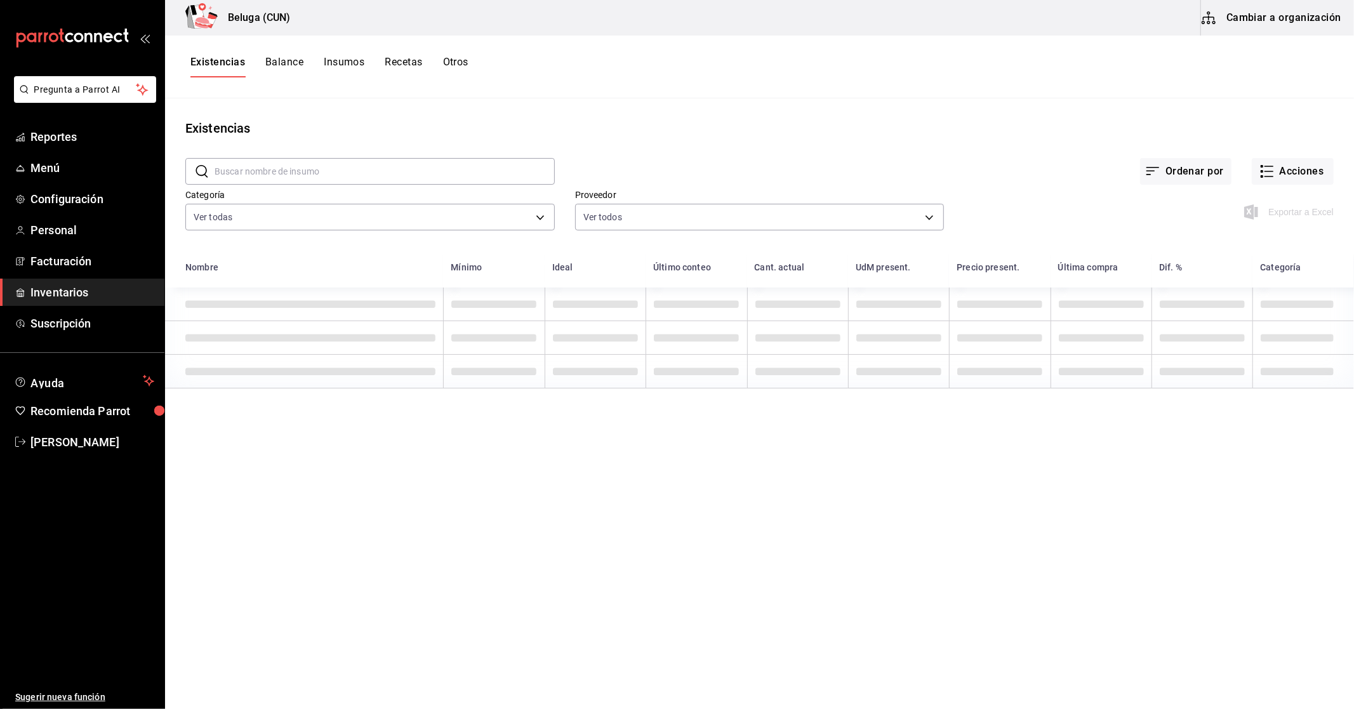
click at [447, 62] on button "Otros" at bounding box center [455, 67] width 25 height 22
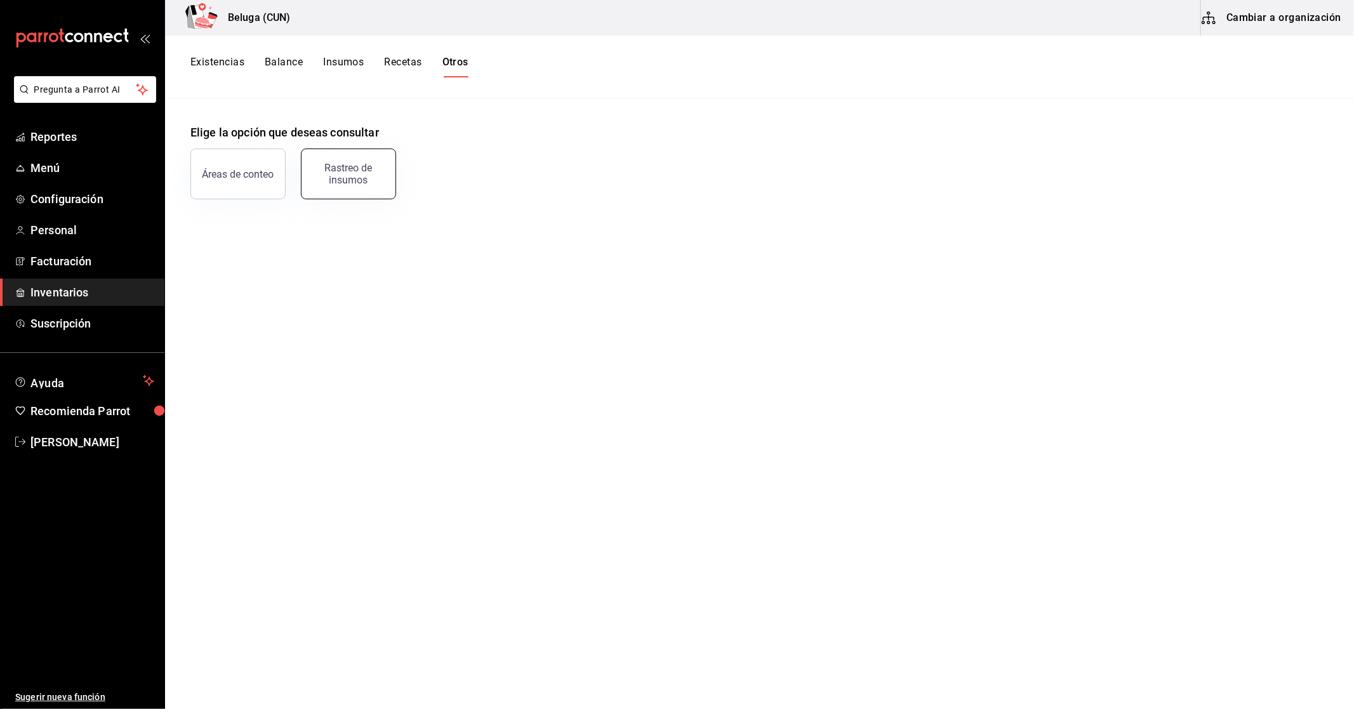
click at [385, 182] on button "Rastreo de insumos" at bounding box center [348, 174] width 95 height 51
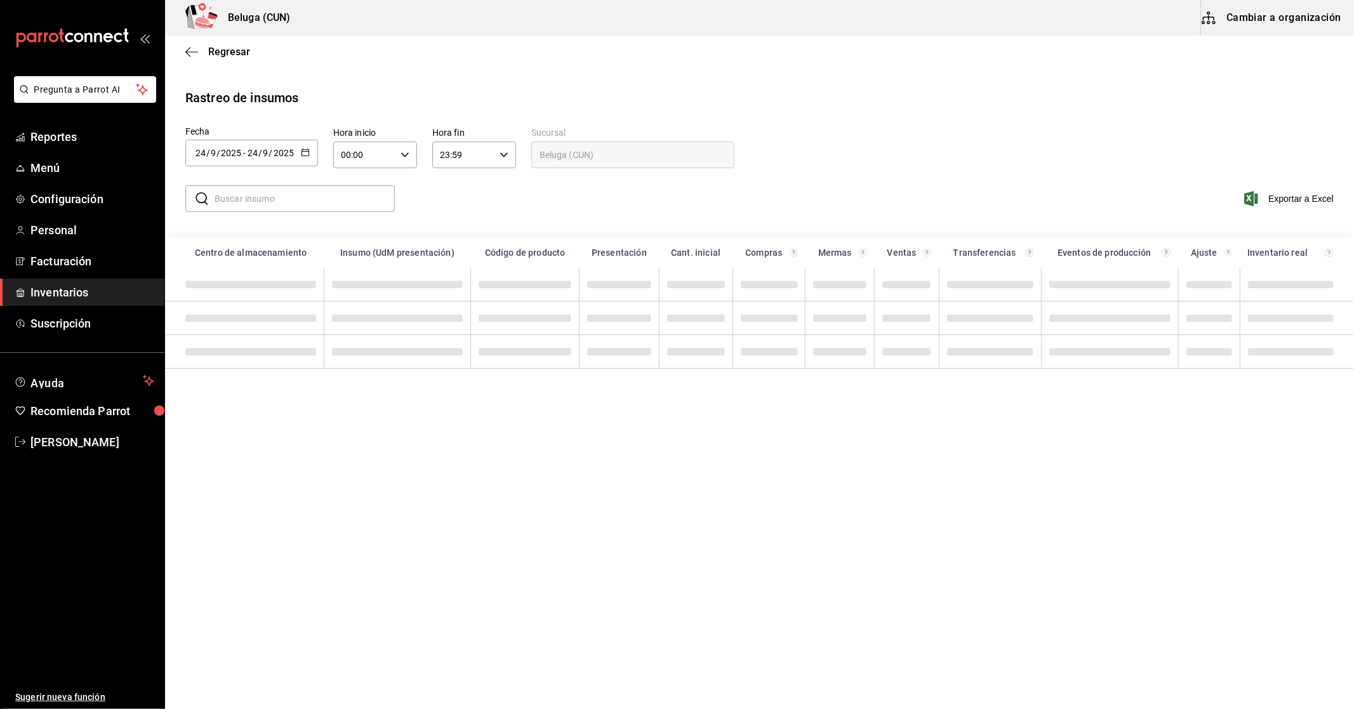
drag, startPoint x: 312, startPoint y: 157, endPoint x: 314, endPoint y: 172, distance: 14.7
click at [312, 157] on div "2025-09-24 24 / 9 / 2025 - 2025-09-24 24 / 9 / 2025" at bounding box center [251, 153] width 133 height 27
click at [244, 394] on li "Rango de fechas" at bounding box center [245, 393] width 120 height 29
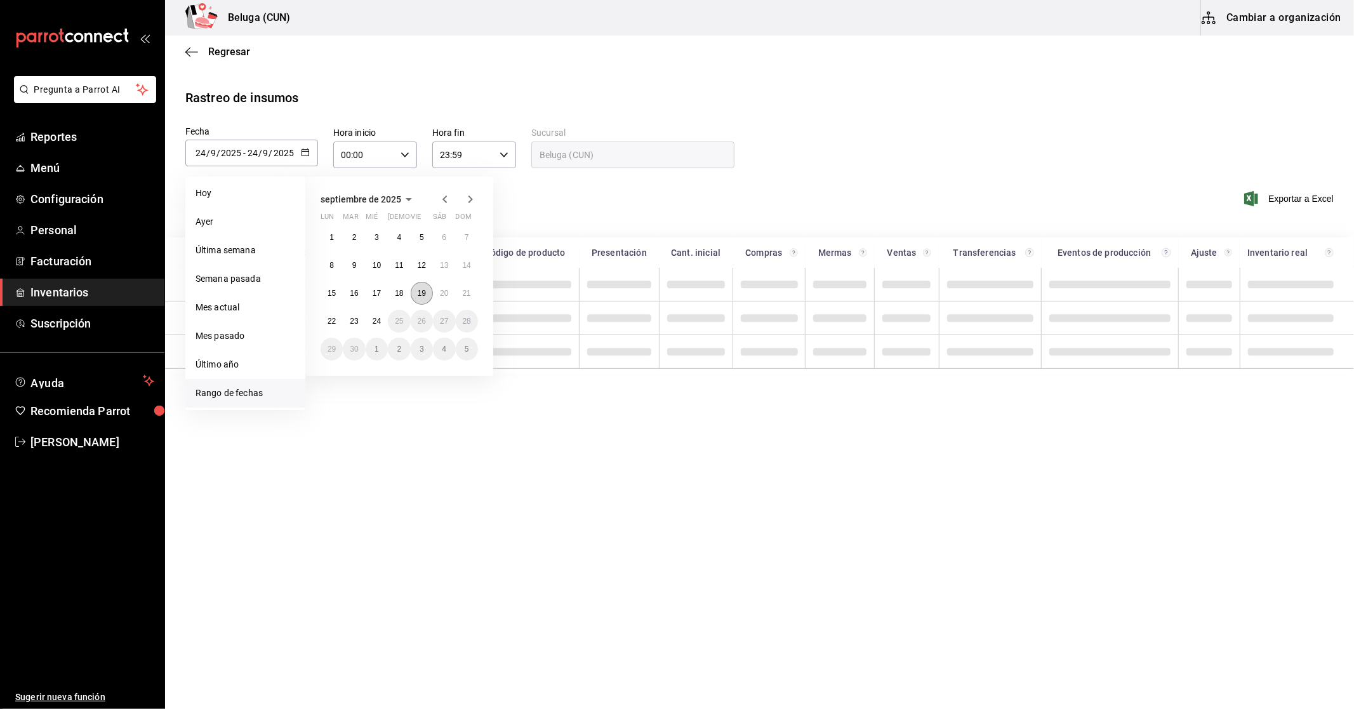
click at [420, 295] on abbr "19" at bounding box center [422, 293] width 8 height 9
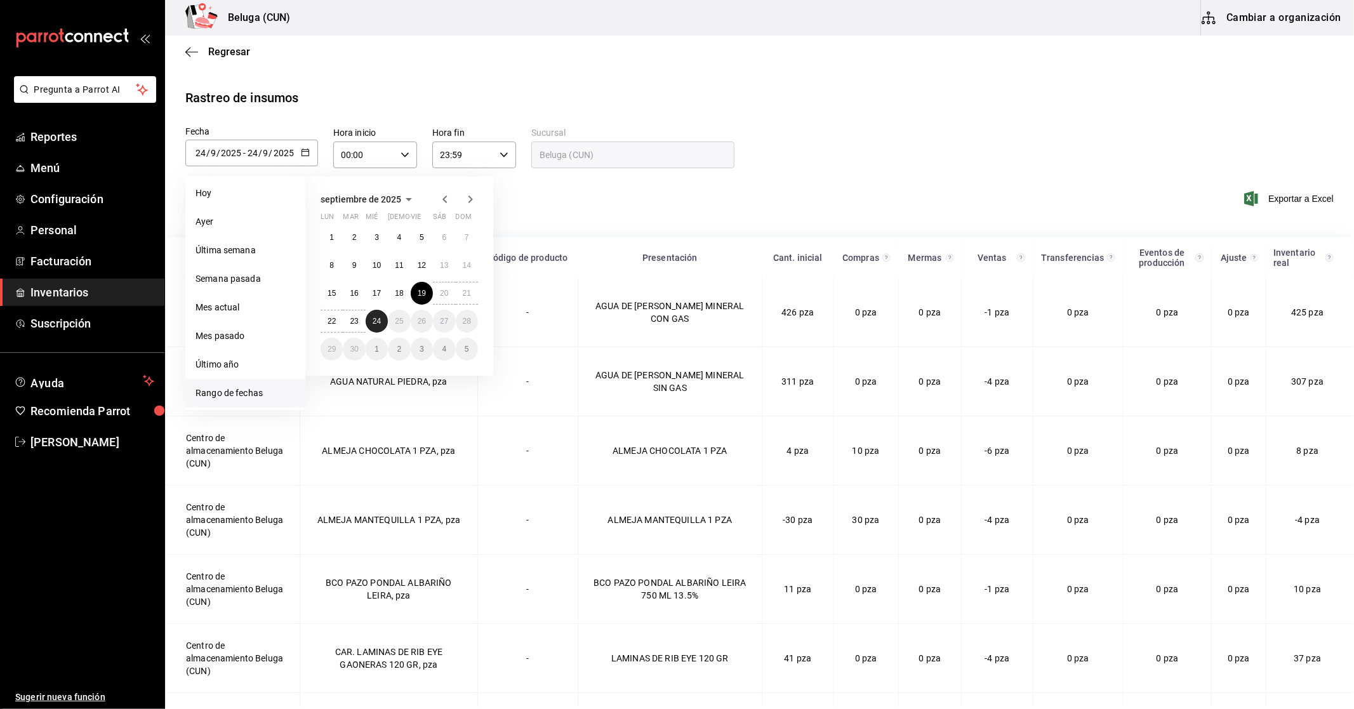
click at [379, 324] on abbr "24" at bounding box center [377, 321] width 8 height 9
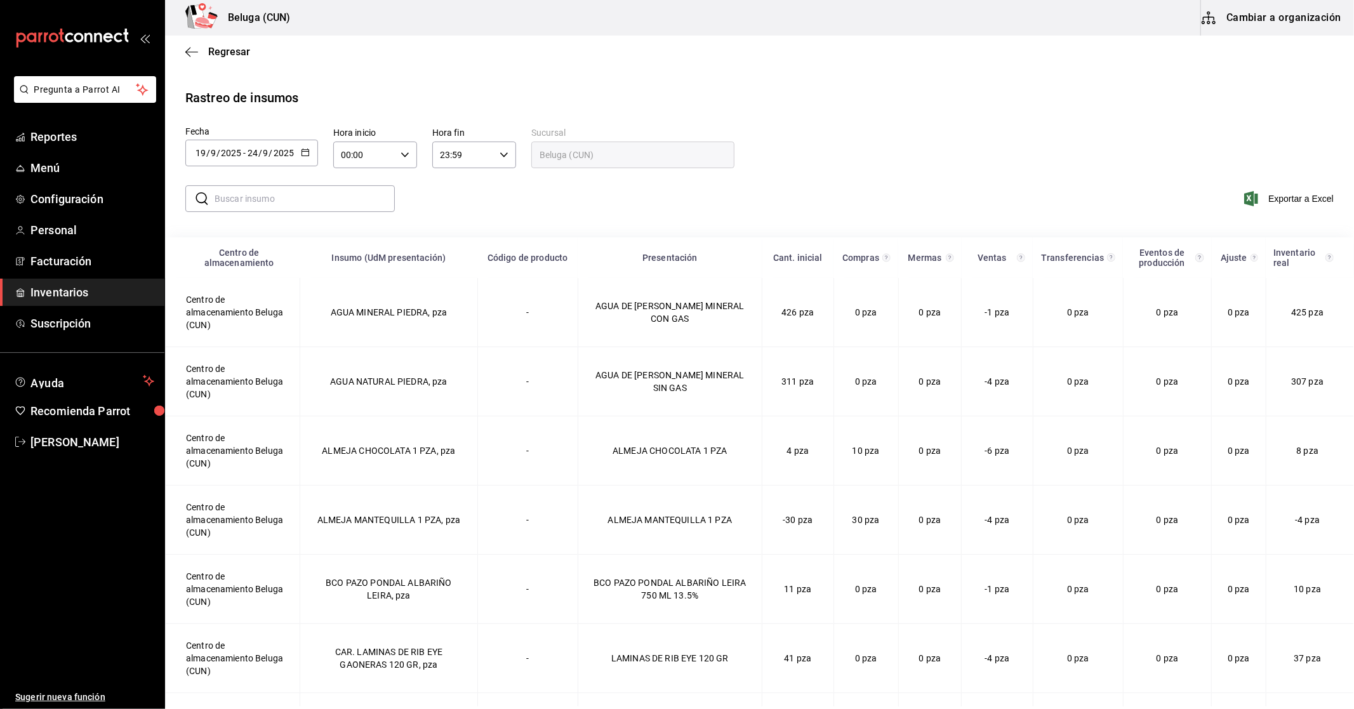
type input "2025-09-19"
type input "19"
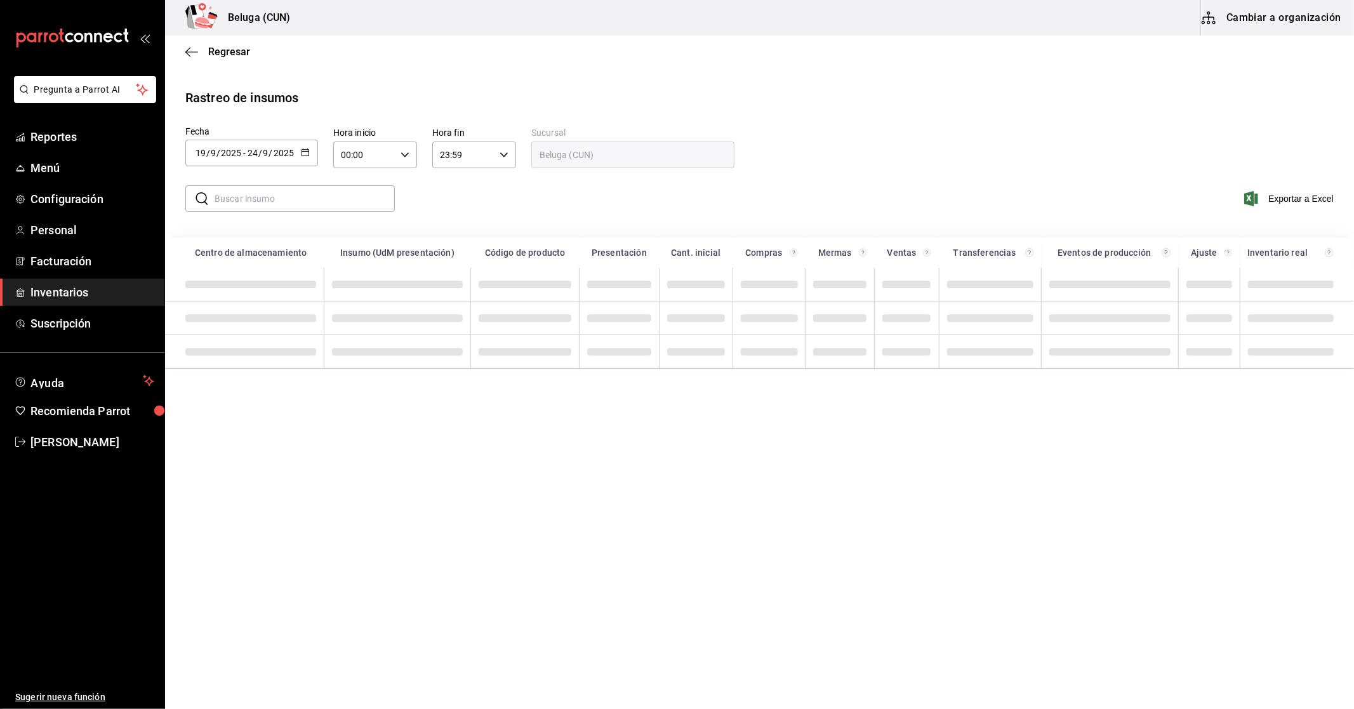
click at [398, 154] on div "00:00 Hora inicio" at bounding box center [375, 155] width 84 height 27
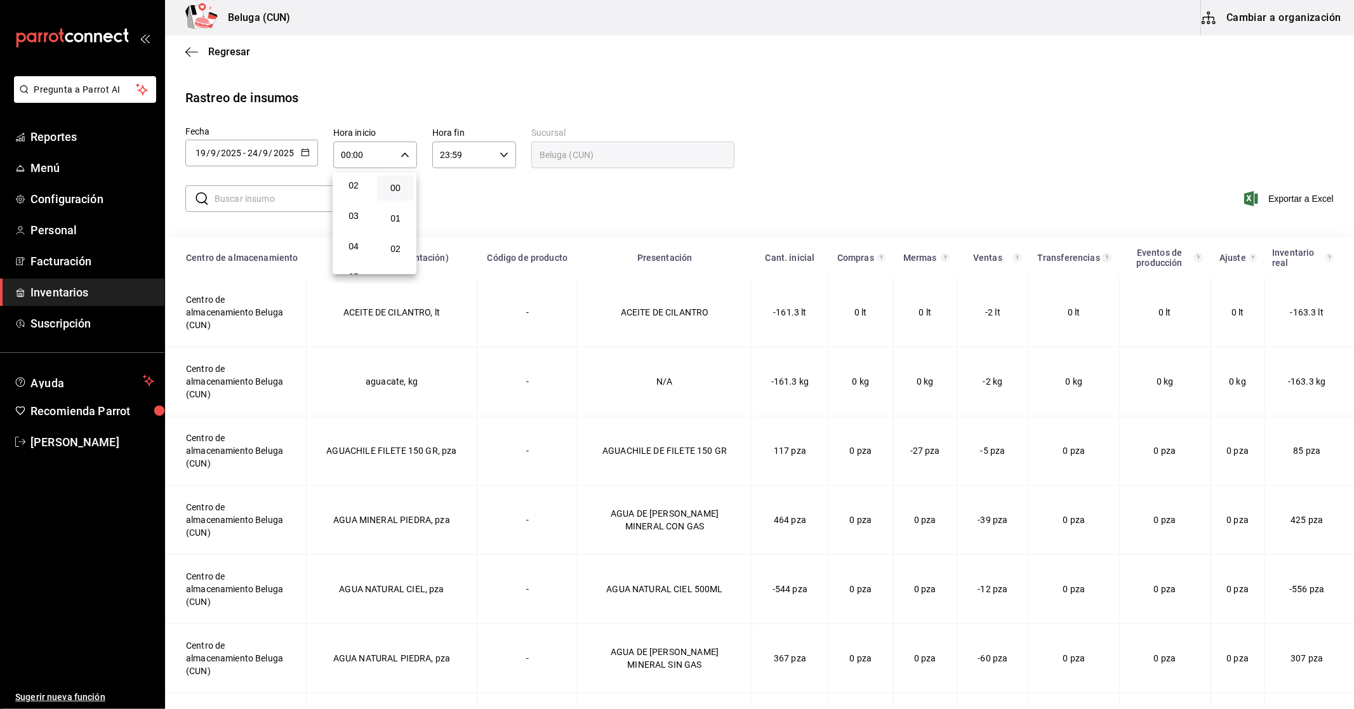
click at [363, 208] on div "00 01 02 03 04 05 06 07 08 09 10 11 12 13 14 15 16 17 18 19 20 21 22 23" at bounding box center [354, 224] width 42 height 102
click at [499, 148] on div at bounding box center [677, 354] width 1354 height 709
click at [504, 156] on \(Stroke\) "button" at bounding box center [504, 154] width 8 height 4
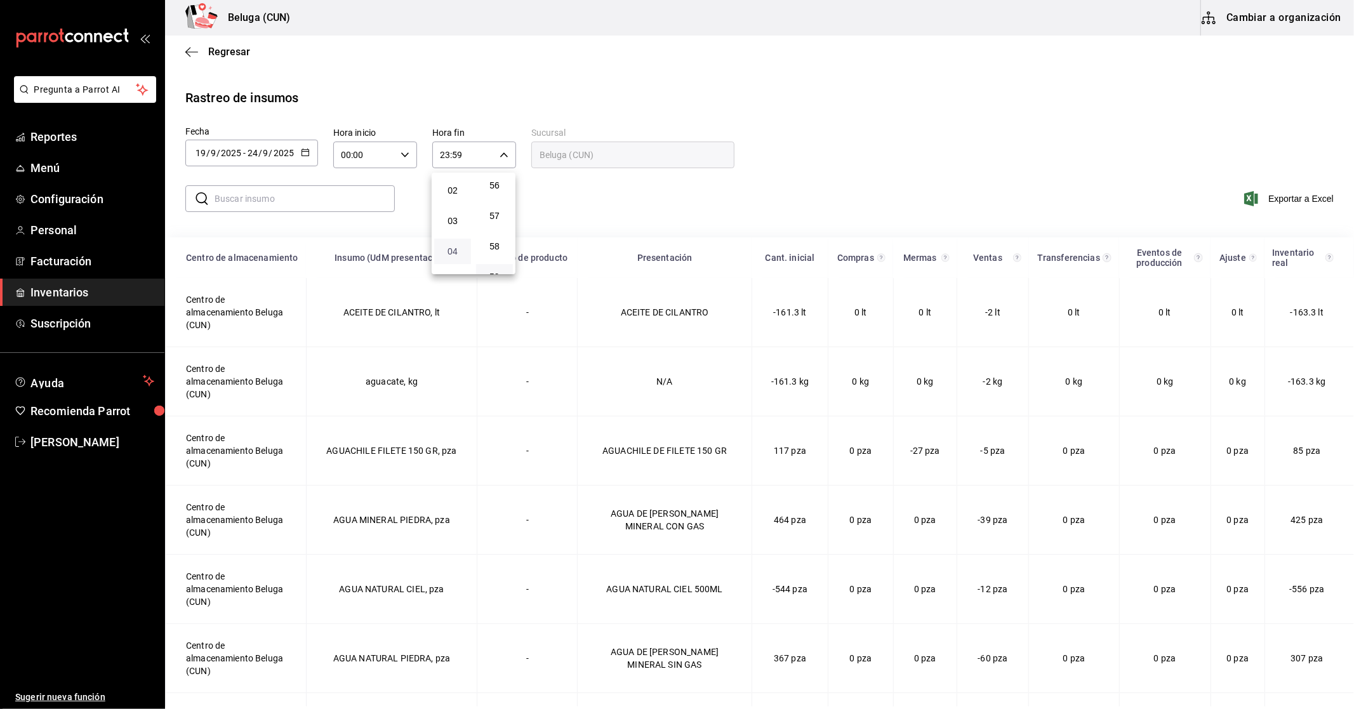
click at [456, 246] on span "04" at bounding box center [453, 251] width 22 height 10
type input "04:59"
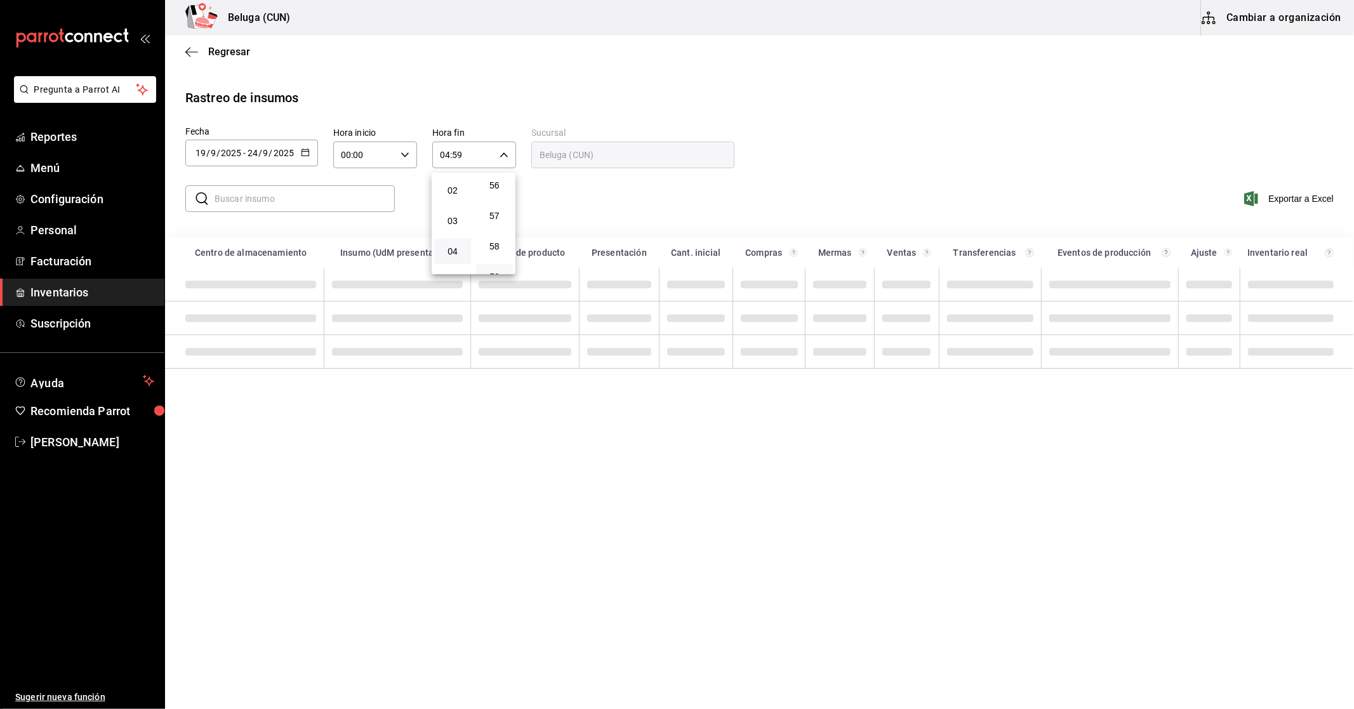
click at [352, 206] on div at bounding box center [677, 354] width 1354 height 709
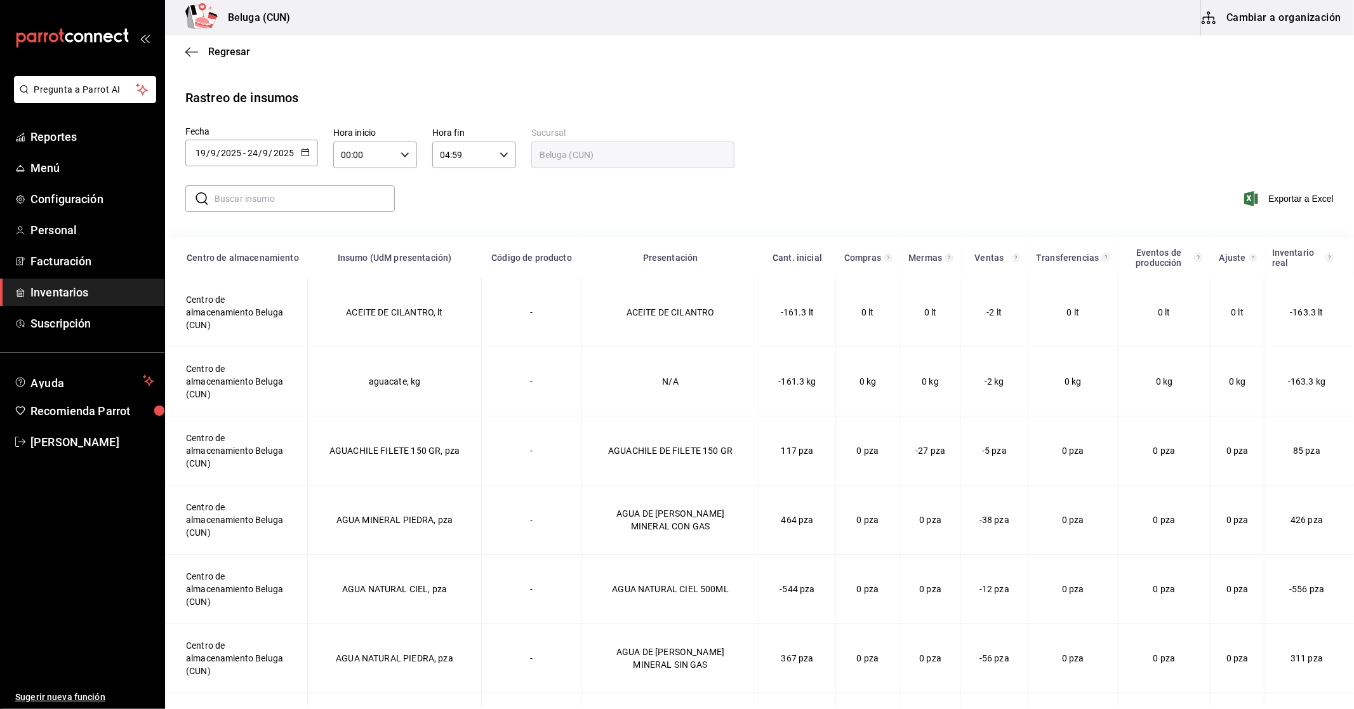
click at [351, 204] on input "text" at bounding box center [305, 198] width 180 height 25
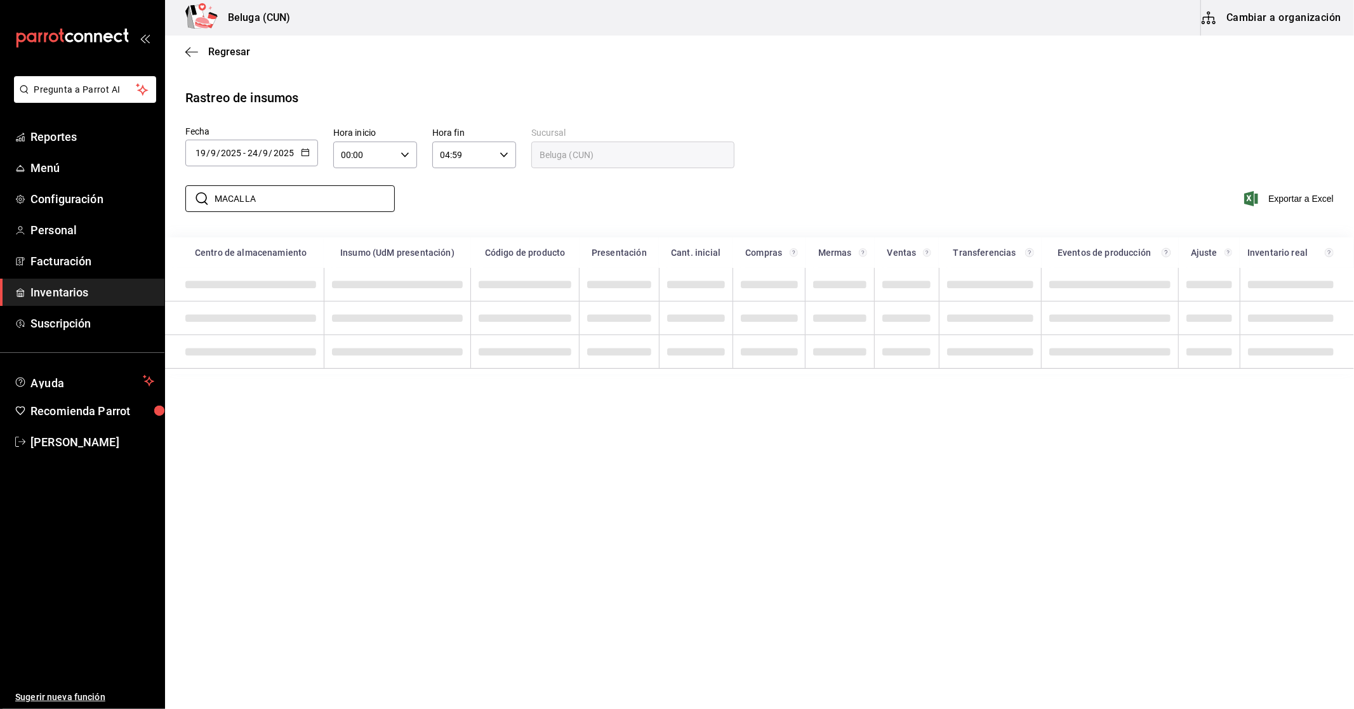
type input "MACALLAN"
click at [474, 201] on div "​ MACALLAN ​ Exportar a Excel" at bounding box center [754, 206] width 1199 height 52
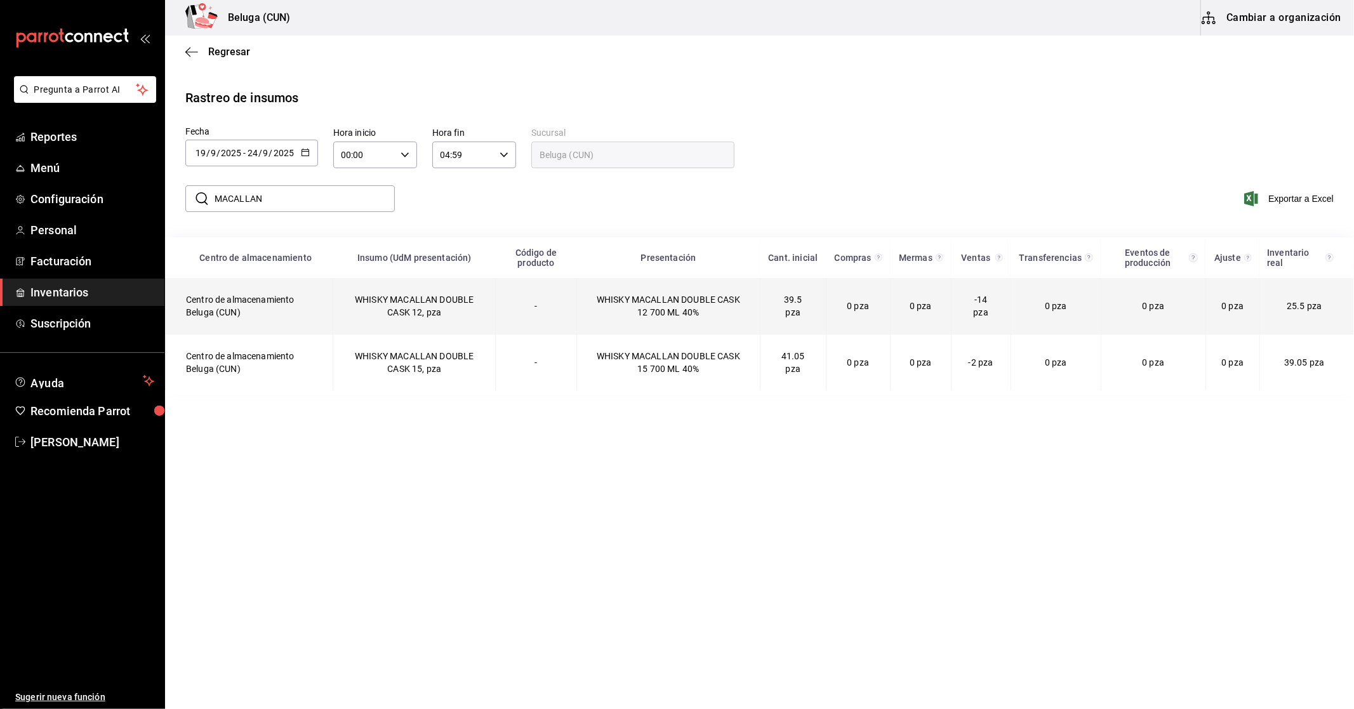
click at [477, 297] on td "WHISKY MACALLAN DOUBLE CASK 12, pza" at bounding box center [414, 306] width 162 height 56
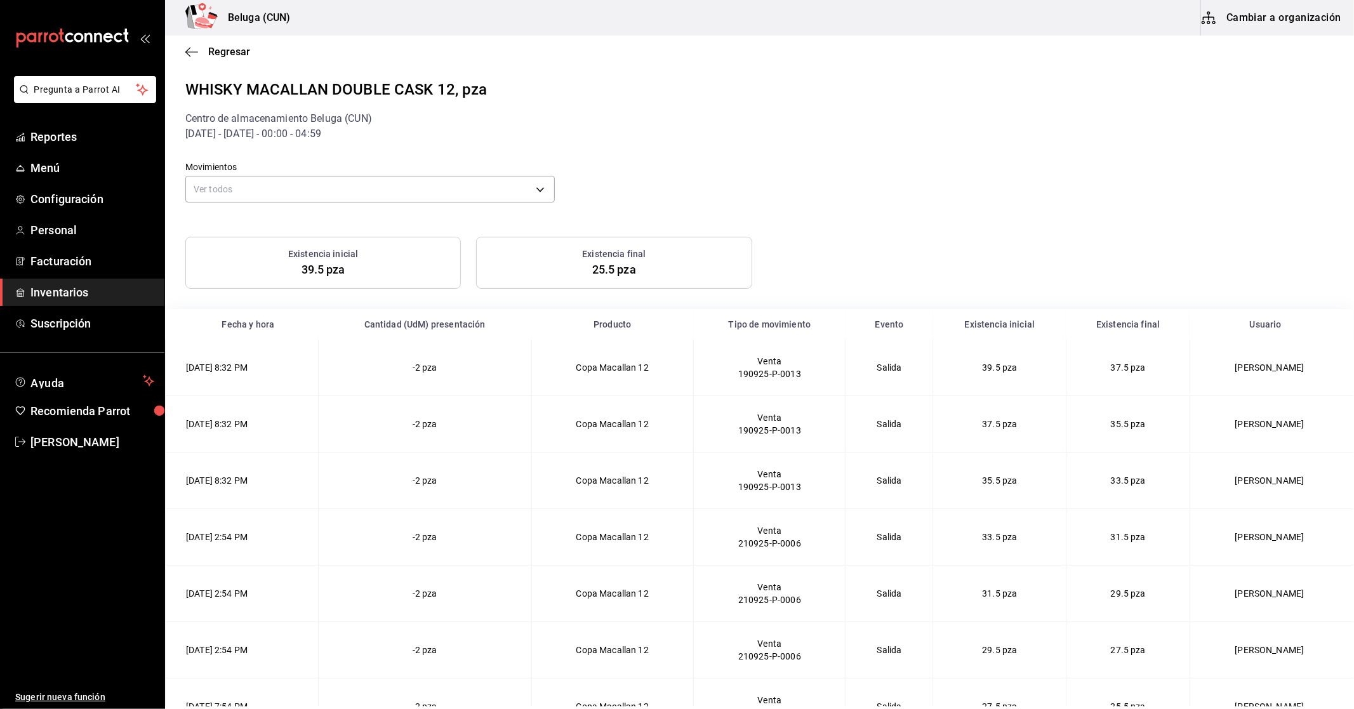
click at [234, 36] on div "Regresar" at bounding box center [759, 52] width 1189 height 32
click at [230, 46] on span "Regresar" at bounding box center [229, 52] width 42 height 12
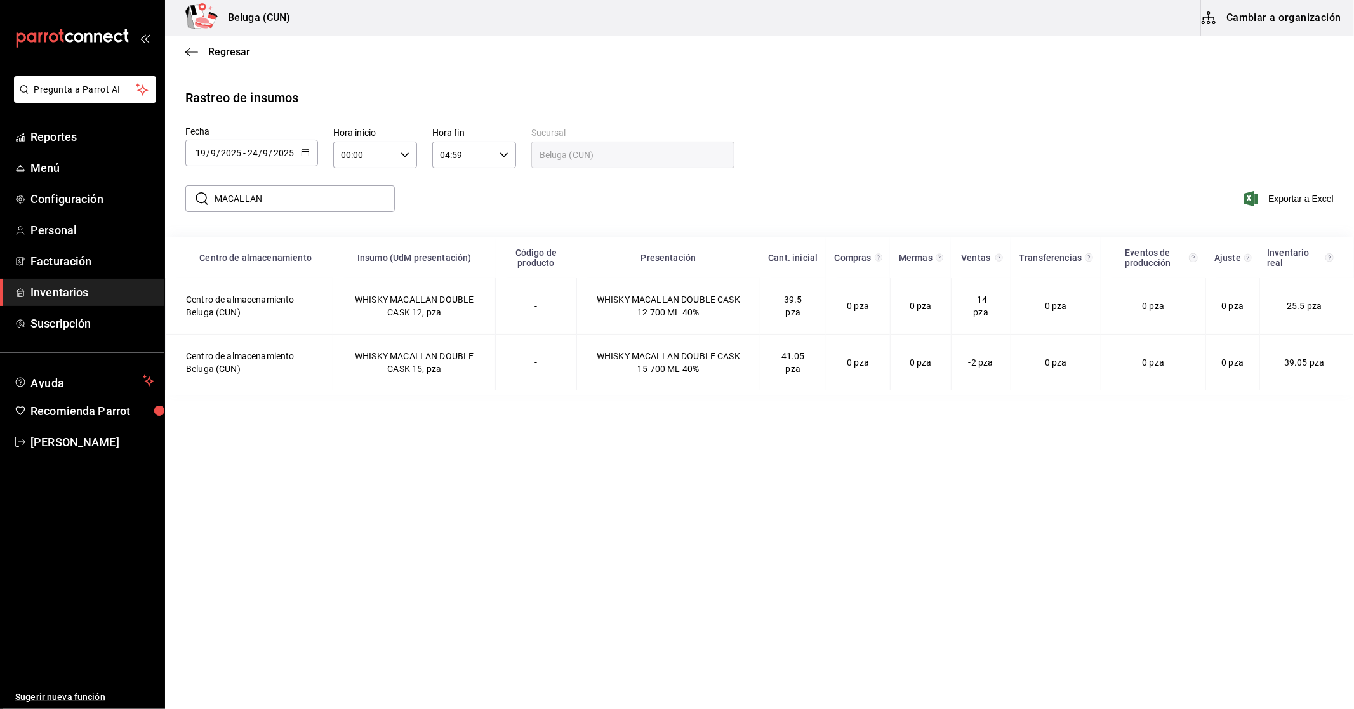
click at [307, 150] on icon "button" at bounding box center [305, 152] width 9 height 9
click at [262, 402] on li "Rango de fechas" at bounding box center [245, 393] width 120 height 29
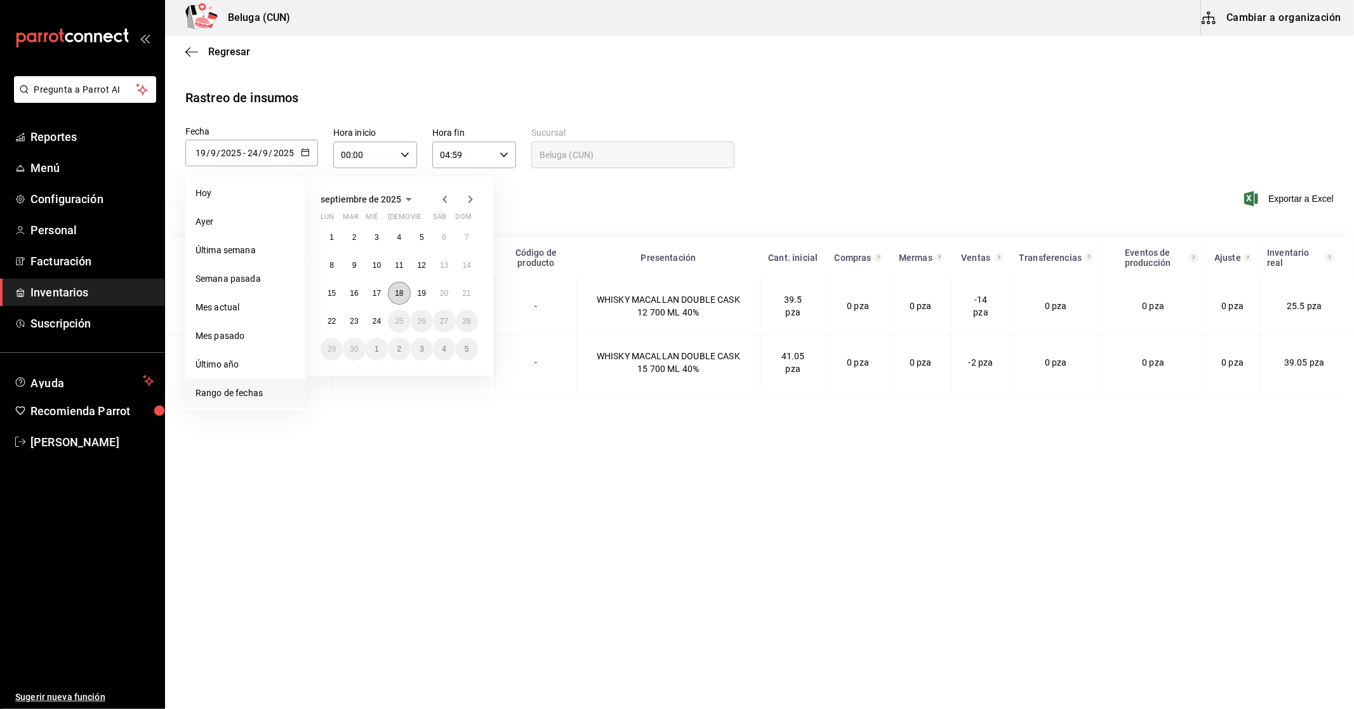
click at [407, 296] on button "18" at bounding box center [399, 293] width 22 height 23
click at [374, 325] on abbr "24" at bounding box center [377, 321] width 8 height 9
type input "[DATE]"
type input "18"
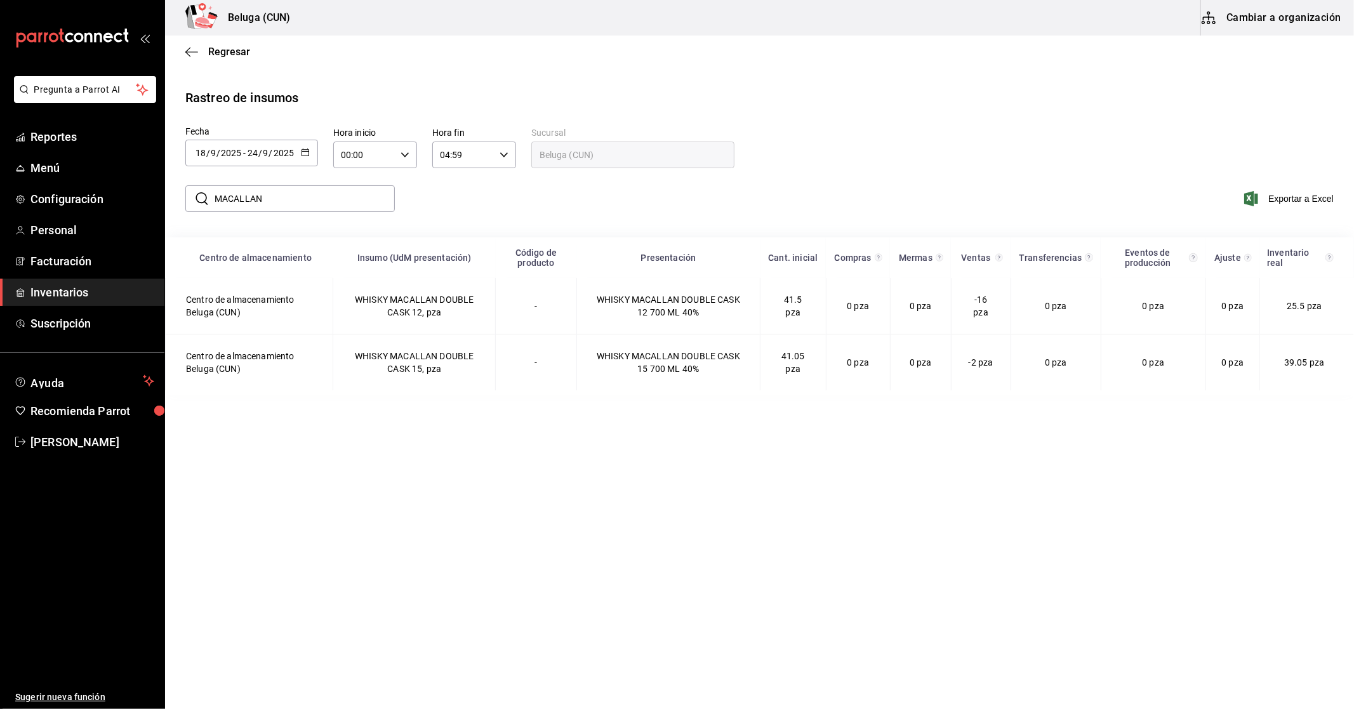
click at [407, 160] on div "00:00 Hora inicio" at bounding box center [375, 155] width 84 height 27
click at [355, 206] on span "10" at bounding box center [354, 211] width 22 height 10
type input "10:00"
click at [440, 318] on div at bounding box center [677, 354] width 1354 height 709
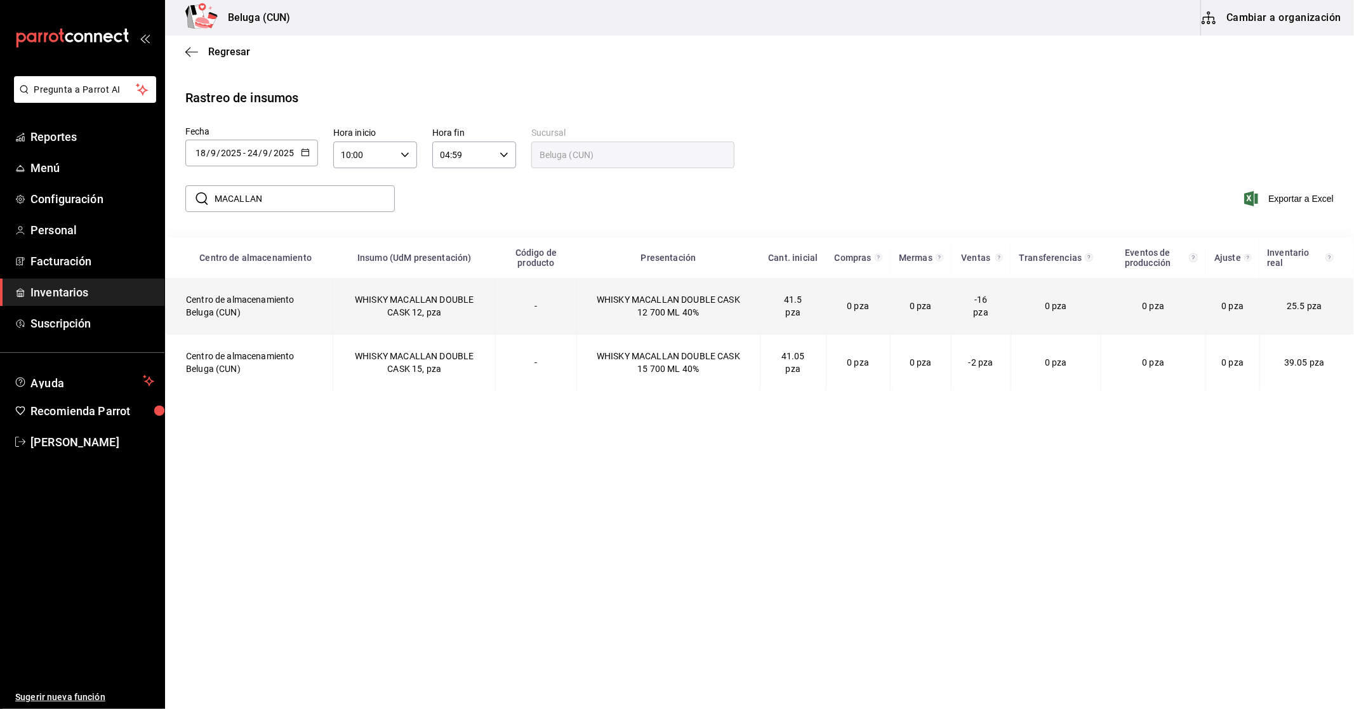
click at [453, 311] on td "WHISKY MACALLAN DOUBLE CASK 12, pza" at bounding box center [414, 306] width 162 height 56
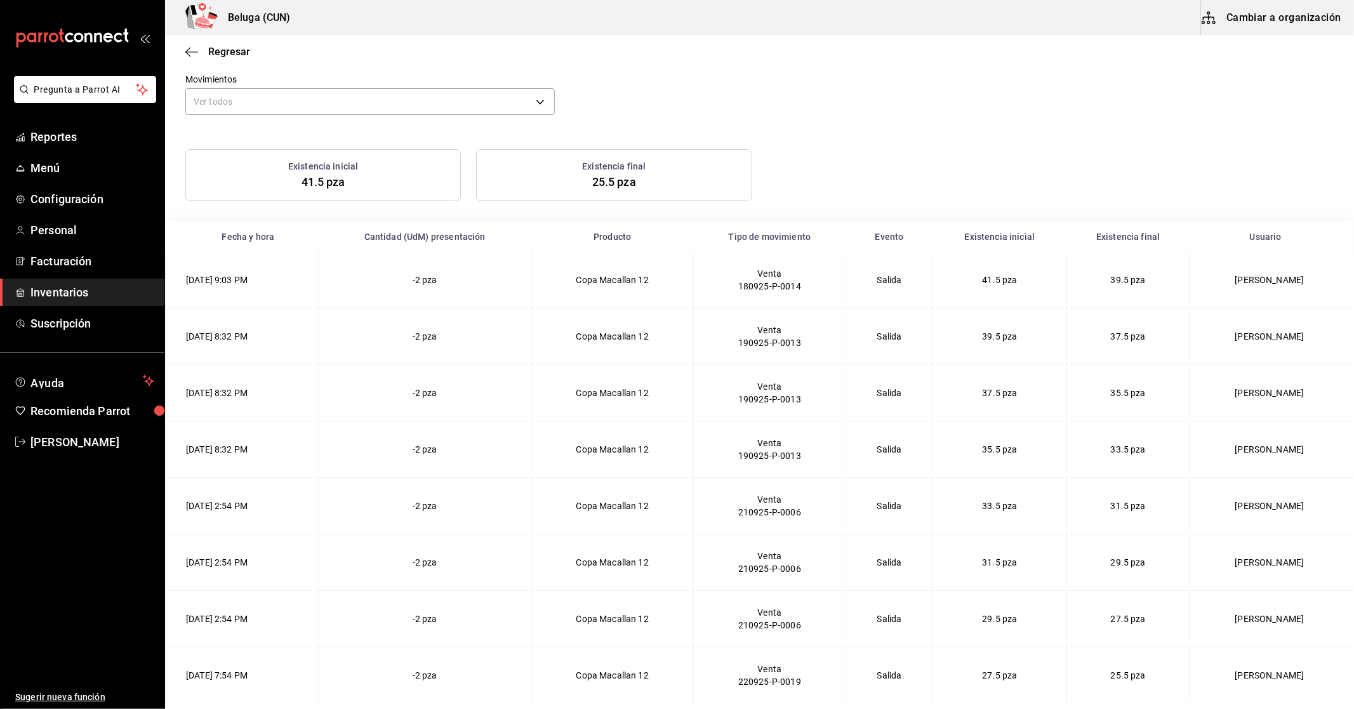
scroll to position [90, 0]
drag, startPoint x: 1069, startPoint y: 335, endPoint x: 1125, endPoint y: 338, distance: 56.6
click at [1125, 338] on td "37.5 pza" at bounding box center [1127, 335] width 123 height 56
drag, startPoint x: 1070, startPoint y: 271, endPoint x: 1087, endPoint y: 275, distance: 17.7
click at [1089, 274] on td "39.5 pza" at bounding box center [1127, 278] width 123 height 56
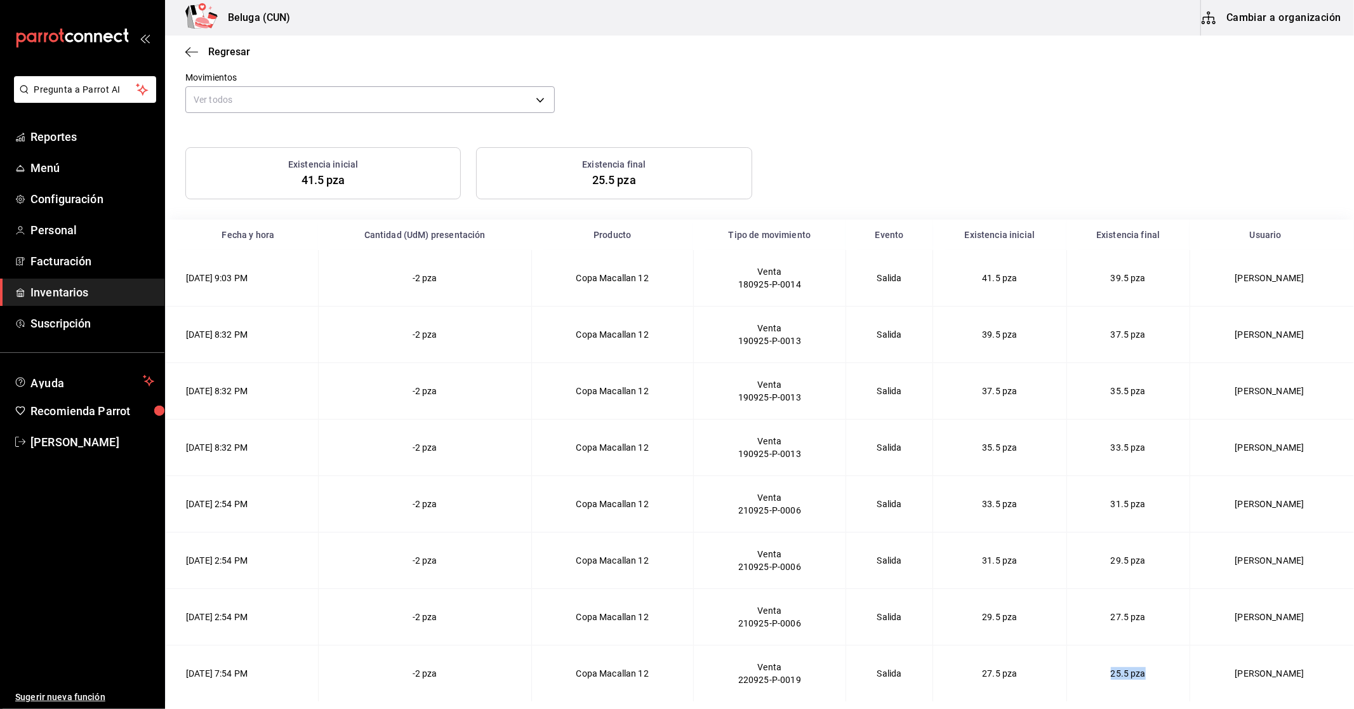
drag, startPoint x: 1107, startPoint y: 680, endPoint x: 1054, endPoint y: 677, distance: 52.7
click at [1066, 677] on td "25.5 pza" at bounding box center [1127, 674] width 123 height 56
drag, startPoint x: 1065, startPoint y: 278, endPoint x: 1130, endPoint y: 279, distance: 65.4
click at [1130, 279] on td "39.5 pza" at bounding box center [1127, 278] width 123 height 56
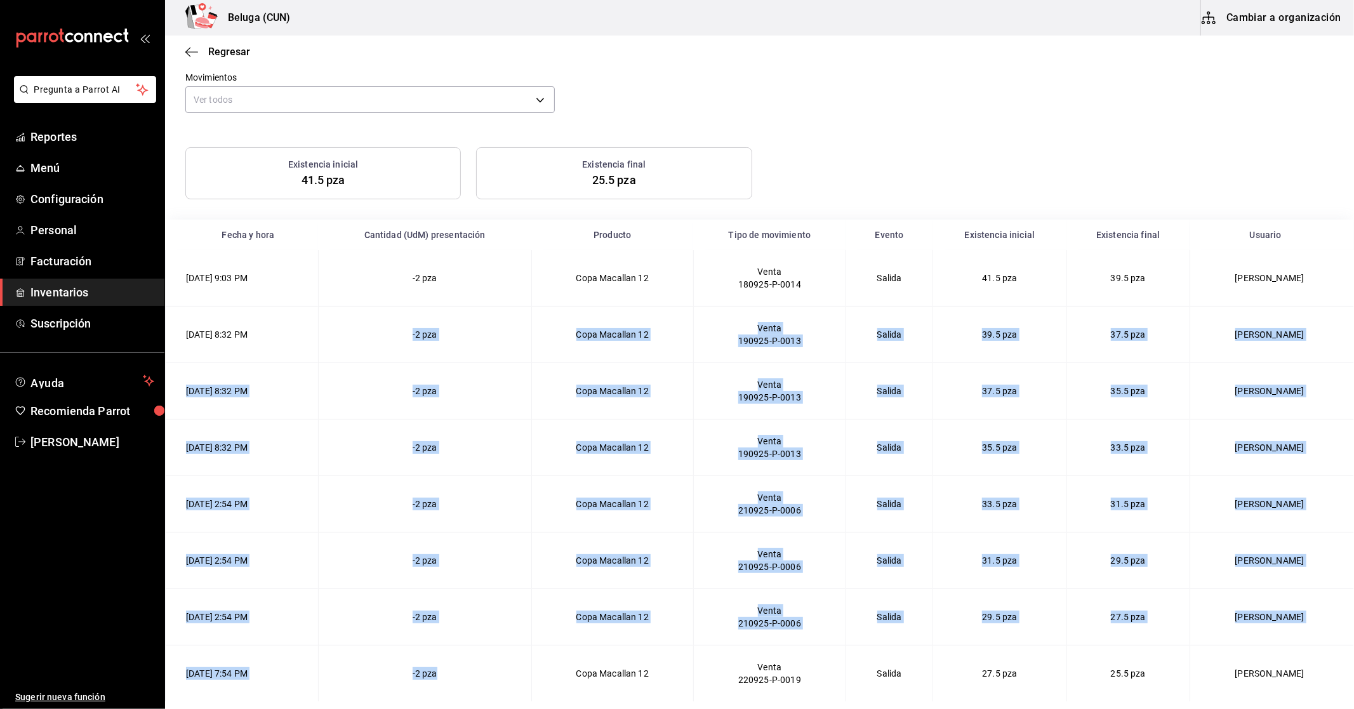
drag, startPoint x: 416, startPoint y: 335, endPoint x: 487, endPoint y: 680, distance: 352.4
click at [487, 680] on tbody "18/09/2025 9:03 PM -2 pza Copa Macallan 12 Venta 180925-P-0014 Salida 41.5 pza …" at bounding box center [760, 475] width 1189 height 451
click at [505, 381] on td "-2 pza" at bounding box center [424, 391] width 213 height 56
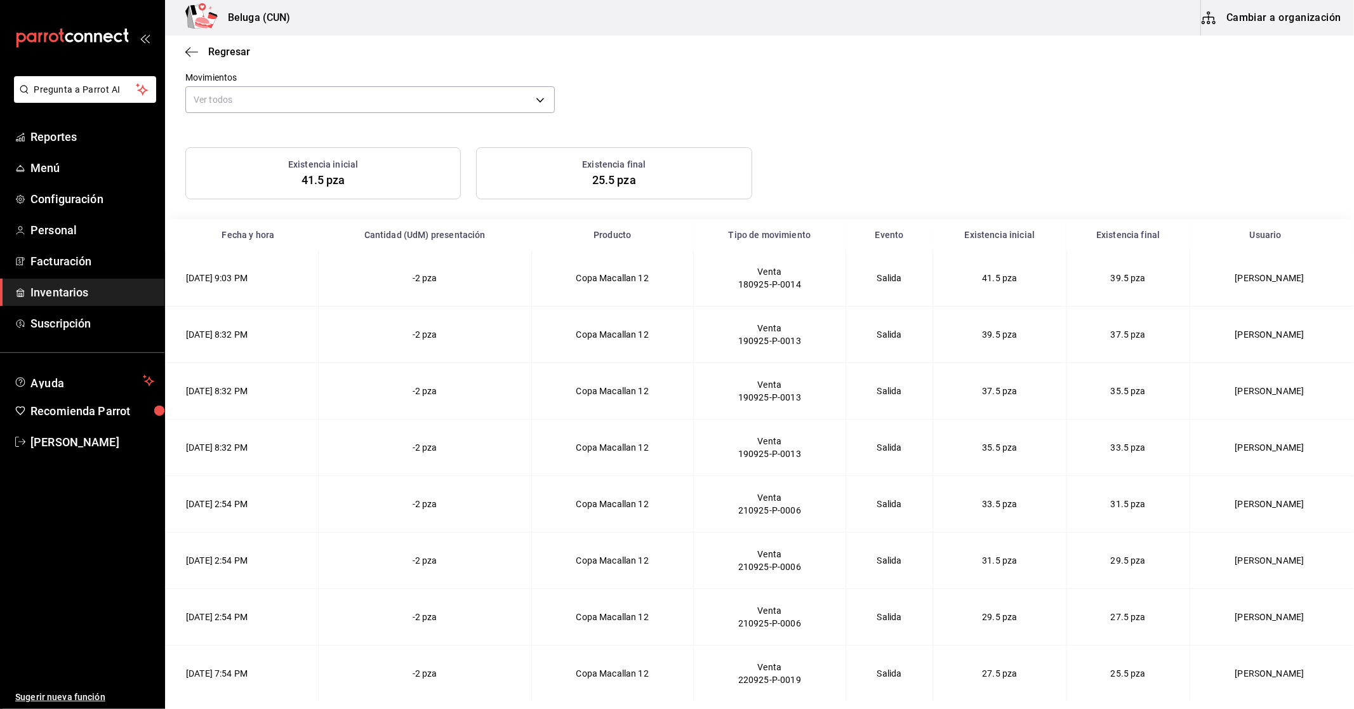
scroll to position [0, 0]
